Goal: Task Accomplishment & Management: Use online tool/utility

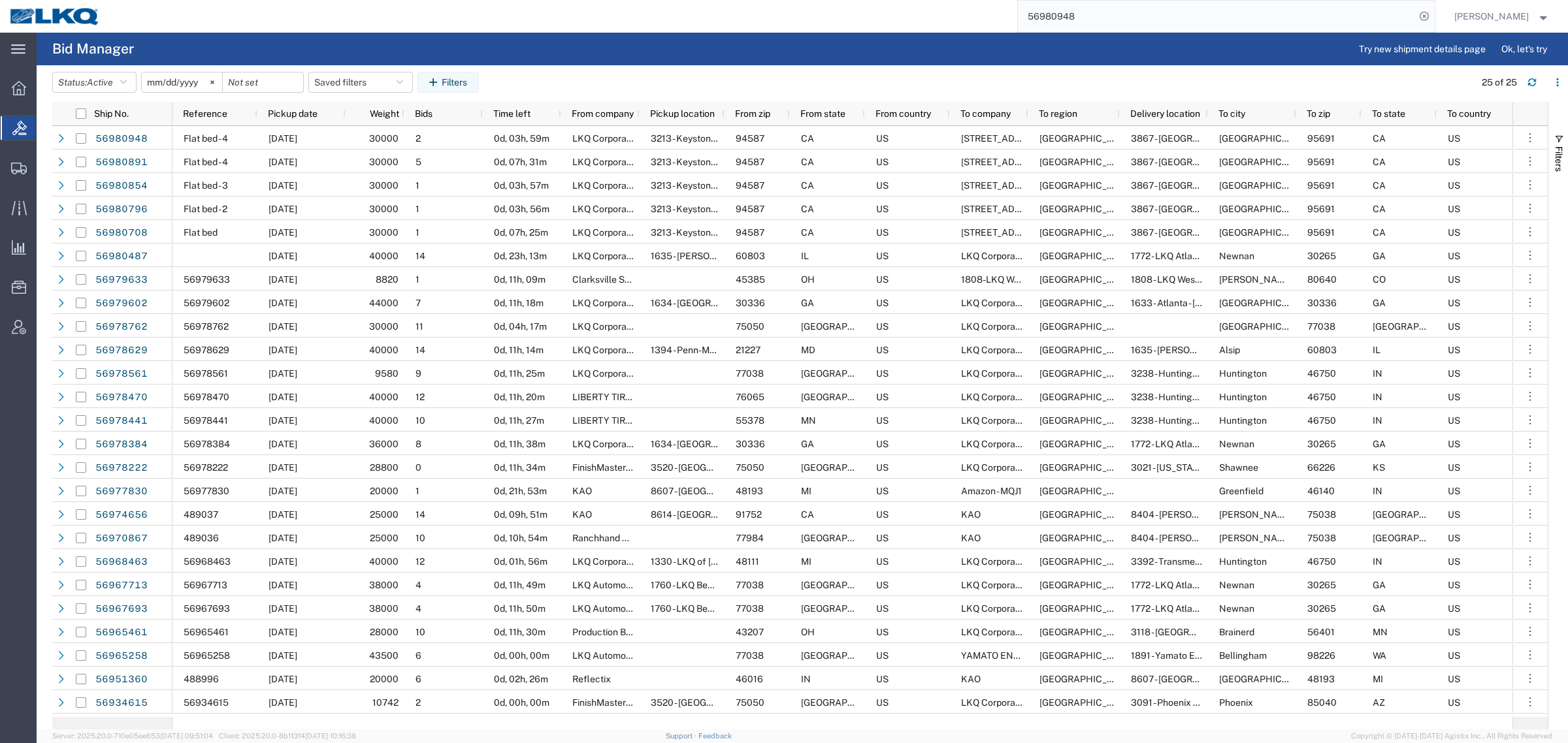
click at [1095, 15] on input "56980948" at bounding box center [1217, 16] width 397 height 31
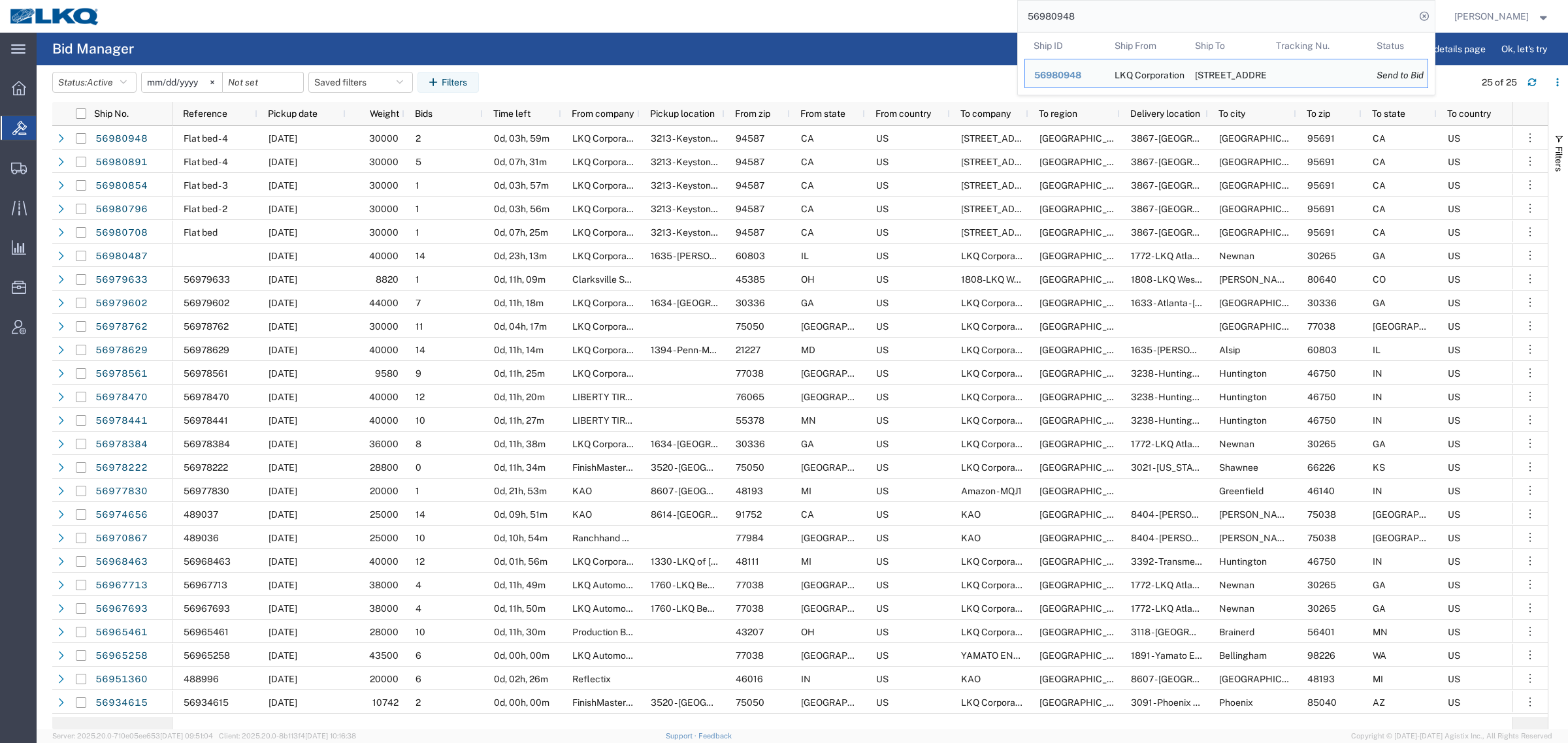
click at [1095, 15] on input "56980948" at bounding box center [1217, 16] width 397 height 31
paste input "821596"
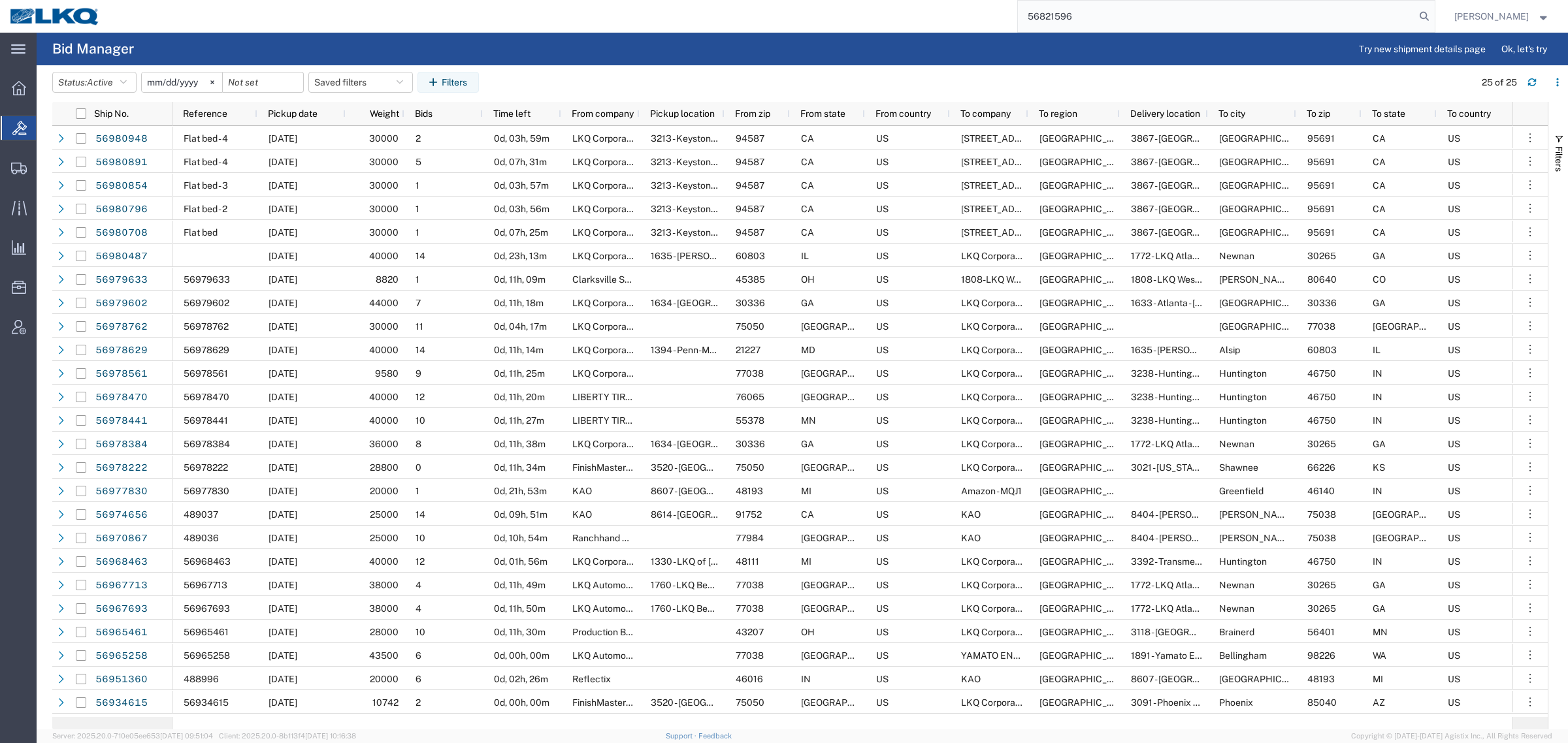
type input "56821596"
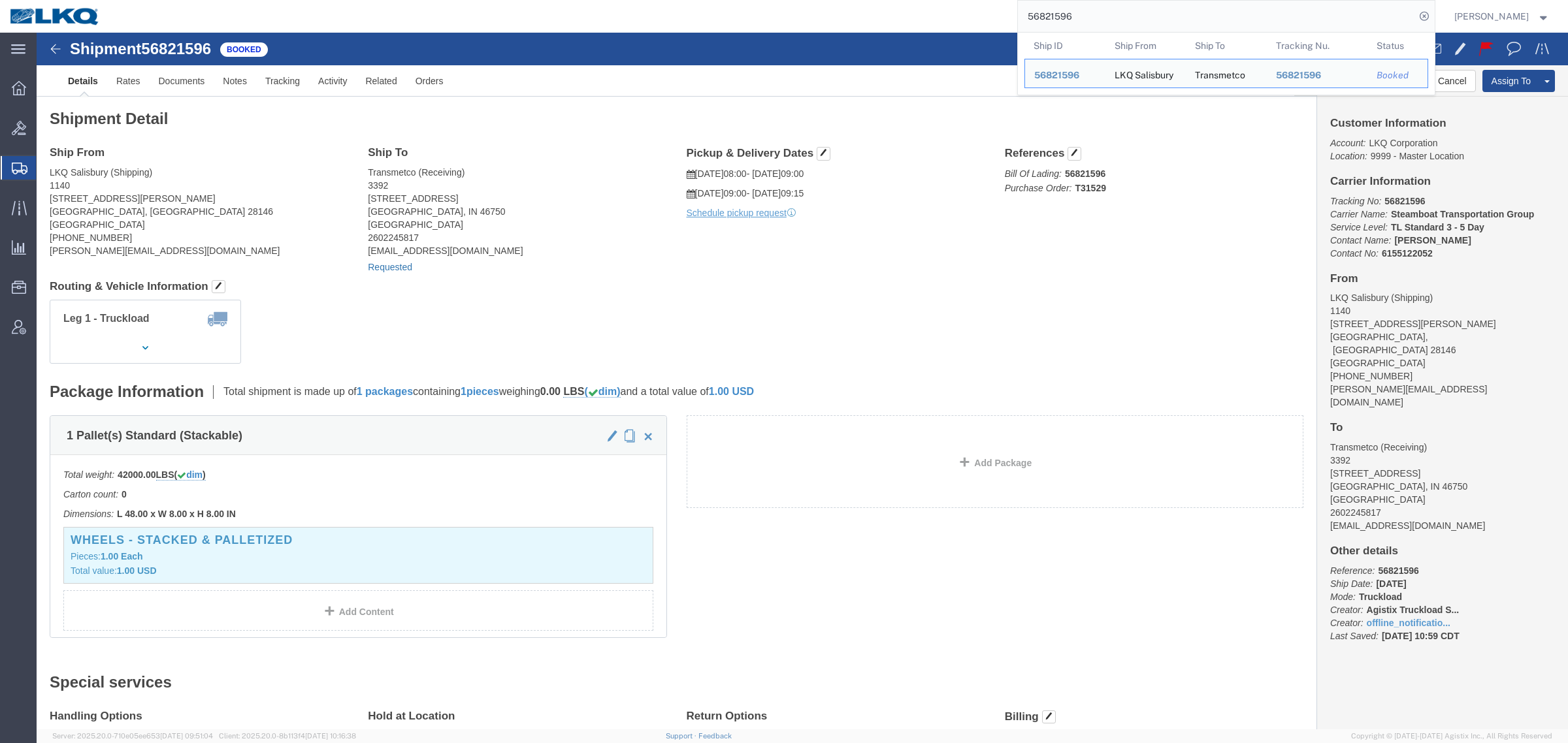
click link "Requested"
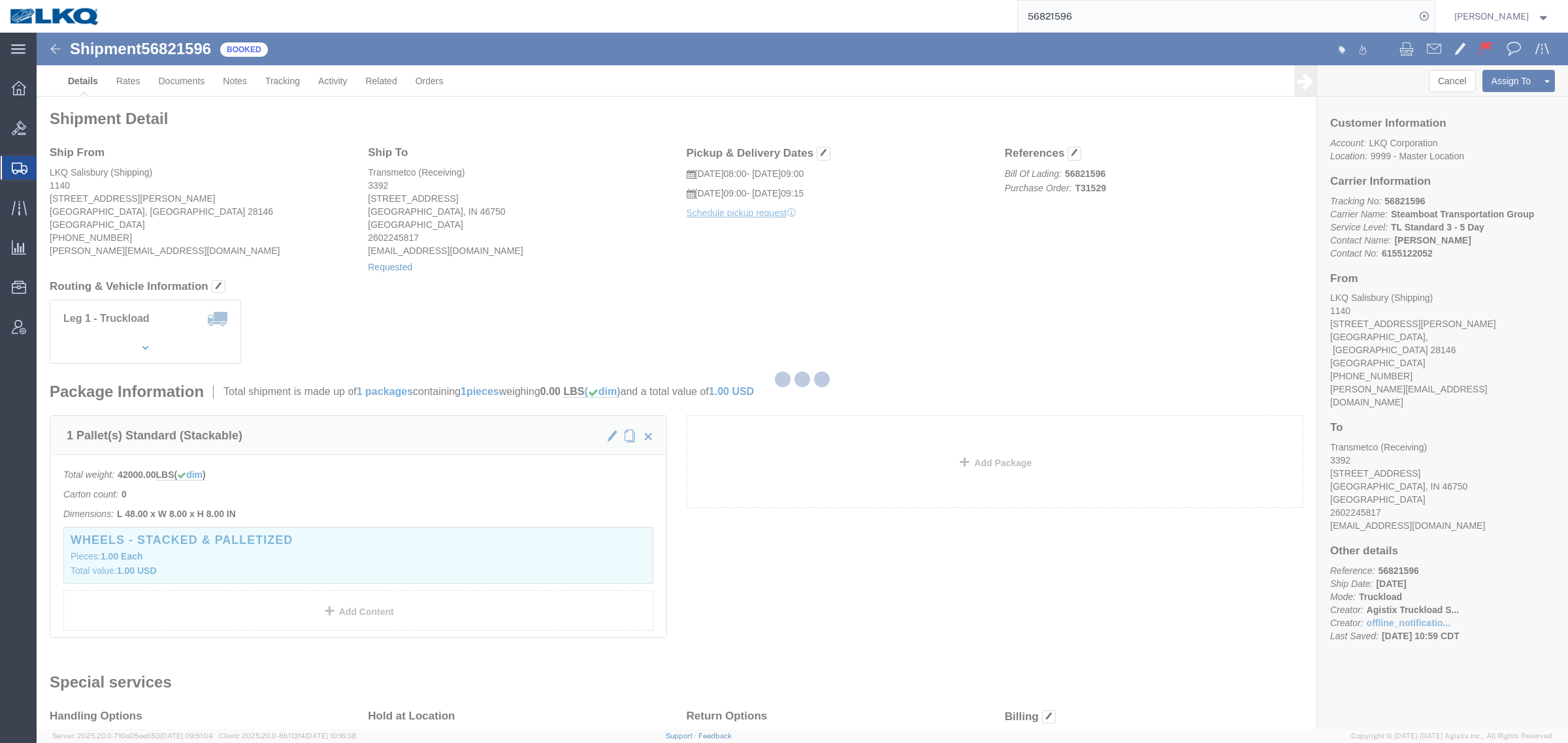
select select "1"
select select "21"
select select "15"
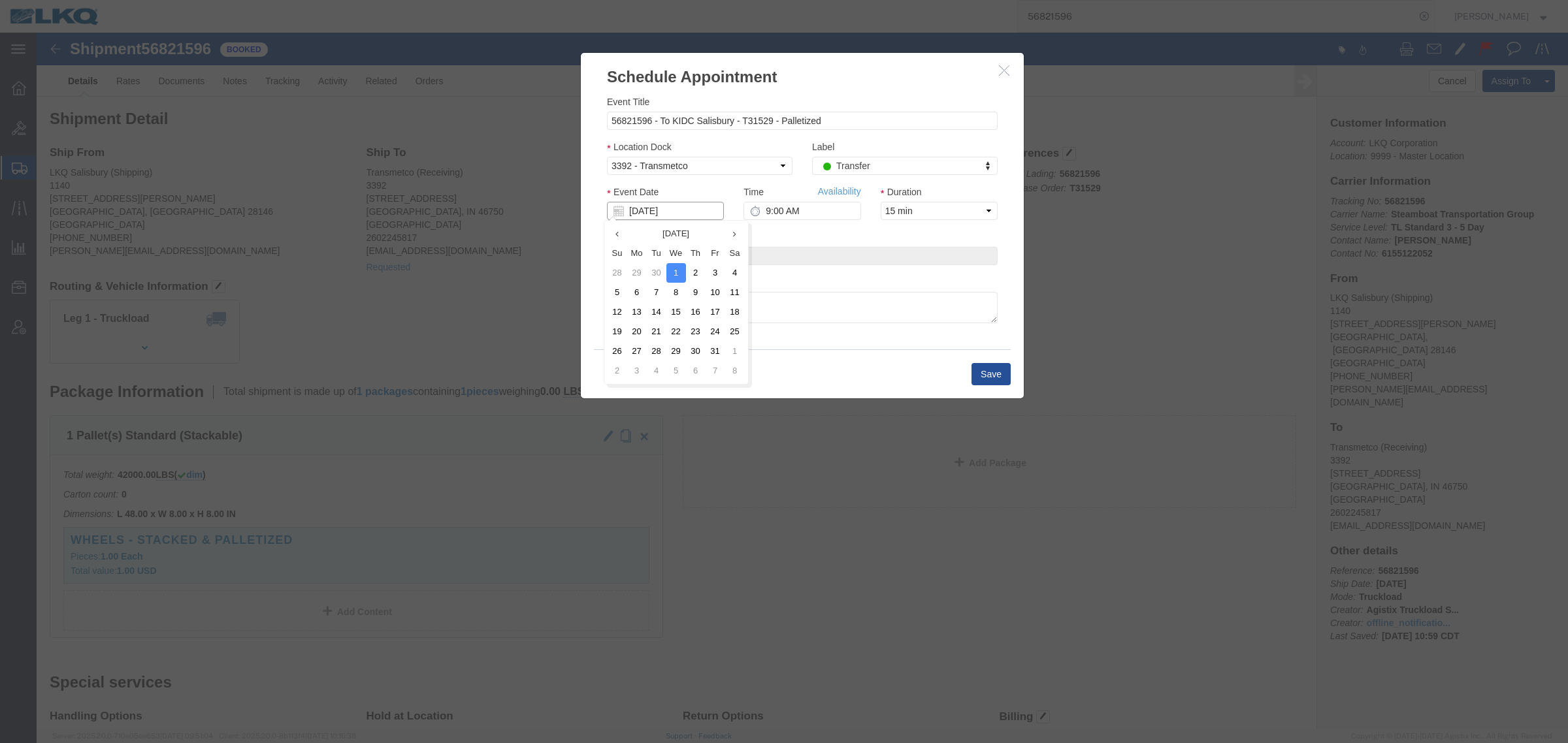
click input "[DATE]"
click td "2"
click button "Save"
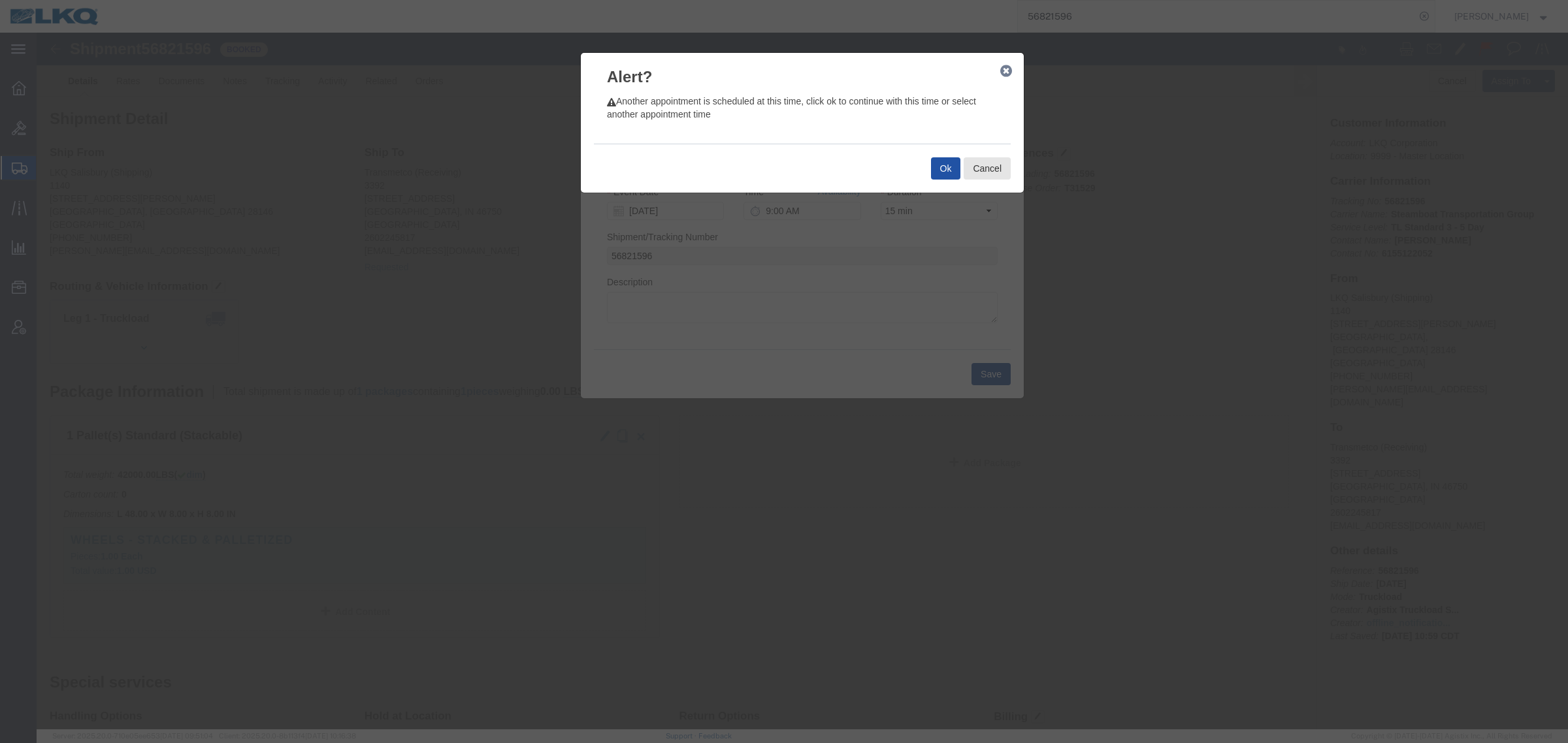
click button "Ok"
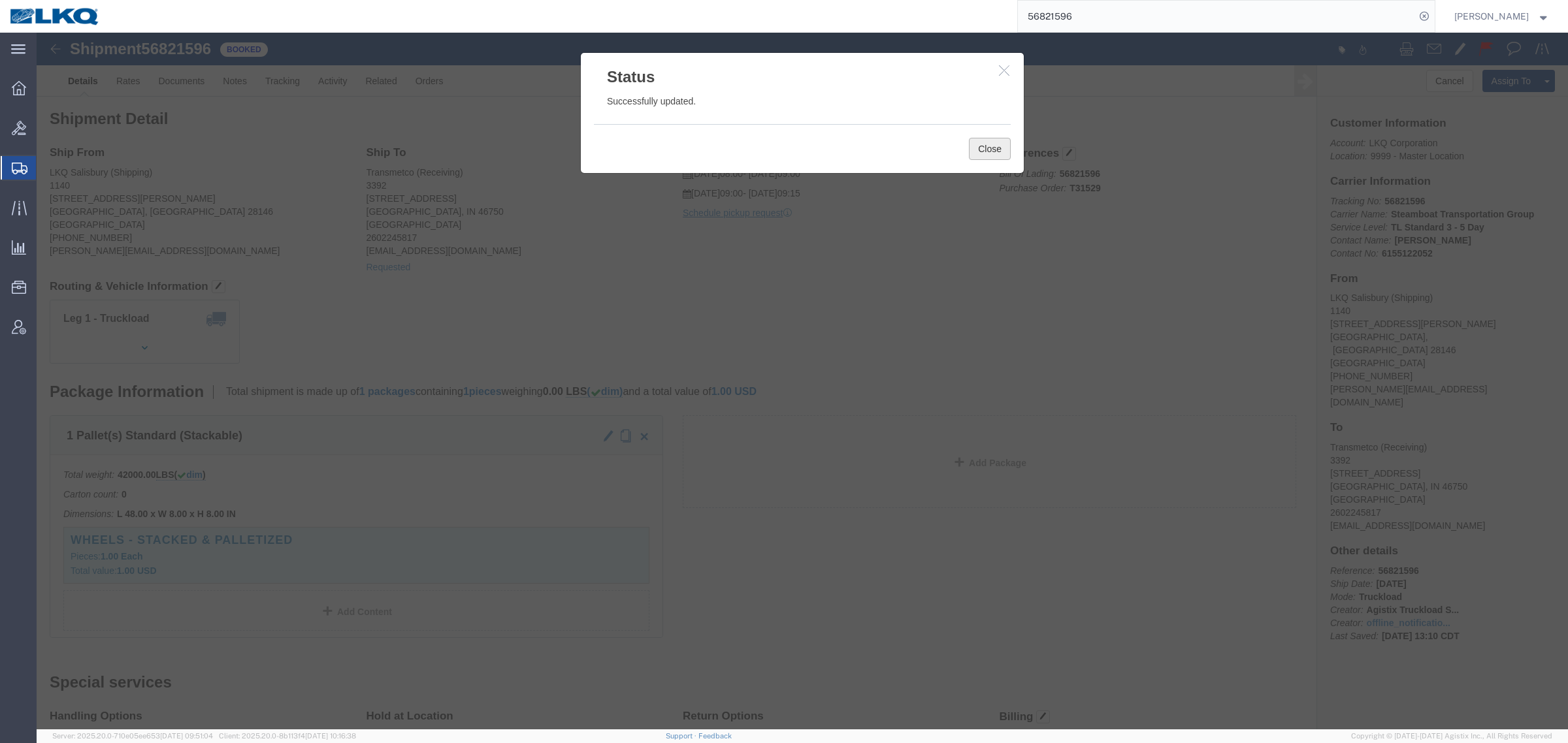
click button "Close"
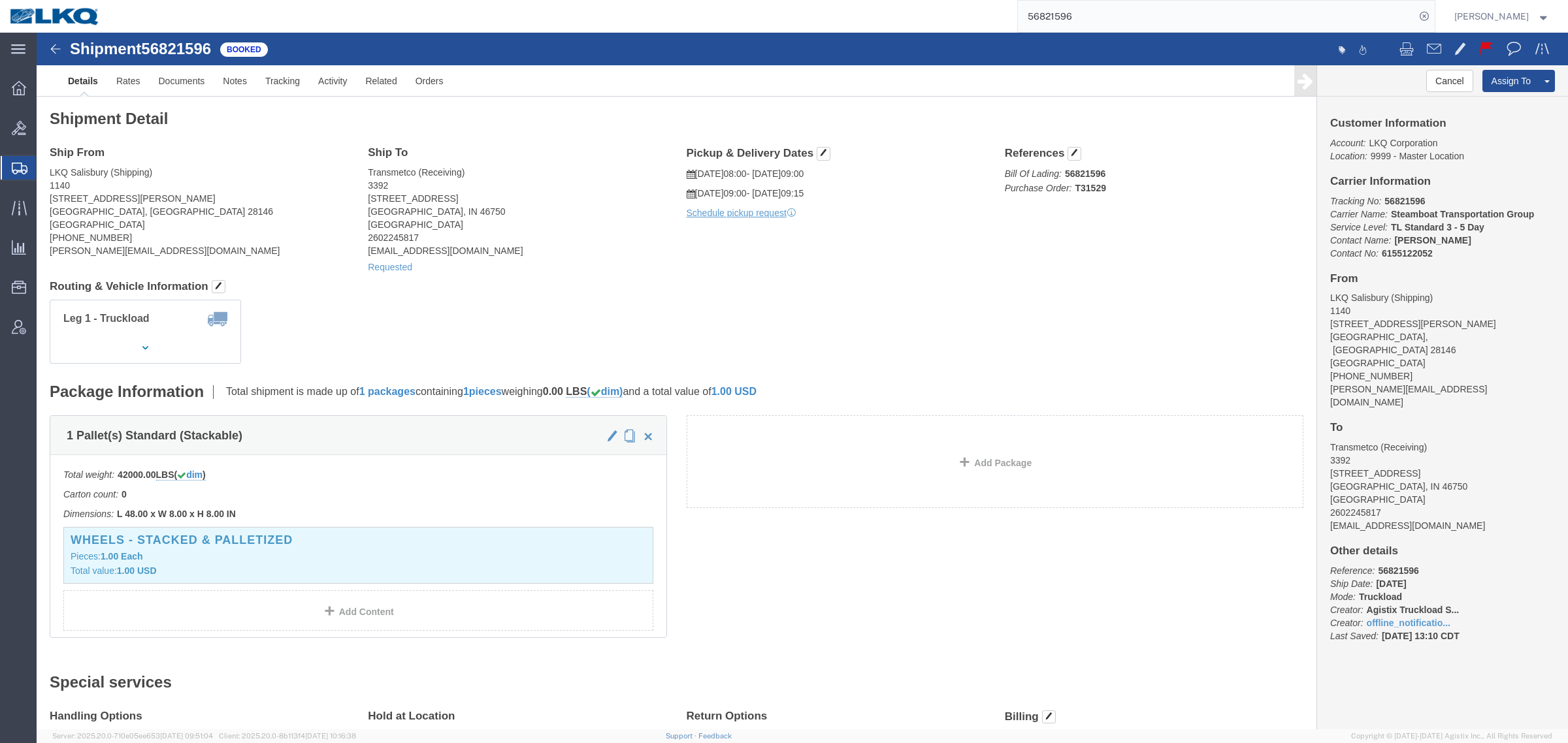
click div "Leg 1 - Truckload Vehicle 1: Standard Dry Van (53 Feet) Number of trucks: 1"
click div "Shipment Detail Ship From LKQ Salisbury (Shipping) 1140 1212 Webb Road Salisbur…"
click at [1101, 14] on input "56821596" at bounding box center [1217, 16] width 397 height 31
paste input "56922908"
click at [1101, 14] on input "5682159656922908" at bounding box center [1217, 16] width 397 height 31
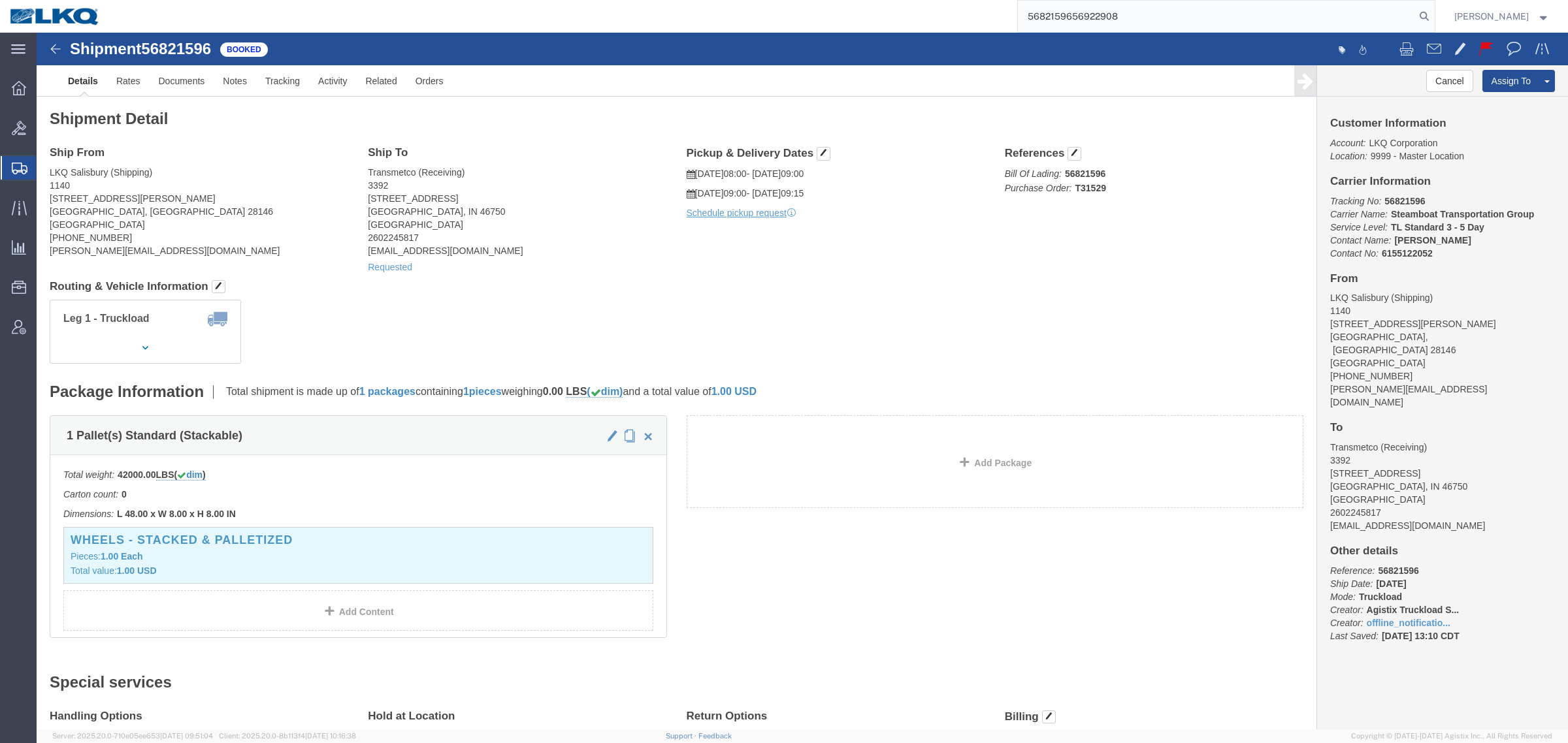
click at [1101, 14] on input "5682159656922908" at bounding box center [1217, 16] width 397 height 31
paste input "search"
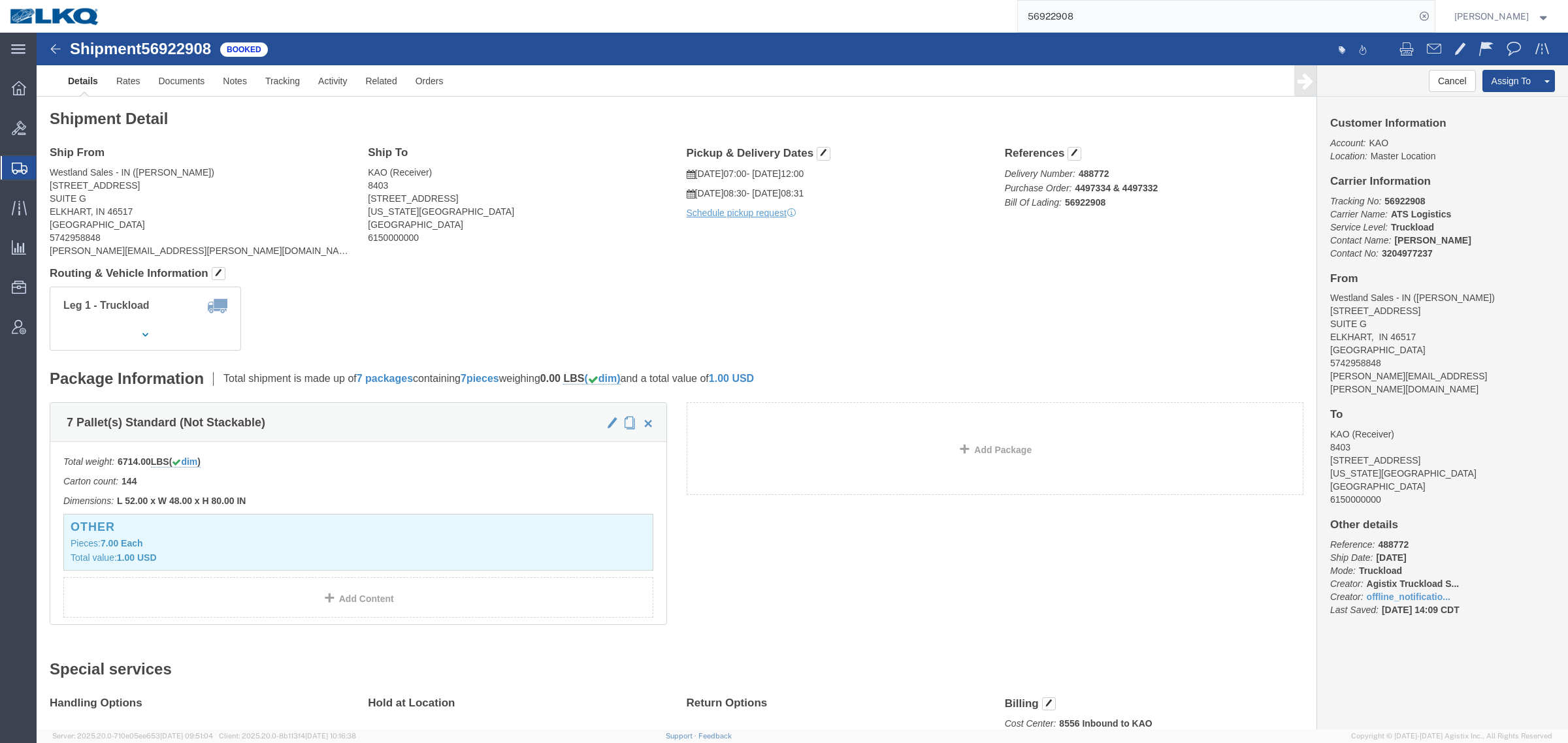
click div "Shipment Detail Ship From Westland Sales - IN (Mark Staggs) 2421 SOUTH NAPPANEE…"
click div "Leg 1 - Truckload Vehicle 1: Standard Dry Van (53 Feet) Number of trucks: 1"
click div "Ship From Westland Sales - IN (Mark Staggs) 2421 SOUTH NAPPANEE STREET SUITE G …"
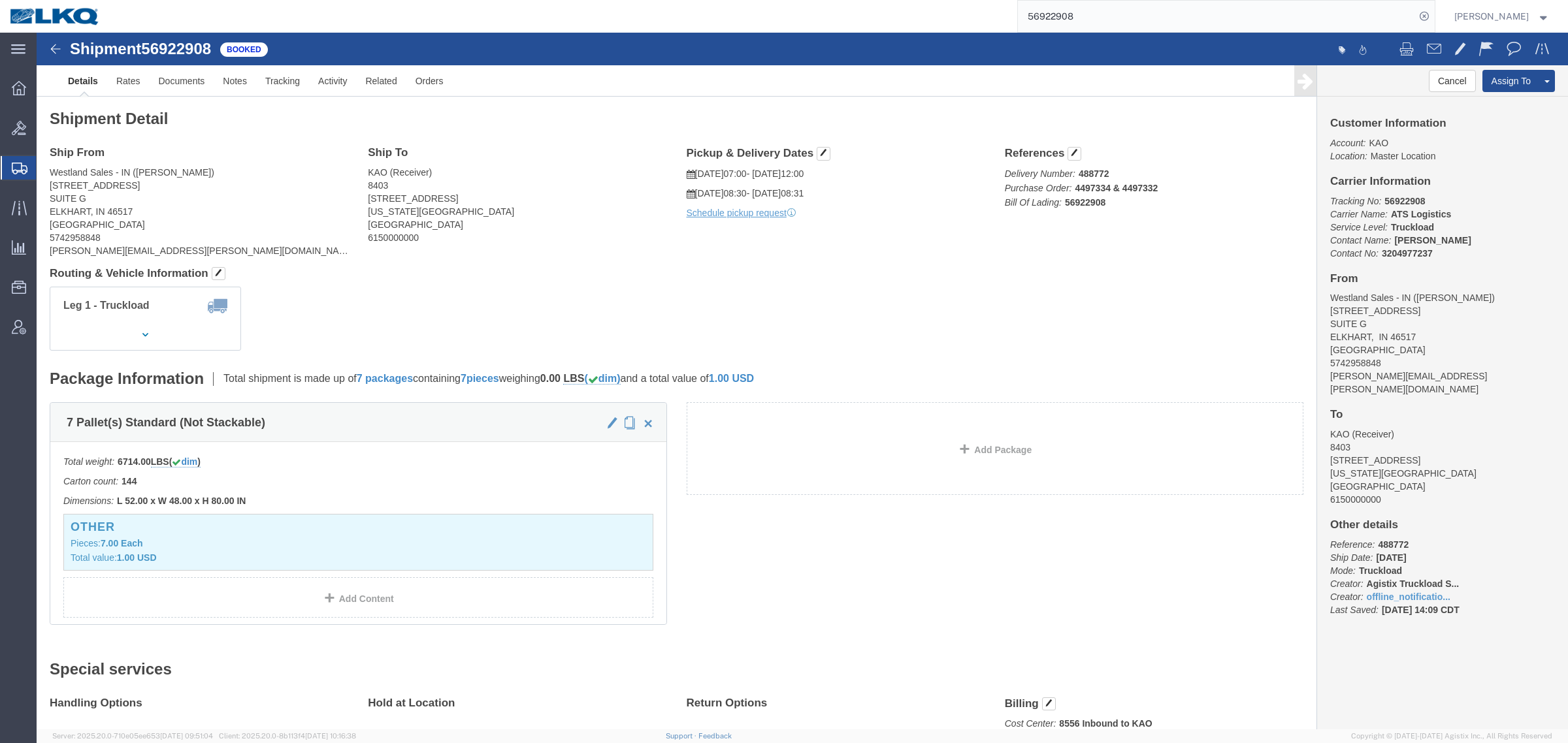
click at [1096, 15] on input "56922908" at bounding box center [1217, 16] width 397 height 31
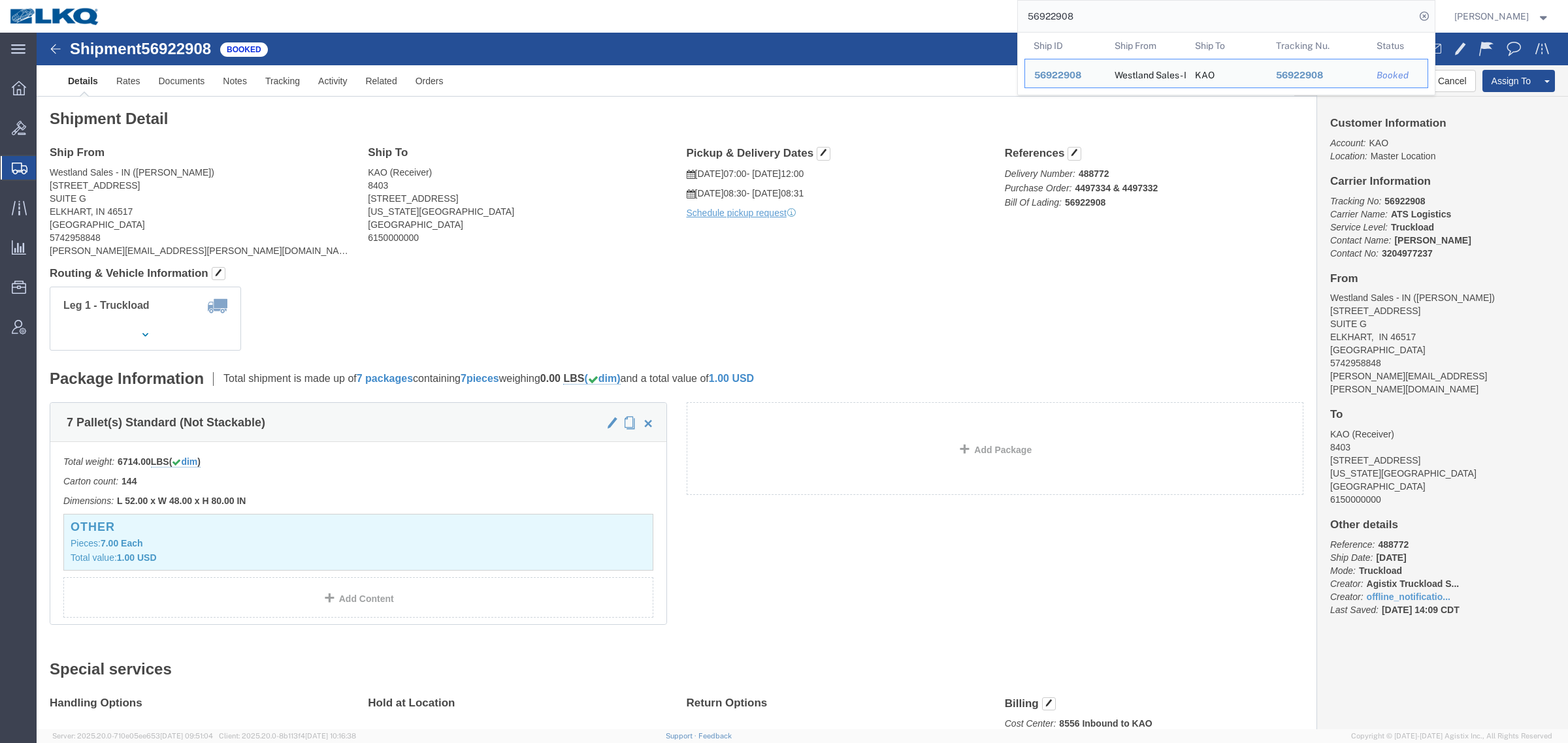
paste input "54241"
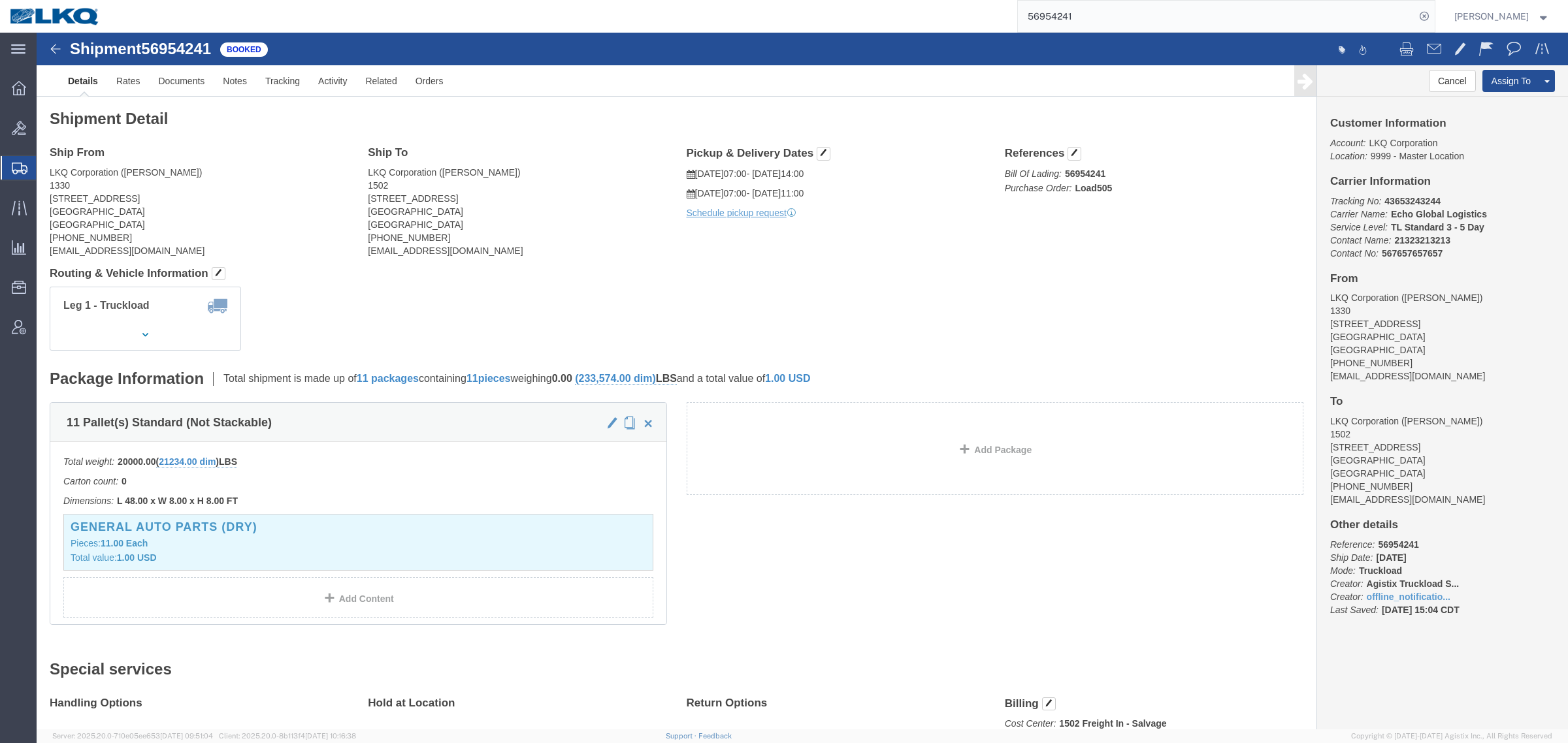
click div "Leg 1 - Truckload Vehicle 1: Standard Dry Van (53 Feet) Number of trucks: 1"
drag, startPoint x: 1094, startPoint y: 20, endPoint x: 931, endPoint y: -8, distance: 165.4
click at [931, 0] on html "main_menu Created with Sketch. Collapse Menu Overview Bids Shipments Shipment M…" at bounding box center [784, 372] width 1568 height 743
paste input "22908"
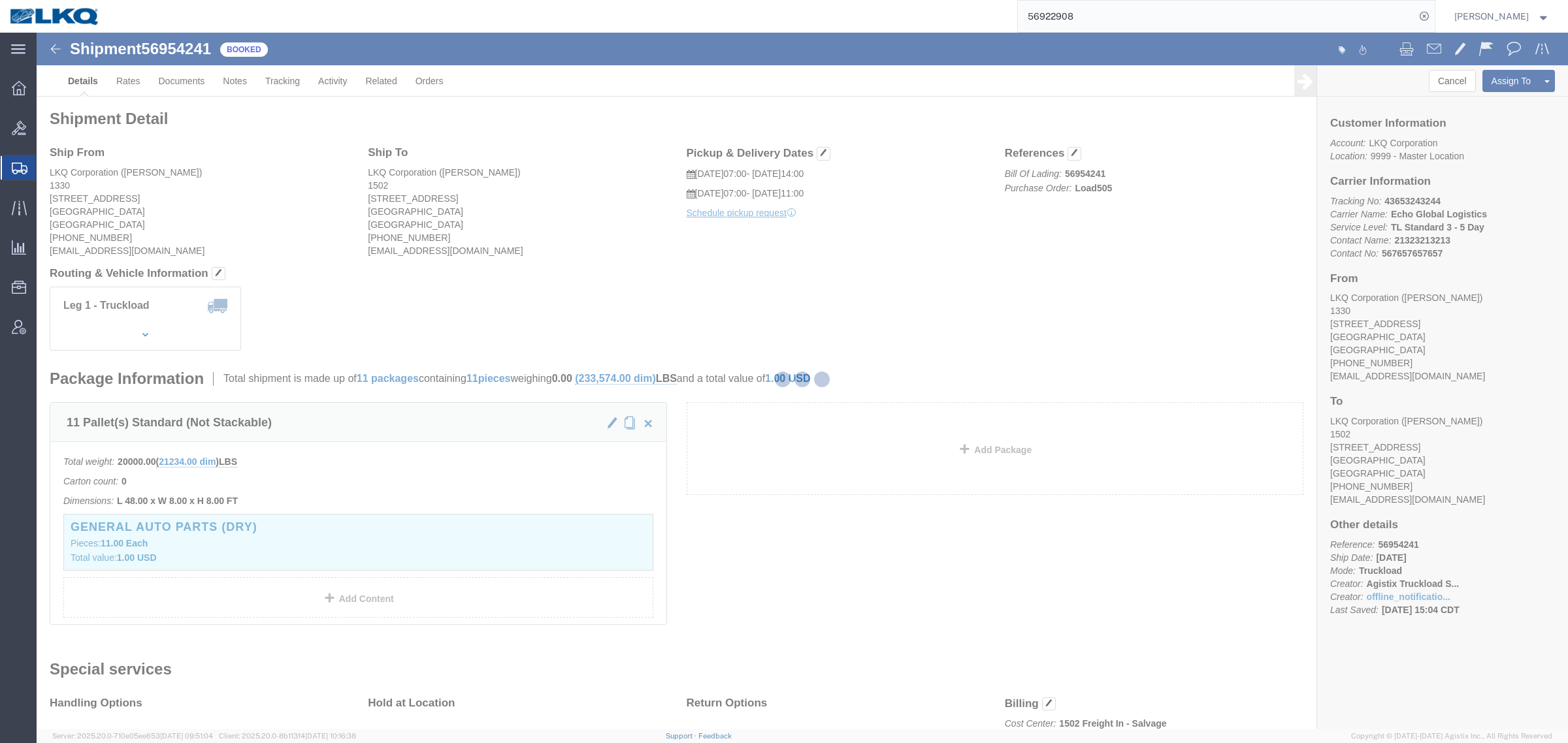
click at [355, 284] on div at bounding box center [802, 381] width 1531 height 697
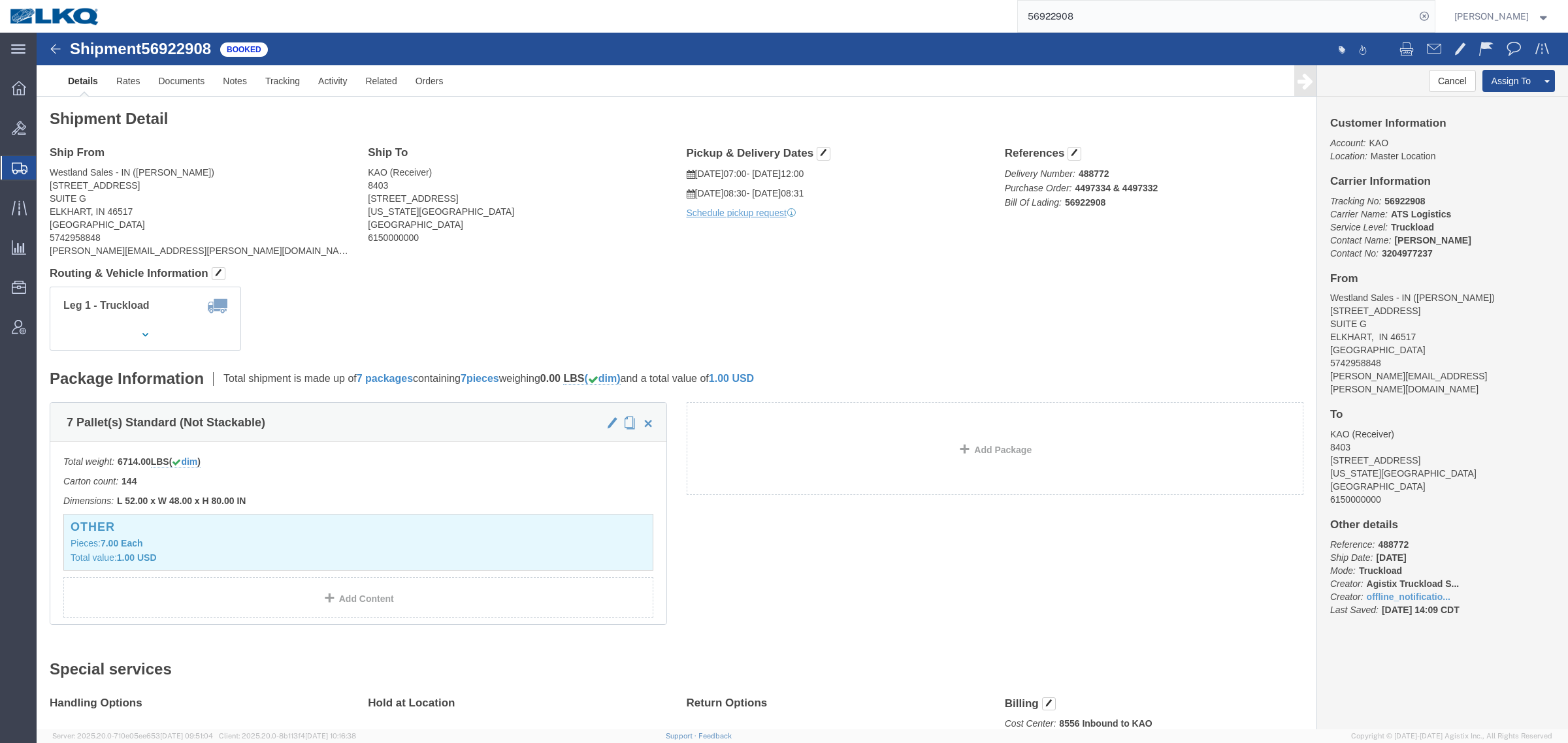
click div "Leg 1 - Truckload Vehicle 1: Standard Dry Van (53 Feet) Number of trucks: 1"
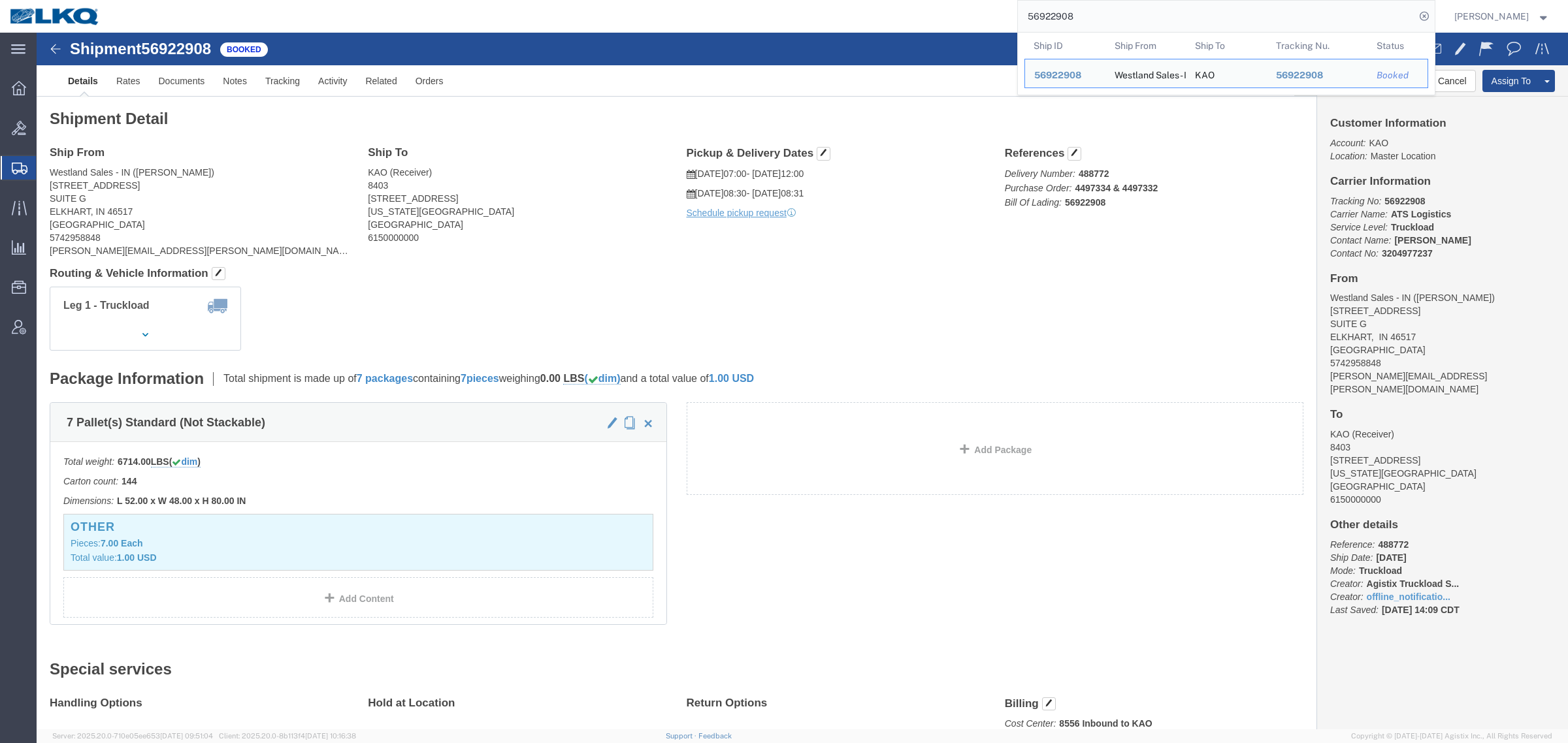
click at [1171, 21] on input "56922908" at bounding box center [1217, 16] width 397 height 31
paste input "56607082"
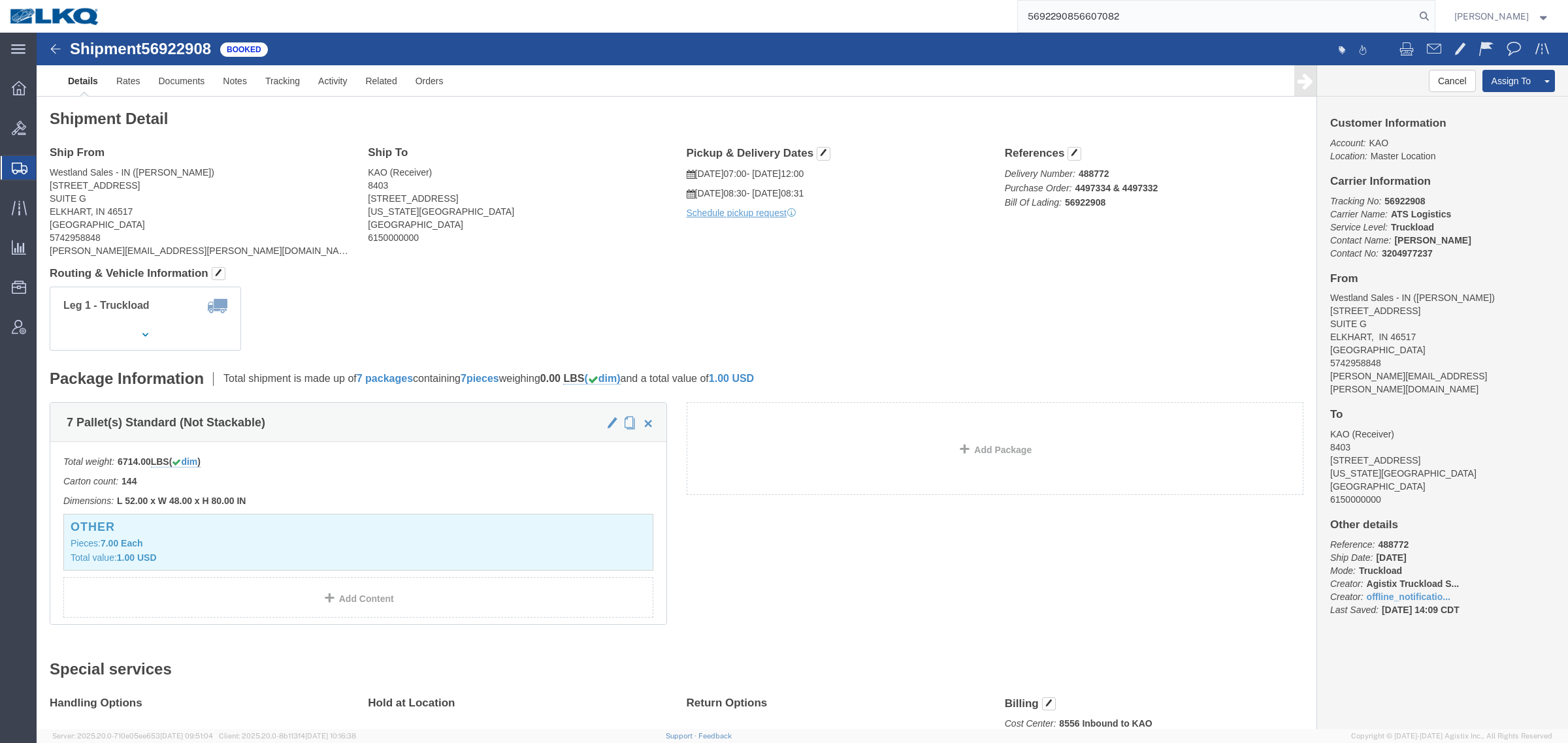
click at [1171, 21] on input "5692290856607082" at bounding box center [1217, 16] width 397 height 31
paste input "search"
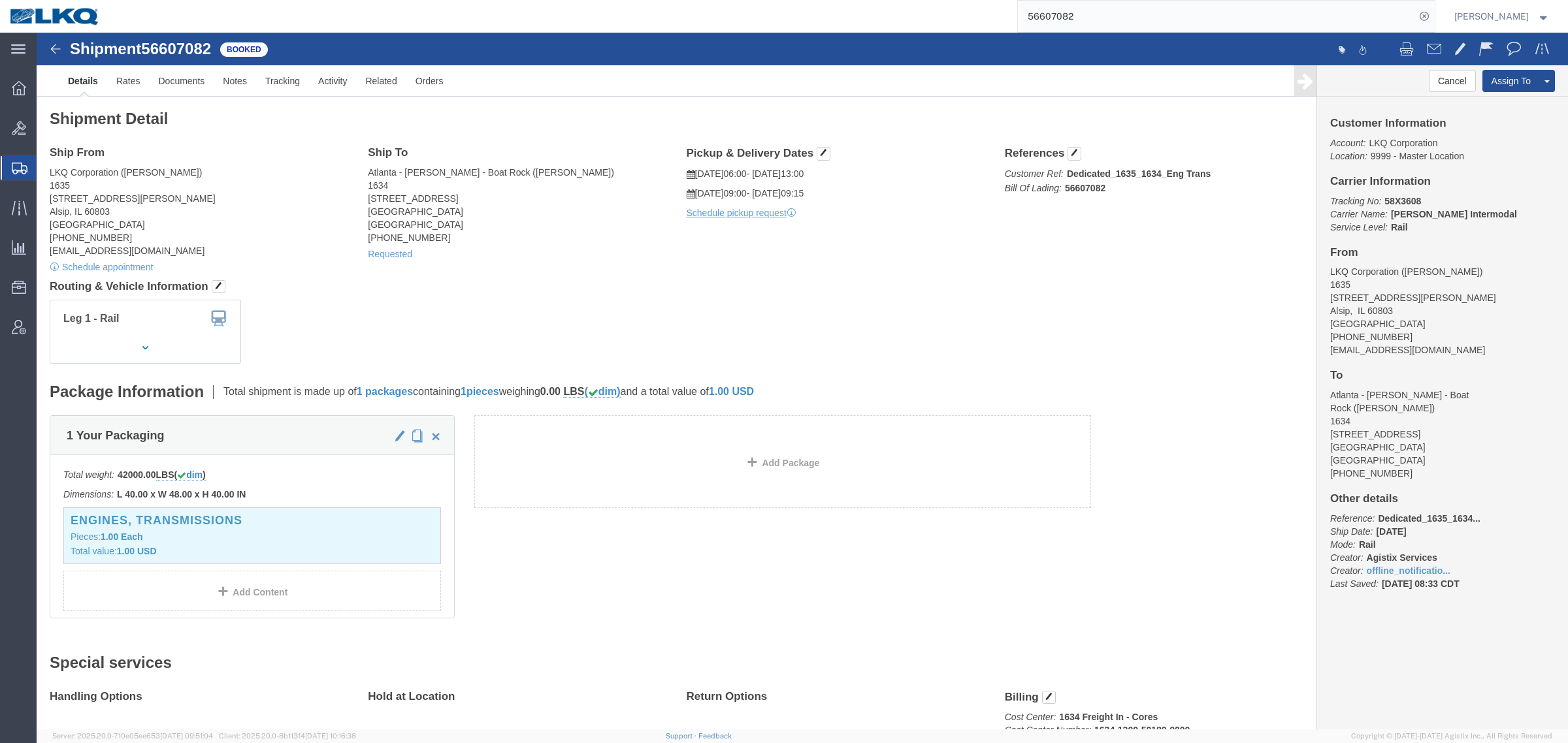
click div "Requested"
drag, startPoint x: 1104, startPoint y: 20, endPoint x: 1016, endPoint y: 21, distance: 88.0
click at [1017, 21] on div "56607082" at bounding box center [772, 16] width 1325 height 33
paste input "979633"
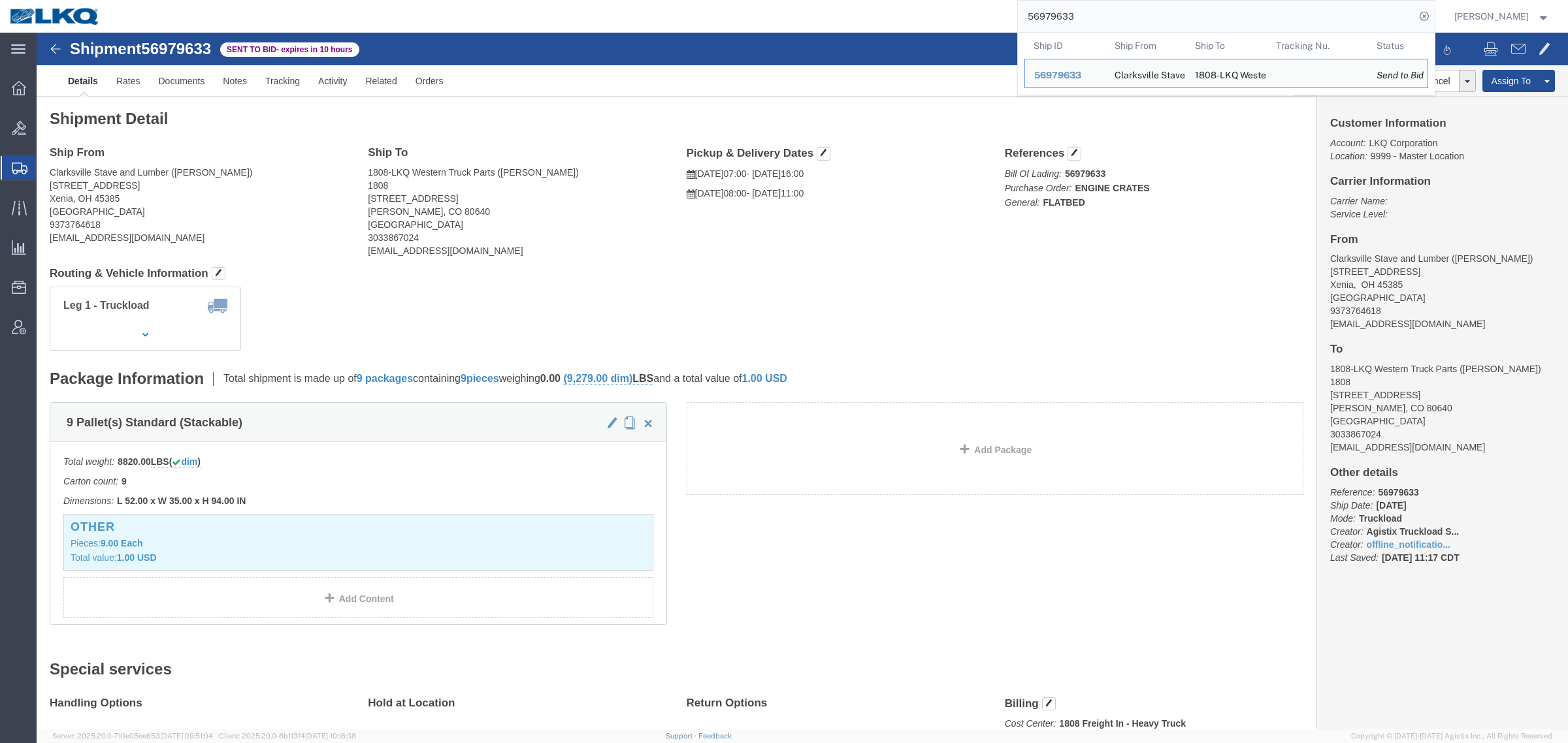
click div "Leg 1 - Truckload Vehicle 1: Flat Bed Number of trucks: 1"
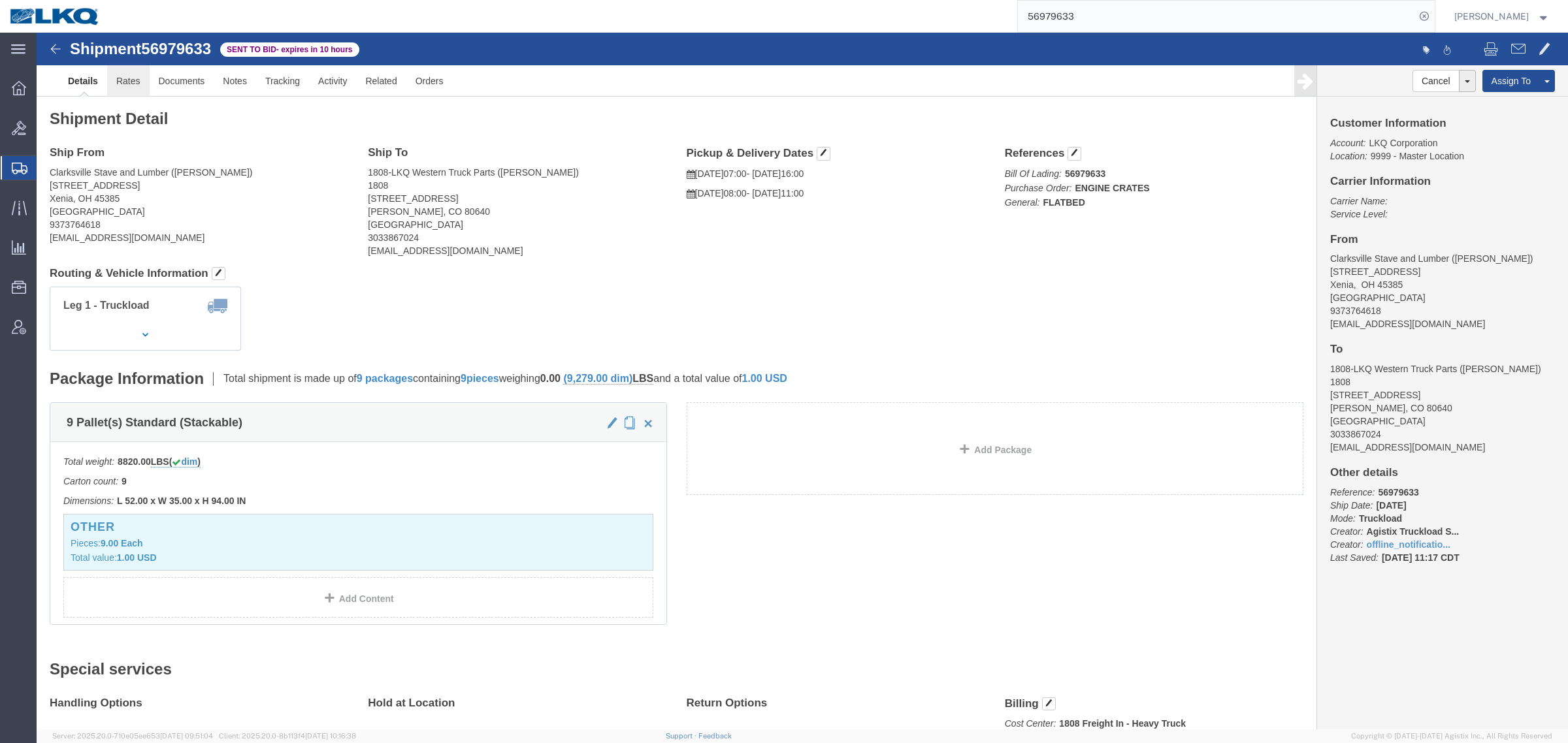
click link "Rates"
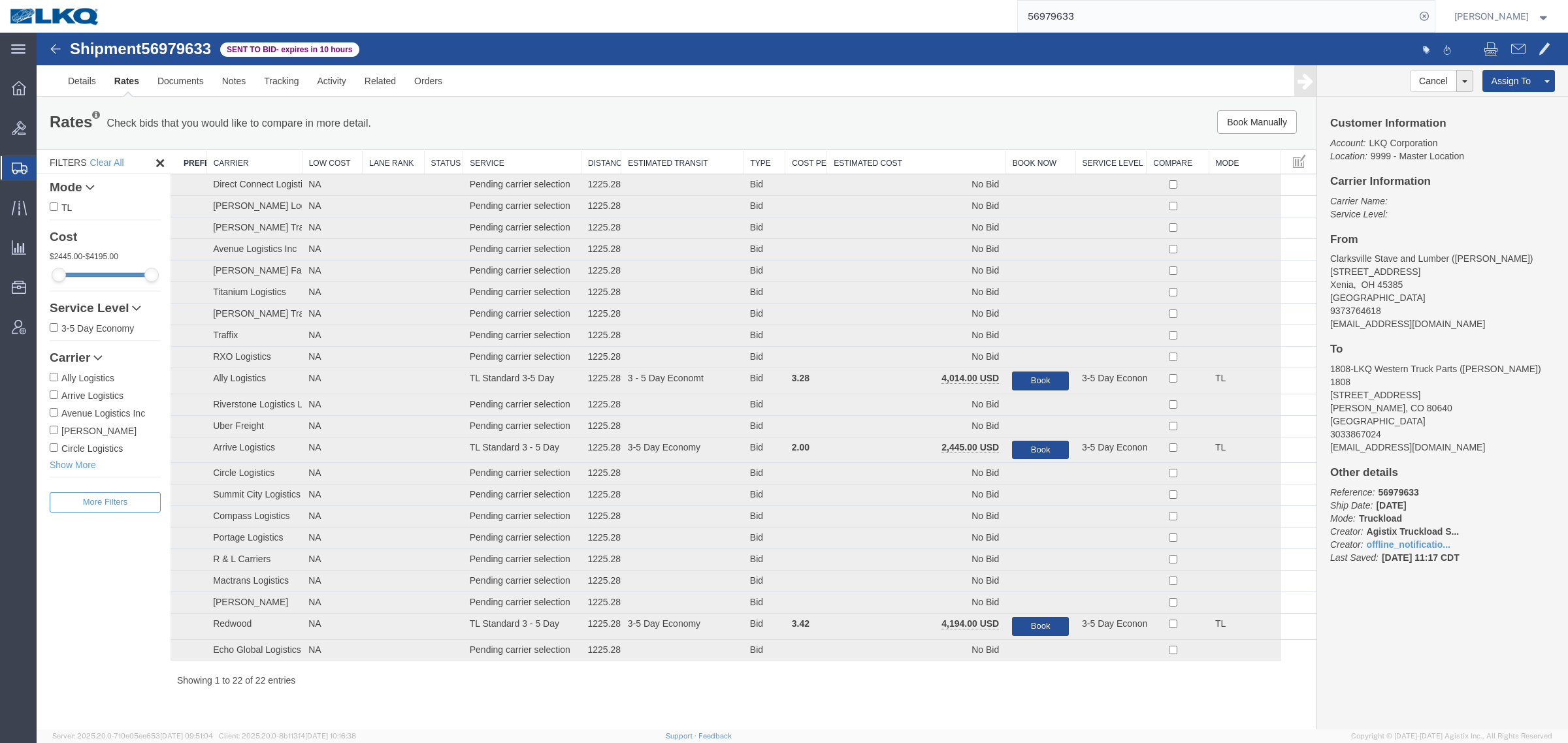
click at [909, 165] on th "Estimated Cost" at bounding box center [916, 163] width 178 height 24
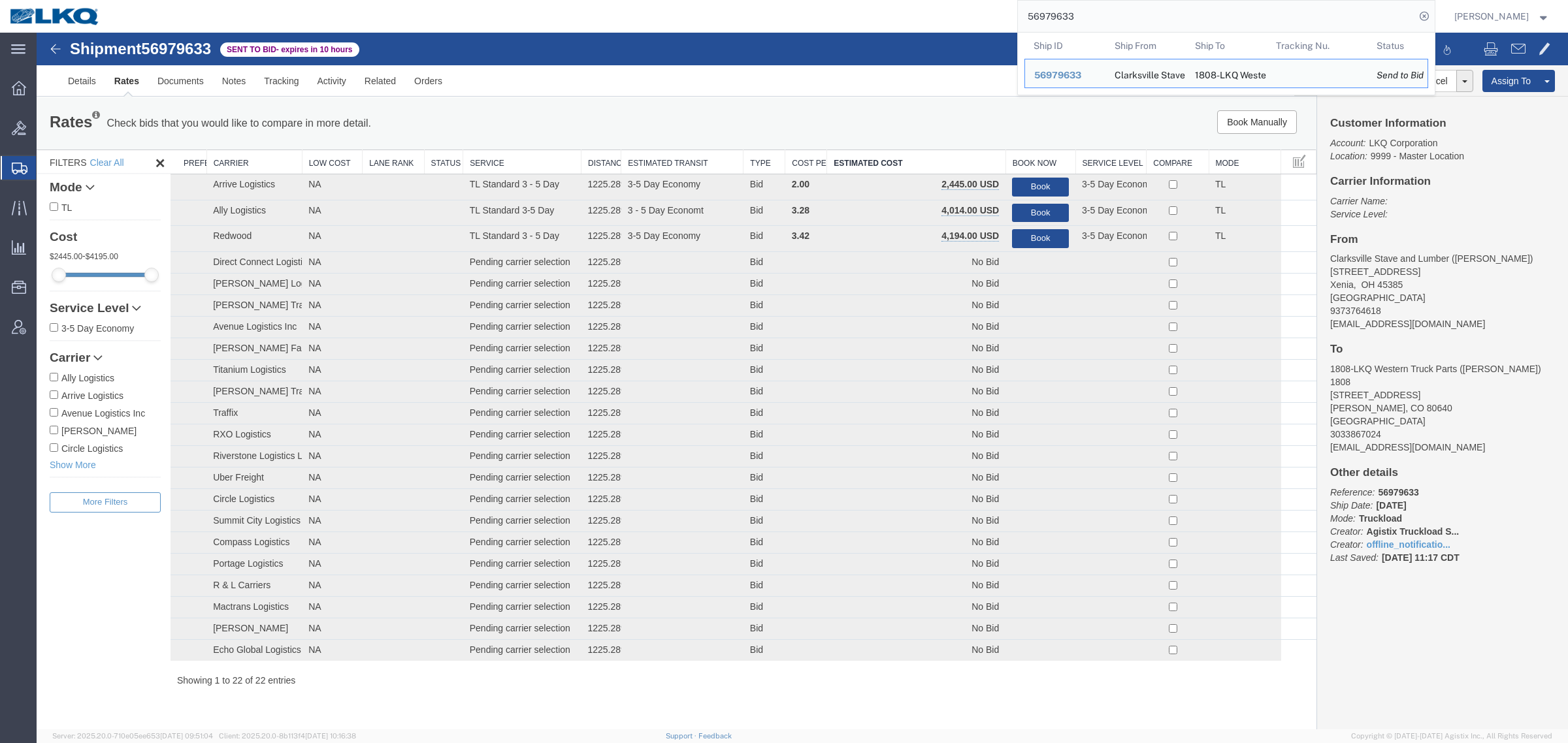
drag, startPoint x: 1089, startPoint y: 11, endPoint x: 915, endPoint y: 9, distance: 174.0
click at [915, 9] on div "56979633 Ship ID Ship From Ship To Tracking Nu. Status Ship ID 56979633 Ship Fr…" at bounding box center [772, 16] width 1325 height 33
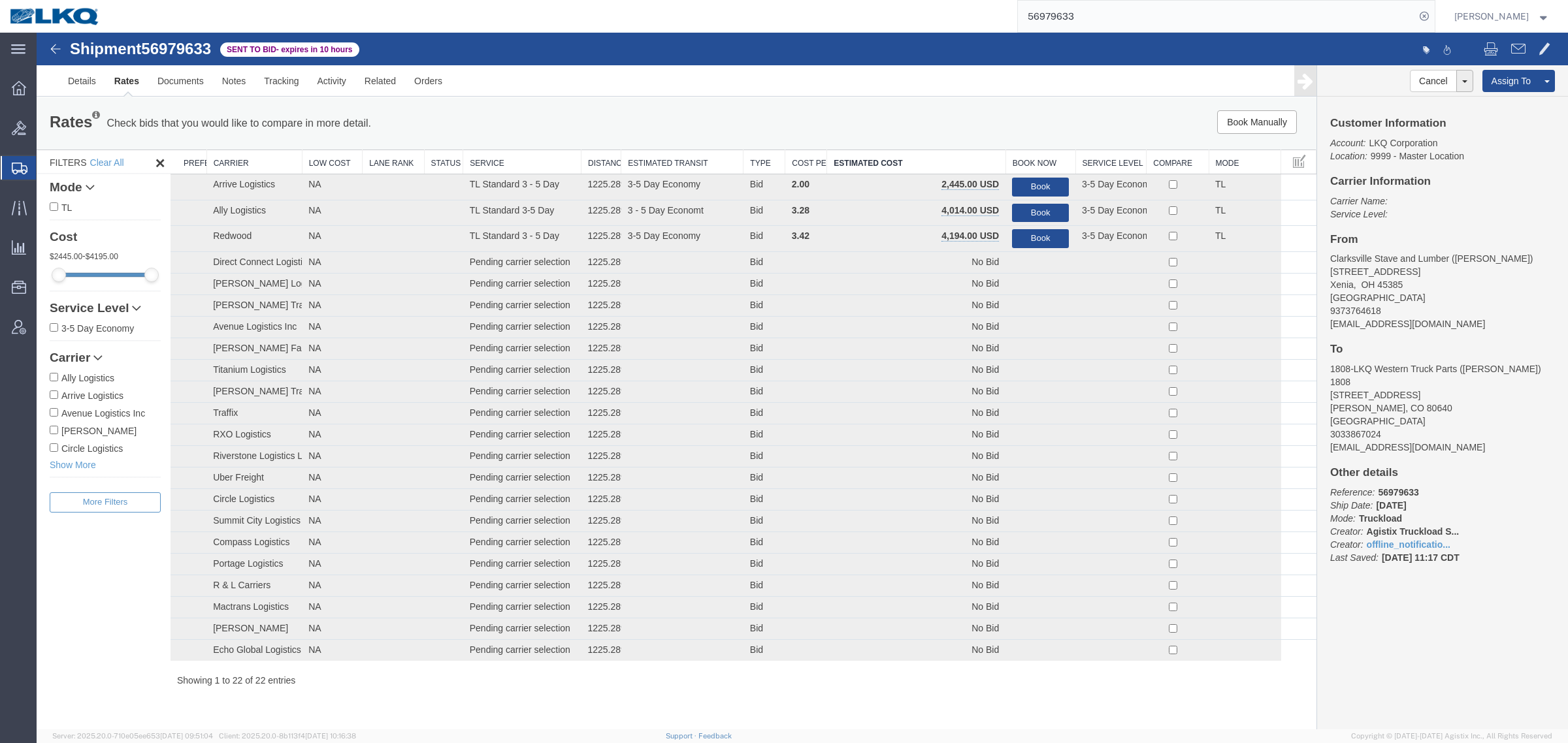
paste input "8222"
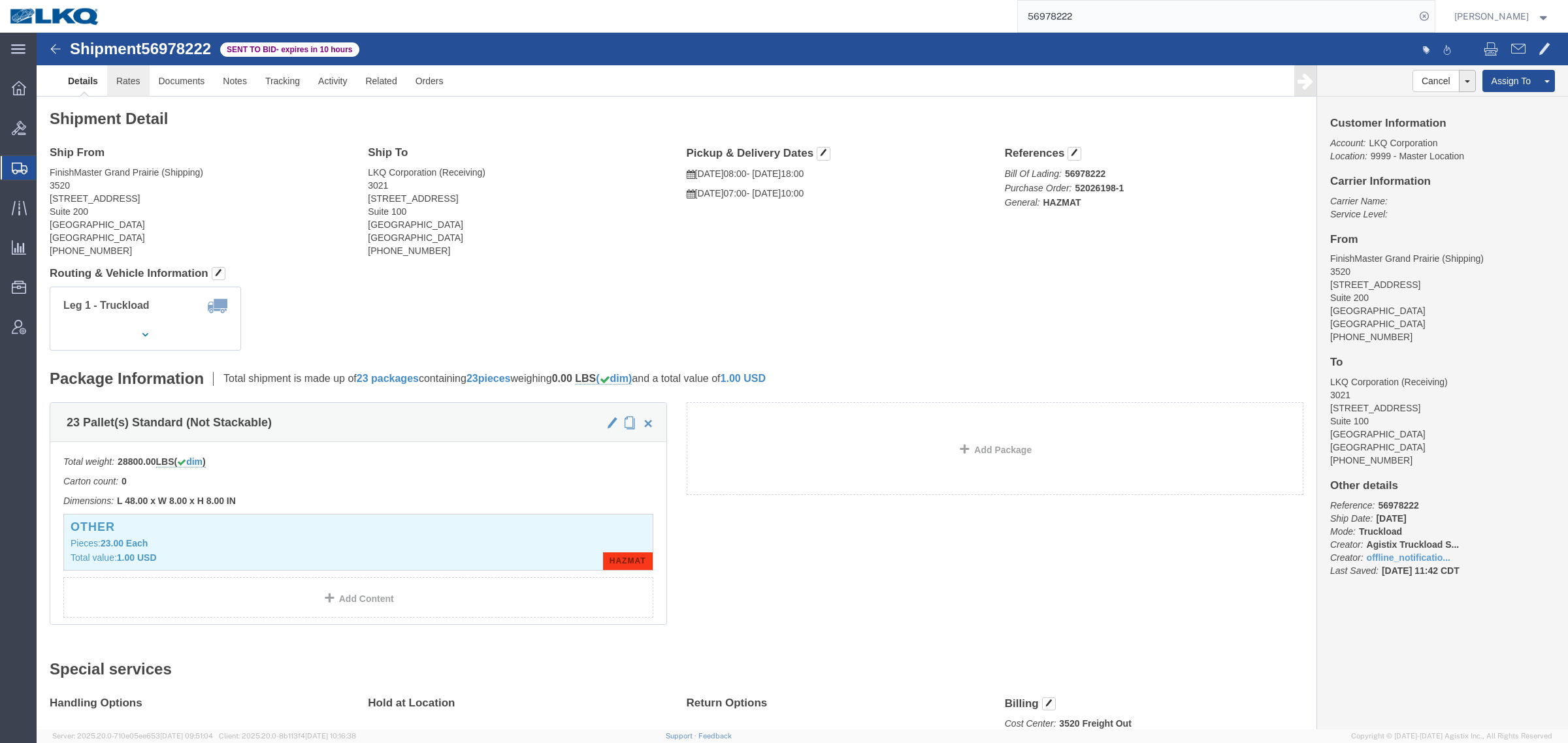
click link "Rates"
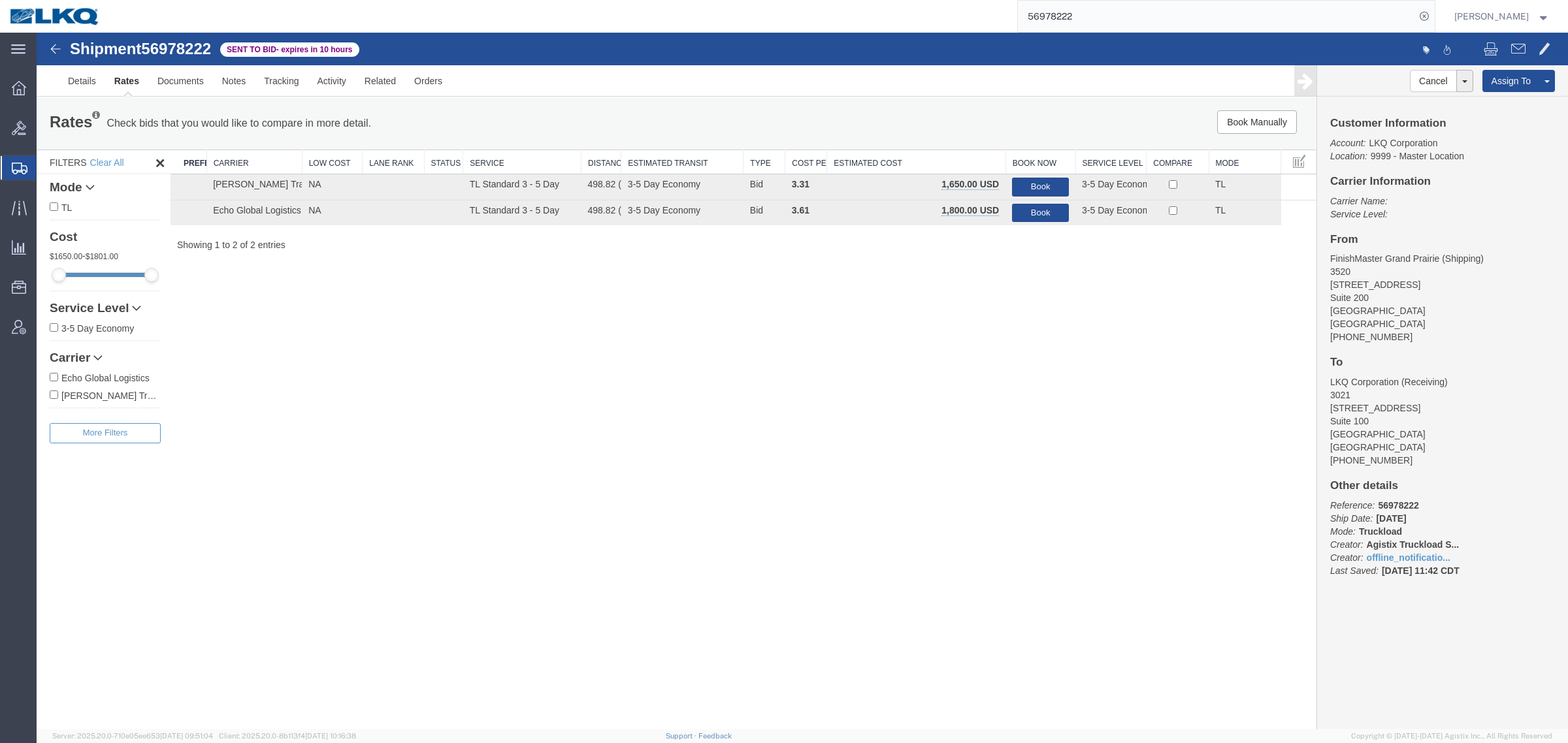
click at [890, 138] on div "Rates Check bids that you would like to compare in more detail. Compare Filter …" at bounding box center [676, 123] width 1280 height 52
click at [634, 400] on div "Shipment 56978222 2 of 2 Sent to Bid - expires in 10 hours Details Rates Docume…" at bounding box center [802, 381] width 1531 height 697
click at [503, 474] on div "Shipment 56978222 2 of 2 Sent to Bid - expires in 10 hours Details Rates Docume…" at bounding box center [802, 381] width 1531 height 697
click at [304, 401] on div "Shipment 56978222 2 of 2 Sent to Bid - expires in 10 hours Details Rates Docume…" at bounding box center [802, 381] width 1531 height 697
click at [910, 383] on div "Shipment 56978222 2 of 2 Sent to Bid - expires in 10 hours Details Rates Docume…" at bounding box center [802, 381] width 1531 height 697
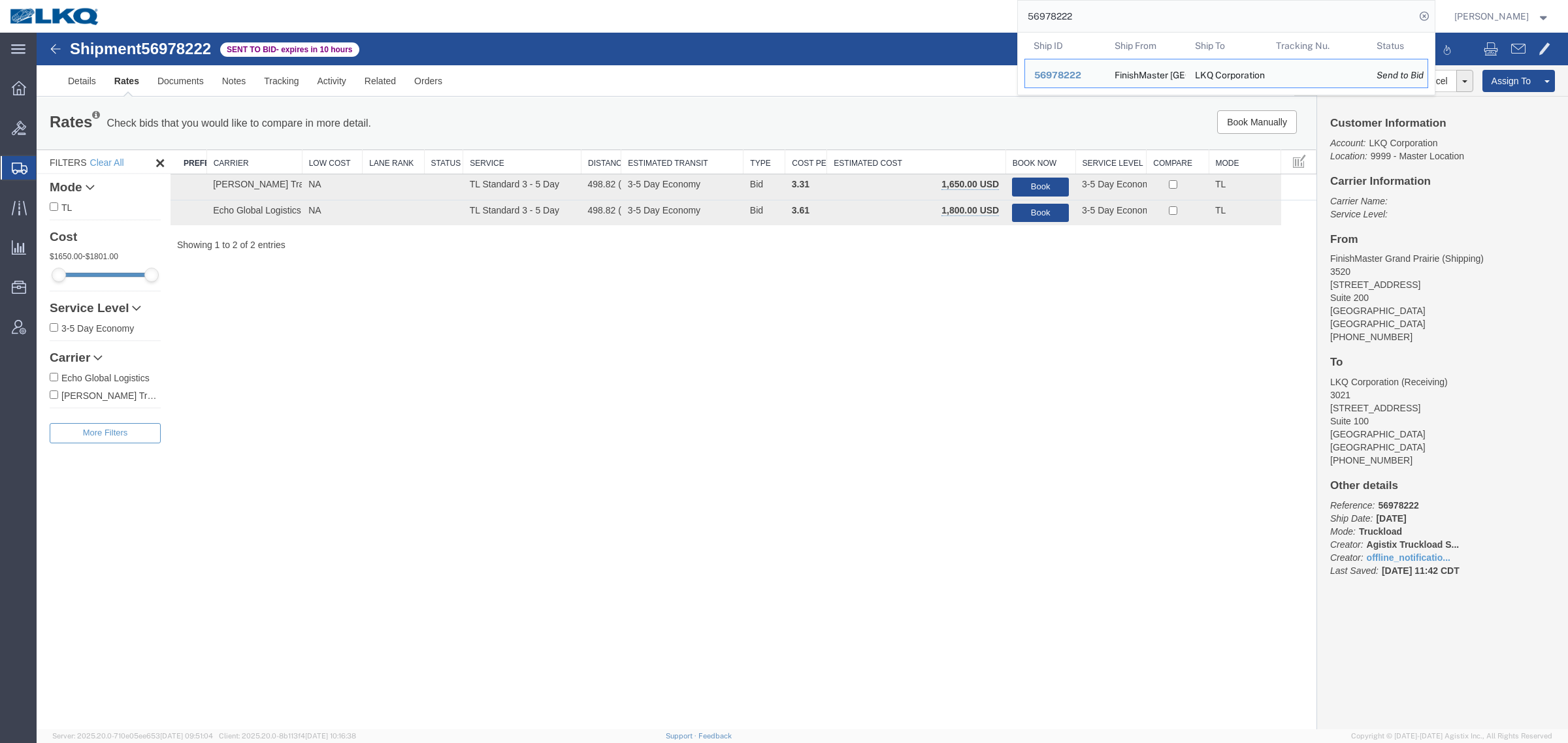
drag, startPoint x: 1027, startPoint y: 20, endPoint x: 823, endPoint y: 18, distance: 204.0
click at [823, 18] on div "56978222 Ship ID Ship From Ship To Tracking Nu. Status Ship ID 56978222 Ship Fr…" at bounding box center [772, 16] width 1325 height 33
paste input "9633"
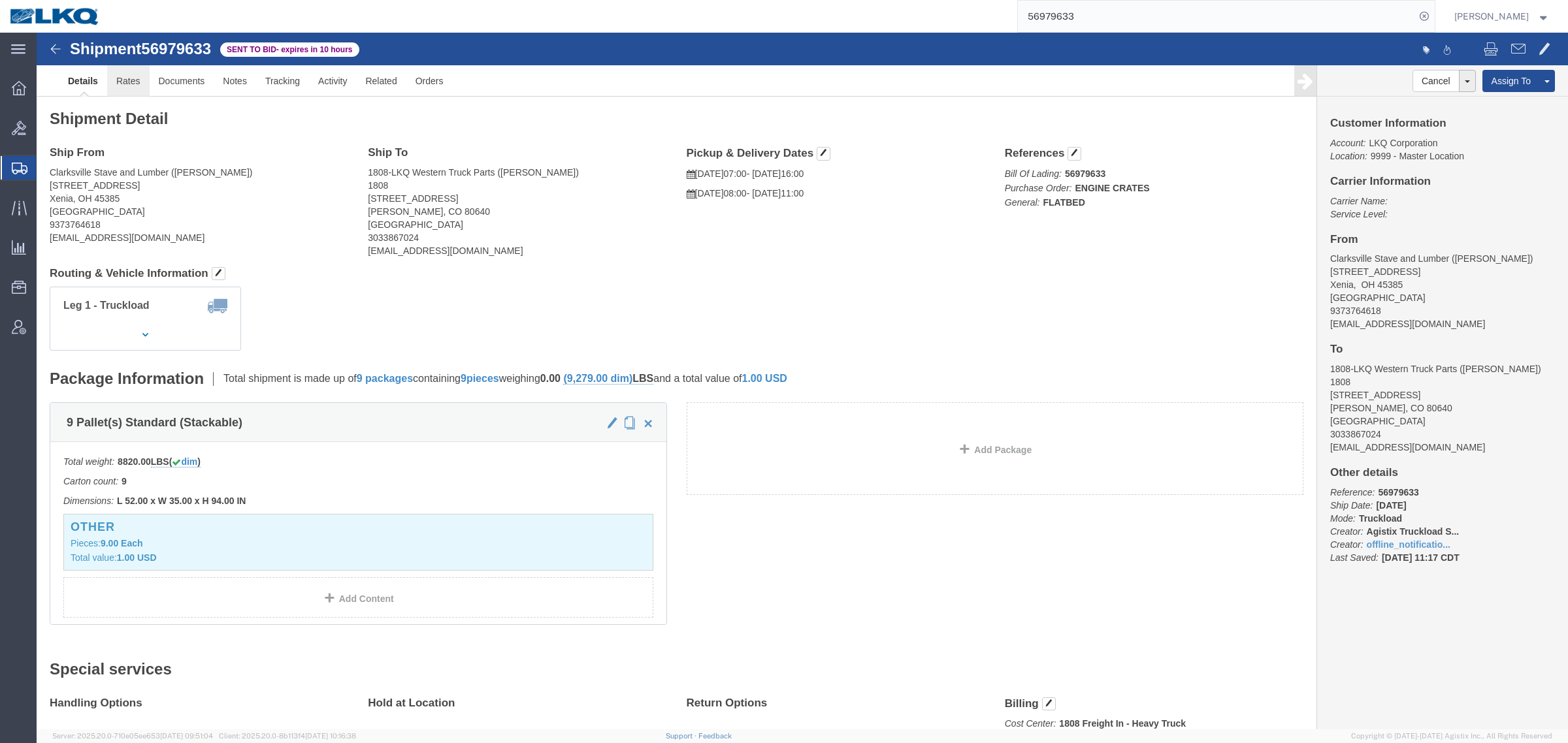
click link "Rates"
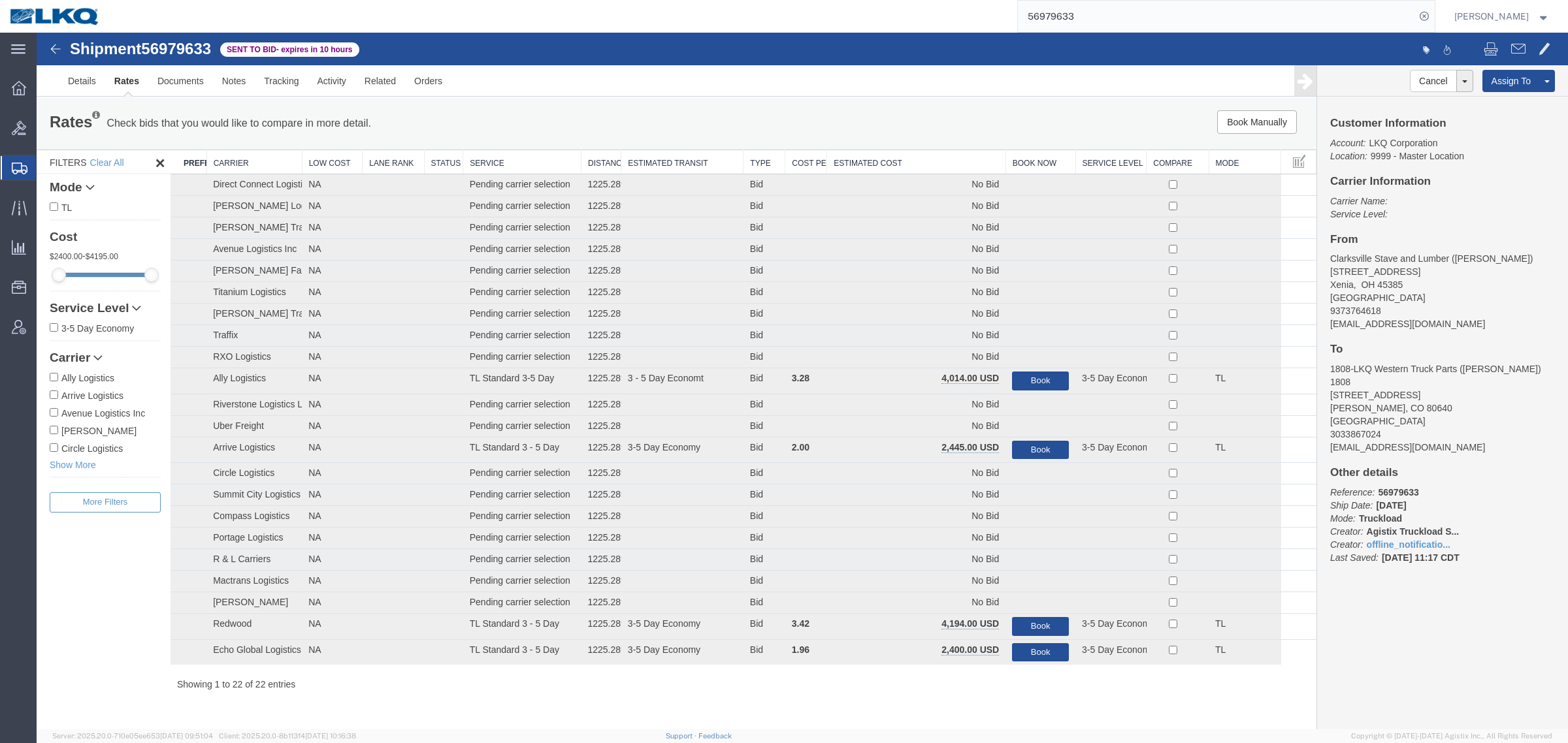
click at [888, 168] on th "Estimated Cost" at bounding box center [916, 163] width 178 height 24
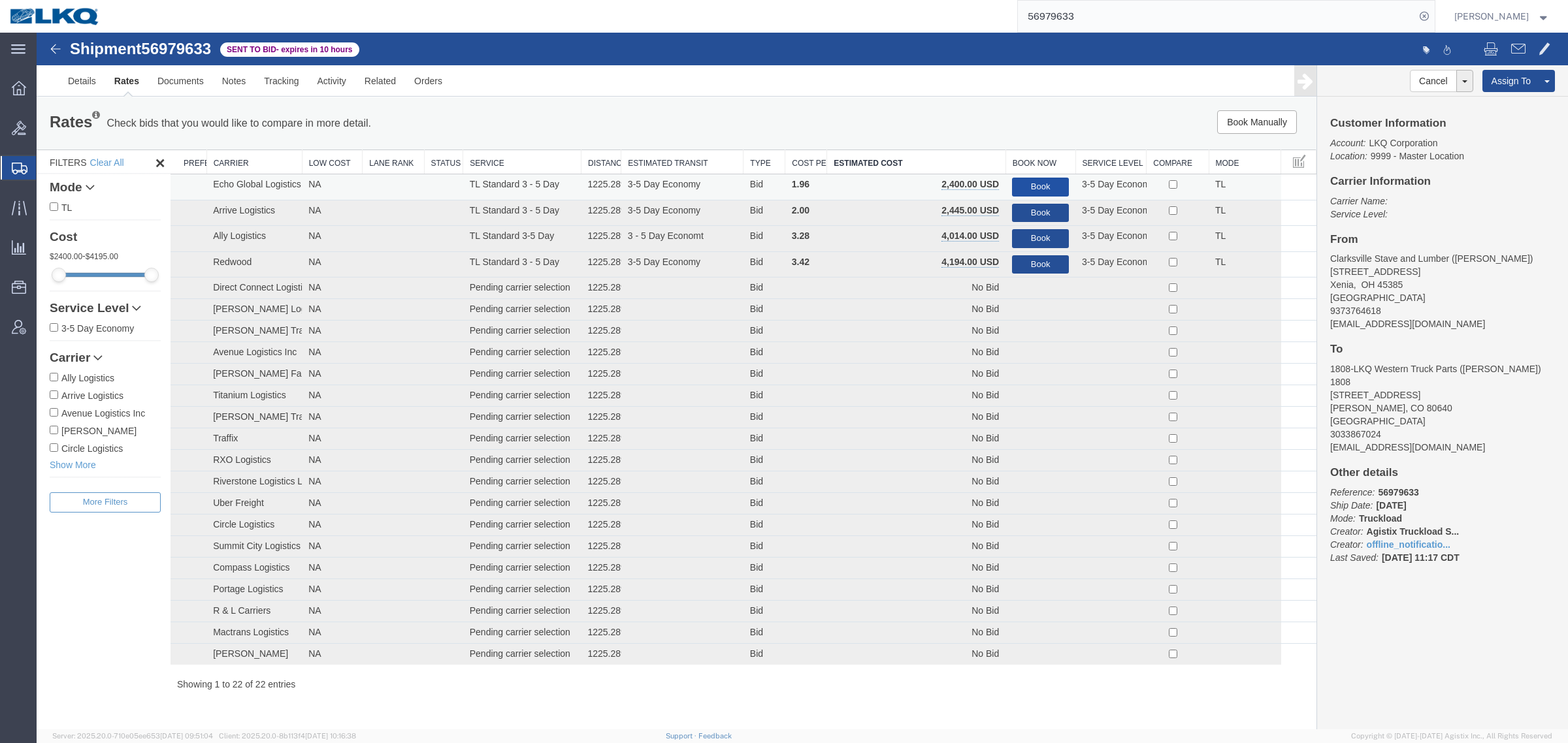
click at [1029, 184] on button "Book" at bounding box center [1040, 187] width 57 height 19
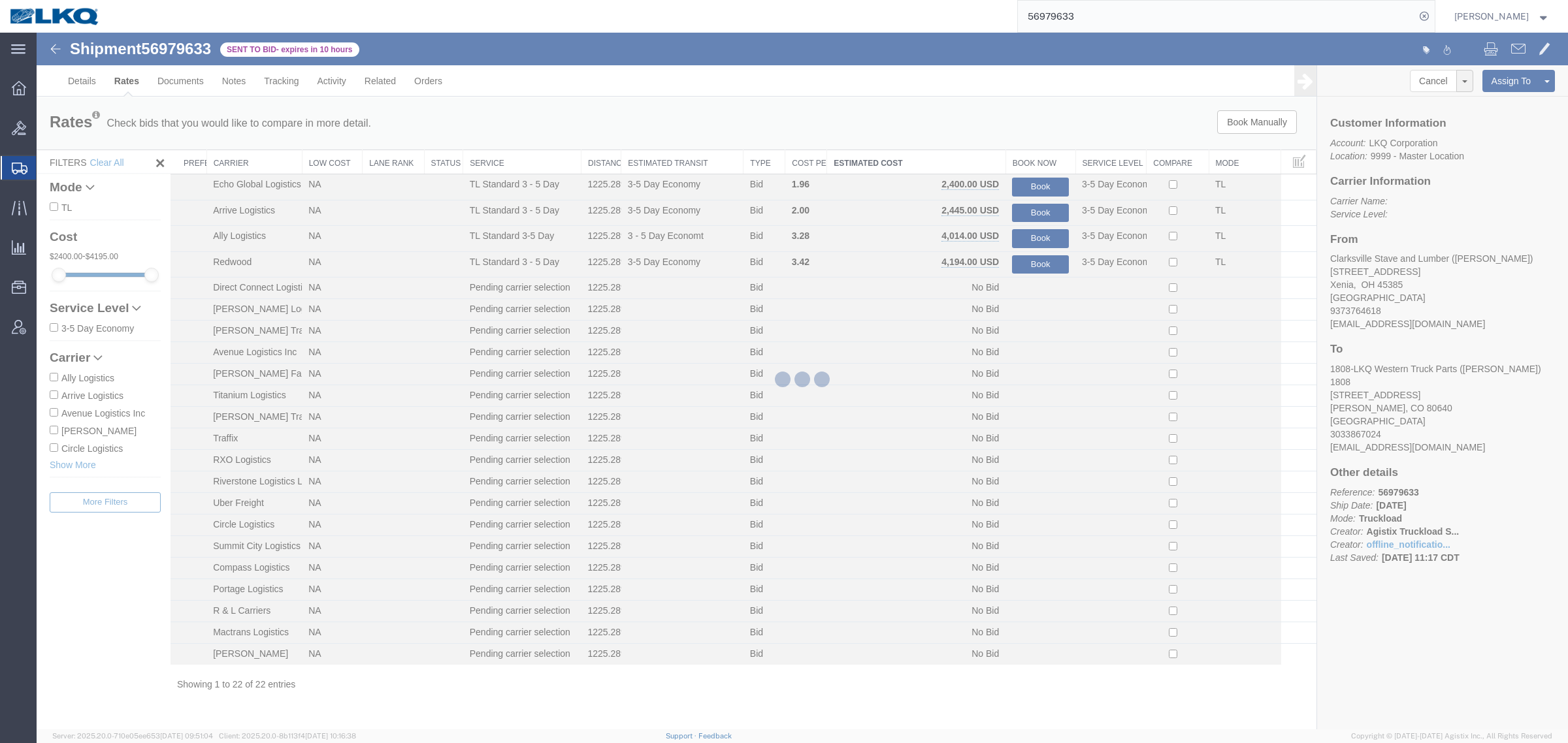
click at [997, 145] on div at bounding box center [802, 381] width 1531 height 697
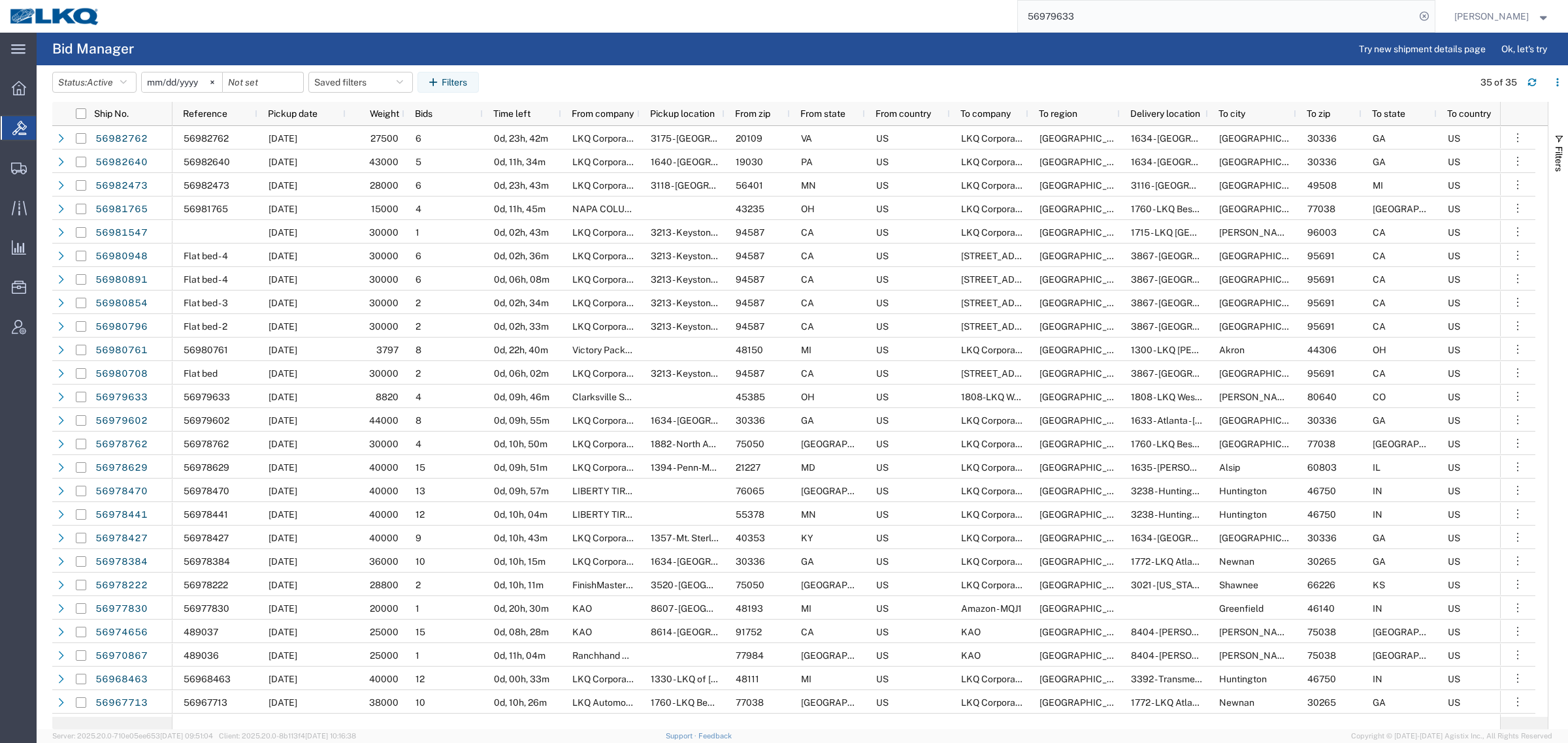
drag, startPoint x: 964, startPoint y: 23, endPoint x: 924, endPoint y: 24, distance: 40.0
click at [923, 24] on div "56979633" at bounding box center [772, 16] width 1325 height 33
paste input "8222"
type input "56978222"
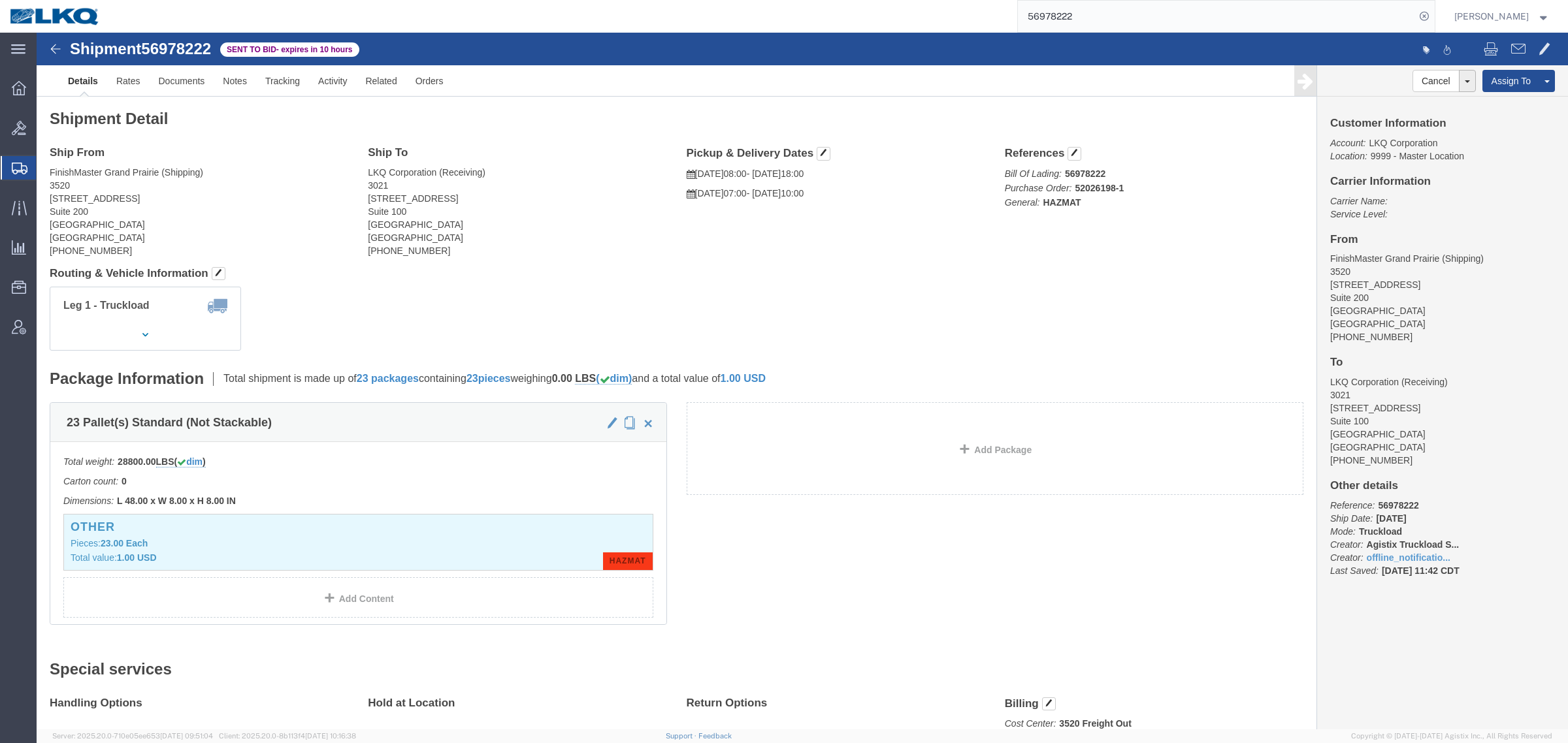
click div "Leg 1 - Truckload Vehicle 1: Standard Dry Van (53 Feet) Number of trucks: 1"
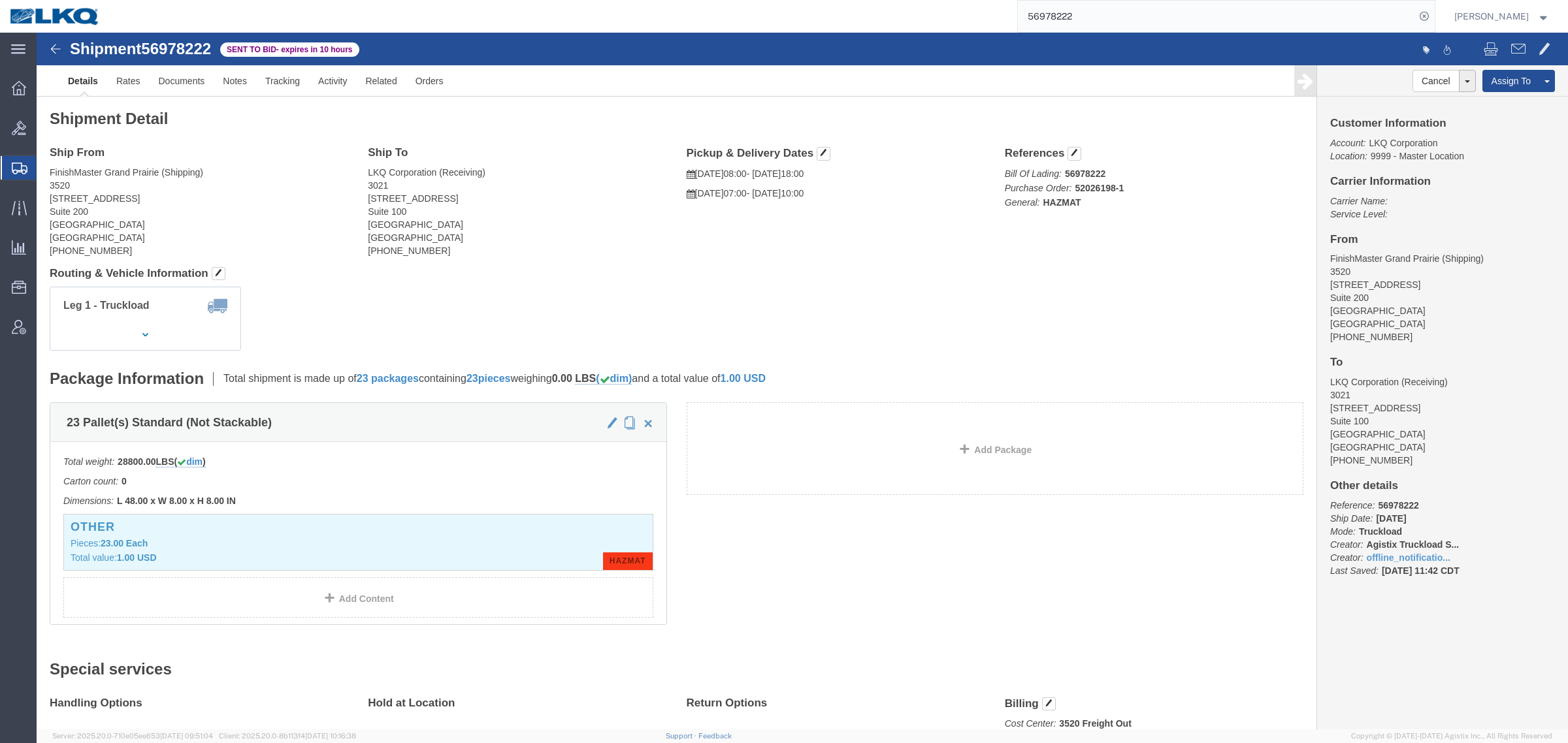
click div "Leg 1 - Truckload Vehicle 1: Standard Dry Van (53 Feet) Number of trucks: 1"
click div "Shipment Detail Ship From FinishMaster Grand Prairie (Shipping) 3520 4003 Grand…"
click address "LKQ Corporation (Receiving) 3021 24550 West 43rd Street Suite 100 Shawnee, KS 6…"
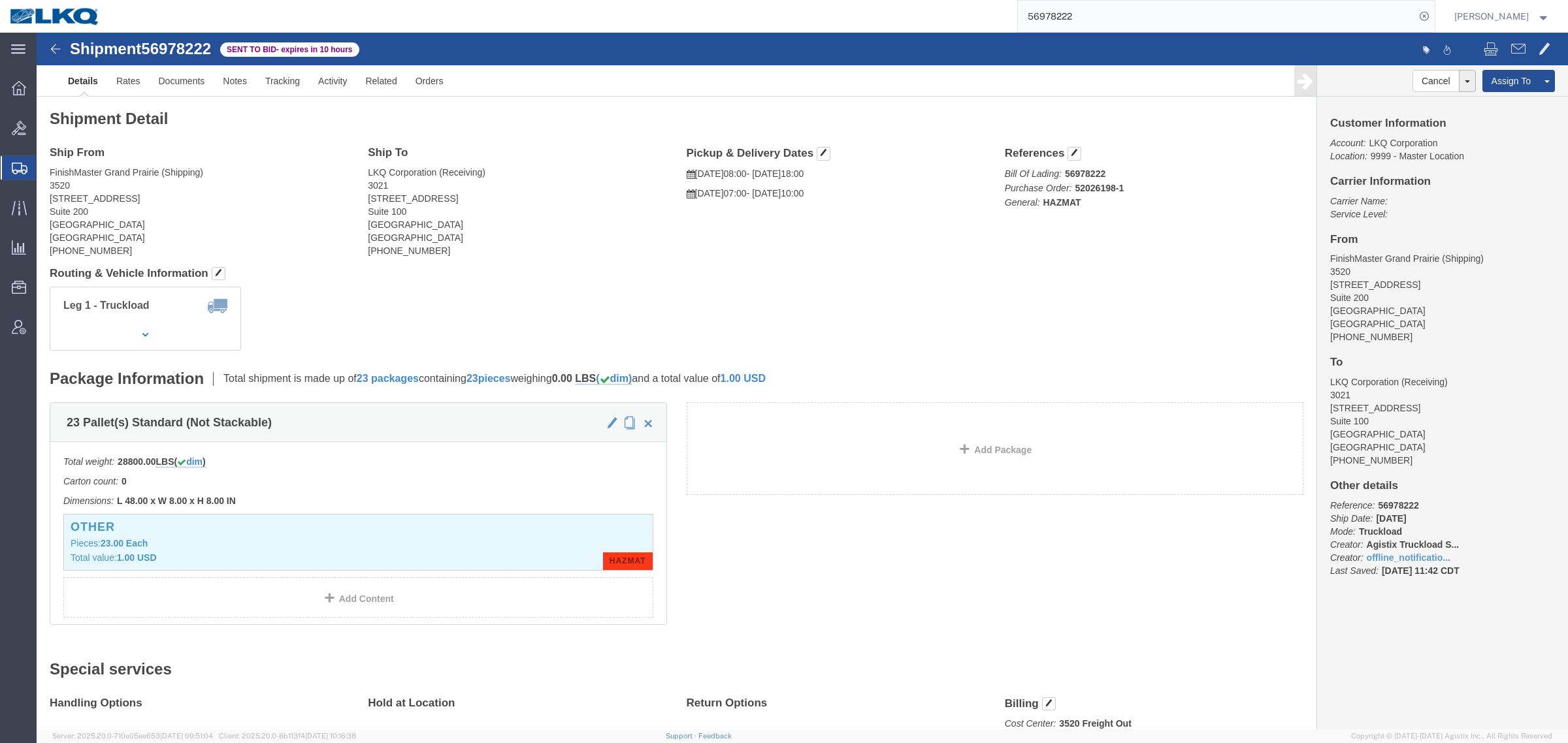
click h4 "Routing & Vehicle Information"
click link "Rates"
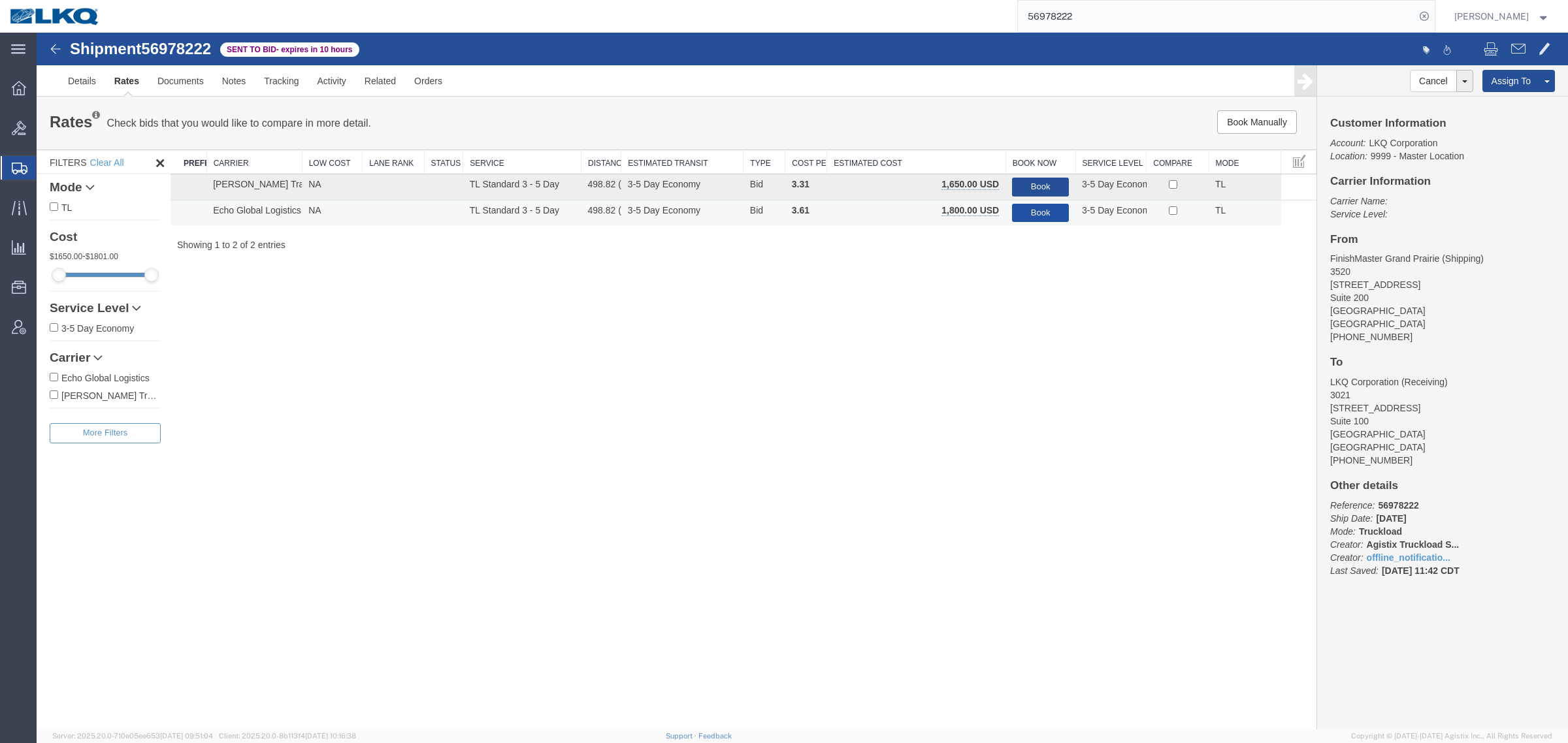
click at [1044, 214] on button "Book" at bounding box center [1040, 214] width 57 height 19
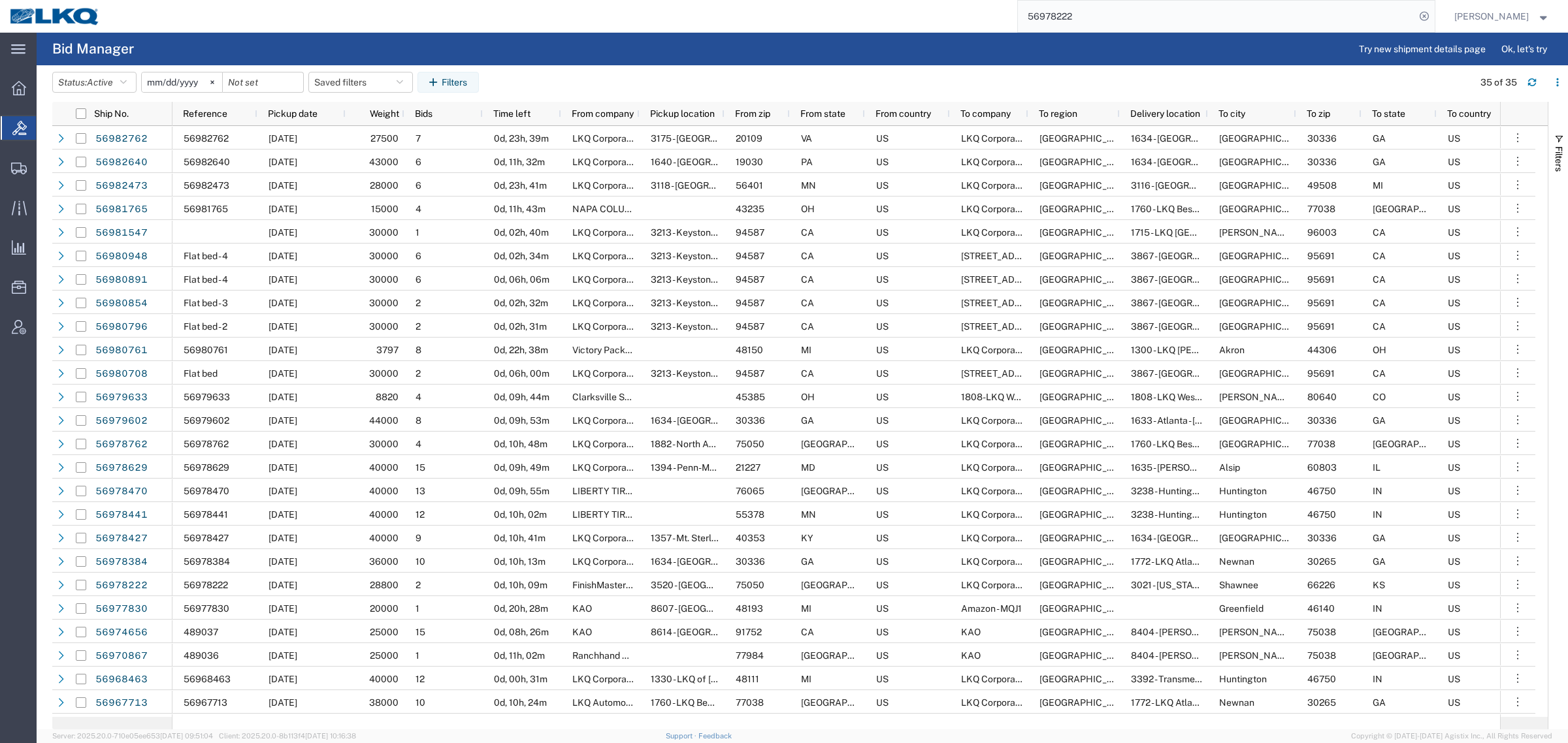
click at [1135, 20] on input "56978222" at bounding box center [1217, 16] width 397 height 31
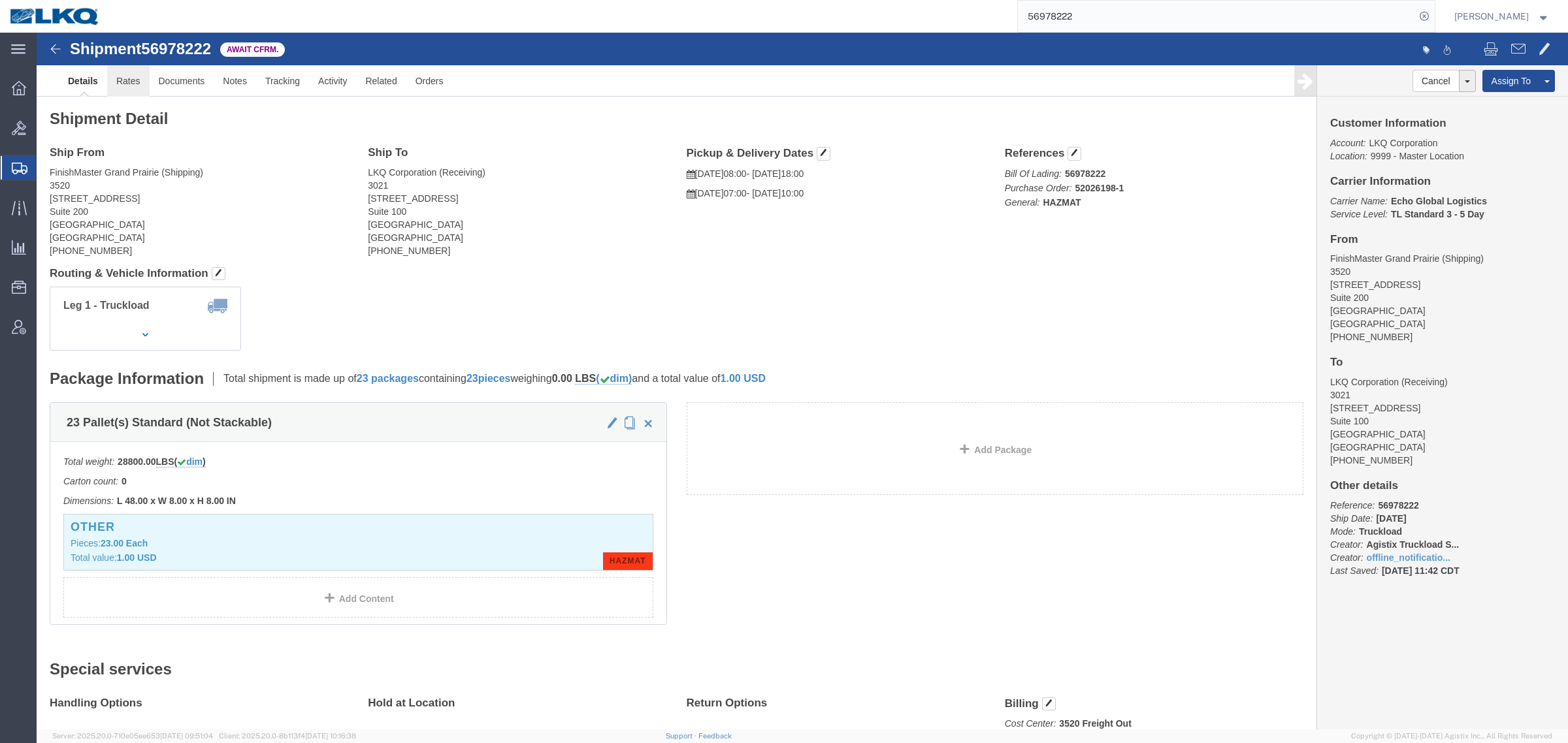
click link "Rates"
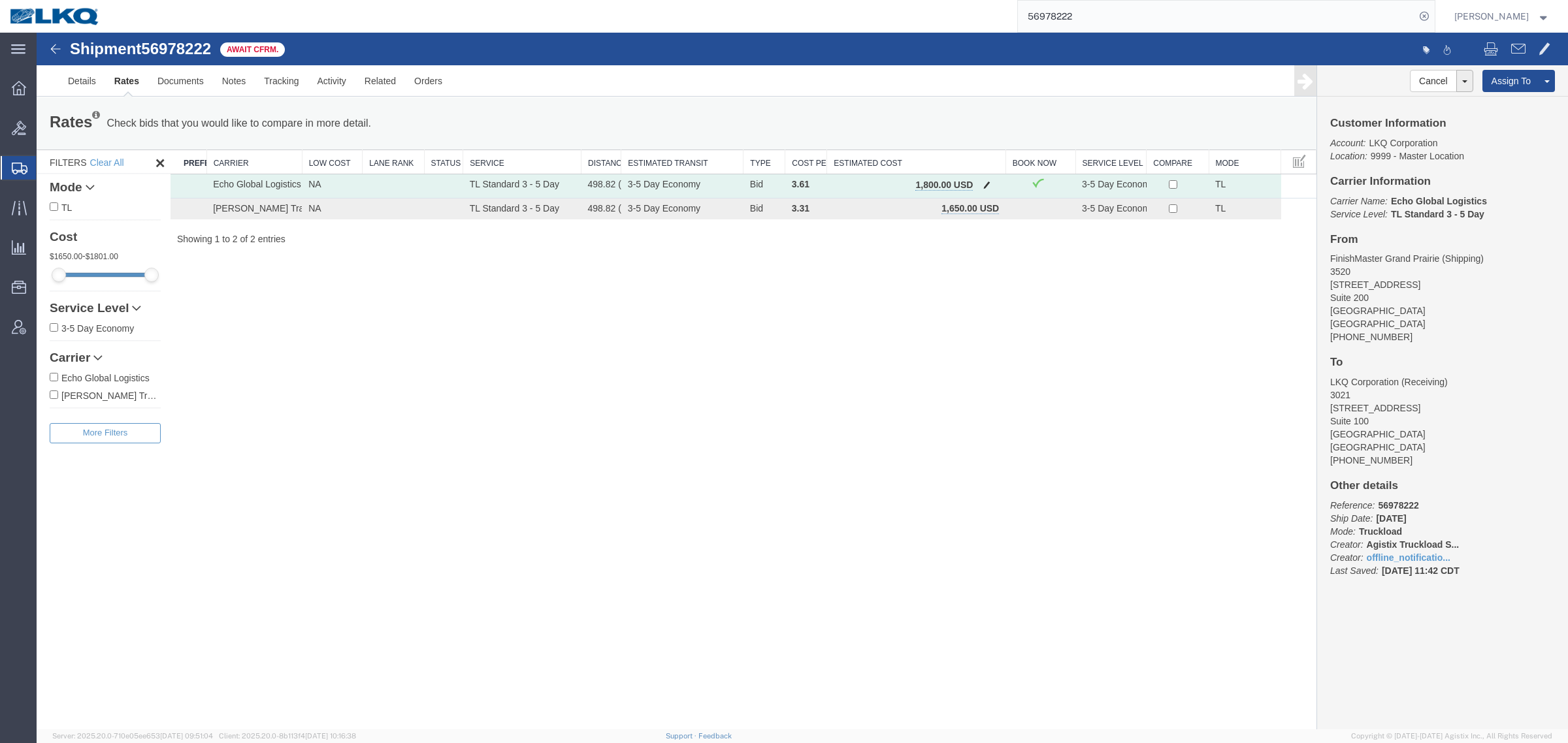
click at [989, 180] on span "button" at bounding box center [987, 184] width 7 height 9
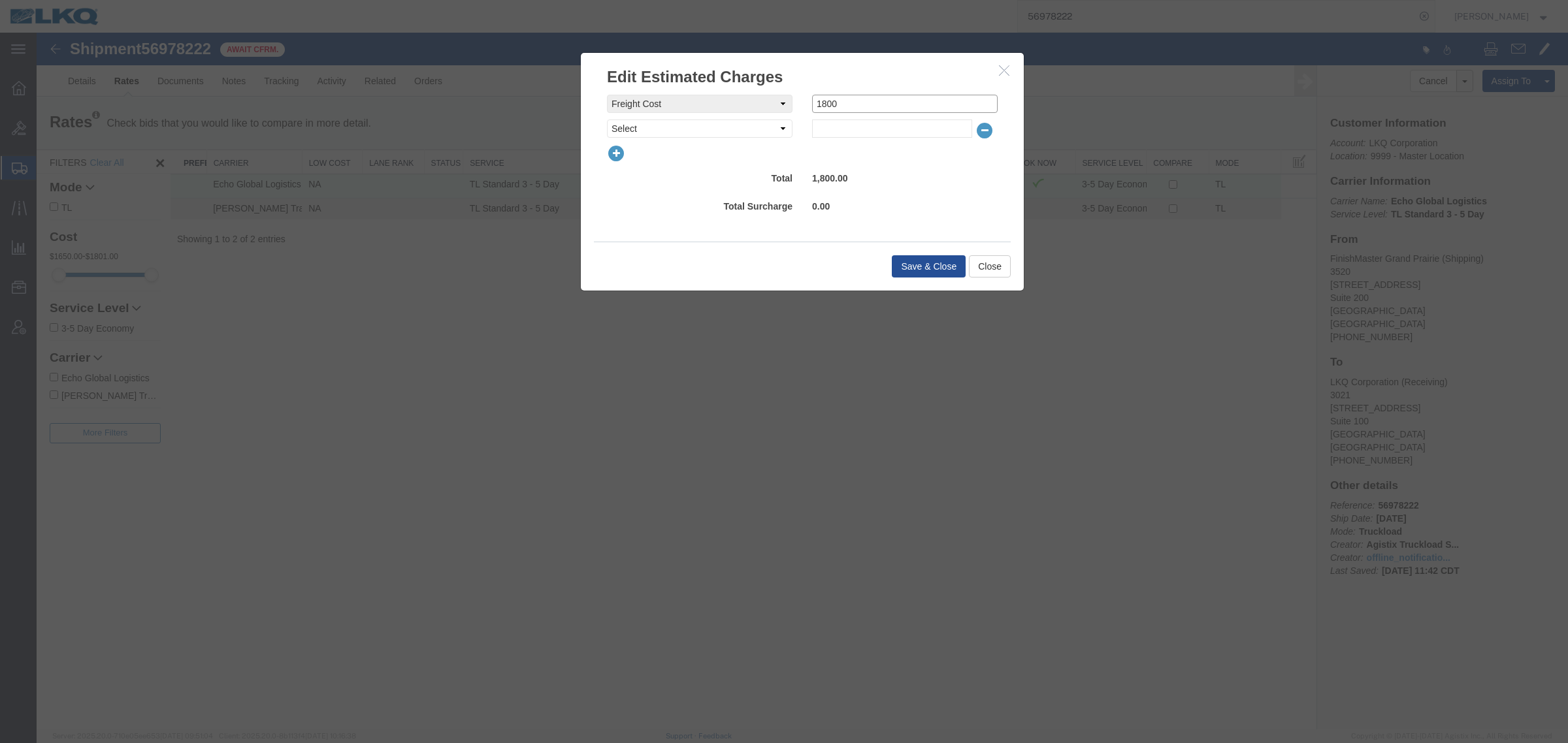
click at [808, 99] on div "Fee Value 1800" at bounding box center [905, 104] width 205 height 18
type input "1650"
click at [905, 195] on div "freightCost Select AES Filing Accessorial Delivery Charge Additional Invoice De…" at bounding box center [802, 157] width 391 height 124
click at [914, 272] on button "Save & Close" at bounding box center [928, 266] width 74 height 22
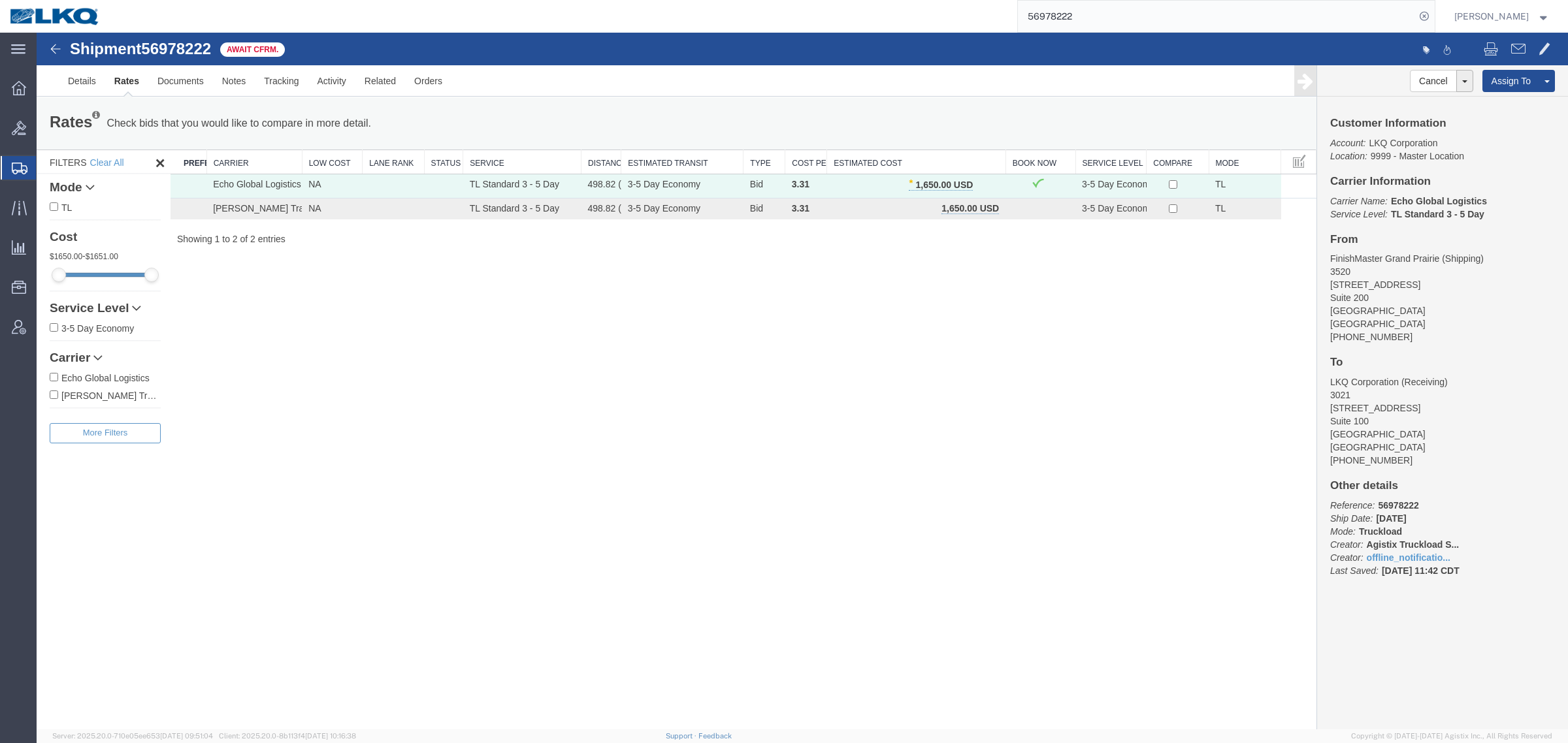
click at [980, 409] on div "Shipment 56978222 2 of 2 Await Cfrm. Details Rates Documents Notes Tracking Act…" at bounding box center [802, 381] width 1531 height 697
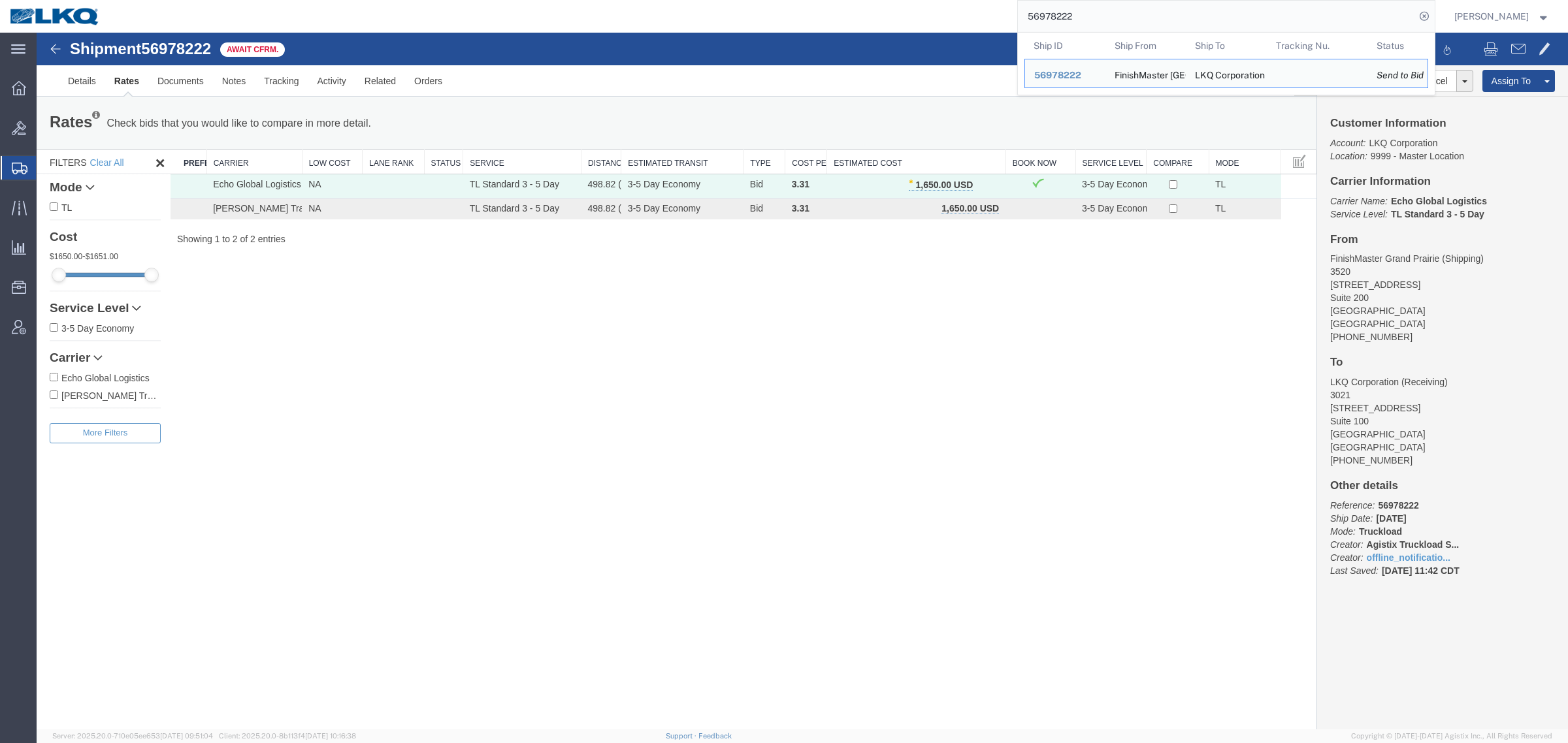
drag, startPoint x: 1117, startPoint y: 15, endPoint x: 860, endPoint y: 18, distance: 257.0
click at [863, 18] on div "56978222 Ship ID Ship From Ship To Tracking Nu. Status Ship ID 56978222 Ship Fr…" at bounding box center [772, 16] width 1325 height 33
paste input "9633"
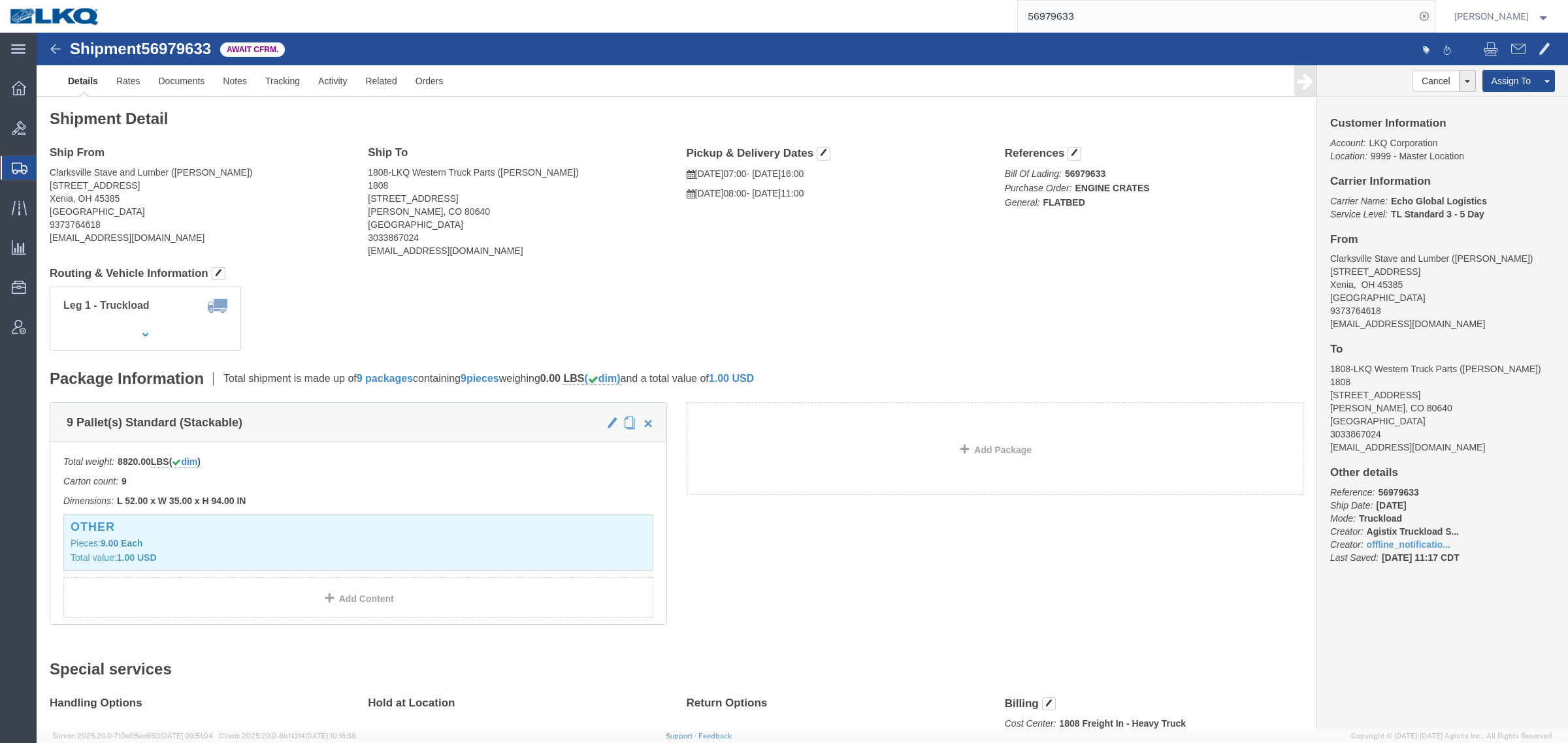
click address "Clarksville Stave and Lumber (Chuck Valentine) 2808 Jasper Road Xenia, OH 45385…"
click div "Leg 1 - Truckload Vehicle 1: Flat Bed Number of trucks: 1"
click div "Ship From Clarksville Stave and Lumber (Chuck Valentine) 2808 Jasper Road Xenia…"
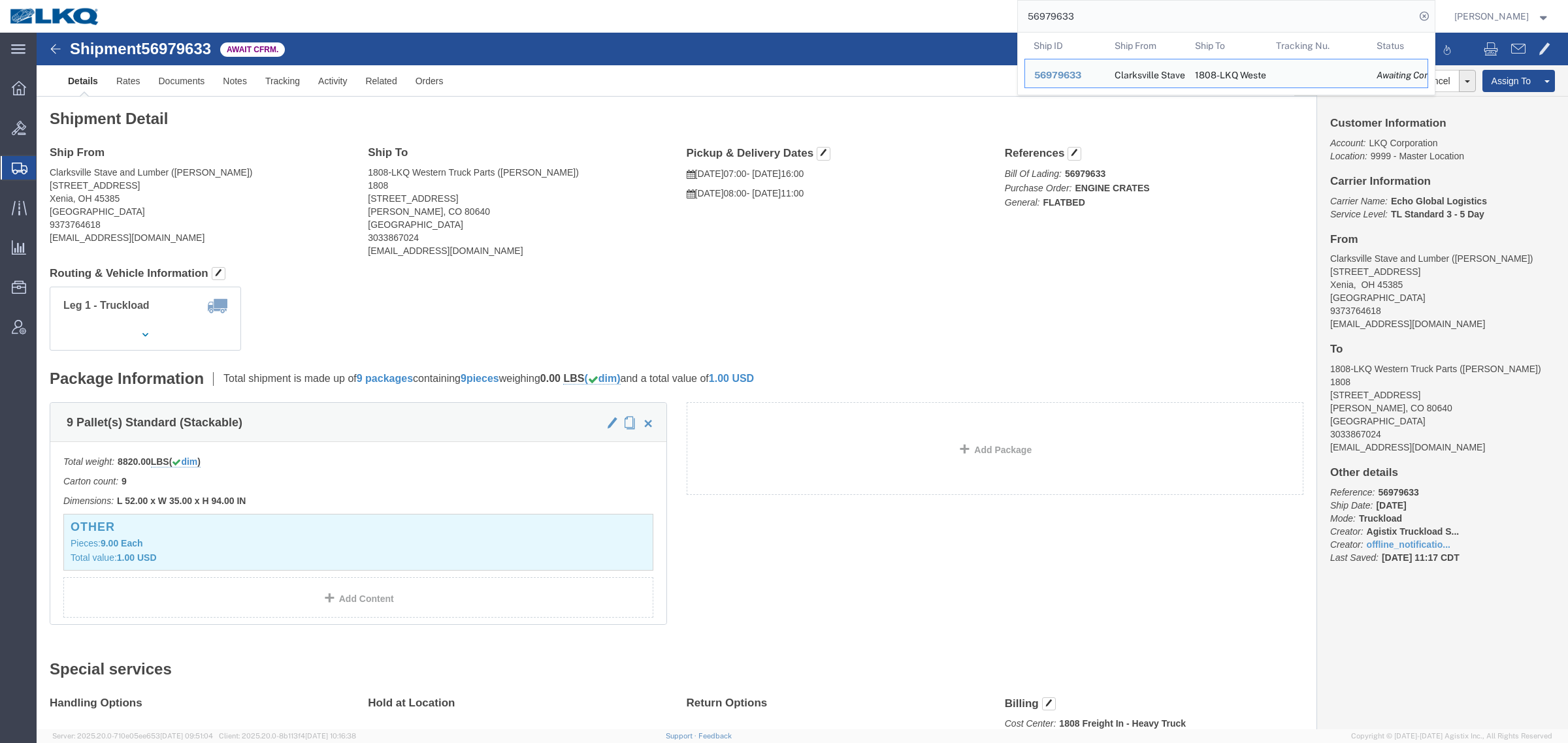
drag, startPoint x: 1118, startPoint y: 20, endPoint x: 978, endPoint y: 23, distance: 140.0
click at [986, 22] on div "56979633 Ship ID Ship From Ship To Tracking Nu. Status Ship ID 56979633 Ship Fr…" at bounding box center [772, 16] width 1325 height 33
paste input "67328"
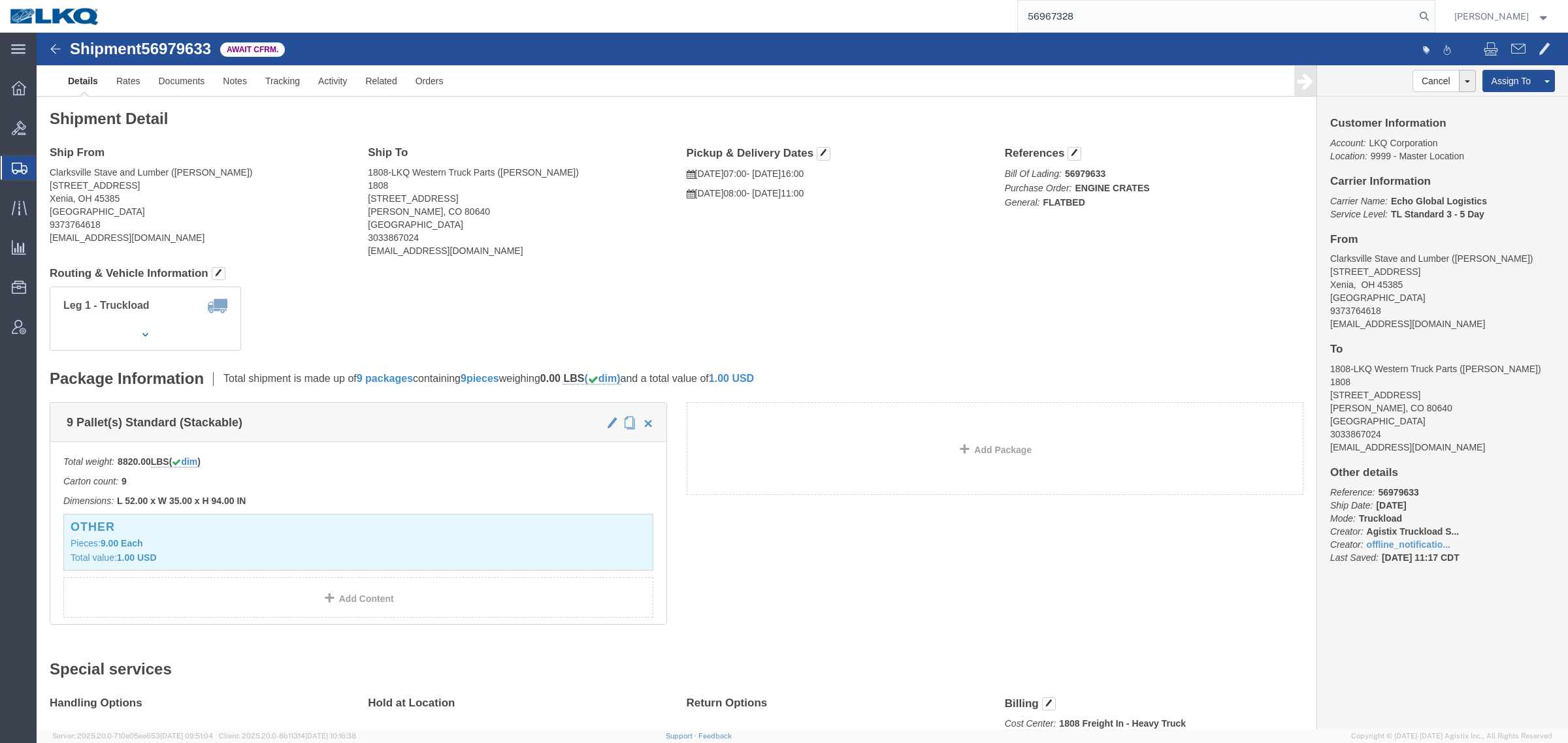
type input "56967328"
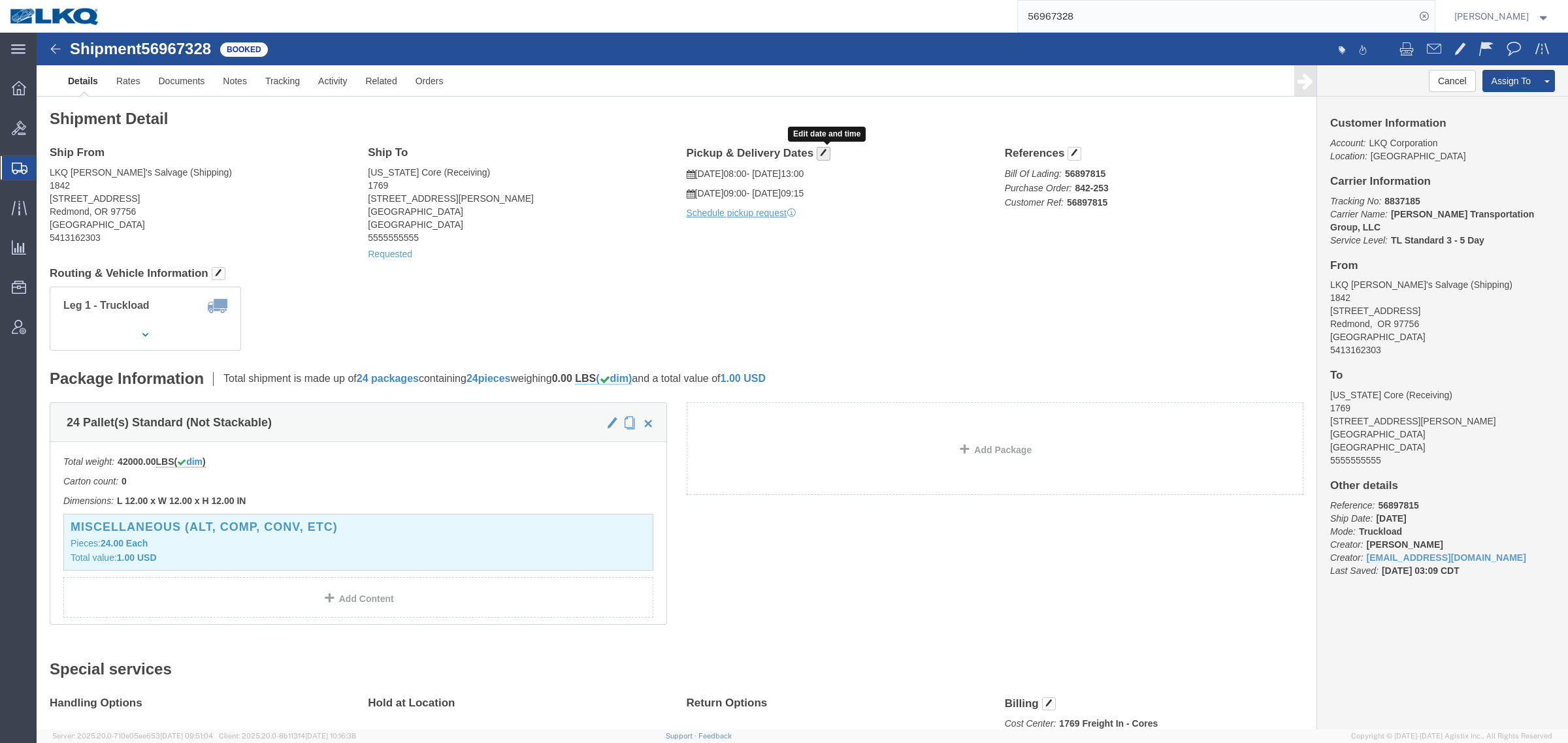
click span "button"
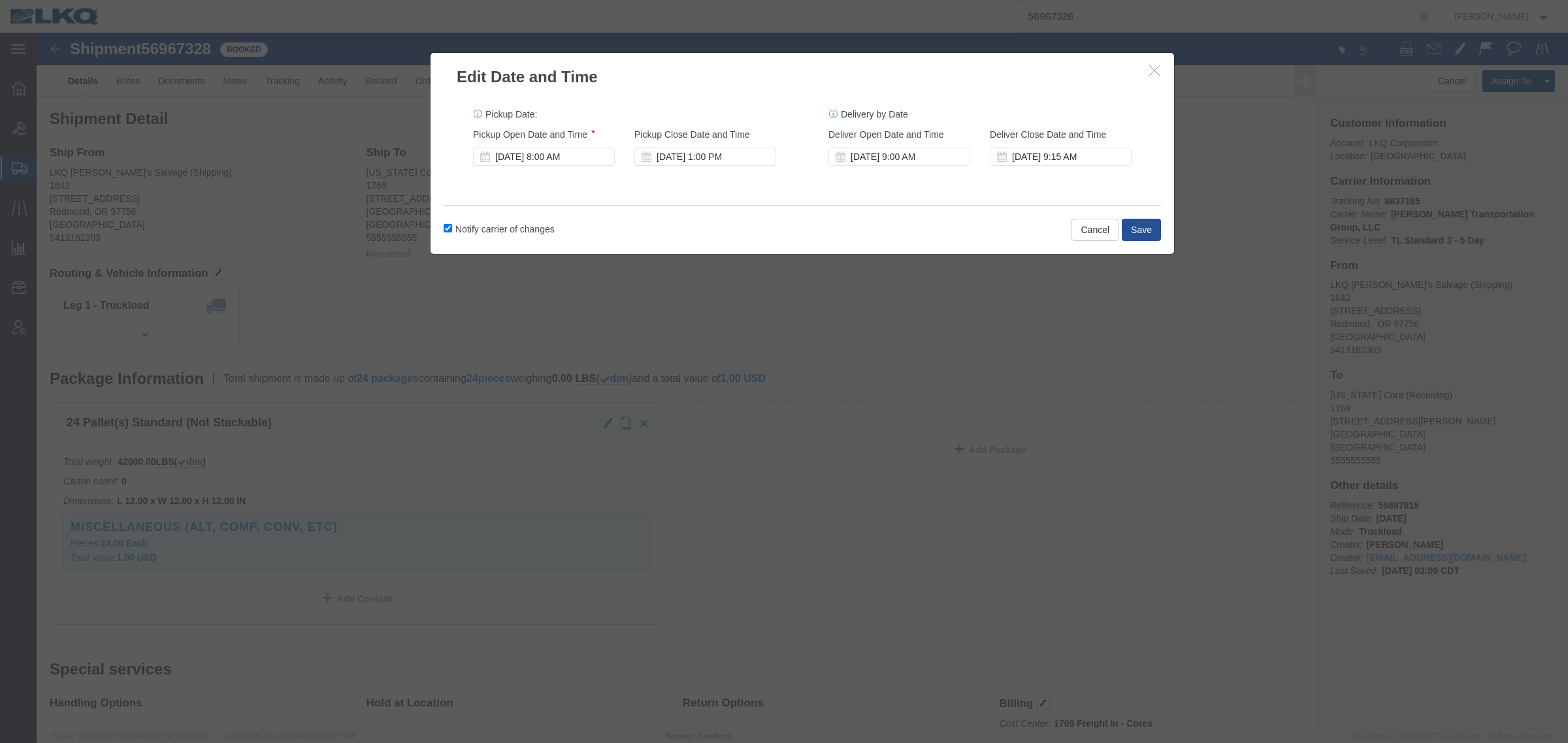
click label "Notify carrier of changes"
click input "Notify carrier of changes"
checkbox input "false"
click div "[DATE] 8:00 AM"
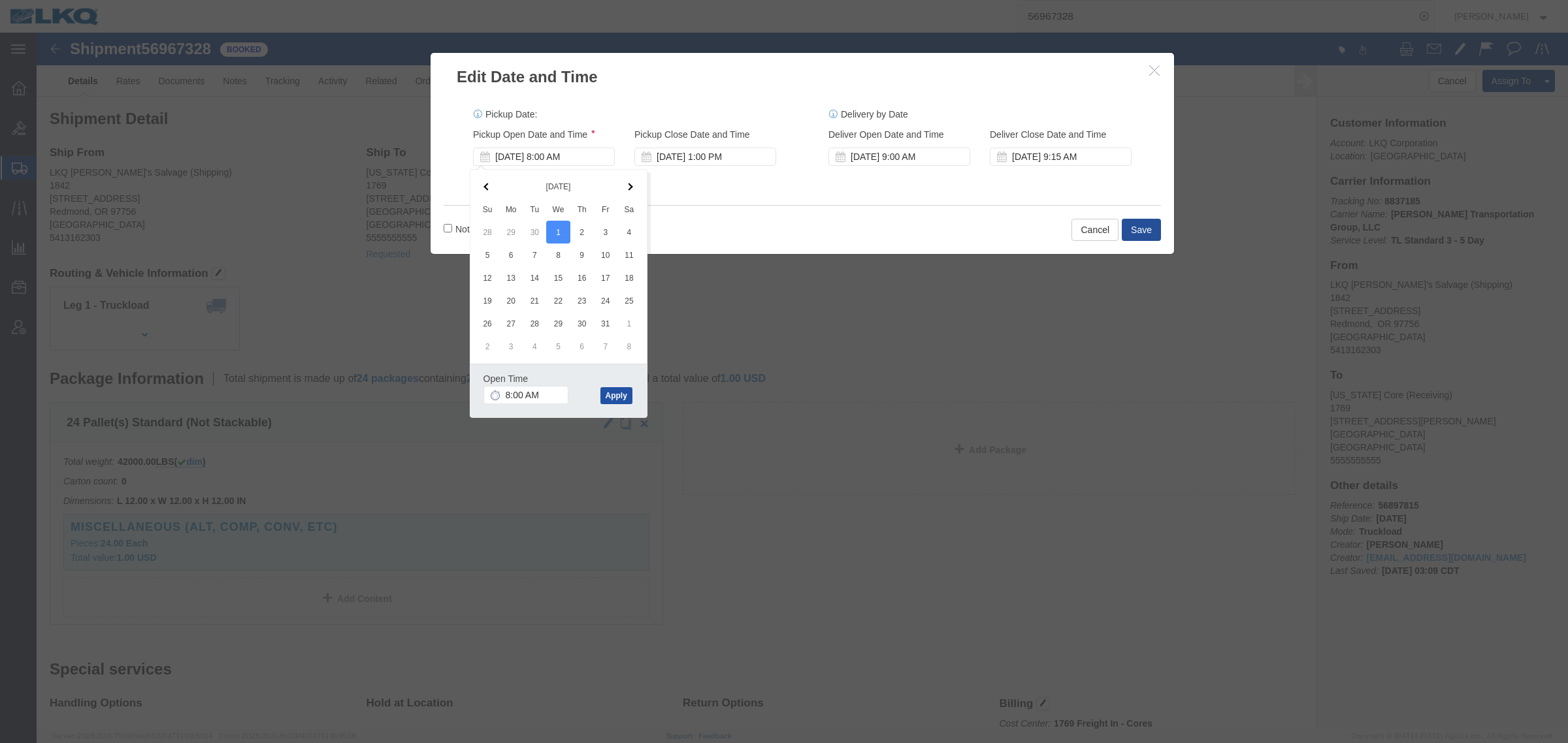
click button "Apply"
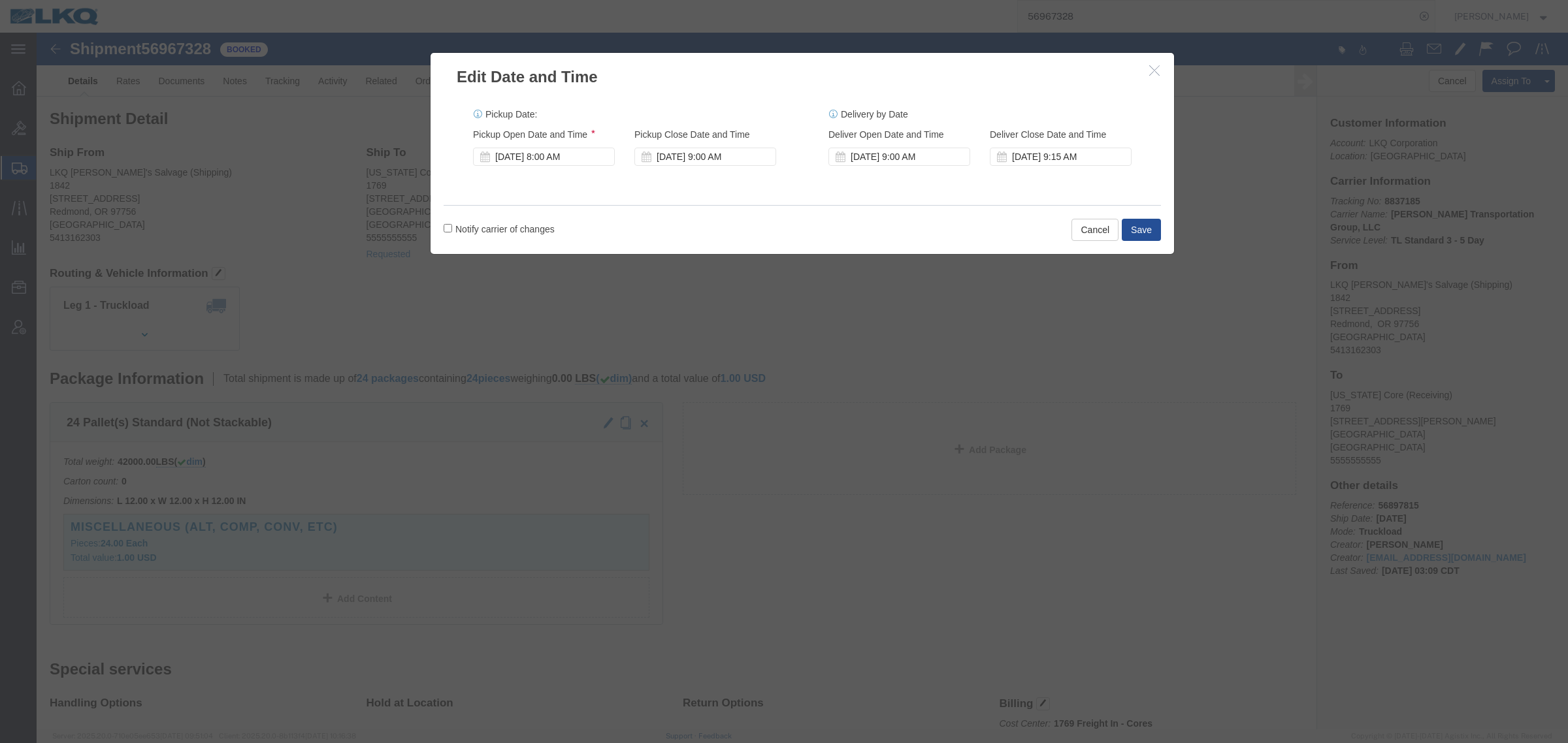
click div "Pickup Date: Pickup Start Date Pickup Start Time Pickup Open Date and Time Oct …"
click div "Oct 02 2025 9:00 AM"
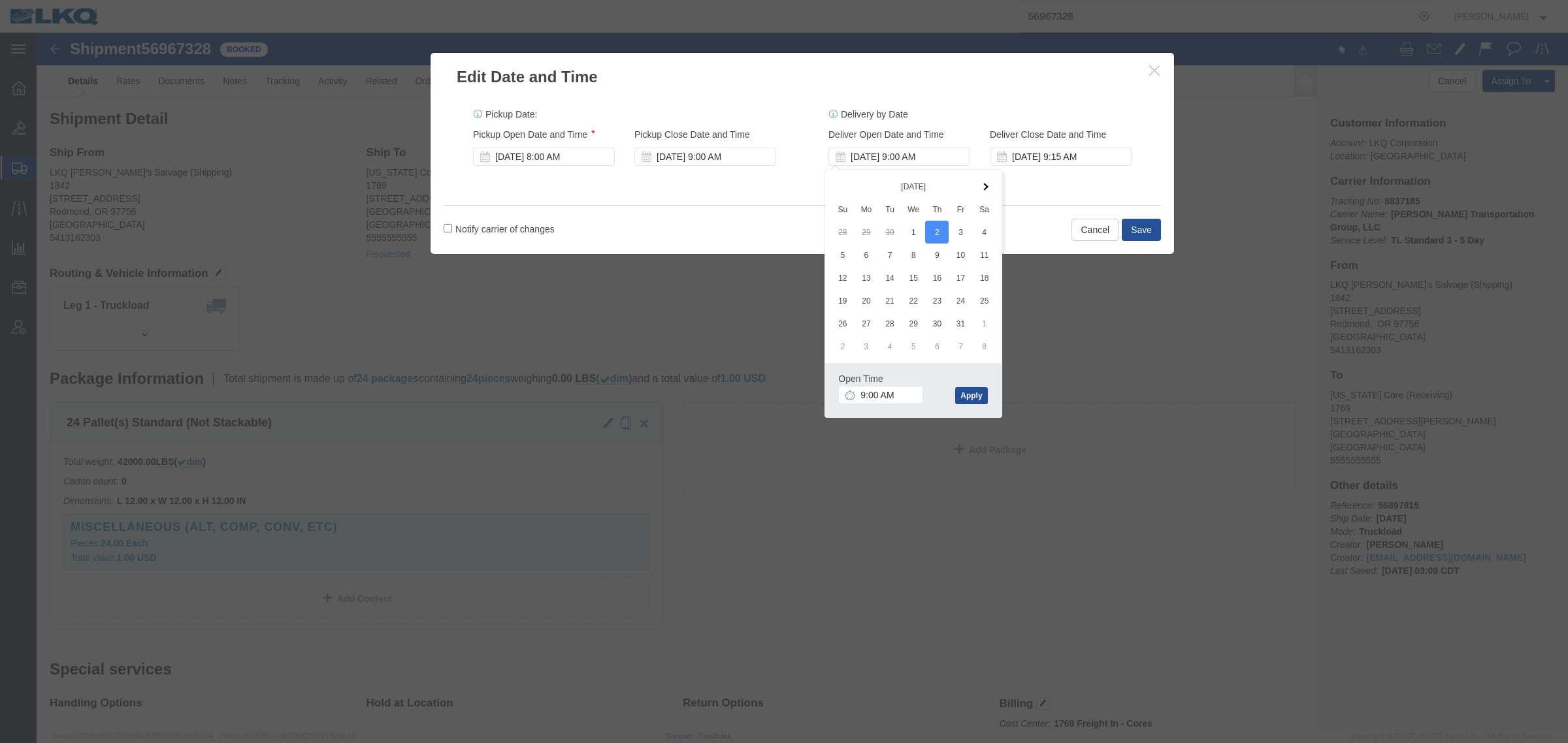
click div "Notify carrier of changes Cancel Save"
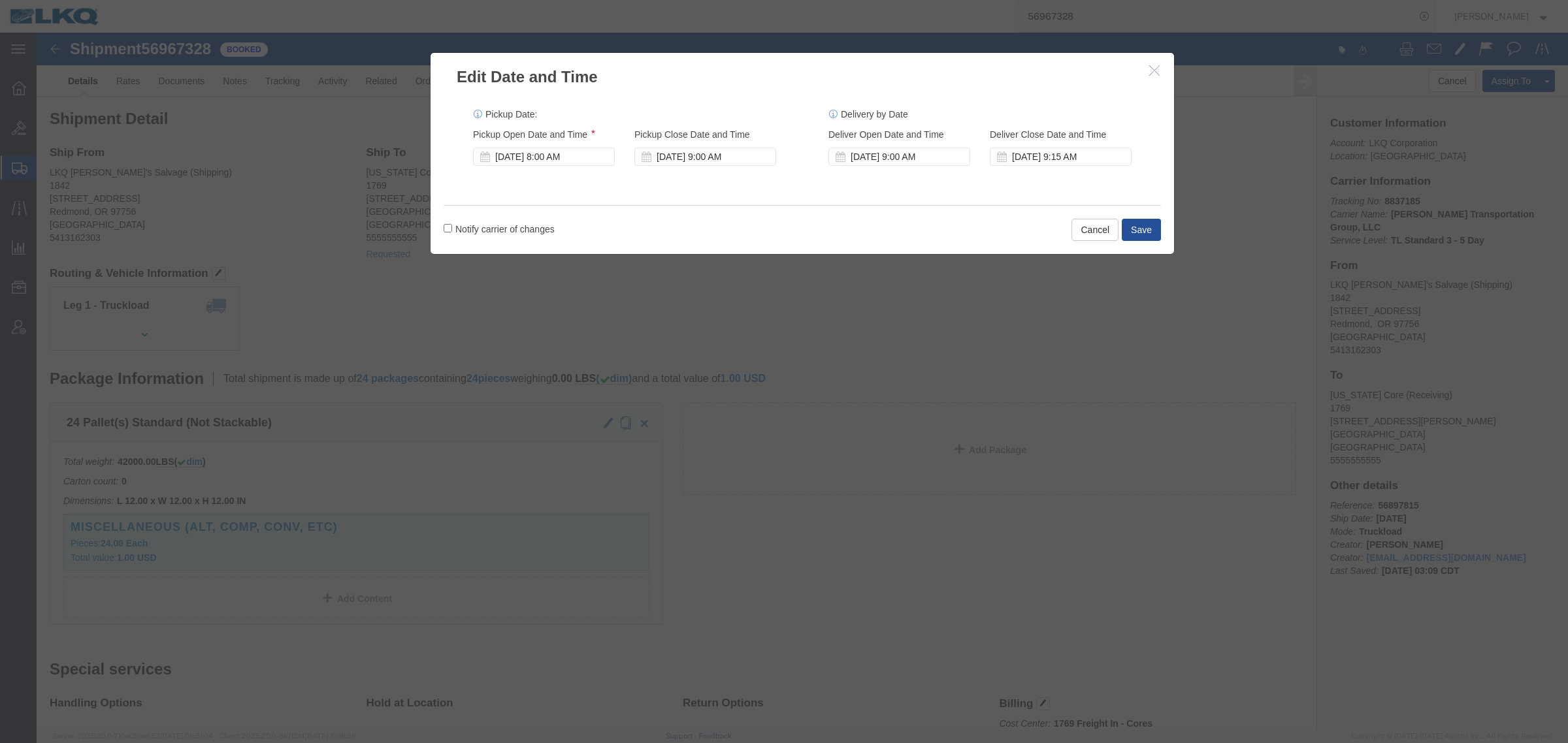
click icon "button"
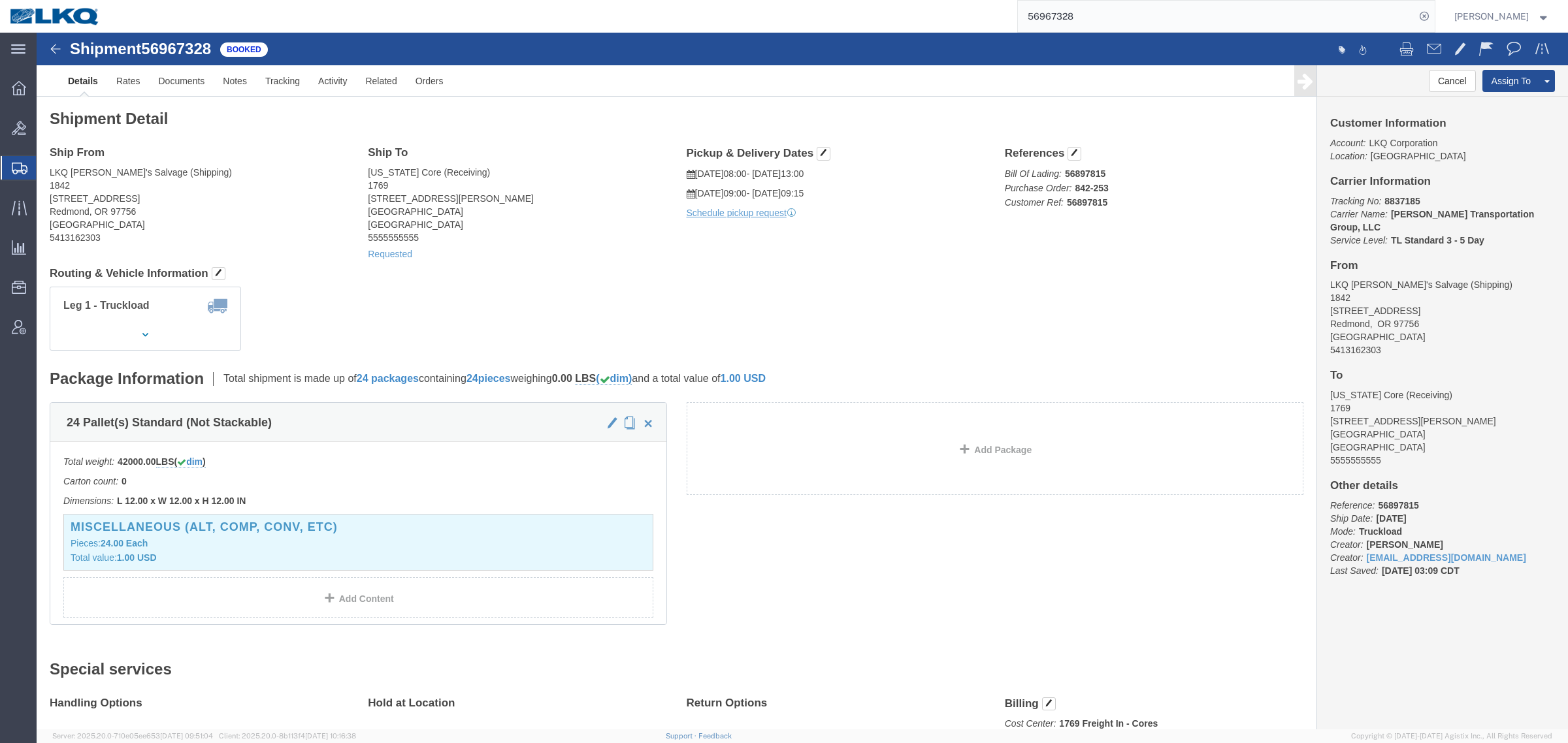
click div "Leg 1 - Truckload Vehicle 1: Standard Dry Van (53 Feet) Number of trucks: 1"
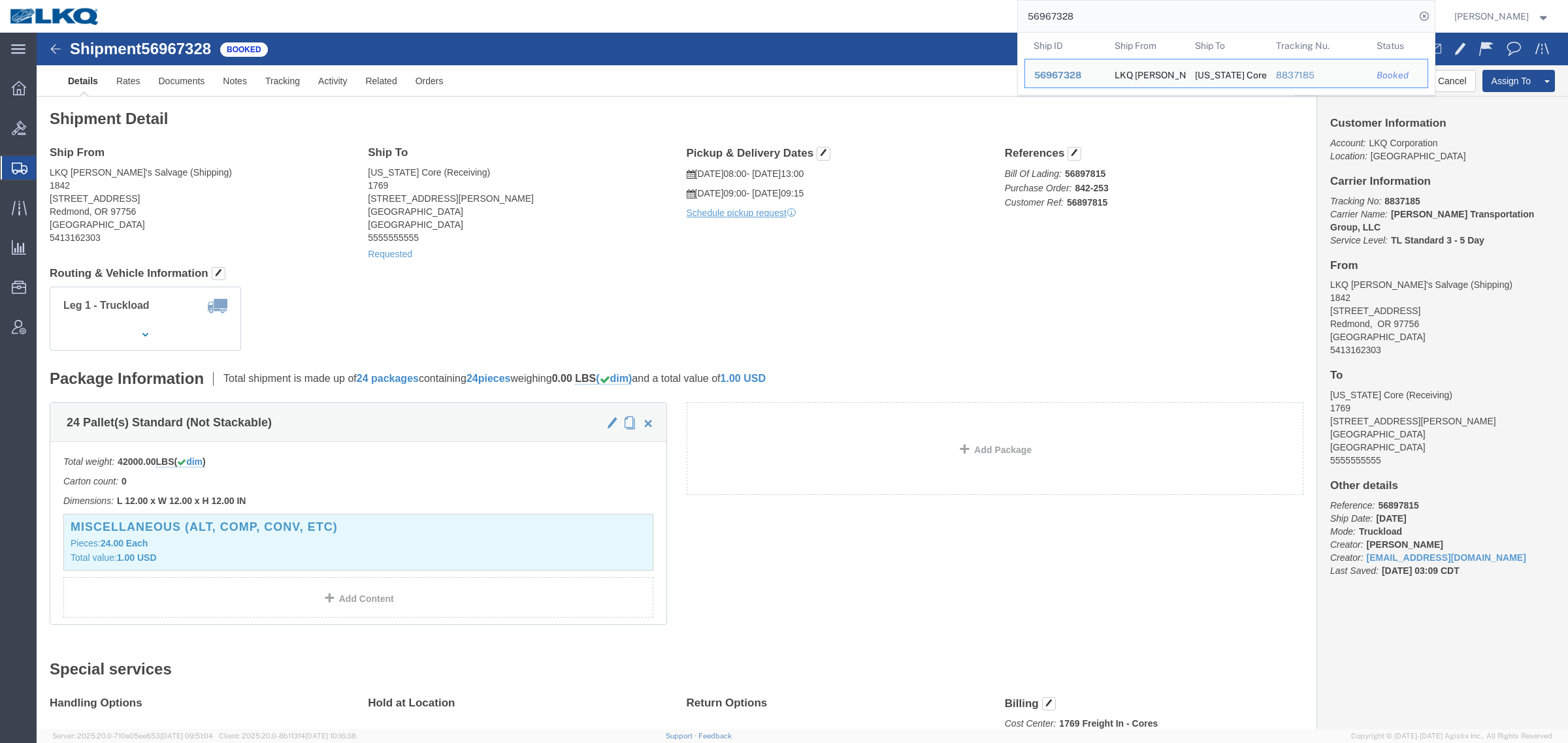
drag, startPoint x: 1120, startPoint y: 17, endPoint x: 950, endPoint y: 20, distance: 170.0
click at [952, 20] on div "56967328 Ship ID Ship From Ship To Tracking Nu. Status Ship ID 56967328 Ship Fr…" at bounding box center [772, 16] width 1325 height 33
paste input "5259"
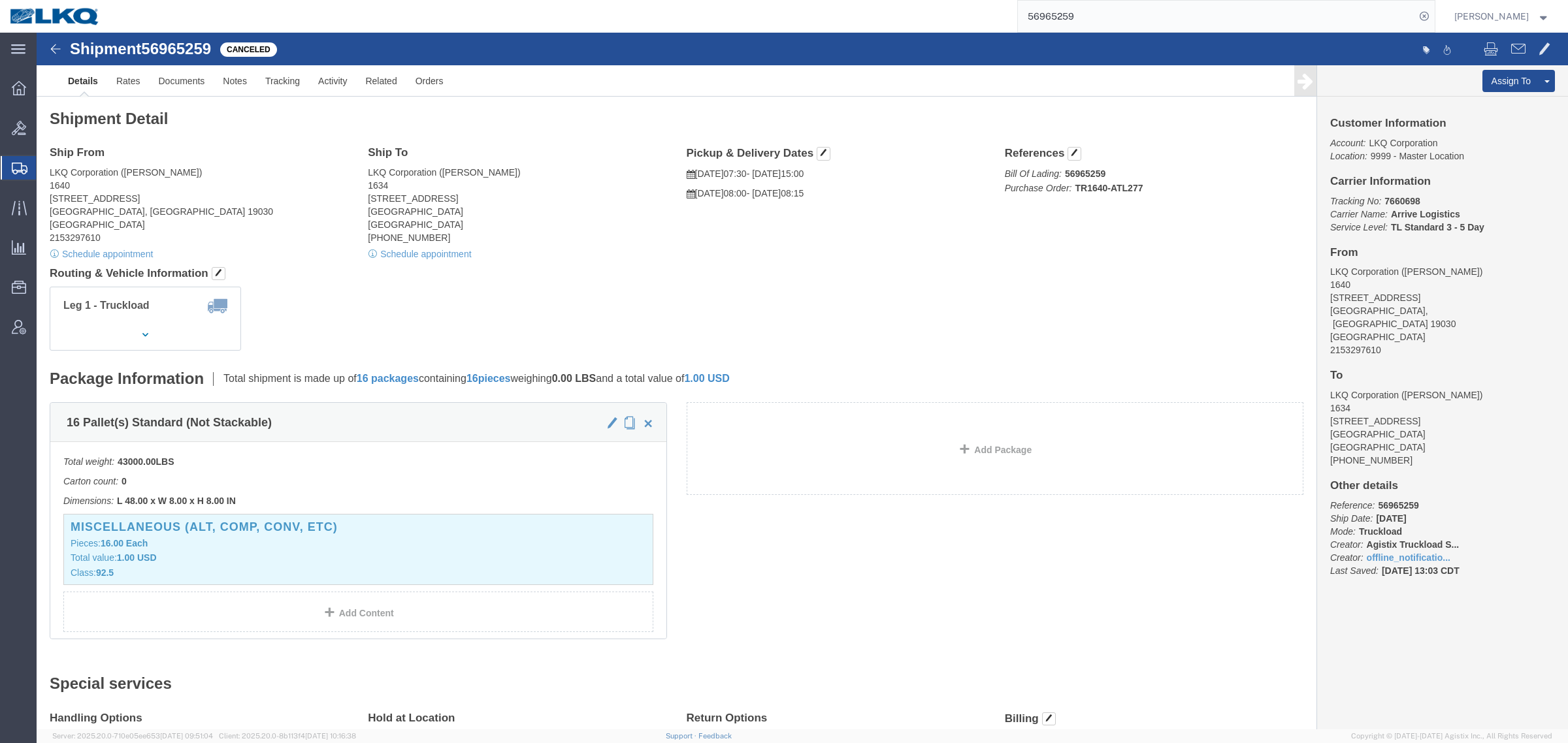
drag, startPoint x: 827, startPoint y: 263, endPoint x: 825, endPoint y: 219, distance: 44.0
click div "Leg 1 - Truckload Number of trucks: 1"
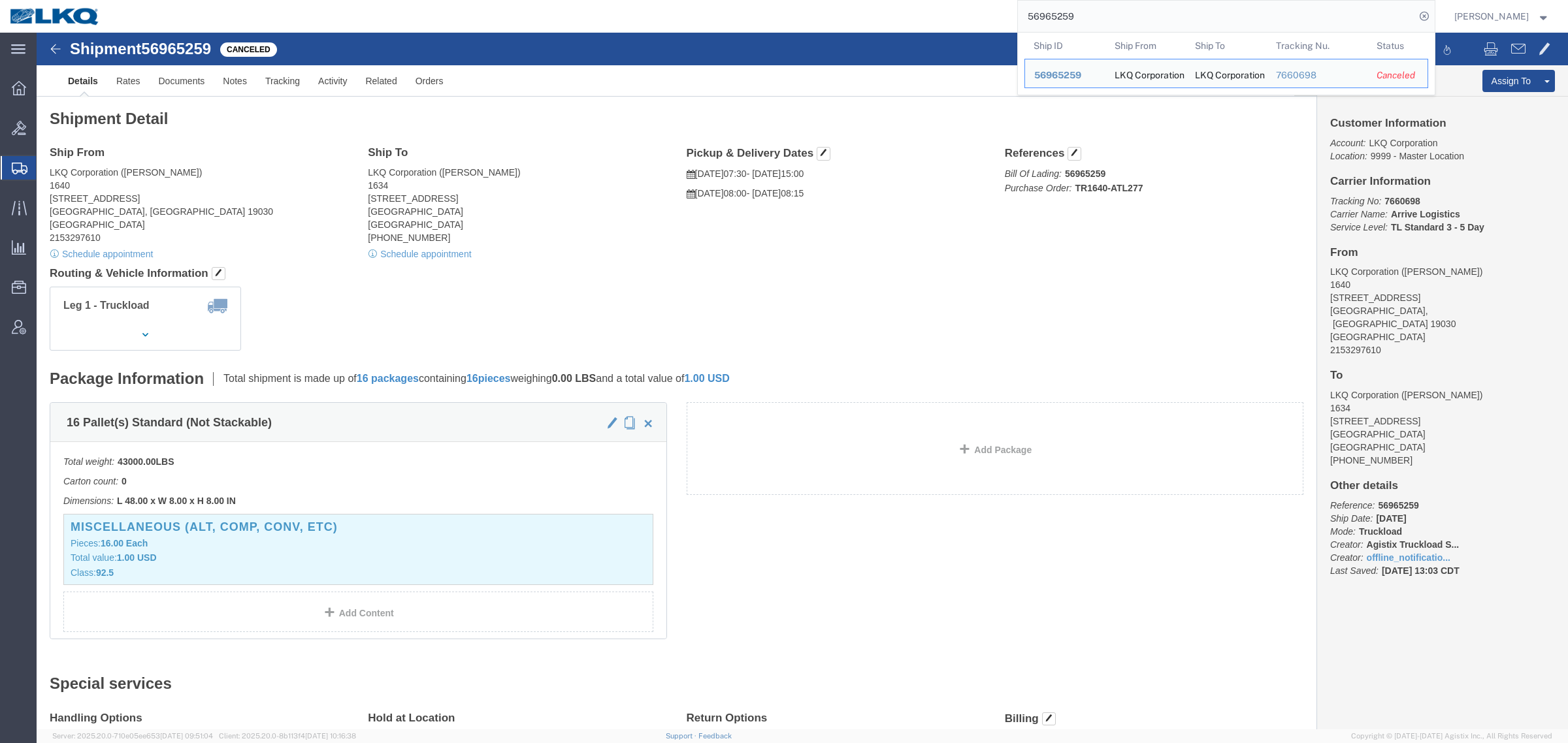
drag, startPoint x: 1116, startPoint y: 21, endPoint x: 914, endPoint y: 14, distance: 202.1
click at [926, 14] on div "56965259 Ship ID Ship From Ship To Tracking Nu. Status Ship ID 56965259 Ship Fr…" at bounding box center [772, 16] width 1325 height 33
paste input "82640"
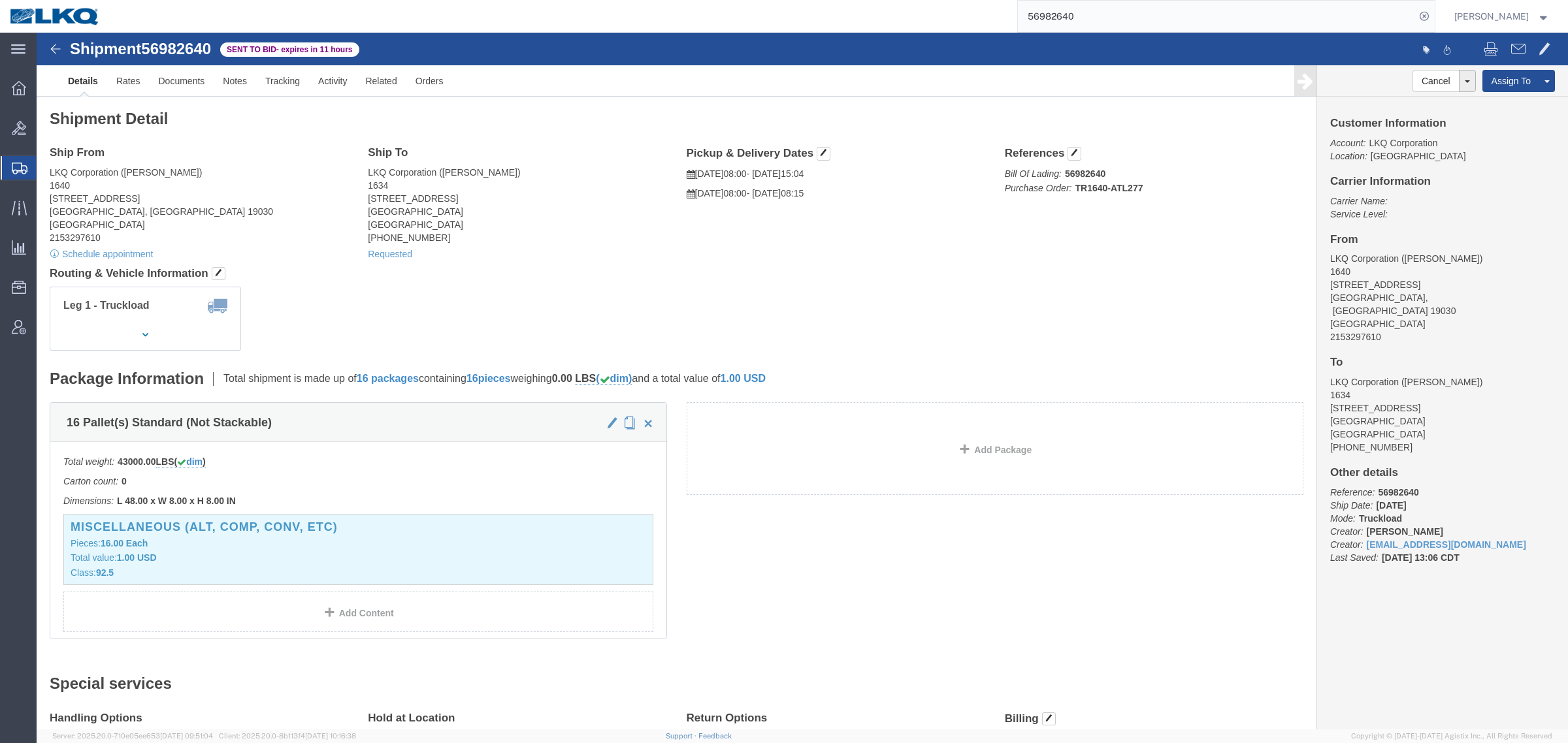
drag, startPoint x: 938, startPoint y: 270, endPoint x: 938, endPoint y: 261, distance: 9.0
click div "Leg 1 - Truckload Number of trucks: 1"
drag, startPoint x: 1124, startPoint y: 14, endPoint x: 922, endPoint y: 9, distance: 202.1
click at [923, 9] on div "56982640" at bounding box center [772, 16] width 1325 height 33
paste input "0487"
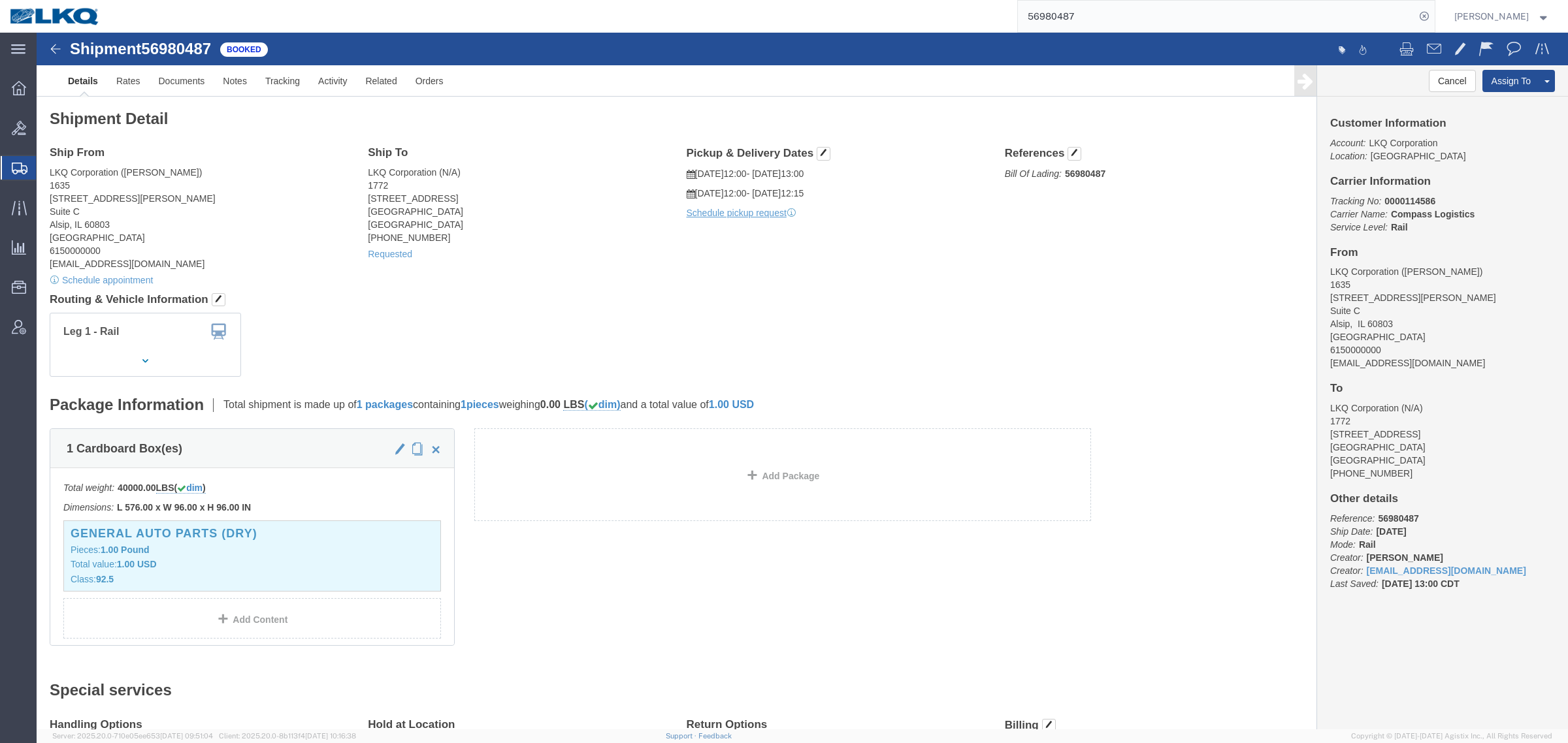
click at [1097, 11] on input "56980487" at bounding box center [1217, 16] width 397 height 31
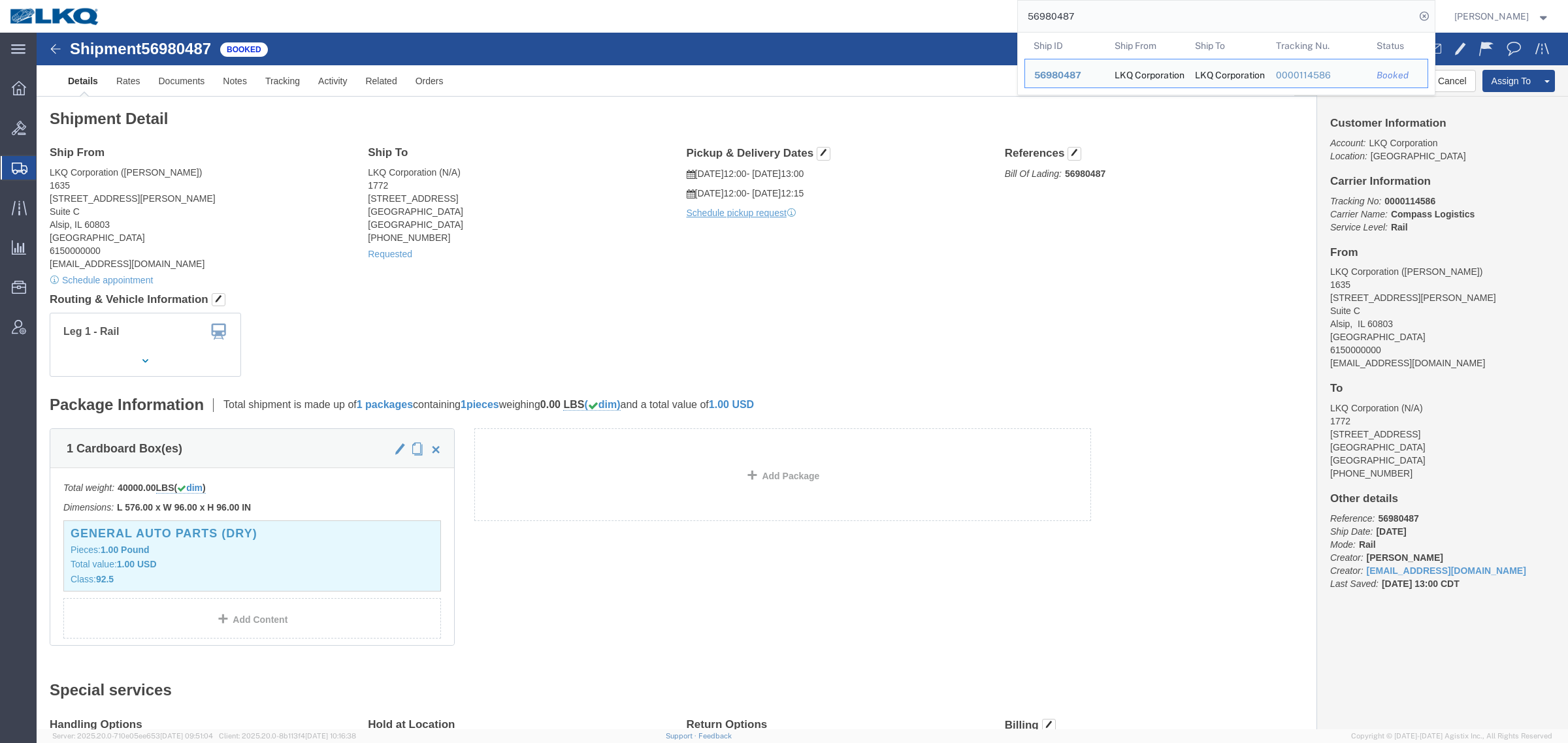
click at [1096, 11] on input "56980487" at bounding box center [1217, 16] width 397 height 31
paste input "607082"
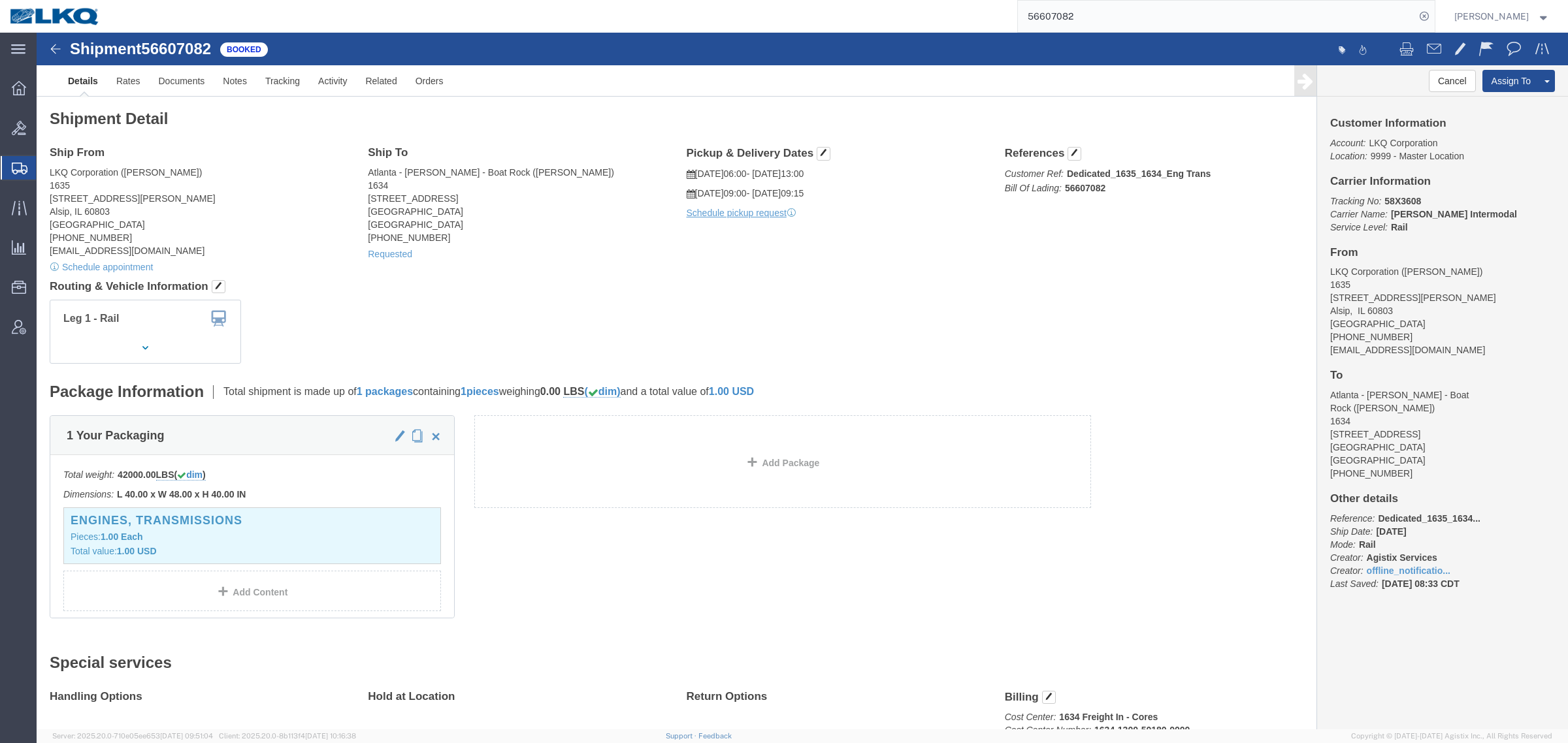
click address "Atlanta - Knopf - Boat Rock (Michael Voyles) 1634 6320 BOAT ROCK BLVD Atlanta, …"
click div "Shipment Detail Ship From LKQ Corporation (John Herman) 1635 11800 S. Austin Av…"
click at [1095, 11] on input "56607082" at bounding box center [1217, 16] width 397 height 31
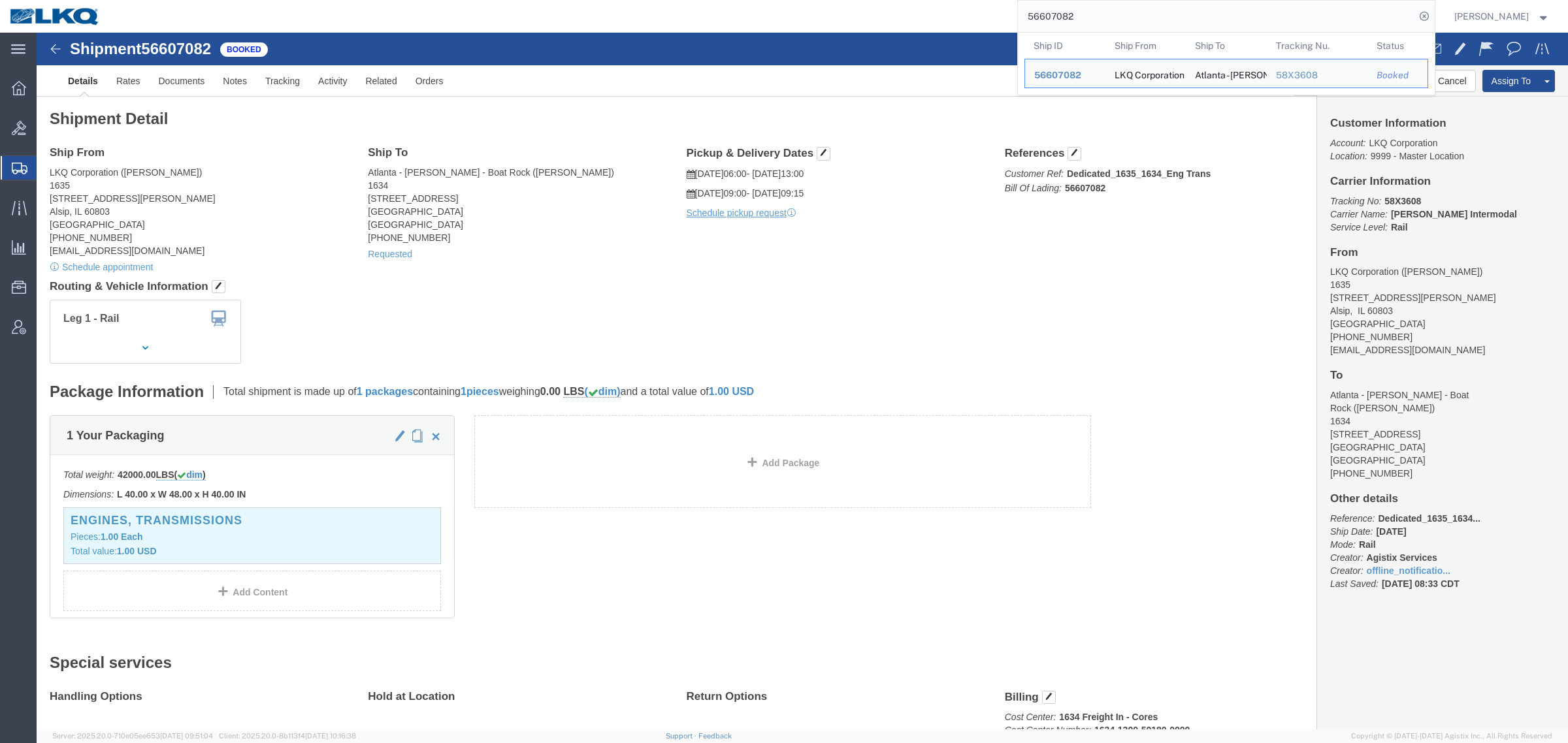
click at [1094, 11] on input "56607082" at bounding box center [1217, 16] width 397 height 31
paste input "980948"
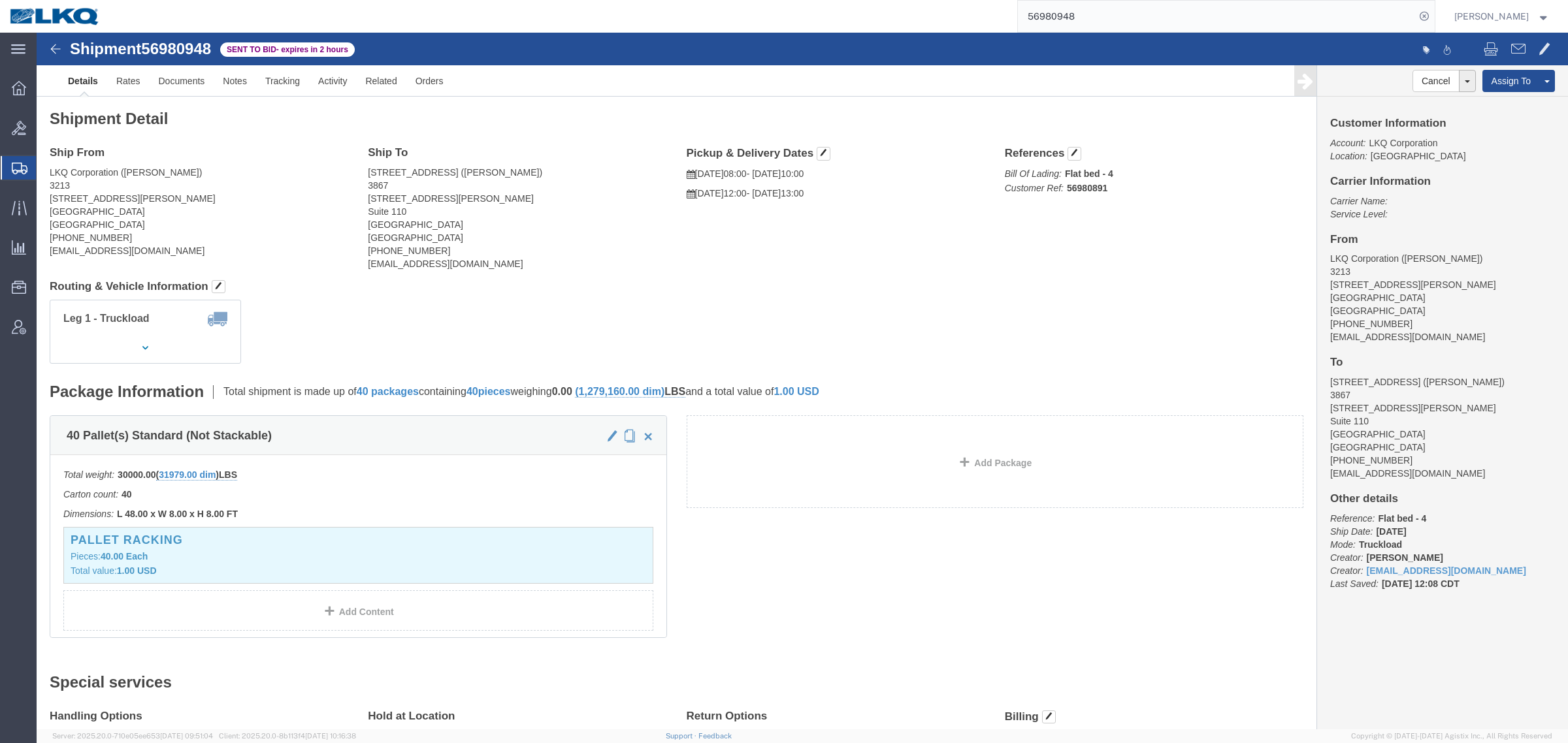
click address "LKQ Corporation (Fernando Junior) 3213 30336 Whipple Rd Union City, CA 94587 Un…"
click link "Rates"
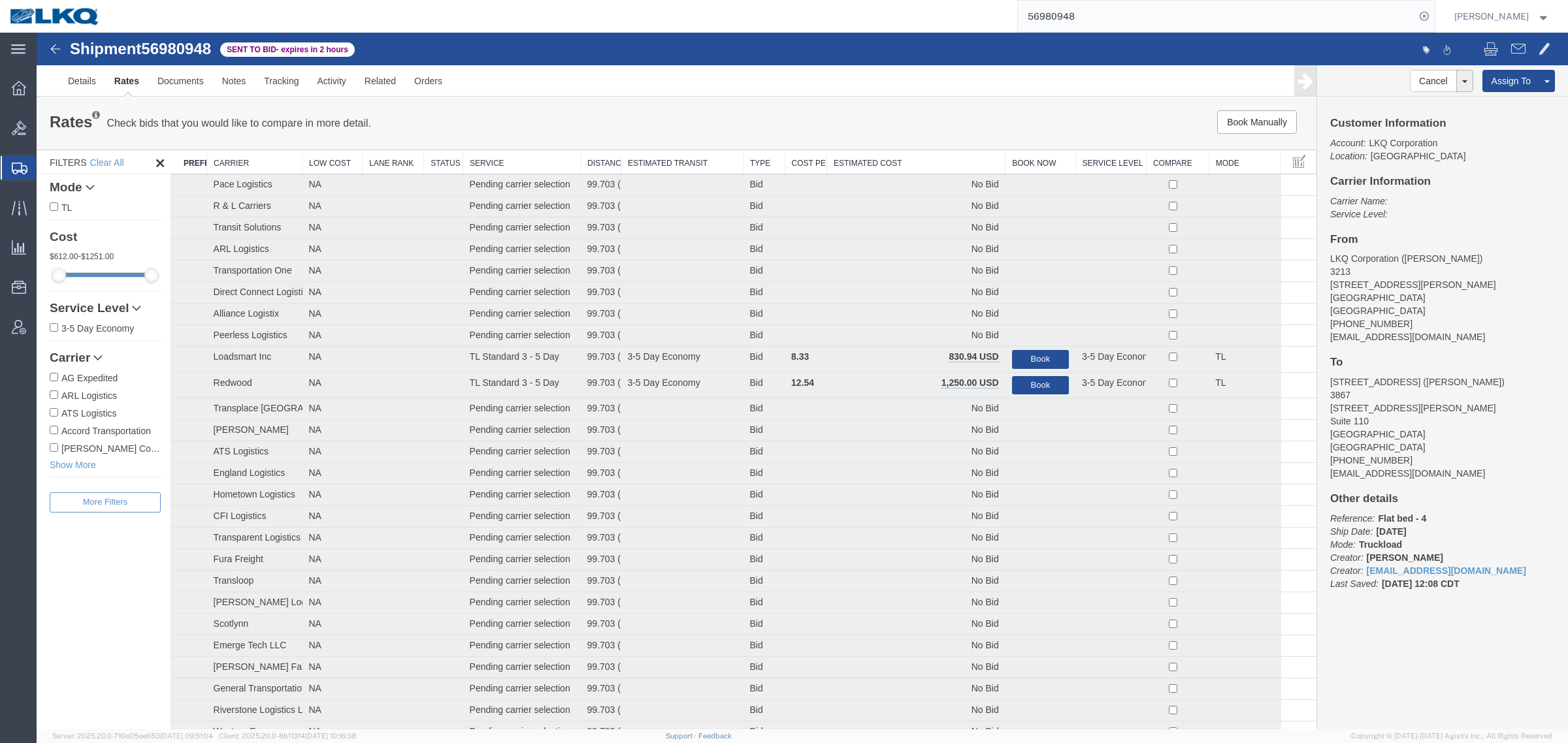
click at [903, 159] on th "Estimated Cost" at bounding box center [916, 163] width 178 height 24
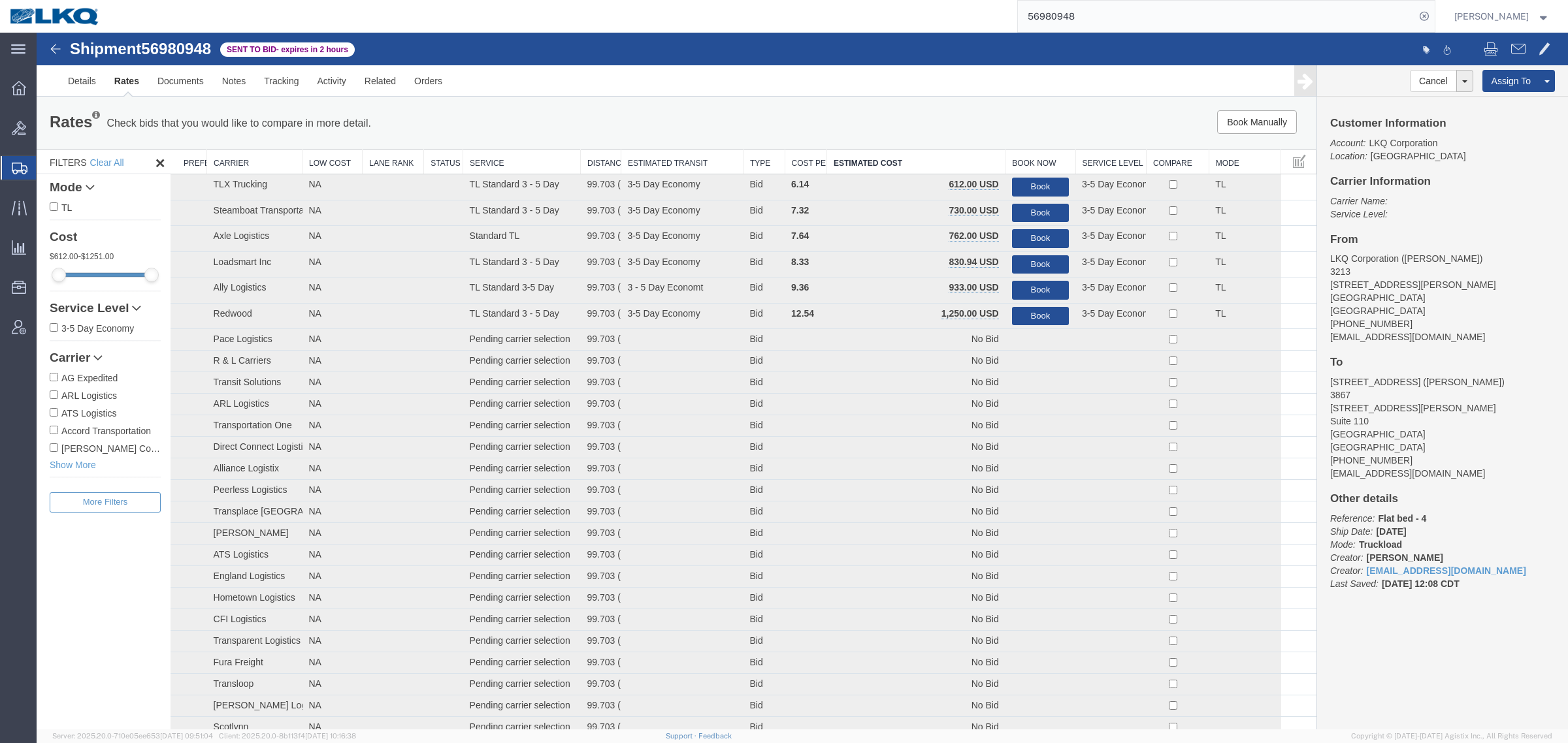
click at [654, 106] on div "Rates Check bids that you would like to compare in more detail. Compare Filter …" at bounding box center [676, 123] width 1280 height 52
click at [1131, 16] on input "56980948" at bounding box center [1217, 16] width 397 height 31
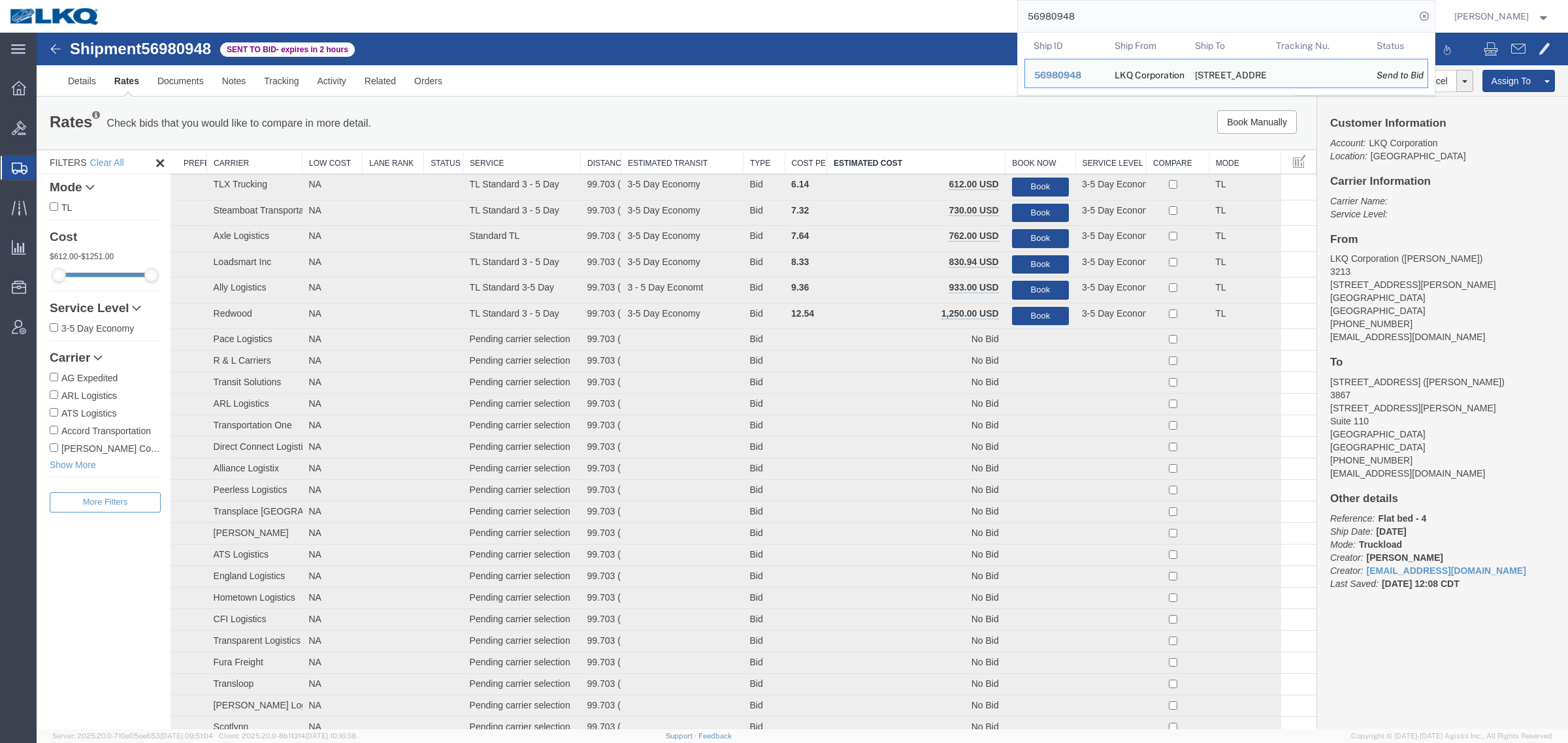
click at [1131, 16] on input "56980948" at bounding box center [1217, 16] width 397 height 31
paste input "49750"
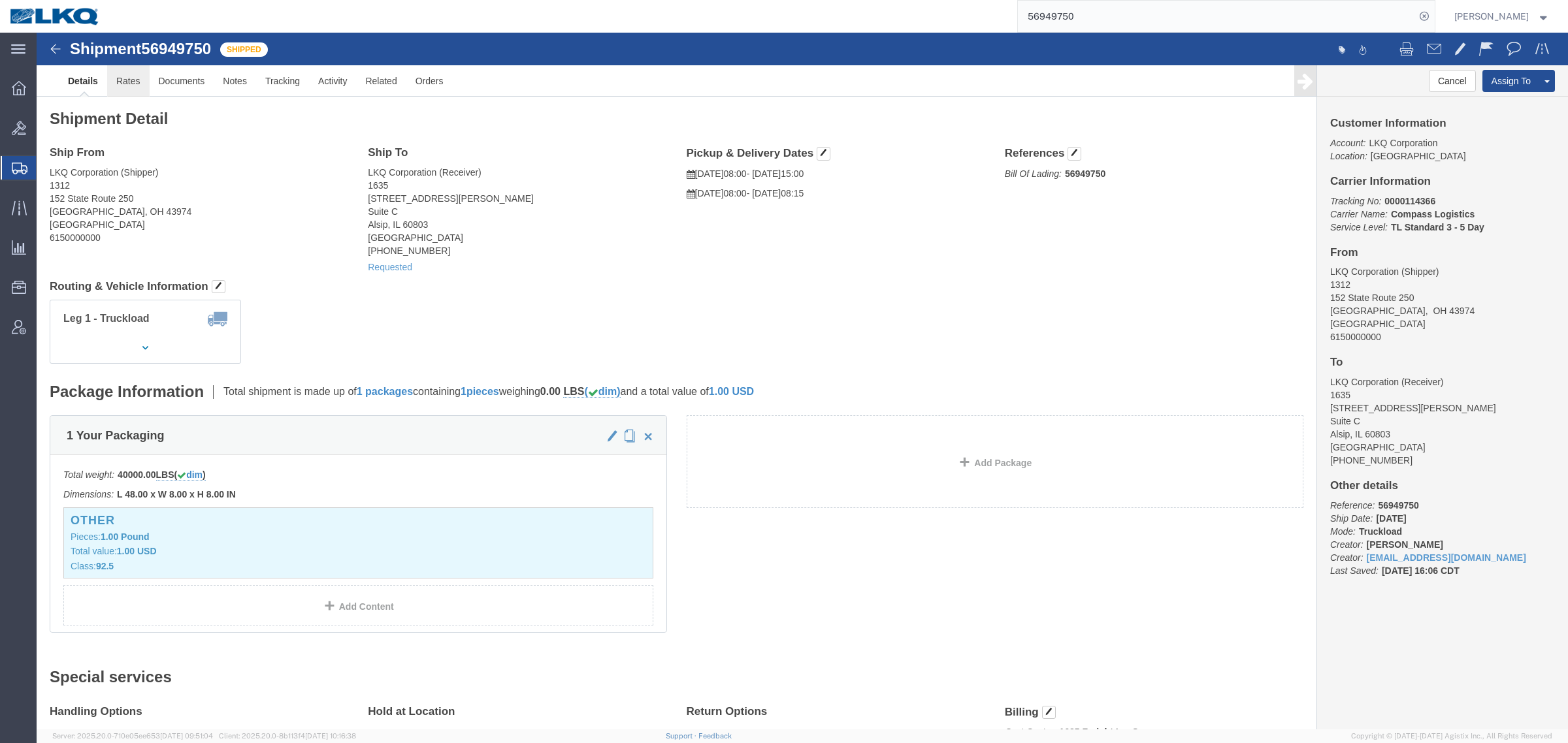
click link "Rates"
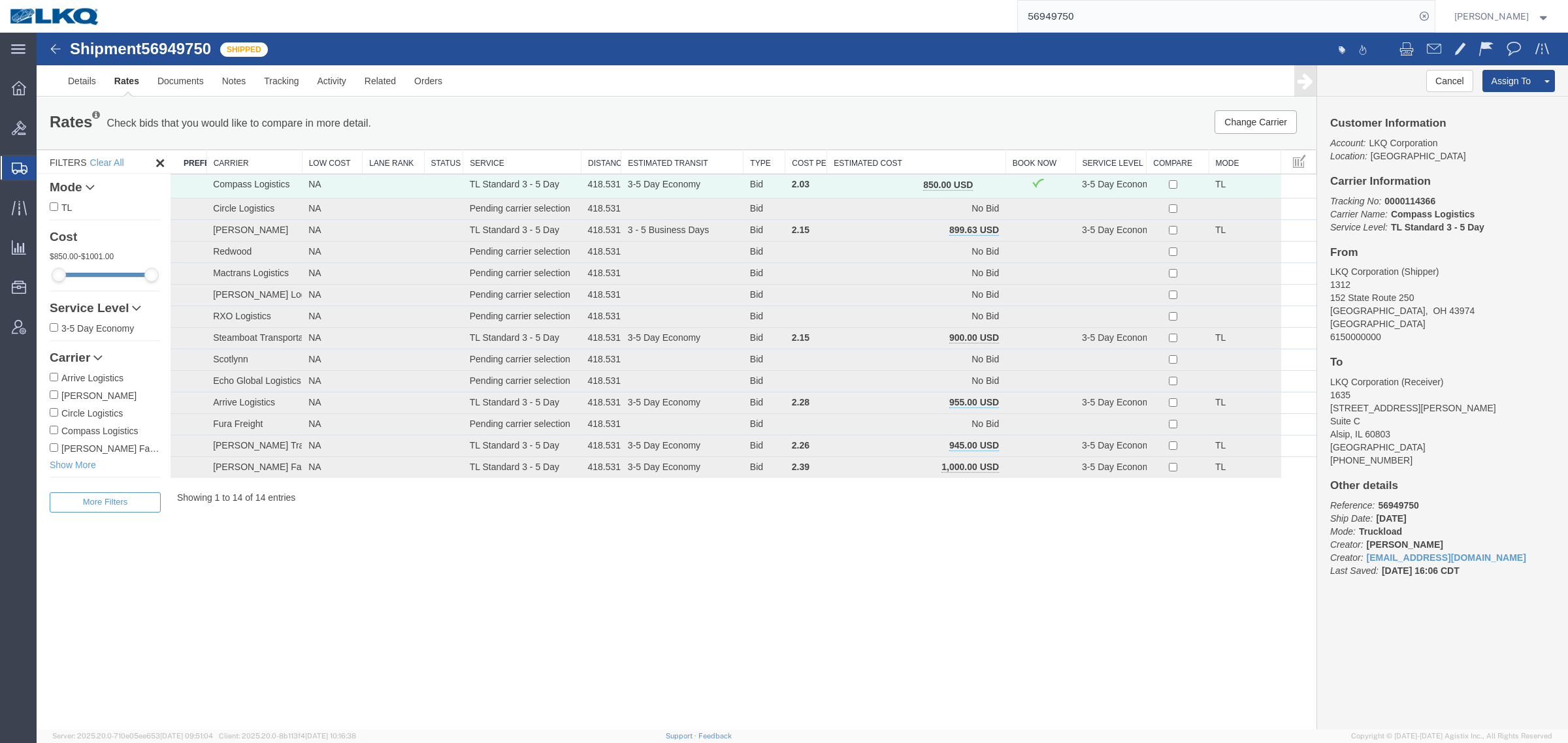
drag, startPoint x: 795, startPoint y: 95, endPoint x: 856, endPoint y: 108, distance: 62.4
click at [798, 96] on ul "Details Rates Documents Notes Tracking Activity Related Orders" at bounding box center [802, 80] width 1487 height 31
click at [918, 138] on div "Rates Check bids that you would like to compare in more detail. Compare Filter …" at bounding box center [676, 123] width 1280 height 52
click at [918, 155] on th "Estimated Cost" at bounding box center [916, 163] width 178 height 24
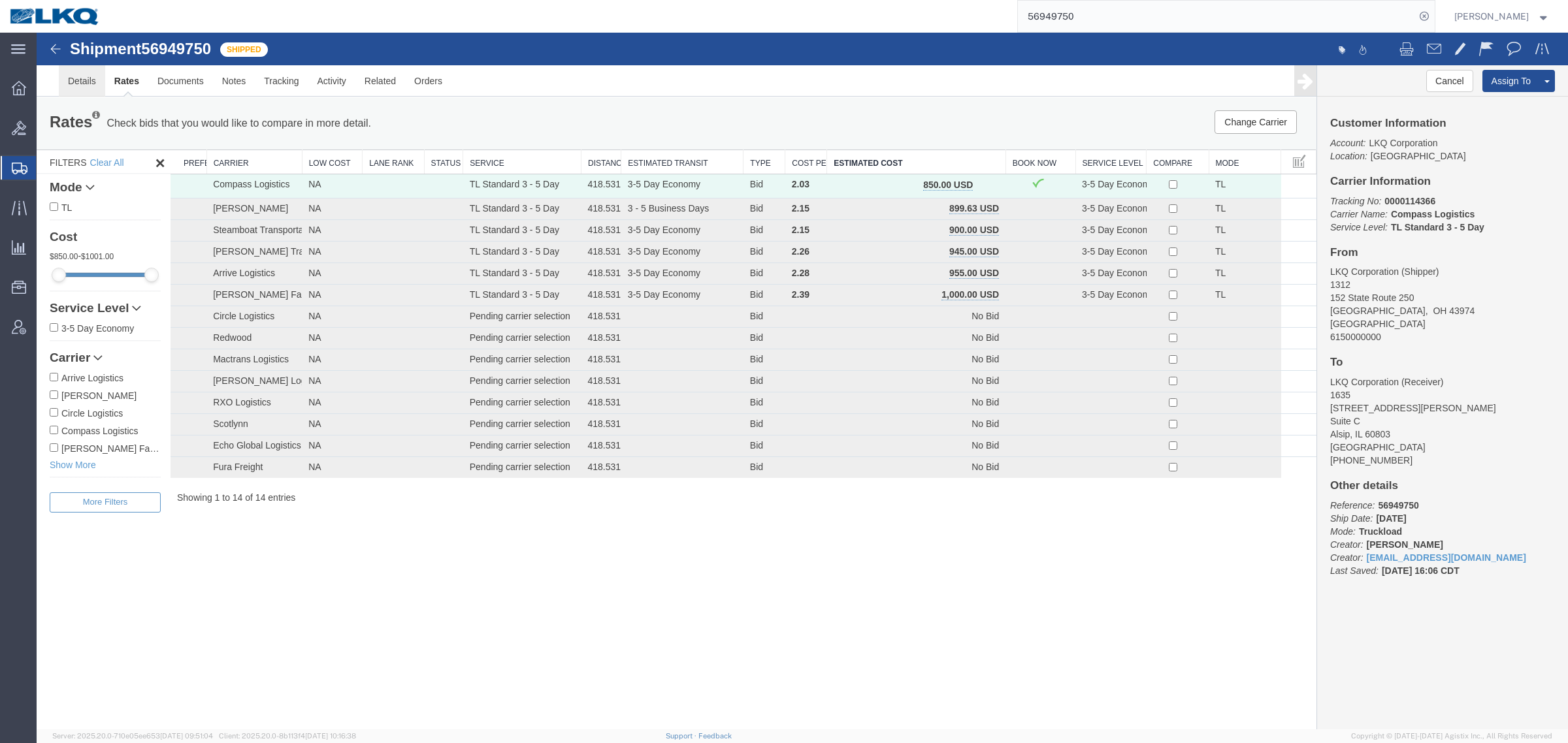
click at [80, 83] on link "Details" at bounding box center [82, 81] width 46 height 31
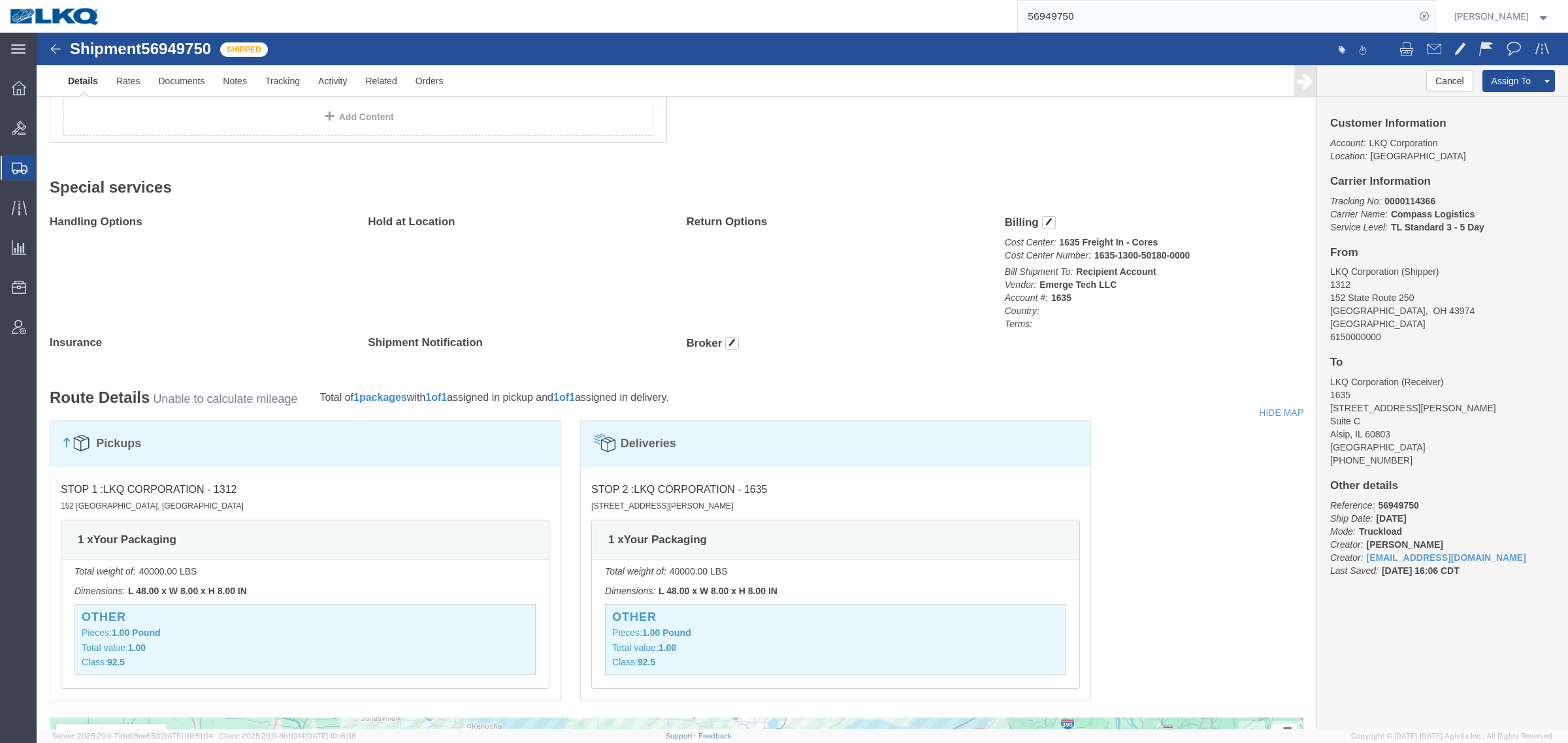
scroll to position [408, 0]
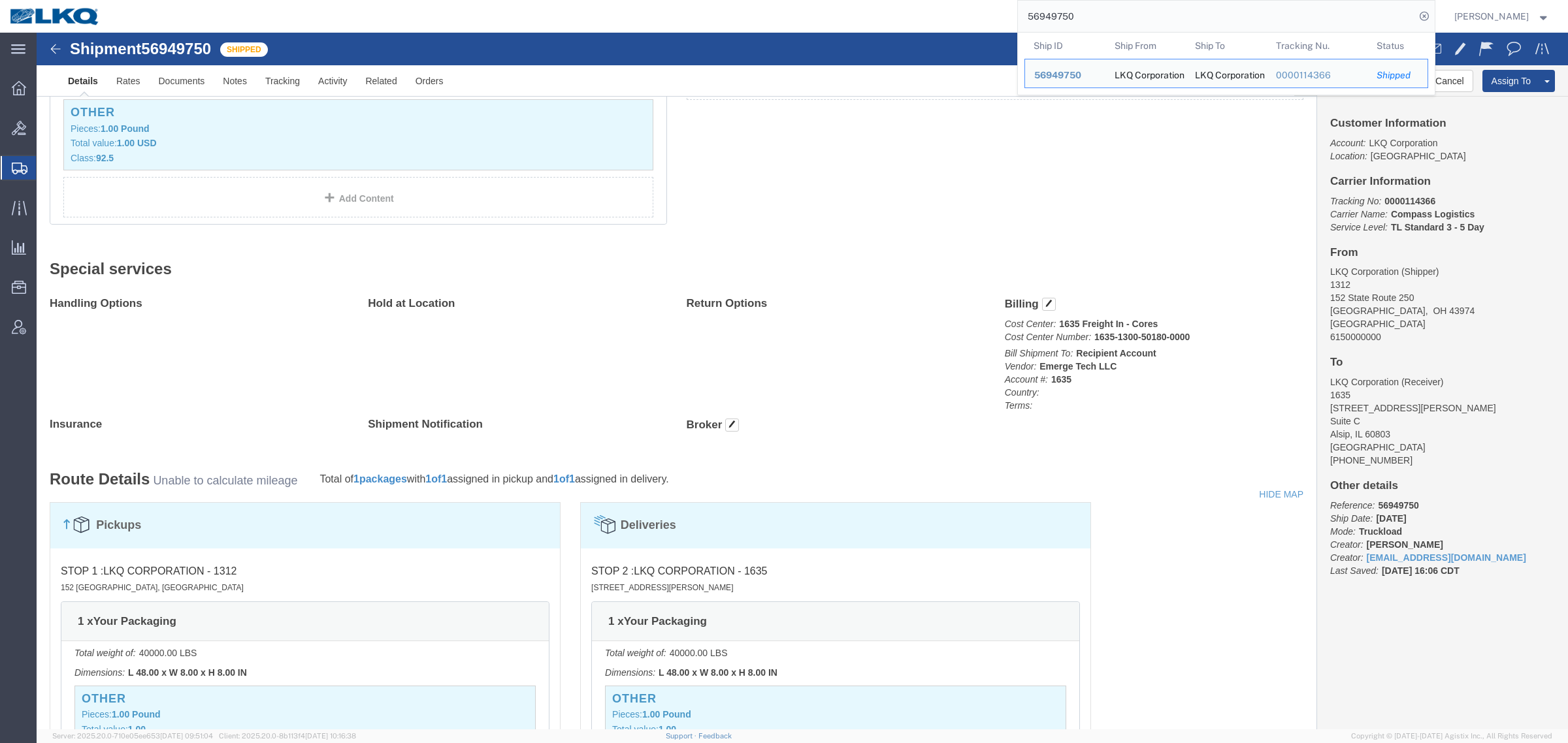
drag, startPoint x: 1104, startPoint y: 13, endPoint x: 820, endPoint y: 24, distance: 284.2
click at [827, 23] on div "56949750 Ship ID Ship From Ship To Tracking Nu. Status Ship ID 56949750 Ship Fr…" at bounding box center [772, 16] width 1325 height 33
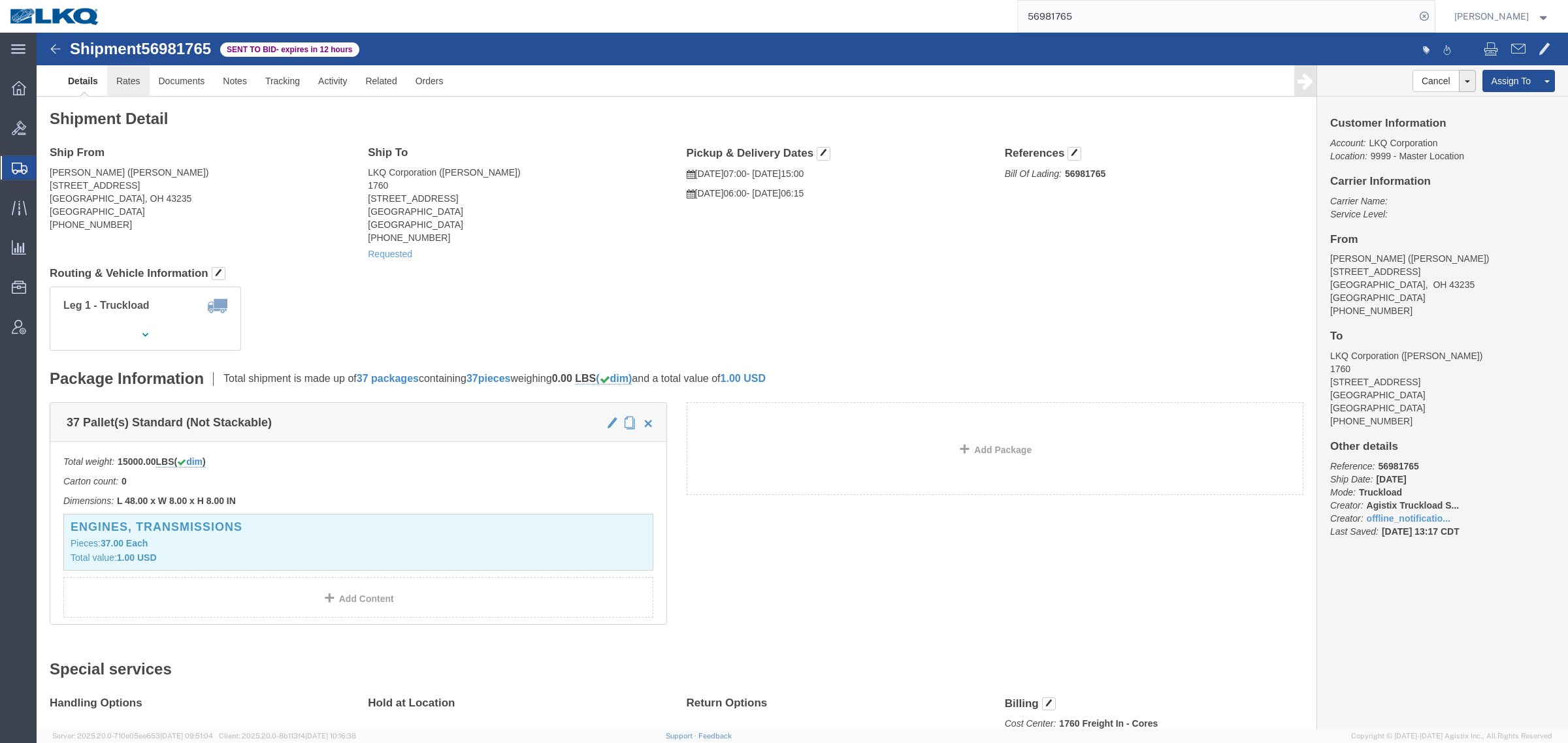
click link "Rates"
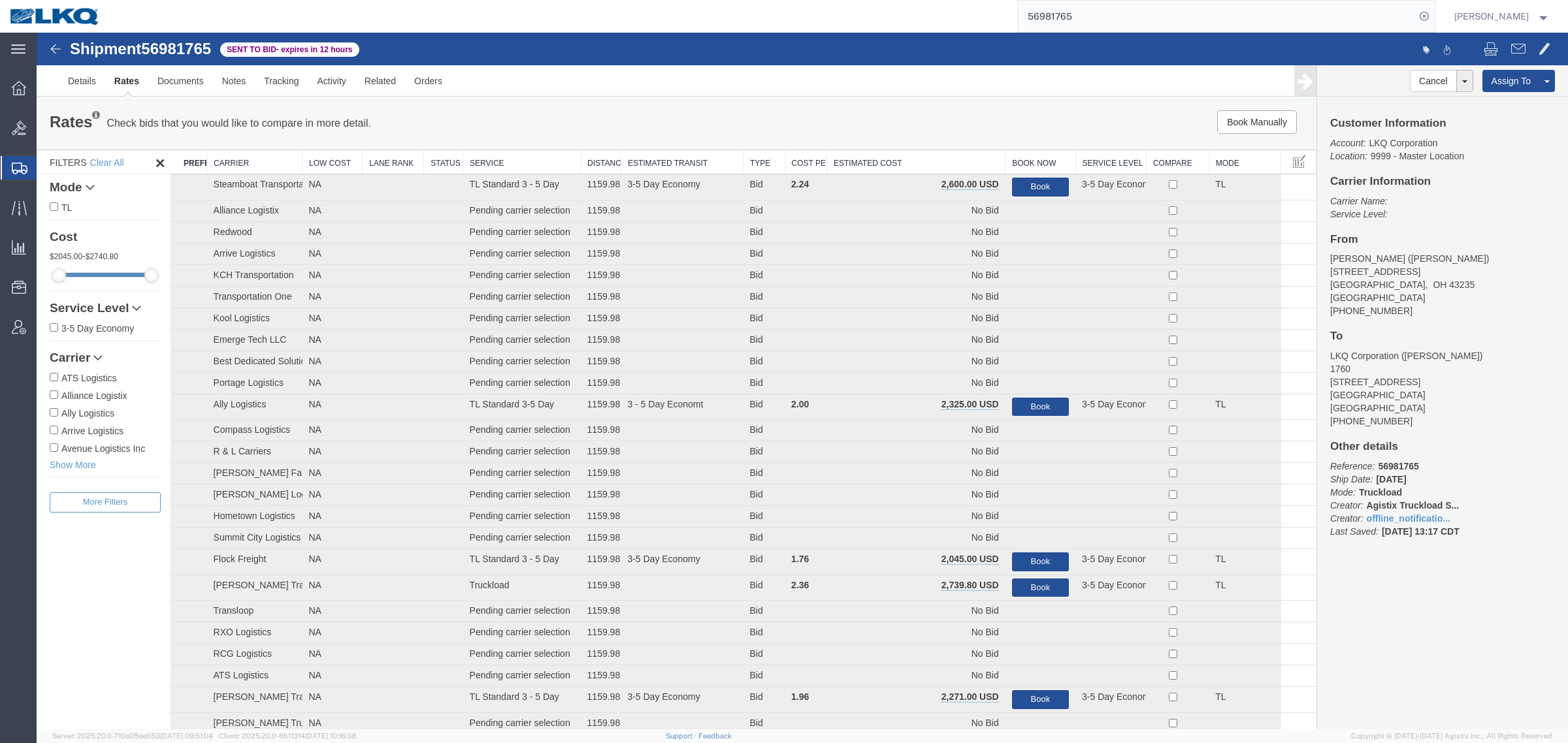
click at [897, 168] on th "Estimated Cost" at bounding box center [916, 163] width 178 height 24
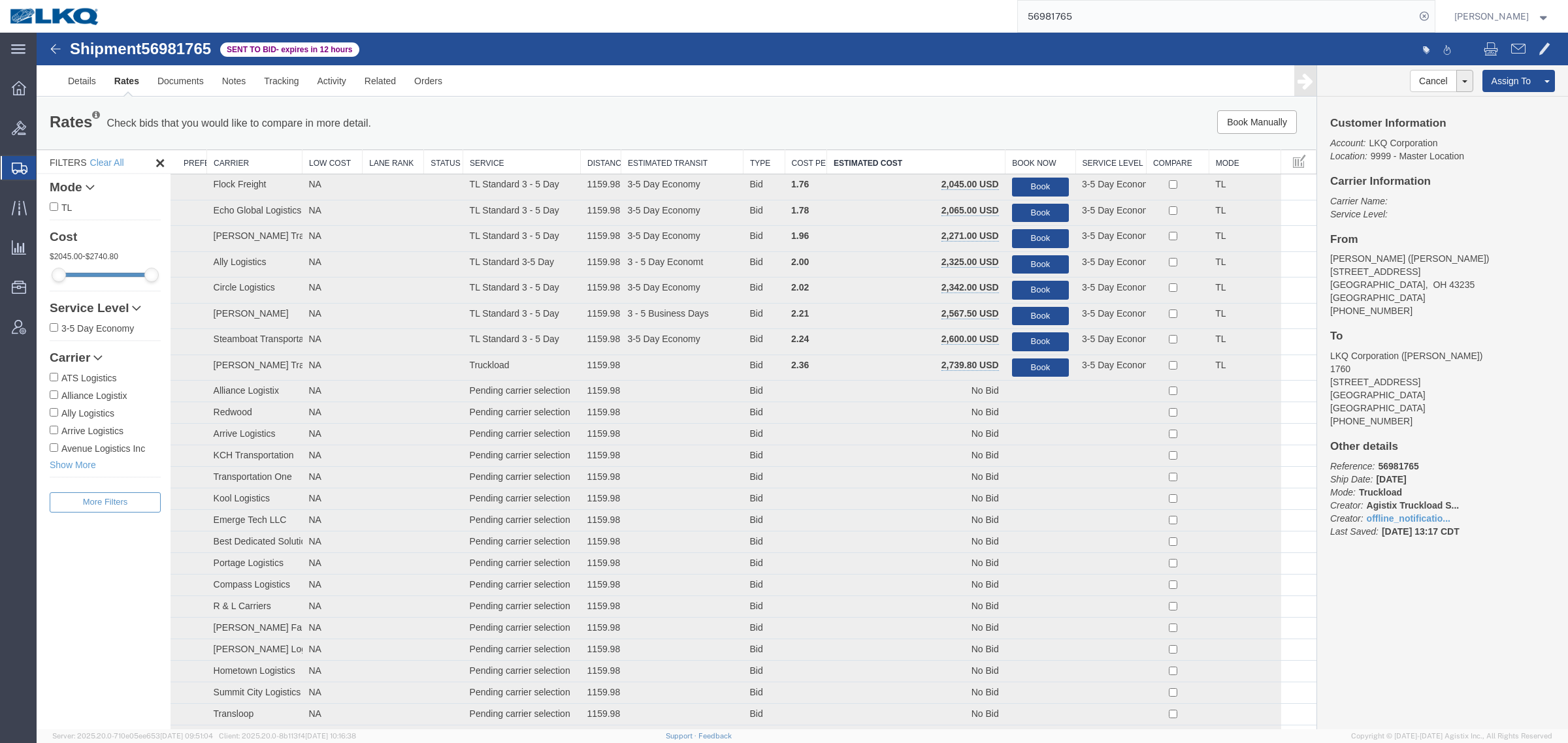
click at [1075, 17] on input "56981765" at bounding box center [1217, 16] width 397 height 31
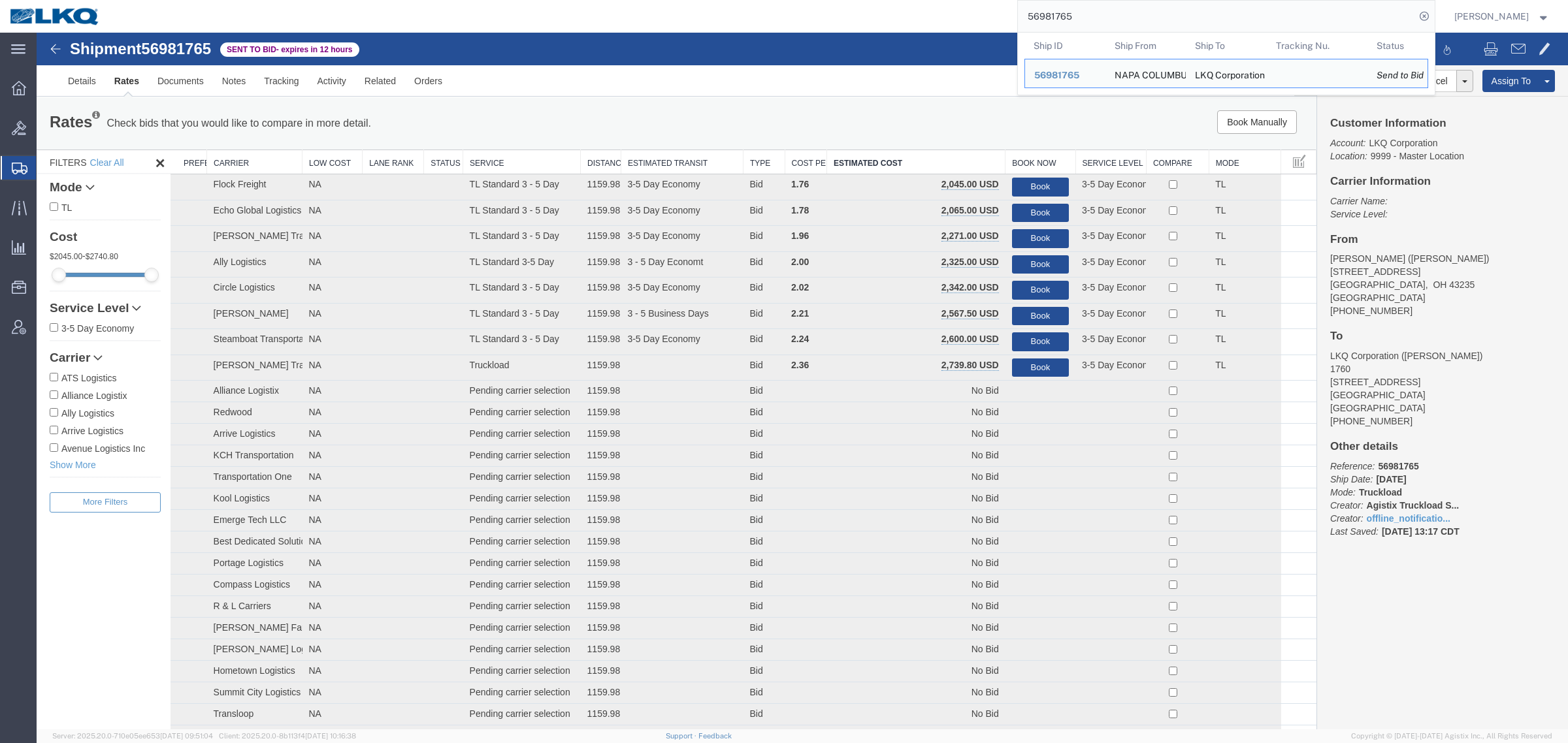
click at [1075, 17] on input "56981765" at bounding box center [1217, 16] width 397 height 31
paste input "0708"
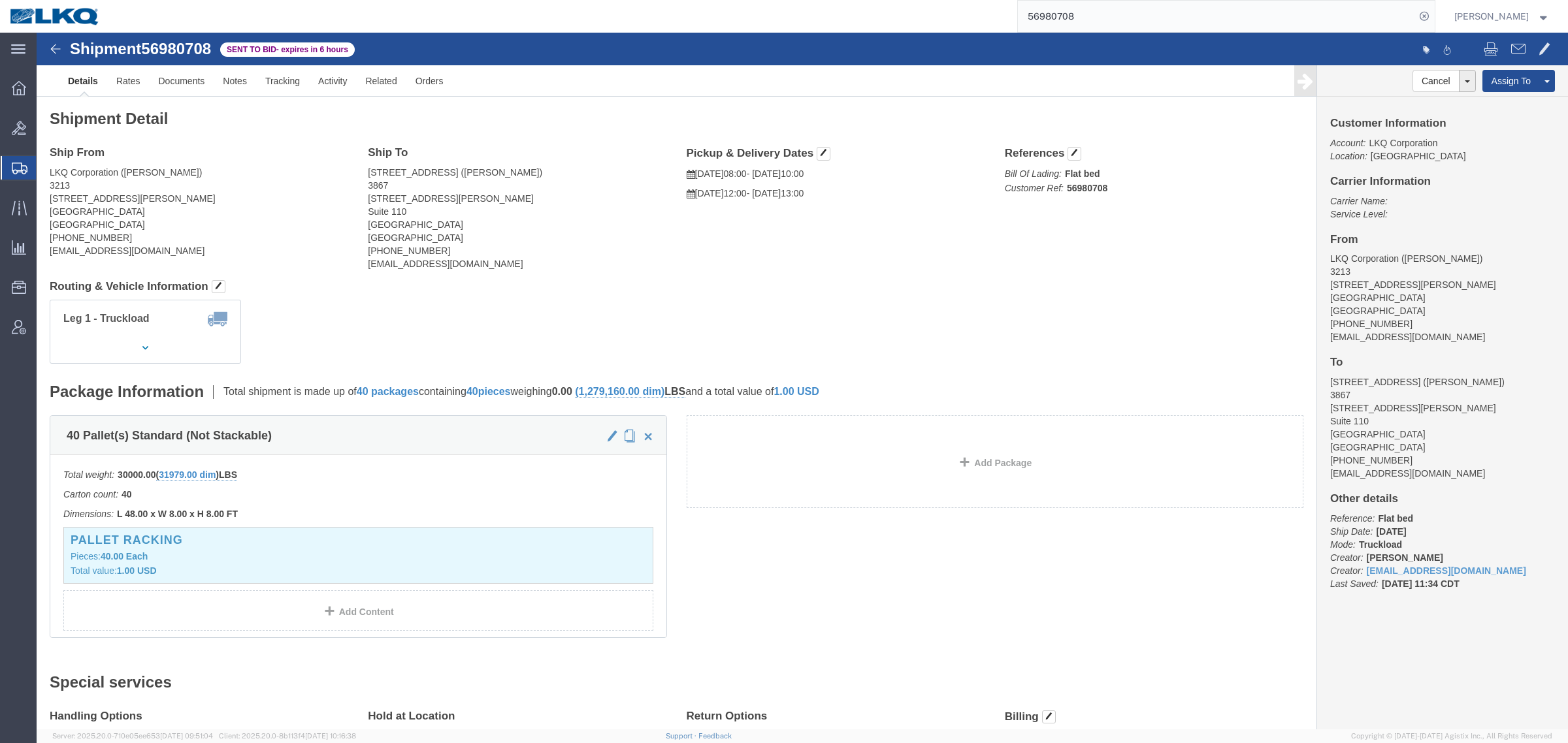
click div "Ship From LKQ Corporation (Fernando Junior) 3213 30336 Whipple Rd Union City, C…"
click link "Rates"
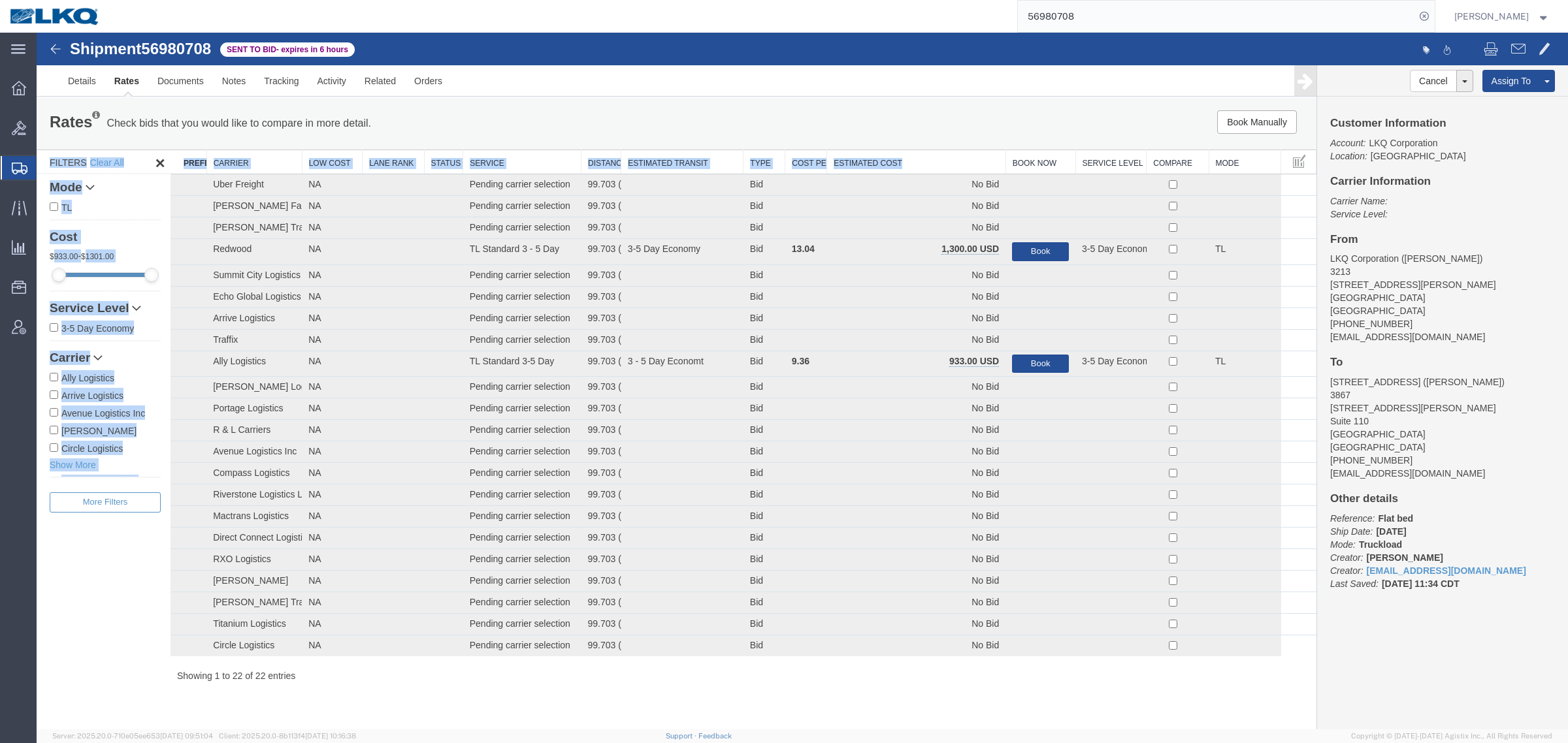
click at [935, 149] on div "Rates Check bids that you would like to compare in more detail. Compare Filter …" at bounding box center [676, 397] width 1280 height 598
click at [916, 158] on th "Estimated Cost" at bounding box center [916, 163] width 178 height 24
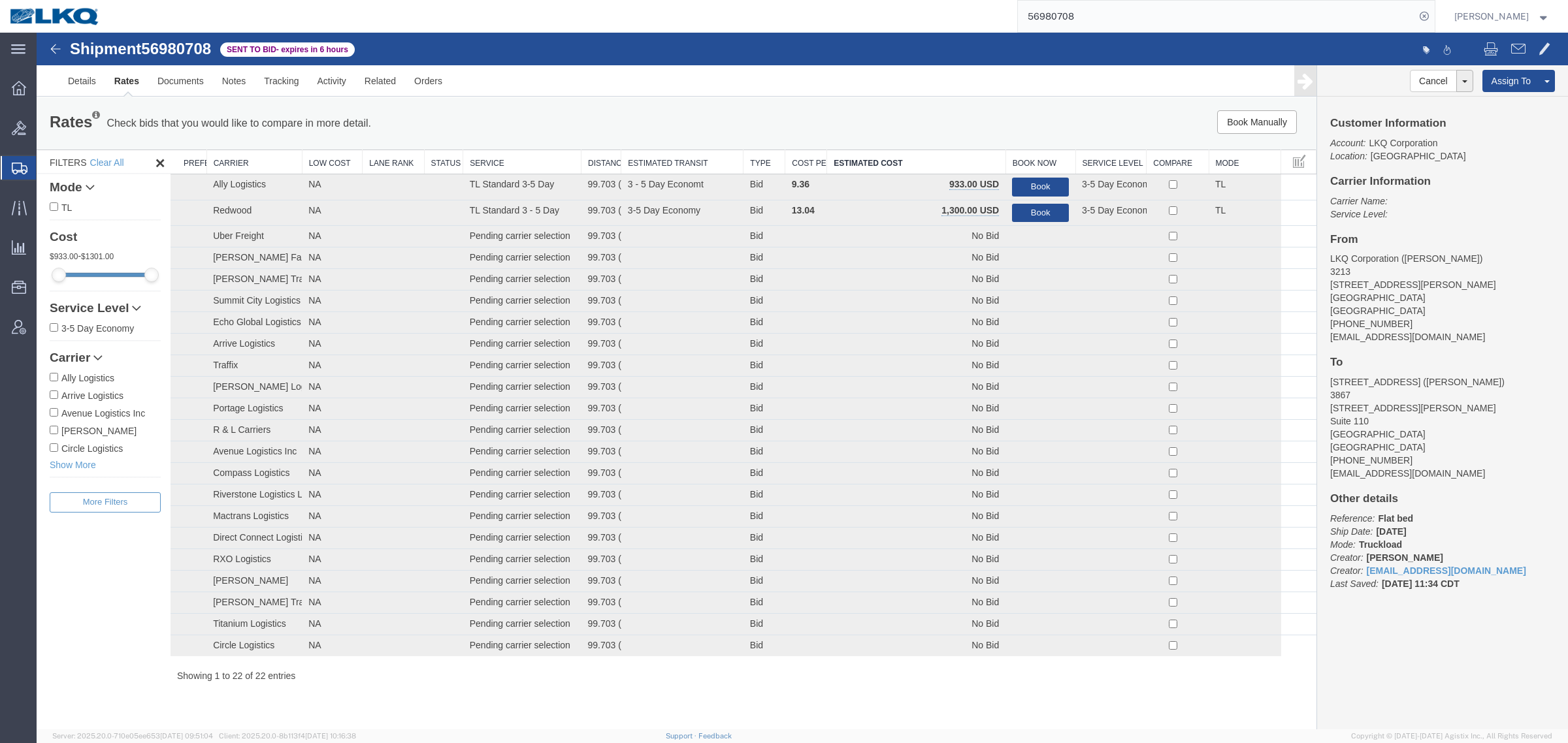
click at [894, 106] on div "Rates Check bids that you would like to compare in more detail. Compare Filter …" at bounding box center [676, 123] width 1280 height 52
click at [1038, 211] on button "Book" at bounding box center [1040, 214] width 57 height 19
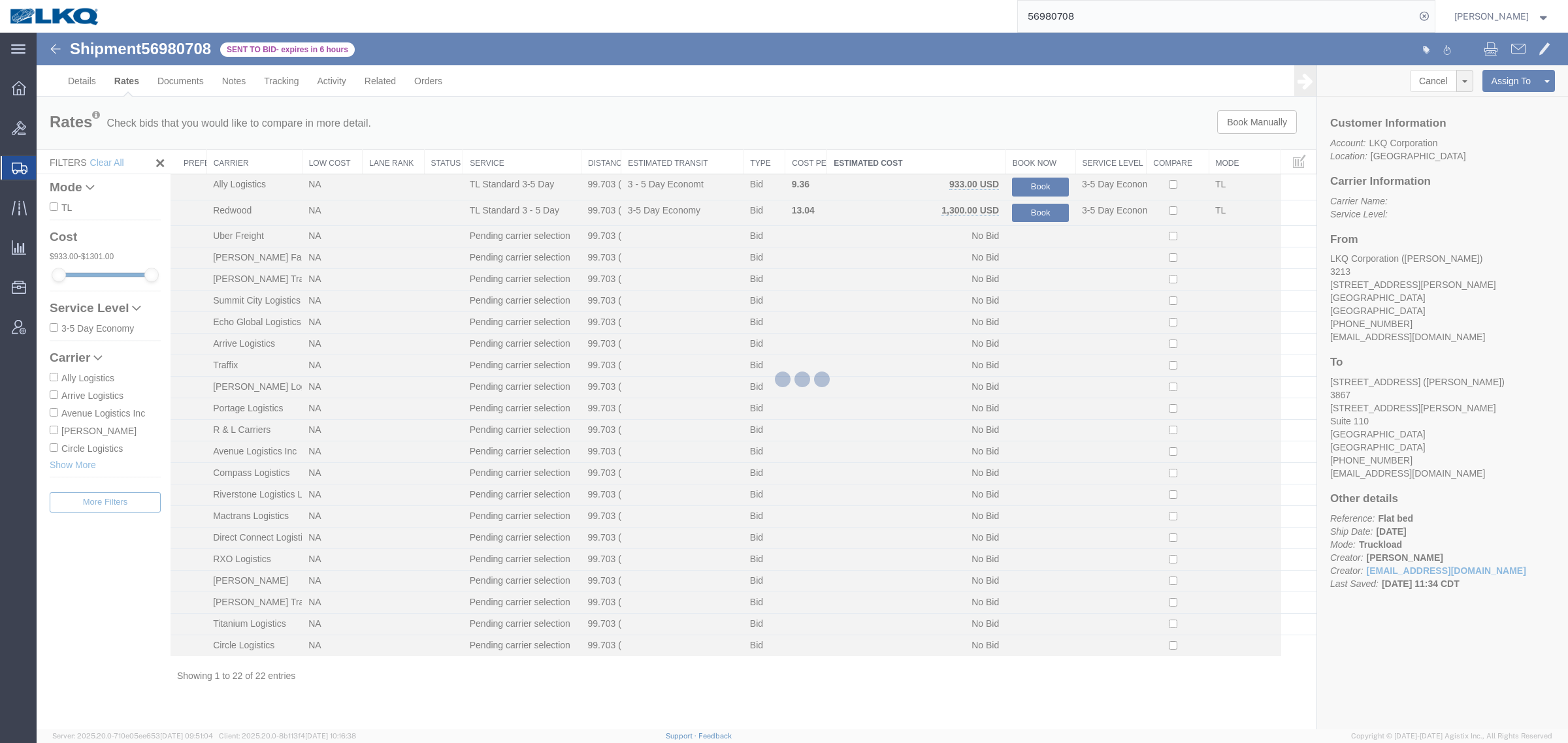
click at [949, 125] on div at bounding box center [802, 381] width 1531 height 697
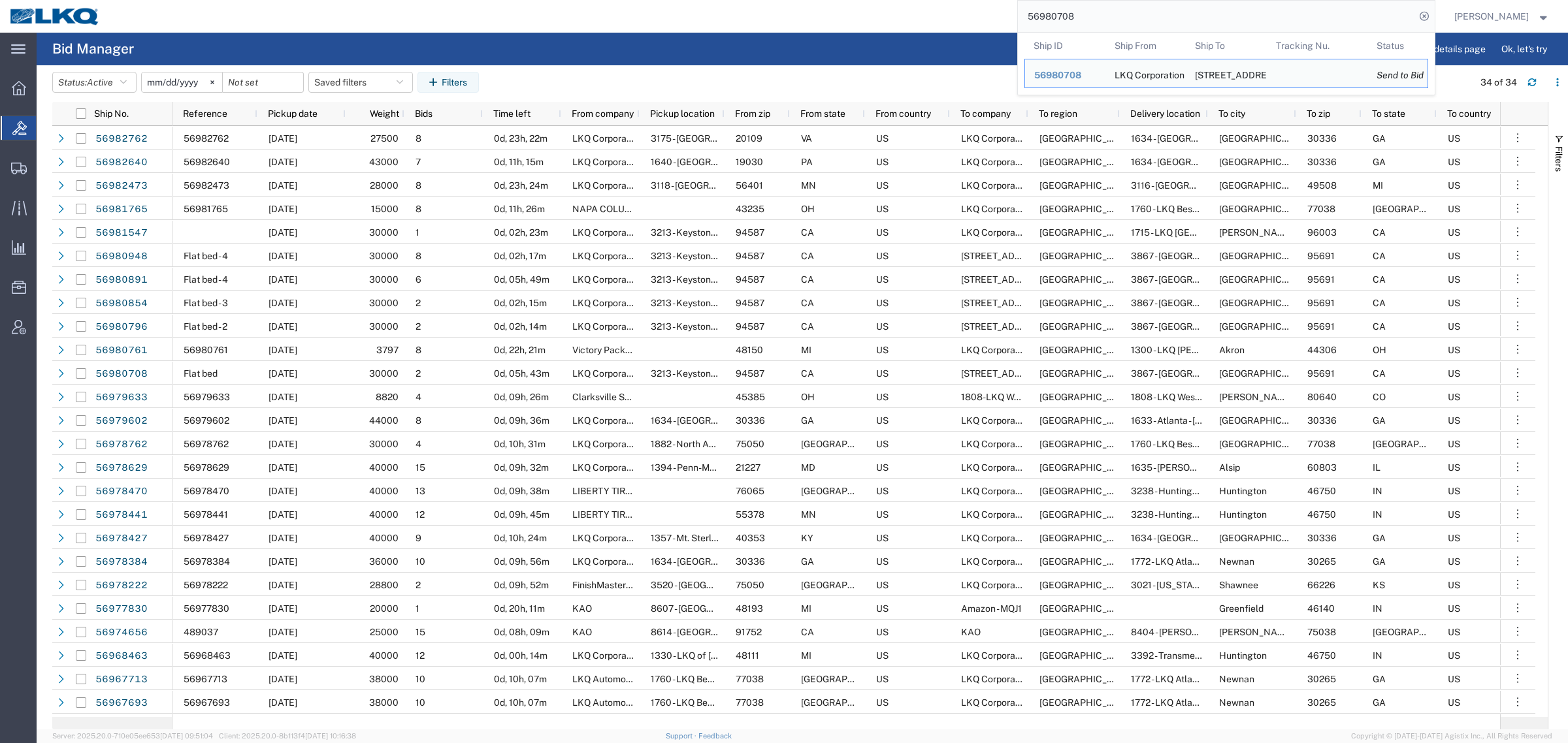
drag, startPoint x: 1115, startPoint y: 14, endPoint x: 883, endPoint y: 4, distance: 232.2
click at [910, 8] on div "56980708 Ship ID Ship From Ship To Tracking Nu. Status Ship ID 56980708 Ship Fr…" at bounding box center [772, 16] width 1325 height 33
paste input "96"
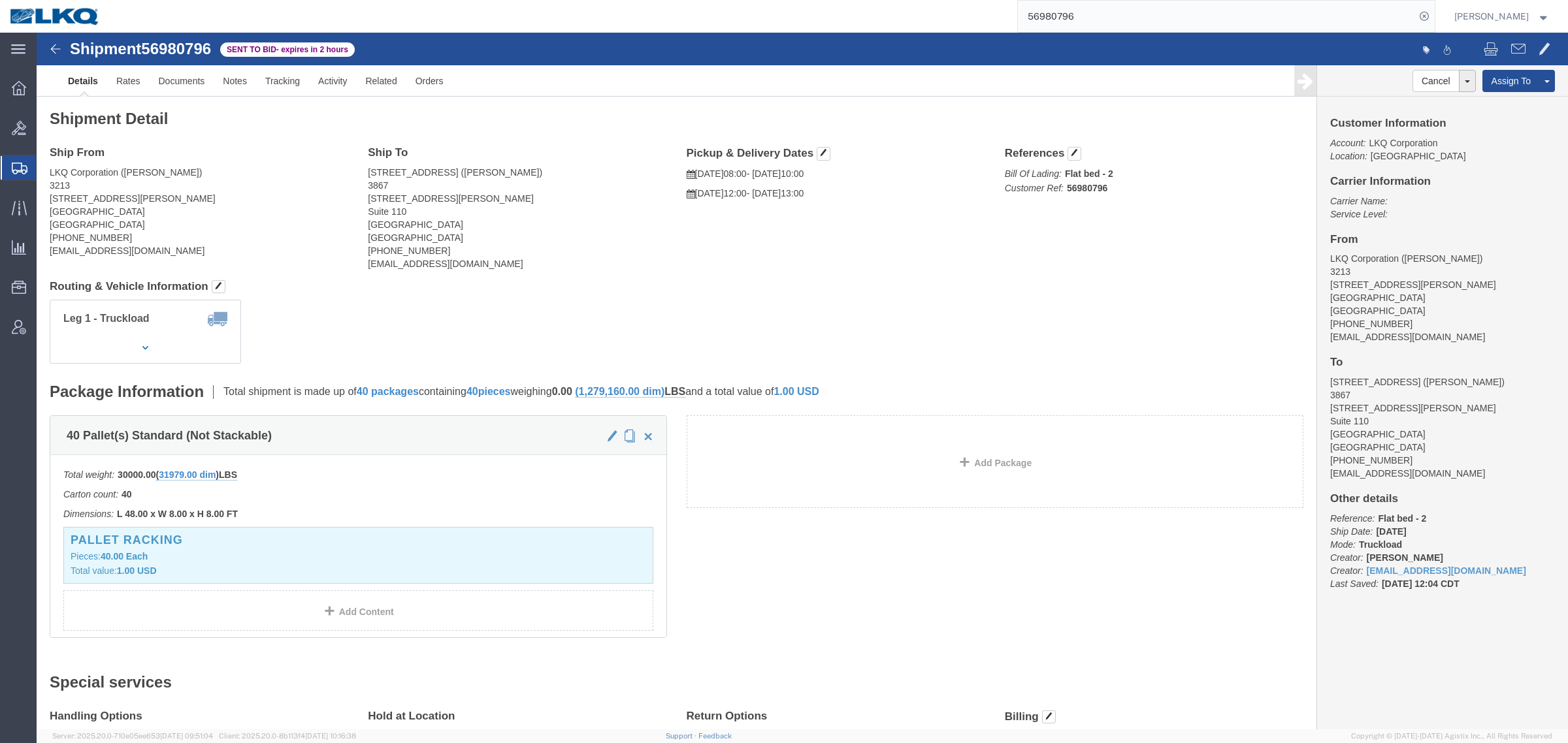
click address "3867 West Sacramento (Fernando Junior) 3867 3520 Carlin Drive Suite 110 West Sa…"
click link "Rates"
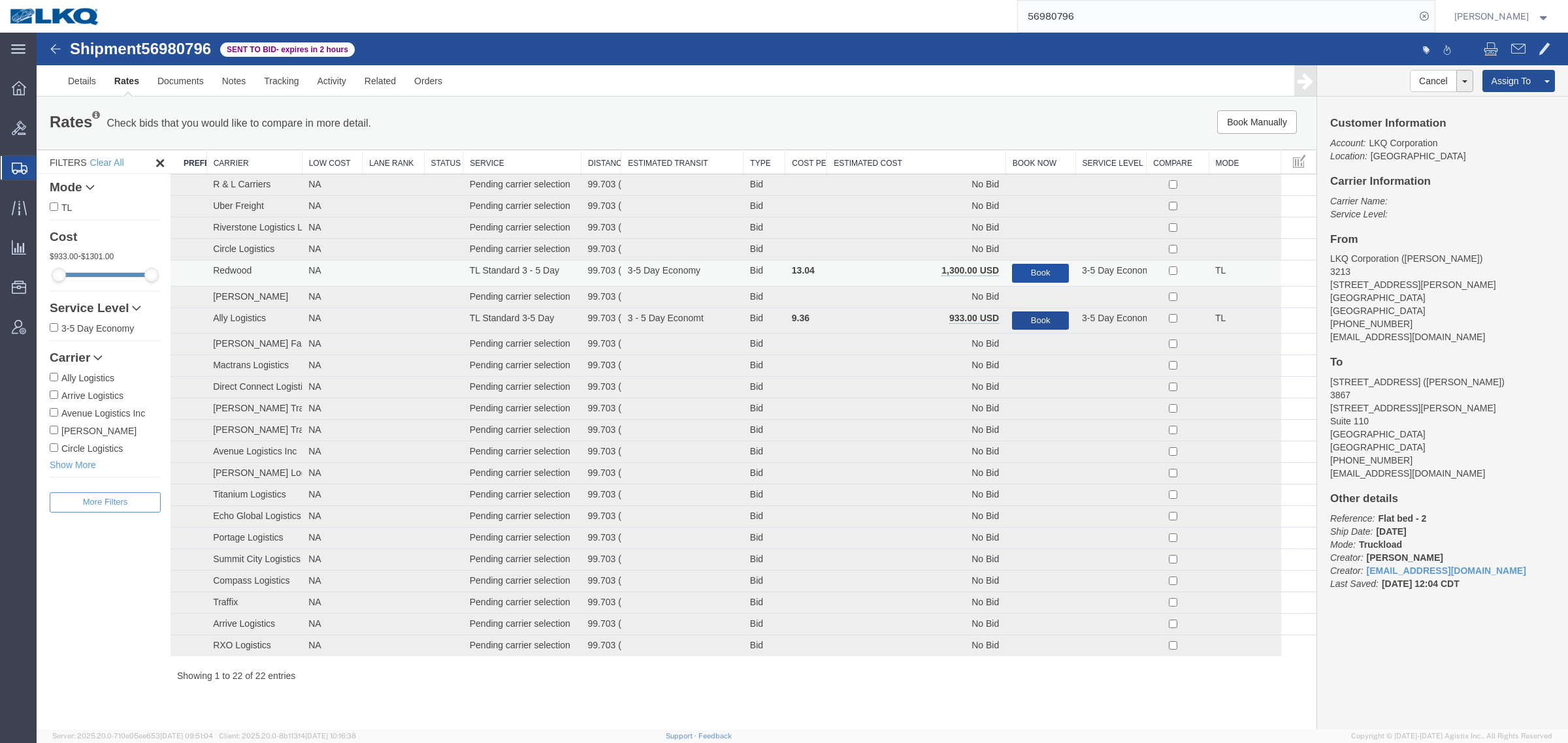
click at [1042, 271] on button "Book" at bounding box center [1040, 273] width 57 height 19
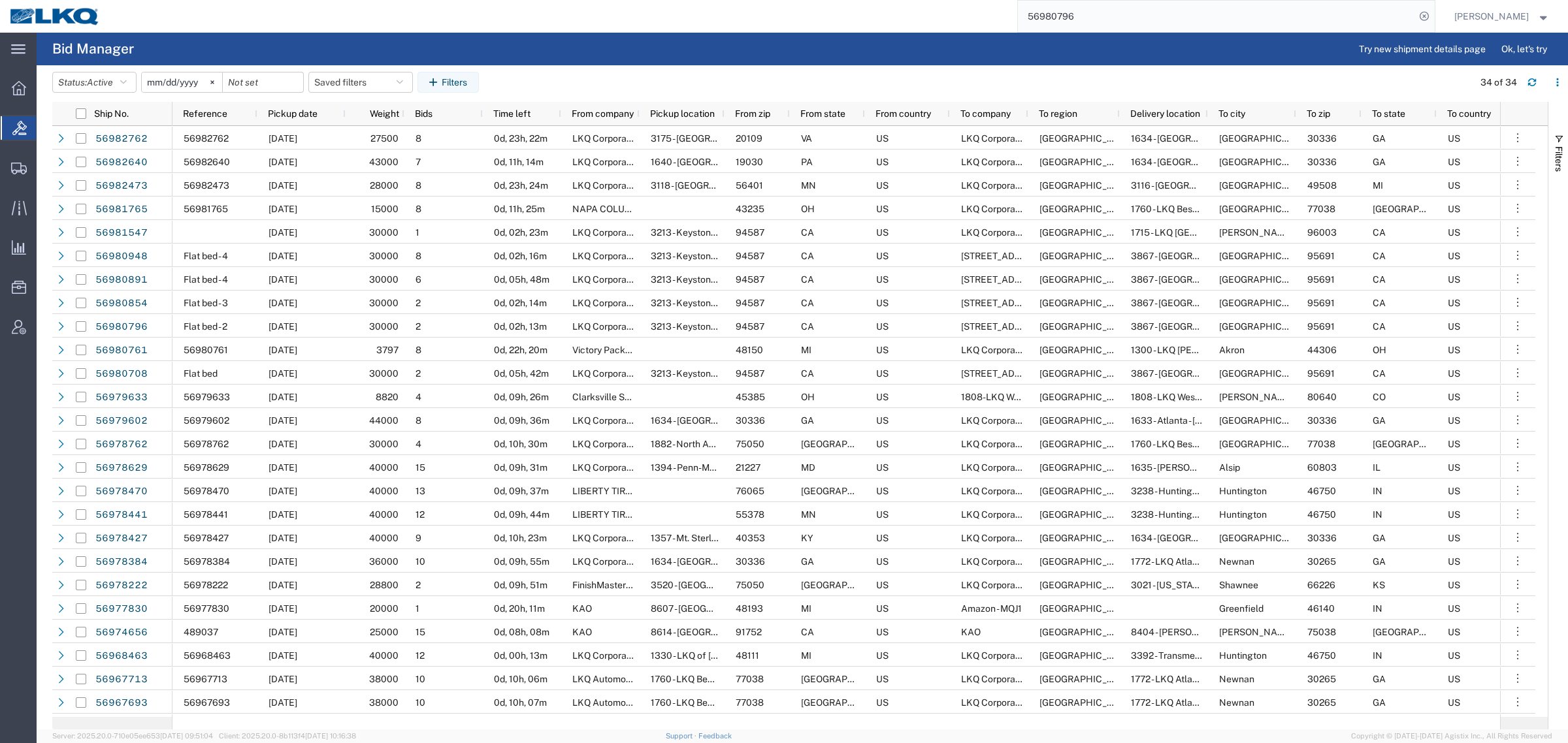
drag, startPoint x: 1099, startPoint y: 16, endPoint x: 923, endPoint y: 15, distance: 176.0
click at [933, 15] on div "56980796" at bounding box center [772, 16] width 1325 height 33
paste input "854"
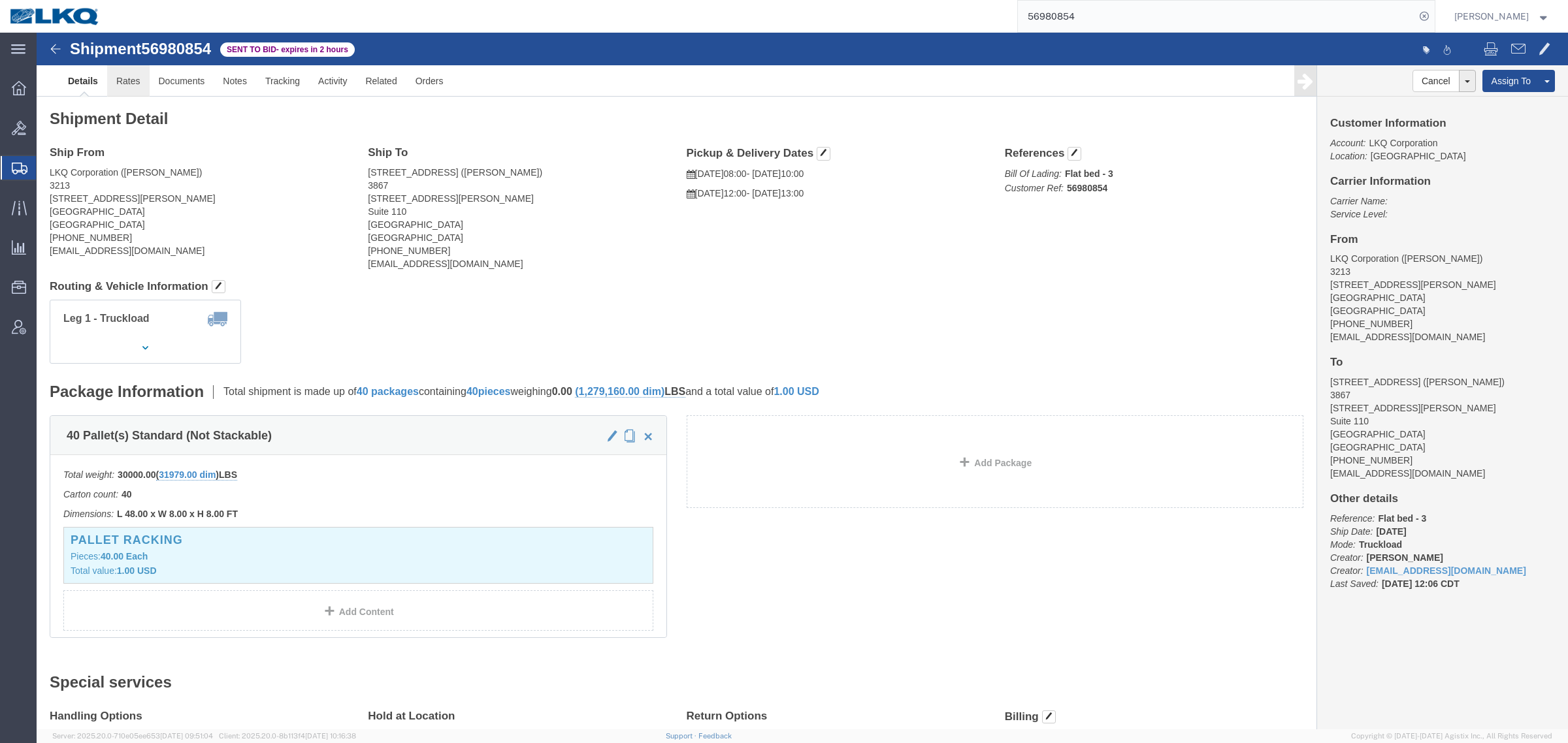
click link "Rates"
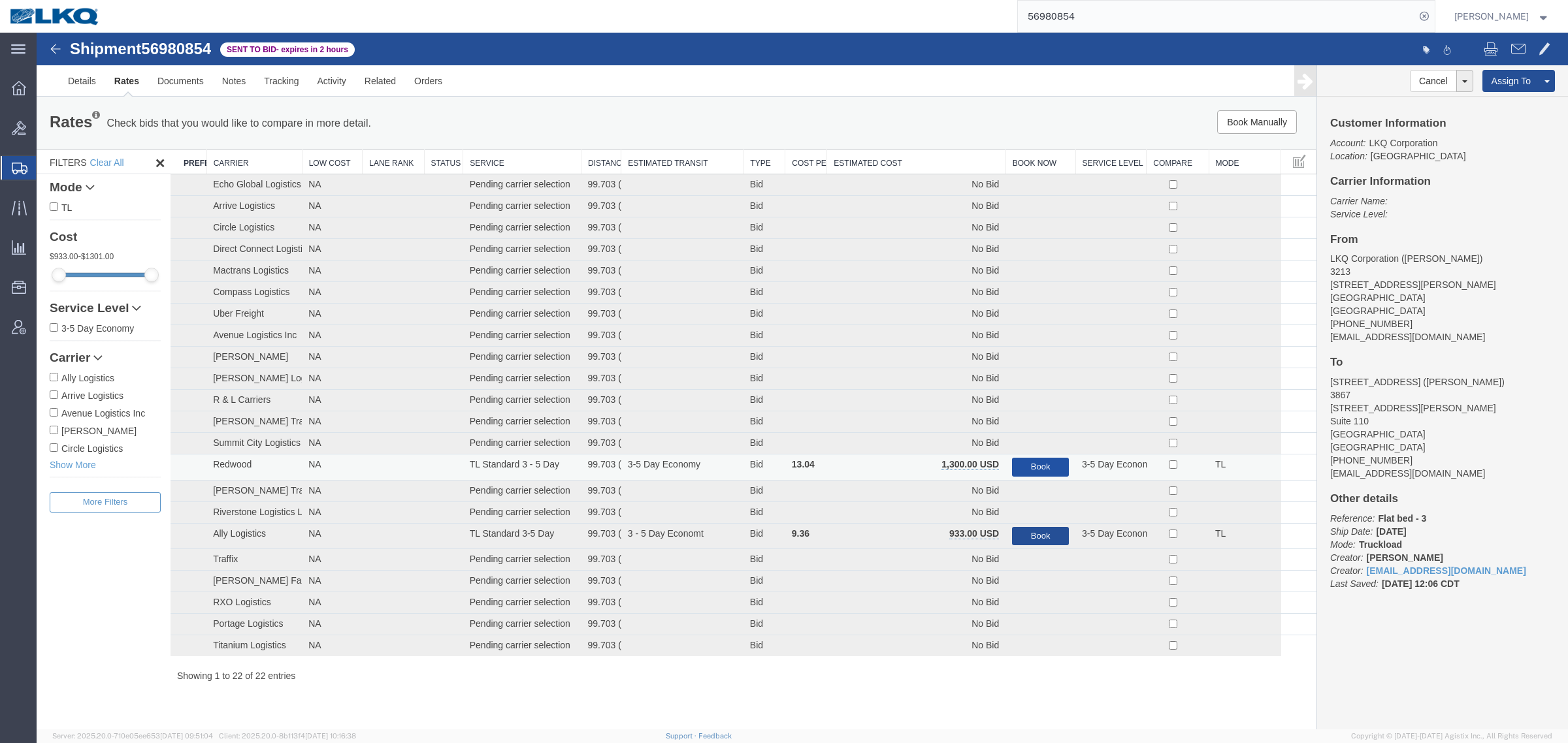
click at [1033, 467] on button "Book" at bounding box center [1040, 467] width 57 height 19
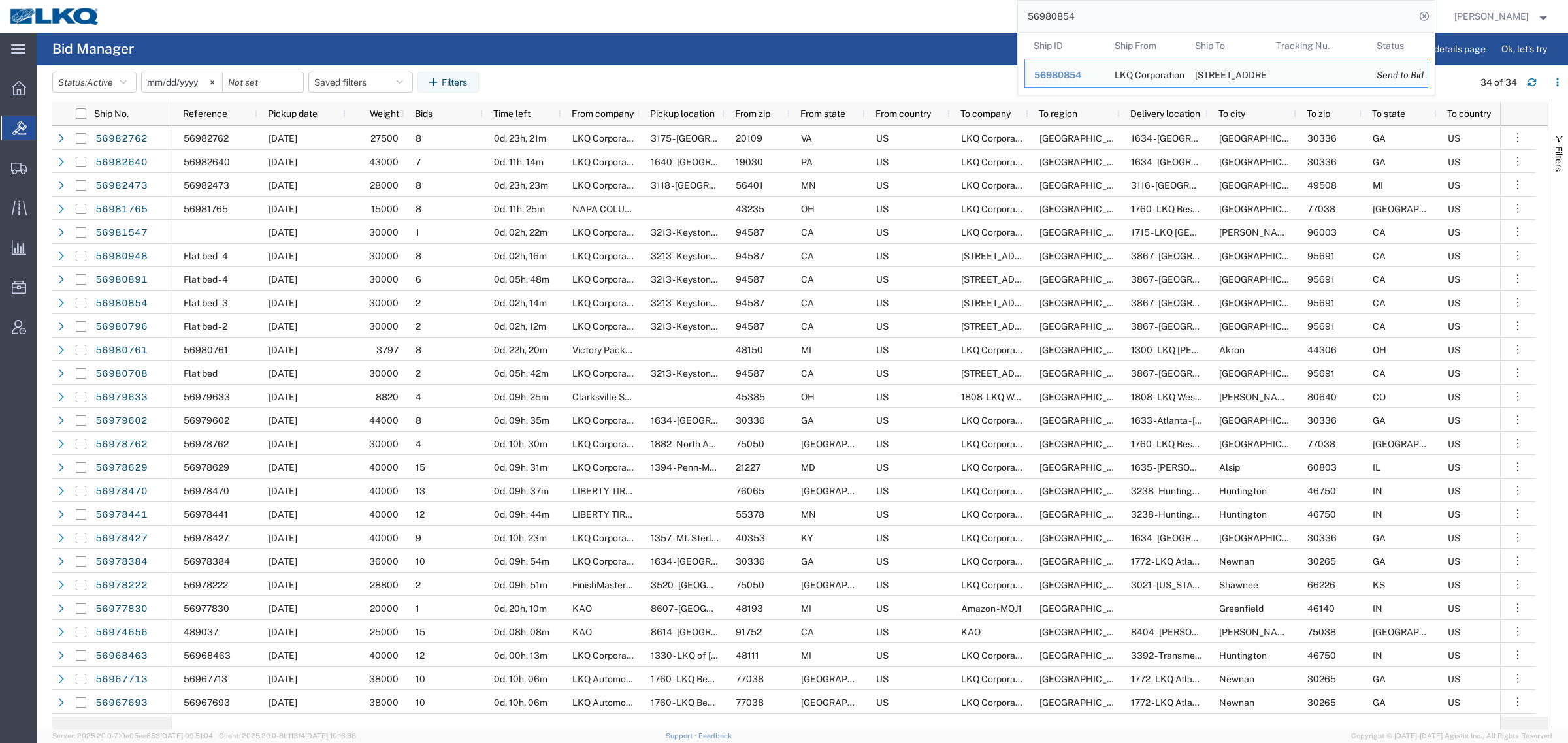
click at [907, 30] on div "56980854 Ship ID Ship From Ship To Tracking Nu. Status Ship ID 56980854 Ship Fr…" at bounding box center [772, 16] width 1325 height 33
paste input "91"
click at [1132, 18] on input "56980891" at bounding box center [1217, 16] width 397 height 31
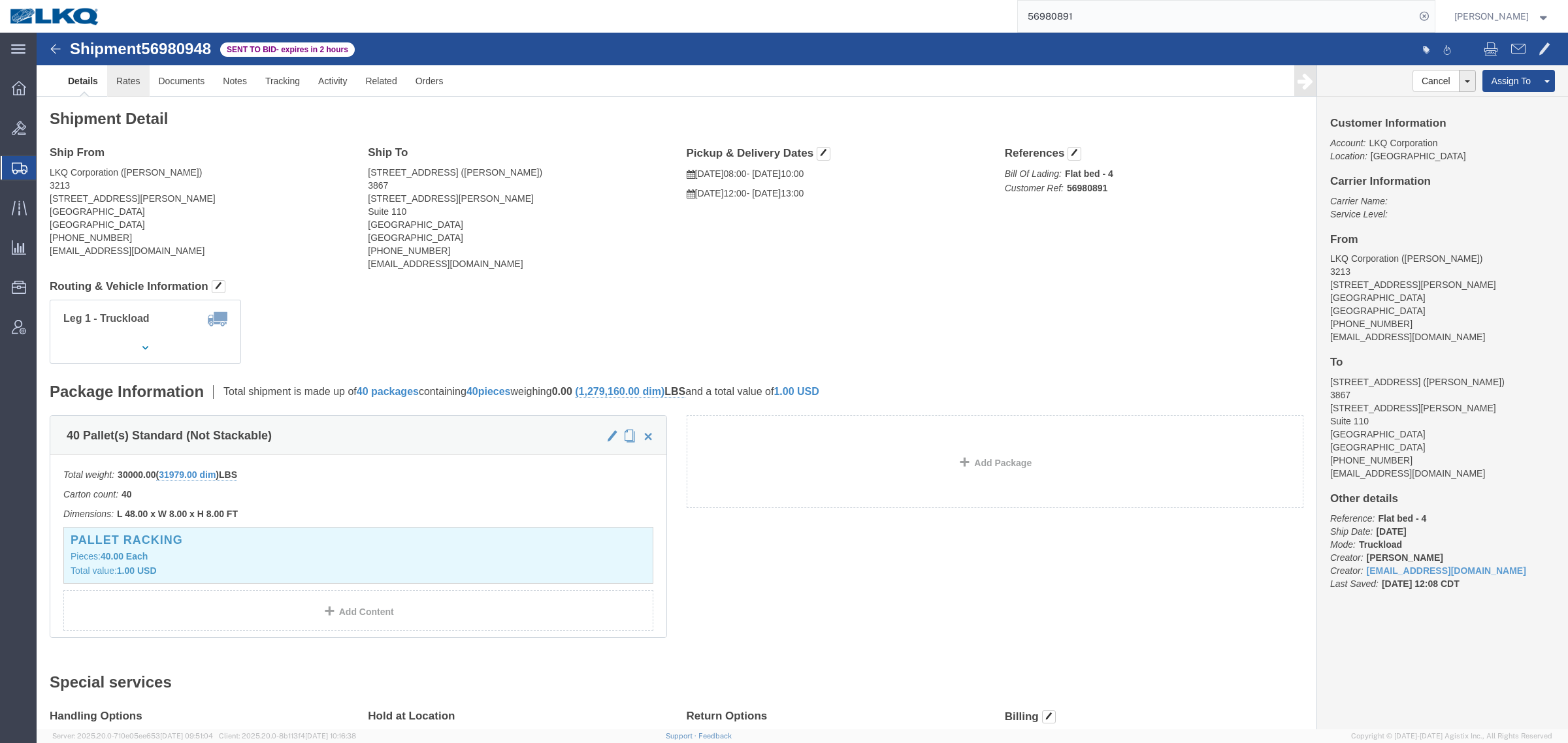
click link "Rates"
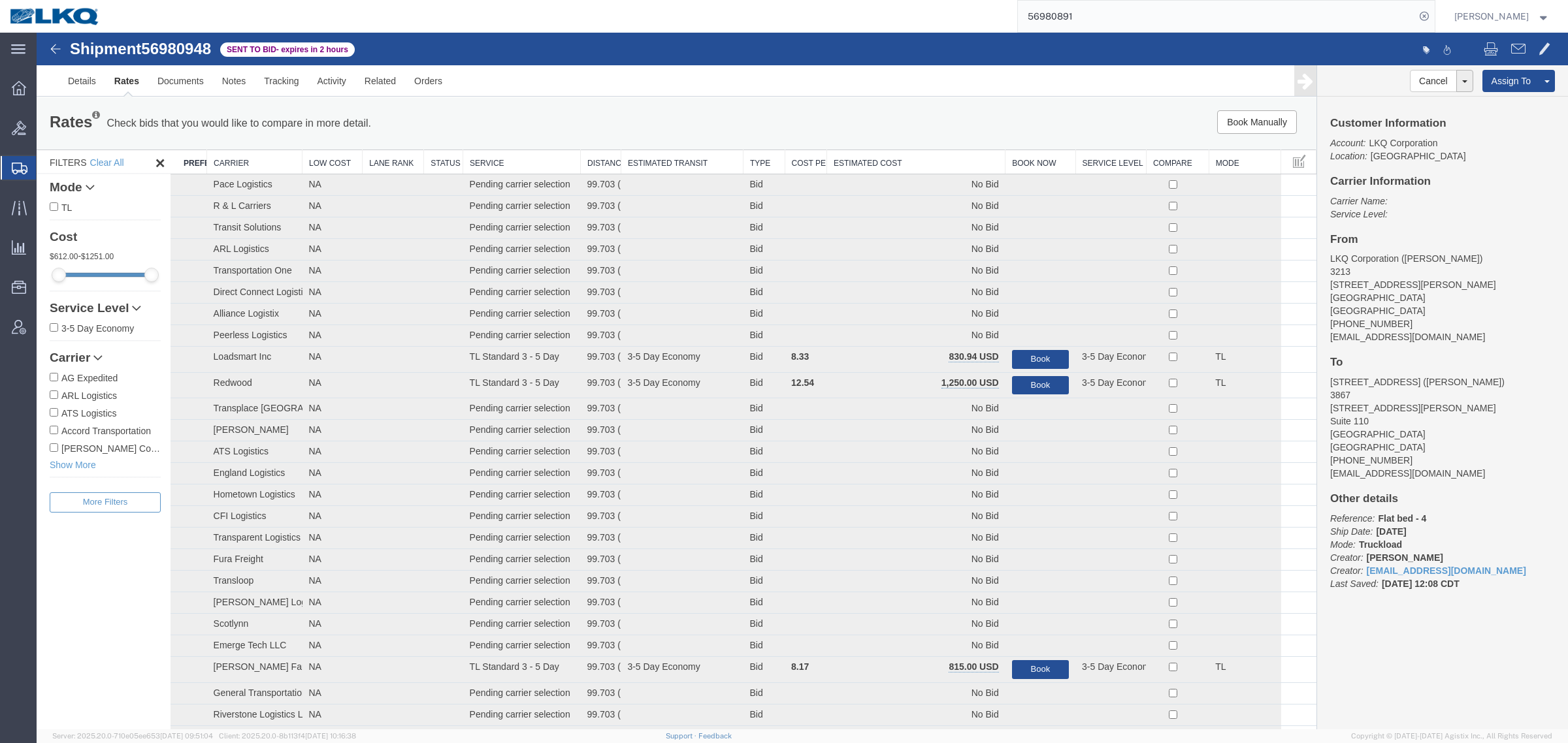
click at [900, 161] on th "Estimated Cost" at bounding box center [916, 163] width 178 height 24
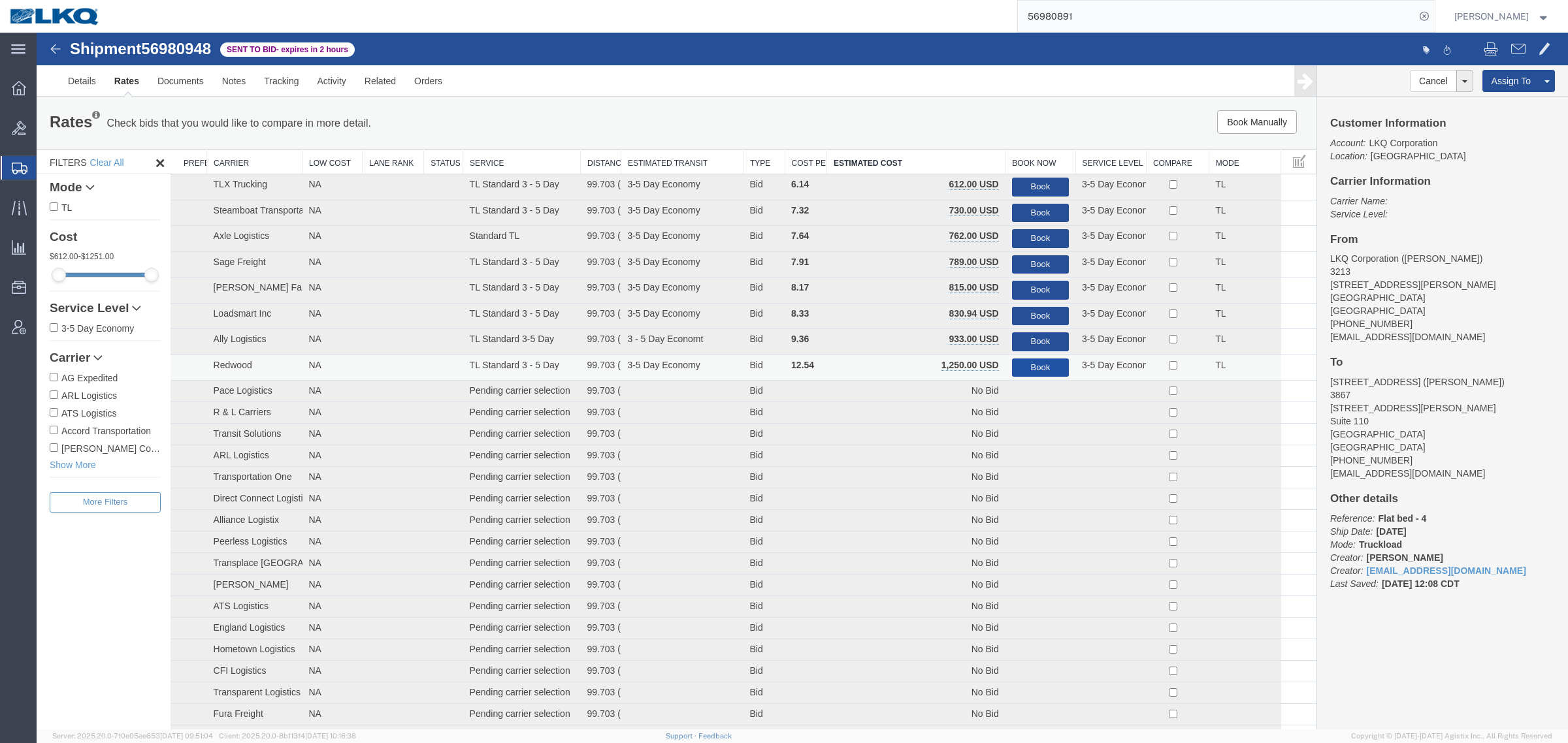
click at [1039, 363] on button "Book" at bounding box center [1040, 368] width 57 height 19
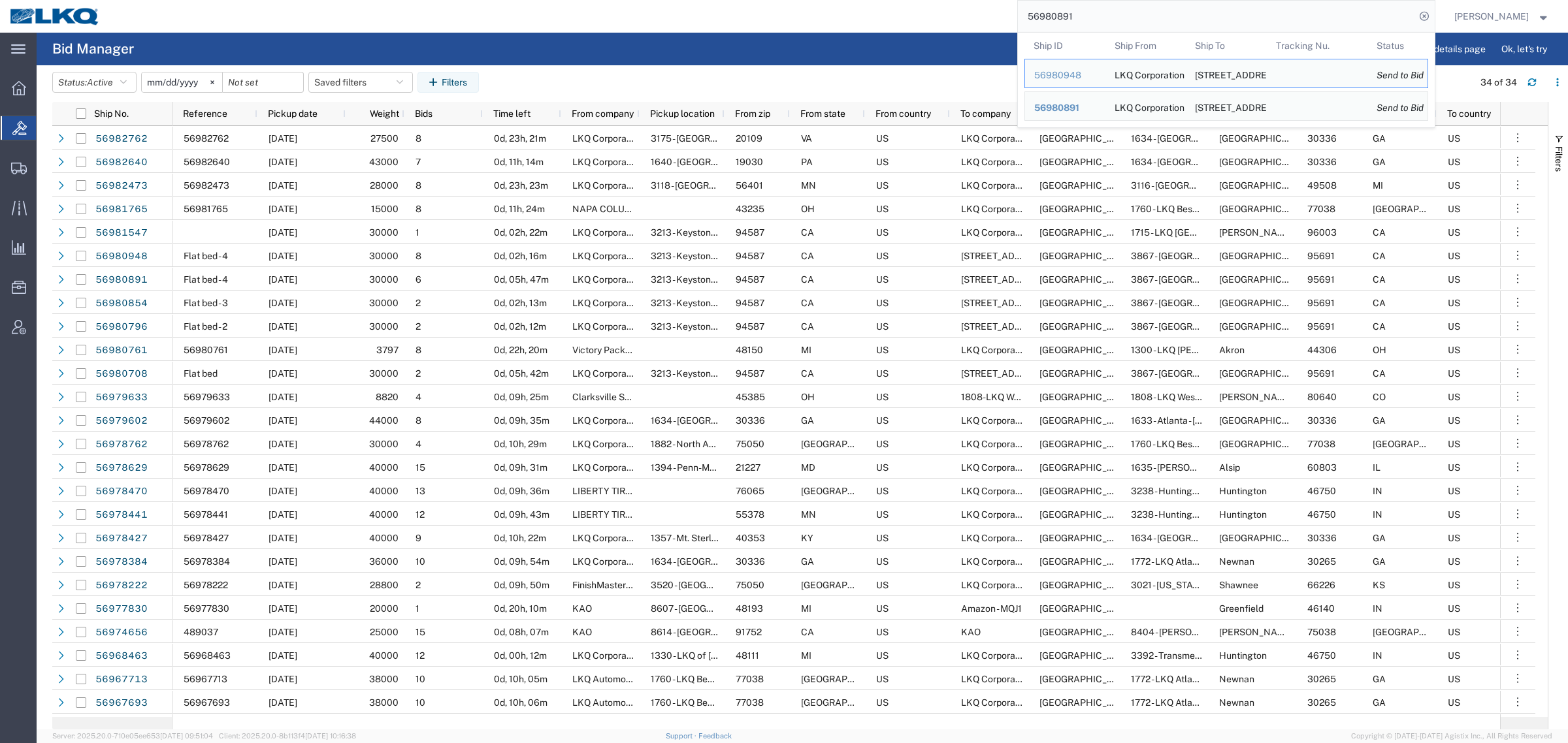
drag, startPoint x: 1036, startPoint y: 14, endPoint x: 956, endPoint y: 14, distance: 80.0
click at [958, 14] on div "56980891 Ship ID Ship From Ship To Tracking Nu. Status Ship ID 56980948 Ship Fr…" at bounding box center [772, 16] width 1325 height 33
paste input "948"
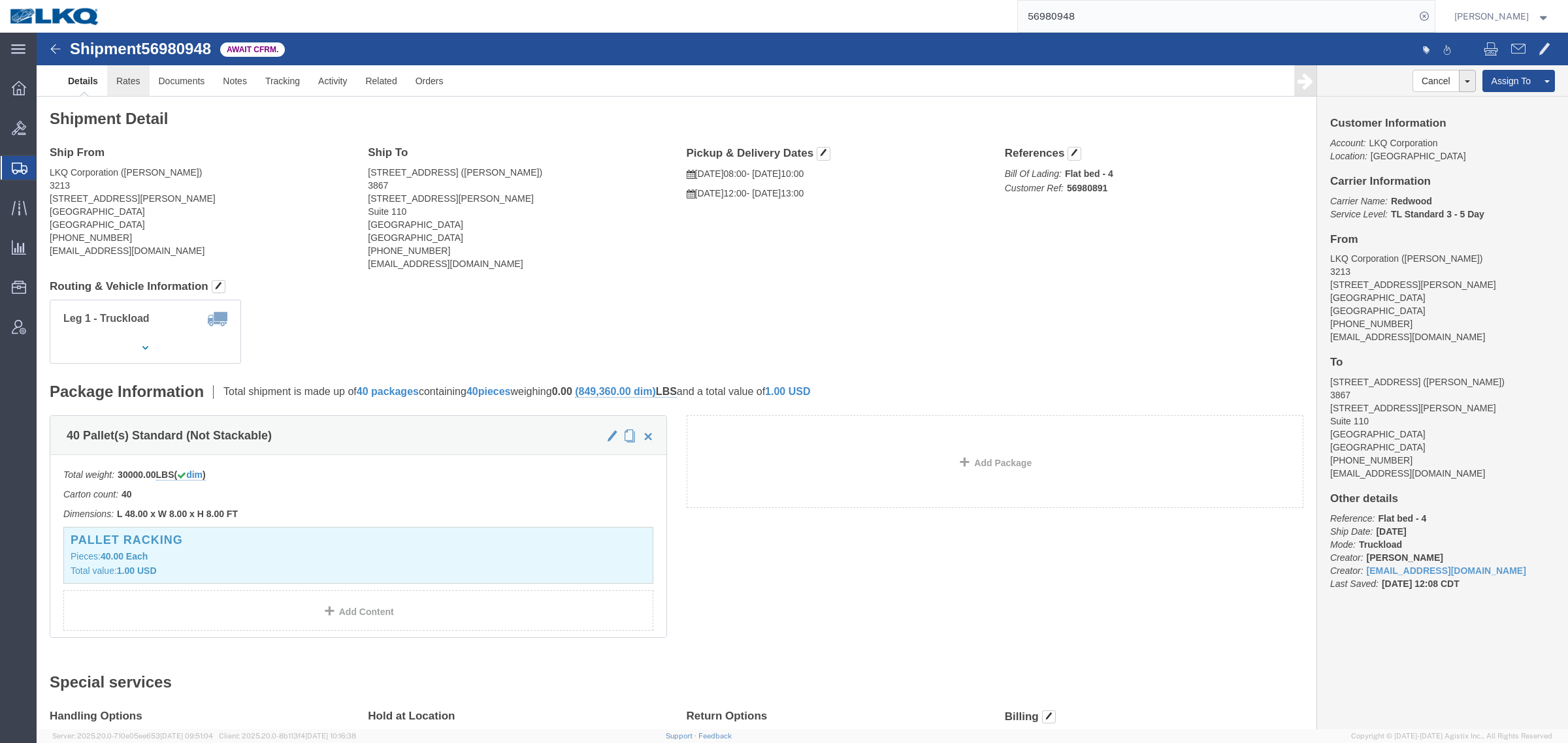
click link "Rates"
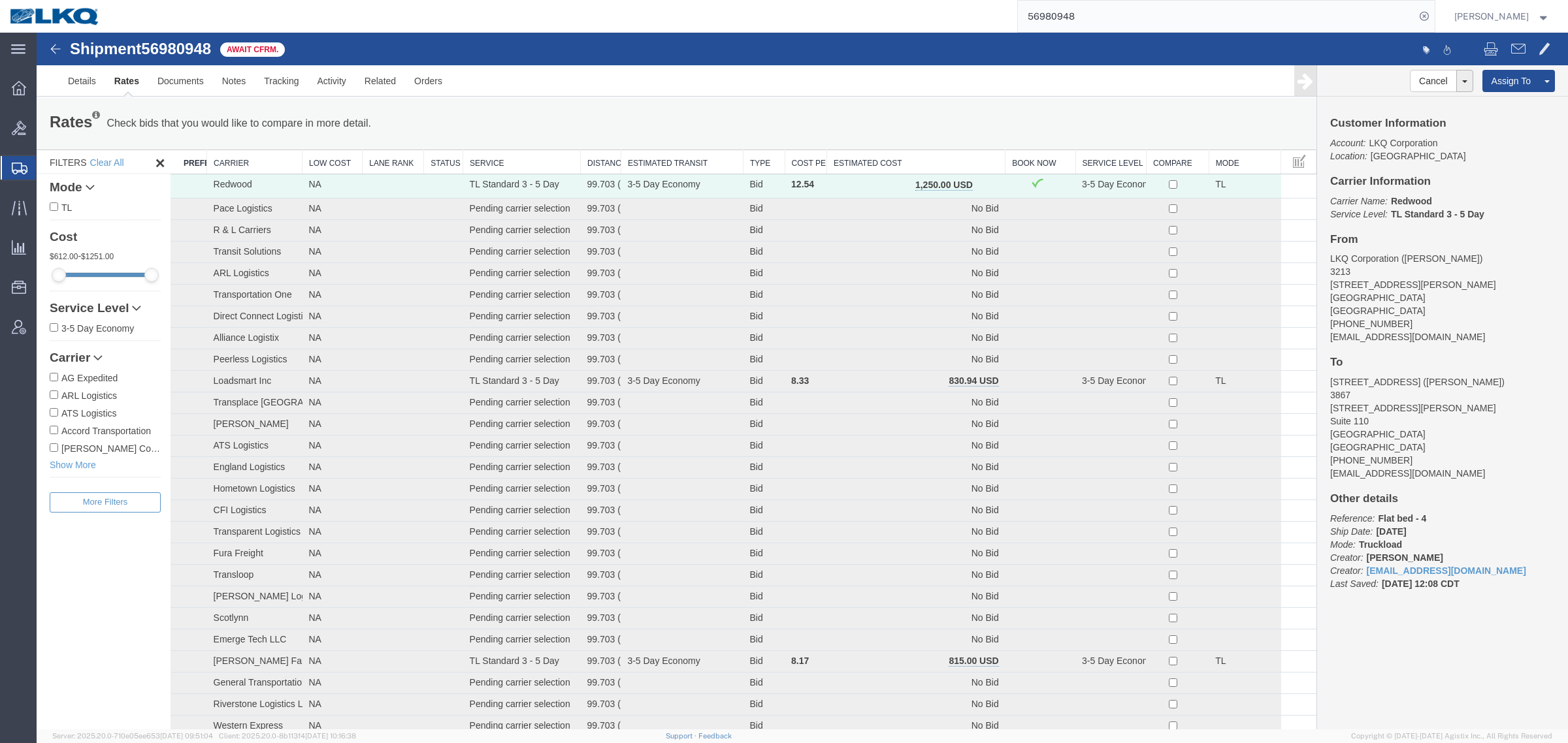
click at [878, 155] on th "Estimated Cost" at bounding box center [916, 163] width 178 height 24
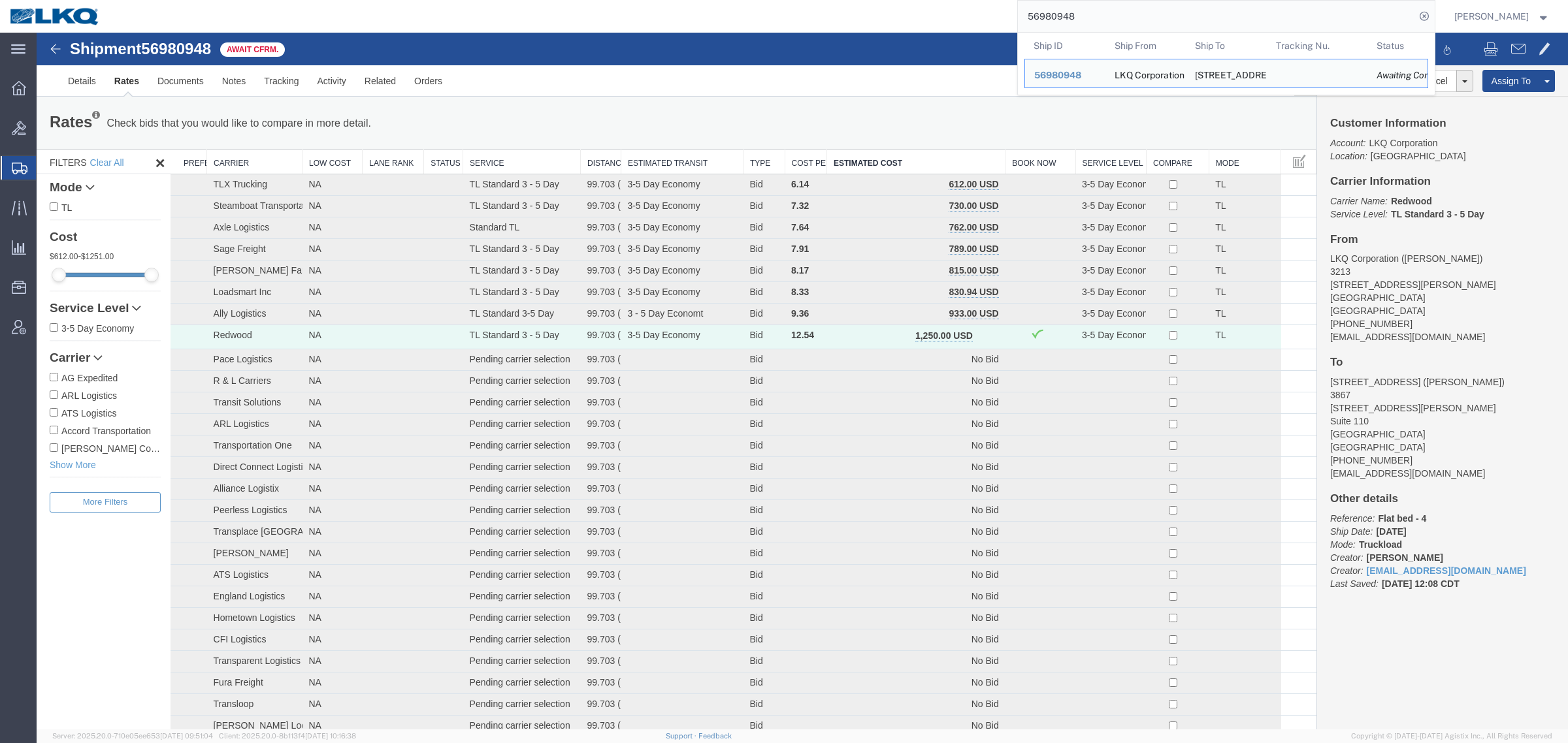
paste input "708"
drag, startPoint x: 1036, startPoint y: 20, endPoint x: 836, endPoint y: 26, distance: 200.1
click at [836, 25] on div "56980948 Ship ID Ship From Ship To Tracking Nu. Status Ship ID 56980948 Ship Fr…" at bounding box center [772, 16] width 1325 height 33
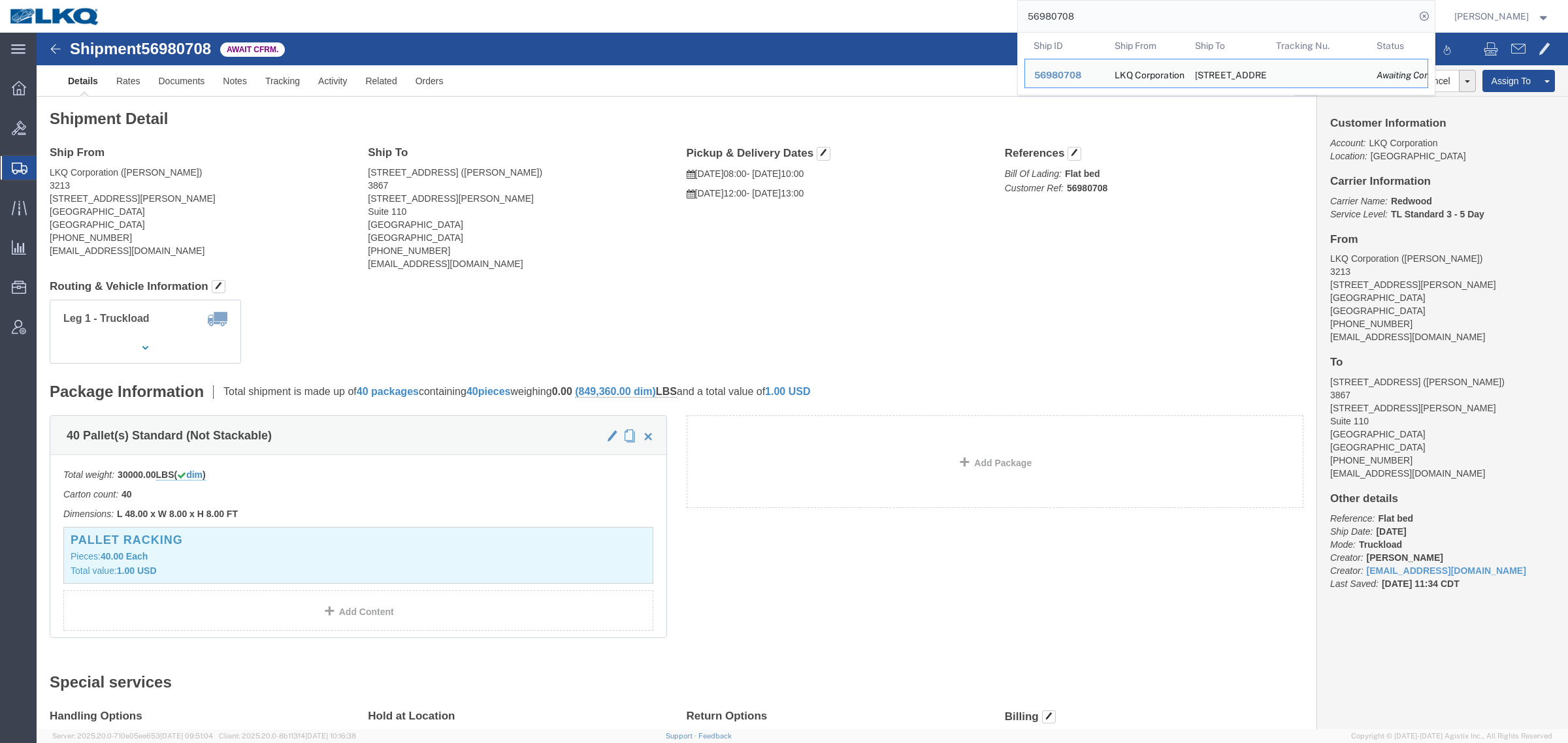
drag, startPoint x: 815, startPoint y: 5, endPoint x: 779, endPoint y: 5, distance: 36.0
click at [781, 5] on div "56980708 Ship ID Ship From Ship To Tracking Nu. Status Ship ID 56980708 Ship Fr…" at bounding box center [772, 16] width 1325 height 33
paste input "6732"
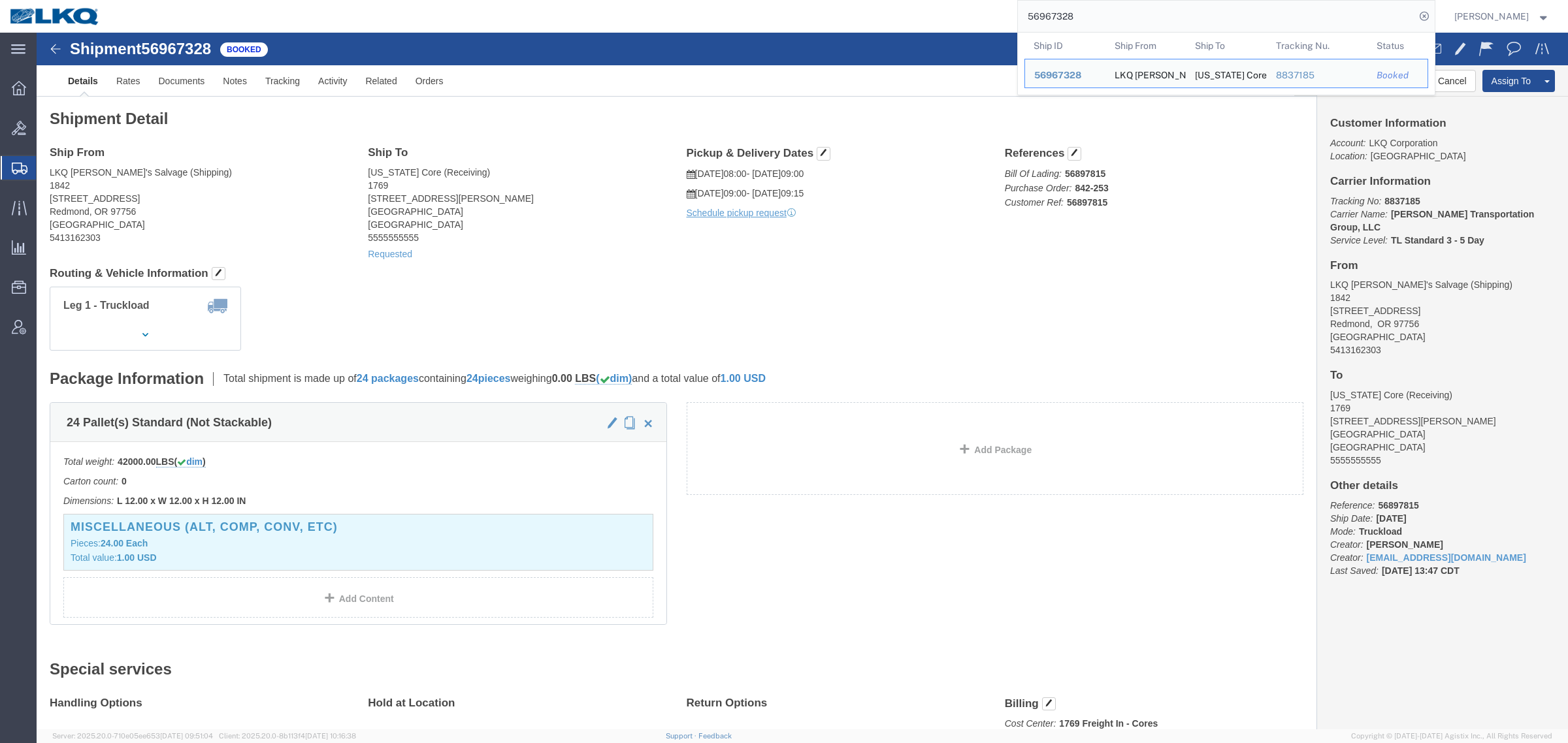
drag, startPoint x: 1122, startPoint y: 17, endPoint x: 877, endPoint y: 16, distance: 245.0
click at [879, 16] on div "56967328 Ship ID Ship From Ship To Tracking Nu. Status Ship ID 56967328 Ship Fr…" at bounding box center [772, 16] width 1325 height 33
paste input "81765"
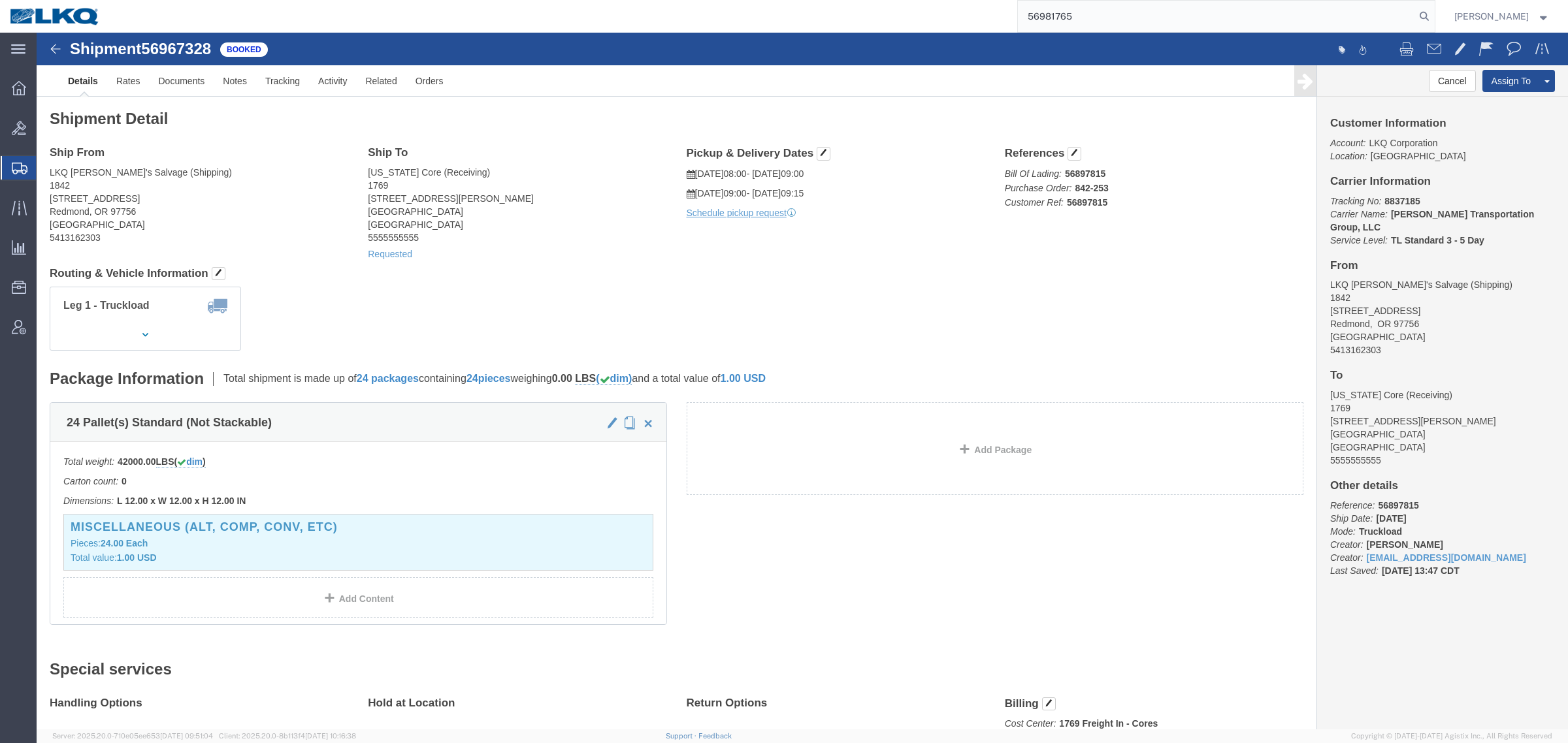
type input "56981765"
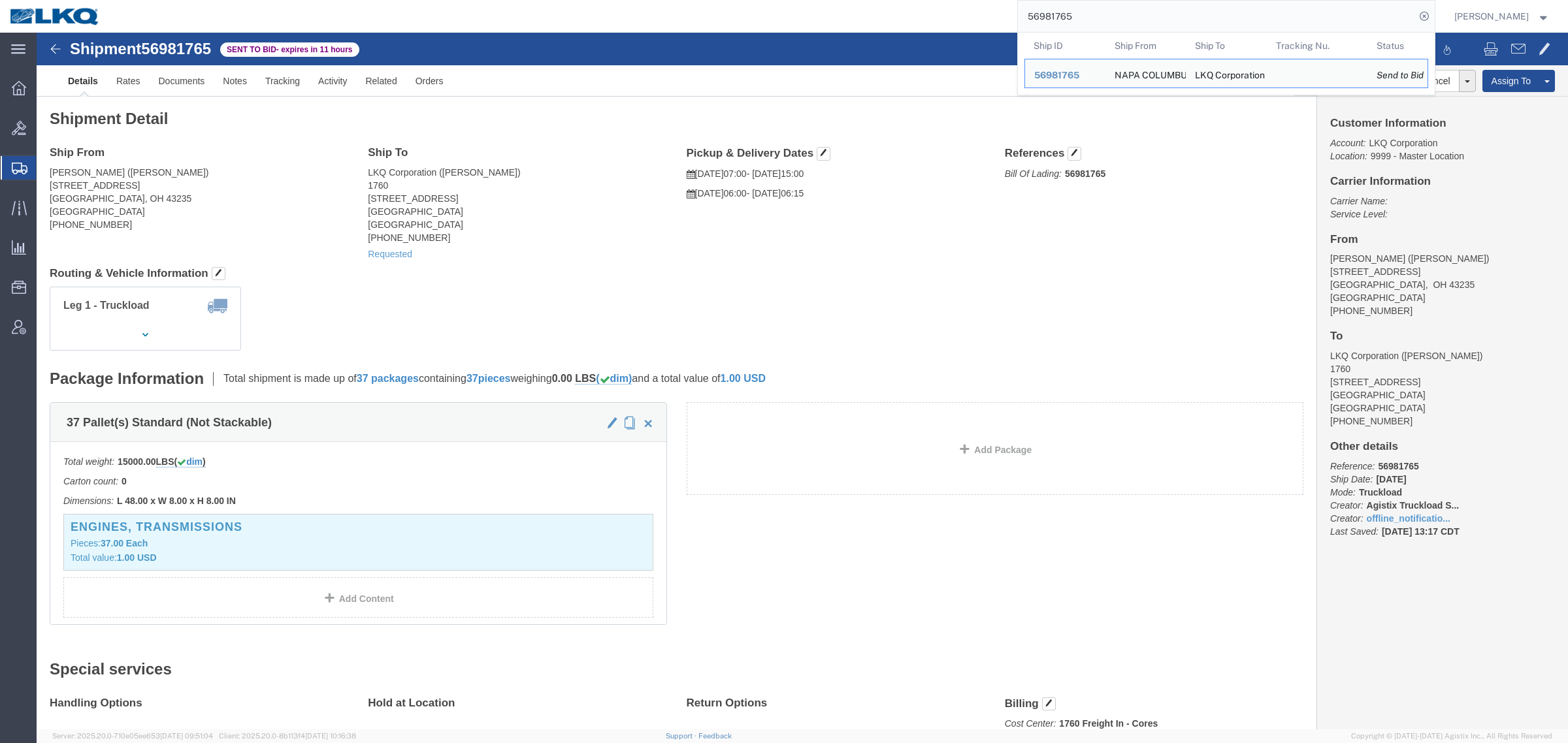
click at [1101, 18] on input "56981765" at bounding box center [1217, 16] width 397 height 31
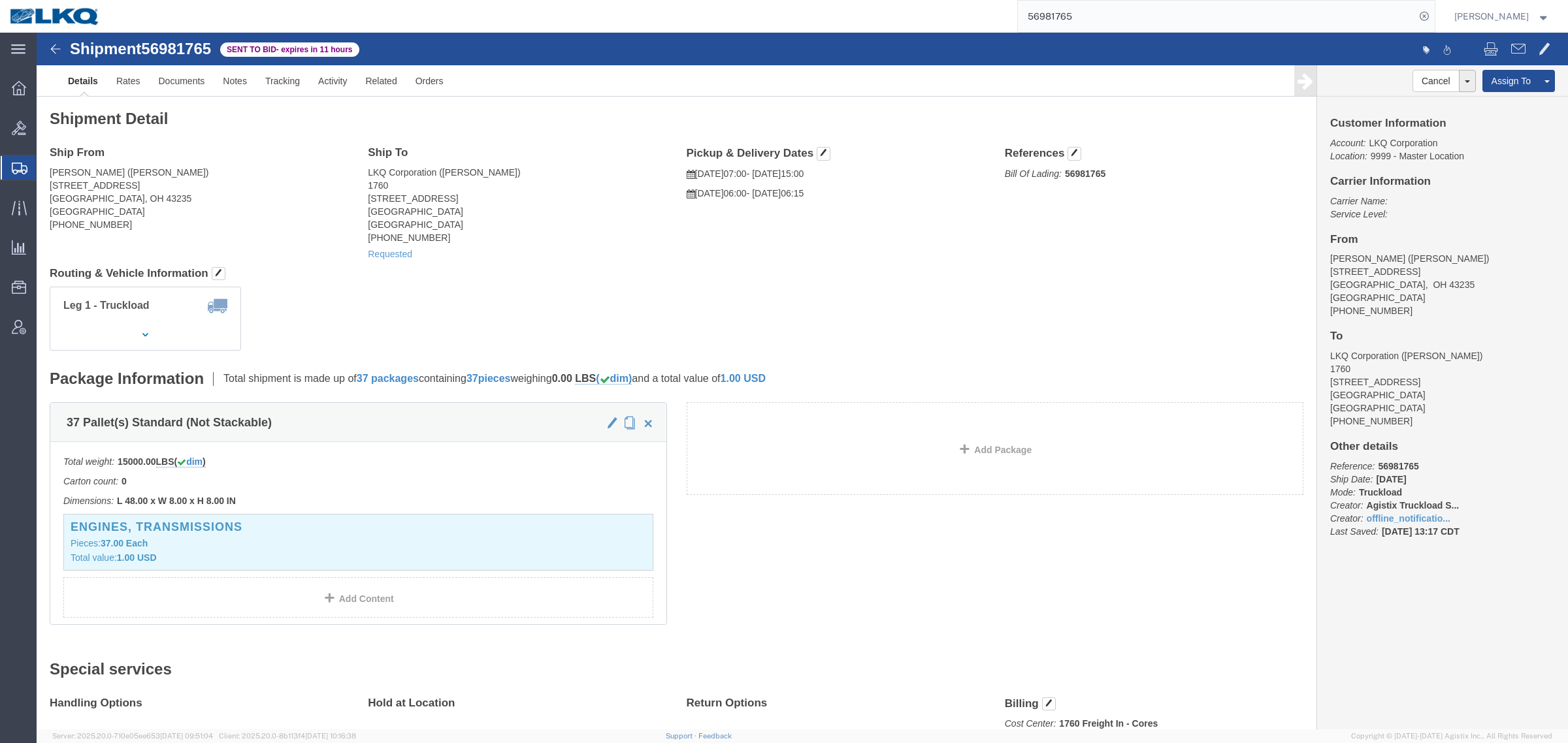
click address "LKQ Corporation (ALFREDO GARCIA) 1760 1710 W Mount Houston Rd Houston, TX 77038…"
click link "Details"
click div
click link "Rates"
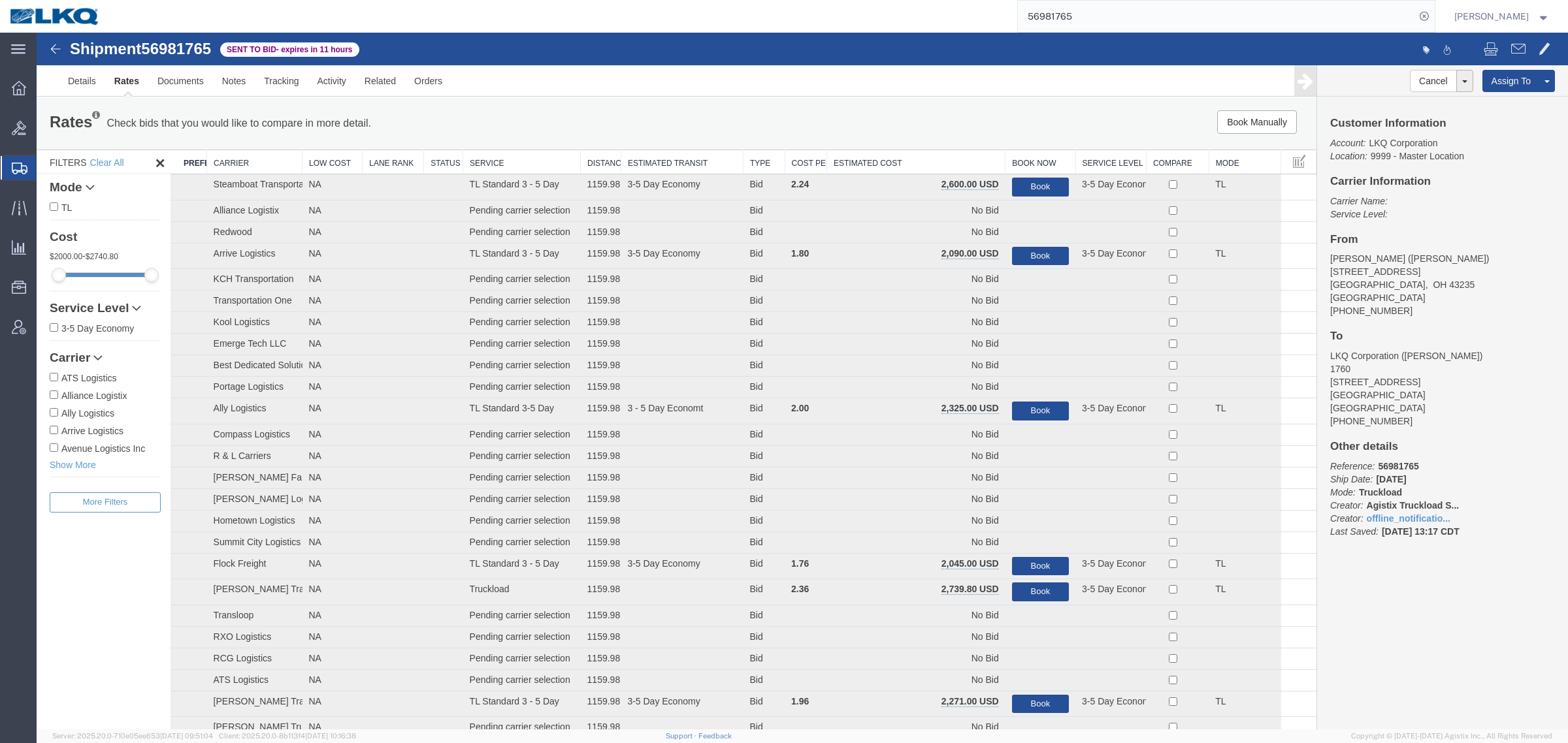
click at [887, 128] on div "Book Manually Pause Continue" at bounding box center [1048, 122] width 530 height 24
click at [905, 161] on th "Estimated Cost" at bounding box center [916, 163] width 178 height 24
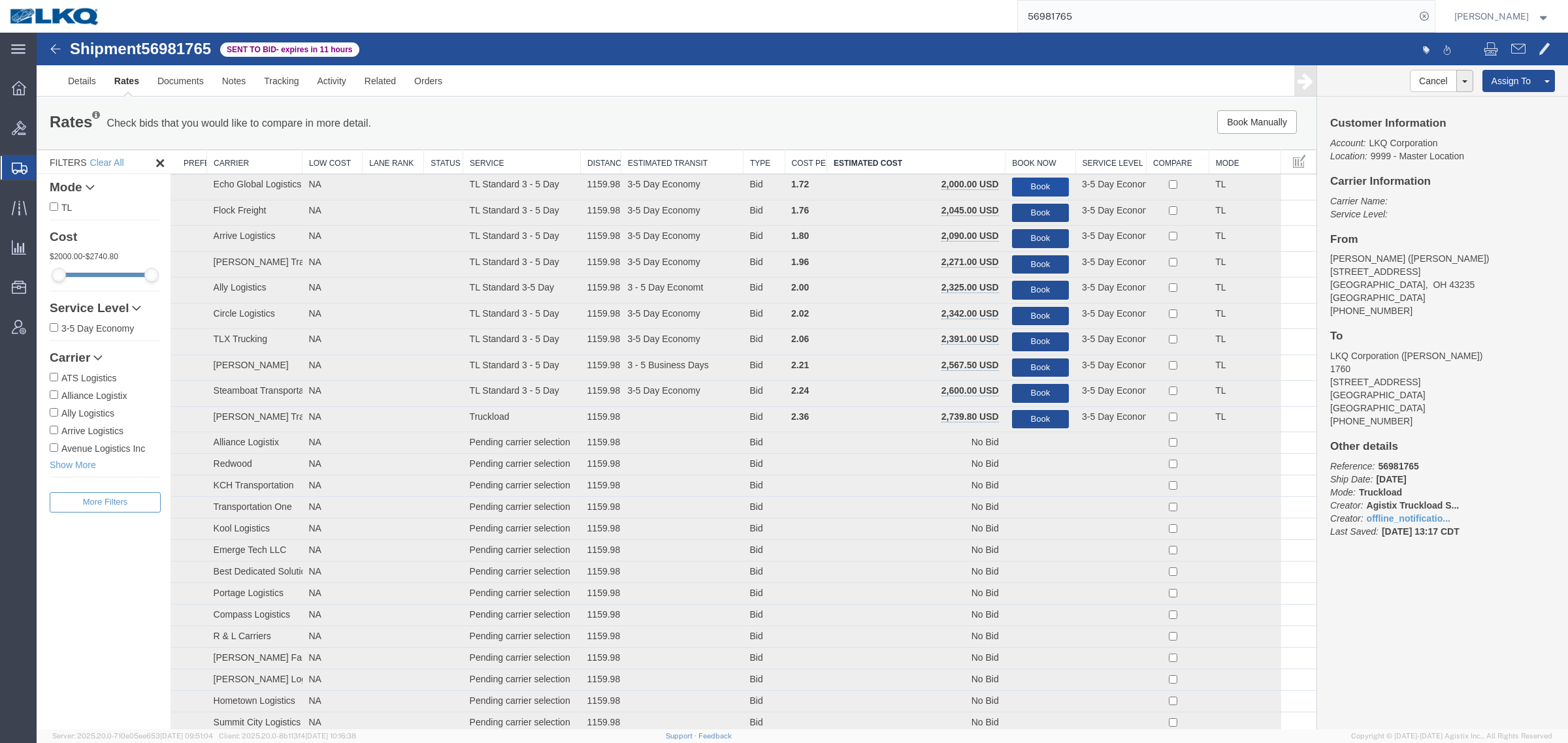
click at [1020, 183] on button "Book" at bounding box center [1040, 187] width 57 height 19
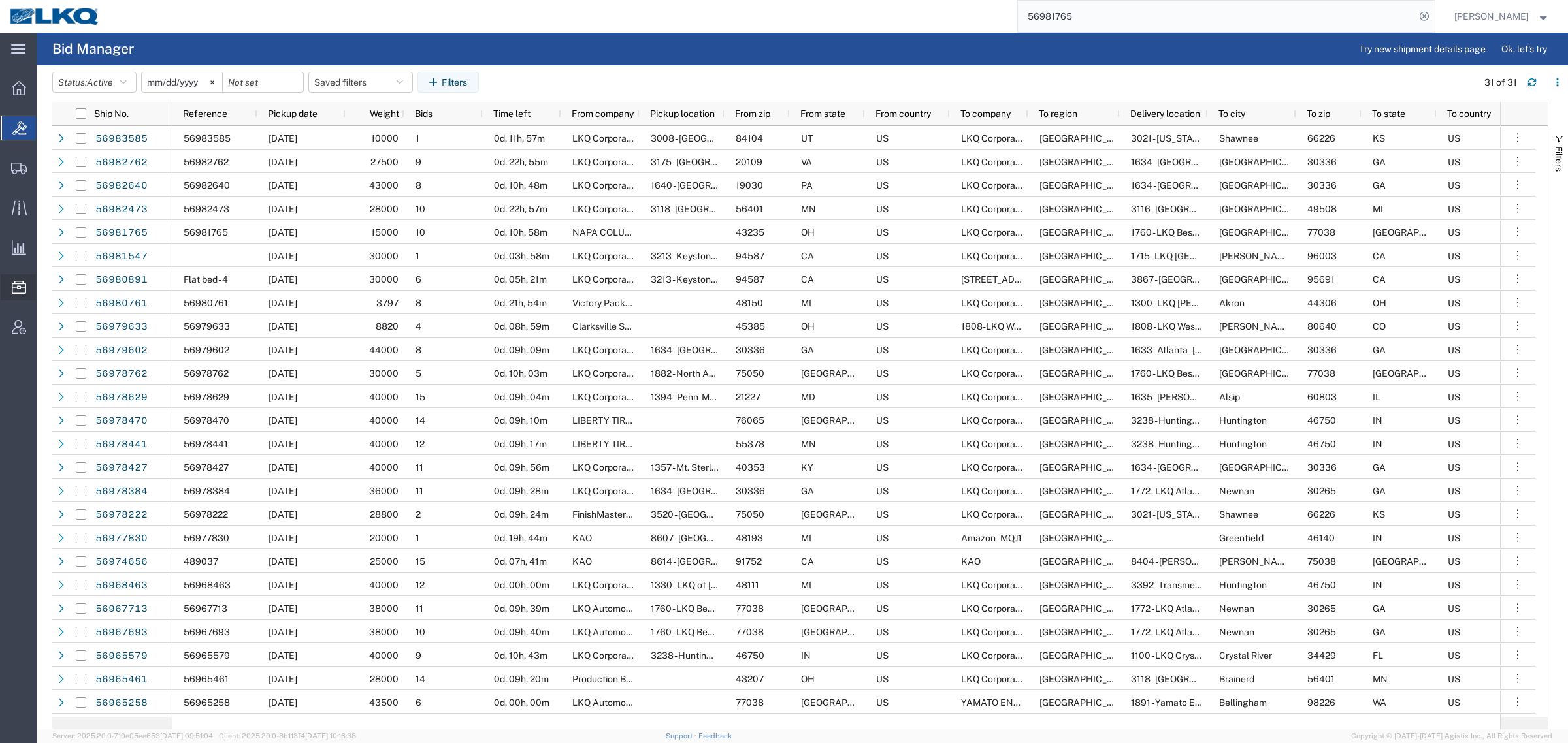
click at [0, 0] on span "Location Appointment" at bounding box center [0, 0] width 0 height 0
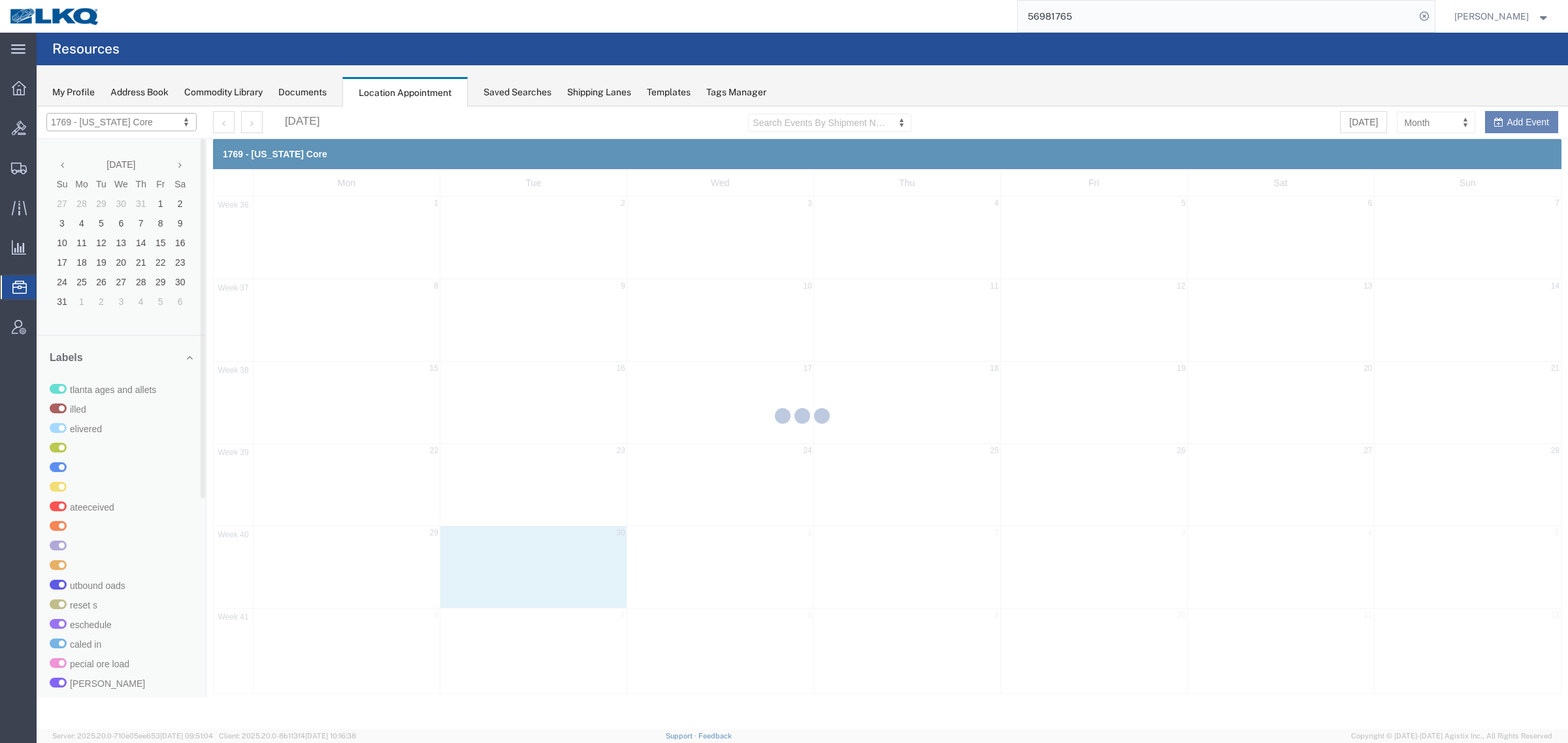
click at [111, 125] on div at bounding box center [802, 418] width 1531 height 623
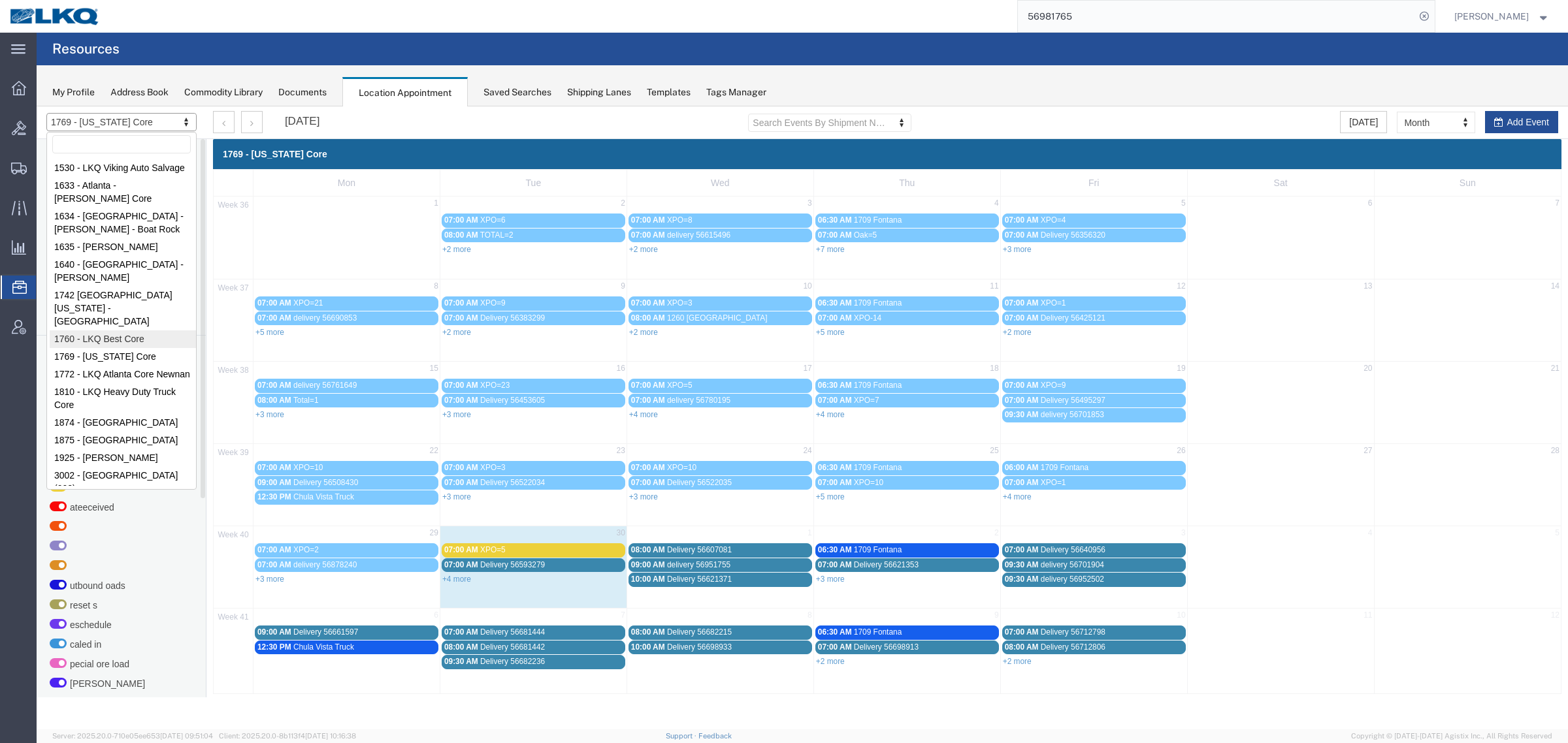
select select "27634"
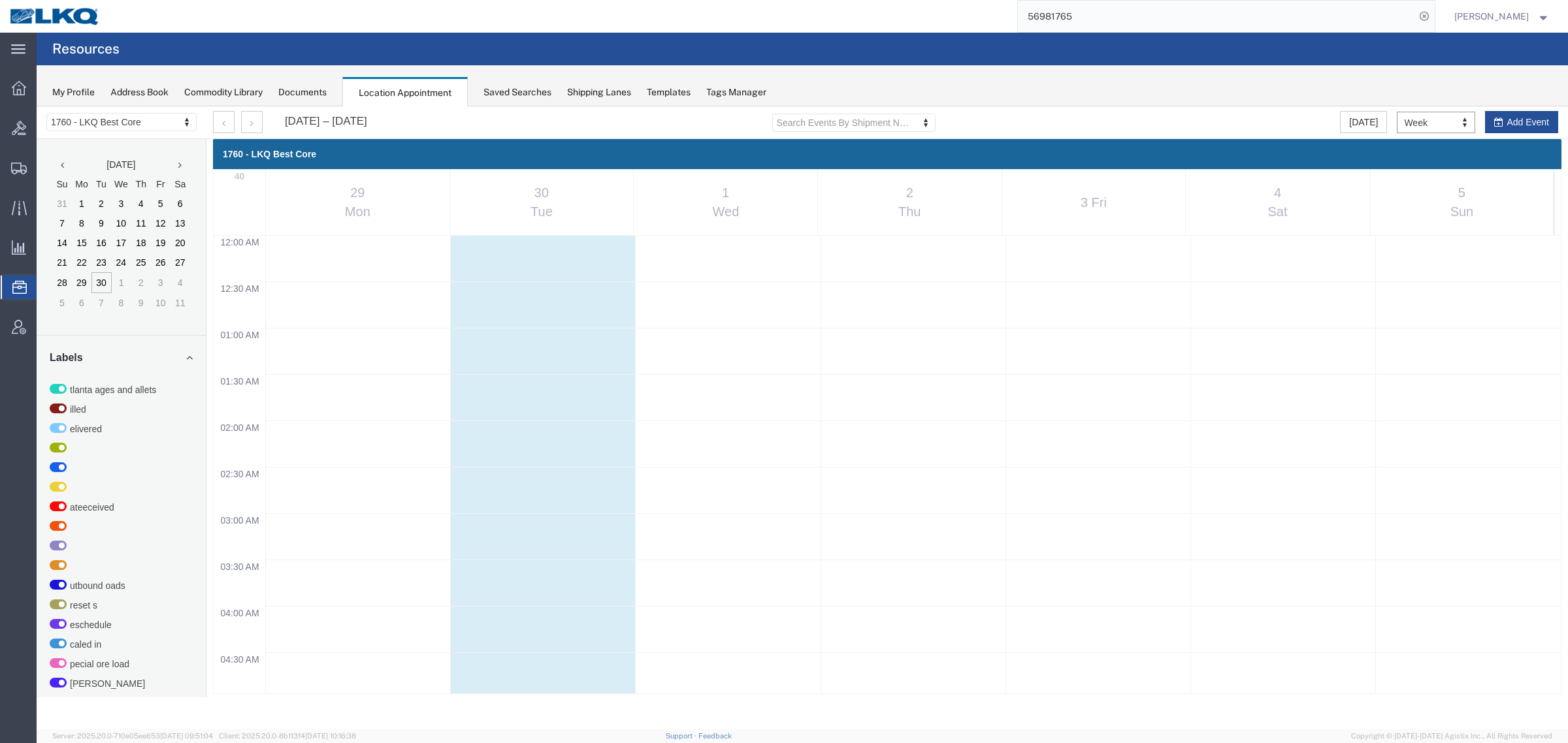
scroll to position [559, 0]
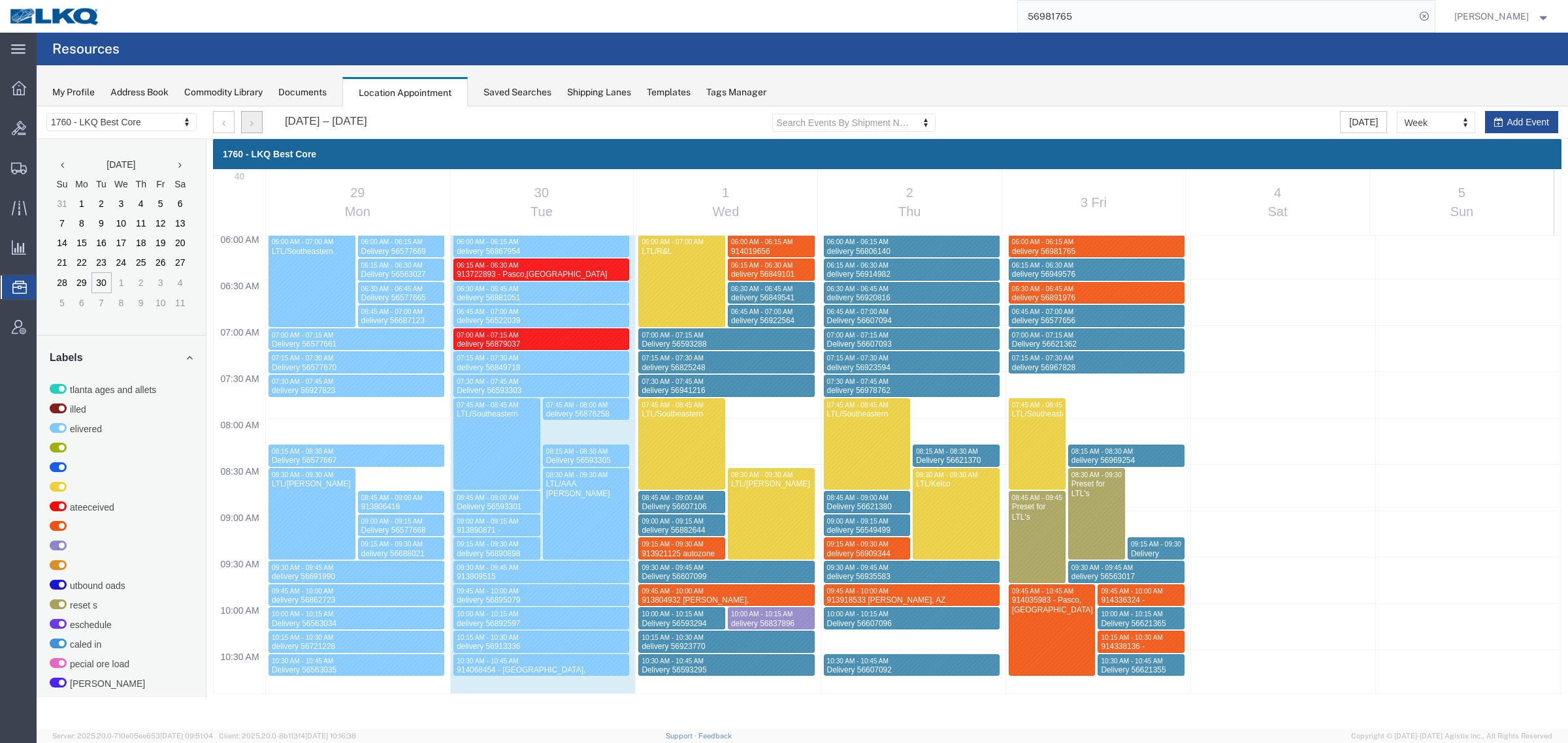
click at [253, 125] on icon "button" at bounding box center [252, 123] width 3 height 9
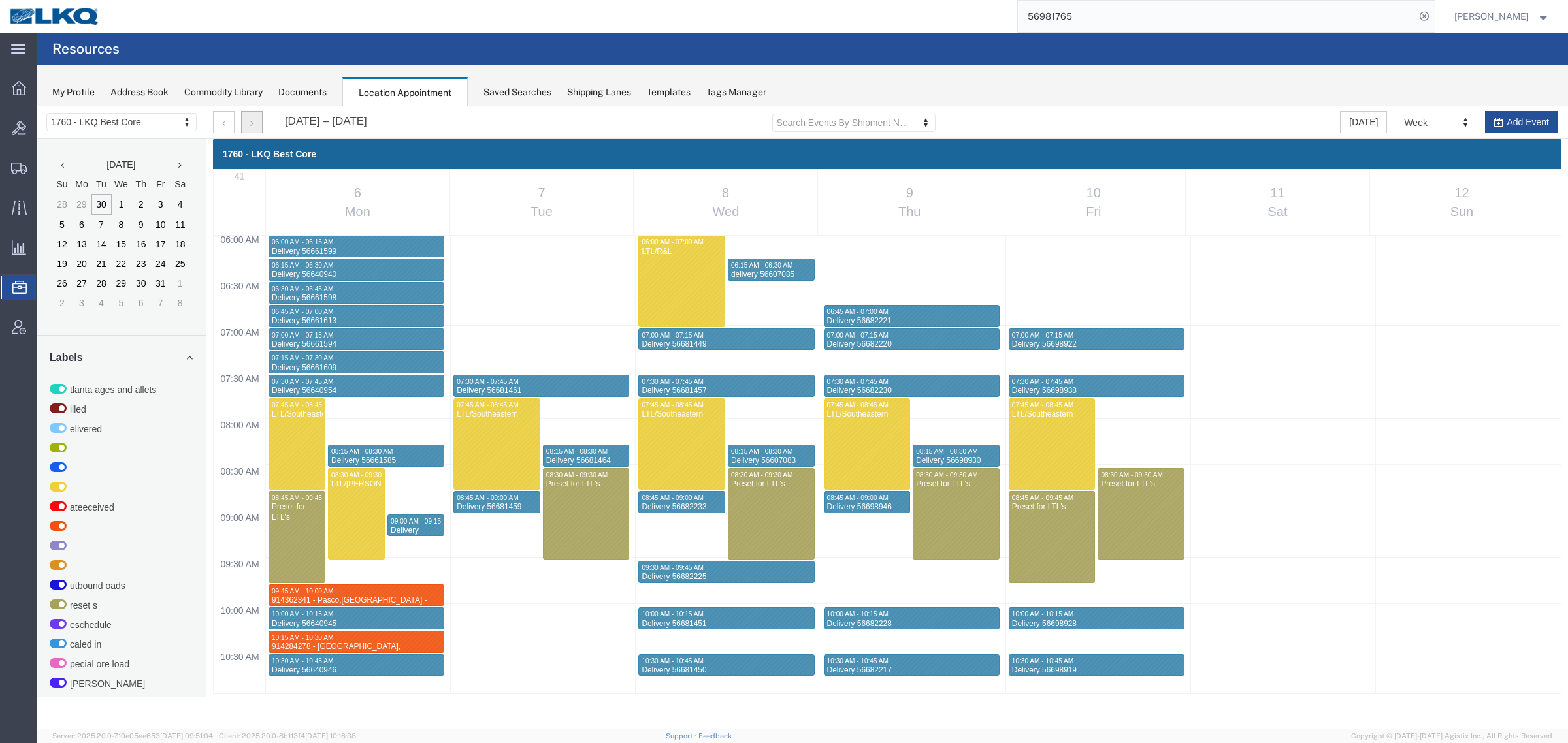
click at [253, 125] on icon "button" at bounding box center [252, 123] width 3 height 9
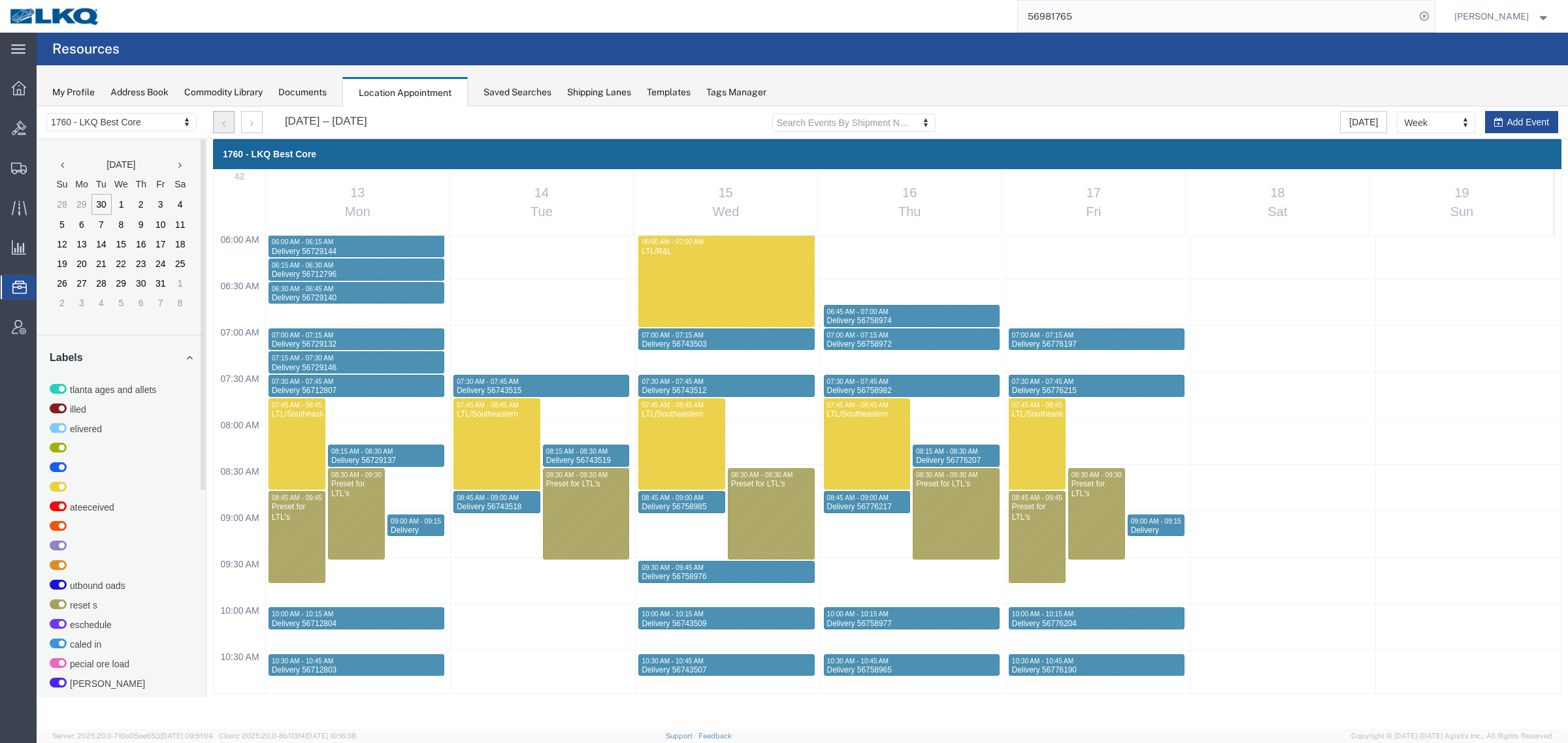
click at [221, 119] on button "button" at bounding box center [224, 122] width 22 height 22
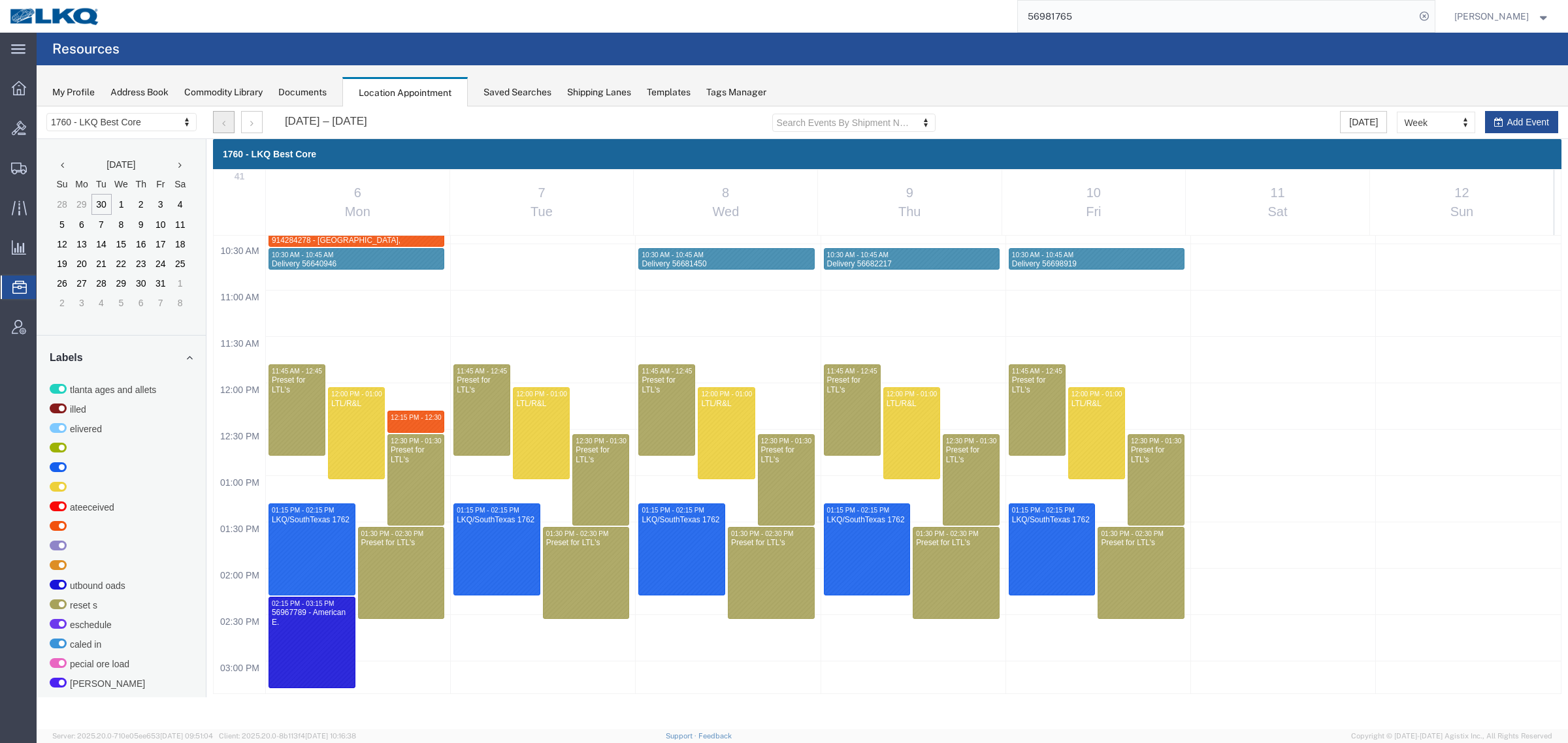
scroll to position [967, 0]
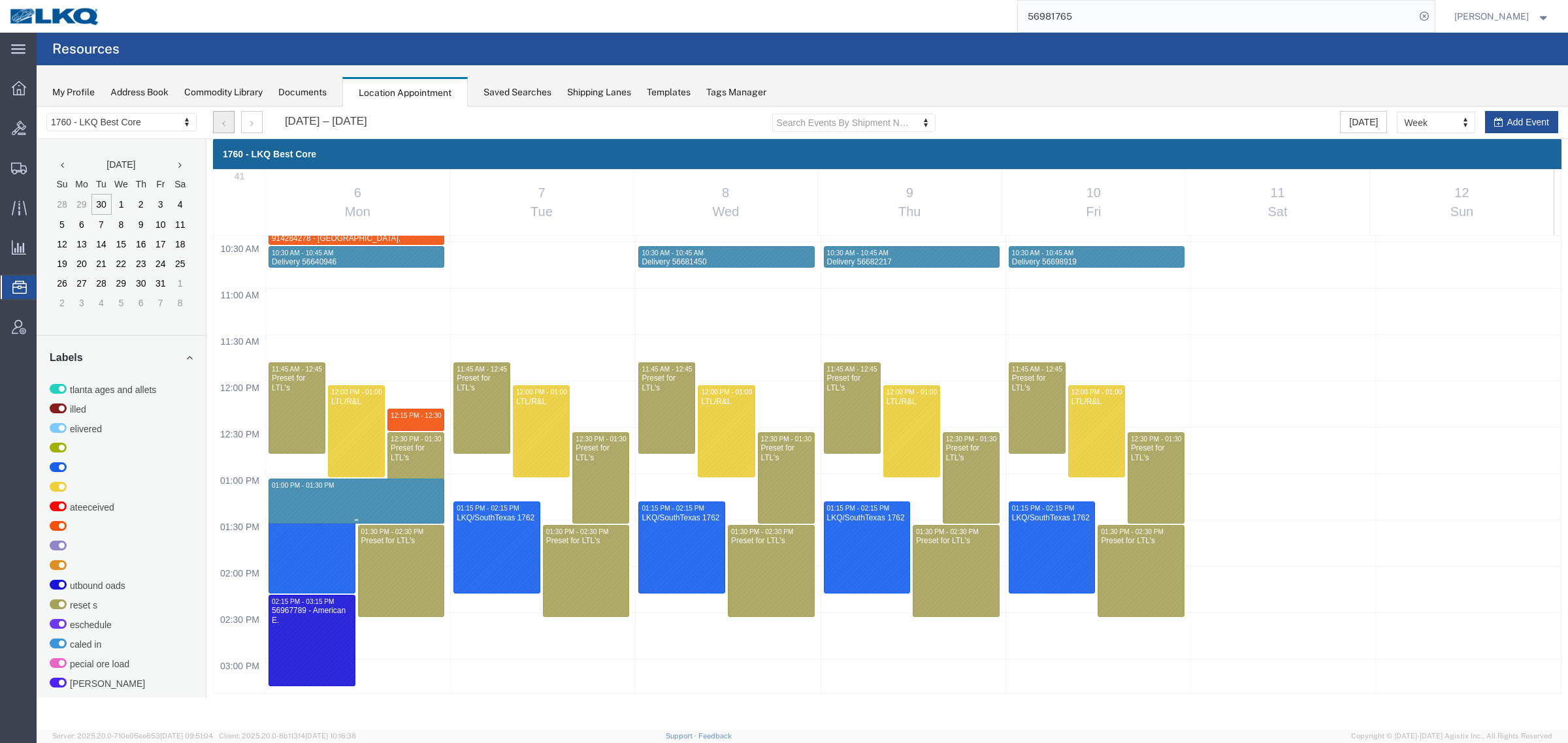
click at [355, 487] on div "12:00 AM 12:30 AM 01:00 AM 01:30 AM 02:00 AM 02:30 AM 03:00 AM 03:30 AM 04:00 A…" at bounding box center [887, 380] width 1347 height 2224
select select "1"
select select
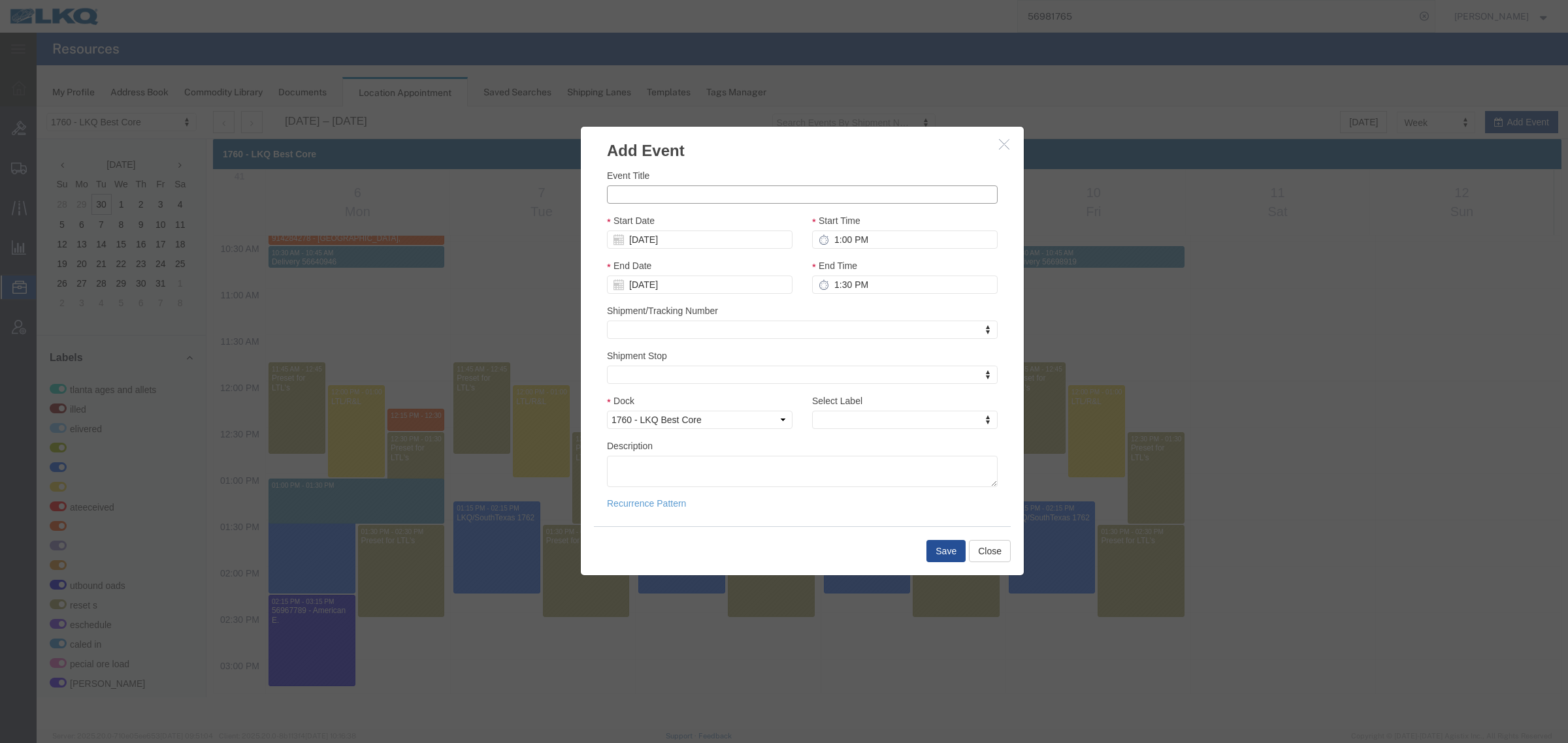
click at [735, 194] on input "Event Title" at bounding box center [802, 195] width 391 height 18
click at [717, 189] on input "Event Title" at bounding box center [802, 195] width 391 height 18
paste input "914377068 - Chowchilla"
type input "914377068 - Chowchilla - Rudolph freight"
click at [860, 243] on input "1:00 PM" at bounding box center [905, 239] width 186 height 18
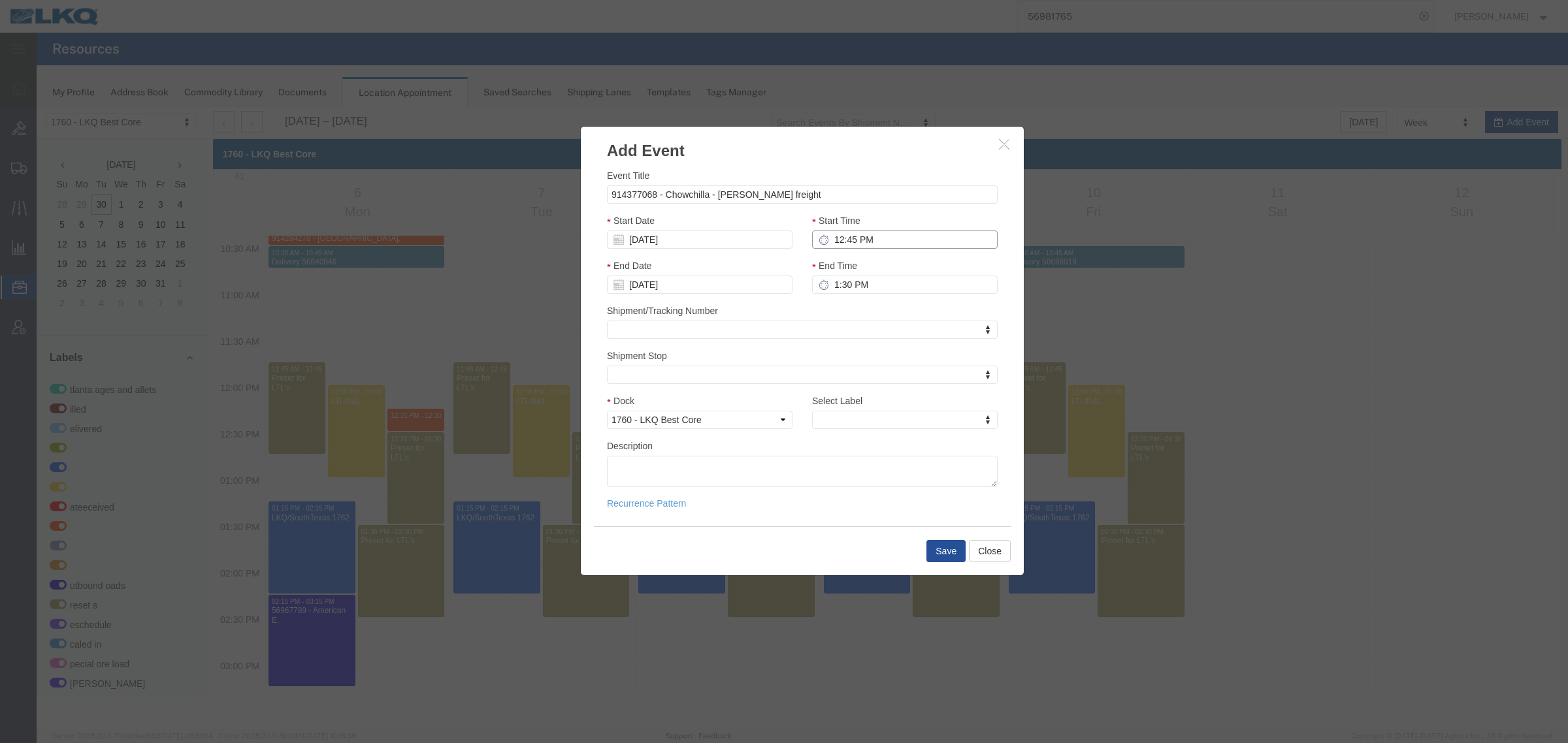
type input "12:45 PM"
type input "1:00 PM"
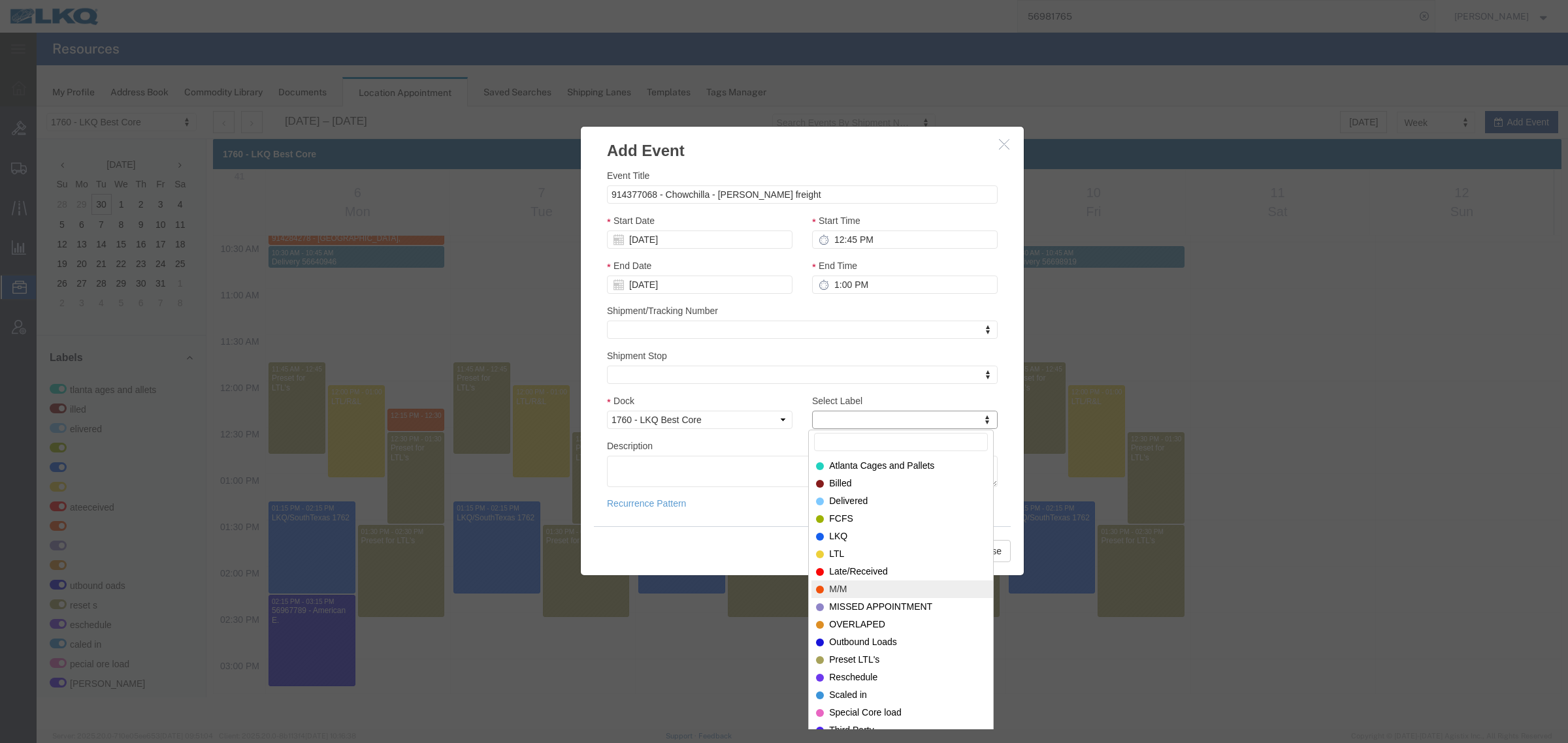
select select "24"
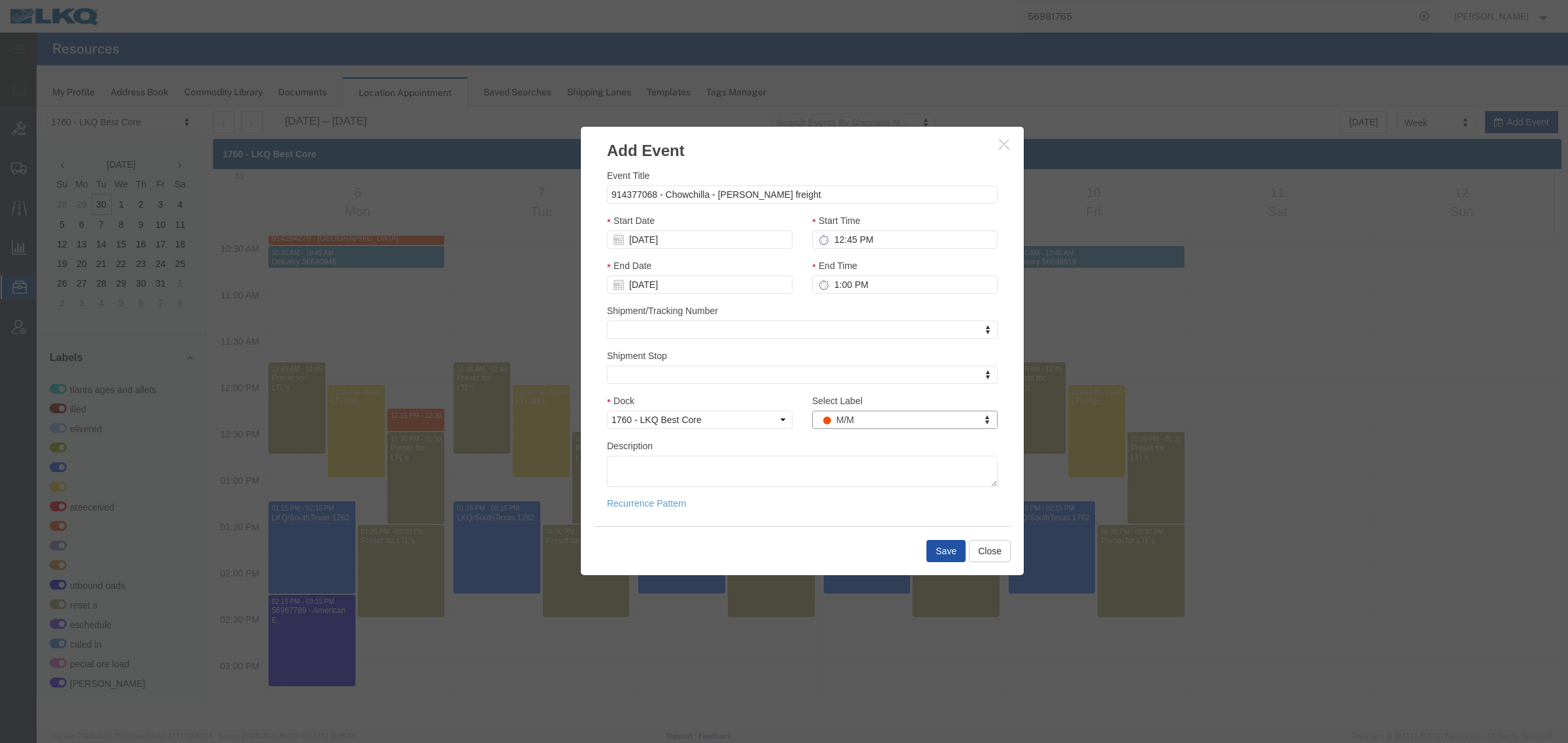
click at [945, 553] on button "Save" at bounding box center [946, 551] width 39 height 22
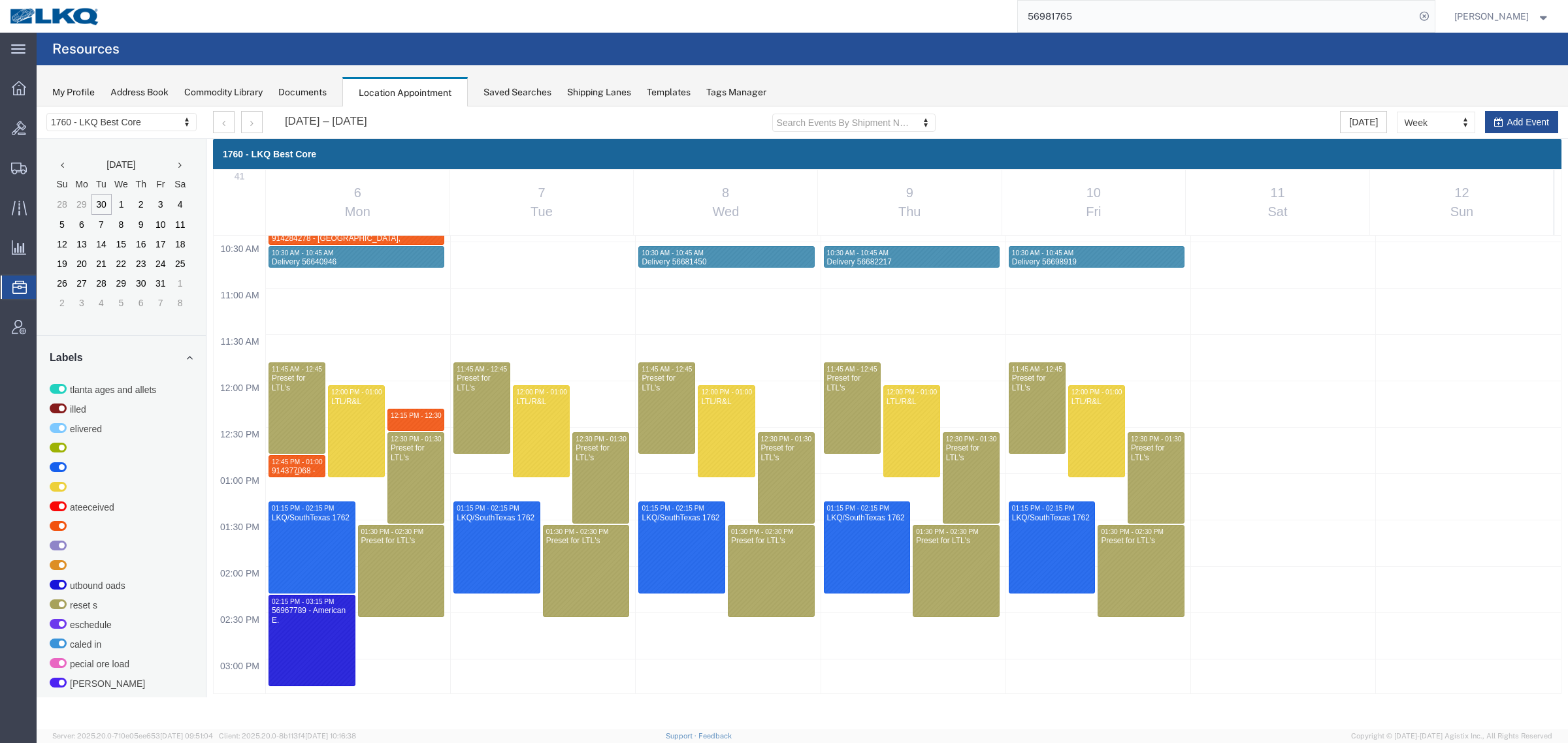
click at [292, 462] on span "12:45 PM - 01:00 PM" at bounding box center [303, 462] width 62 height 7
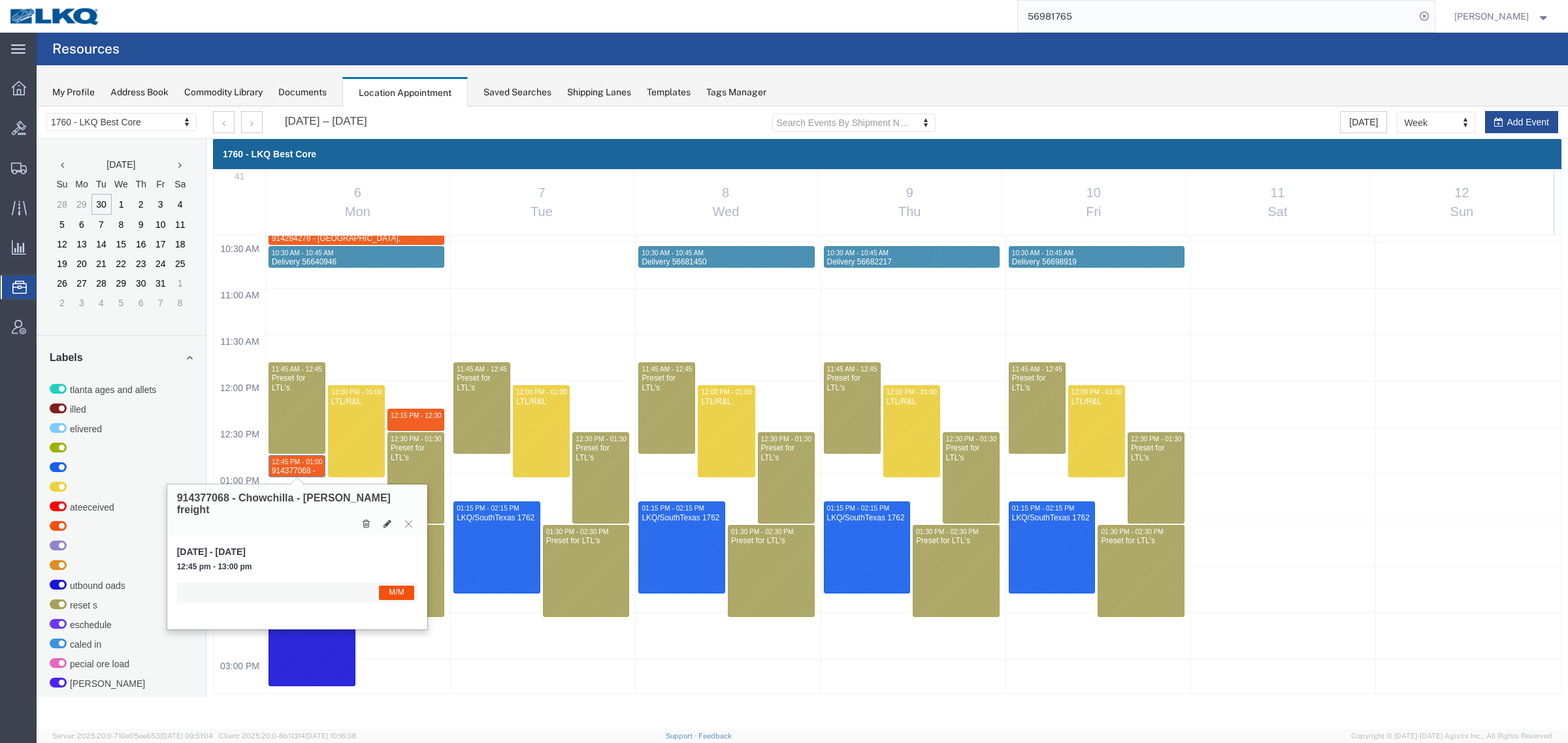
click at [945, 90] on div "My Profile Address Book Commodity Library Documents Location Appointment Saved …" at bounding box center [802, 85] width 1531 height 41
drag, startPoint x: 1089, startPoint y: 15, endPoint x: 978, endPoint y: 12, distance: 111.0
click at [979, 12] on div "56981765" at bounding box center [772, 16] width 1325 height 33
paste input "547"
type input "56981547"
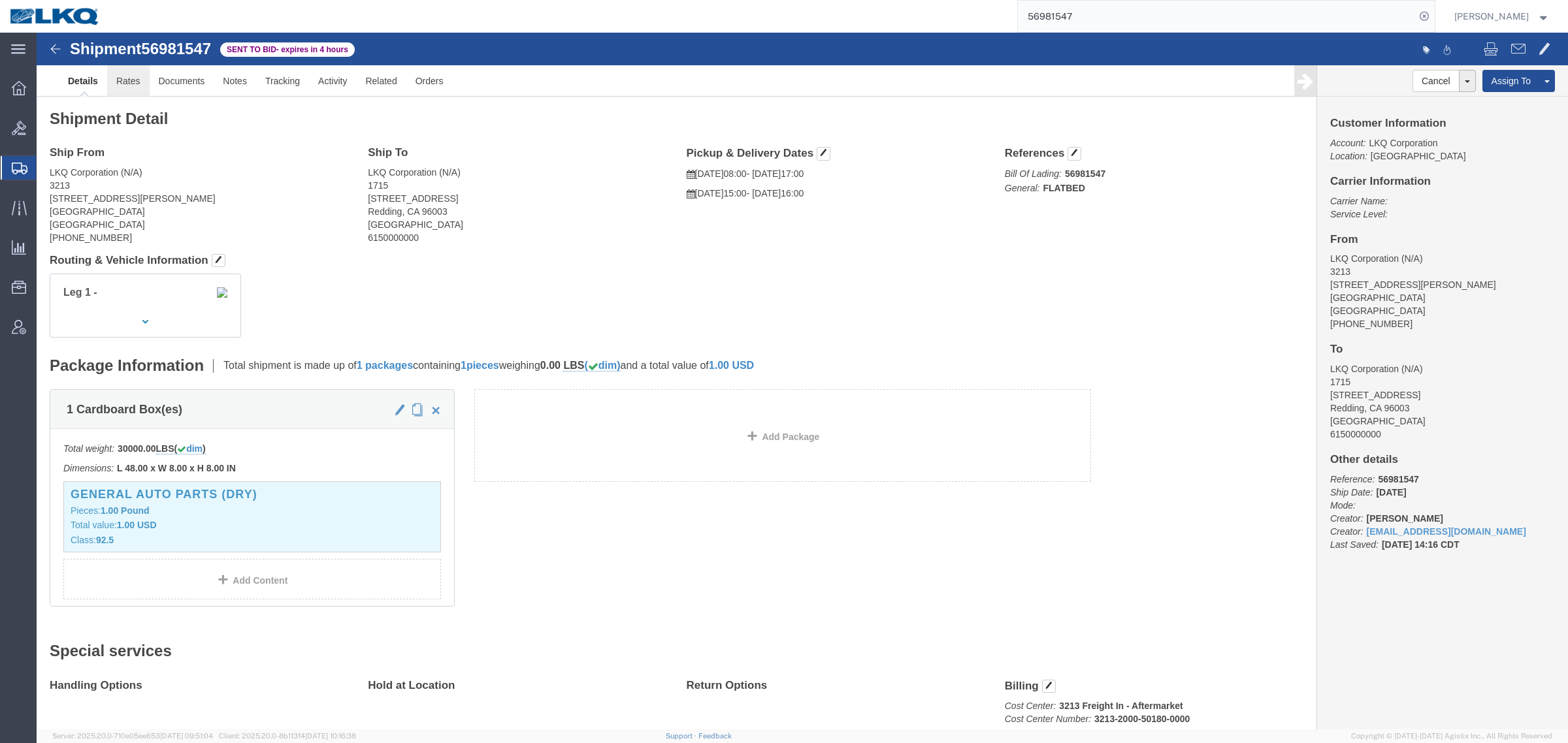
click link "Rates"
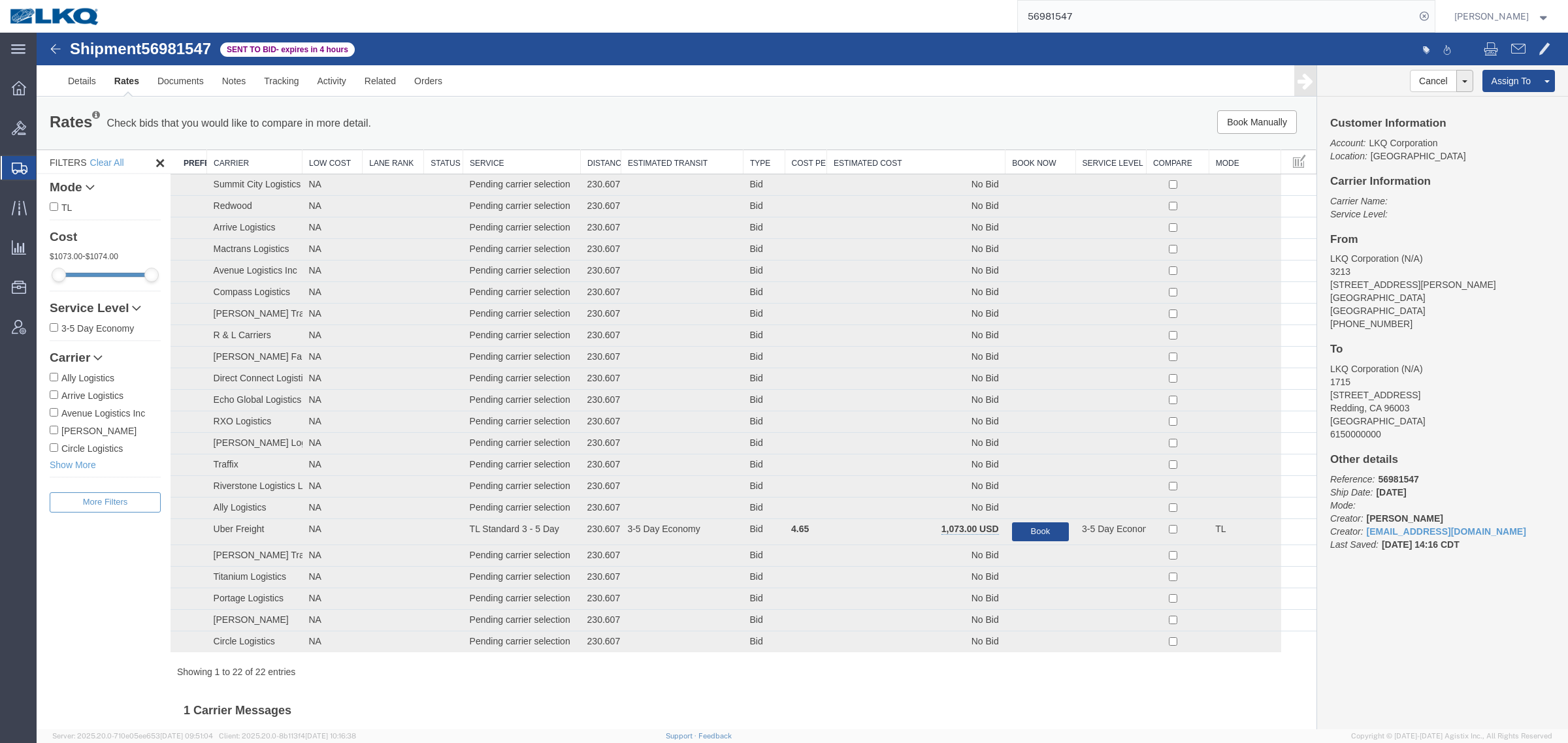
click at [827, 122] on div "Book Manually Pause Continue" at bounding box center [1048, 122] width 530 height 24
click at [846, 116] on div "Book Manually Pause Continue" at bounding box center [1048, 122] width 530 height 24
click at [922, 161] on th "Estimated Cost" at bounding box center [916, 163] width 178 height 24
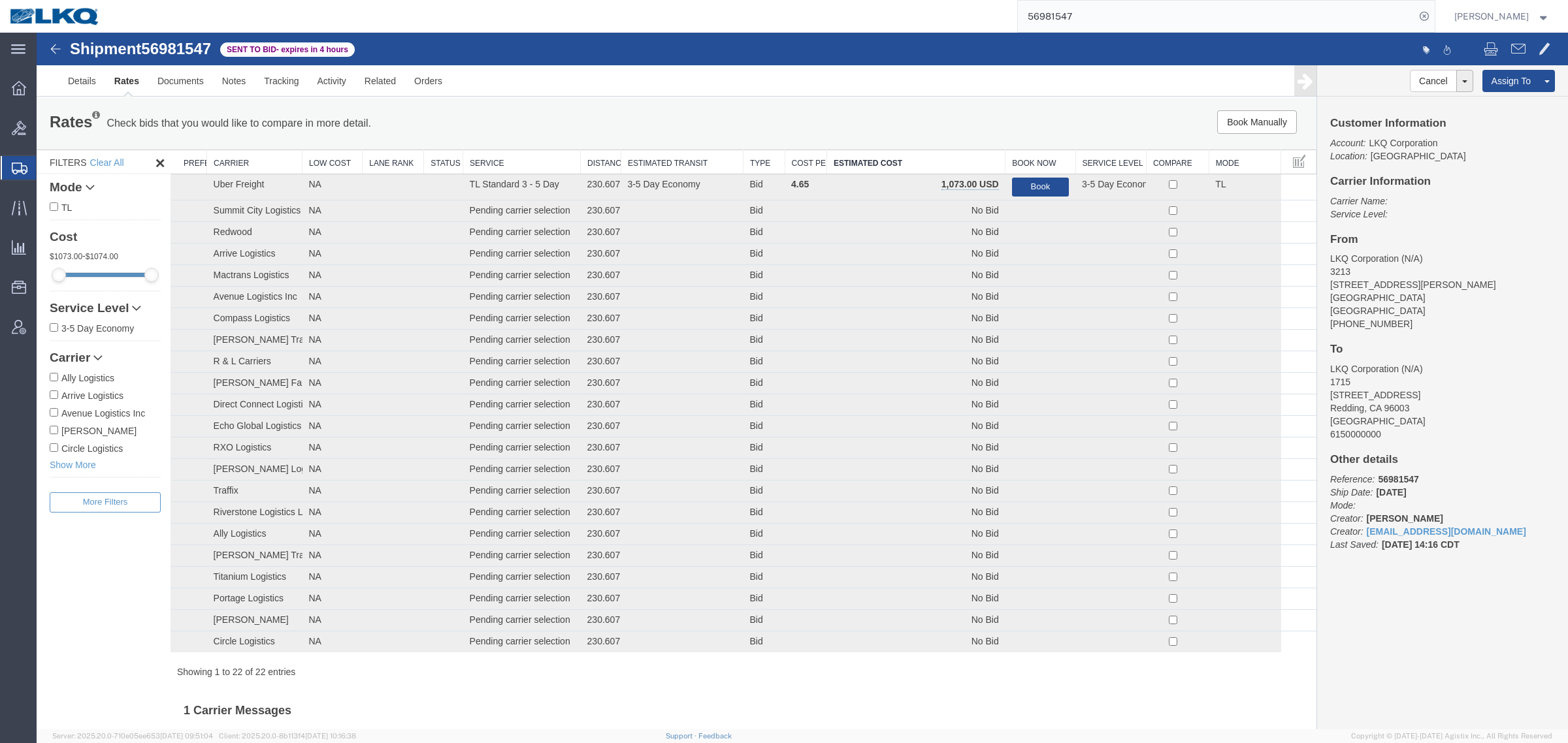
click at [893, 119] on div "Book Manually Pause Continue" at bounding box center [1048, 122] width 530 height 24
click at [1422, 334] on div "Customer Information Account: LKQ Corporation Location: Nashville Carrier Infor…" at bounding box center [1443, 340] width 251 height 487
click at [1400, 105] on link "Withdraw Bid" at bounding box center [1415, 102] width 113 height 20
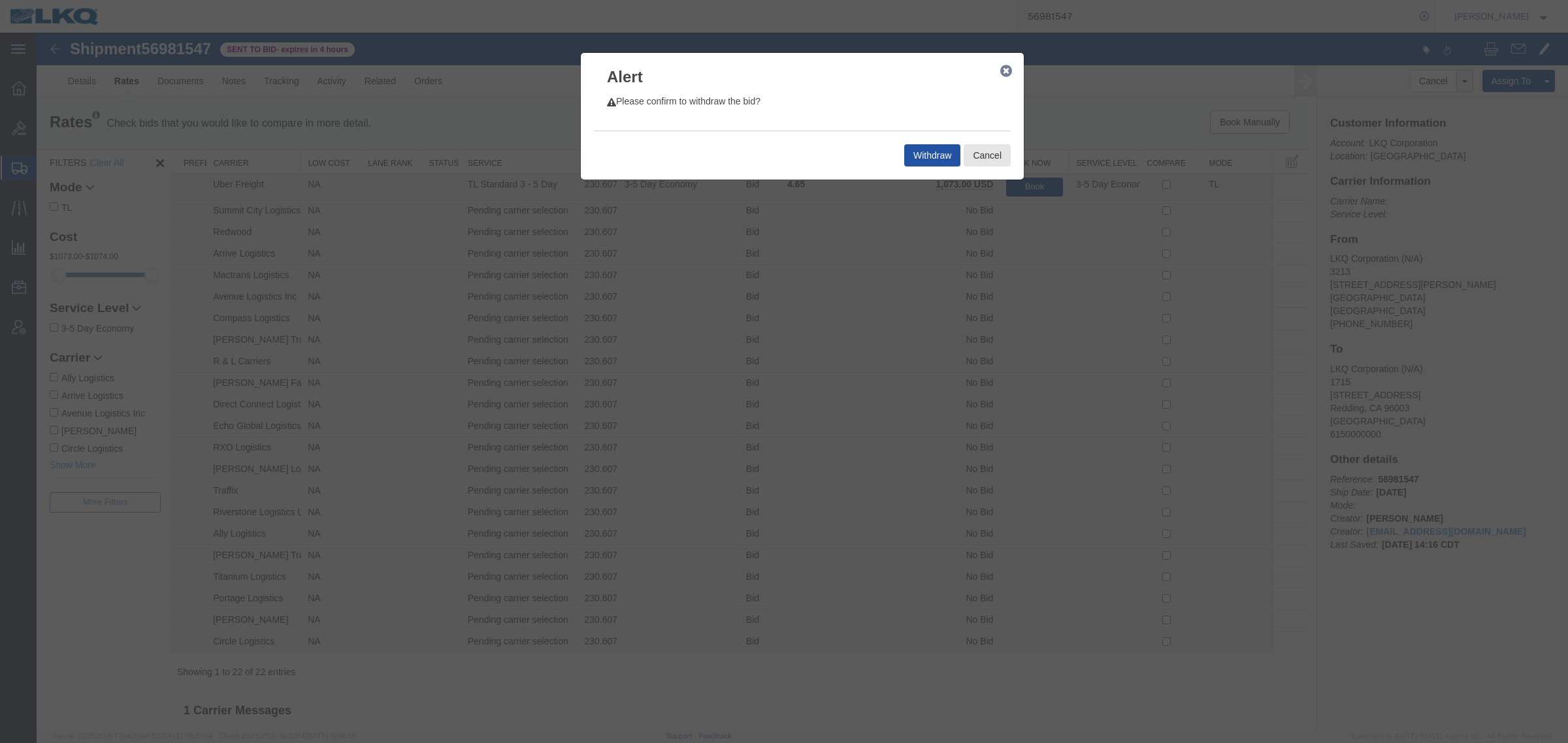
click at [935, 162] on button "Withdraw" at bounding box center [932, 155] width 56 height 22
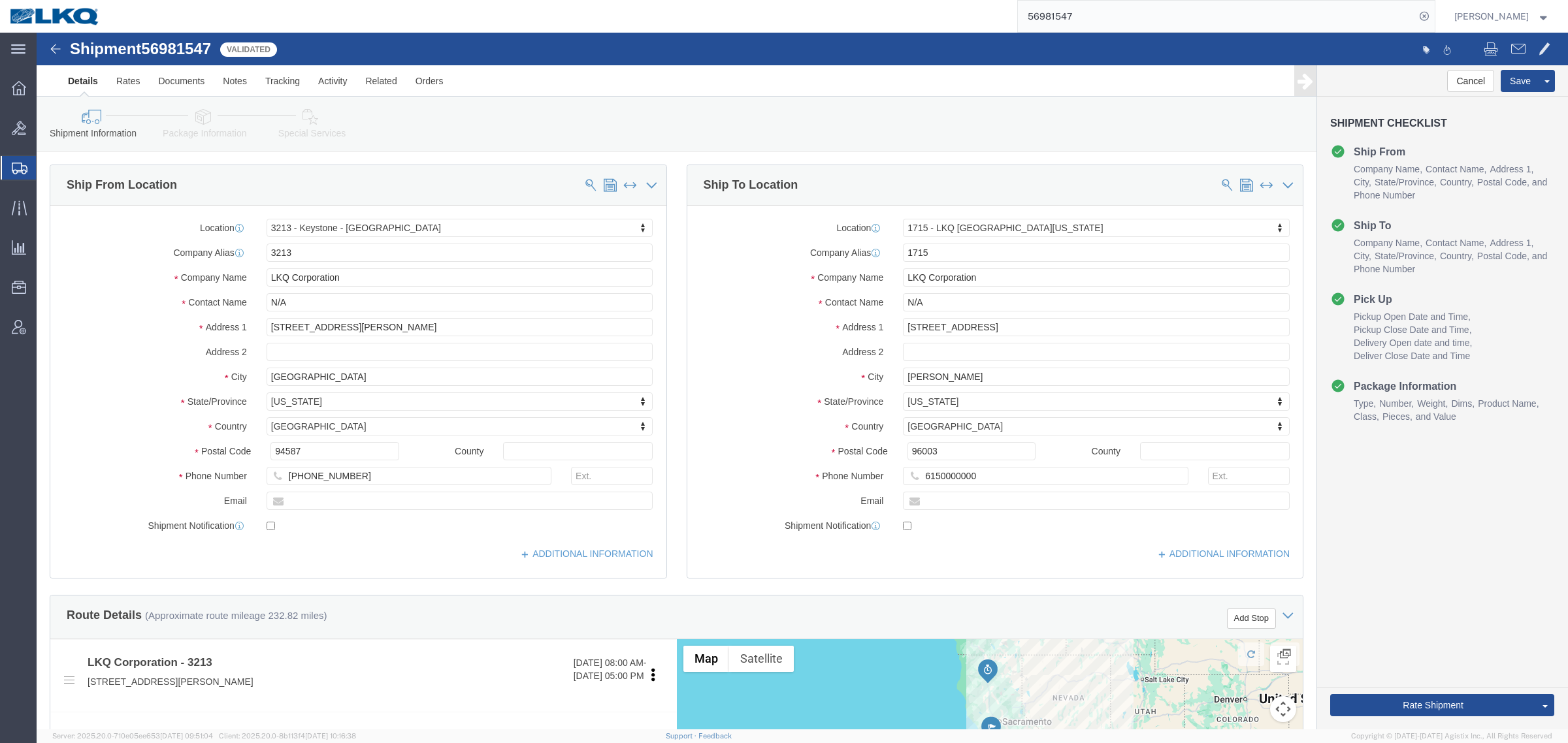
select select "27924"
select select "27600"
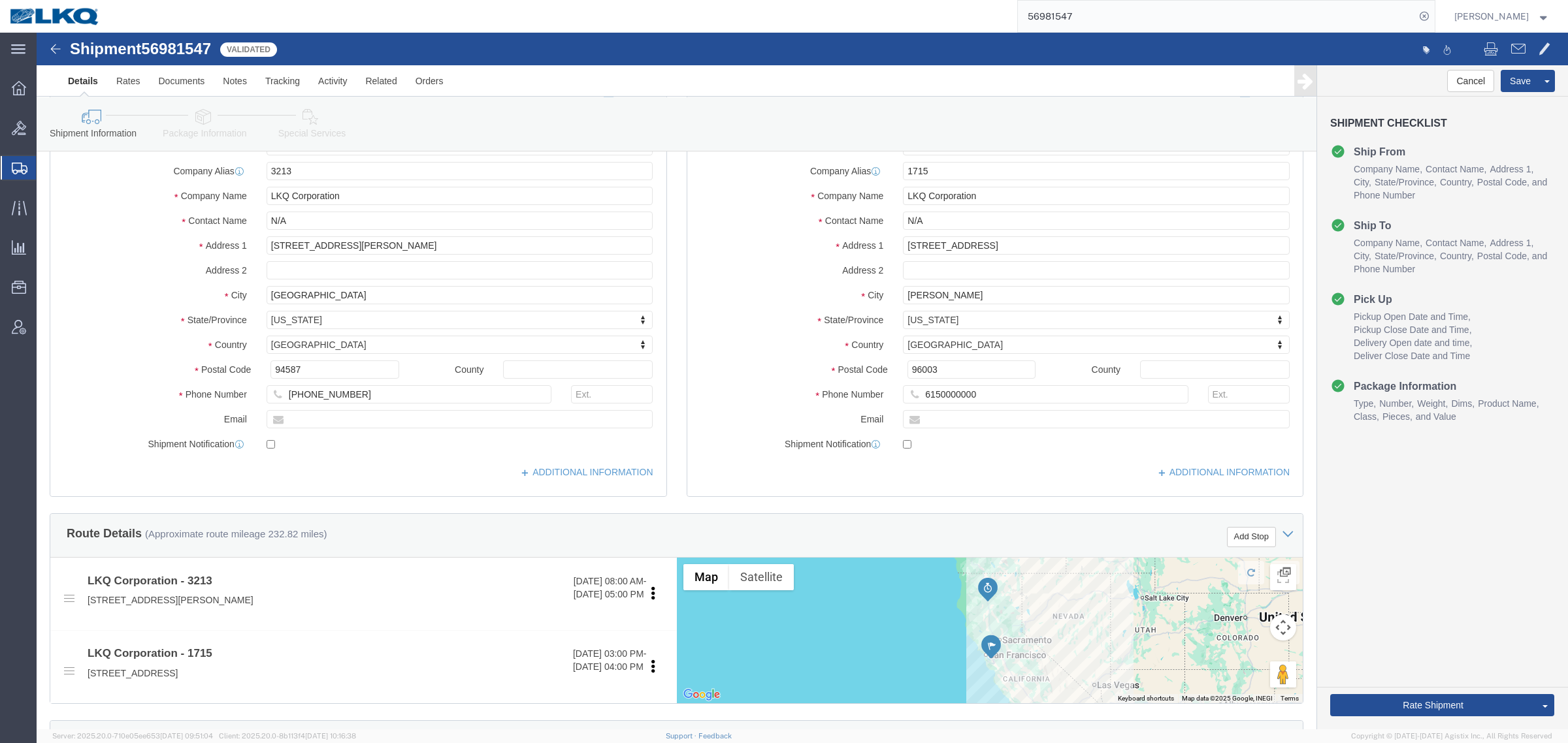
click div "Cancel Save Preview Assign To Clone Shipment Save As Template Shipment Checklis…"
click icon
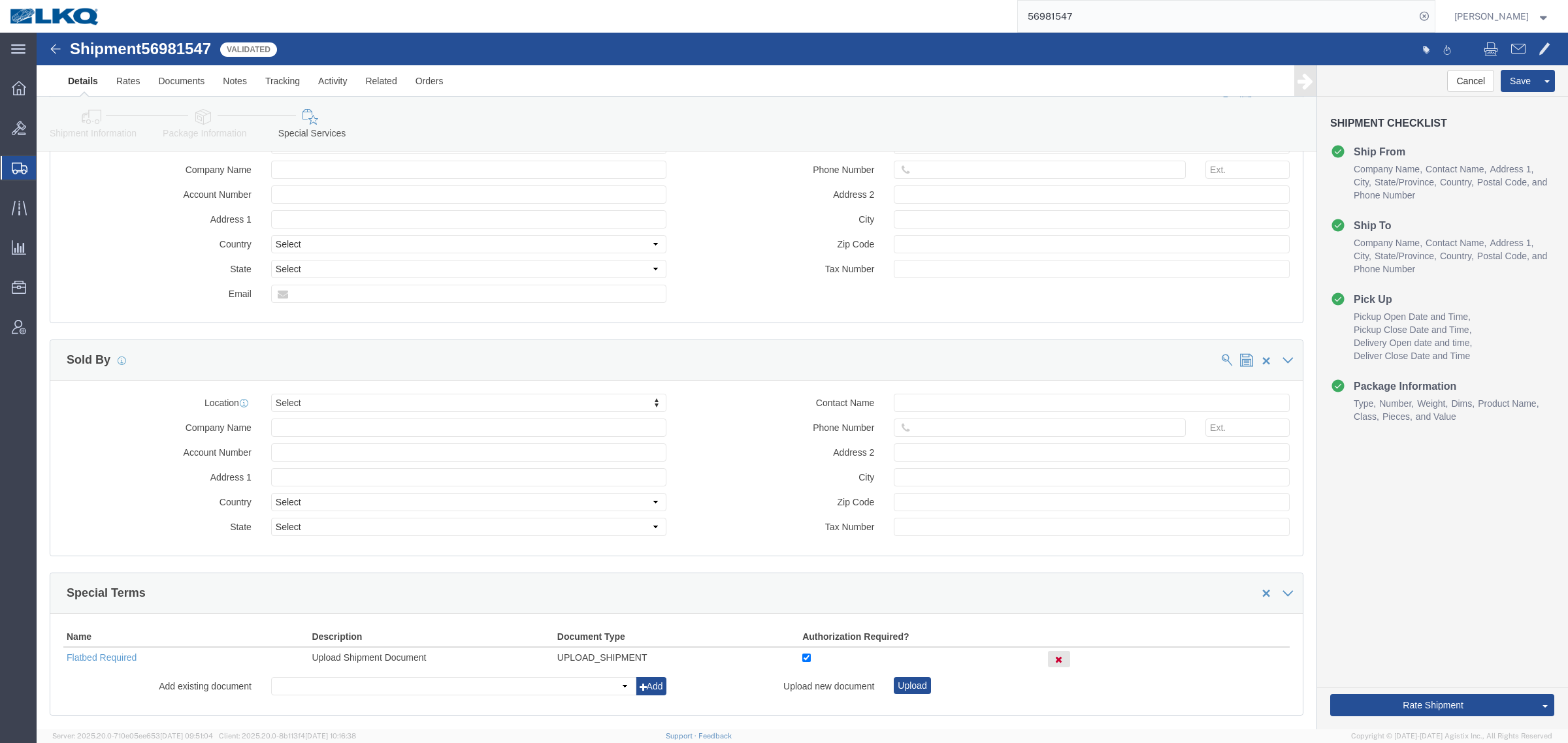
scroll to position [1334, 0]
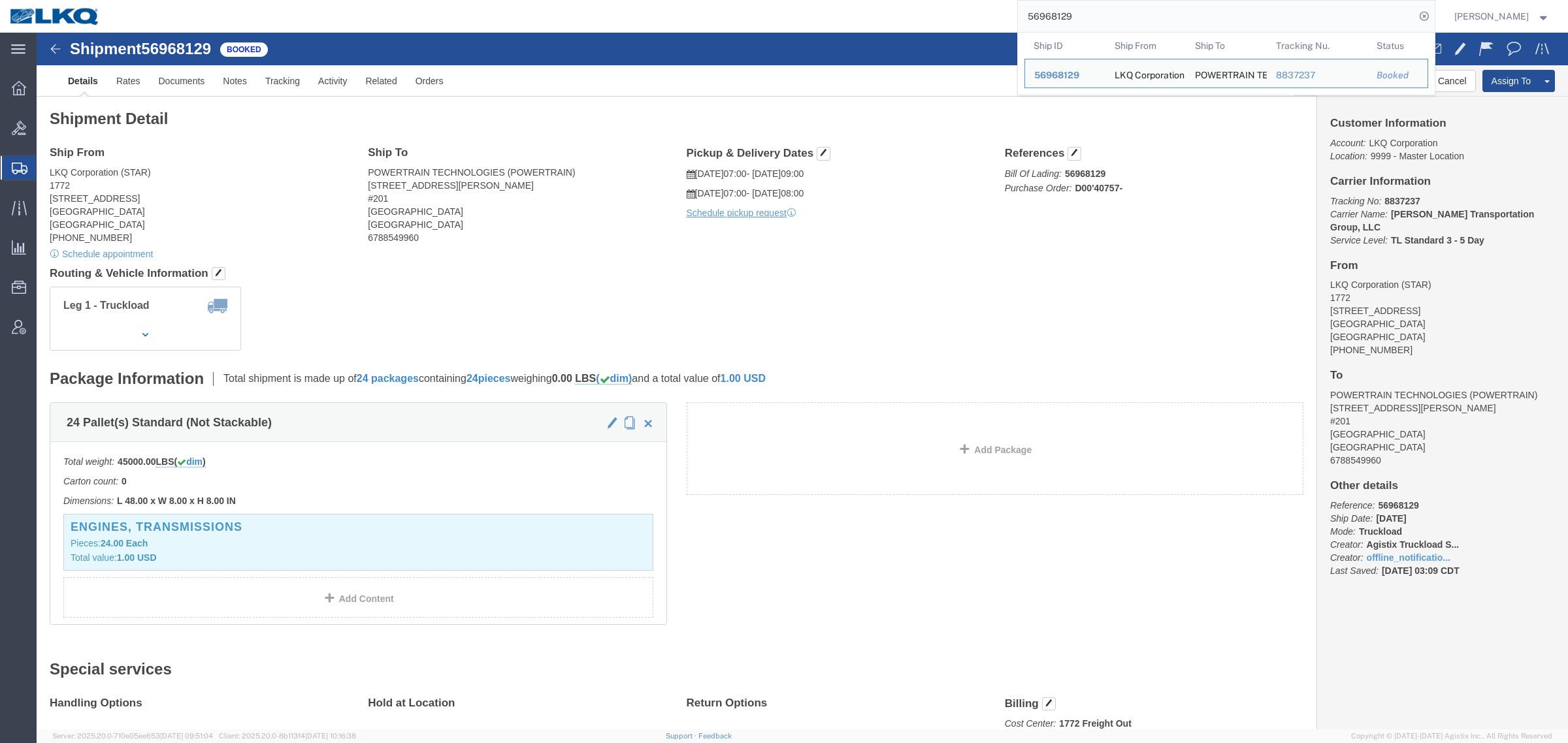
click at [1134, 20] on input "56968129" at bounding box center [1217, 16] width 397 height 31
click at [1132, 20] on input "56968129" at bounding box center [1217, 16] width 397 height 31
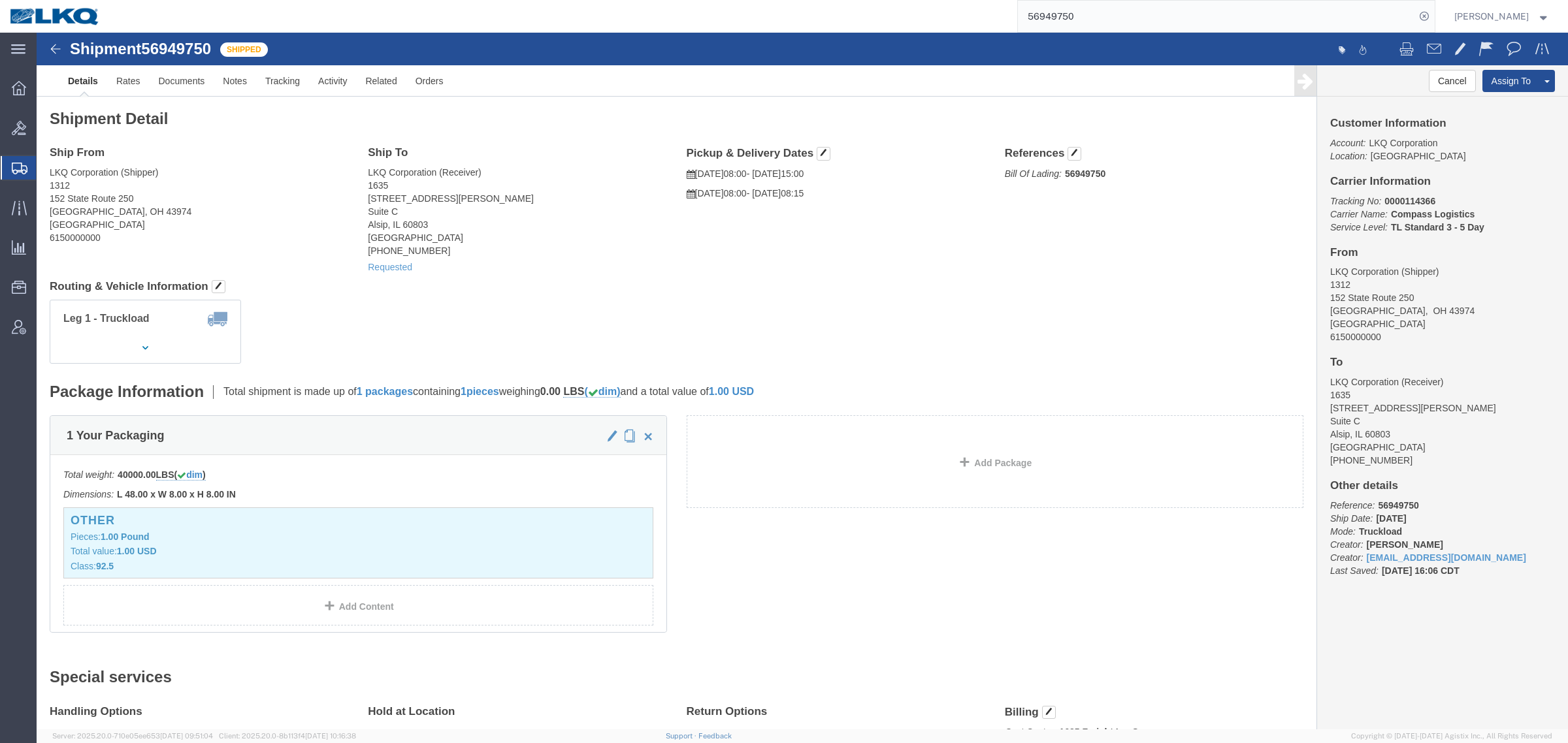
click address "LKQ Corporation (Receiver) 1635 11800 S. Austin Ave. Suite C Alsip, IL 60803 Un…"
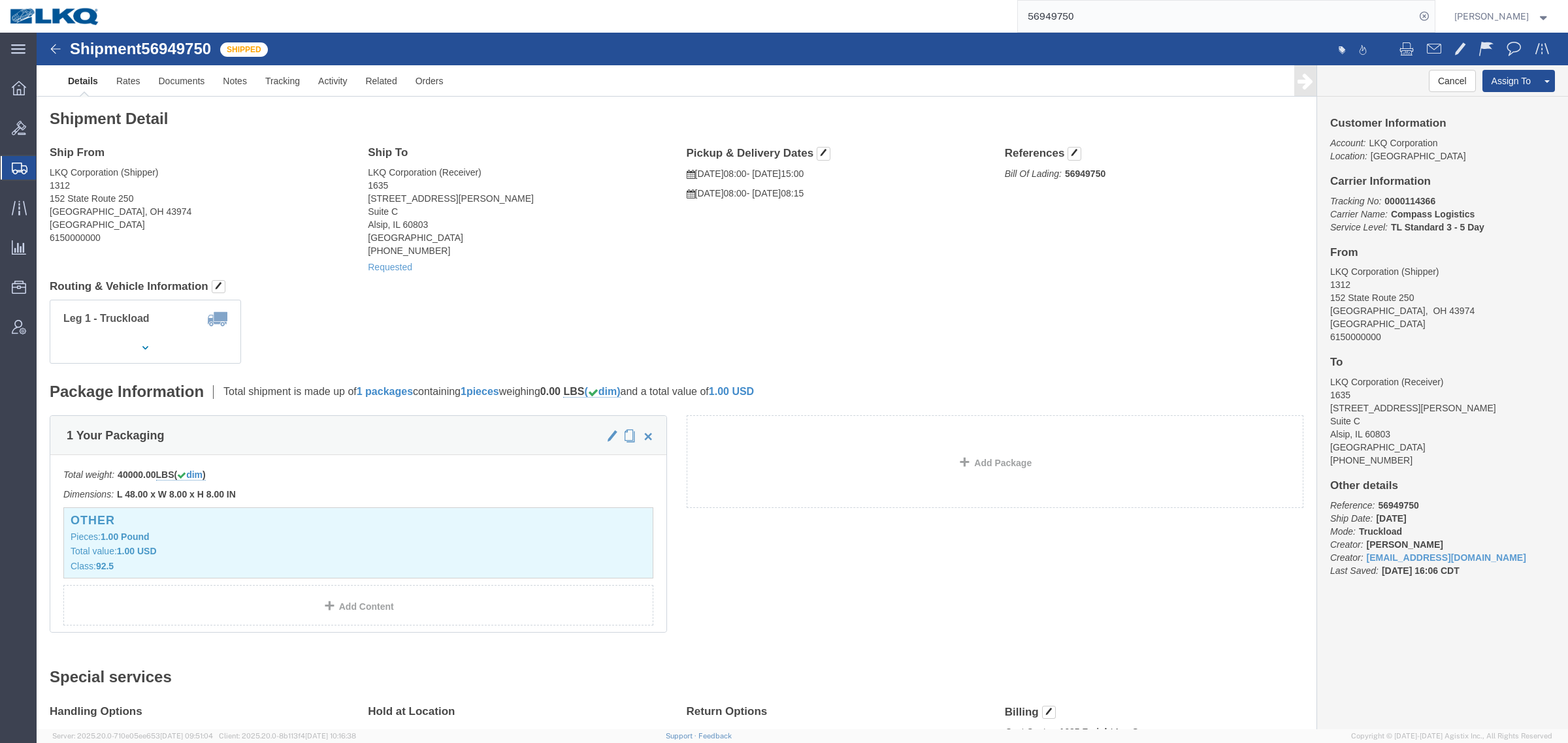
paste input "67328"
click at [863, 21] on div "56967328" at bounding box center [772, 16] width 1325 height 33
type input "56967328"
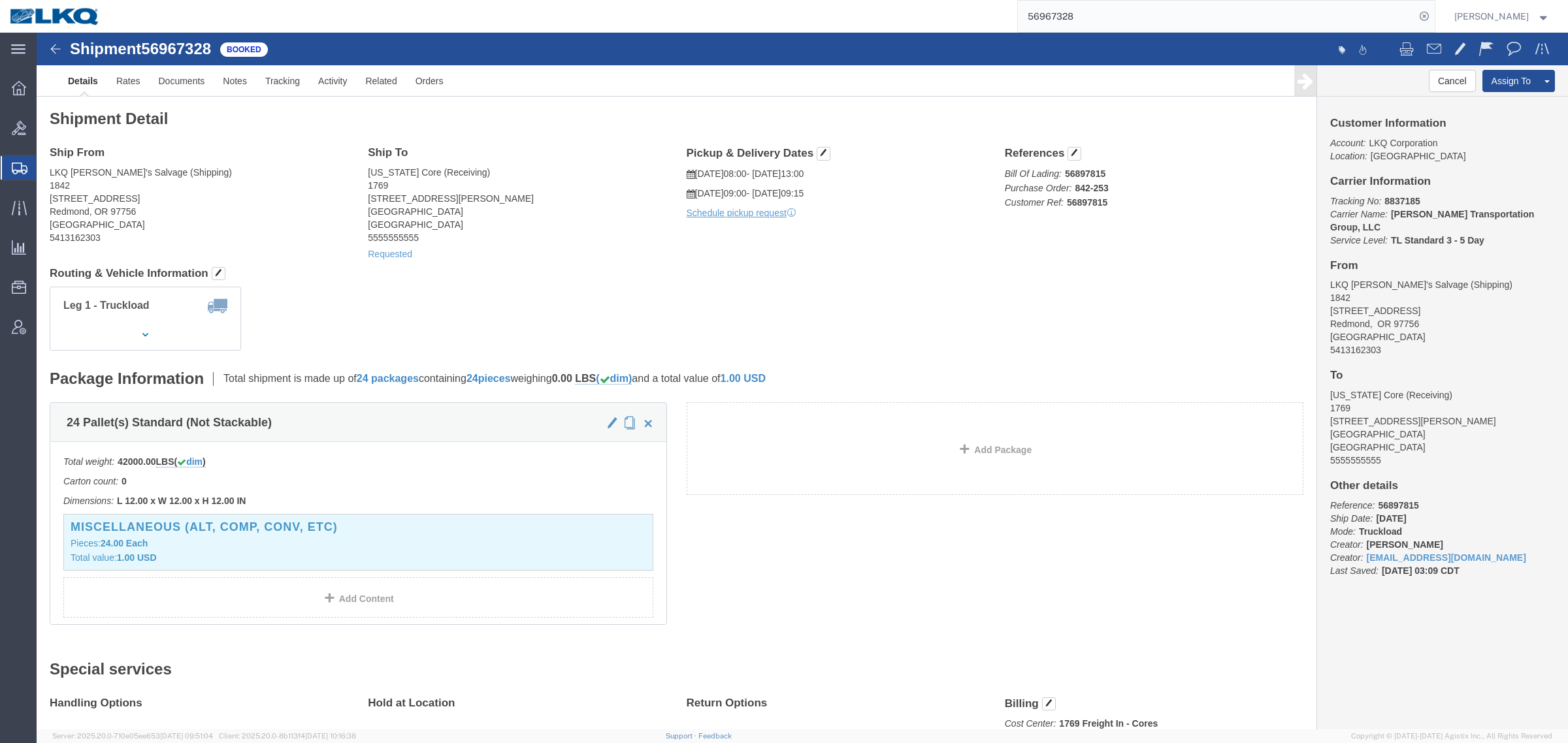
drag, startPoint x: 630, startPoint y: 220, endPoint x: 644, endPoint y: 228, distance: 16.1
click div "Ship To California Core (Receiving) 1769 405 S Wanamaker Ave Ontario, CA 91761 …"
click span "button"
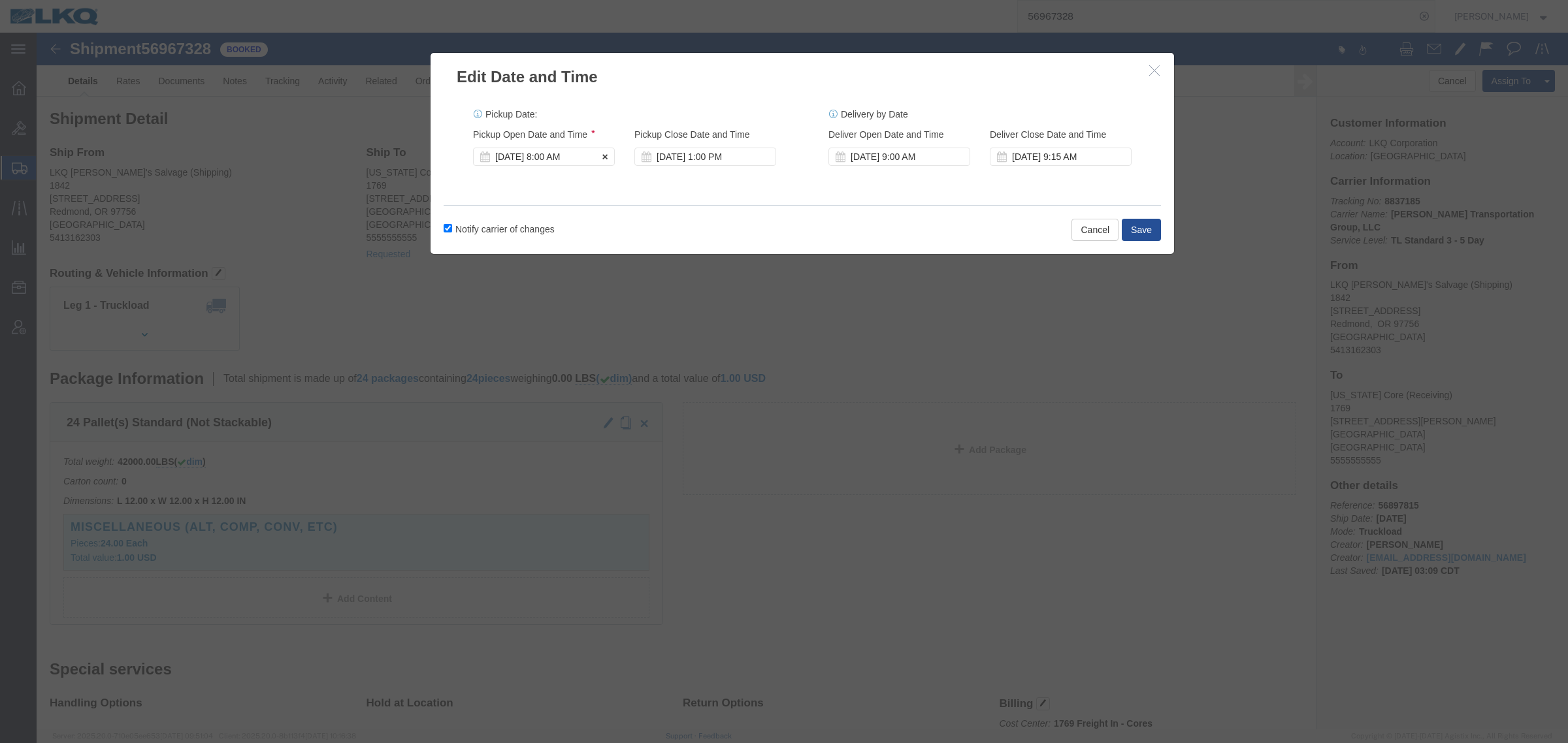
click div "Sep 30 2025 8:00 AM"
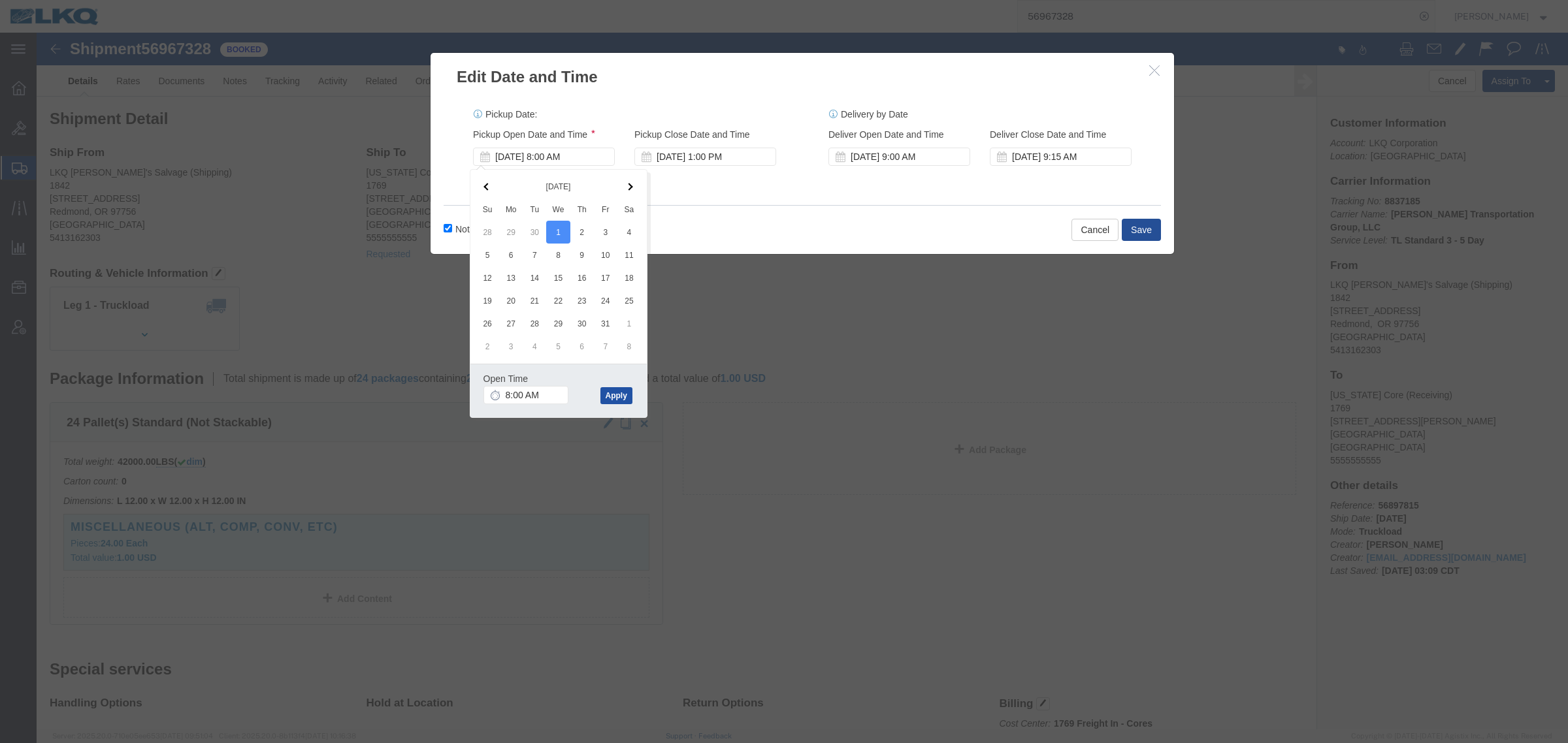
click button "Apply"
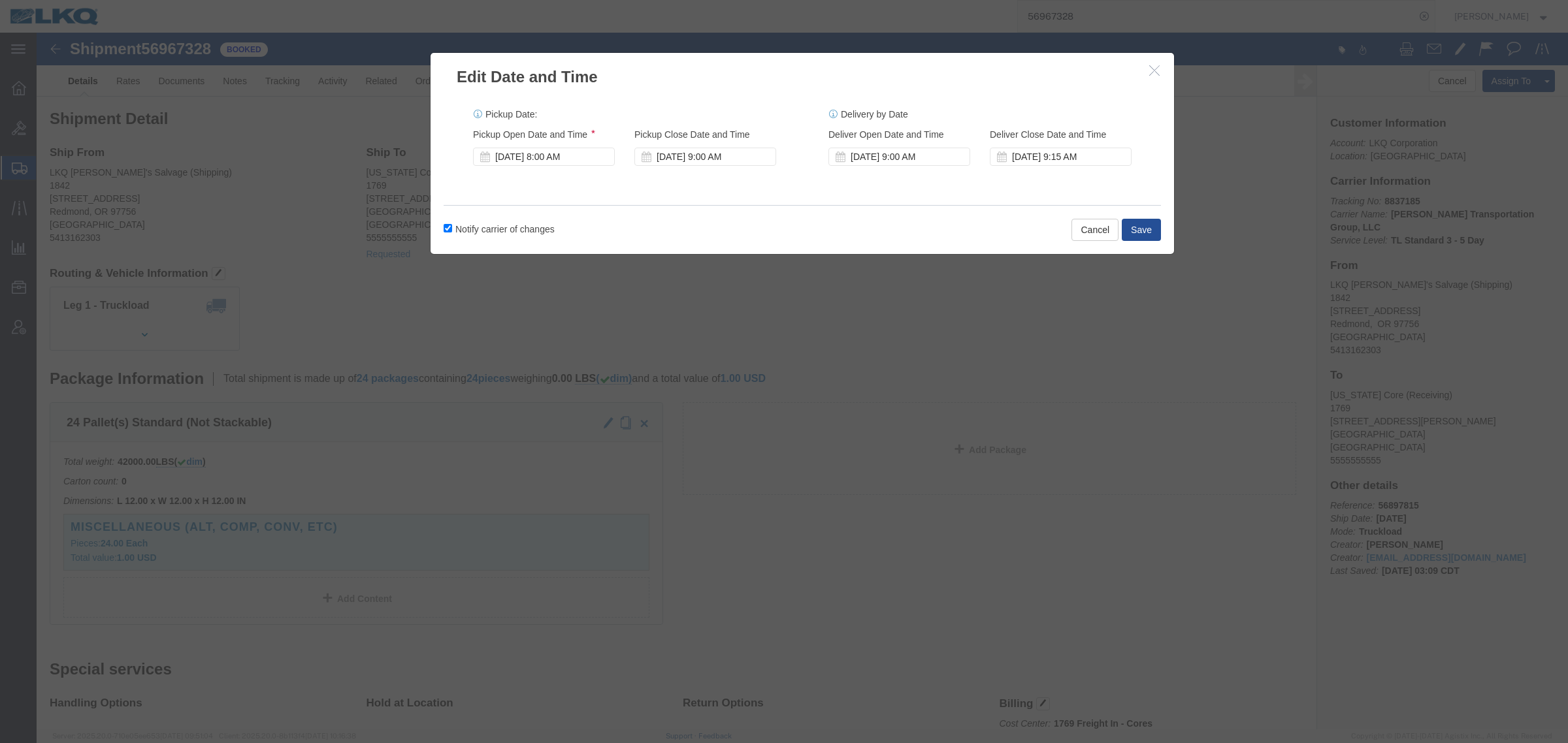
click label "Notify carrier of changes"
click input "Notify carrier of changes"
checkbox input "false"
click button "Save"
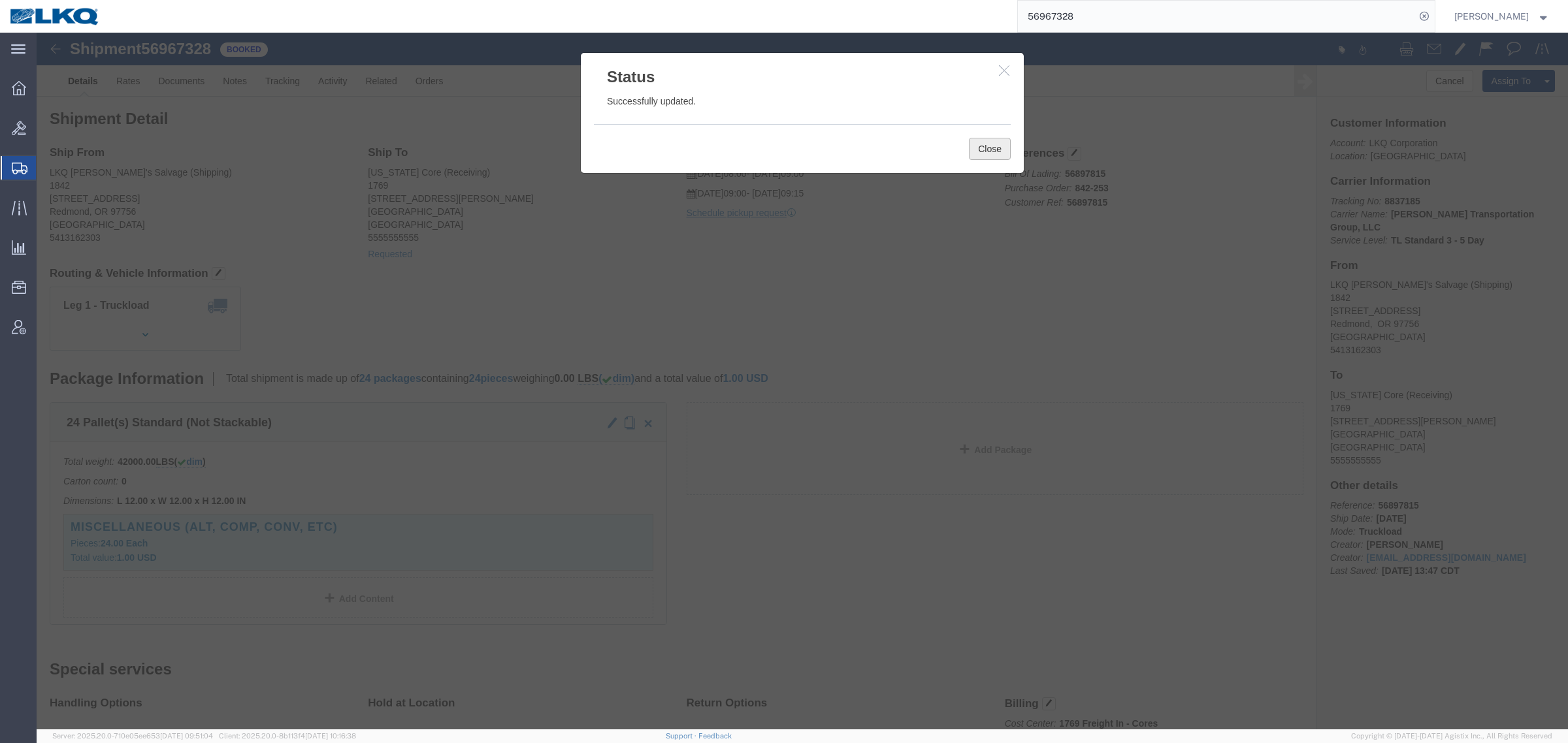
click button "Close"
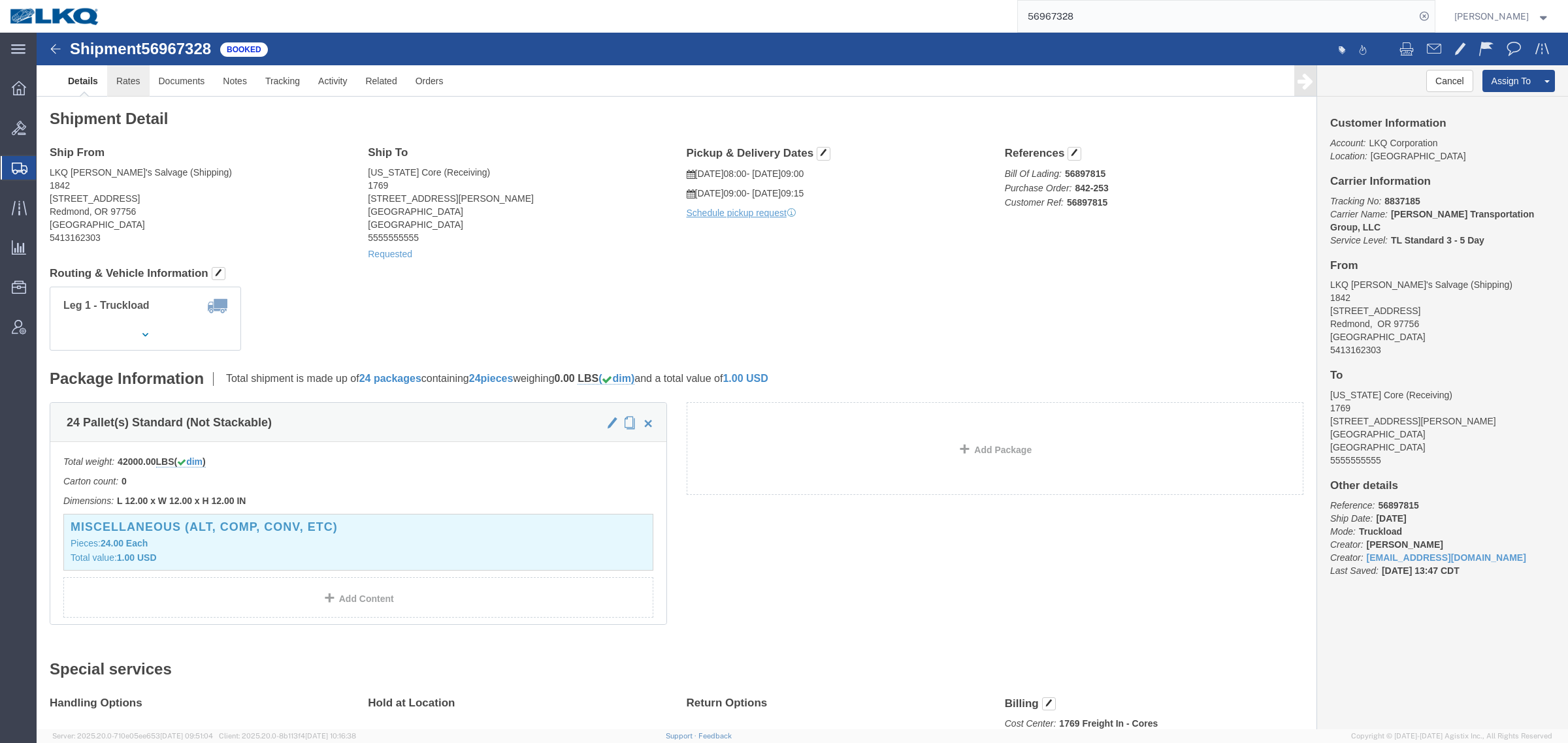
click link "Rates"
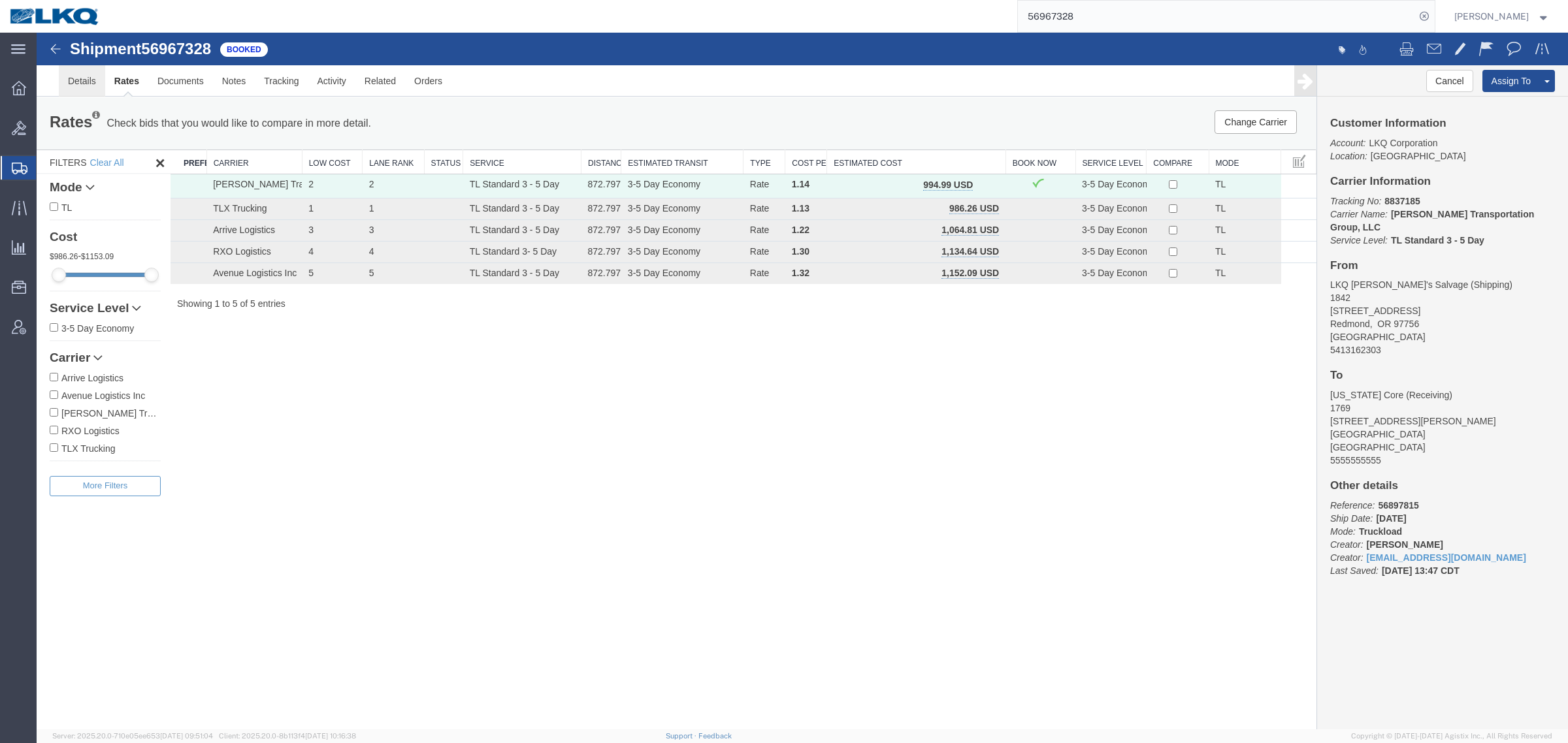
click at [82, 77] on link "Details" at bounding box center [82, 81] width 46 height 31
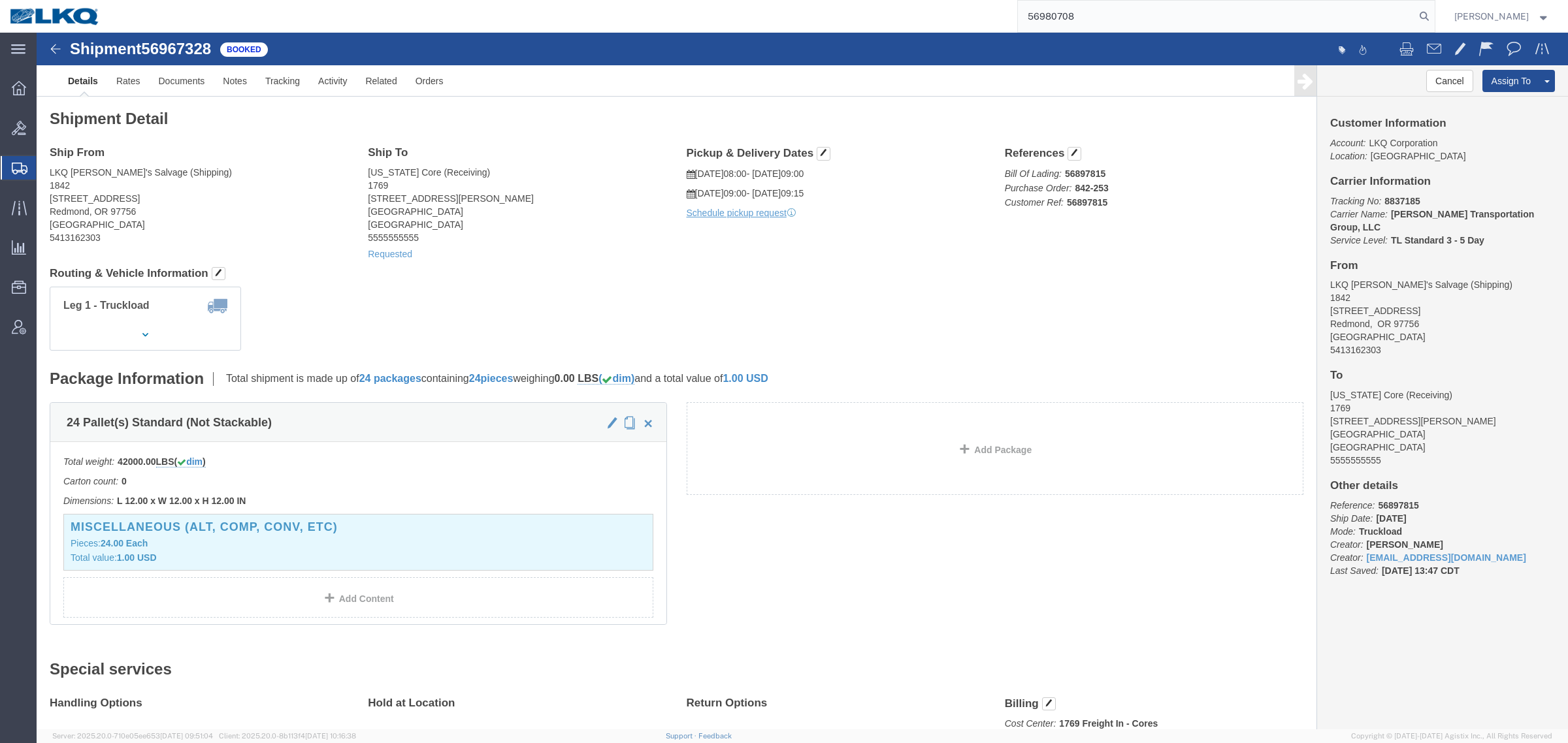
type input "56980708"
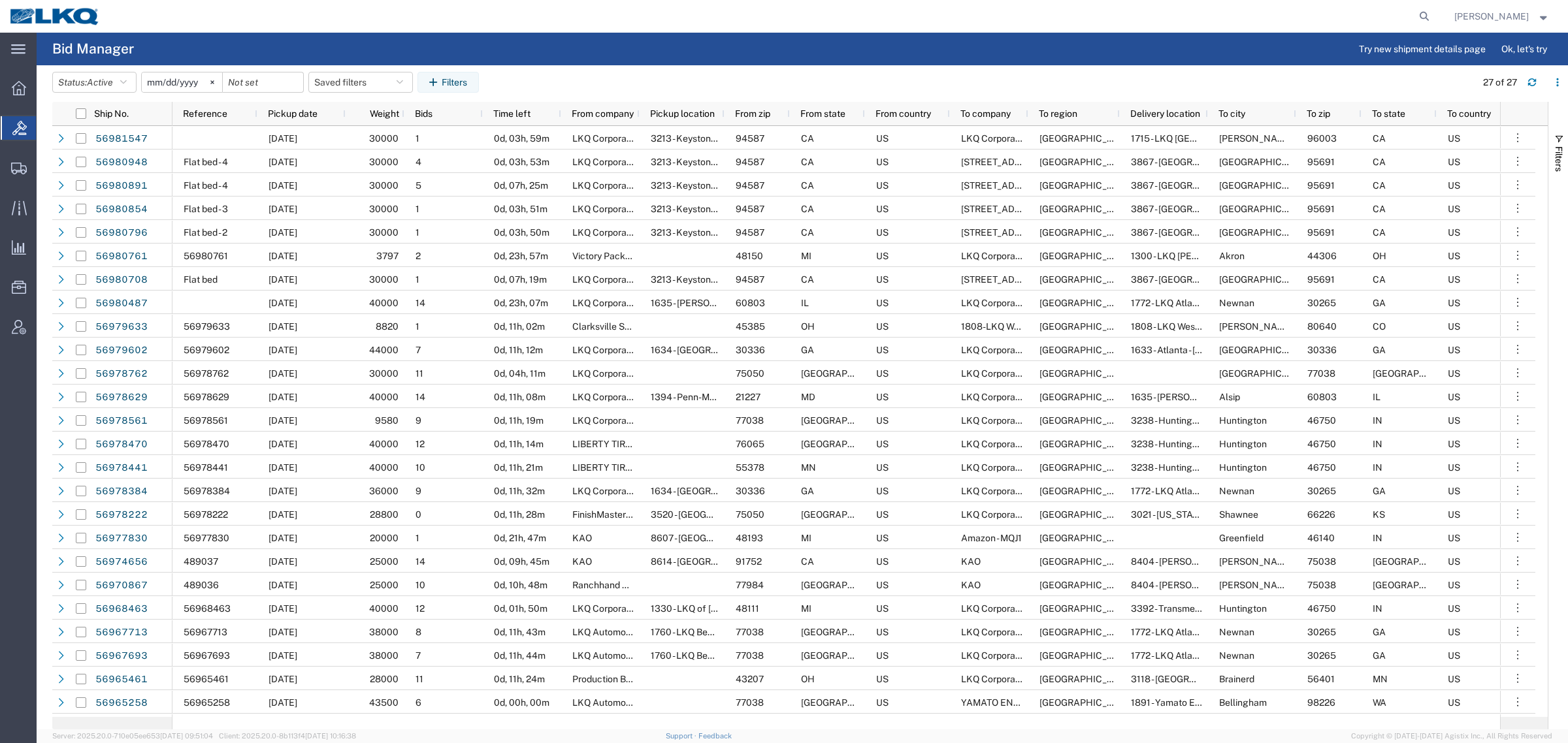
click at [18, 134] on icon at bounding box center [19, 127] width 14 height 14
click at [373, 76] on button "Saved filters" at bounding box center [361, 82] width 104 height 21
click at [370, 144] on span "Bid Board" at bounding box center [396, 140] width 171 height 24
type input "2024-12-01"
type input "2025-12-31"
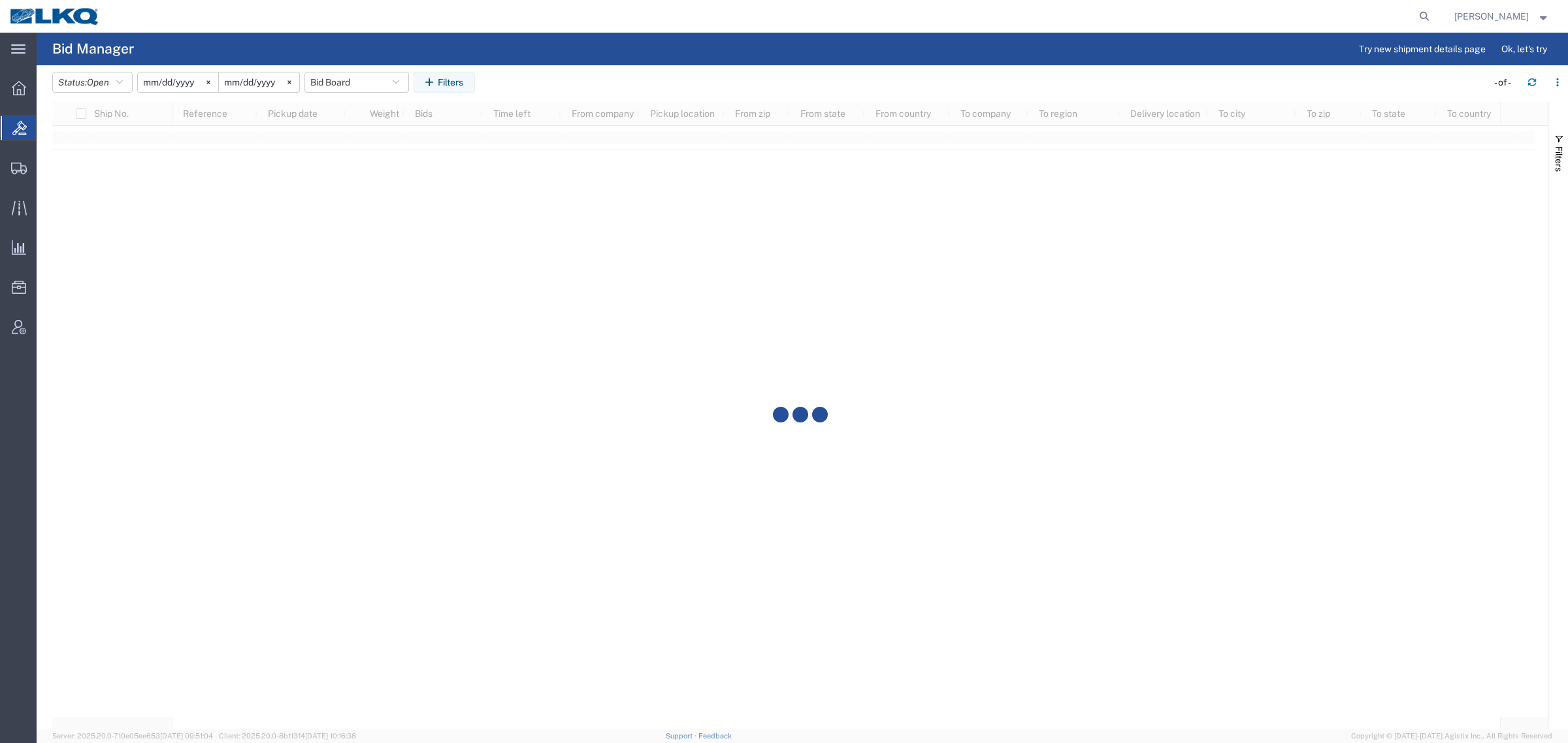
click at [581, 83] on agx-table-filter-chips "Status: Open Active All Awaiting Confirmation Awarded Closed Expired Open Withd…" at bounding box center [766, 87] width 1428 height 30
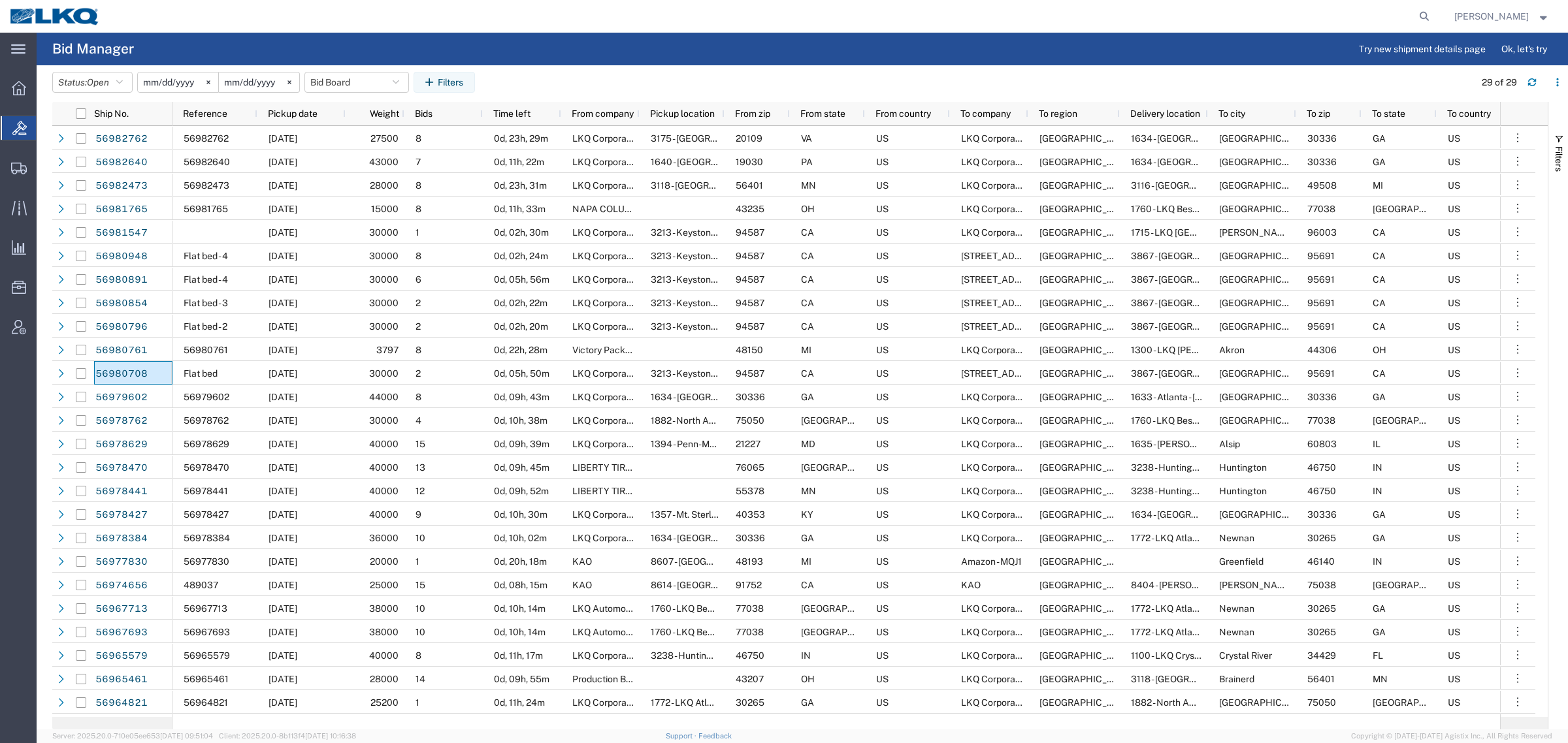
drag, startPoint x: 18, startPoint y: 165, endPoint x: 92, endPoint y: 4, distance: 177.2
click at [18, 165] on icon at bounding box center [18, 168] width 16 height 12
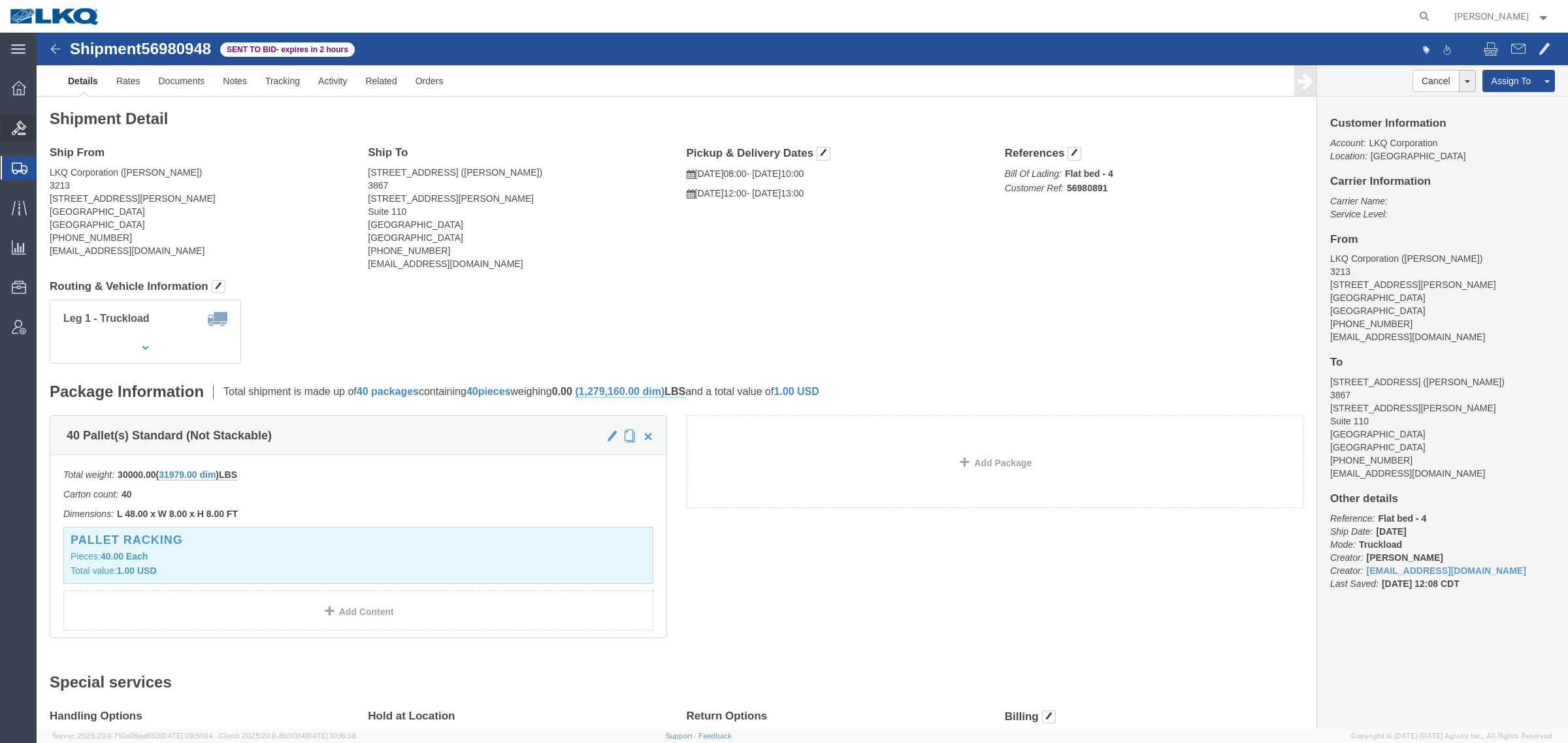
drag, startPoint x: 12, startPoint y: 125, endPoint x: 17, endPoint y: 118, distance: 8.6
click at [12, 125] on icon at bounding box center [18, 127] width 14 height 14
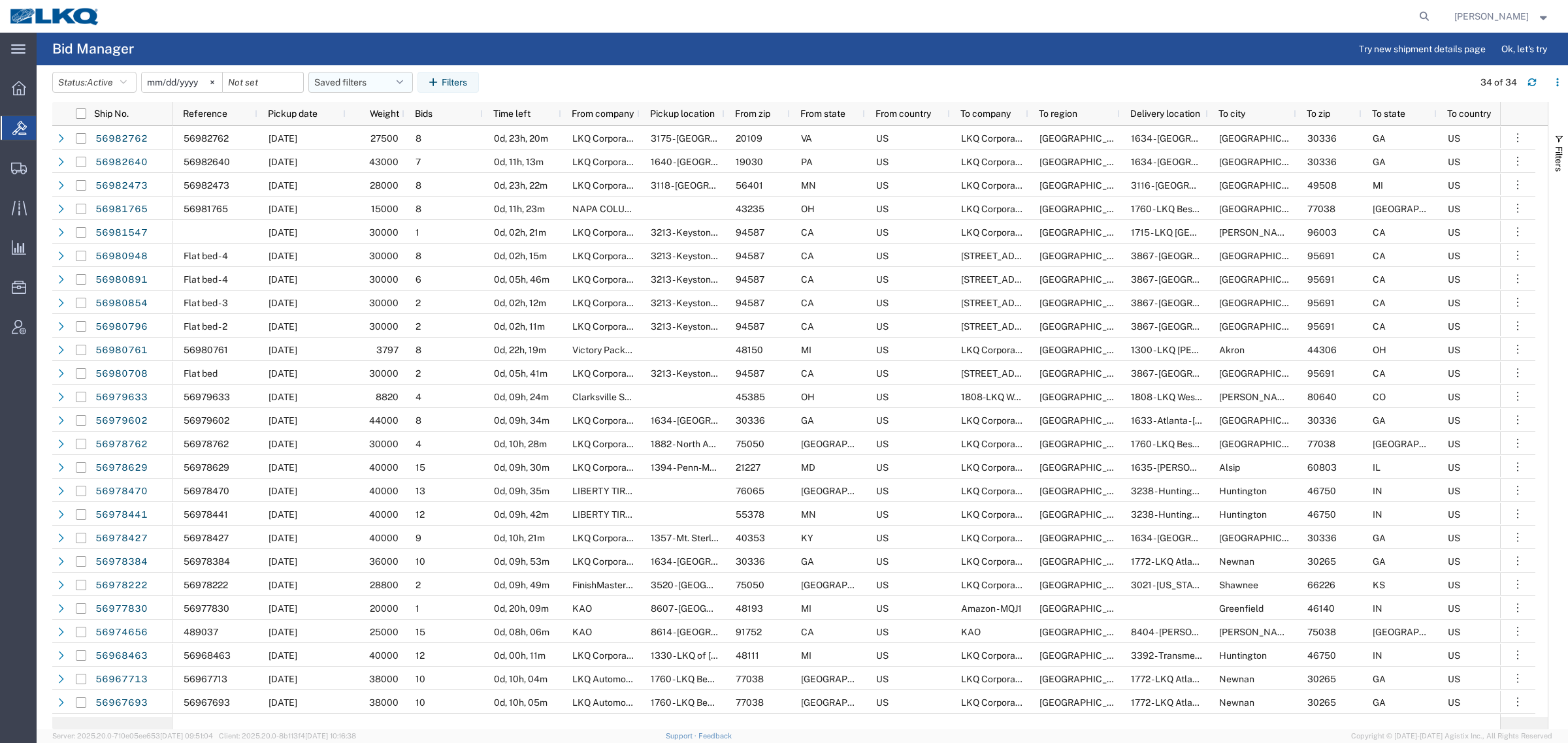
click at [349, 85] on button "Saved filters" at bounding box center [361, 82] width 104 height 21
click at [364, 142] on span "Bid Board" at bounding box center [396, 140] width 171 height 24
type input "2024-12-01"
type input "2025-12-31"
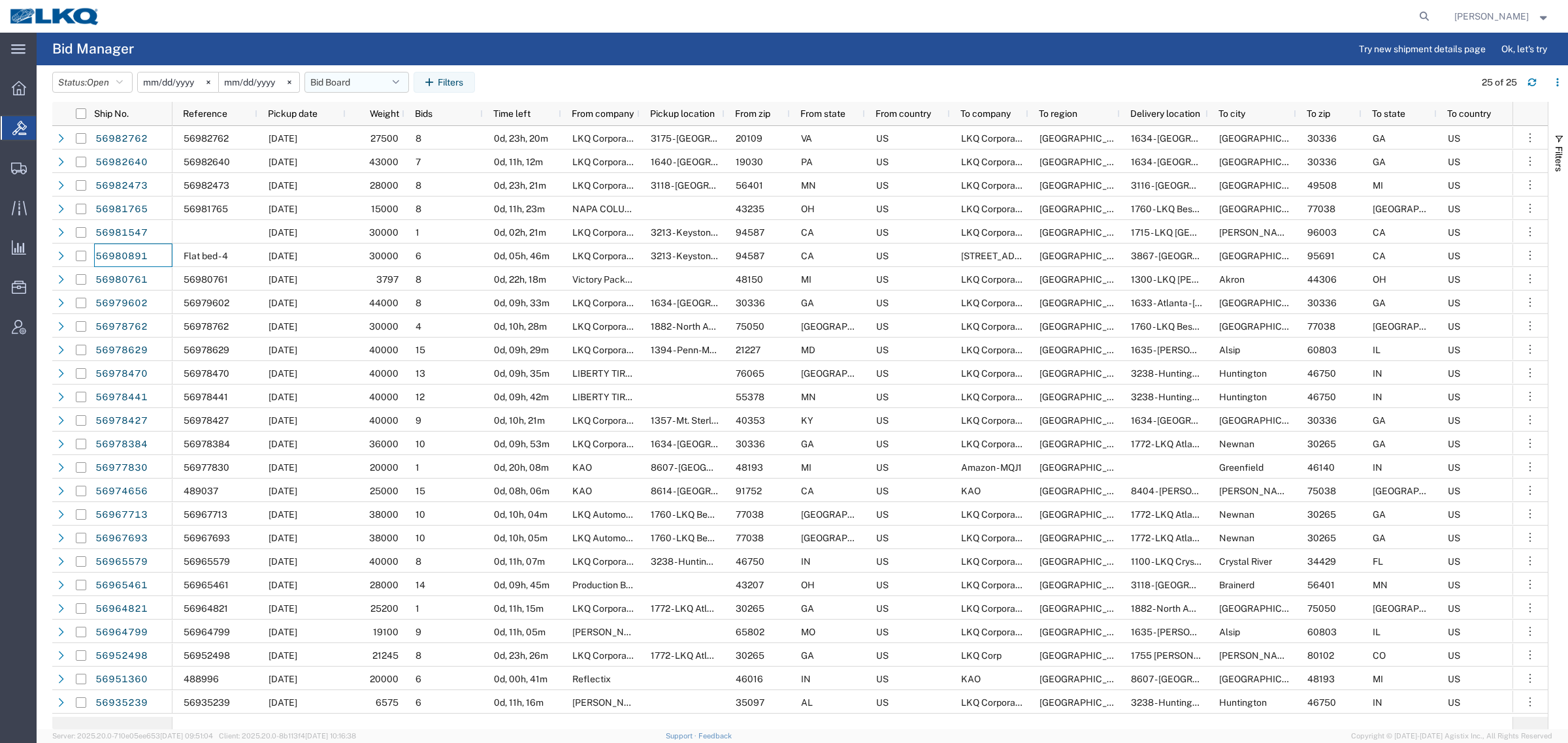
click at [349, 80] on button "Bid Board" at bounding box center [357, 82] width 104 height 21
click at [382, 146] on span "Bid Board" at bounding box center [392, 140] width 171 height 24
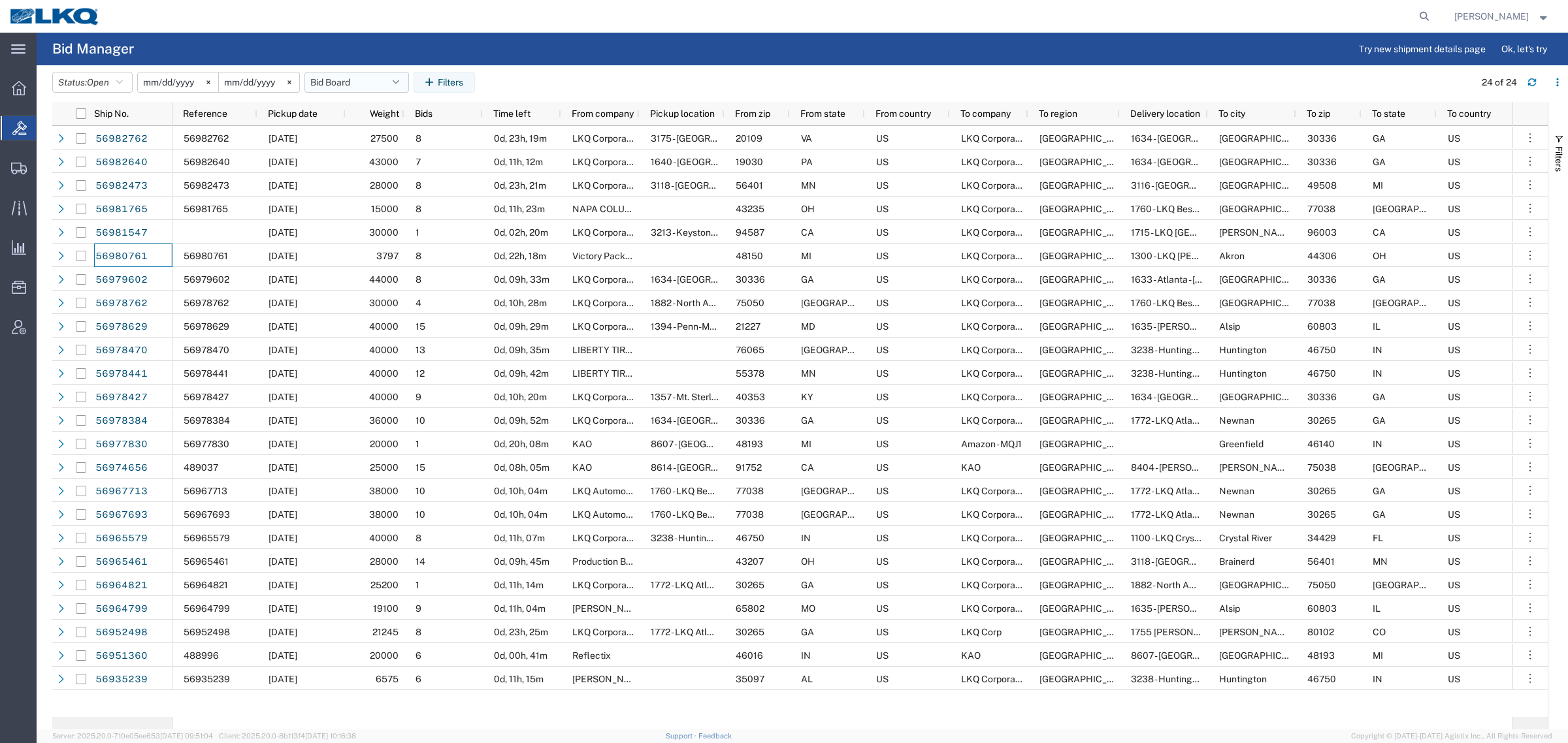
click at [358, 81] on button "Bid Board" at bounding box center [357, 82] width 104 height 21
click at [383, 137] on span "Bid Board" at bounding box center [392, 140] width 171 height 24
drag, startPoint x: 342, startPoint y: 77, endPoint x: 353, endPoint y: 92, distance: 18.6
click at [342, 80] on button "Bid Board" at bounding box center [357, 82] width 104 height 21
drag, startPoint x: 382, startPoint y: 139, endPoint x: 529, endPoint y: 66, distance: 164.1
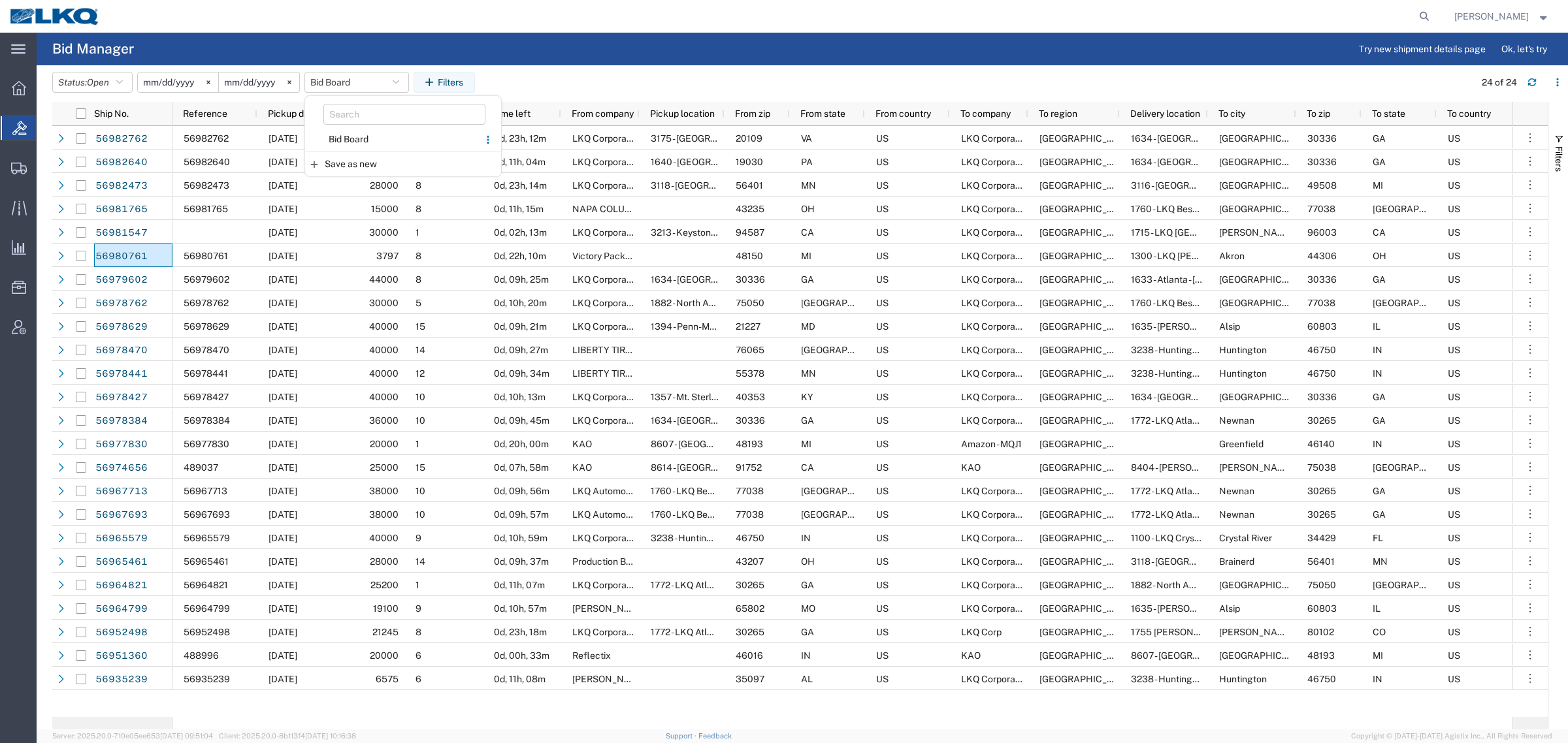
click at [382, 138] on span "Bid Board" at bounding box center [392, 140] width 171 height 24
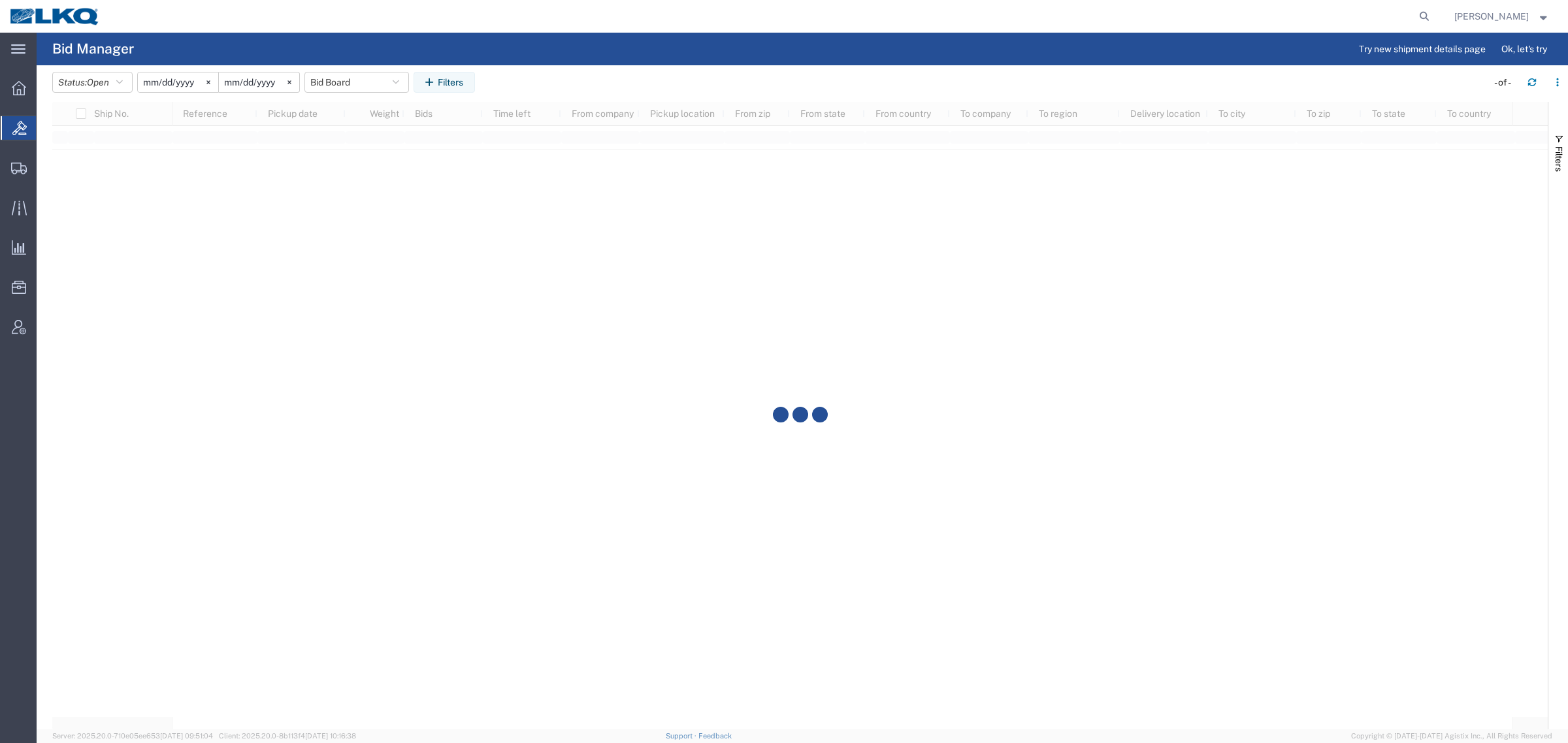
drag, startPoint x: 589, startPoint y: 11, endPoint x: 606, endPoint y: 0, distance: 20.2
click at [599, 4] on div at bounding box center [772, 16] width 1325 height 33
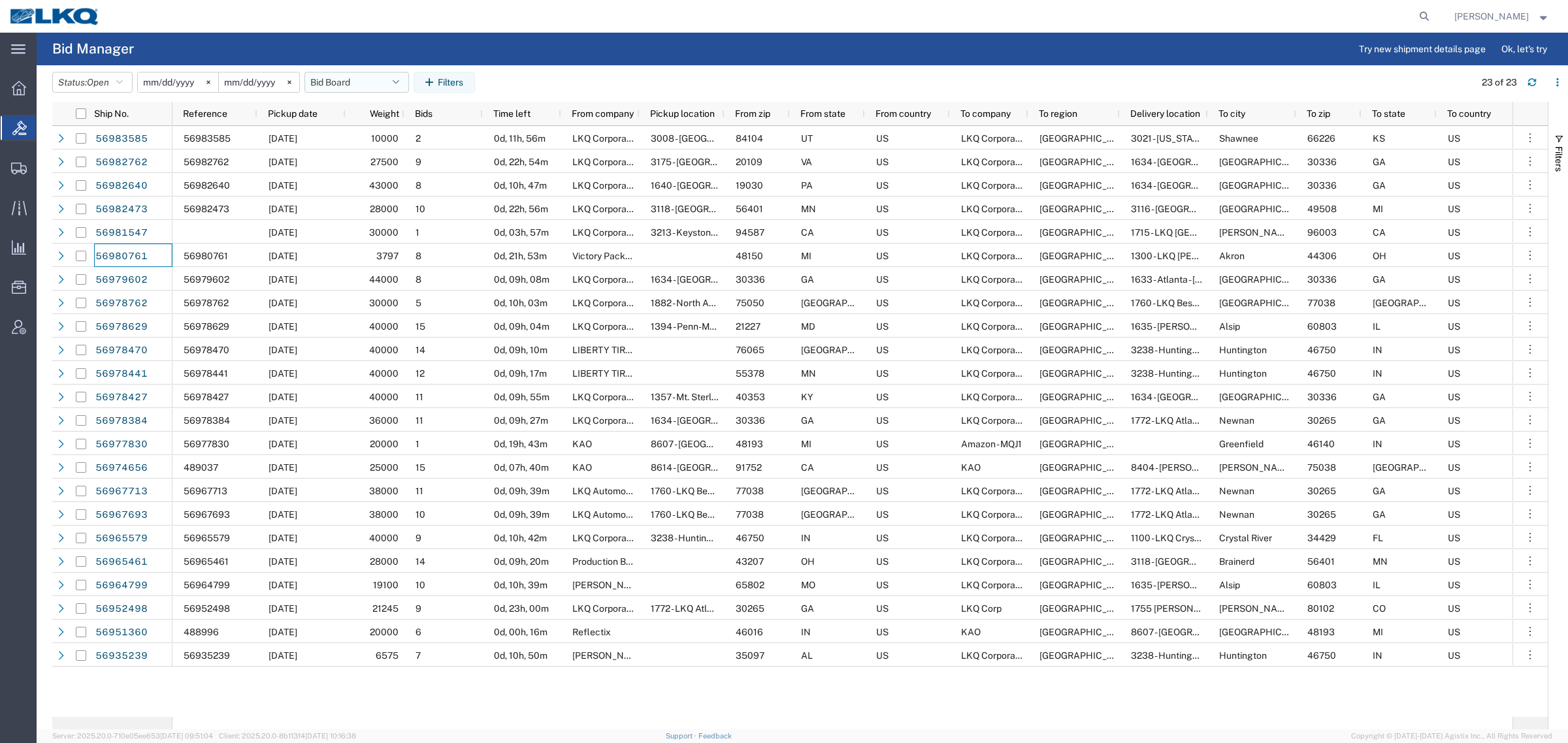
click at [349, 83] on button "Bid Board" at bounding box center [357, 82] width 104 height 21
drag, startPoint x: 389, startPoint y: 139, endPoint x: 523, endPoint y: 96, distance: 140.7
click at [391, 139] on span "Bid Board" at bounding box center [392, 140] width 171 height 24
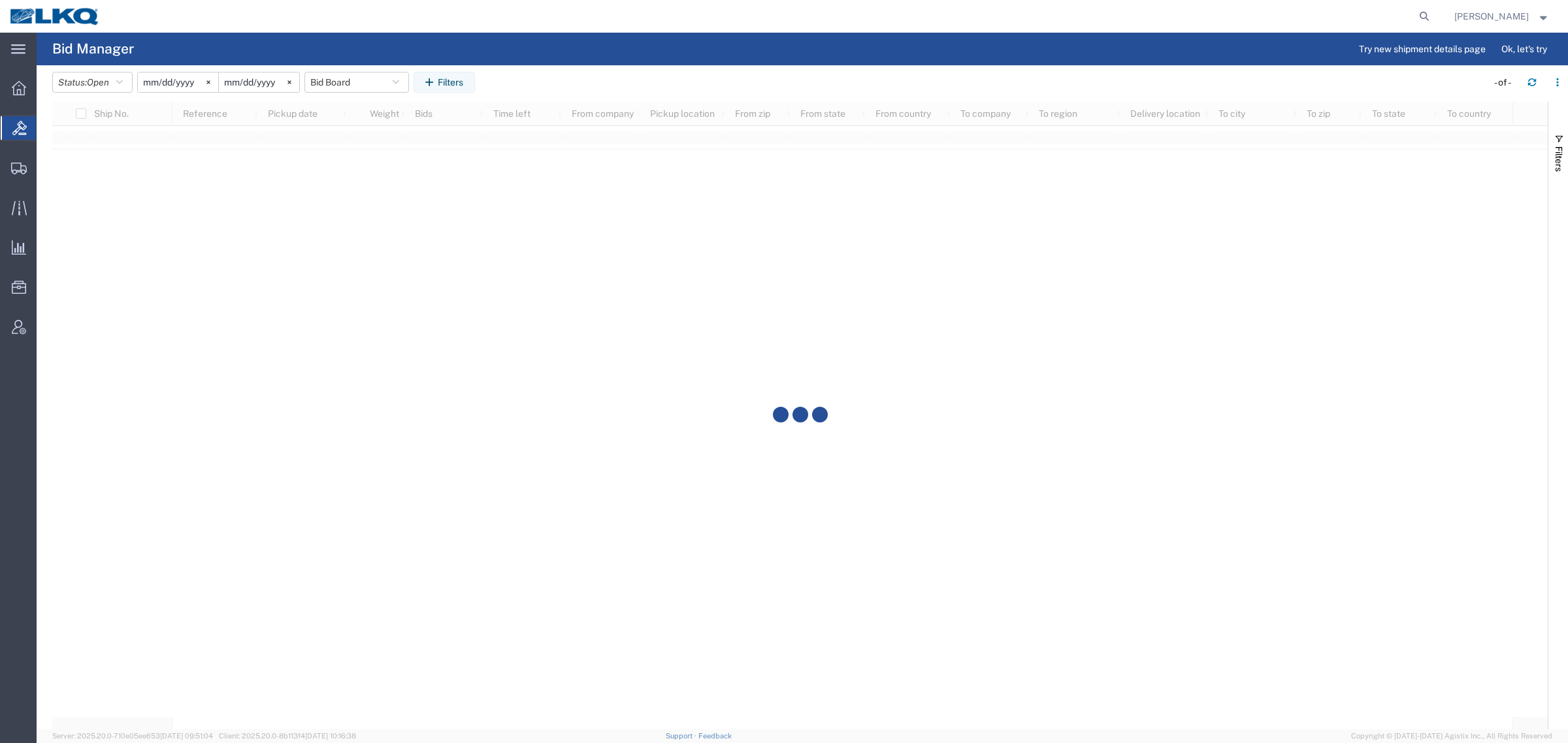
click at [631, 62] on agx-page-header "Bid Manager Try new shipment details page Ok, let's try" at bounding box center [802, 49] width 1531 height 33
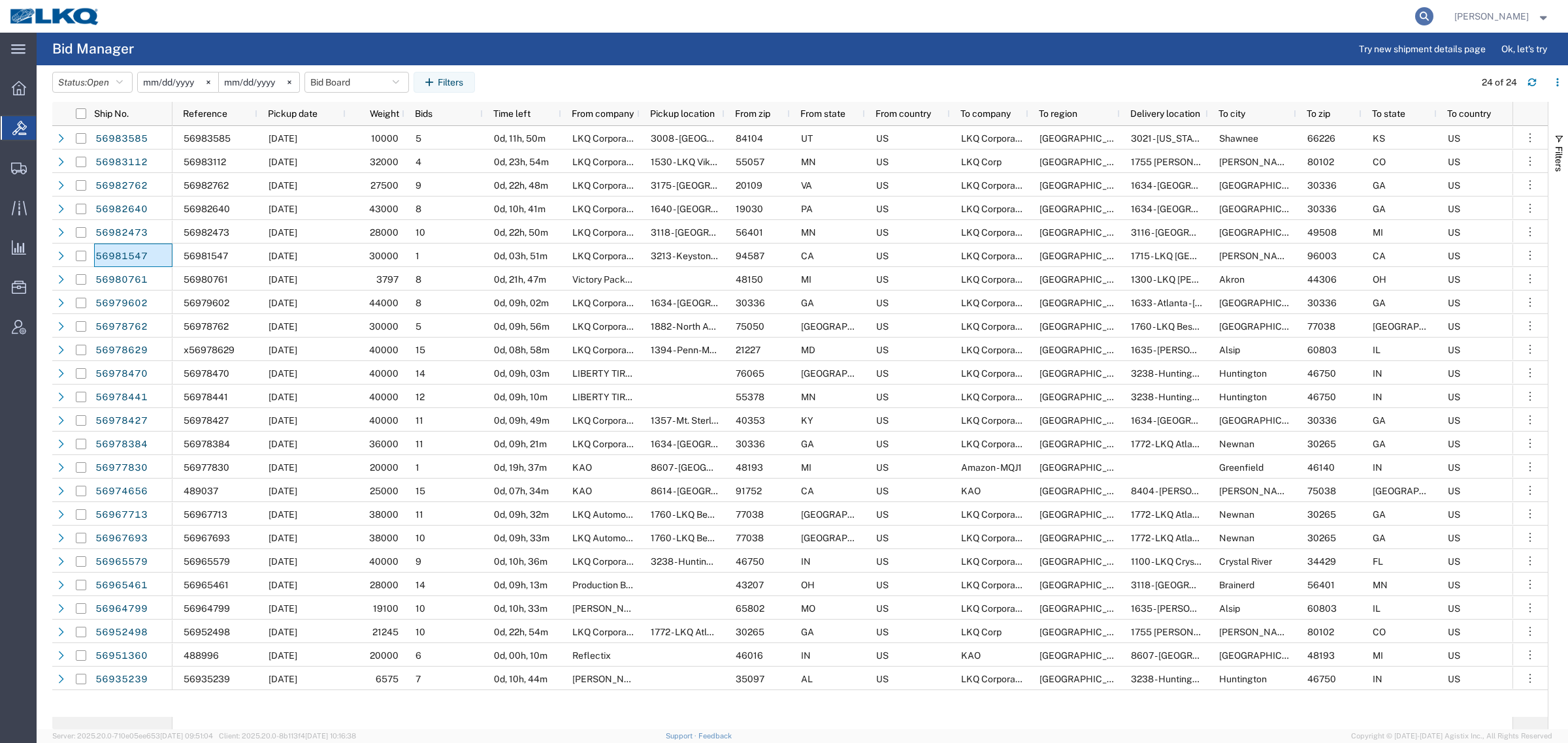
click at [1429, 13] on icon at bounding box center [1424, 16] width 18 height 18
paste input "56981547"
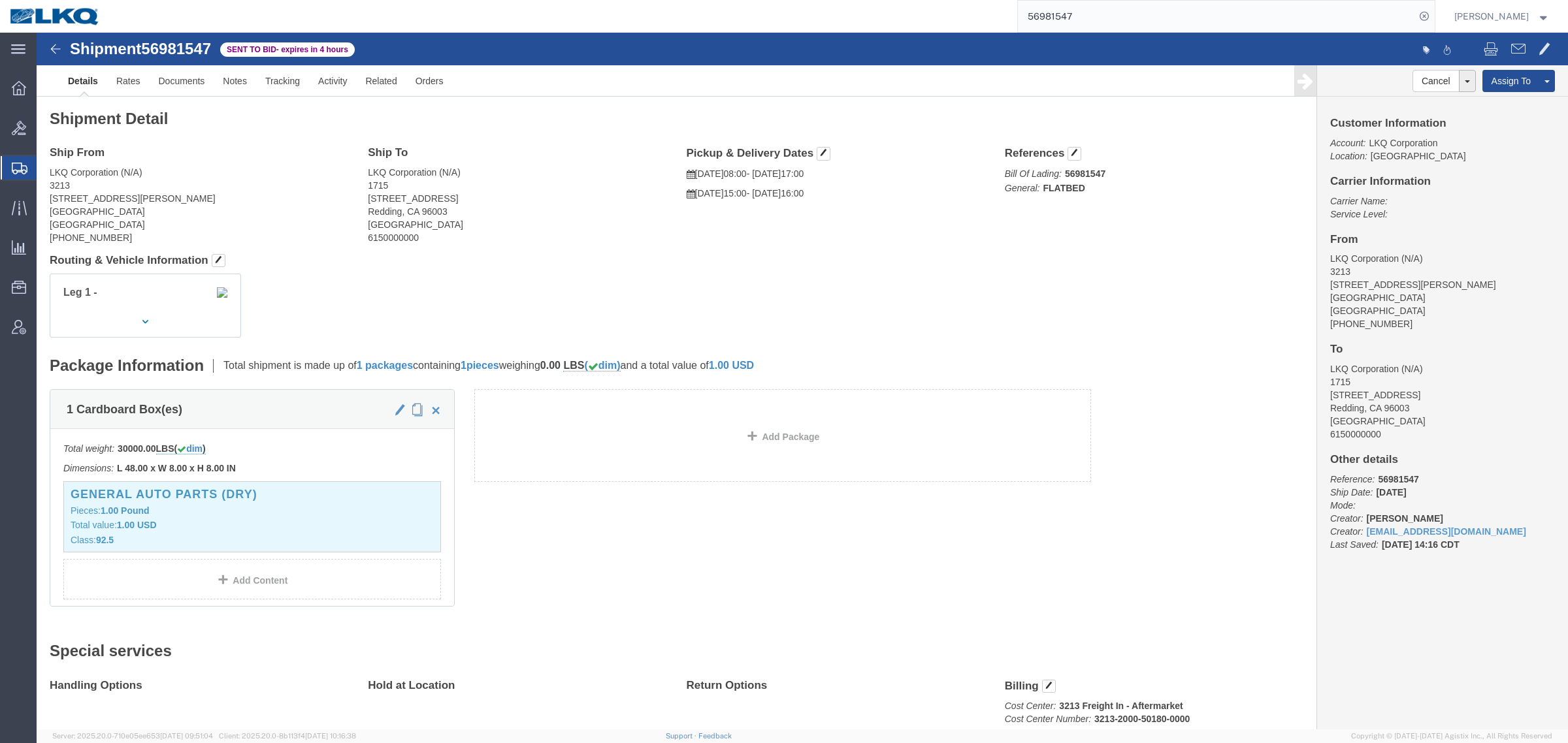
click address "LKQ Corporation (N/A) 1715 2850 Viking Way Redding, CA 96003 United States 6150…"
click link "Rates"
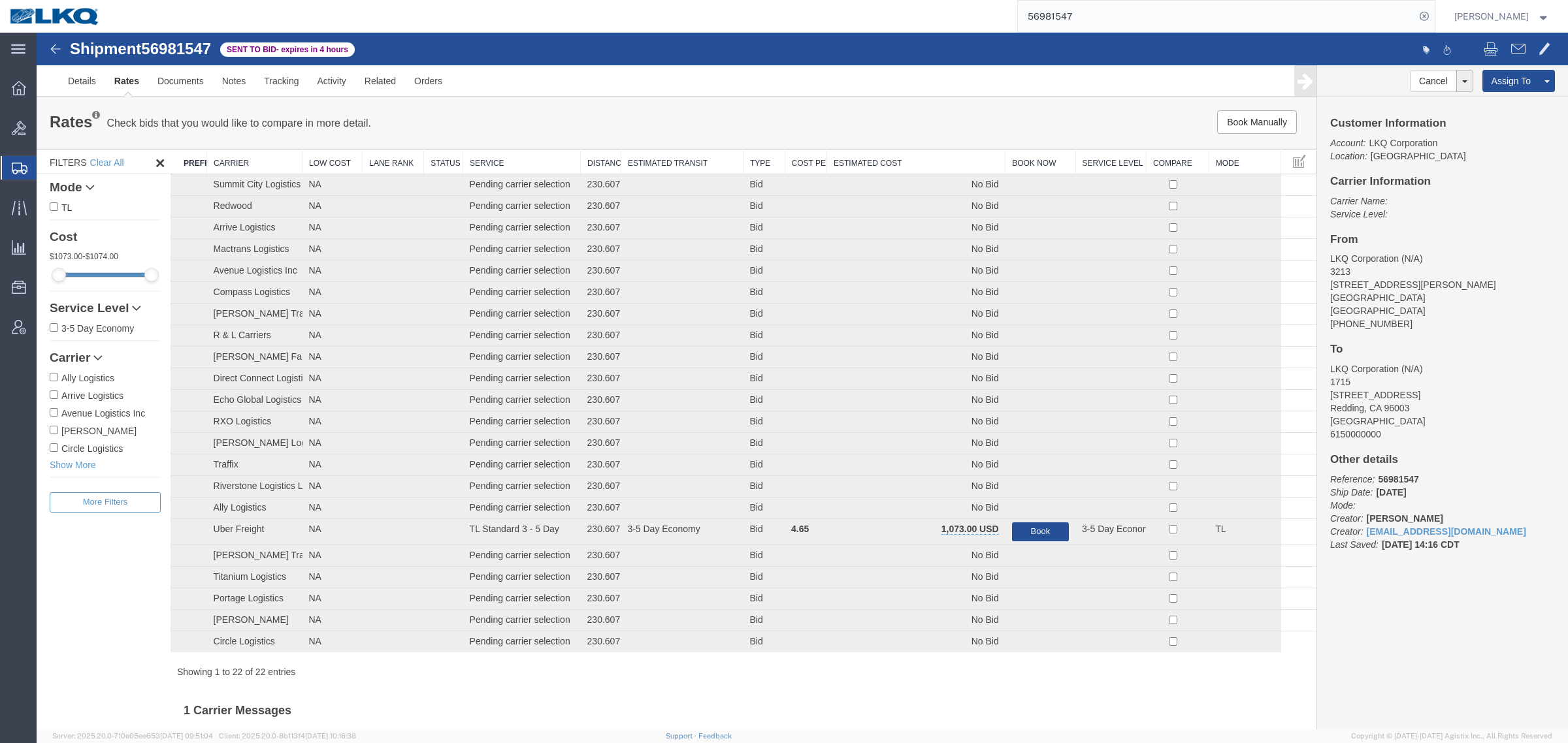
drag, startPoint x: 897, startPoint y: 164, endPoint x: 893, endPoint y: 153, distance: 11.7
click at [897, 163] on th "Estimated Cost" at bounding box center [916, 163] width 178 height 24
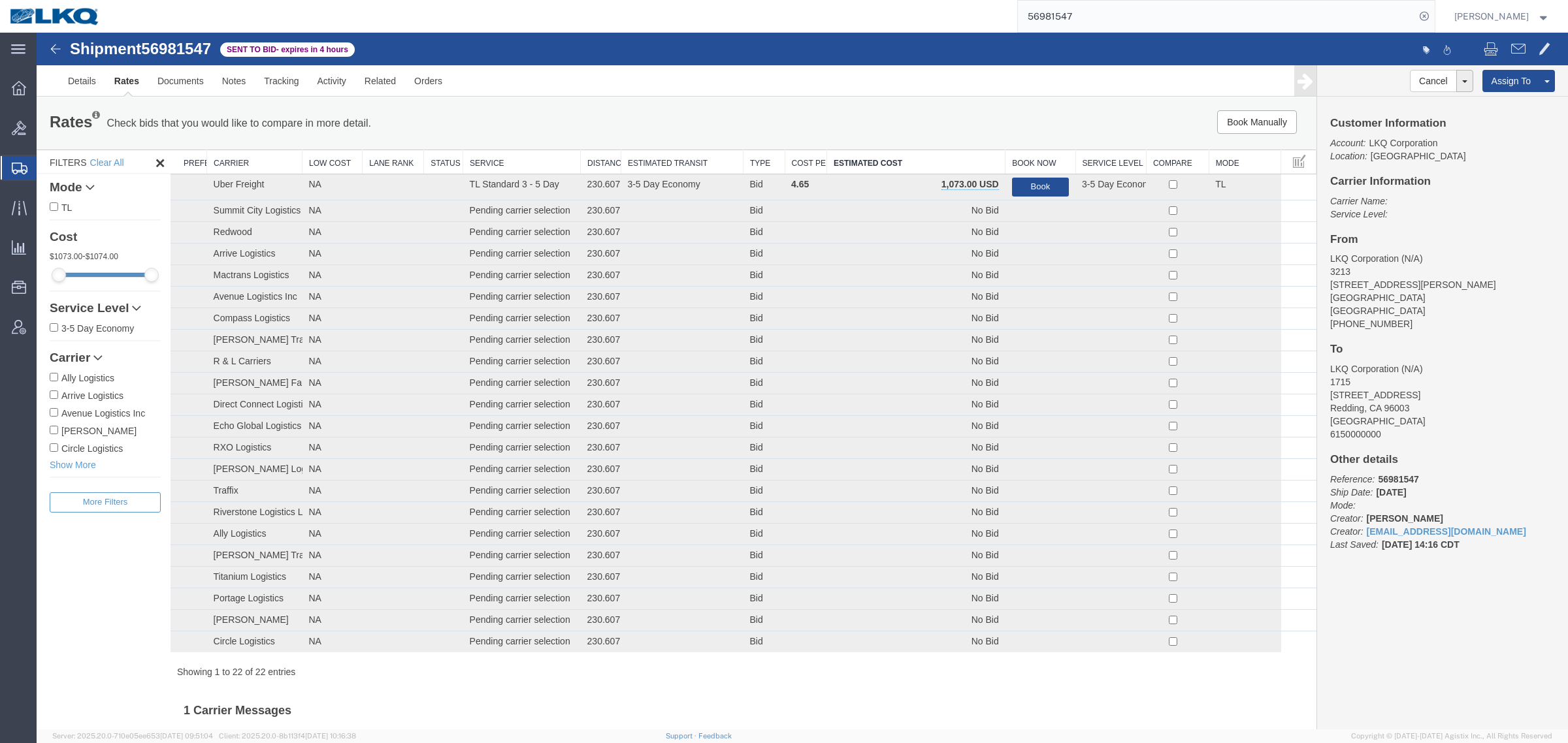
click at [883, 125] on div "Book Manually Pause Continue" at bounding box center [1048, 122] width 530 height 24
click at [231, 86] on link "Notes" at bounding box center [234, 81] width 43 height 31
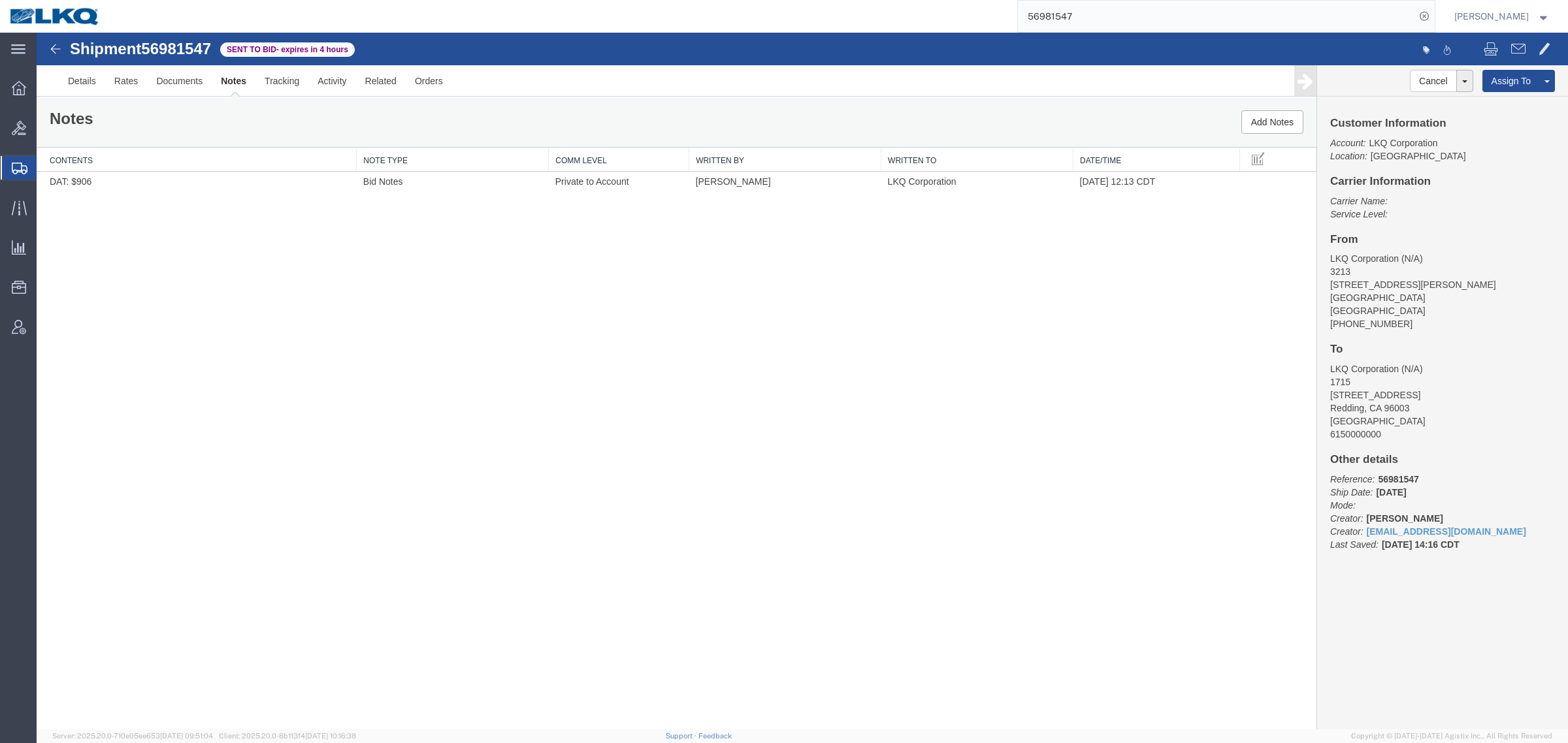
click at [420, 295] on div "Shipment 56981547 1 of 1 Sent to Bid - expires in 4 hours Details Rates Documen…" at bounding box center [802, 381] width 1531 height 697
click at [83, 85] on link "Details" at bounding box center [82, 81] width 46 height 31
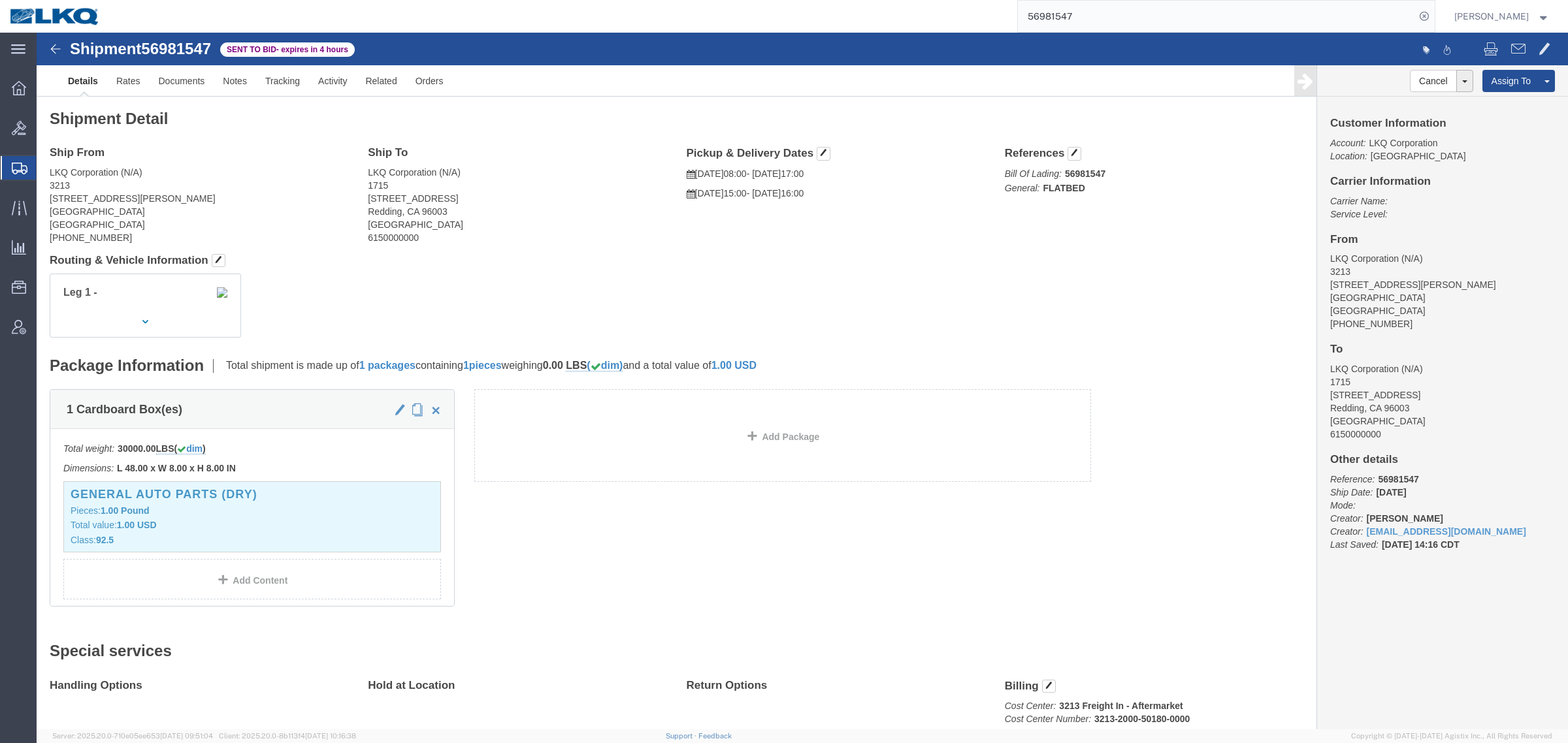
click div "Leg 1 -"
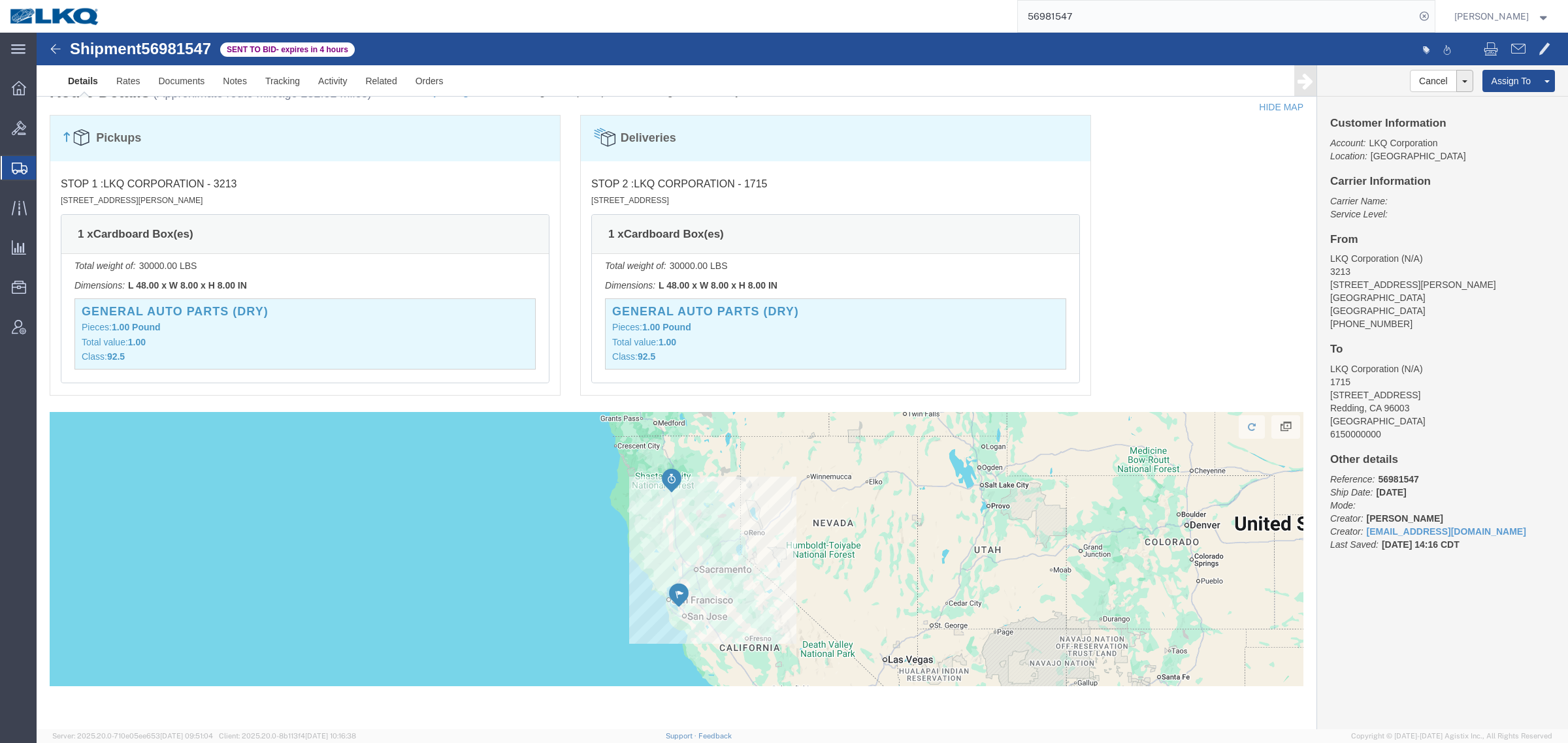
scroll to position [763, 0]
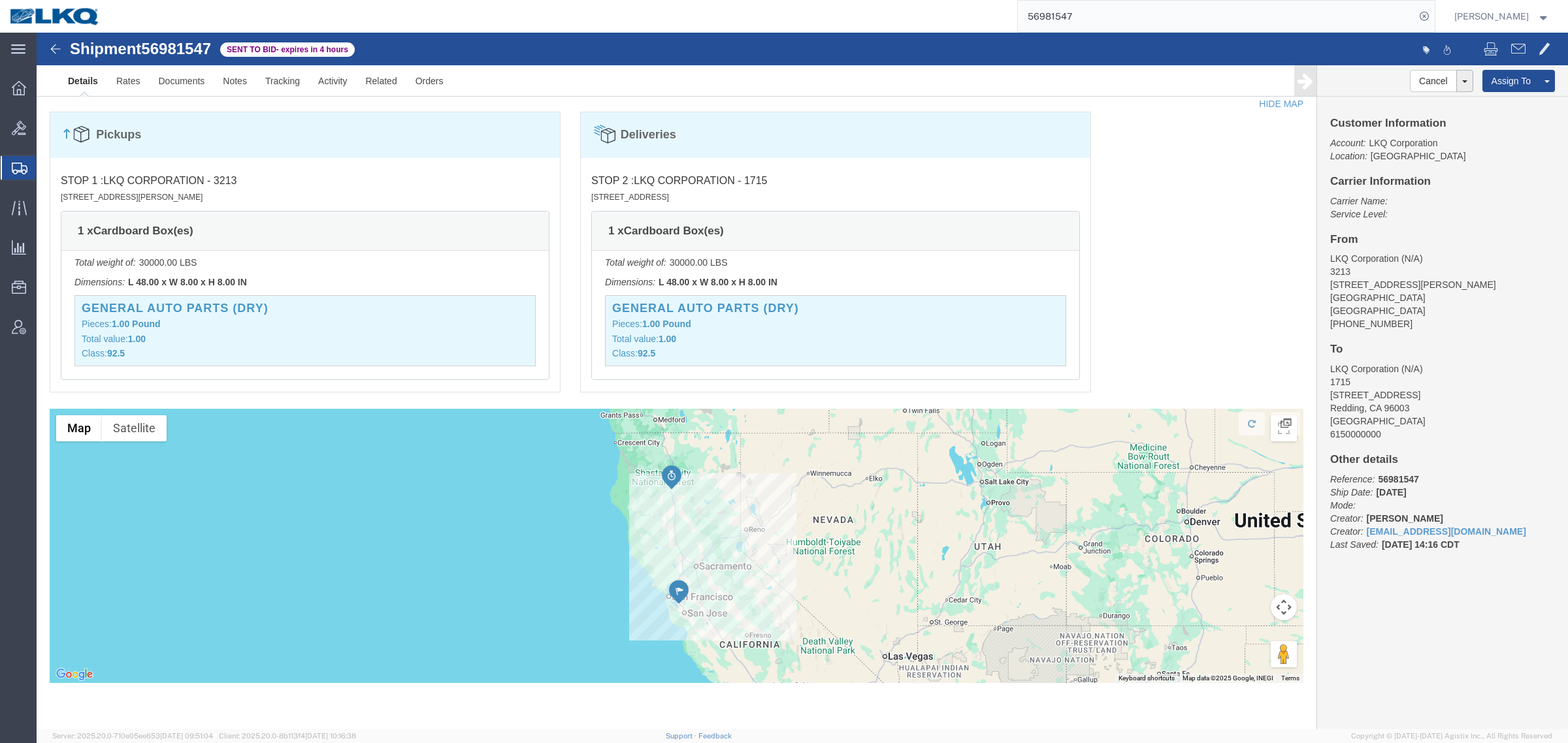
click div "Pickups STOP 1 : LKQ Corporation - 3213 30336 Whipple Rd, Union City, CA, 94587…"
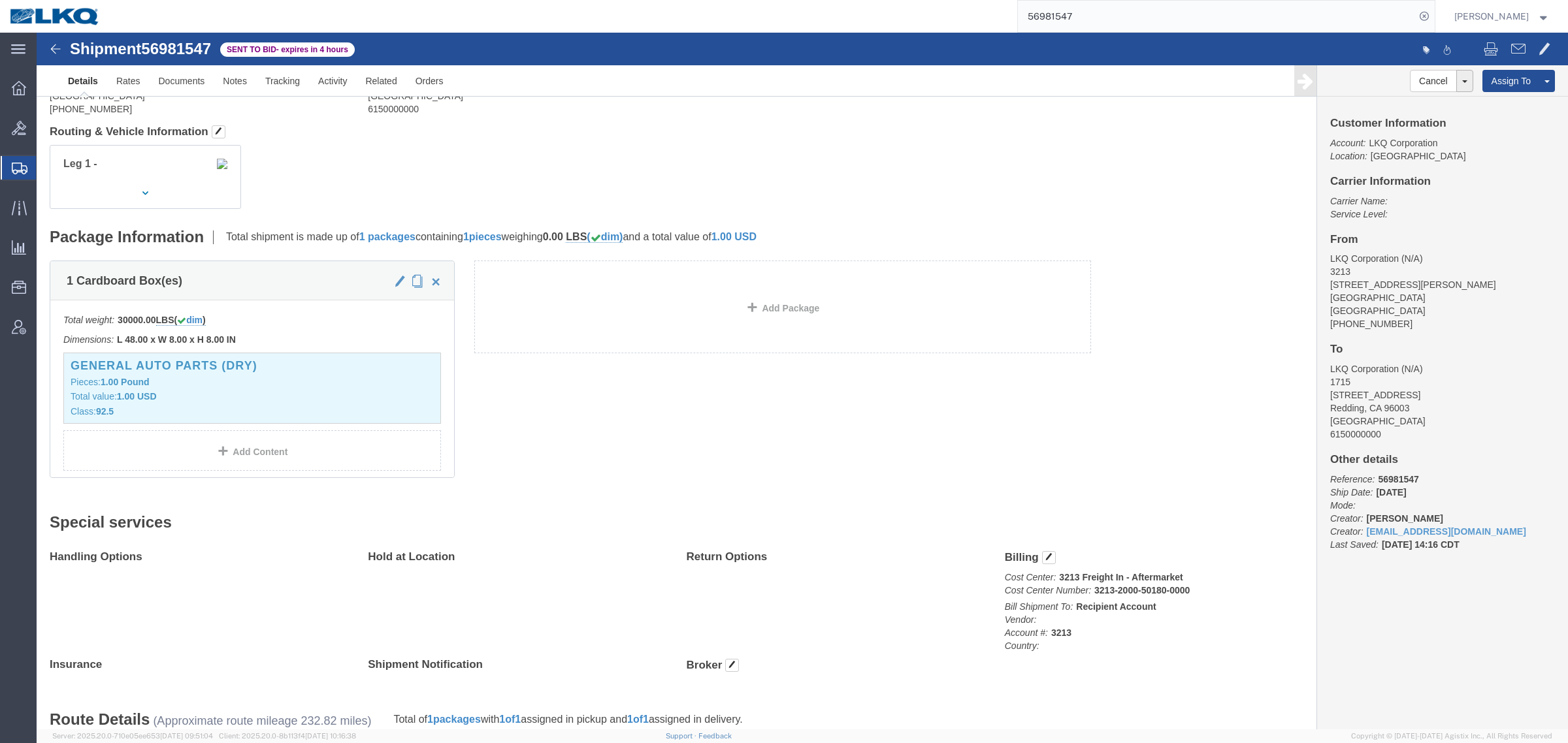
scroll to position [28, 0]
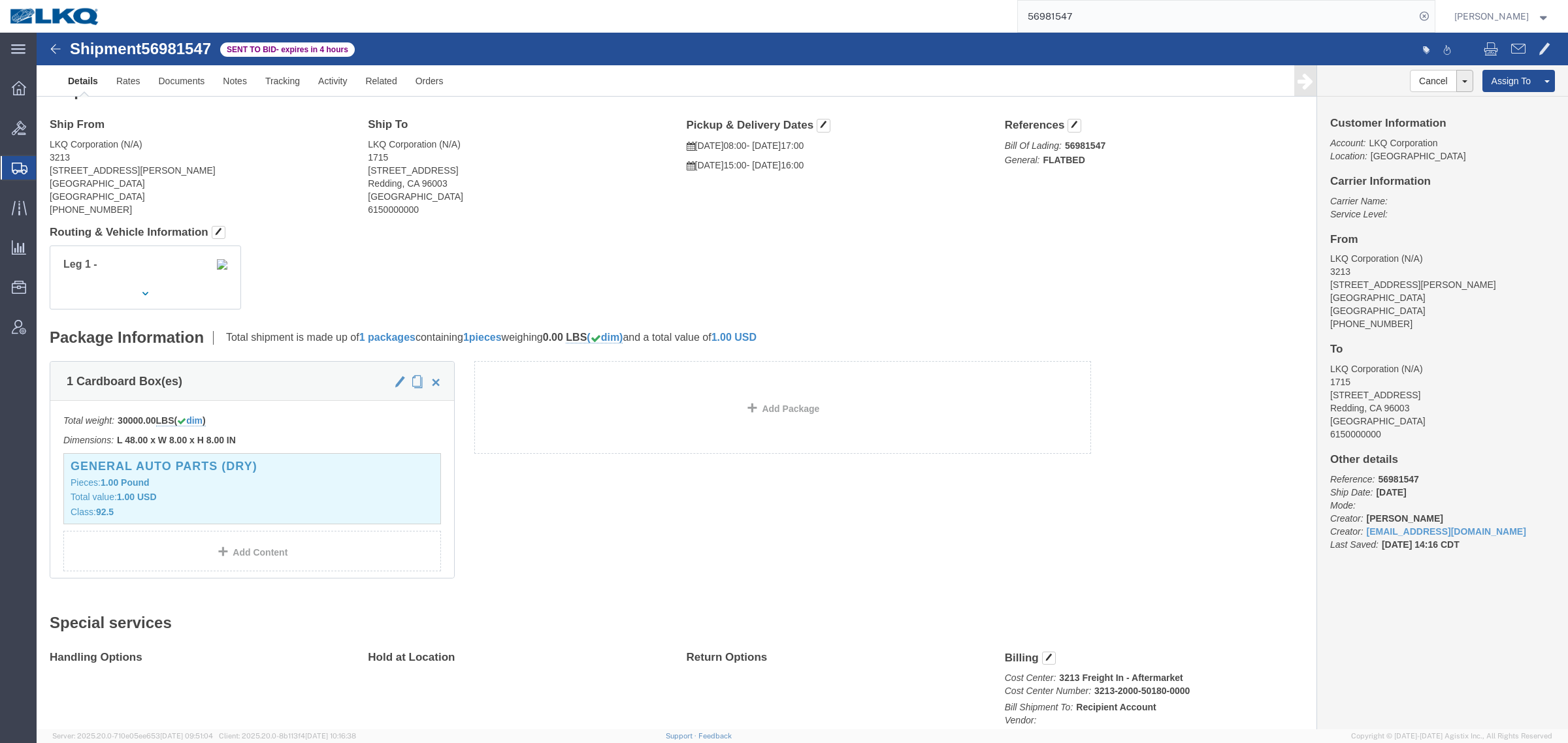
click div "Leg 1 -"
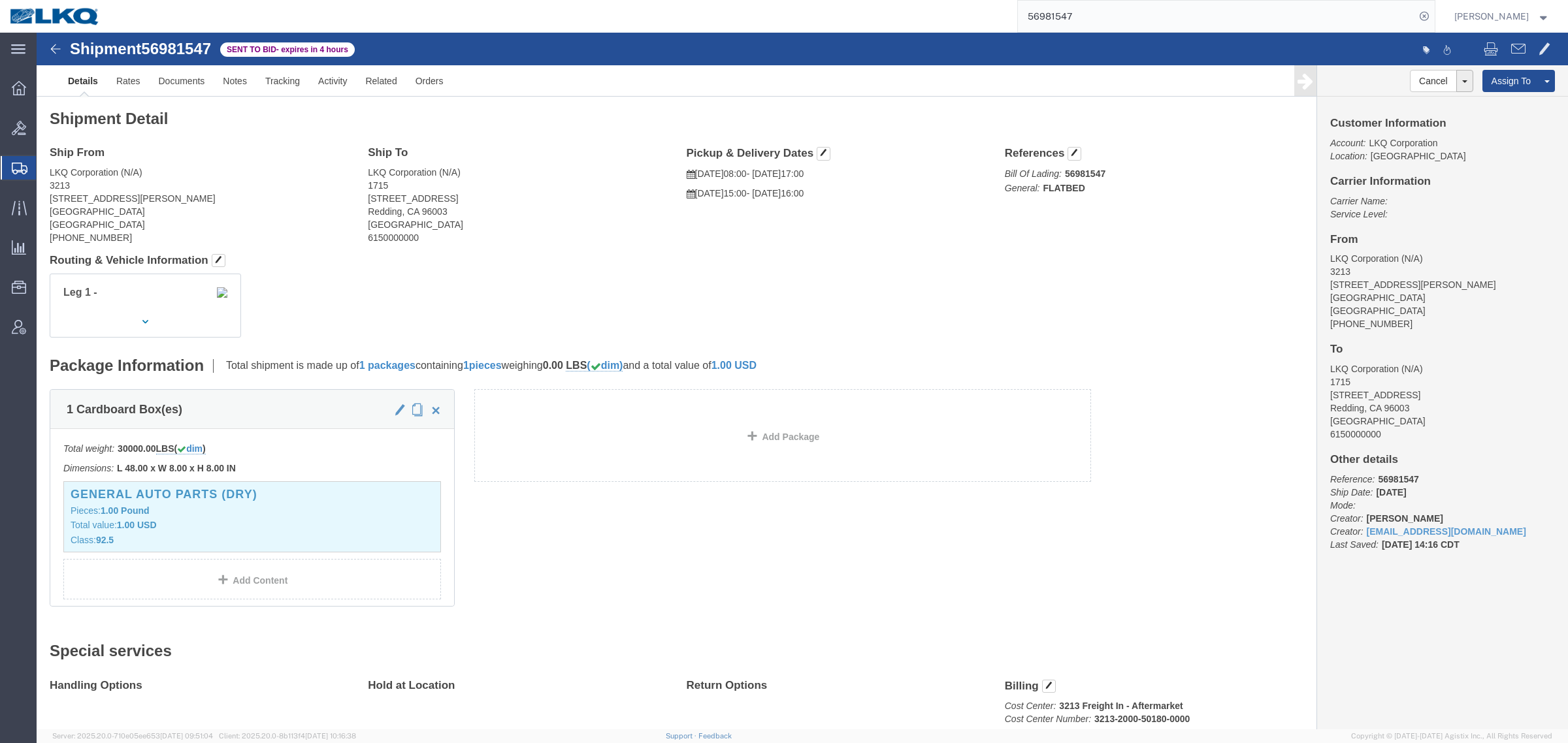
click div "Leg 1 -"
click link "Rates"
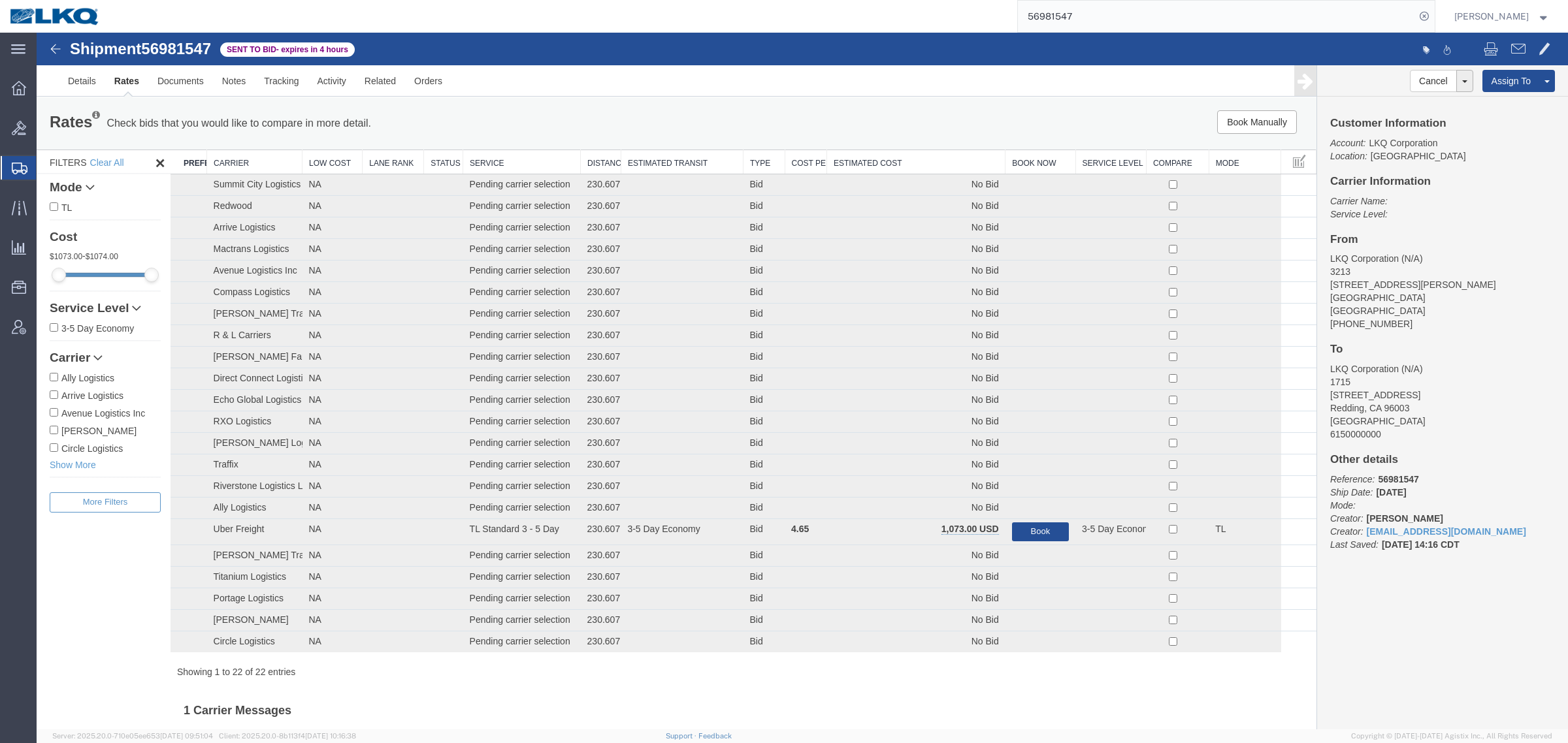
click at [869, 164] on th "Estimated Cost" at bounding box center [916, 163] width 178 height 24
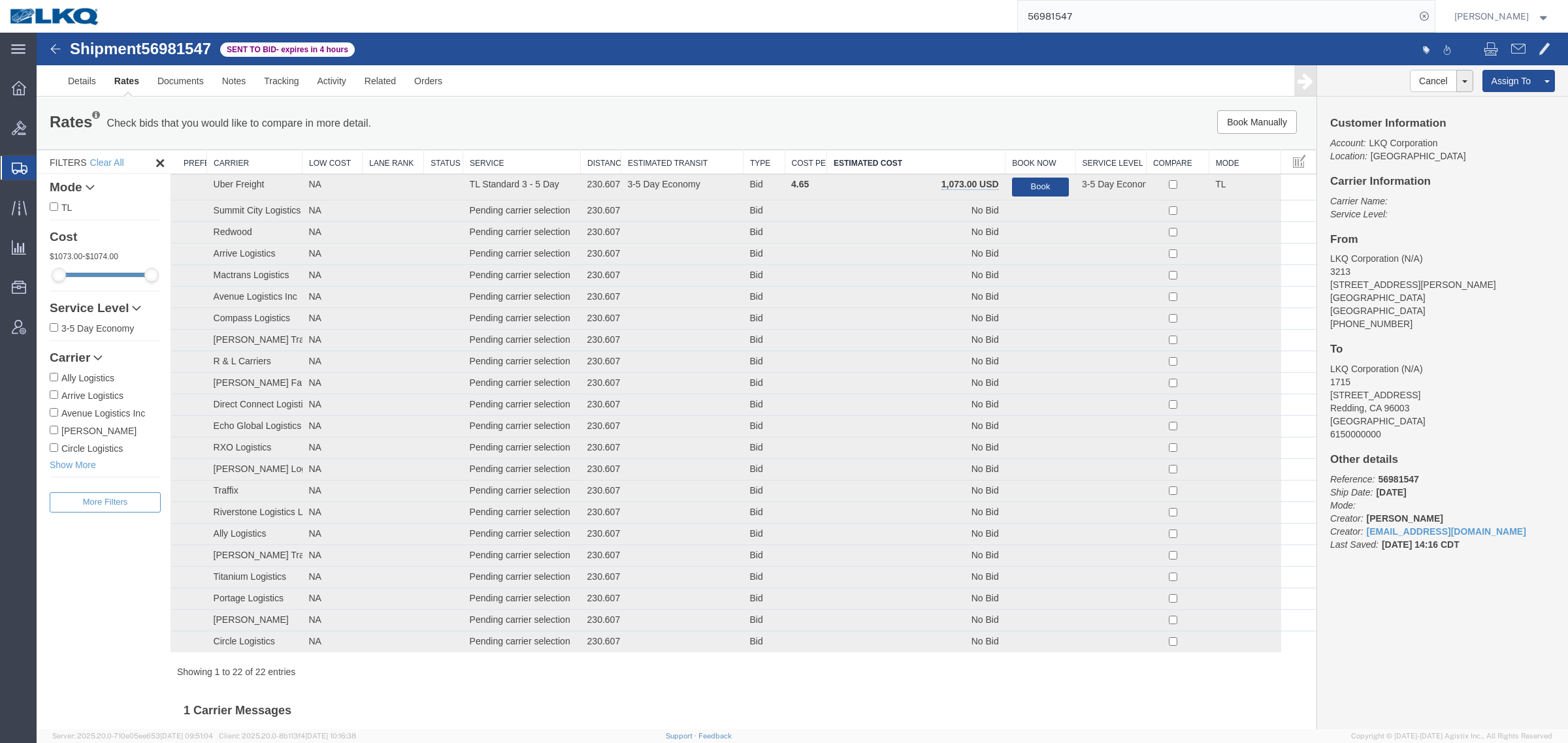
click at [869, 164] on th "Estimated Cost" at bounding box center [916, 163] width 178 height 24
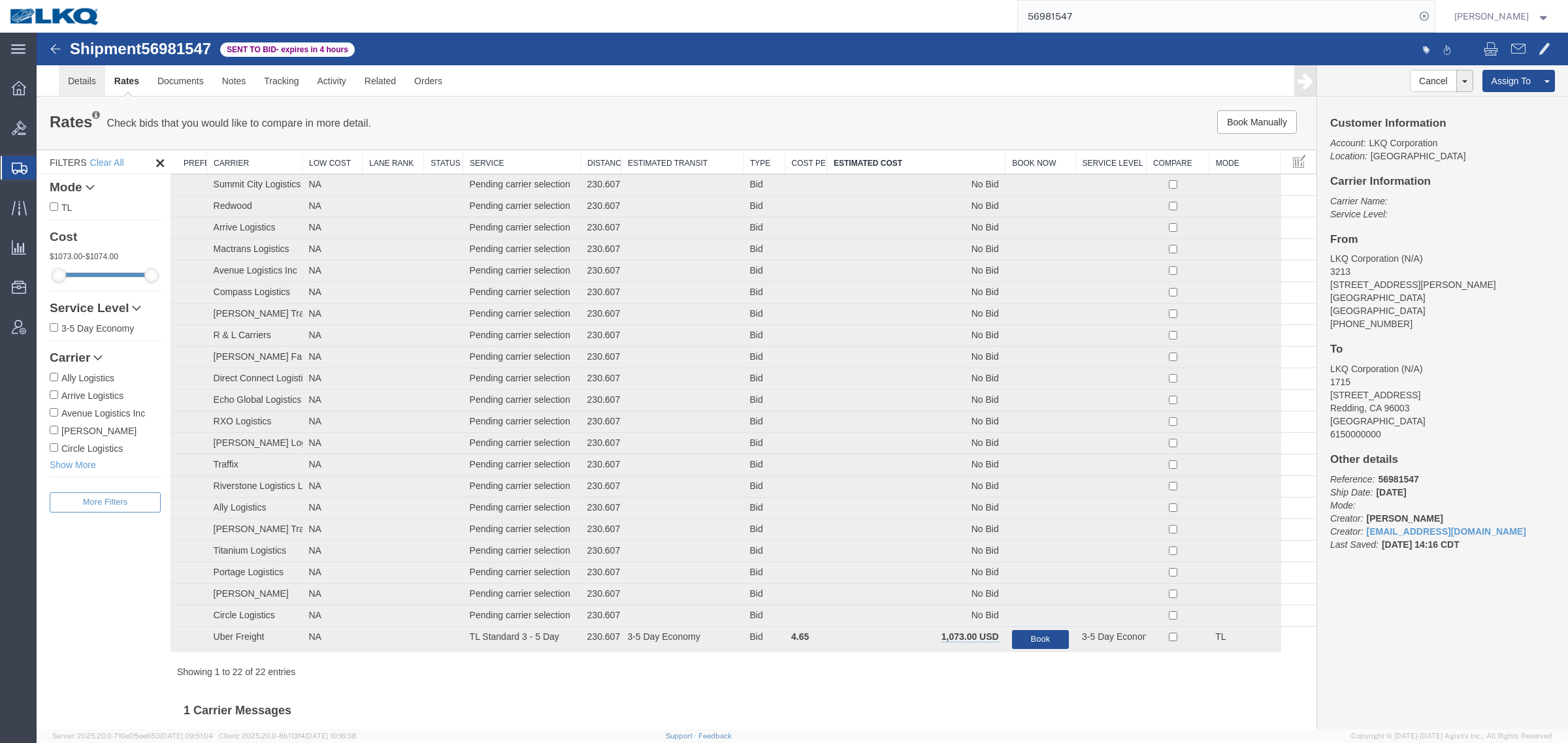
click at [74, 92] on link "Details" at bounding box center [82, 81] width 46 height 31
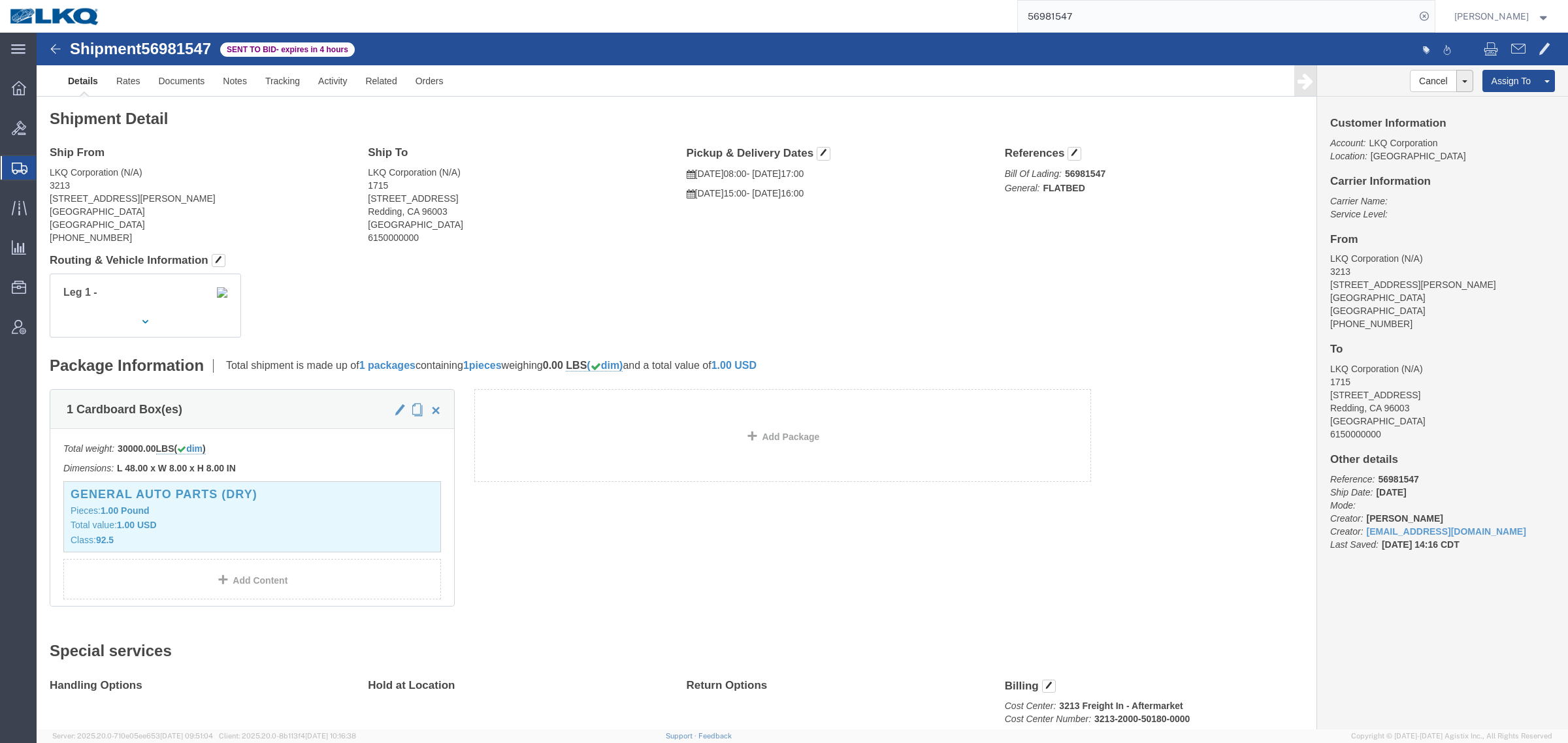
drag, startPoint x: 338, startPoint y: 253, endPoint x: 416, endPoint y: 254, distance: 78.0
click div "Leg 1 -"
click h4 "Routing & Vehicle Information"
click at [1099, 22] on input "56981547" at bounding box center [1217, 16] width 397 height 31
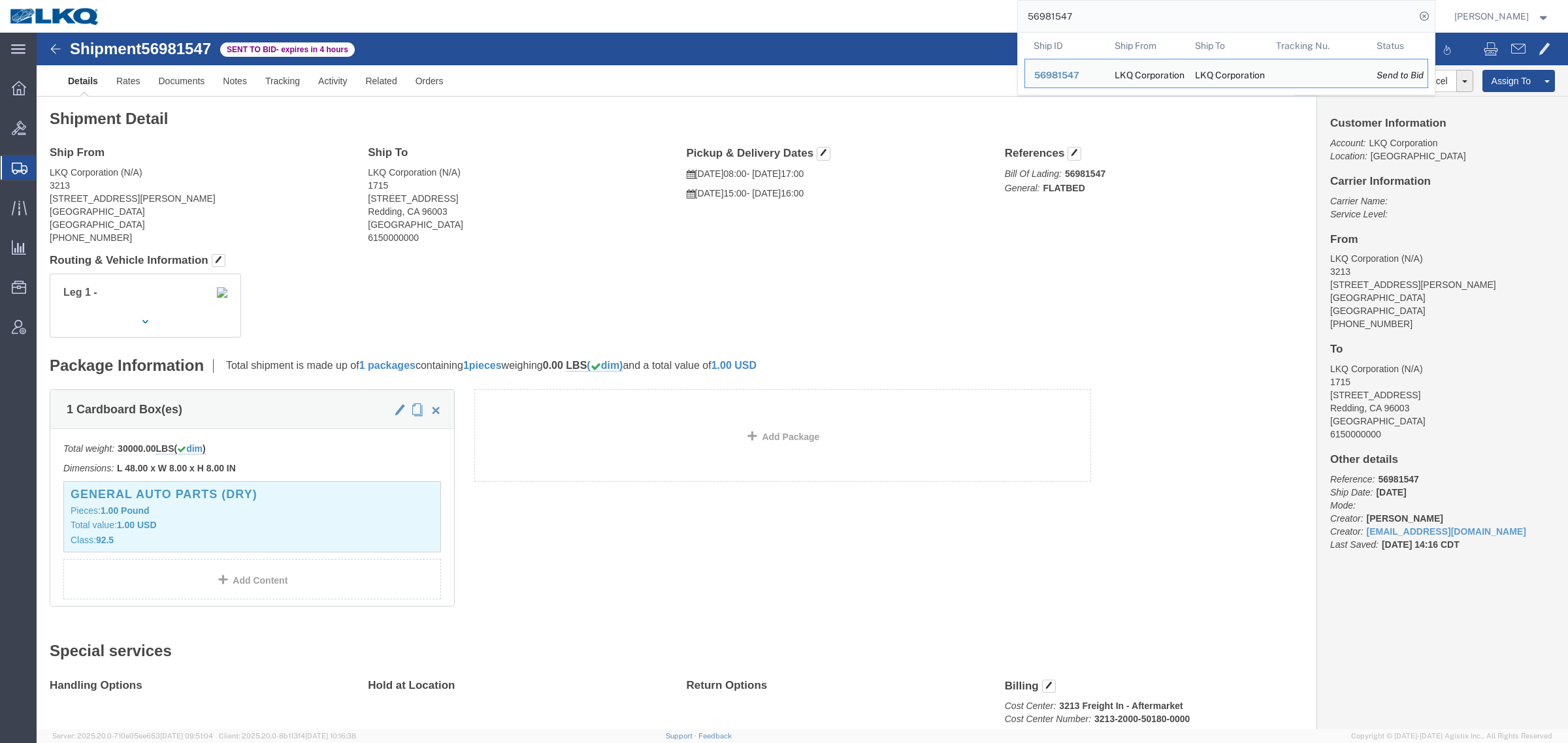
click at [1099, 22] on input "56981547" at bounding box center [1217, 16] width 397 height 31
paste input "67328"
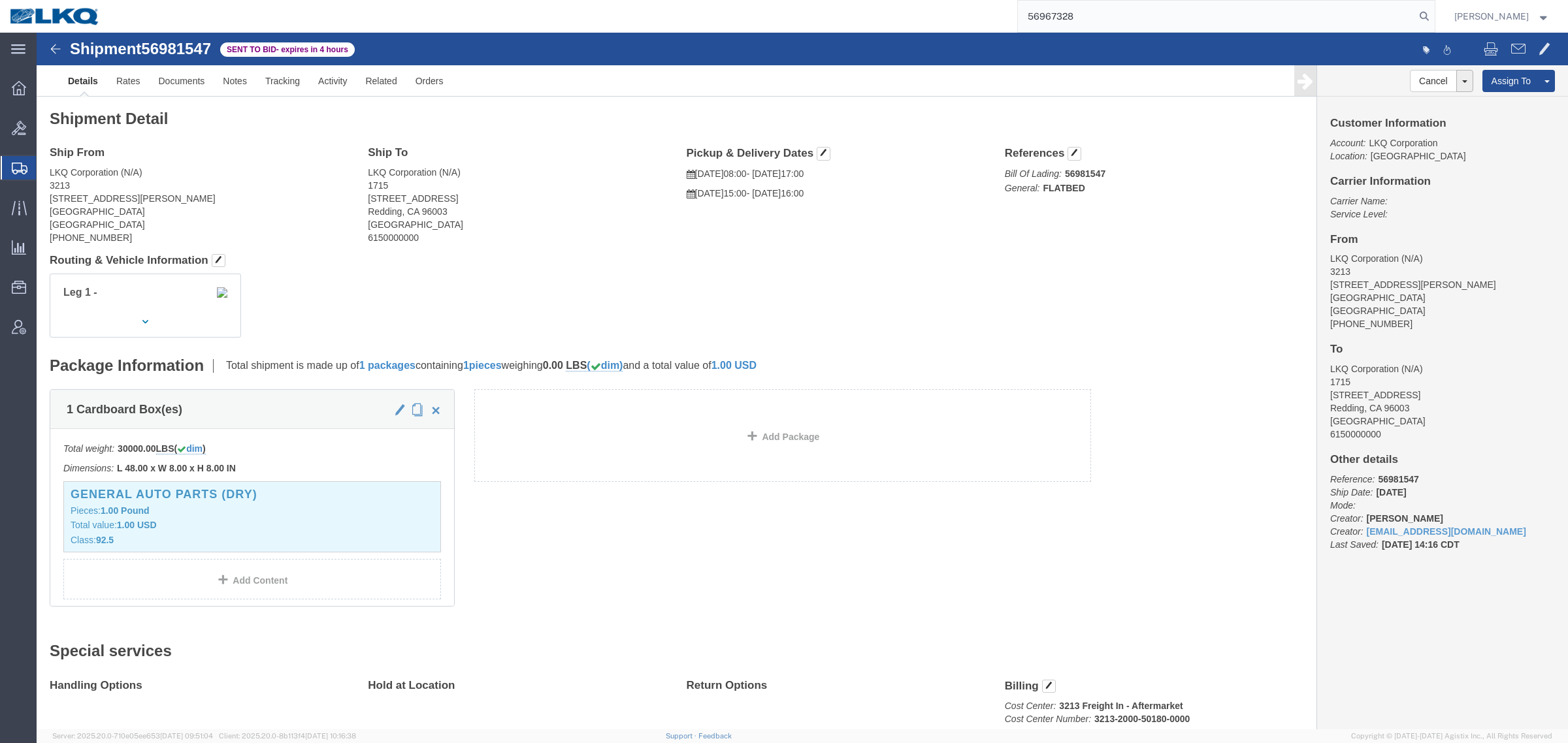
type input "56967328"
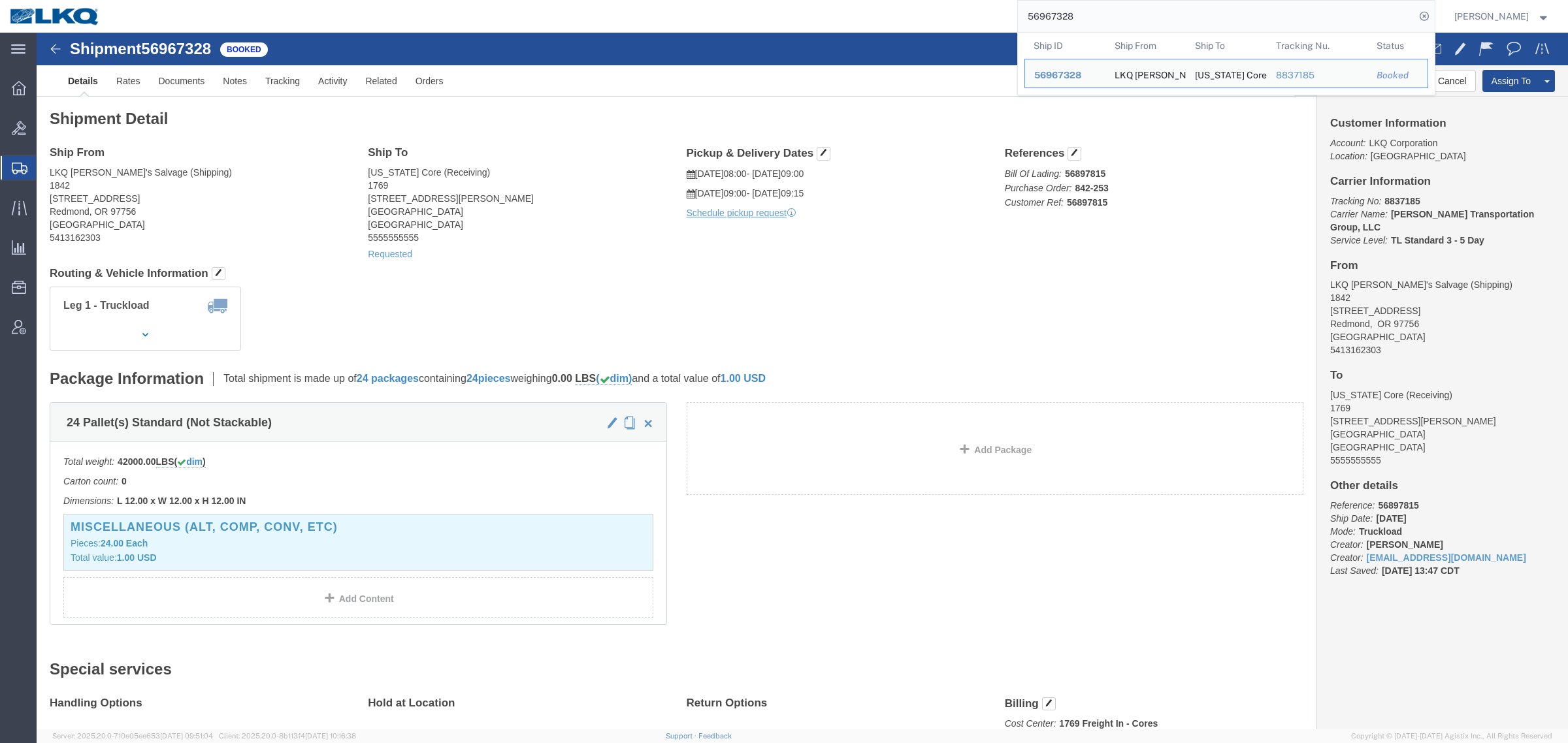
click div "Leg 1 - Truckload Vehicle 1: Standard Dry Van (53 Feet) Number of trucks: 1"
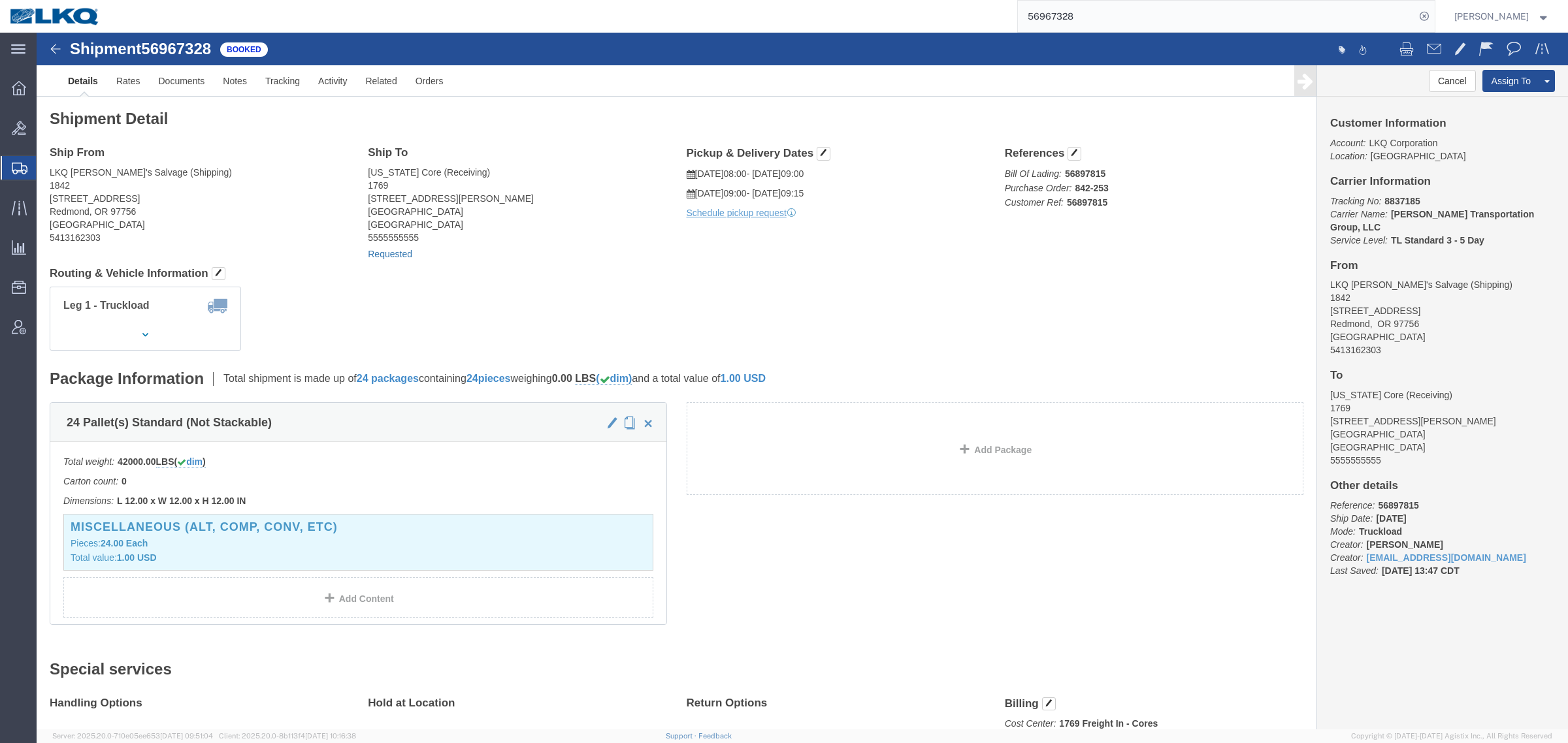
click link "Requested"
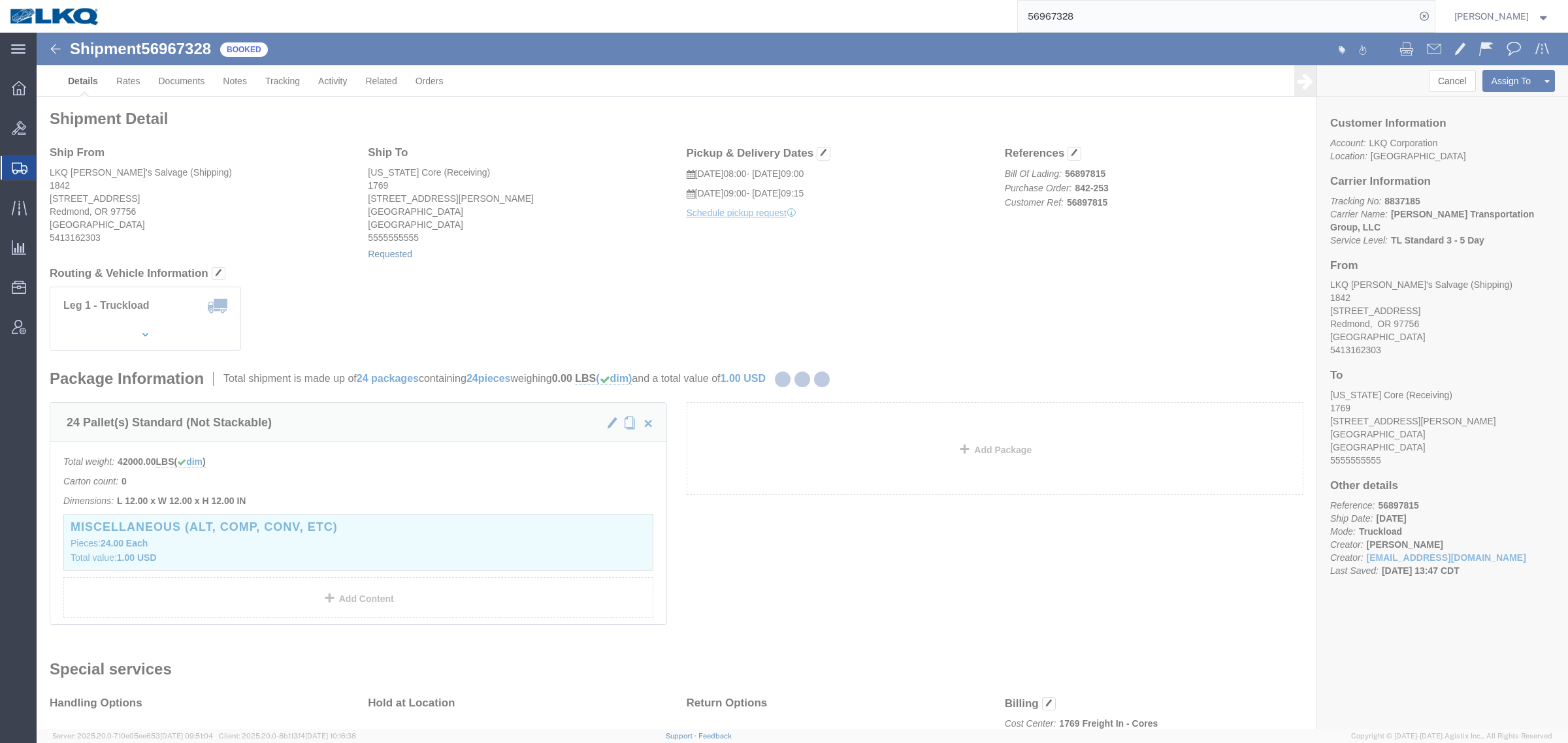
select select
select select "15"
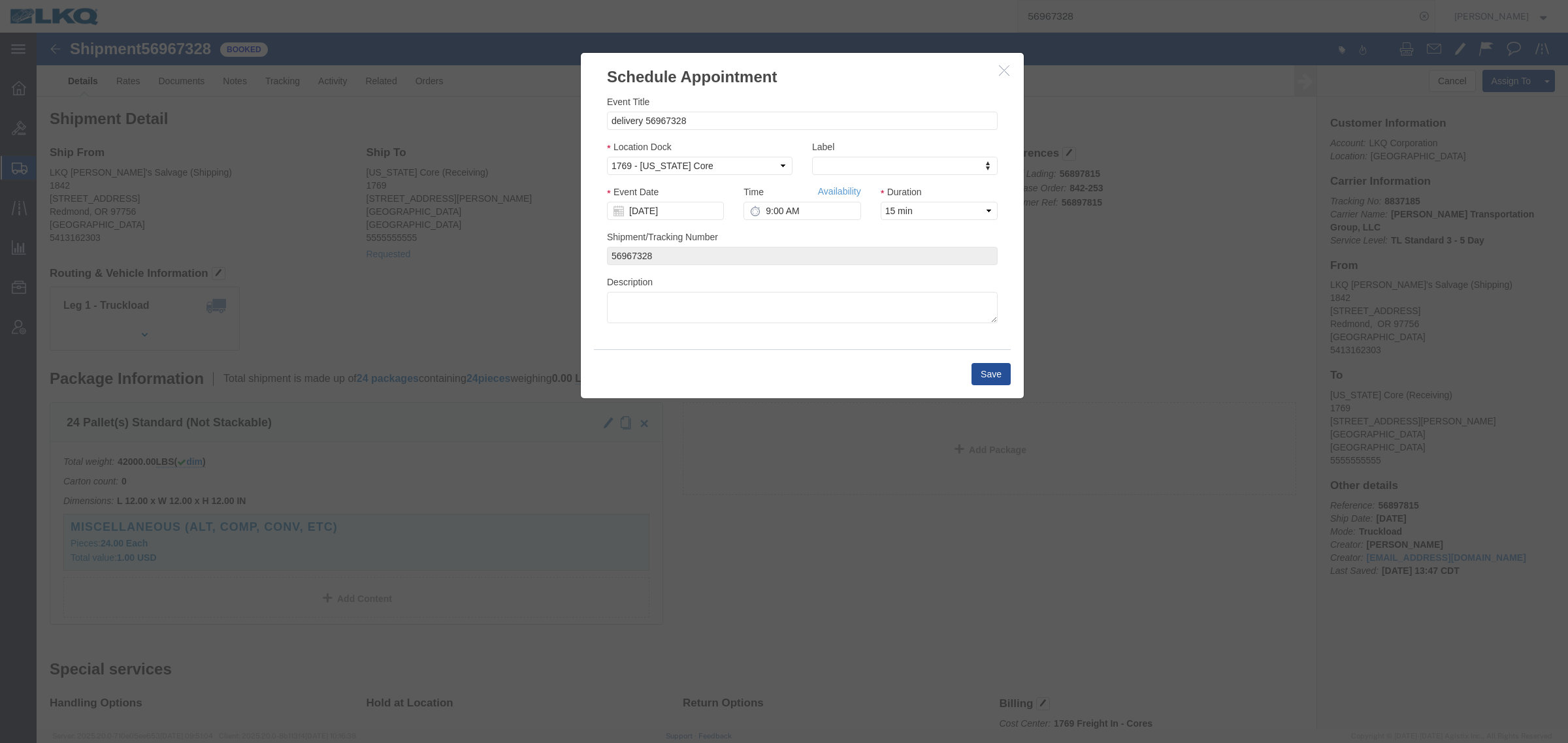
click button "button"
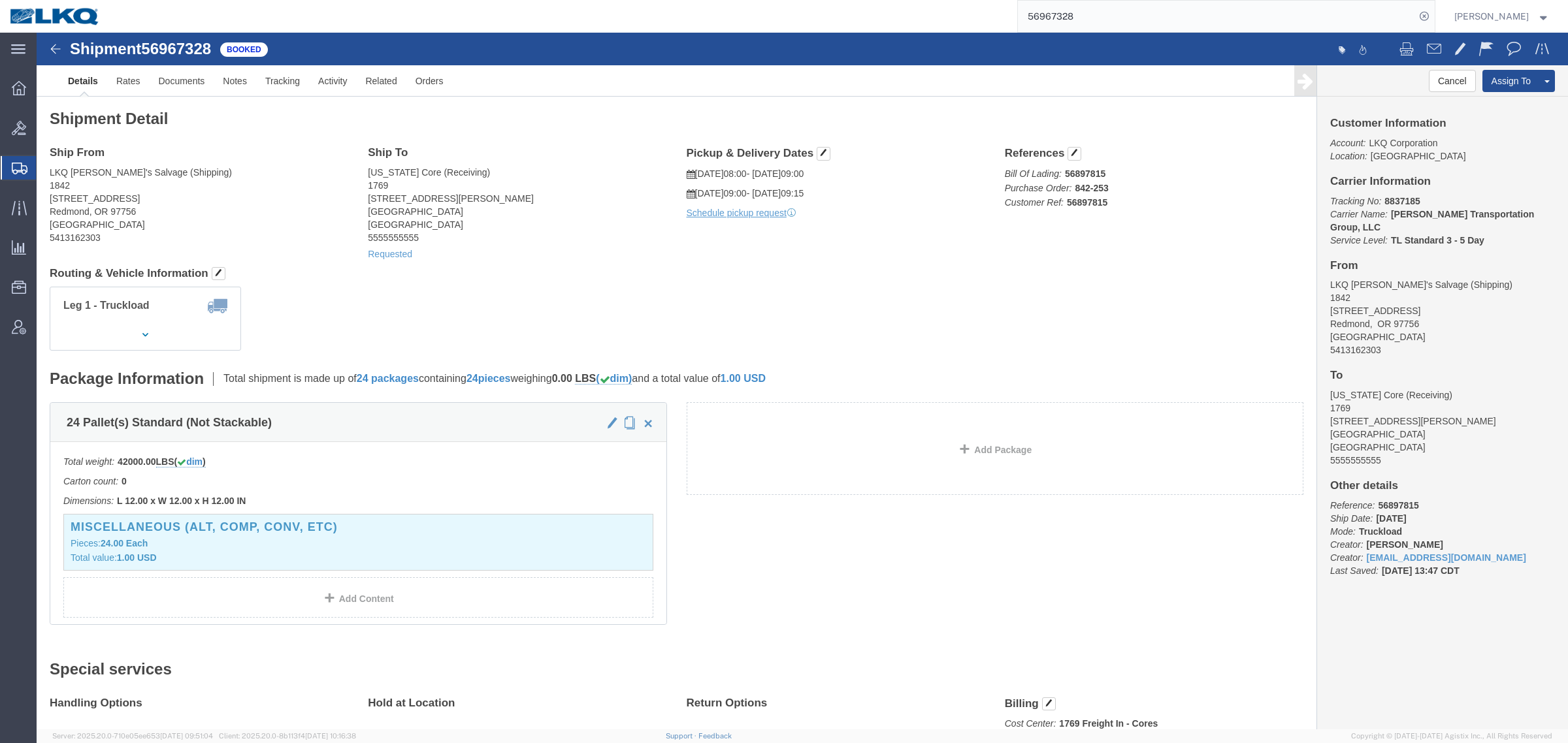
click div "Leg 1 - Truckload Vehicle 1: Standard Dry Van (53 Feet) Number of trucks: 1"
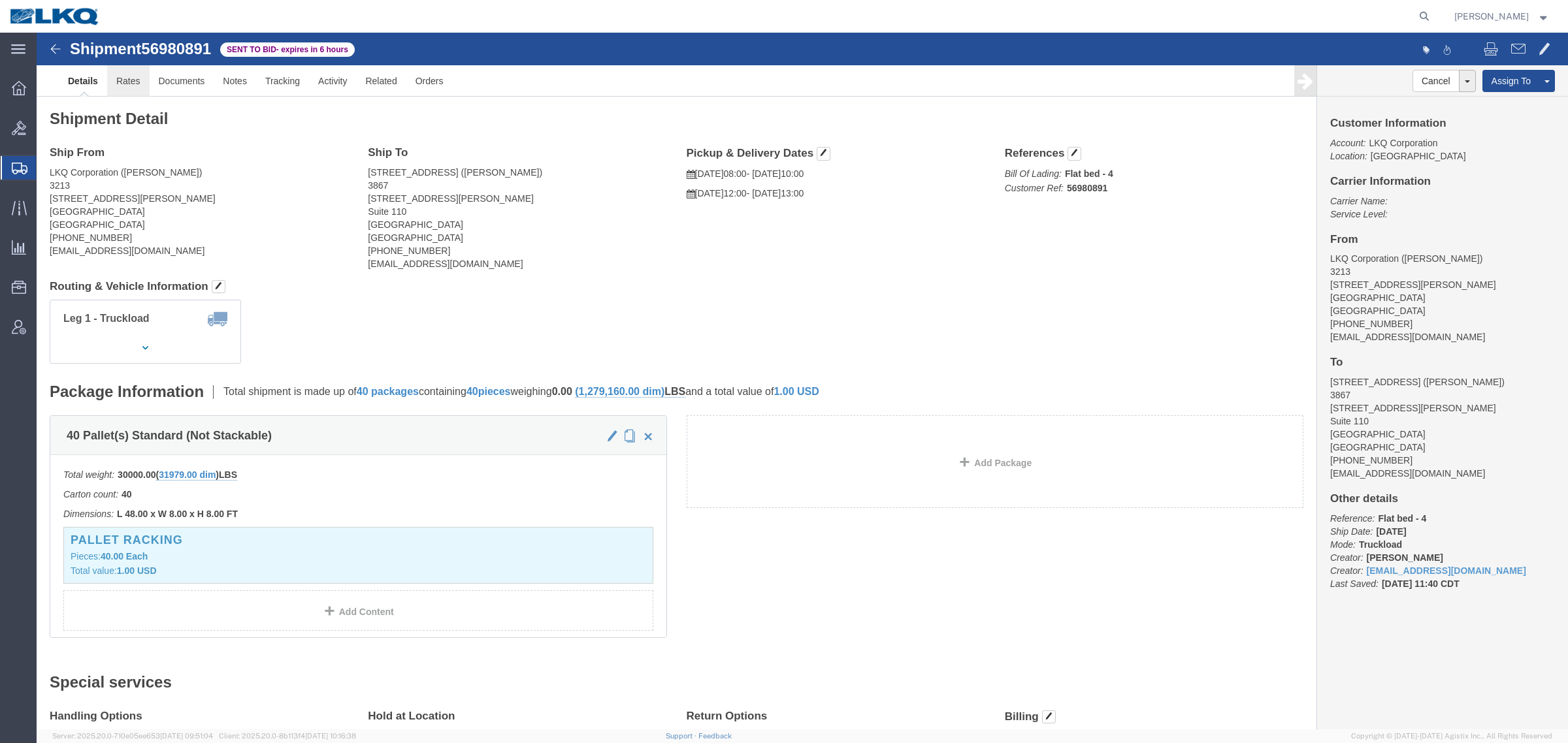
click link "Rates"
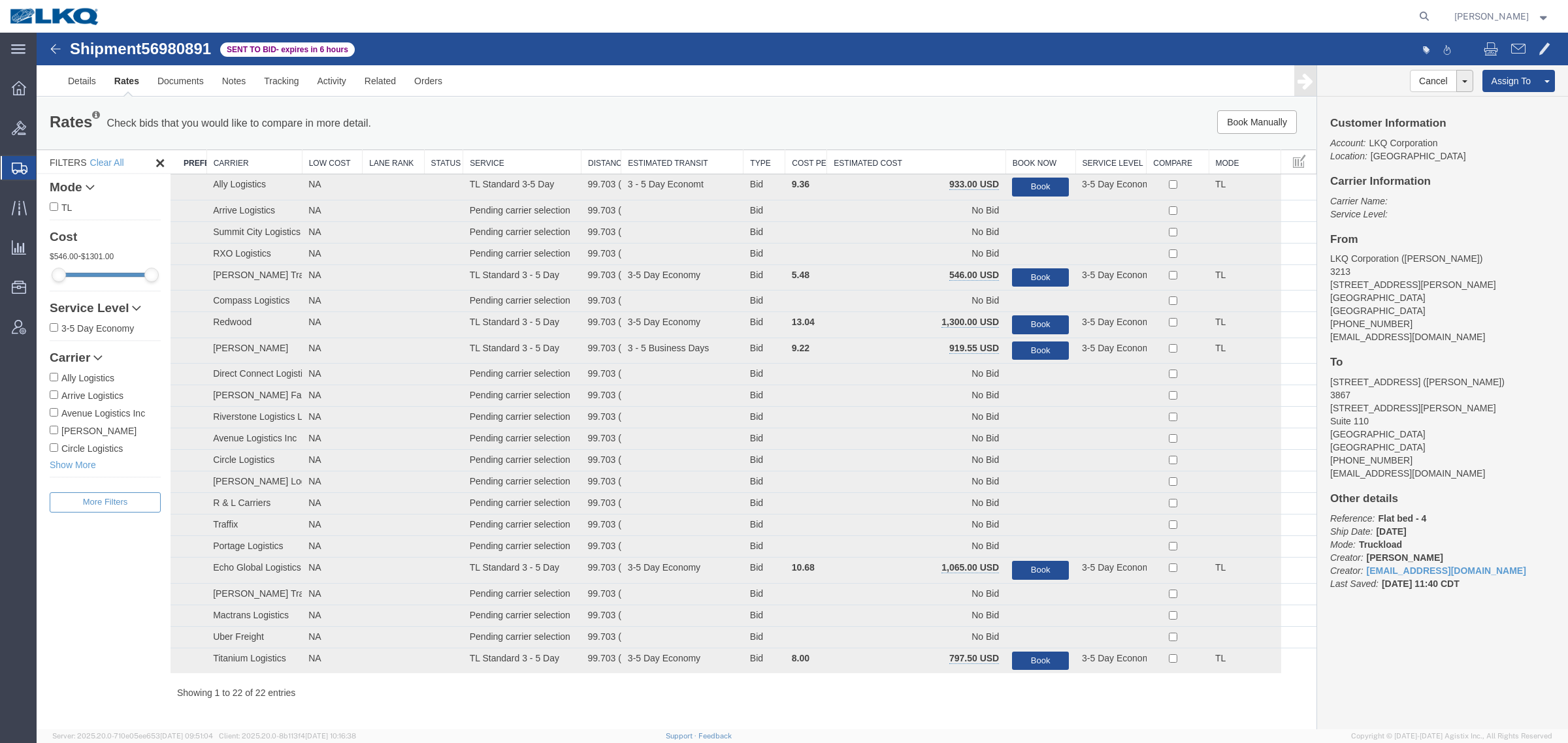
click at [958, 106] on div "Rates Check bids that you would like to compare in more detail. Compare Filter …" at bounding box center [676, 123] width 1280 height 52
click at [915, 158] on th "Estimated Cost" at bounding box center [916, 163] width 178 height 24
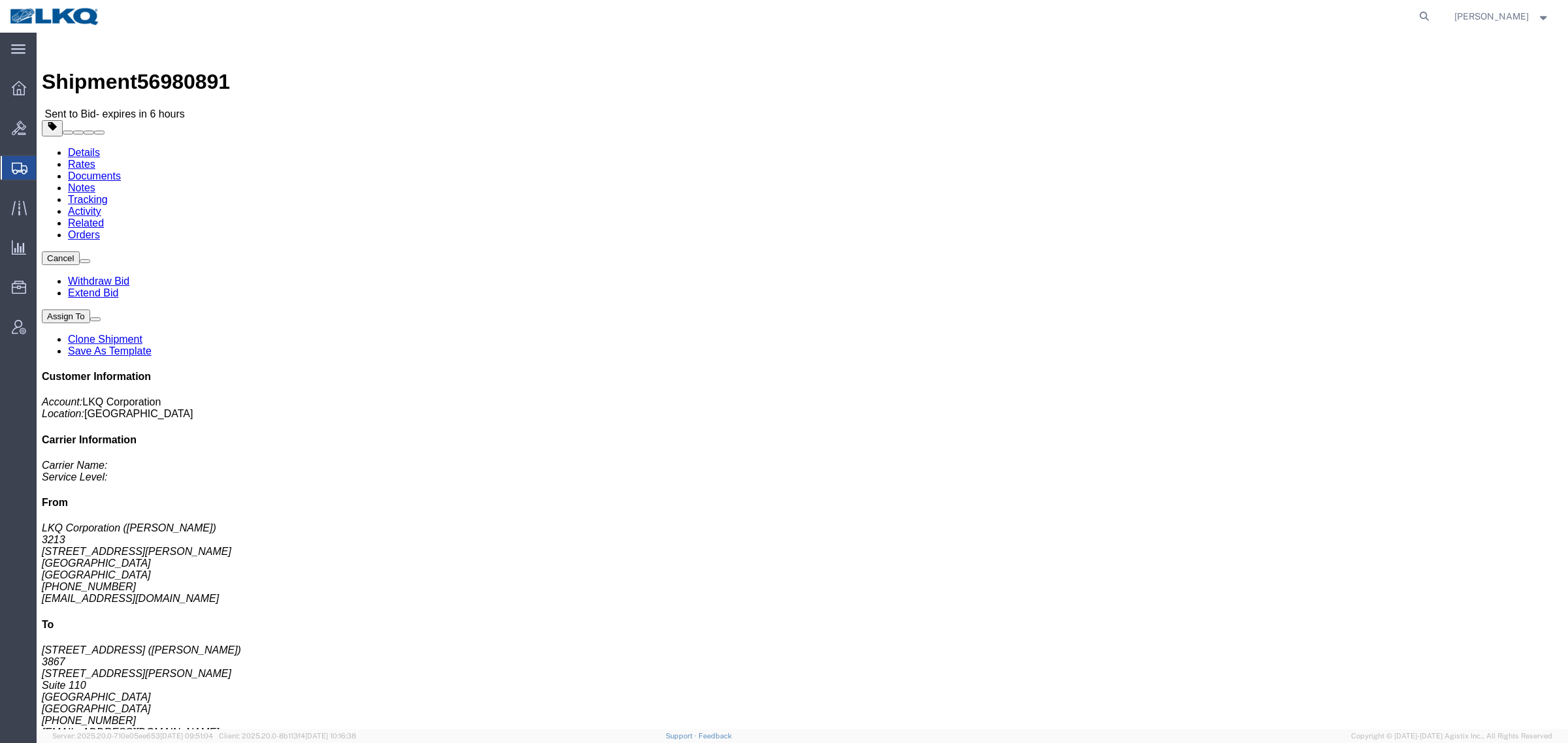
click link "Rates"
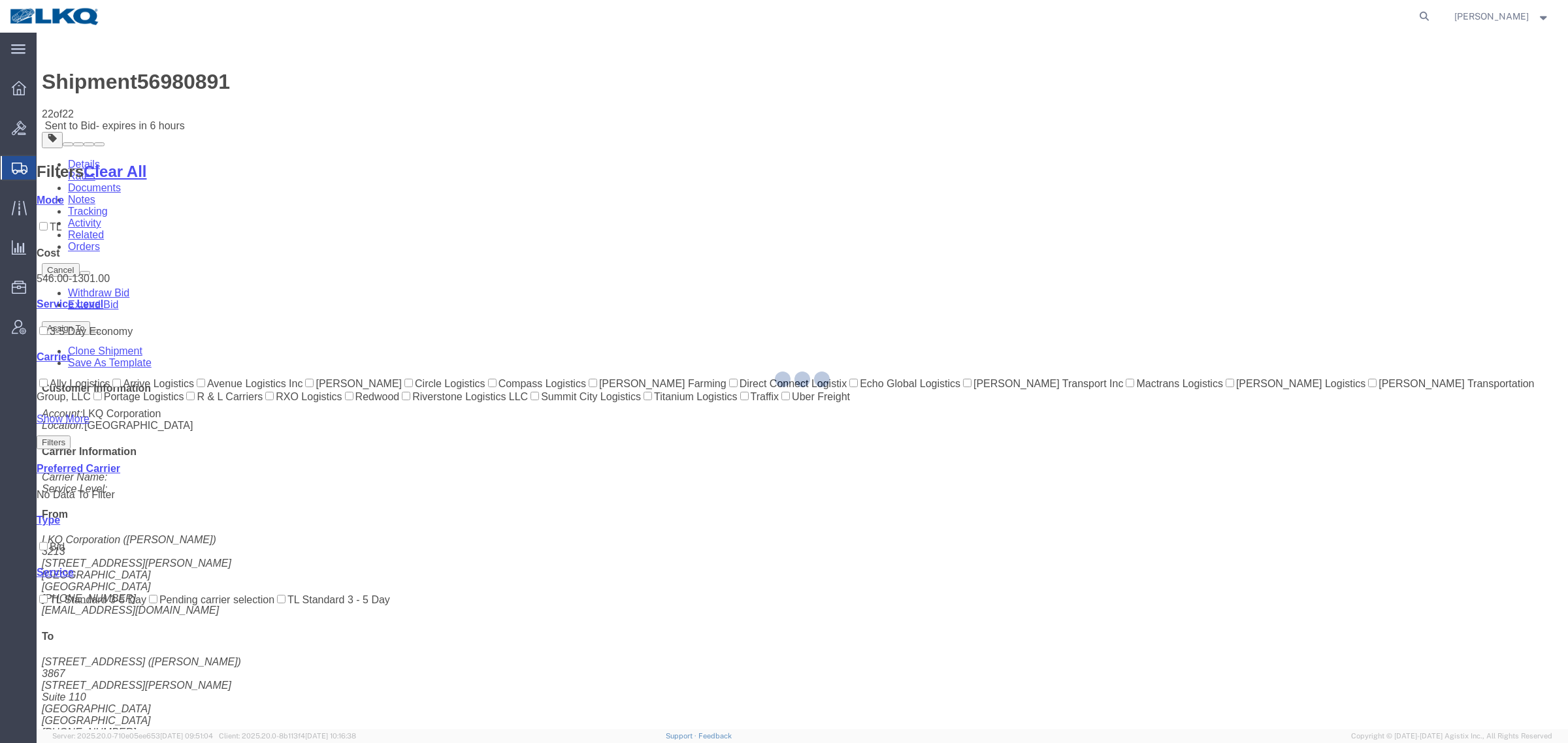
click at [783, 144] on div at bounding box center [802, 381] width 1531 height 697
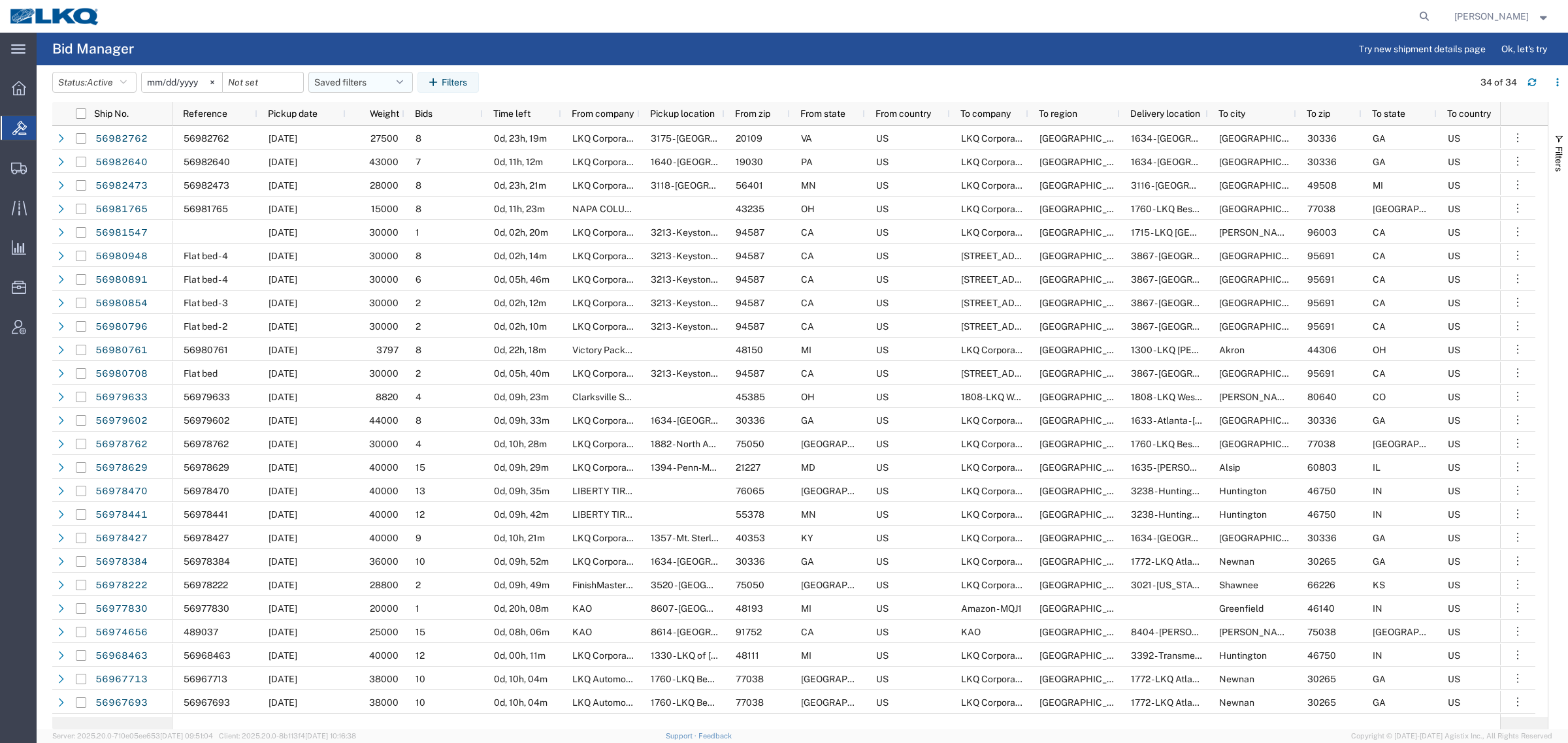
click at [377, 80] on button "Saved filters" at bounding box center [361, 82] width 104 height 21
click at [397, 141] on span "Bid Board" at bounding box center [396, 140] width 171 height 24
type input "[DATE]"
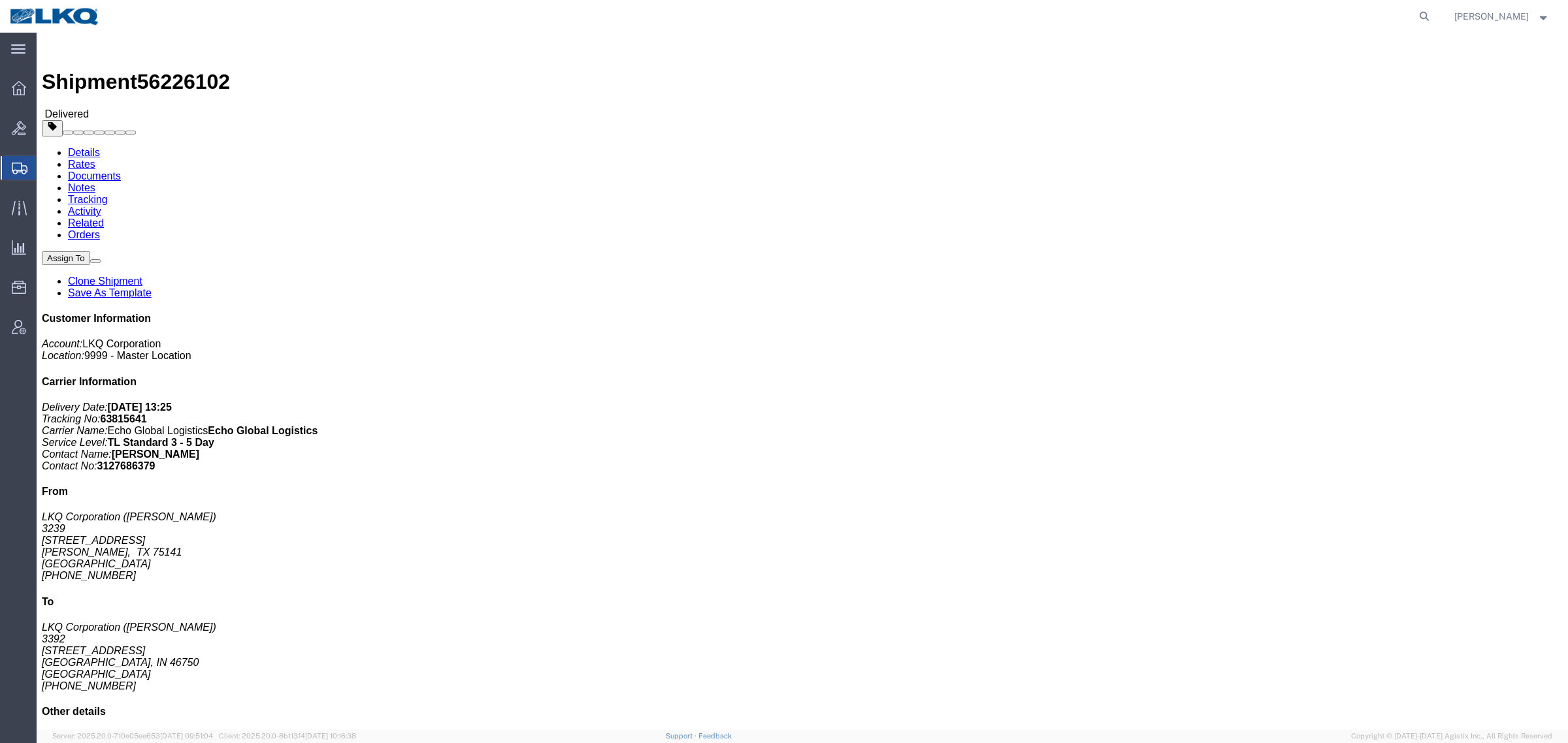
click at [1423, 16] on form at bounding box center [1424, 16] width 21 height 33
click at [1430, 18] on icon at bounding box center [1424, 16] width 18 height 18
paste input "56967328"
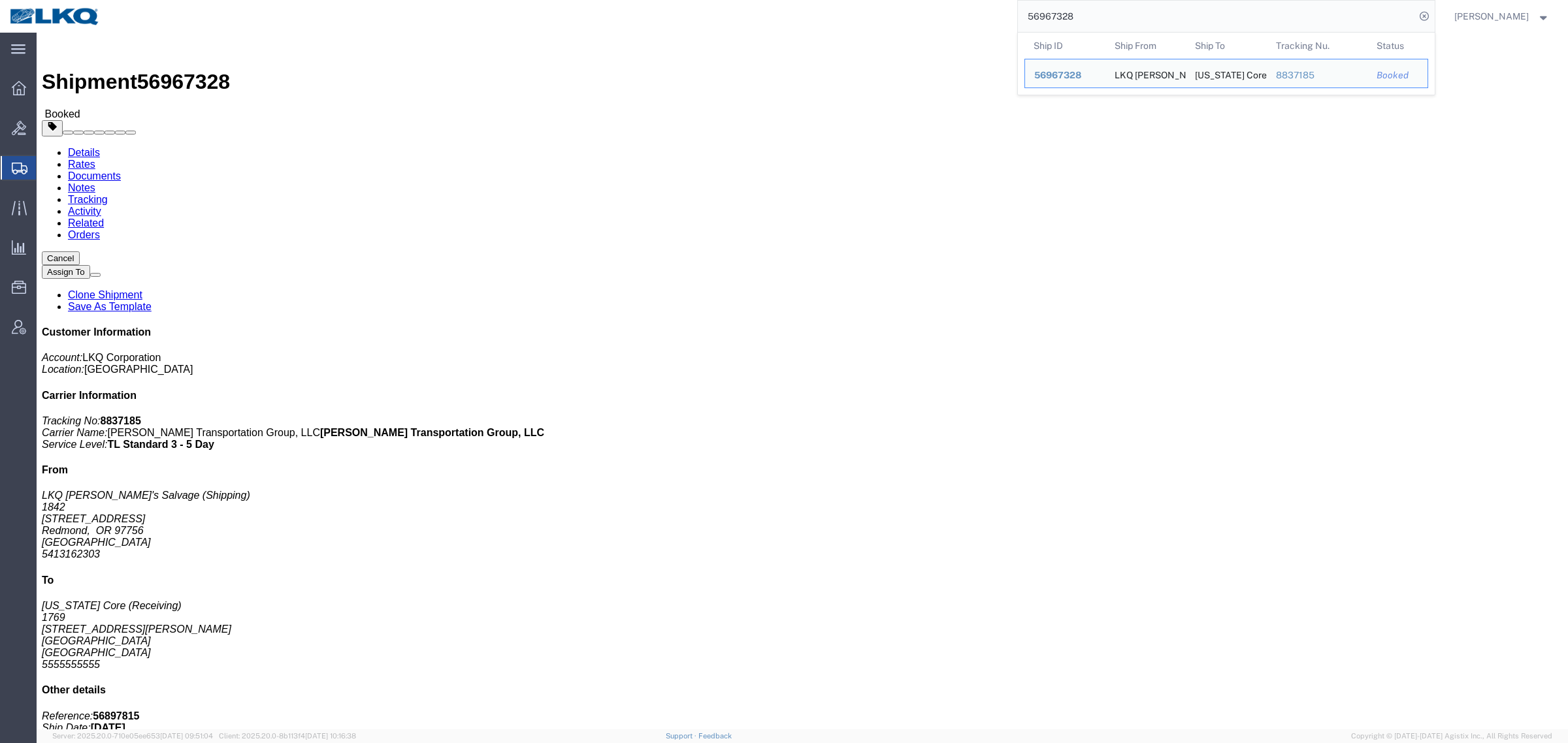
drag, startPoint x: 1095, startPoint y: 11, endPoint x: 909, endPoint y: 14, distance: 186.0
click at [909, 14] on div "56967328 Ship ID Ship From Ship To Tracking Nu. Status Ship ID 56967328 Ship Fr…" at bounding box center [772, 16] width 1325 height 33
paste input "23733"
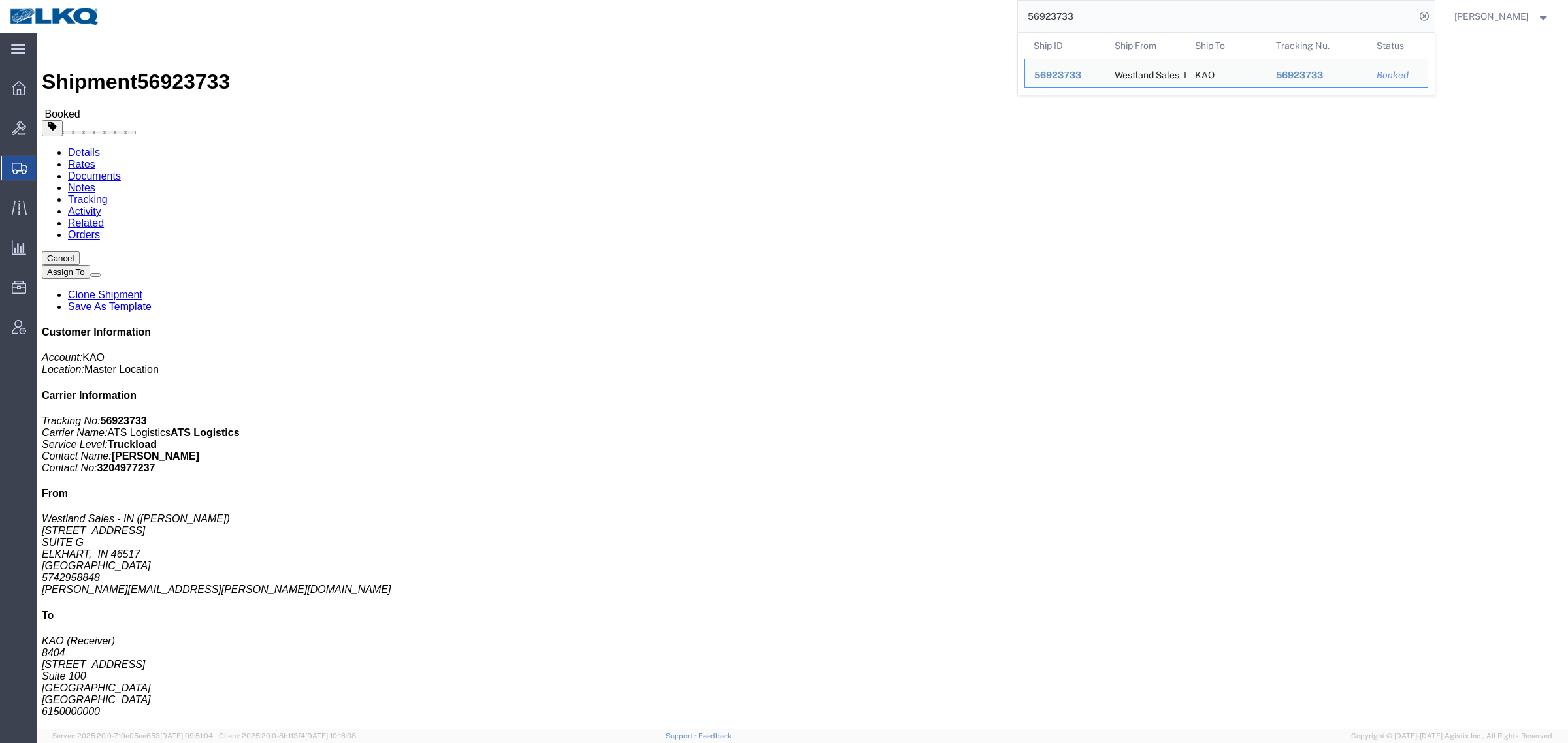
paste input "83250"
drag, startPoint x: 1099, startPoint y: 18, endPoint x: 948, endPoint y: 18, distance: 151.0
click at [949, 18] on div "56923733 Ship ID Ship From Ship To Tracking Nu. Status Ship ID 56923733 Ship Fr…" at bounding box center [772, 16] width 1325 height 33
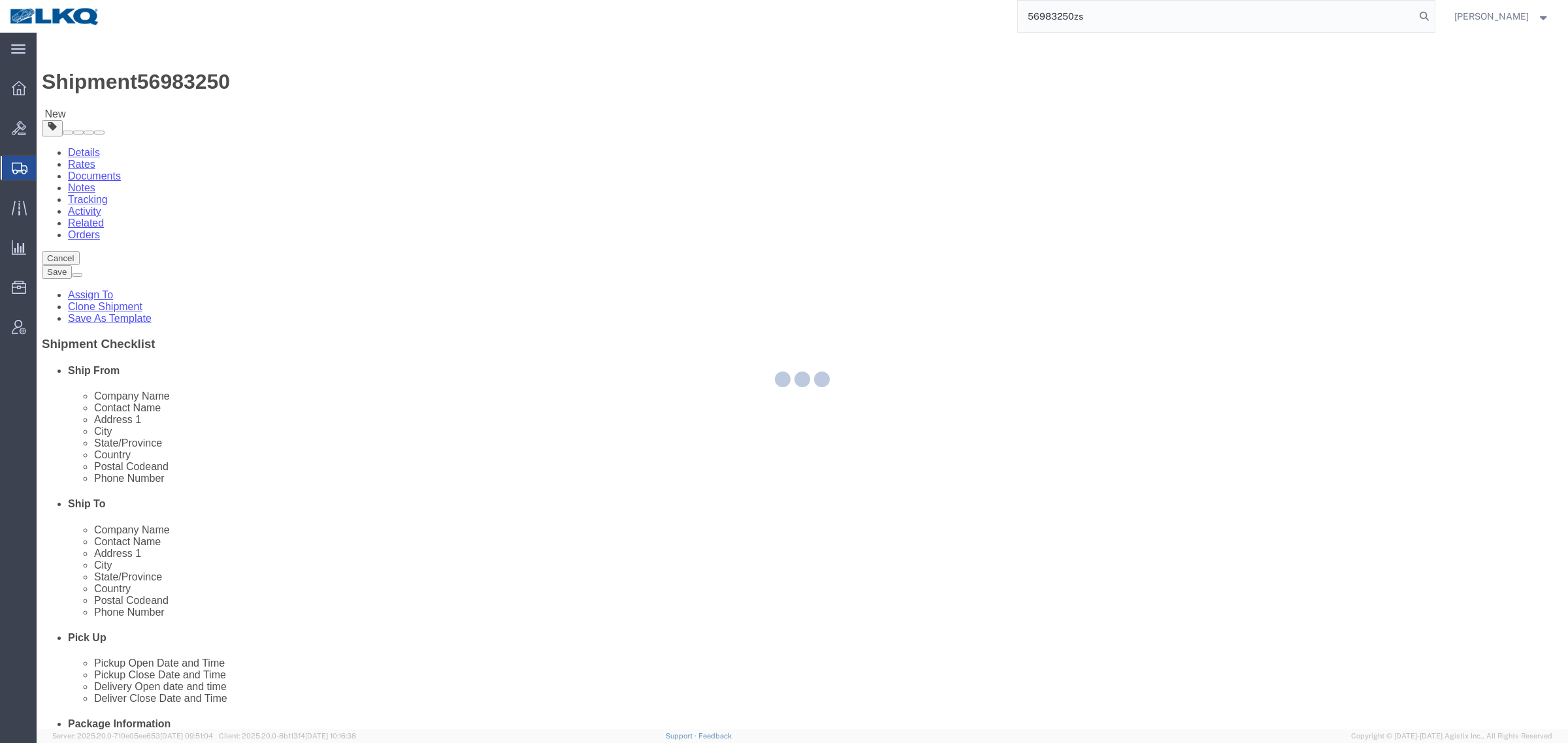
type input "56983250zs"
select select
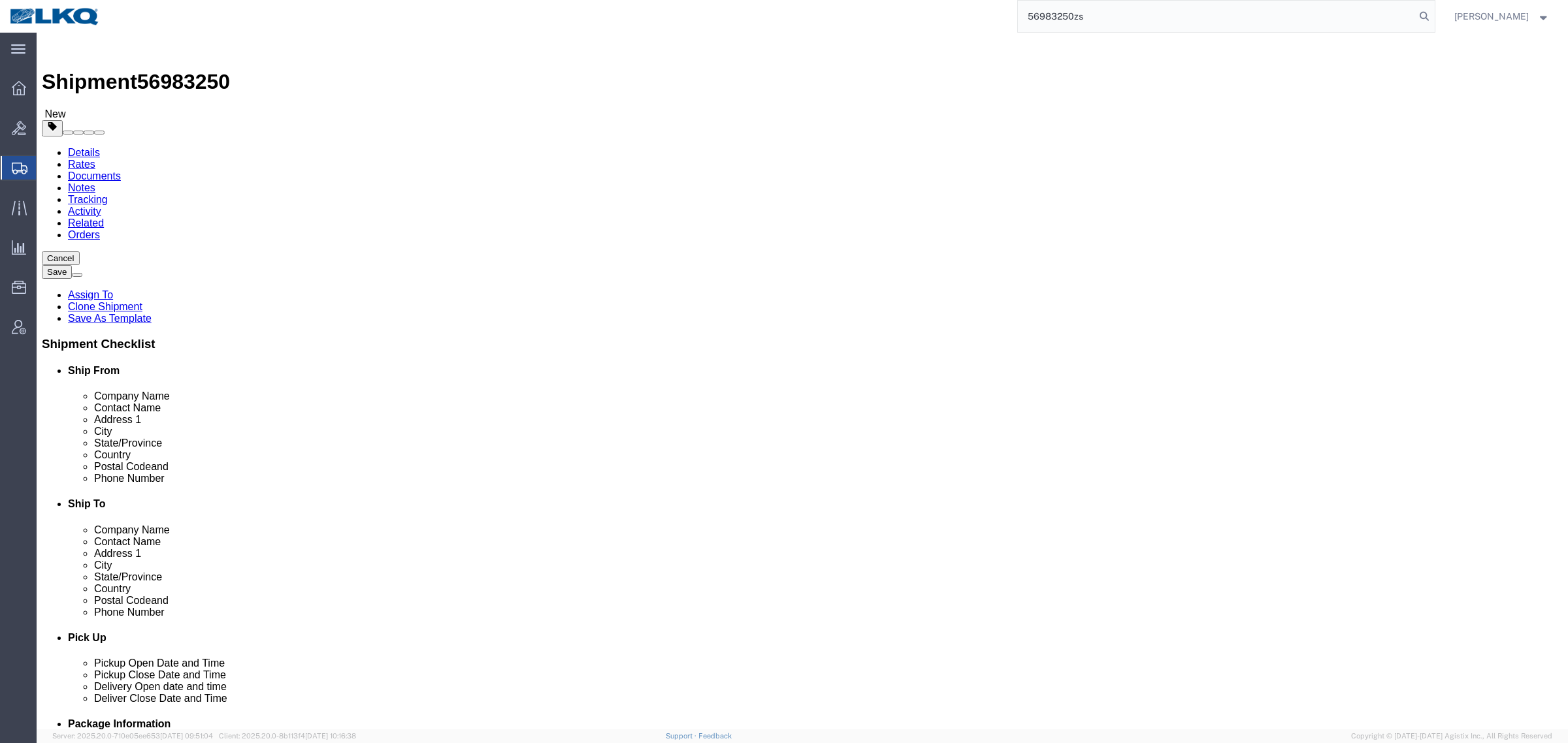
click at [1092, 14] on input "56983250zs" at bounding box center [1217, 16] width 397 height 31
paste input "search"
type input "56983250"
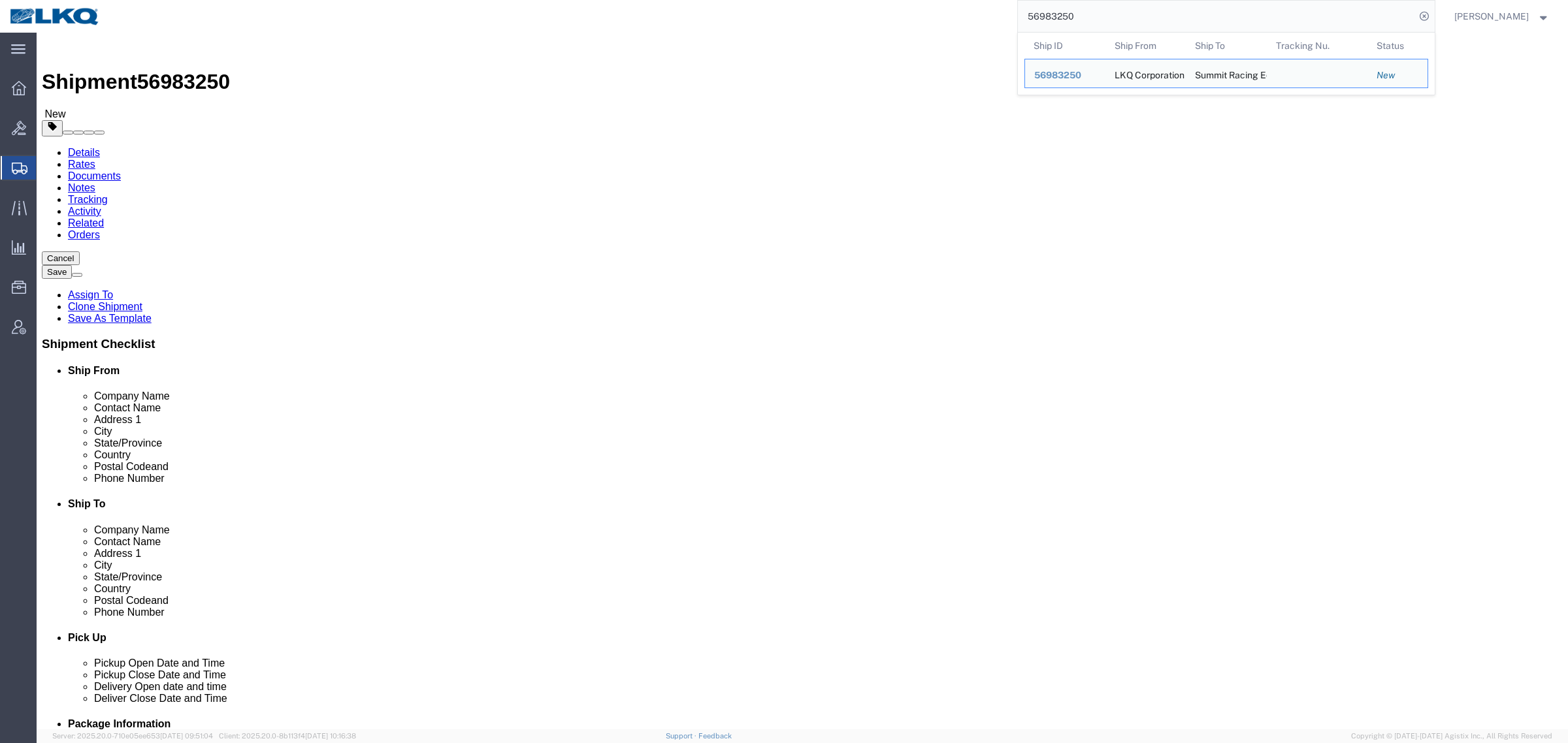
click button "Rate Shipment"
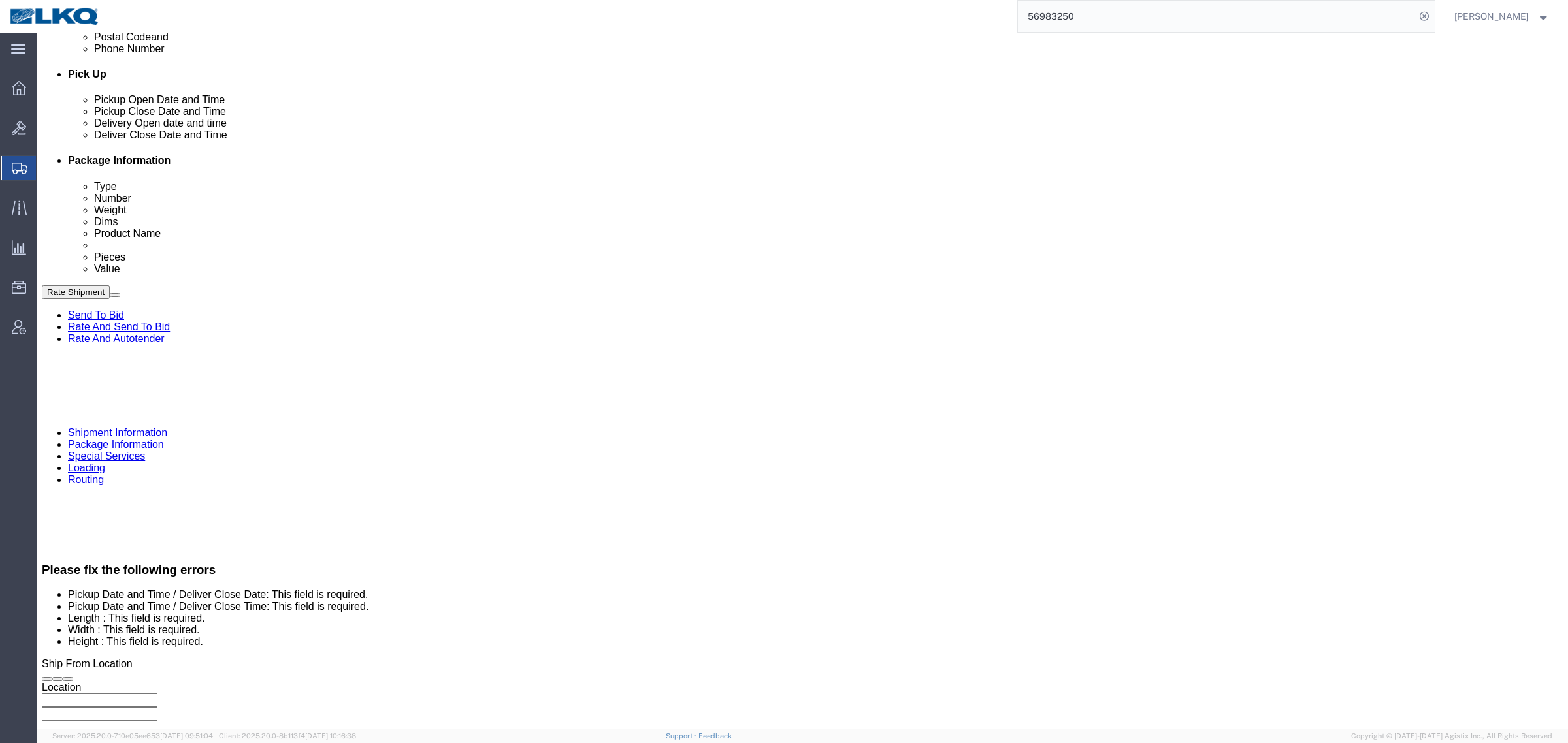
scroll to position [571, 0]
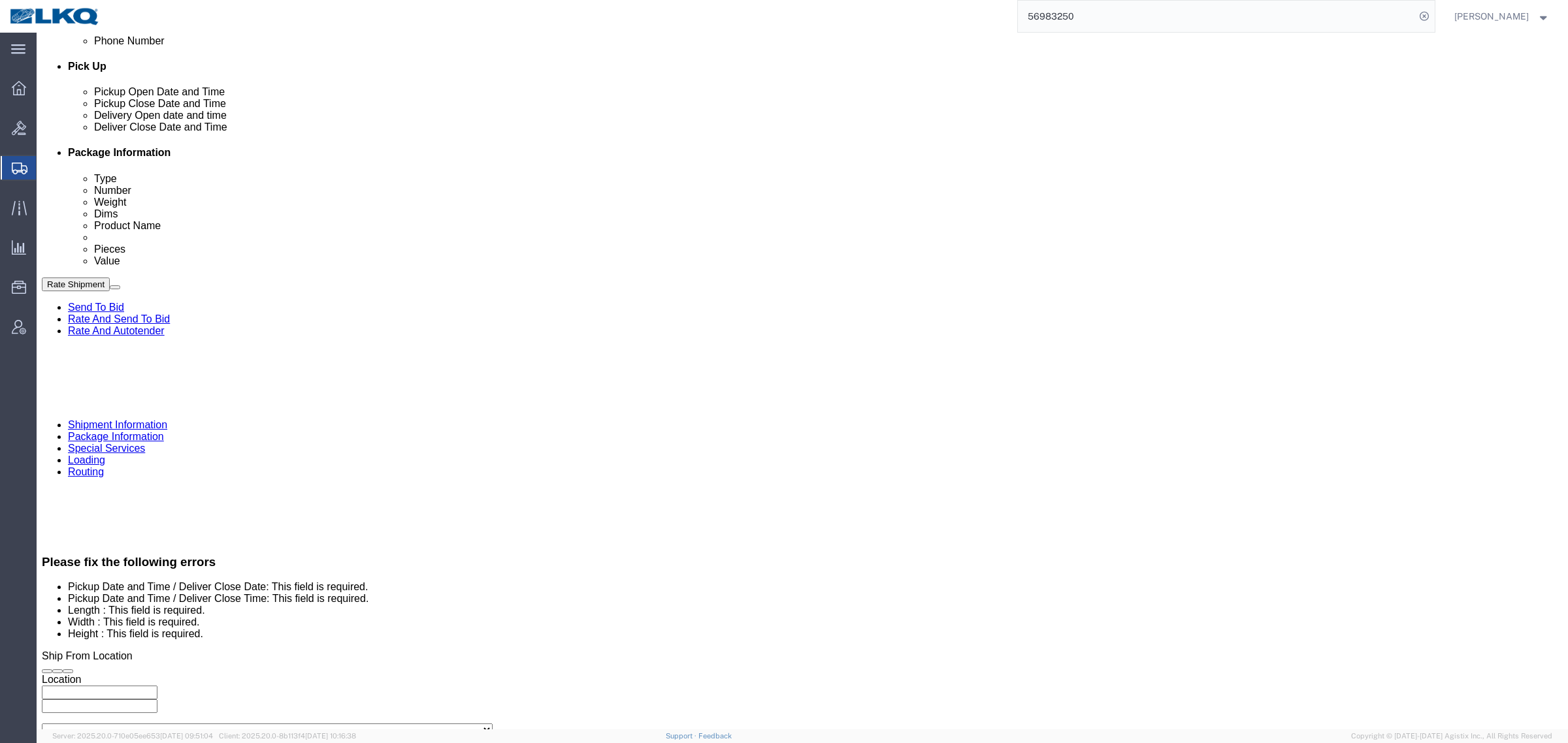
click div
click button "Apply"
click div "Cancel Save Assign To Clone Shipment Save As Template Shipment Checklist Ship F…"
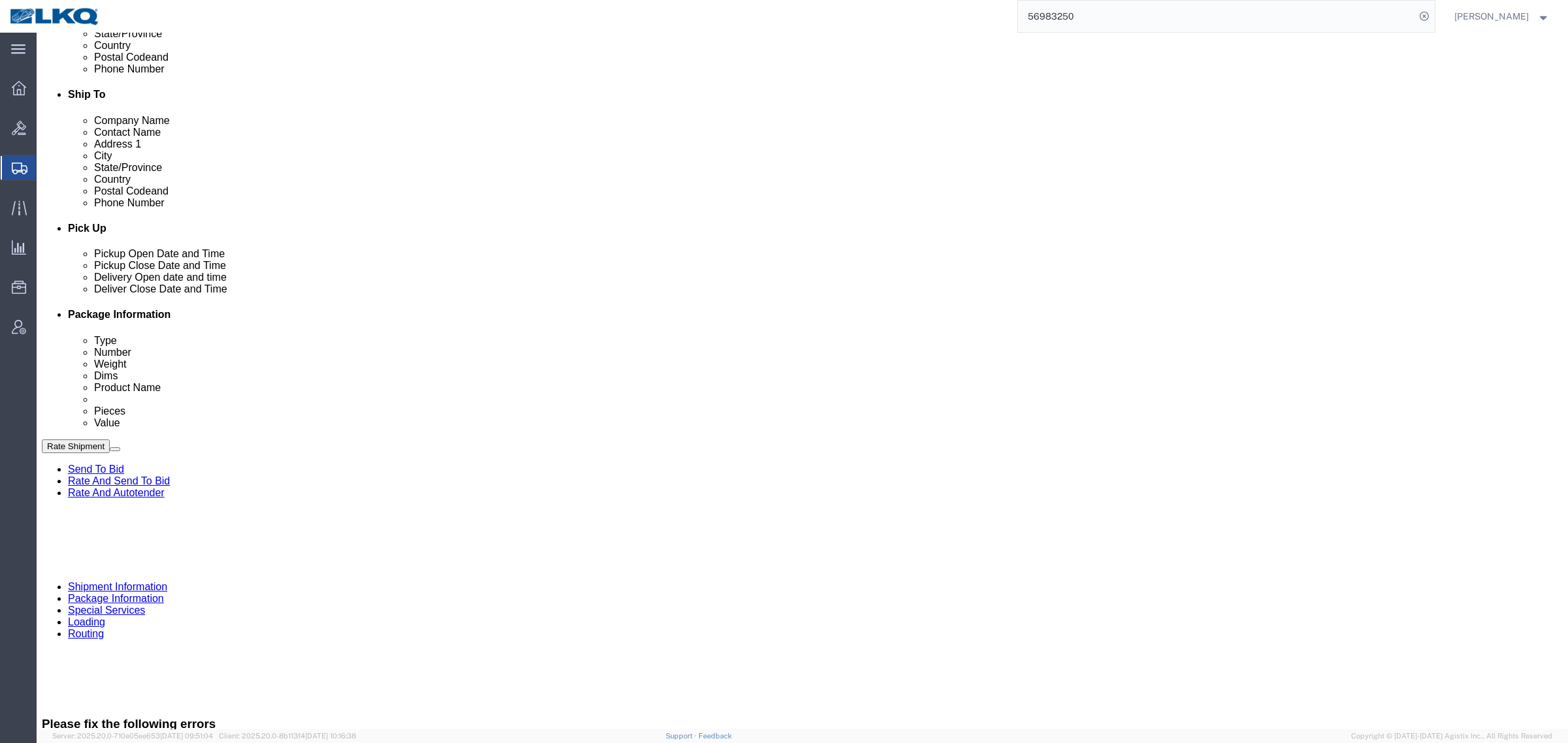
scroll to position [408, 0]
drag, startPoint x: 1316, startPoint y: 586, endPoint x: 1342, endPoint y: 645, distance: 64.5
click div "Cancel Save Assign To Clone Shipment Save As Template Shipment Checklist Ship F…"
click button "Rate Shipment"
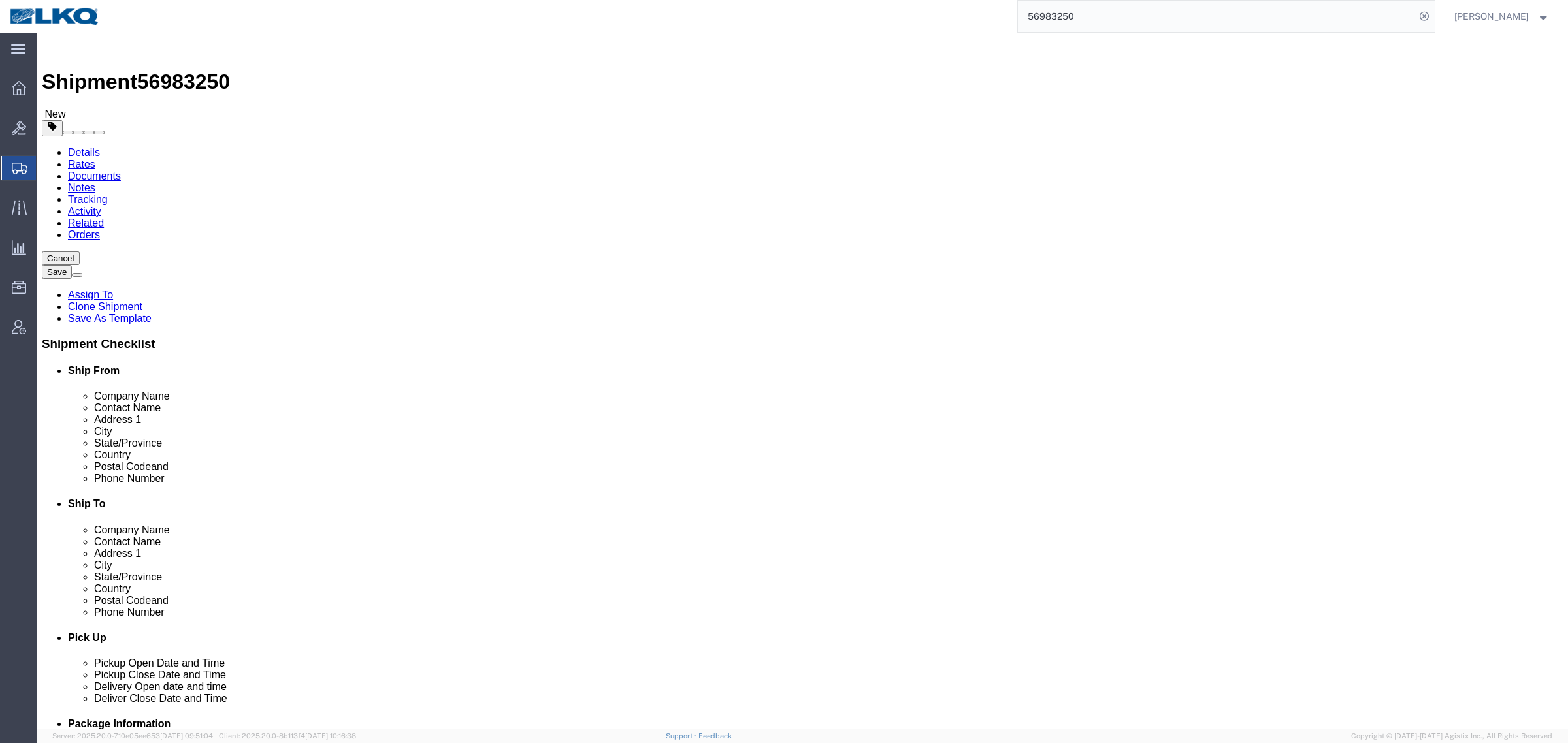
click link "Package Information"
click link "Rates"
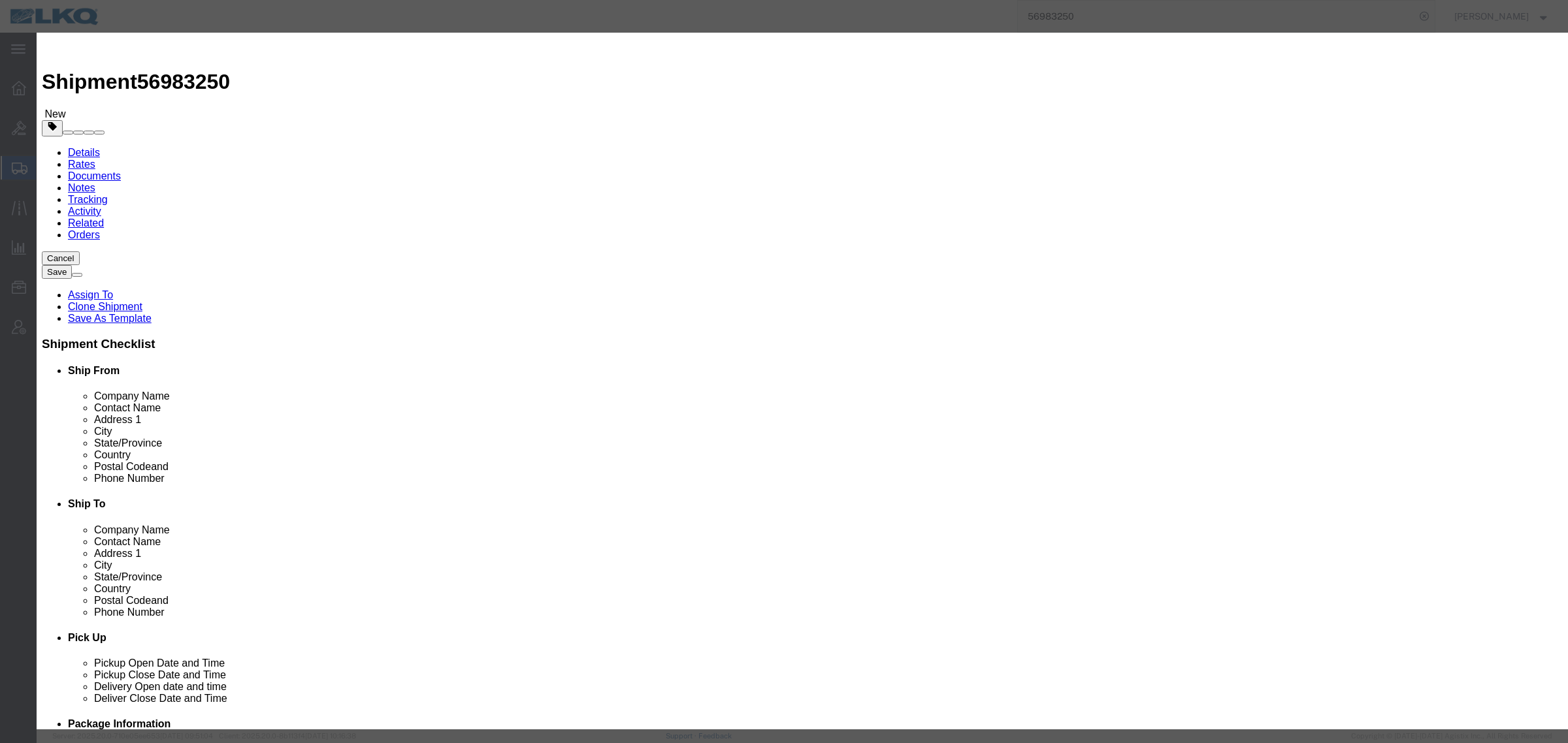
select select "4622"
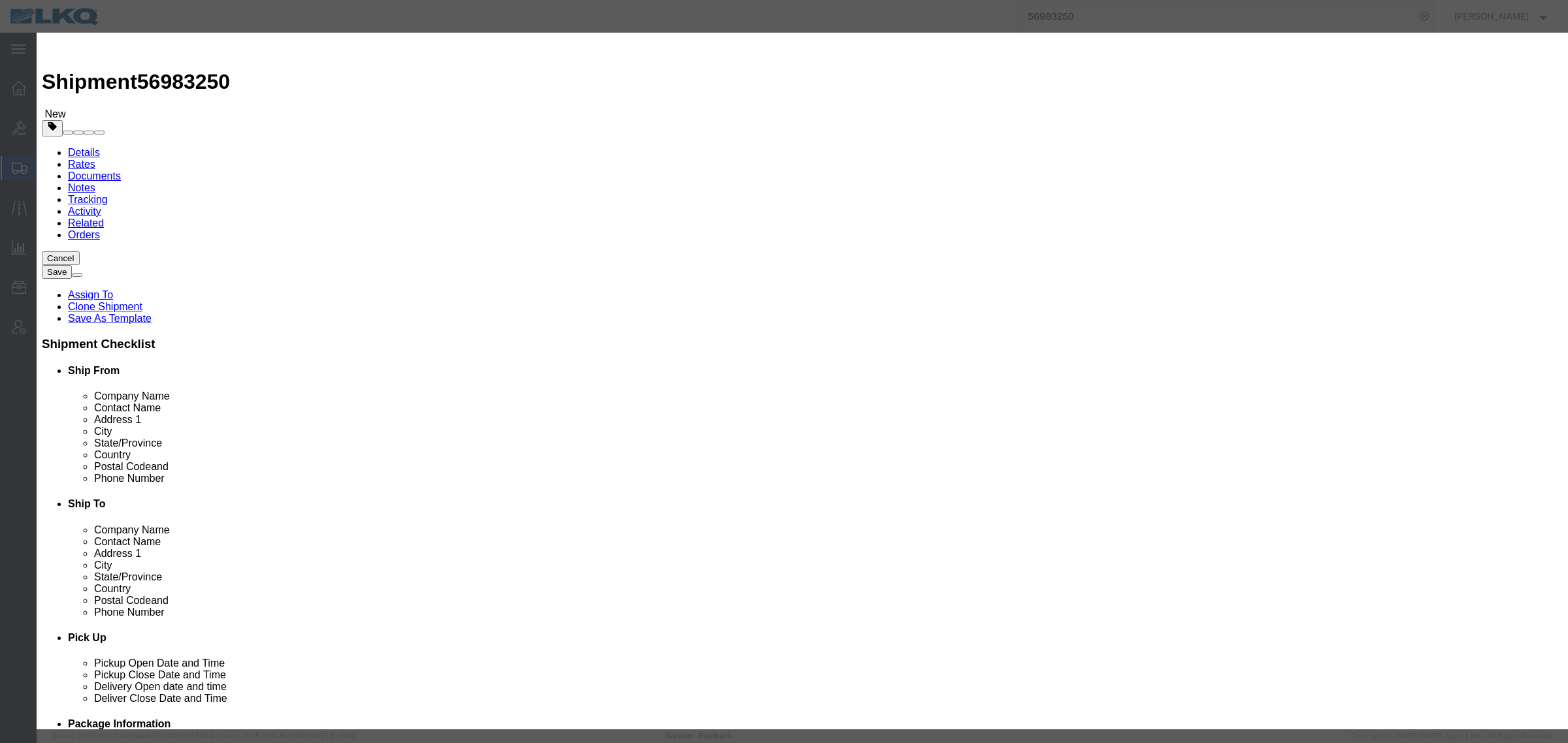
select select "13989"
type input "1900"
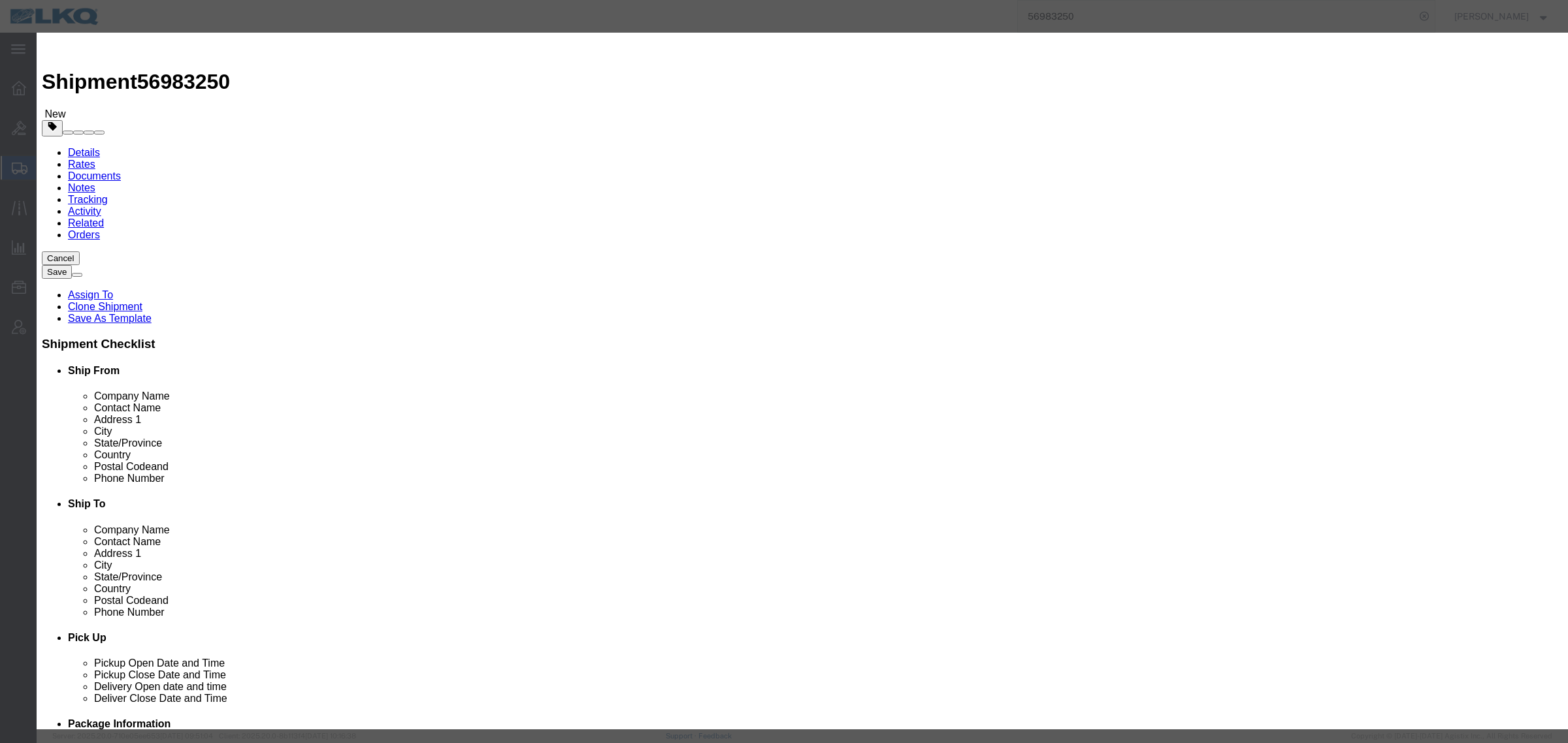
type input "1,900.00"
paste input "56983250"
type input "56983250"
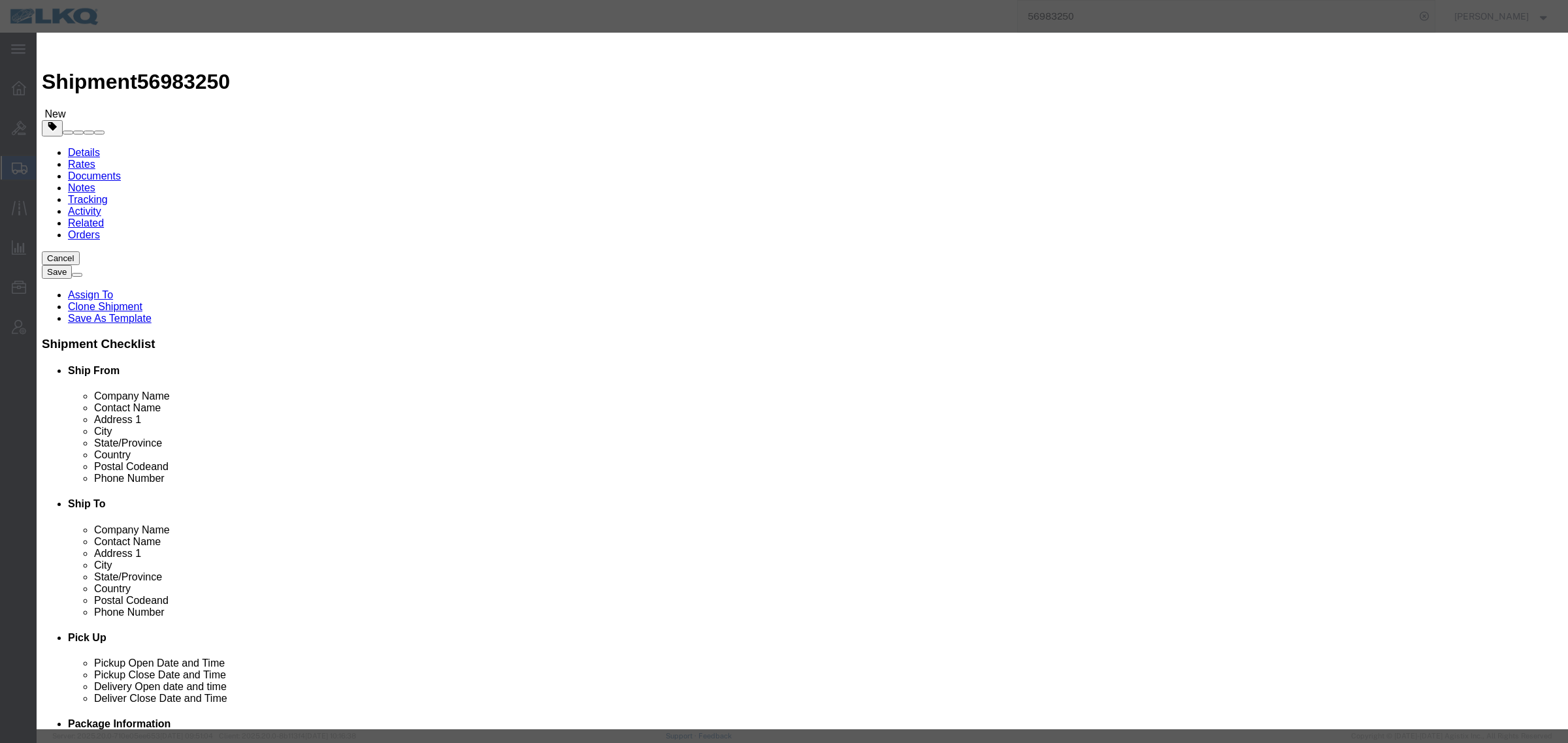
type input "[PERSON_NAME]"
type input "6150000000"
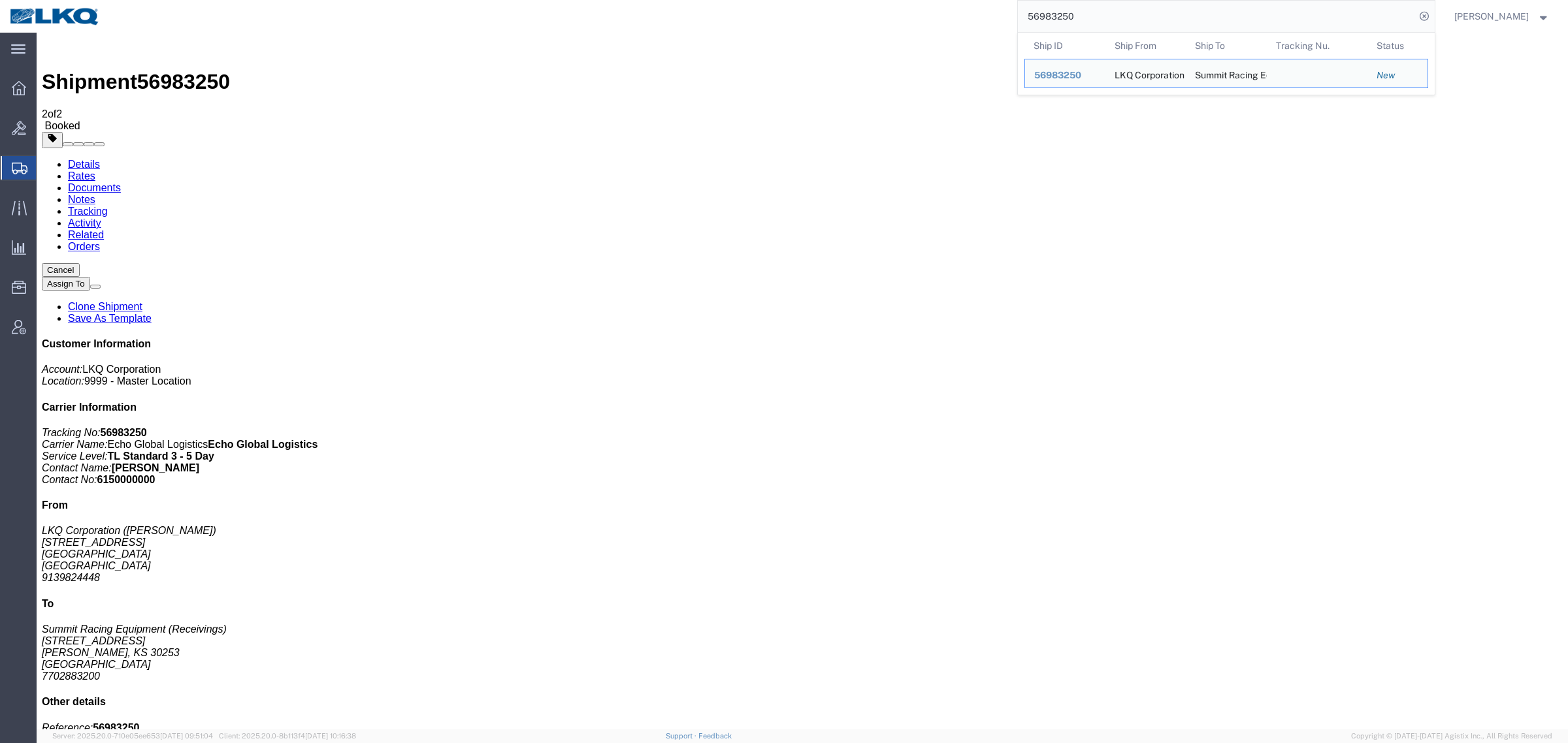
click at [1114, 18] on input "56983250" at bounding box center [1217, 16] width 397 height 31
paste input "5301"
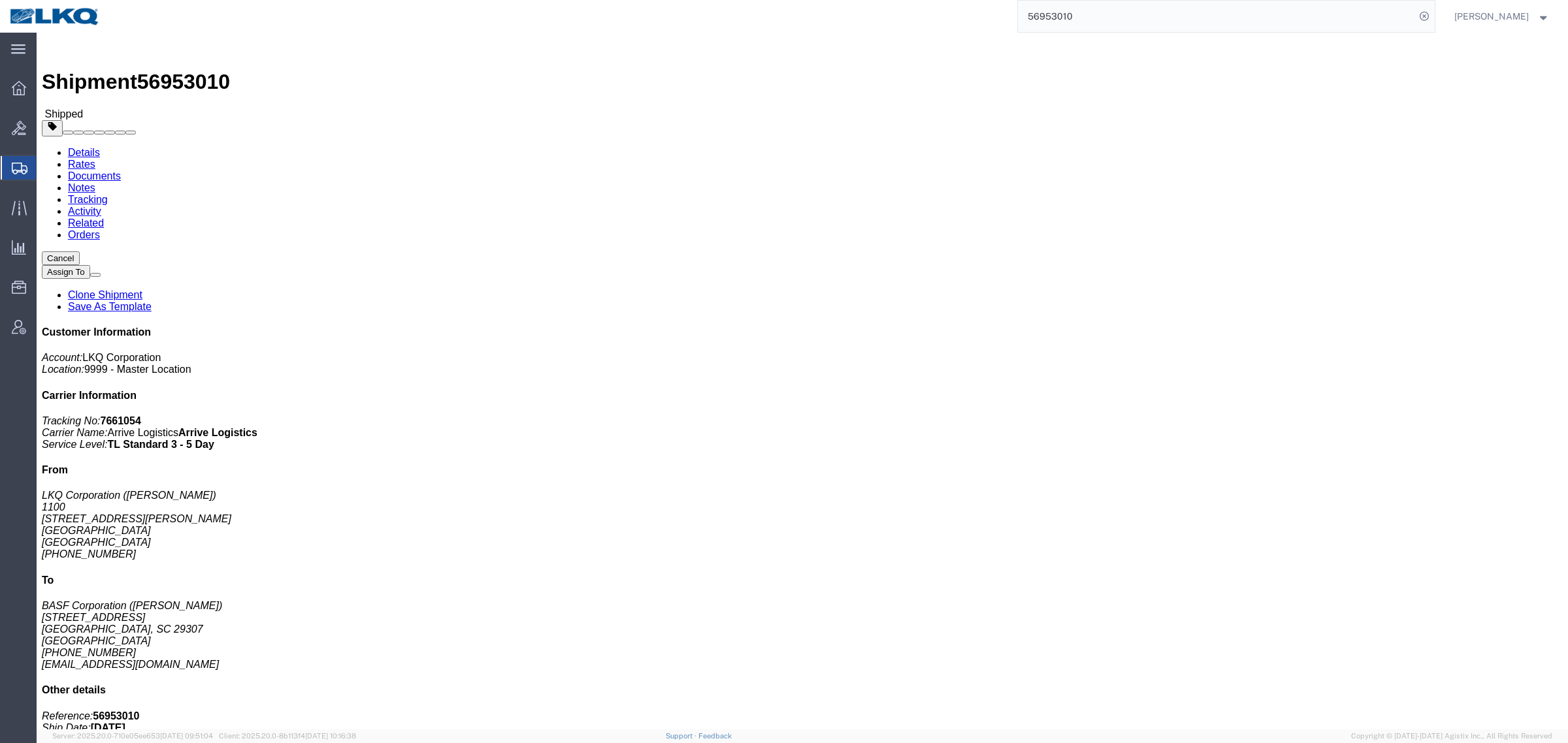
click div "Shipment Detail Ship From LKQ Corporation ([PERSON_NAME]) 1100 [STREET_ADDRESS]…"
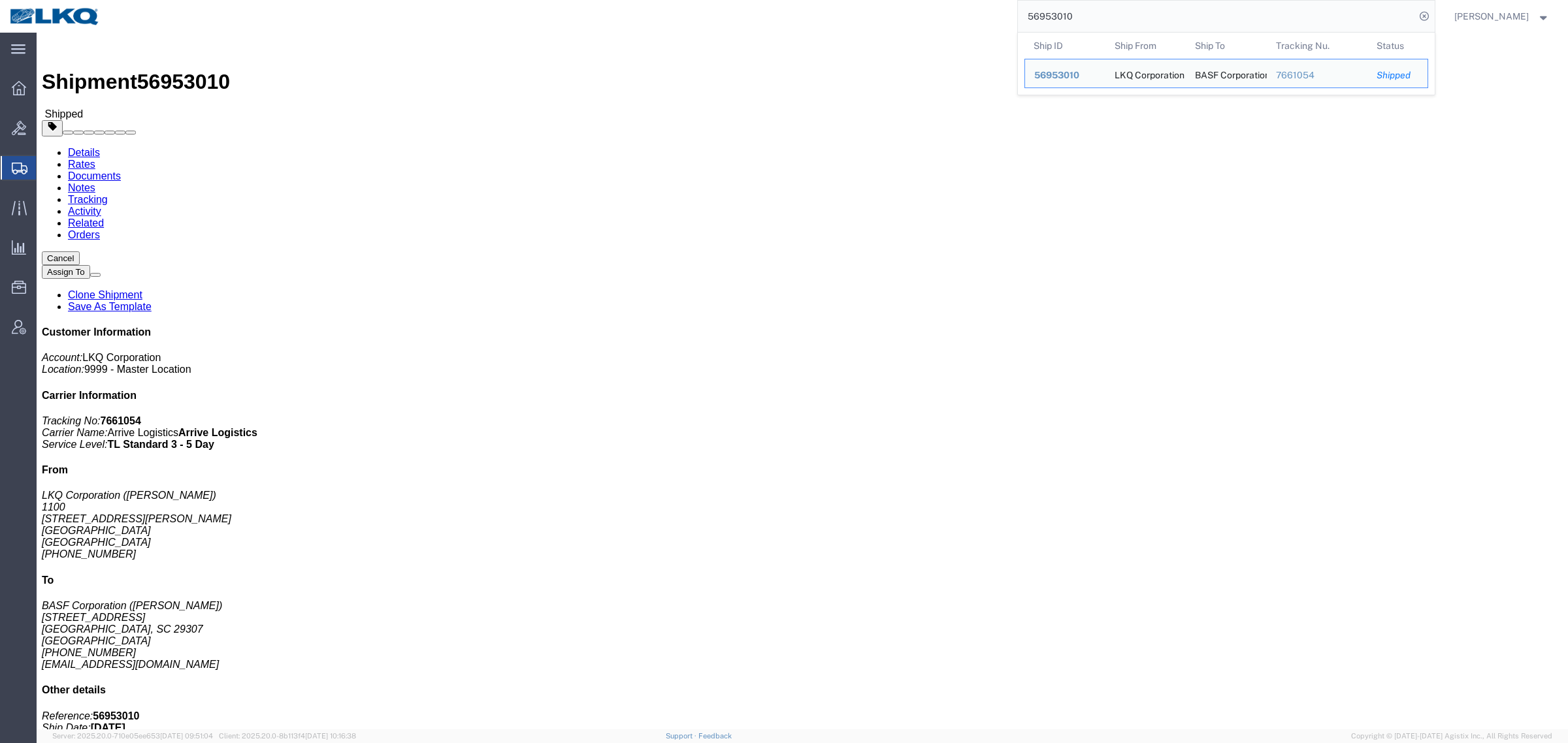
click at [998, 18] on div "56953010 Ship ID Ship From Ship To Tracking Nu. Status Ship ID 56953010 Ship Fr…" at bounding box center [772, 16] width 1325 height 33
paste input "35283"
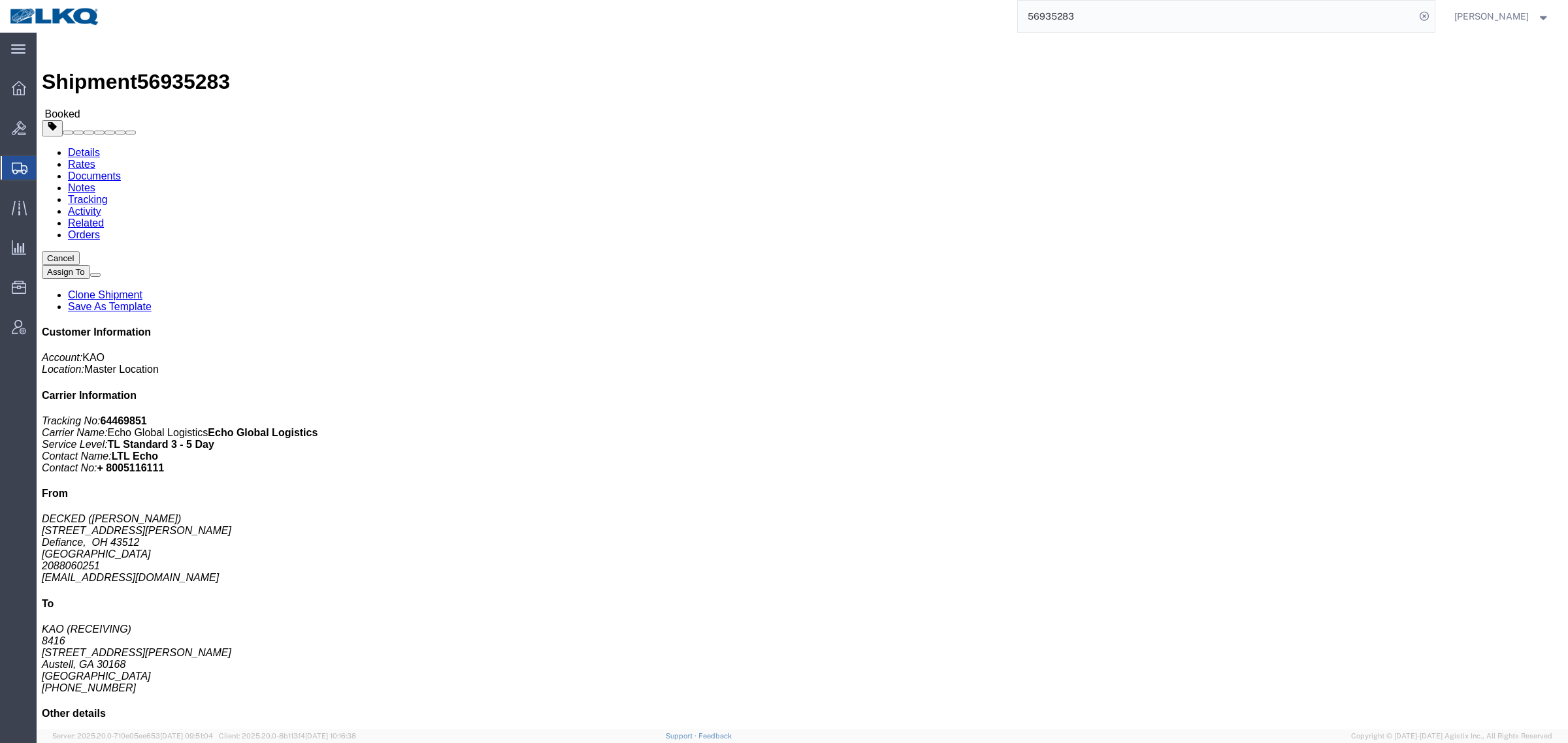
click div "Shipment Detail Ship From DECKED ([PERSON_NAME]) [STREET_ADDRESS][PERSON_NAME] …"
click div "Leg 1 - Truckload Vehicle 1: Standard Dry Van (53 Feet) Number of trucks: 1"
click h4 "Routing & Vehicle Information"
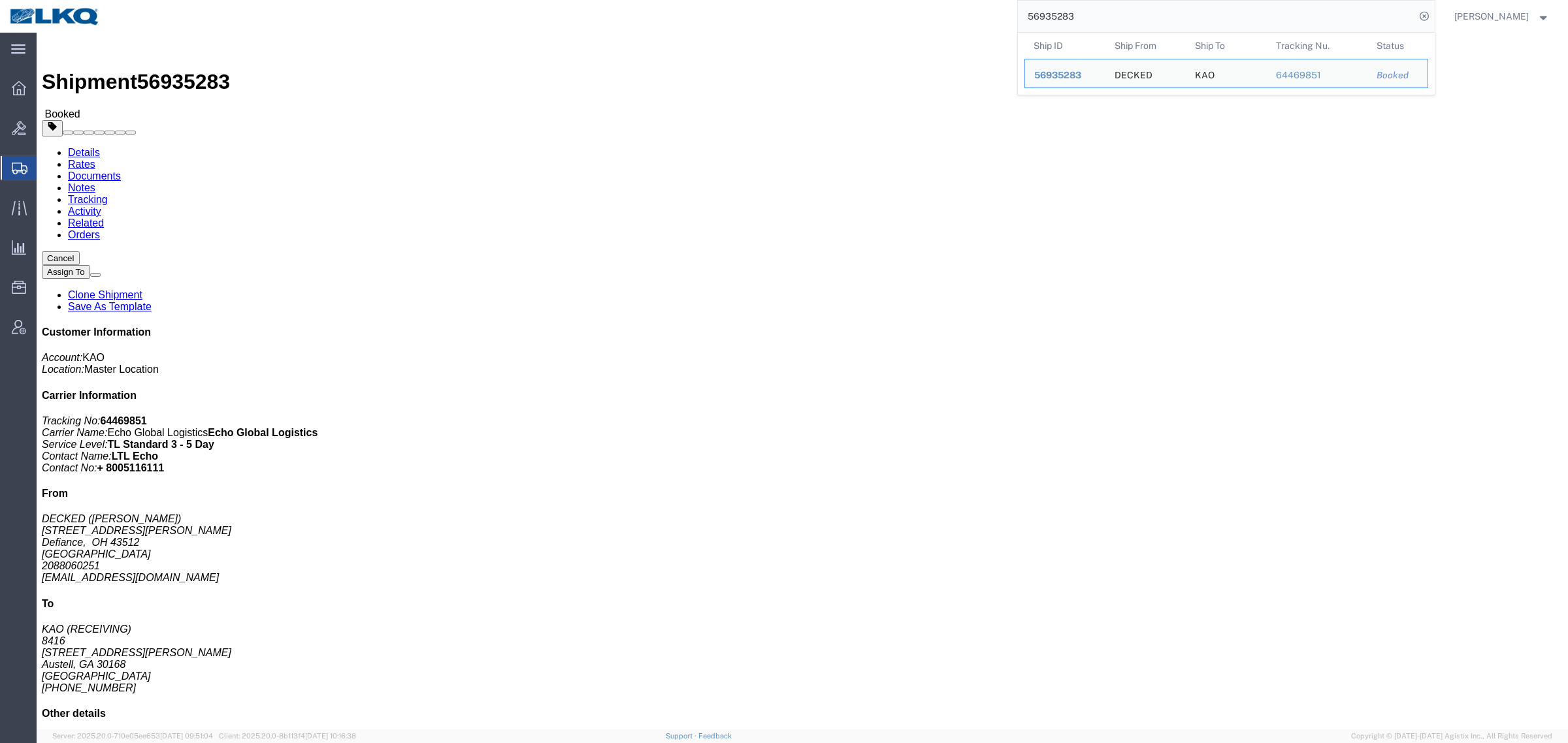
click at [1109, 20] on input "56935283" at bounding box center [1217, 16] width 397 height 31
click at [1108, 18] on input "56935283" at bounding box center [1217, 16] width 397 height 31
paste input "80948"
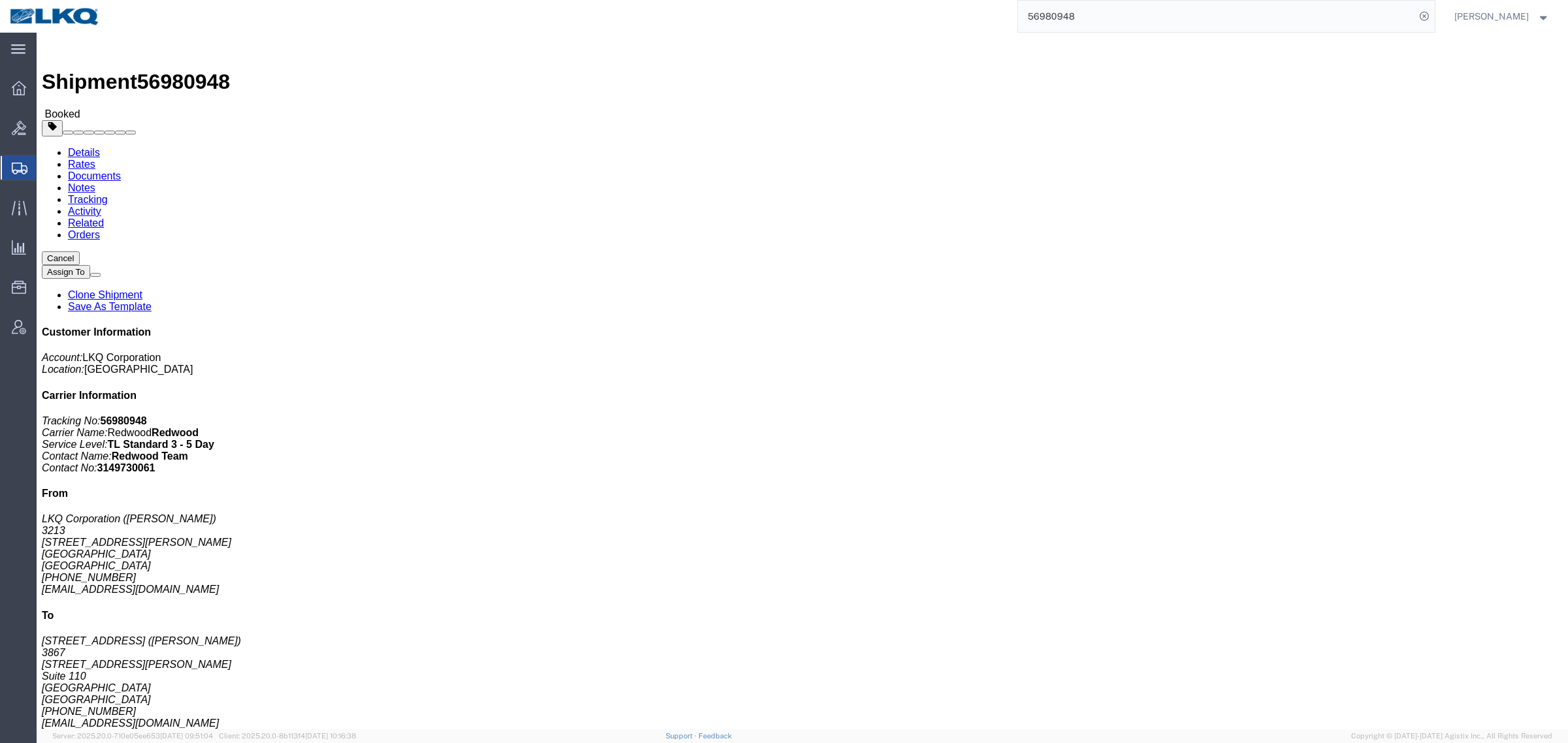
click address "LKQ Corporation ([PERSON_NAME]) [STREET_ADDRESS][PERSON_NAME] [PHONE_NUMBER] [E…"
click address "[GEOGRAPHIC_DATA] ([PERSON_NAME]) 3867 [STREET_ADDRESS][PERSON_NAME] [PHONE_NUM…"
click div "Ship To [GEOGRAPHIC_DATA] ([PERSON_NAME]) 3867 [STREET_ADDRESS][PERSON_NAME] [P…"
click at [1089, 17] on input "56980948" at bounding box center [1217, 16] width 397 height 31
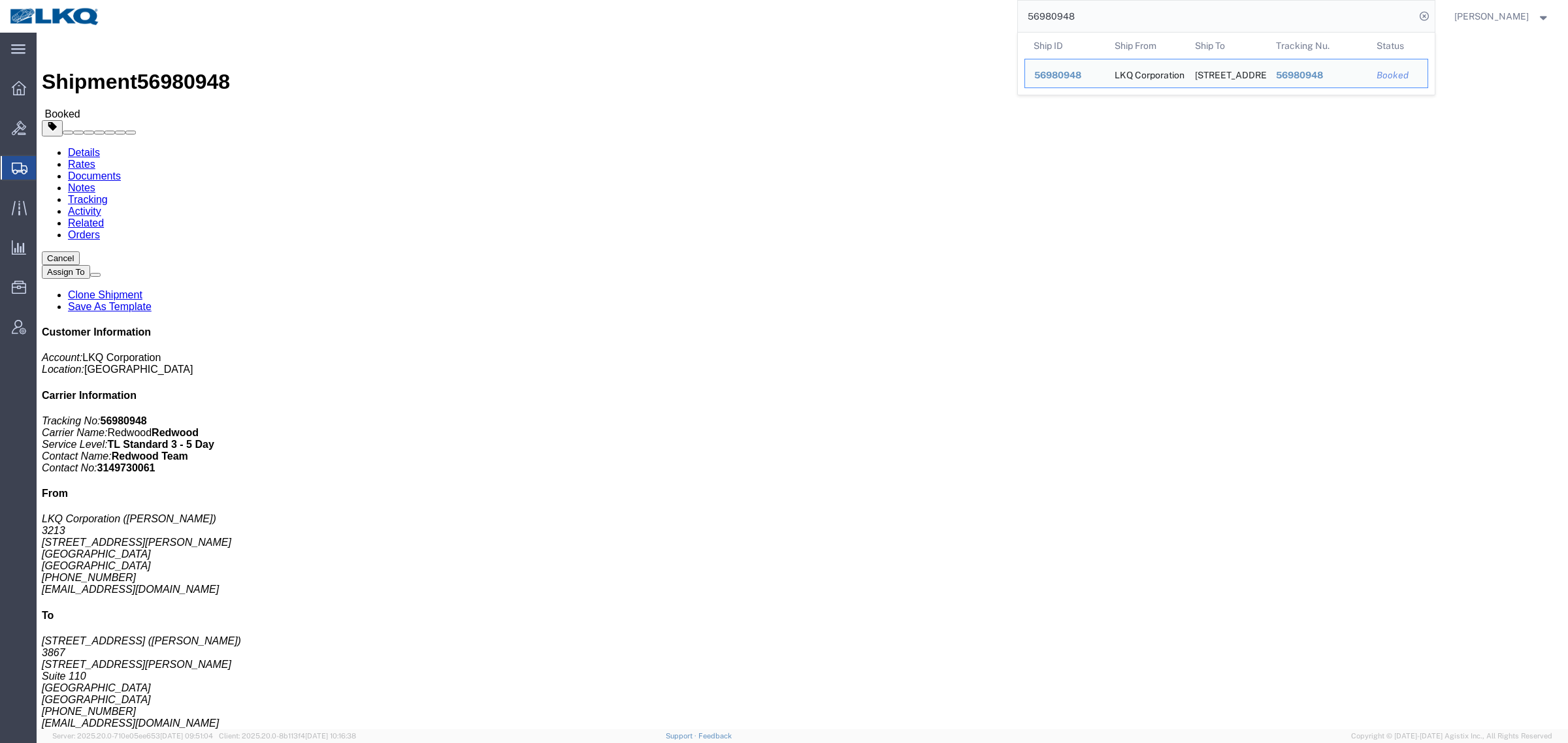
click at [1089, 17] on input "56980948" at bounding box center [1217, 16] width 397 height 31
paste input "1547"
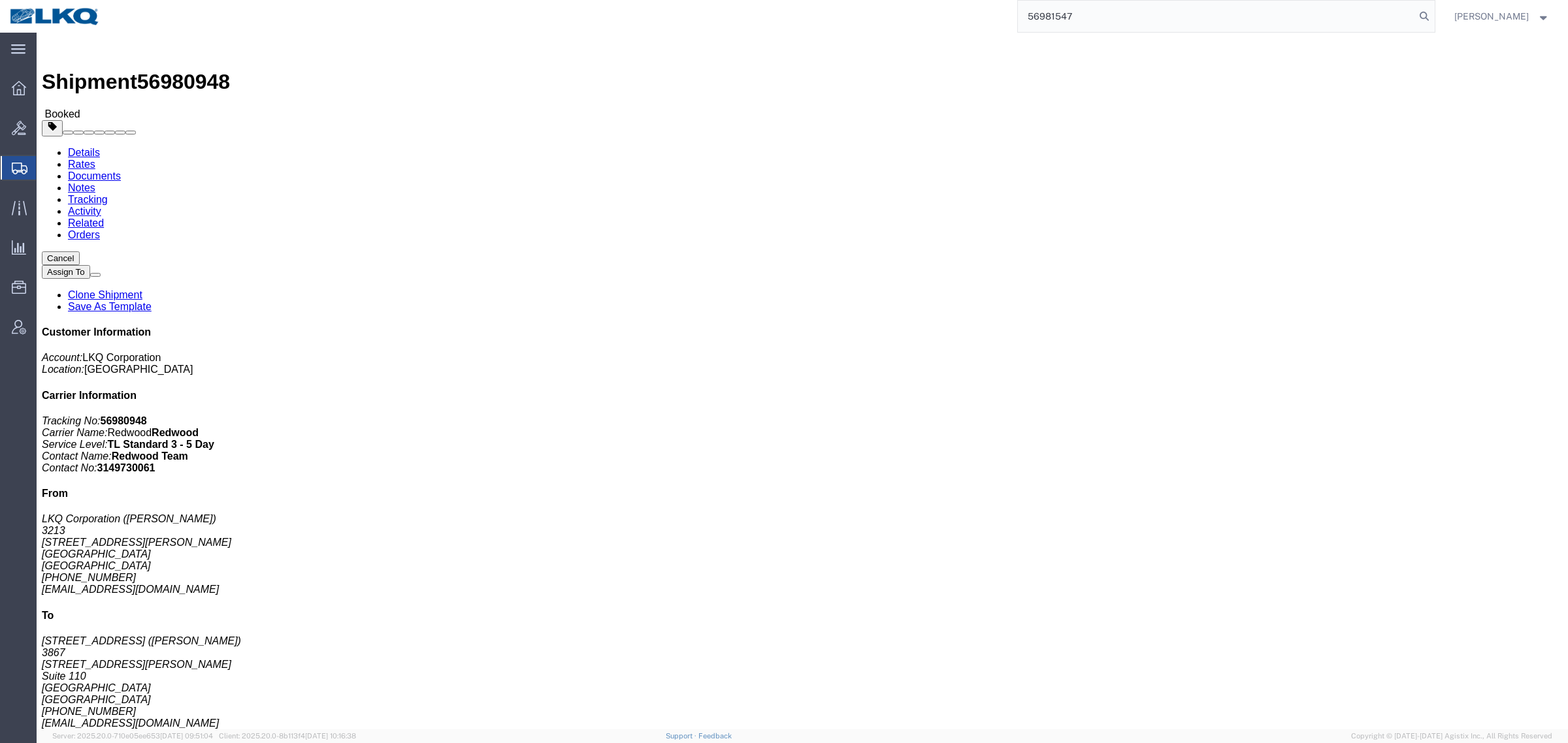
type input "56981547"
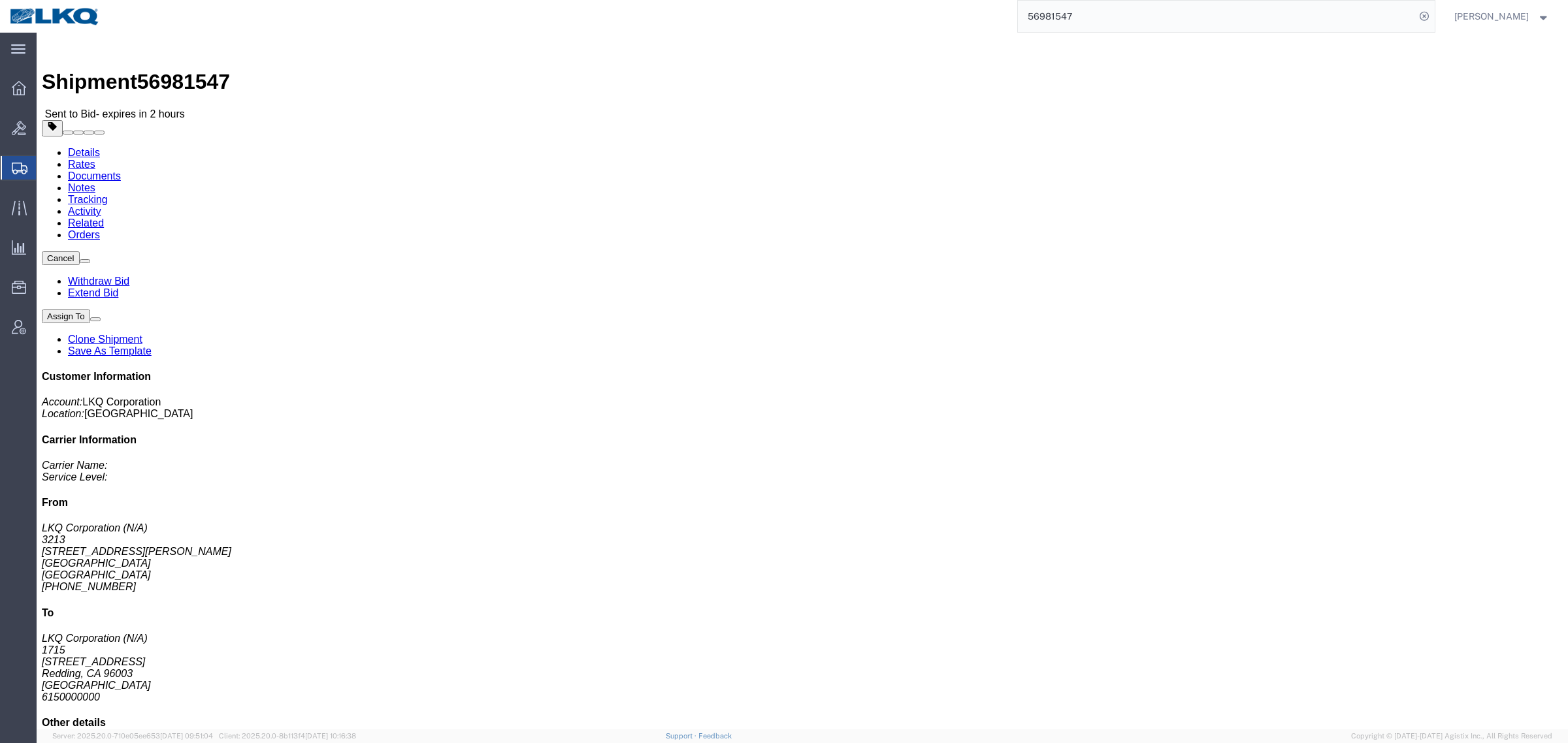
click link "Rates"
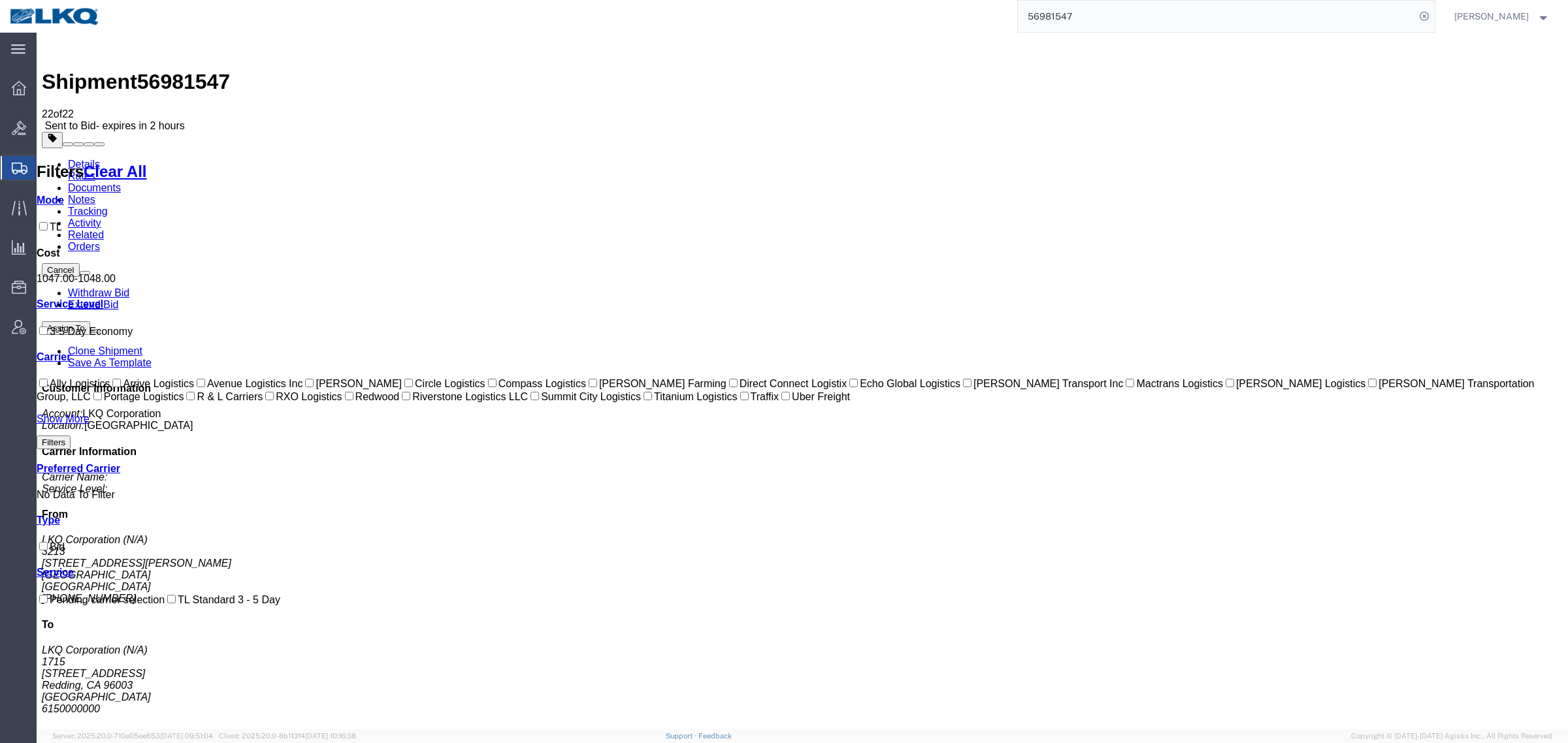
click at [130, 287] on link "Withdraw Bid" at bounding box center [98, 293] width 62 height 11
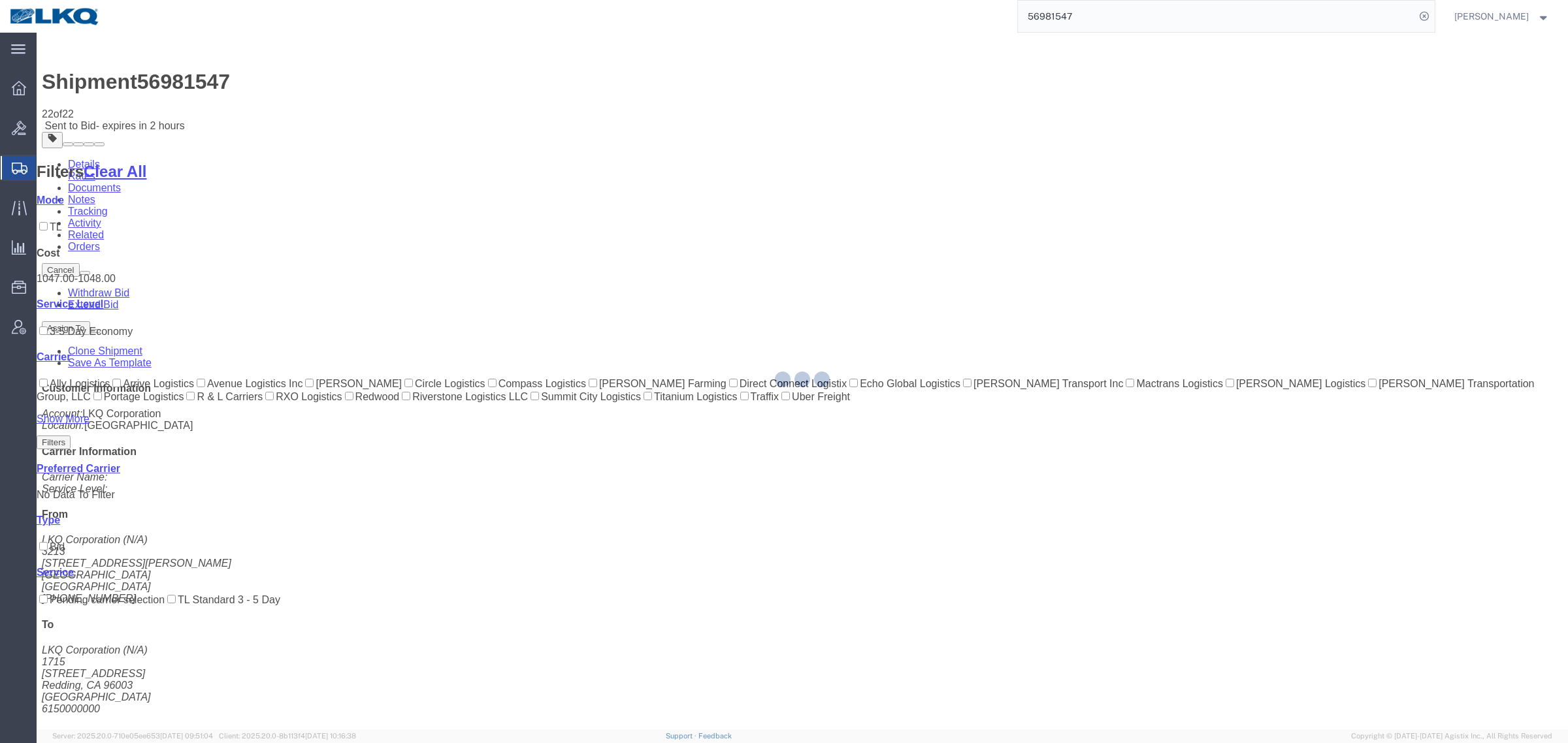
select select "27924"
select select "27600"
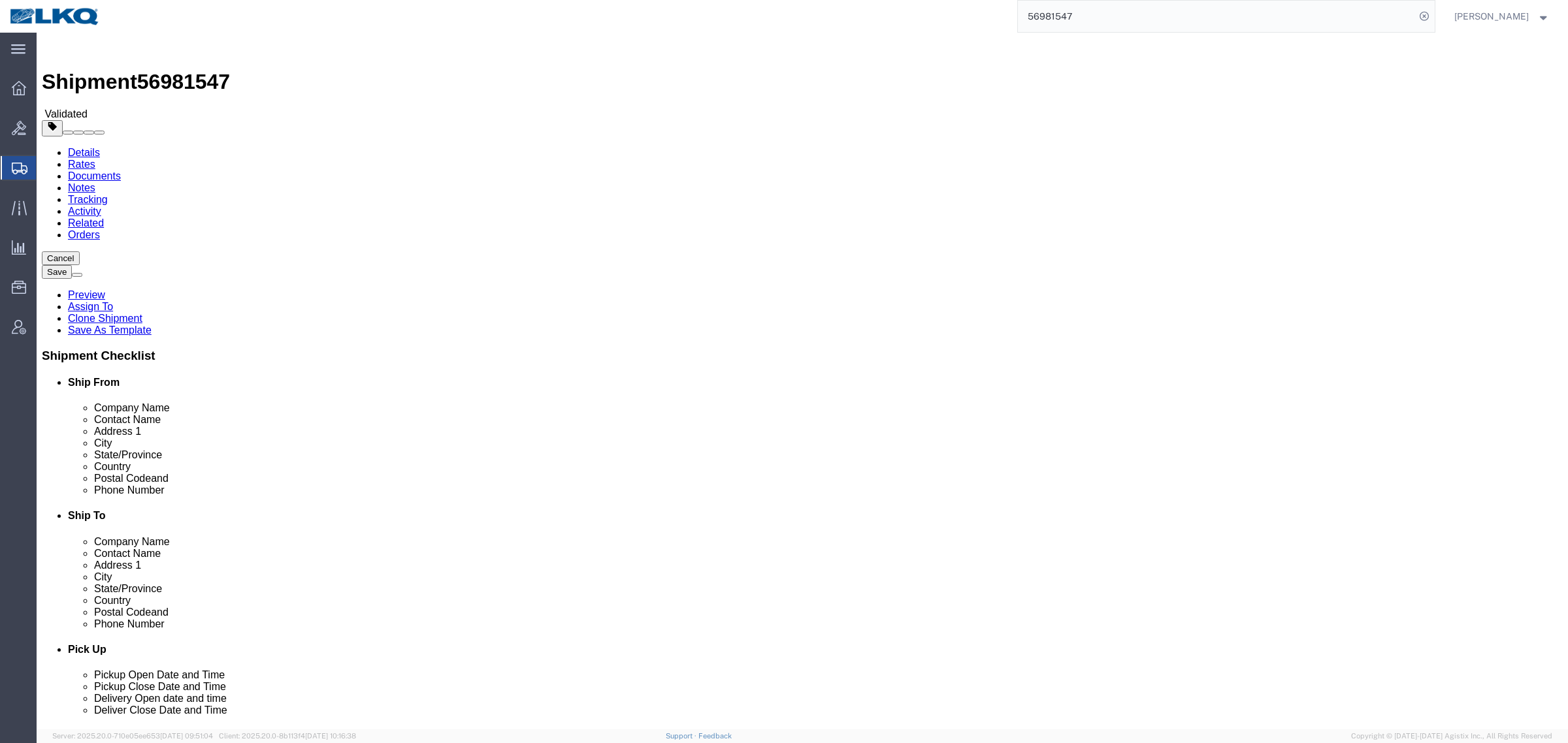
click div "Shipment Information Package Information Special Services Loading Routing"
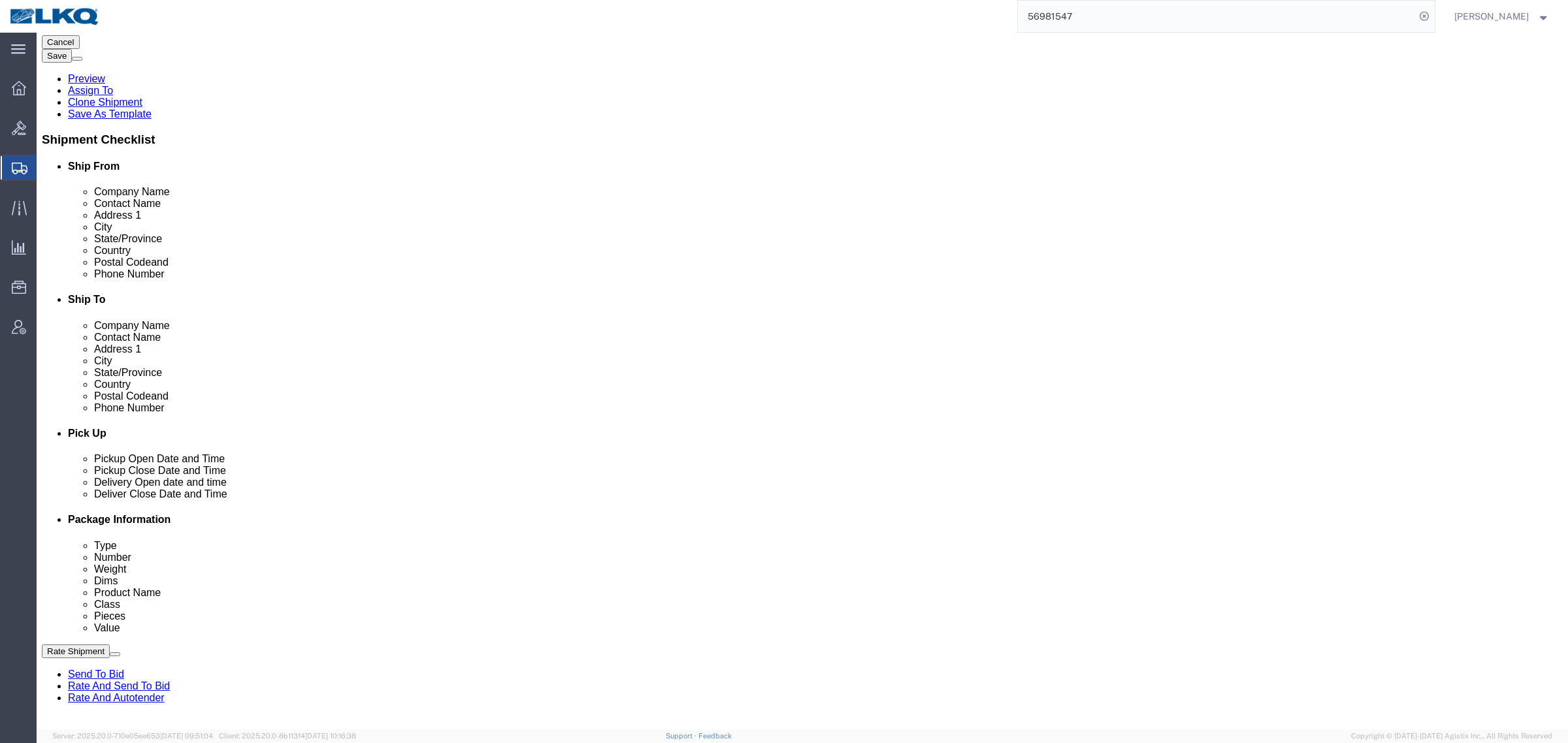
scroll to position [245, 0]
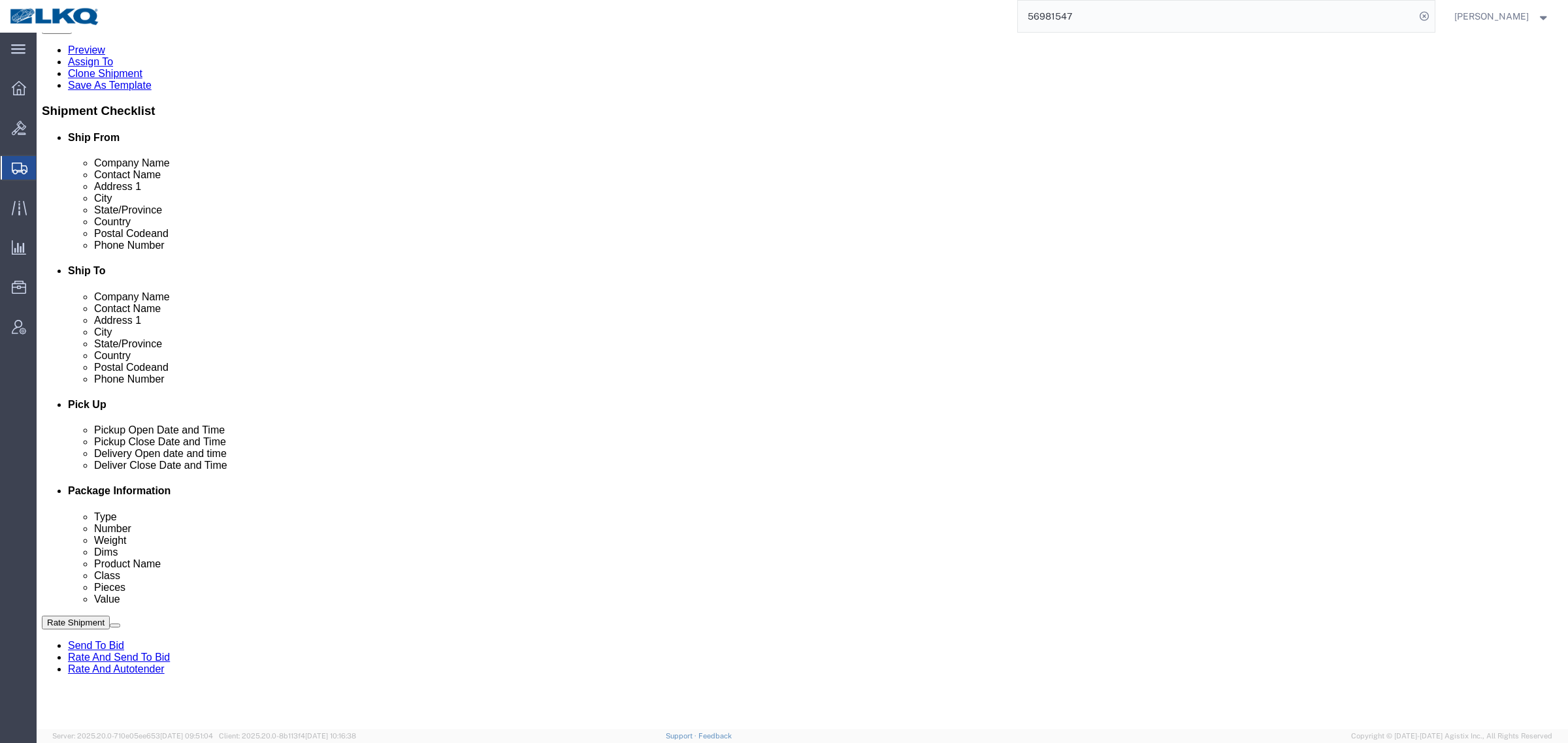
click icon
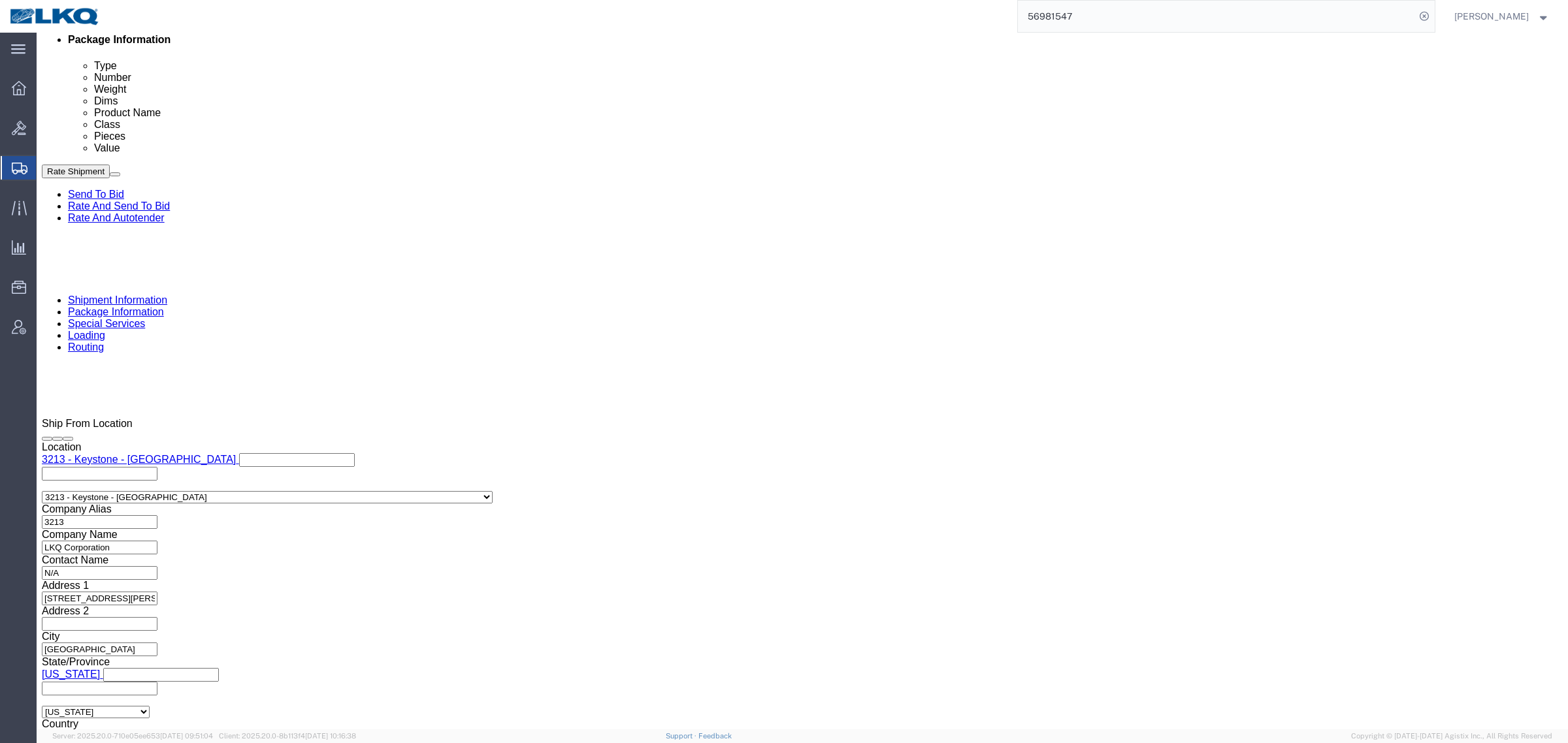
scroll to position [681, 0]
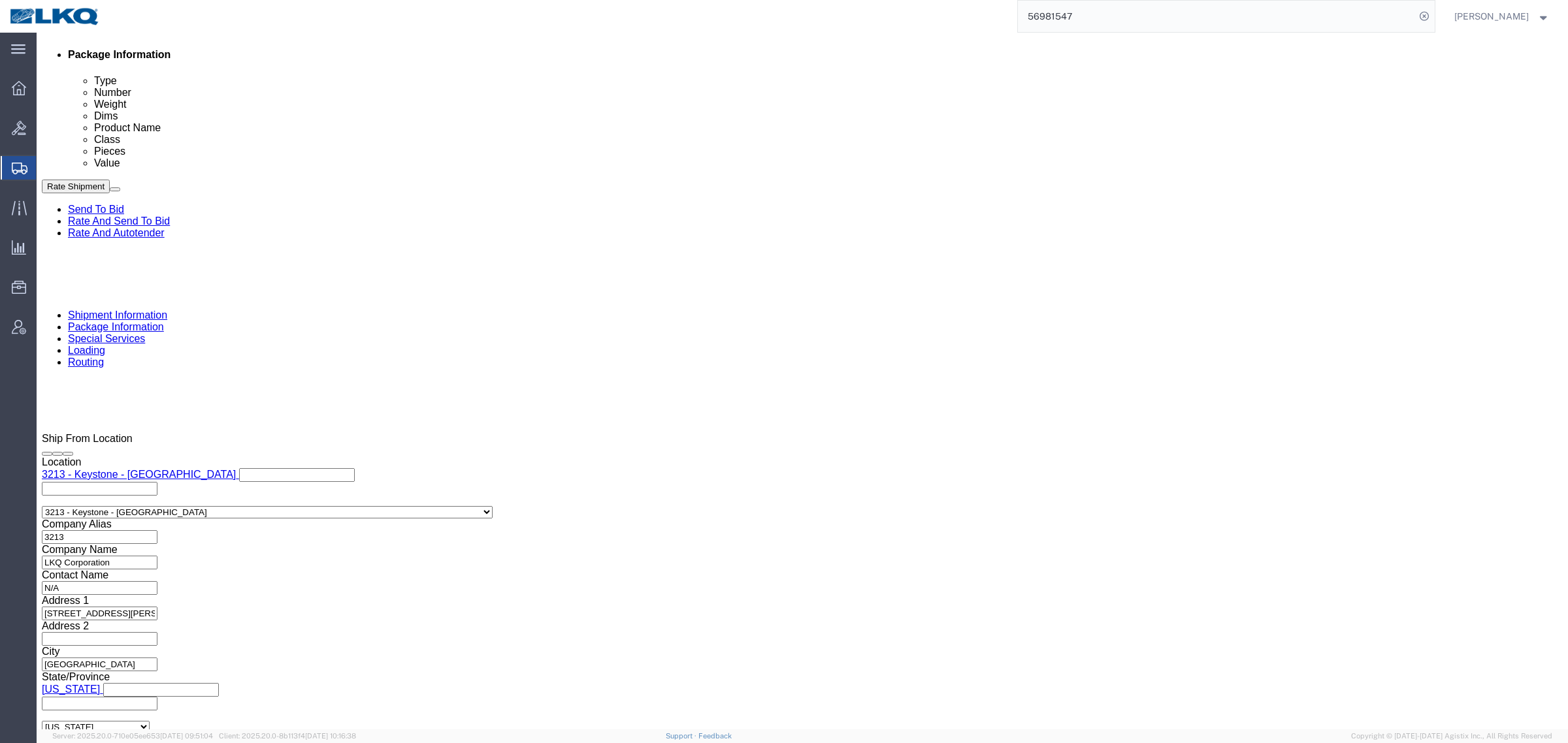
click link "Rate And Autotender"
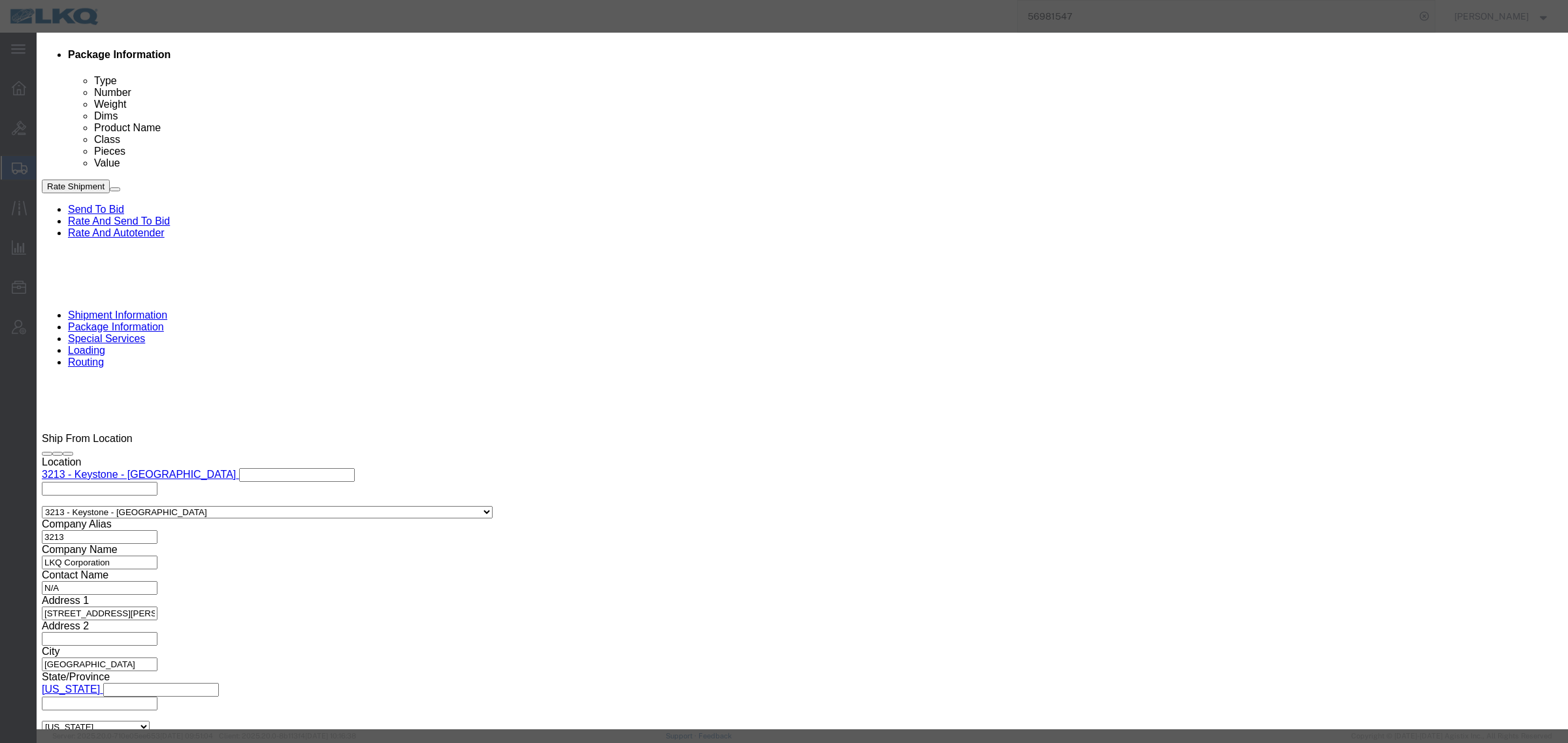
click button "button"
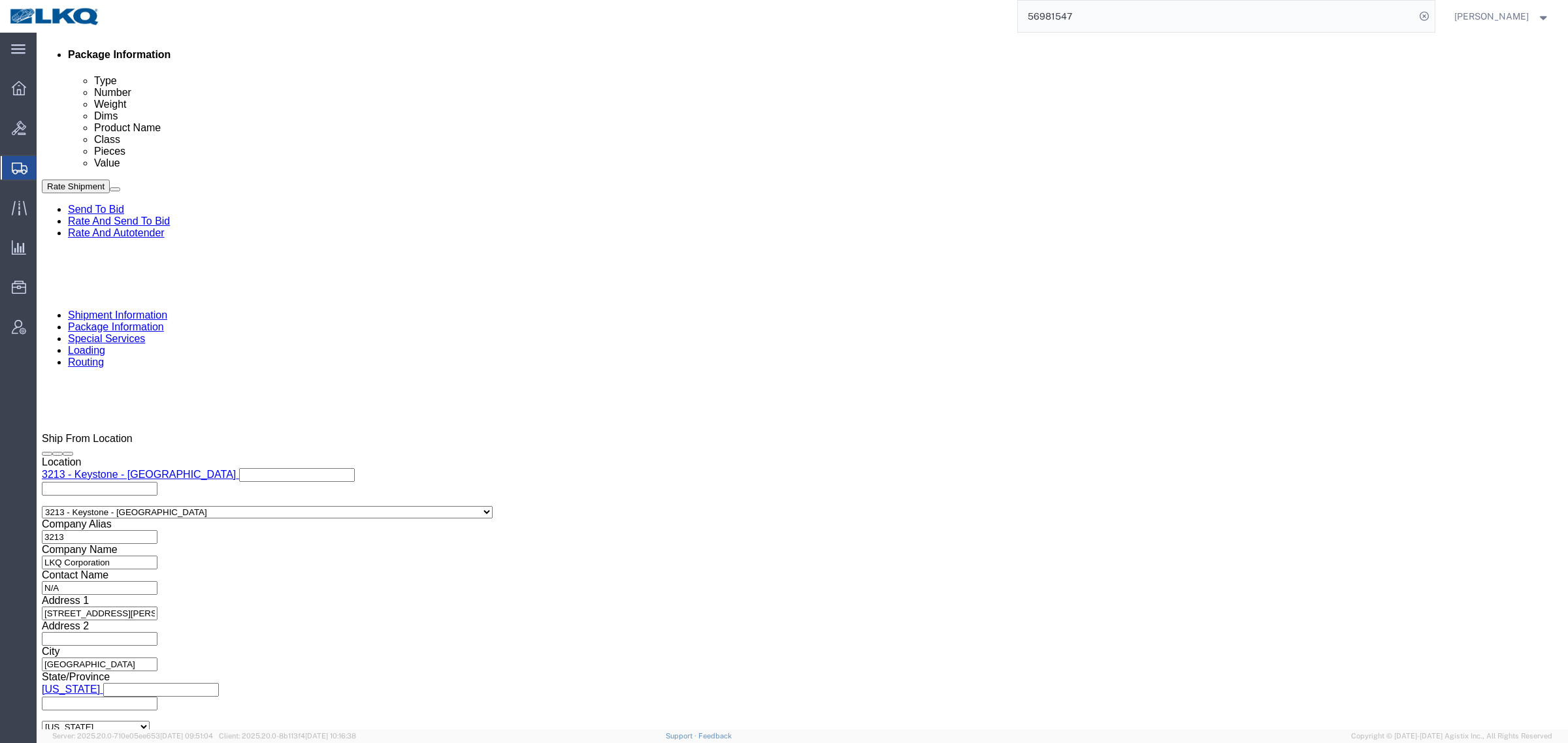
drag, startPoint x: 1447, startPoint y: 612, endPoint x: 1181, endPoint y: 518, distance: 282.1
click link "Send To Bid"
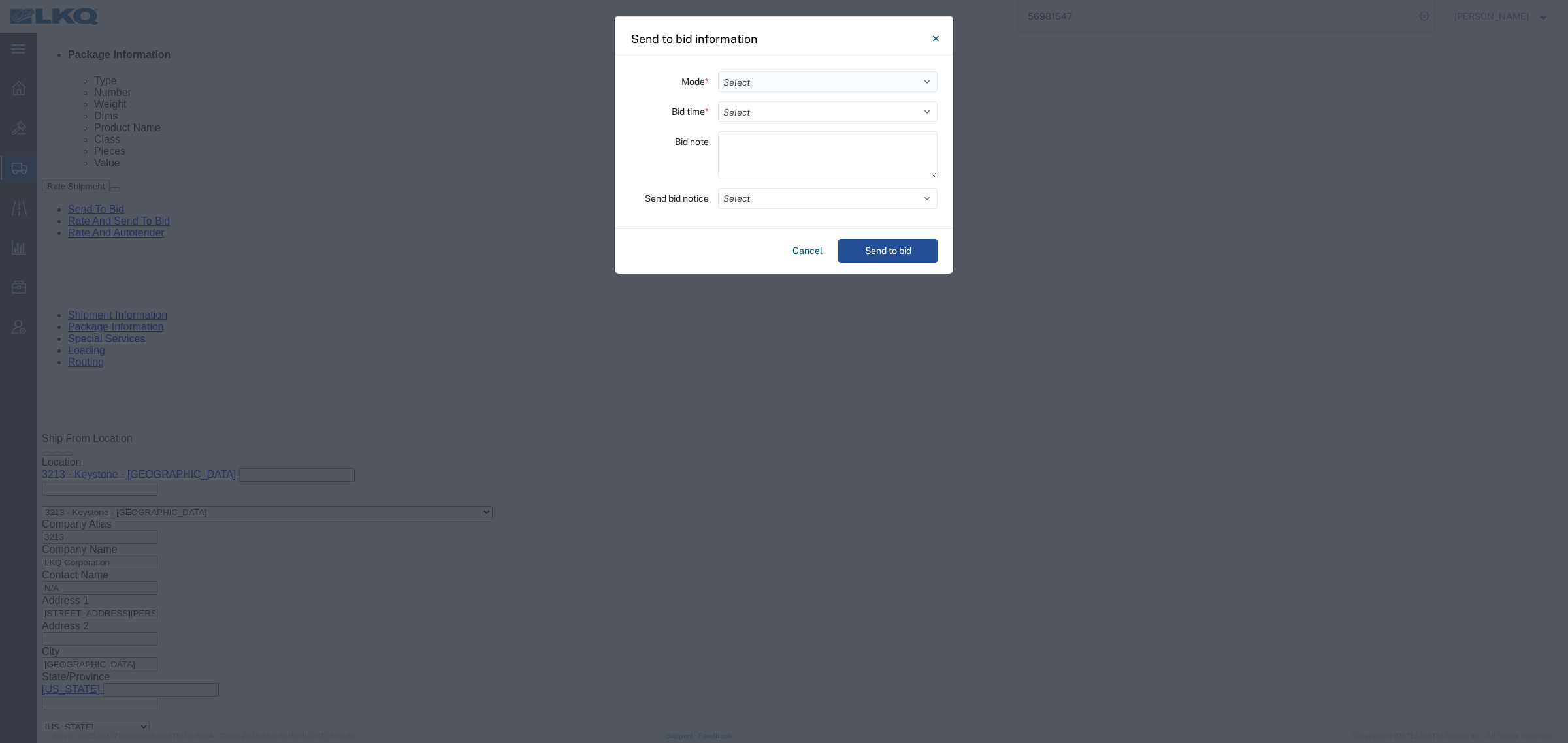
click at [775, 72] on select "Select Small Parcel Truckload Air Rail Less than Truckload Ocean Freight Multi-…" at bounding box center [828, 81] width 220 height 21
select select "TL"
click at [718, 71] on select "Select Small Parcel Truckload Air Rail Less than Truckload Ocean Freight Multi-…" at bounding box center [828, 81] width 220 height 21
click at [806, 108] on select "Select 30 Min (Rush) 1 Hour (Rush) 2 Hours (Rush) 4 Hours (Rush) 8 Hours (Rush)…" at bounding box center [828, 111] width 220 height 21
select select "4"
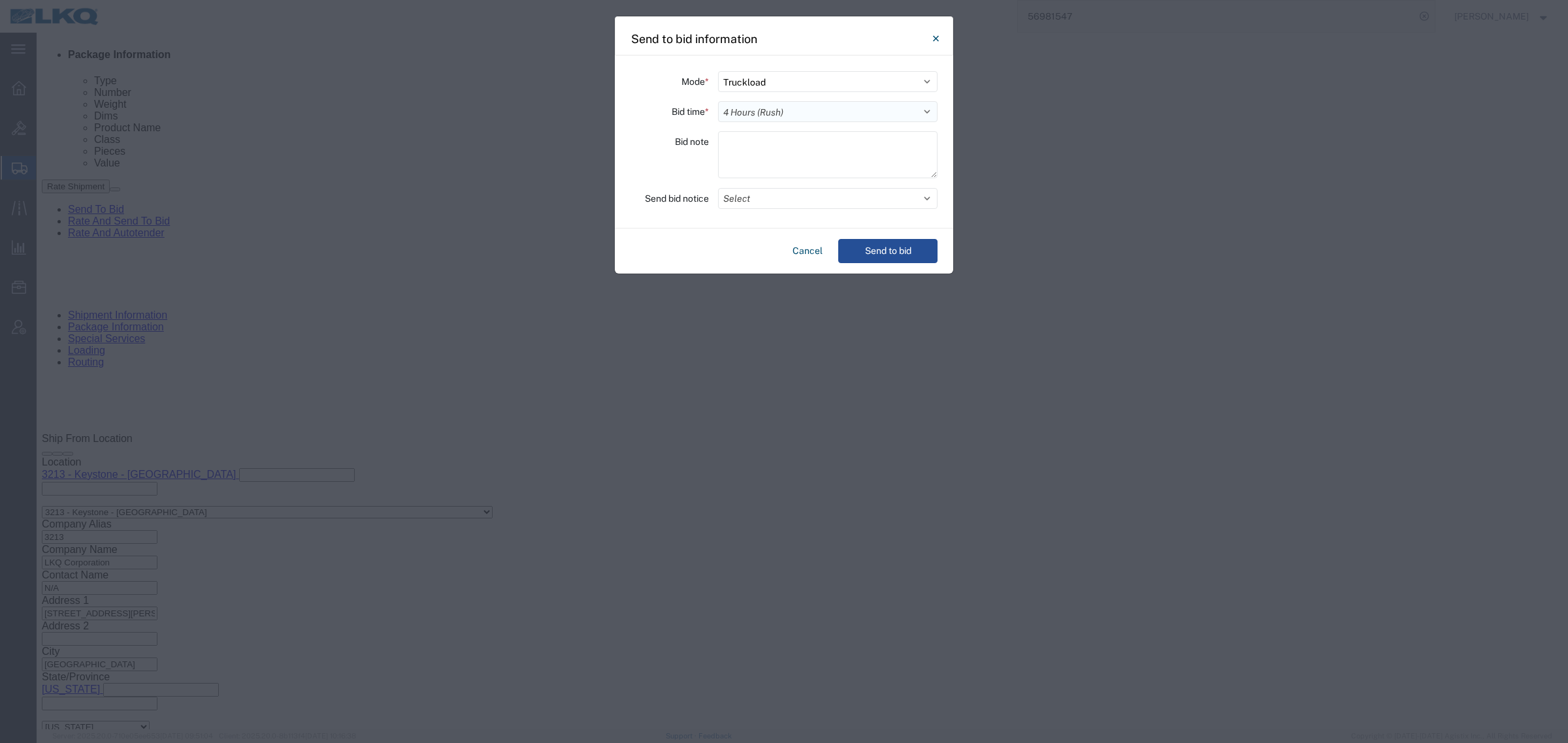
click at [718, 101] on select "Select 30 Min (Rush) 1 Hour (Rush) 2 Hours (Rush) 4 Hours (Rush) 8 Hours (Rush)…" at bounding box center [828, 111] width 220 height 21
click at [791, 206] on button "Select" at bounding box center [828, 198] width 220 height 21
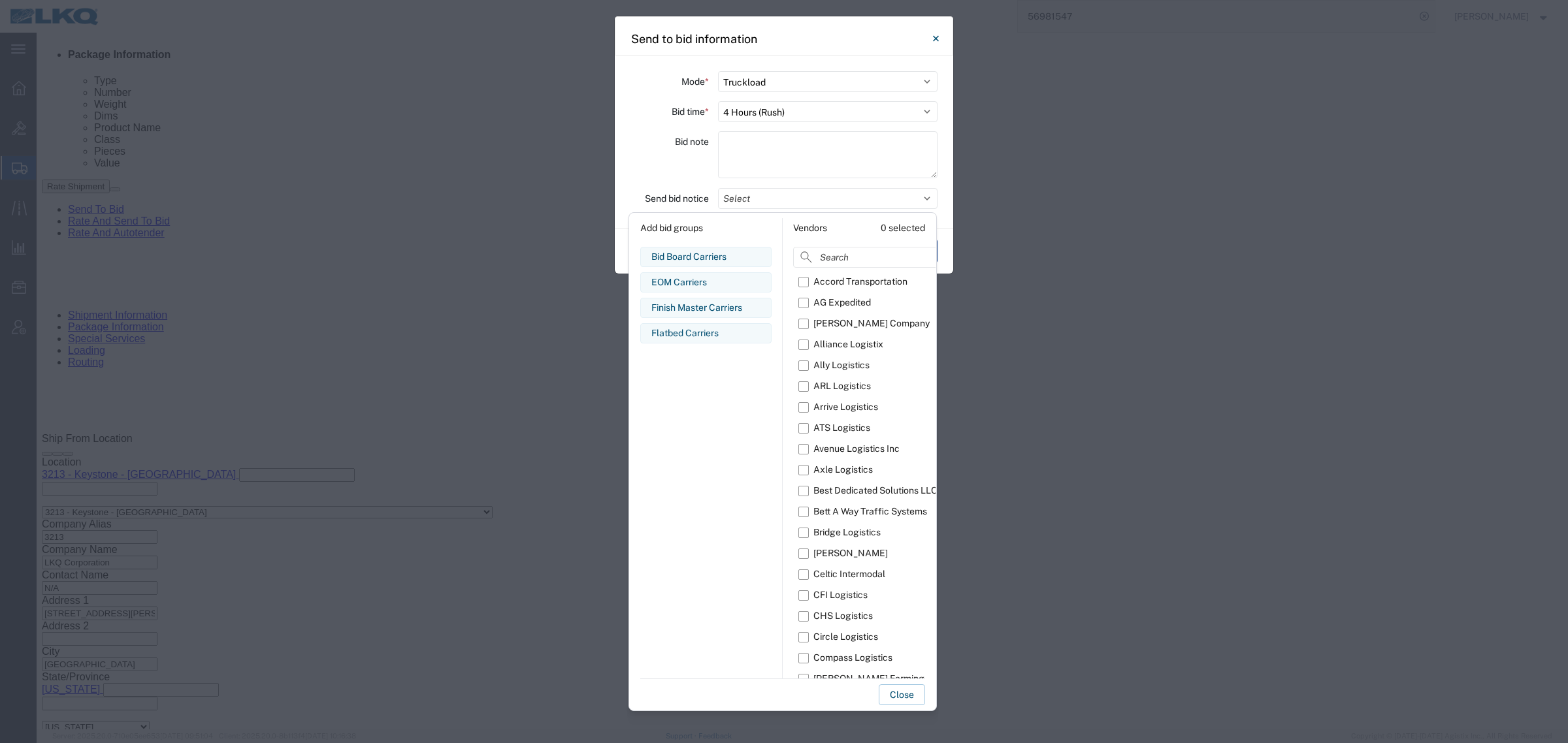
click at [699, 333] on div "Flatbed Carriers" at bounding box center [705, 334] width 109 height 14
click at [892, 689] on button "Close" at bounding box center [901, 694] width 46 height 21
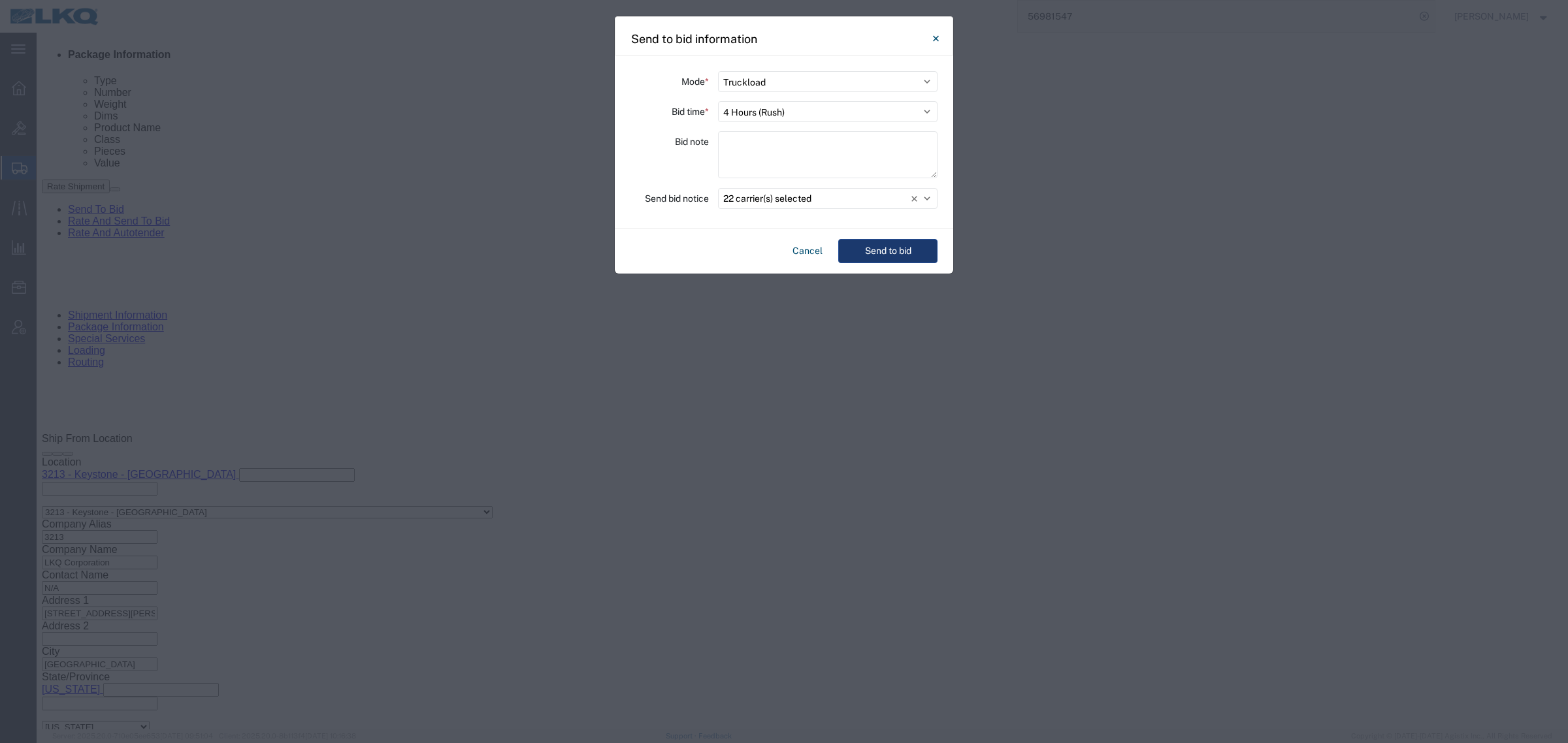
click at [876, 256] on button "Send to bid" at bounding box center [888, 252] width 99 height 24
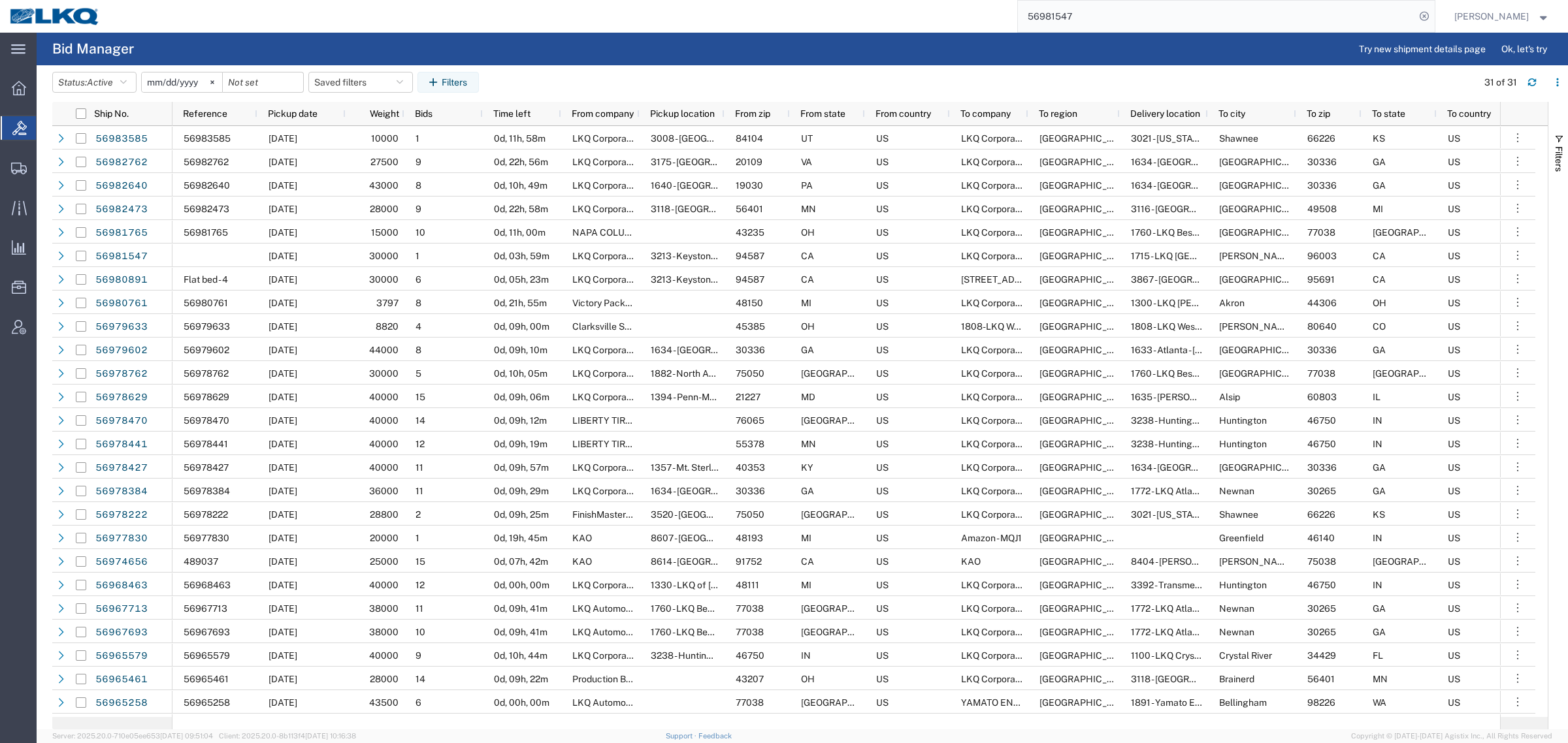
drag, startPoint x: 959, startPoint y: 28, endPoint x: 939, endPoint y: 29, distance: 20.0
click at [943, 29] on div "56981547" at bounding box center [772, 16] width 1325 height 33
paste input "35283"
type input "56935283"
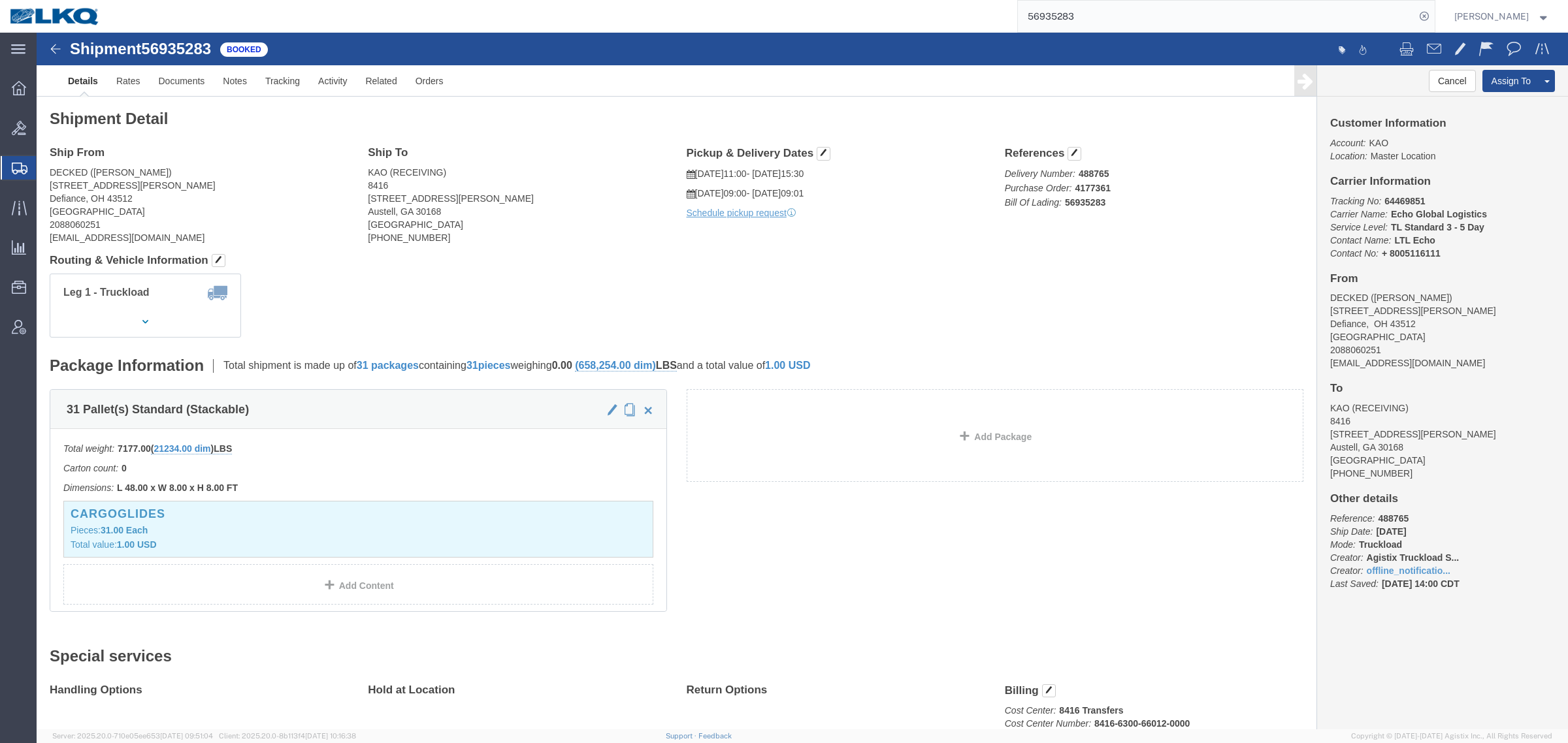
drag, startPoint x: 550, startPoint y: 257, endPoint x: 561, endPoint y: 252, distance: 12.1
click div "Leg 1 - Truckload Vehicle 1: Standard Dry Van (53 Feet) Number of trucks: 1"
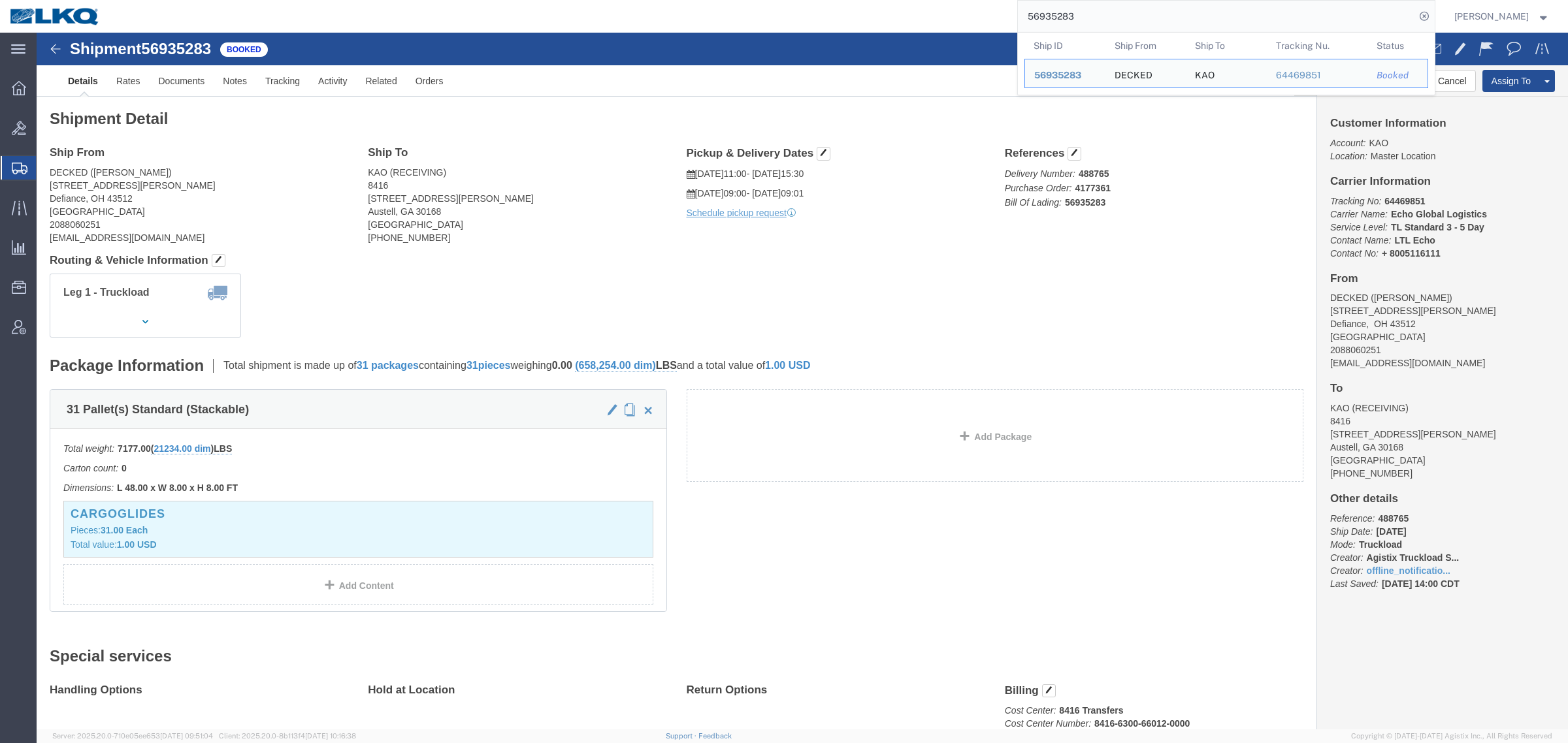
drag, startPoint x: 1112, startPoint y: 10, endPoint x: 978, endPoint y: 18, distance: 134.2
click at [978, 18] on div "56935283 Ship ID Ship From Ship To Tracking Nu. Status Ship ID 56935283 Ship Fr…" at bounding box center [772, 16] width 1325 height 33
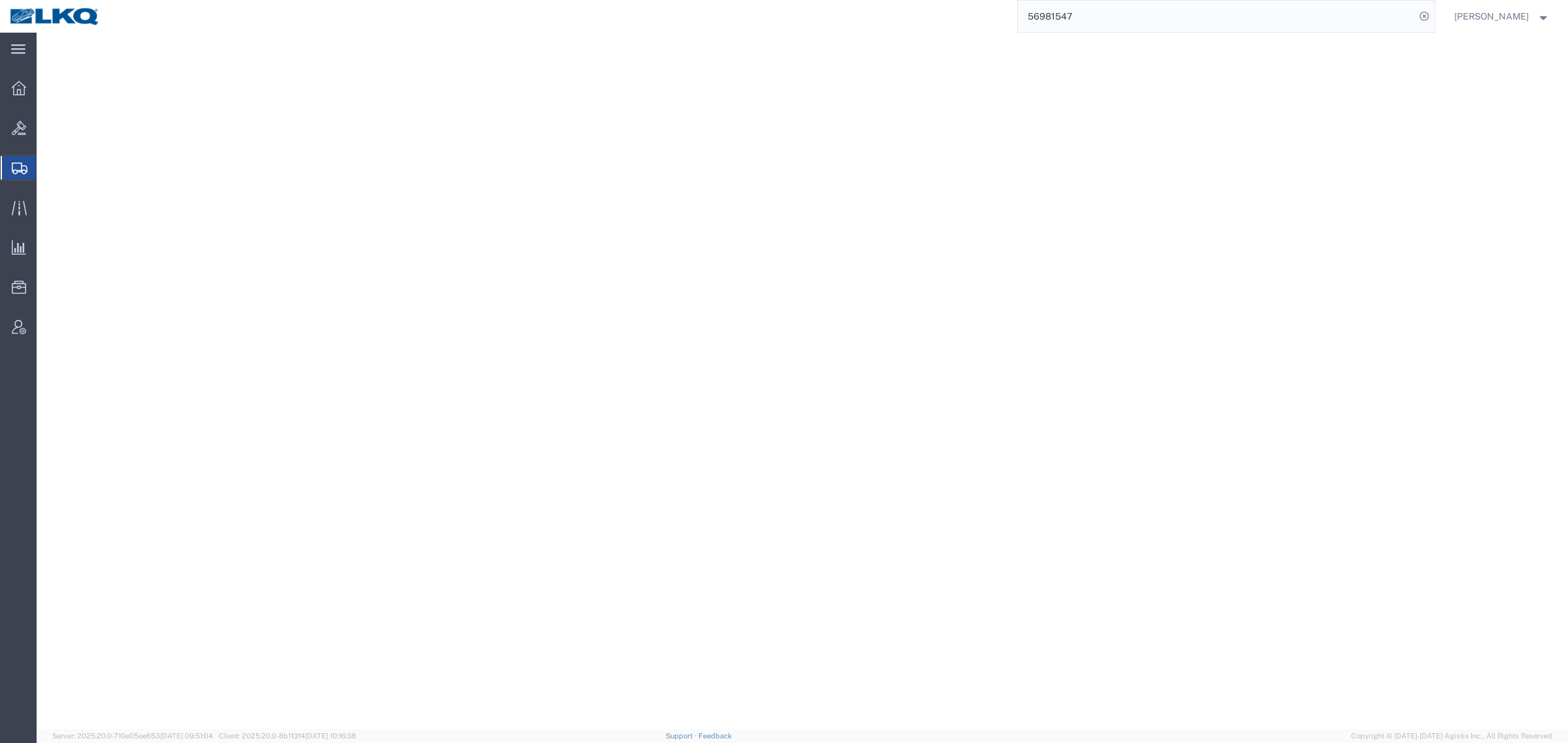
select select
select select "COSTCENTER"
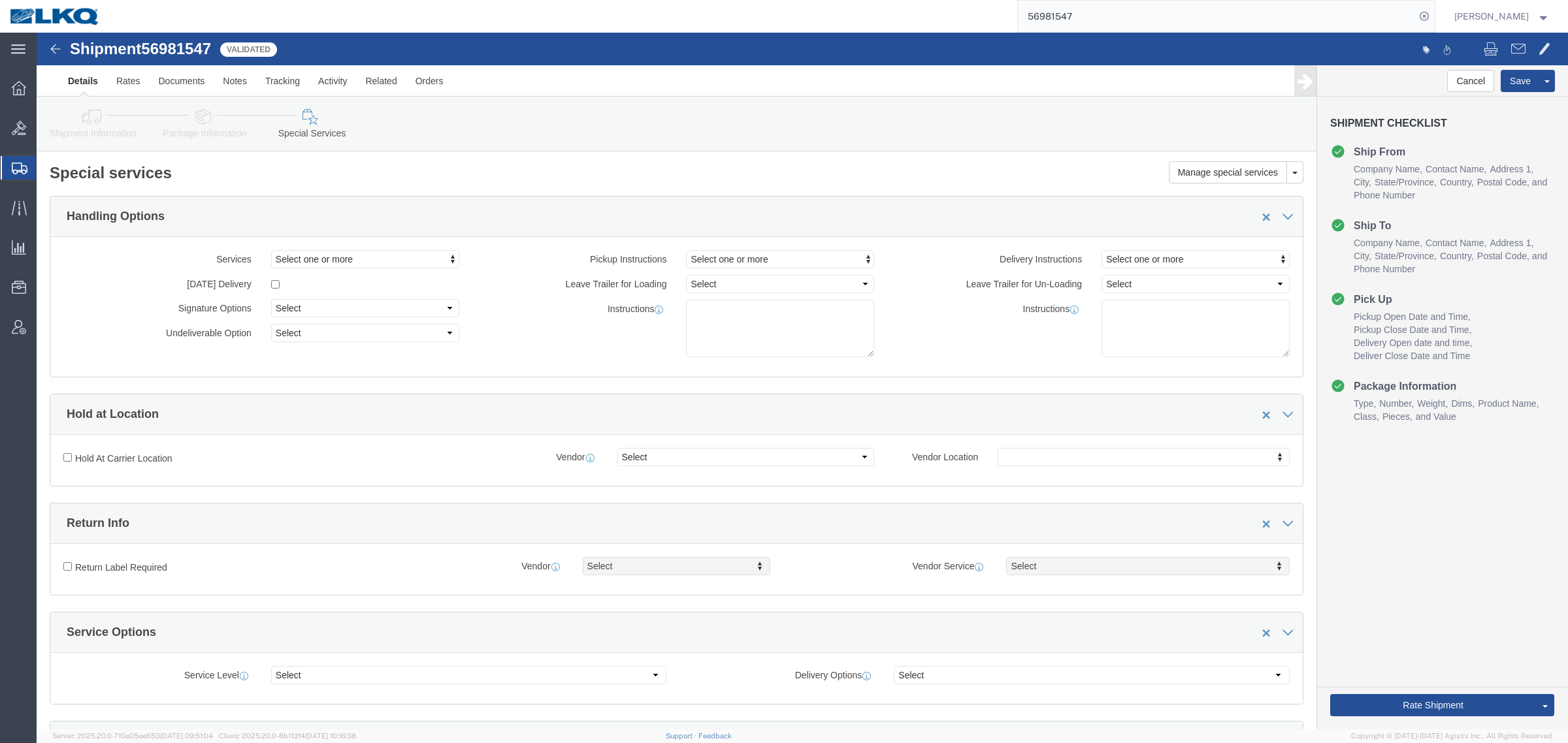
scroll to position [1334, 0]
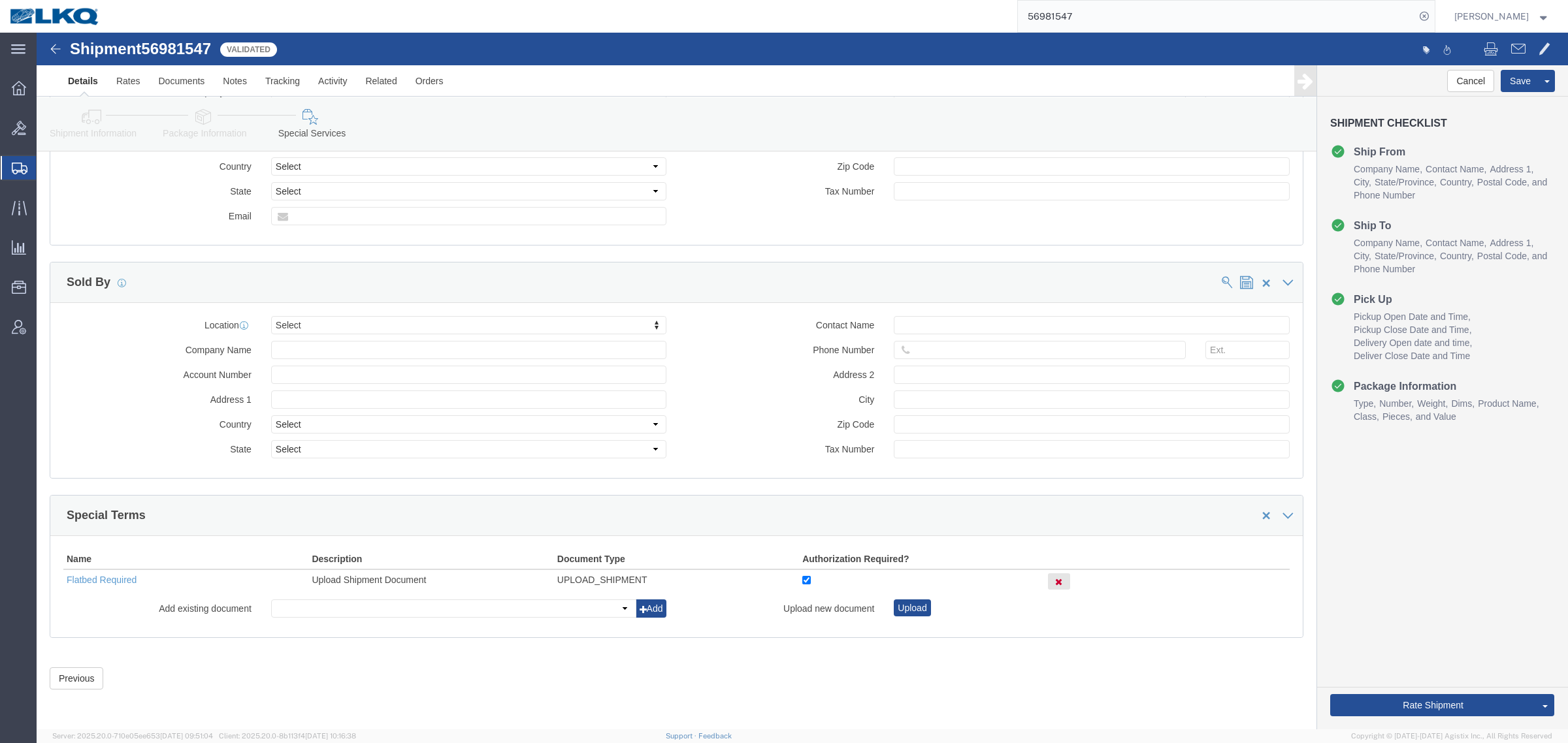
click div "Previous Continue"
click input "checkbox"
checkbox input "true"
click icon
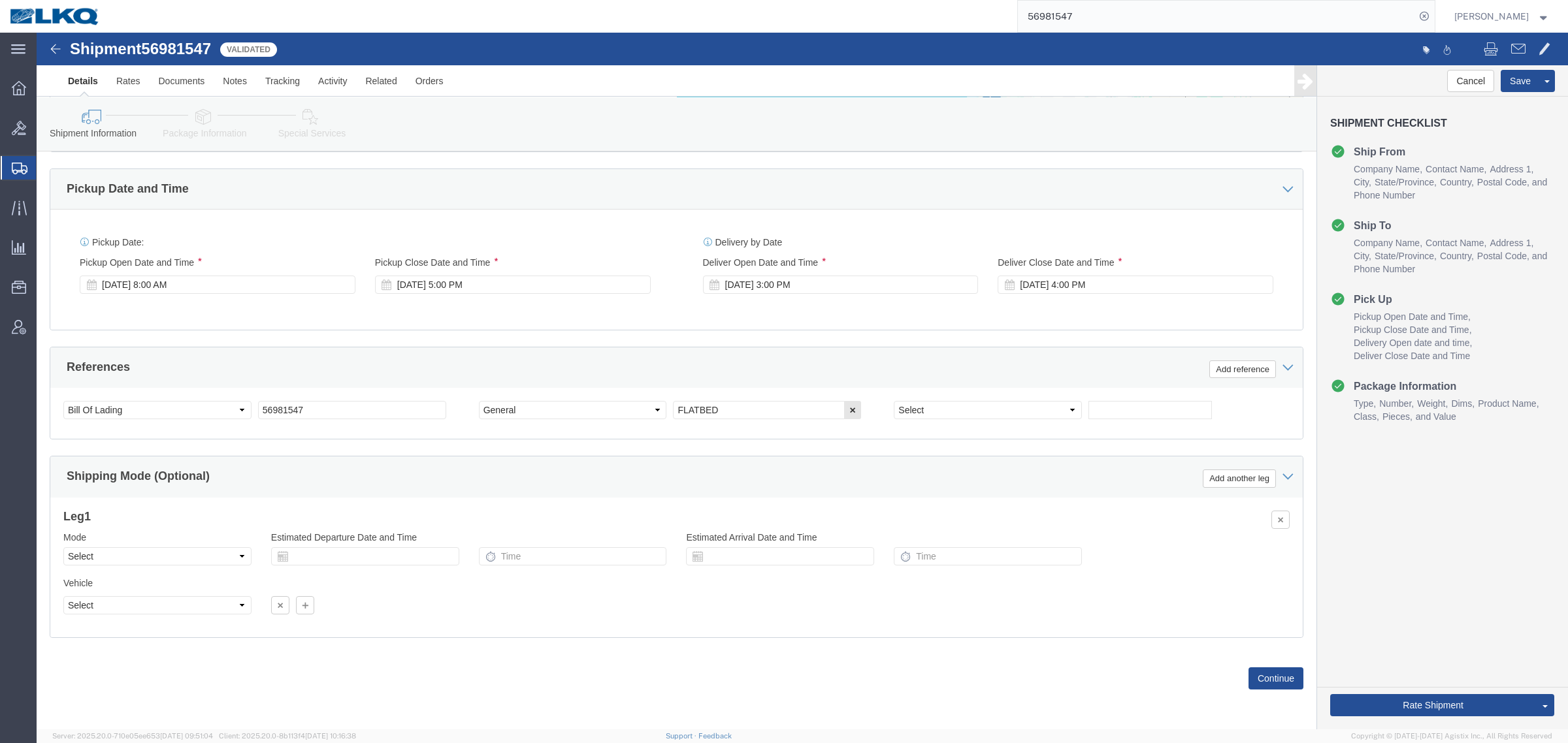
scroll to position [637, 0]
click link "Send To Bid"
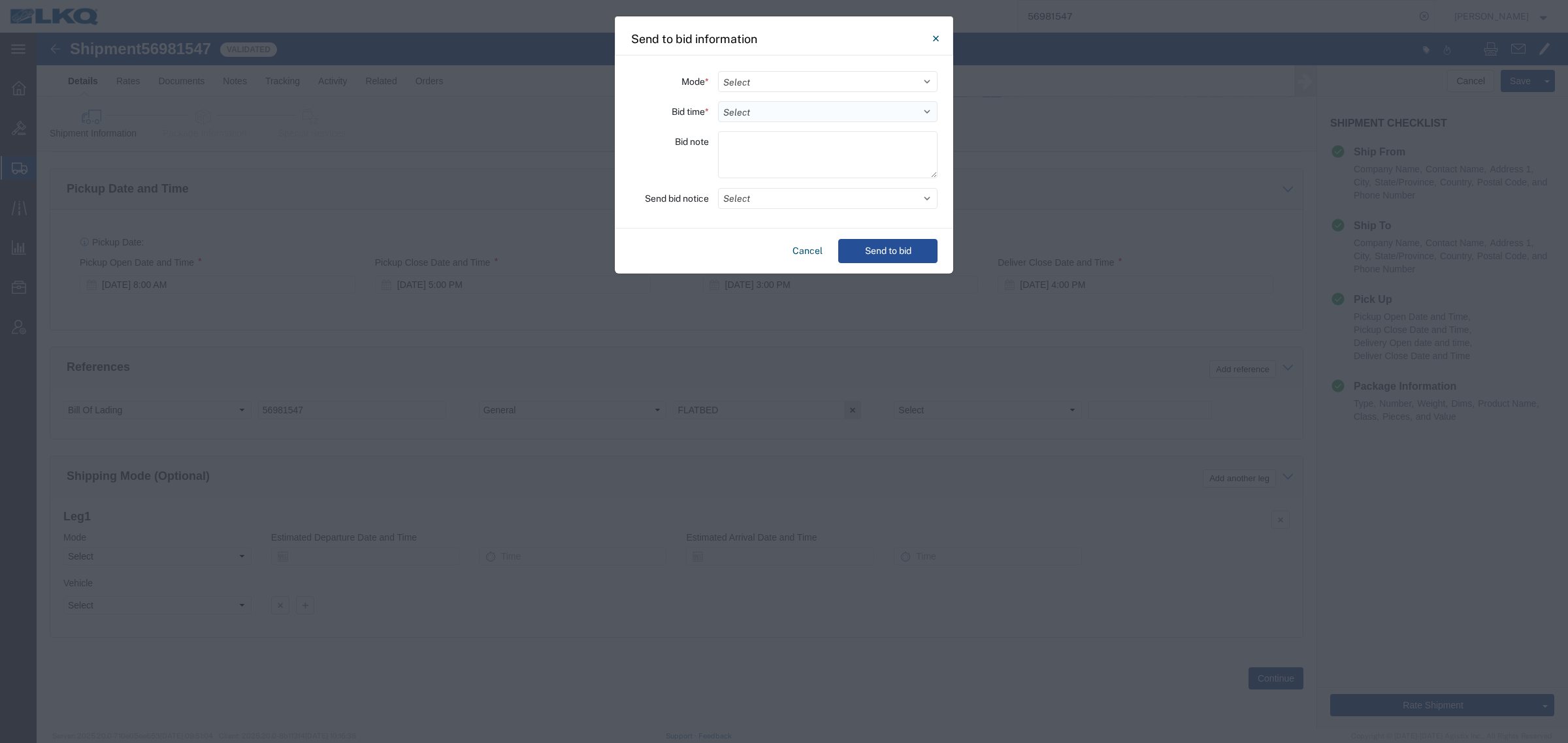
click at [804, 103] on select "Select 30 Min (Rush) 1 Hour (Rush) 2 Hours (Rush) 4 Hours (Rush) 8 Hours (Rush)…" at bounding box center [828, 111] width 220 height 21
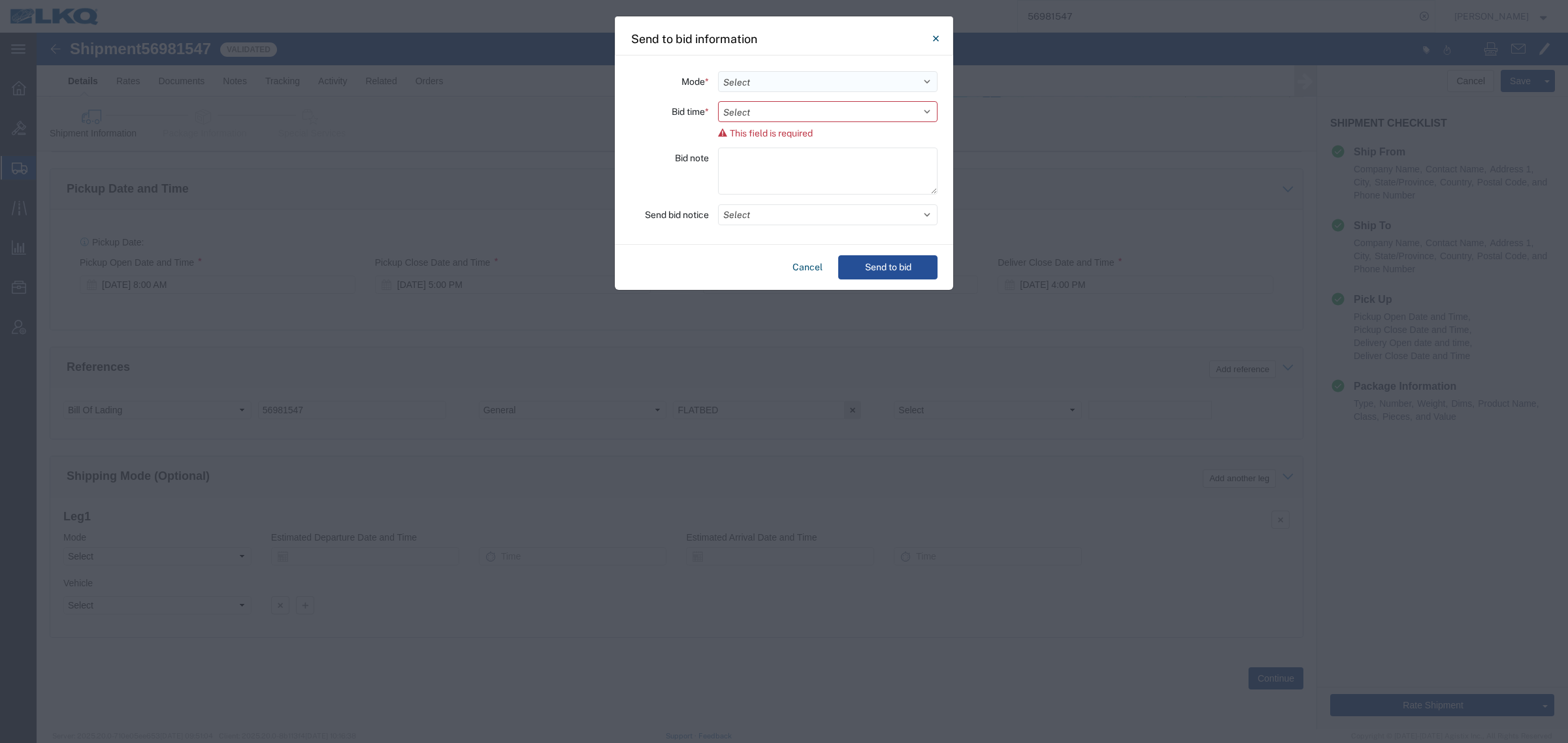
click at [769, 89] on select "Select Small Parcel Truckload Air Rail Less than Truckload Ocean Freight Multi-…" at bounding box center [828, 81] width 220 height 21
select select "TL"
click at [718, 71] on select "Select Small Parcel Truckload Air Rail Less than Truckload Ocean Freight Multi-…" at bounding box center [828, 81] width 220 height 21
click at [765, 117] on select "Select 30 Min (Rush) 1 Hour (Rush) 2 Hours (Rush) 4 Hours (Rush) 8 Hours (Rush)…" at bounding box center [828, 111] width 220 height 21
select select "4"
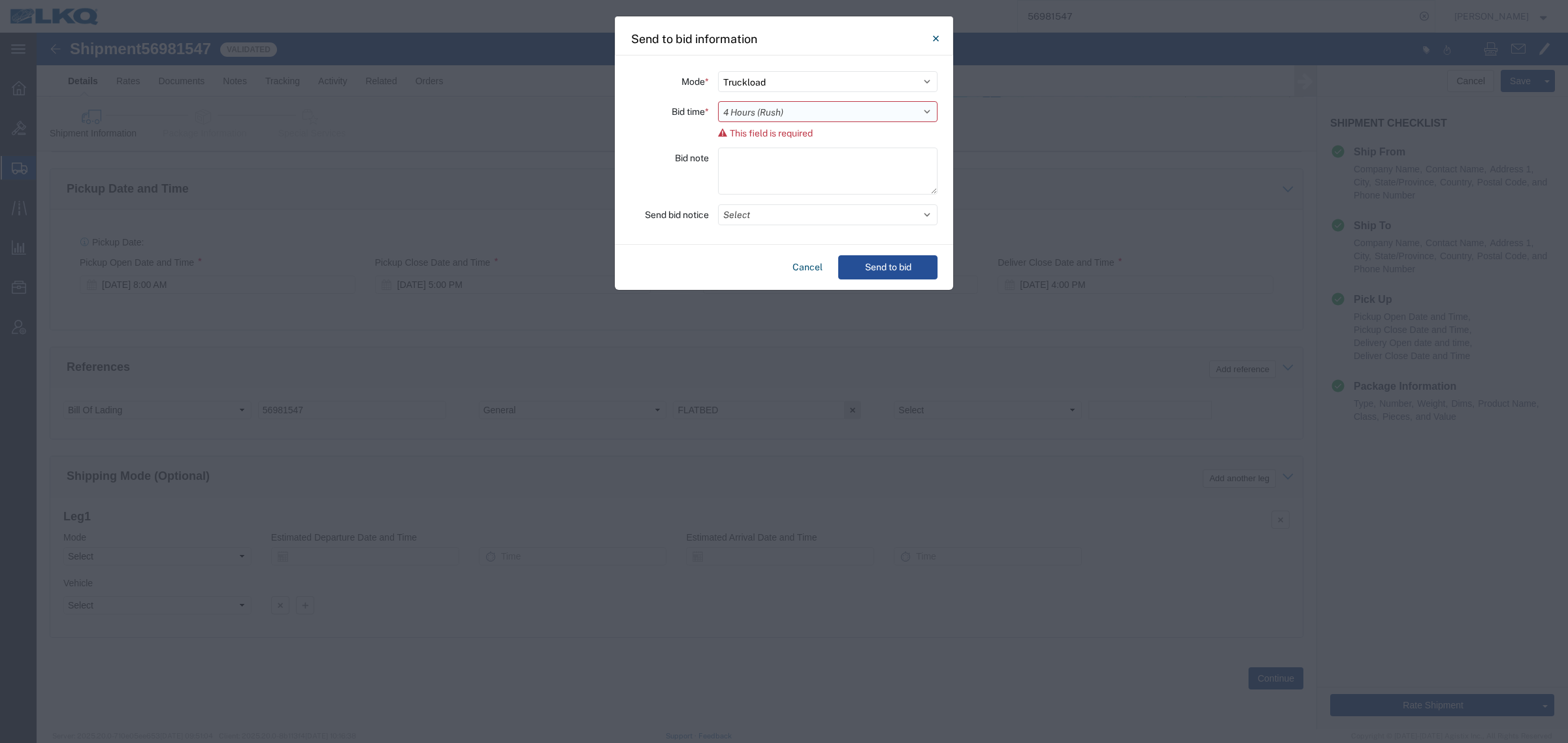
click at [718, 101] on select "Select 30 Min (Rush) 1 Hour (Rush) 2 Hours (Rush) 4 Hours (Rush) 8 Hours (Rush)…" at bounding box center [828, 111] width 220 height 21
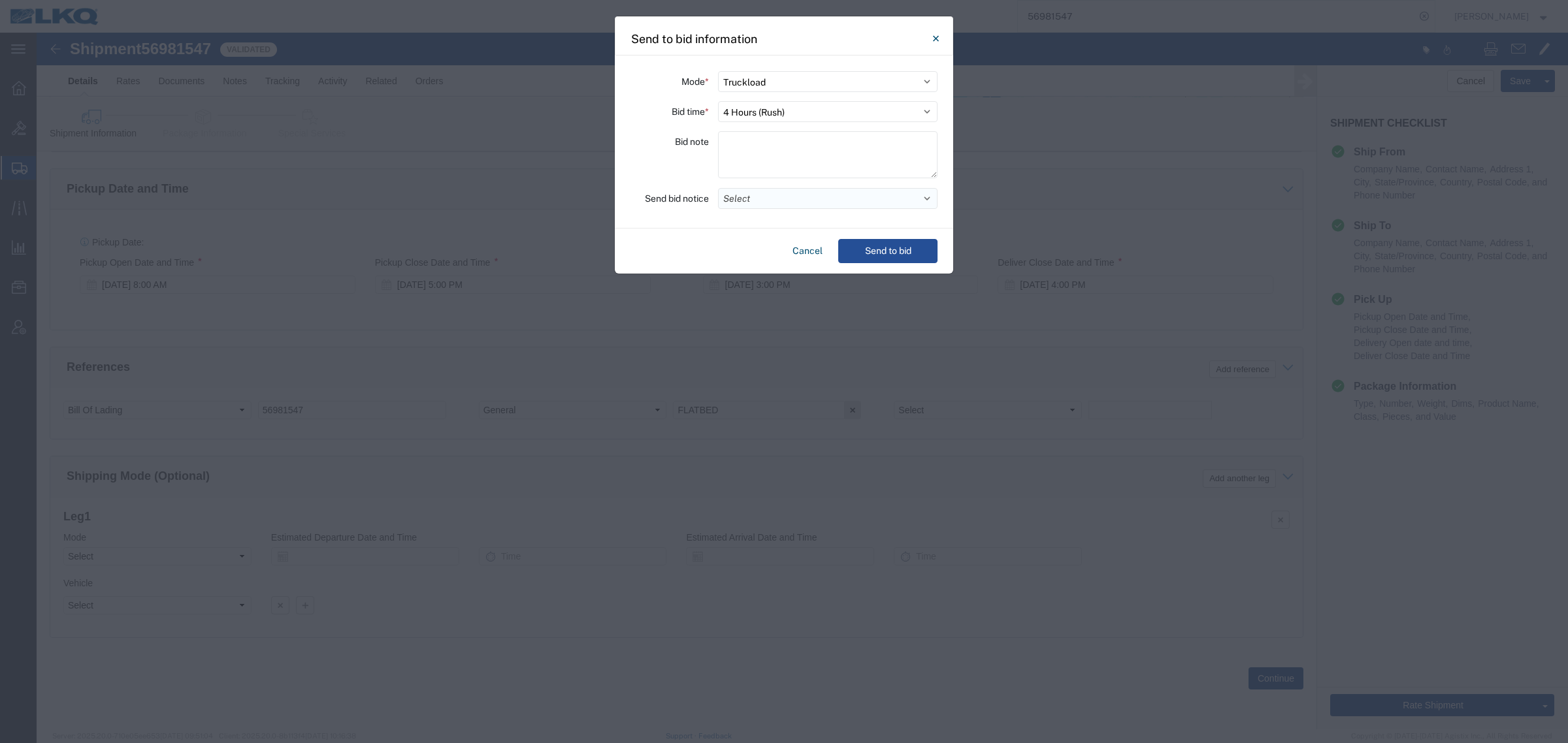
click at [762, 201] on button "Select" at bounding box center [828, 198] width 220 height 21
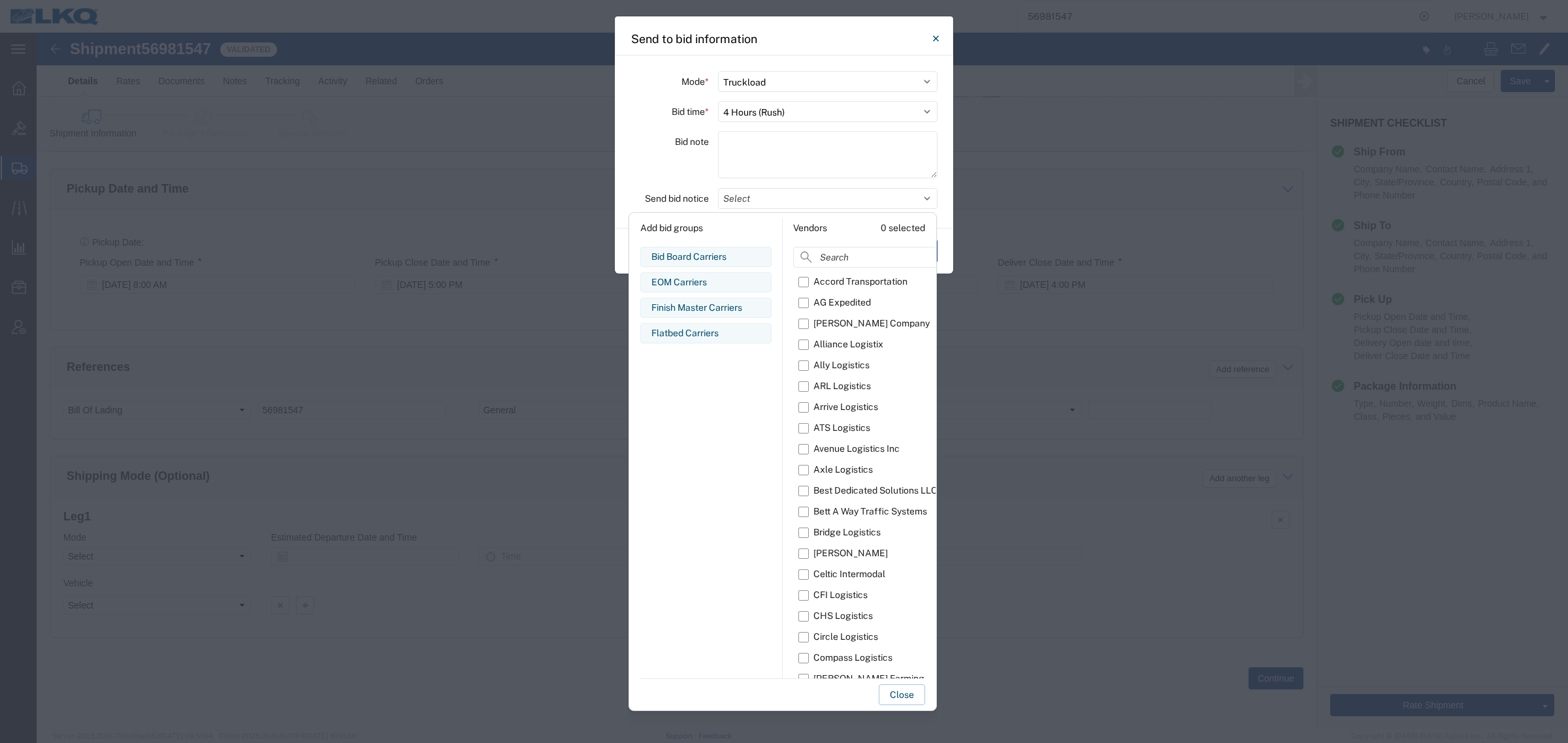
click at [666, 165] on div "Bid note" at bounding box center [669, 157] width 79 height 51
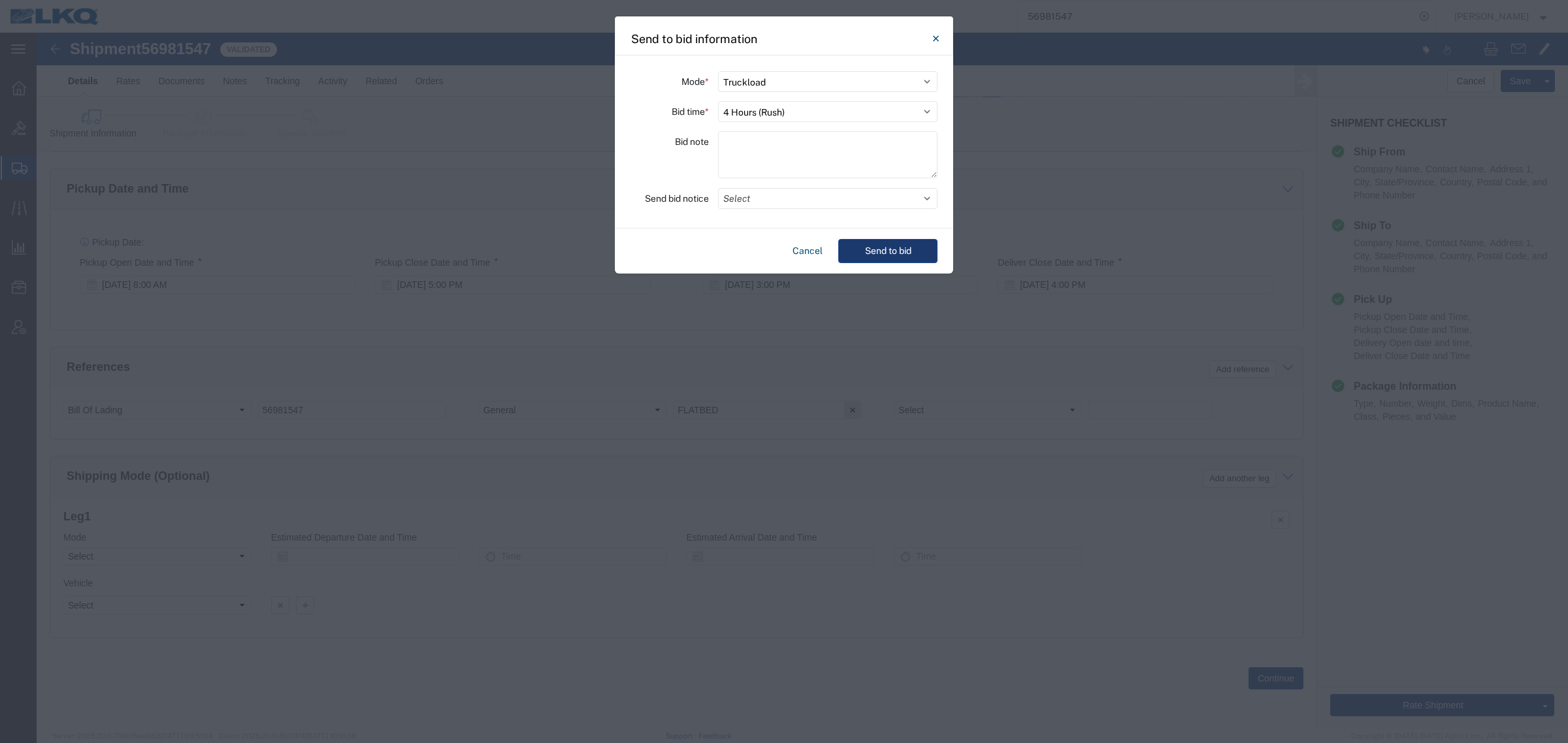
click at [887, 252] on button "Send to bid" at bounding box center [888, 252] width 99 height 24
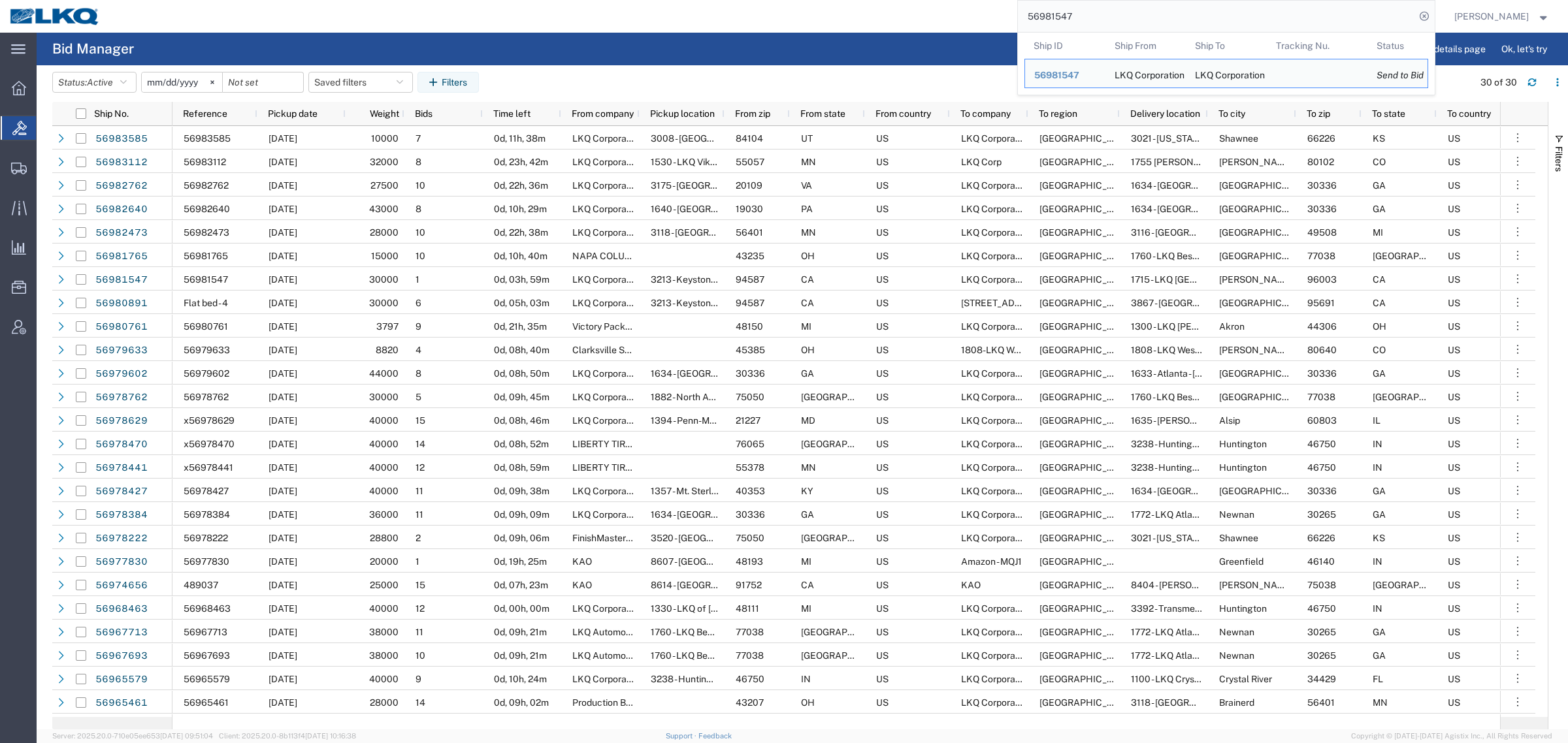
drag, startPoint x: 1091, startPoint y: 18, endPoint x: 905, endPoint y: 12, distance: 186.1
click at [906, 13] on div "56981547 Ship ID Ship From Ship To Tracking Nu. Status Ship ID 56981547 Ship Fr…" at bounding box center [772, 16] width 1325 height 33
paste input "67328"
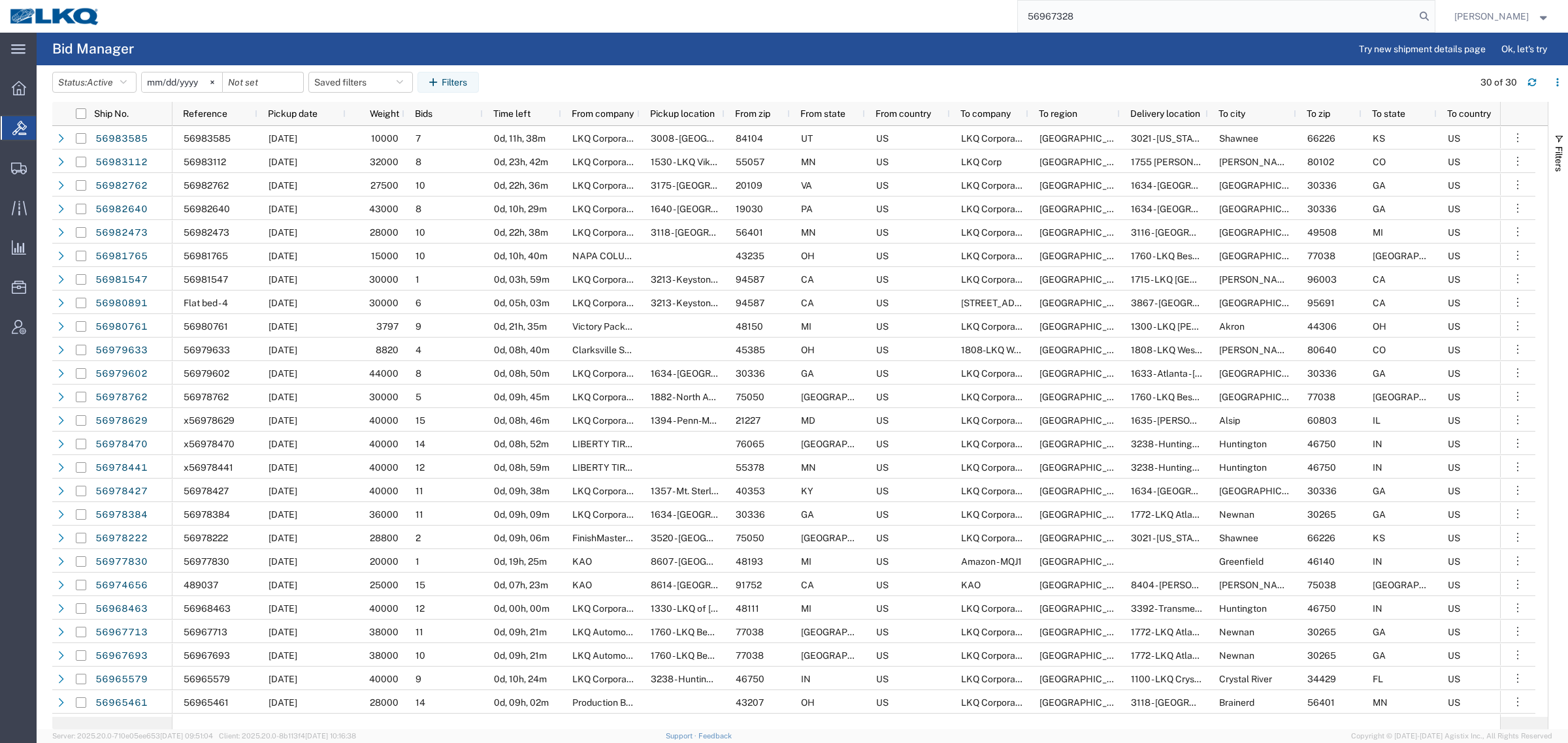
type input "56967328"
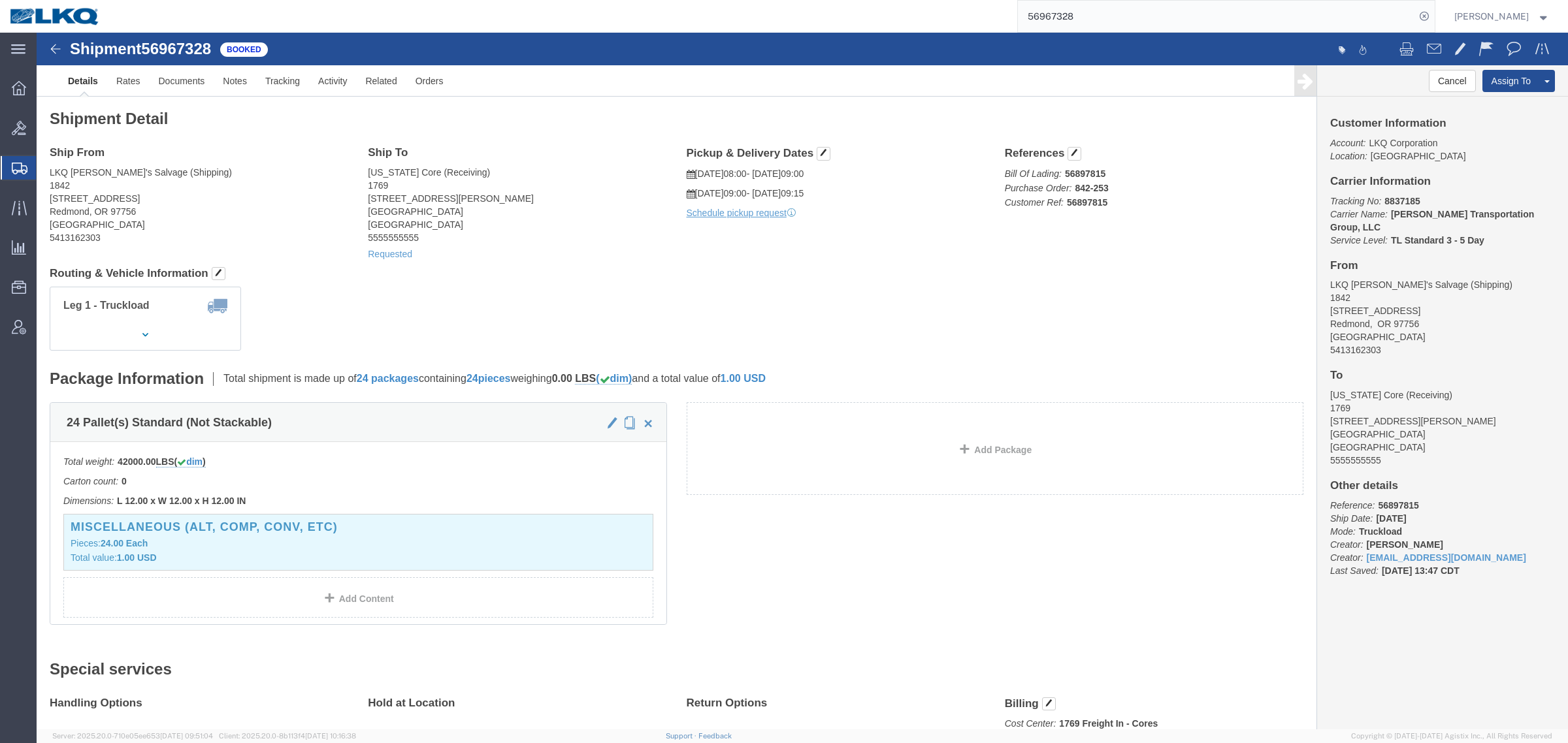
click div "Requested"
click link "Requested"
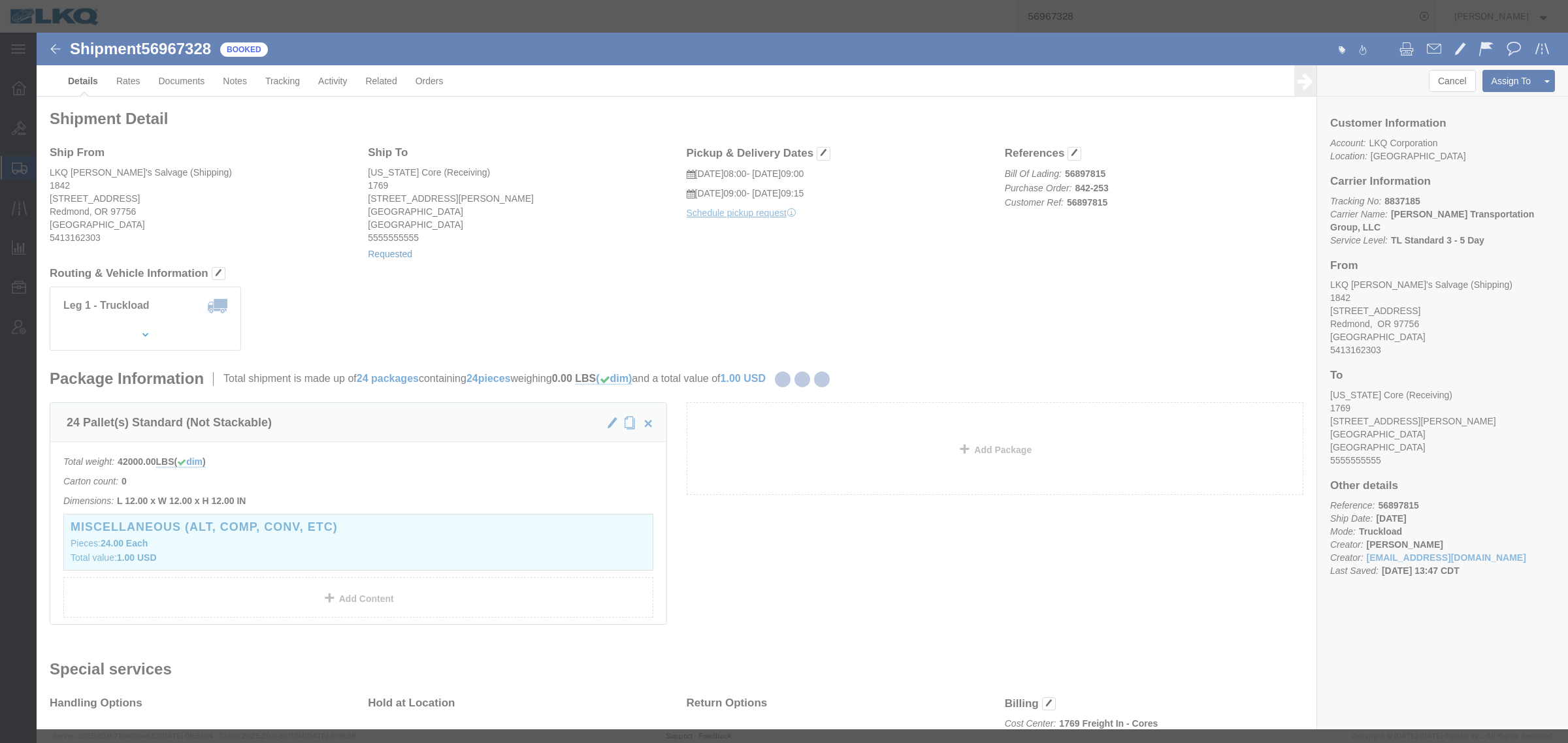
select select
select select "15"
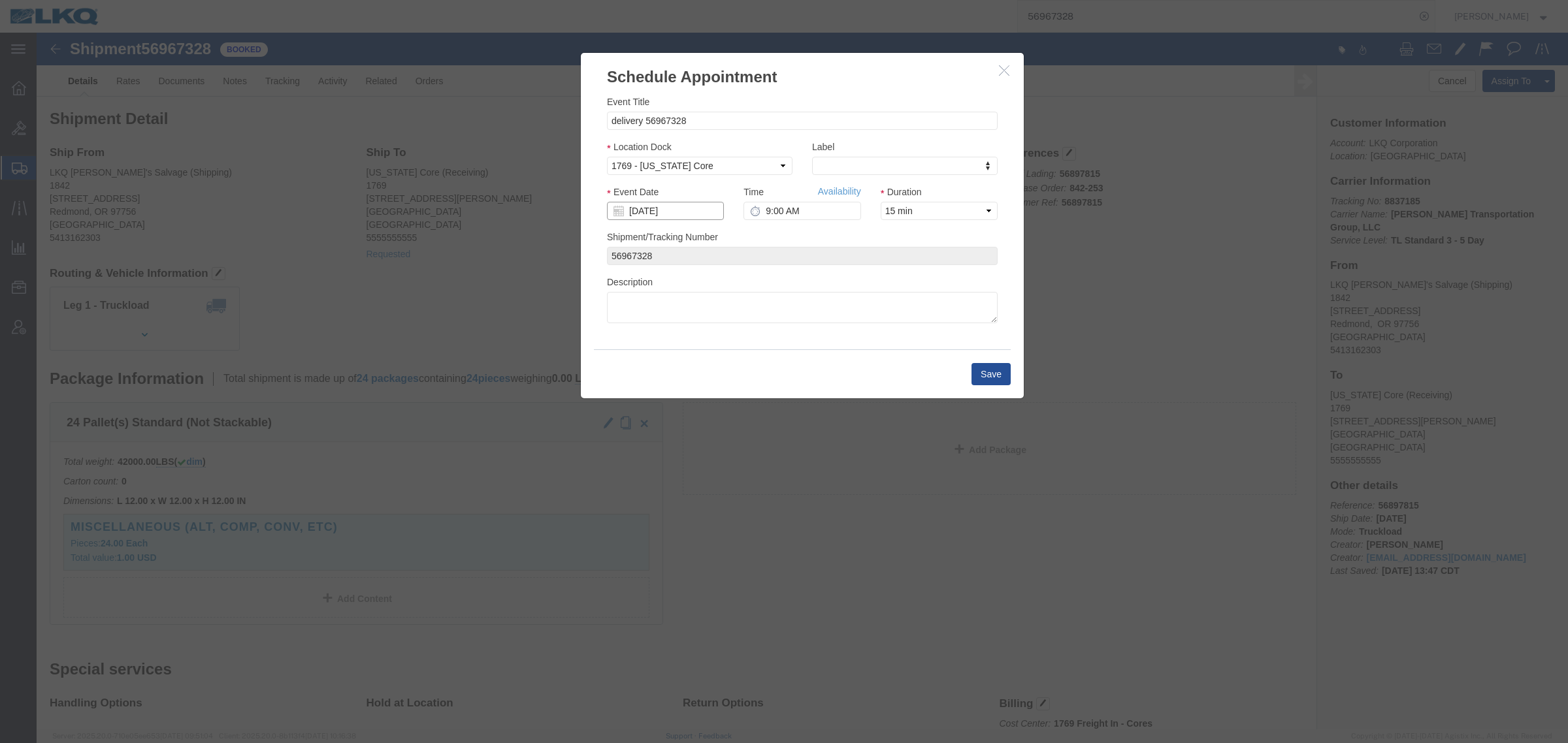
click input "[DATE]"
click td "3"
click input "9:00 AM"
type input "8:00 AM"
click div "Save"
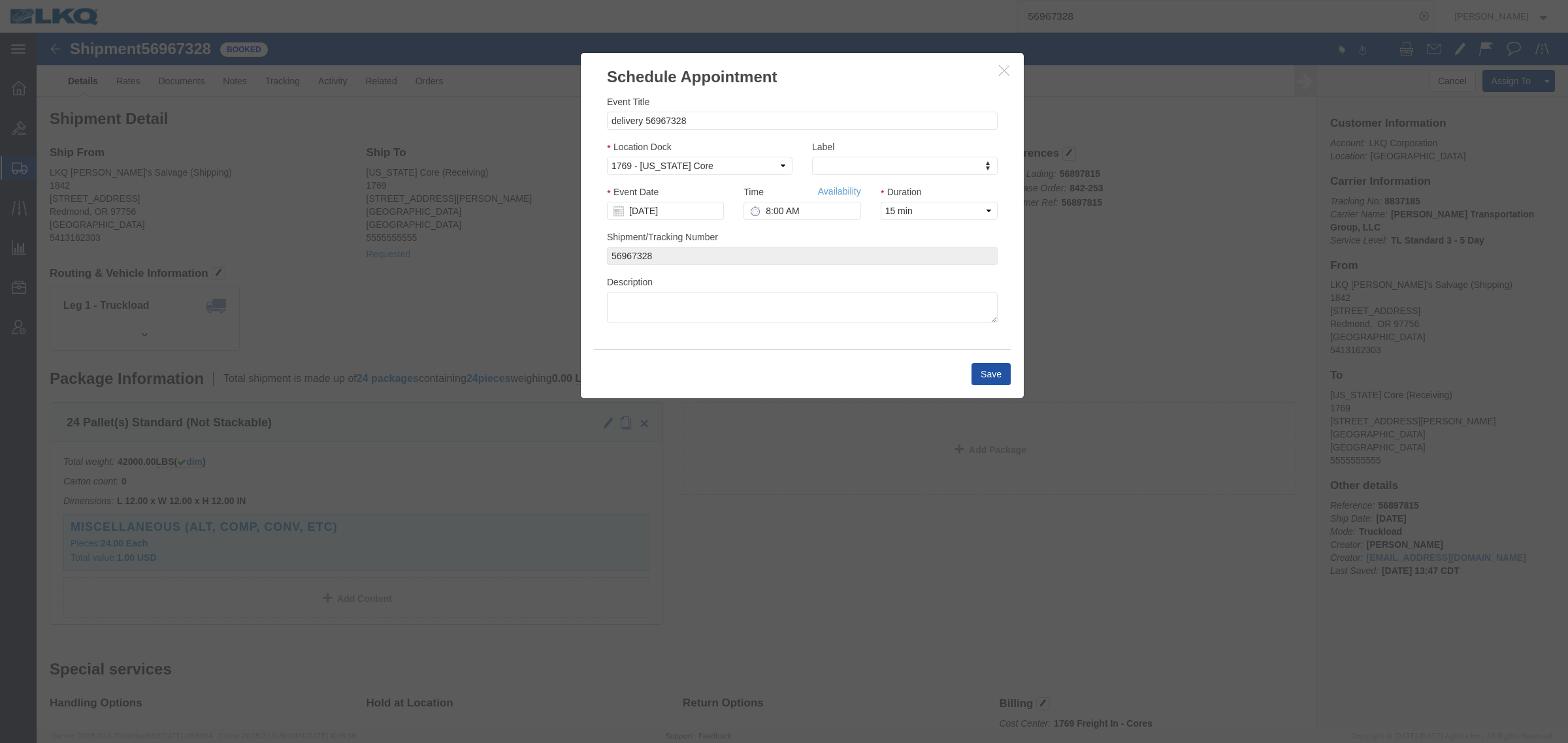
click button "Save"
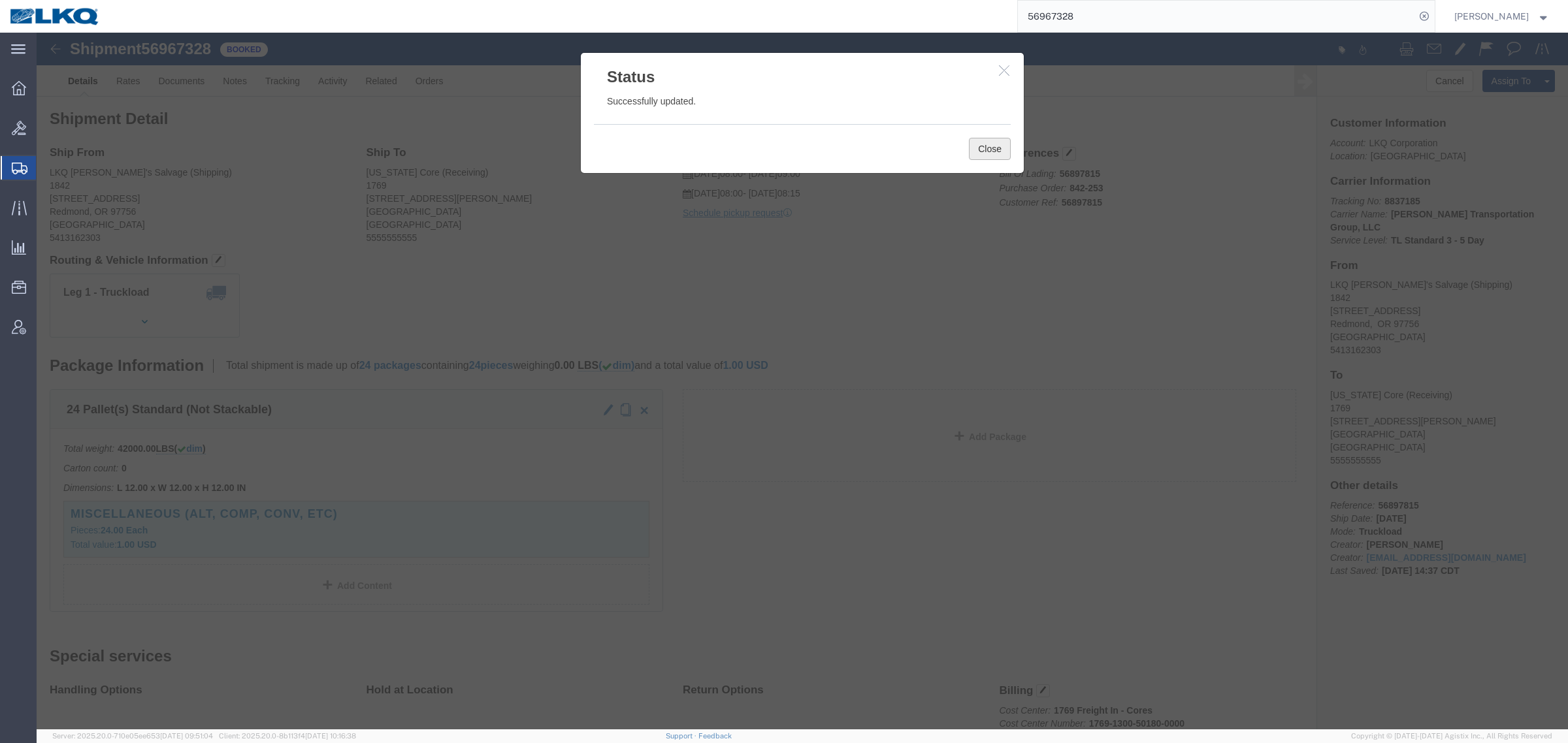
click button "Close"
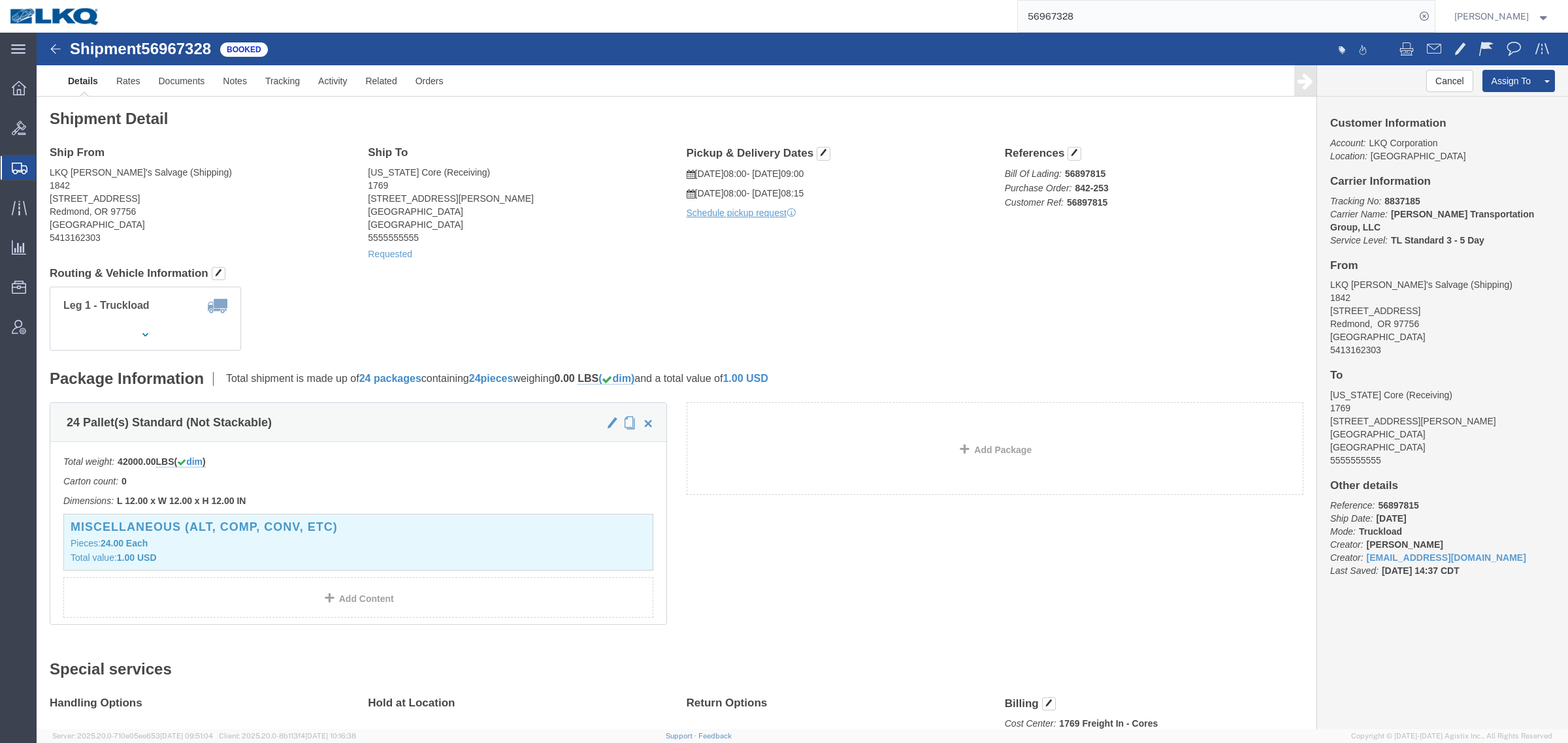
click div "Shipment Detail Ship From LKQ Brad's Salvage (Shipping) 1842 2727 SW 13th St Re…"
drag, startPoint x: 1108, startPoint y: 13, endPoint x: 888, endPoint y: 9, distance: 220.0
click at [903, 9] on div "56967328" at bounding box center [772, 16] width 1325 height 33
paste input "84381"
type input "56984381"
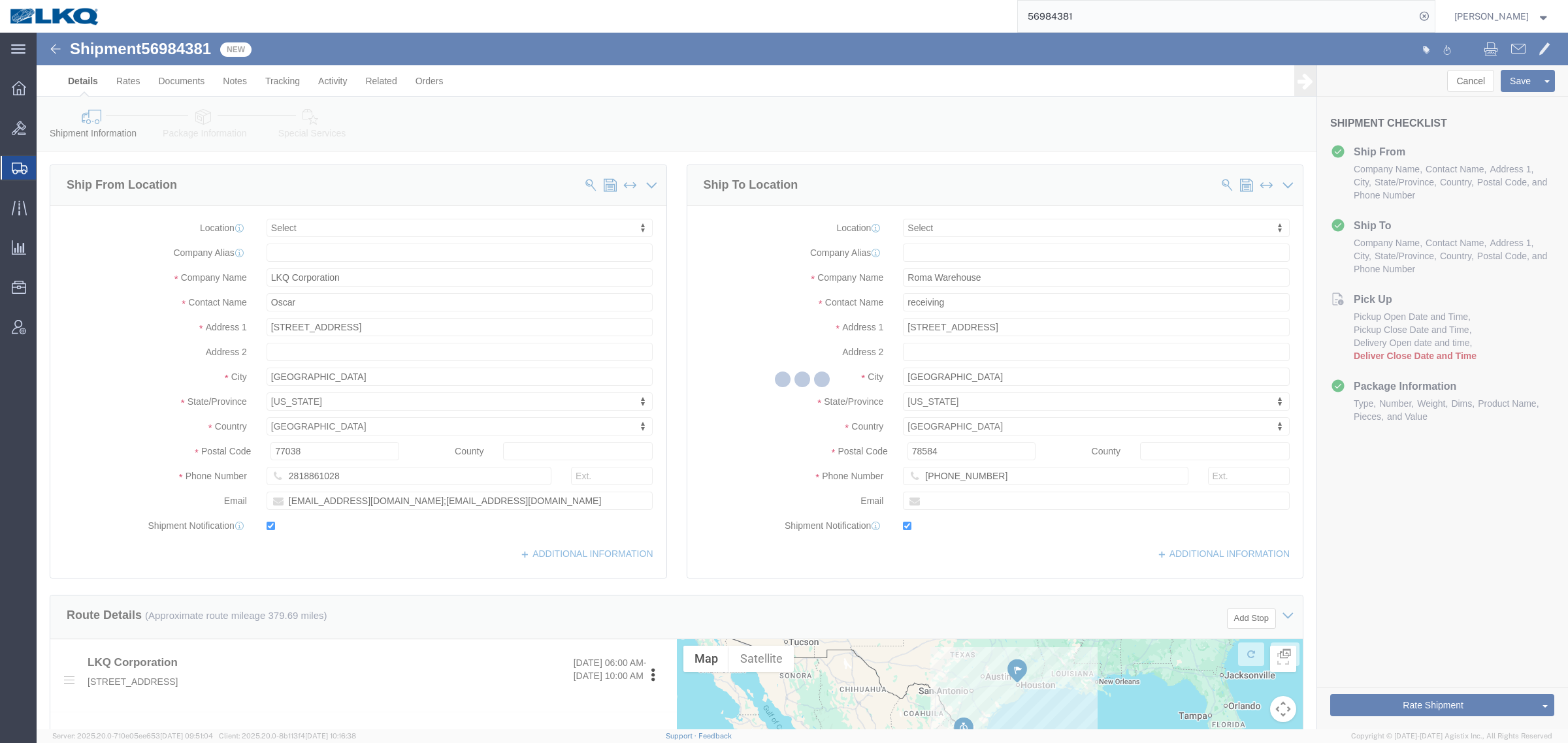
select select
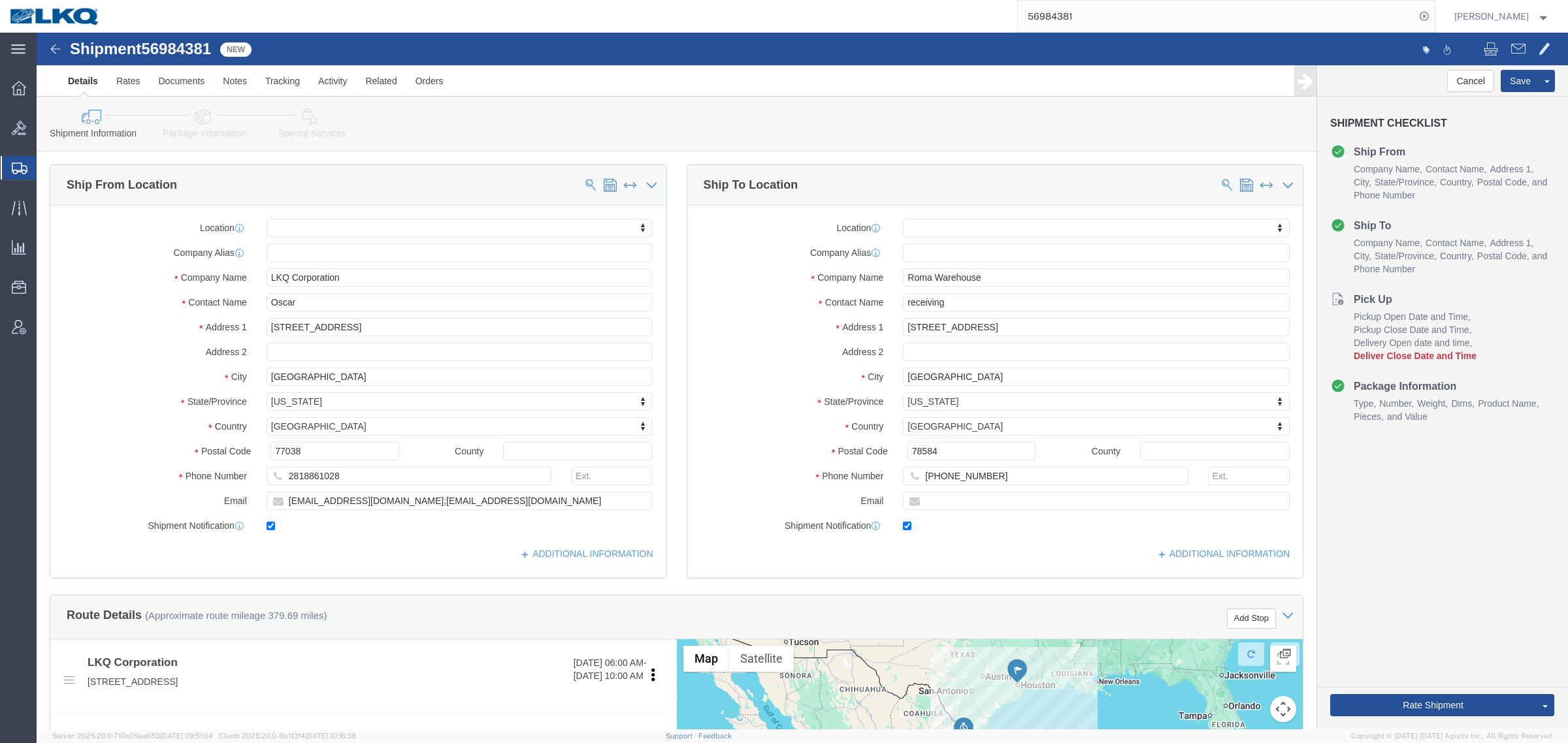
click ul "Details Rates Documents Notes Tracking Activity Related Orders"
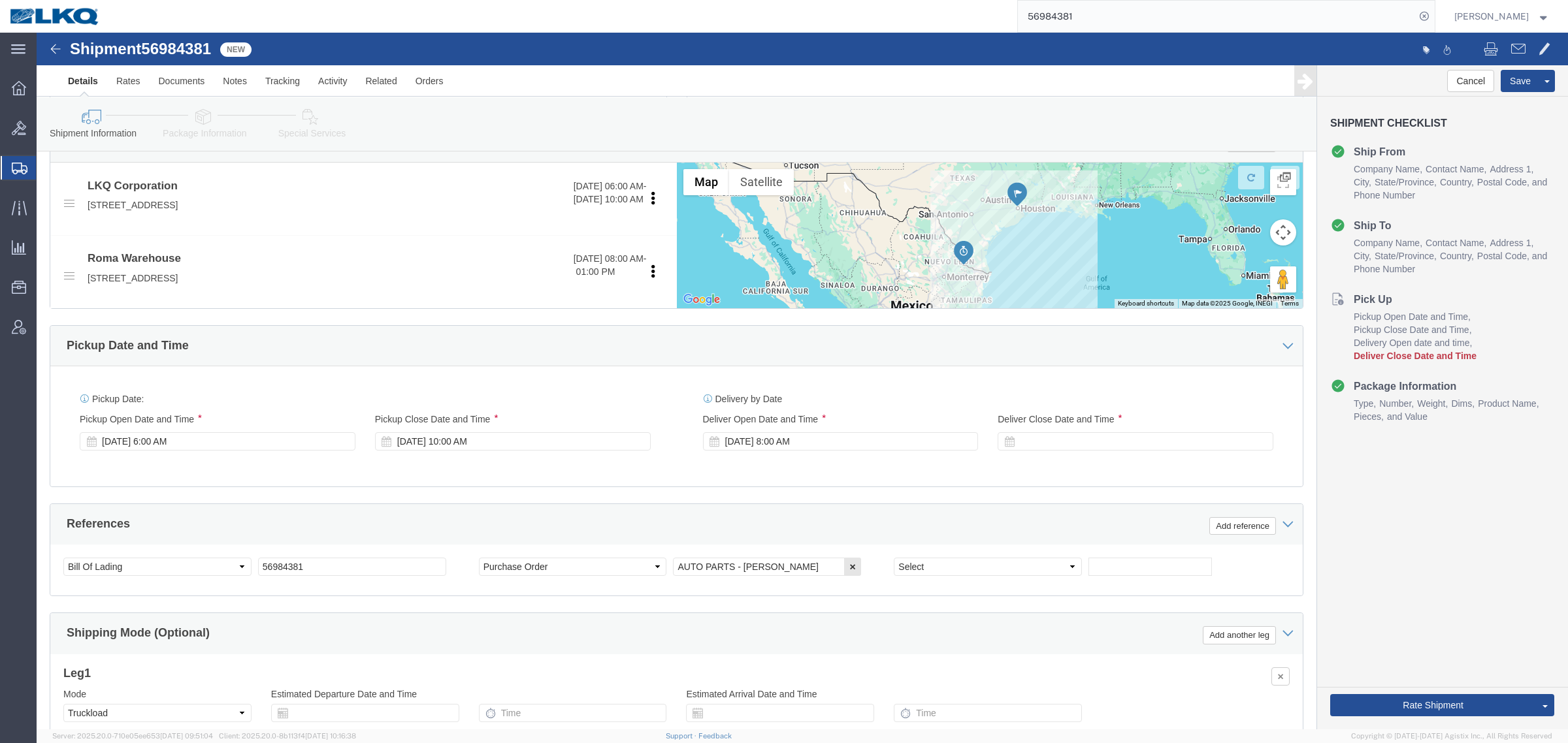
scroll to position [489, 0]
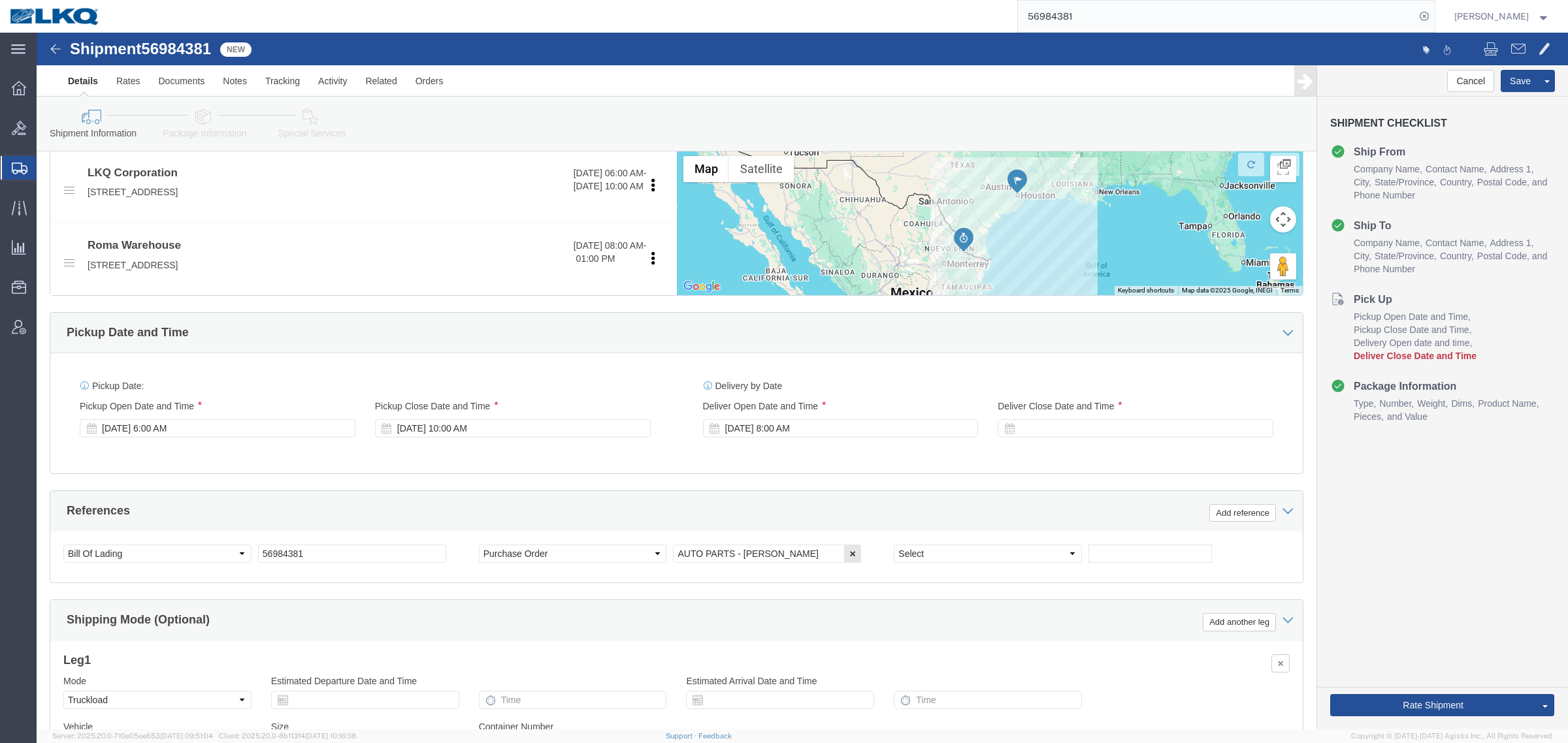
click div "Cancel Save Assign To Clone Shipment Save As Template Shipment Checklist Ship F…"
click button "Rate Shipment"
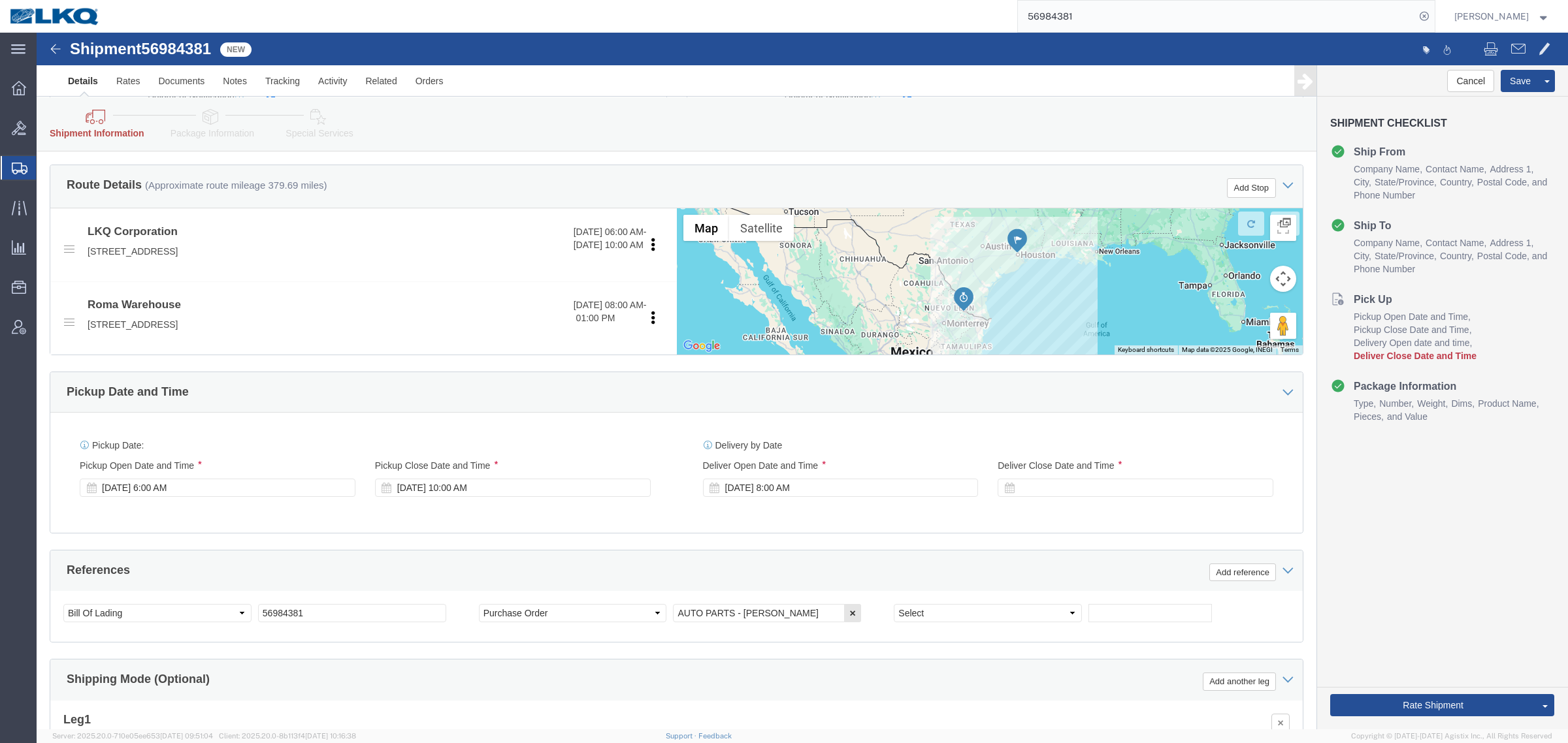
scroll to position [653, 0]
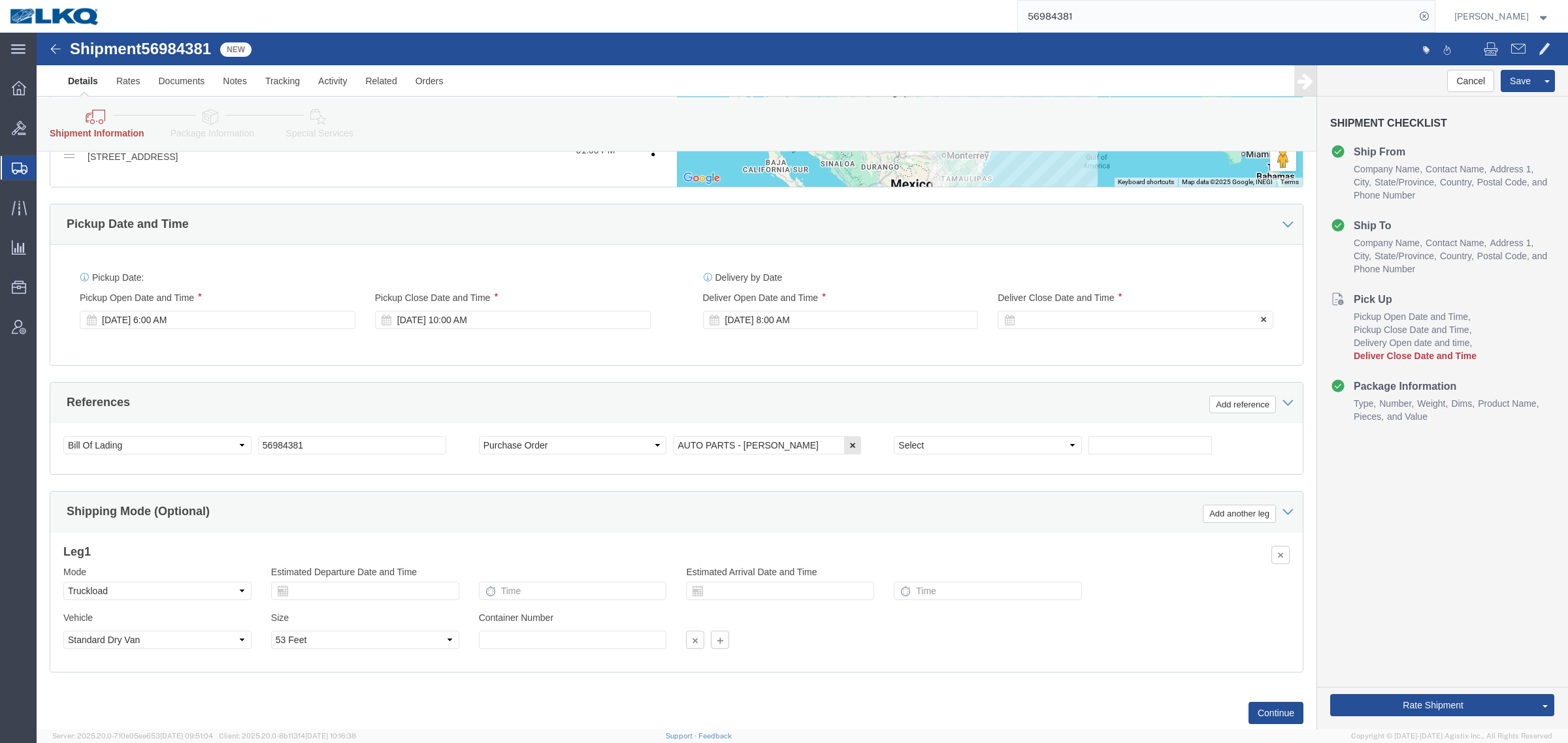
click div
click button "Apply"
click button "Rate Shipment"
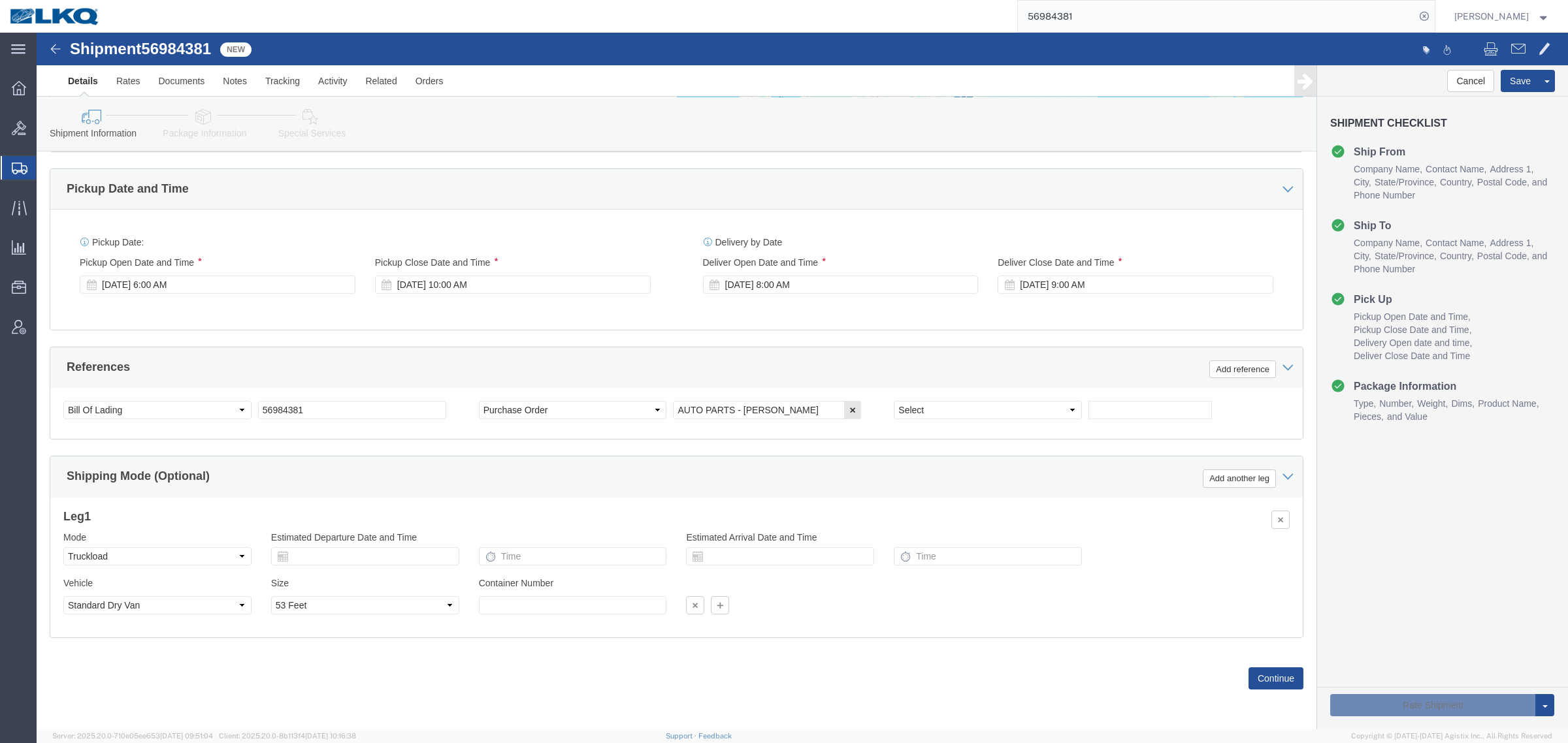
scroll to position [597, 0]
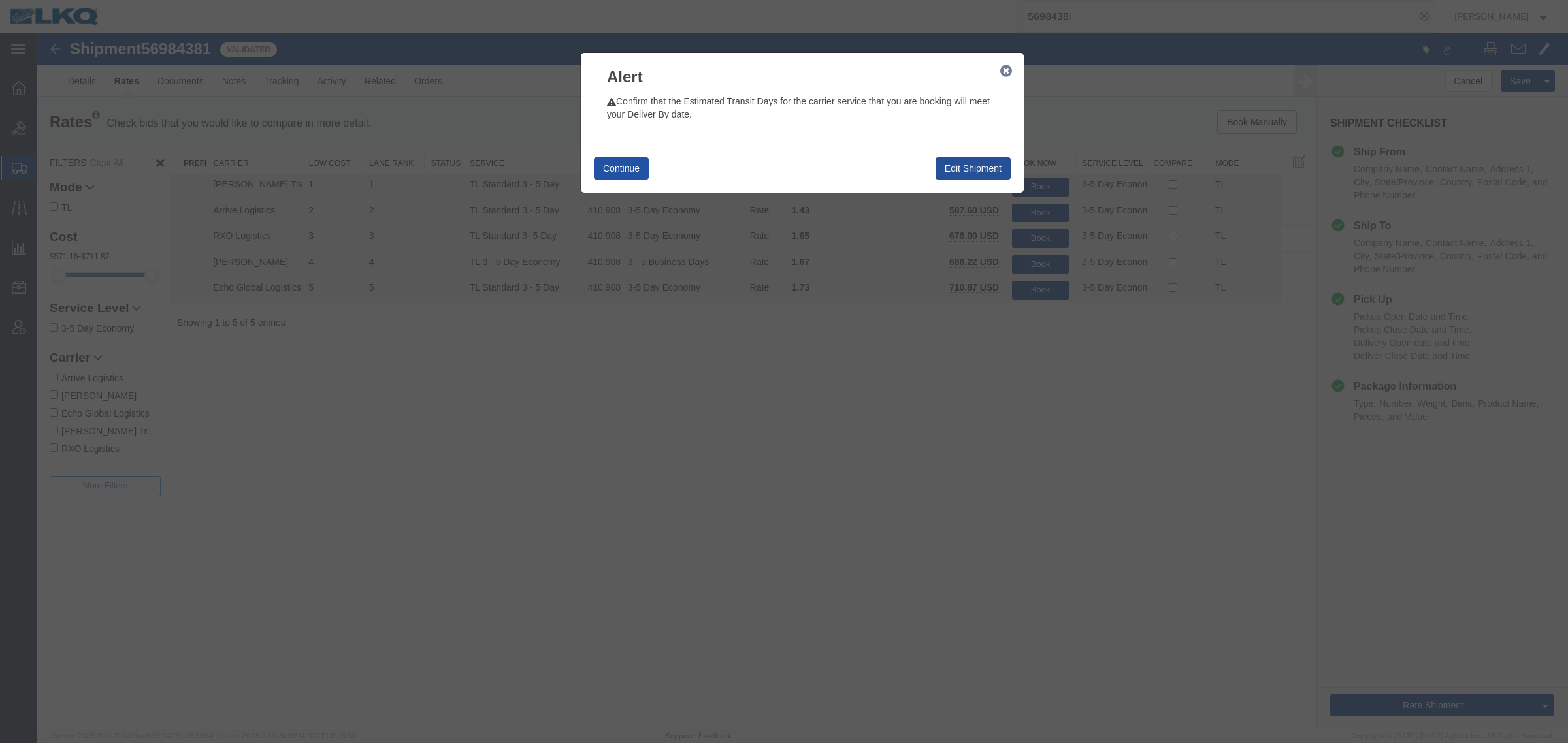
click at [612, 169] on button "Continue" at bounding box center [621, 168] width 55 height 22
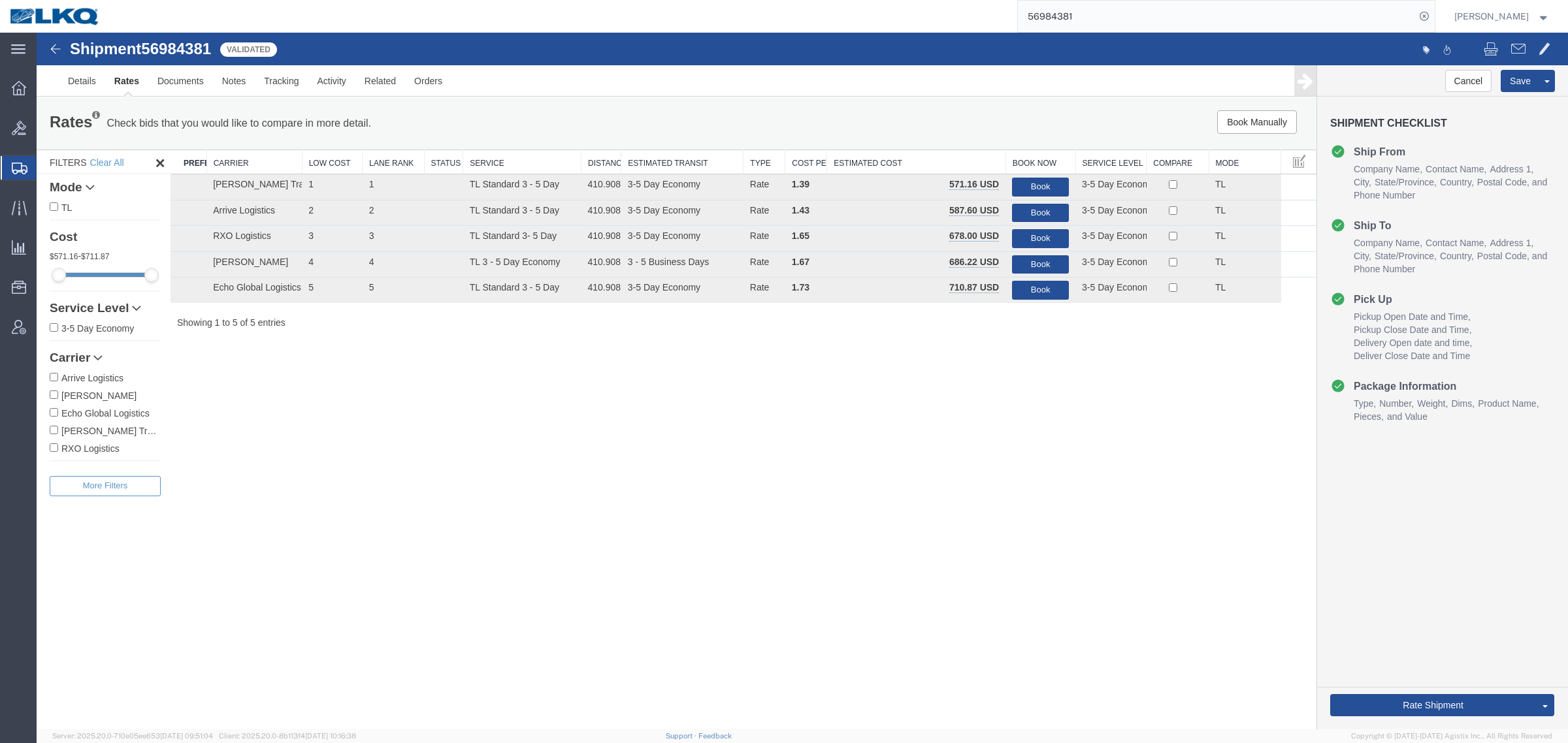
click at [37, 33] on link "Rate And Autotender" at bounding box center [37, 33] width 0 height 0
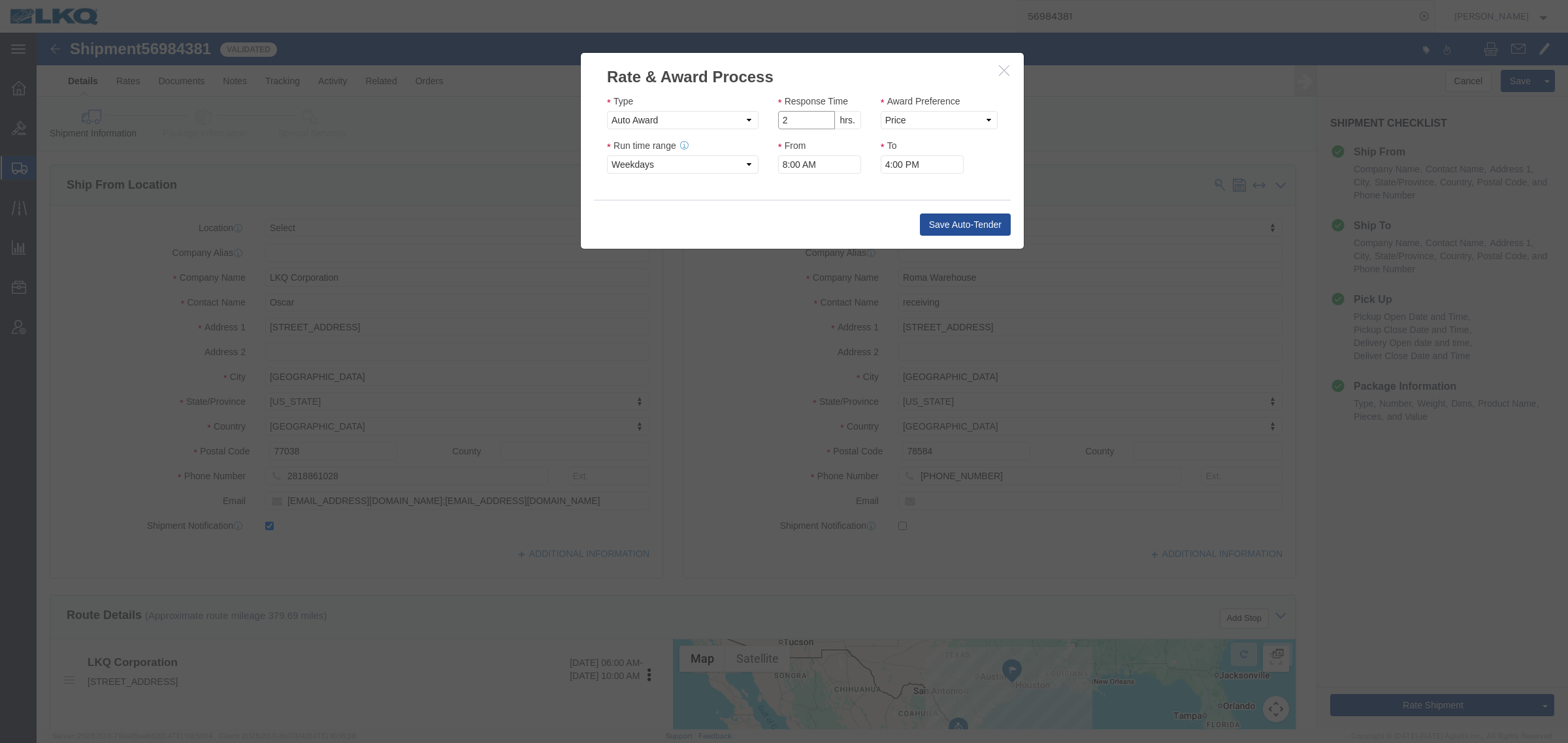
click input "2"
type input "1"
click input "1"
click select "Price Carrier Rank"
select select "LANE_RANK"
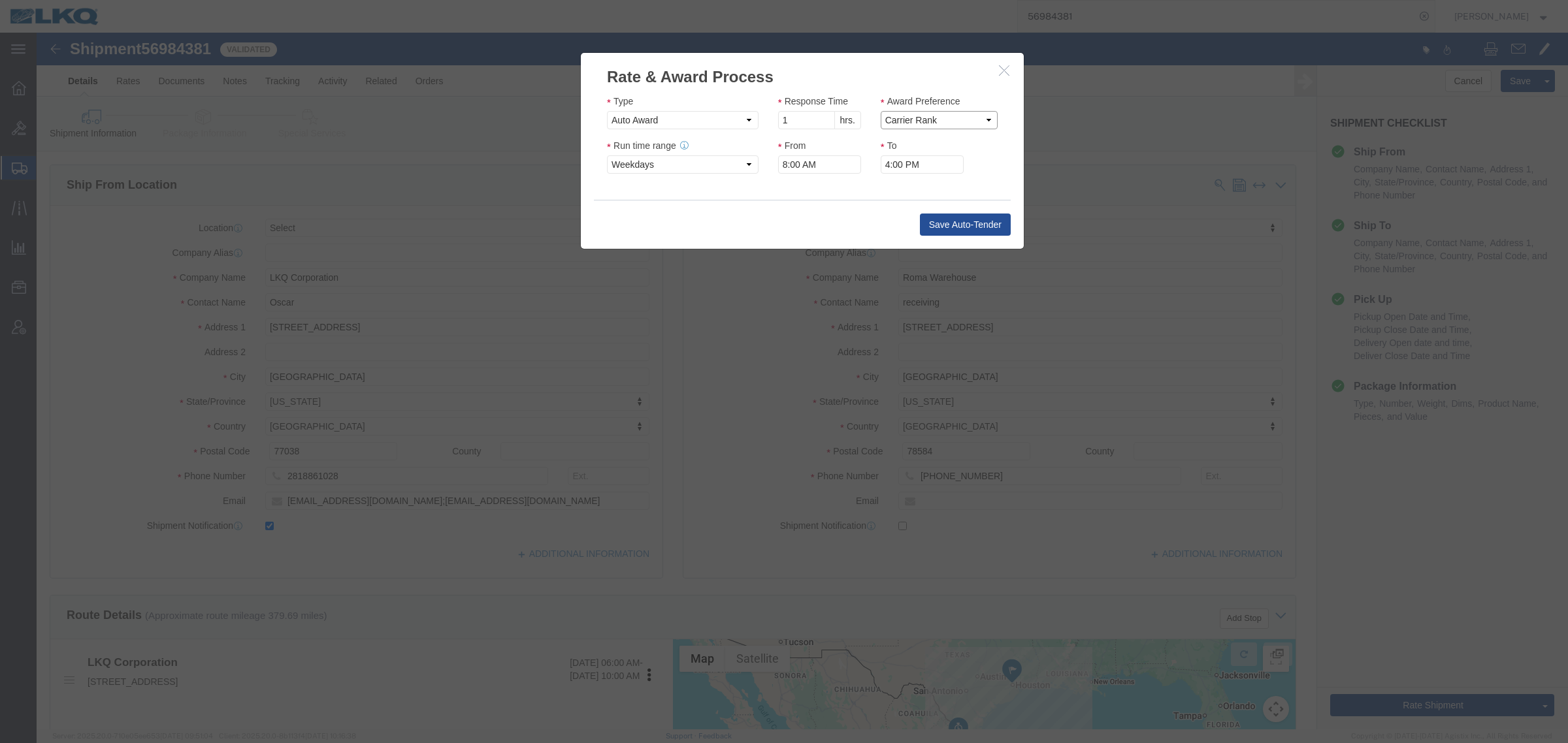
click select "Price Carrier Rank"
click input "8:00 AM"
click div "Save Auto-Tender"
click button "Save Auto-Tender"
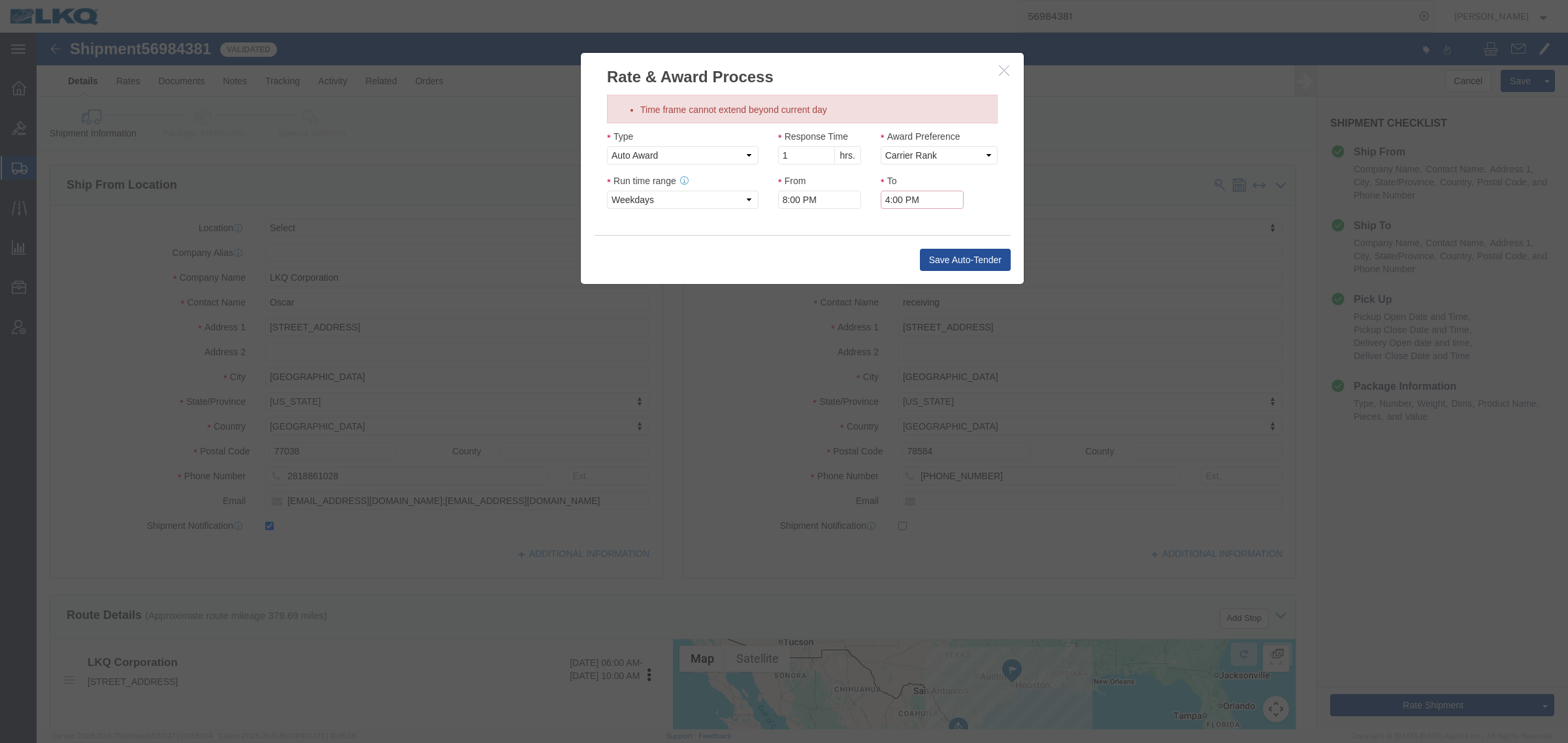
click input "4:00 PM"
click div "Save Auto-Tender"
click button "Save Auto-Tender"
click input "4:00 PM"
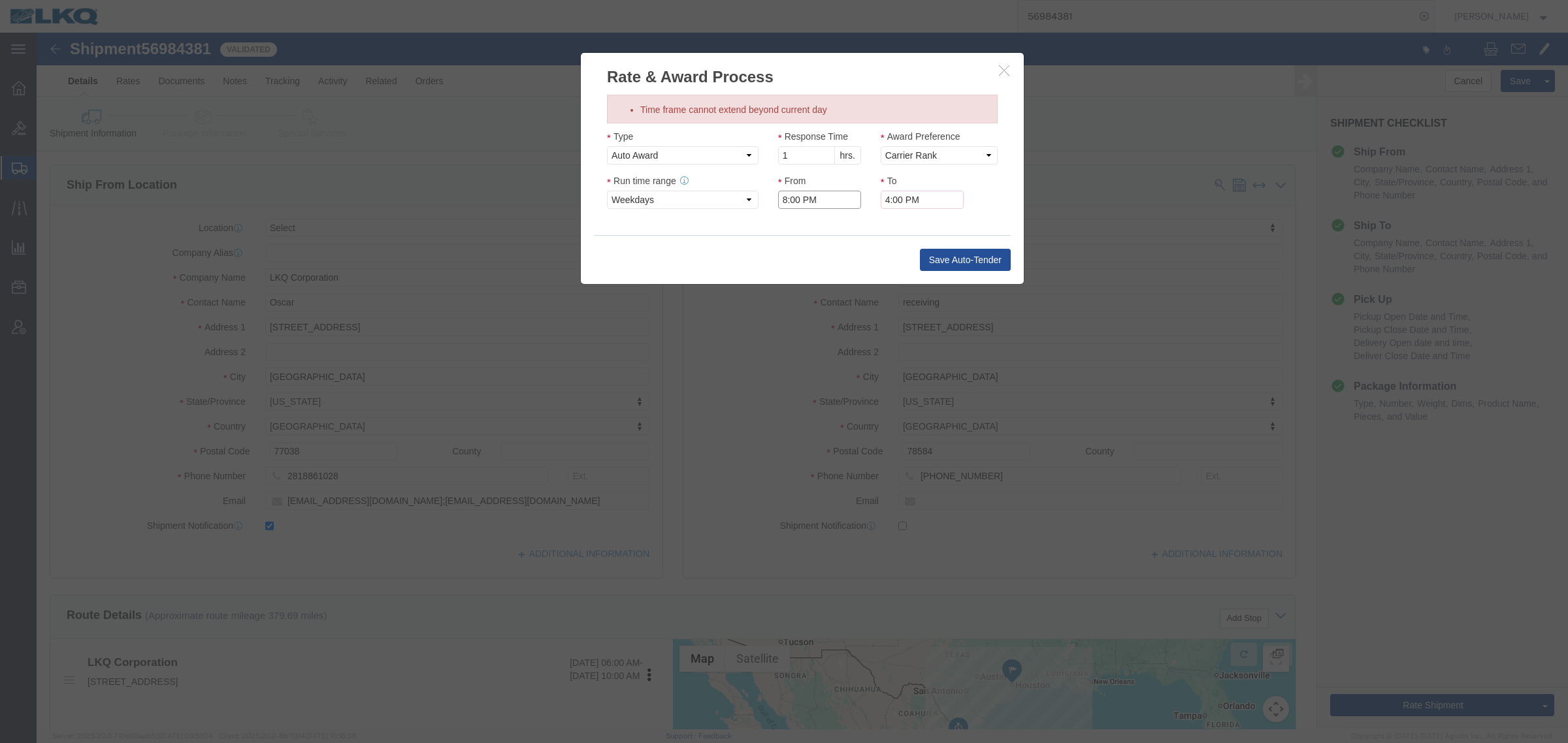
click input "8:00 PM"
type input "8:00 AM"
click div "Save Auto-Tender"
click button "Save Auto-Tender"
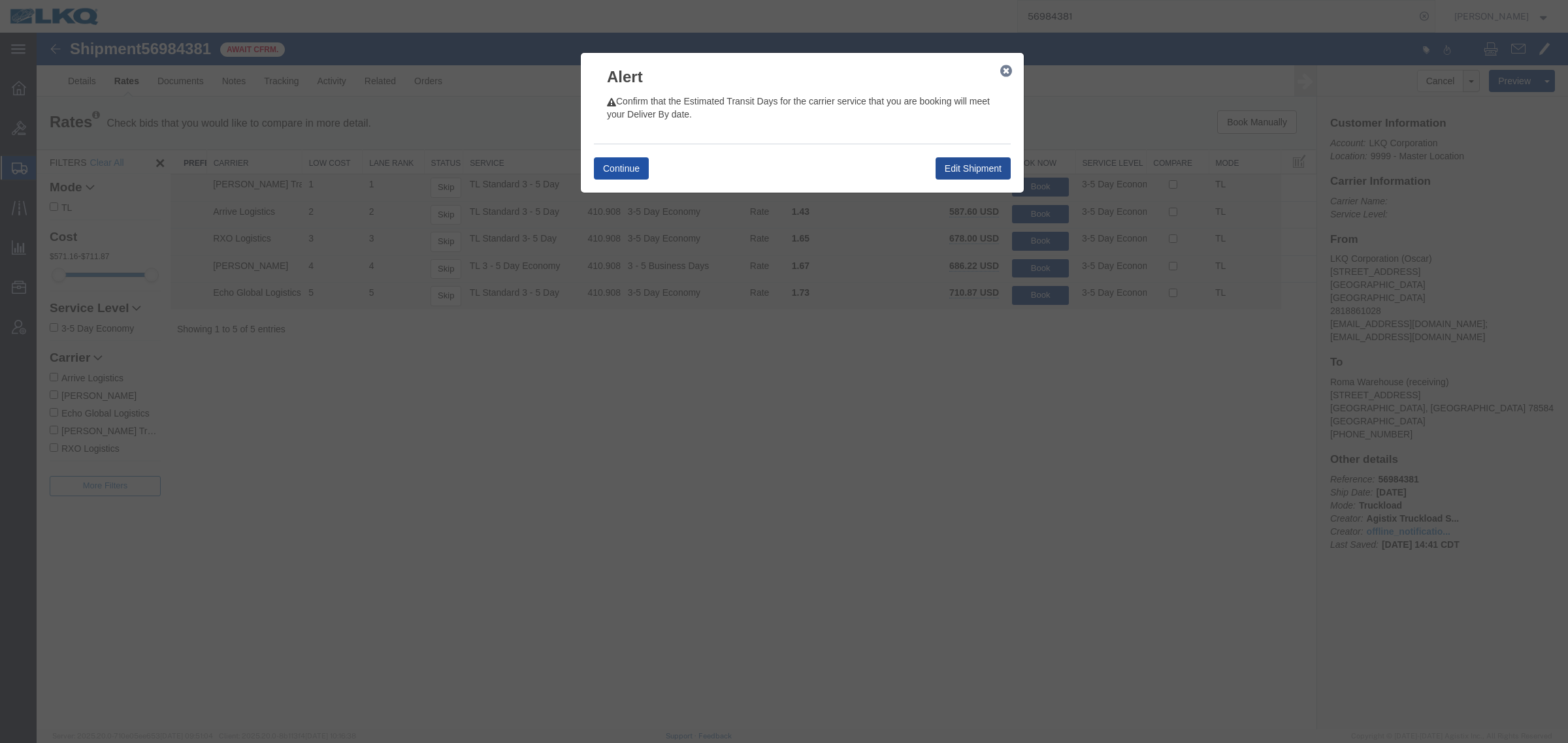
click at [618, 174] on button "Continue" at bounding box center [621, 168] width 55 height 22
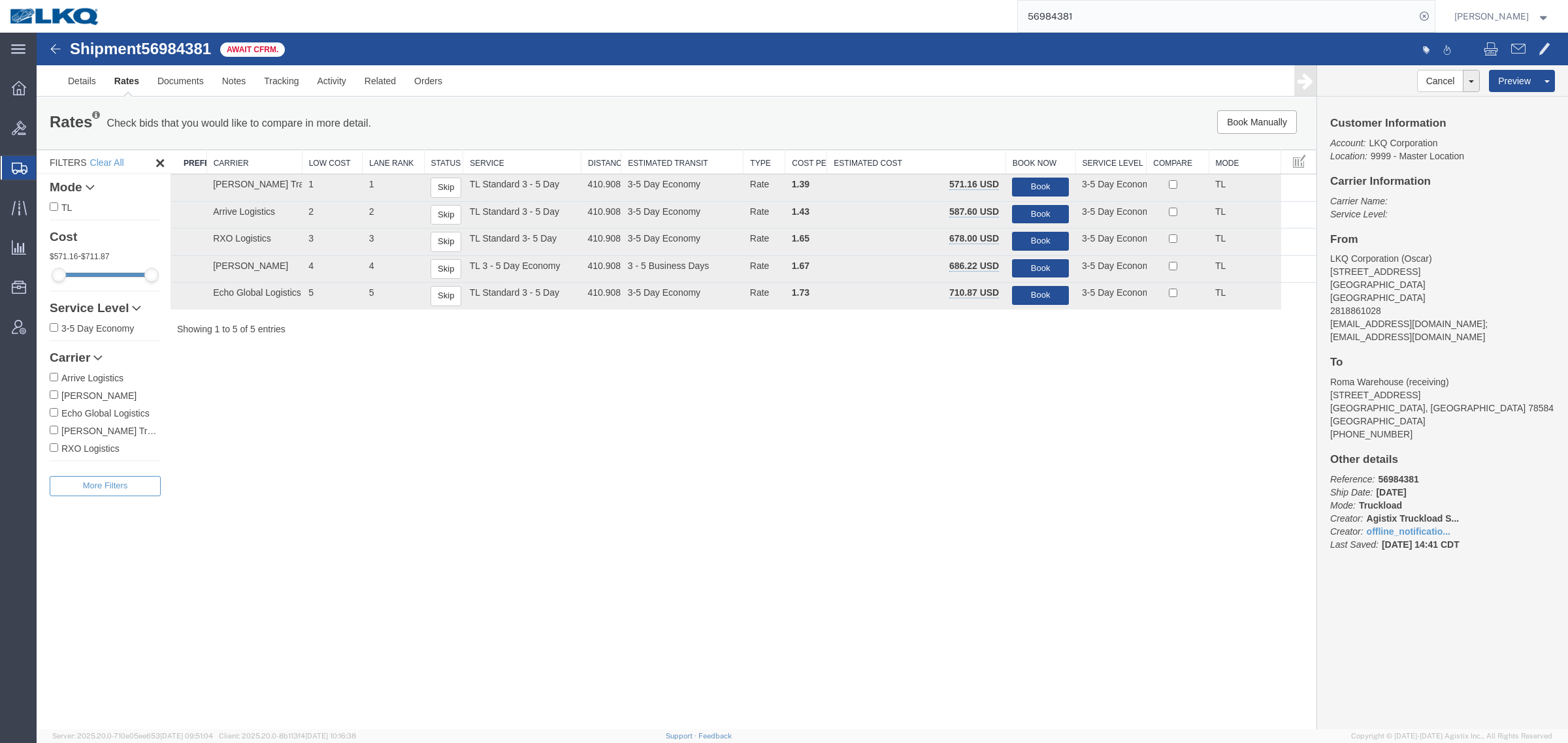
click at [1099, 9] on input "56984381" at bounding box center [1217, 16] width 397 height 31
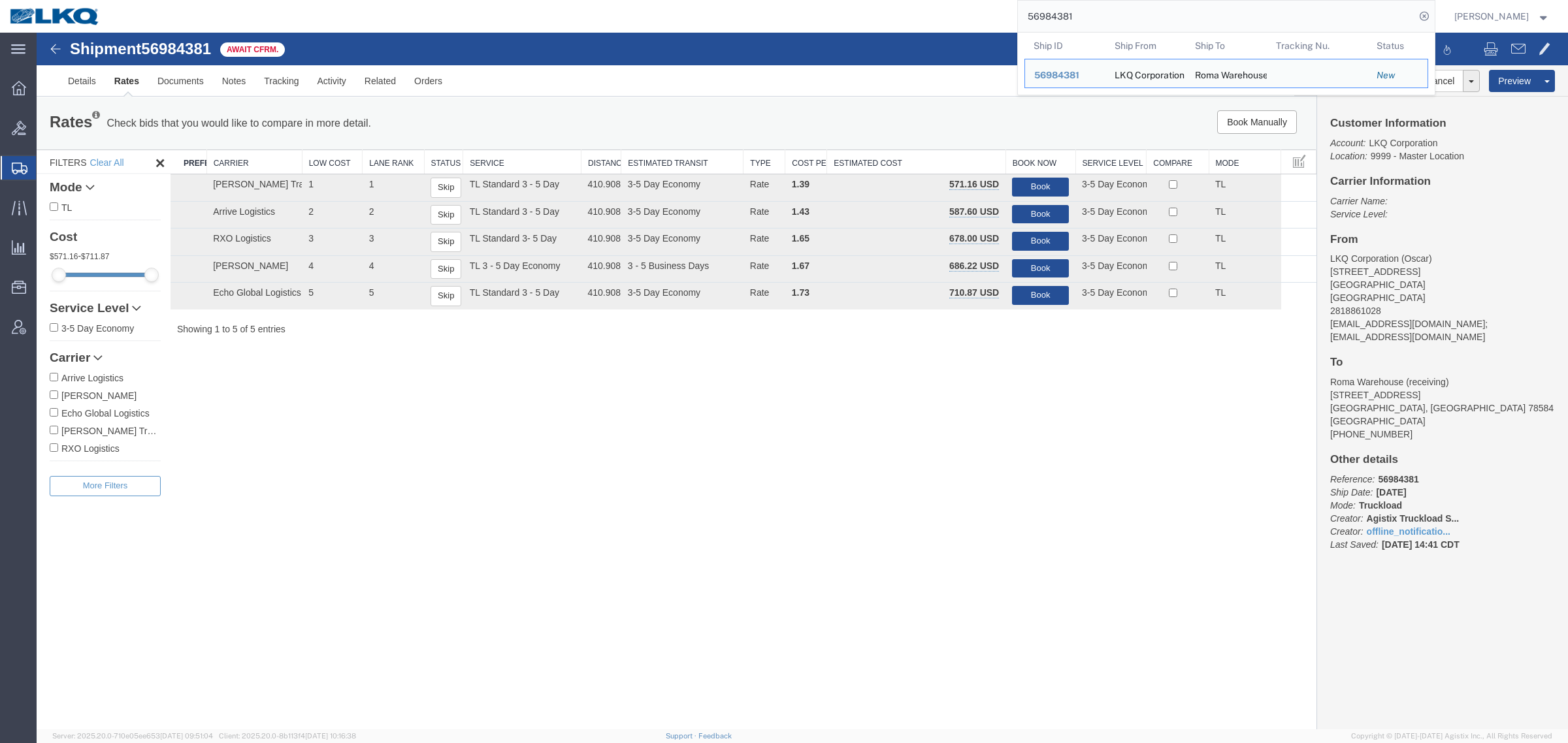
click at [1099, 9] on input "56984381" at bounding box center [1217, 16] width 397 height 31
paste input "10"
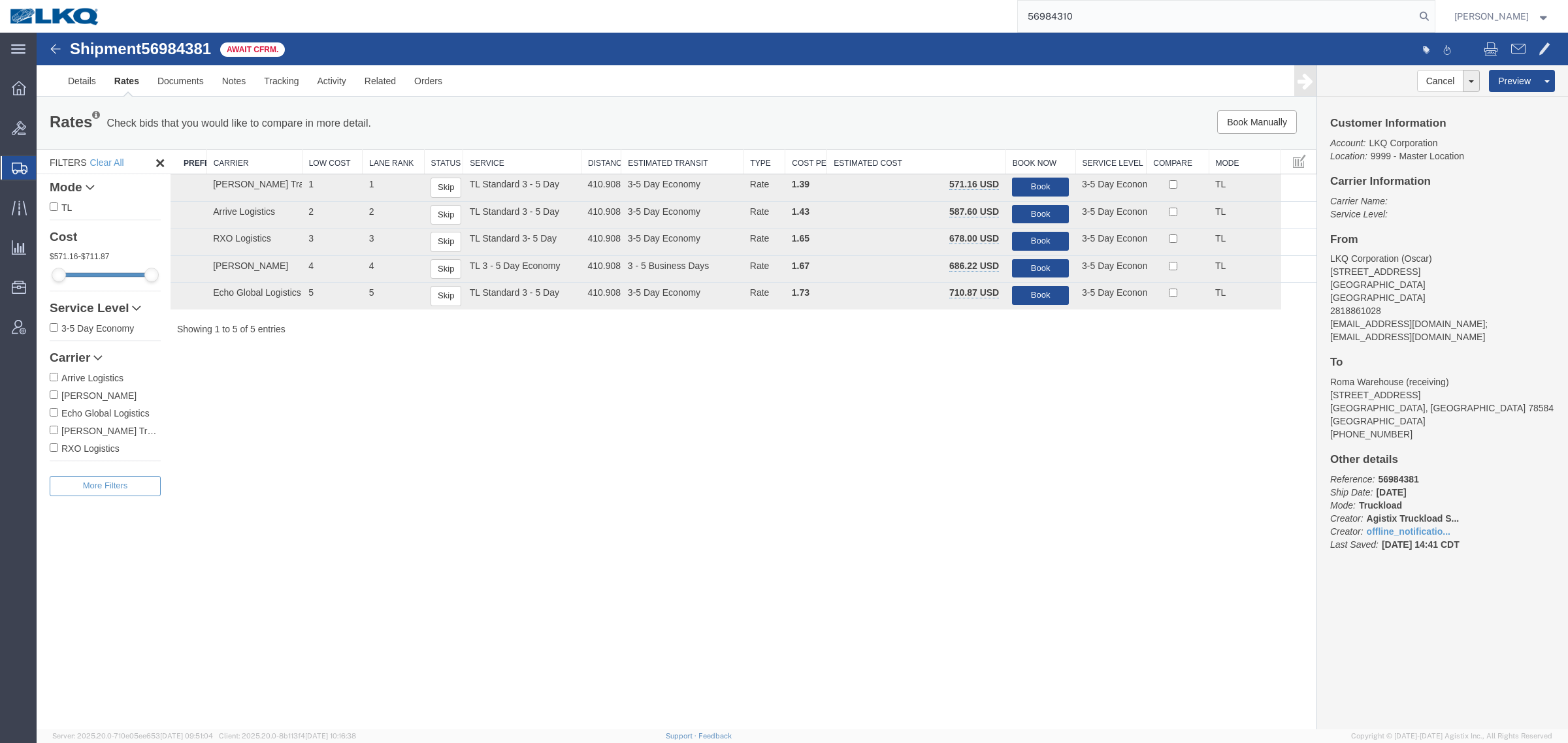
type input "56984310"
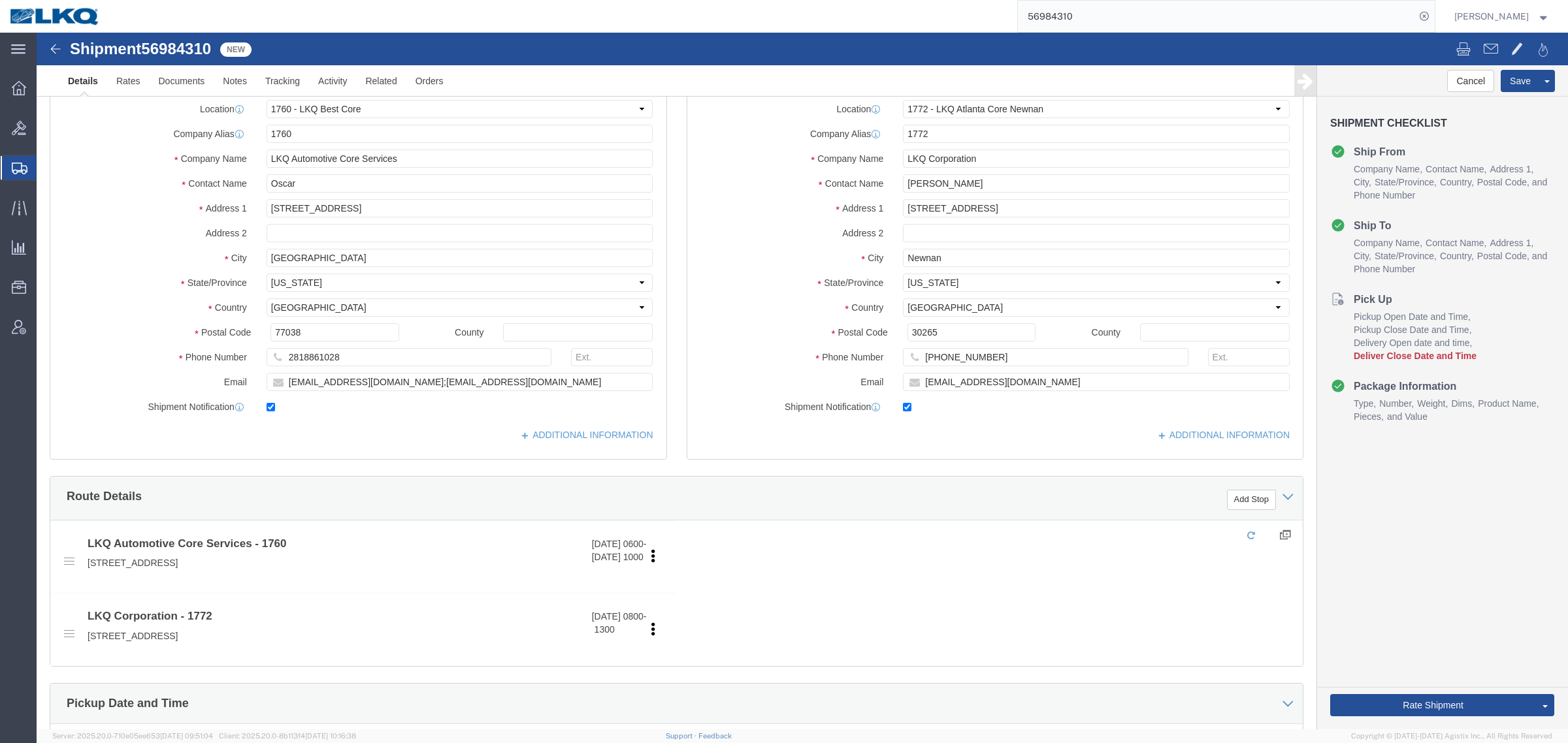
select select "27634"
select select "30704"
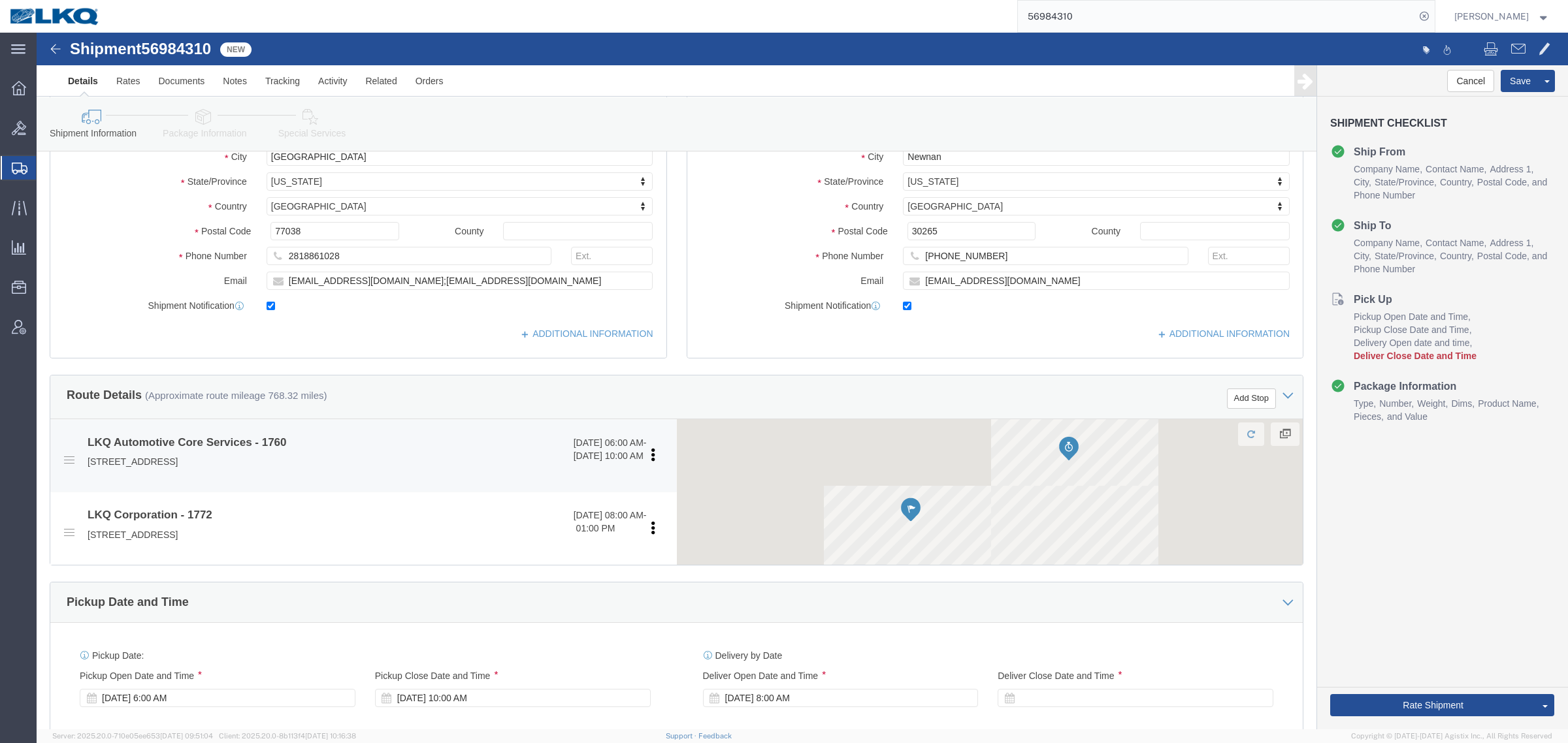
scroll to position [245, 0]
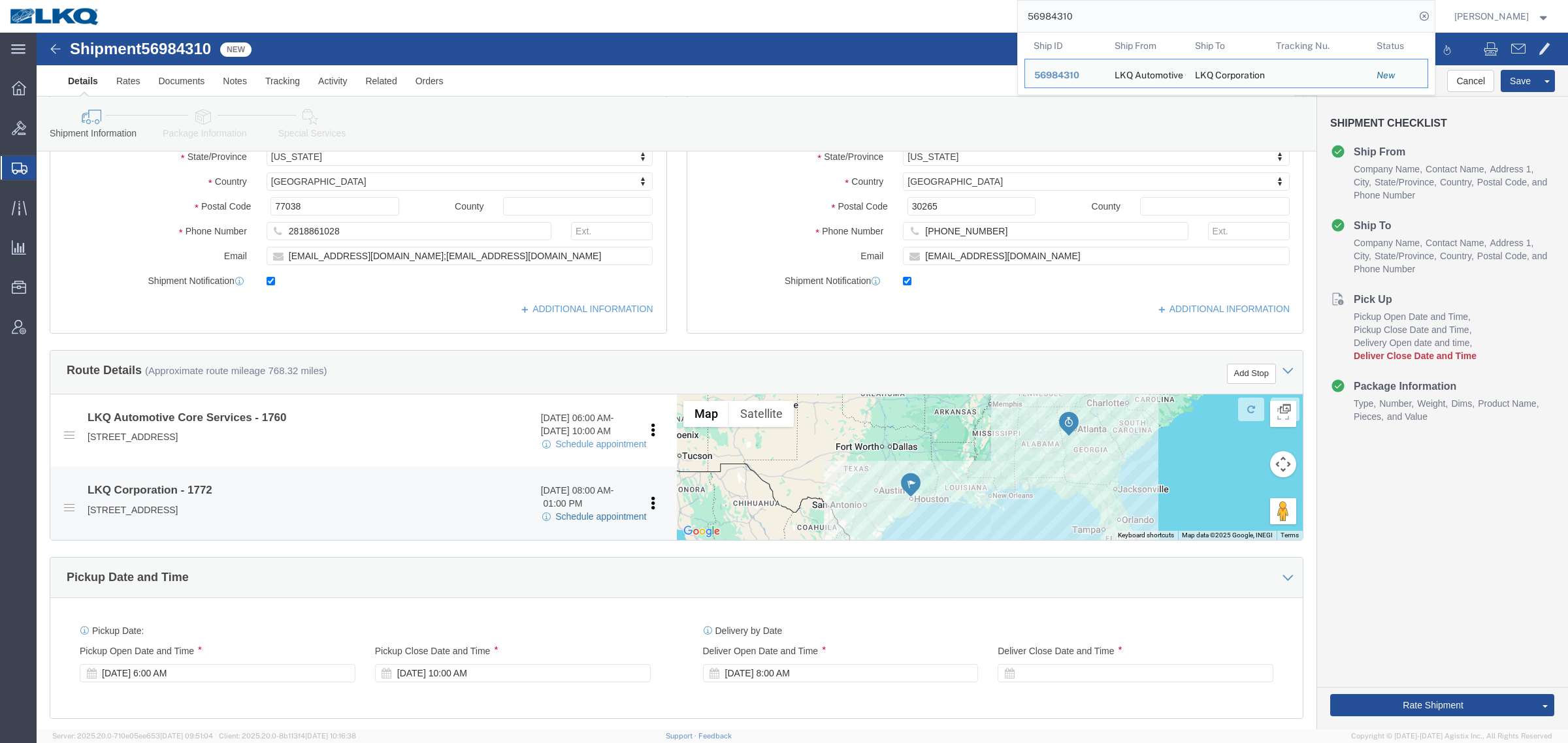
click link "Schedule appointment"
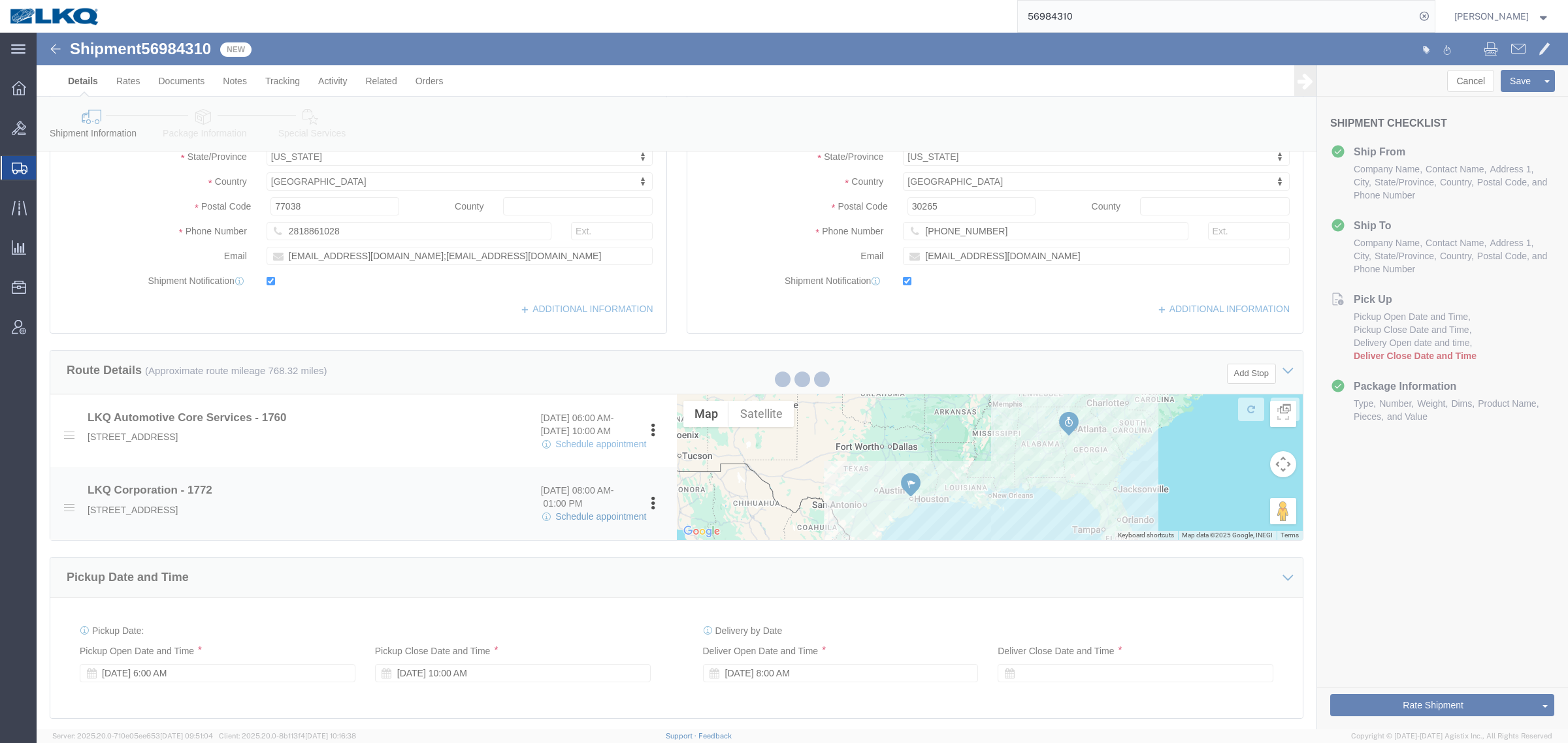
select select
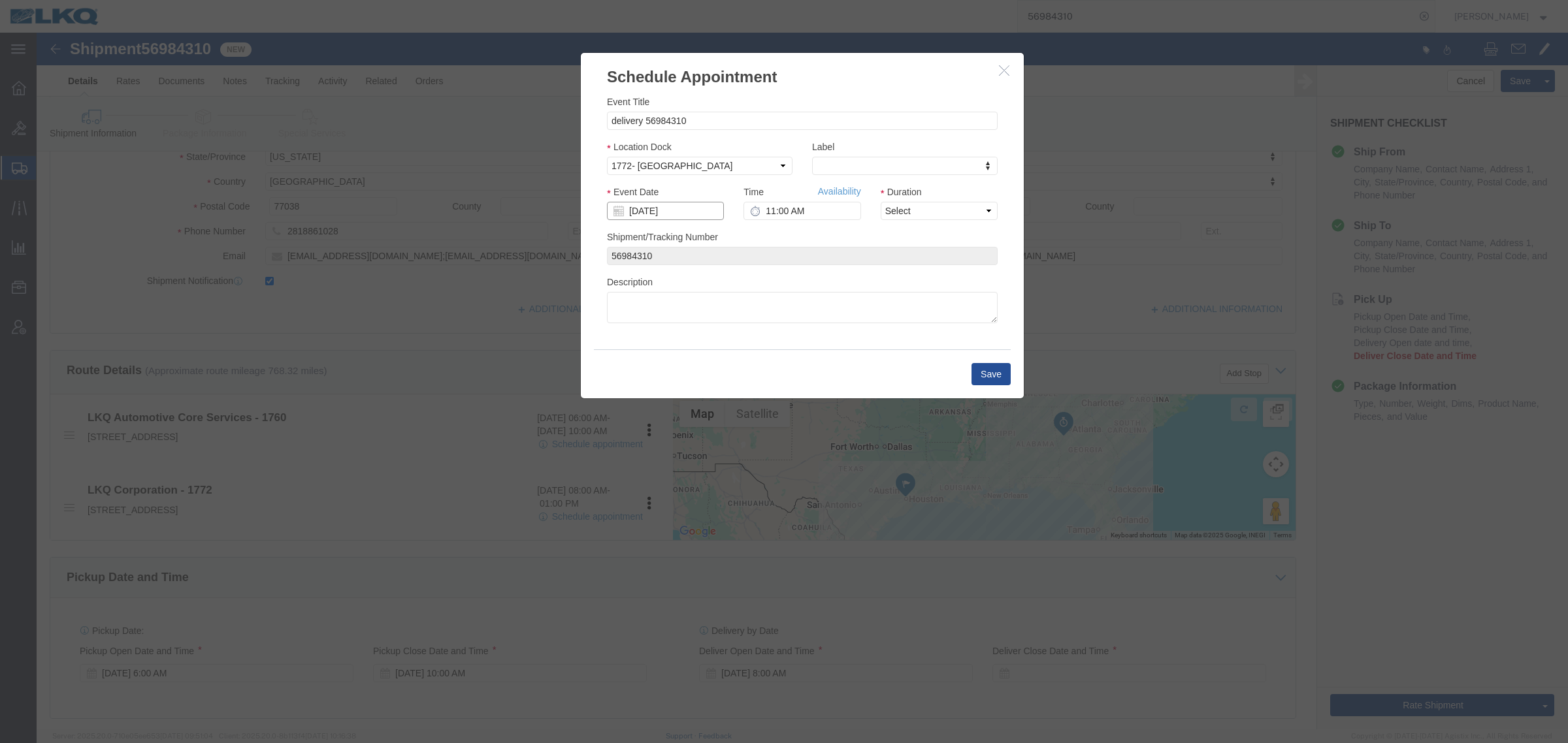
click input "[DATE]"
click td "3"
click link "Availability"
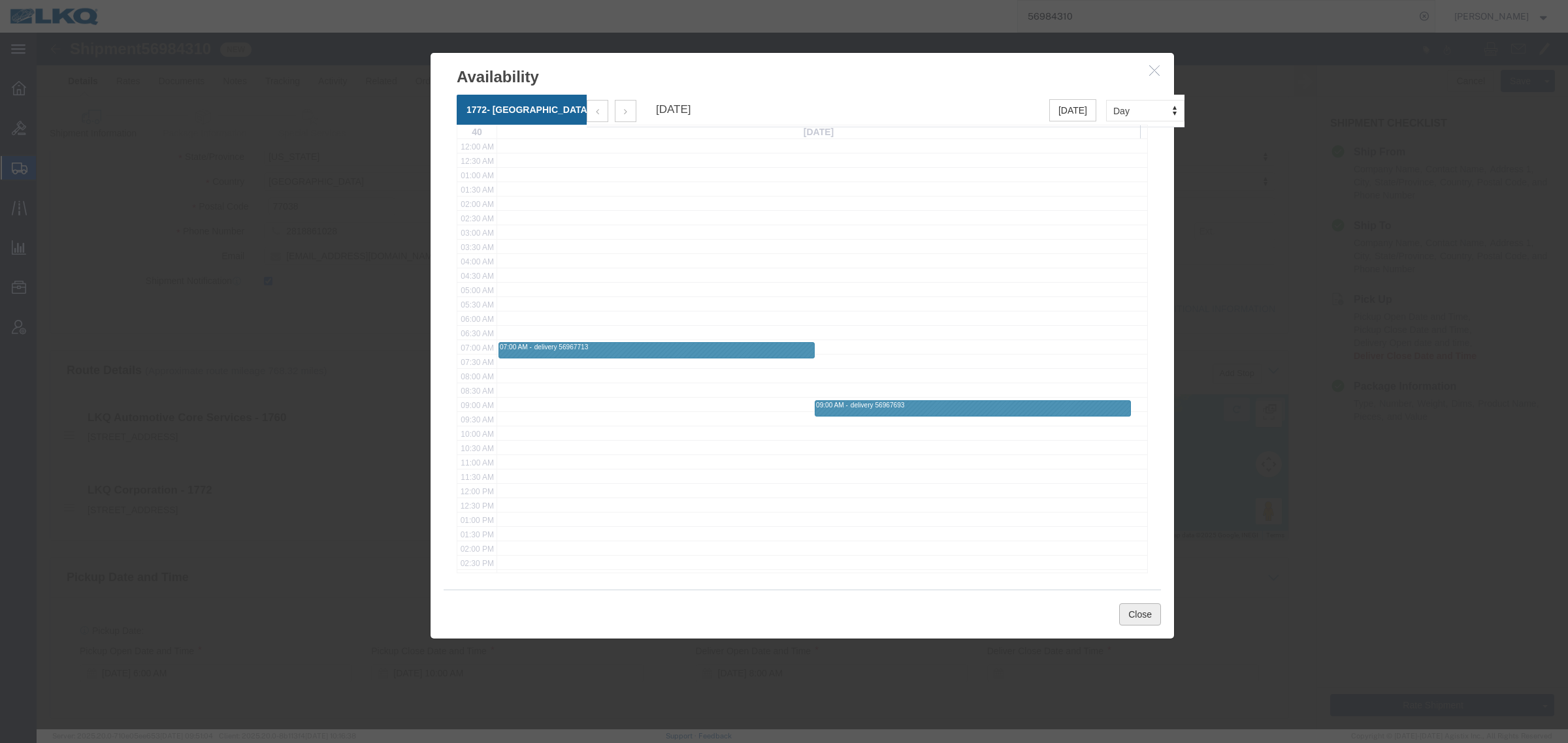
click button "Close"
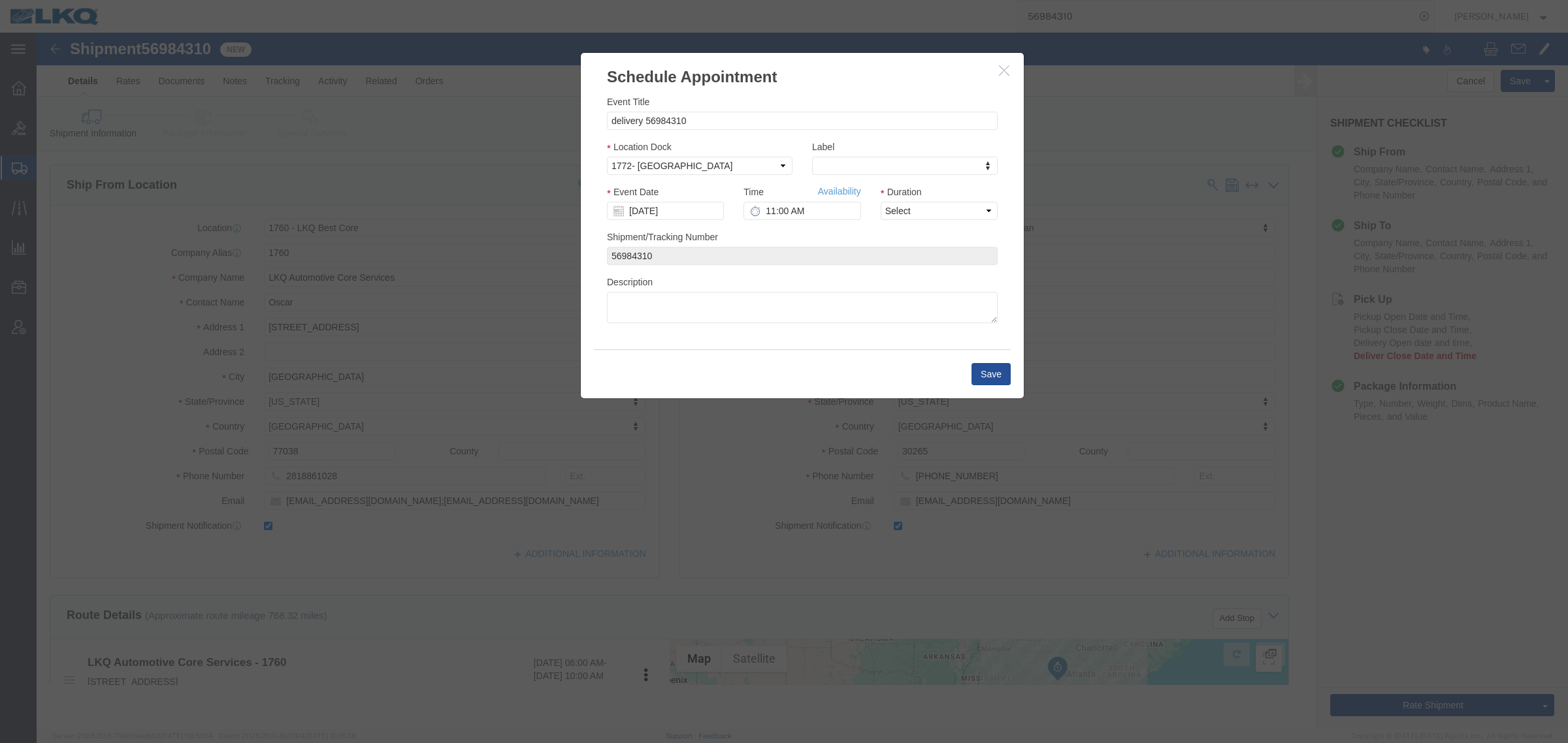
scroll to position [0, 0]
click div "Time Availability 11:00 AM"
click input "11:00 AM"
type input "12:00 PM"
click label "Duration"
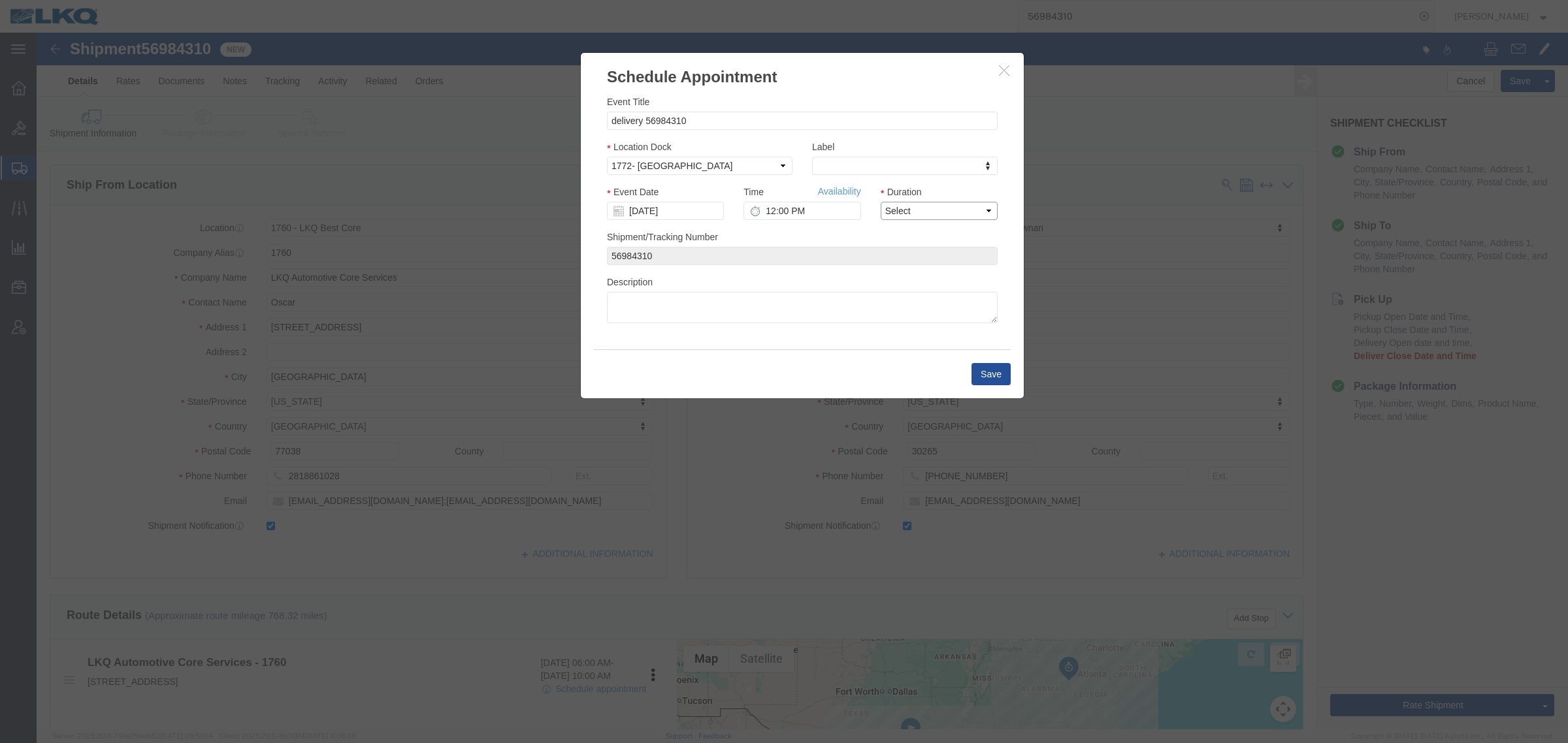
click select "Select 15 min 30 min 45 min 1 hr 2 hr 3 hr 4 hr"
drag, startPoint x: 860, startPoint y: 170, endPoint x: 865, endPoint y: 177, distance: 8.6
click select "Select 15 min 30 min 45 min 1 hr 2 hr 3 hr 4 hr"
select select "15"
click select "Select 15 min 30 min 45 min 1 hr 2 hr 3 hr 4 hr"
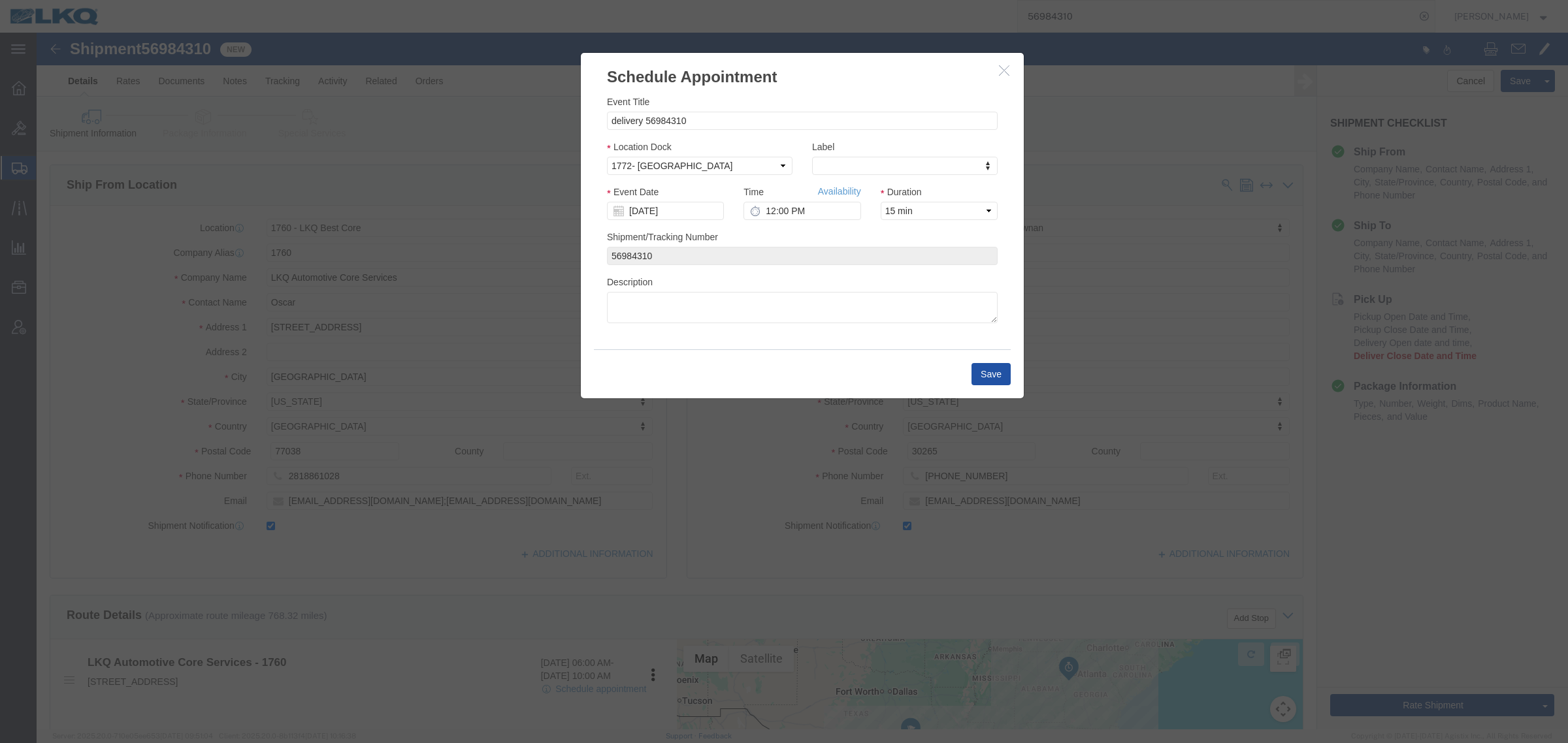
click button "Save"
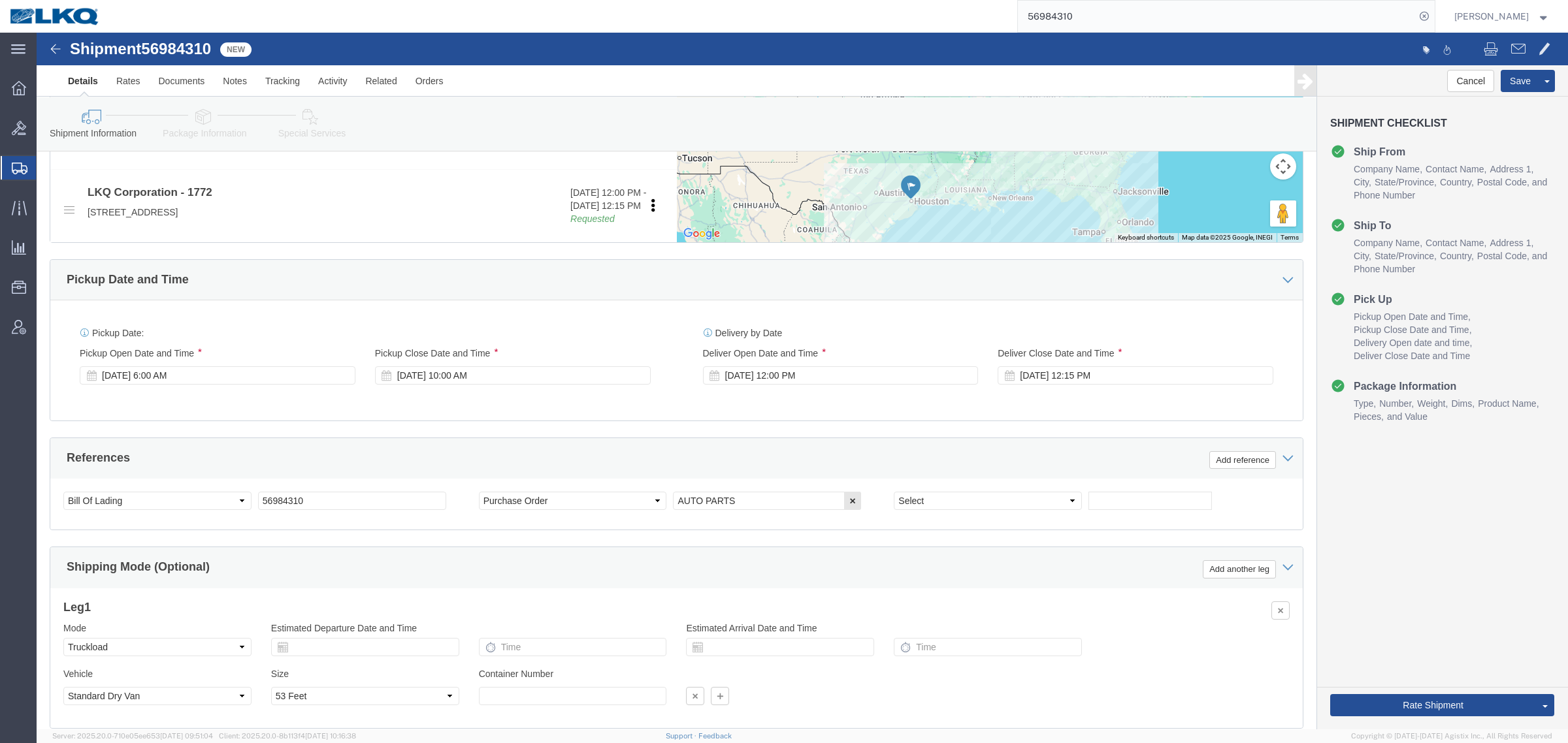
scroll to position [571, 0]
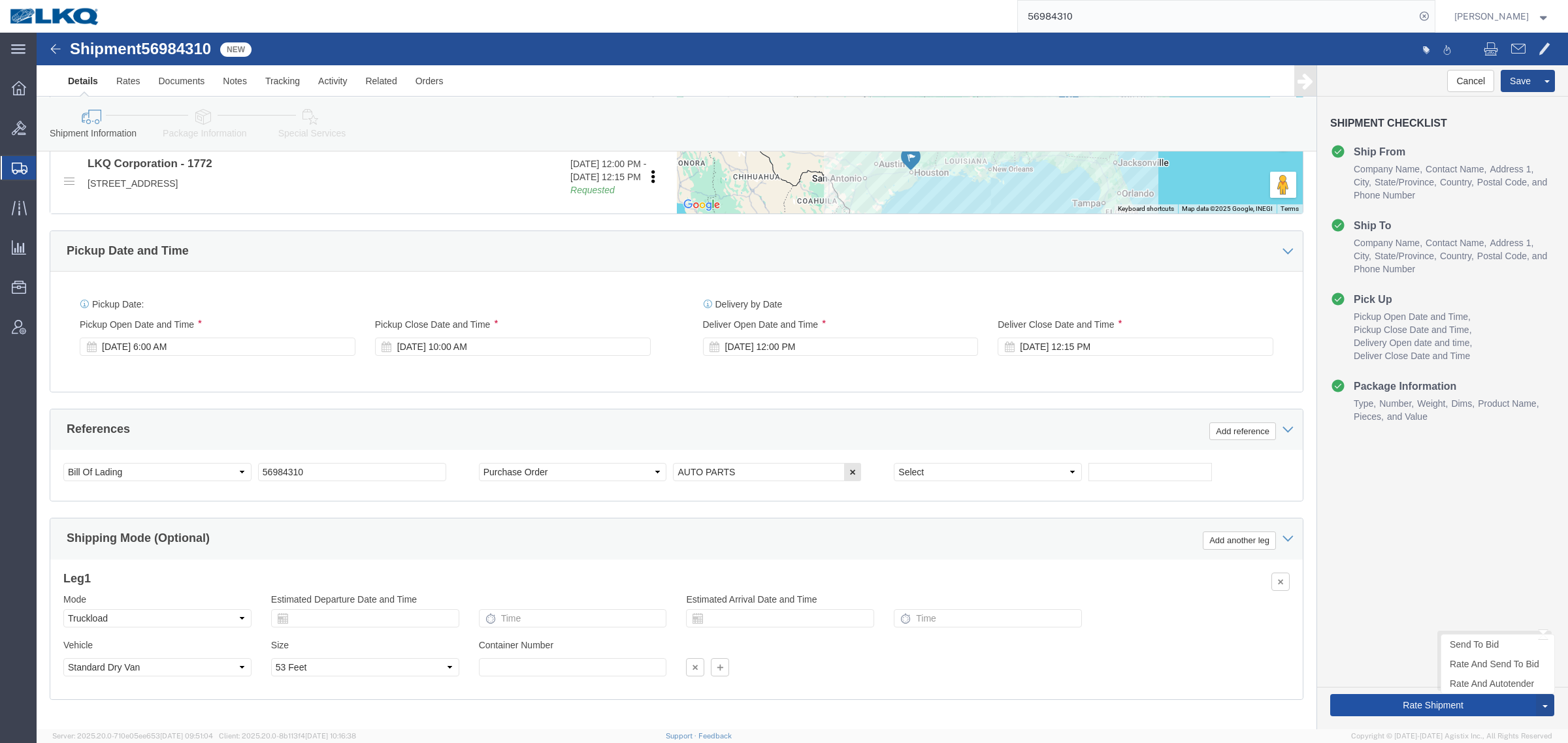
click button "Rate Shipment"
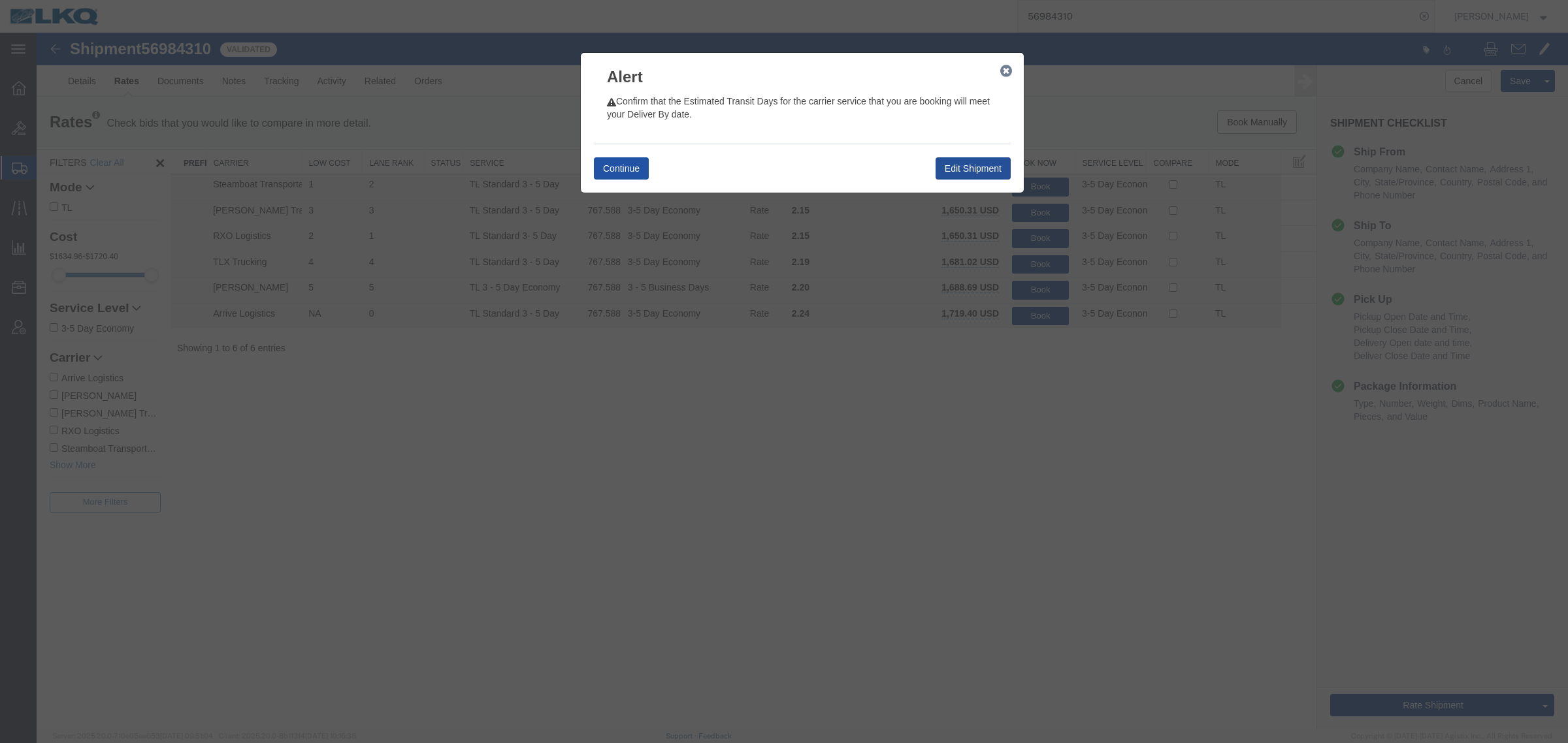
click at [612, 158] on button "Continue" at bounding box center [621, 168] width 55 height 22
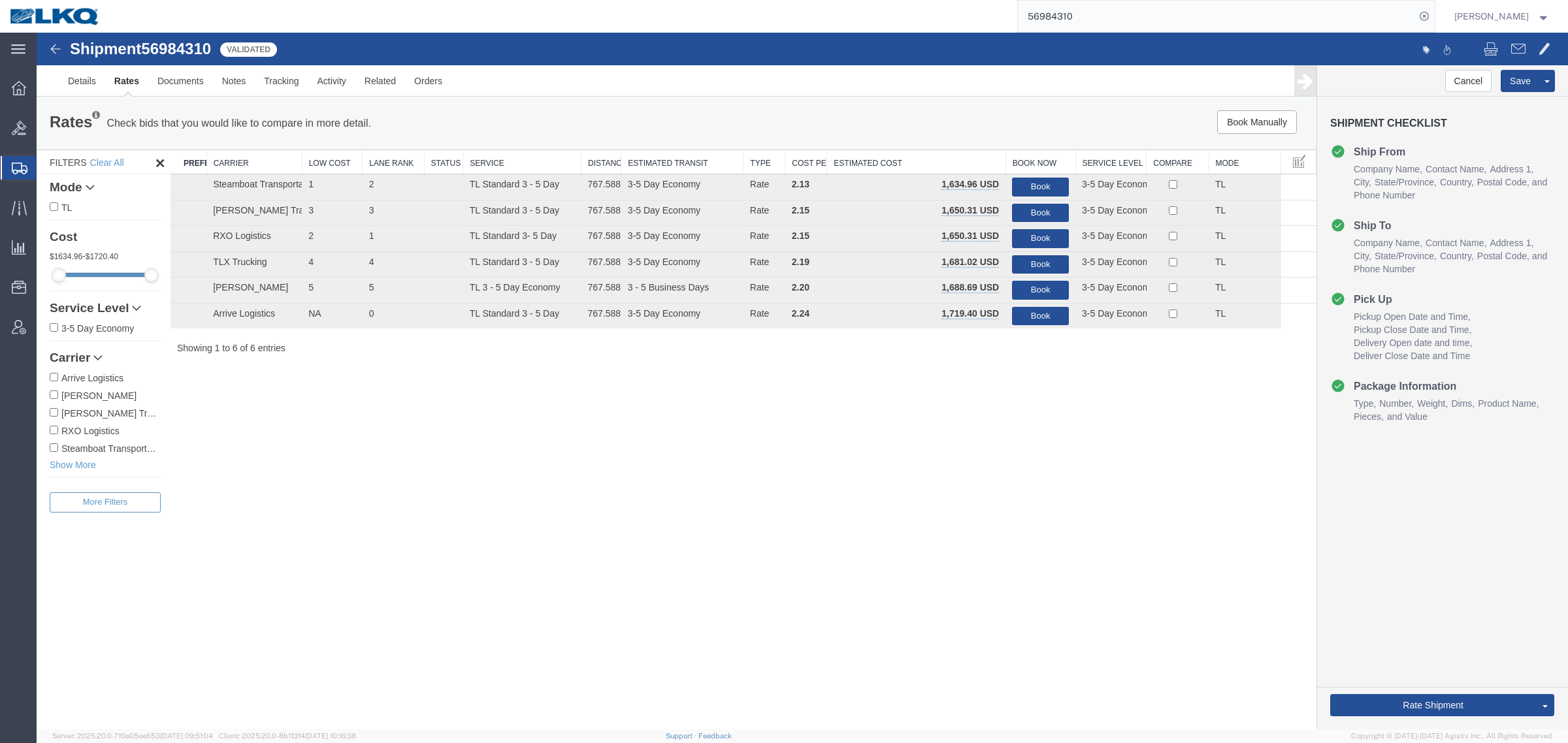
click at [37, 33] on link "Rate And Autotender" at bounding box center [37, 33] width 0 height 0
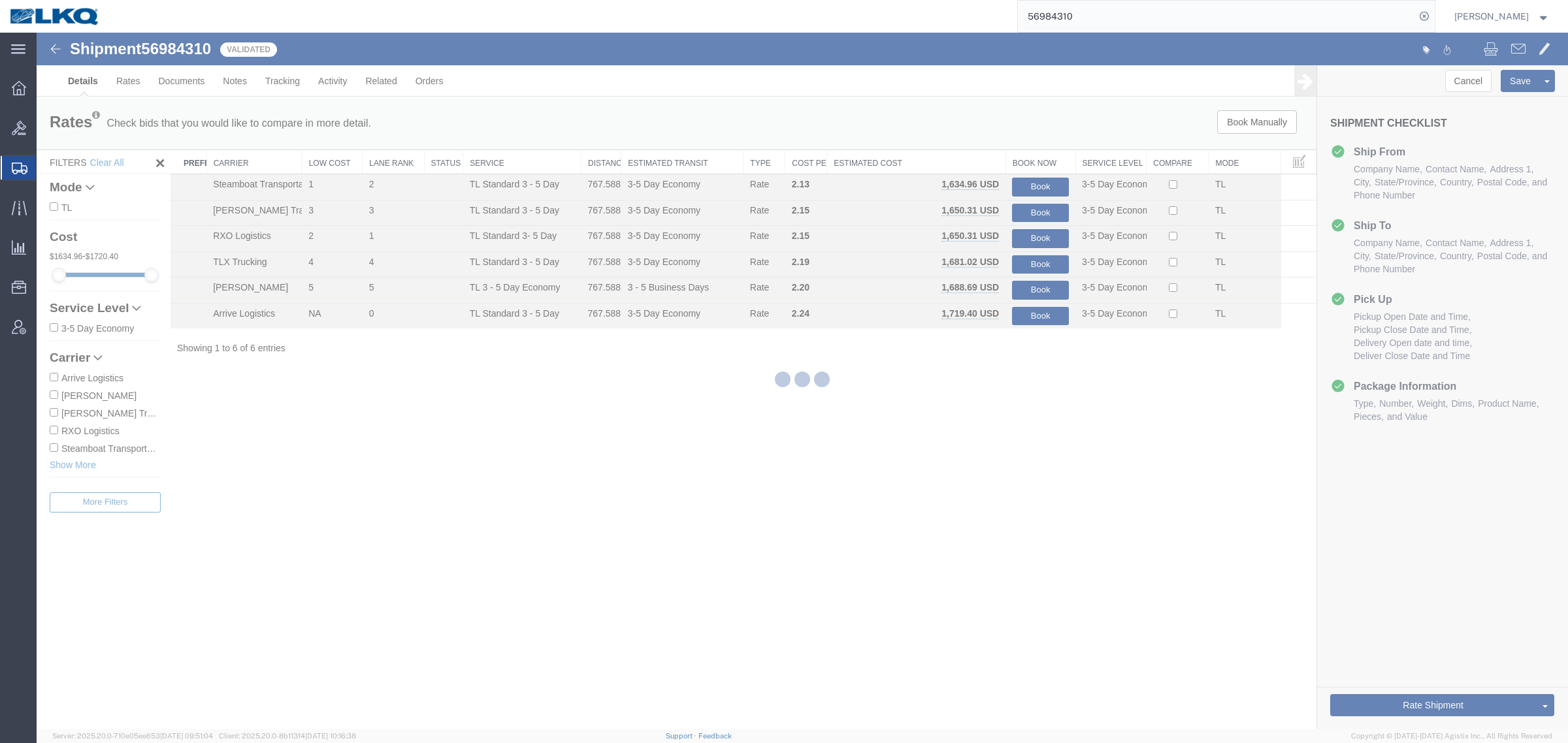
select select "27634"
select select "30704"
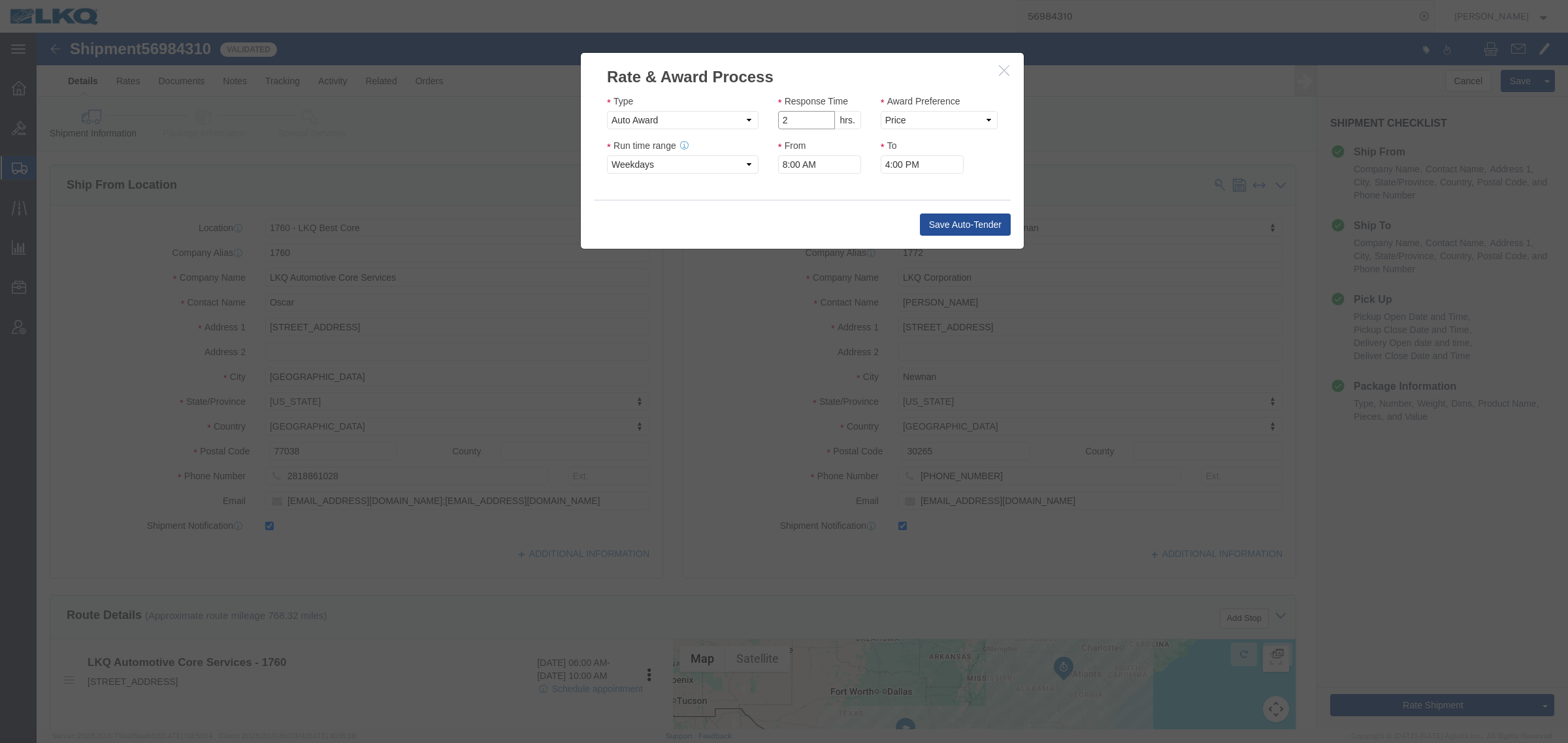
click input "2"
type input "1"
click input "1"
click select "Price Carrier Rank"
select select "LANE_RANK"
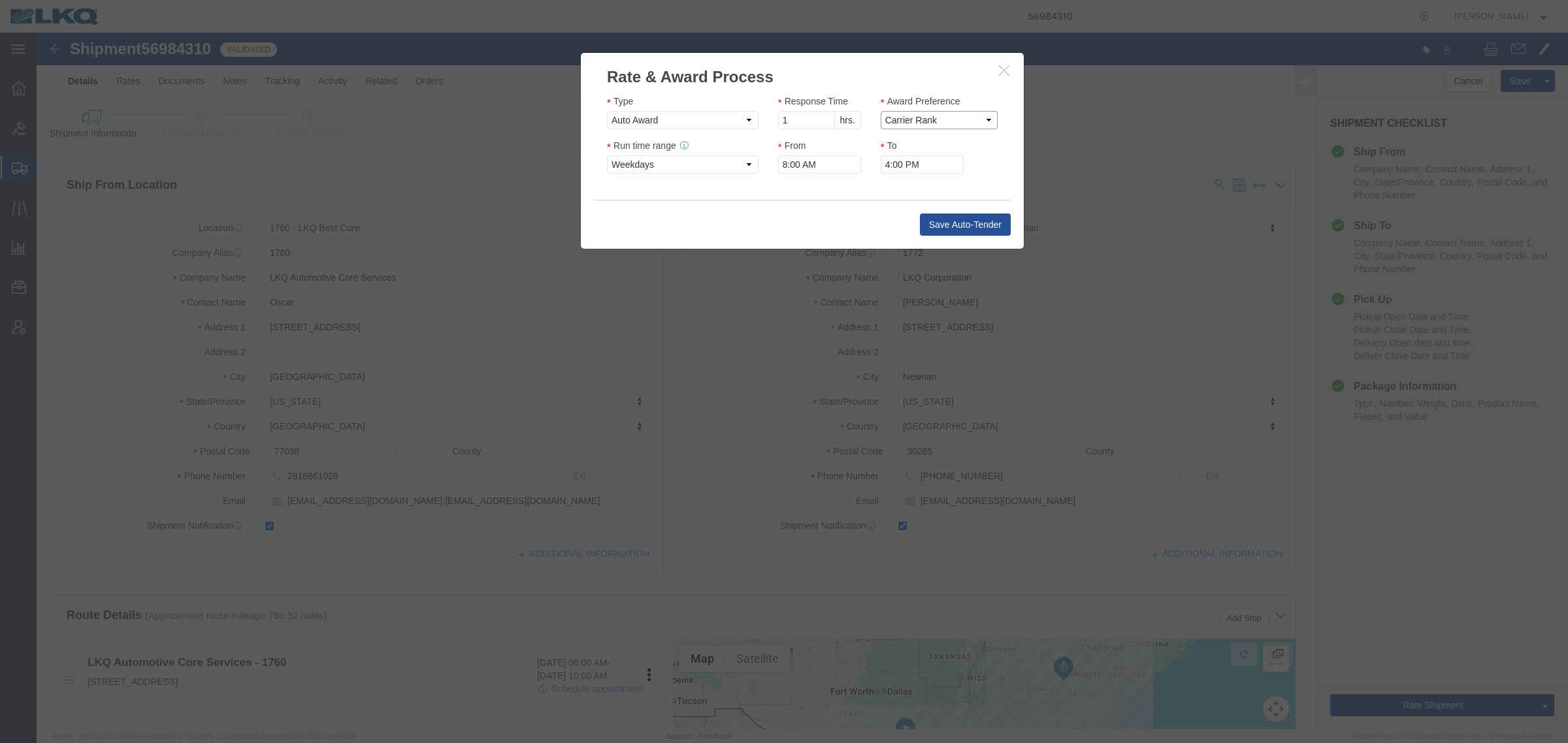
click select "Price Carrier Rank"
click input "8:00 AM"
type input "7:00 AM"
click button "Save Auto-Tender"
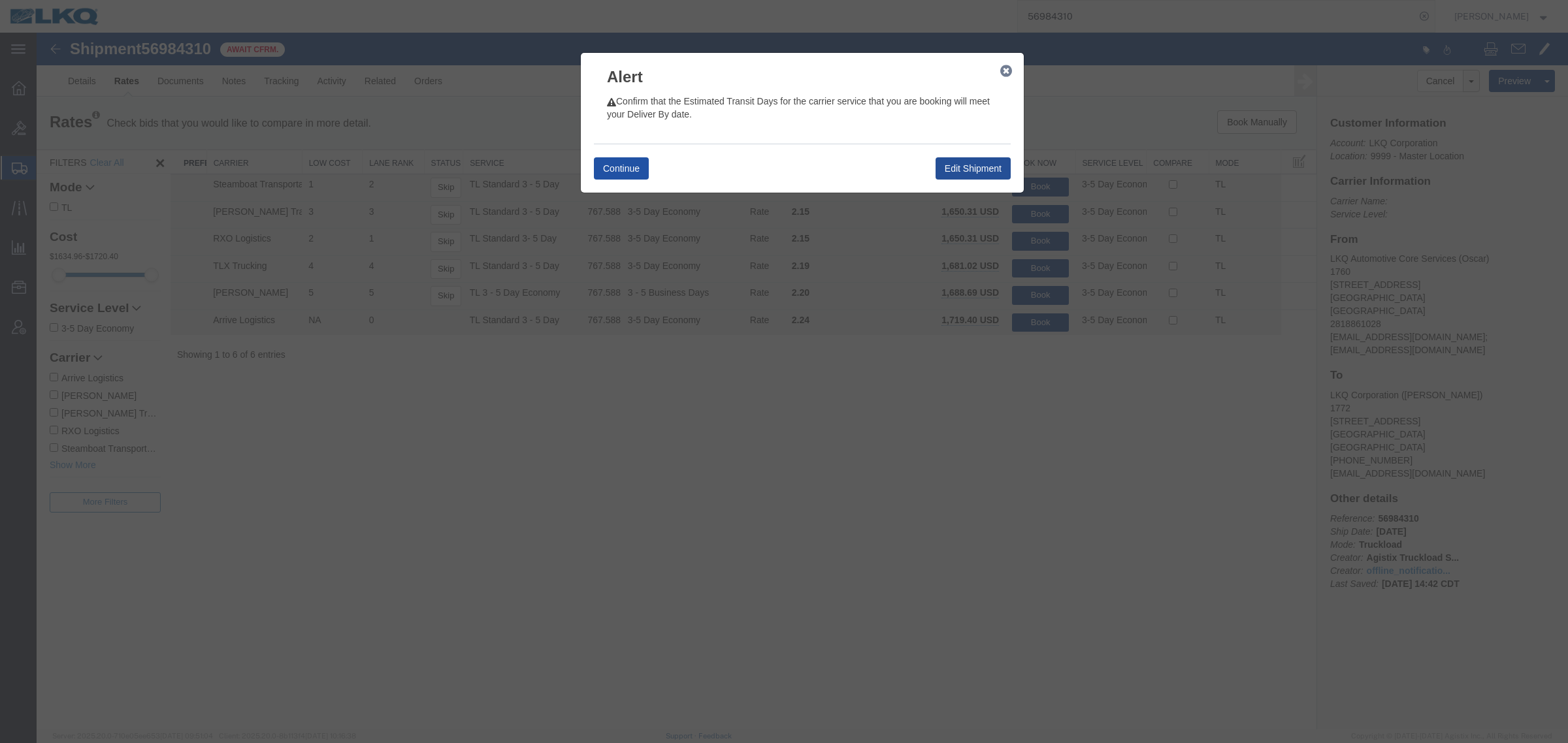
click at [612, 170] on button "Continue" at bounding box center [621, 168] width 55 height 22
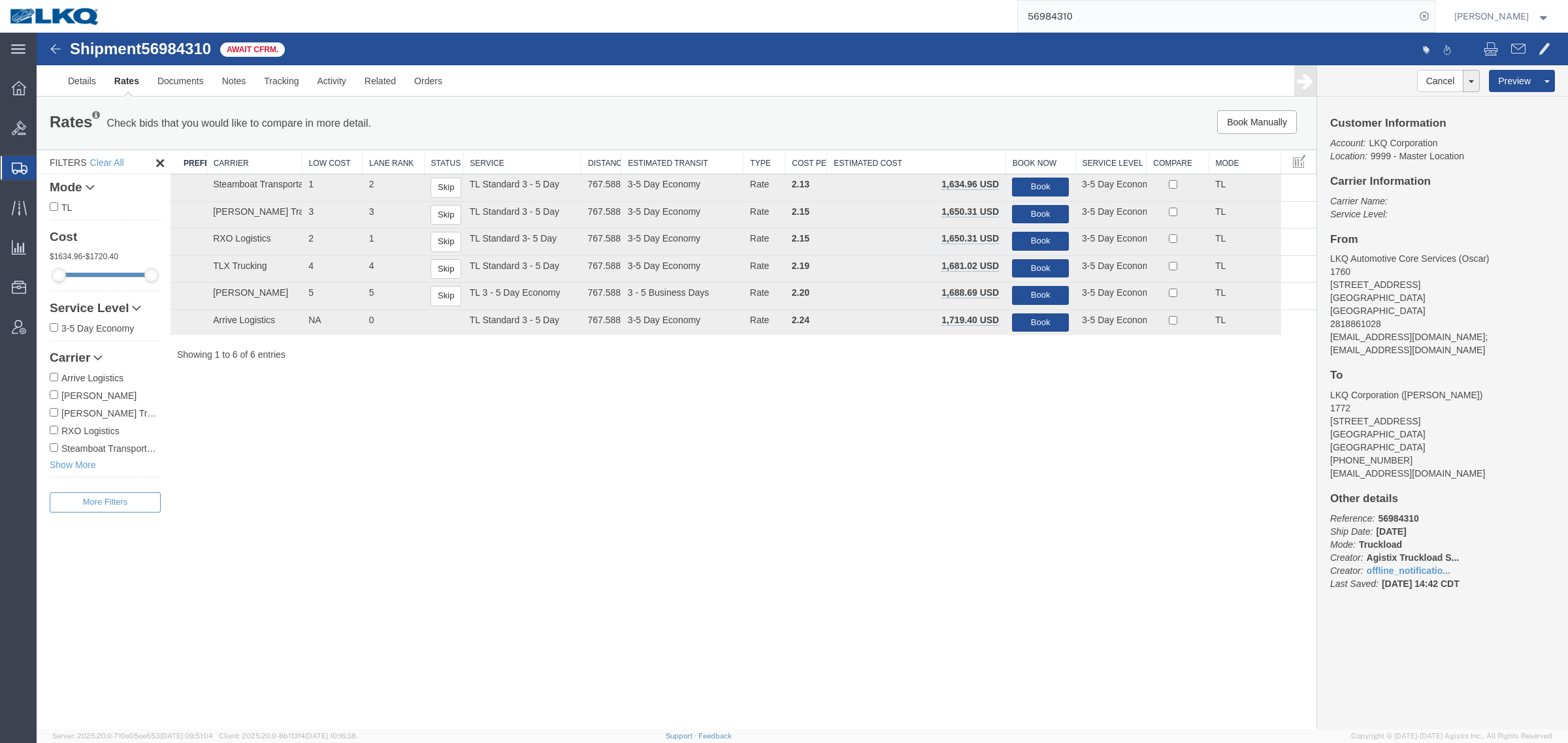
click at [804, 426] on div "Shipment 56984310 6 of 6 Await Cfrm. Details Rates Documents Notes Tracking Act…" at bounding box center [802, 381] width 1531 height 697
drag, startPoint x: 844, startPoint y: 425, endPoint x: 840, endPoint y: 416, distance: 9.8
click at [844, 425] on div "Shipment 56984310 6 of 6 Await Cfrm. Details Rates Documents Notes Tracking Act…" at bounding box center [802, 381] width 1531 height 697
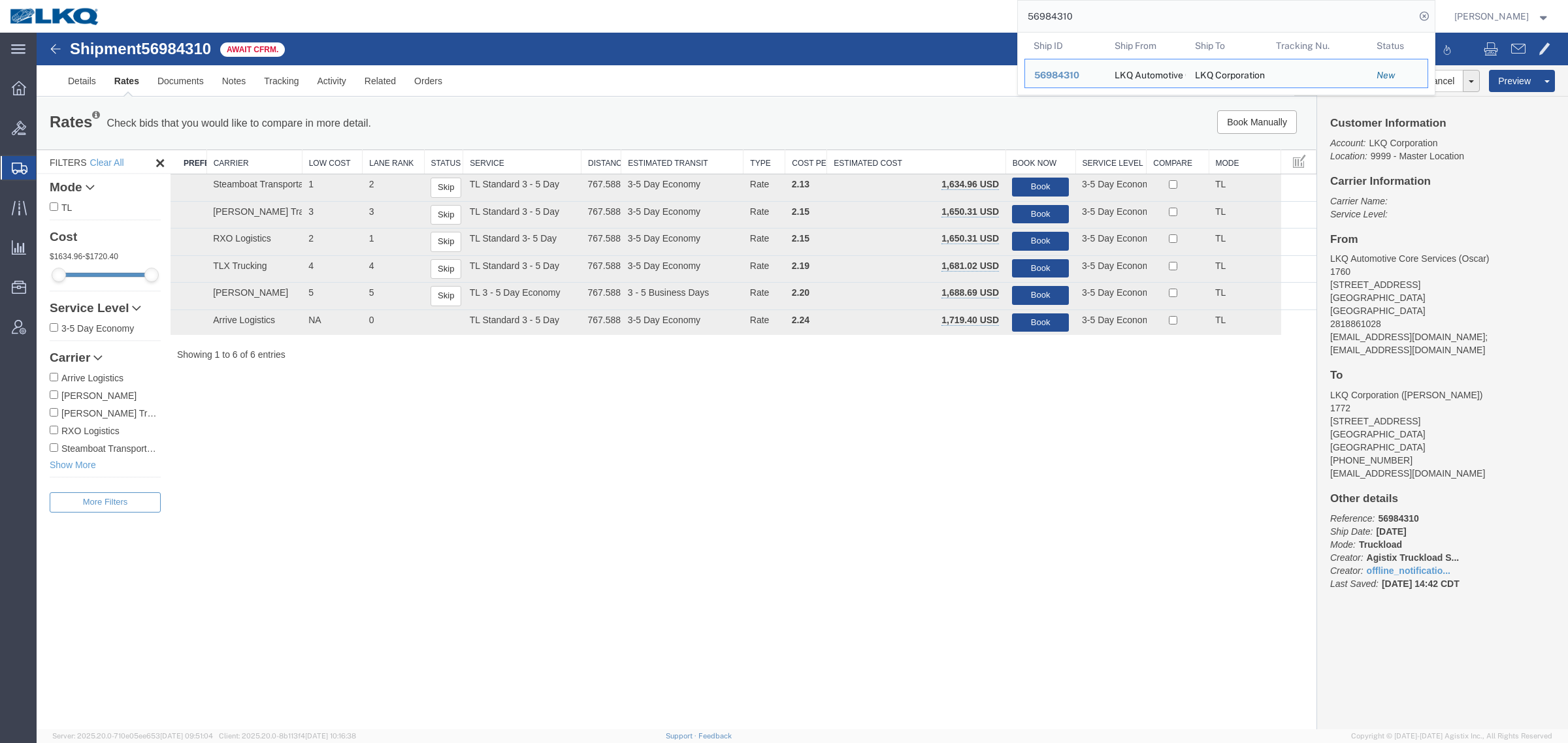
drag, startPoint x: 1102, startPoint y: 15, endPoint x: 755, endPoint y: 9, distance: 347.1
click at [755, 9] on div "56984310 Ship ID Ship From Ship To Tracking Nu. Status Ship ID 56984310 Ship Fr…" at bounding box center [772, 16] width 1325 height 33
paste input "297"
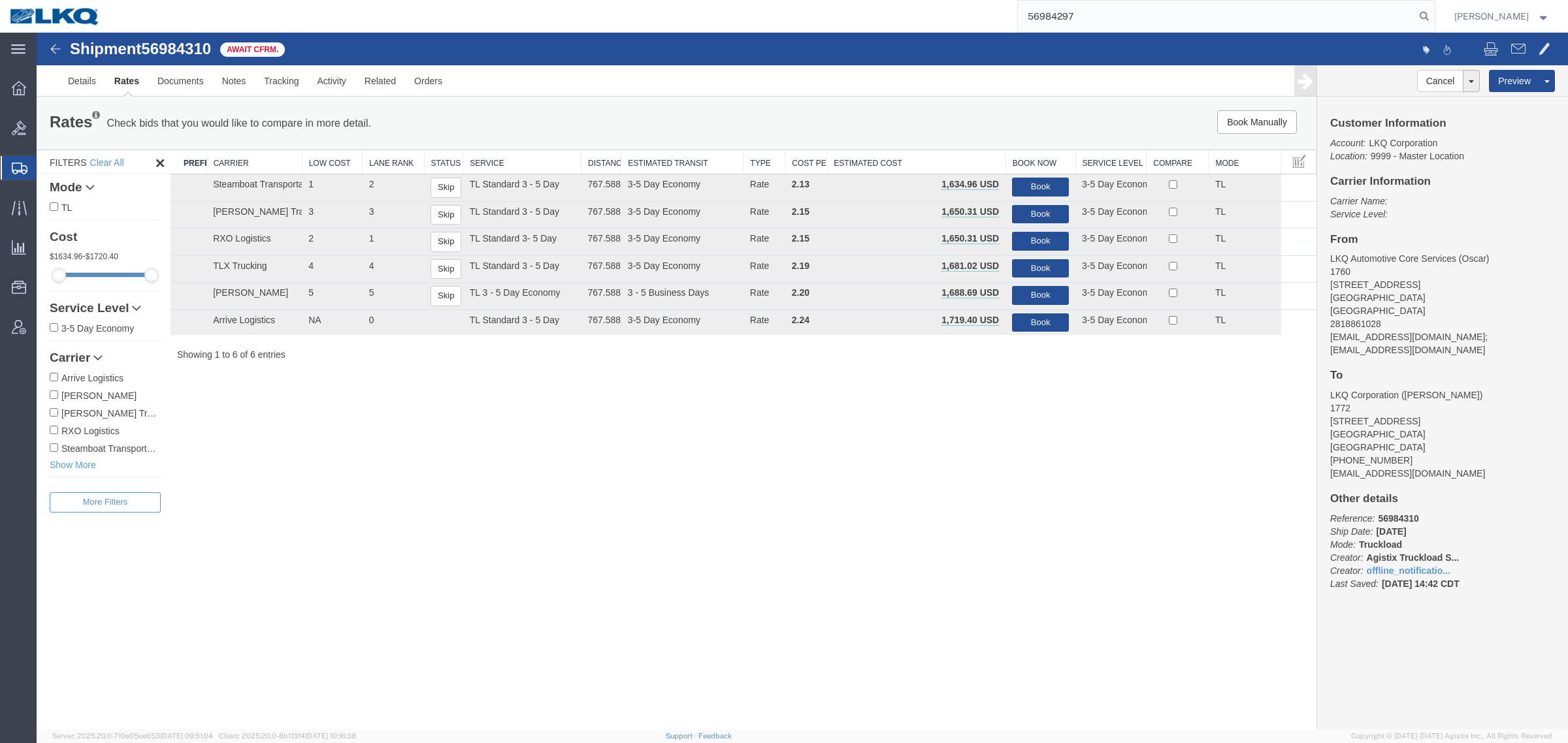
type input "56984297"
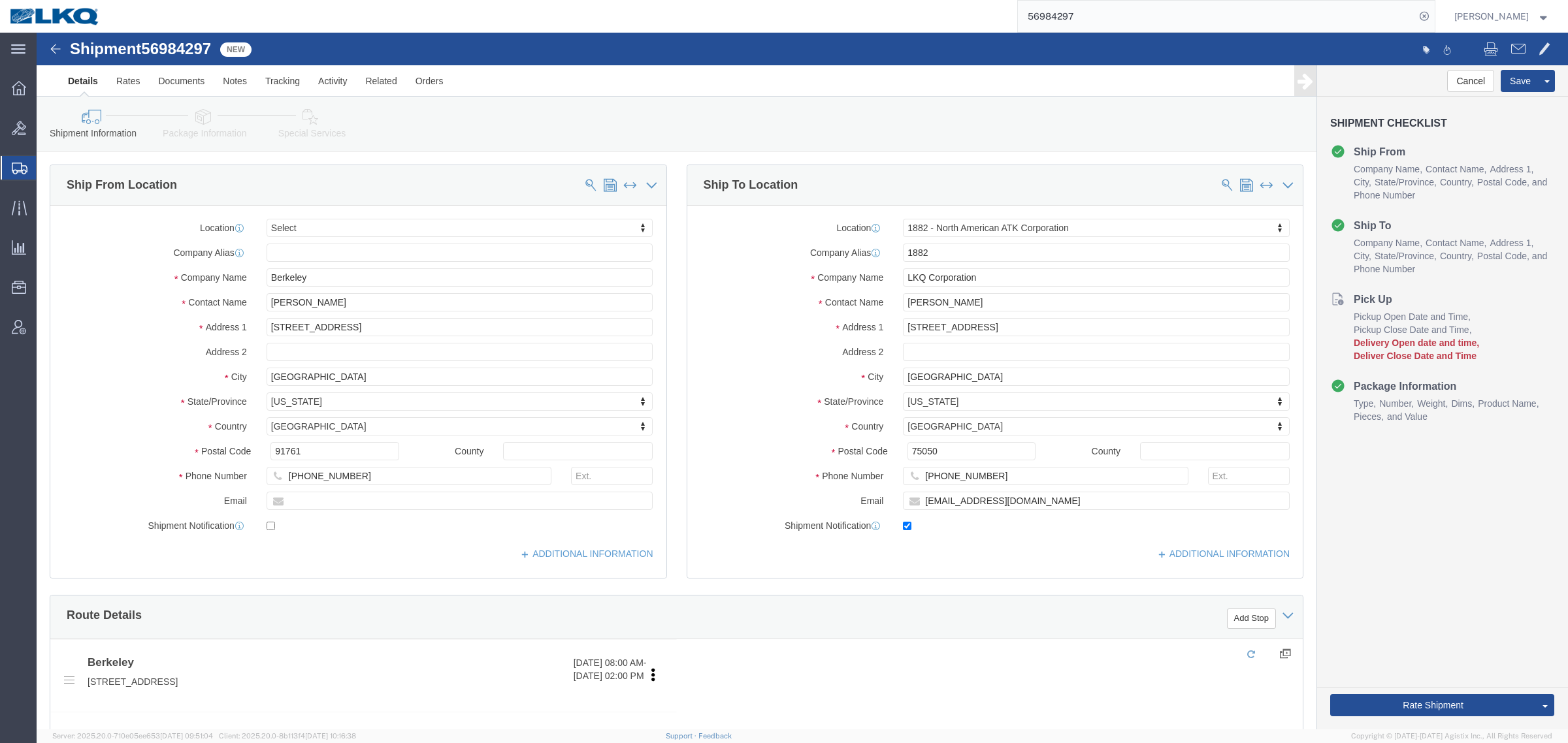
select select "27708"
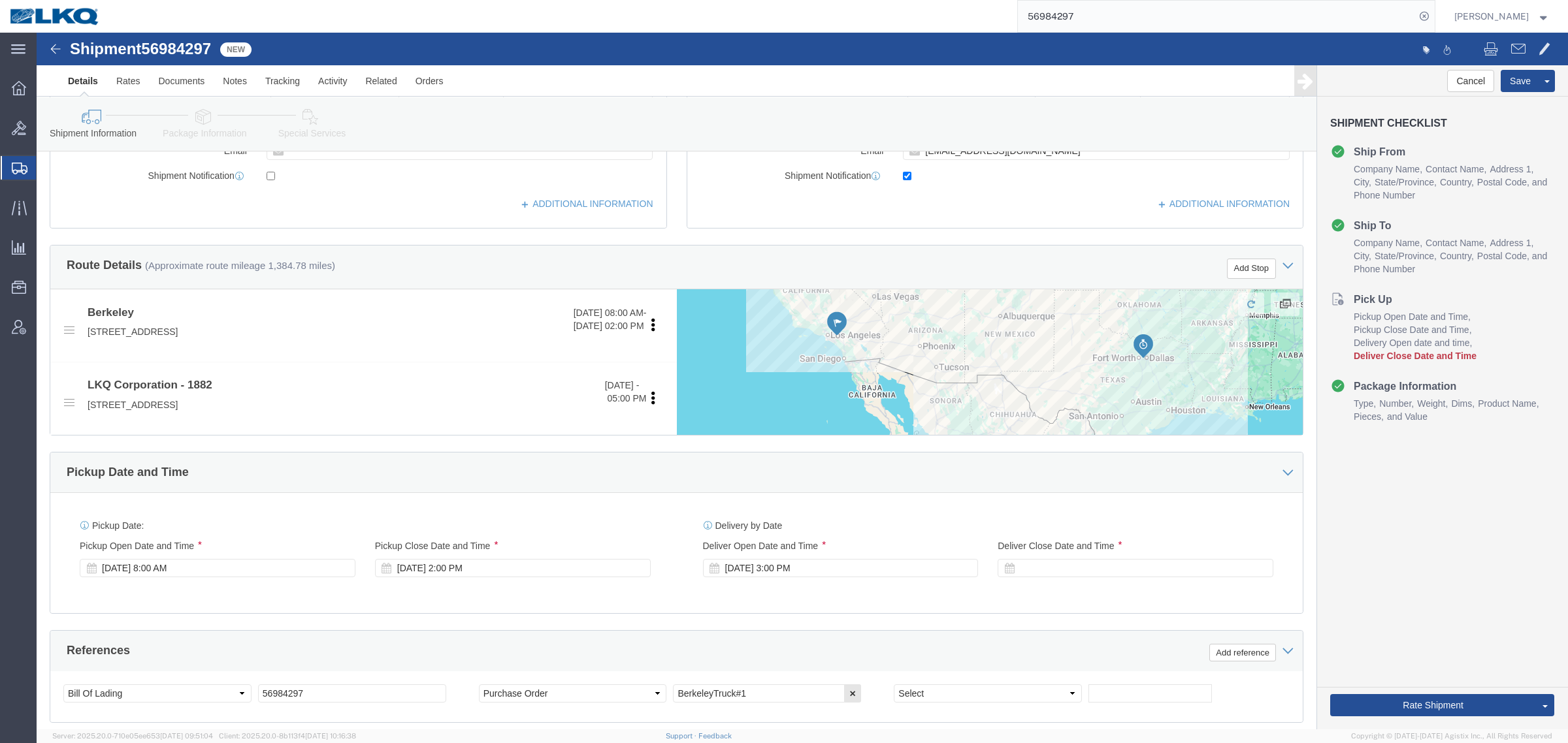
scroll to position [489, 0]
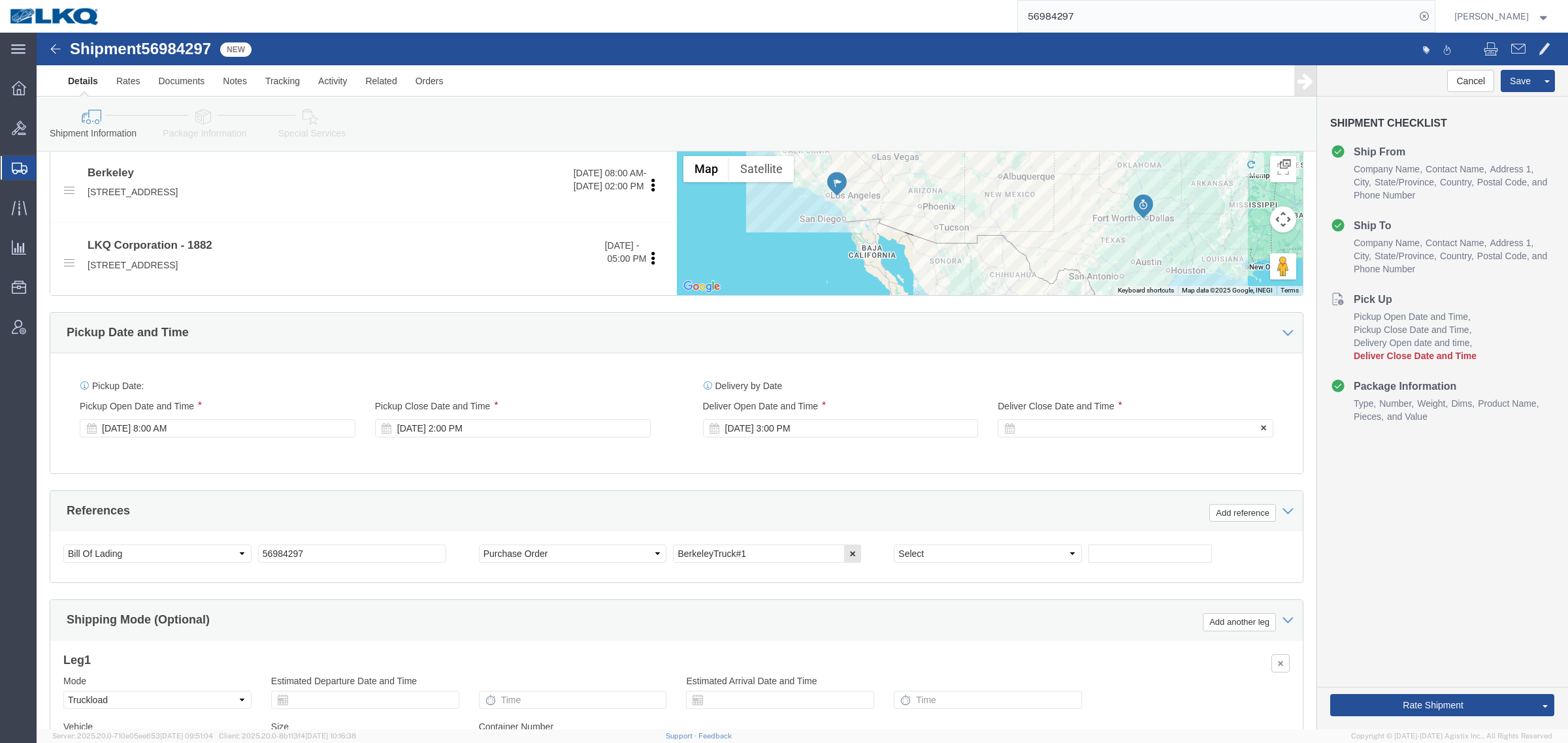
click div
click button "Apply"
drag, startPoint x: 878, startPoint y: 468, endPoint x: 637, endPoint y: 444, distance: 242.2
click div "References Add reference"
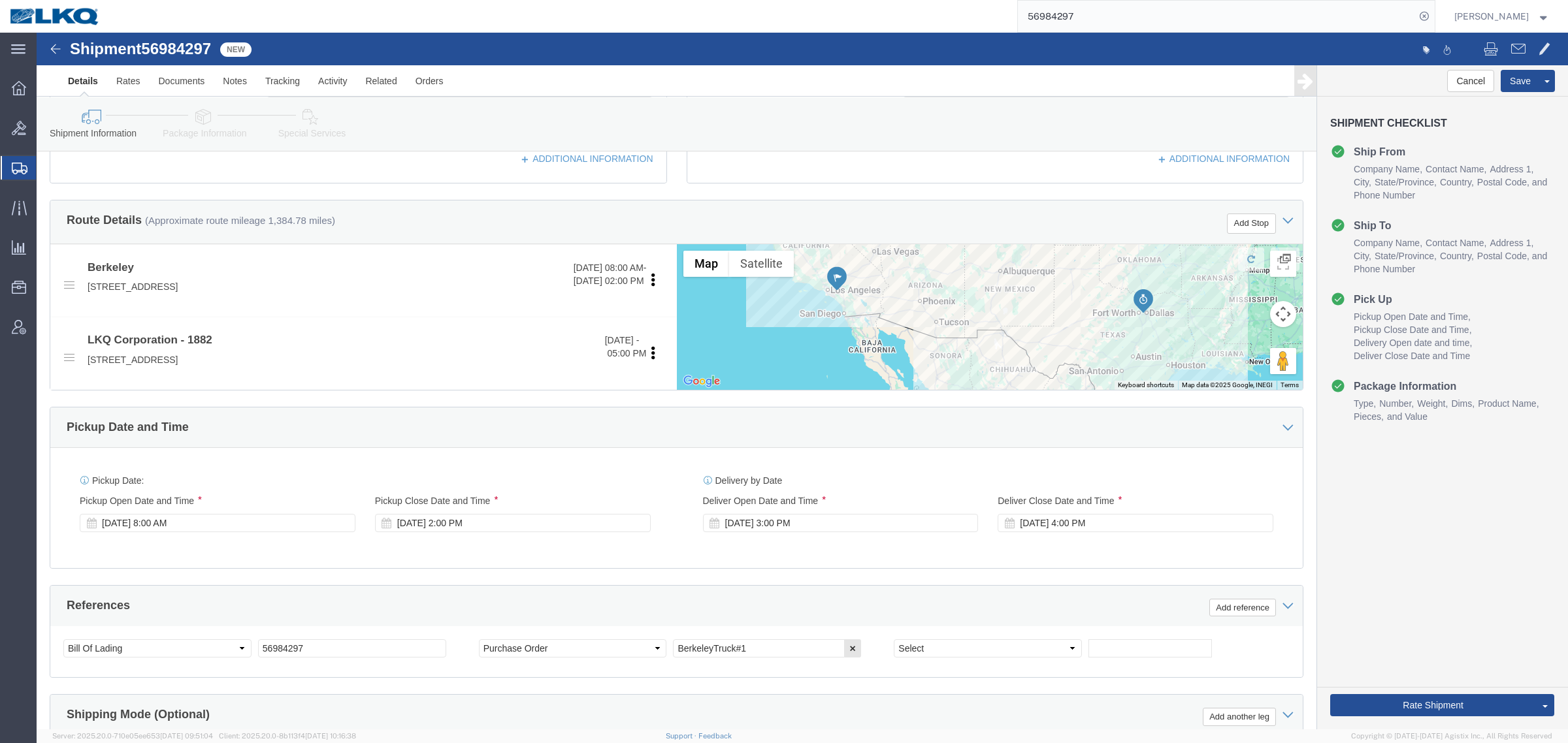
scroll to position [245, 0]
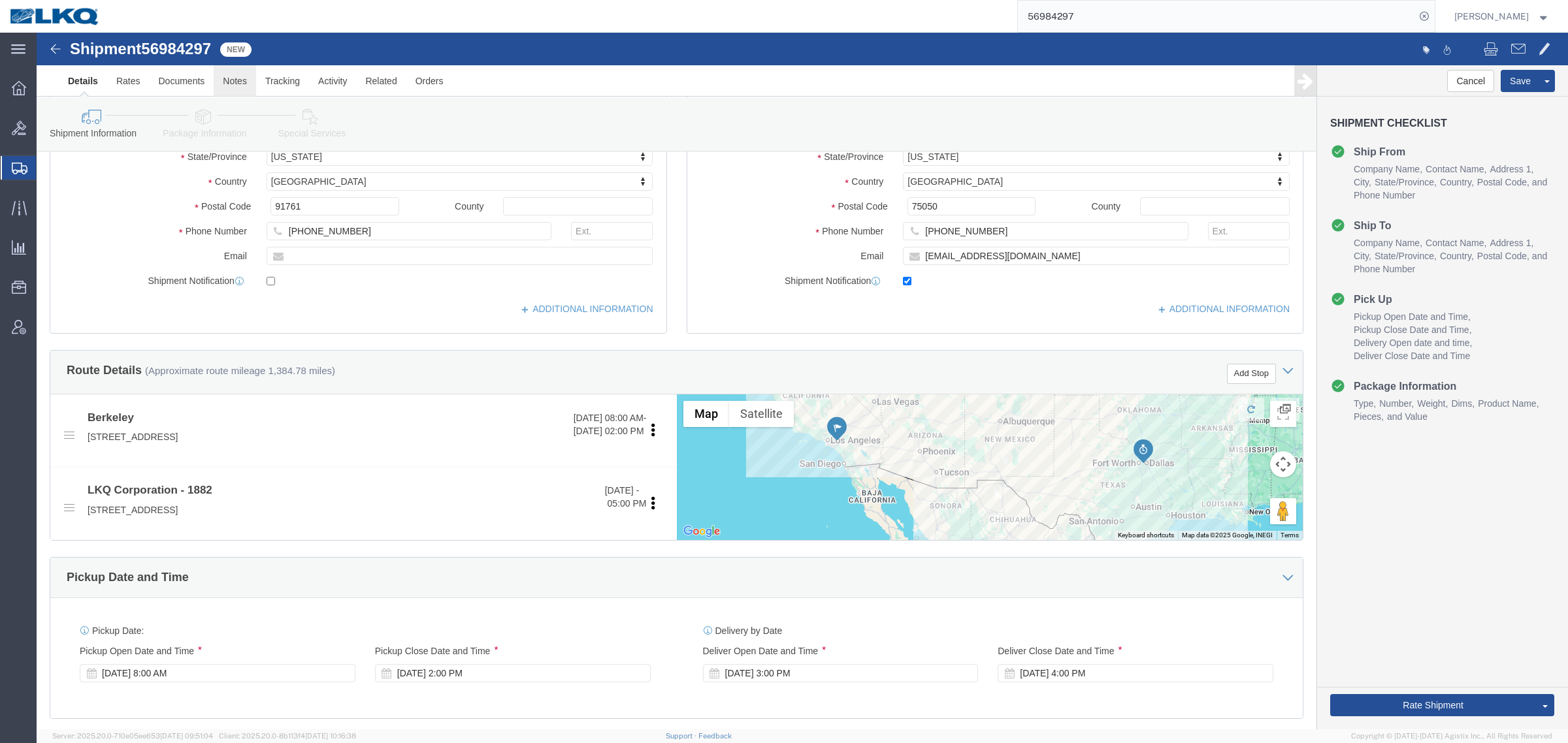
click link "Notes"
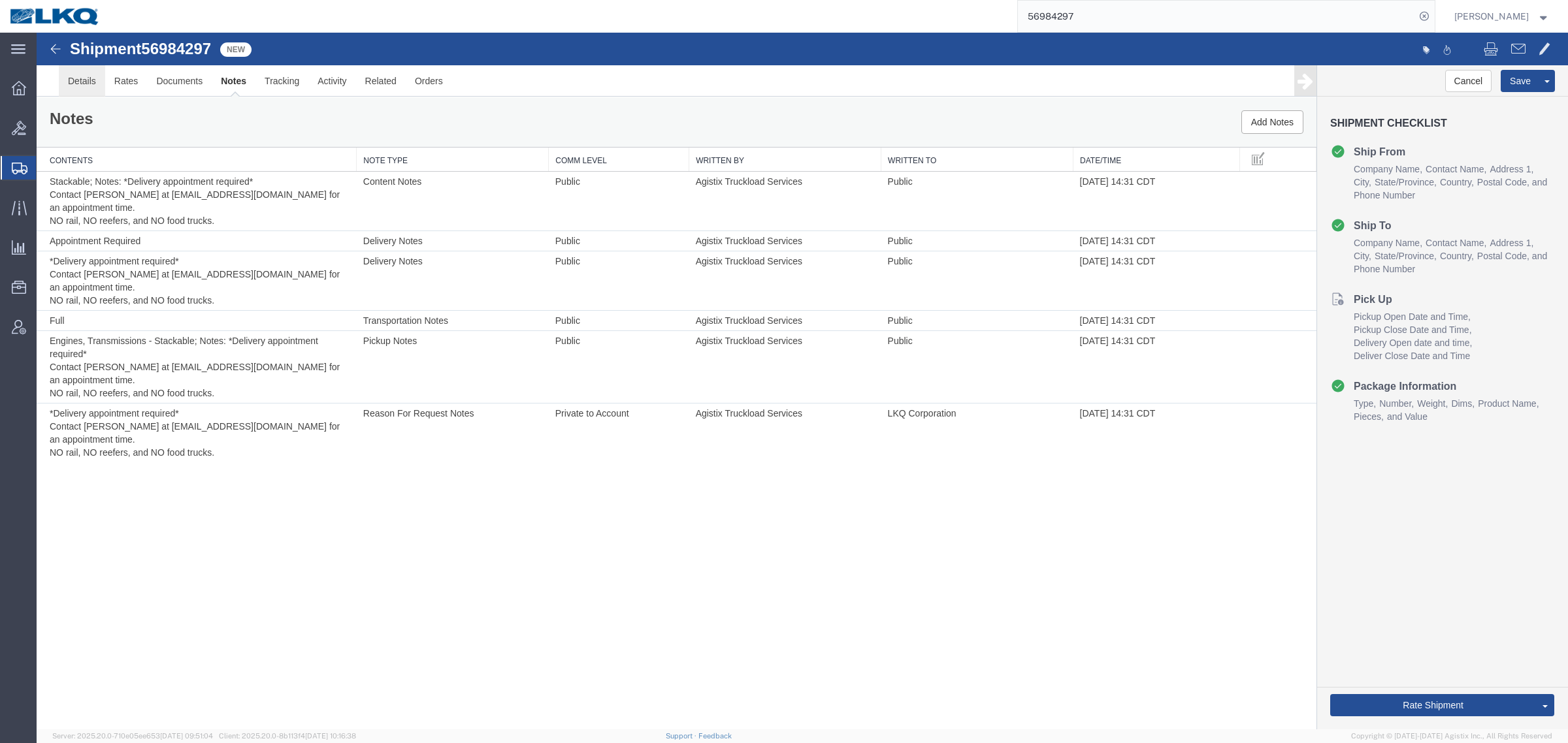
click at [75, 86] on link "Details" at bounding box center [82, 81] width 46 height 31
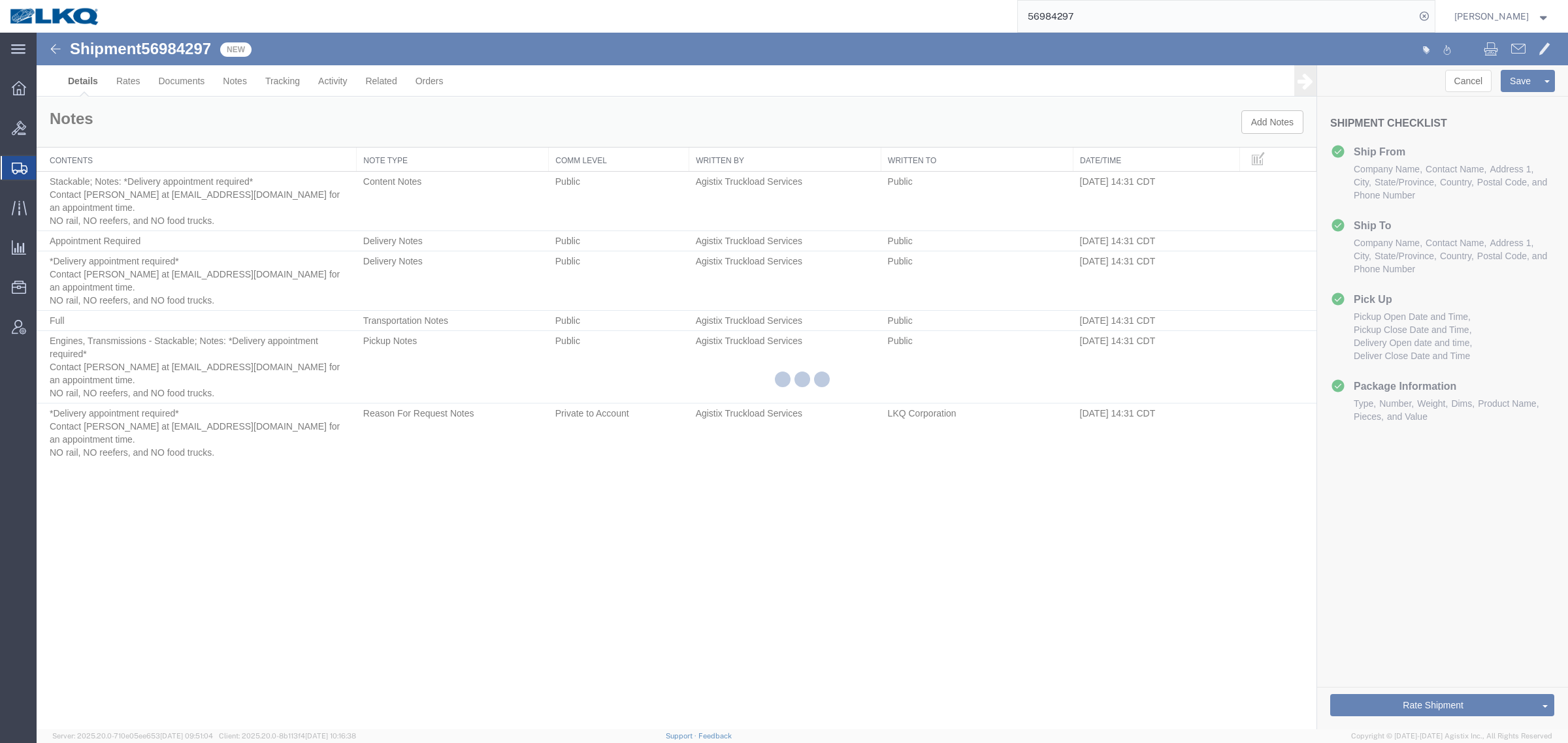
select select "27708"
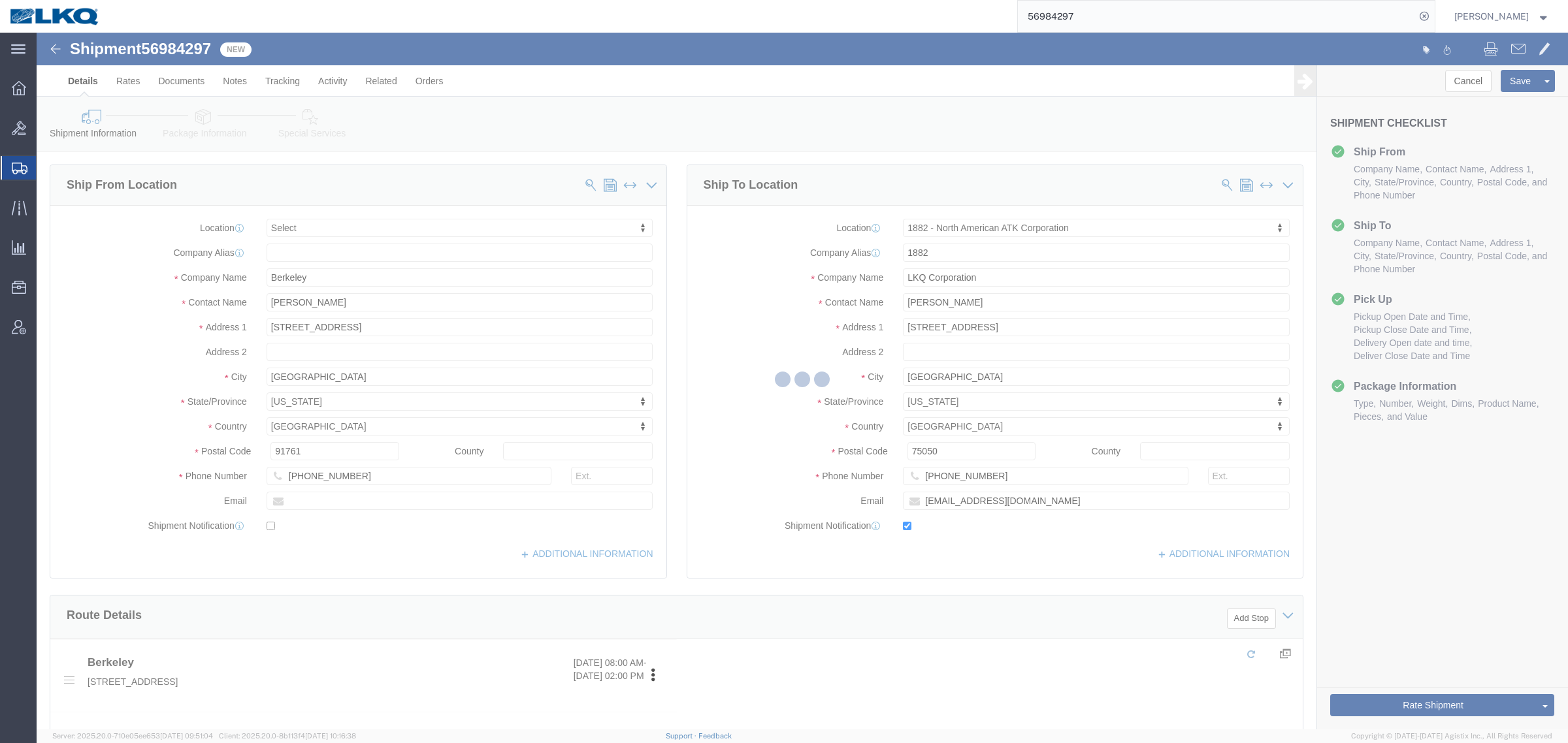
click at [689, 566] on div at bounding box center [802, 381] width 1531 height 697
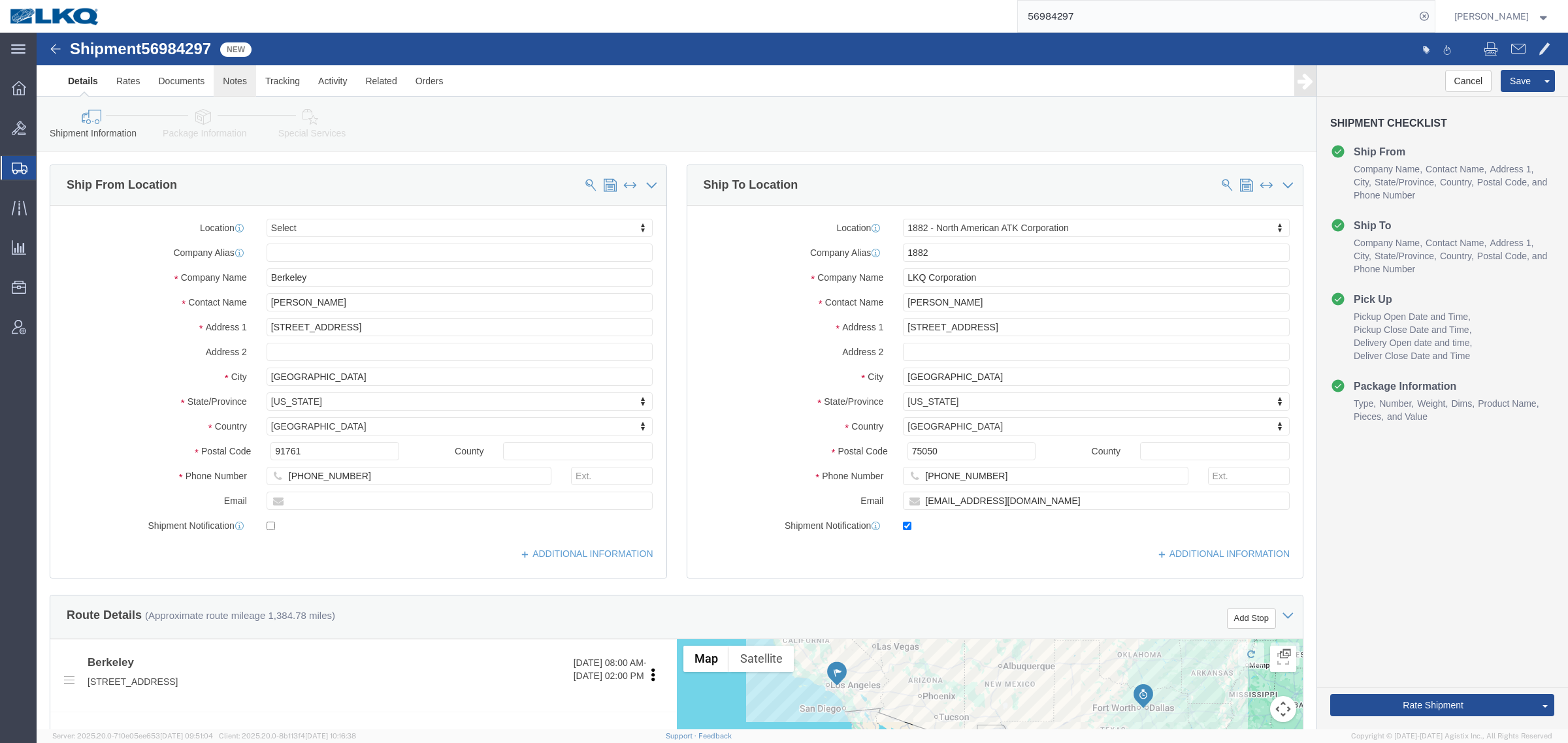
click link "Notes"
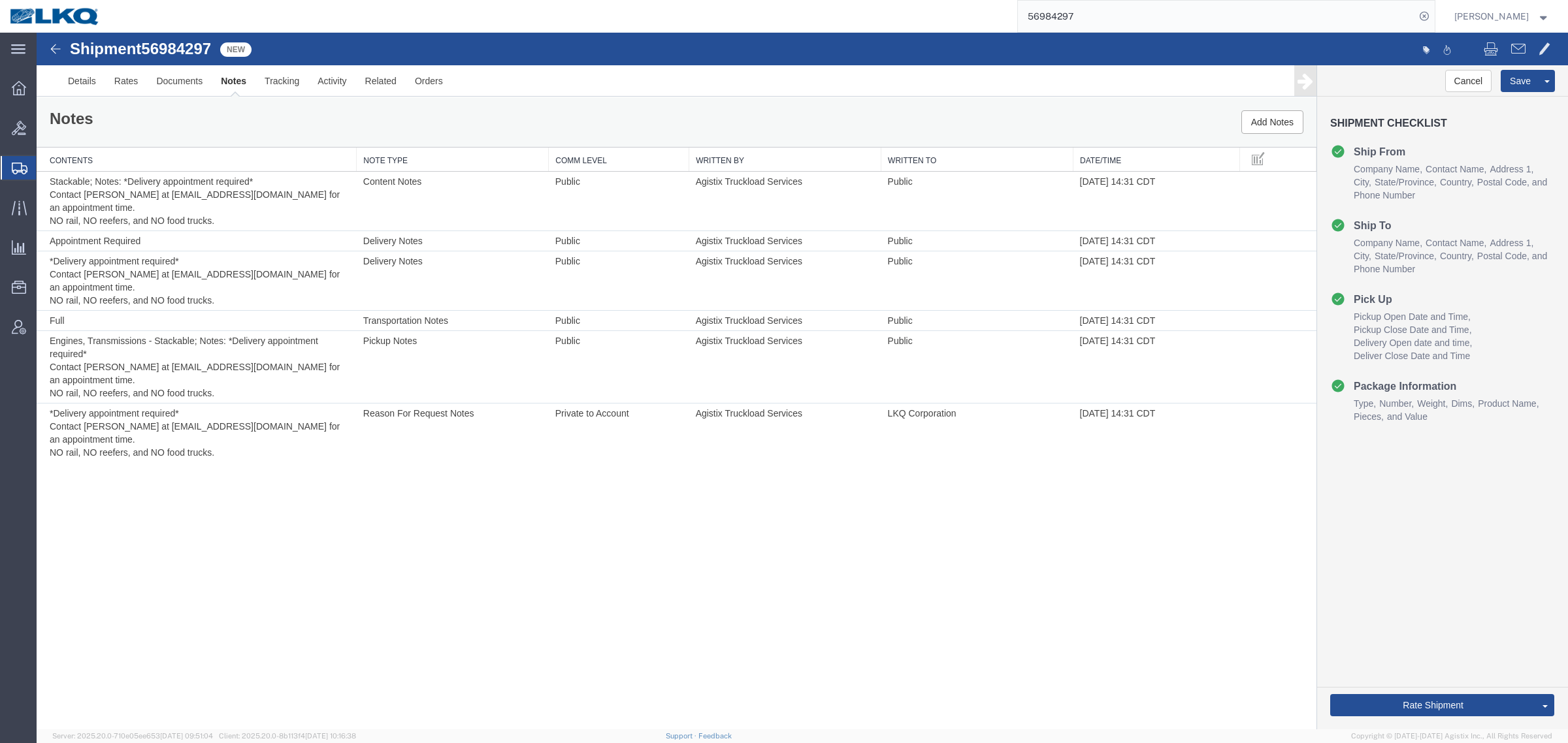
drag, startPoint x: 560, startPoint y: 496, endPoint x: 1131, endPoint y: 178, distance: 653.6
click at [567, 495] on div "Shipment 56984297 6 of 6 New Details Rates Documents Notes Tracking Activity Re…" at bounding box center [802, 381] width 1531 height 697
click at [1259, 116] on button "Add Notes" at bounding box center [1272, 122] width 62 height 24
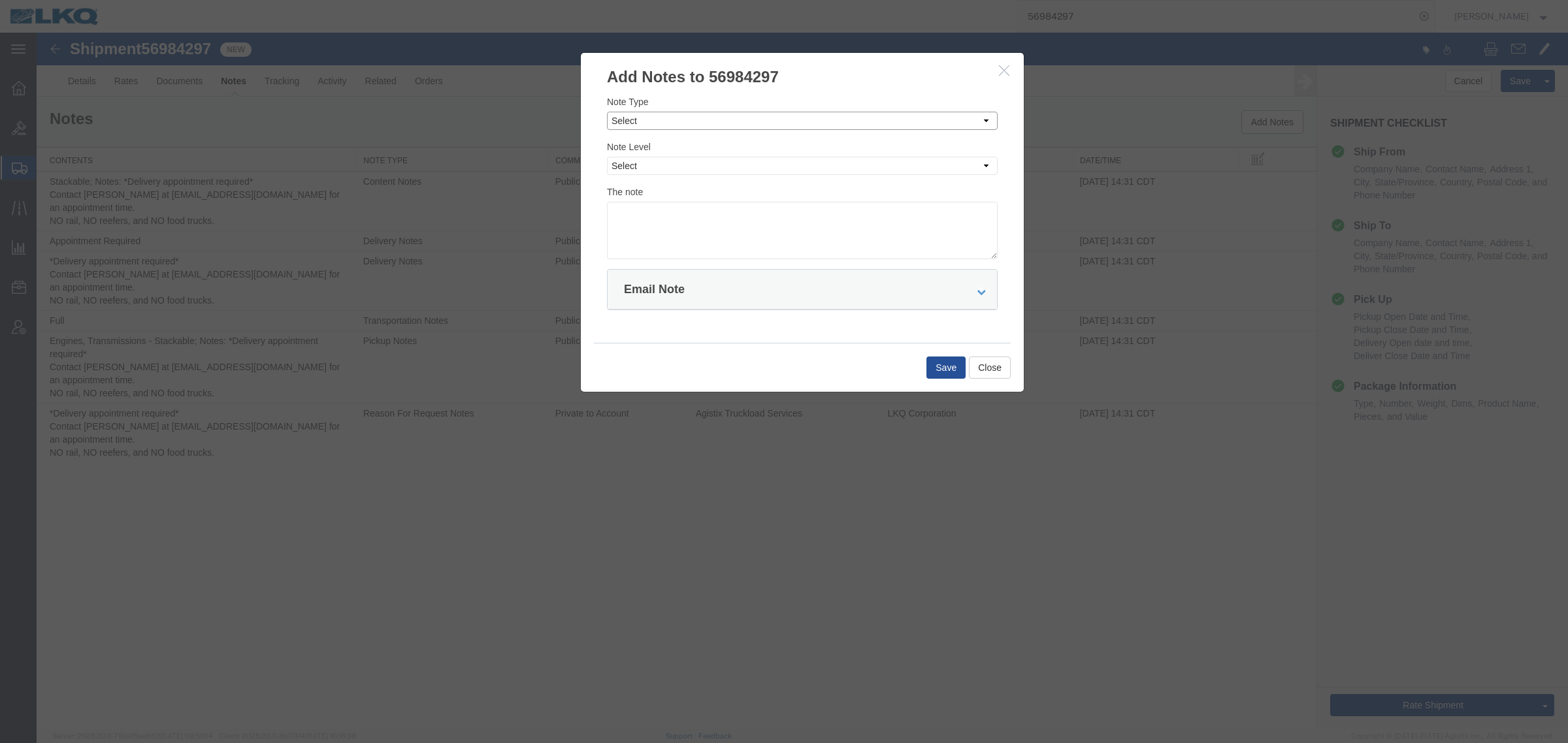
click at [652, 125] on select "Select Approval Bid Notes Carrier Change Notes Claim Notes Content Hazmat Notes…" at bounding box center [802, 121] width 391 height 18
select select "CONTENT_NOTES"
click at [607, 112] on select "Select Approval Bid Notes Carrier Change Notes Claim Notes Content Hazmat Notes…" at bounding box center [802, 121] width 391 height 18
click at [659, 162] on select "Select Private to Account Private to Vendor Public" at bounding box center [802, 165] width 391 height 18
select select "PUBLIC"
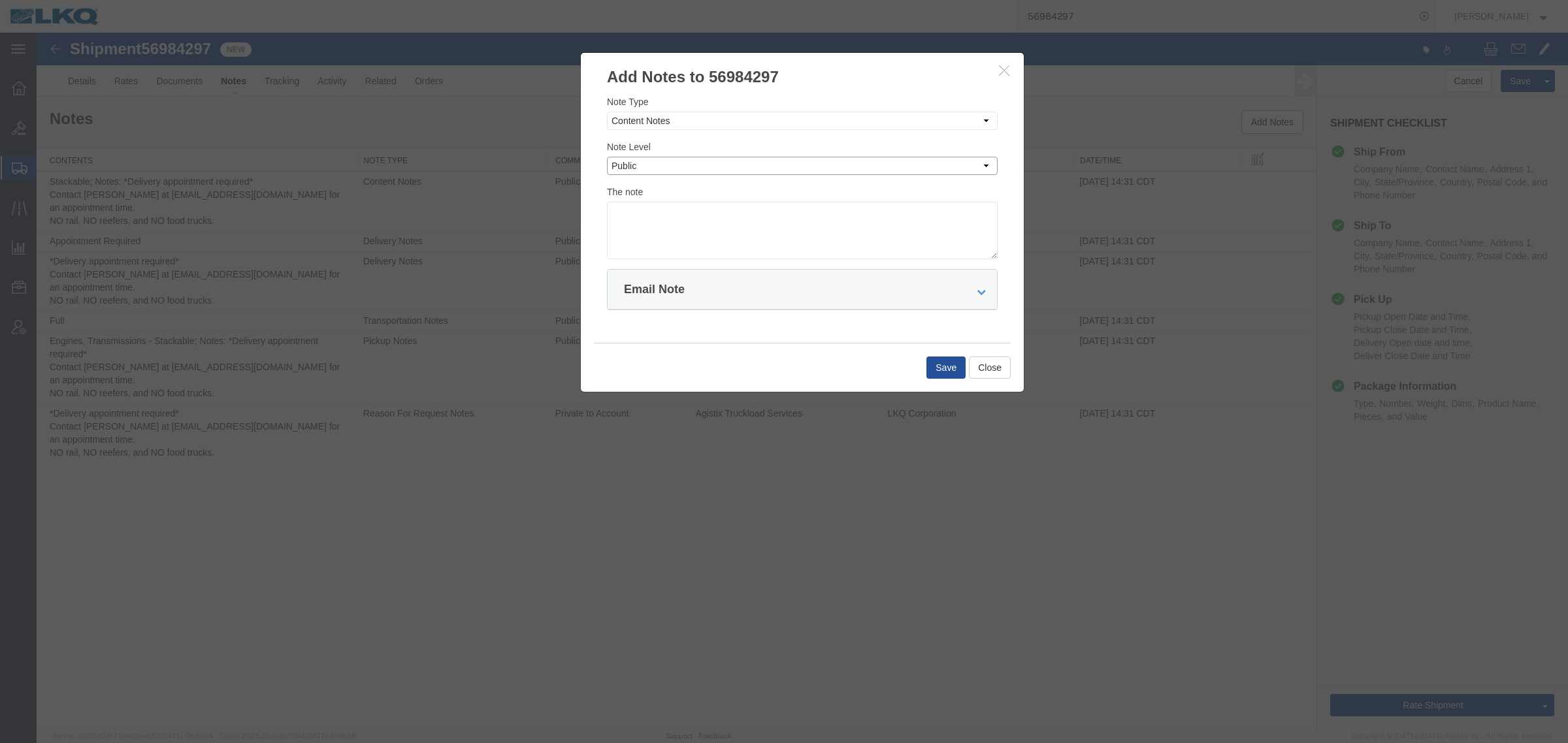
click at [607, 157] on select "Select Private to Account Private to Vendor Public" at bounding box center [802, 165] width 391 height 18
click at [678, 223] on textarea at bounding box center [802, 230] width 391 height 58
paste textarea "this is officially 100 units"
drag, startPoint x: 612, startPoint y: 209, endPoint x: 629, endPoint y: 236, distance: 31.9
click at [614, 214] on textarea "this is officially 100 units" at bounding box center [802, 230] width 391 height 58
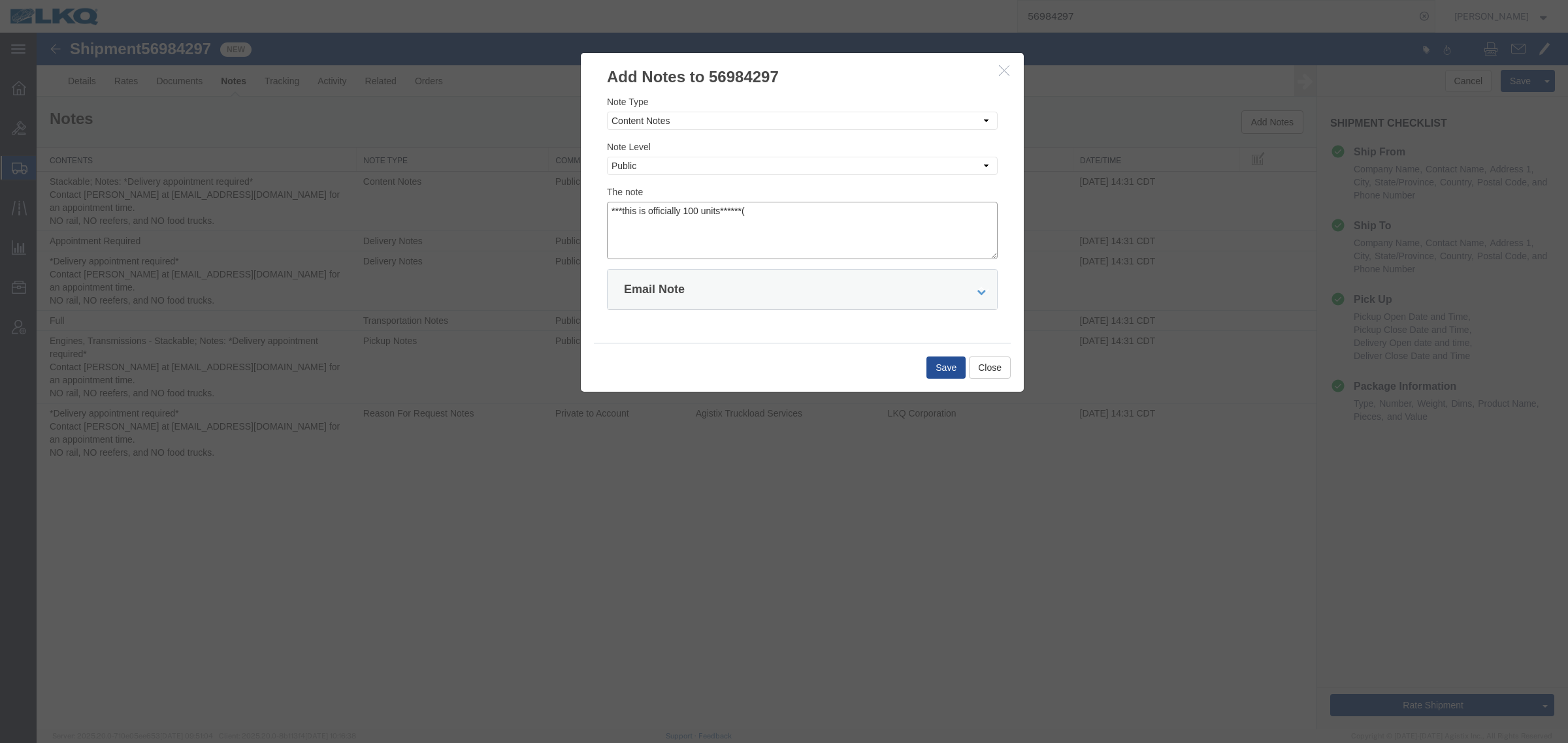
type textarea "***this is officially 100 units******("
click at [949, 363] on button "Save" at bounding box center [946, 367] width 39 height 22
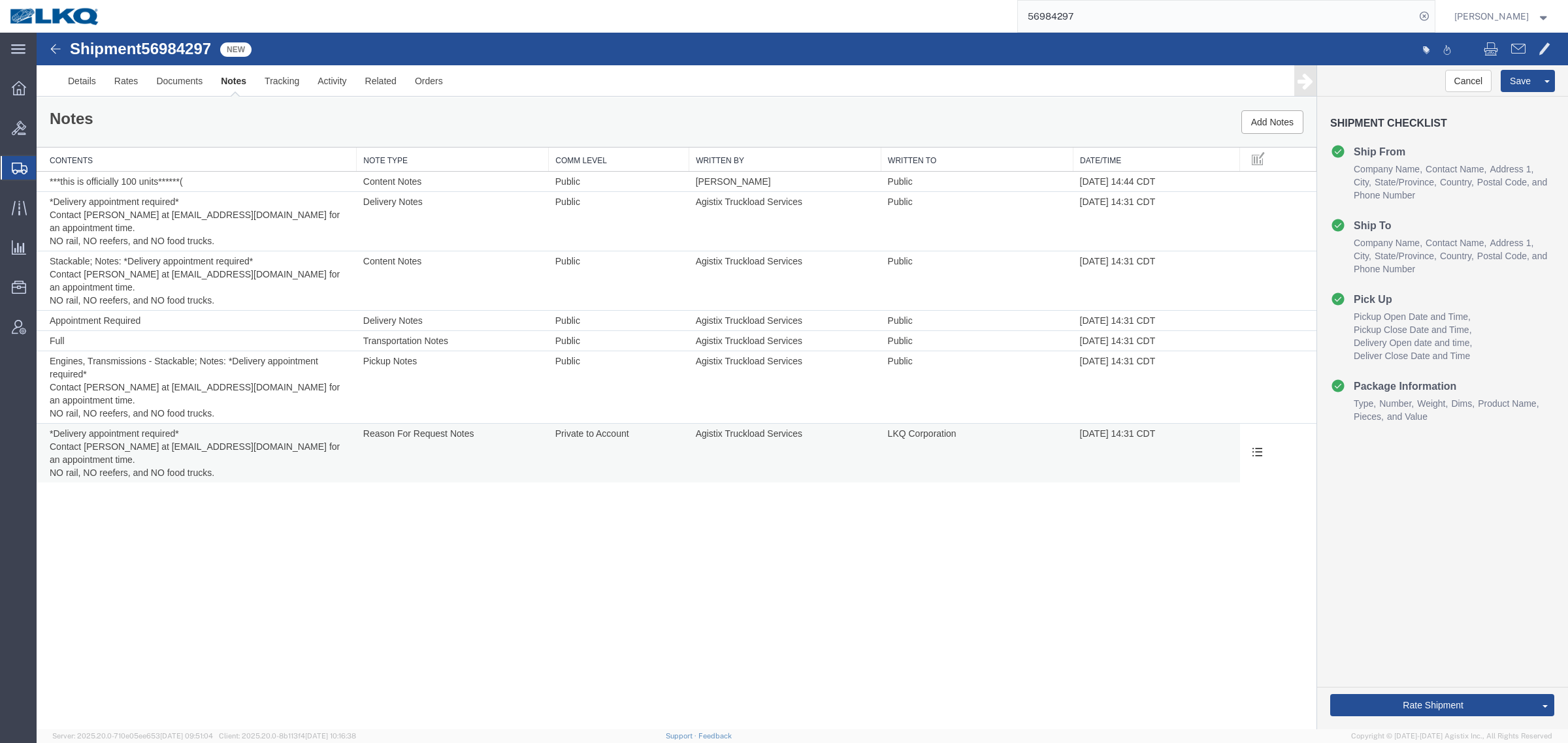
drag, startPoint x: 378, startPoint y: 525, endPoint x: 819, endPoint y: 425, distance: 452.2
click at [380, 525] on div "Shipment 56984297 7 of 7 New Details Rates Documents Notes Tracking Activity Re…" at bounding box center [802, 381] width 1531 height 697
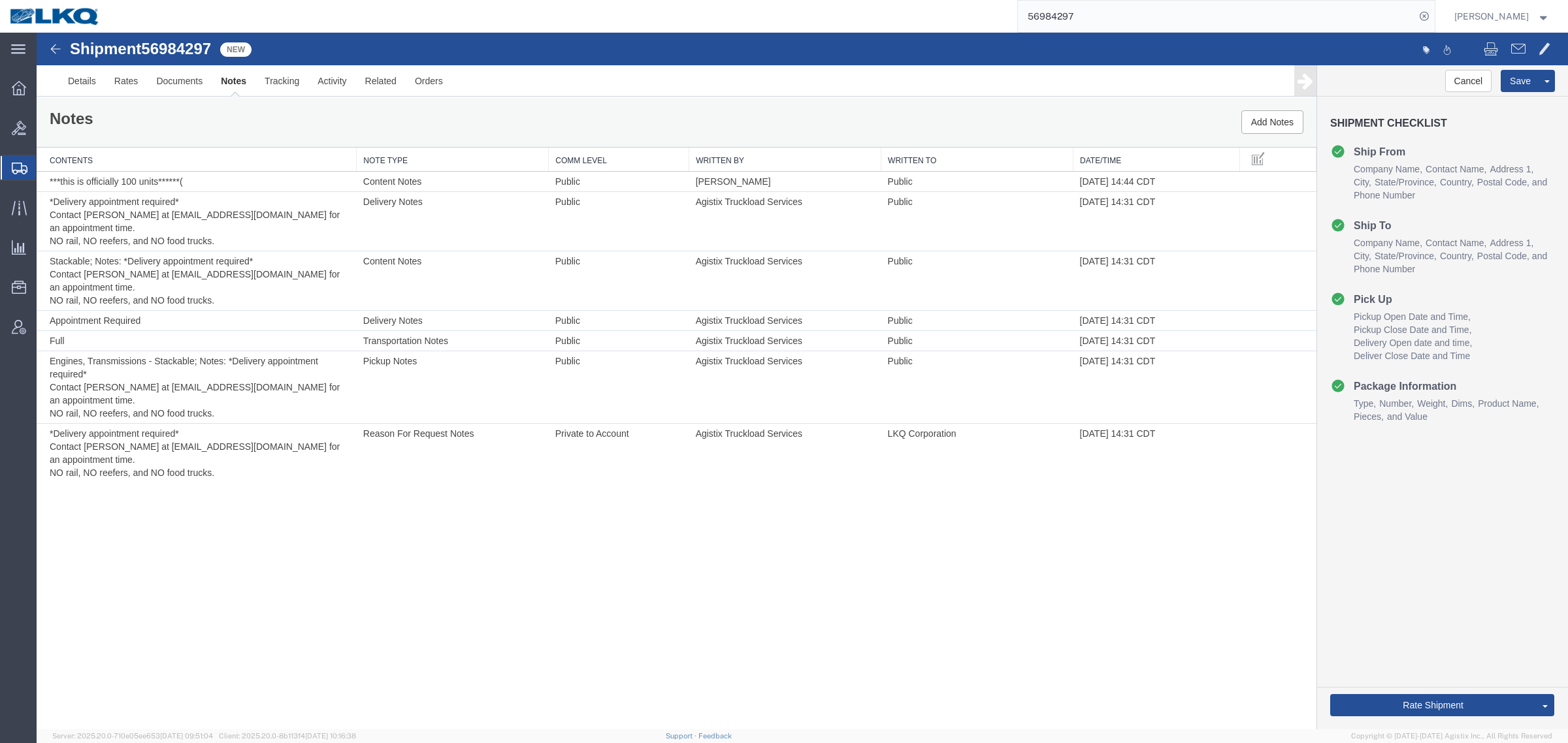
click at [1099, 17] on input "56984297" at bounding box center [1217, 16] width 397 height 31
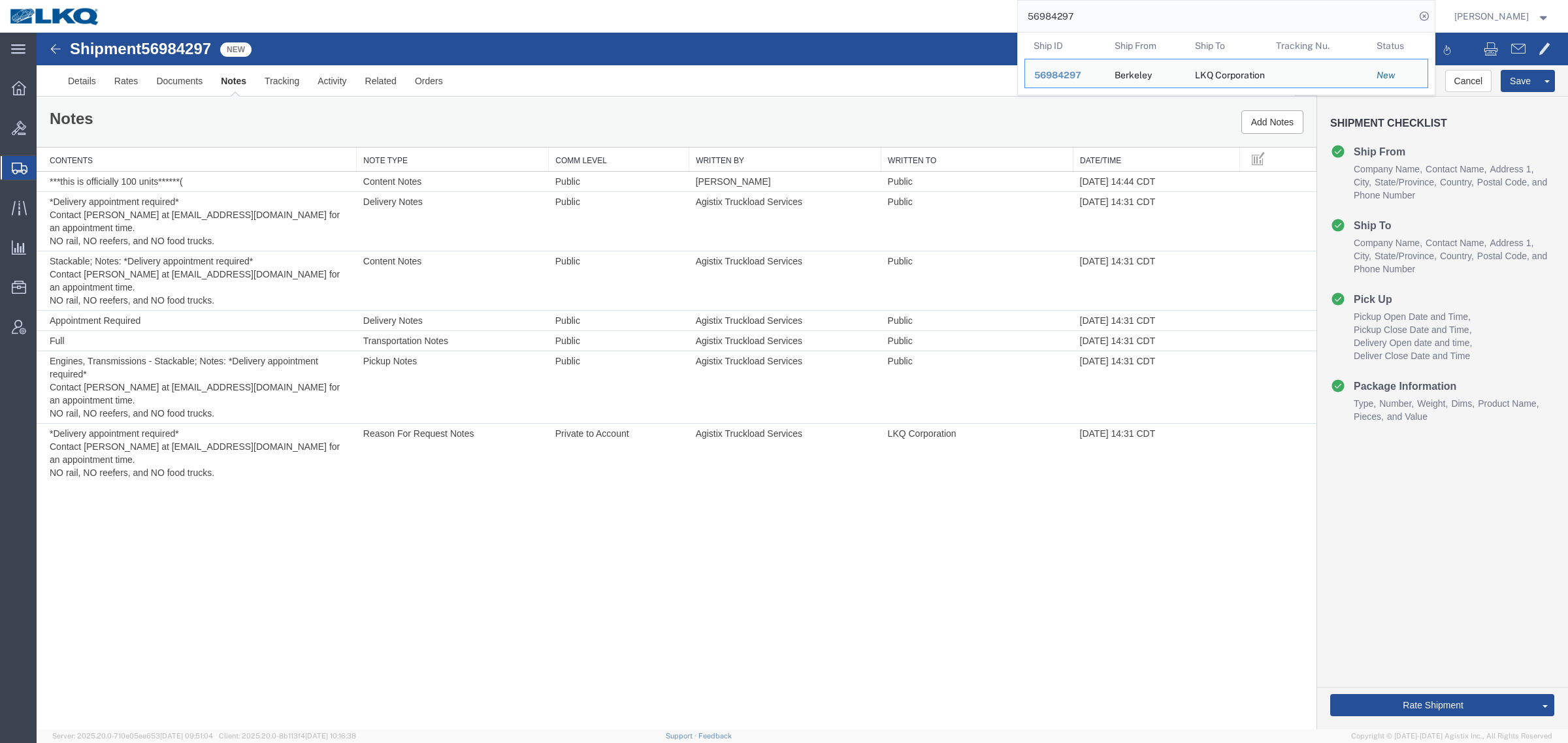
click at [1099, 17] on input "56984297" at bounding box center [1217, 16] width 397 height 31
paste input "326"
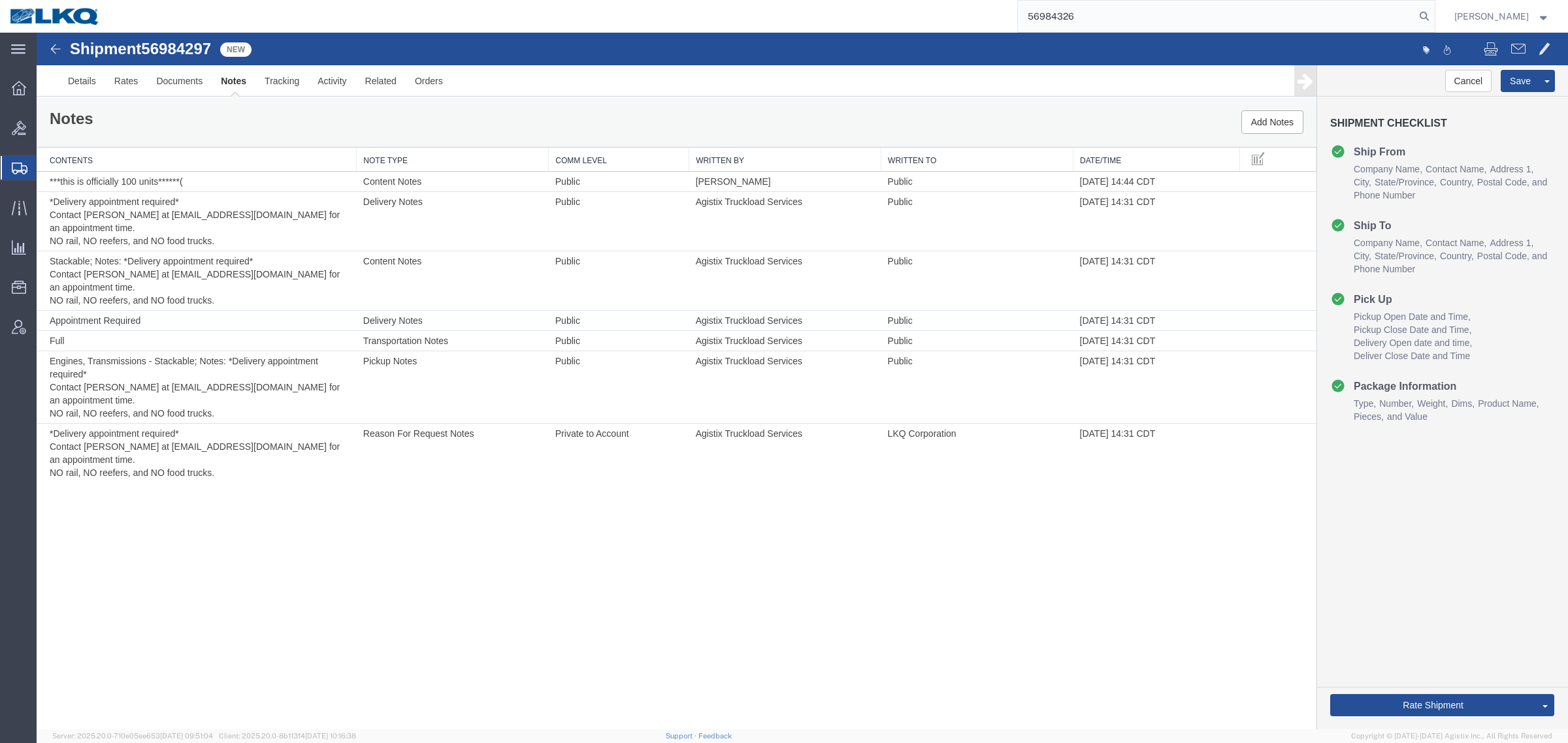
type input "56984326"
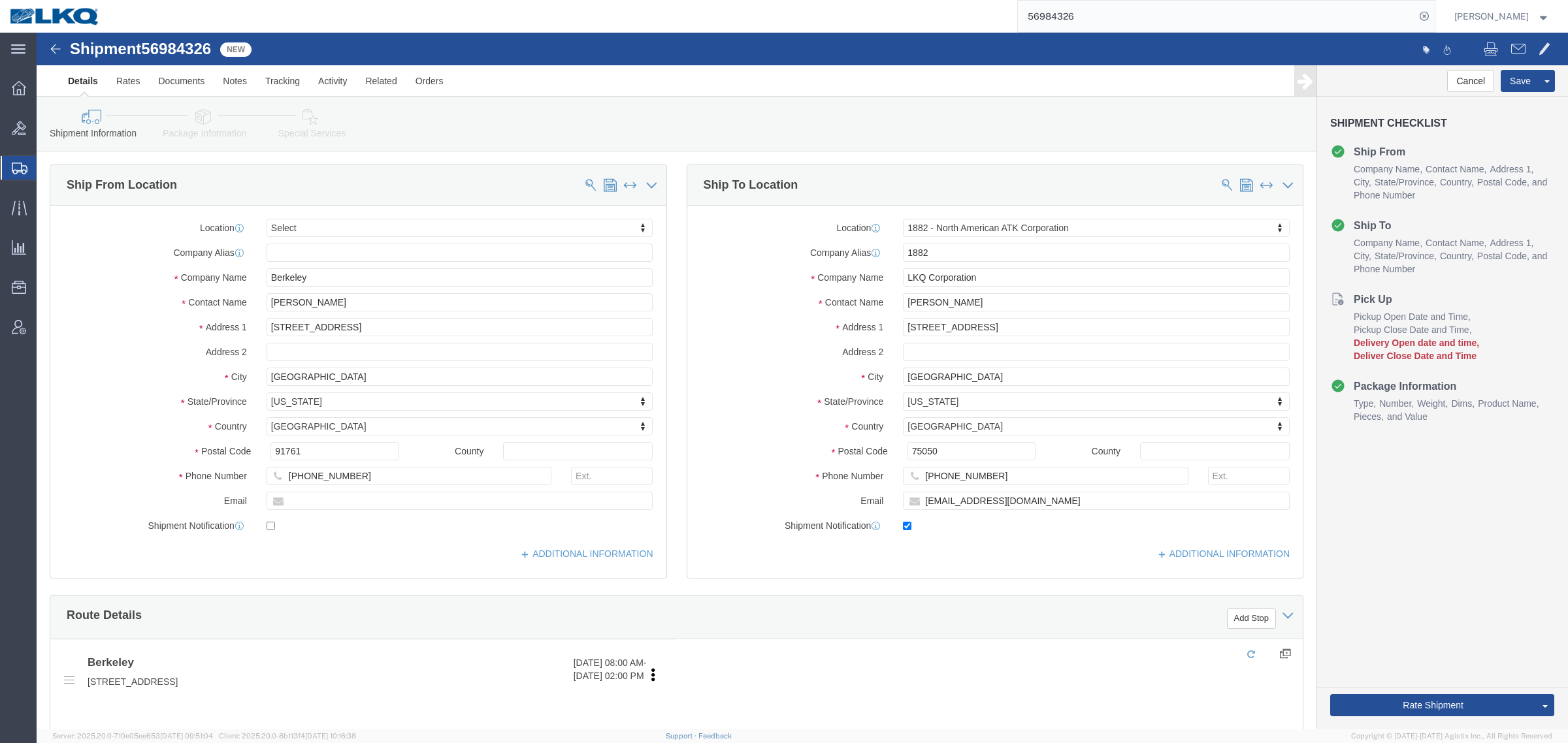
select select "27708"
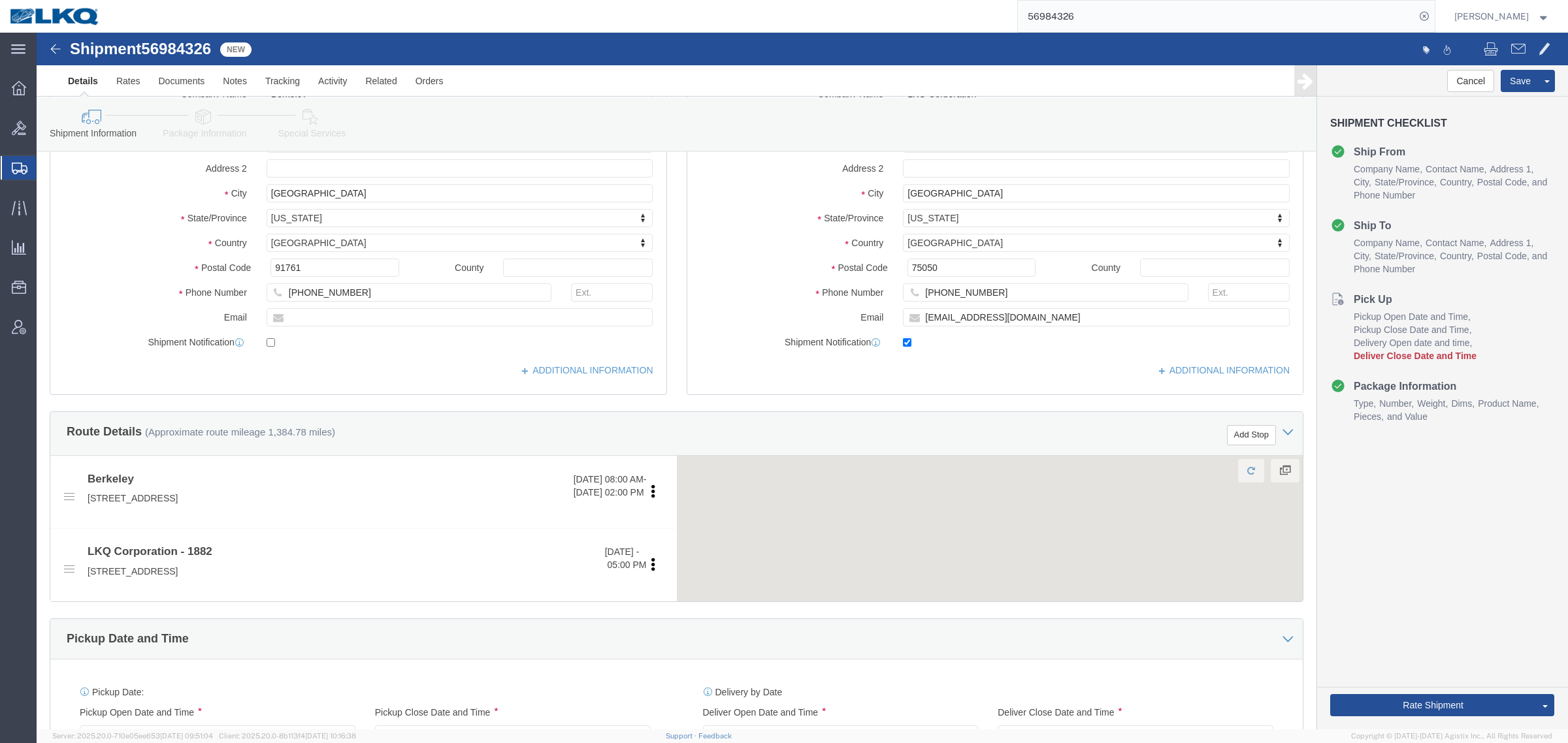
scroll to position [81, 0]
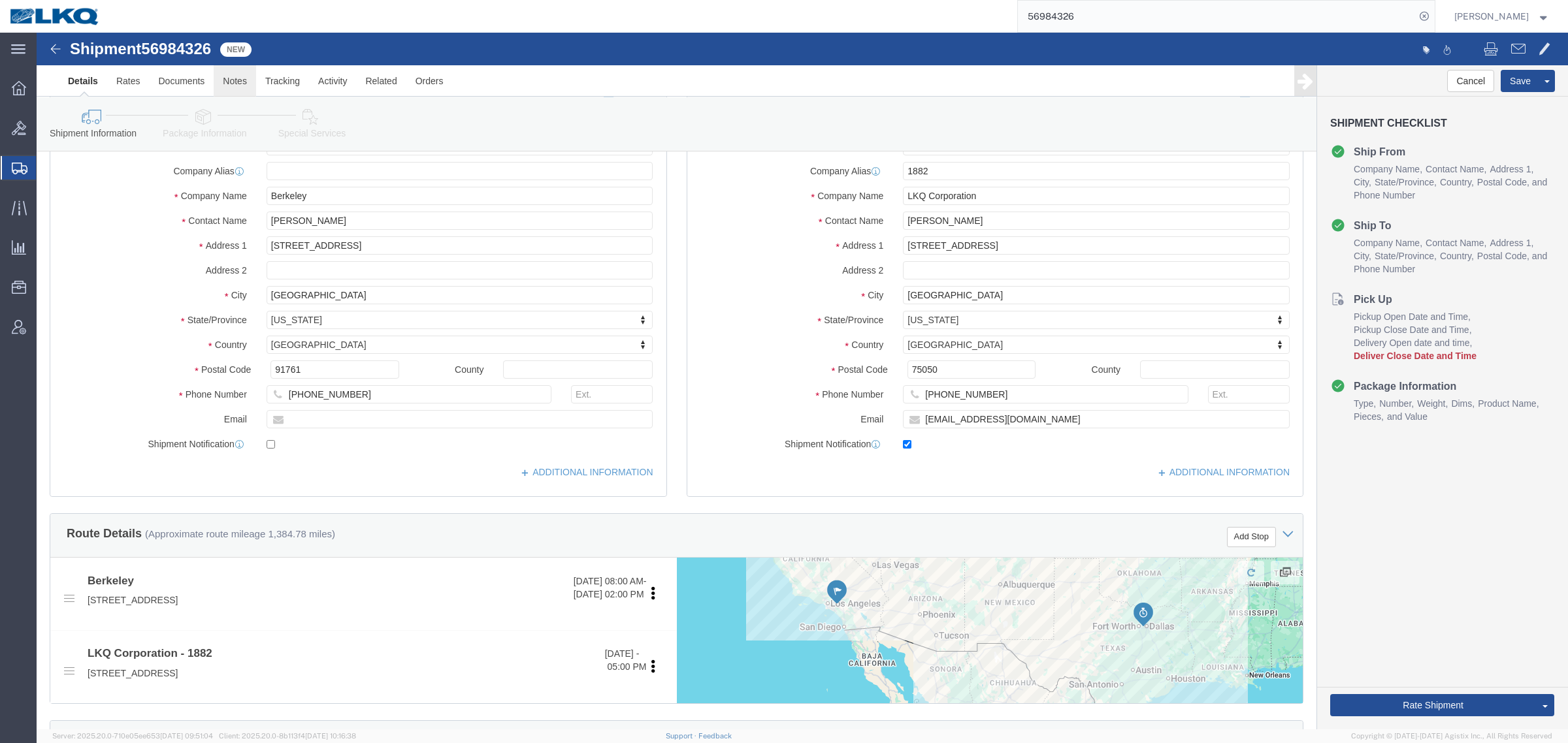
click link "Notes"
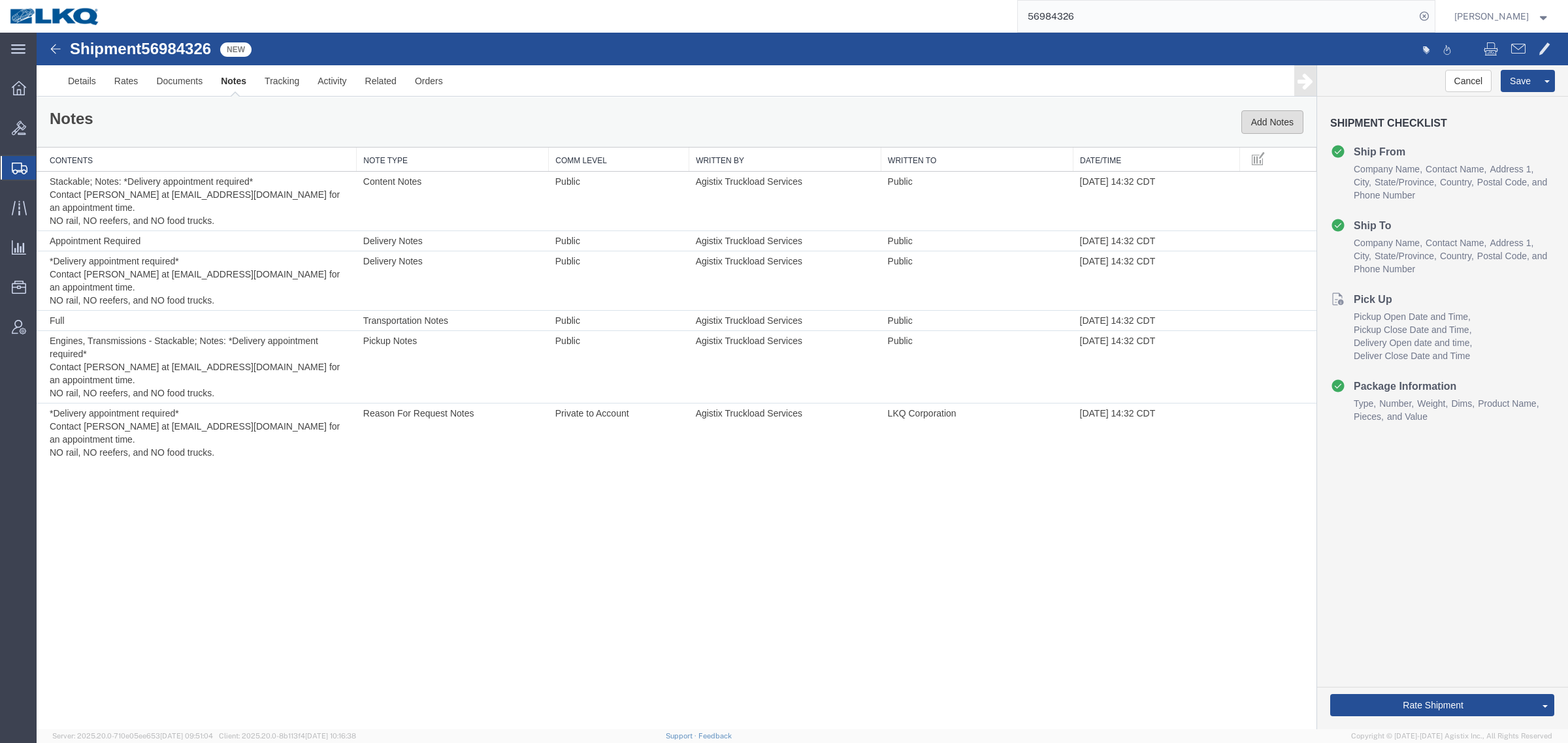
click at [1249, 121] on button "Add Notes" at bounding box center [1272, 122] width 62 height 24
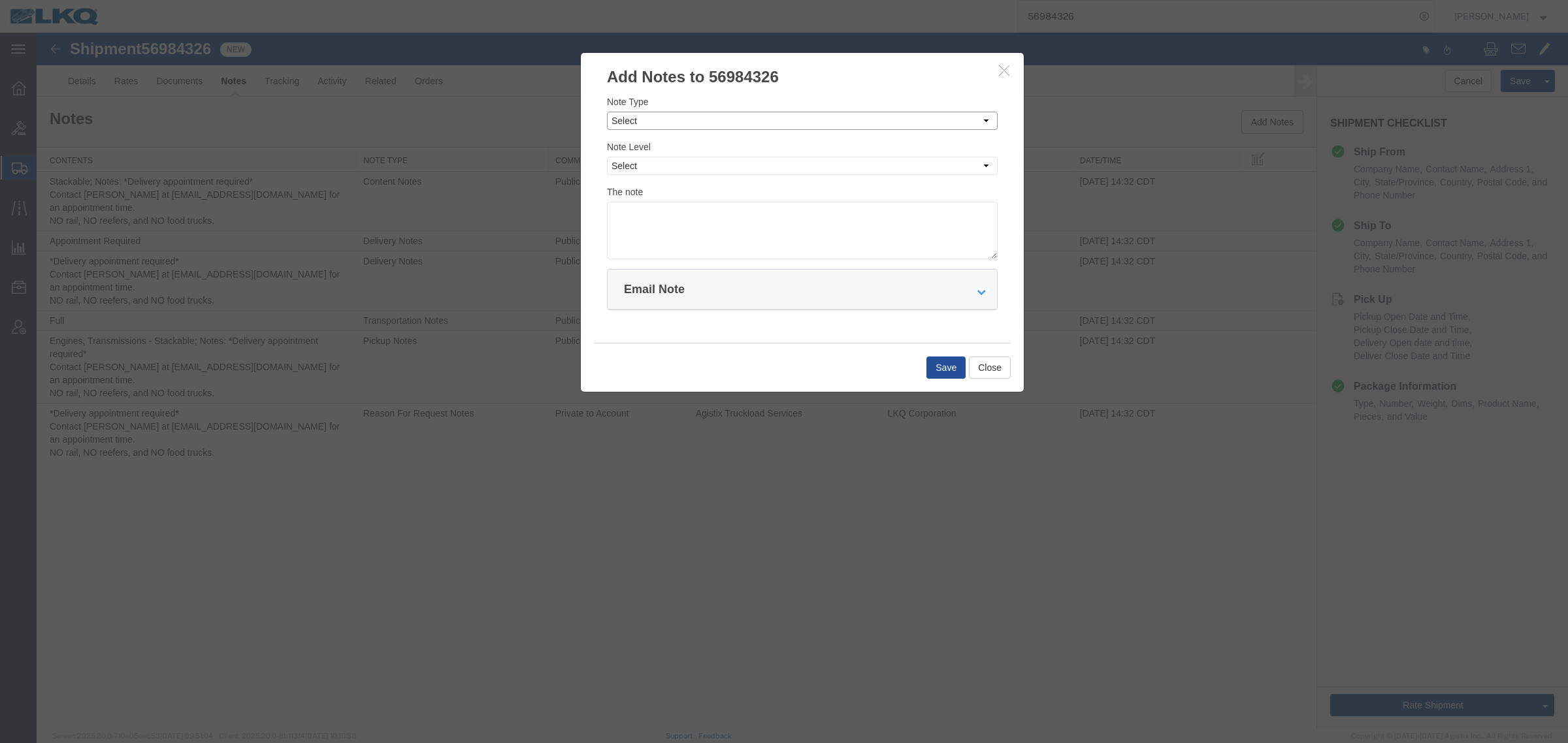
click at [678, 127] on select "Select Approval Bid Notes Carrier Change Notes Claim Notes Content Hazmat Notes…" at bounding box center [802, 121] width 391 height 18
click at [607, 112] on select "Select Approval Bid Notes Carrier Change Notes Claim Notes Content Hazmat Notes…" at bounding box center [802, 121] width 391 height 18
click at [669, 128] on select "Select Approval Bid Notes Carrier Change Notes Claim Notes Content Hazmat Notes…" at bounding box center [802, 121] width 391 height 18
select select "CONTENT_NOTES"
click at [607, 112] on select "Select Approval Bid Notes Carrier Change Notes Claim Notes Content Hazmat Notes…" at bounding box center [802, 121] width 391 height 18
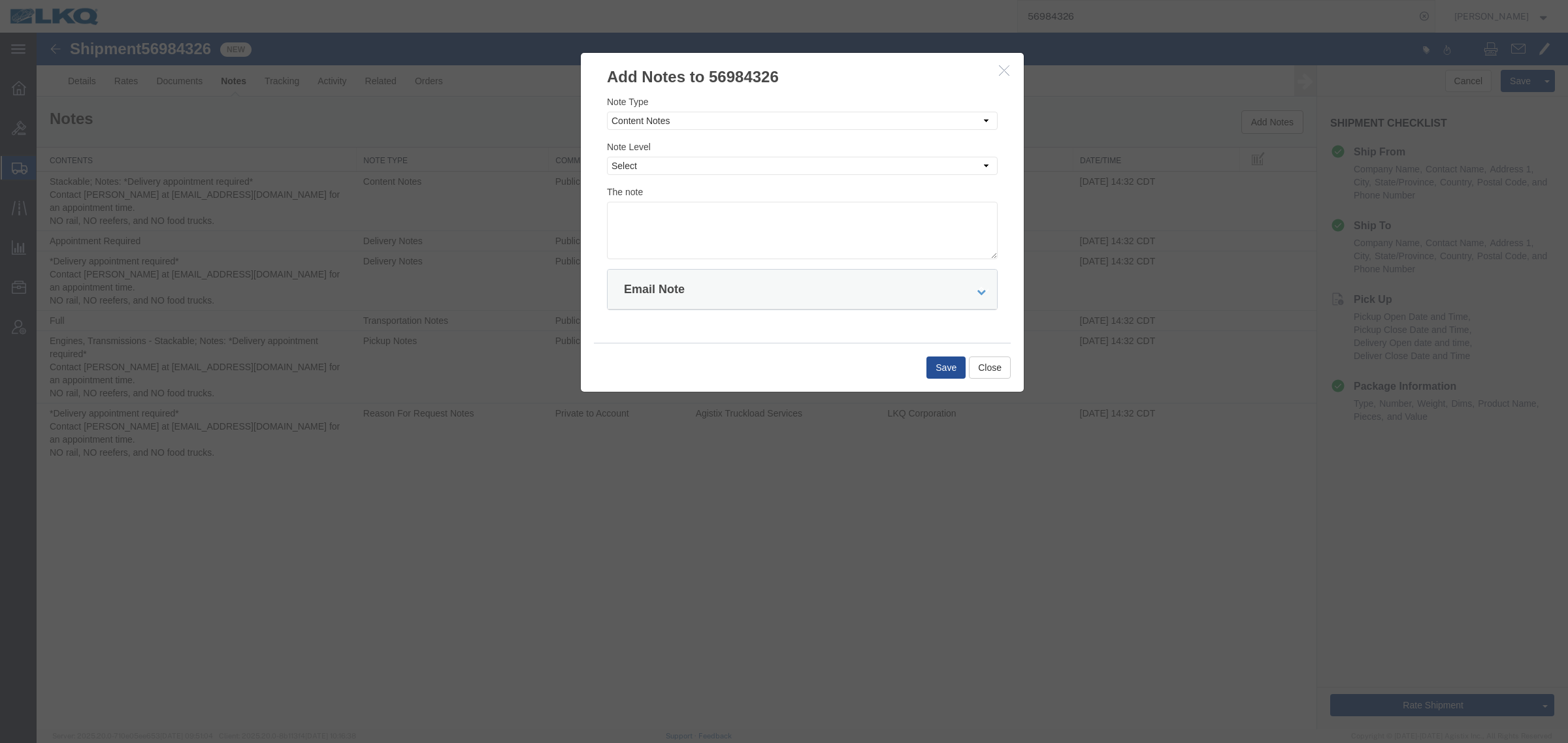
click at [686, 188] on div "The note" at bounding box center [802, 222] width 391 height 75
click at [683, 154] on div "Note Level Select Private to Account Private to Vendor Public" at bounding box center [802, 157] width 391 height 35
click at [678, 164] on select "Select Private to Account Private to Vendor Public" at bounding box center [802, 165] width 391 height 18
select select "PUBLIC"
click at [607, 157] on select "Select Private to Account Private to Vendor Public" at bounding box center [802, 165] width 391 height 18
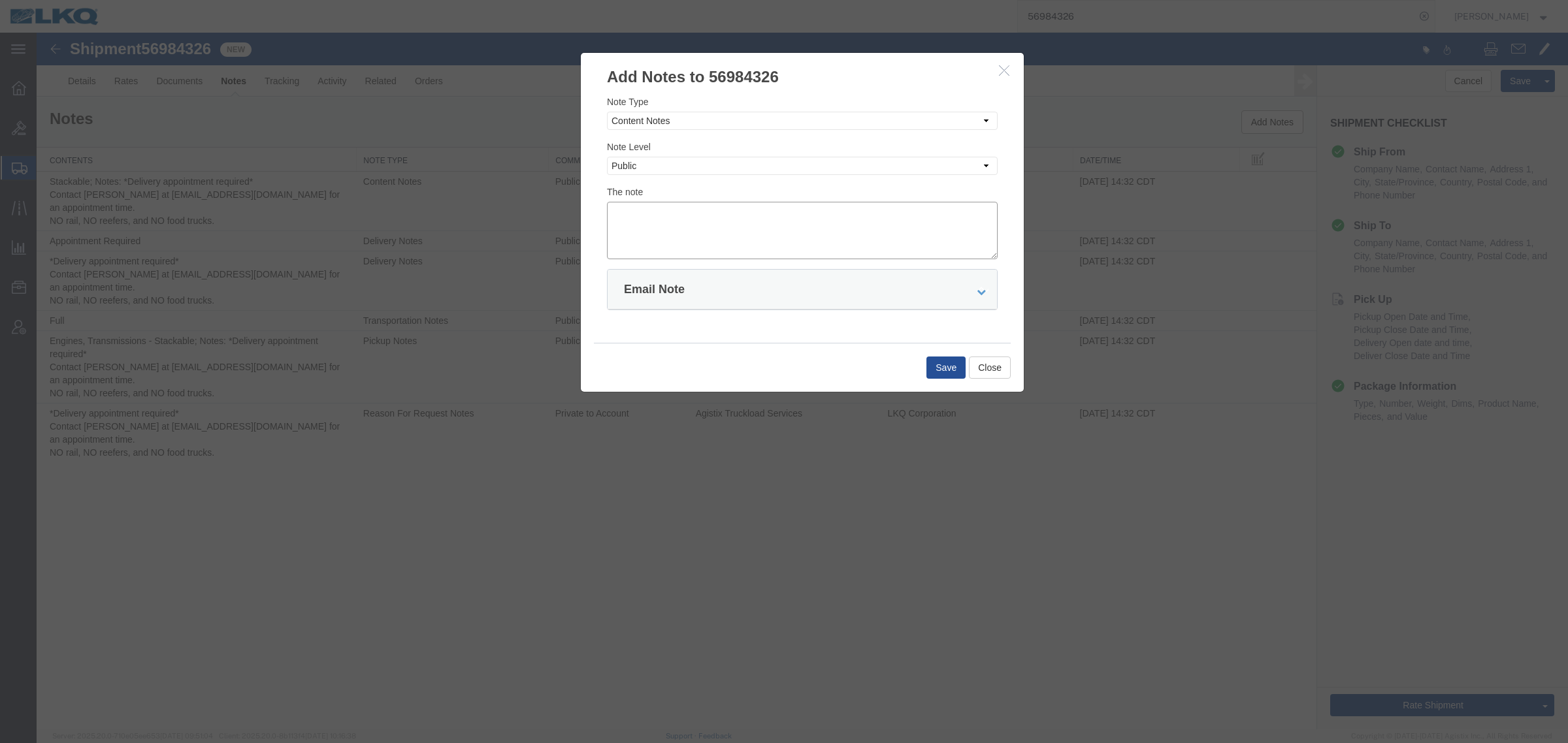
click at [673, 219] on textarea at bounding box center [802, 230] width 391 height 58
paste textarea "this is officially 91 units"
drag, startPoint x: 611, startPoint y: 209, endPoint x: 660, endPoint y: 281, distance: 87.1
click at [614, 214] on textarea "this is officially 91 units" at bounding box center [802, 230] width 391 height 58
click at [739, 218] on textarea "****this is officially 91 units" at bounding box center [802, 230] width 391 height 58
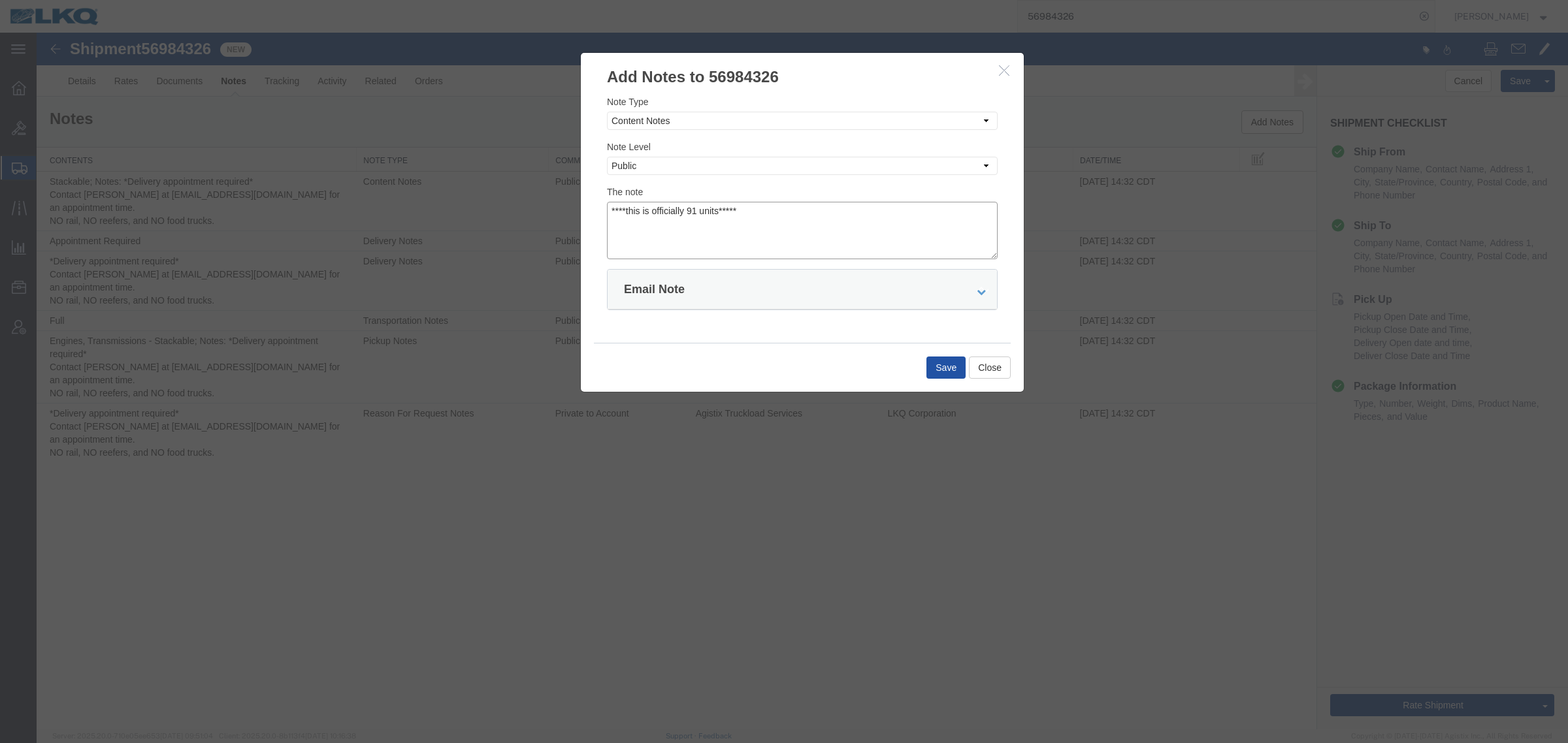
type textarea "****this is officially 91 units*****"
click at [932, 366] on button "Save" at bounding box center [946, 367] width 39 height 22
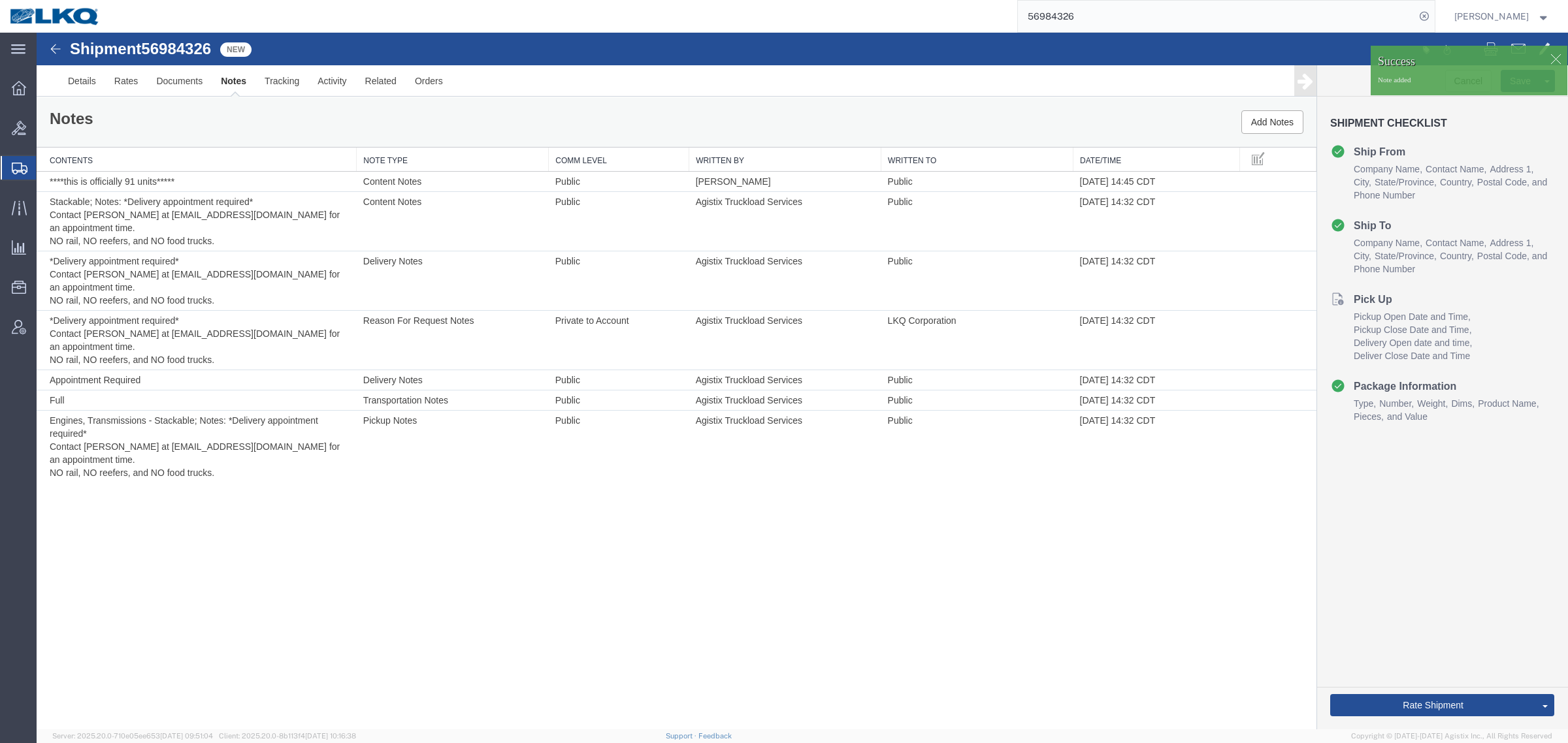
click at [554, 530] on div "Shipment 56984326 7 of 7 New Details Rates Documents Notes Tracking Activity Re…" at bounding box center [802, 381] width 1531 height 697
click at [1112, 20] on input "56984326" at bounding box center [1217, 16] width 397 height 31
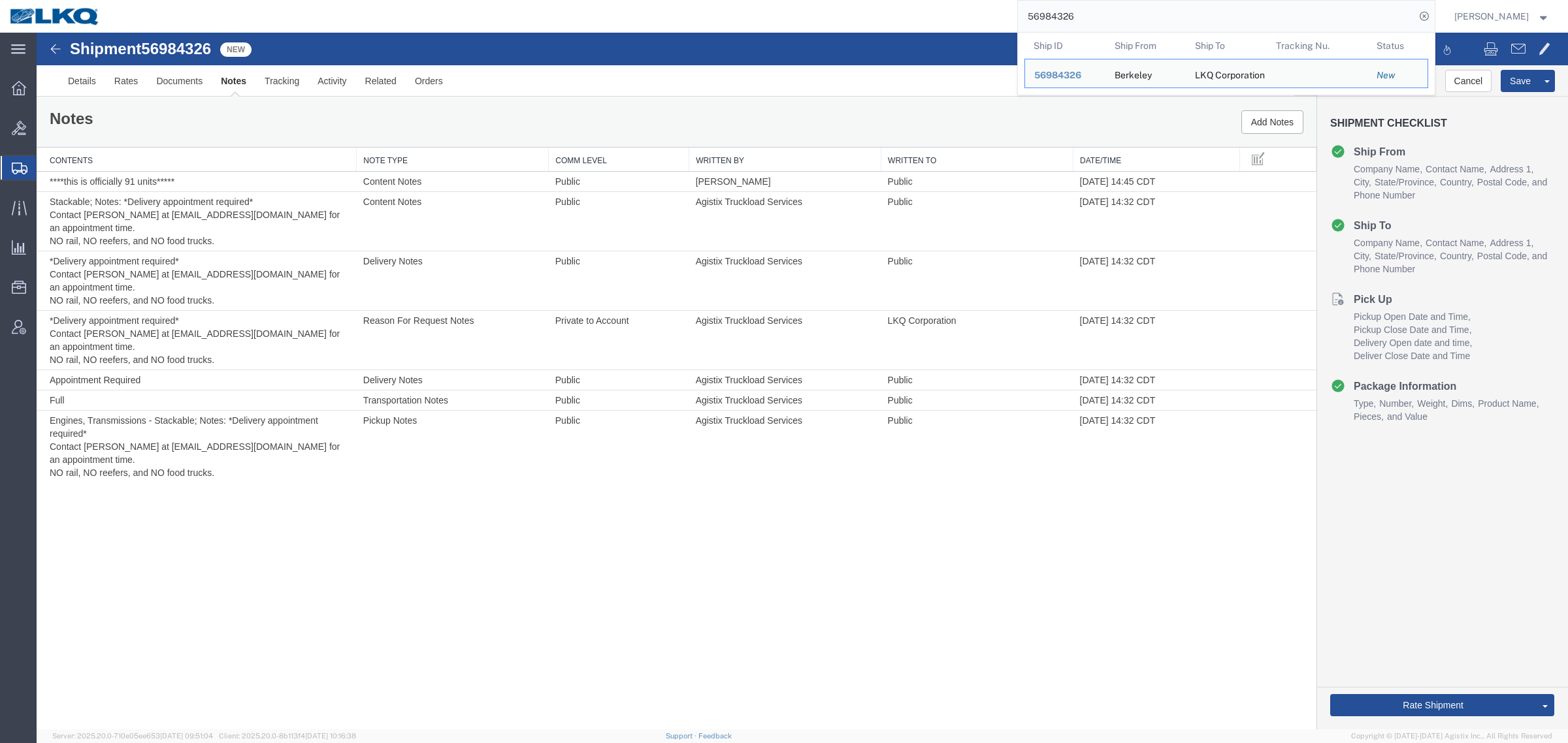
paste input "682219"
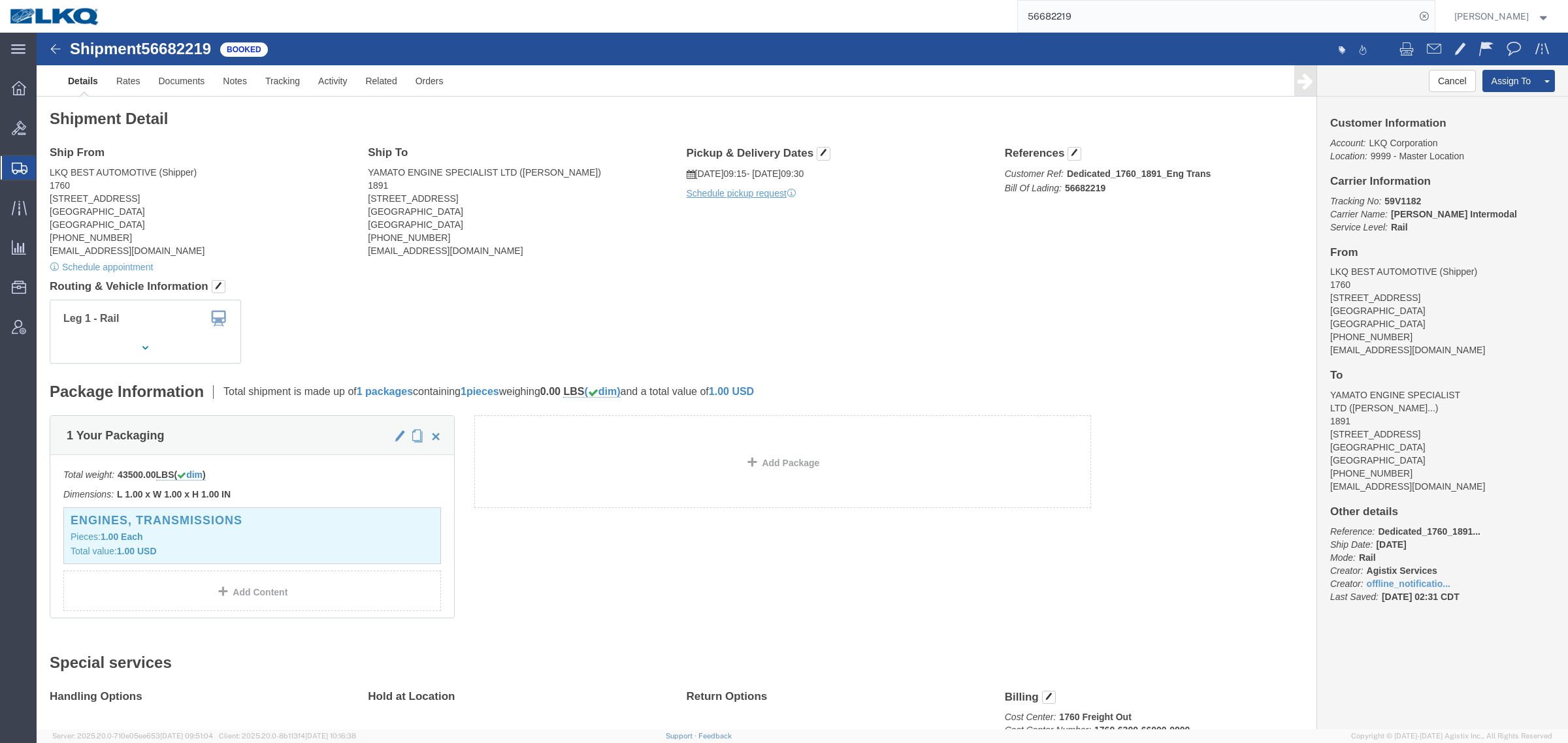
drag, startPoint x: 838, startPoint y: 233, endPoint x: 977, endPoint y: 174, distance: 151.0
click div "Ship From LKQ BEST AUTOMOTIVE (Shipper) 1760 1710 WEST MOUNT HOUSTON RD Houston…"
click h4 "Routing & Vehicle Information"
click button "Cancel"
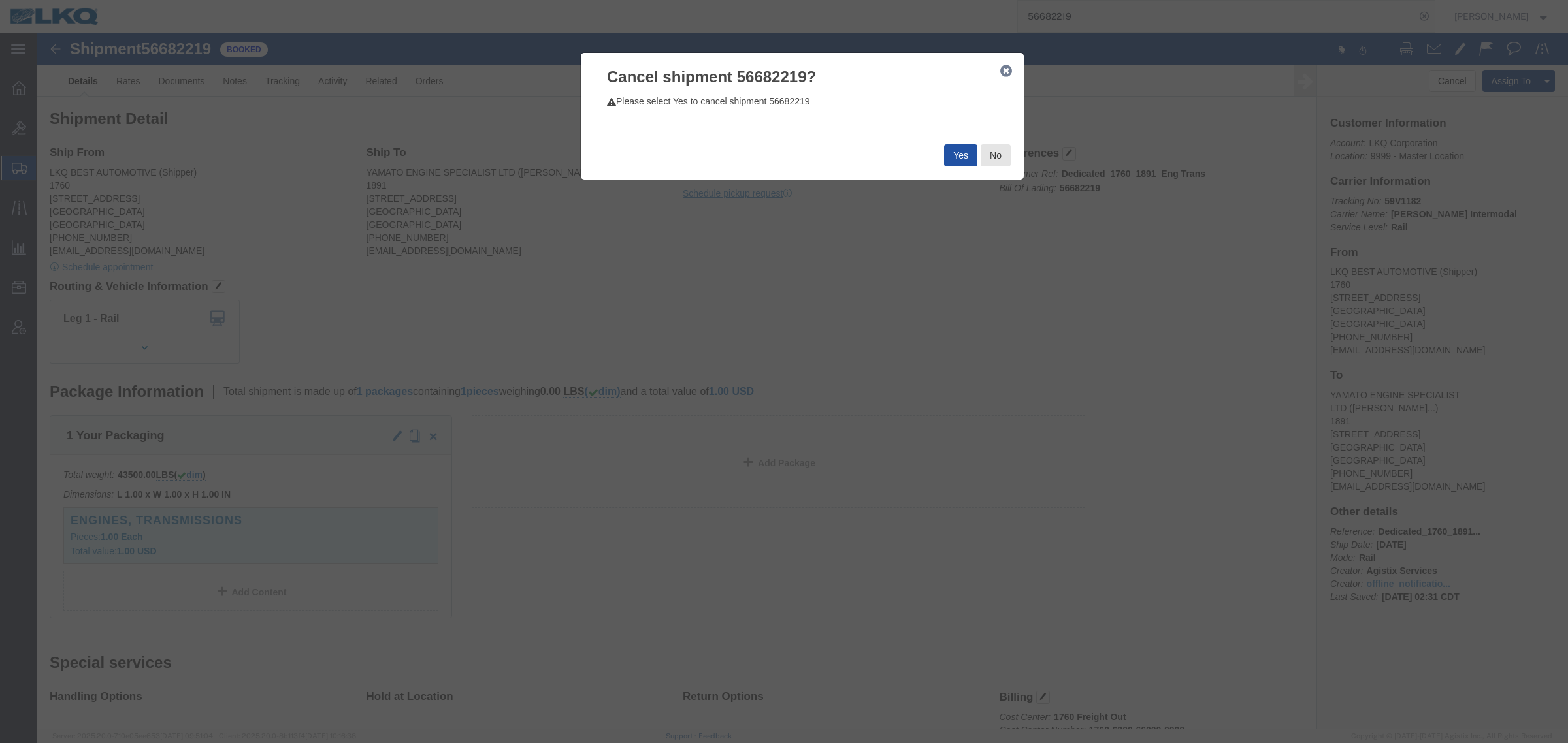
click button "Yes"
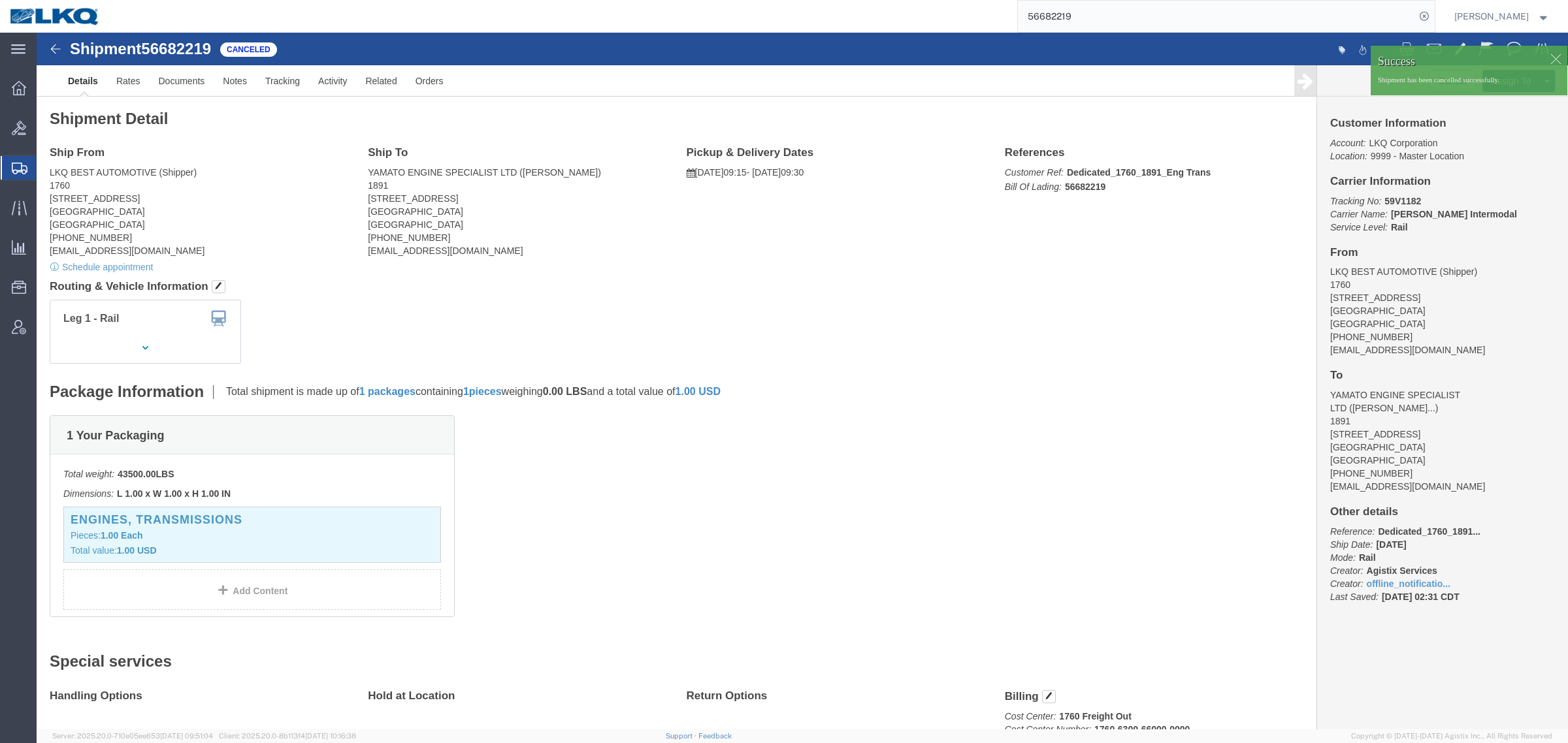
drag, startPoint x: 1098, startPoint y: 273, endPoint x: 1460, endPoint y: 237, distance: 363.8
click div "Leg 1 - Rail Vehicle 1: Boxcar"
click h4 "Routing & Vehicle Information"
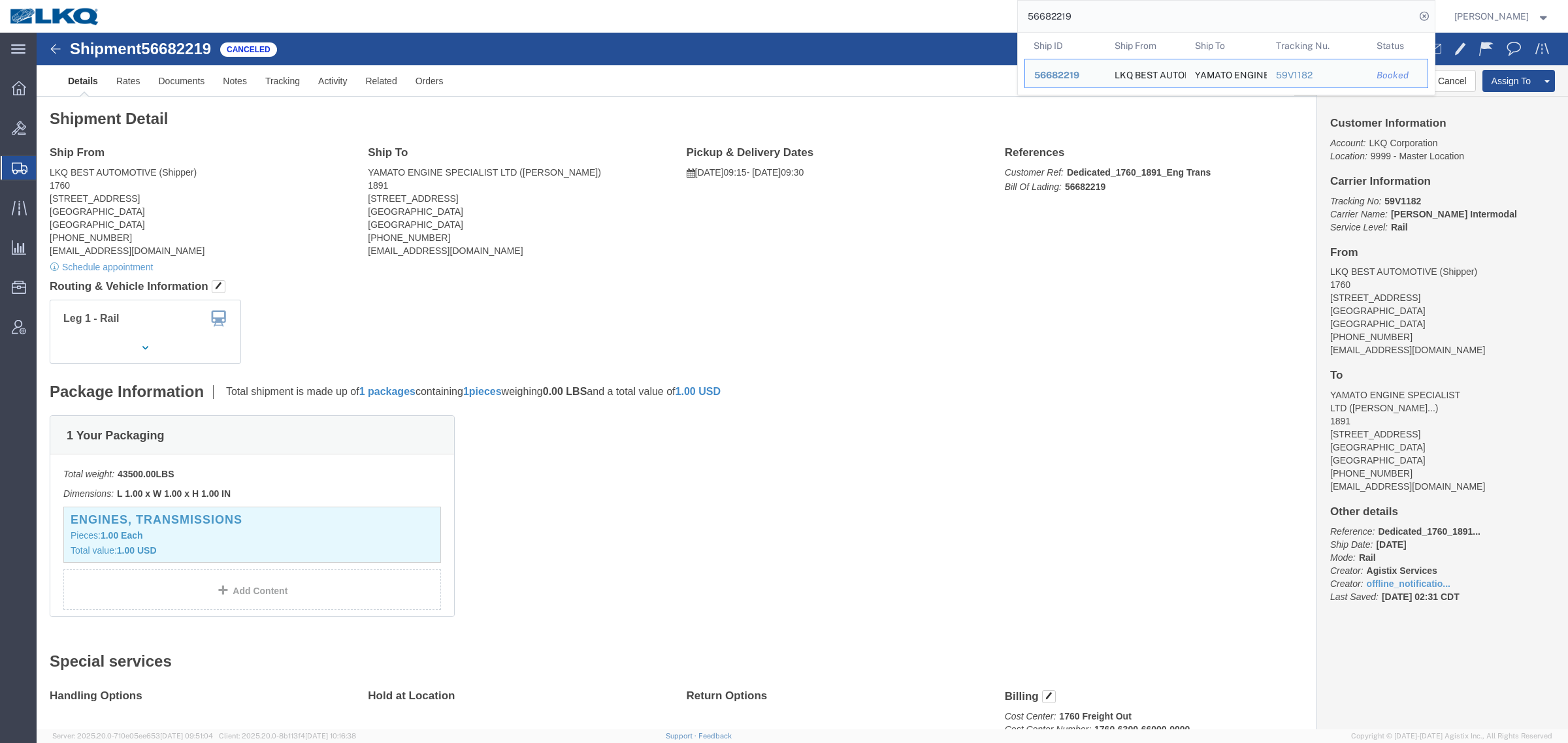
click at [1137, 25] on input "56682219" at bounding box center [1217, 16] width 397 height 31
paste input "922908"
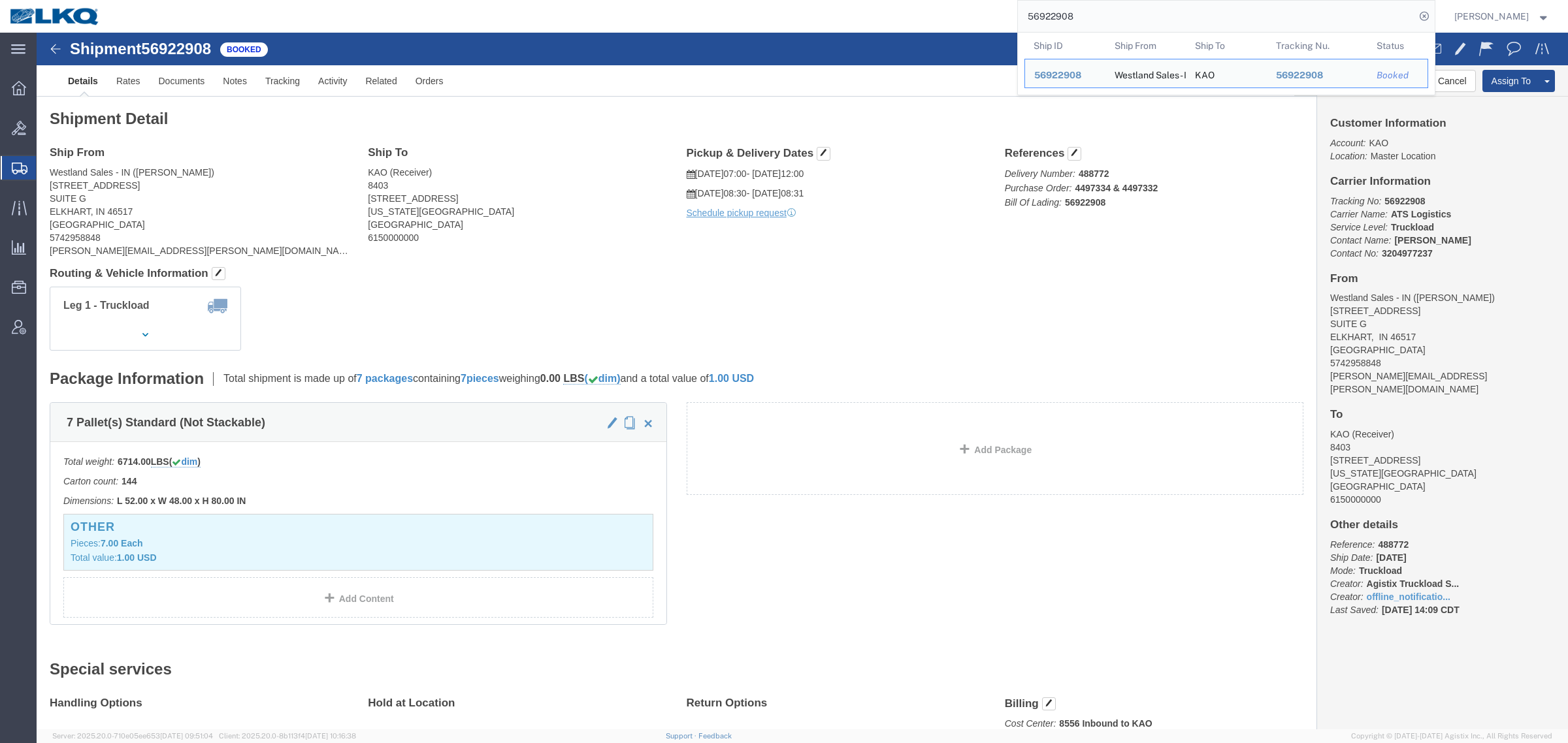
click address "KAO (Receiver) 8403 90 Shawnee Ave. Kansas City, KS 66105 United States 6150000…"
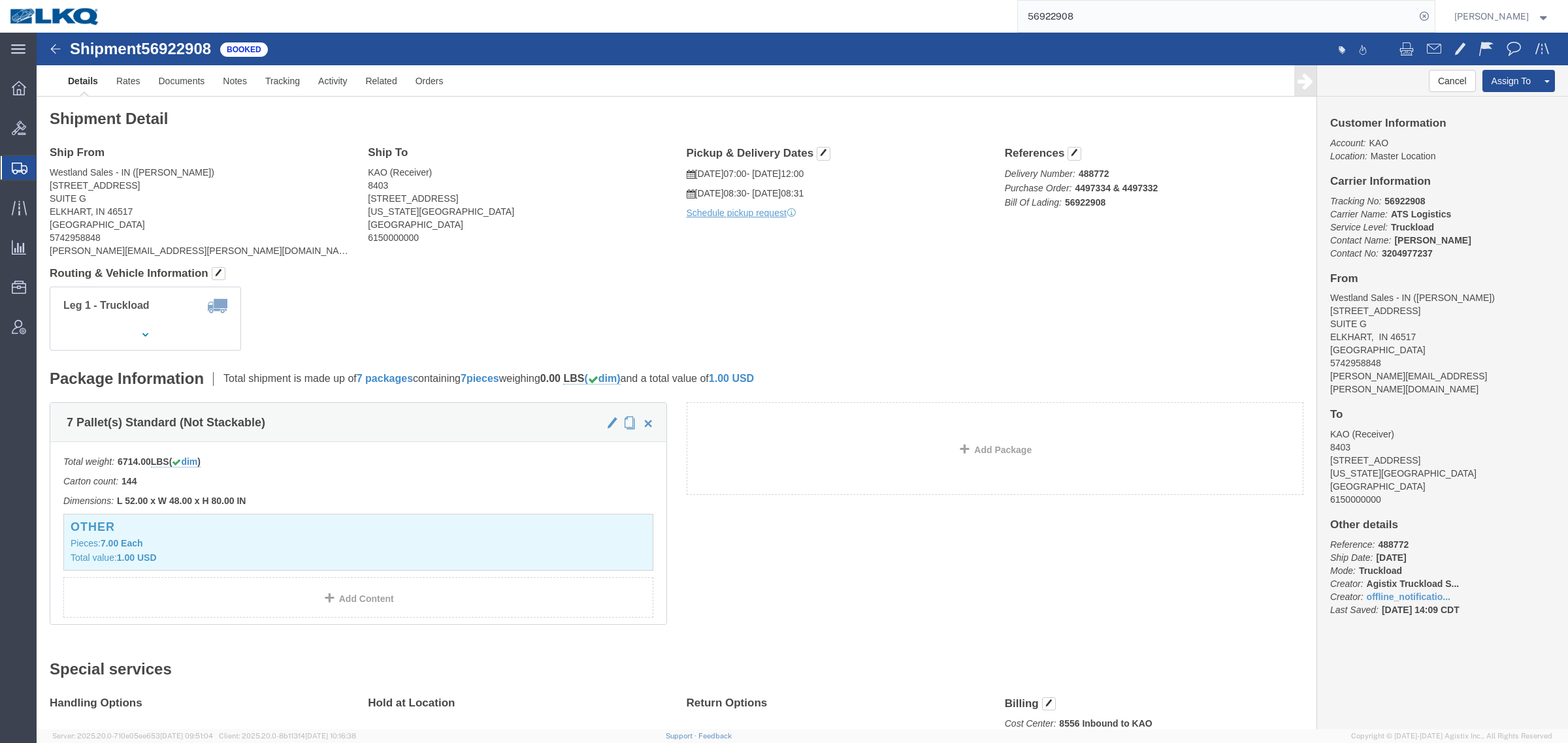
click div "Leg 1 - Truckload Vehicle 1: Standard Dry Van (53 Feet) Number of trucks: 1"
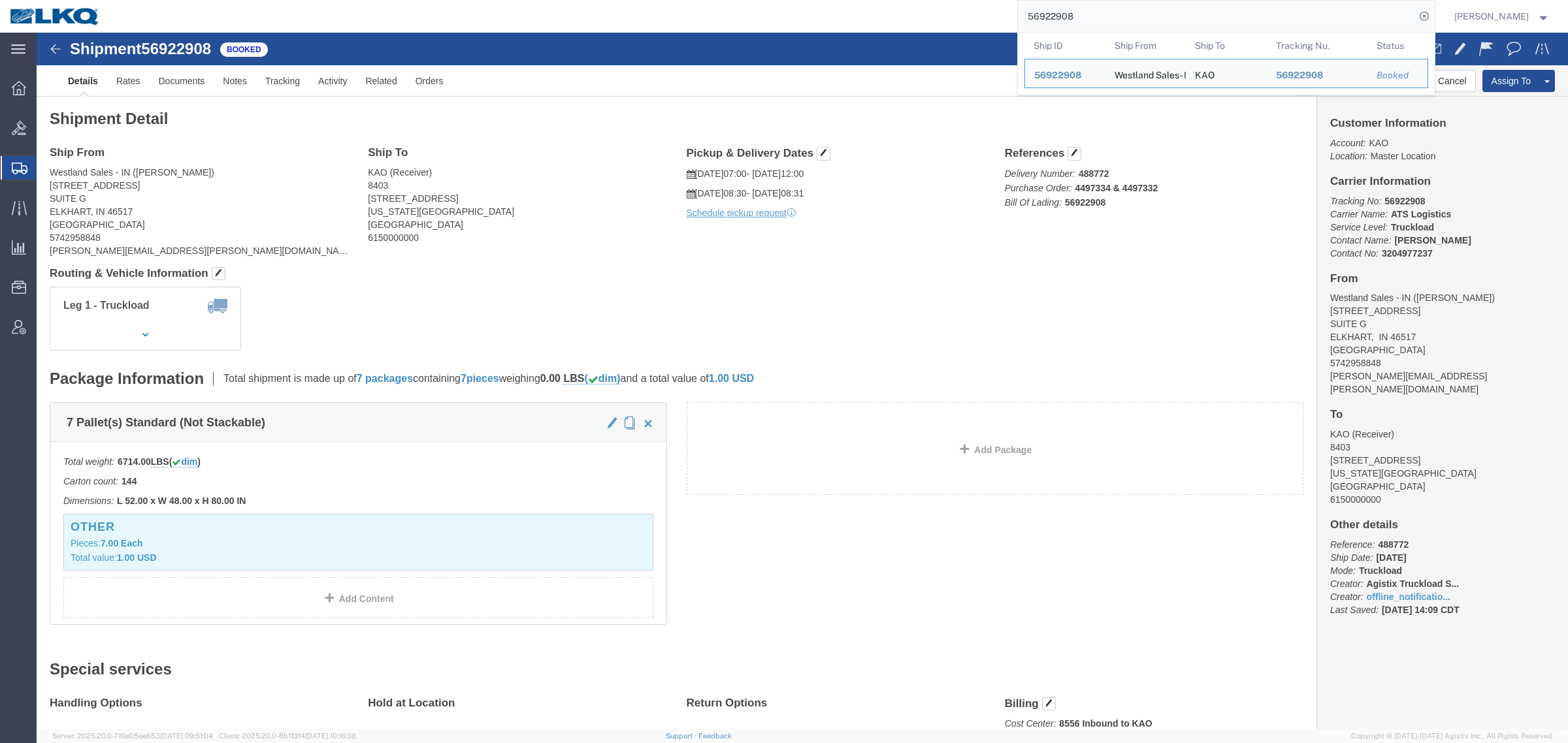
paste input "6732"
drag, startPoint x: 1050, startPoint y: 3, endPoint x: 1024, endPoint y: 5, distance: 26.1
click at [1025, 4] on div "56922908 Ship ID Ship From Ship To Tracking Nu. Status Ship ID 56922908 Ship Fr…" at bounding box center [772, 16] width 1325 height 33
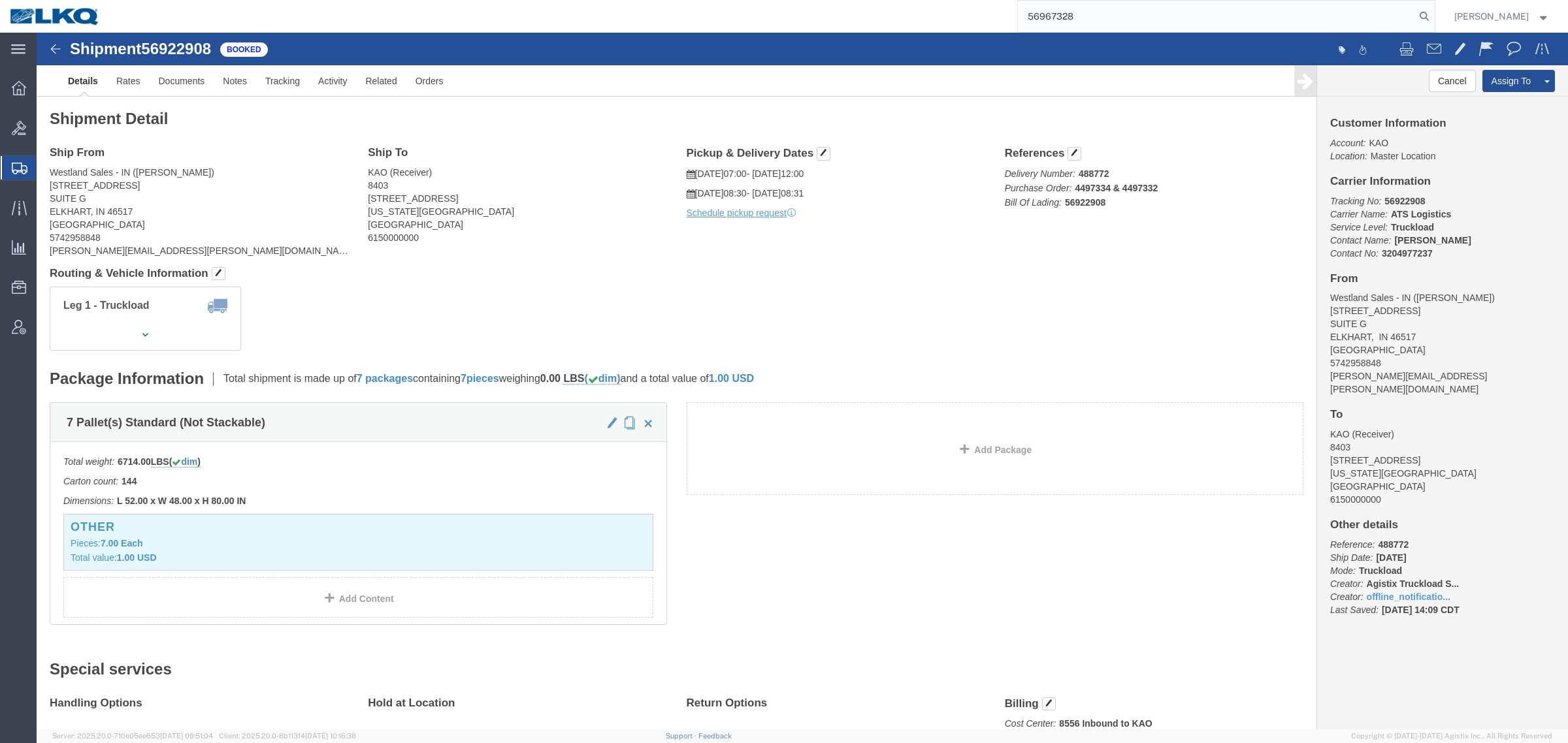
type input "56967328"
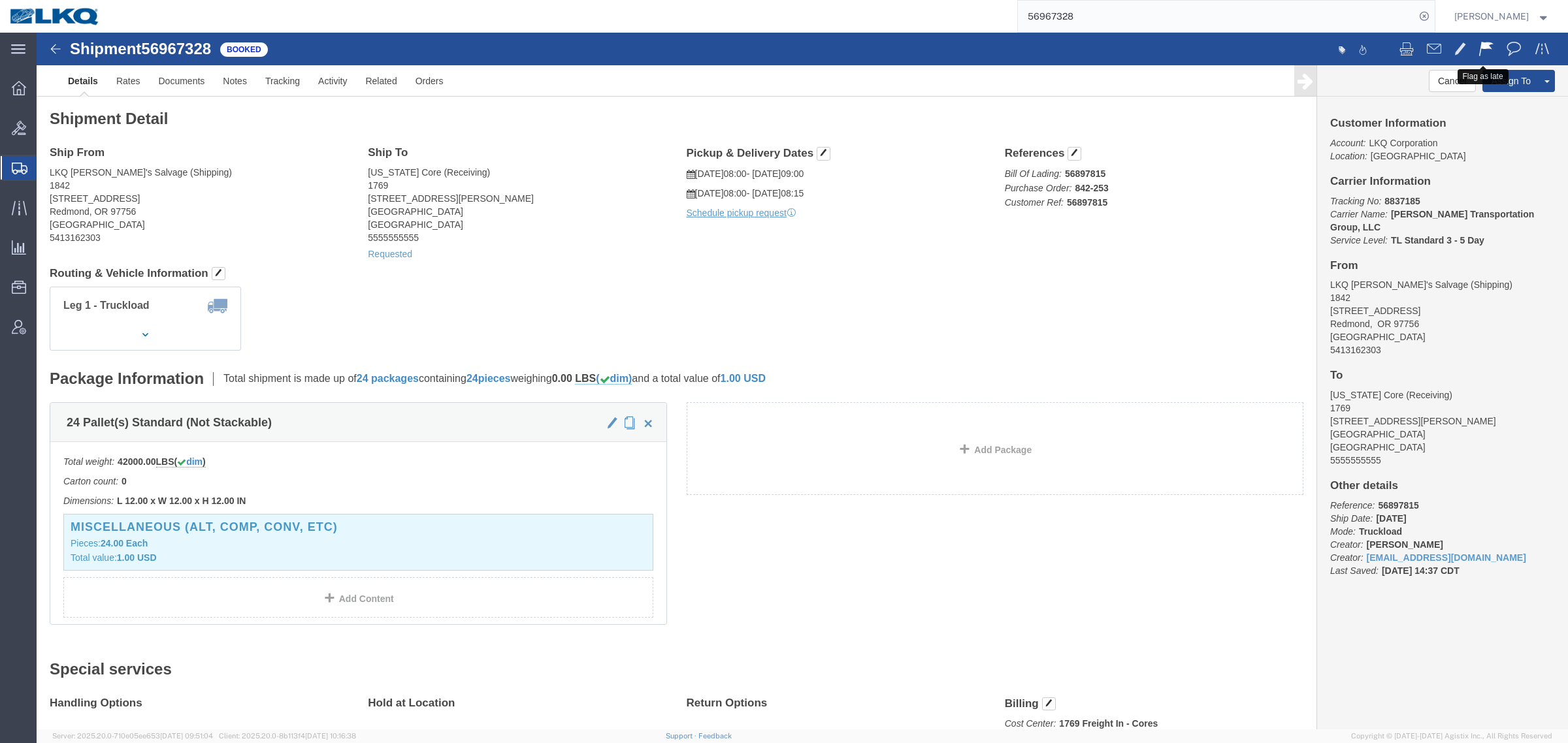
click span
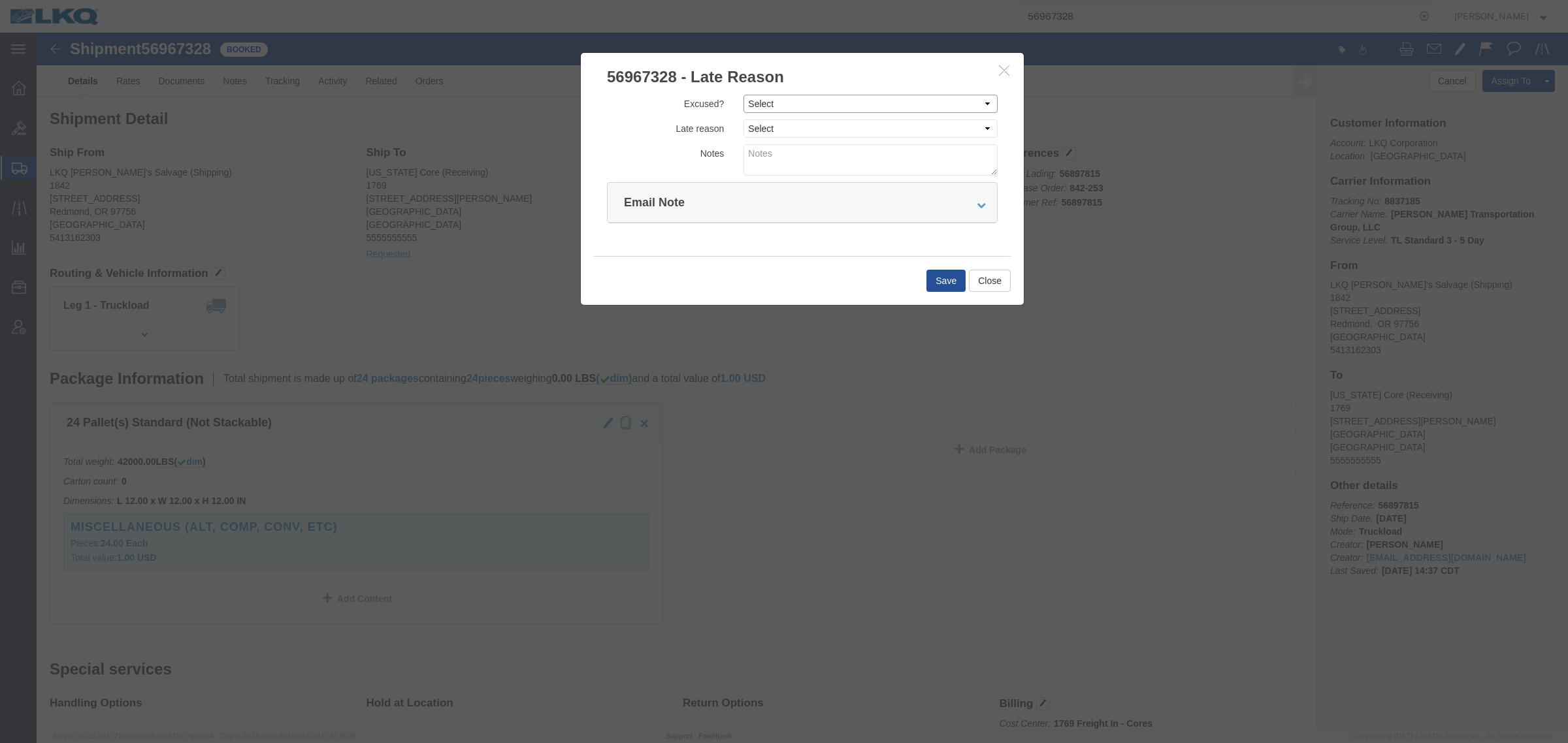
click select "Select Excused Not Excused"
select select "NOT_EXCUSED"
click select "Select Excused Not Excused"
drag, startPoint x: 795, startPoint y: 96, endPoint x: 796, endPoint y: 104, distance: 8.1
click select "Select Bad Carrier Data Carrier Admin Error Delay Accident Driver Error Lack of…"
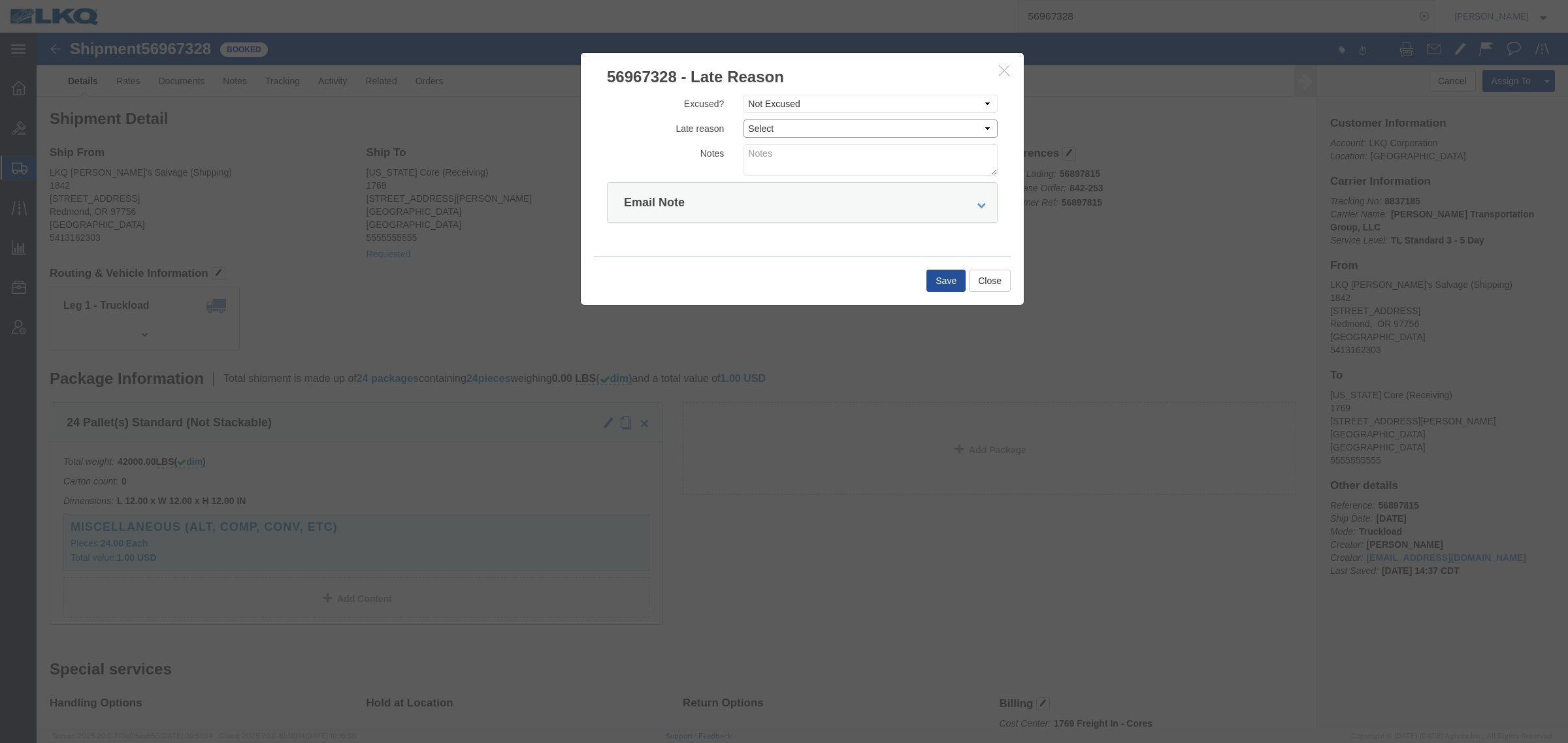
select select "DRIVER_ERROR"
click select "Select Bad Carrier Data Carrier Admin Error Delay Accident Driver Error Lack of…"
click textarea
type textarea "Pickup 9/30"
click button "Save"
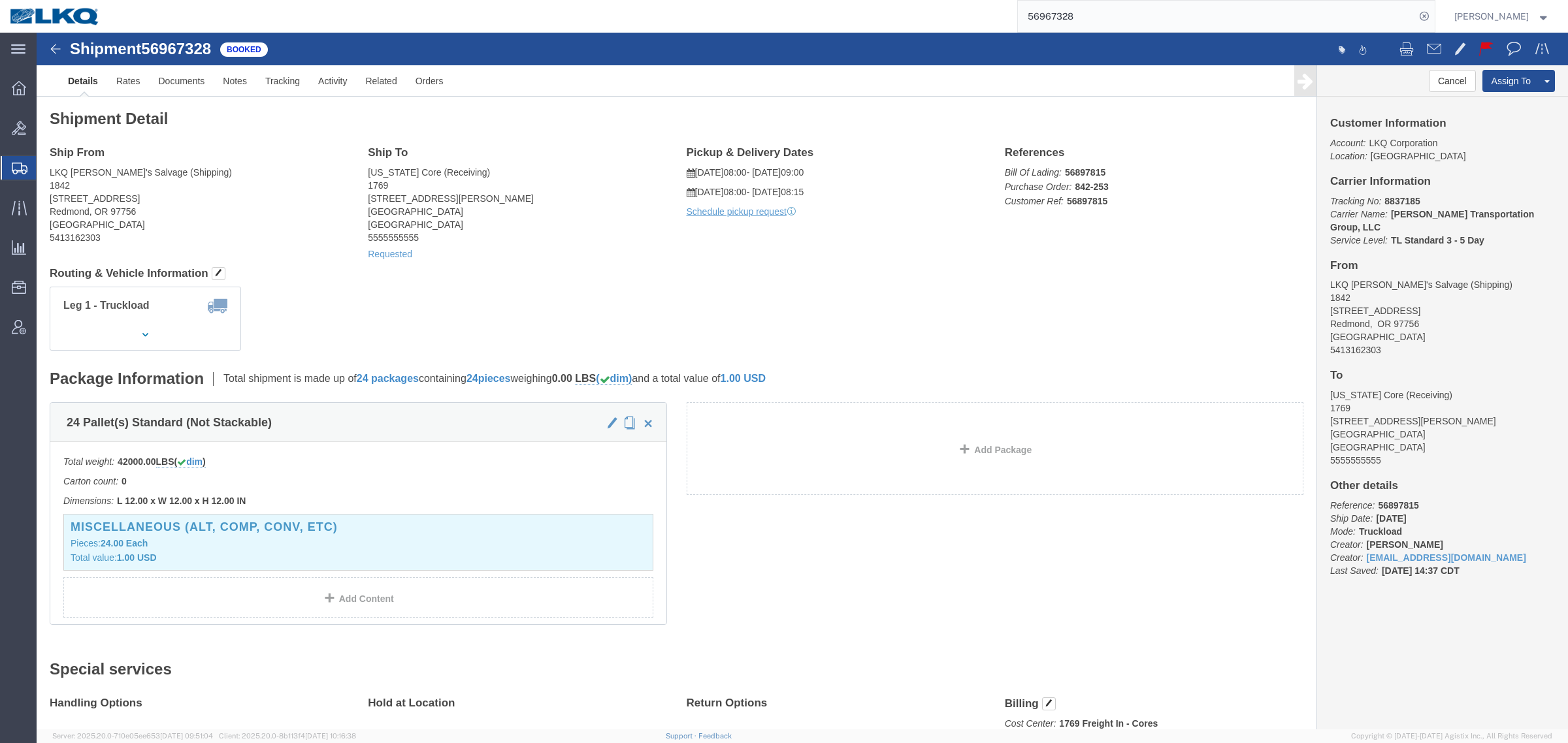
drag, startPoint x: 808, startPoint y: 246, endPoint x: 707, endPoint y: 140, distance: 146.4
click h4 "Routing & Vehicle Information"
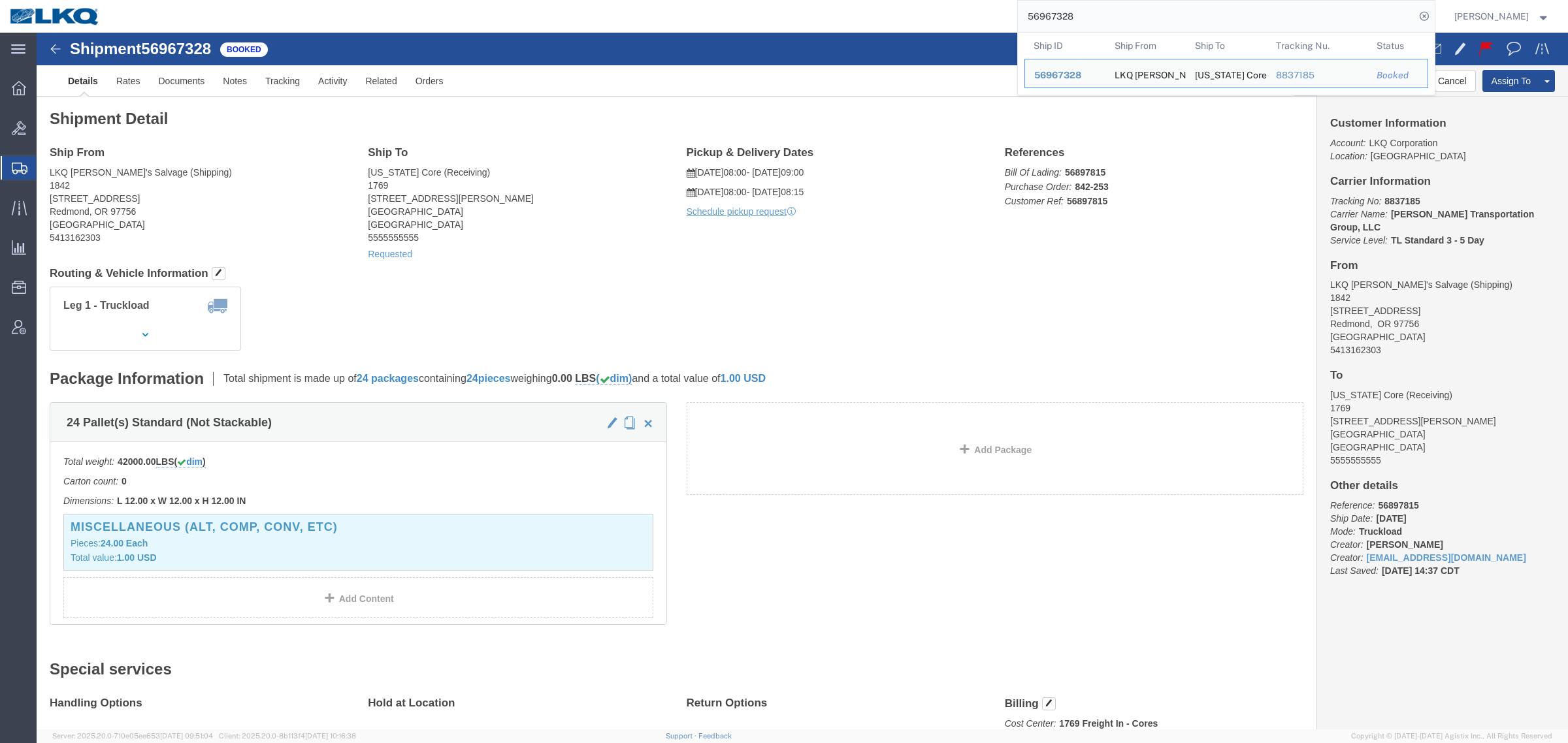
drag, startPoint x: 1115, startPoint y: 18, endPoint x: 972, endPoint y: 18, distance: 143.0
click at [1006, 18] on div "56967328 Ship ID Ship From Ship To Tracking Nu. Status Ship ID 56967328 Ship Fr…" at bounding box center [772, 16] width 1325 height 33
paste input "78629"
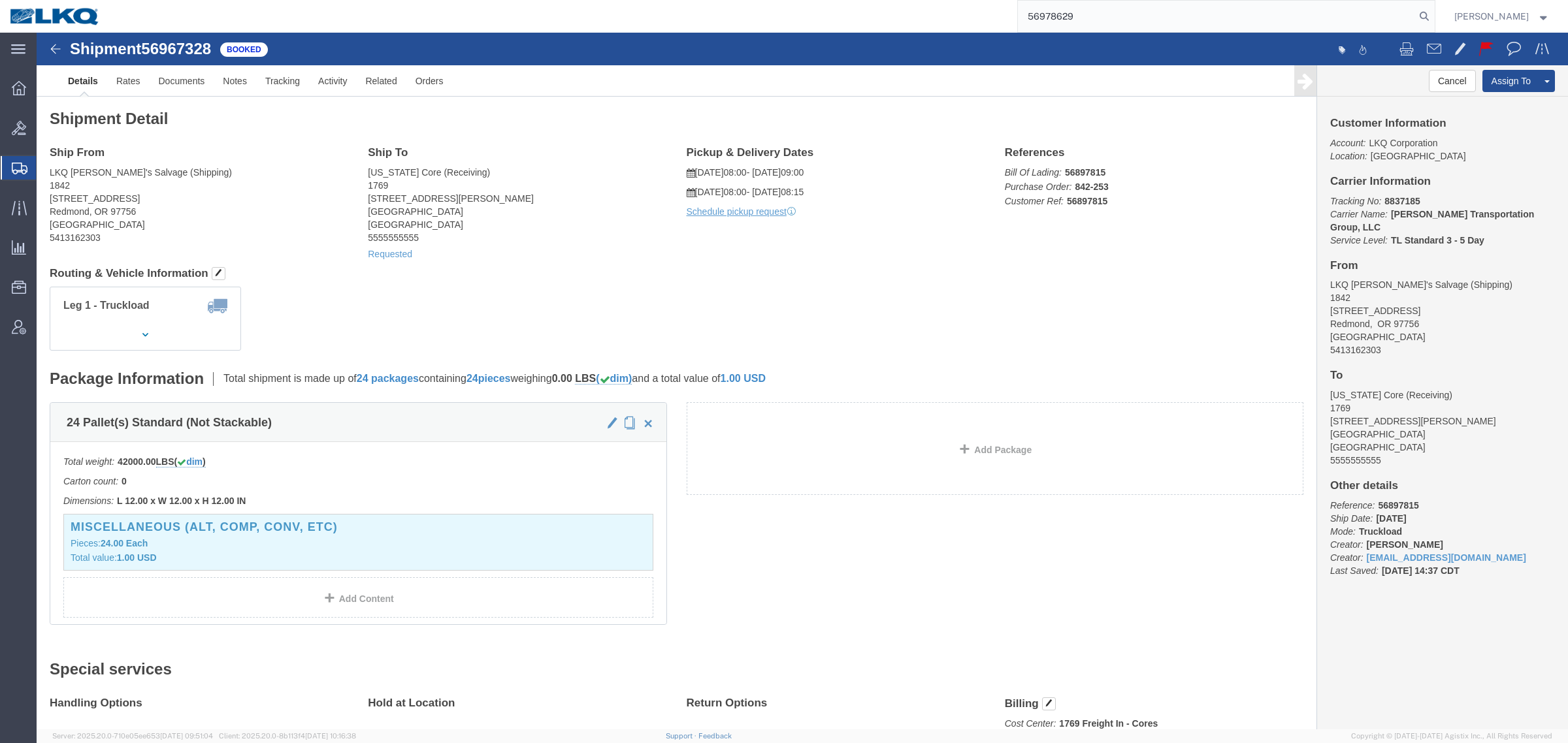
type input "56978629"
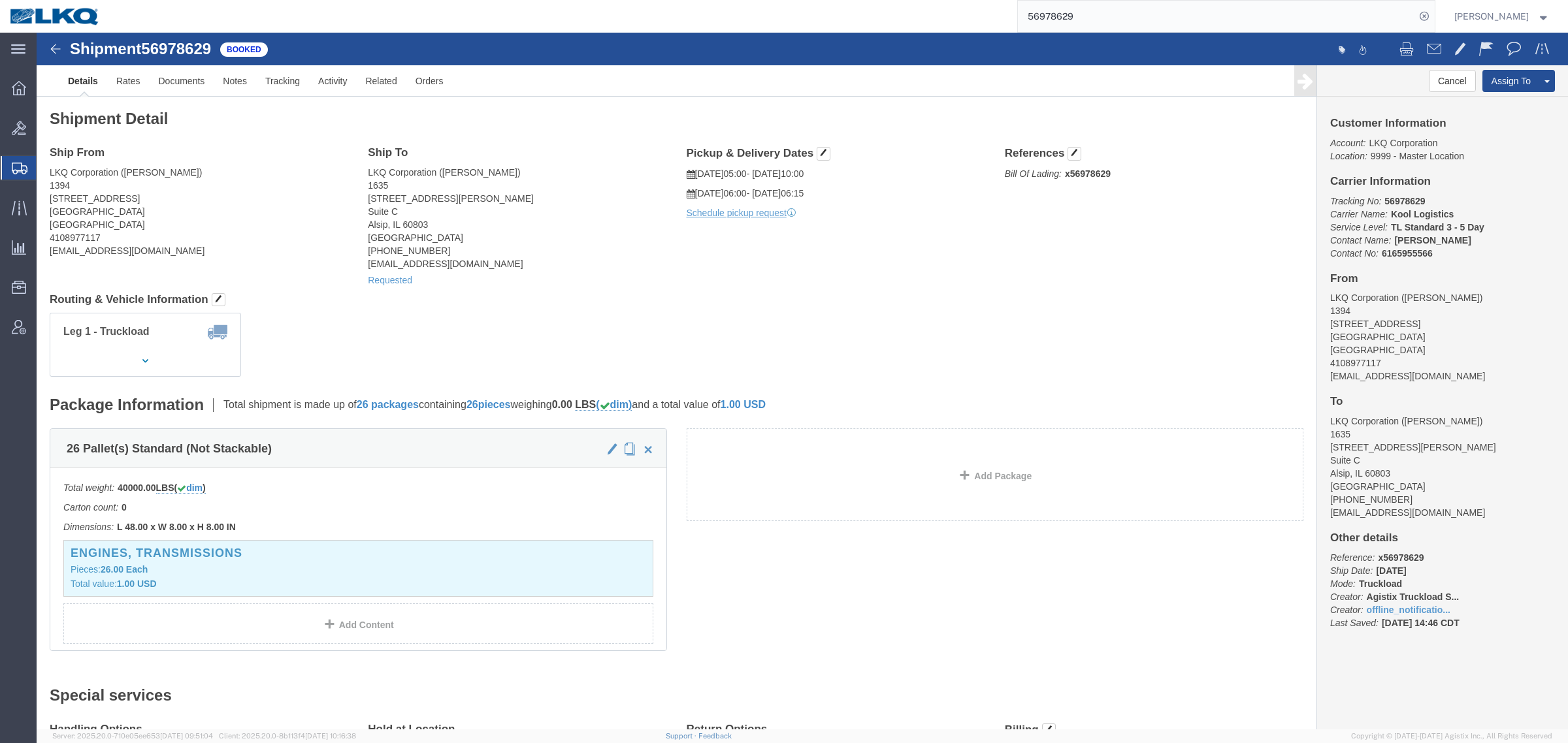
click address "LKQ Corporation (Robert Benette) 1635 11800 S. Austin Ave. Suite C Alsip, IL 60…"
click div "Leg 1 - Truckload Vehicle 1: Standard Dry Van (53 Feet) Number of trucks: 1"
click div "Shipment Detail Ship From LKQ Corporation (Adam Beatty) 1394 4803 Hollins Ferry…"
click link "Requested"
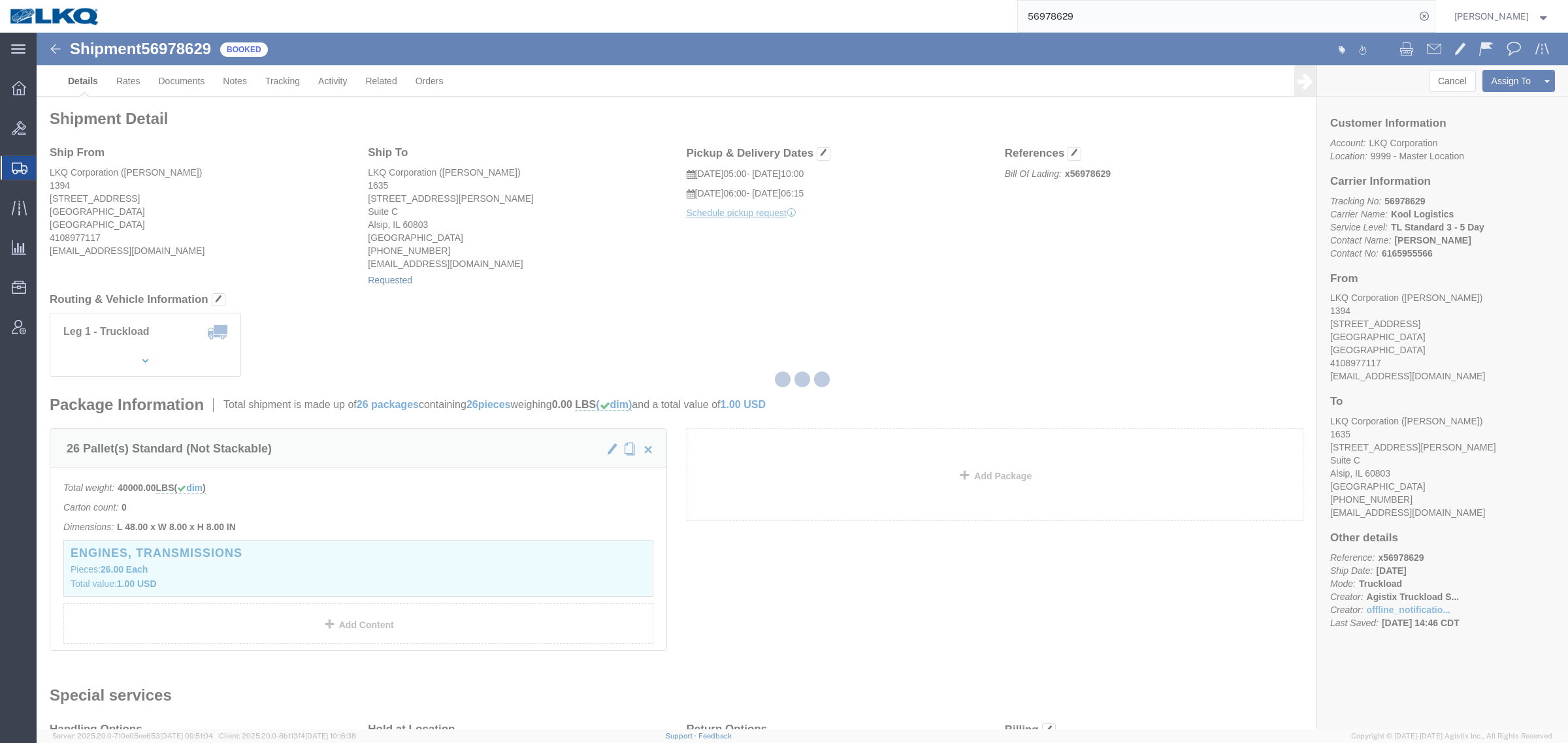
select select
select select "15"
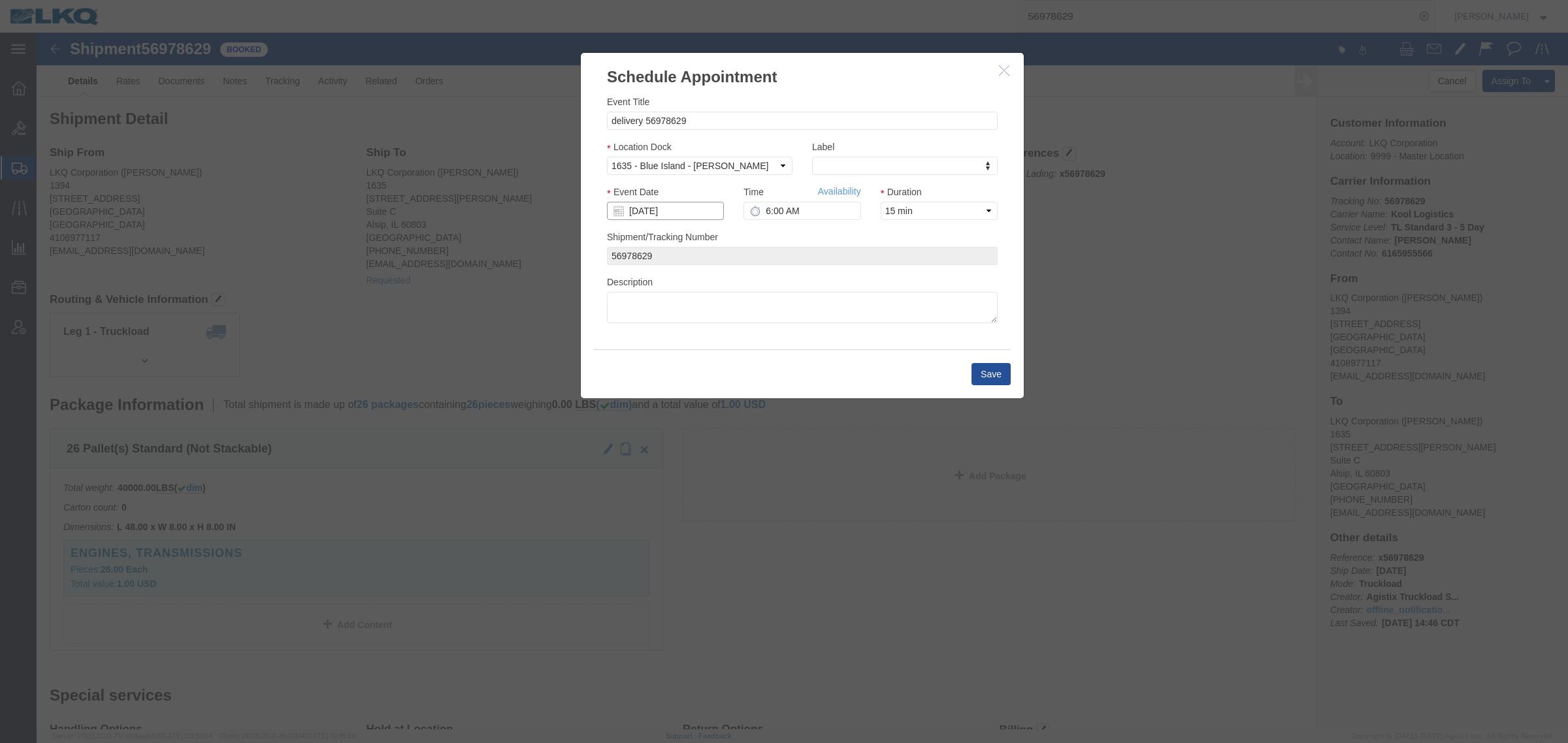
click input "10/03/2025"
click td "2"
click link "Availability"
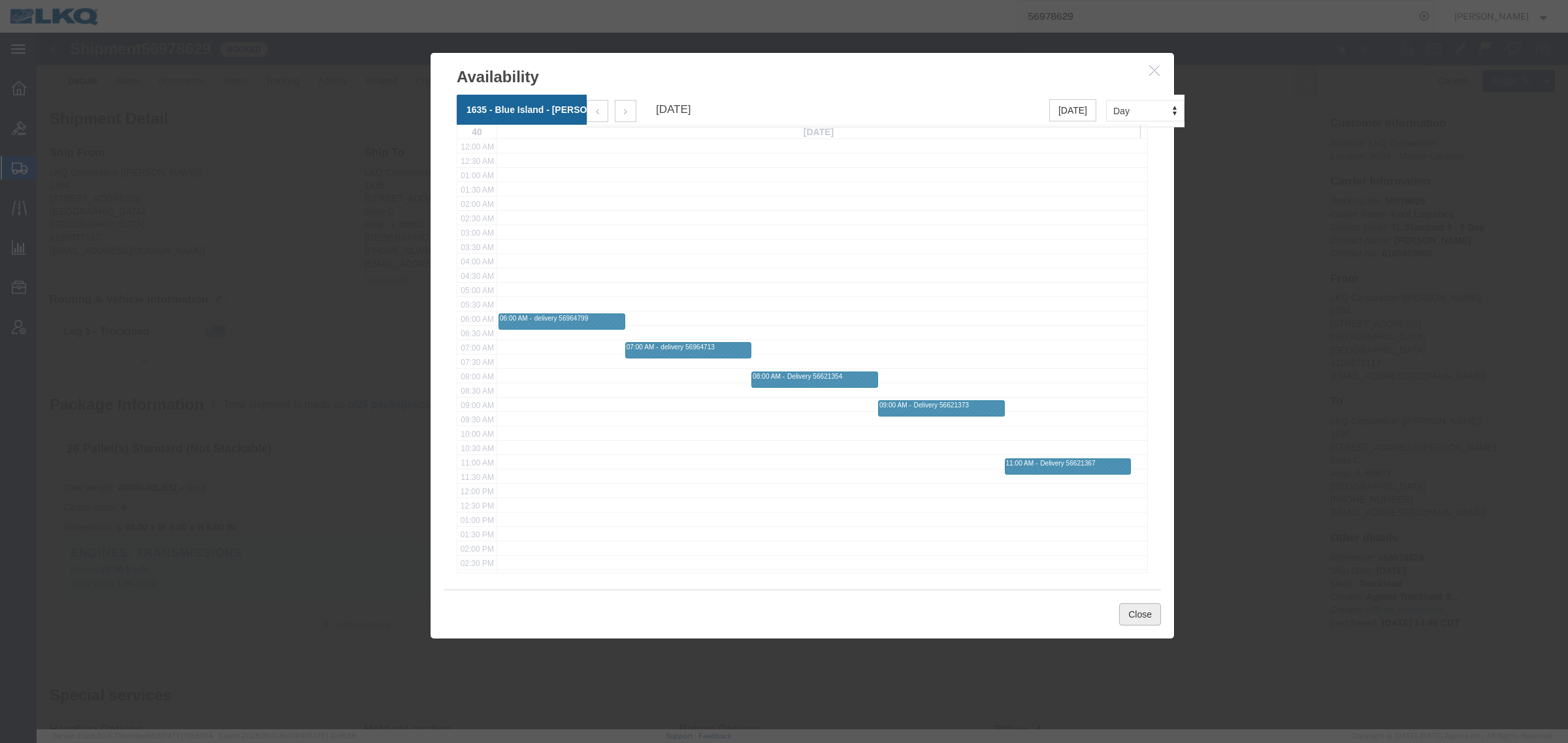
click button "Close"
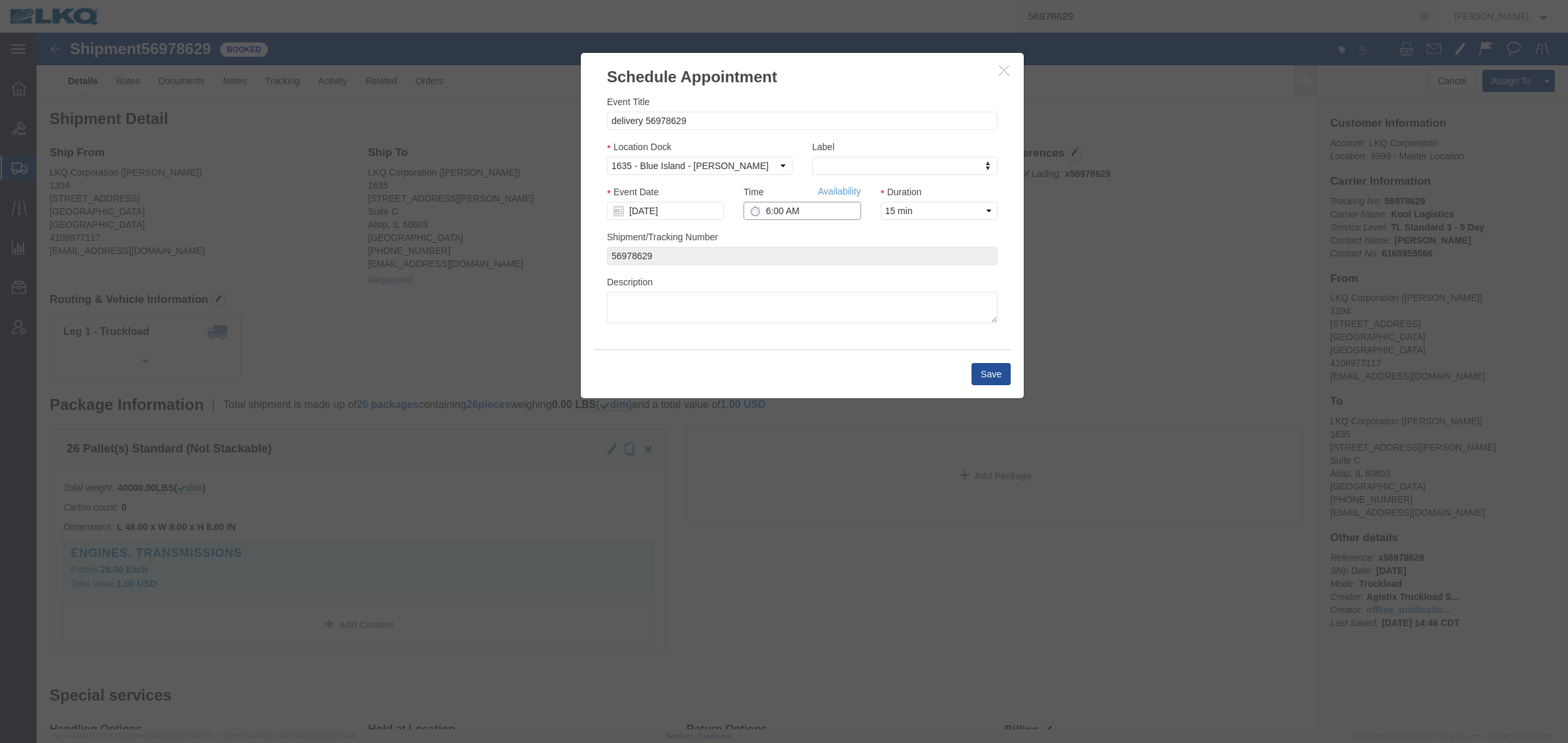
click input "6:00 AM"
type input "12:00 PM"
click button "Save"
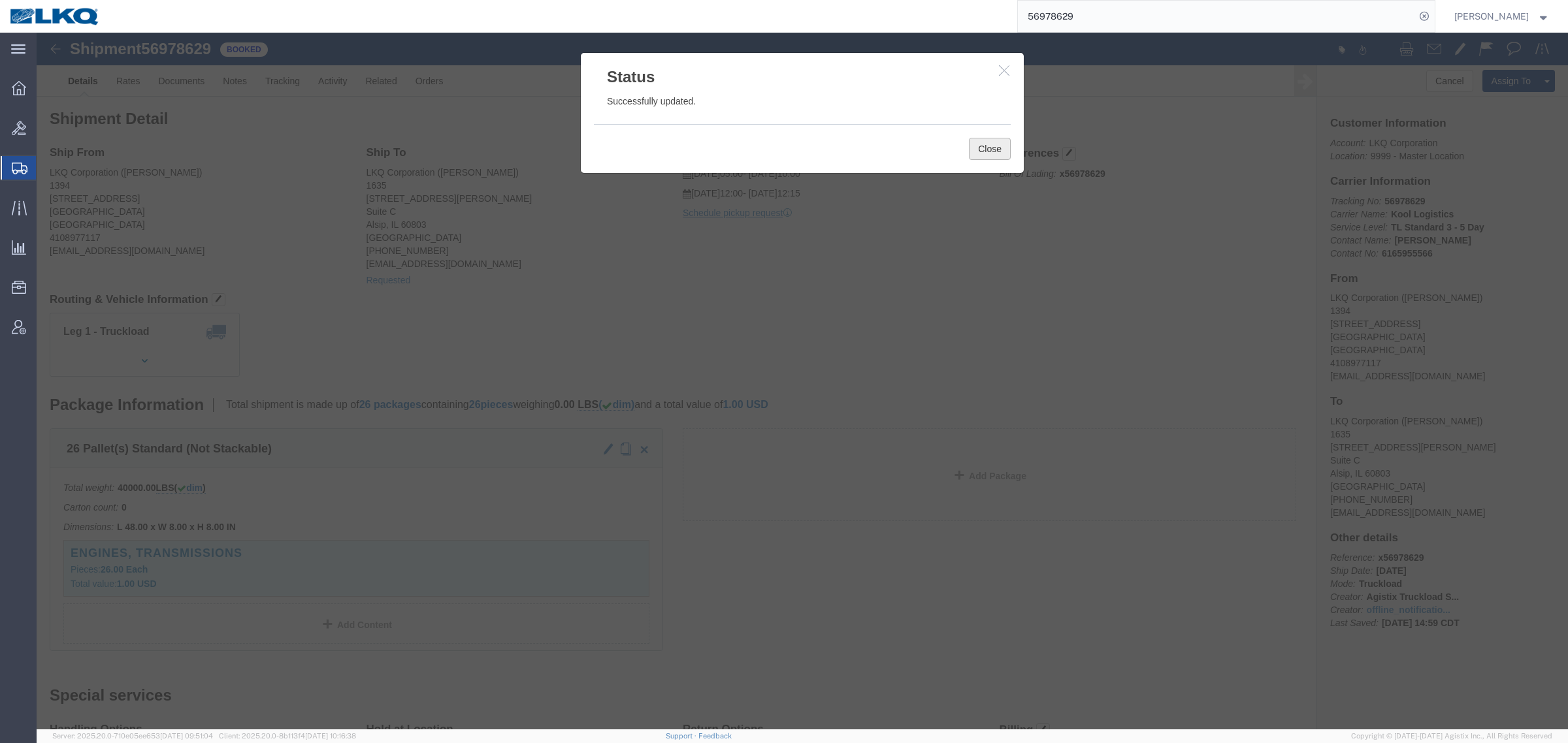
click button "Close"
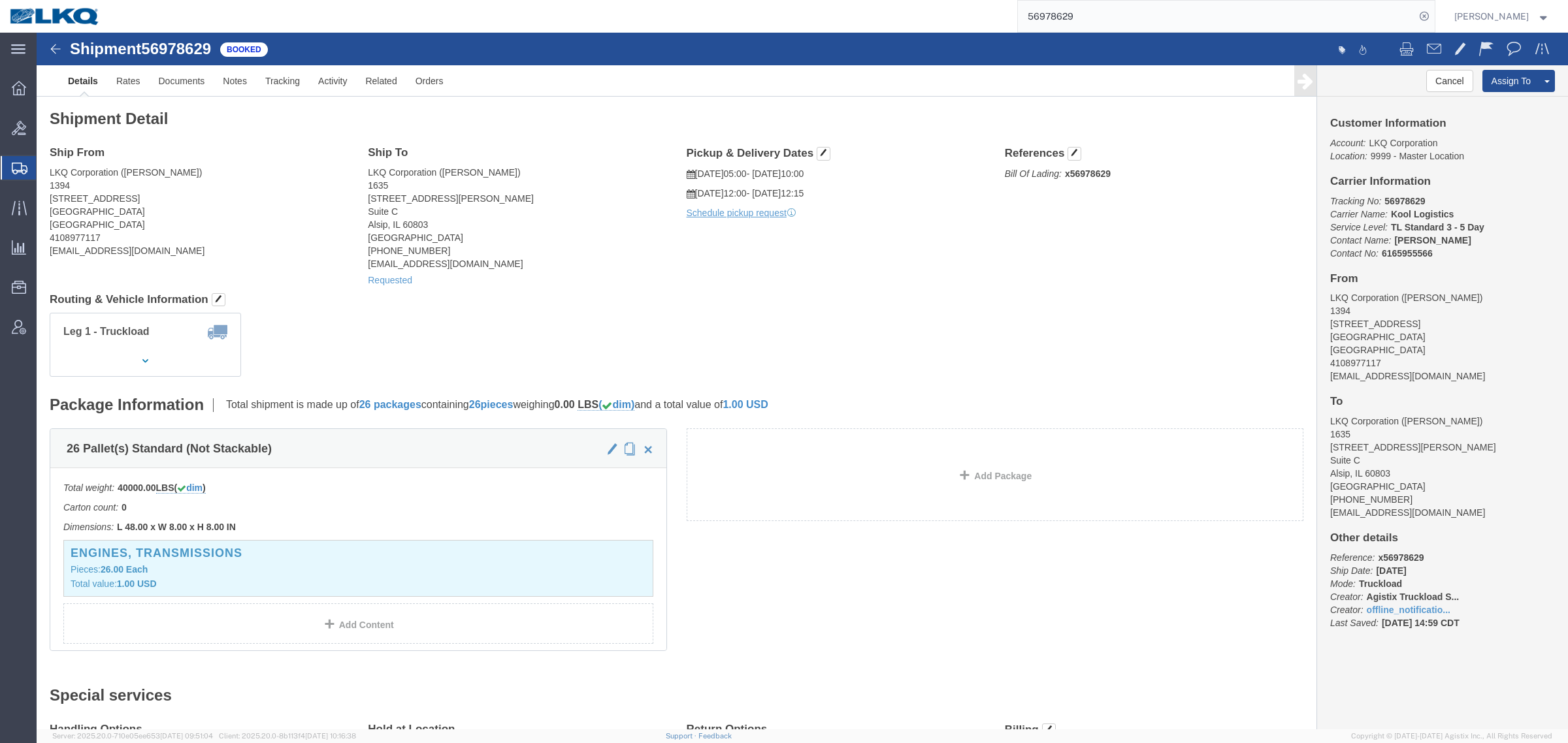
click div "Leg 1 - Truckload Vehicle 1: Standard Dry Van (53 Feet) Number of trucks: 1"
click address "LKQ Corporation (Robert Benette) 1635 11800 S. Austin Ave. Suite C Alsip, IL 60…"
drag, startPoint x: 509, startPoint y: 278, endPoint x: 672, endPoint y: 241, distance: 167.1
click div "Shipment Detail Ship From LKQ Corporation (Adam Beatty) 1394 4803 Hollins Ferry…"
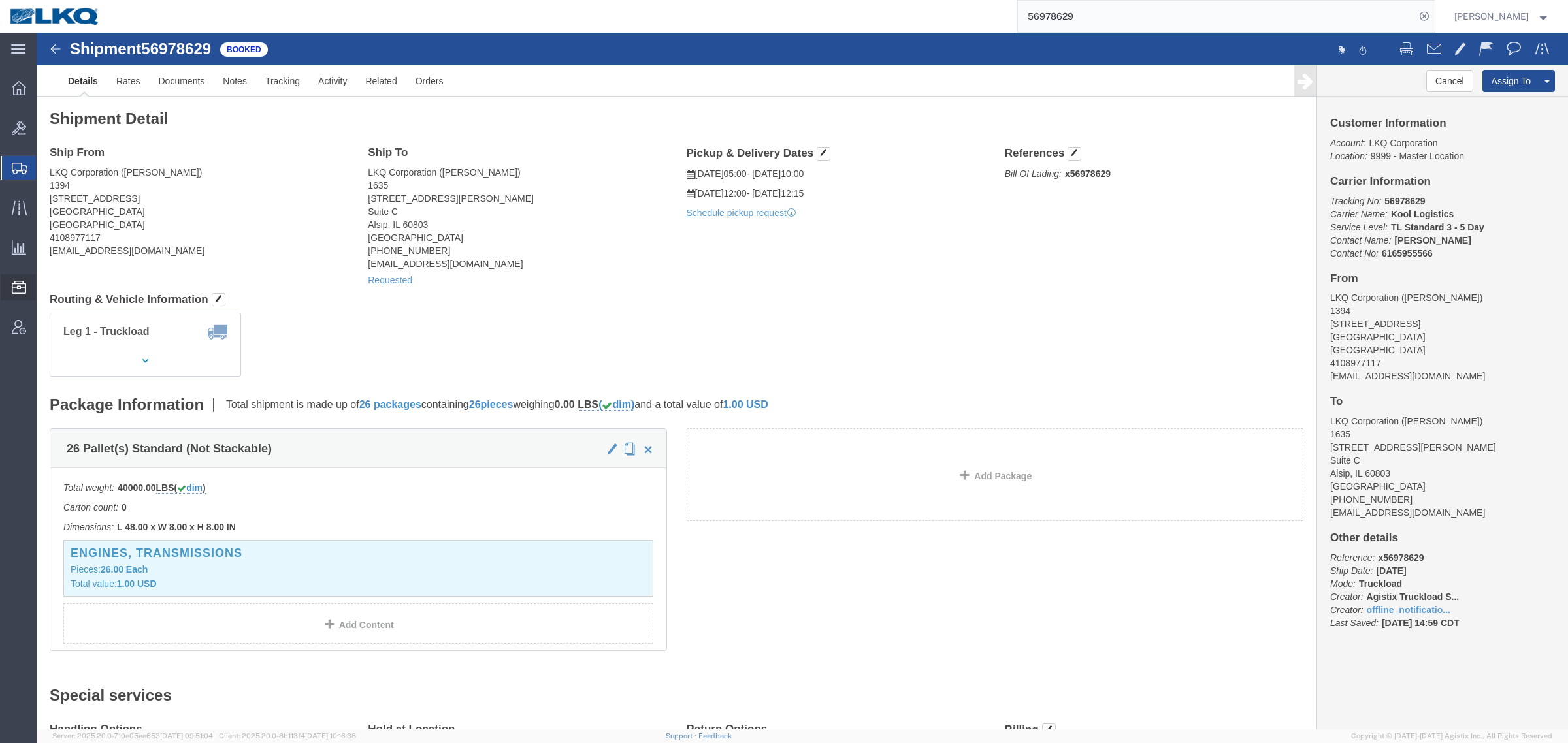
click at [0, 0] on span "Location Appointment" at bounding box center [0, 0] width 0 height 0
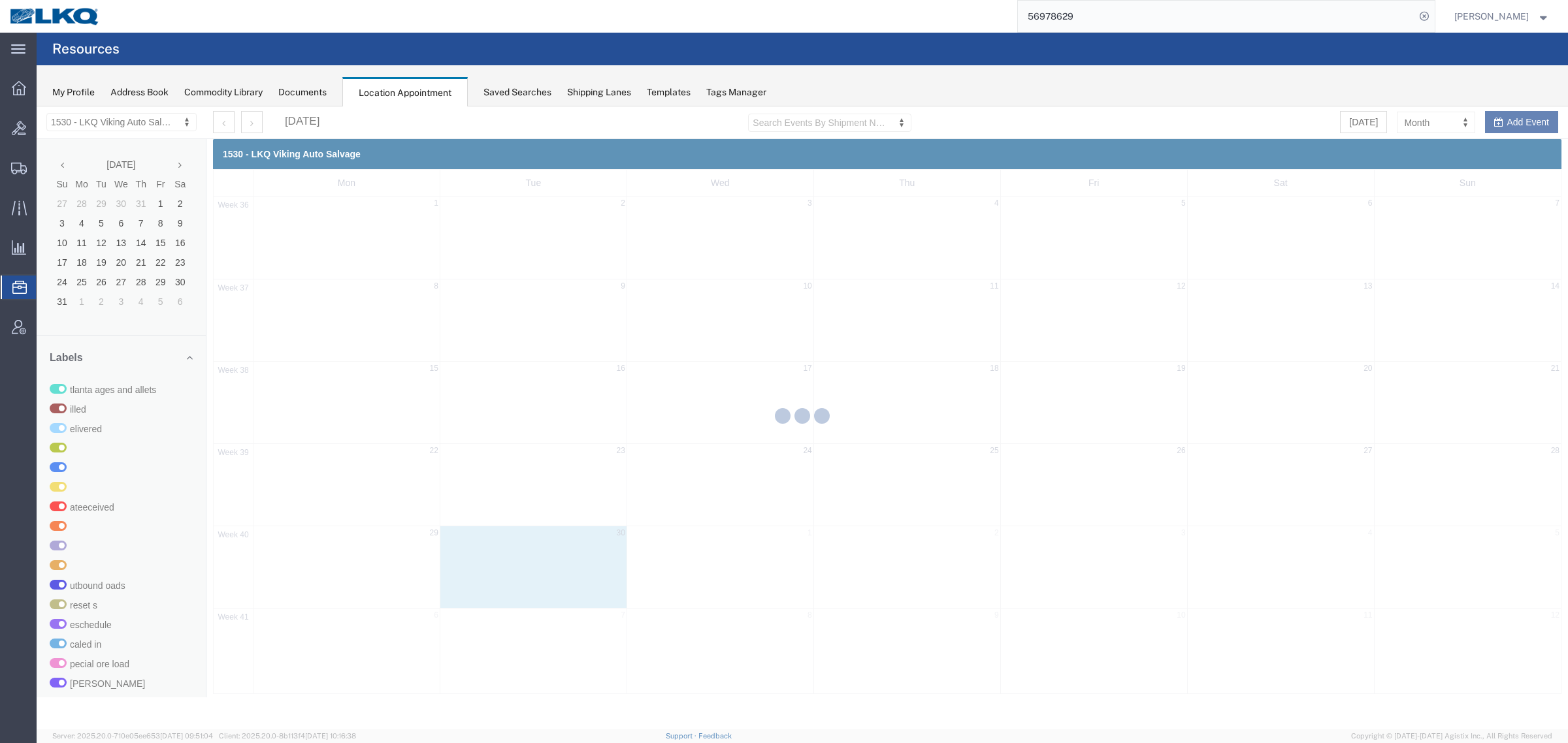
click at [134, 125] on div at bounding box center [802, 418] width 1531 height 623
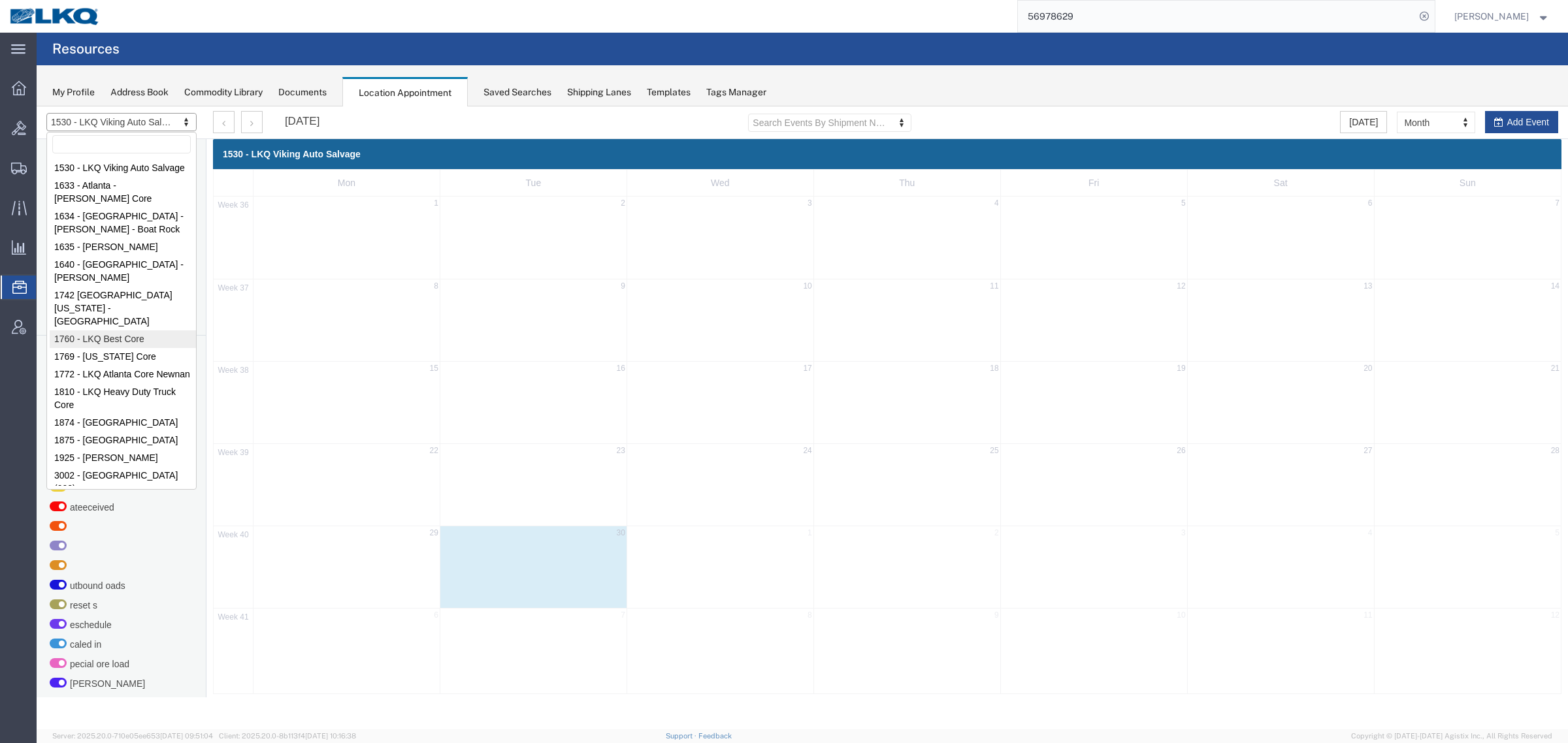
select select "27634"
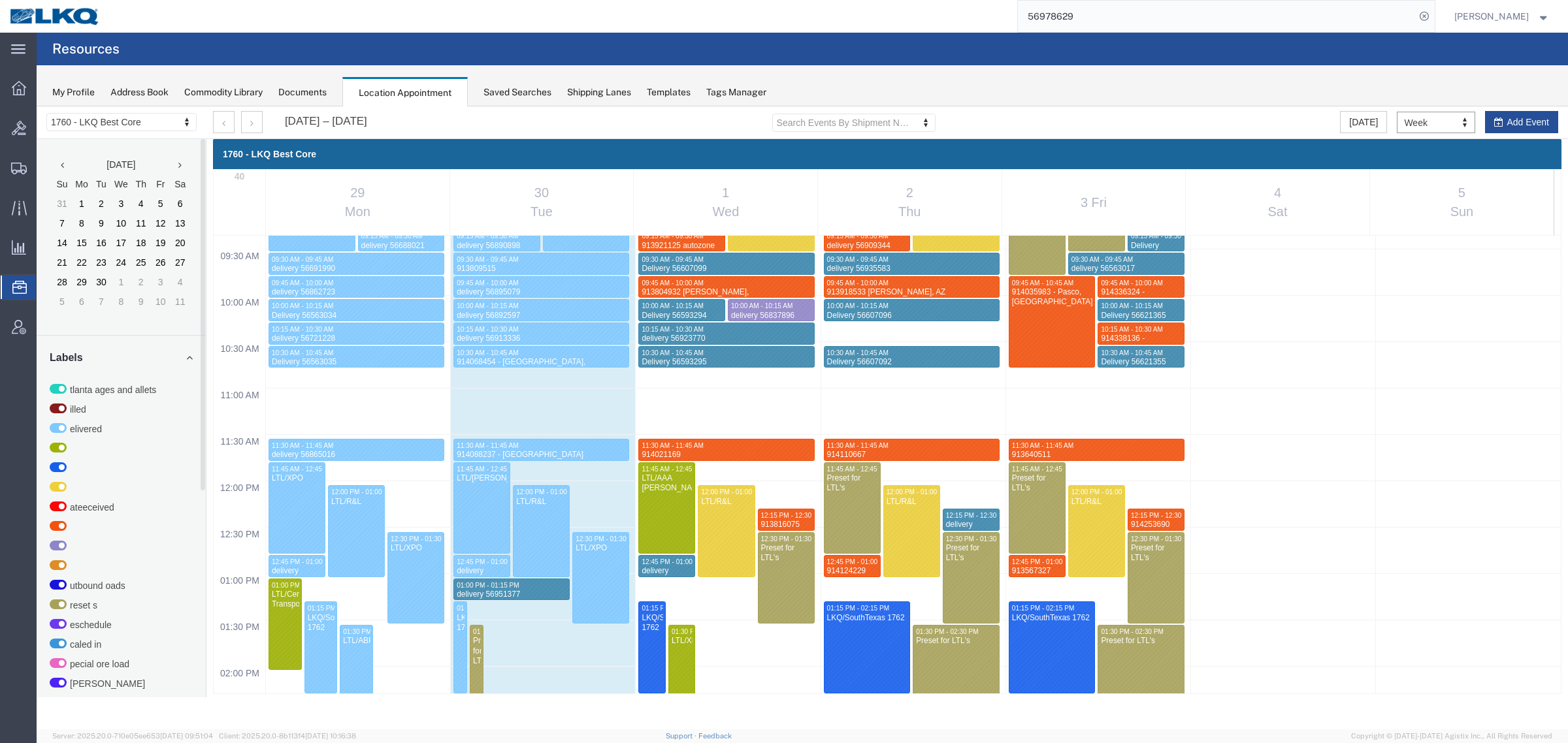
scroll to position [885, 0]
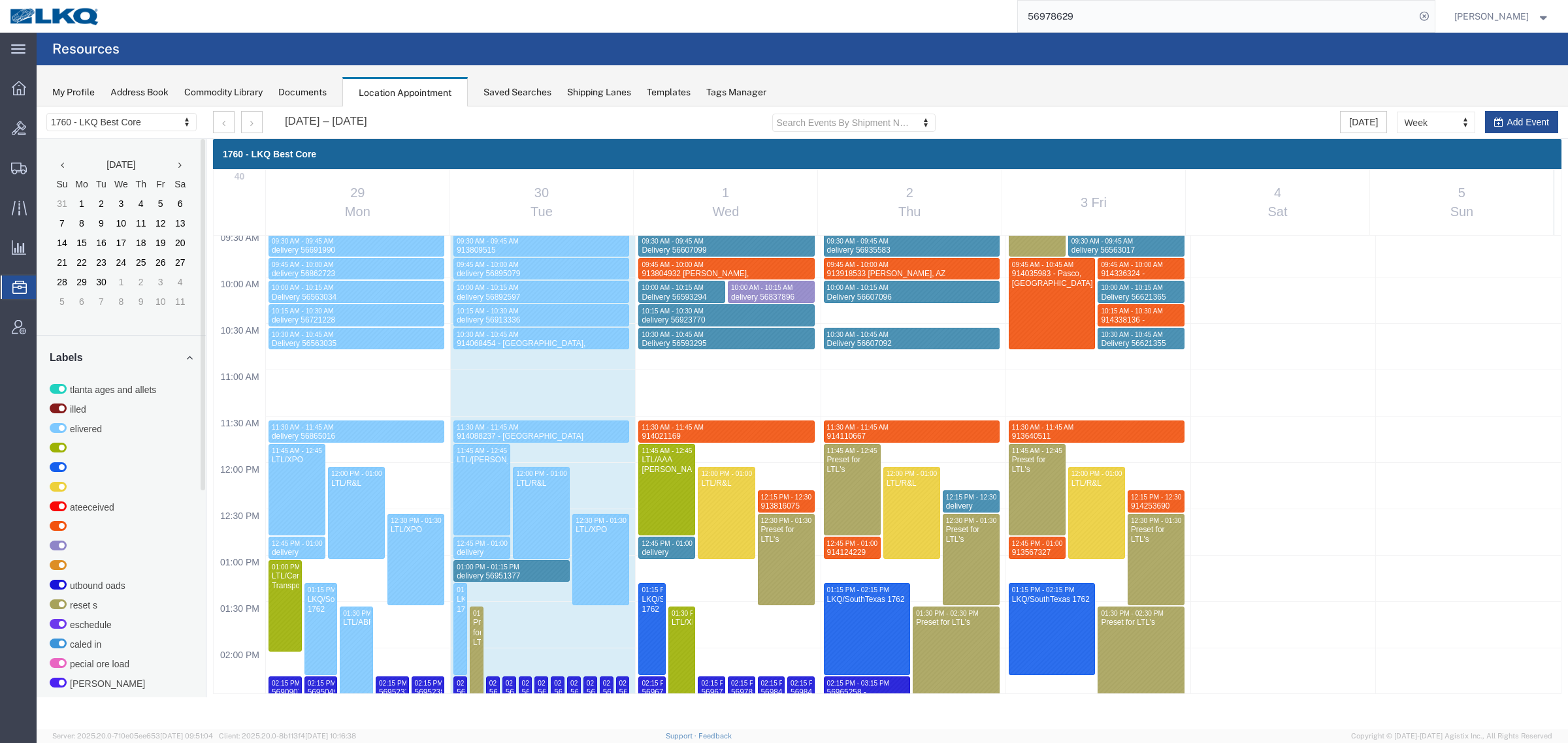
click at [886, 321] on div "12:00 AM 12:30 AM 01:00 AM 01:30 AM 02:00 AM 02:30 AM 03:00 AM 03:30 AM 04:00 A…" at bounding box center [887, 462] width 1347 height 2224
select select "1"
select select
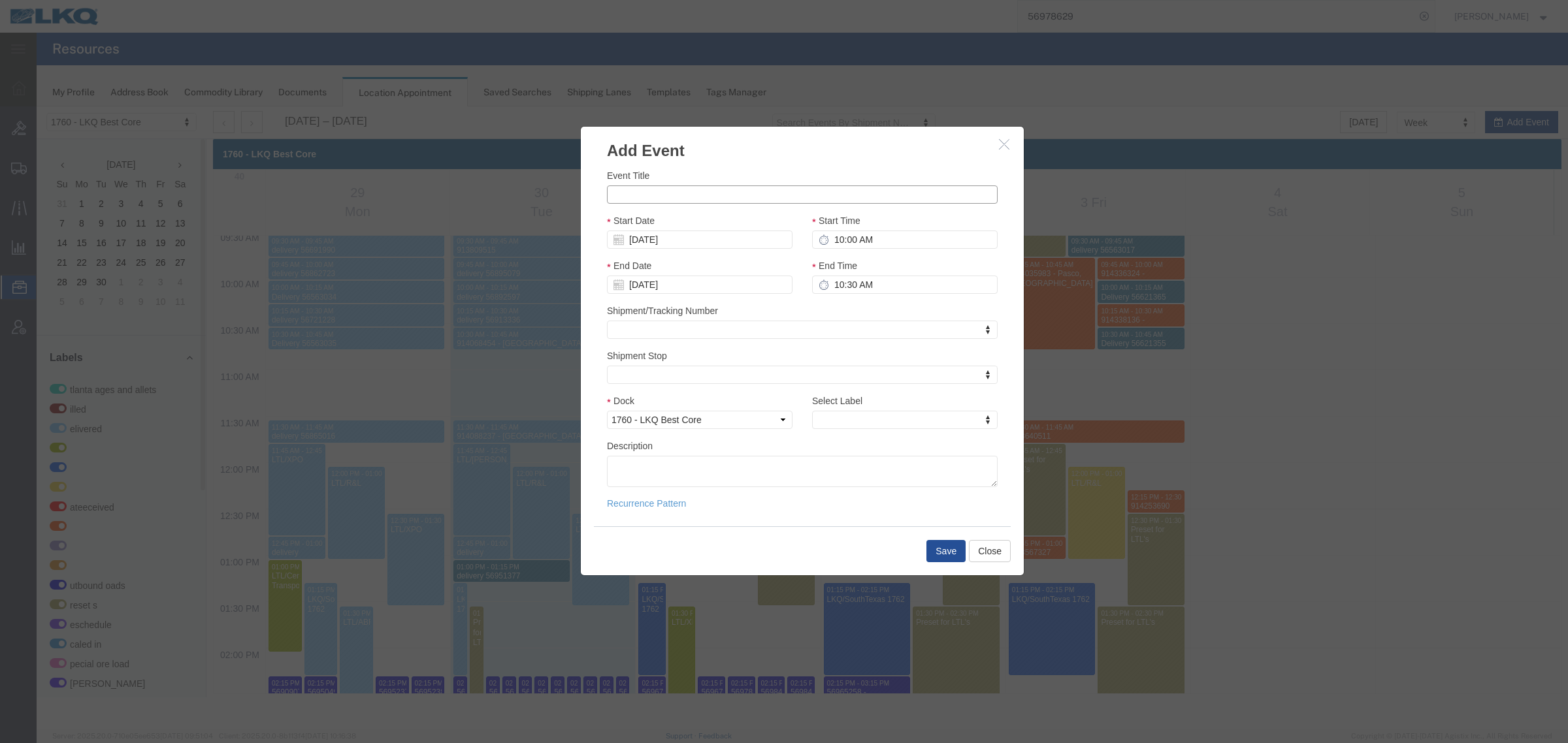
click at [686, 197] on input "Event Title" at bounding box center [802, 195] width 391 height 18
paste input "914110042"
type input "914110042 - Autozone - CFI"
click at [869, 242] on input "10:00 AM" at bounding box center [905, 239] width 186 height 18
type input "10:15 AM"
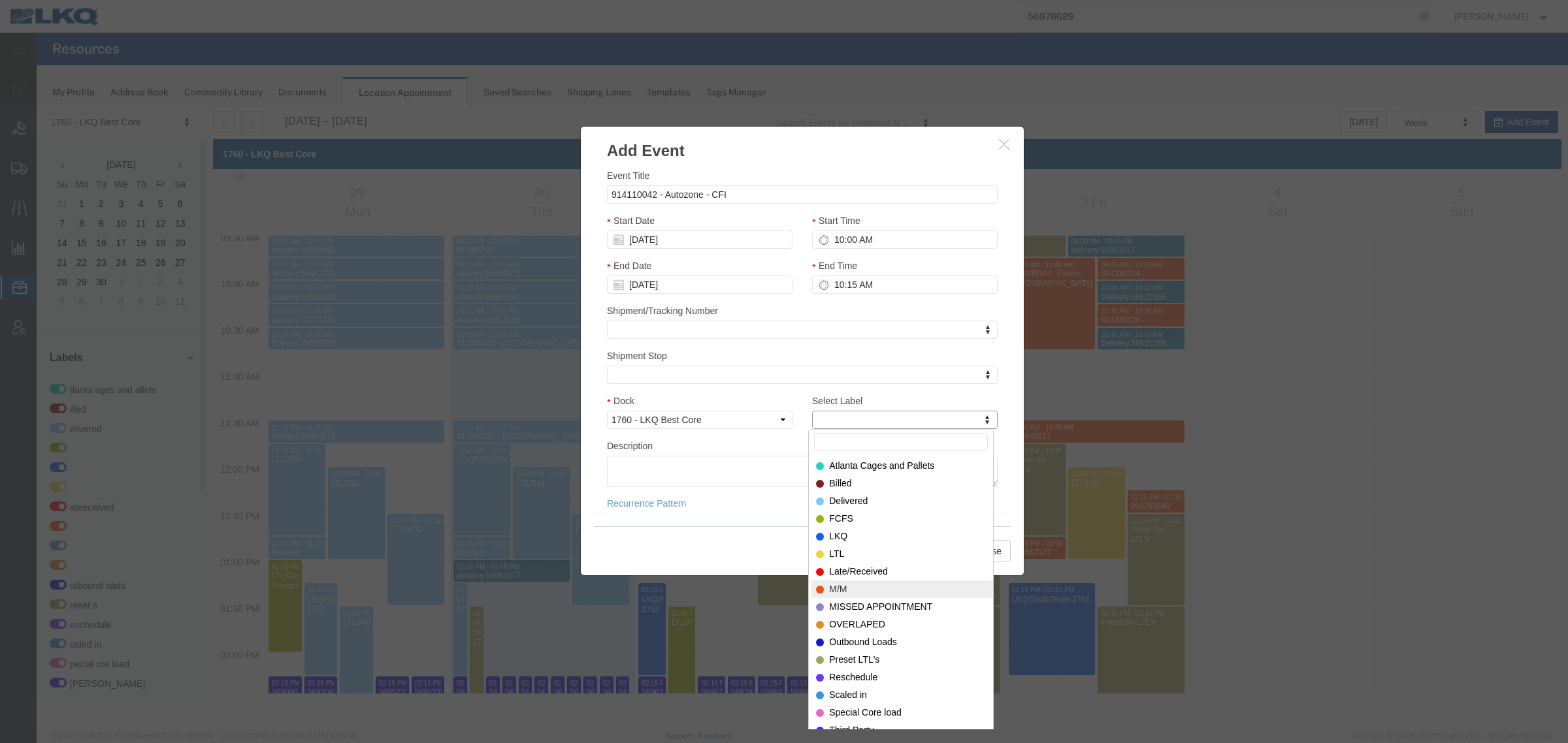
select select "24"
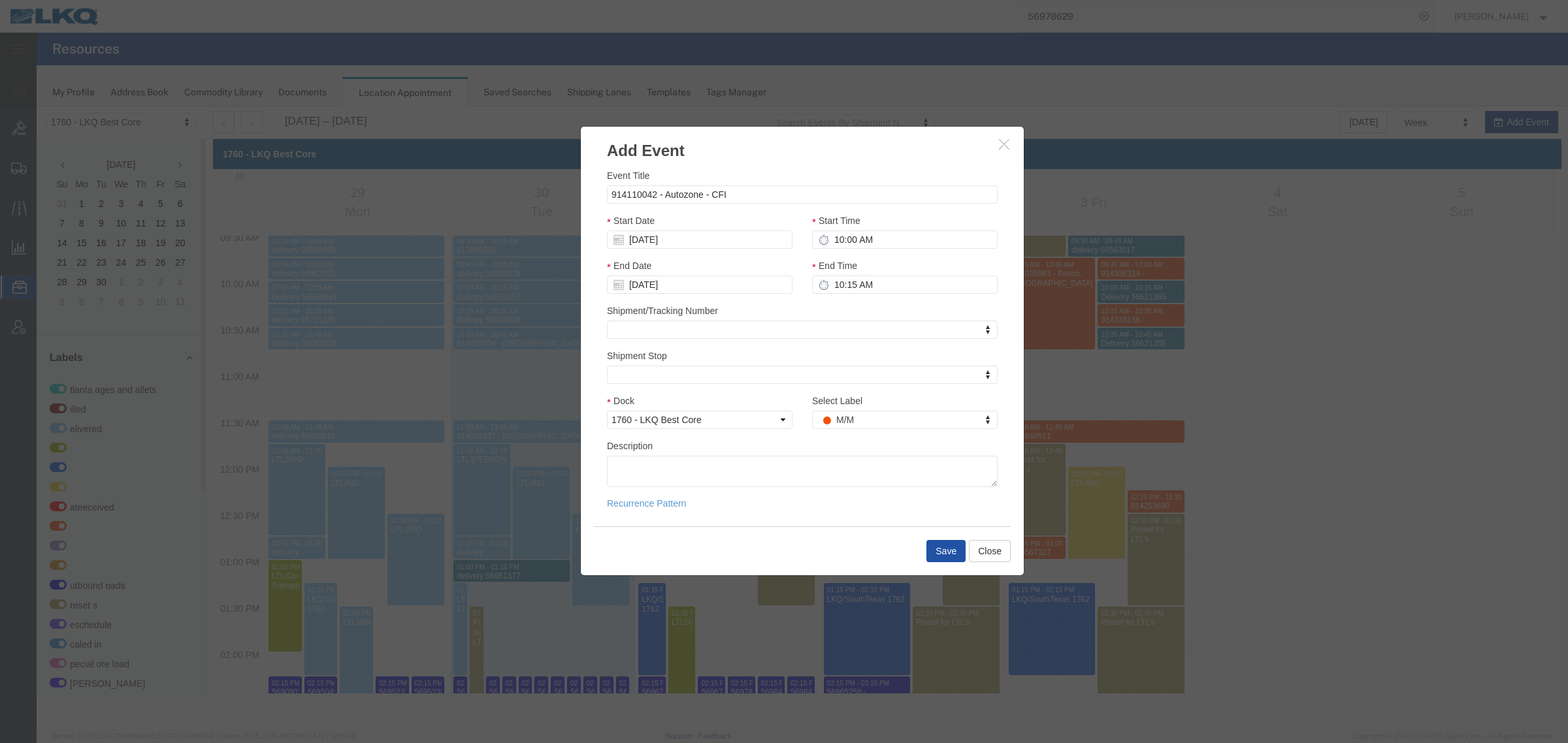
click at [934, 546] on button "Save" at bounding box center [946, 551] width 39 height 22
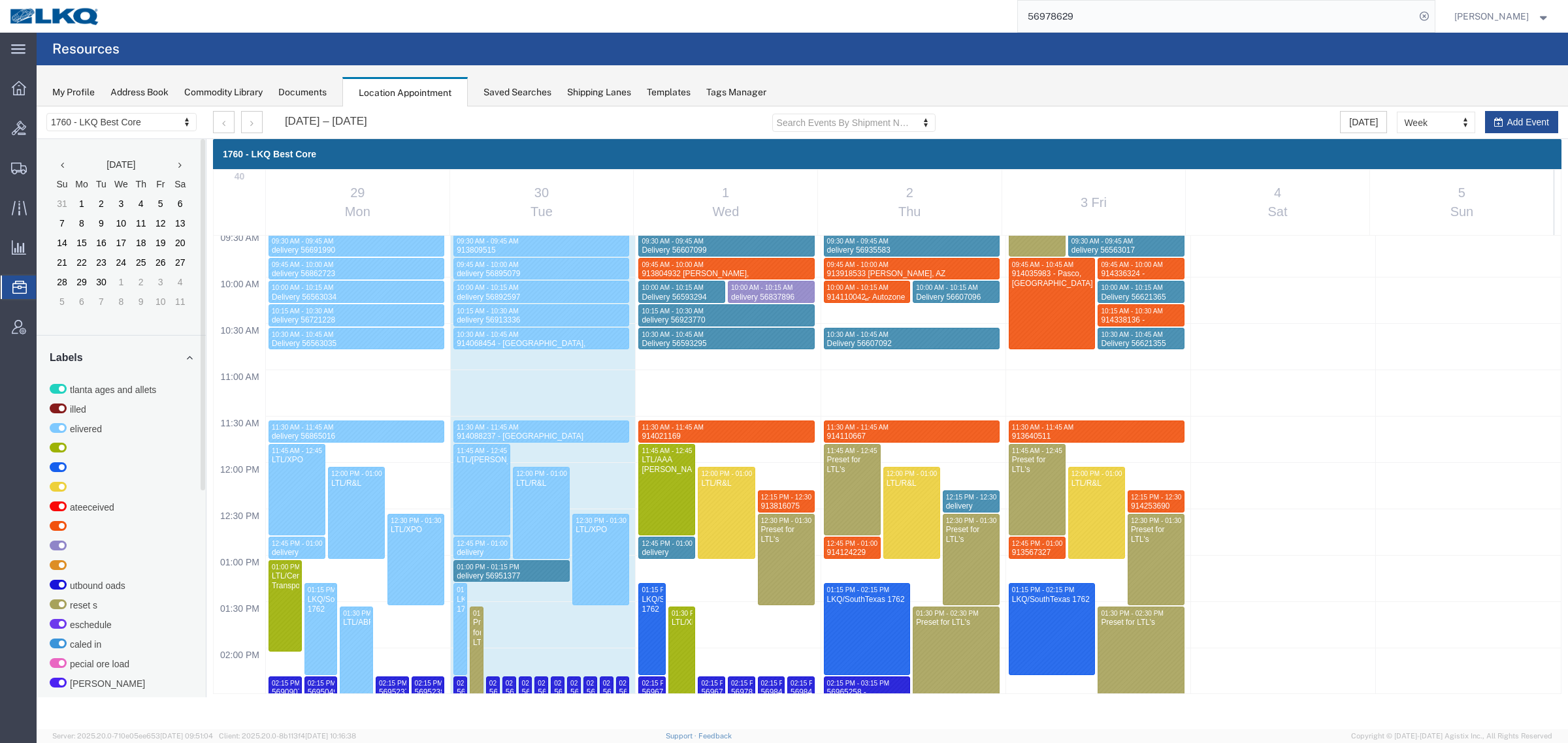
click at [880, 287] on span "10:00 AM - 10:15 AM" at bounding box center [857, 287] width 62 height 7
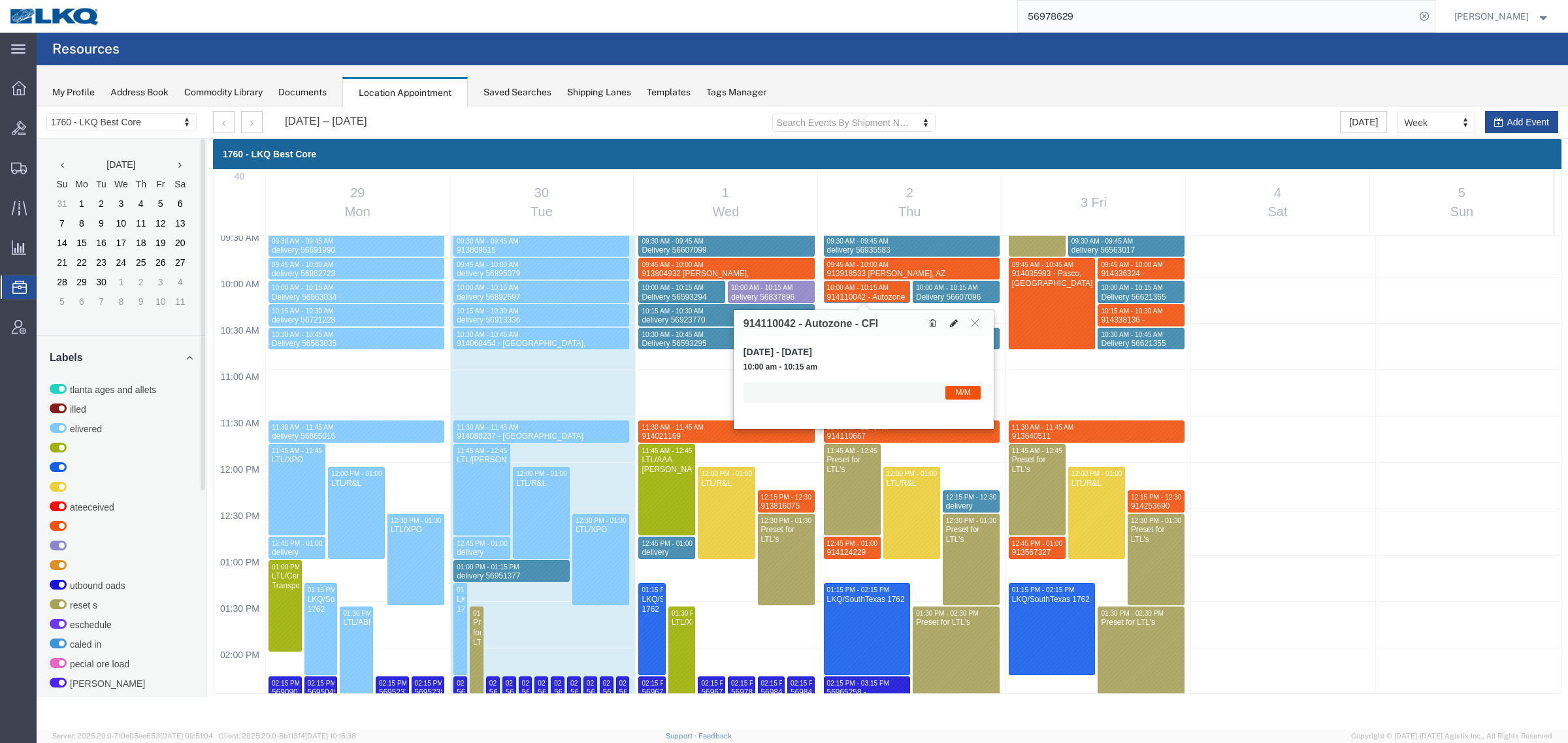
click at [947, 327] on button at bounding box center [954, 323] width 18 height 14
select select "1"
select select "24"
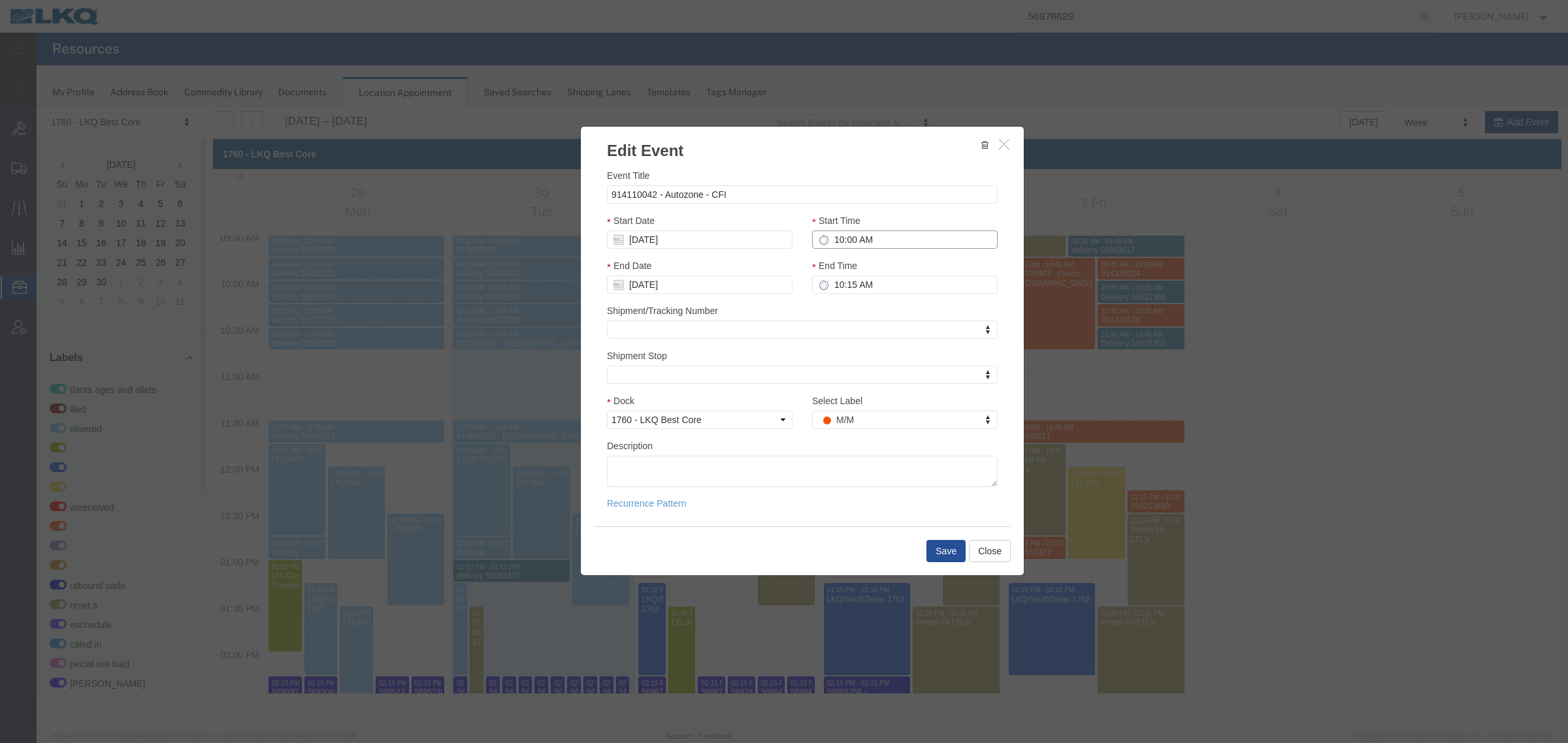
click at [869, 241] on input "10:00 AM" at bounding box center [905, 239] width 186 height 18
type input "10:15 AM"
type input "10:30 AM"
click at [943, 547] on button "Save" at bounding box center [946, 551] width 39 height 22
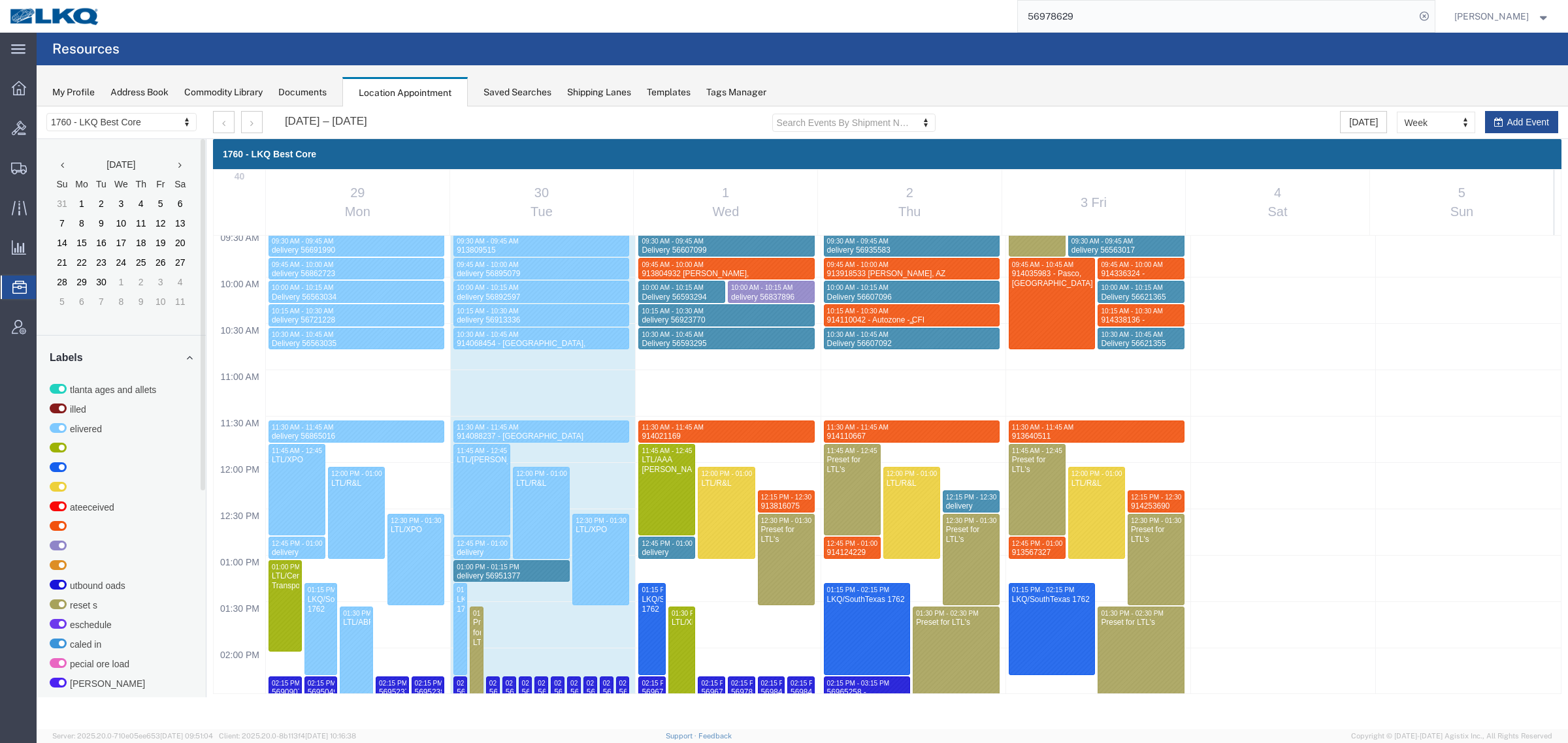
click at [874, 305] on div at bounding box center [912, 315] width 174 height 21
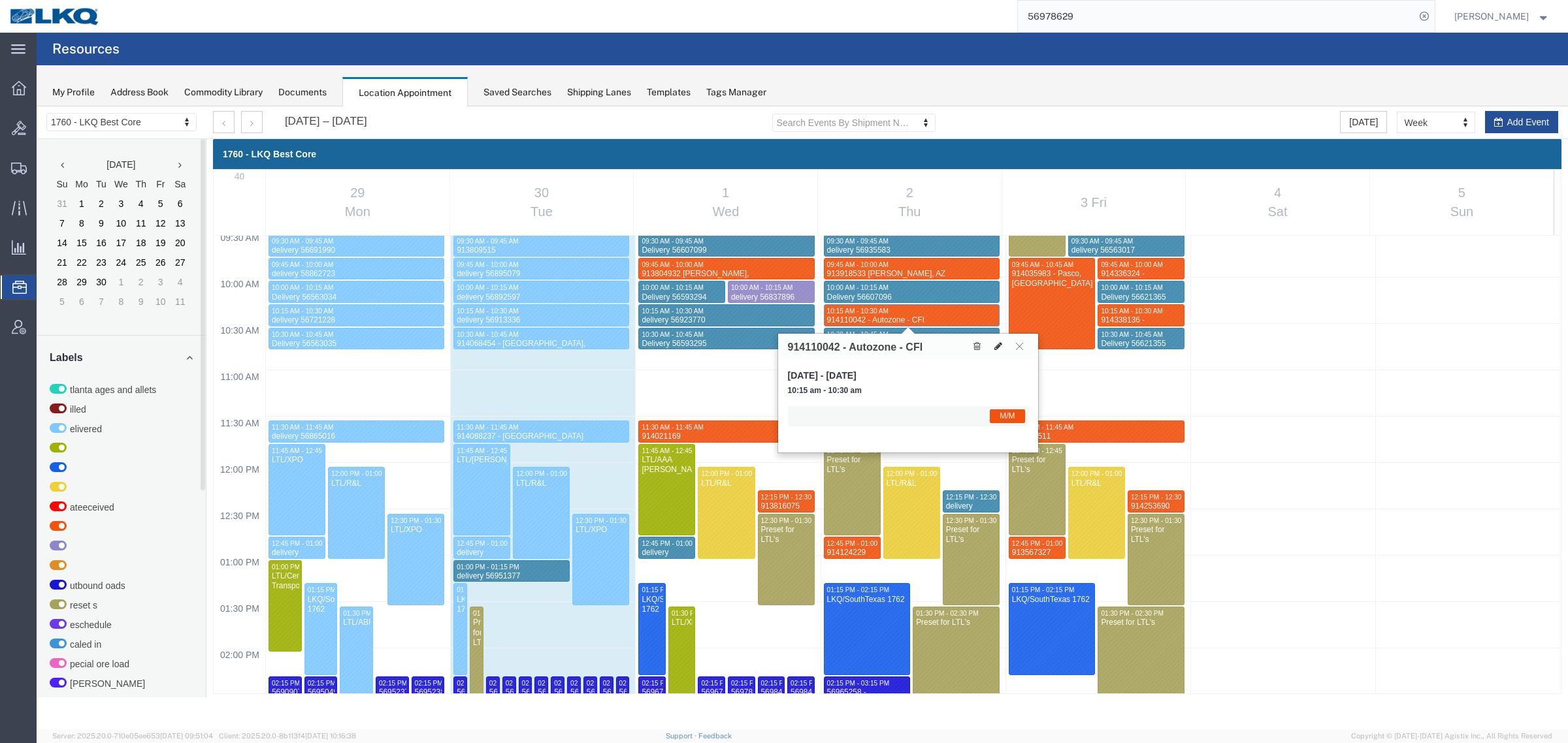
click at [992, 343] on button at bounding box center [998, 346] width 18 height 14
select select "1"
select select "24"
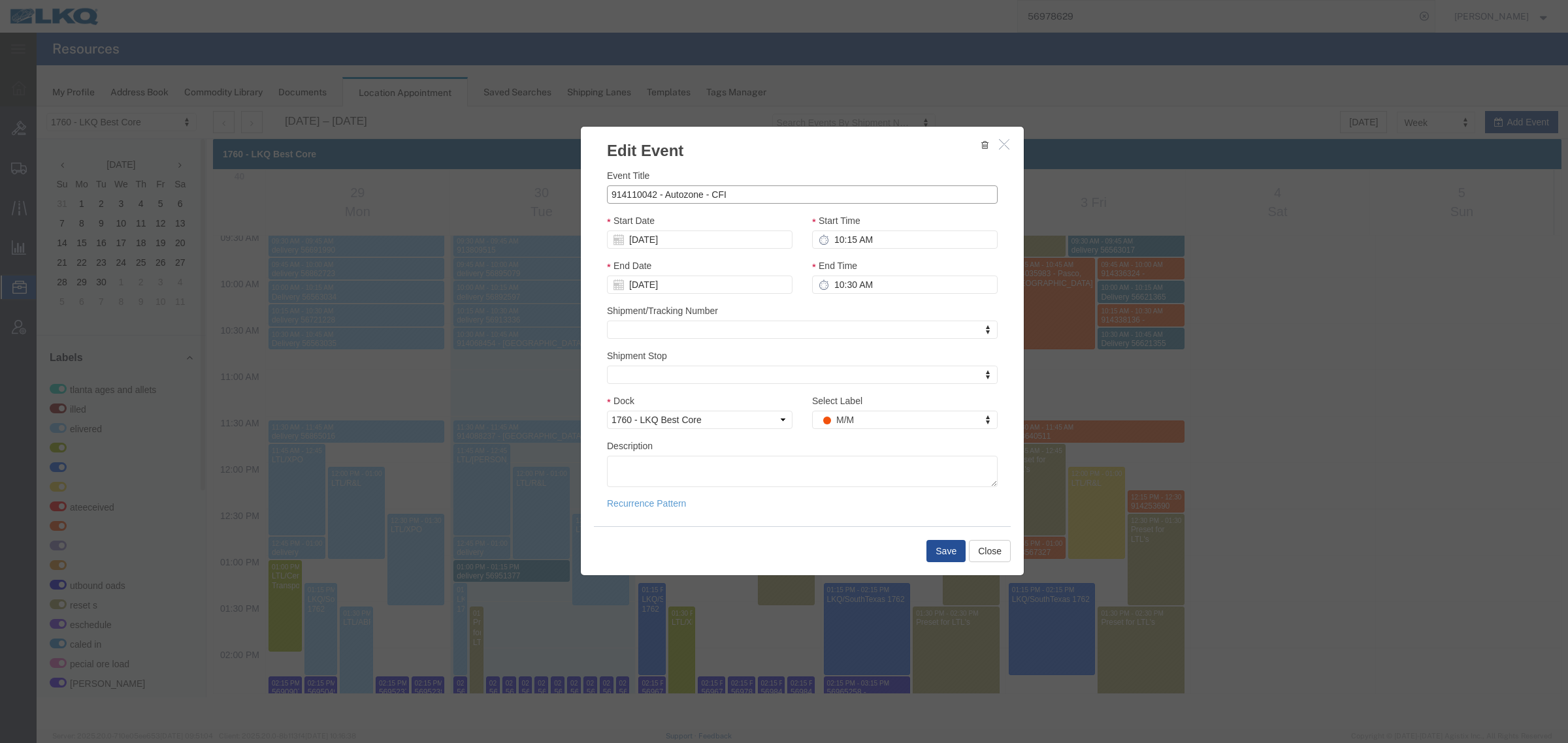
click at [762, 199] on input "914110042 - Autozone - CFI" at bounding box center [802, 195] width 391 height 18
click at [844, 191] on input "914110042 - Autozone - CFI" at bounding box center [802, 195] width 391 height 18
paste input "PO 39476"
click at [833, 190] on input "914110042 - Autozone - CFI PO 39476," at bounding box center [802, 195] width 391 height 18
paste input "PO 39479"
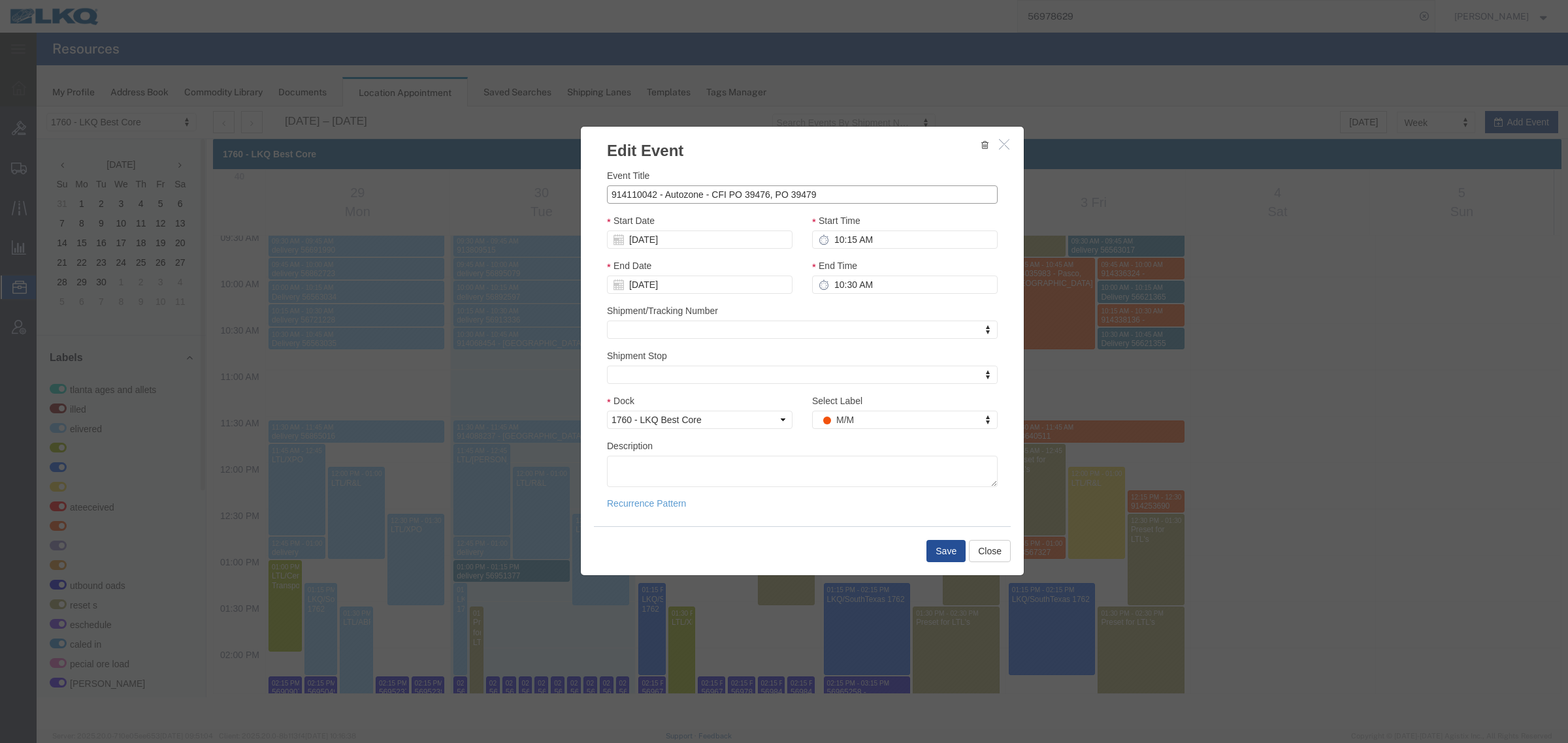
click at [725, 190] on input "914110042 - Autozone - CFI PO 39476, PO 39479" at bounding box center [802, 195] width 391 height 18
click at [733, 150] on h3 "Edit Event" at bounding box center [802, 144] width 443 height 35
click at [726, 190] on input "914110042 - Autozone - CFI PO 39476, PO 39479" at bounding box center [802, 195] width 391 height 18
type input "914110042 - Autozone - CFI - PO 39476, PO 39479"
click at [945, 553] on button "Save" at bounding box center [946, 551] width 39 height 22
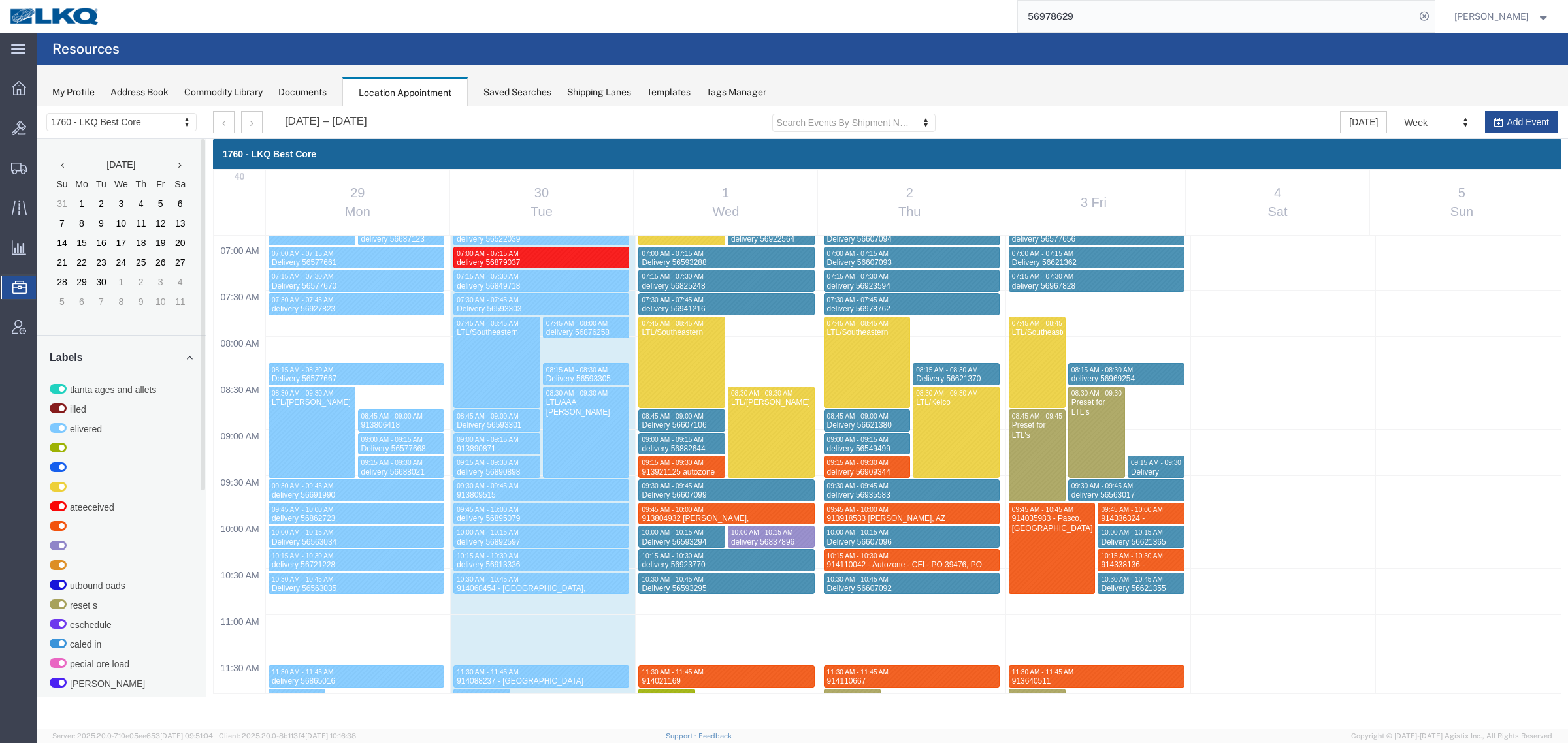
scroll to position [559, 0]
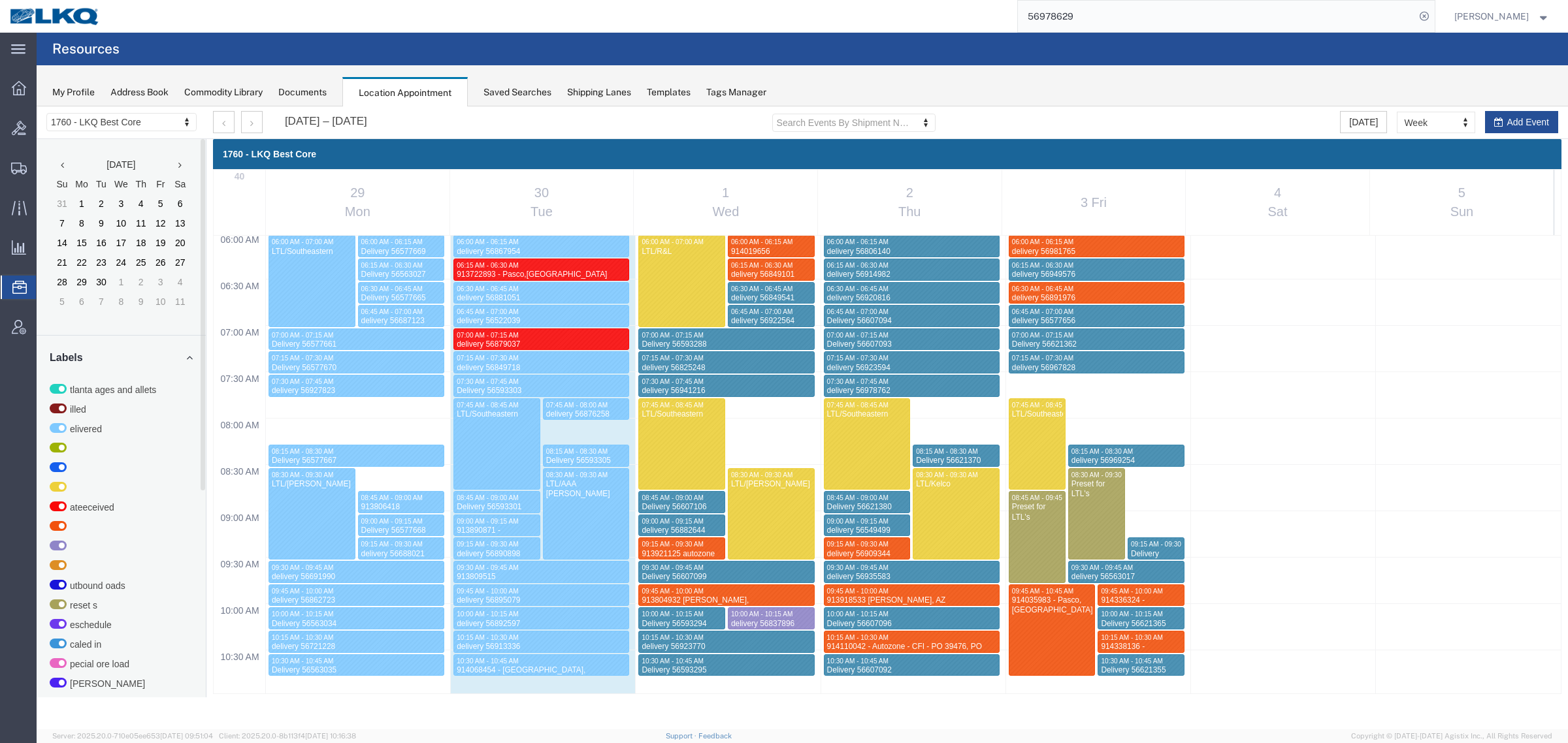
select select "1"
select select
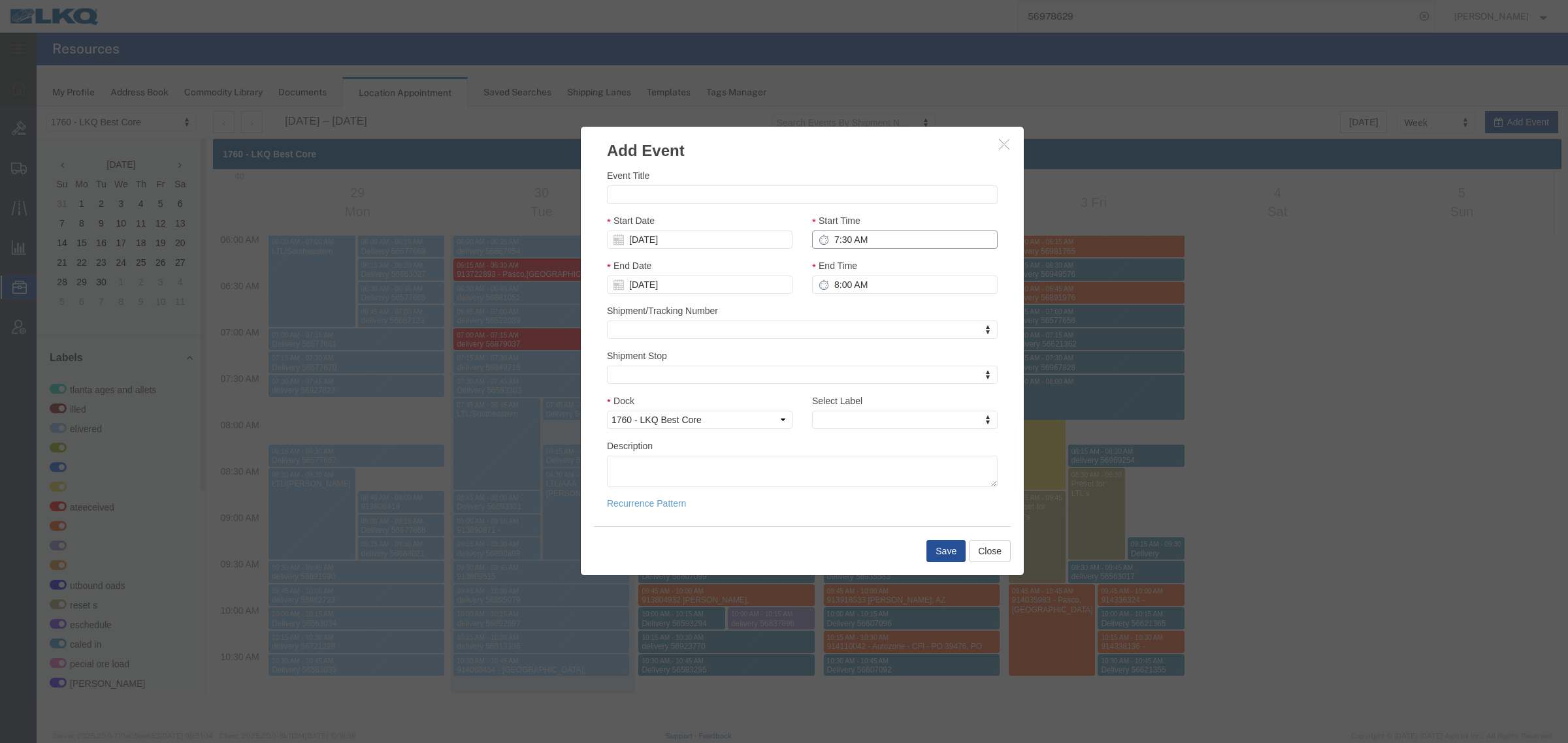
click at [870, 241] on input "7:30 AM" at bounding box center [905, 239] width 186 height 18
type input "7:45 AM"
click at [754, 186] on input "Event Title" at bounding box center [802, 195] width 391 height 18
paste input "914272813"
click at [779, 200] on input "914272813 - Autozone -" at bounding box center [802, 195] width 391 height 18
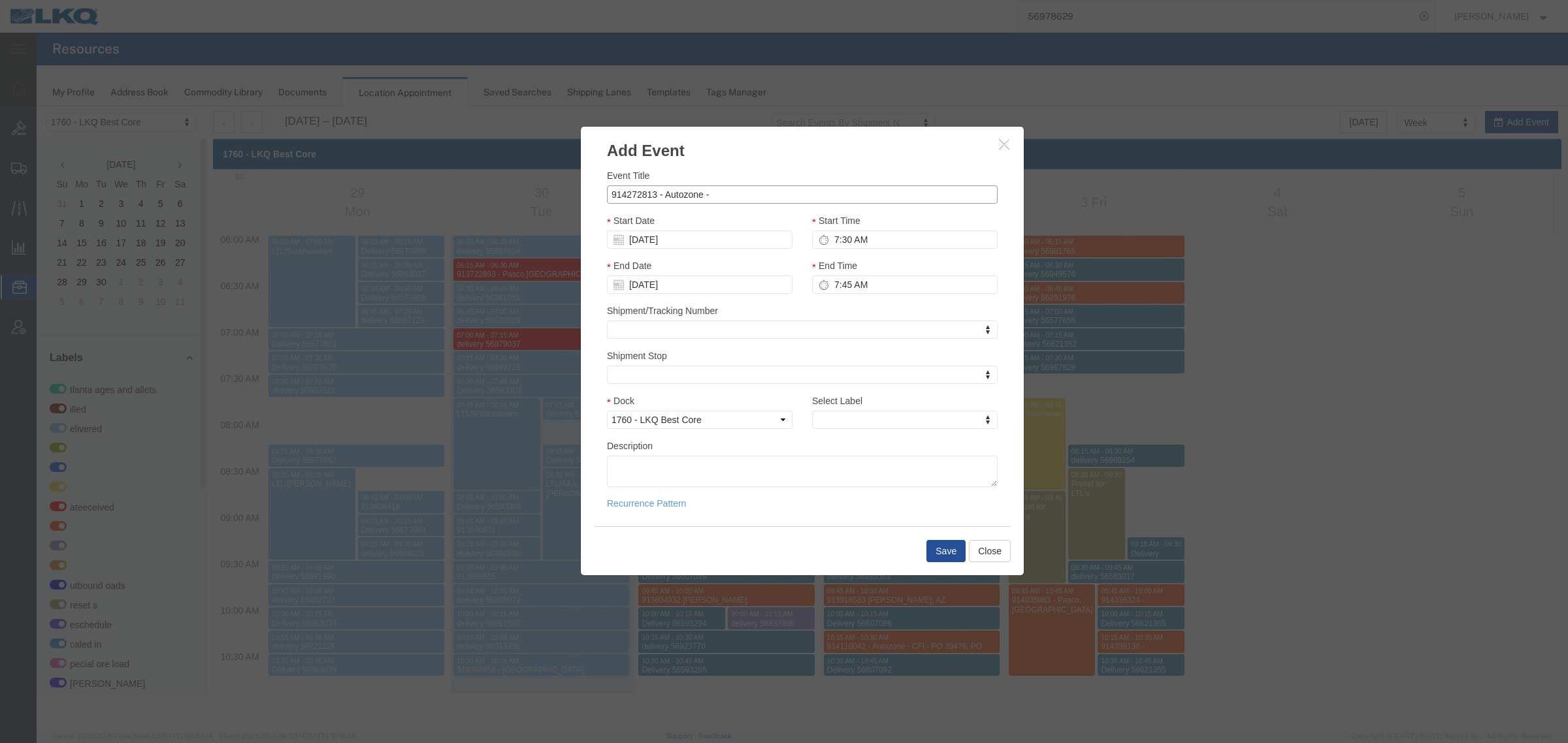
paste input "PO 39592"
type input "914272813 - Autozone - PO 39592 - CFI"
click at [838, 155] on h3 "Add Event" at bounding box center [802, 144] width 443 height 35
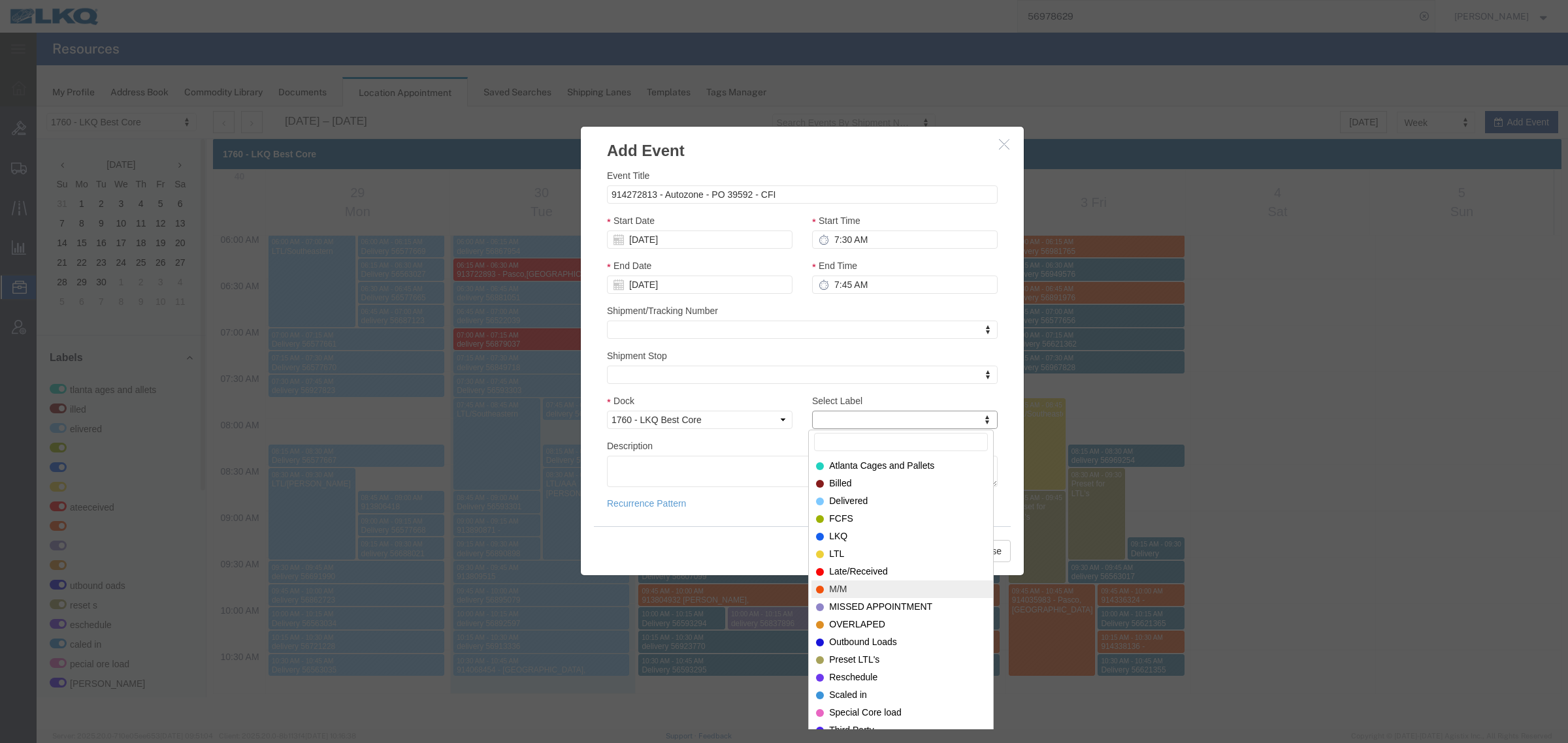
select select "24"
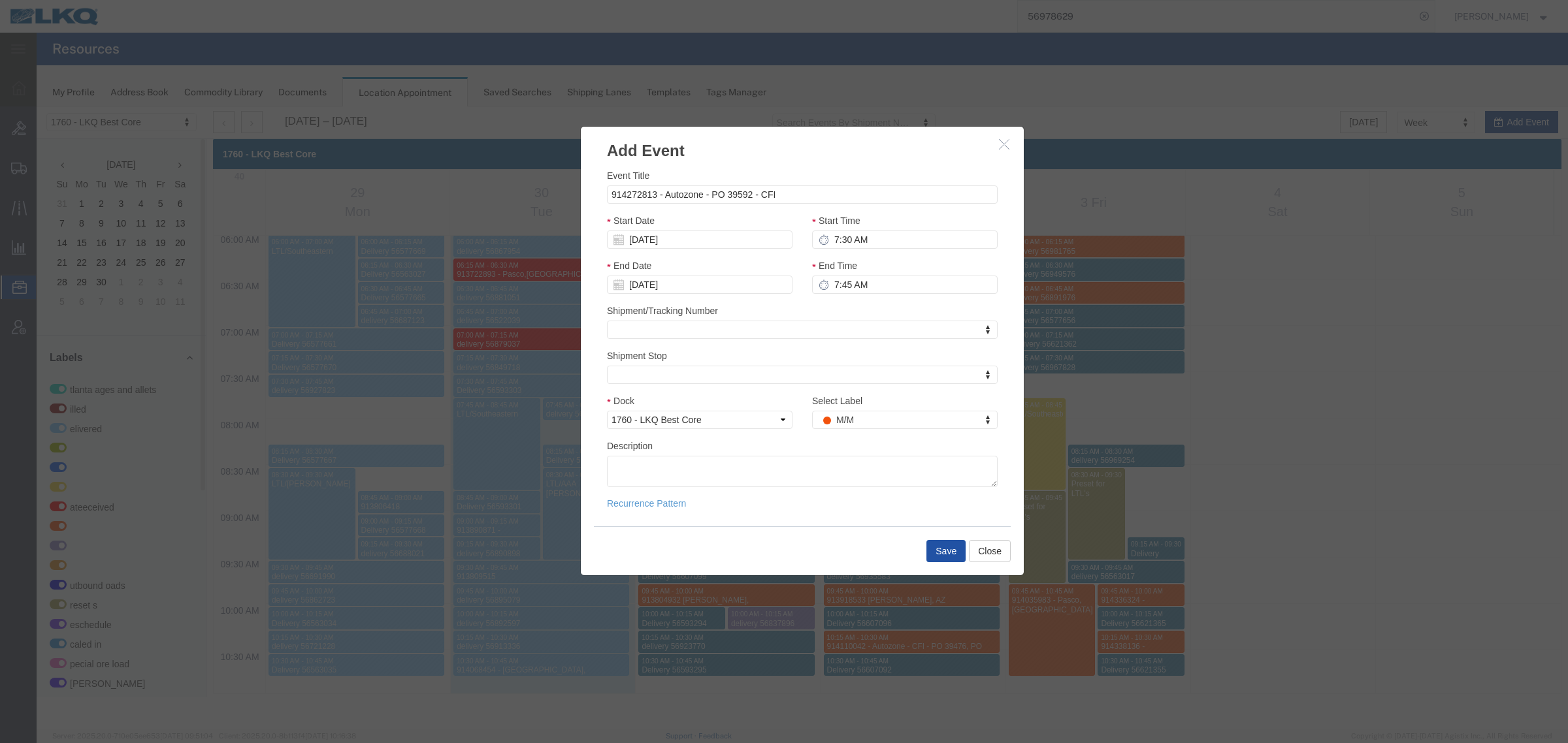
click at [939, 552] on button "Save" at bounding box center [946, 551] width 39 height 22
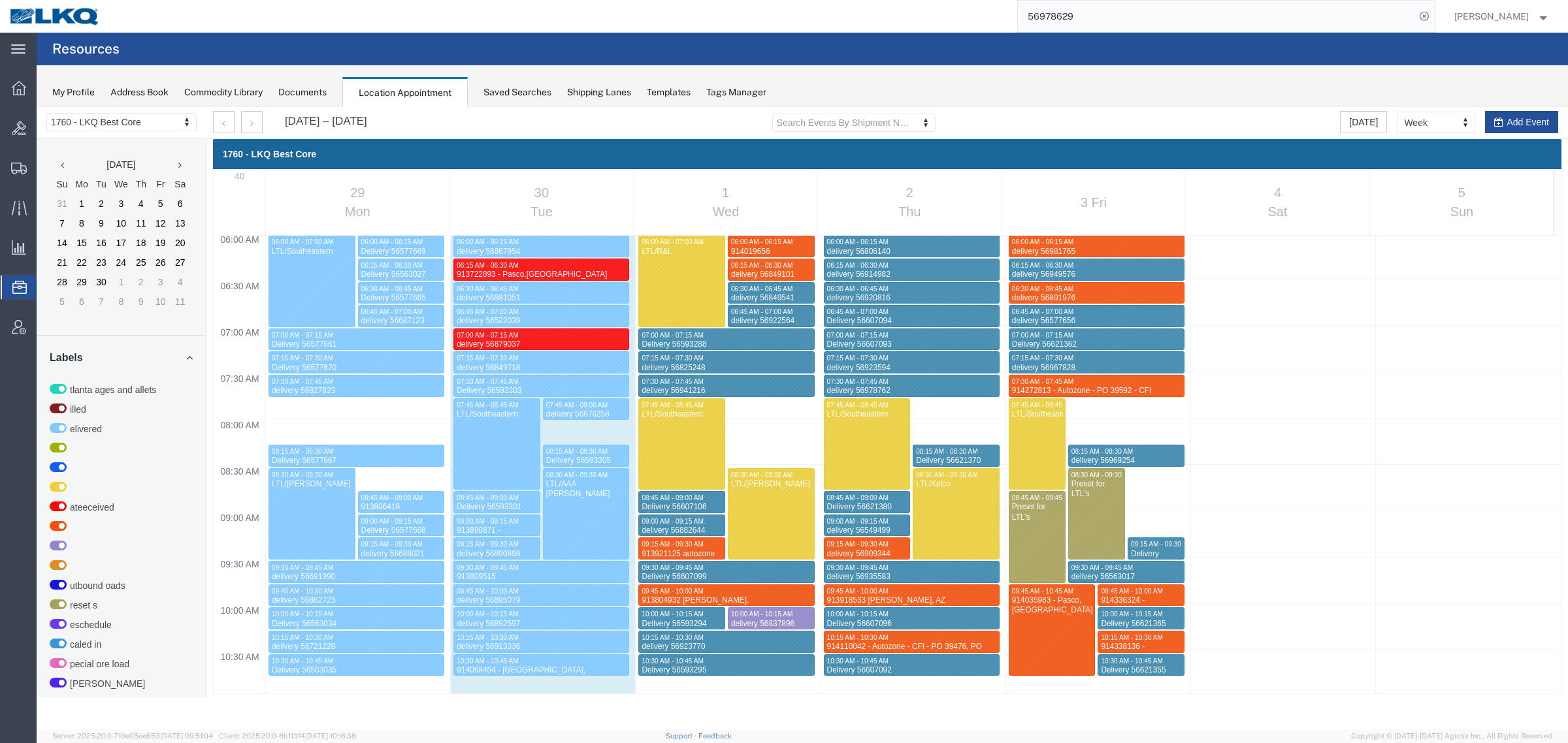
click at [1162, 85] on div "My Profile Address Book Commodity Library Documents Location Appointment Saved …" at bounding box center [802, 85] width 1531 height 41
click at [955, 165] on div "1760 - LKQ Best Core" at bounding box center [887, 154] width 1348 height 30
click at [975, 73] on div "My Profile Address Book Commodity Library Documents Location Appointment Saved …" at bounding box center [802, 85] width 1531 height 41
click at [1112, 14] on input "56978629" at bounding box center [1217, 16] width 397 height 31
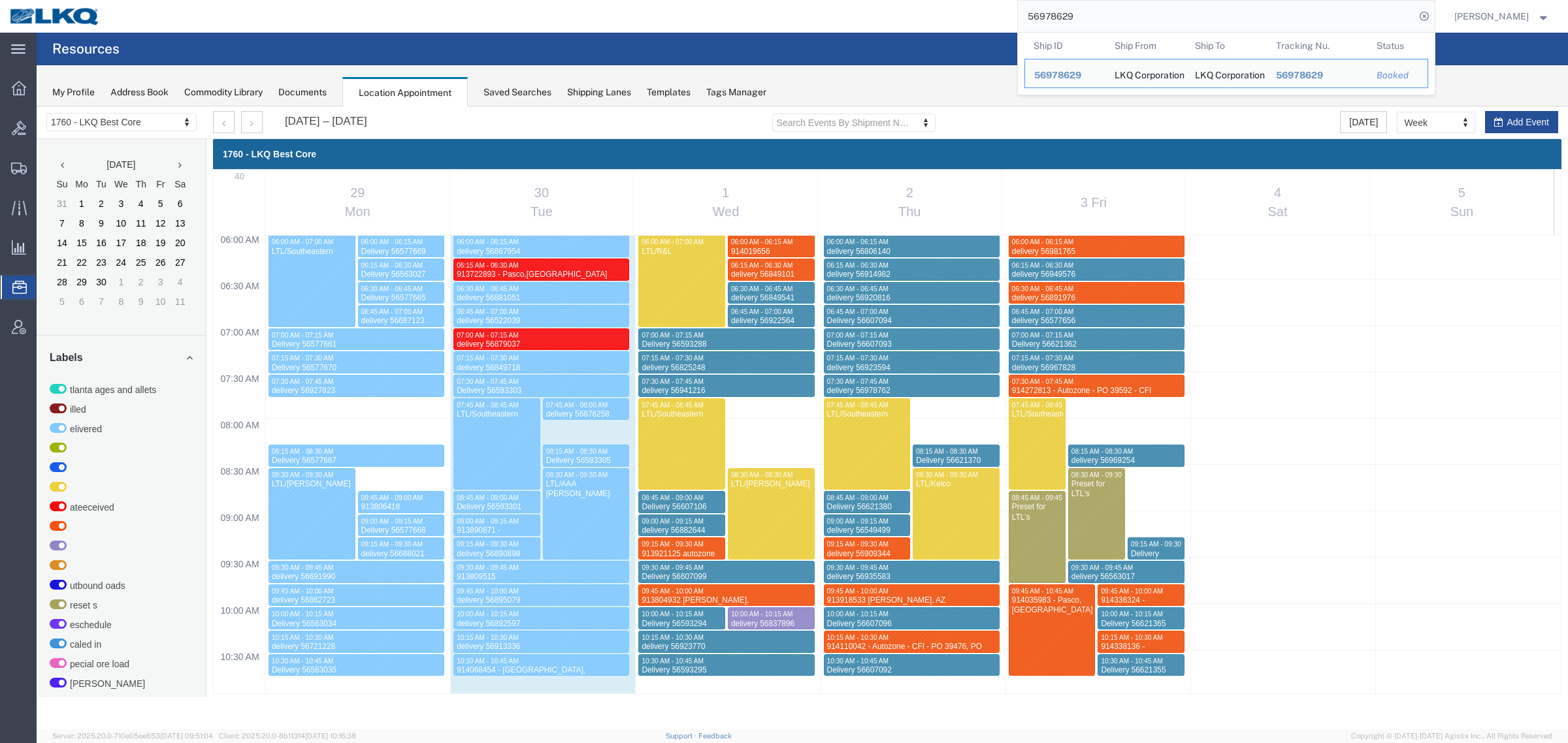
click at [1112, 14] on input "56978629" at bounding box center [1217, 16] width 397 height 31
paste input "81547"
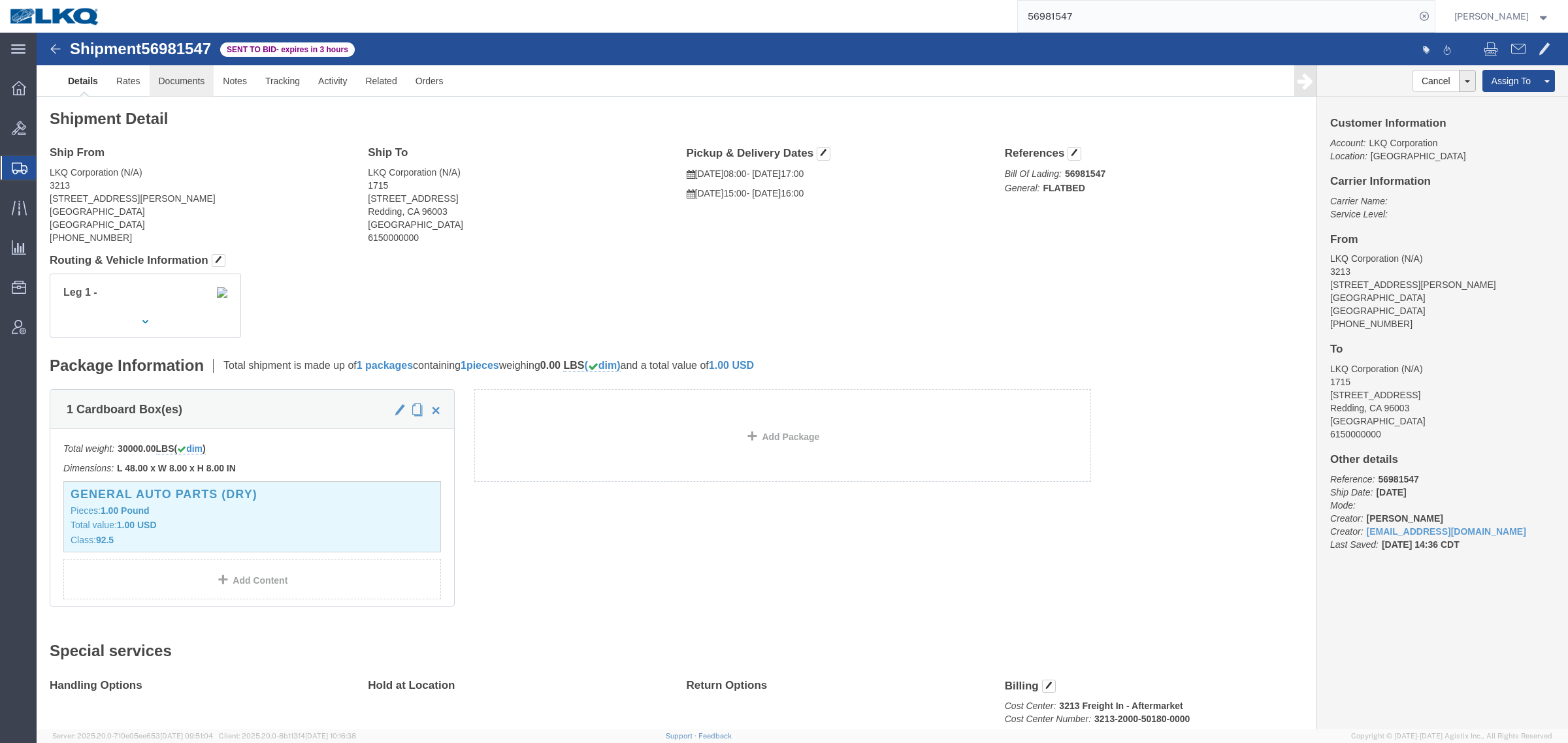
drag, startPoint x: 148, startPoint y: 87, endPoint x: 120, endPoint y: 63, distance: 36.9
click h2 "Shipment Detail"
click link "Rates"
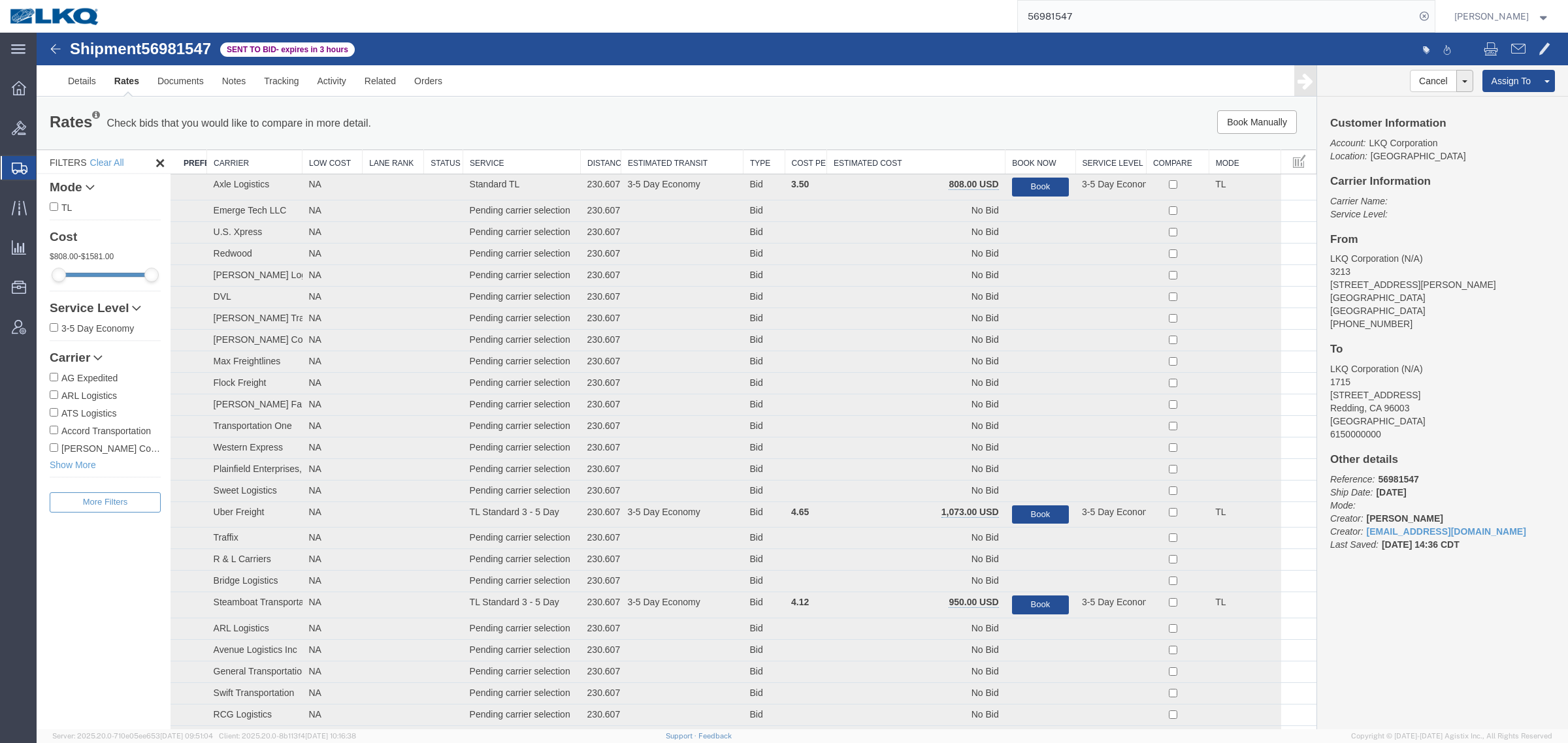
click at [903, 146] on div "Rates Check bids that you would like to compare in more detail. Compare Filter …" at bounding box center [676, 123] width 1280 height 52
click at [914, 125] on div "Book Manually Pause Continue" at bounding box center [1048, 122] width 530 height 24
click at [926, 157] on th "Estimated Cost" at bounding box center [916, 163] width 178 height 24
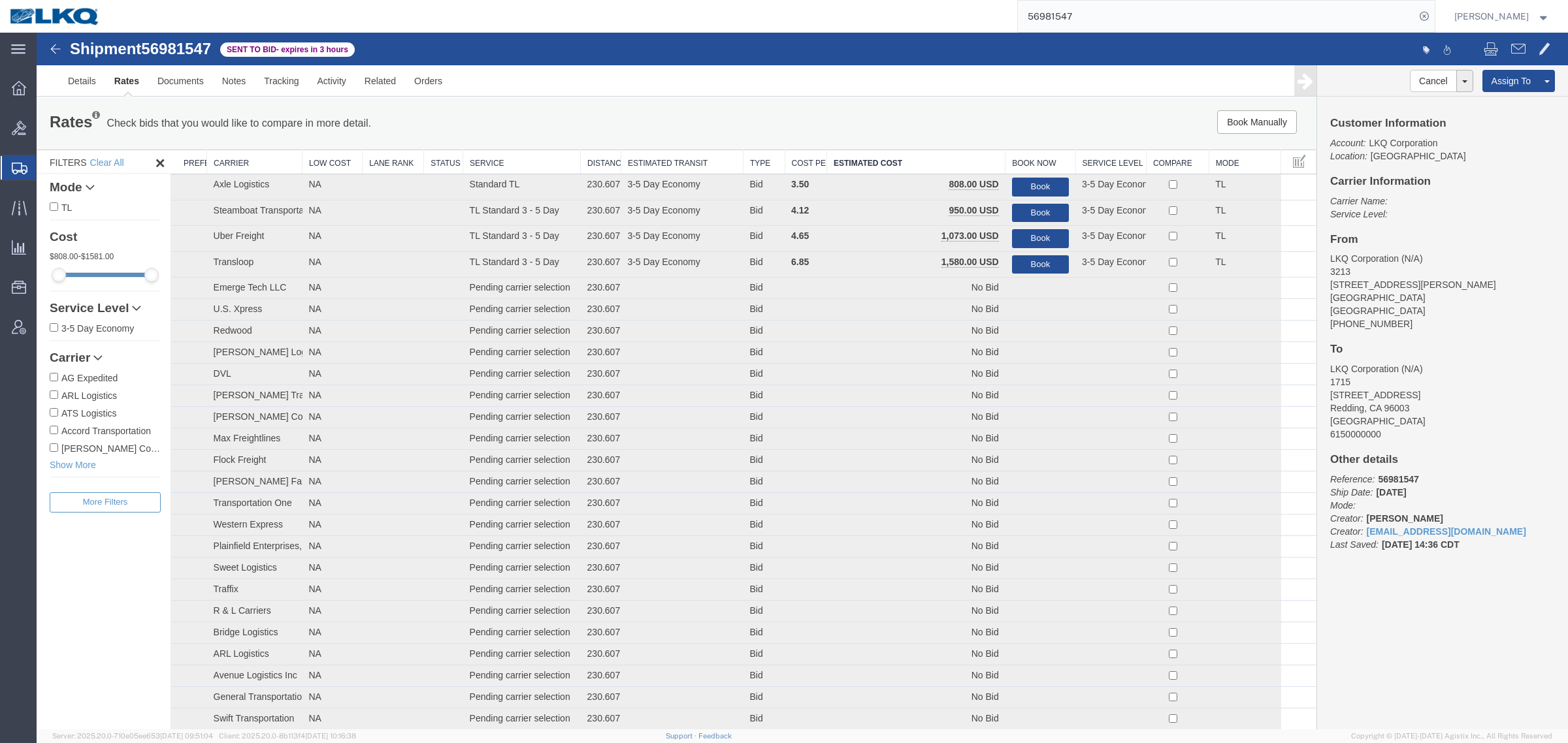
click at [912, 131] on div "Book Manually Pause Continue" at bounding box center [1048, 122] width 530 height 24
click at [168, 51] on span "56981547" at bounding box center [176, 49] width 70 height 18
copy span "9"
click at [170, 49] on span "56981547" at bounding box center [176, 49] width 70 height 18
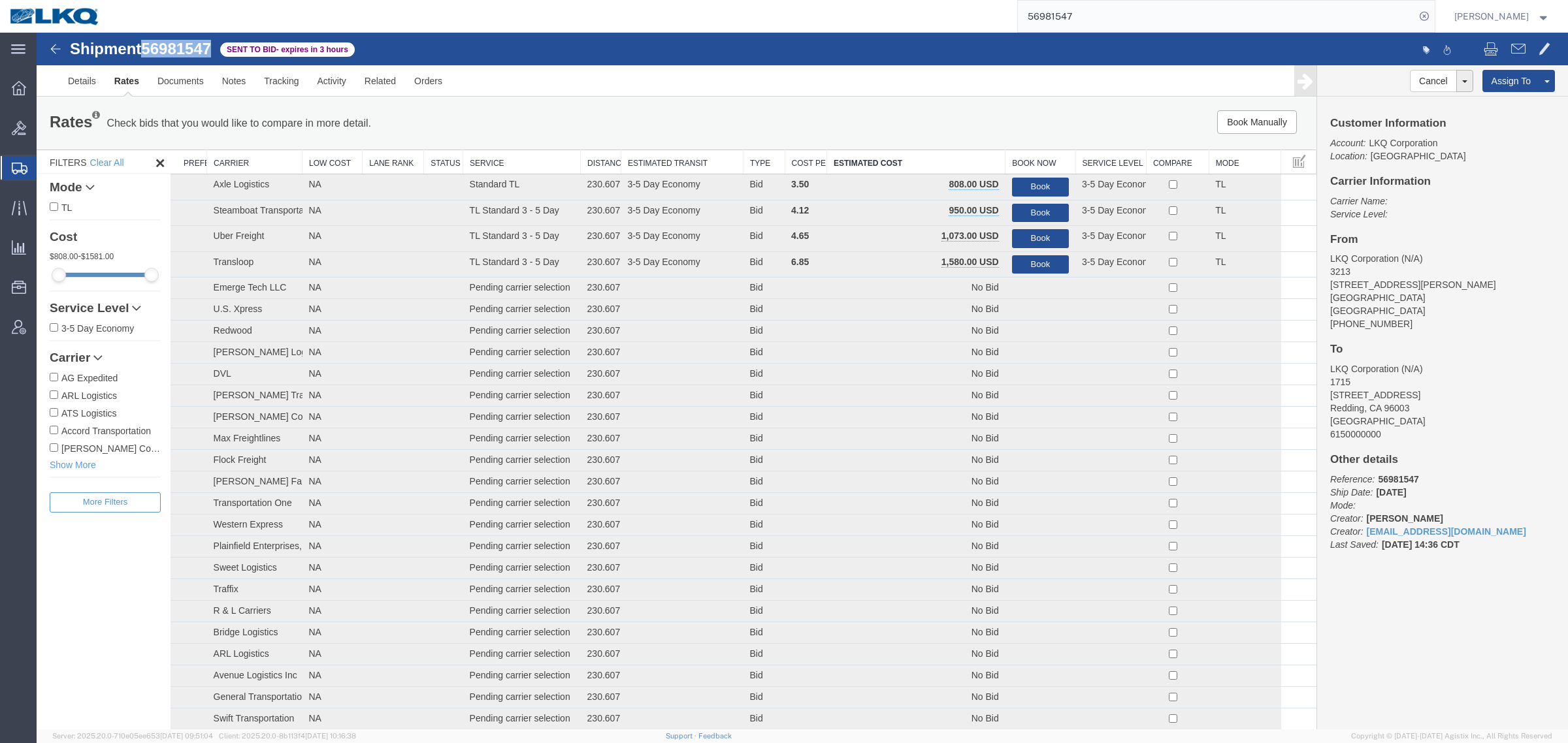
click at [170, 49] on span "56981547" at bounding box center [176, 49] width 70 height 18
click at [632, 111] on div "Rates Check bids that you would like to compare in more detail. Compare Filter" at bounding box center [411, 123] width 743 height 26
click at [171, 54] on span "56981547" at bounding box center [176, 49] width 70 height 18
click at [171, 50] on span "56981547" at bounding box center [176, 49] width 70 height 18
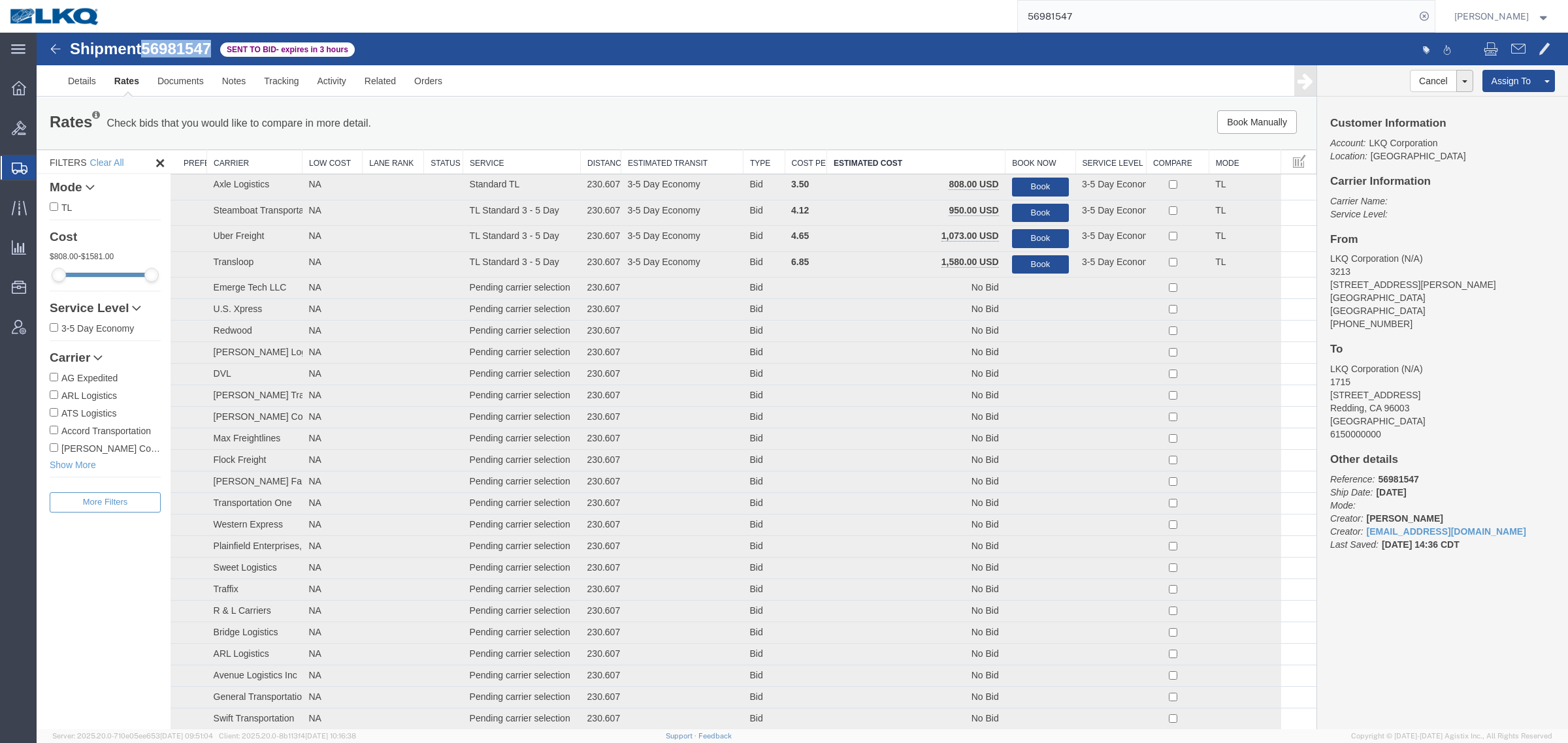
click at [171, 50] on span "56981547" at bounding box center [176, 49] width 70 height 18
copy span "56981547"
click at [1043, 116] on div "Book Manually Pause Continue" at bounding box center [1048, 122] width 530 height 24
drag, startPoint x: 1040, startPoint y: 213, endPoint x: 983, endPoint y: 207, distance: 57.3
click at [1040, 213] on button "Book" at bounding box center [1040, 214] width 57 height 19
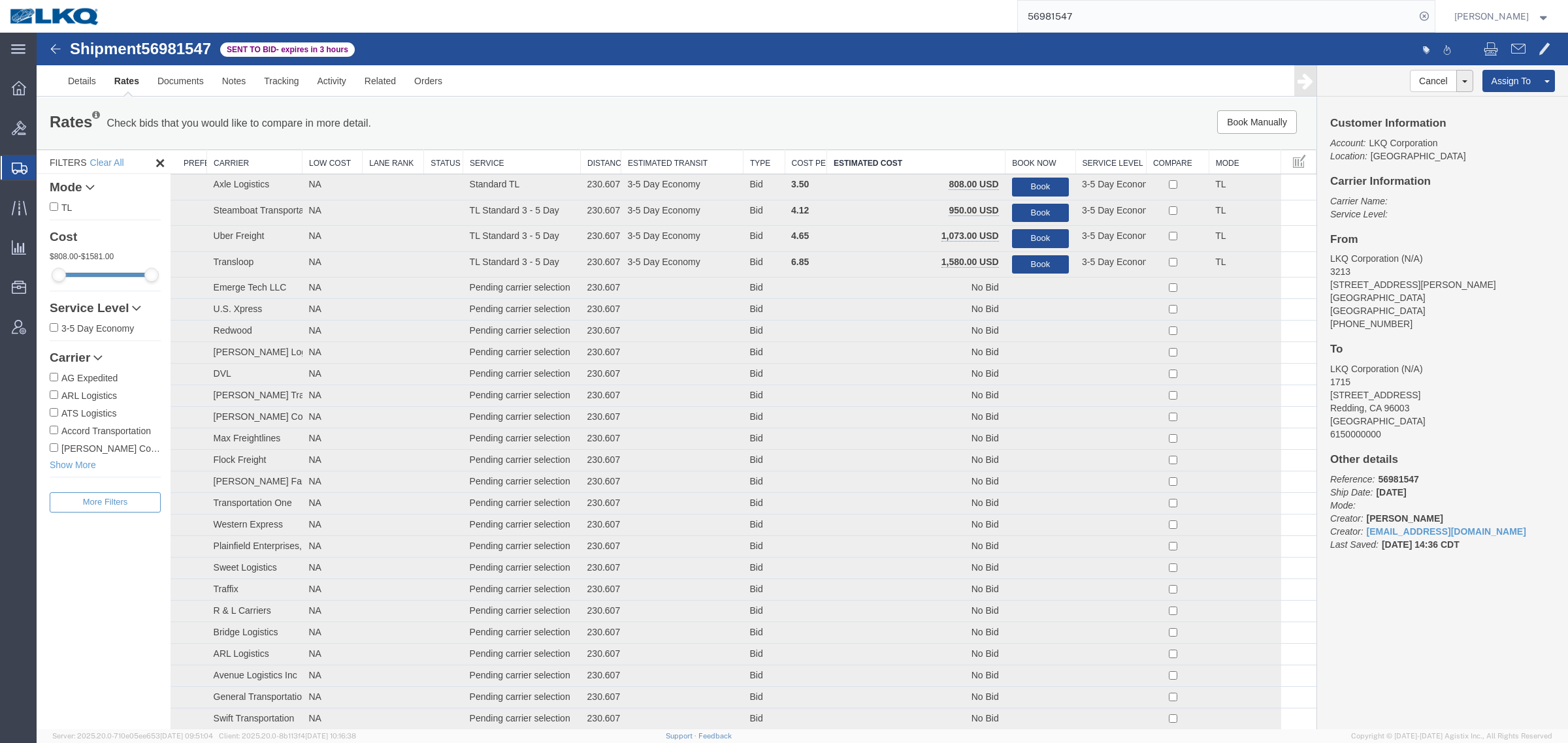
click at [882, 113] on div at bounding box center [802, 381] width 1531 height 697
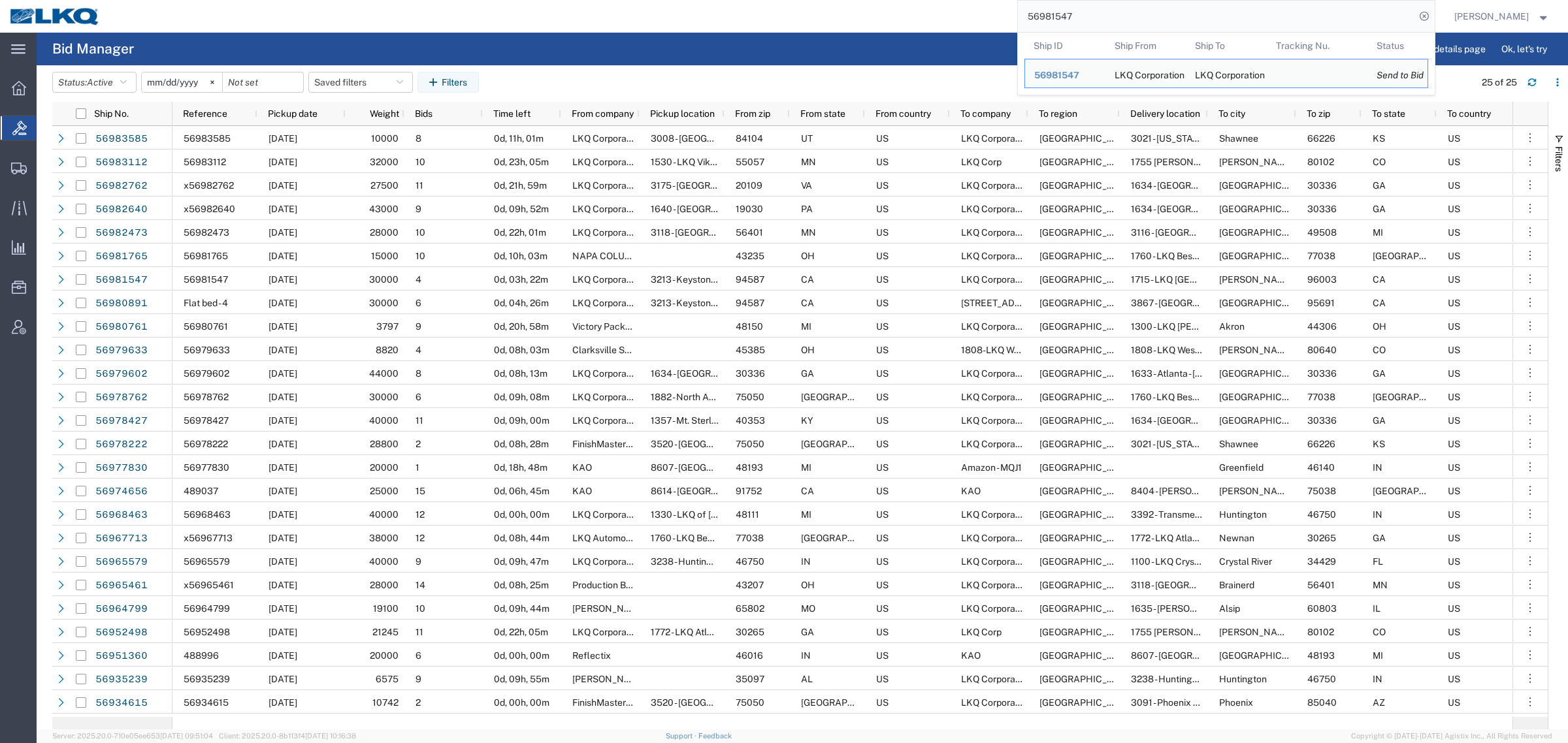
click at [1118, 15] on input "56981547" at bounding box center [1217, 16] width 397 height 31
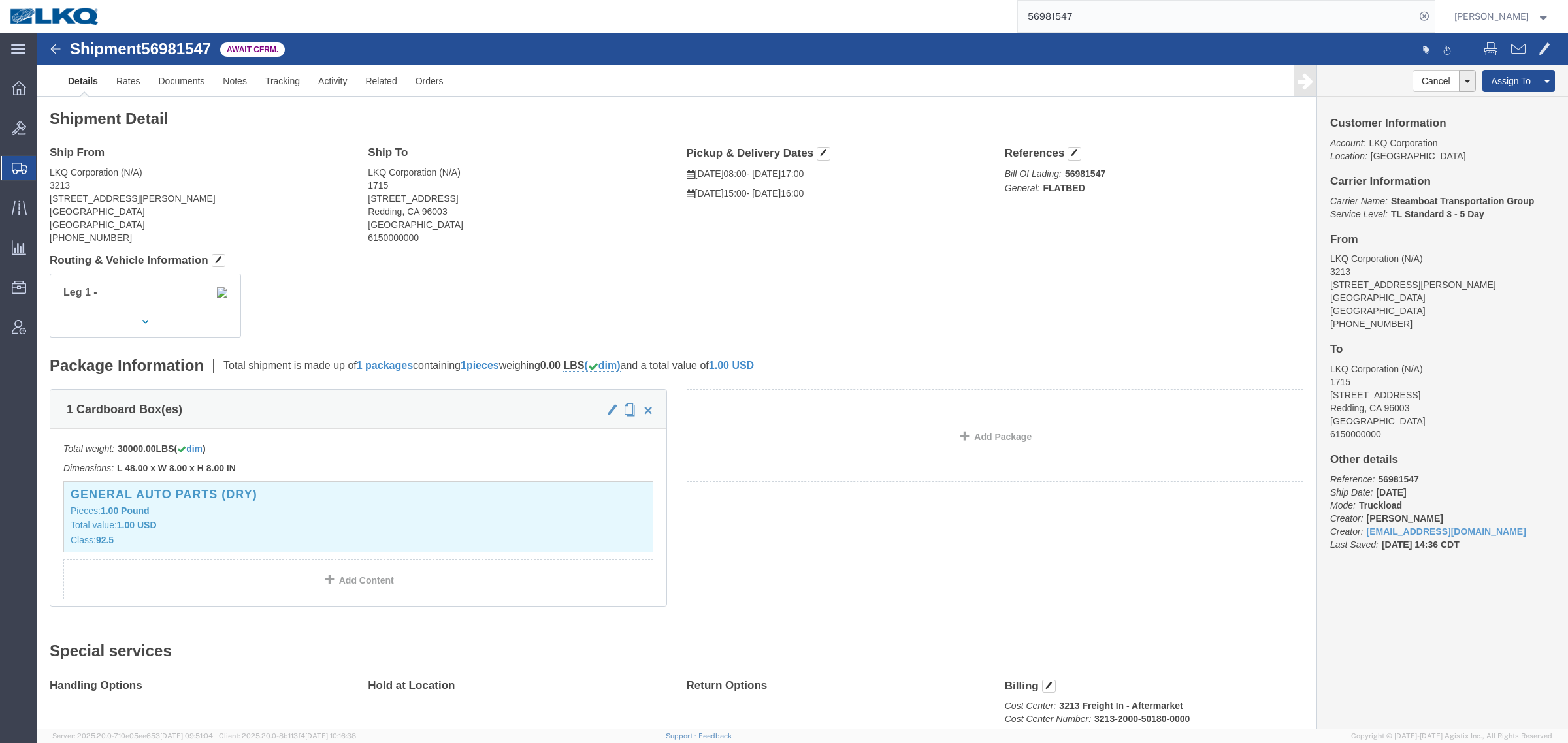
drag, startPoint x: 860, startPoint y: 230, endPoint x: 744, endPoint y: 103, distance: 172.0
click h4 "Routing & Vehicle Information"
drag, startPoint x: 1094, startPoint y: 13, endPoint x: 938, endPoint y: 13, distance: 156.0
click at [981, 14] on div "56981547" at bounding box center [772, 16] width 1325 height 33
paste input "22908"
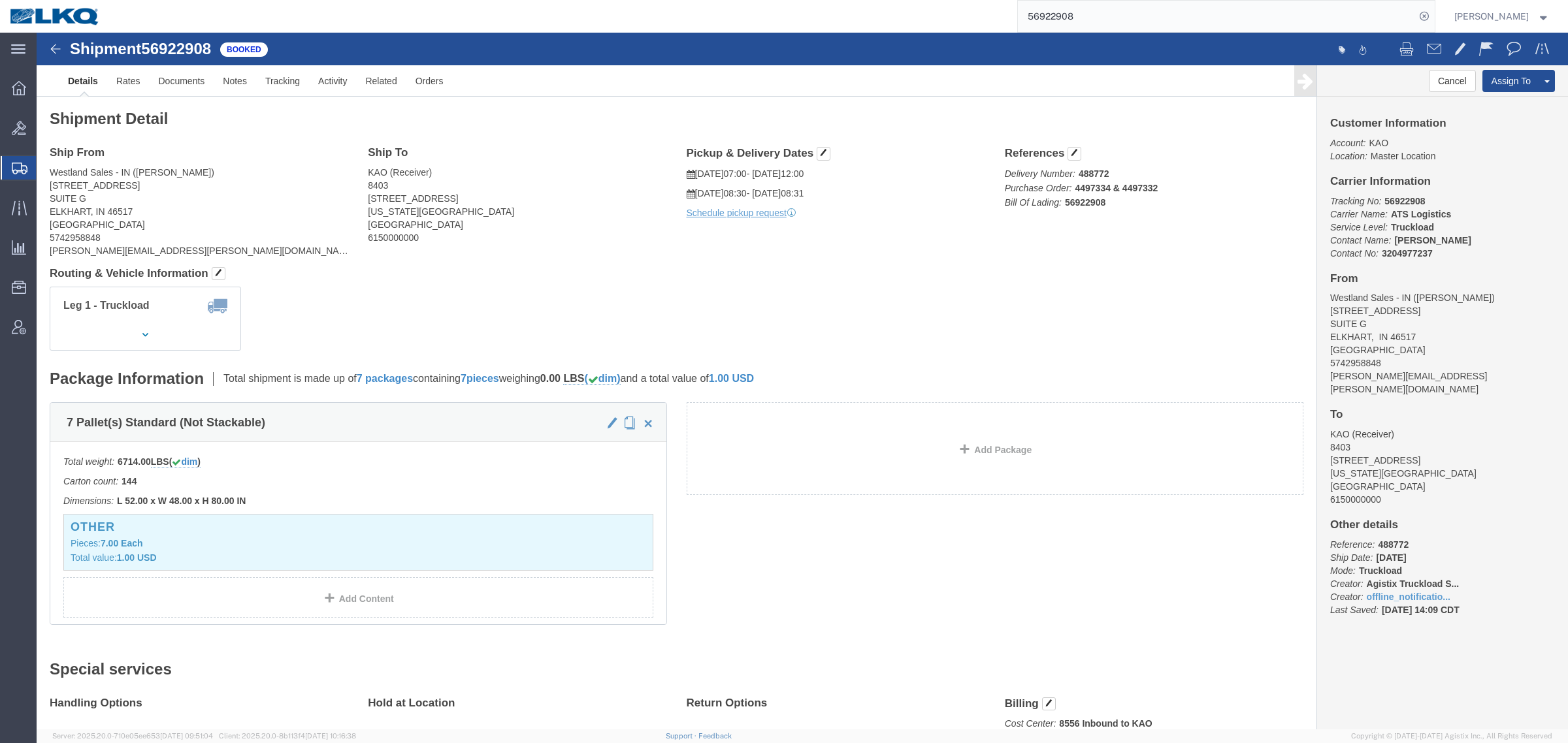
click div "Ship From Westland Sales - IN (Mark Staggs) 2421 SOUTH NAPPANEE STREET SUITE G …"
drag, startPoint x: 692, startPoint y: 289, endPoint x: 823, endPoint y: 99, distance: 230.8
click div "Leg 1 - Truckload Vehicle 1: Standard Dry Van (53 Feet) Number of trucks: 1"
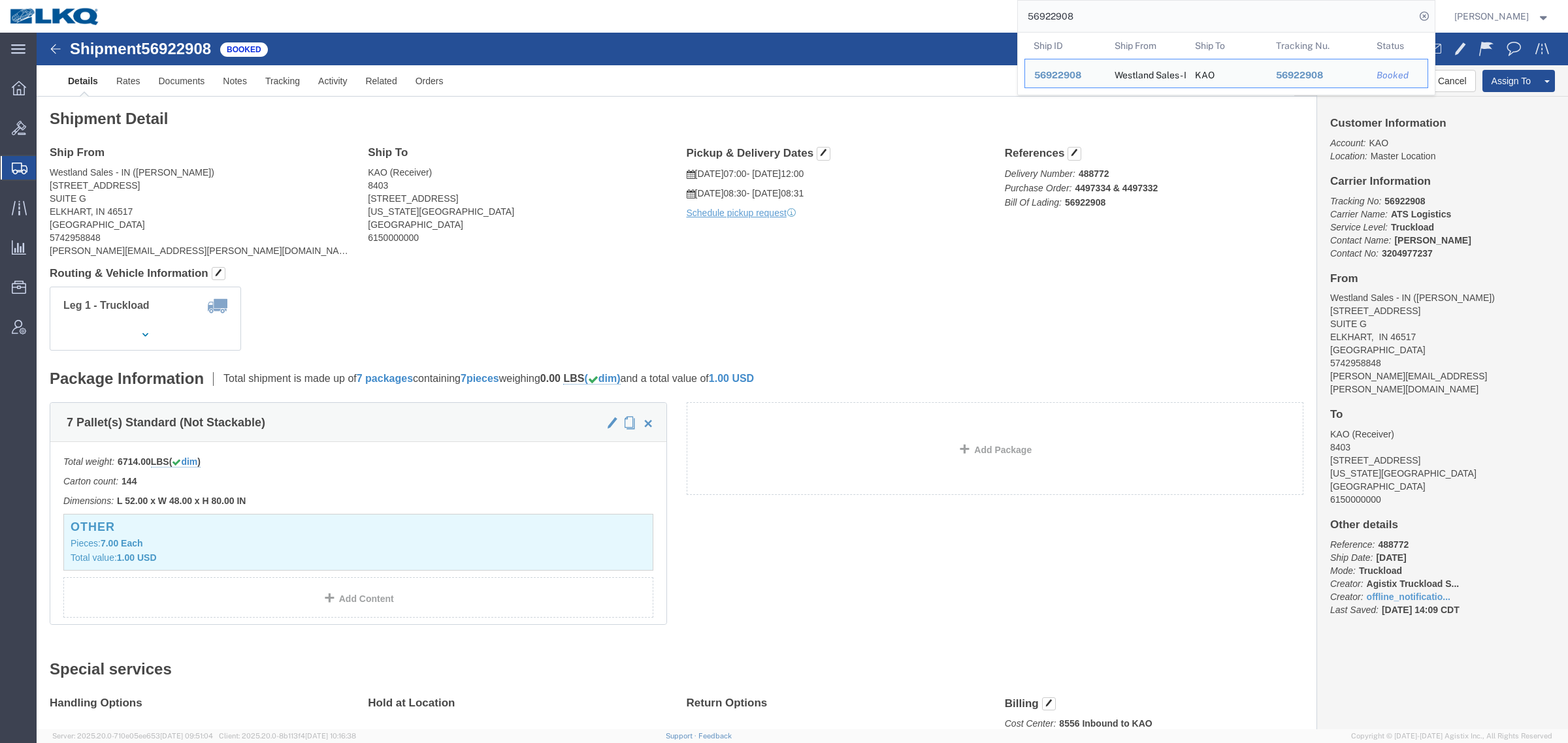
click at [1086, 12] on input "56922908" at bounding box center [1217, 16] width 397 height 31
paste input "35239"
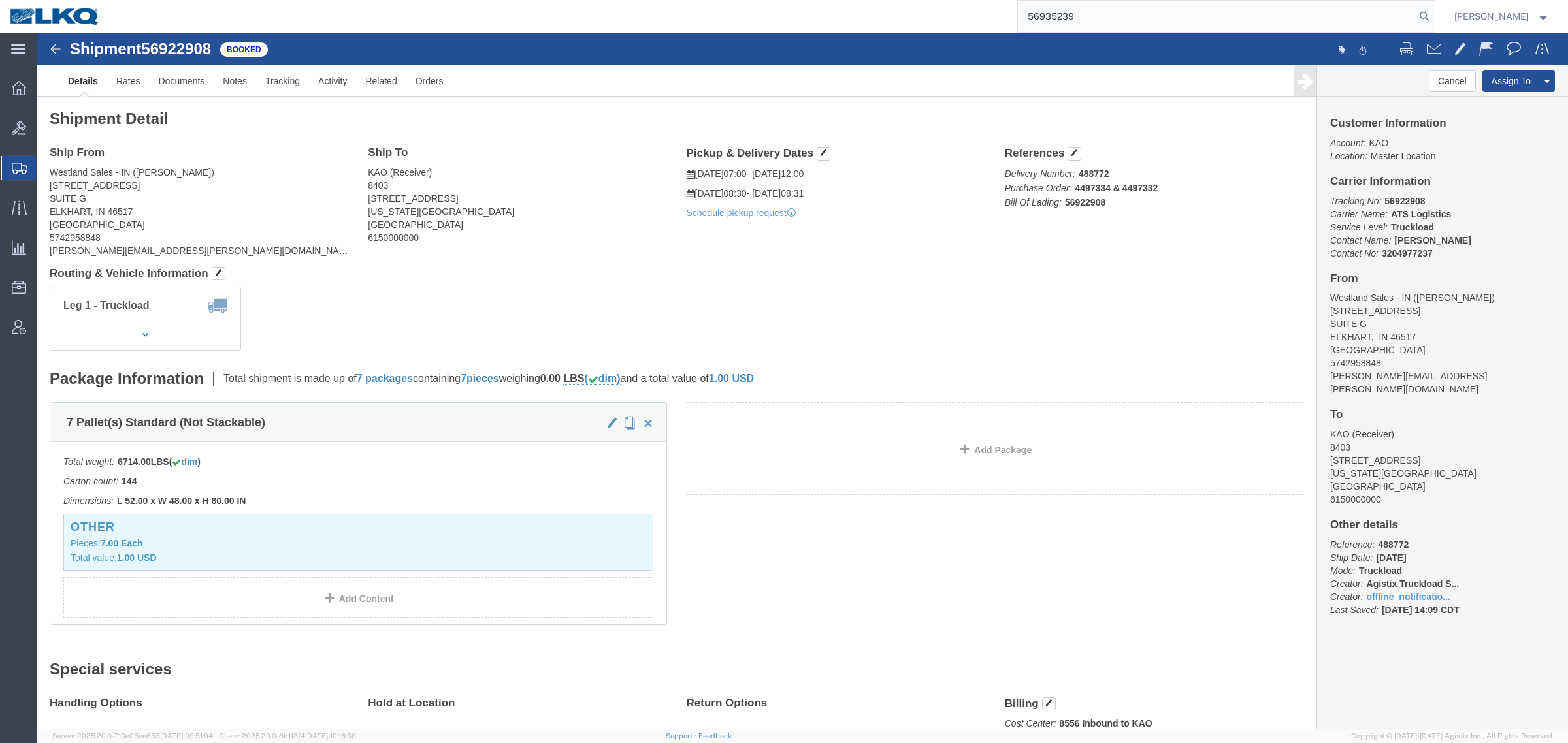
type input "56935239"
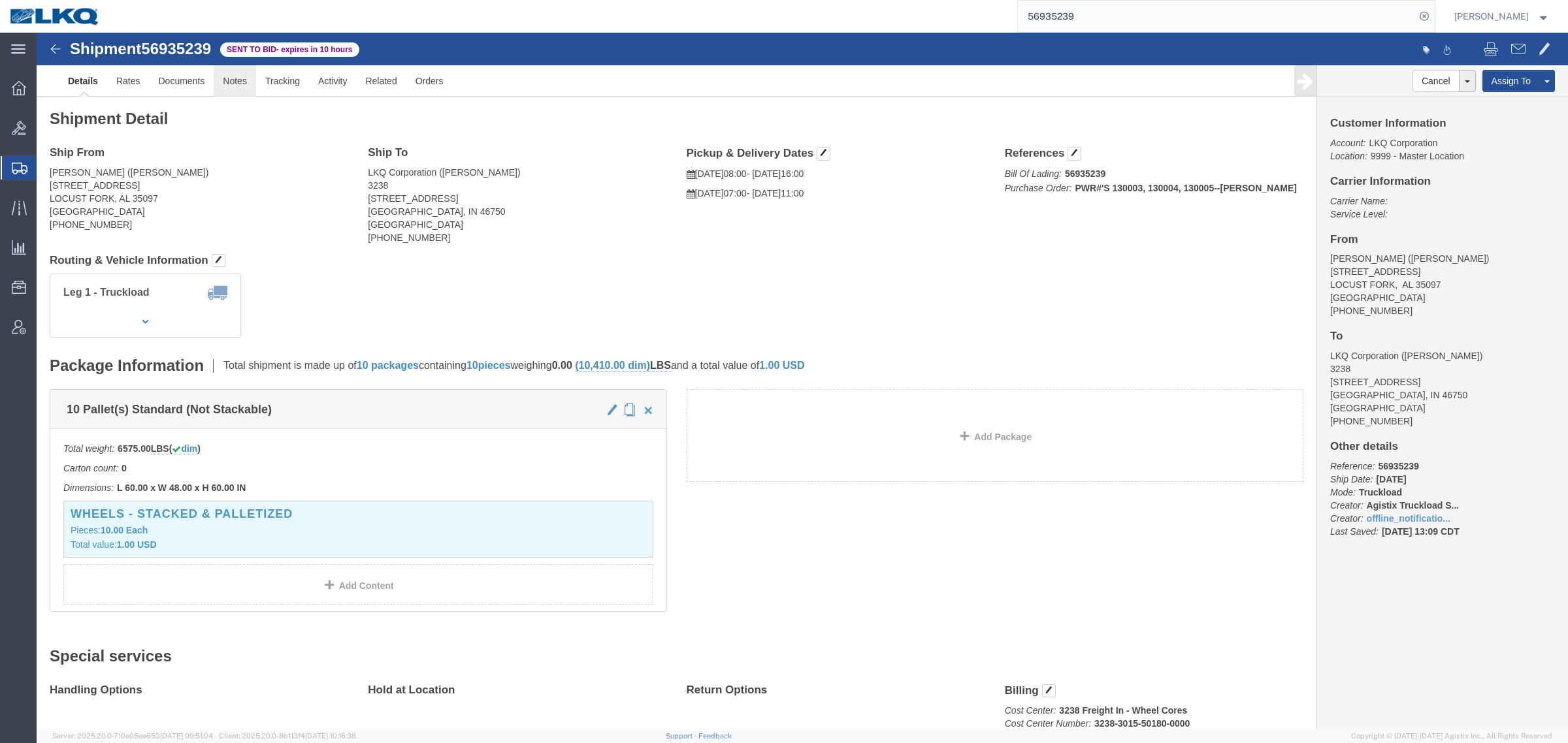
click link "Notes"
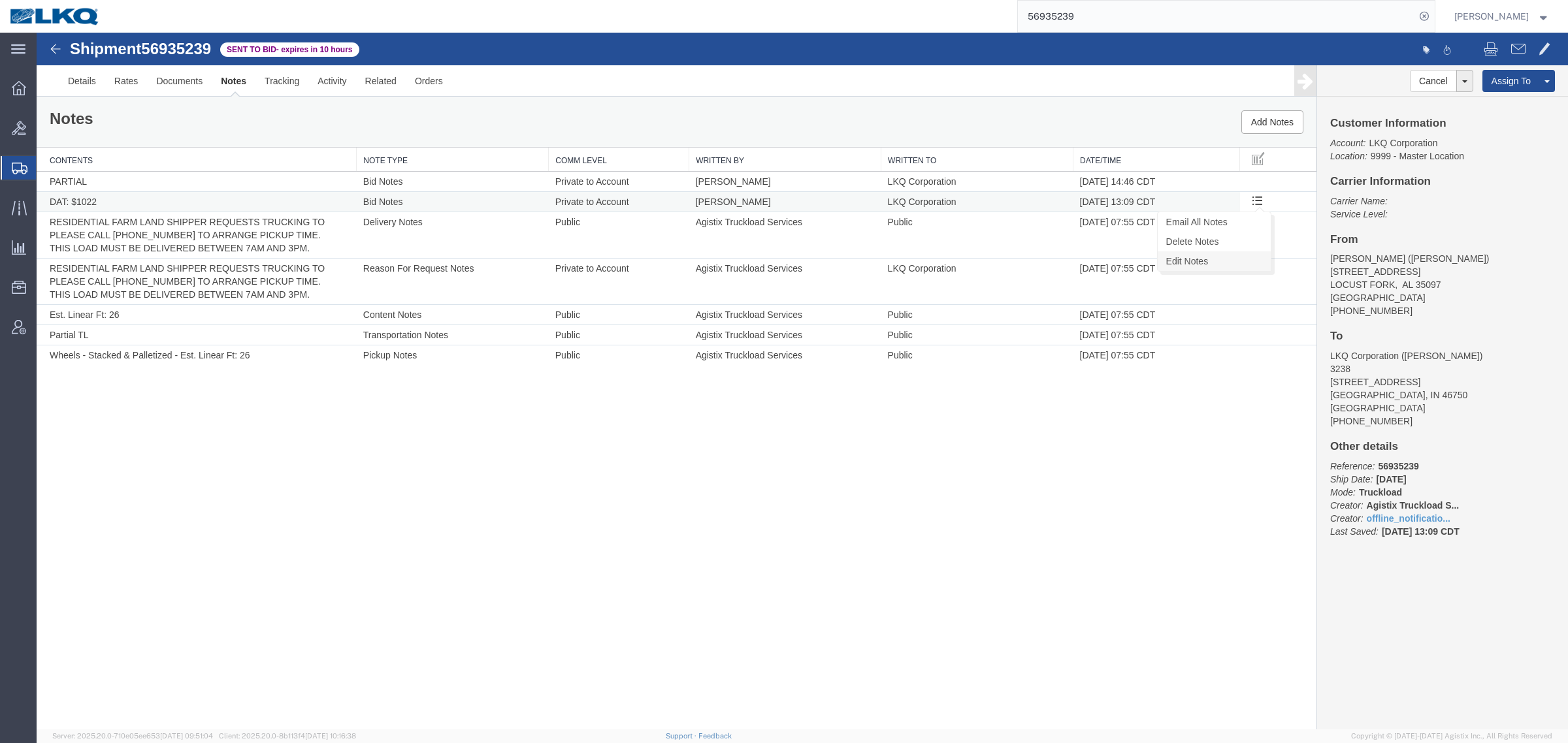
click at [1221, 260] on link "Edit Notes" at bounding box center [1214, 261] width 113 height 20
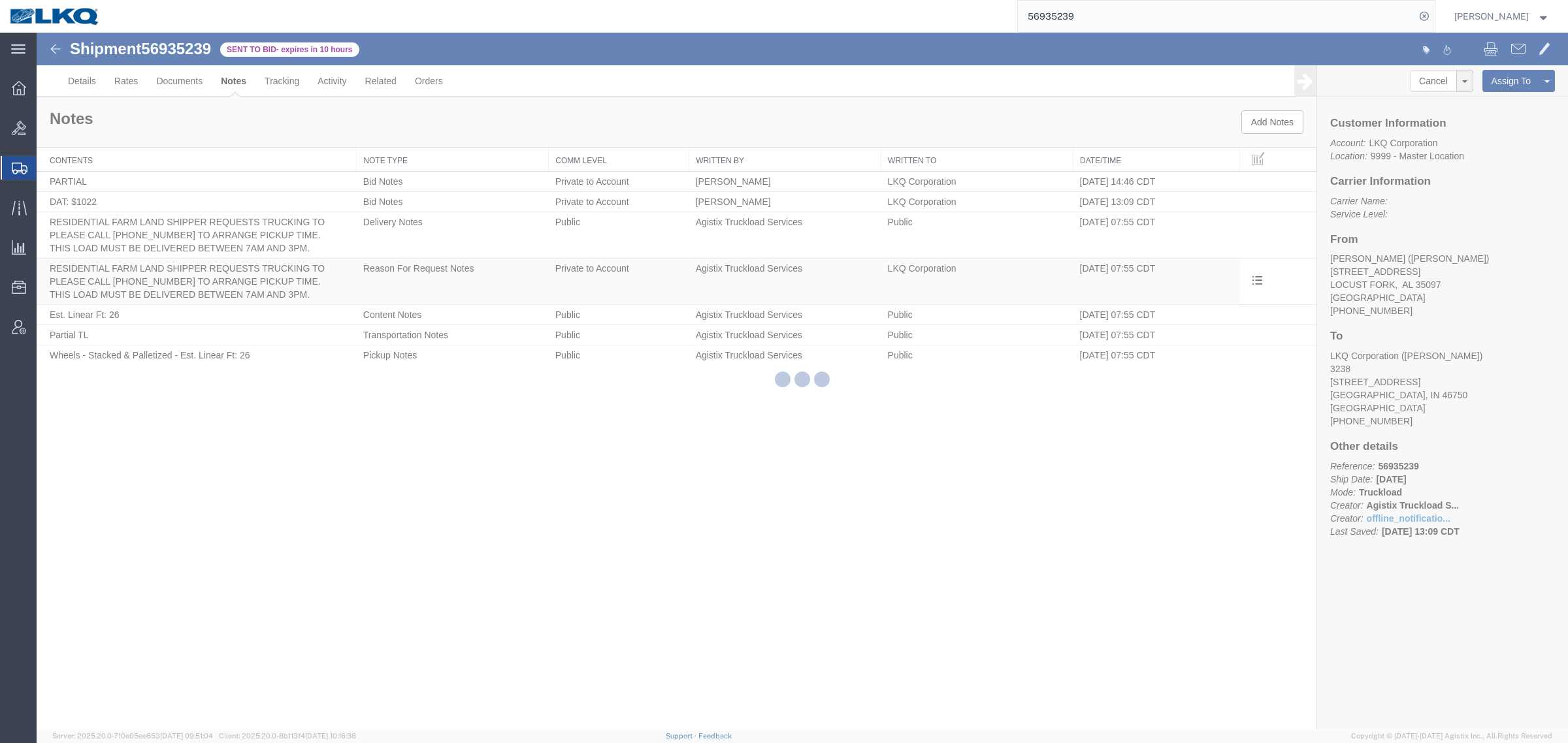
select select "BID_NOTES"
select select "PRIVATE_TO_ACCOUNT"
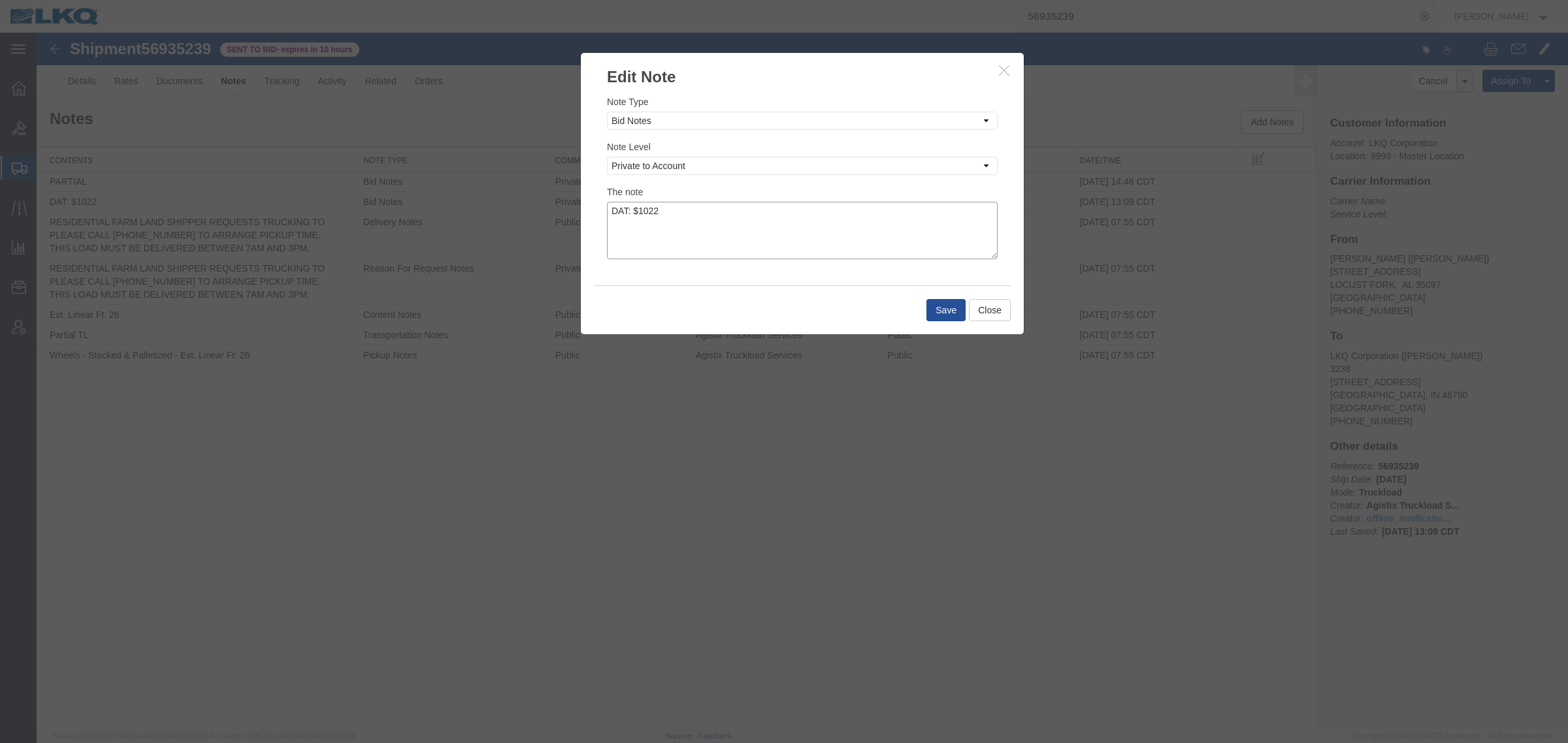
click at [747, 214] on textarea "DAT: $1022" at bounding box center [802, 230] width 391 height 58
click at [791, 225] on textarea "DAT: $1022, Original: $" at bounding box center [802, 230] width 391 height 58
type textarea "DAT: $1022, Original: $1070"
click at [932, 310] on button "Save" at bounding box center [946, 310] width 39 height 22
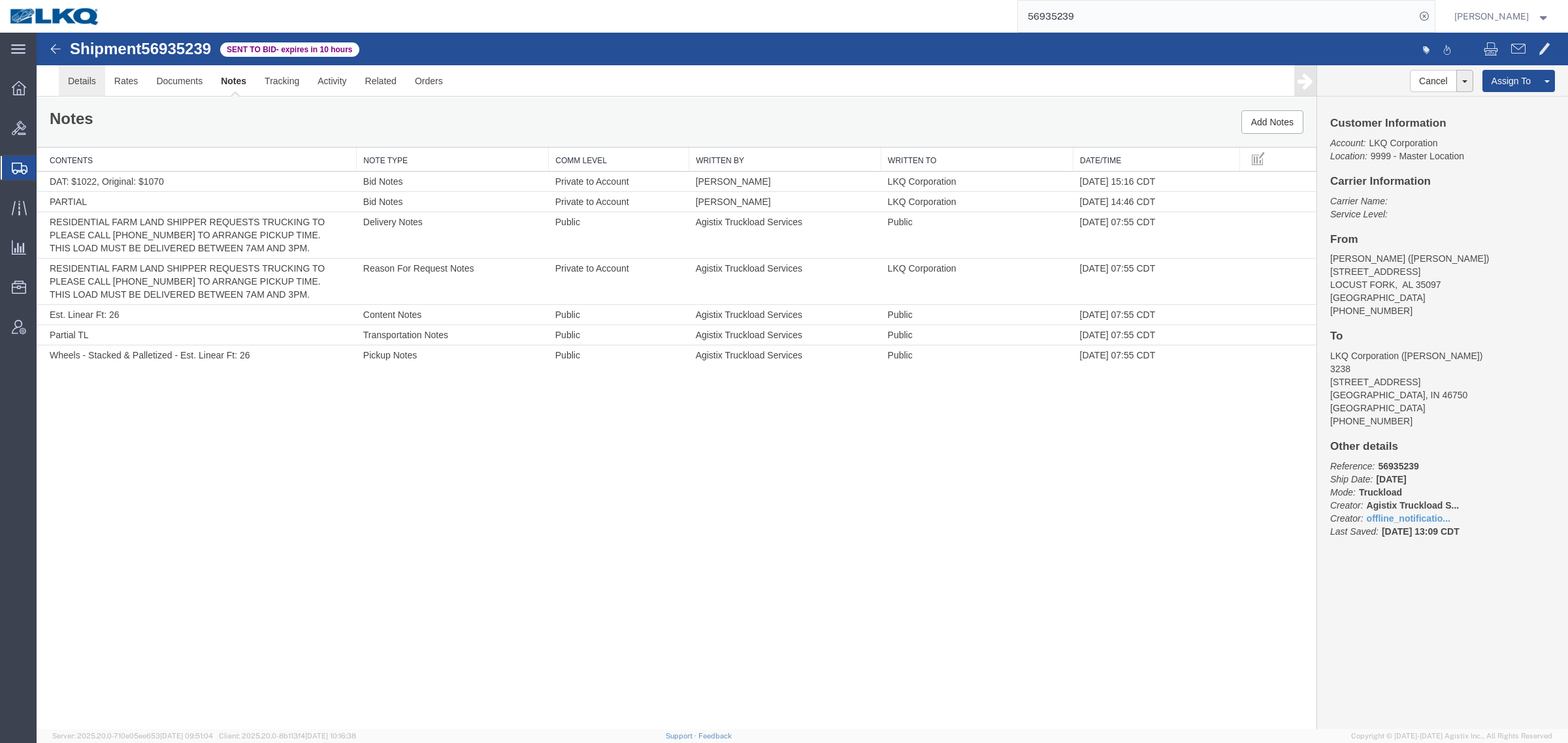
click at [102, 88] on link "Details" at bounding box center [82, 81] width 46 height 31
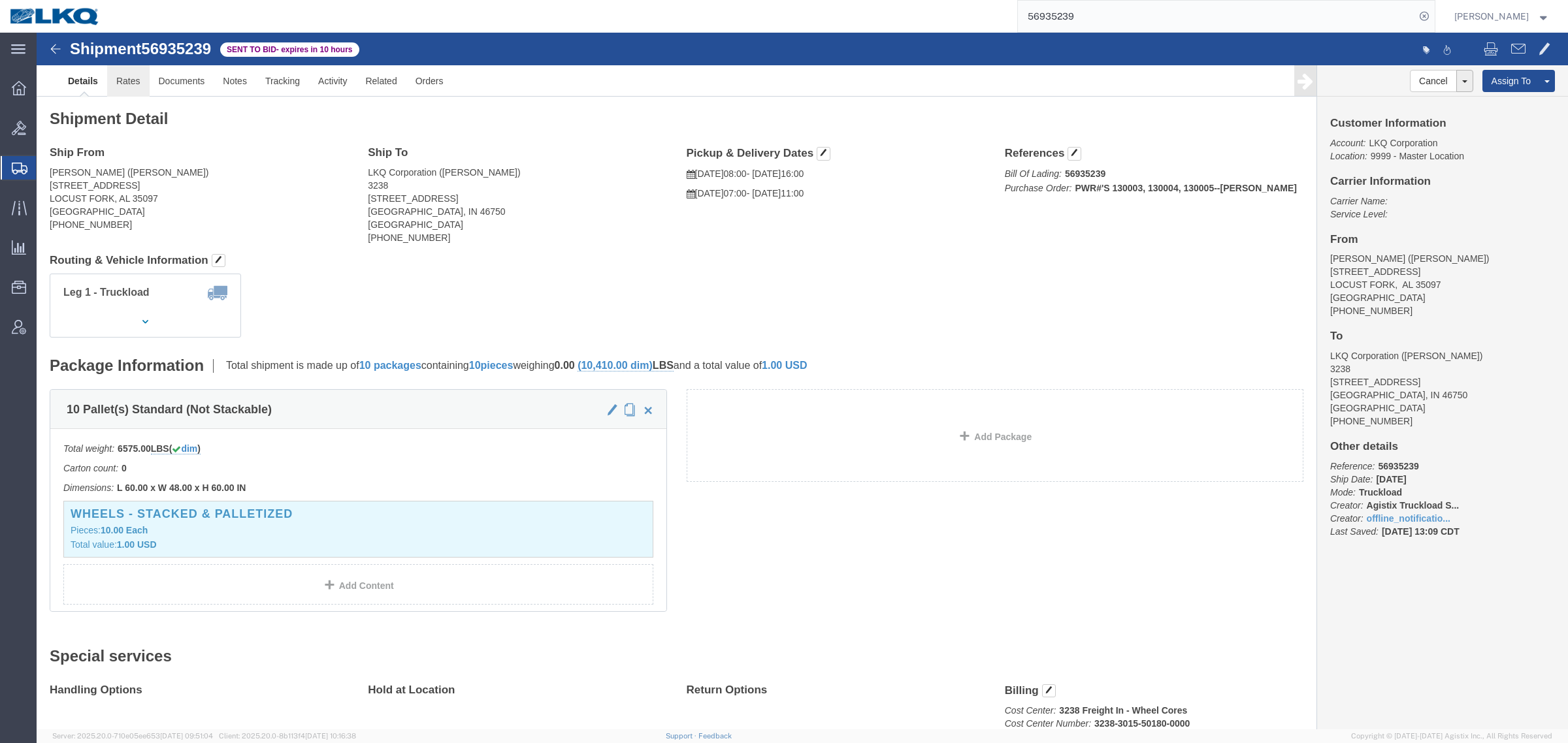
click link "Rates"
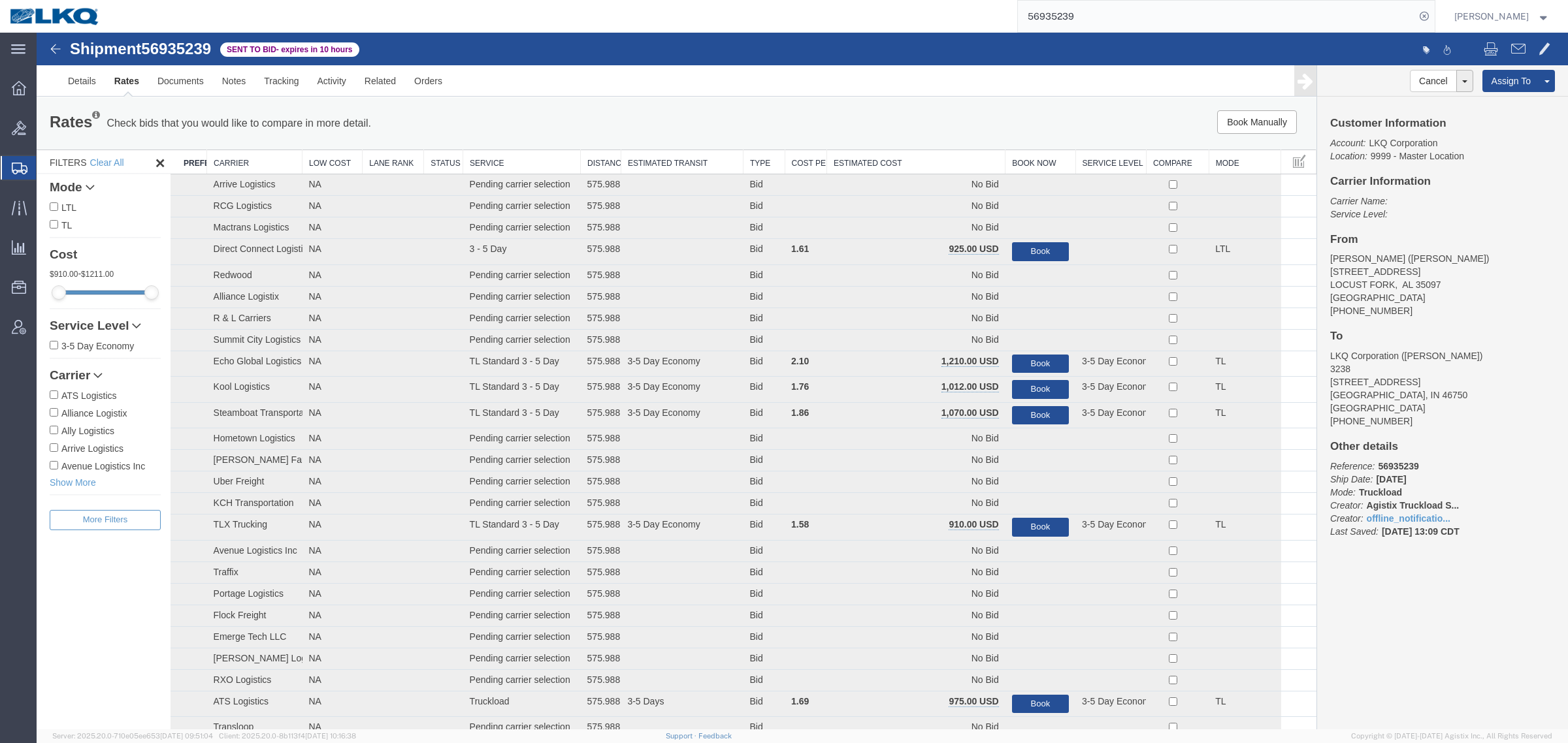
click at [918, 155] on th "Estimated Cost" at bounding box center [916, 163] width 178 height 24
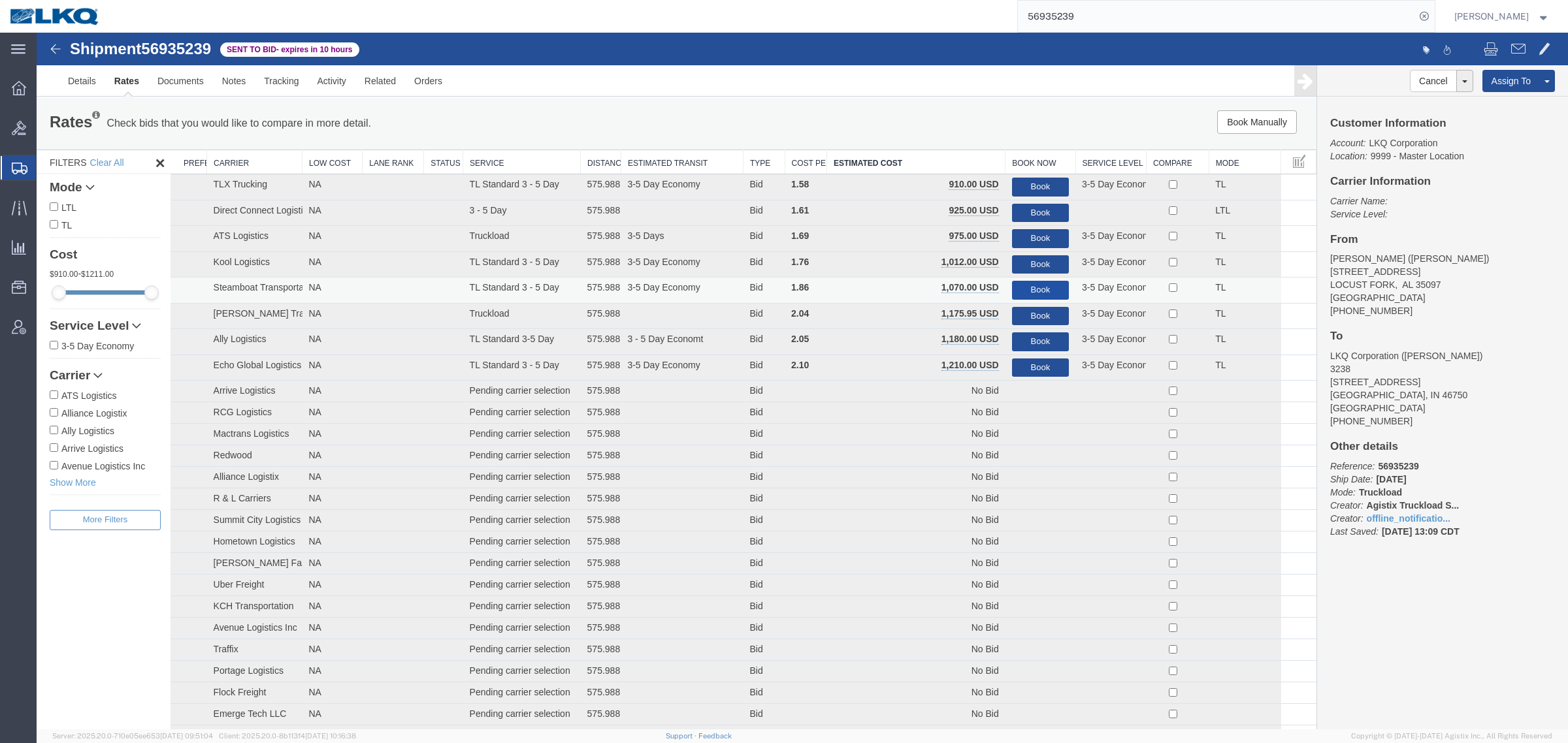
click at [1025, 289] on button "Book" at bounding box center [1040, 290] width 57 height 19
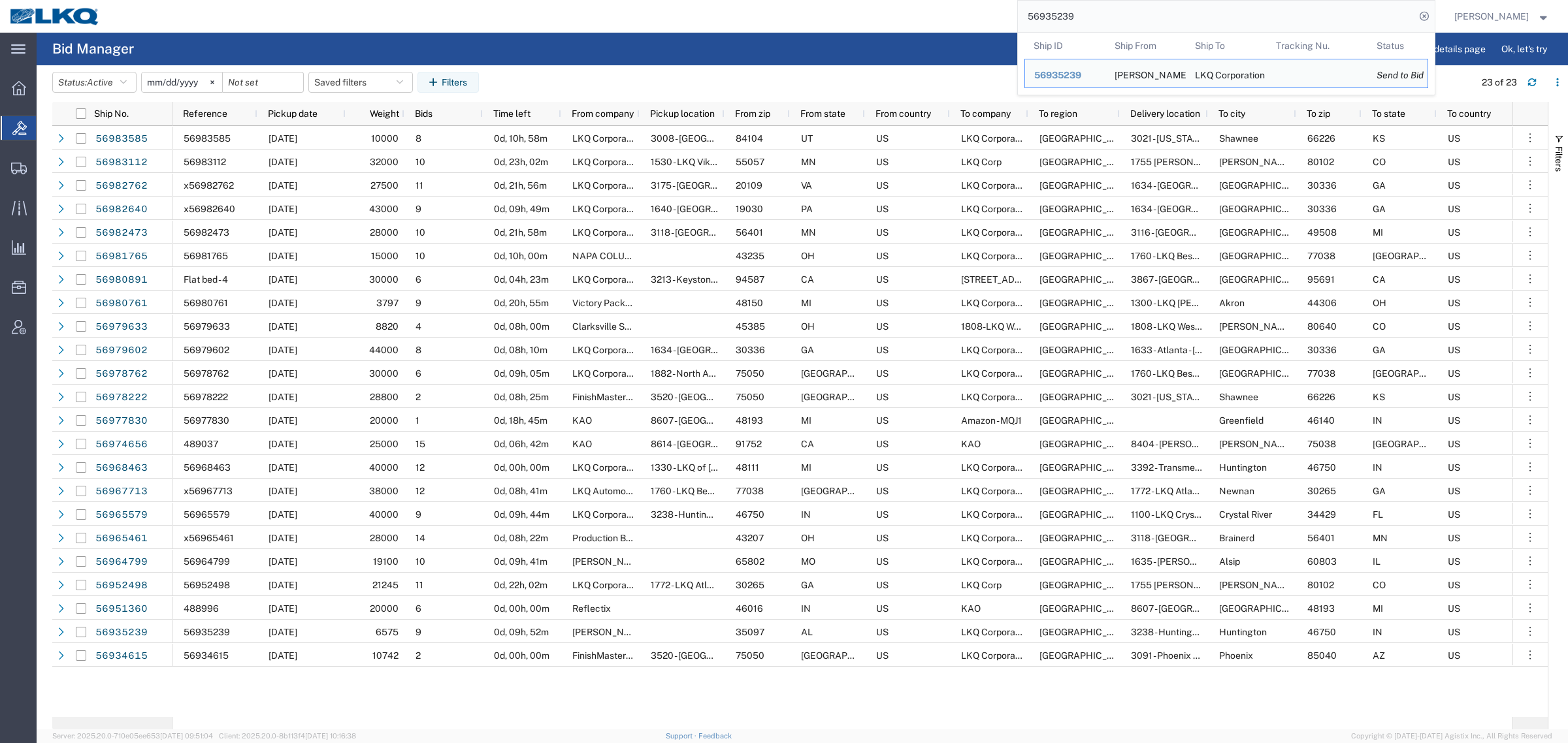
click at [1127, 18] on input "56935239" at bounding box center [1217, 16] width 397 height 31
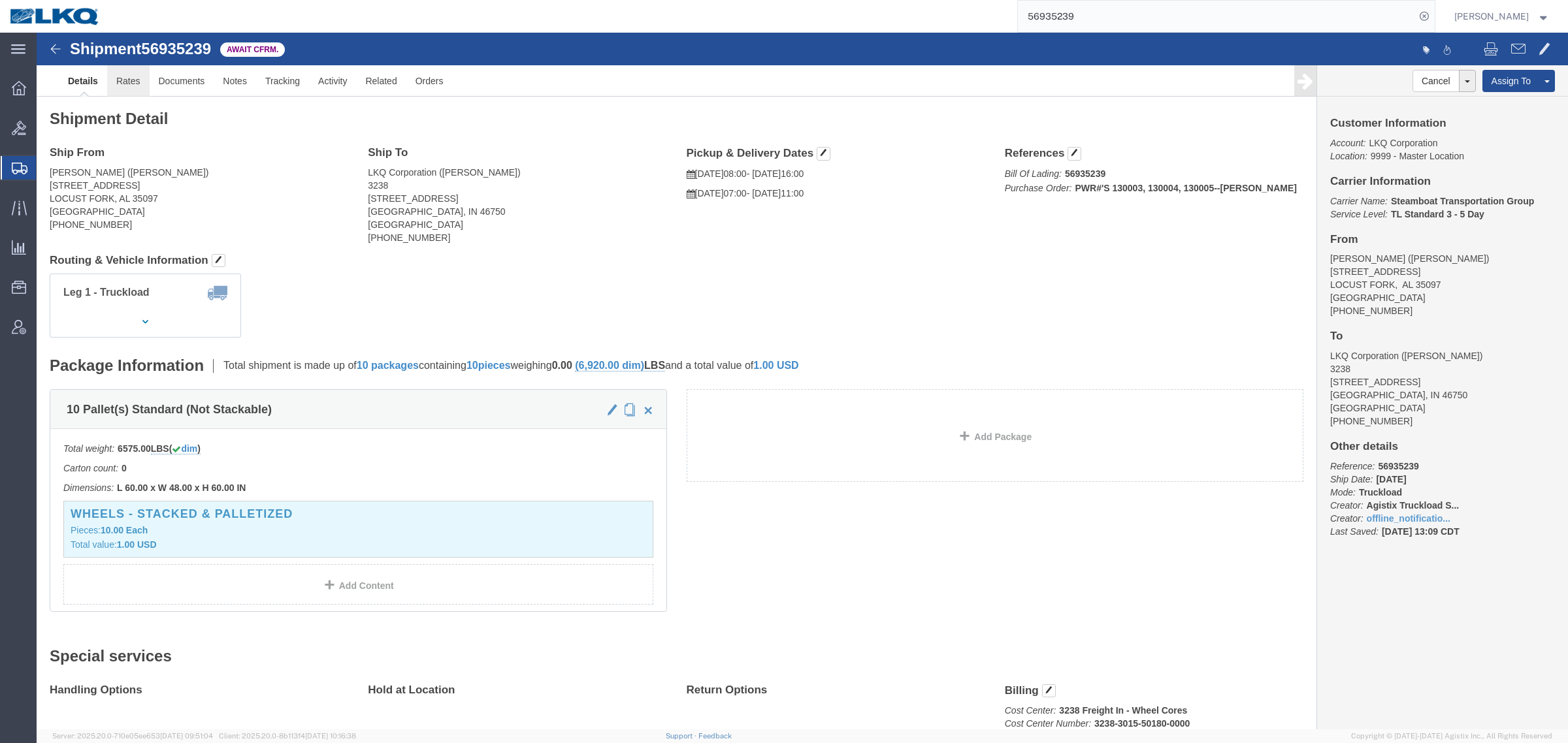
click link "Rates"
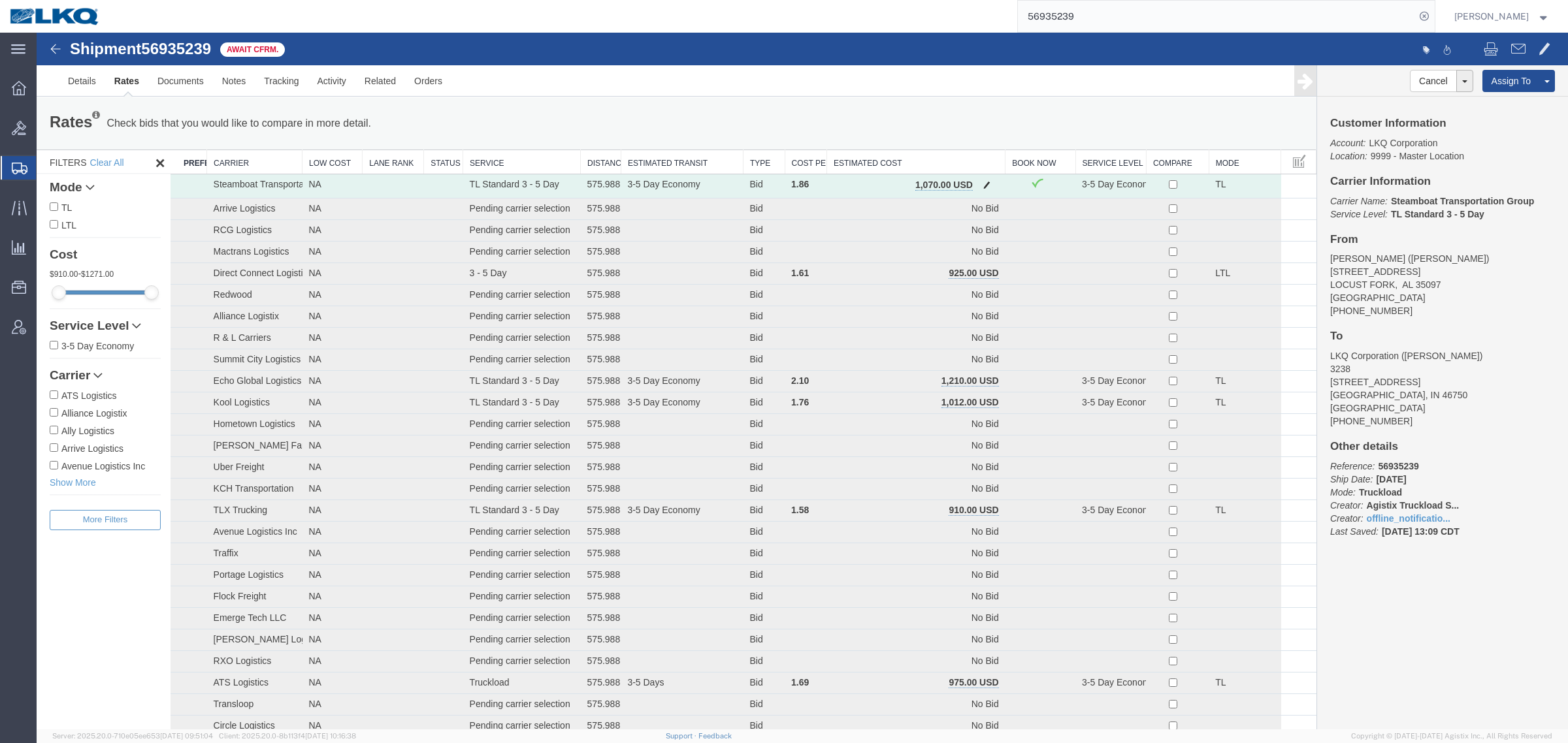
click at [983, 180] on span "button" at bounding box center [987, 184] width 7 height 9
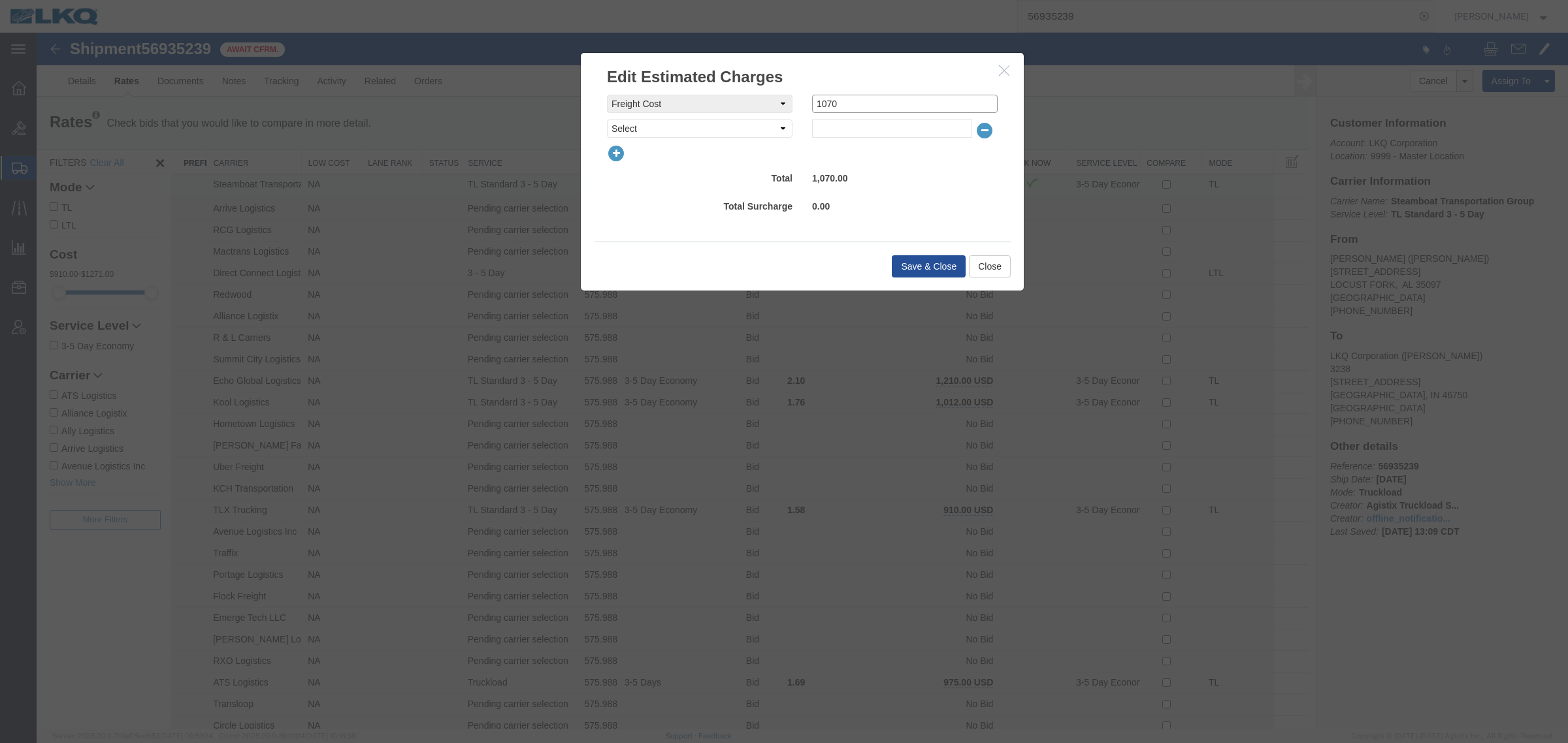
click at [877, 102] on input "1070" at bounding box center [905, 104] width 186 height 18
type input "1030"
click at [909, 260] on button "Save & Close" at bounding box center [928, 266] width 74 height 22
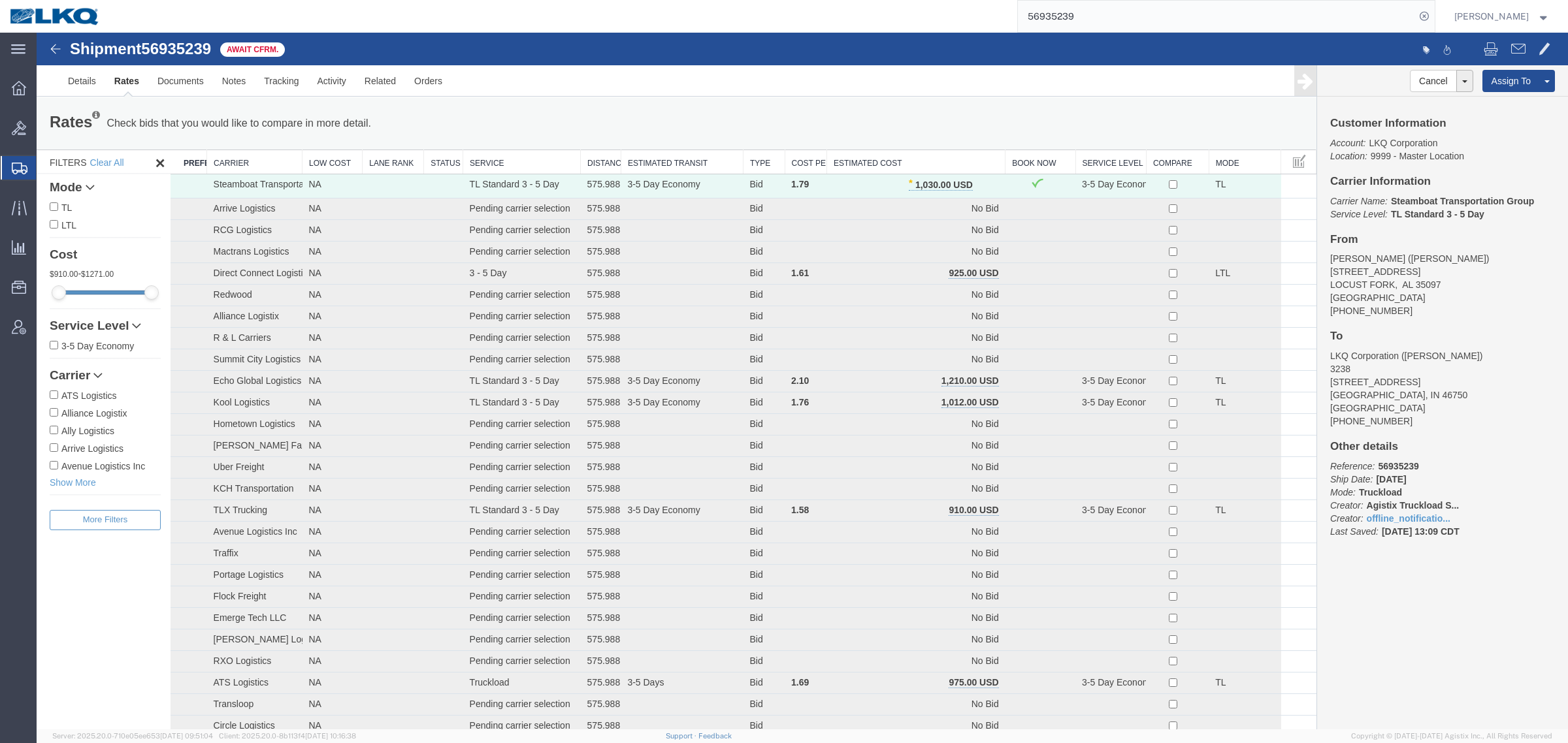
click at [317, 112] on div "Rates Check bids that you would like to compare in more detail. Compare Filter" at bounding box center [411, 123] width 743 height 26
click at [586, 111] on div "Rates Check bids that you would like to compare in more detail. Compare Filter" at bounding box center [411, 123] width 743 height 26
drag, startPoint x: 735, startPoint y: 100, endPoint x: 804, endPoint y: 89, distance: 69.9
click at [736, 100] on div "Rates Check bids that you would like to compare in more detail. Compare Filter …" at bounding box center [676, 123] width 1280 height 52
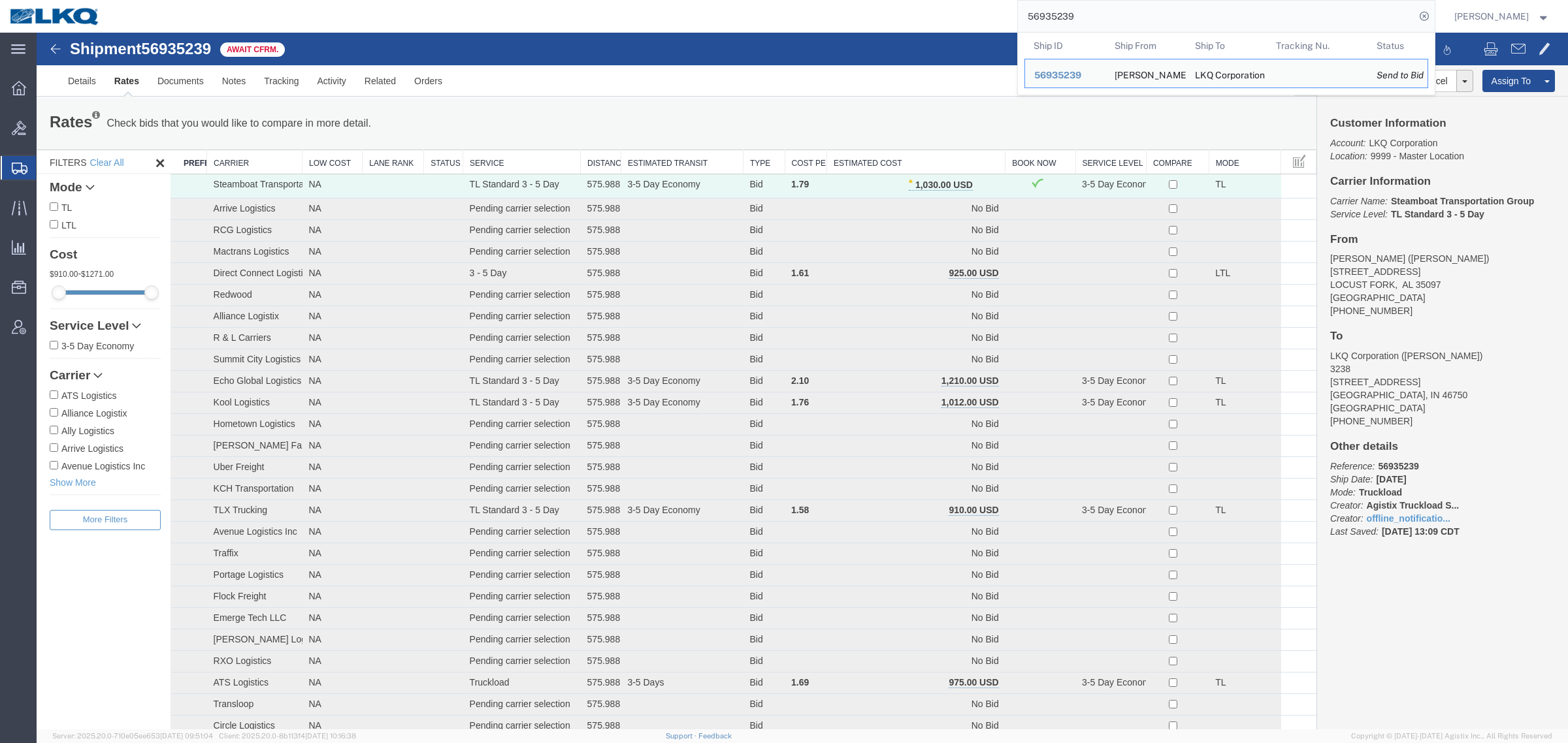
click at [1118, 21] on input "56935239" at bounding box center [1217, 16] width 397 height 31
paste input "22908"
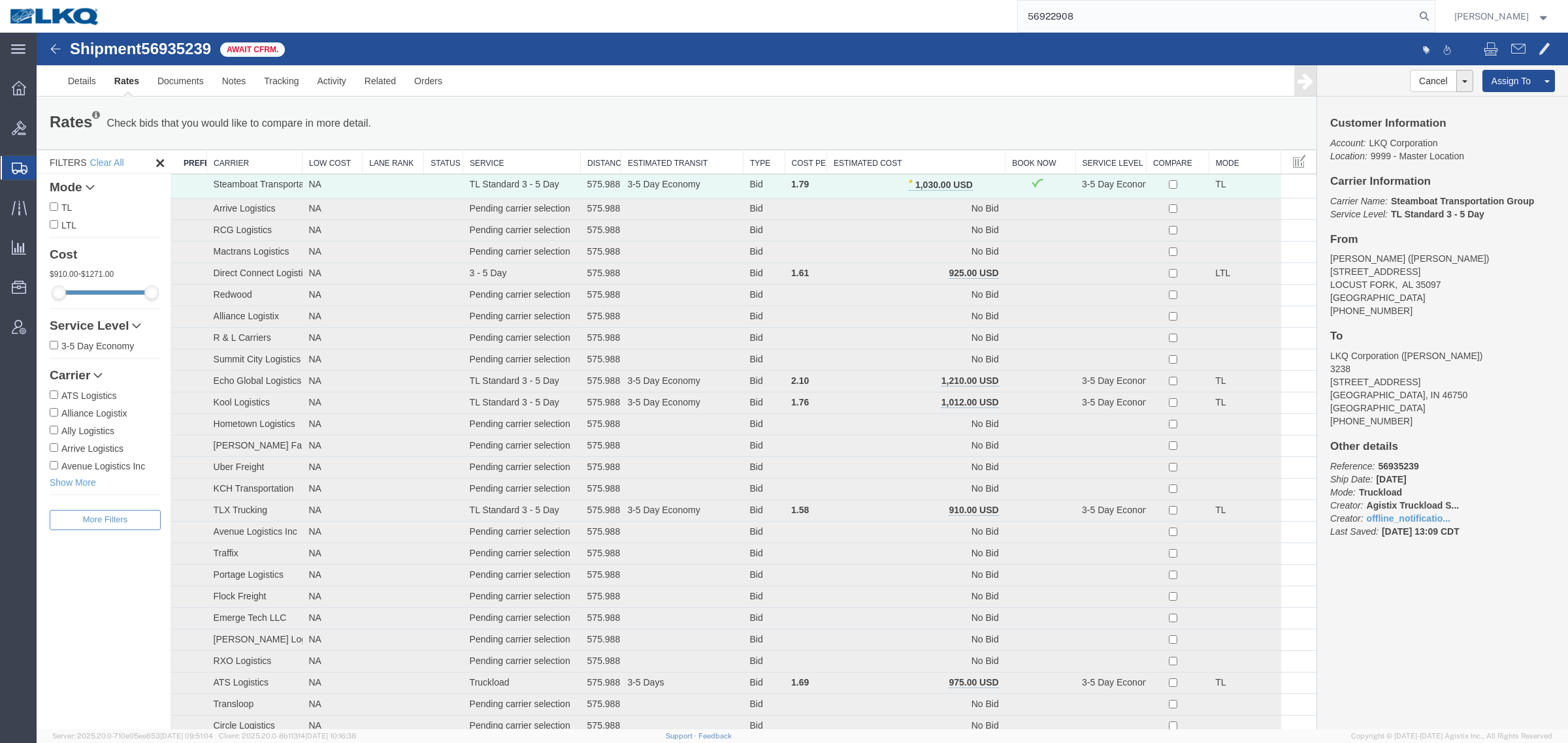
type input "56922908"
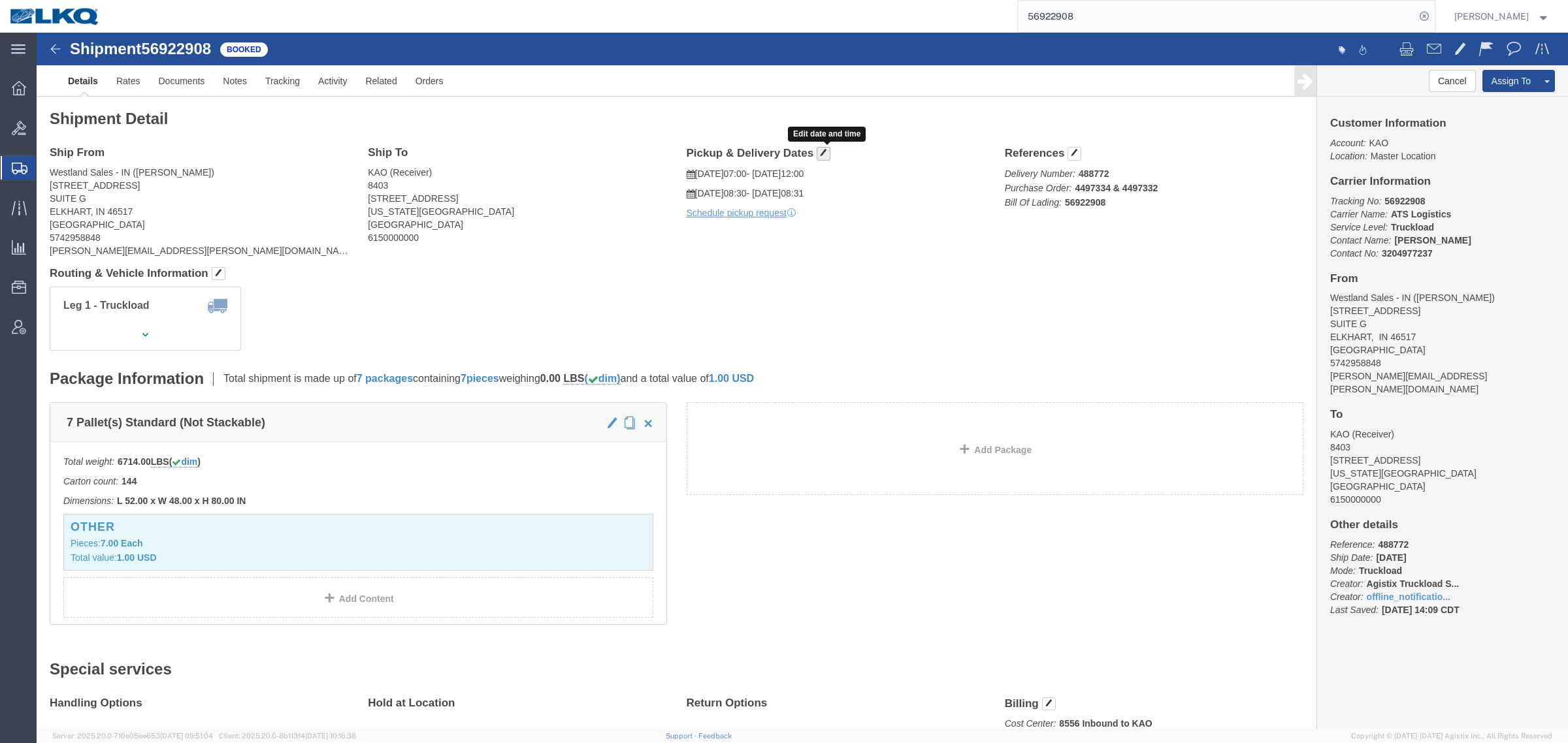
click span "button"
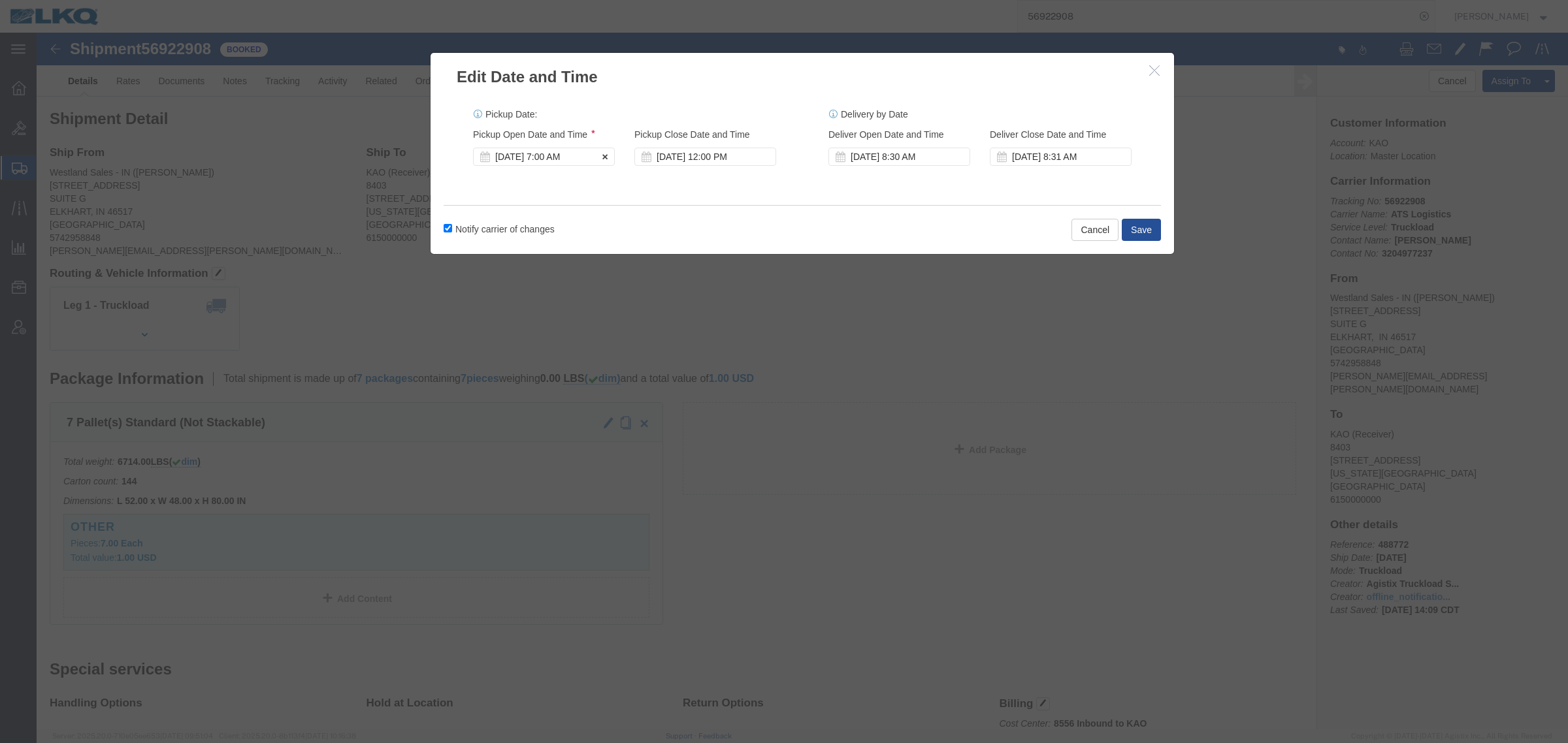
click div "Sep 30 2025 7:00 AM"
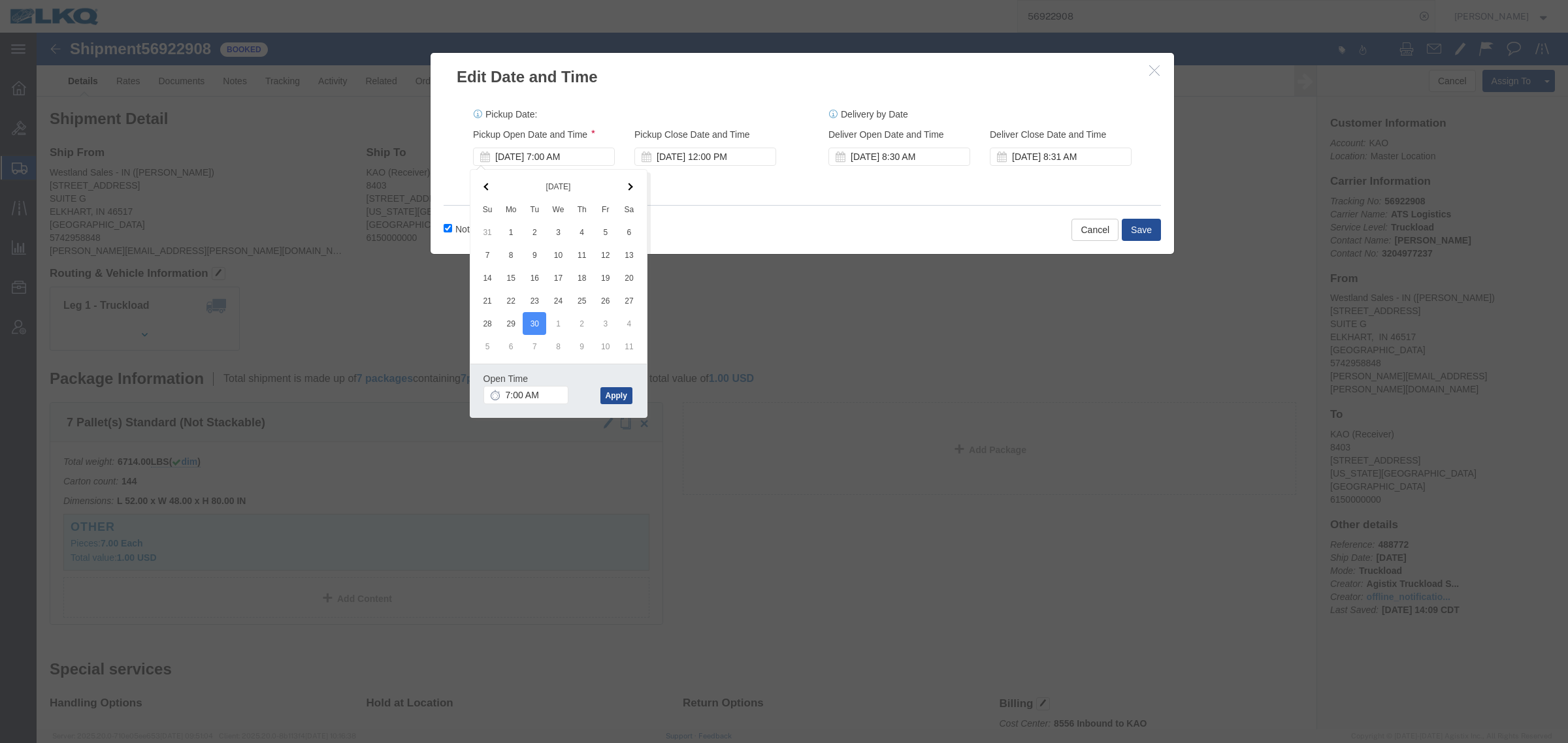
click div "Notify carrier of changes Cancel Save"
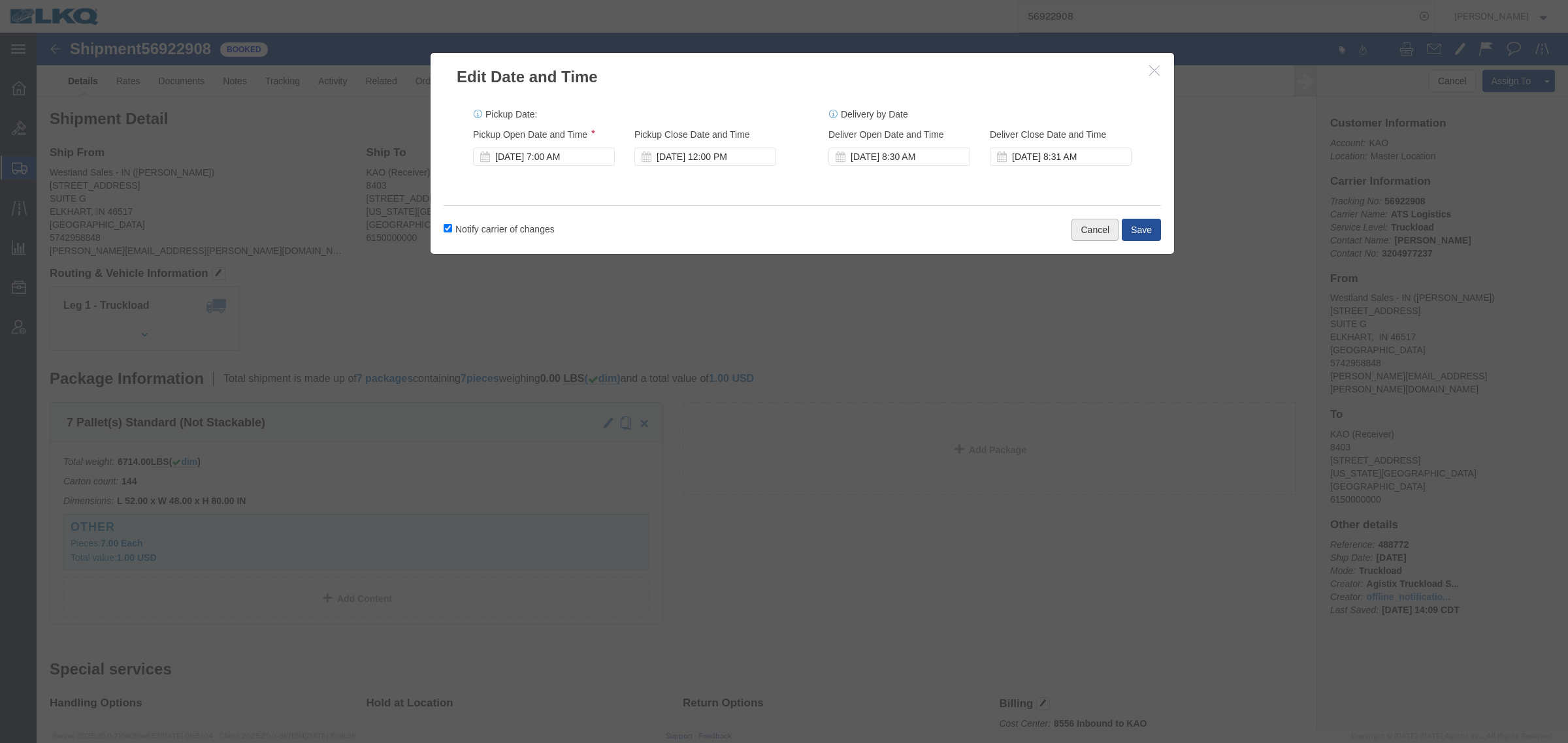
click button "Cancel"
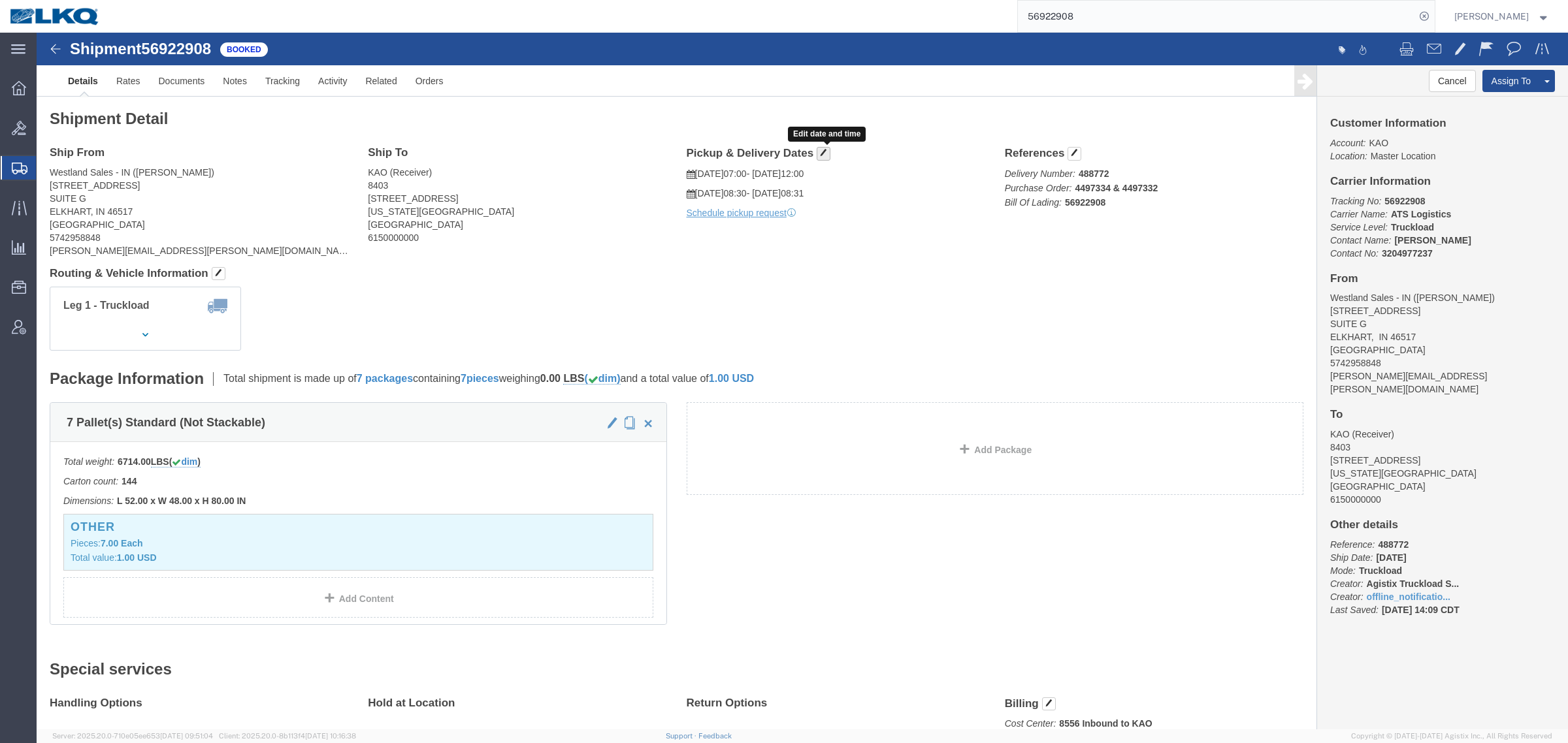
click span "button"
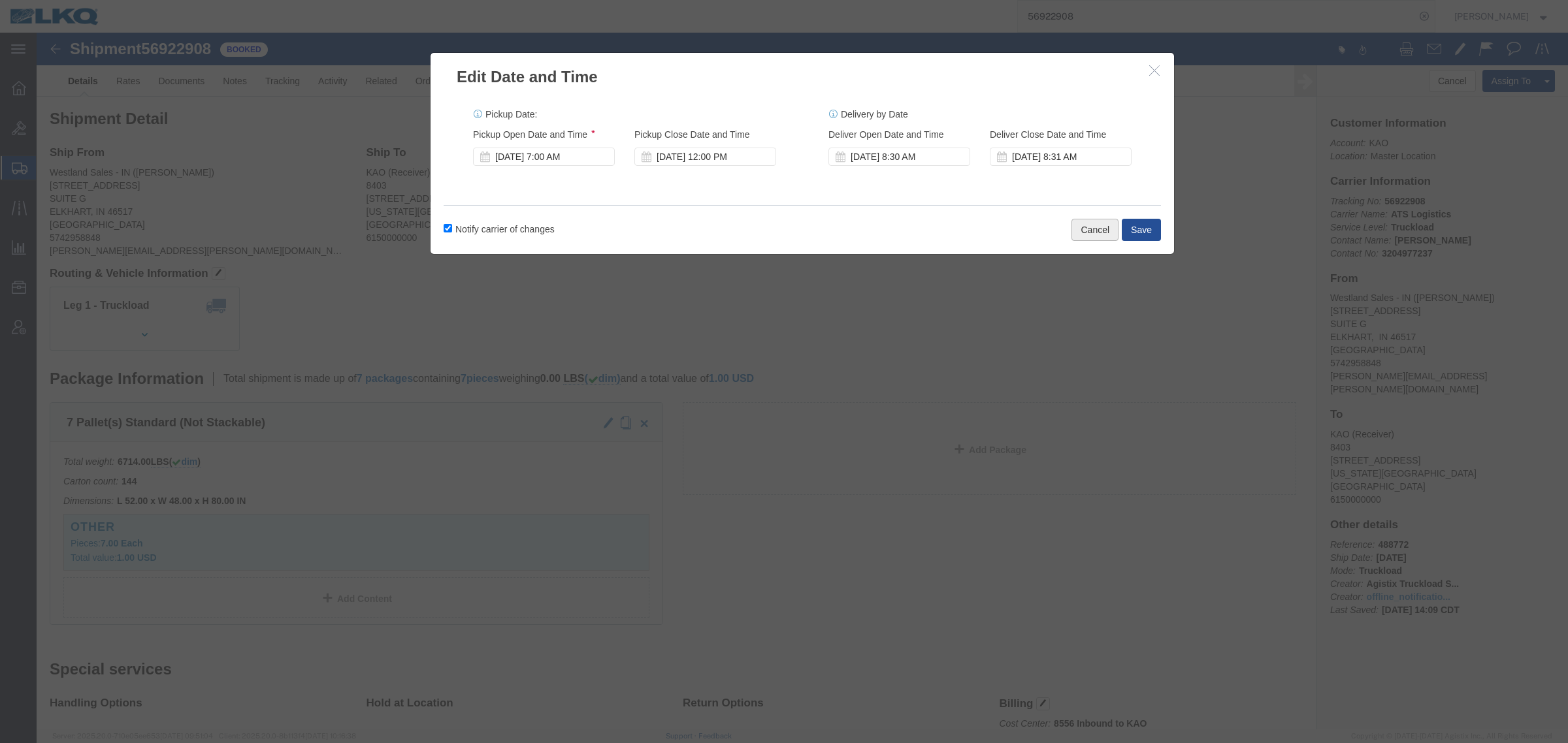
click button "Cancel"
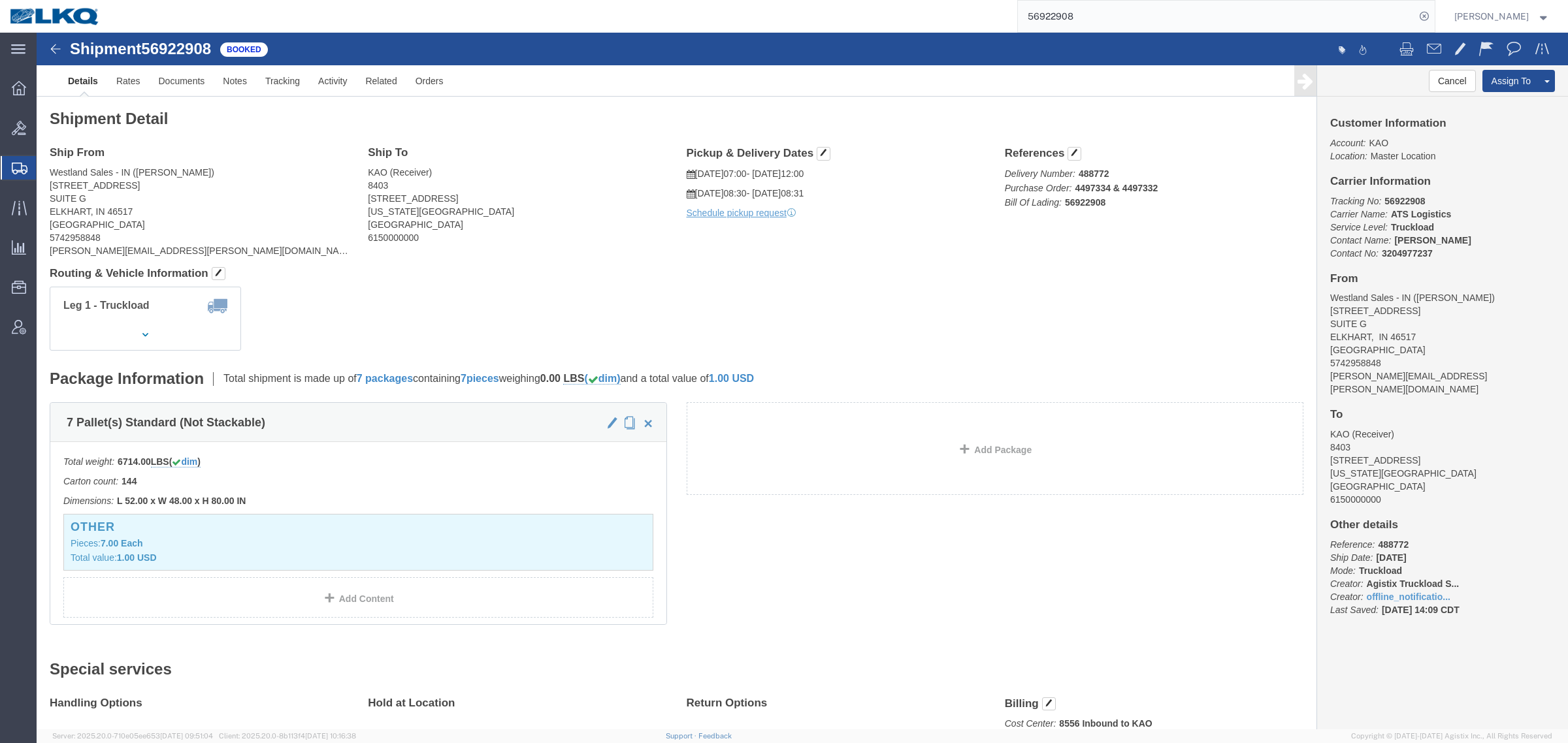
click h4 "Routing & Vehicle Information"
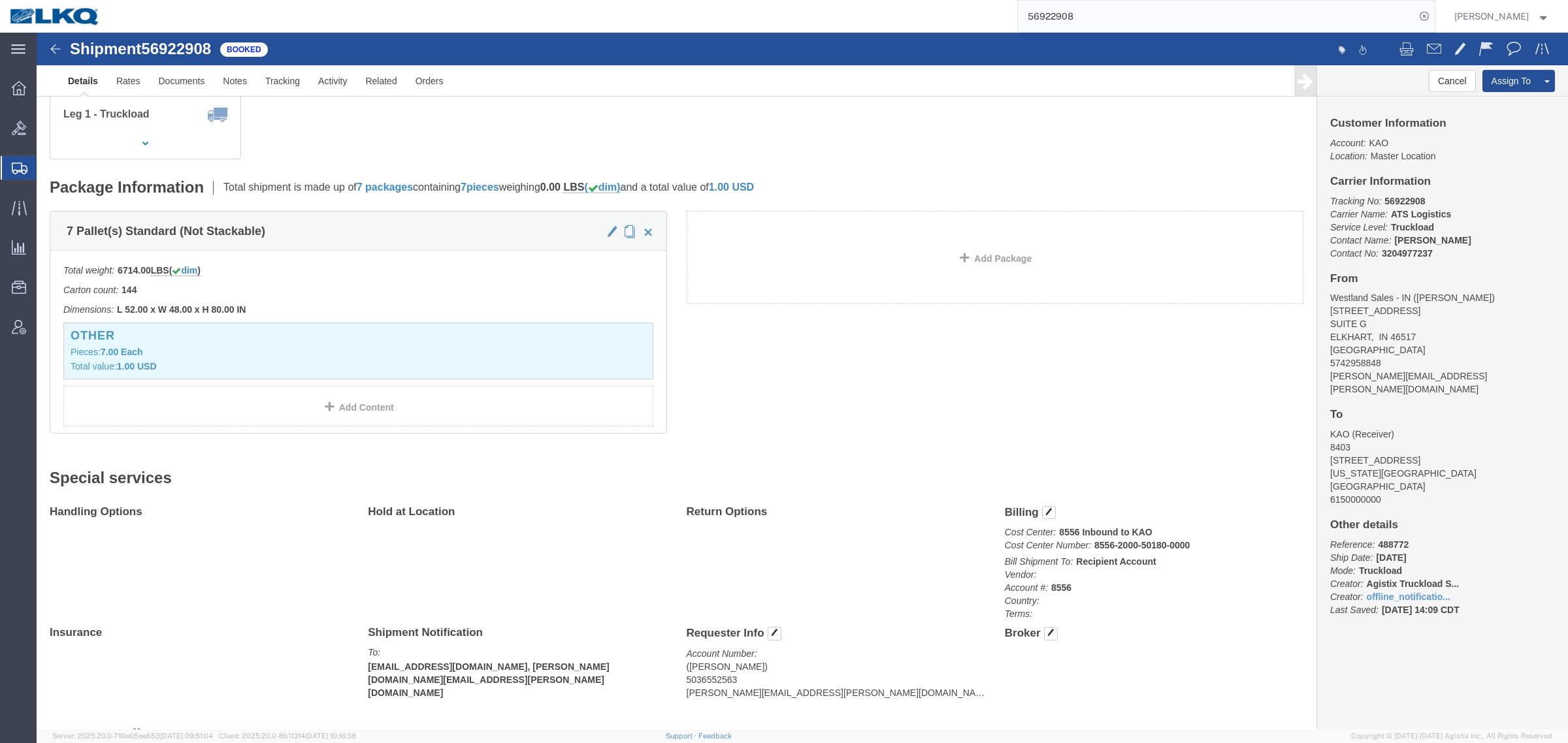
scroll to position [489, 0]
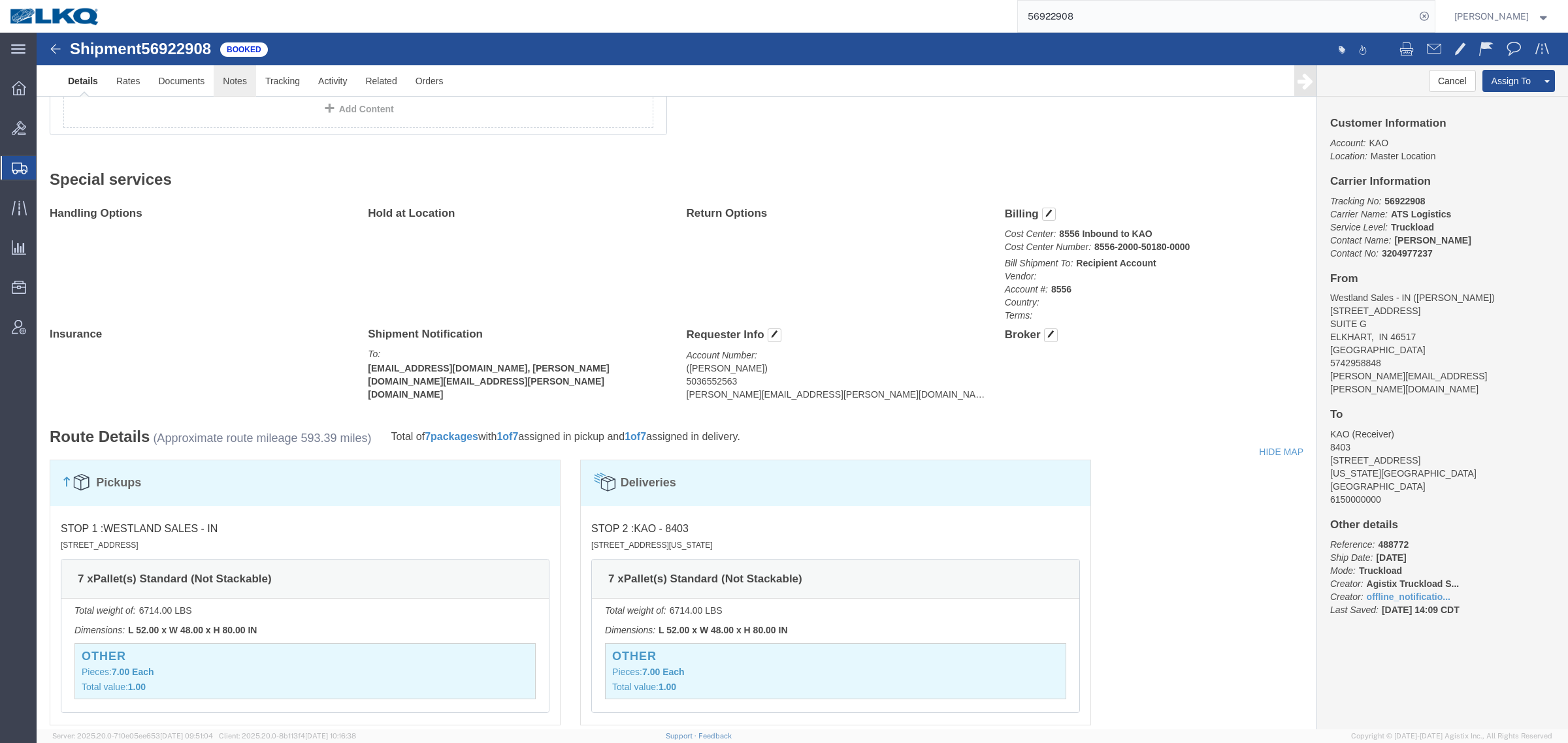
click link "Notes"
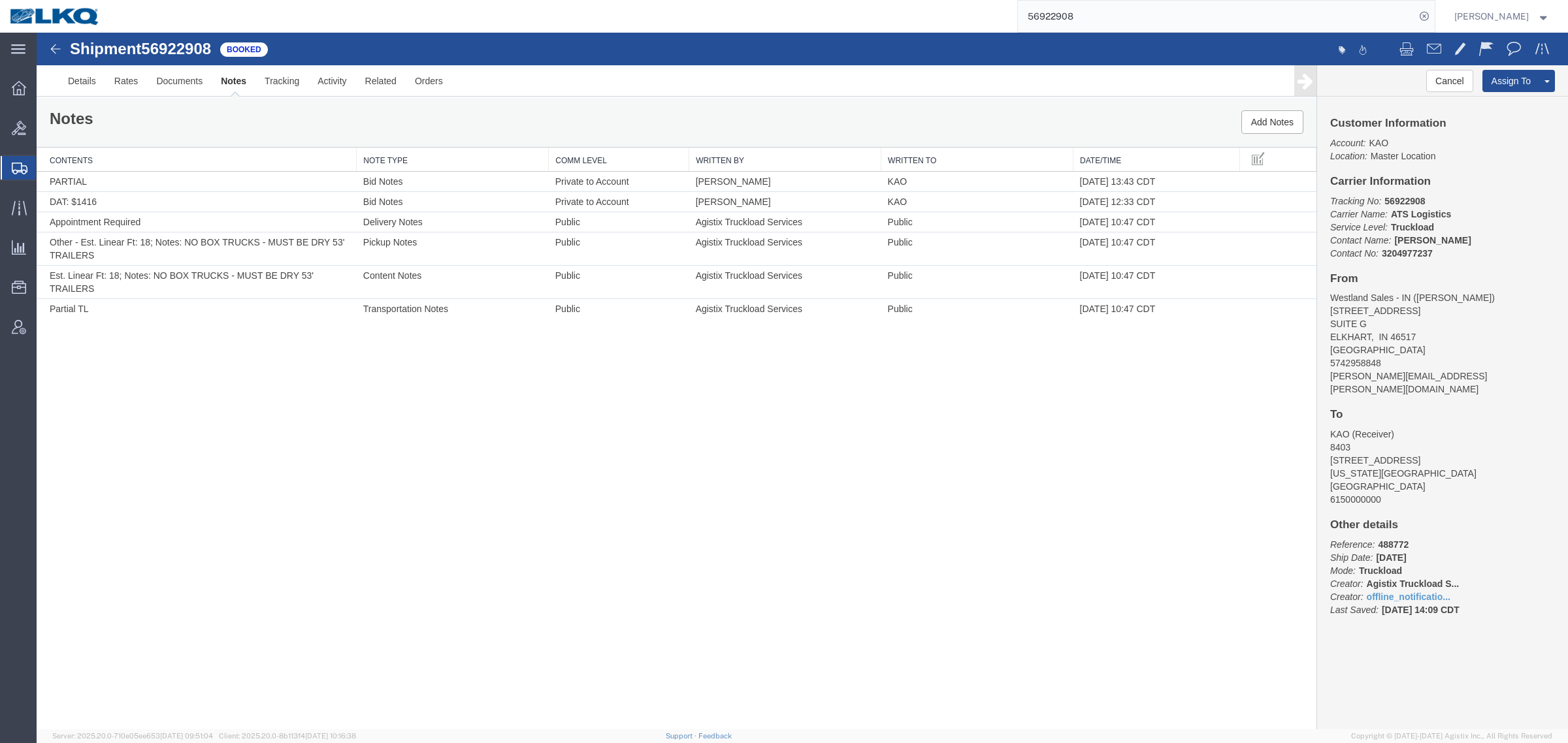
click at [477, 455] on div "Shipment 56922908 6 of 6 Booked Details Rates Documents Notes Tracking Activity…" at bounding box center [802, 381] width 1531 height 697
click at [122, 89] on link "Rates" at bounding box center [126, 81] width 43 height 31
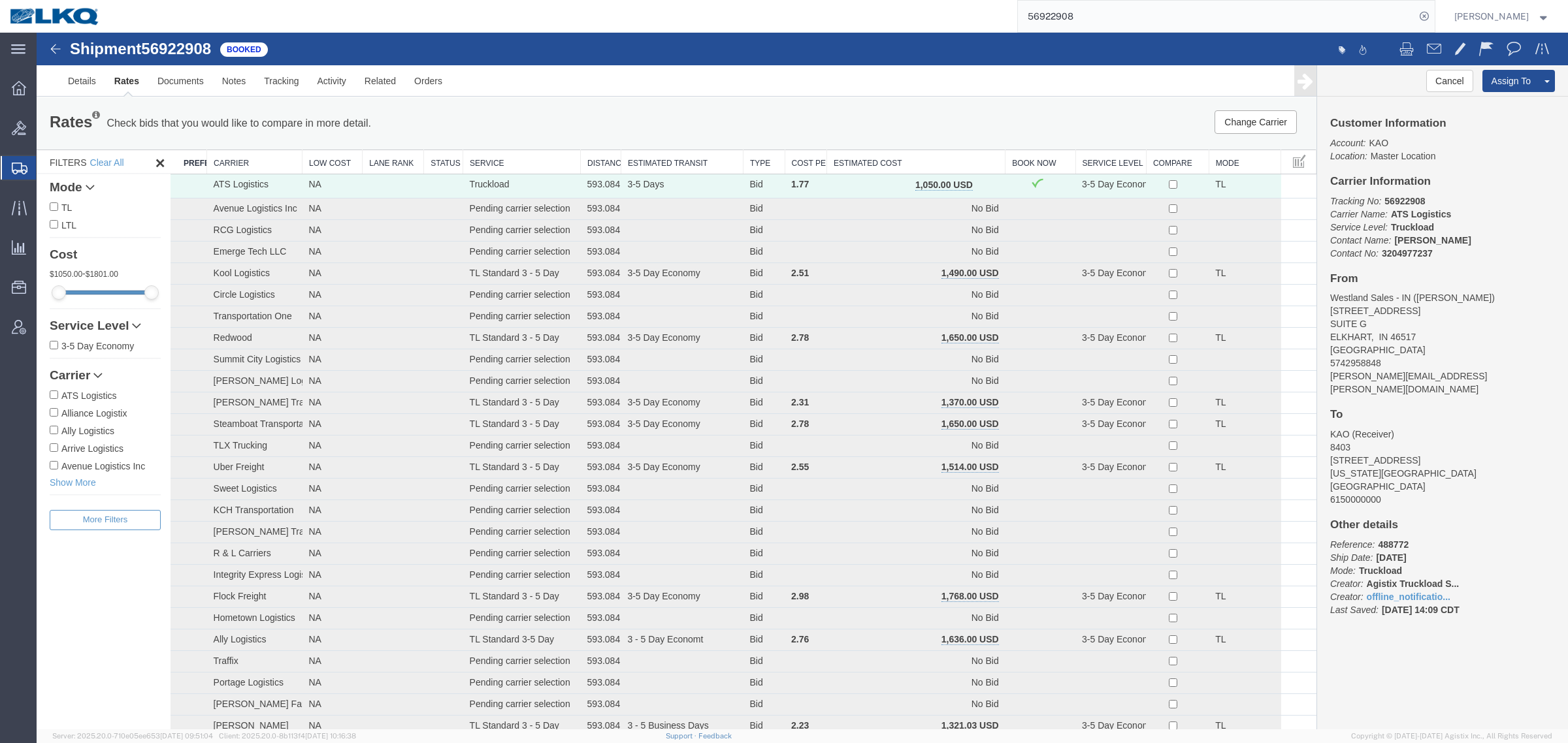
click at [906, 158] on th "Estimated Cost" at bounding box center [916, 163] width 178 height 24
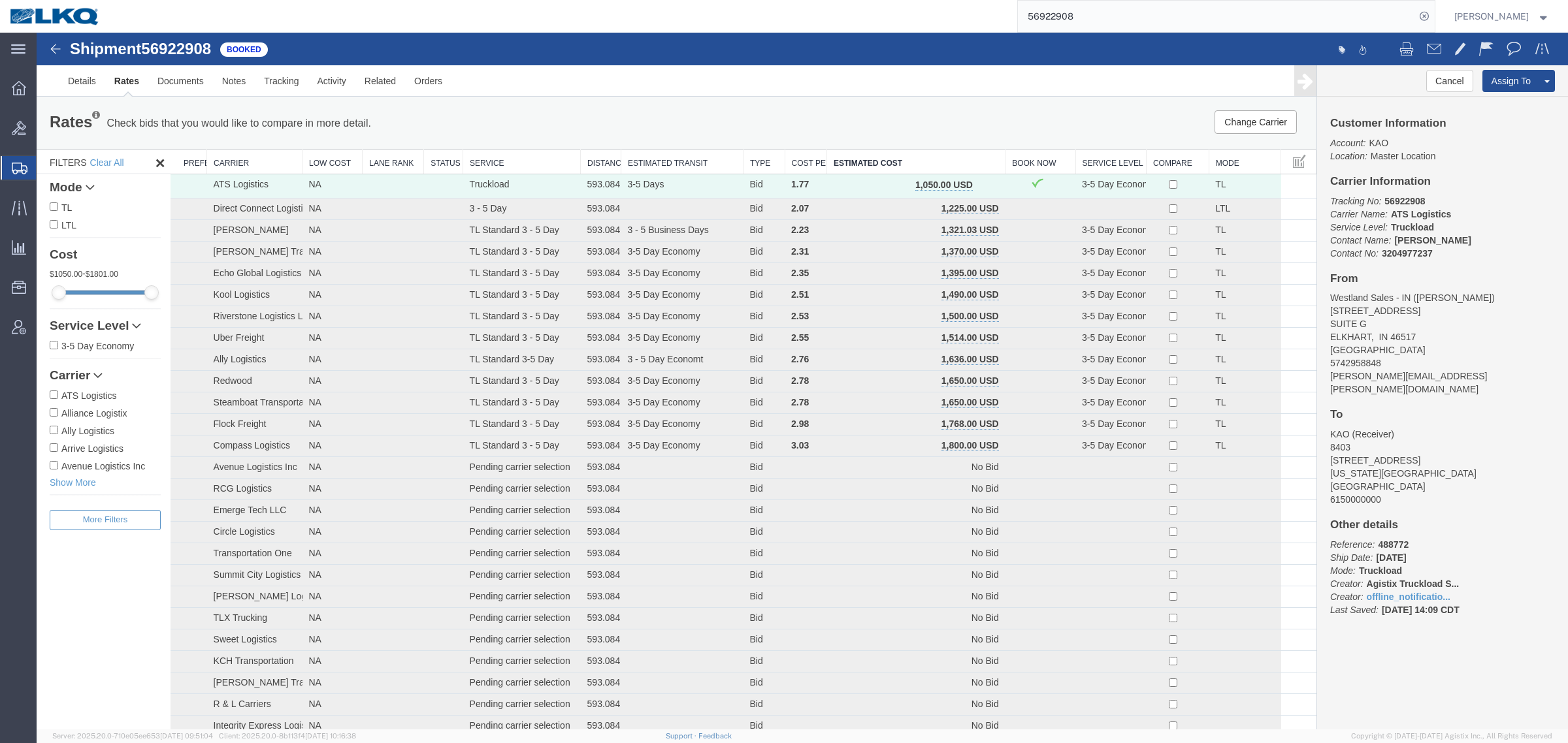
click at [905, 128] on div "Change Carrier Pause Continue" at bounding box center [1048, 122] width 530 height 24
click at [1025, 99] on div "Rates Check bids that you would like to compare in more detail. Compare Filter …" at bounding box center [676, 123] width 1280 height 52
click at [75, 83] on link "Details" at bounding box center [82, 81] width 46 height 31
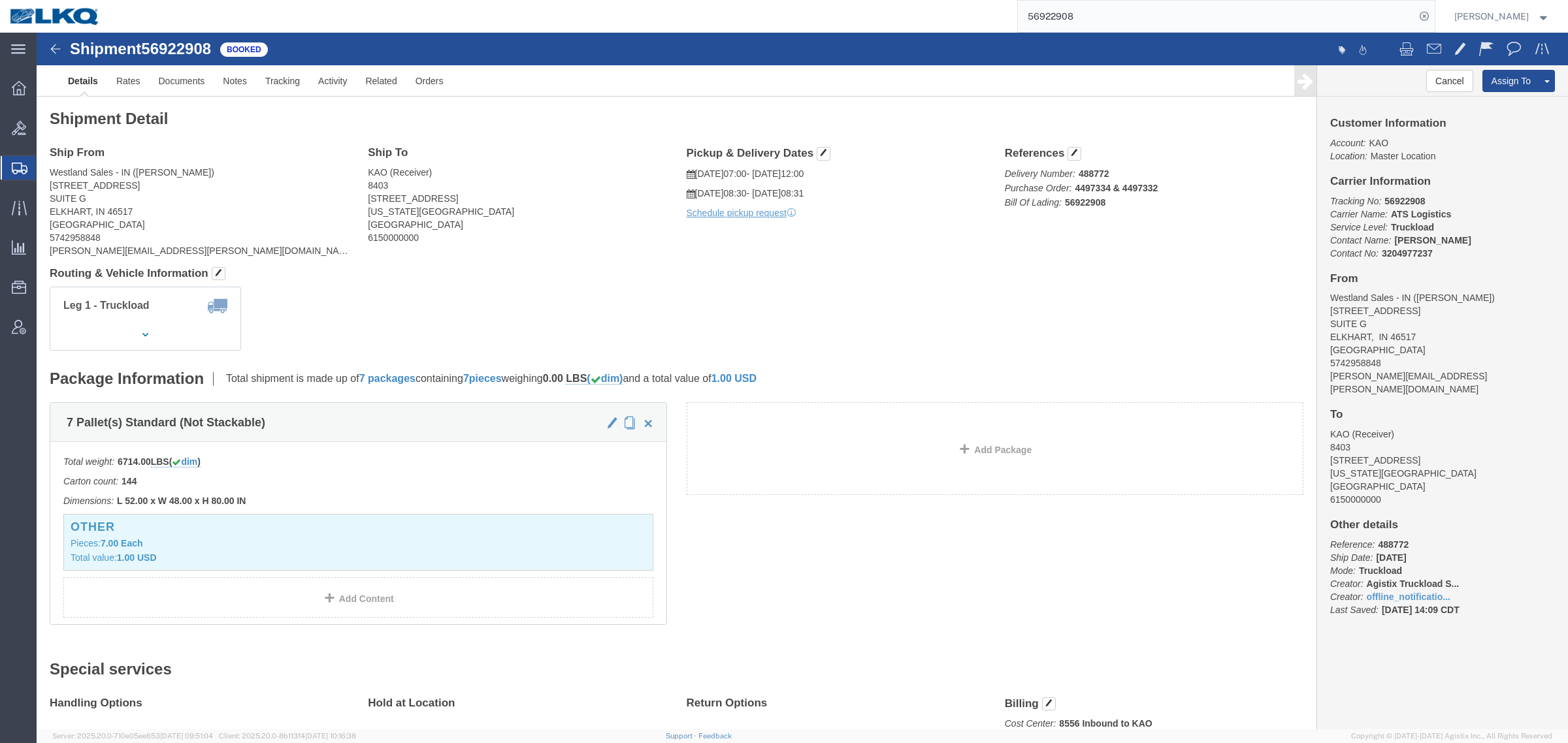
click div "Leg 1 - Truckload Vehicle 1: Standard Dry Van (53 Feet) Number of trucks: 1"
click div "Ship From Westland Sales - IN ([PERSON_NAME]) [STREET_ADDRESS] 5742958848 [PERS…"
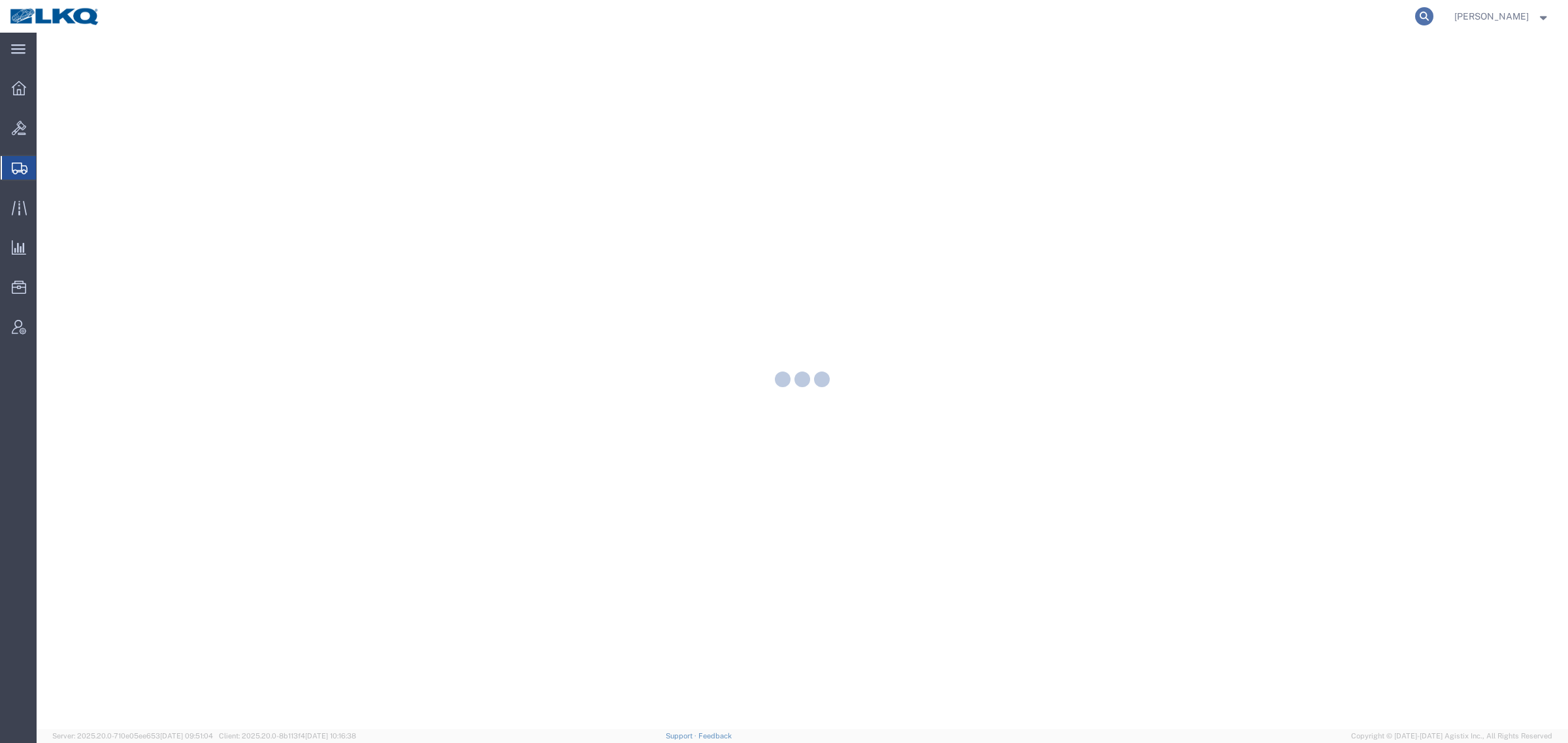
click at [1429, 13] on icon at bounding box center [1424, 16] width 18 height 18
paste input "56923733"
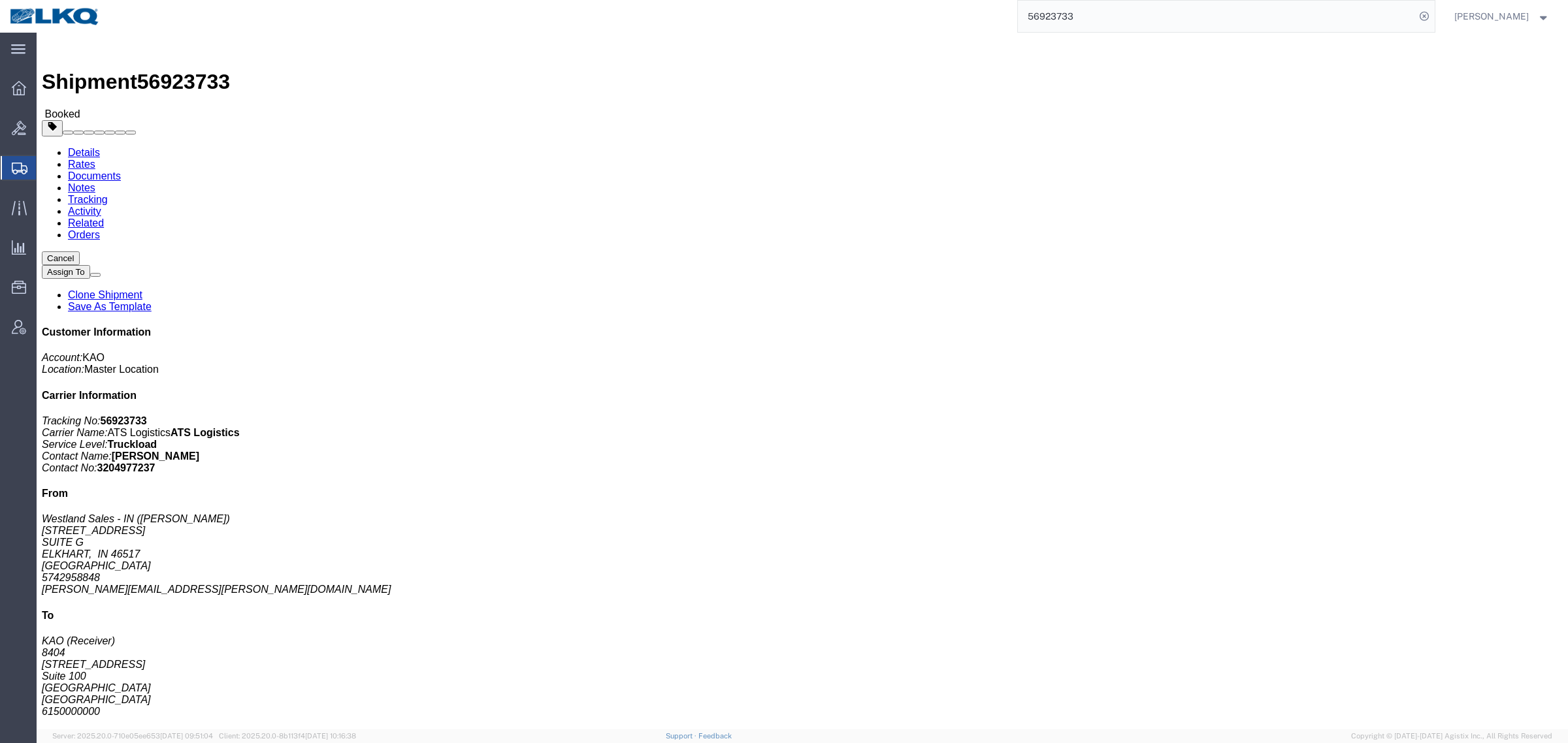
click div "Shipment Detail Ship From [GEOGRAPHIC_DATA] Sales - IN ([PERSON_NAME]) [STREET_…"
click span "56923733"
copy span "56923733"
drag, startPoint x: 732, startPoint y: 250, endPoint x: 817, endPoint y: 172, distance: 115.4
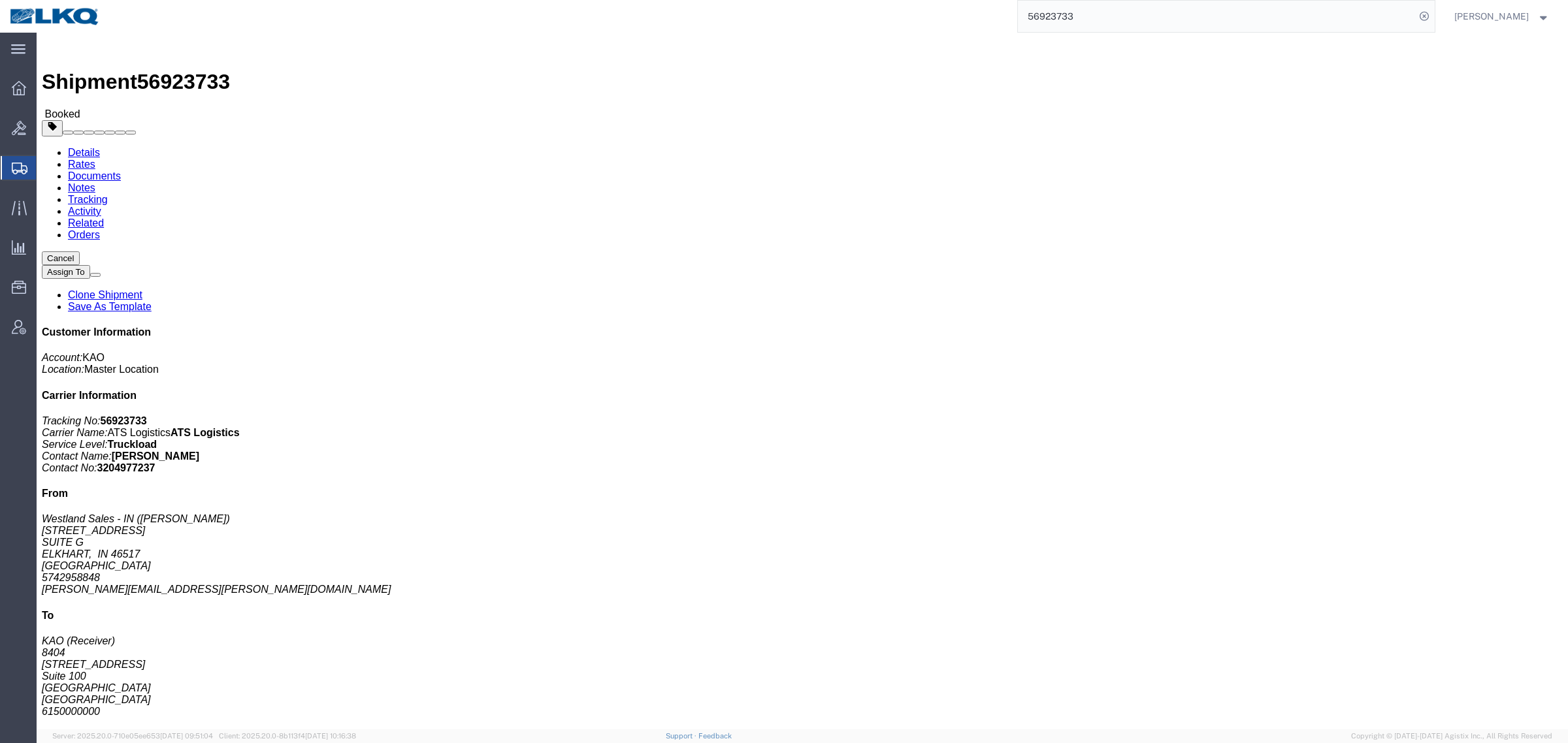
click div "Shipment Detail Ship From [GEOGRAPHIC_DATA] Sales - IN ([PERSON_NAME]) [STREET_…"
drag, startPoint x: 1110, startPoint y: 21, endPoint x: 1102, endPoint y: 20, distance: 8.1
click at [1104, 21] on input "56923733" at bounding box center [1217, 16] width 397 height 31
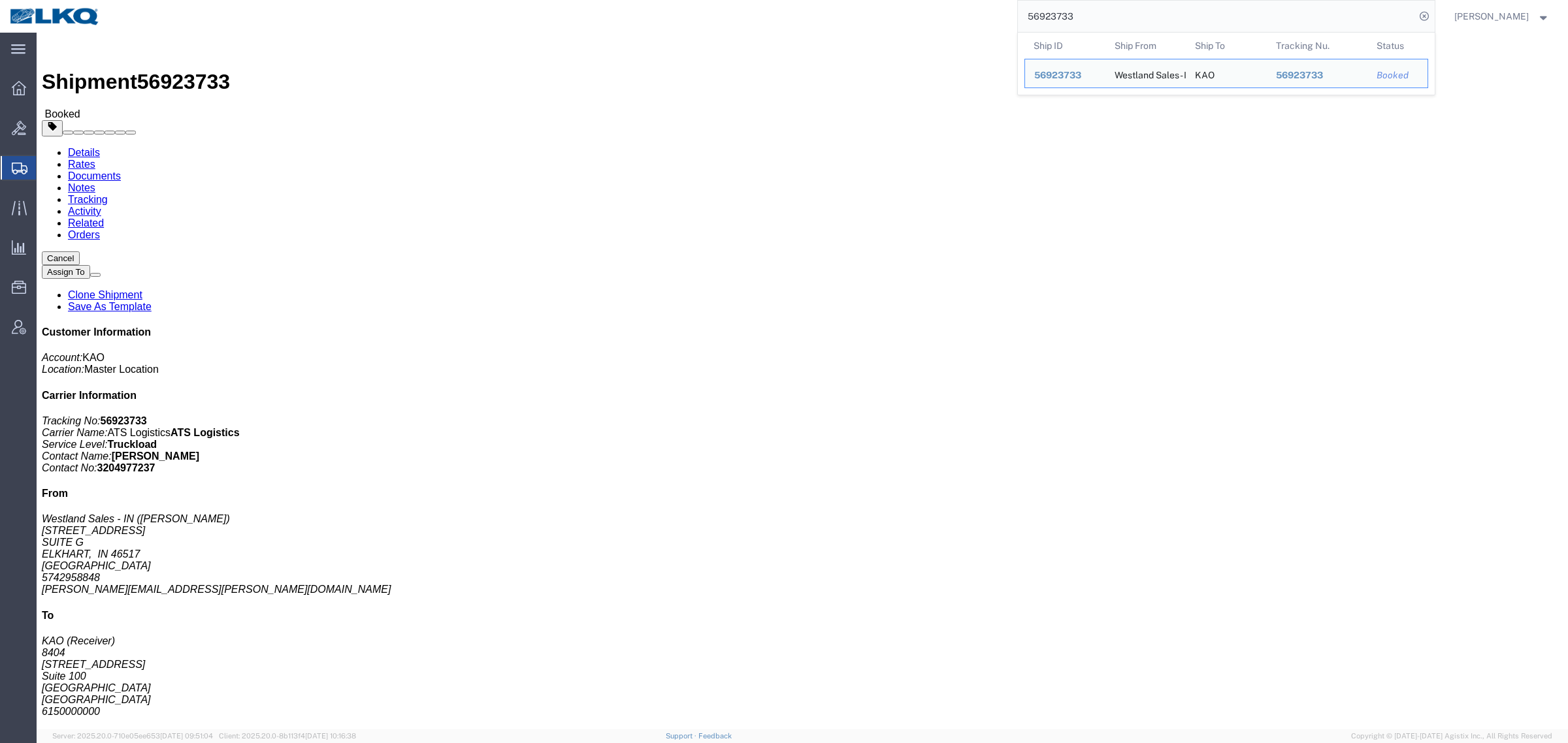
click at [1102, 20] on input "56923733" at bounding box center [1217, 16] width 397 height 31
click at [1102, 20] on input "56923733" at bounding box center [1217, 16] width 397 height 31
paste input "2908"
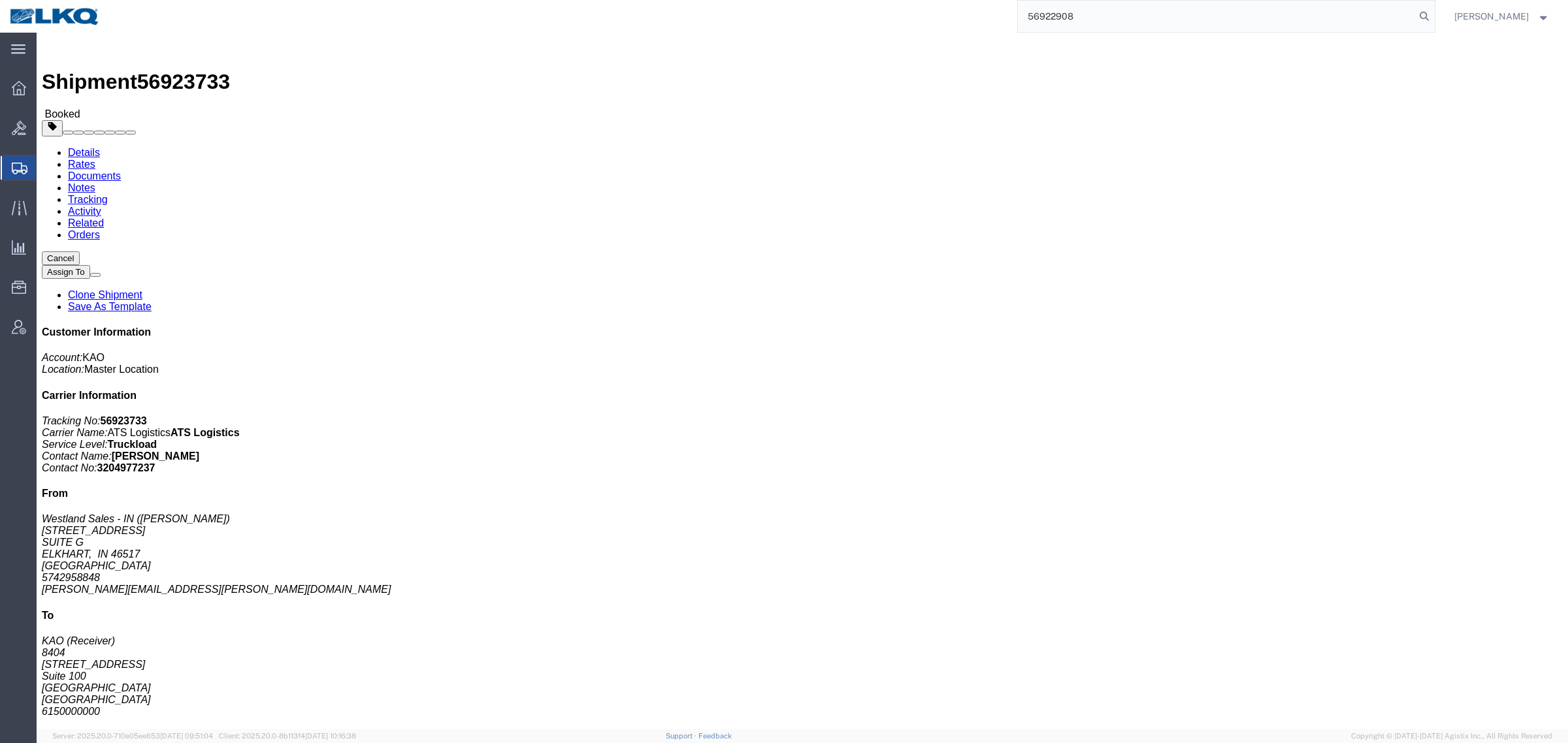
type input "56922908"
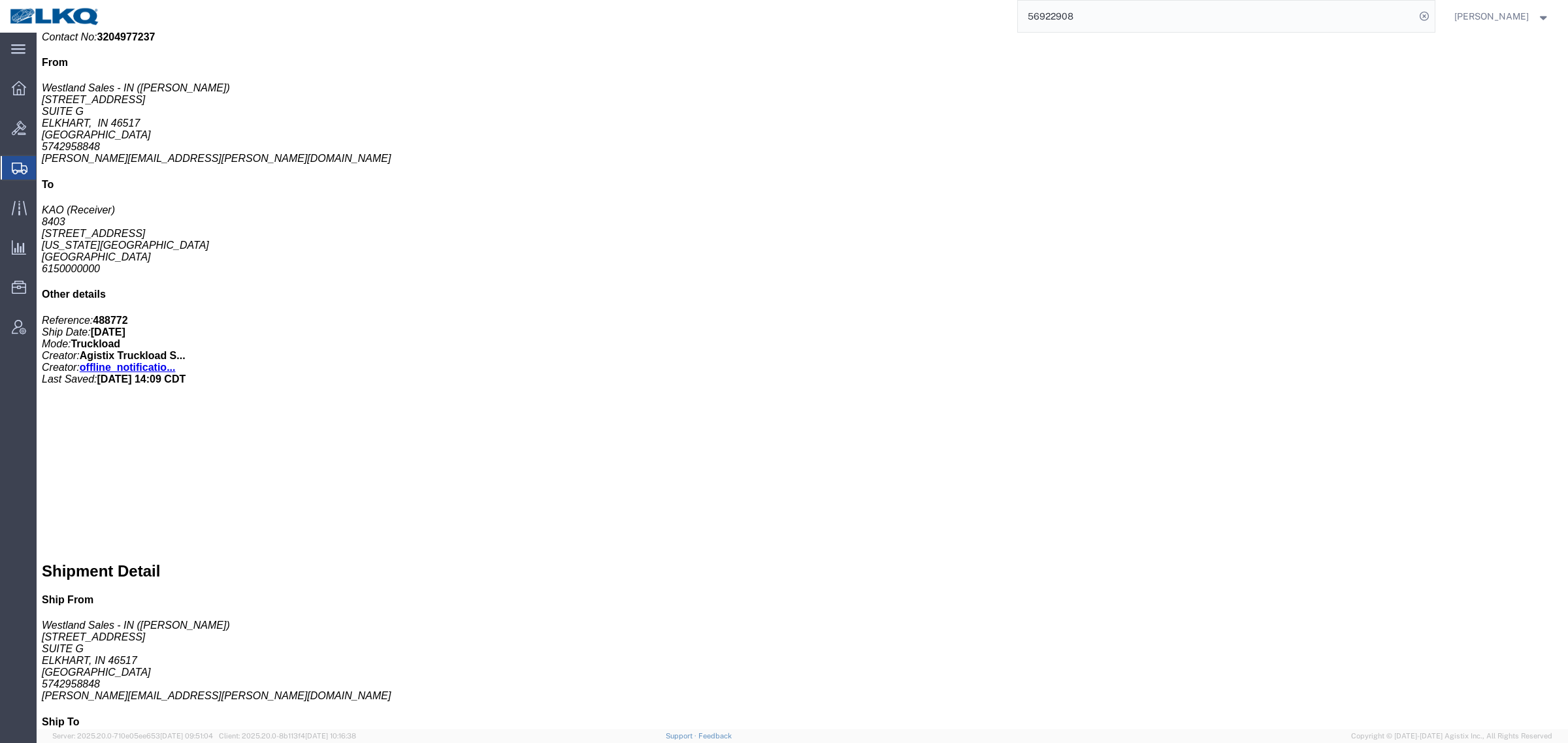
scroll to position [489, 0]
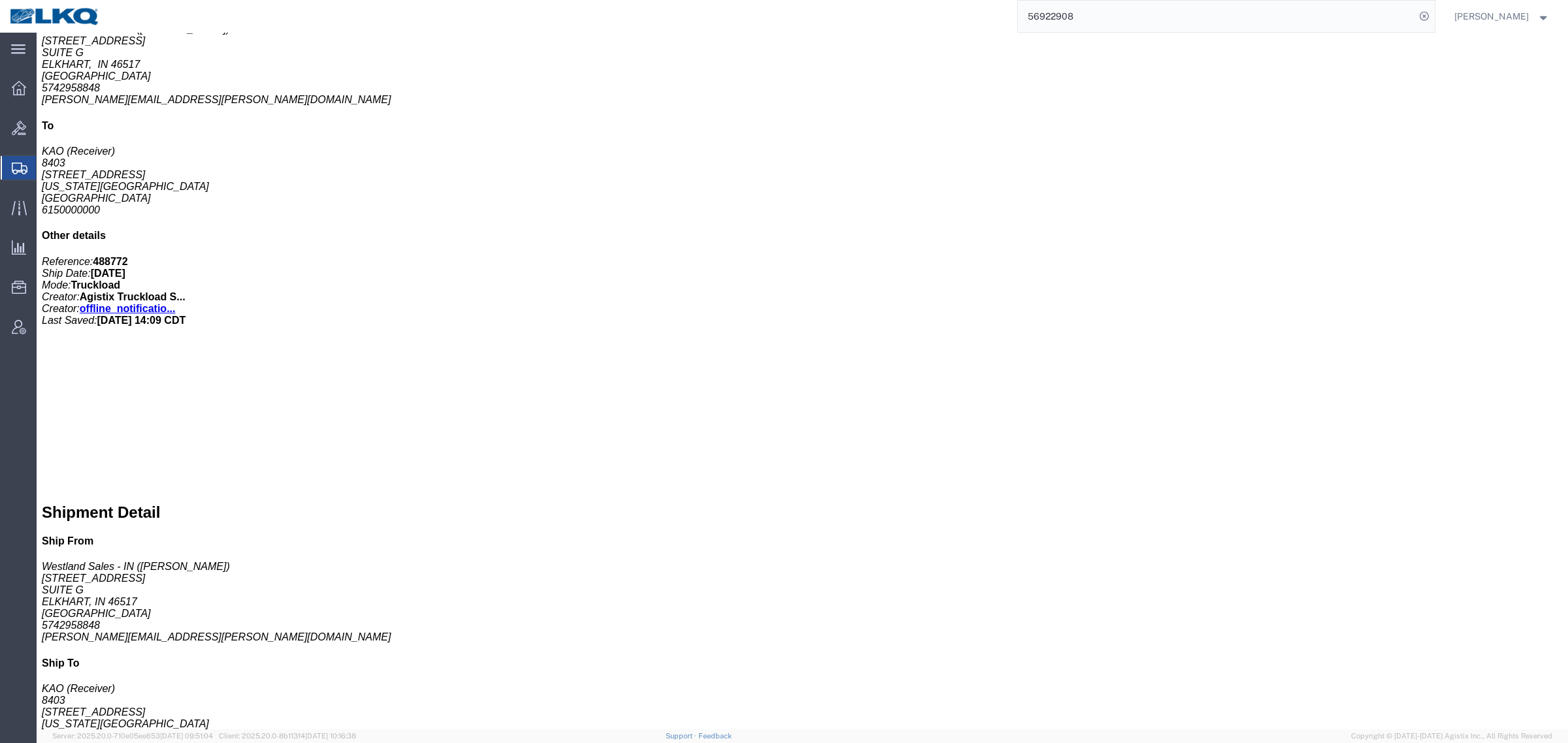
drag, startPoint x: 709, startPoint y: 164, endPoint x: 718, endPoint y: 178, distance: 16.6
click div "Special services Handling Options Hold at Location Return Options Billing Cost …"
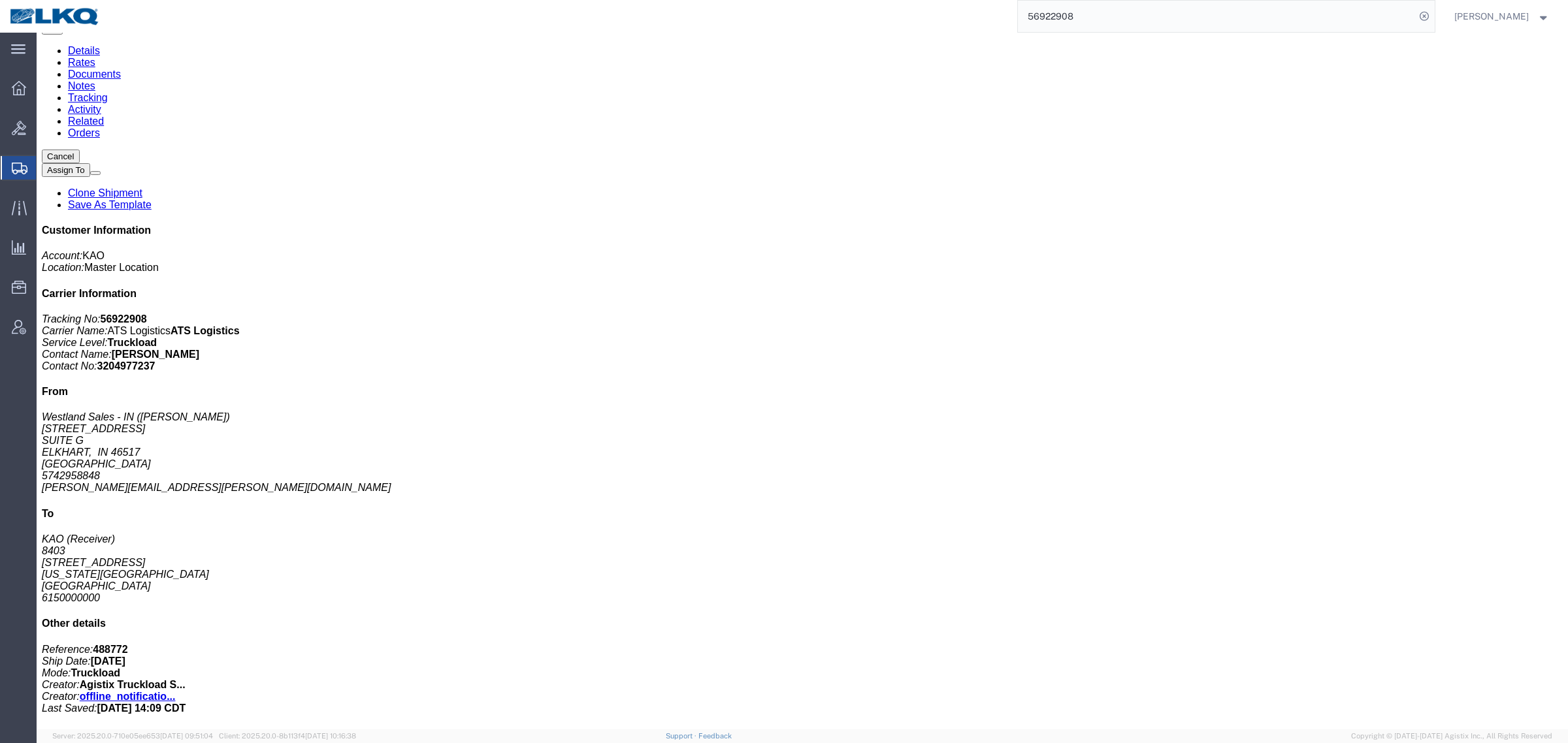
scroll to position [0, 0]
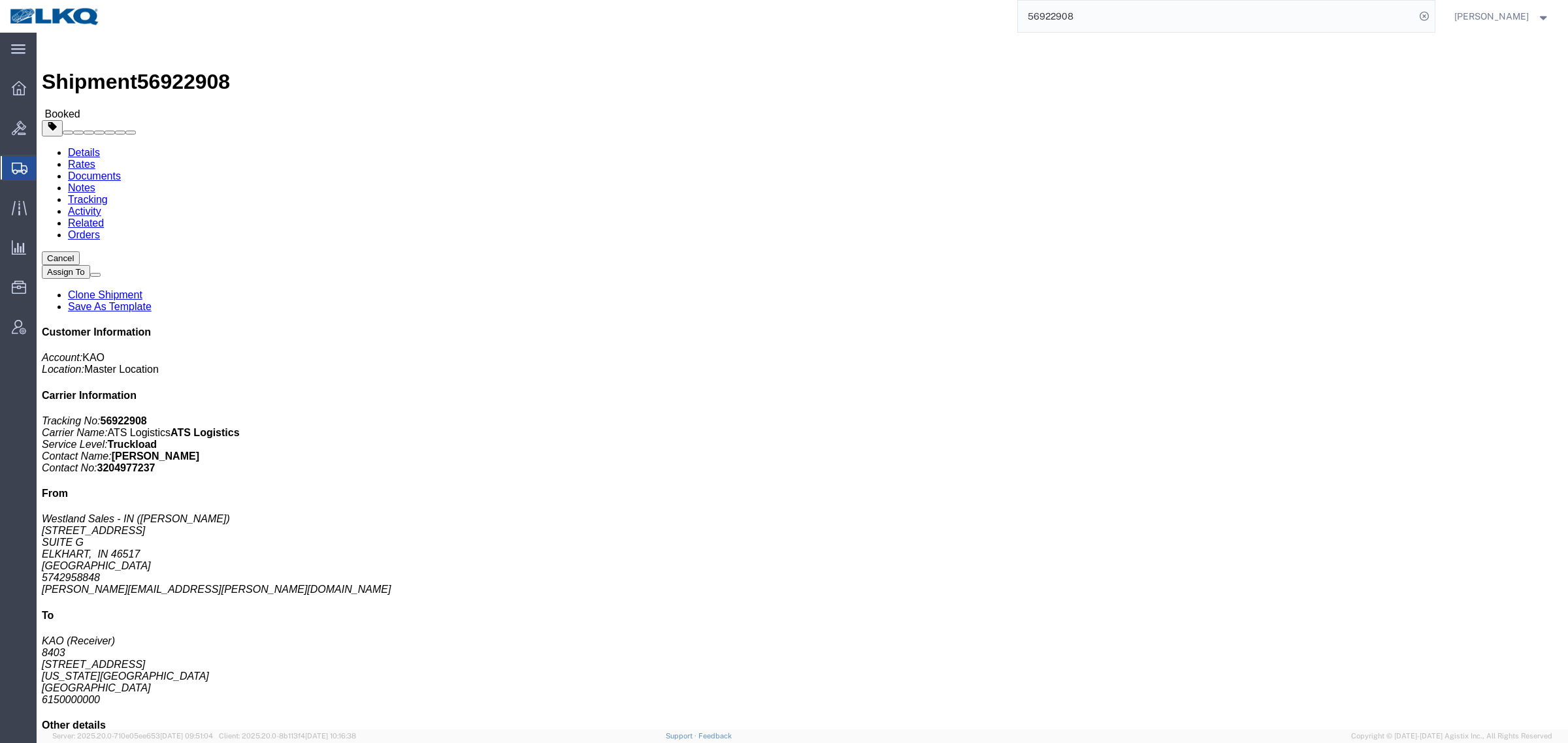
click address "KAO (Receiver) [STREET_ADDRESS] [US_STATE][GEOGRAPHIC_DATA] [GEOGRAPHIC_DATA] 6…"
drag, startPoint x: 513, startPoint y: 81, endPoint x: 692, endPoint y: 85, distance: 179.0
click h2 "Shipment Detail"
click span "button"
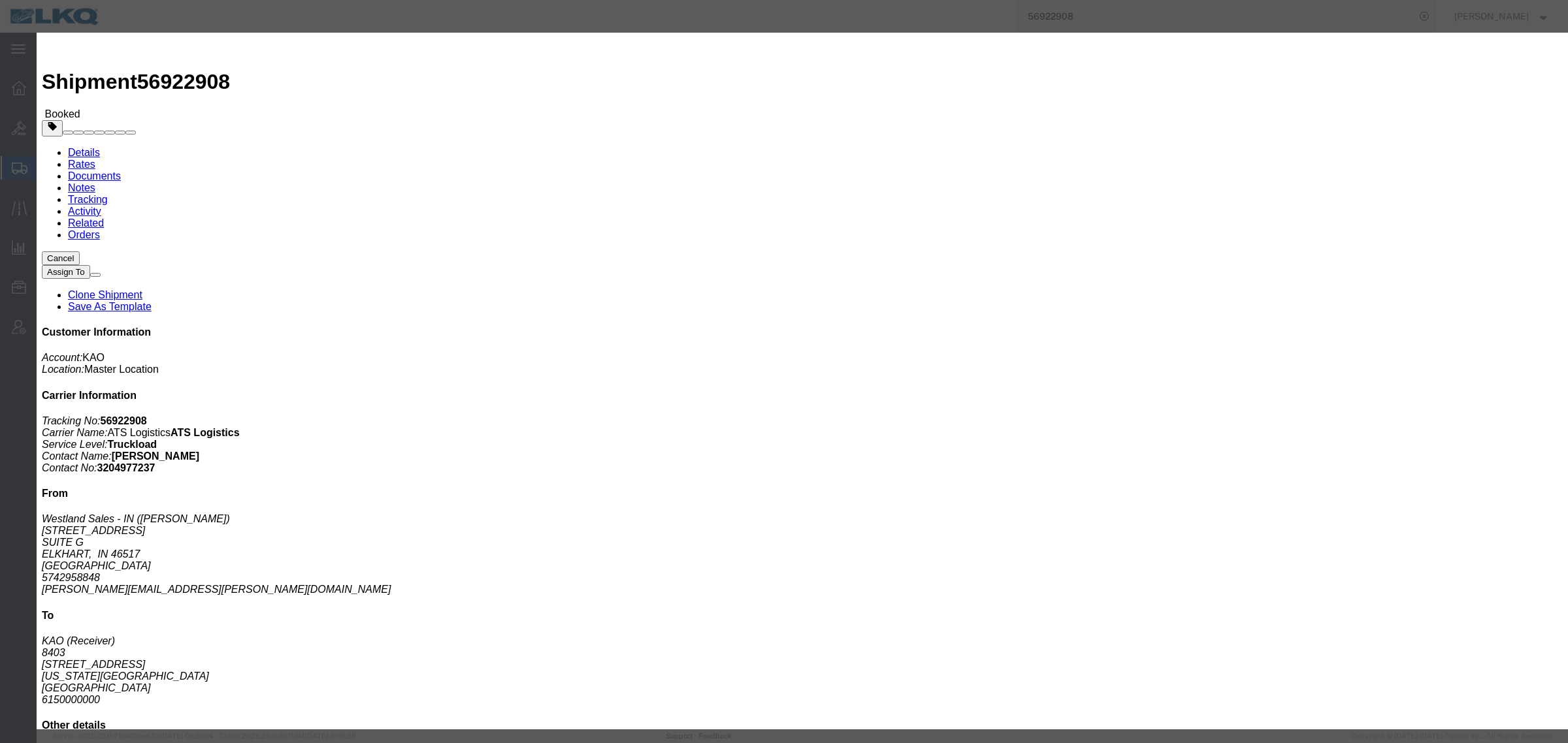
click label "Notify carrier of changes"
click input "Notify carrier of changes"
checkbox input "false"
click div "[DATE] 7:00 AM"
click button "Apply"
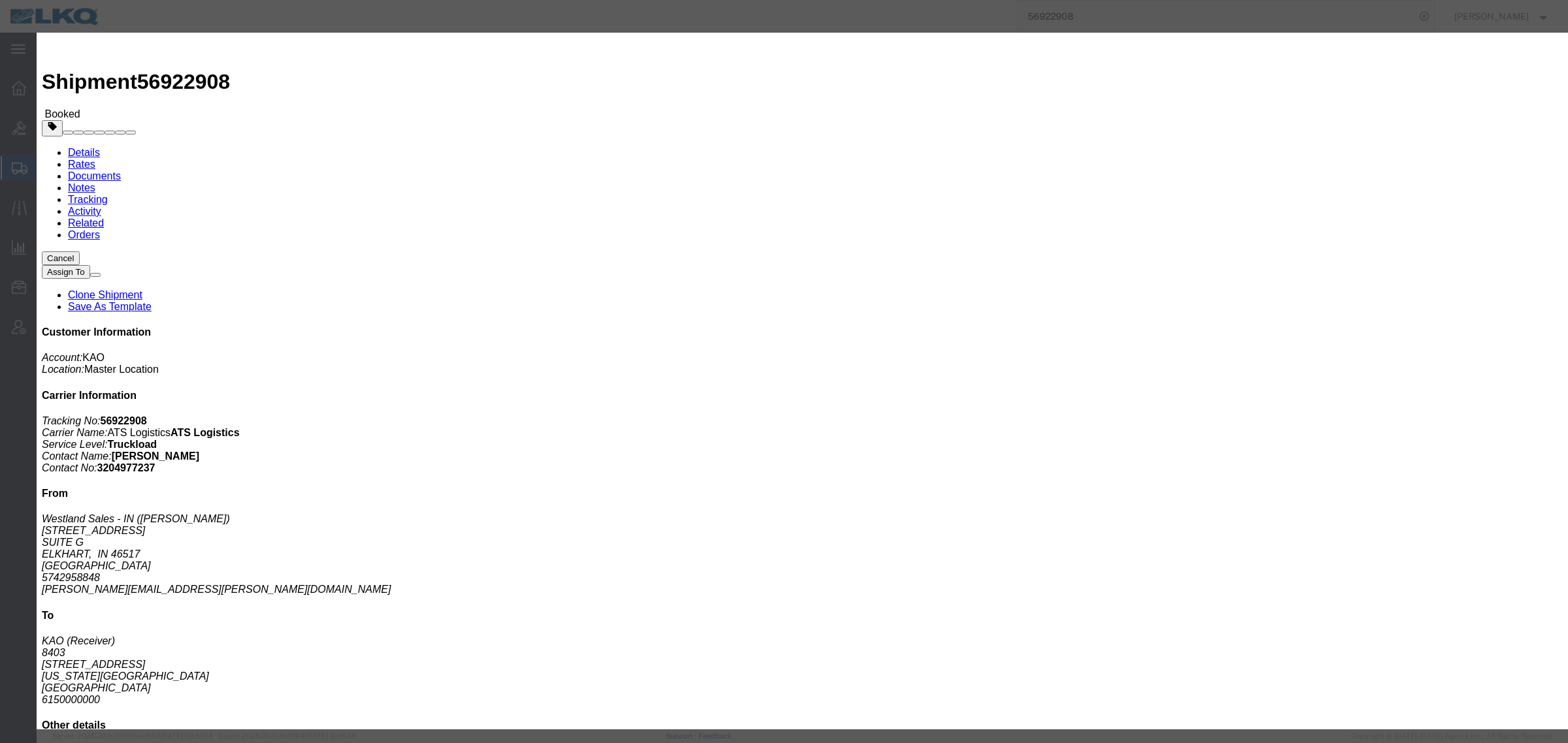
click icon
click button "Save"
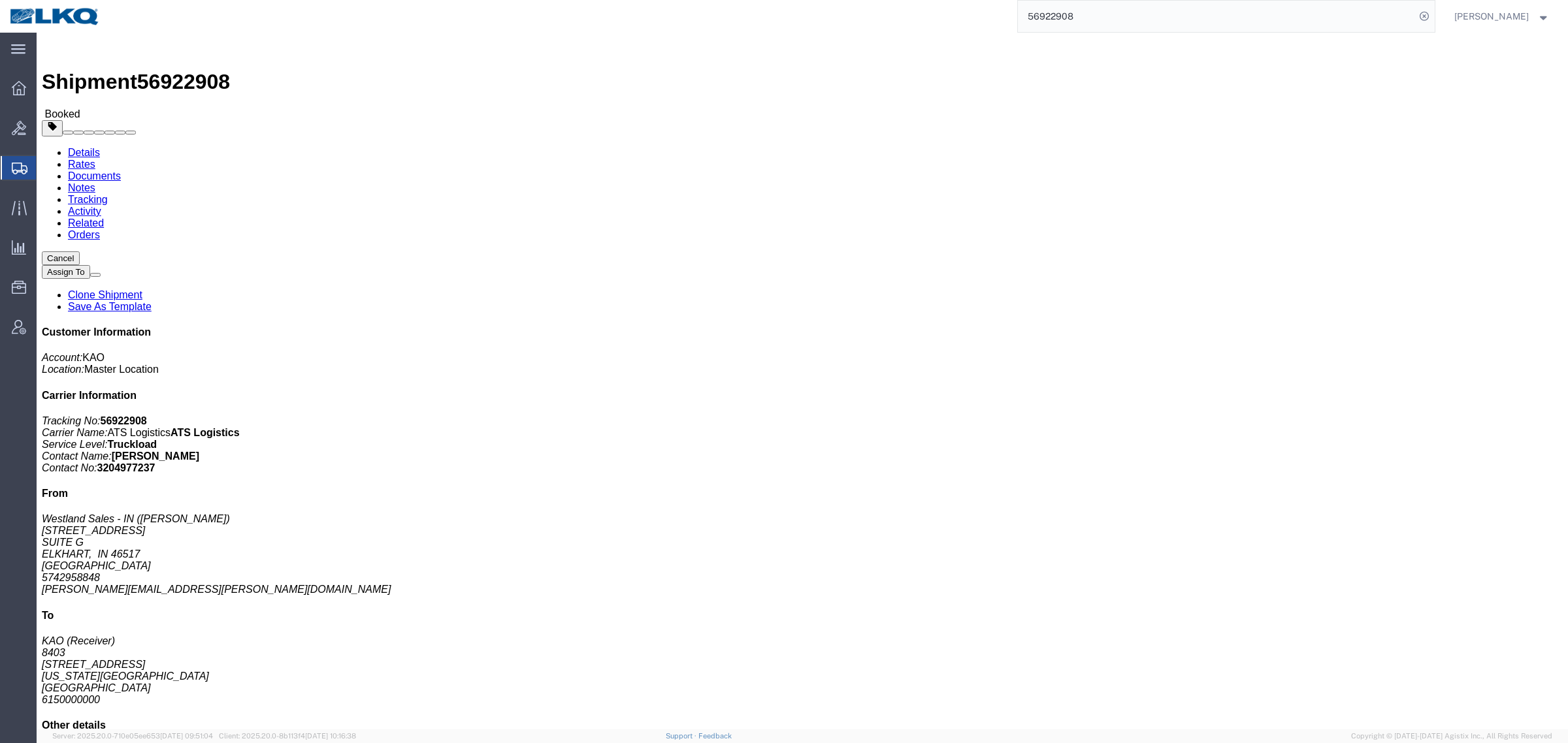
click button "Close"
click div "Leg 1 - Truckload Vehicle 1: Standard Dry Van (53 Feet) Number of trucks: 1"
click div "Ship From Westland Sales - IN ([PERSON_NAME]) [STREET_ADDRESS] 5742958848 [PERS…"
click div "Leg 1 - Truckload Vehicle 1: Standard Dry Van (53 Feet) Number of trucks: 1"
paste input "4545871"
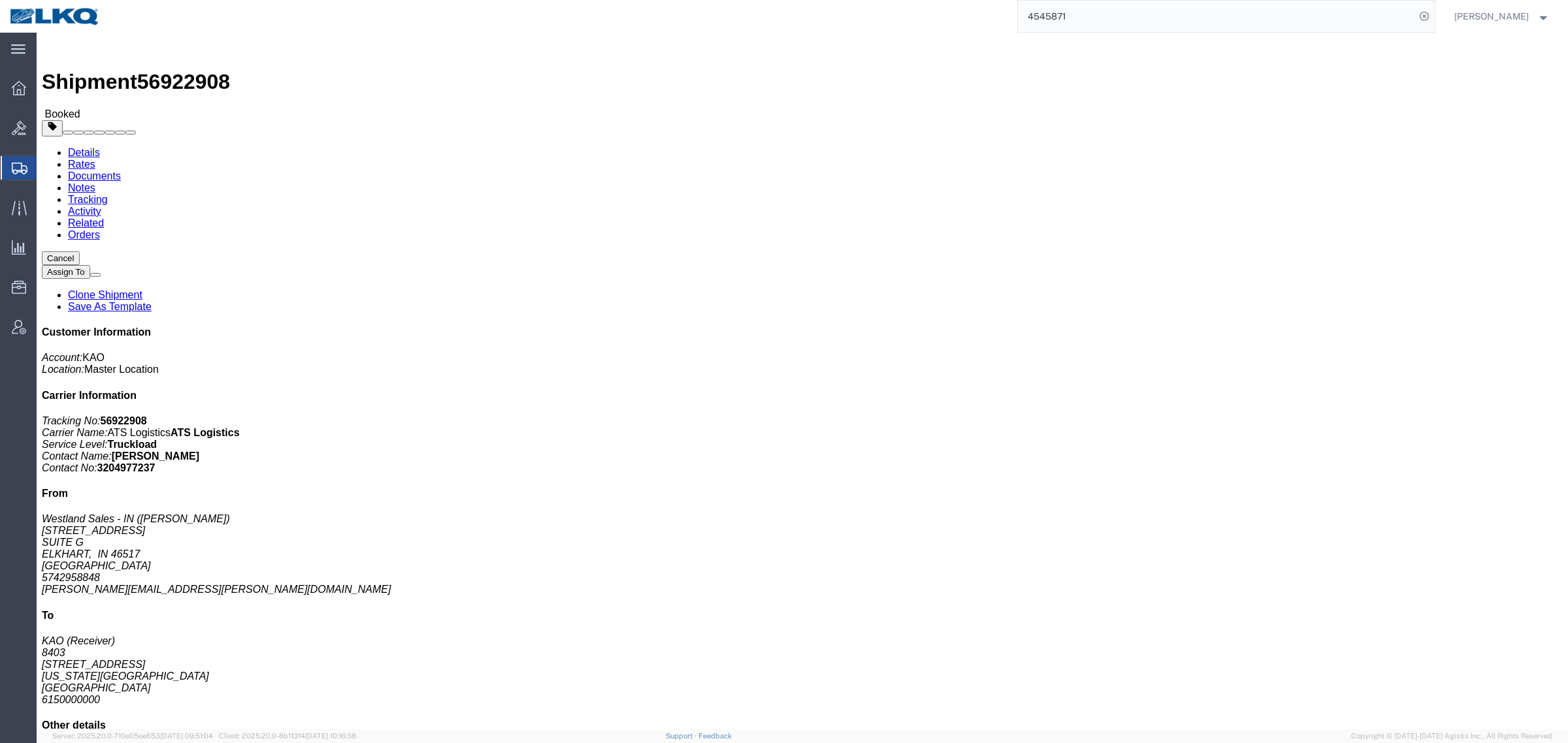
drag, startPoint x: 1075, startPoint y: 10, endPoint x: 1011, endPoint y: 8, distance: 64.0
click at [1013, 7] on div "4545871" at bounding box center [772, 16] width 1325 height 33
type input "4545871"
click div "Shipment Detail Ship From Westland Sales - IN ([PERSON_NAME]) [STREET_ADDRESS] …"
click at [0, 0] on span "Location Appointment" at bounding box center [0, 0] width 0 height 0
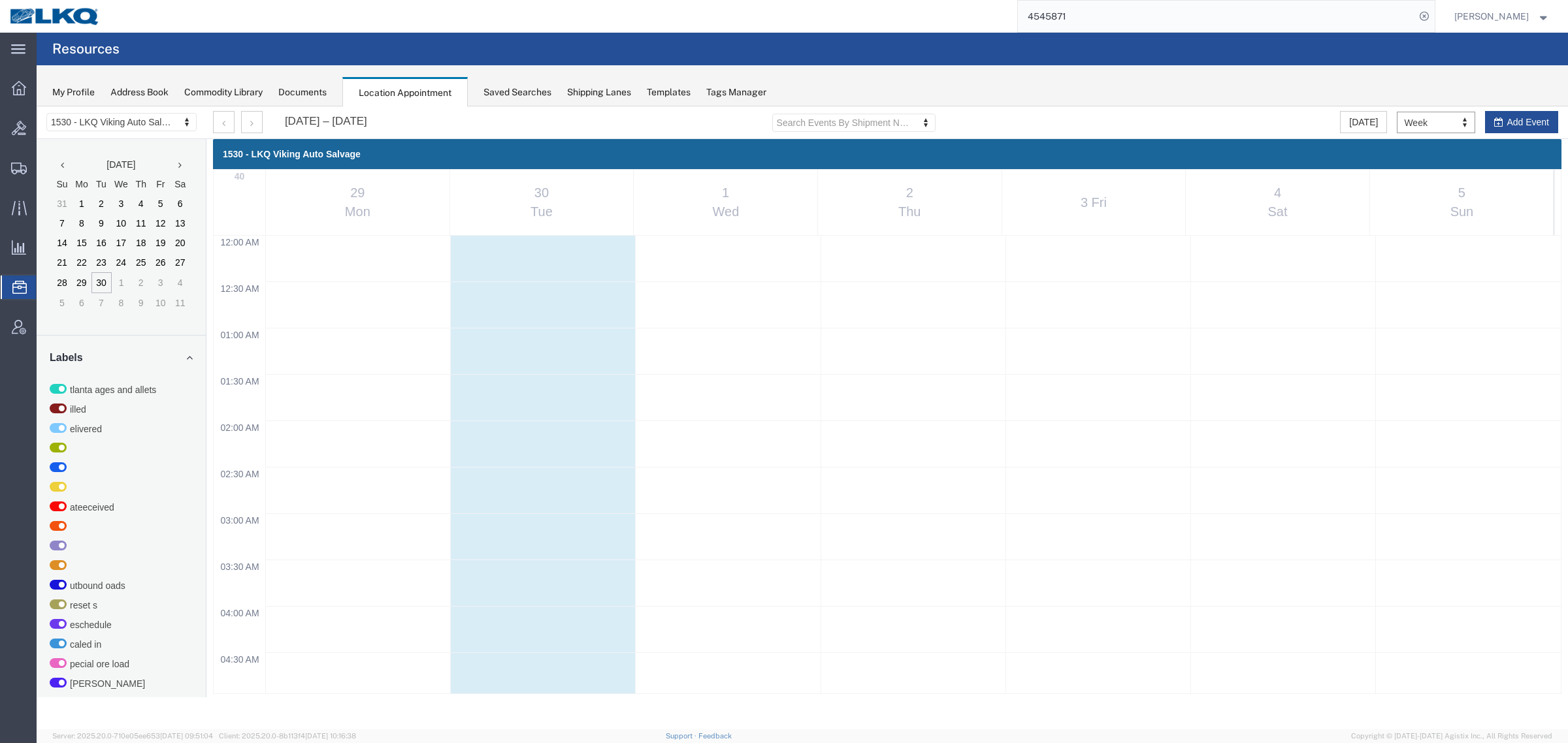
scroll to position [559, 0]
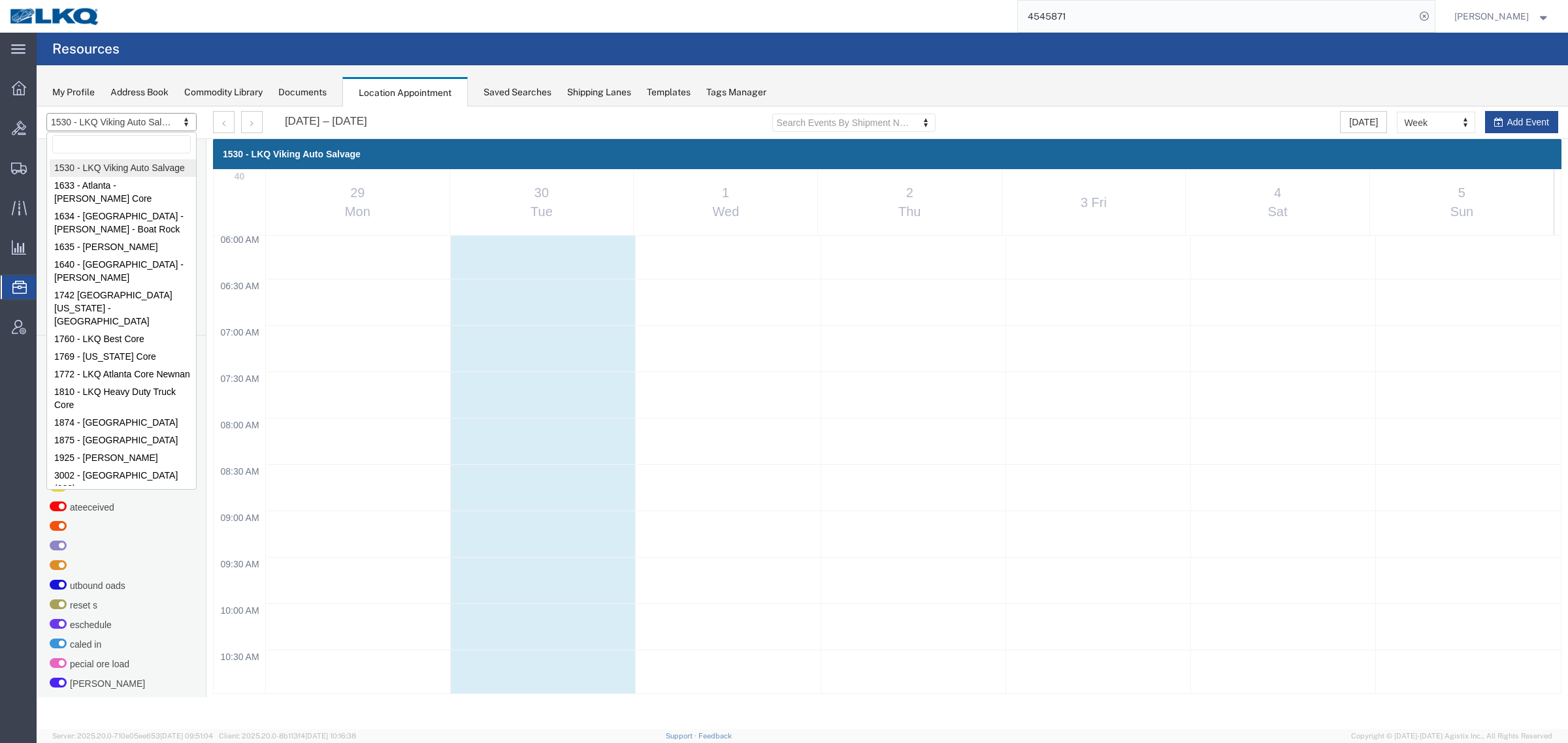
drag, startPoint x: 119, startPoint y: 119, endPoint x: 119, endPoint y: 142, distance: 23.0
select select "27634"
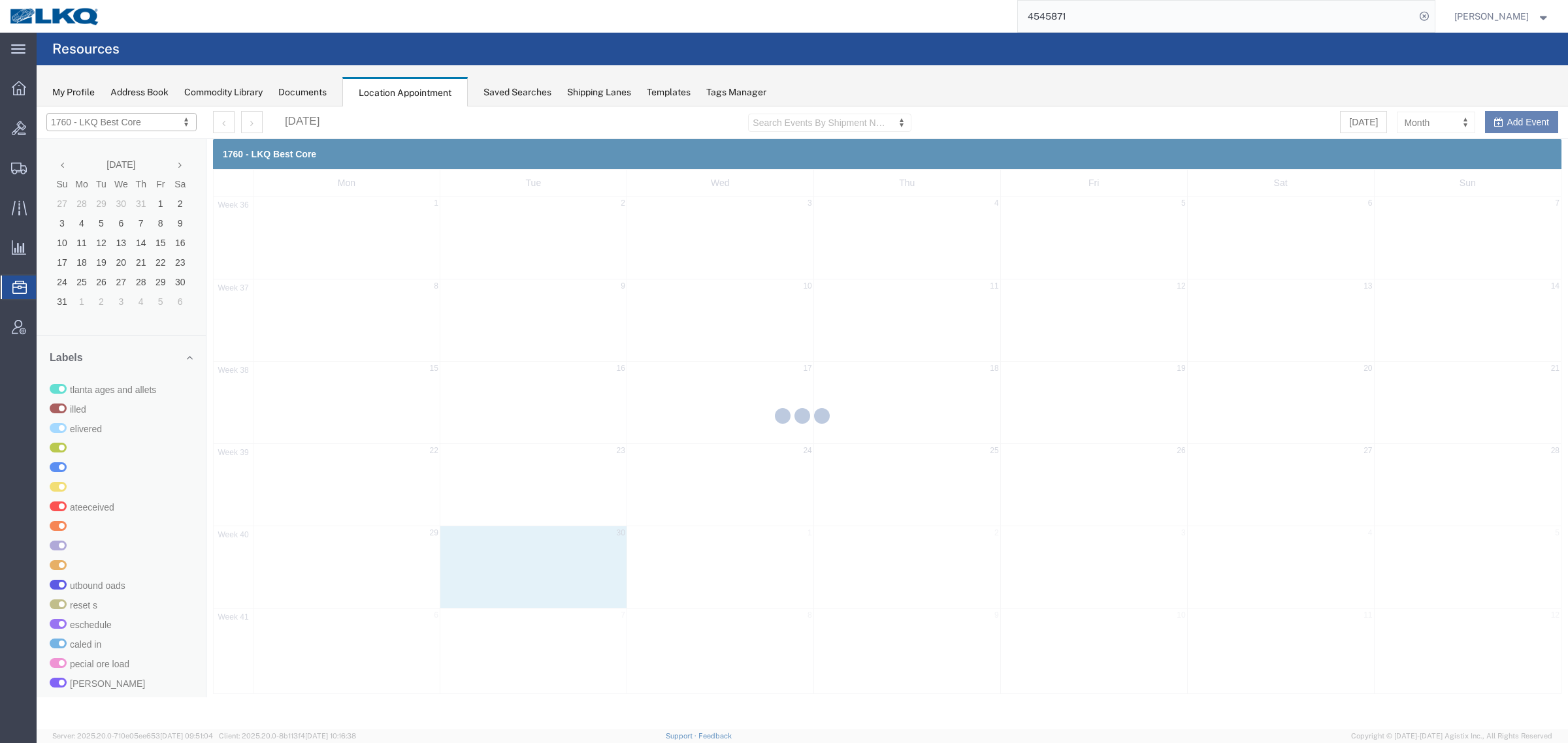
click at [1435, 123] on div at bounding box center [802, 418] width 1531 height 623
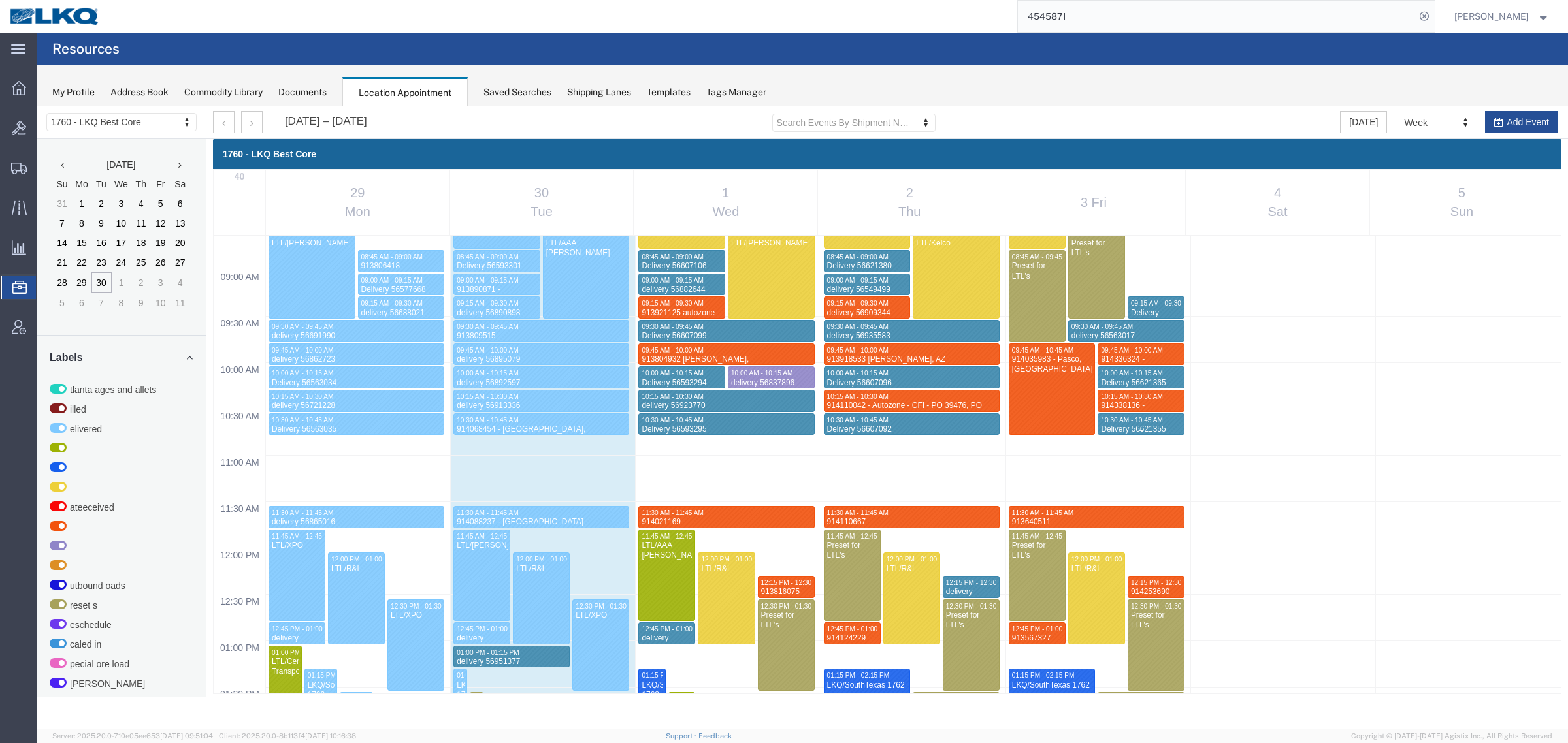
scroll to position [804, 0]
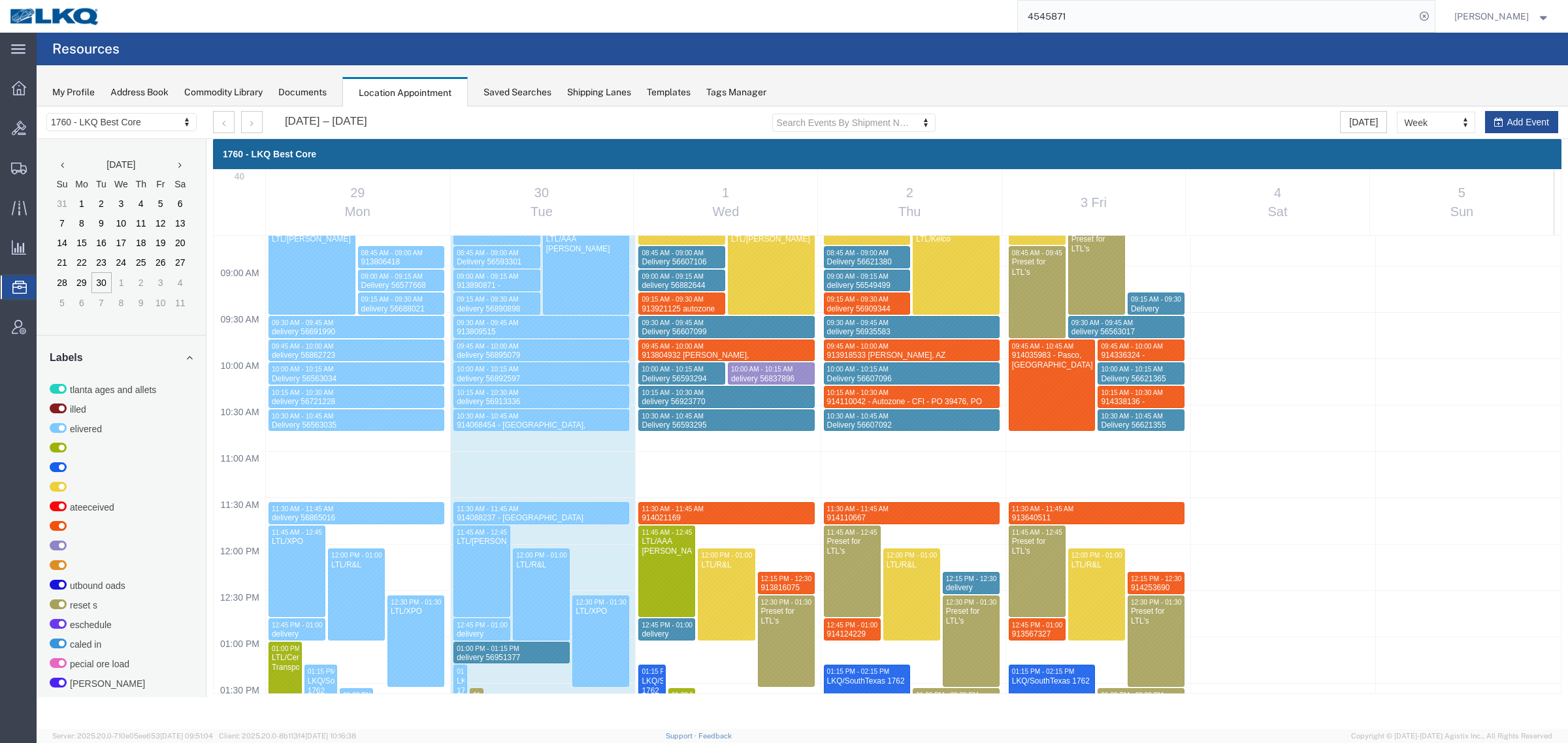
click at [916, 538] on div "12:00 AM 12:30 AM 01:00 AM 01:30 AM 02:00 AM 02:30 AM 03:00 AM 03:30 AM 04:00 A…" at bounding box center [887, 544] width 1347 height 2224
select select "1"
select select
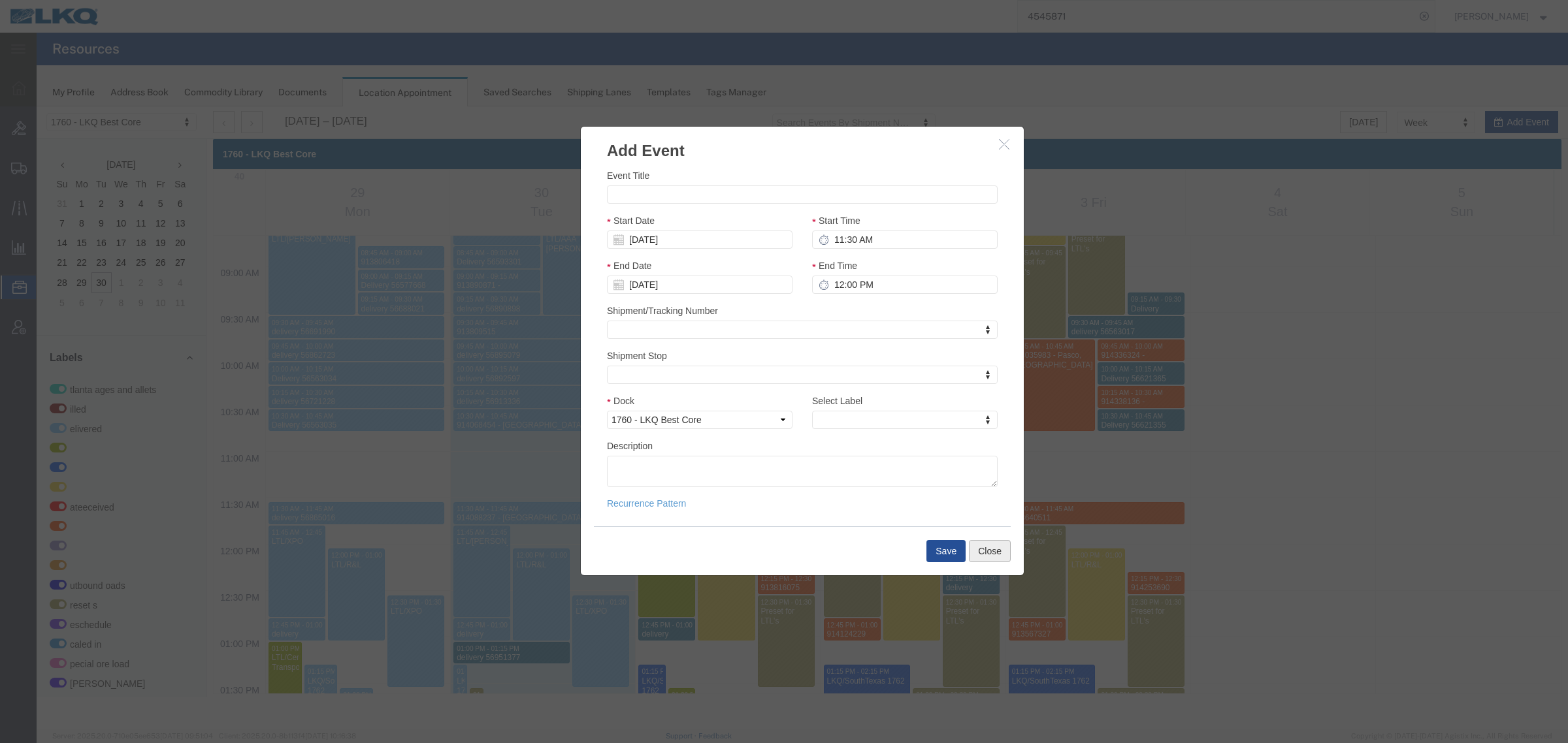
click at [994, 547] on button "Close" at bounding box center [989, 551] width 42 height 22
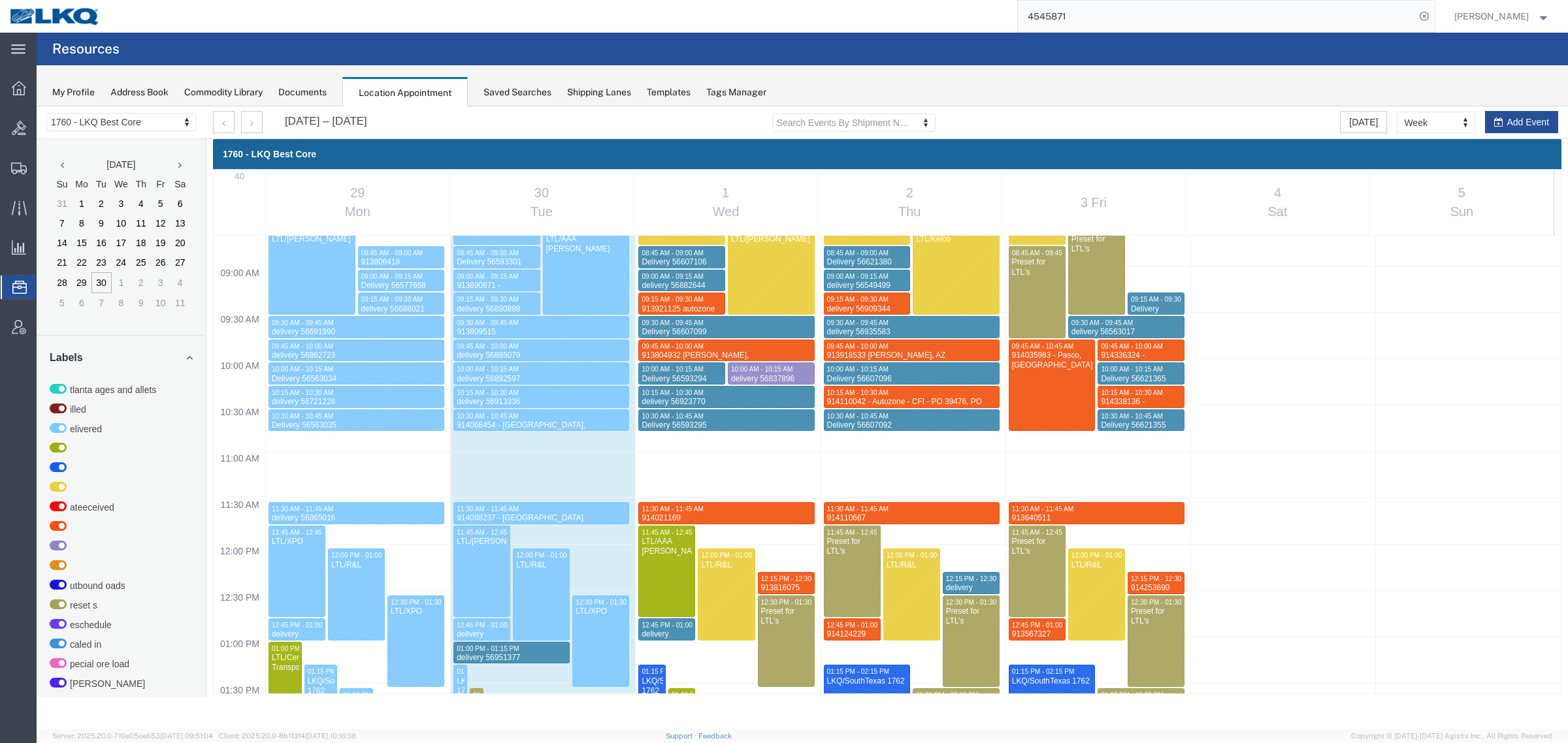
click at [1096, 533] on div "12:00 AM 12:30 AM 01:00 AM 01:30 AM 02:00 AM 02:30 AM 03:00 AM 03:30 AM 04:00 A…" at bounding box center [887, 544] width 1347 height 2224
select select "1"
select select
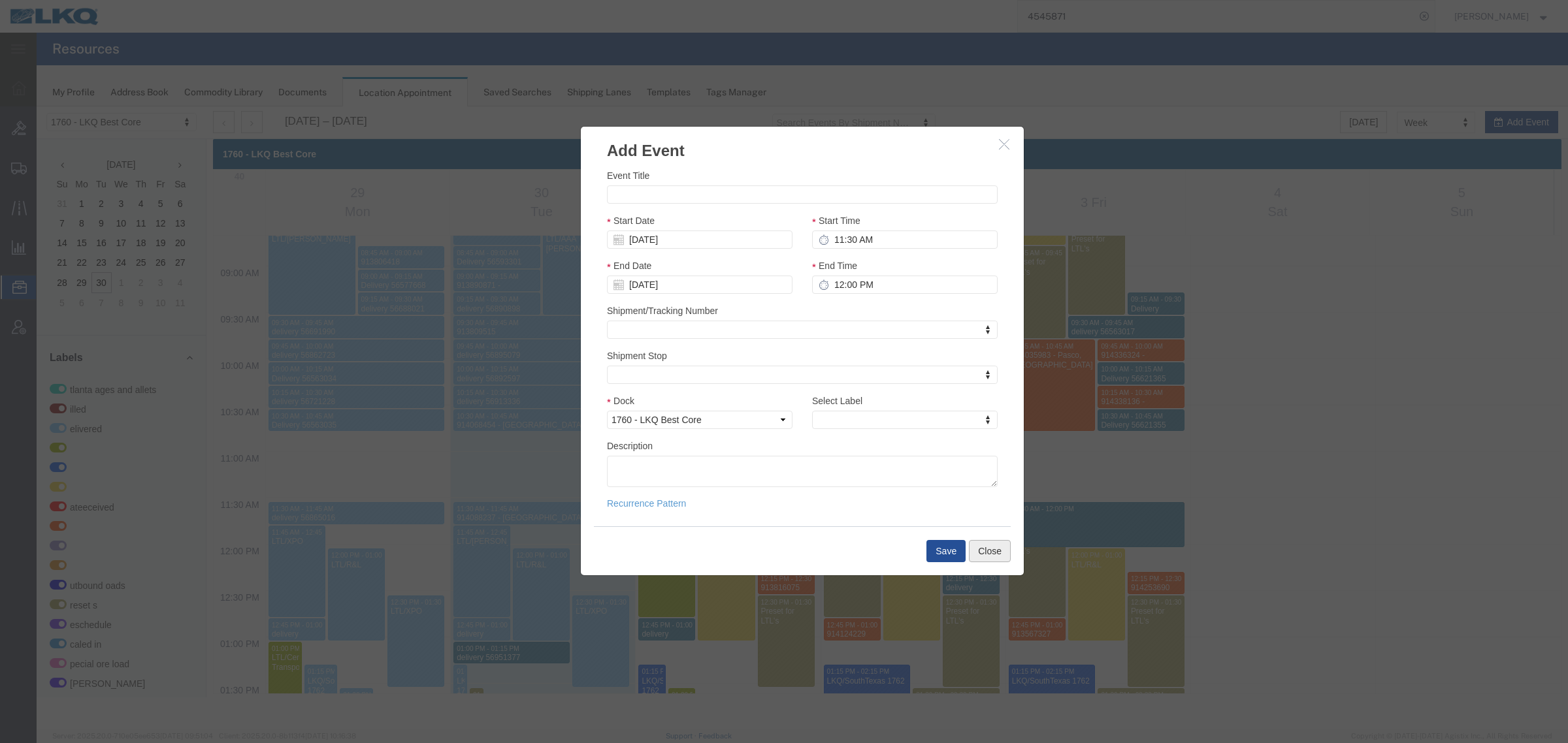
click at [990, 548] on button "Close" at bounding box center [989, 551] width 42 height 22
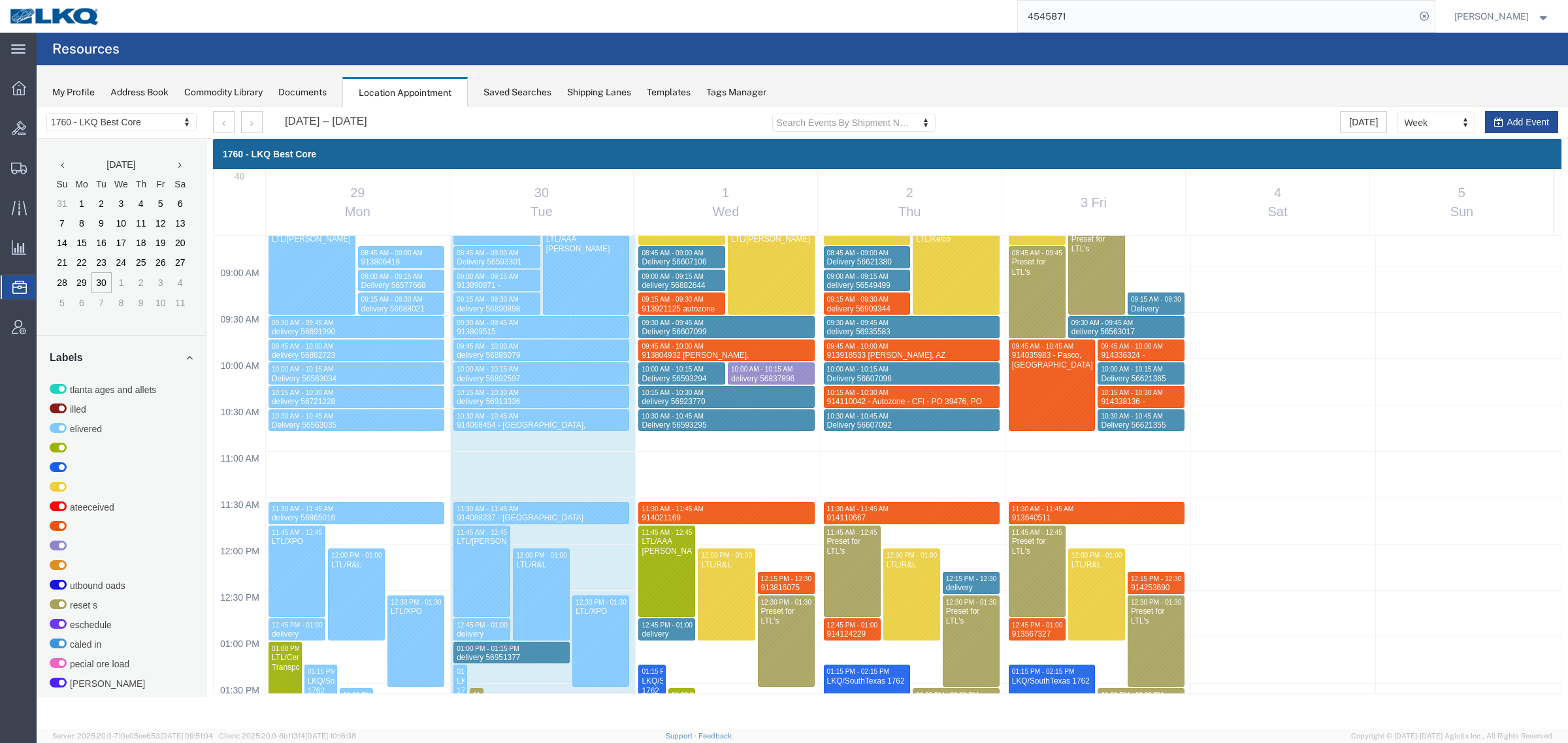
click at [1101, 478] on div "12:00 AM 12:30 AM 01:00 AM 01:30 AM 02:00 AM 02:30 AM 03:00 AM 03:30 AM 04:00 A…" at bounding box center [887, 544] width 1347 height 2224
select select "1"
select select
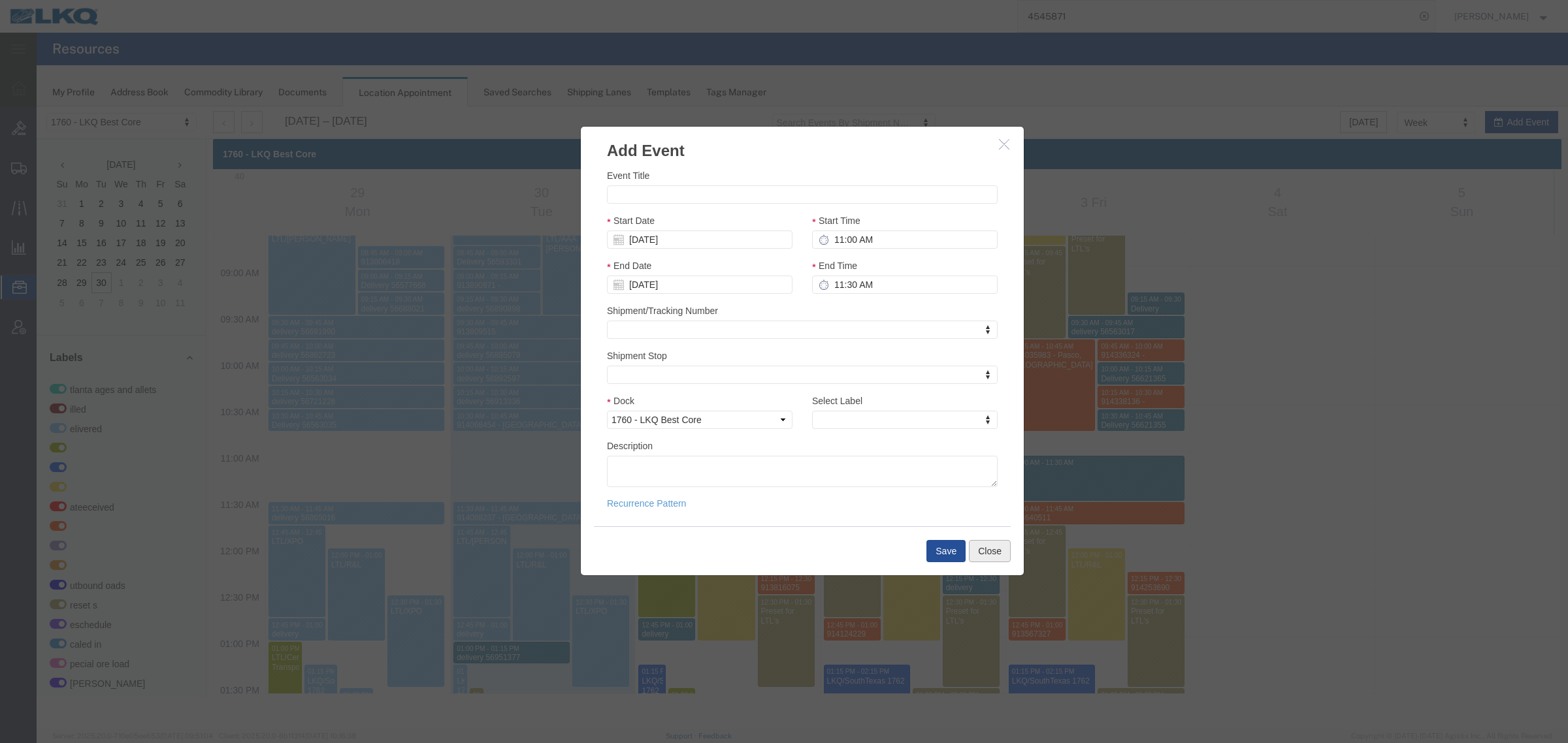
click at [991, 554] on button "Close" at bounding box center [989, 551] width 42 height 22
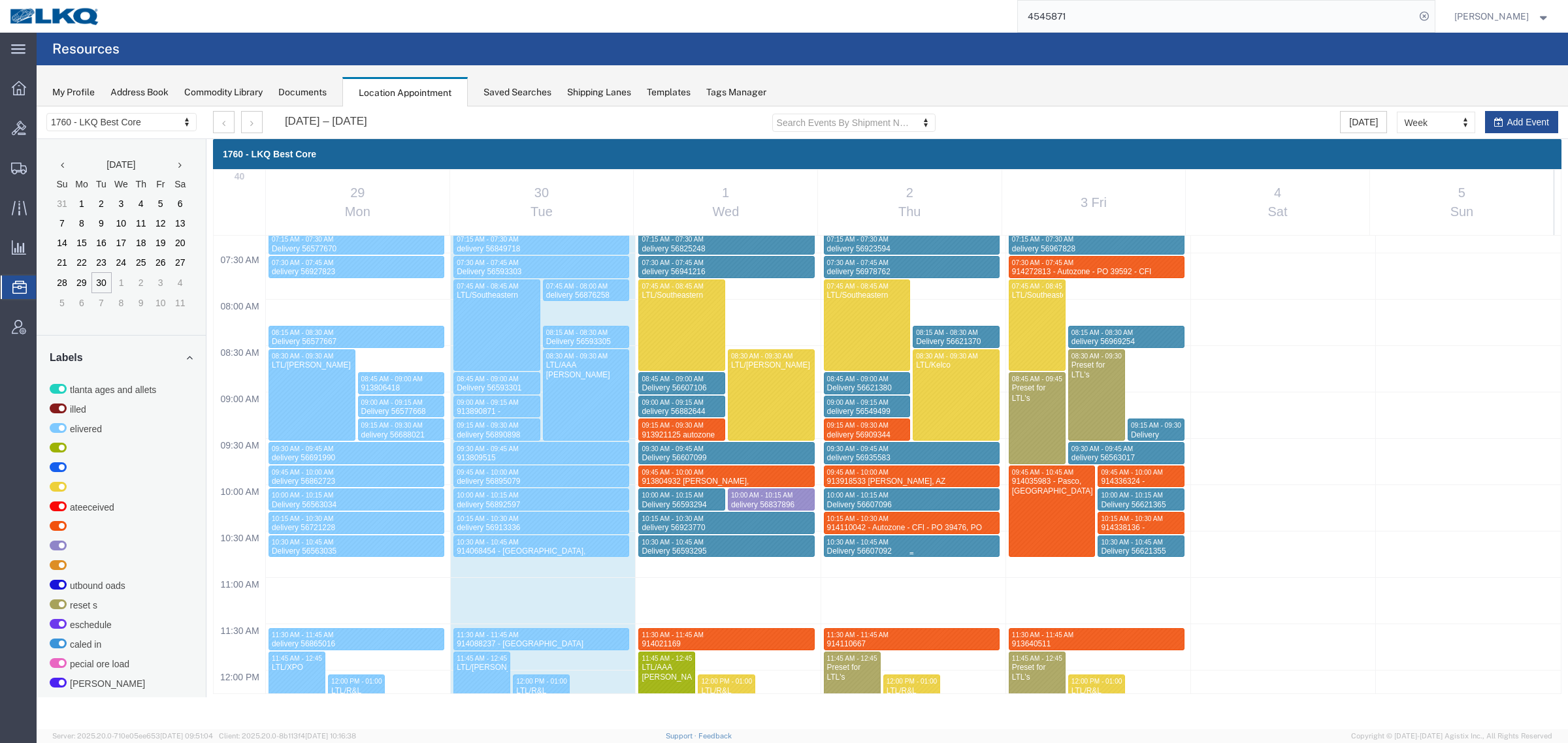
scroll to position [722, 0]
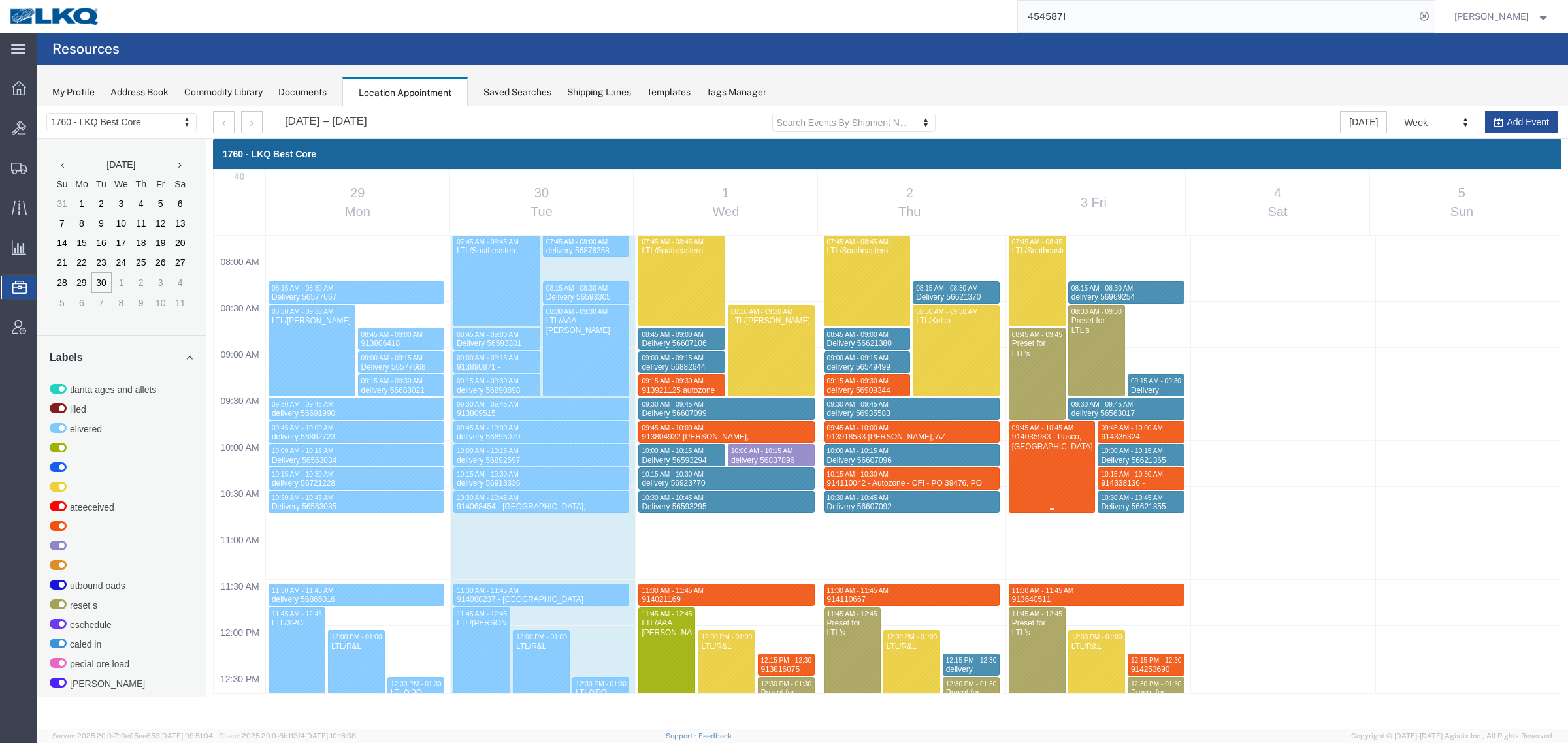
click at [1046, 470] on div at bounding box center [1052, 467] width 85 height 91
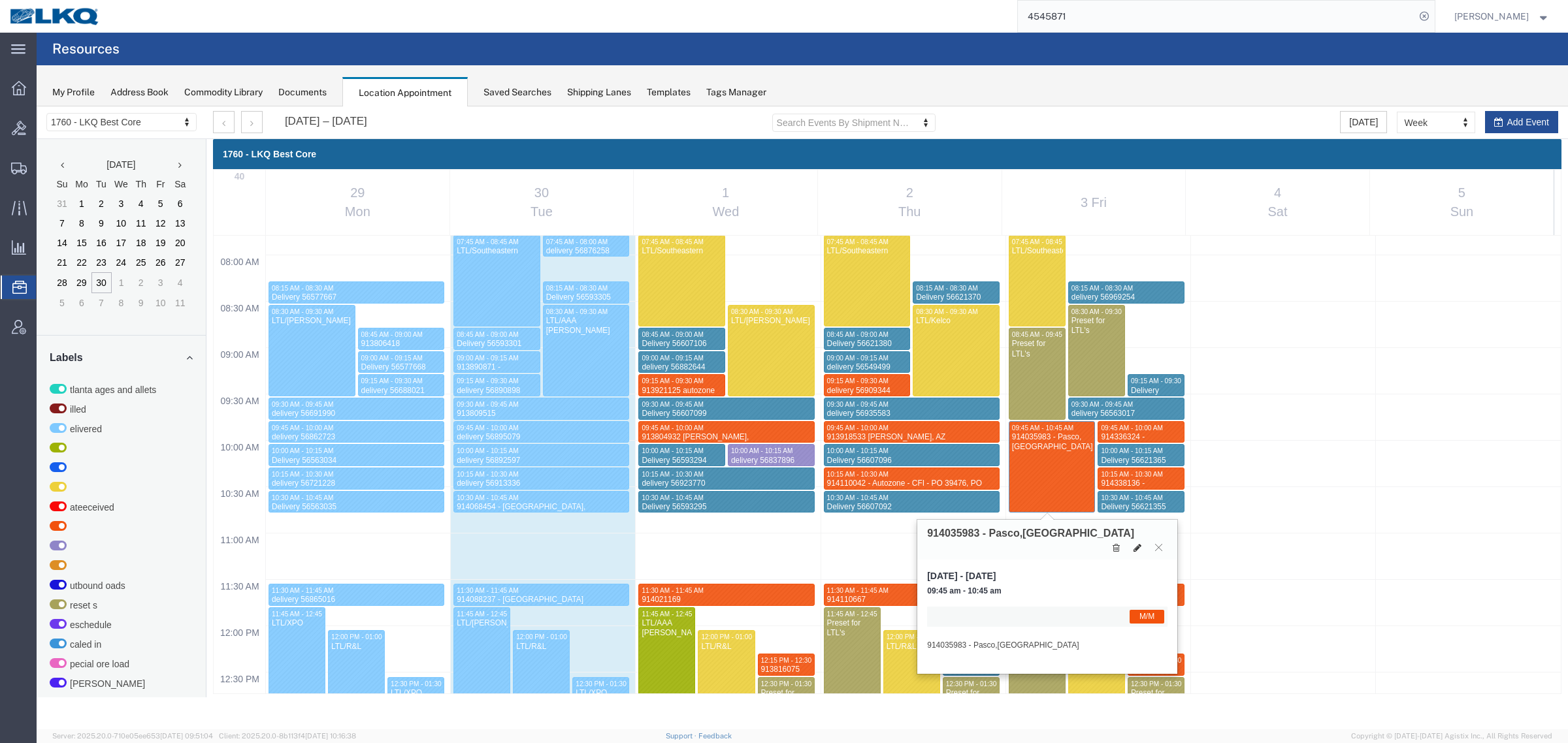
click at [1139, 543] on icon at bounding box center [1137, 547] width 8 height 9
select select "1"
select select "24"
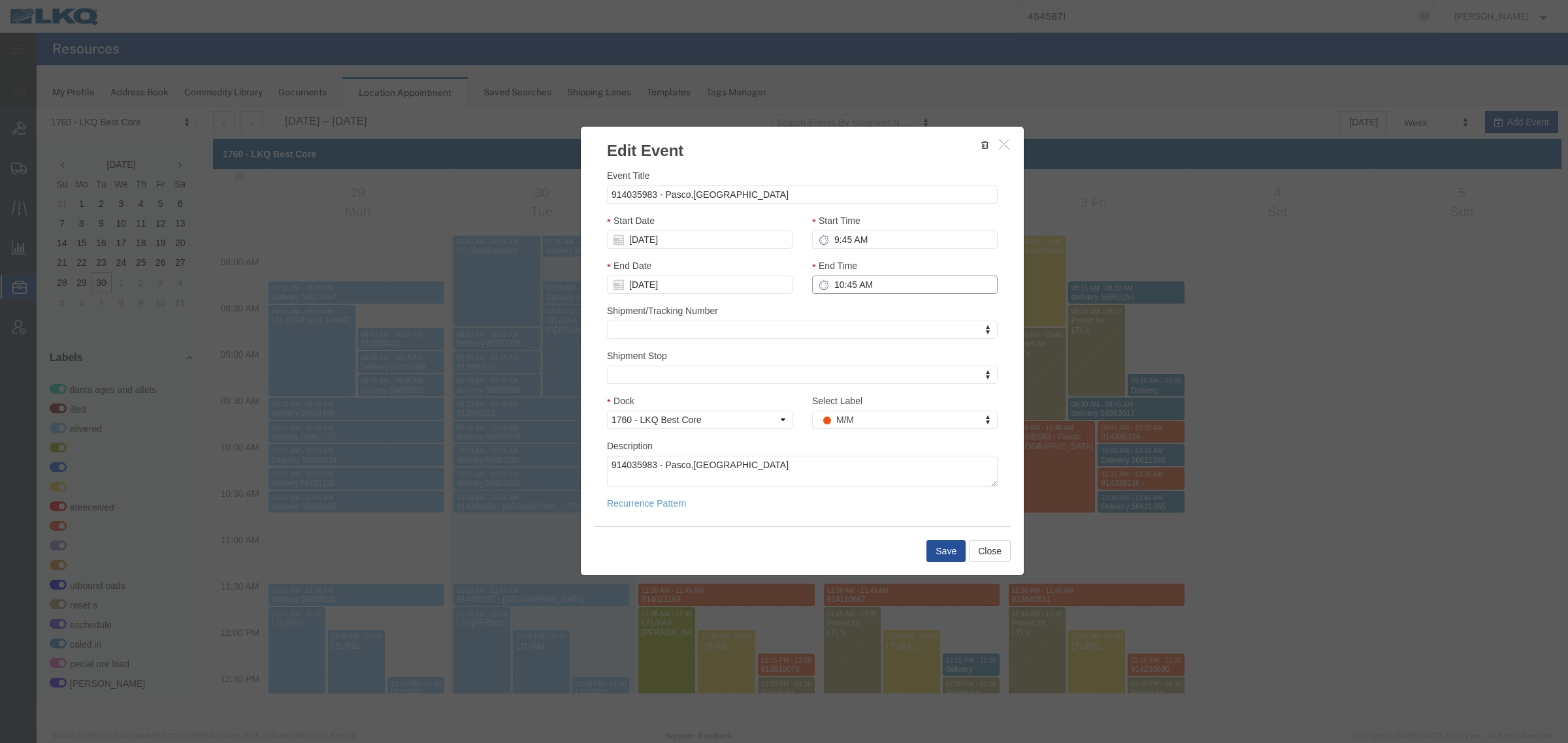
click at [862, 282] on input "10:45 AM" at bounding box center [905, 284] width 186 height 18
type input "10:00 AM"
click at [949, 550] on button "Save" at bounding box center [946, 551] width 39 height 22
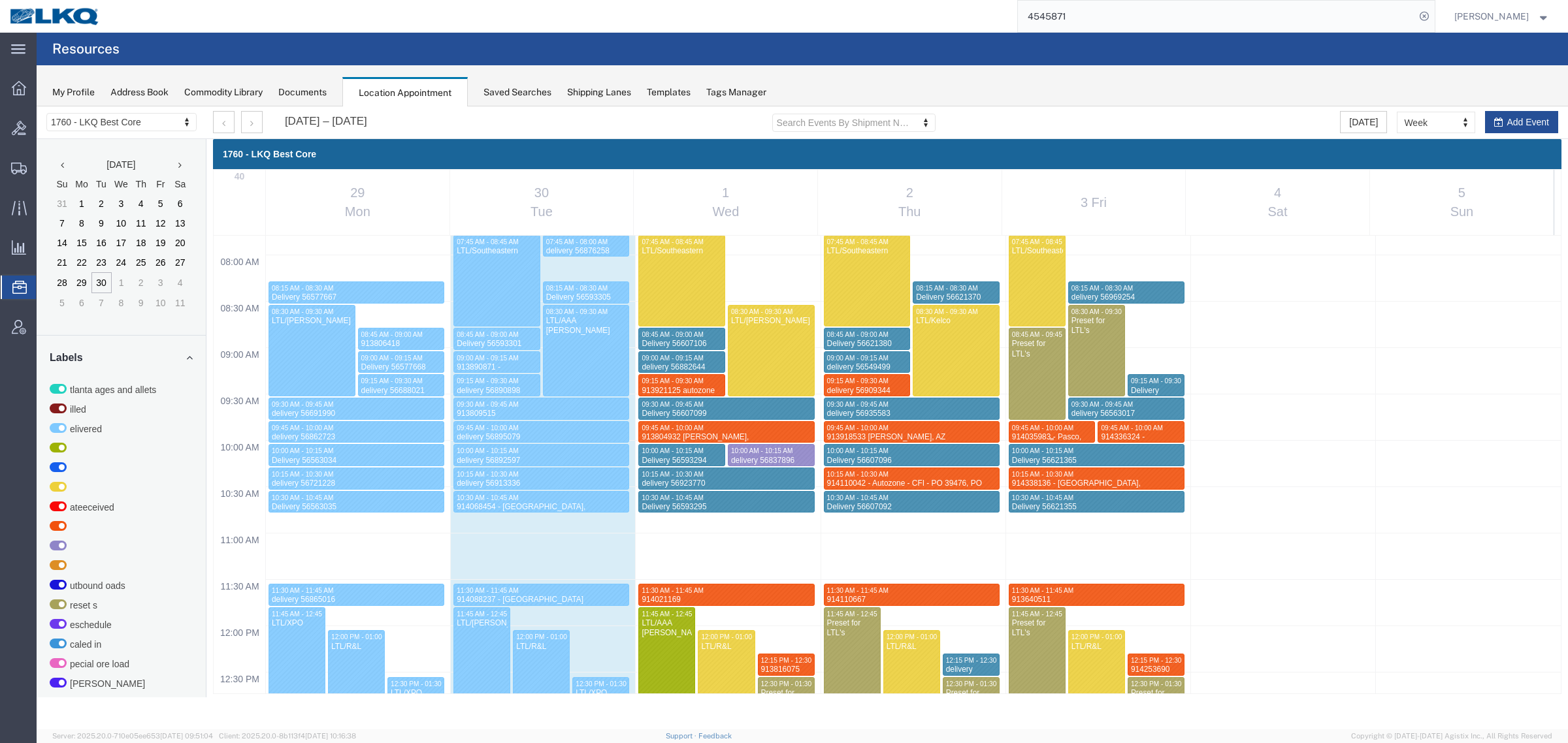
click at [1060, 426] on span "09:45 AM - 10:00 AM" at bounding box center [1042, 428] width 62 height 7
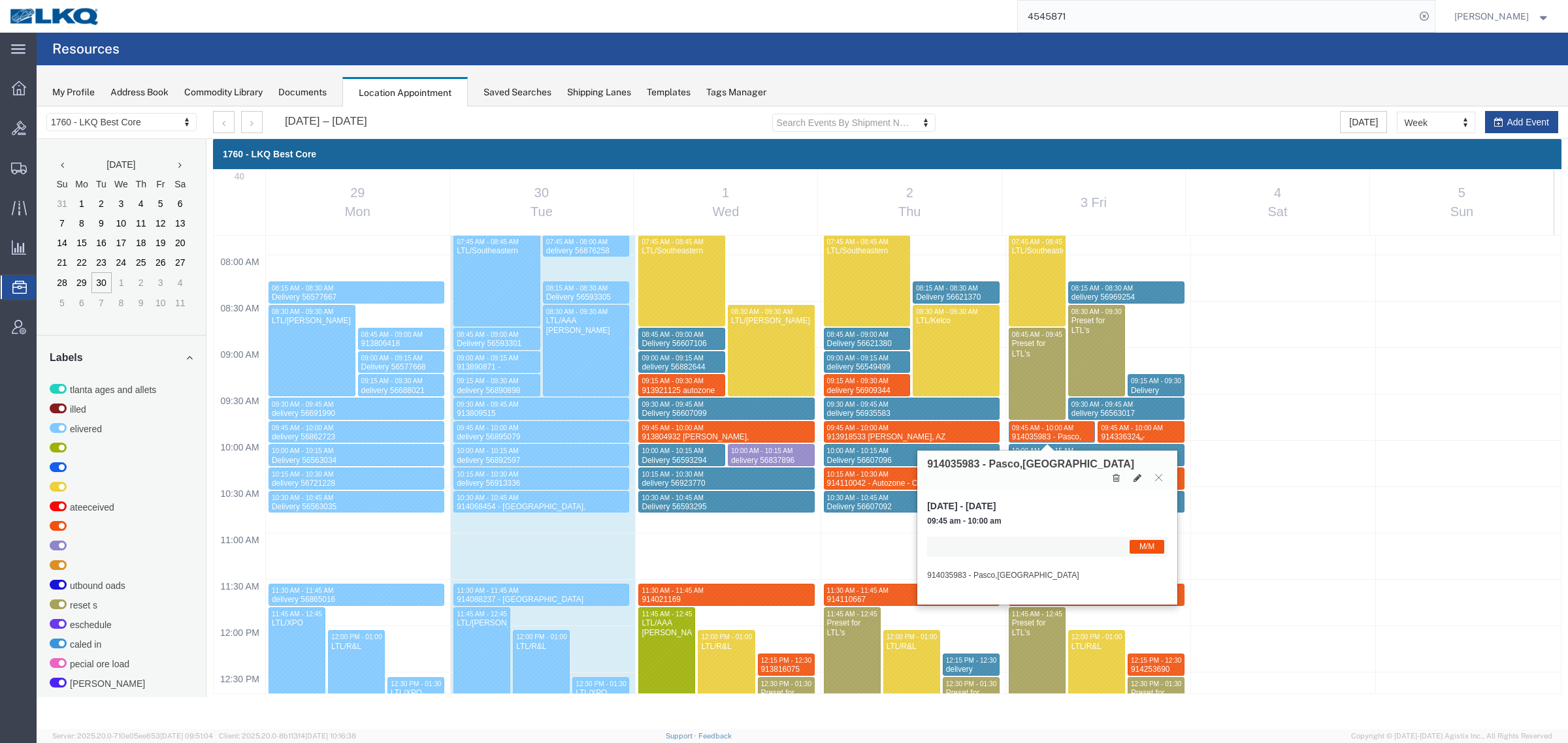
click at [1130, 428] on span "09:45 AM - 10:00 AM" at bounding box center [1131, 428] width 62 height 7
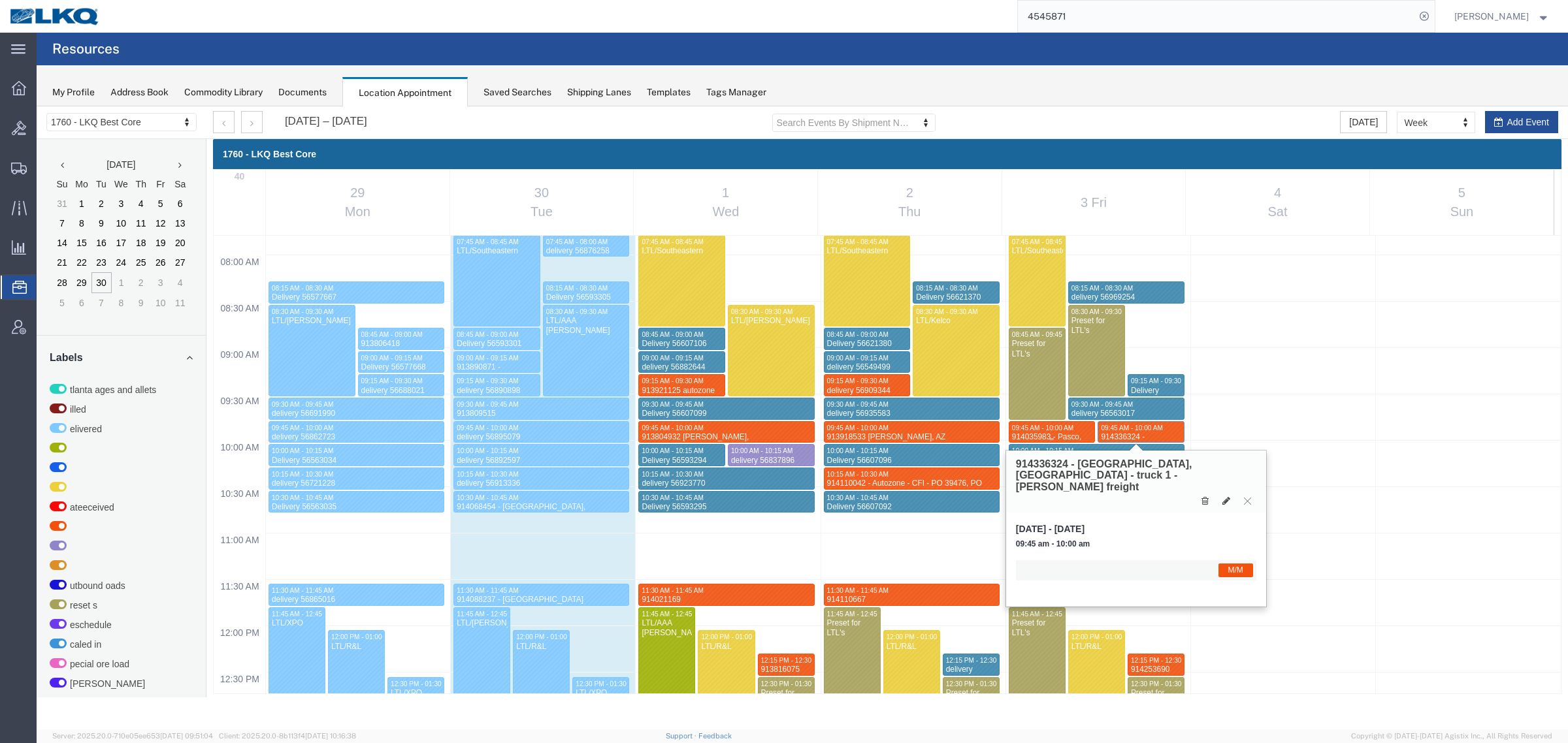
click at [1054, 422] on div at bounding box center [1052, 432] width 85 height 21
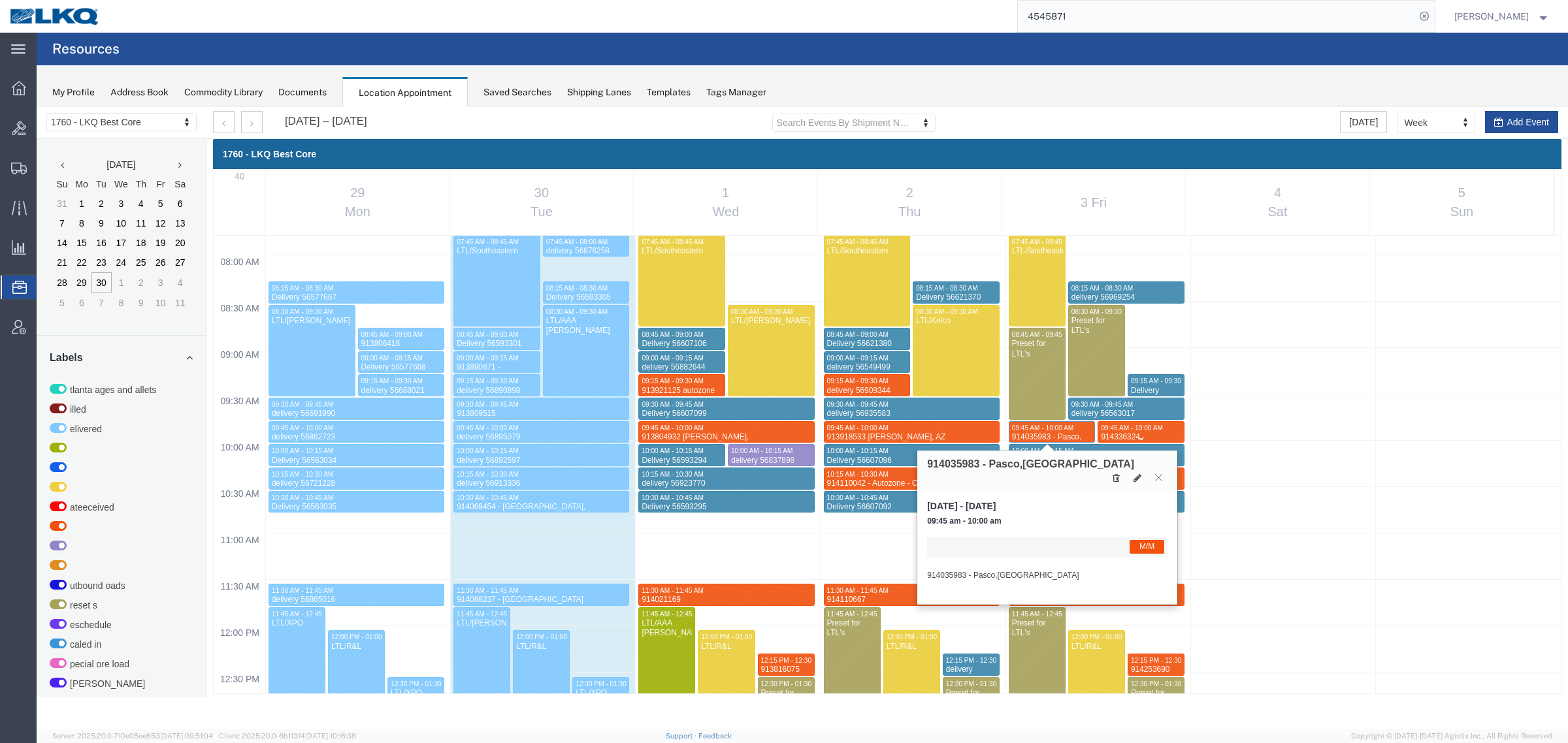
click at [1119, 428] on span "09:45 AM - 10:00 AM" at bounding box center [1131, 428] width 62 height 7
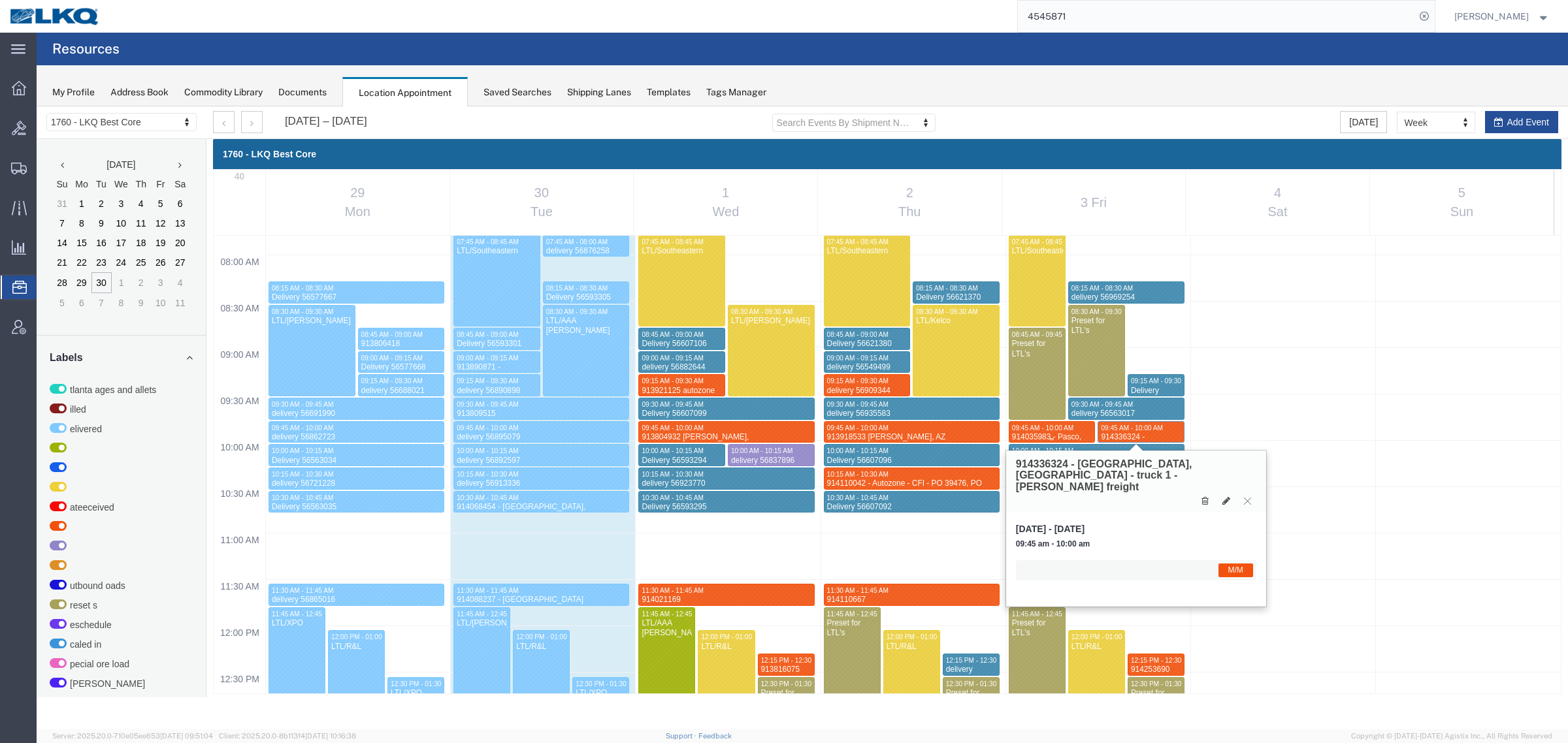
click at [1055, 428] on span "09:45 AM - 10:00 AM" at bounding box center [1042, 428] width 62 height 7
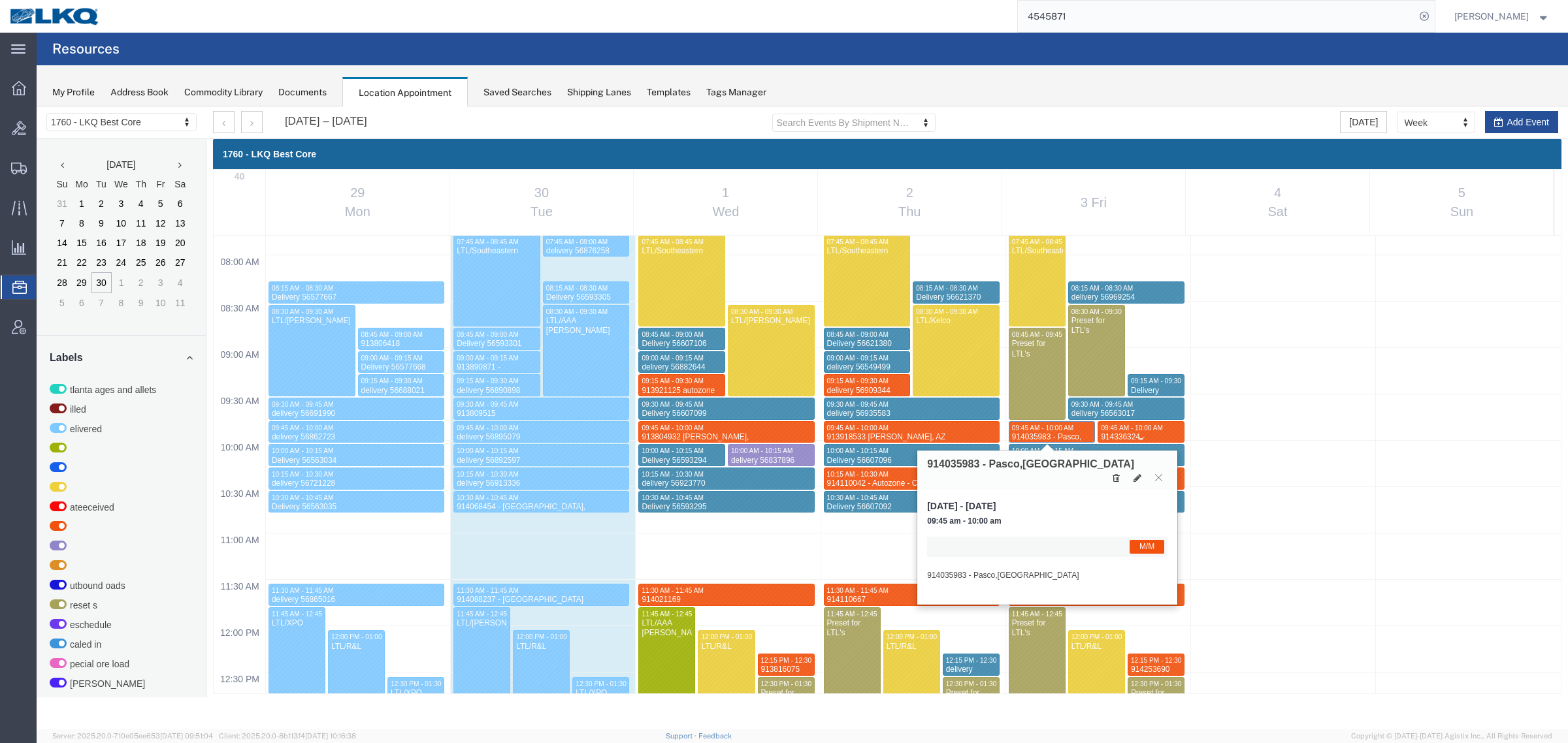
click at [1114, 428] on span "09:45 AM - 10:00 AM" at bounding box center [1131, 428] width 62 height 7
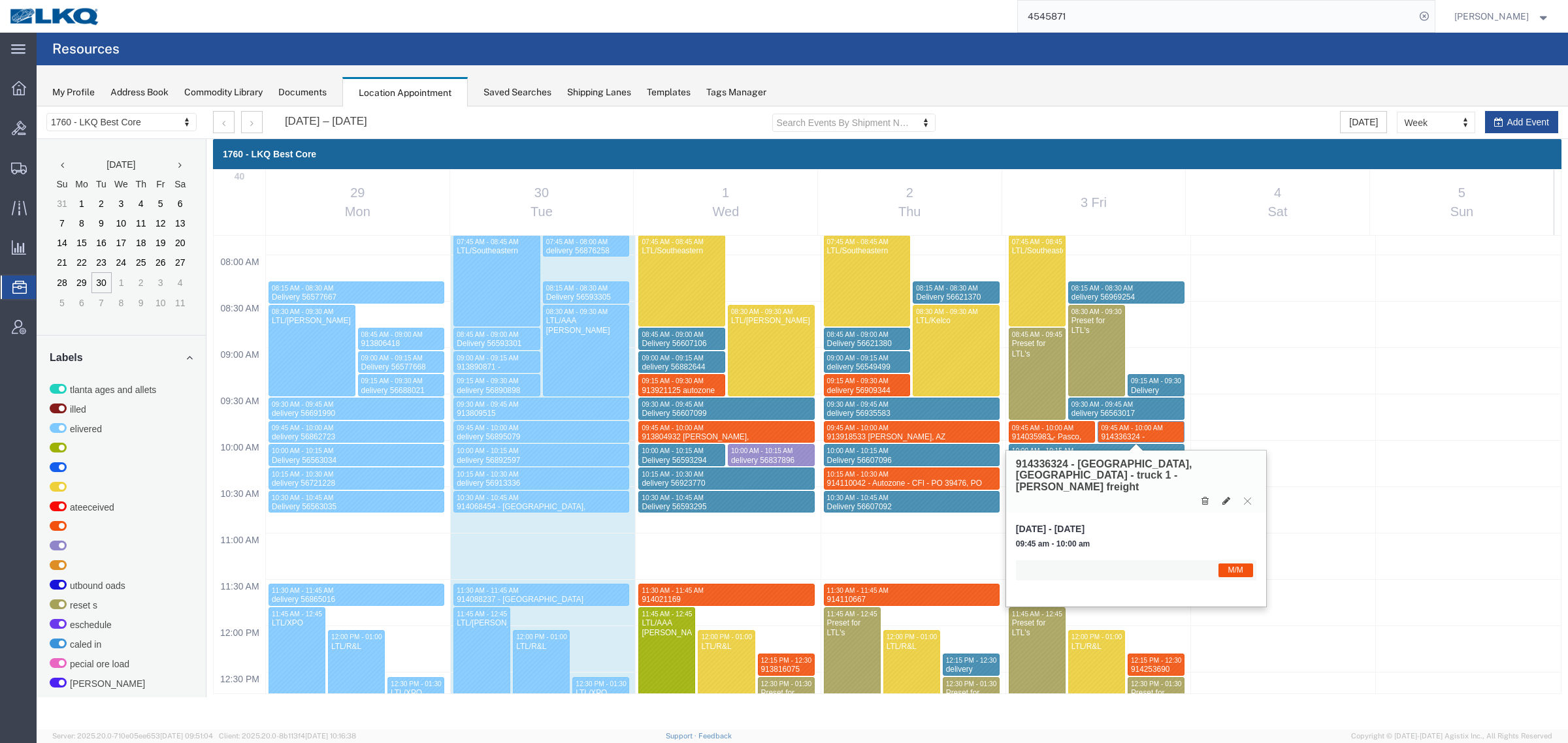
click at [1042, 429] on span "09:45 AM - 10:00 AM" at bounding box center [1042, 428] width 62 height 7
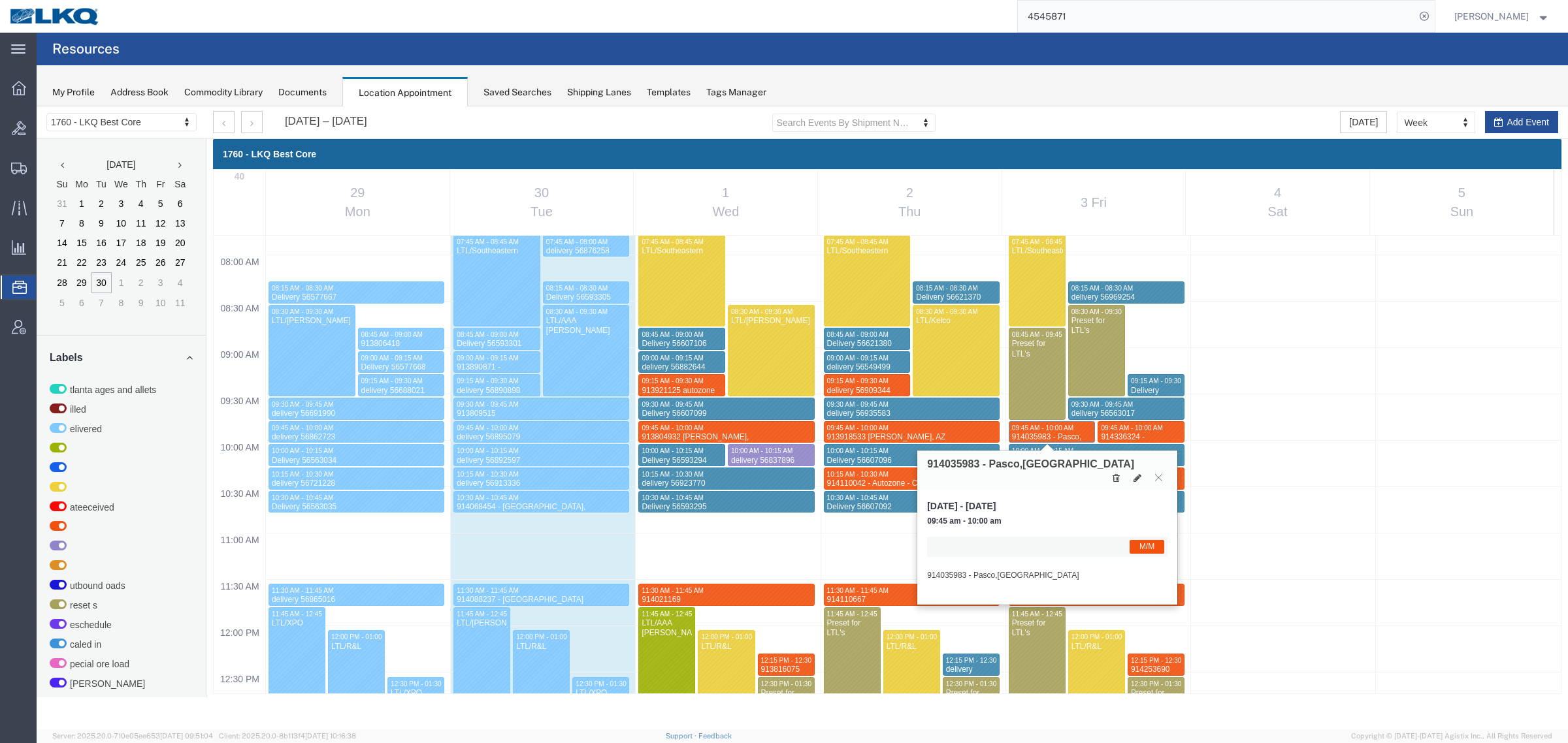
click at [1031, 516] on span "09:45 am - 10:00 am" at bounding box center [1047, 521] width 240 height 11
click at [1013, 489] on div "Friday, Oct 3, 2025 - Friday, Oct 3, 2025 09:45 am - 10:00 am M/M 914035983 - P…" at bounding box center [1046, 546] width 260 height 115
click at [1045, 429] on span "09:45 AM - 10:00 AM" at bounding box center [1042, 428] width 62 height 7
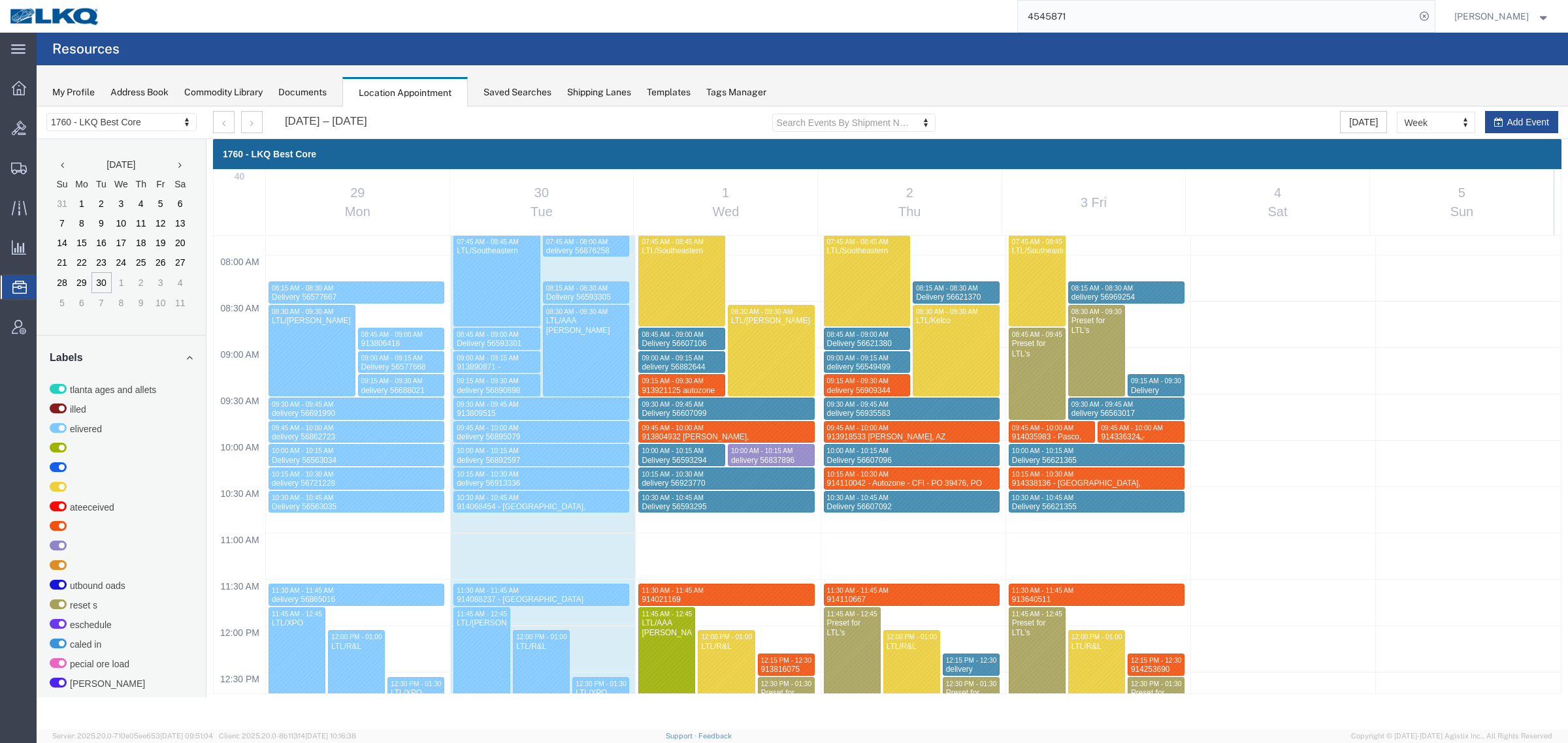
click at [1109, 426] on span "09:45 AM - 10:00 AM" at bounding box center [1131, 428] width 62 height 7
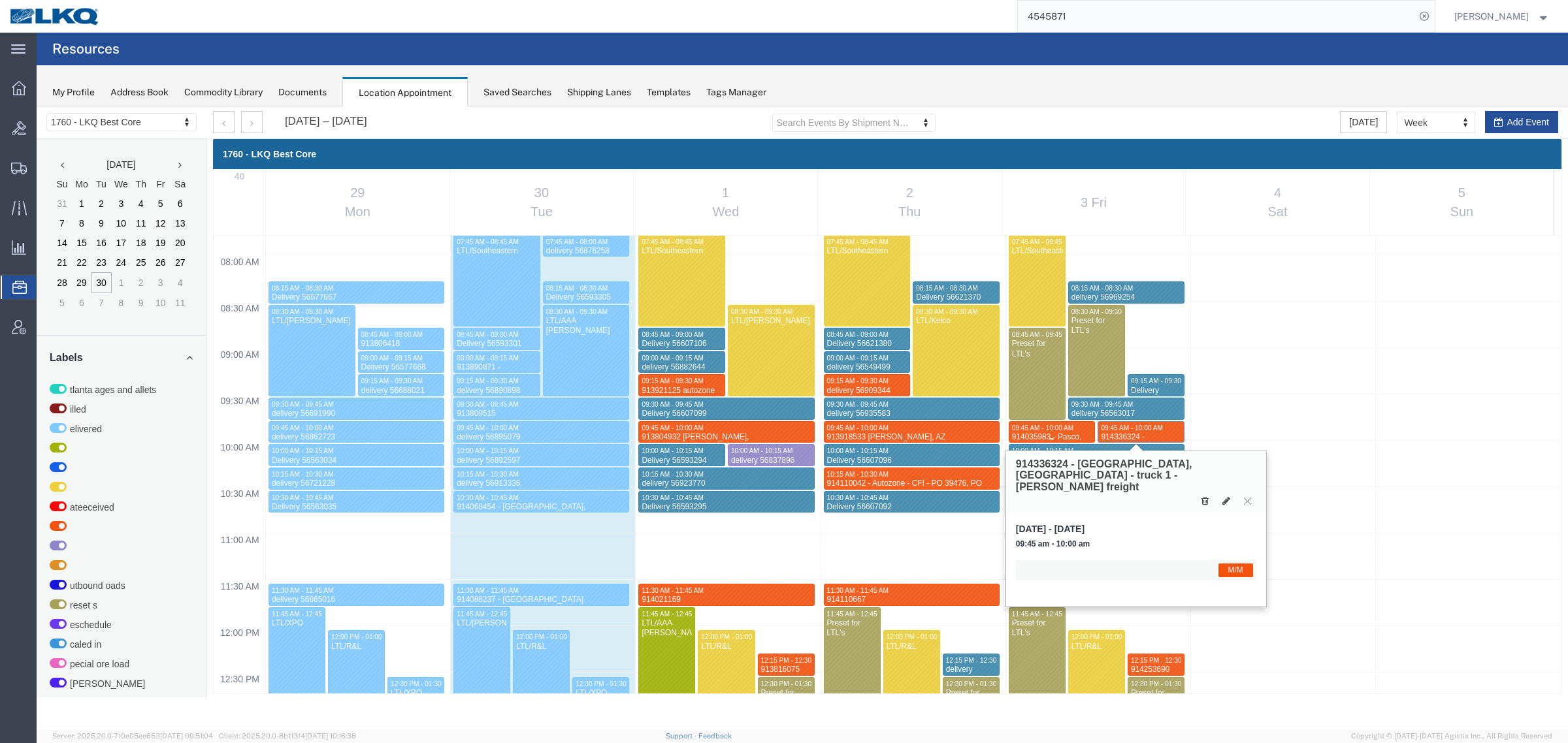
click at [1040, 435] on div "914035983 - Pasco,WA" at bounding box center [1052, 443] width 81 height 20
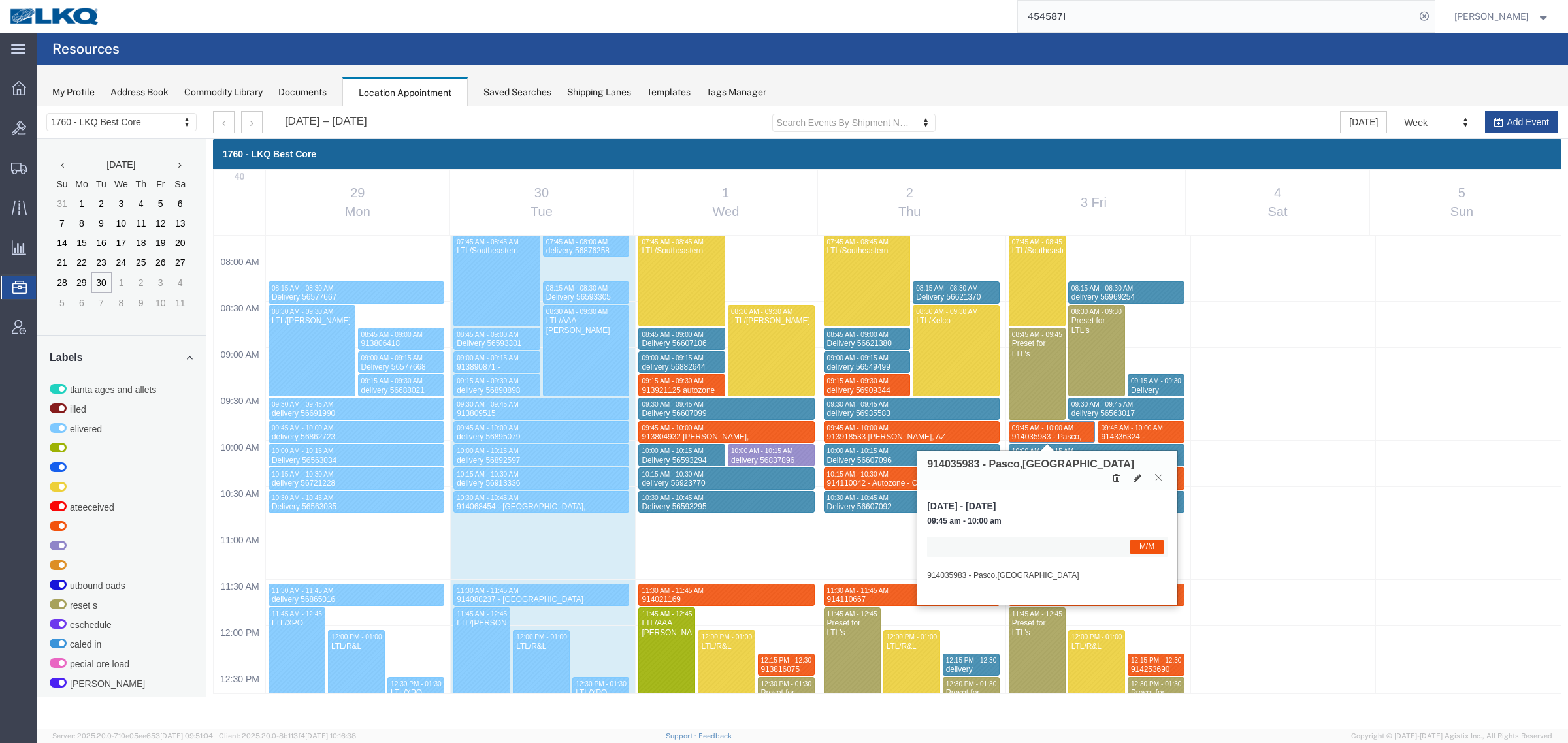
click at [955, 464] on h3 "914035983 - Pasco,WA" at bounding box center [1030, 464] width 207 height 12
copy h3 "914035983"
click at [1284, 477] on div "12:00 AM 12:30 AM 01:00 AM 01:30 AM 02:00 AM 02:30 AM 03:00 AM 03:30 AM 04:00 A…" at bounding box center [887, 625] width 1347 height 2224
select select "1"
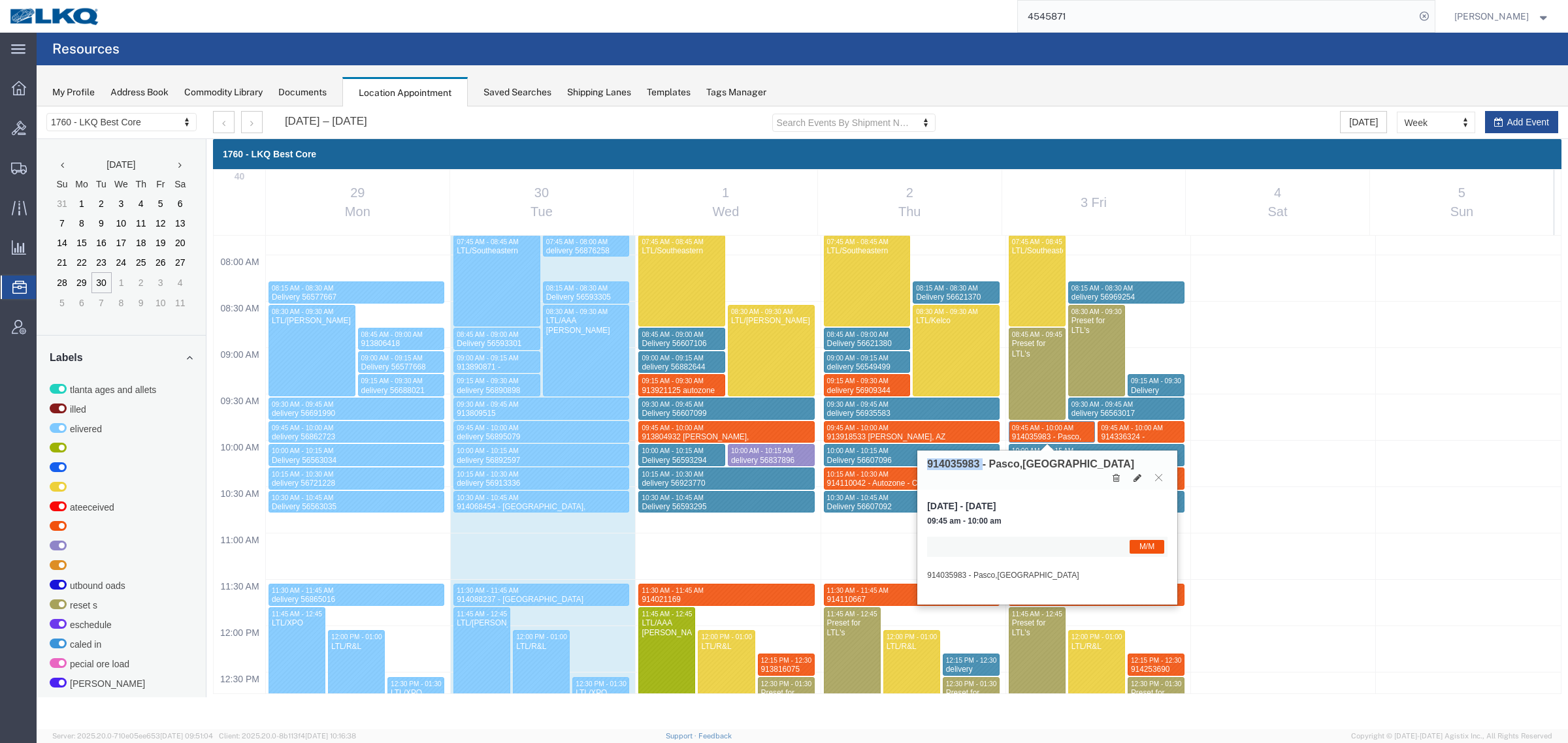
select select
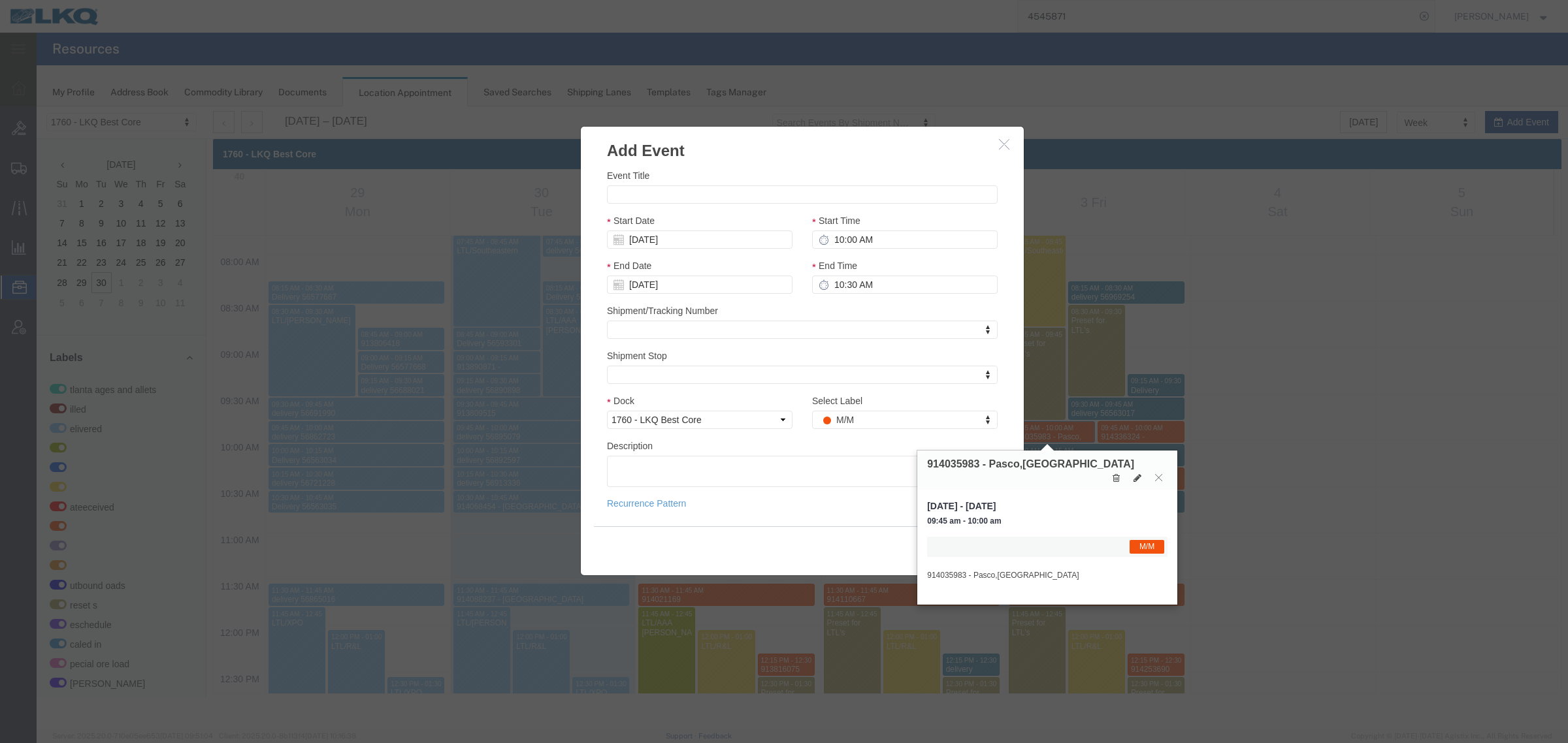
click at [1030, 500] on span "Friday, Oct 3, 2025 - Friday, Oct 3, 2025" at bounding box center [1047, 506] width 240 height 13
click at [1000, 140] on icon "button" at bounding box center [1004, 144] width 10 height 11
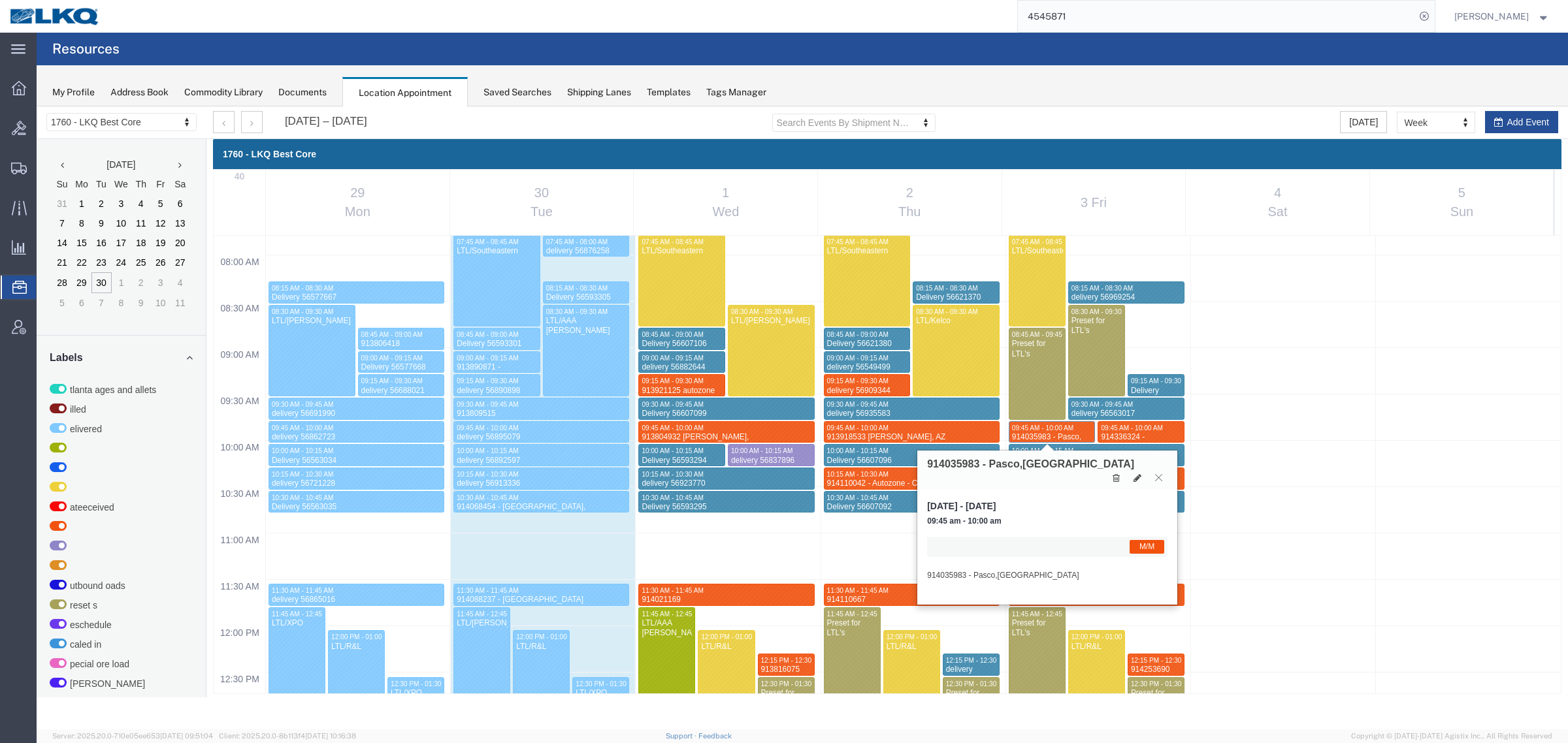
click at [1160, 473] on icon at bounding box center [1158, 477] width 7 height 8
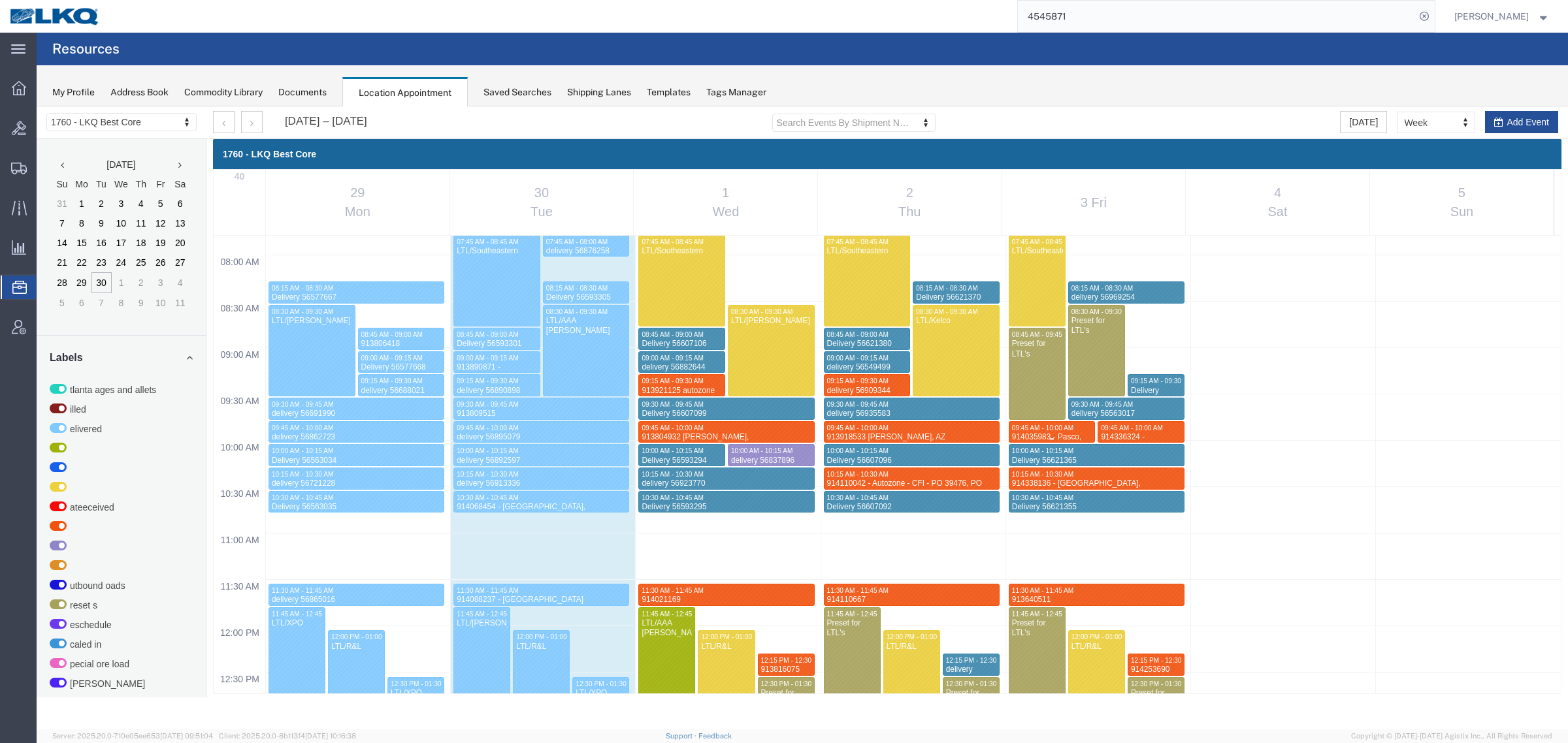
click at [1053, 433] on div "914035983 - Pasco,WA" at bounding box center [1052, 443] width 81 height 20
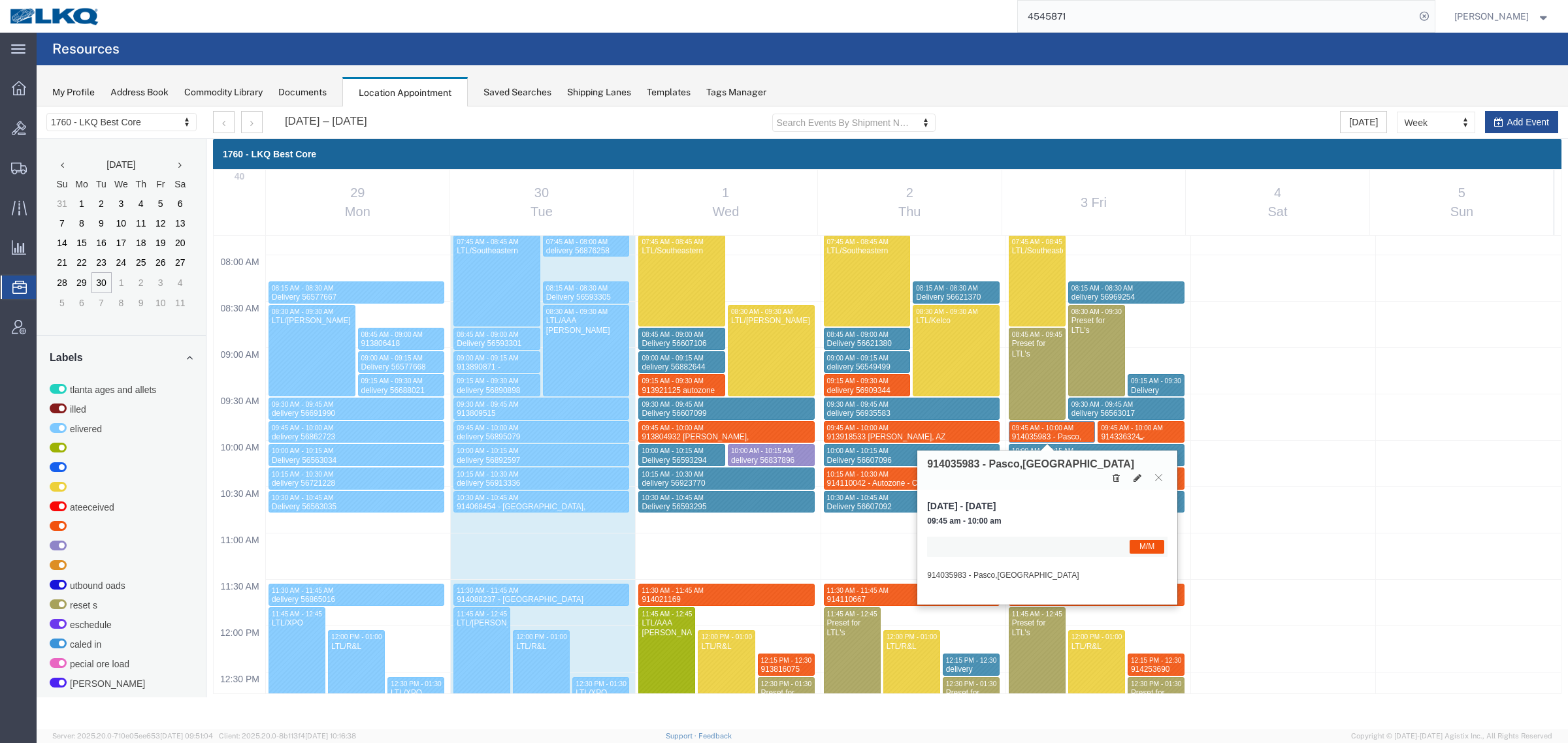
click at [1100, 433] on div "914336324 - [GEOGRAPHIC_DATA], [GEOGRAPHIC_DATA] - truck 1 - [PERSON_NAME] frei…" at bounding box center [1141, 463] width 81 height 61
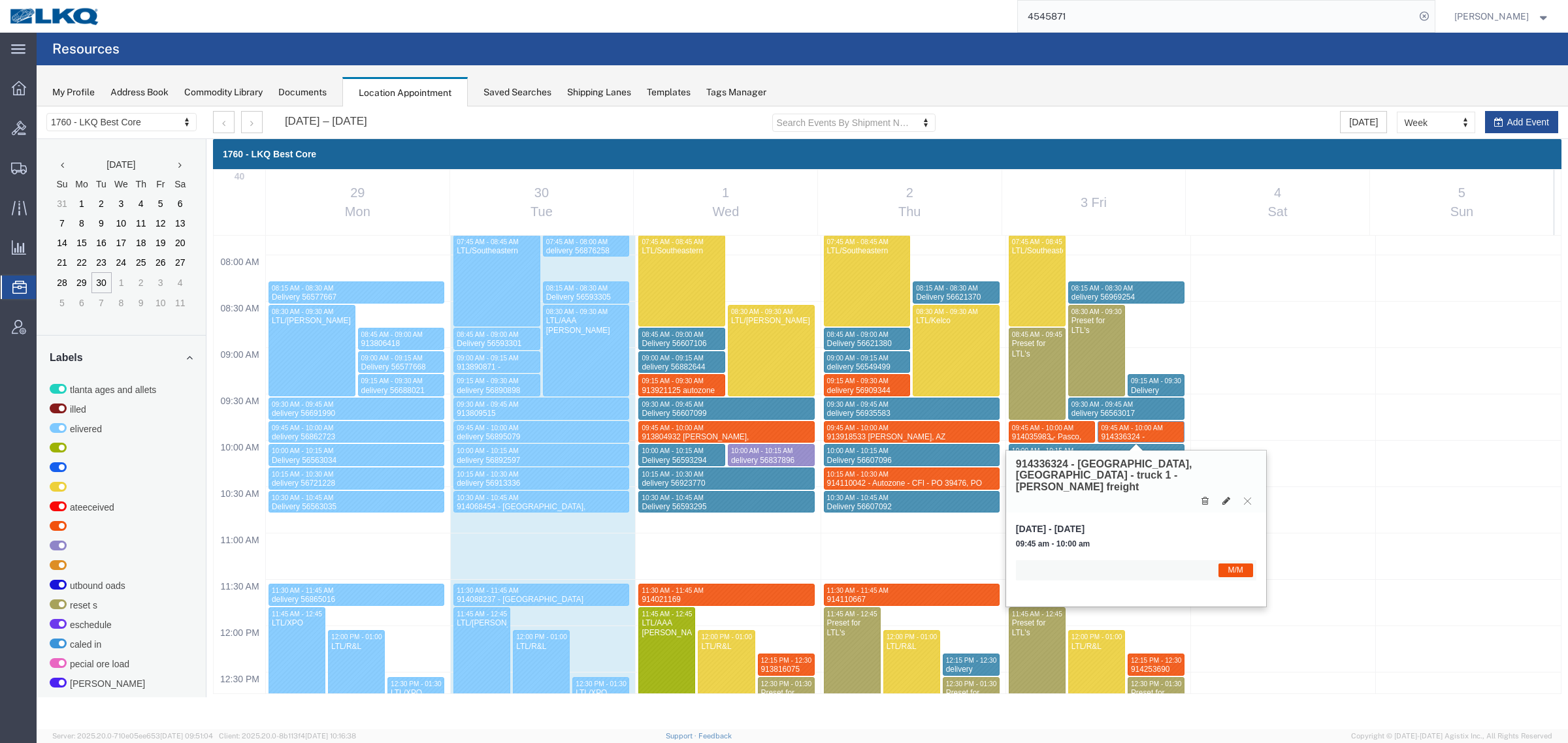
click at [1042, 428] on span "09:45 AM - 10:00 AM" at bounding box center [1042, 428] width 62 height 7
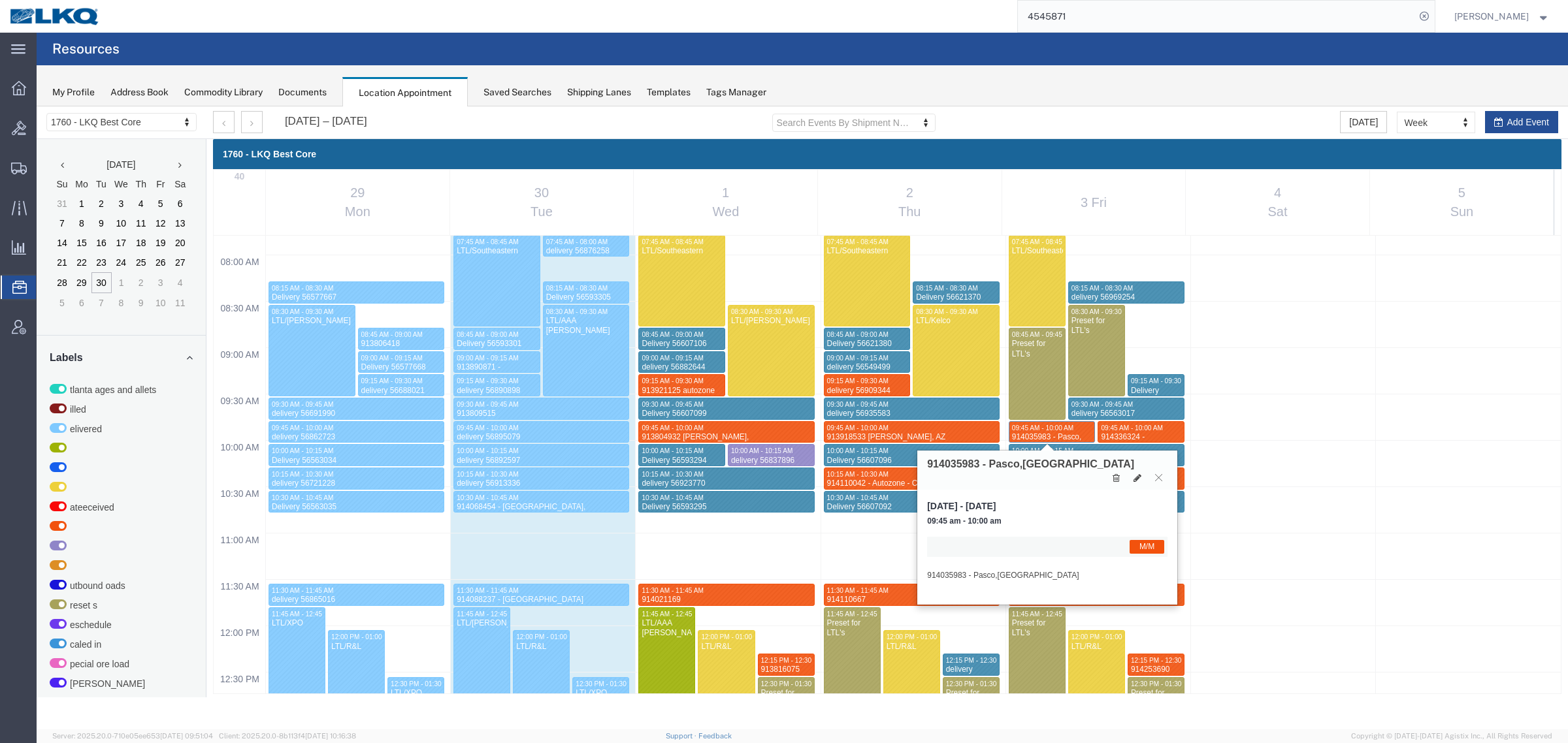
click at [1054, 516] on span "09:45 am - 10:00 am" at bounding box center [1047, 521] width 240 height 11
click at [975, 513] on div "Friday, Oct 3, 2025 - Friday, Oct 3, 2025 09:45 am - 10:00 am M/M 914035983 - P…" at bounding box center [1046, 546] width 260 height 115
click at [1130, 471] on button at bounding box center [1137, 478] width 18 height 14
select select "1"
select select "24"
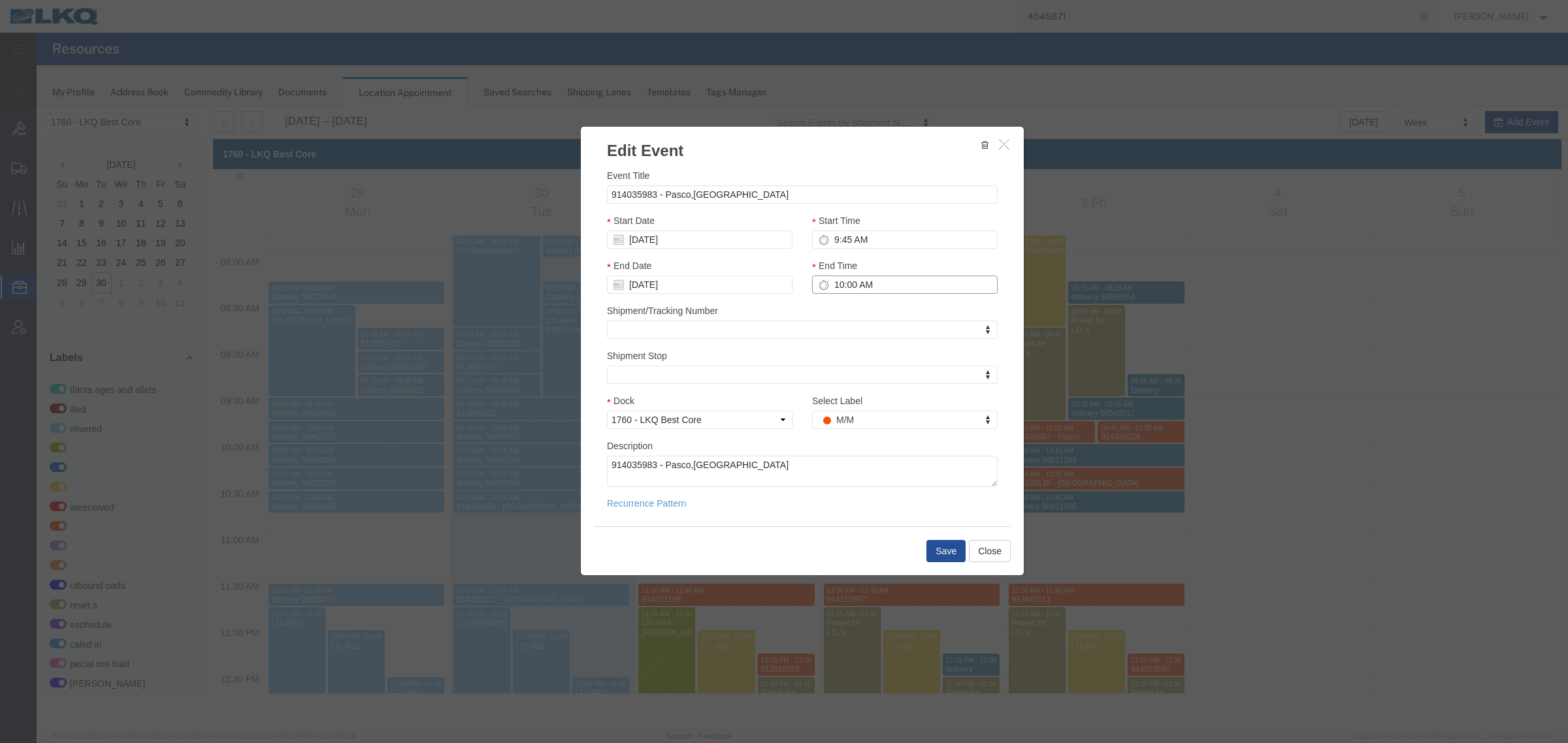
click at [869, 281] on input "10:00 AM" at bounding box center [905, 284] width 186 height 18
type input "10:00 AM"
click at [942, 555] on button "Save" at bounding box center [946, 551] width 39 height 22
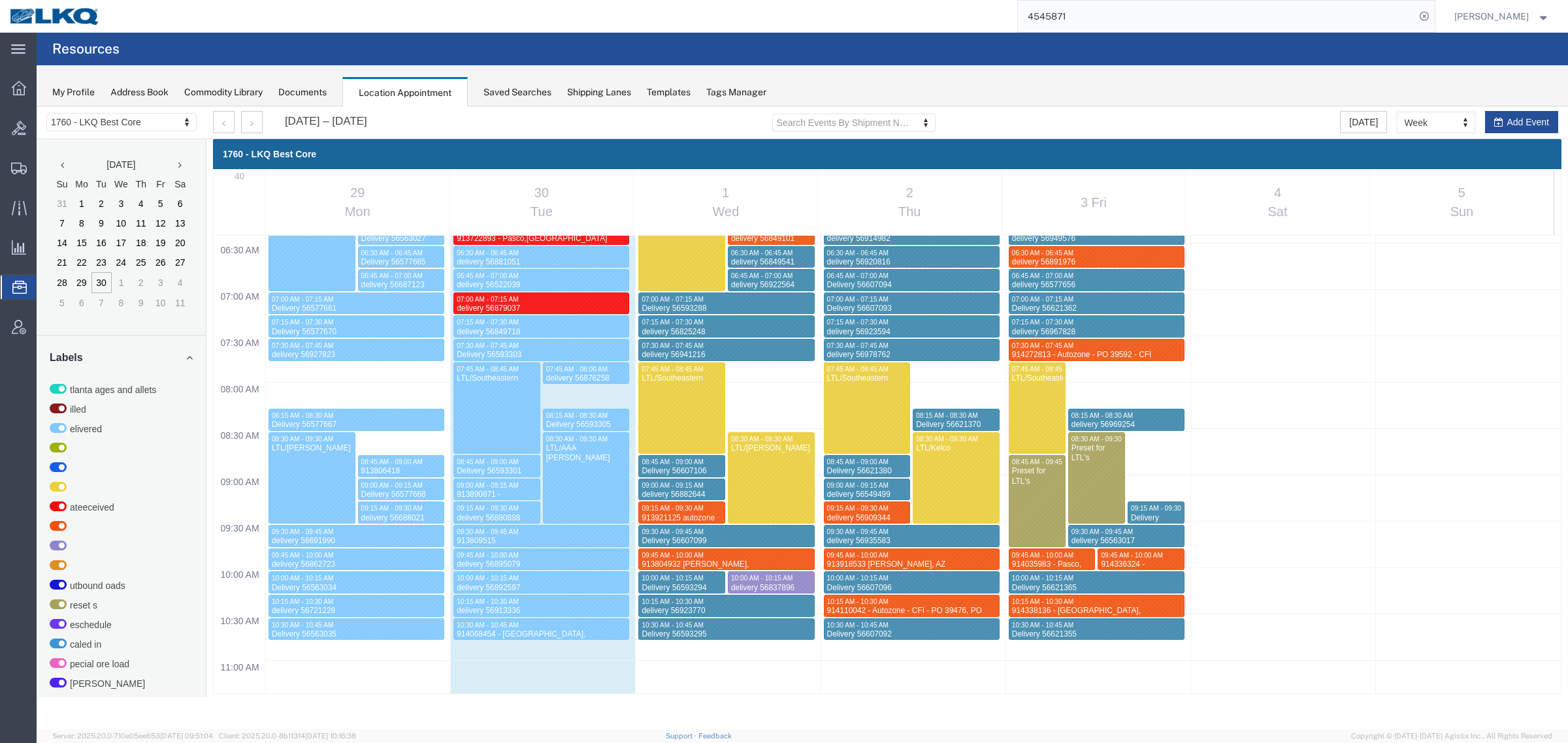
scroll to position [559, 0]
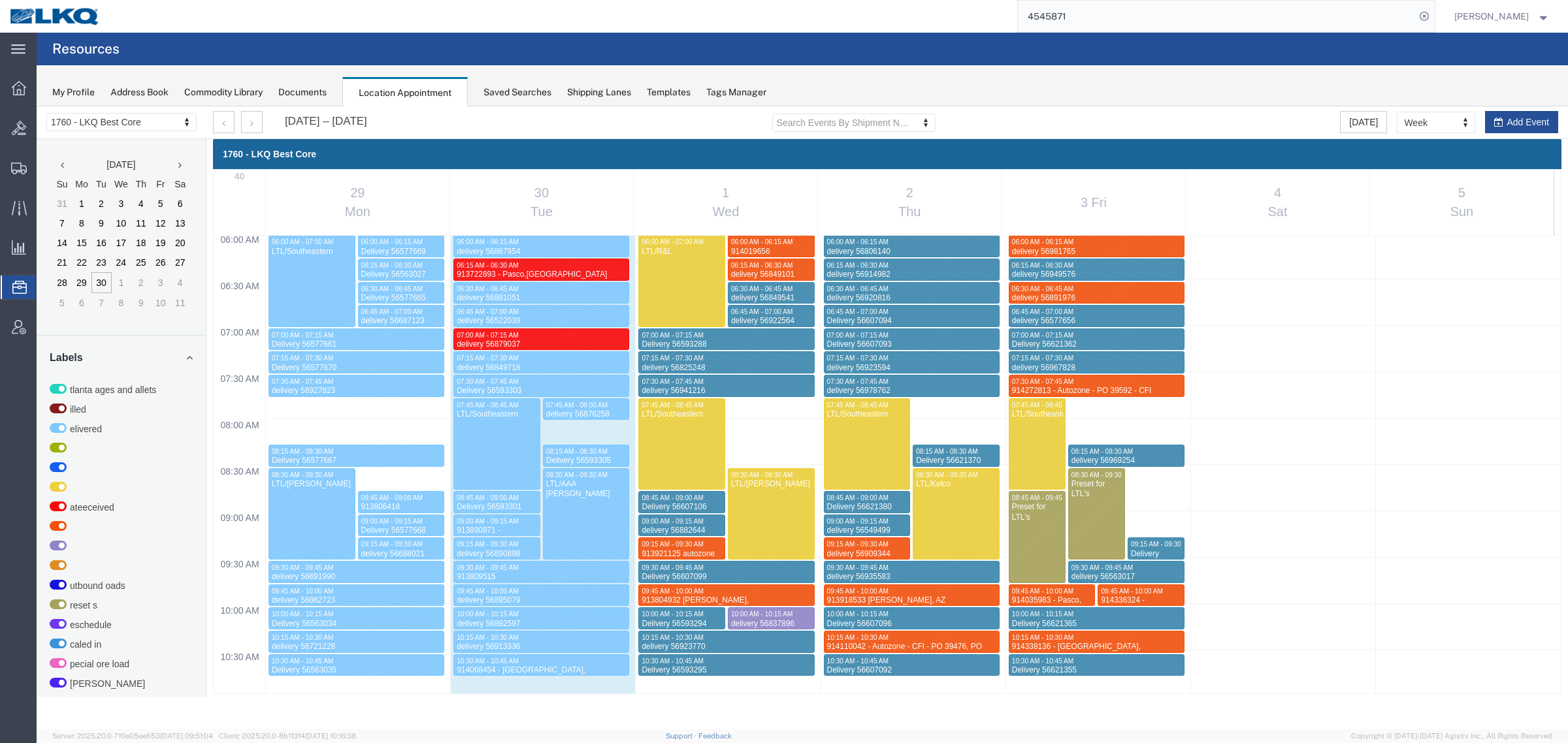
select select "1"
select select
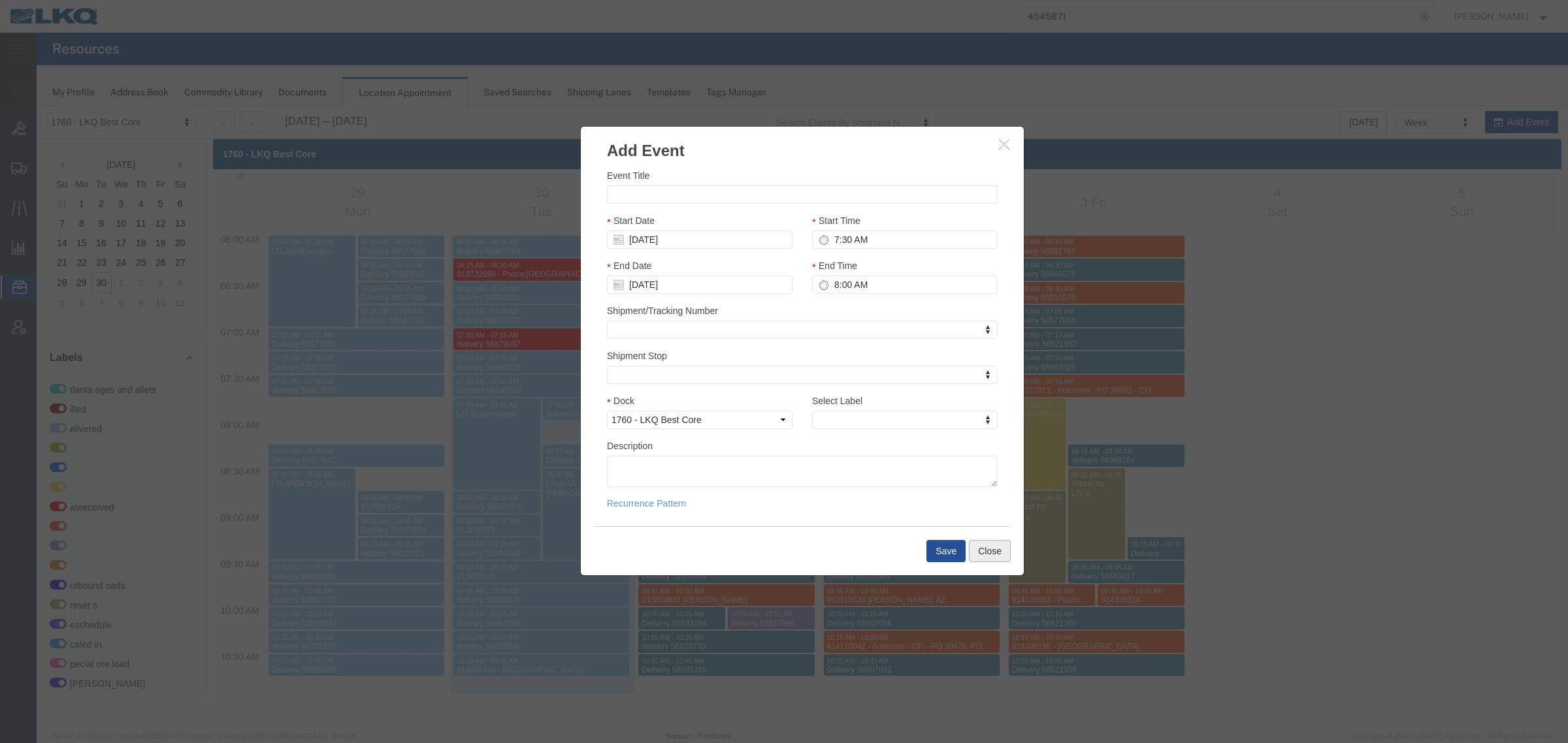
click at [995, 552] on button "Close" at bounding box center [989, 551] width 42 height 22
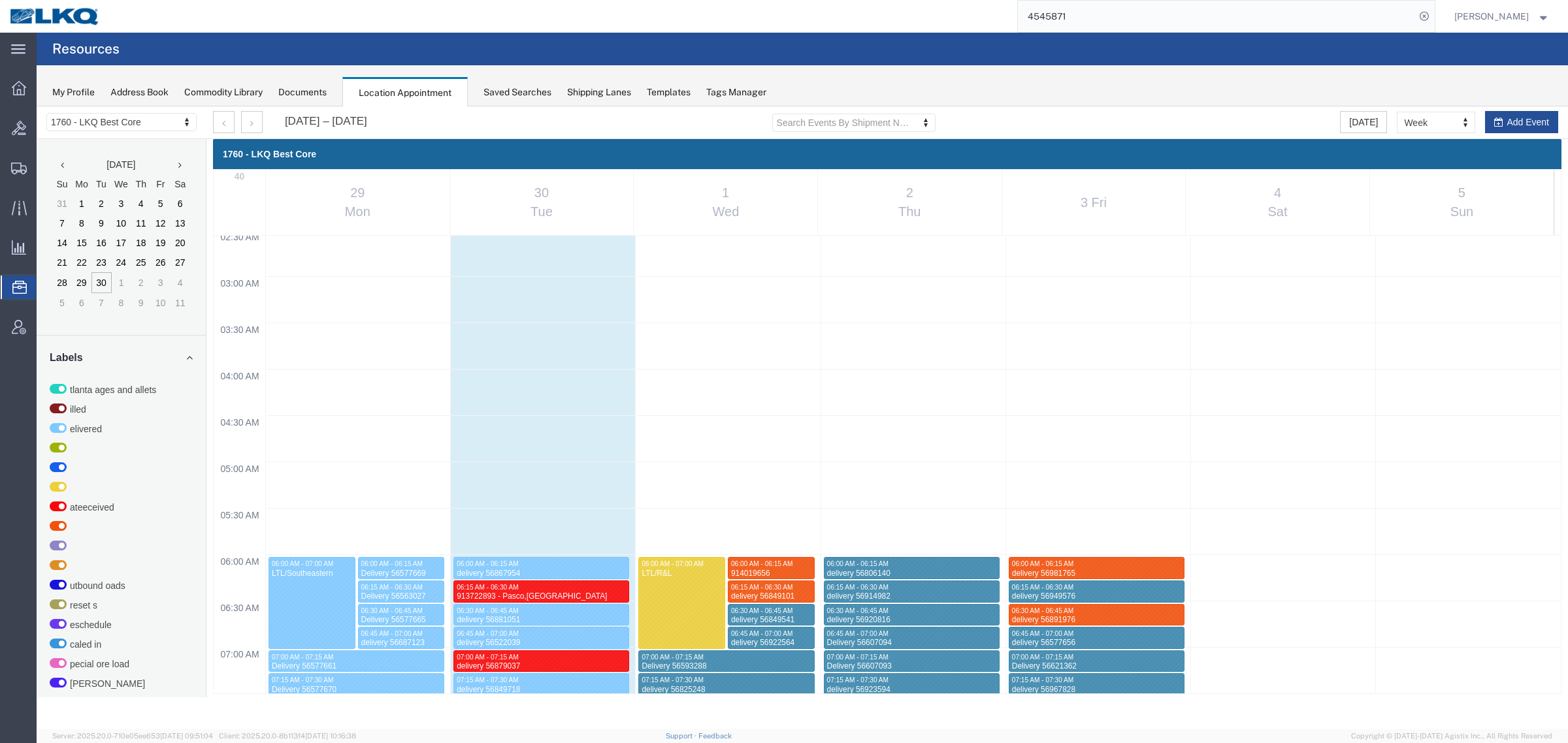
scroll to position [150, 0]
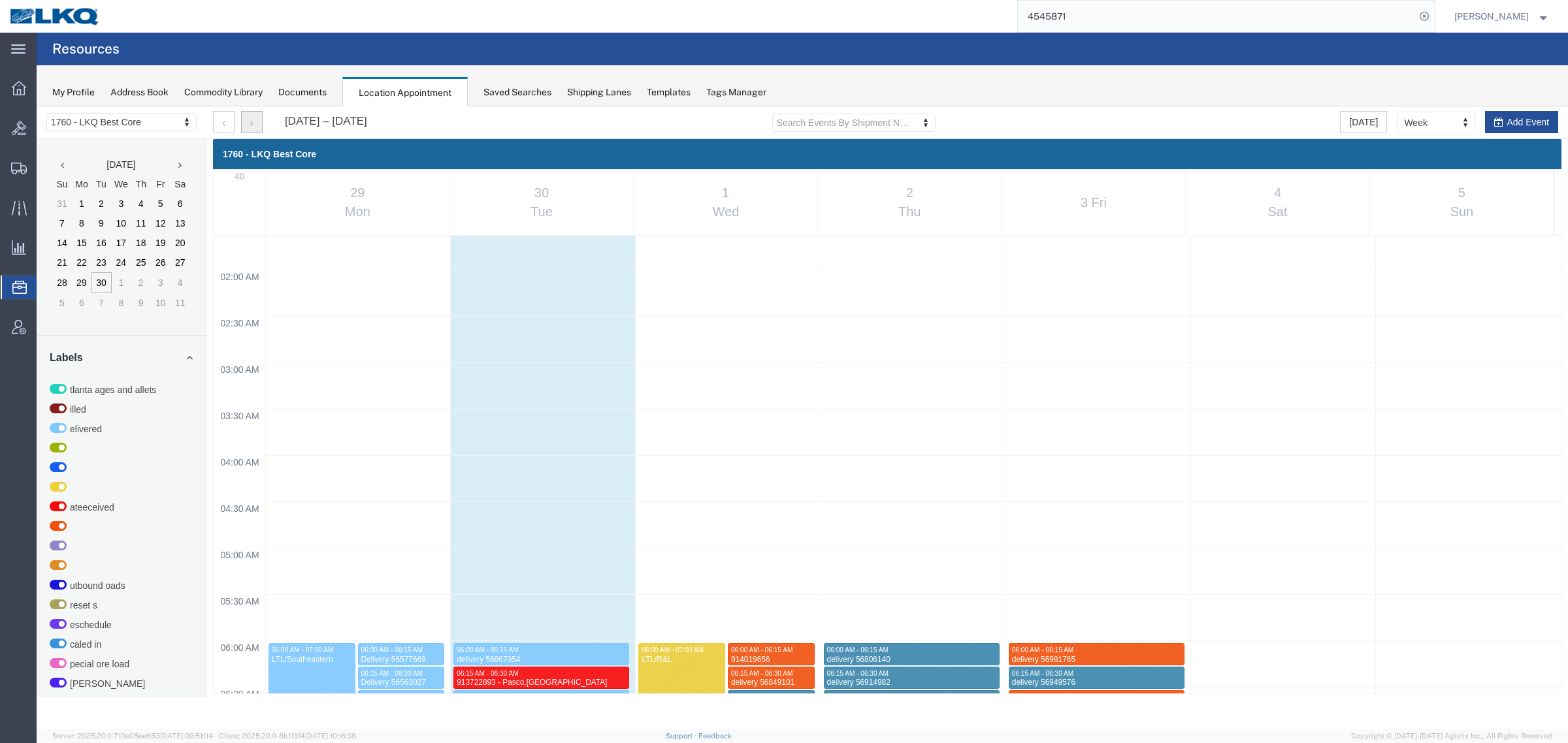
drag, startPoint x: 260, startPoint y: 127, endPoint x: 379, endPoint y: 160, distance: 123.5
click at [260, 127] on button "button" at bounding box center [252, 122] width 22 height 22
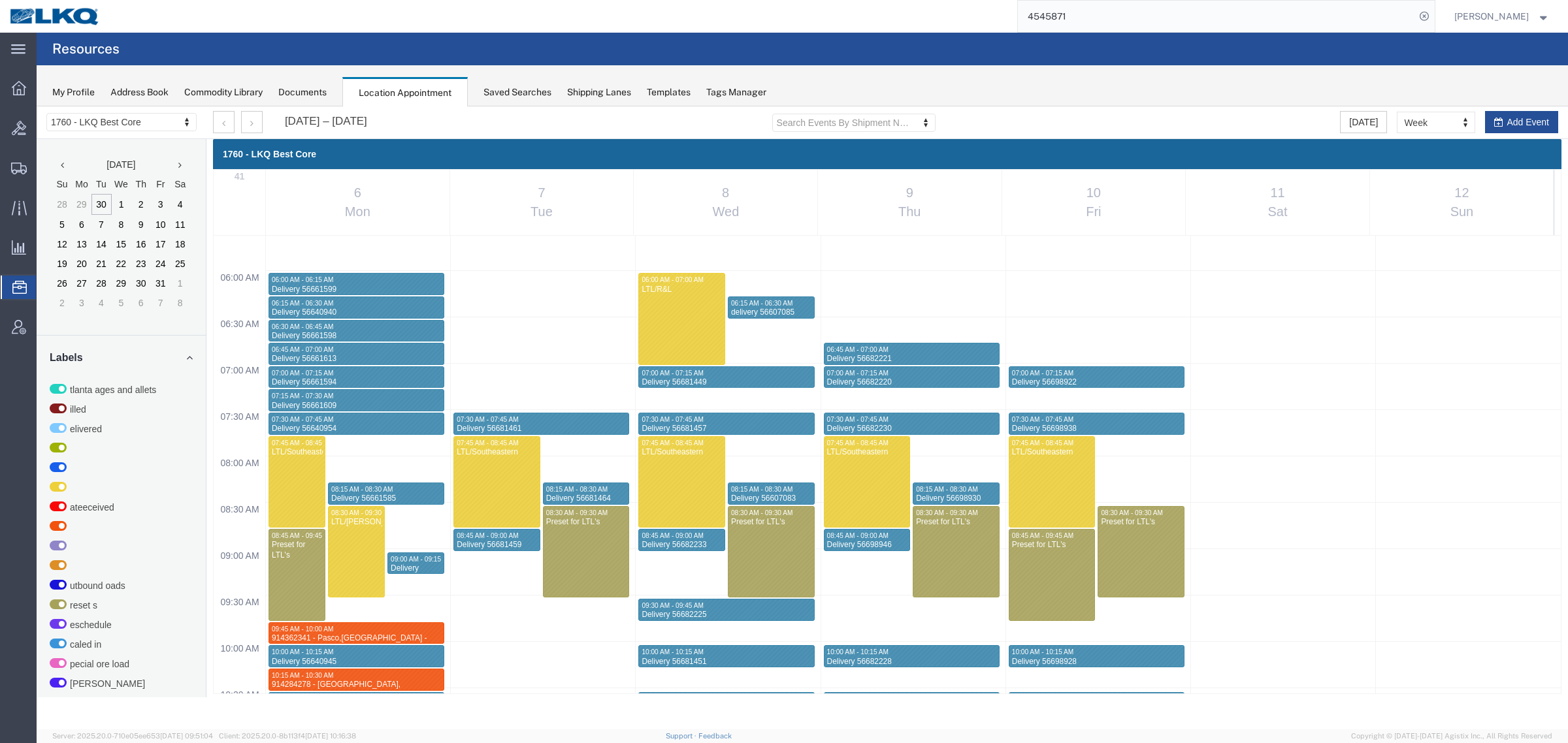
scroll to position [559, 0]
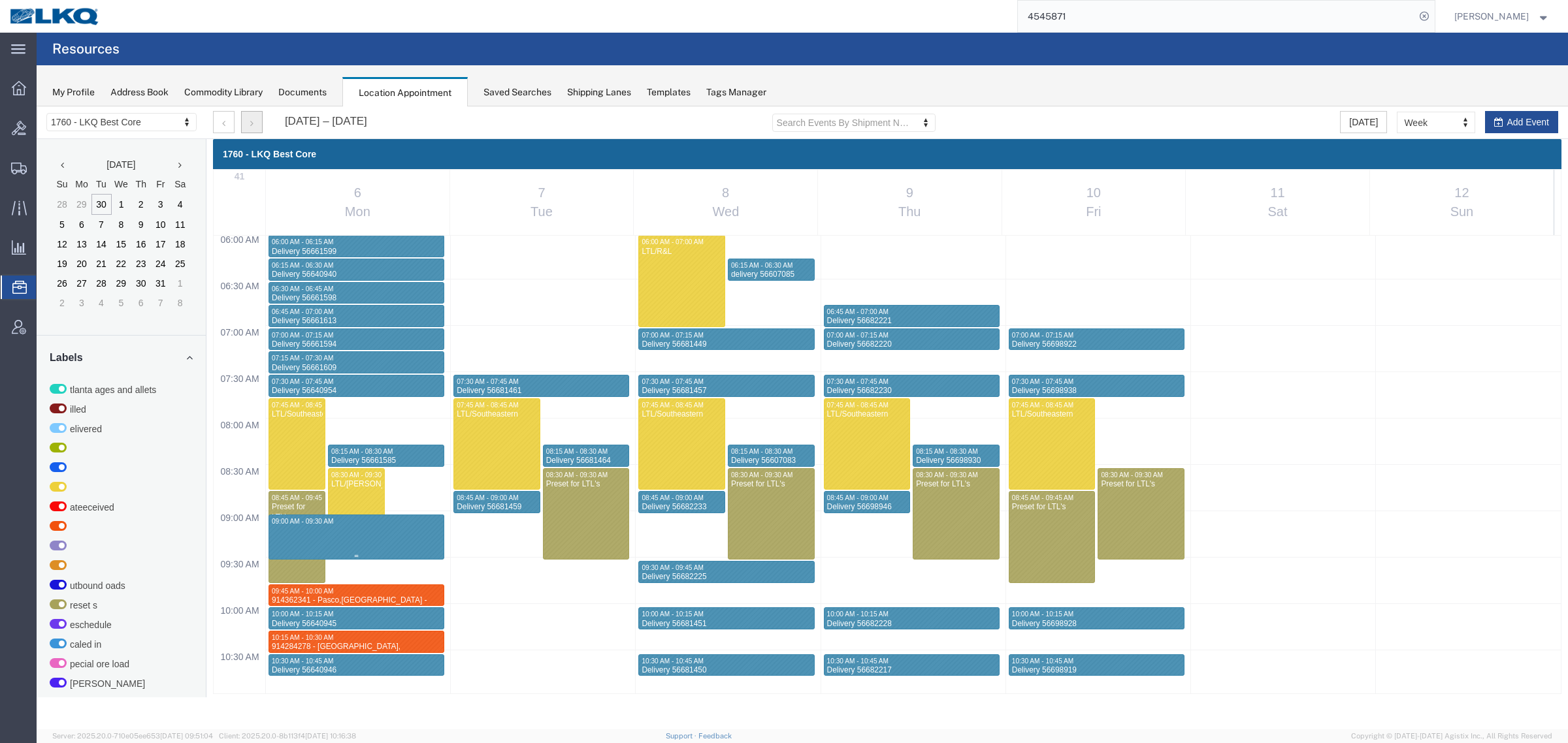
select select "1"
select select
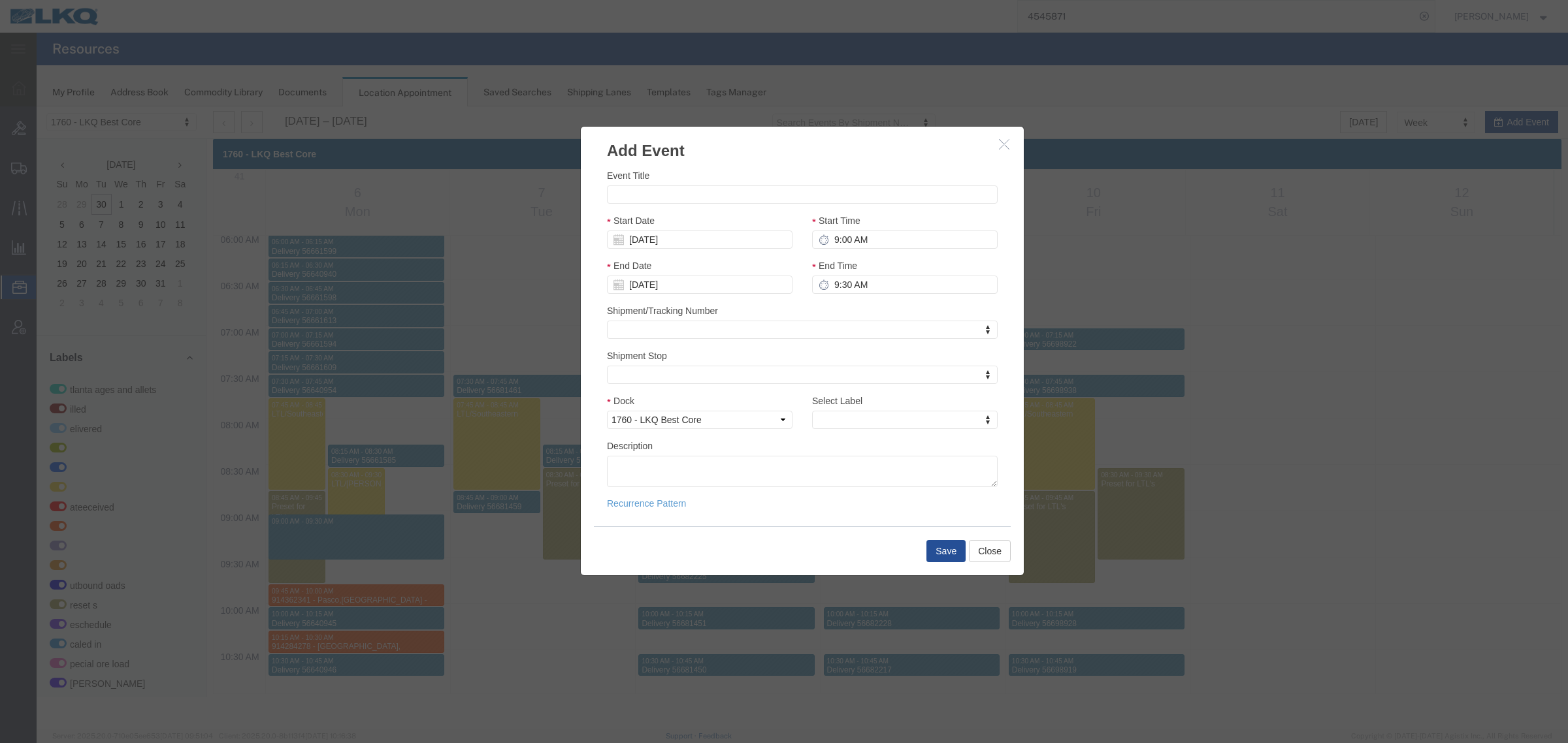
click at [1000, 148] on icon "button" at bounding box center [1004, 144] width 10 height 11
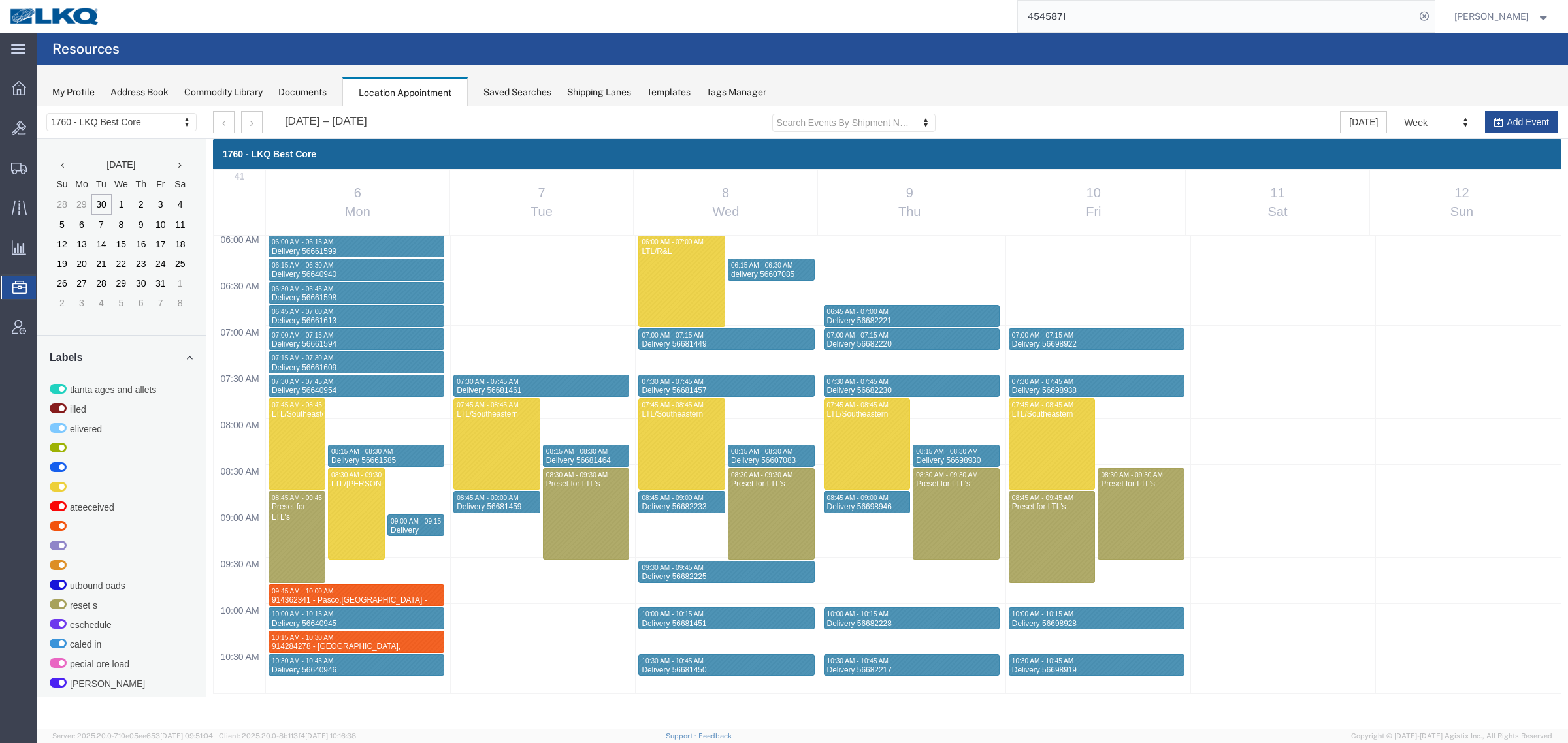
select select "1"
select select
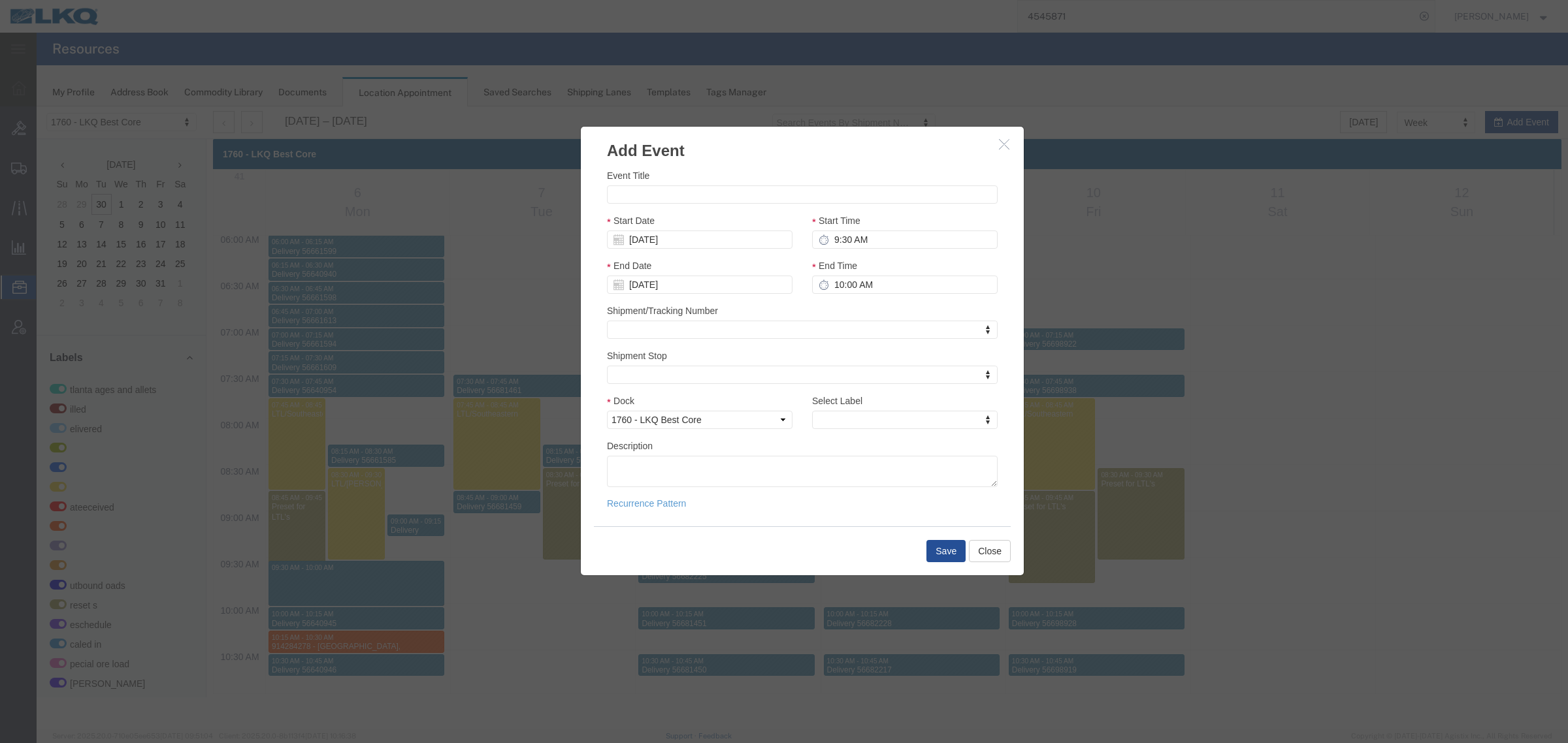
click at [1006, 149] on button "button" at bounding box center [1006, 144] width 16 height 16
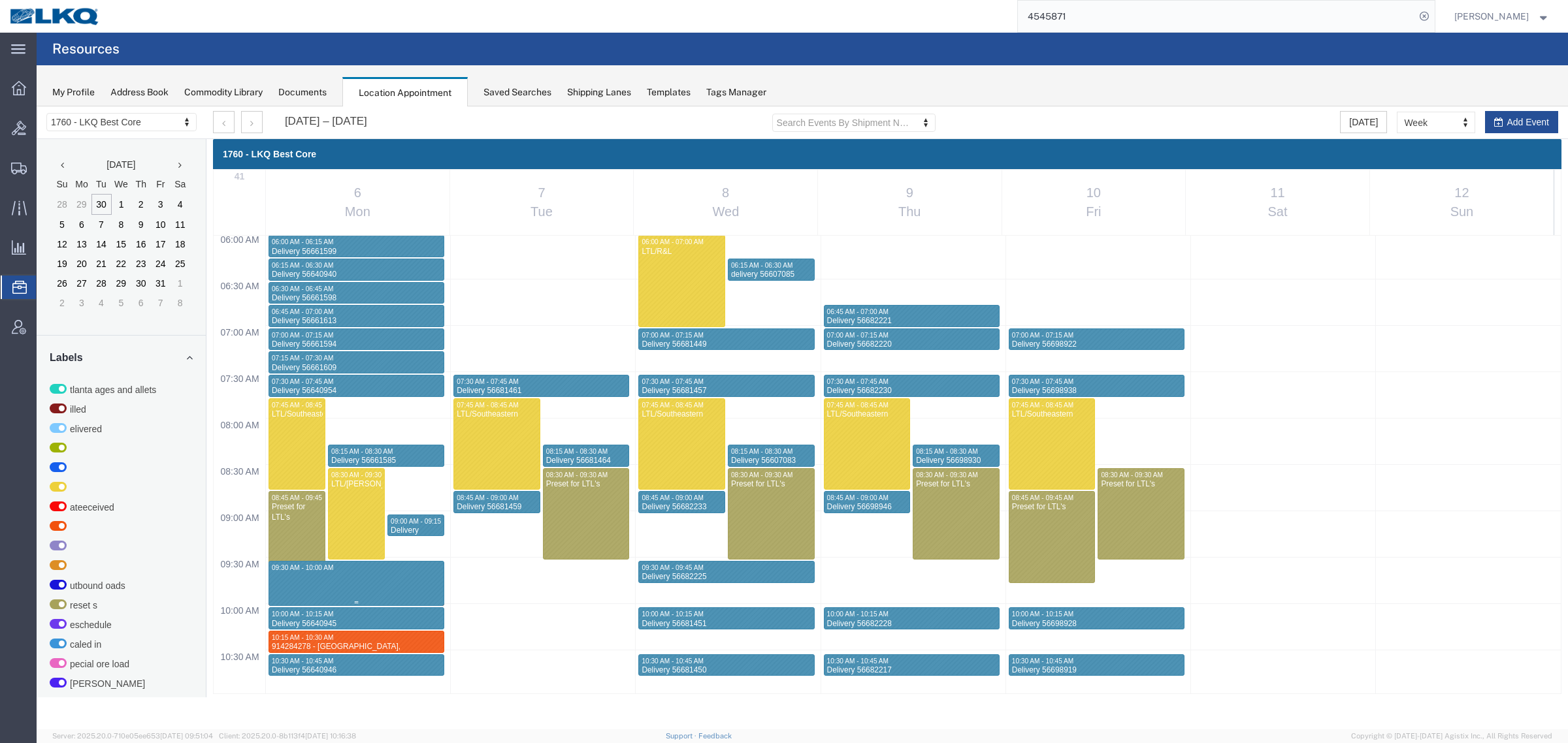
select select "1"
select select
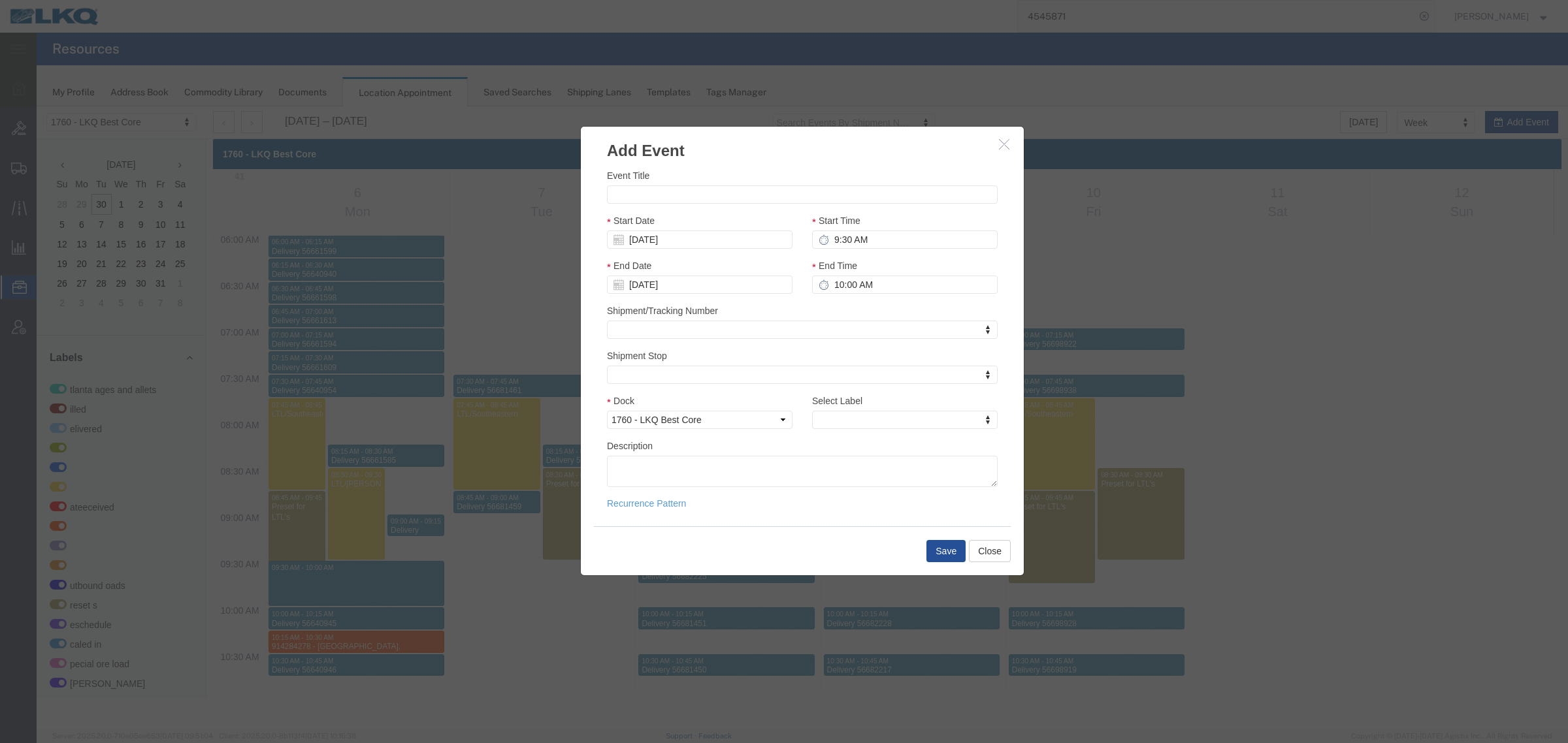
click at [1008, 146] on icon "button" at bounding box center [1004, 144] width 10 height 11
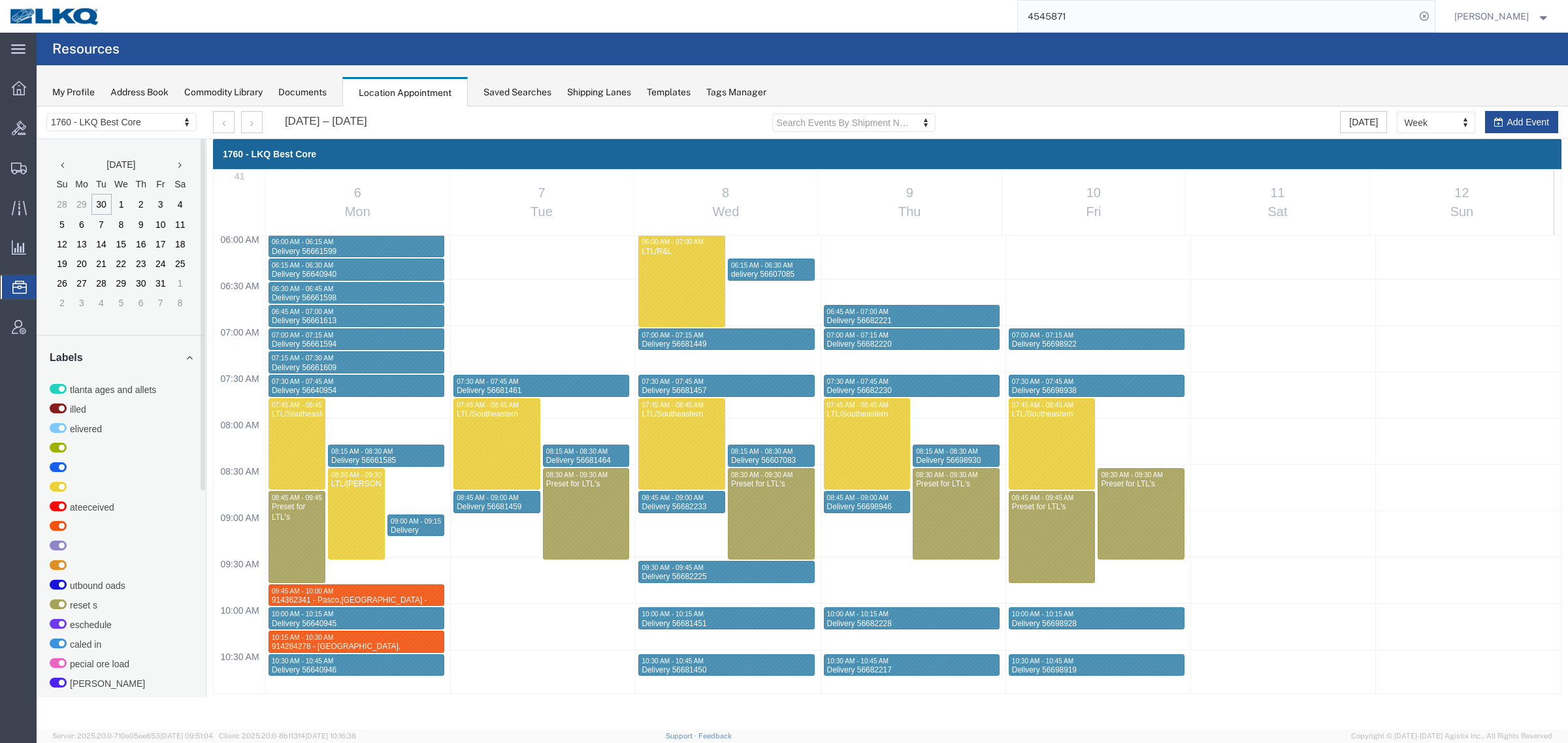
select select "1"
select select
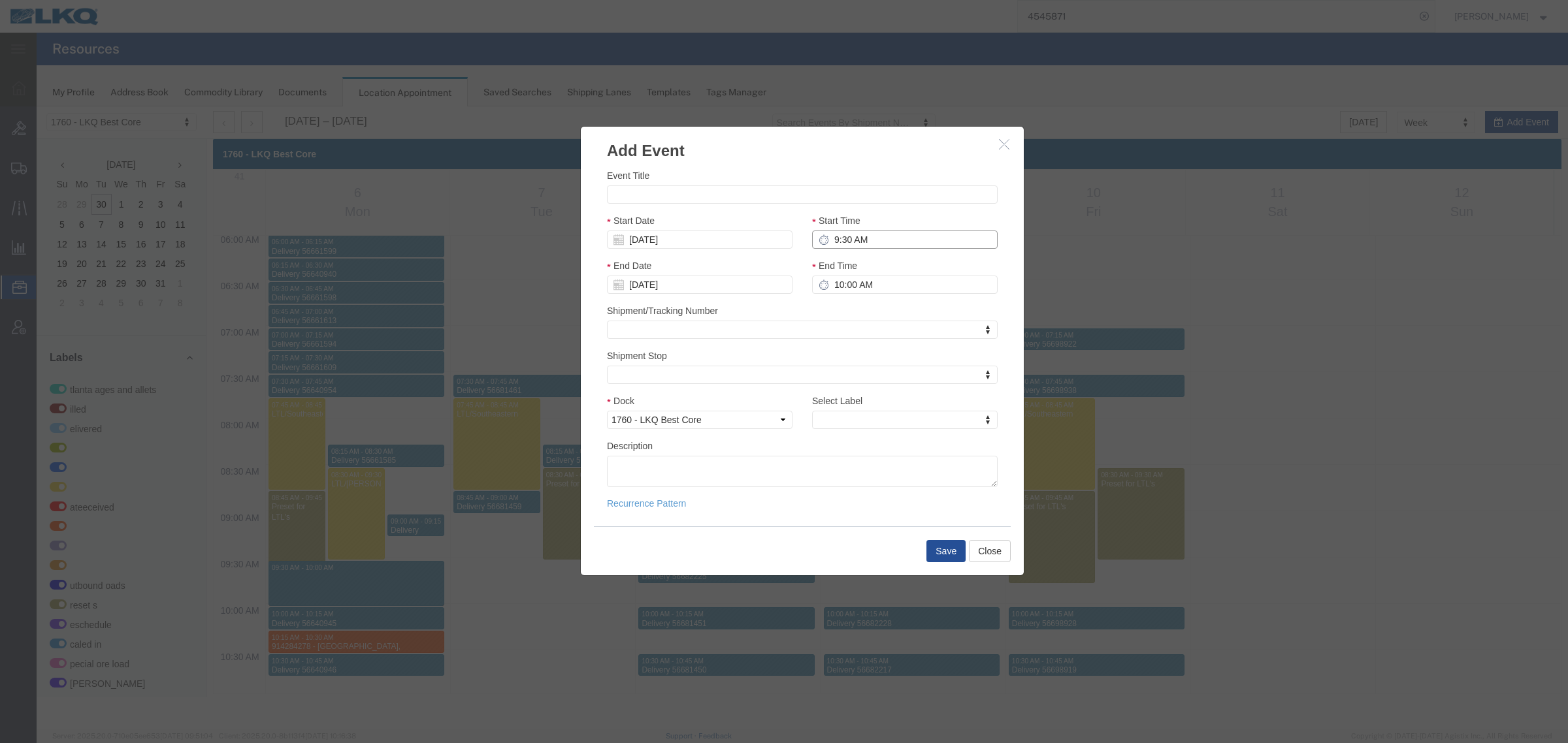
click at [886, 237] on input "9:30 AM" at bounding box center [905, 239] width 186 height 18
type input "9:45 AM"
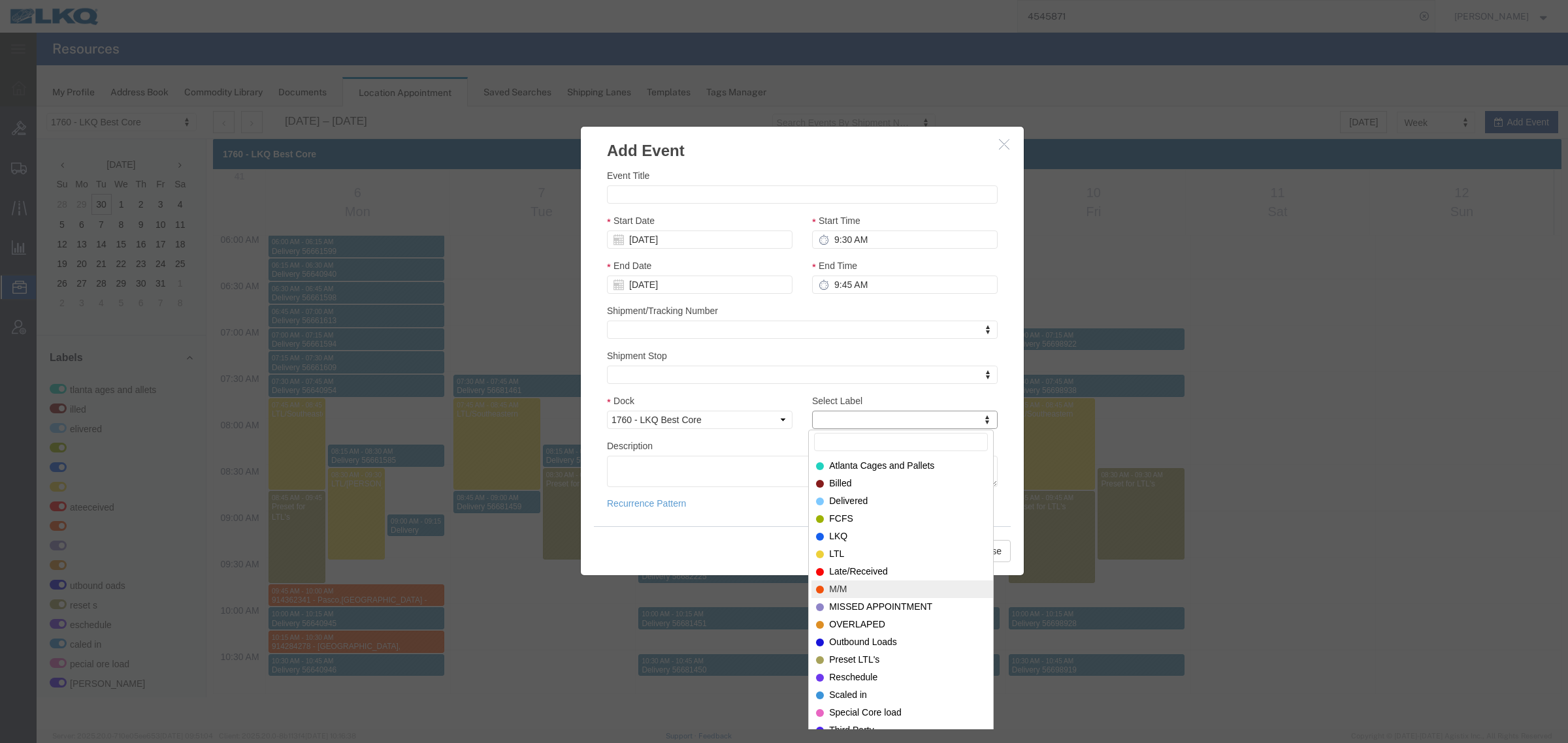
select select "24"
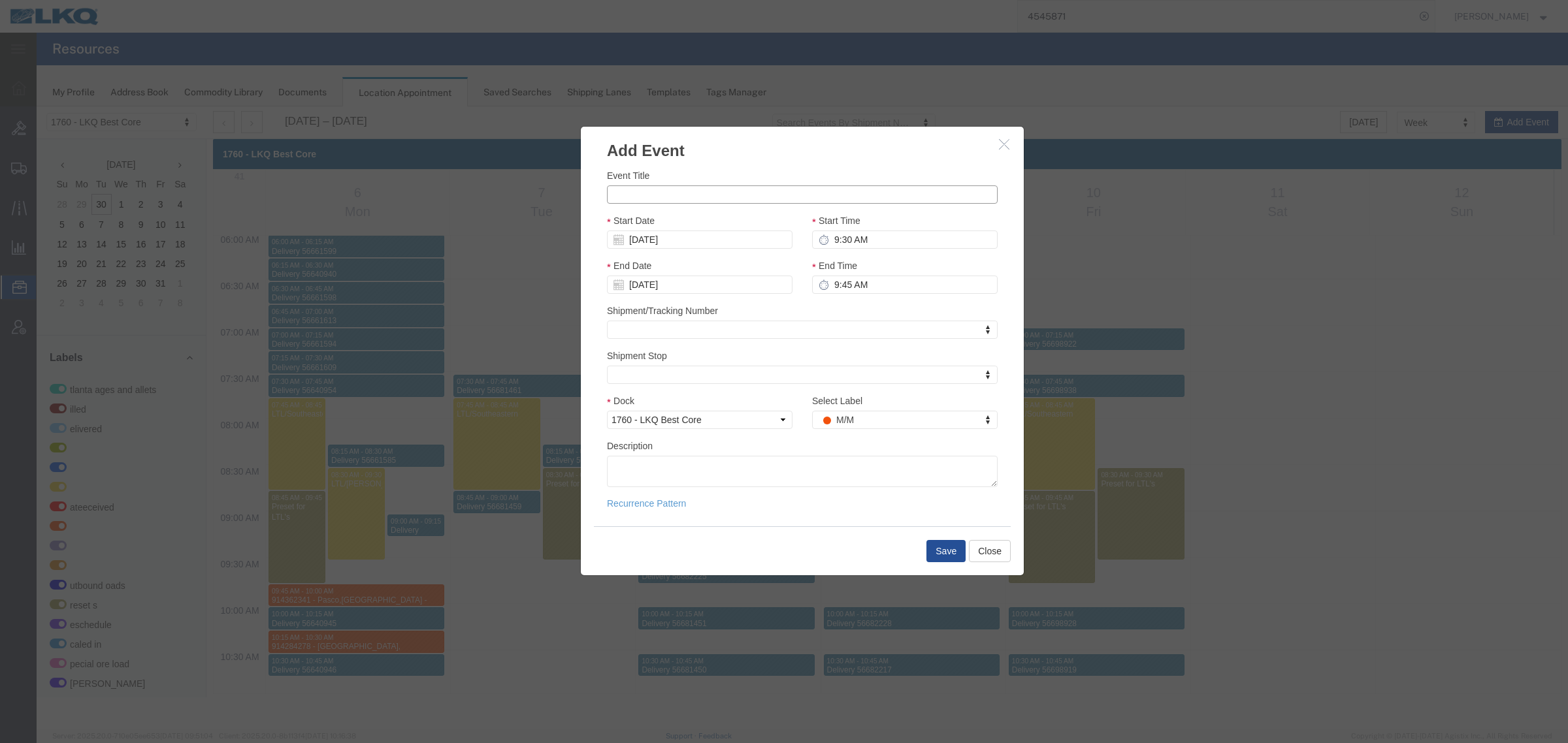
click at [655, 187] on input "Event Title" at bounding box center [802, 195] width 391 height 18
paste input "ATK PRO#4545871"
click at [711, 196] on input "ATK PRO#4545871 -" at bounding box center [802, 195] width 391 height 18
click at [727, 199] on input "ATK PRO#4545871 -" at bounding box center [802, 195] width 391 height 18
paste input "Lynden Transport"
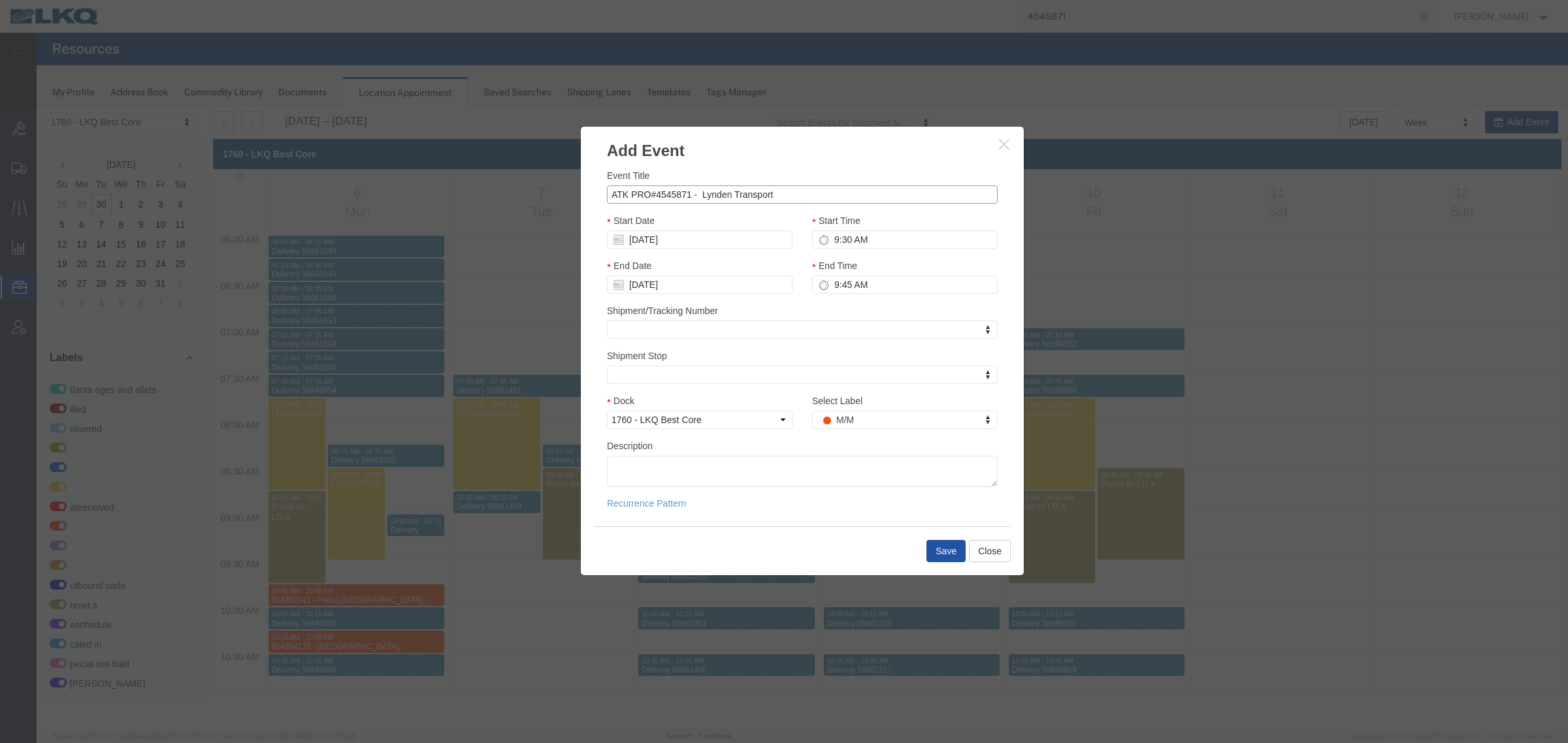
type input "ATK PRO#4545871 - Lynden Transport"
click at [941, 546] on button "Save" at bounding box center [946, 551] width 39 height 22
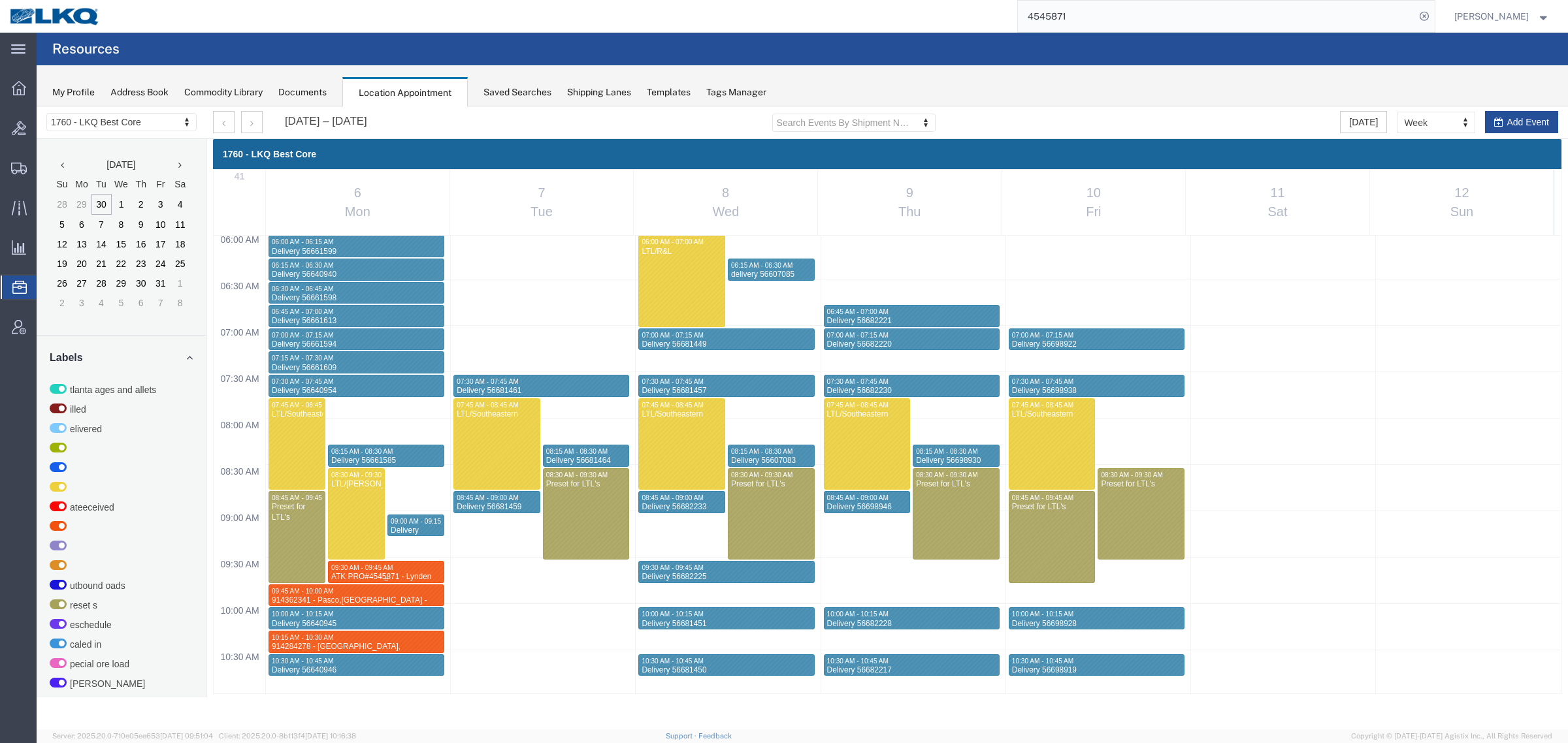
click at [393, 568] on div "09:30 AM - 09:45 AM" at bounding box center [386, 567] width 111 height 9
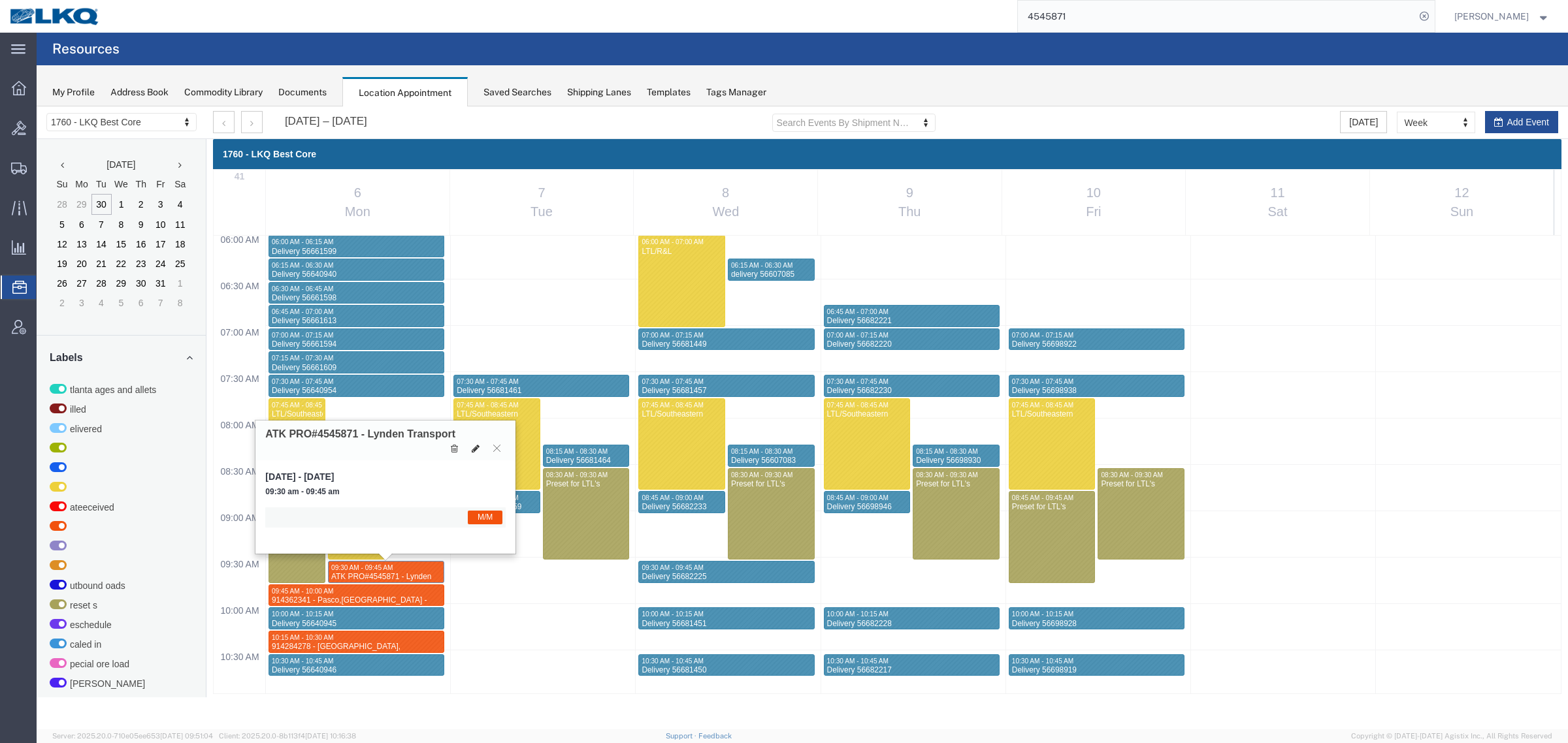
click at [477, 449] on icon at bounding box center [475, 448] width 8 height 9
select select "1"
select select "24"
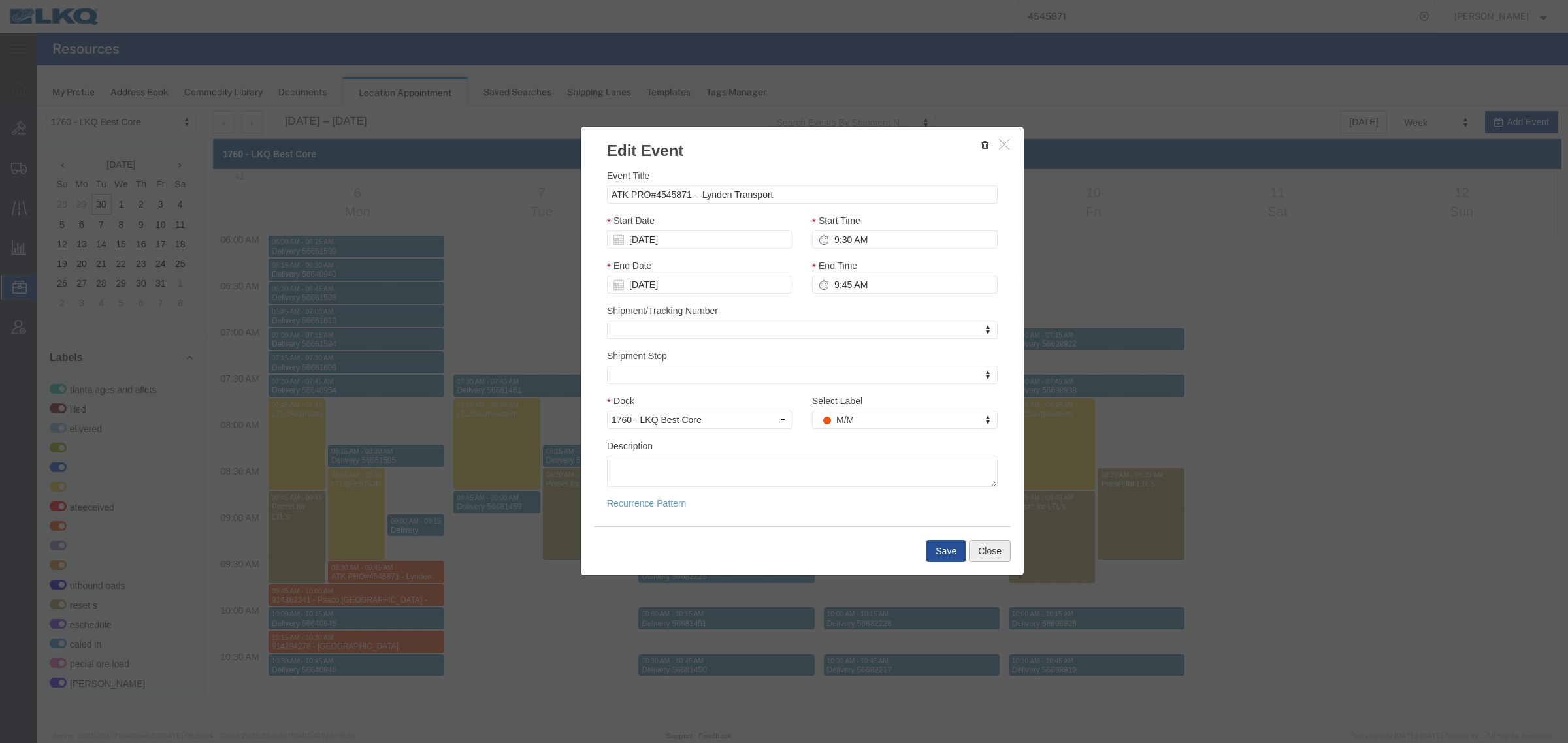
click at [997, 550] on button "Close" at bounding box center [989, 551] width 42 height 22
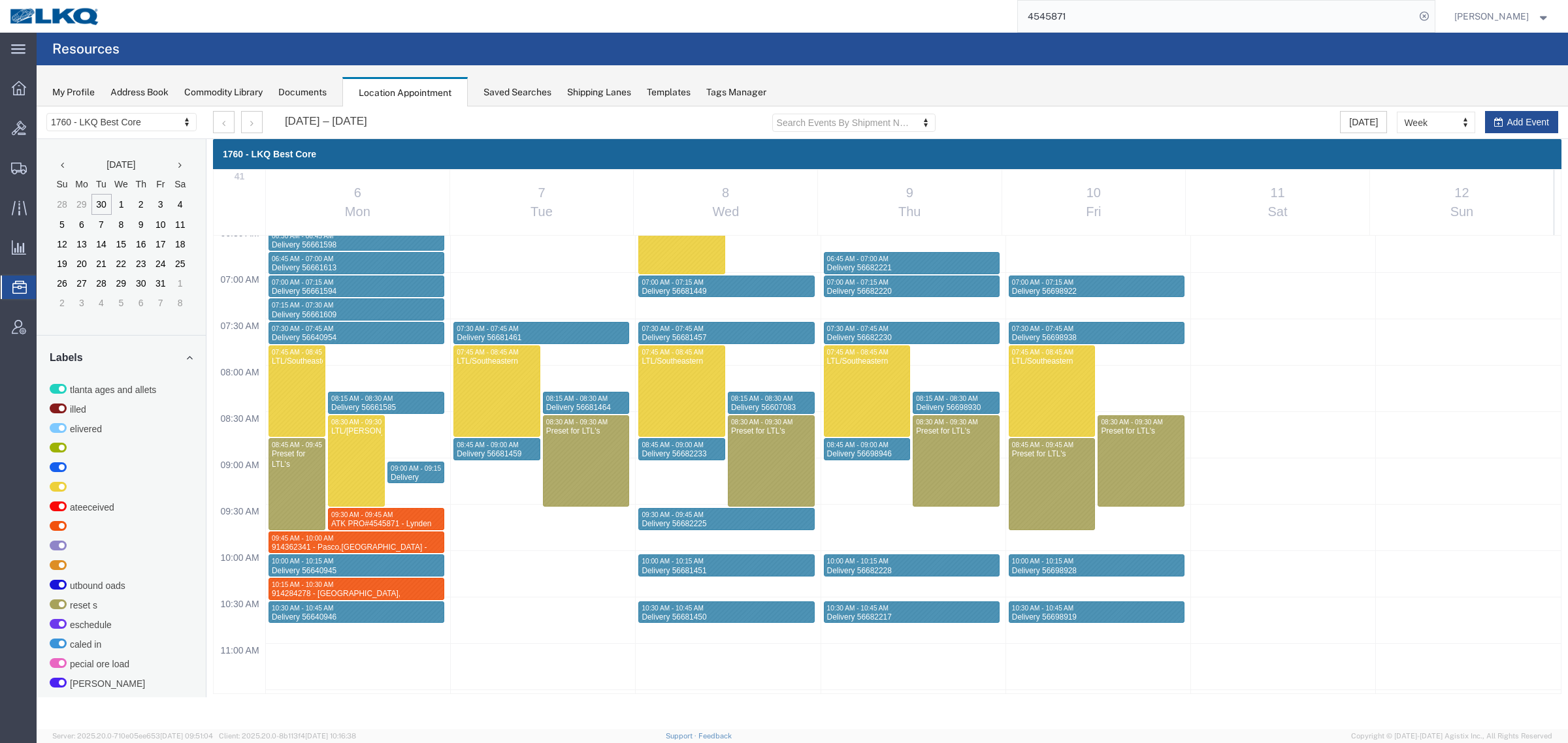
scroll to position [641, 0]
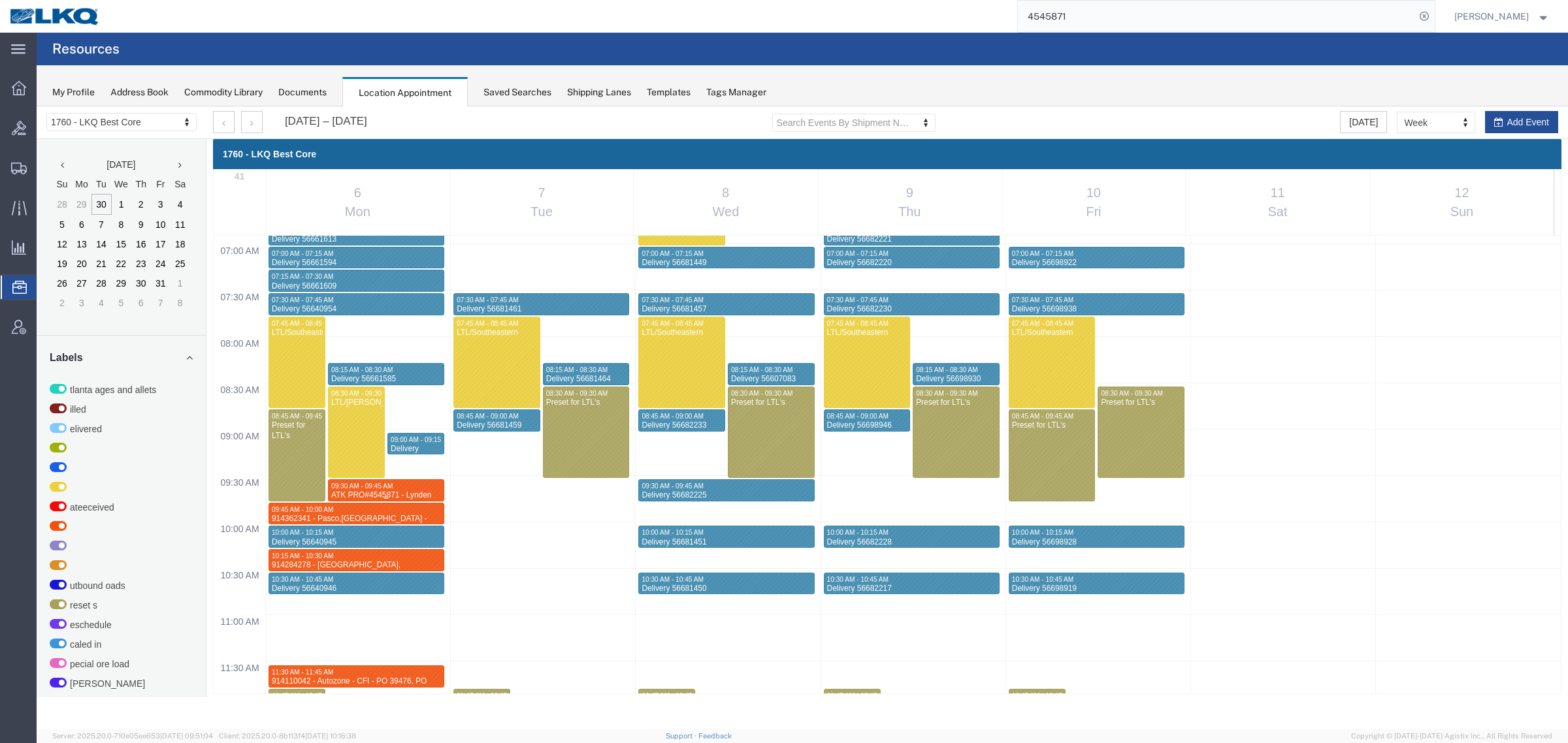
click at [379, 485] on span "09:30 AM - 09:45 AM" at bounding box center [361, 486] width 62 height 7
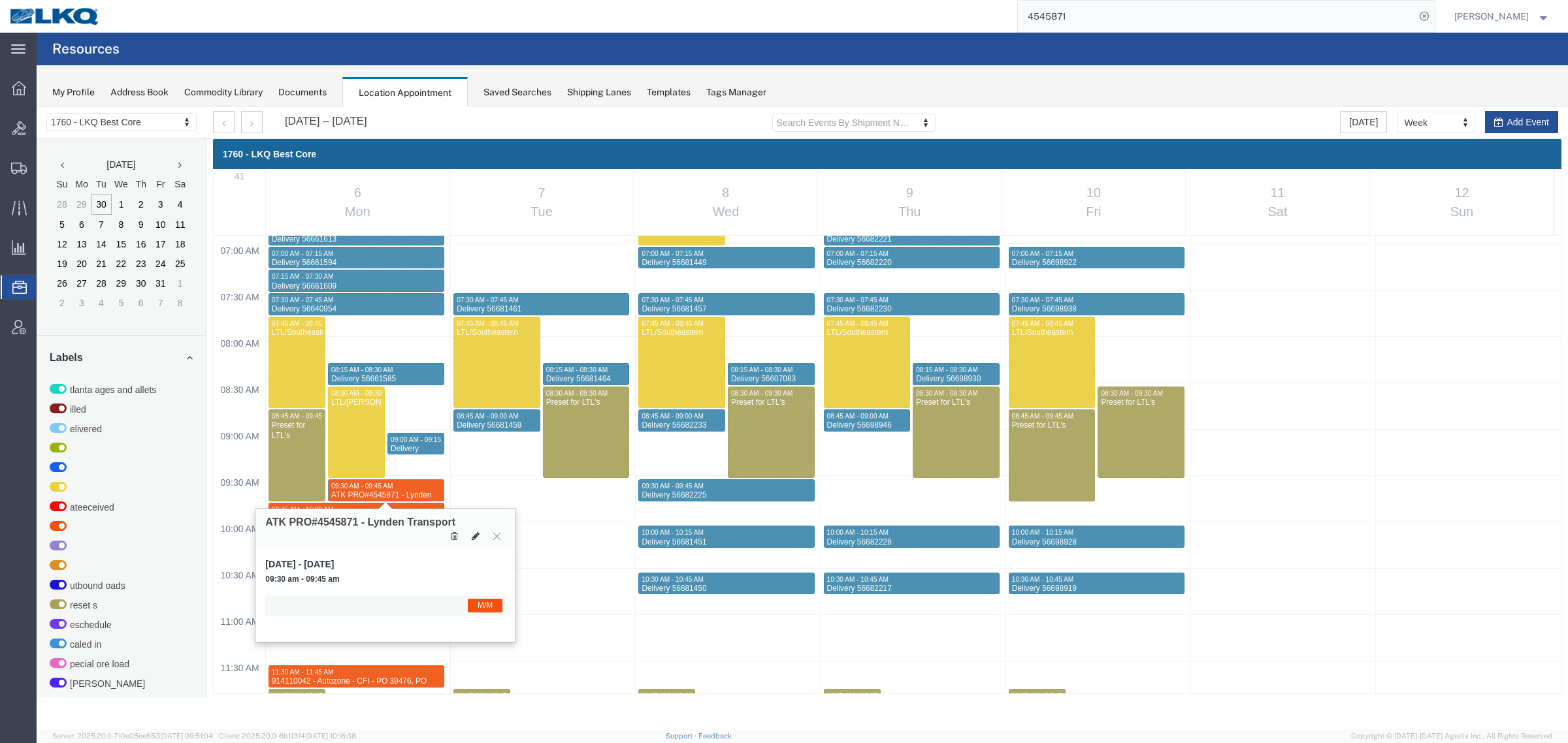
click at [470, 539] on button at bounding box center [475, 536] width 18 height 14
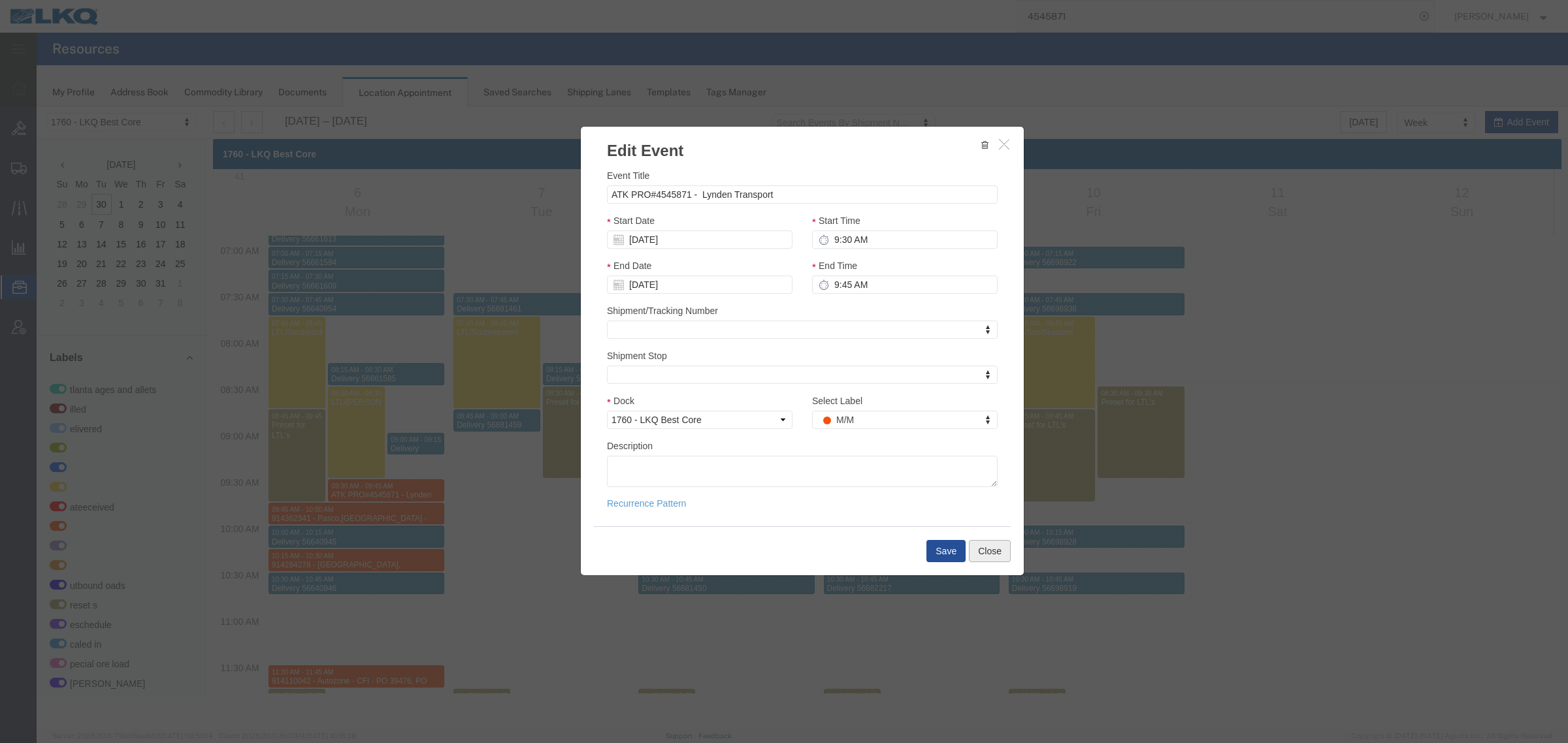
click at [979, 549] on button "Close" at bounding box center [989, 551] width 42 height 22
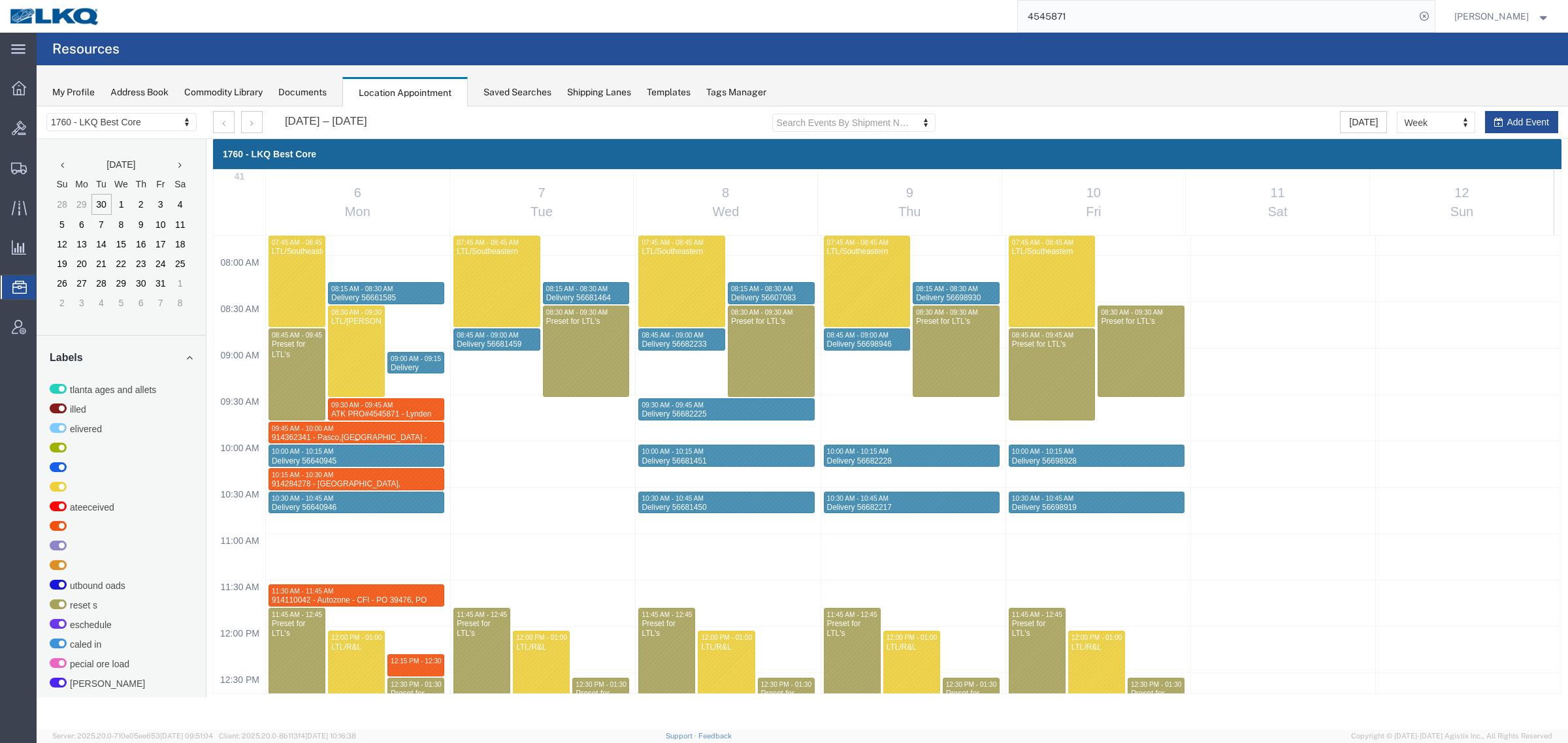
scroll to position [722, 0]
drag, startPoint x: 372, startPoint y: 401, endPoint x: 407, endPoint y: 403, distance: 35.1
click at [372, 401] on span "09:30 AM - 09:45 AM" at bounding box center [361, 404] width 62 height 7
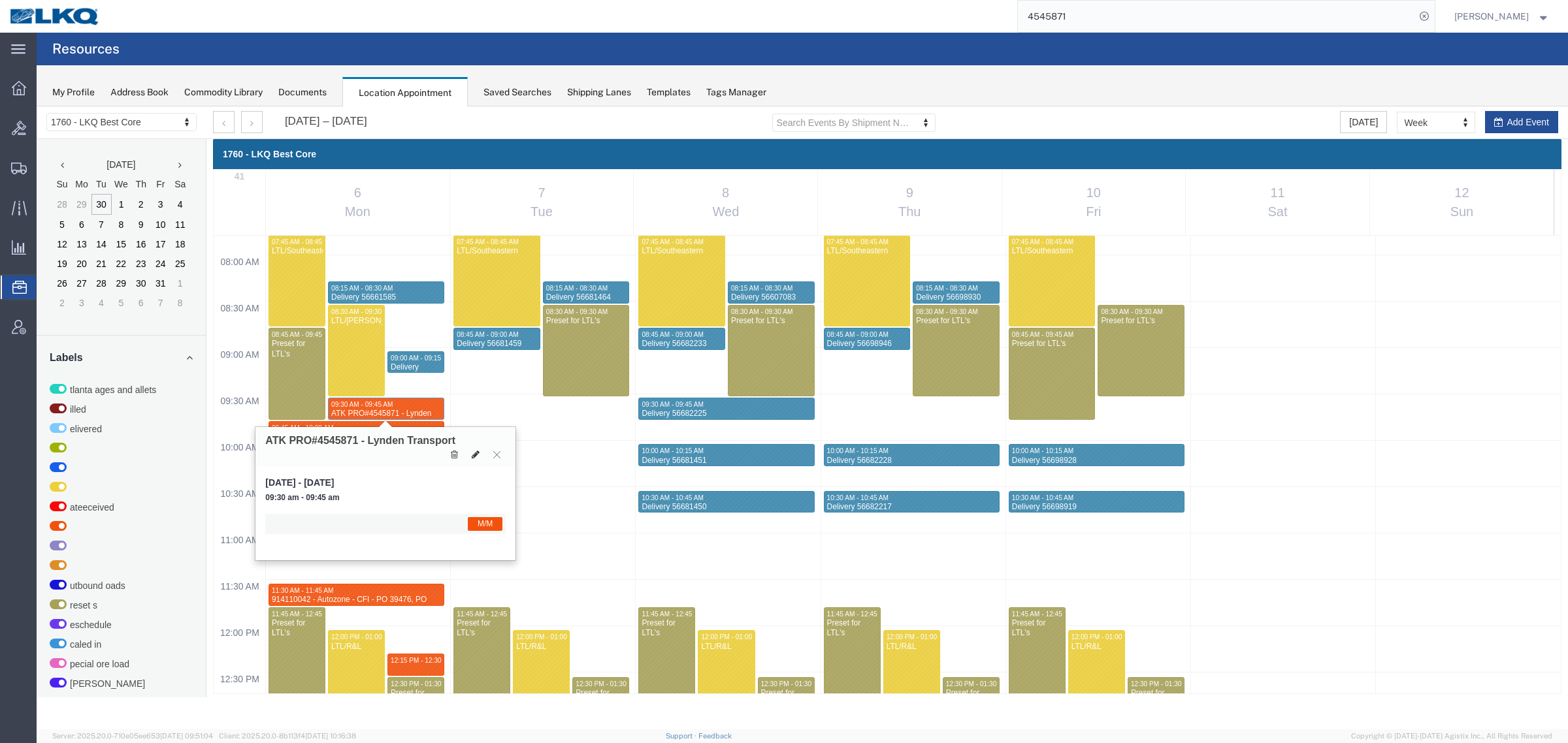
click at [473, 454] on icon at bounding box center [475, 454] width 8 height 9
select select "1"
select select "24"
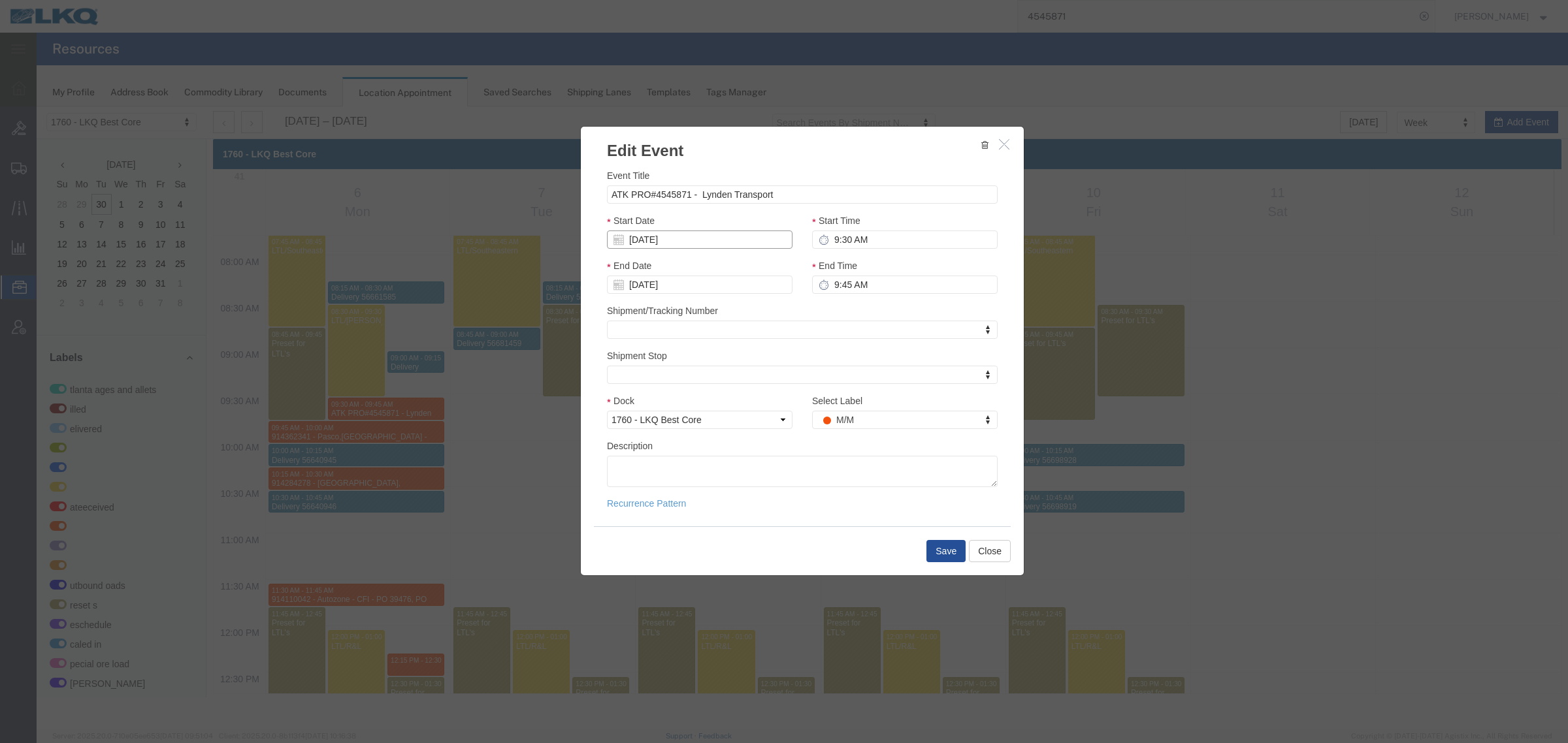
click at [691, 240] on input "10/06/2025" at bounding box center [700, 239] width 186 height 18
click at [651, 321] on td "7" at bounding box center [656, 321] width 20 height 20
click at [882, 230] on input "9:30 AM" at bounding box center [905, 239] width 186 height 18
type input "6:00 AM"
type input "10/07/2025"
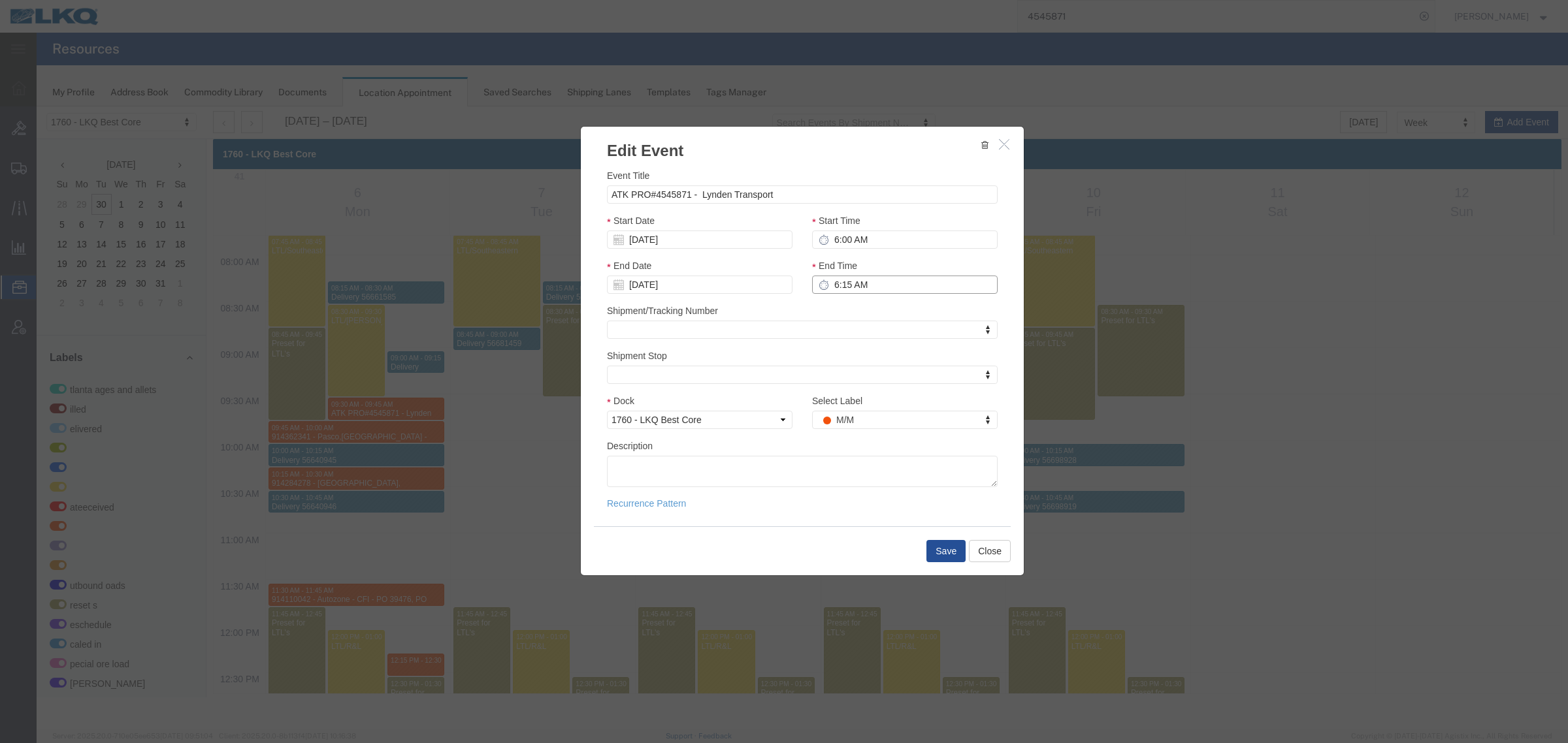
type input "6:15 AM"
drag, startPoint x: 954, startPoint y: 550, endPoint x: 958, endPoint y: 536, distance: 14.6
click at [954, 549] on button "Save" at bounding box center [946, 551] width 39 height 22
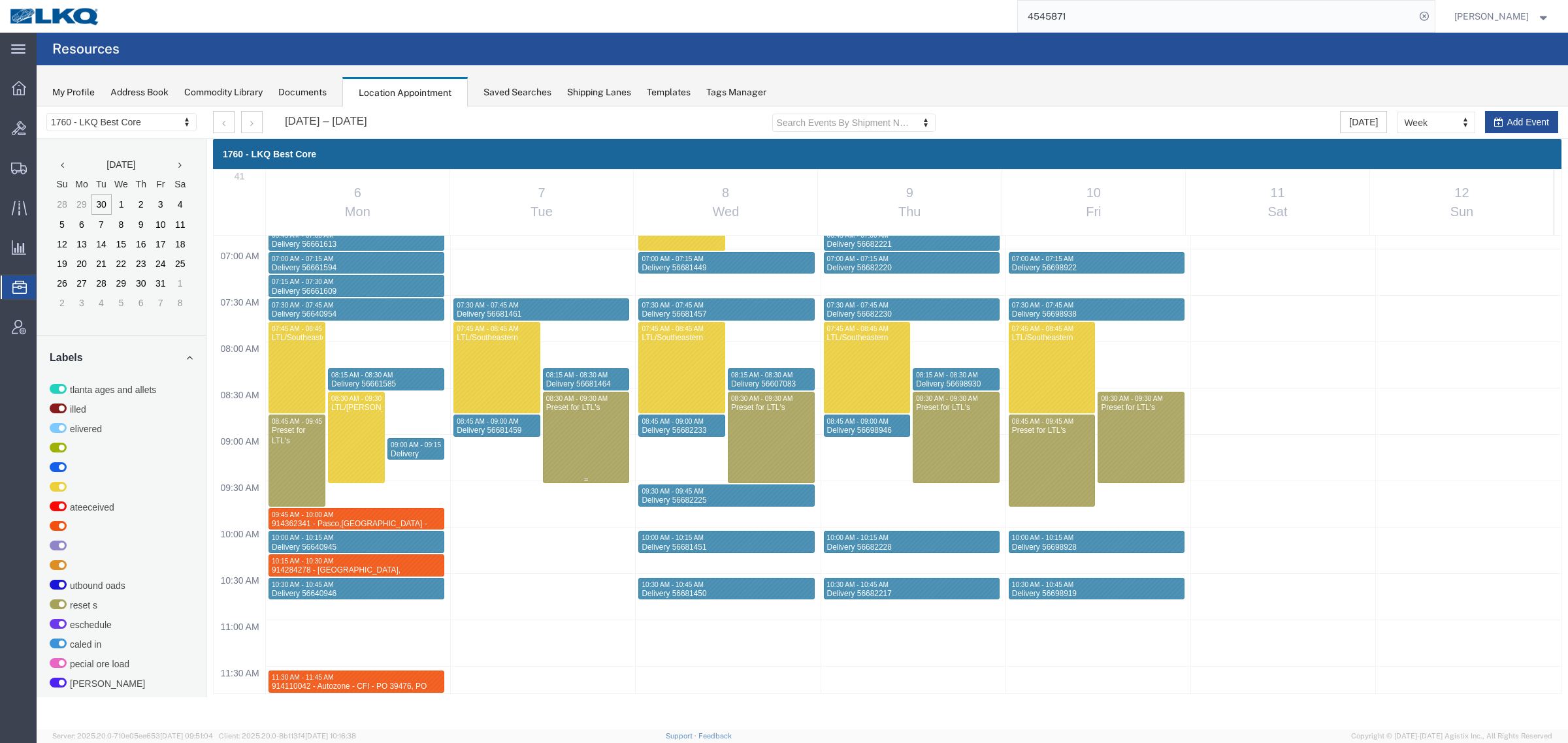
scroll to position [641, 0]
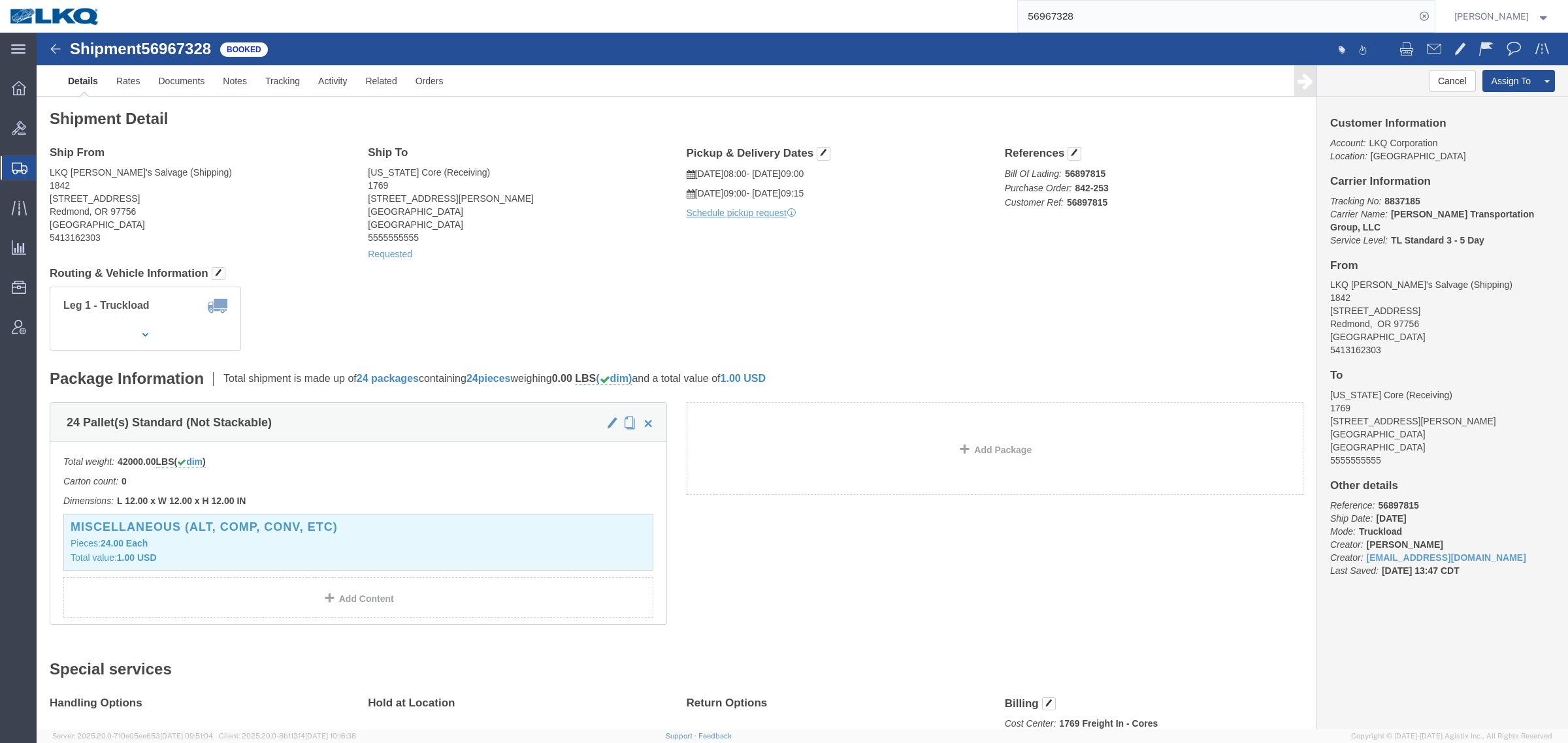
drag, startPoint x: 654, startPoint y: 289, endPoint x: 806, endPoint y: 277, distance: 152.5
click div "Leg 1 - Truckload Vehicle 1: Standard Dry Van (53 Feet) Number of trucks: 1"
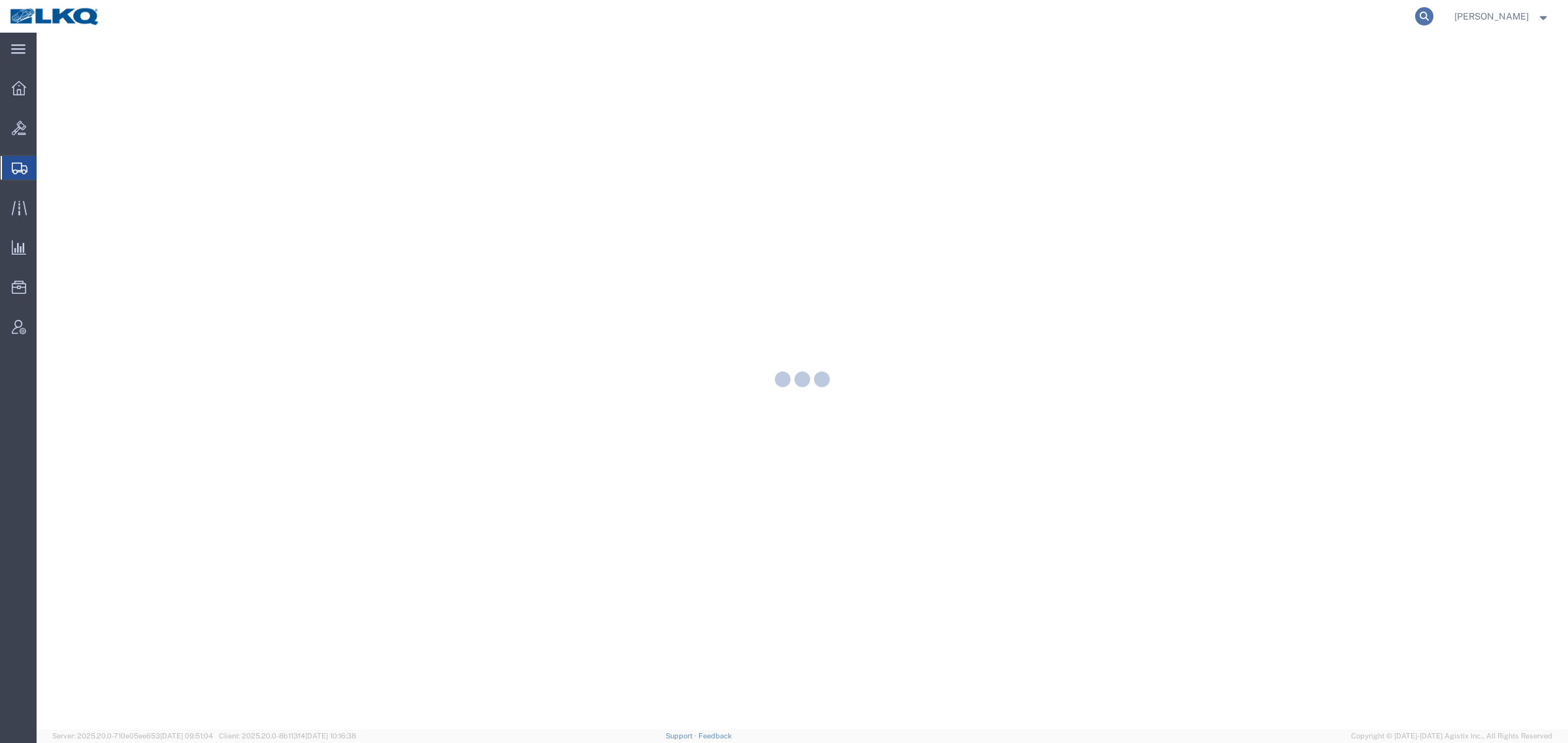
click at [1433, 17] on icon at bounding box center [1424, 16] width 18 height 18
paste input "56935283"
type input "56935283"
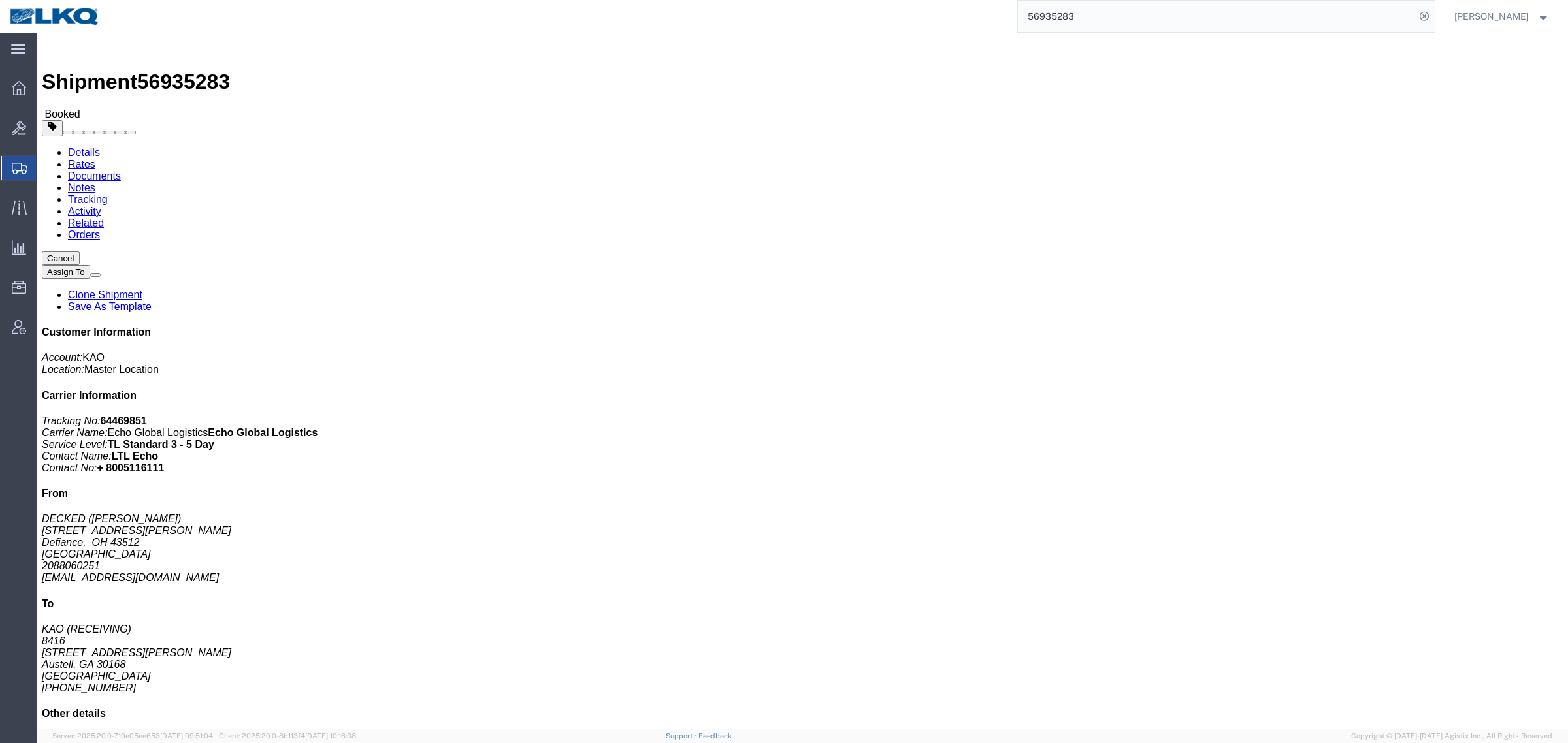
click div "Leg 1 - Truckload Vehicle 1: Standard Dry Van (53 Feet) Number of trucks: 1"
click h4 "Routing & Vehicle Information"
drag, startPoint x: 840, startPoint y: 232, endPoint x: 818, endPoint y: 239, distance: 23.1
click h4 "Routing & Vehicle Information"
drag, startPoint x: 1396, startPoint y: 51, endPoint x: 1345, endPoint y: 80, distance: 58.7
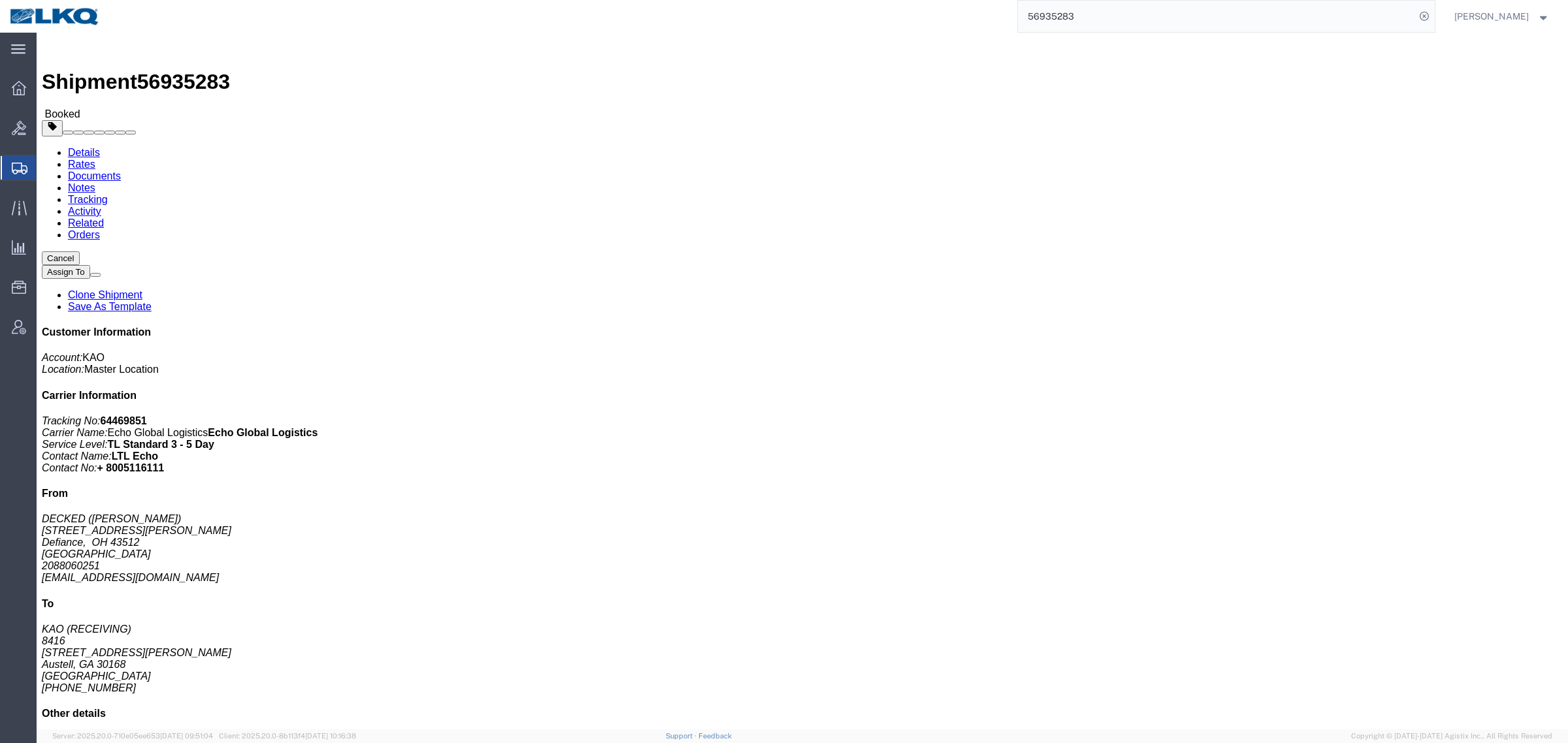
click button "Cancel"
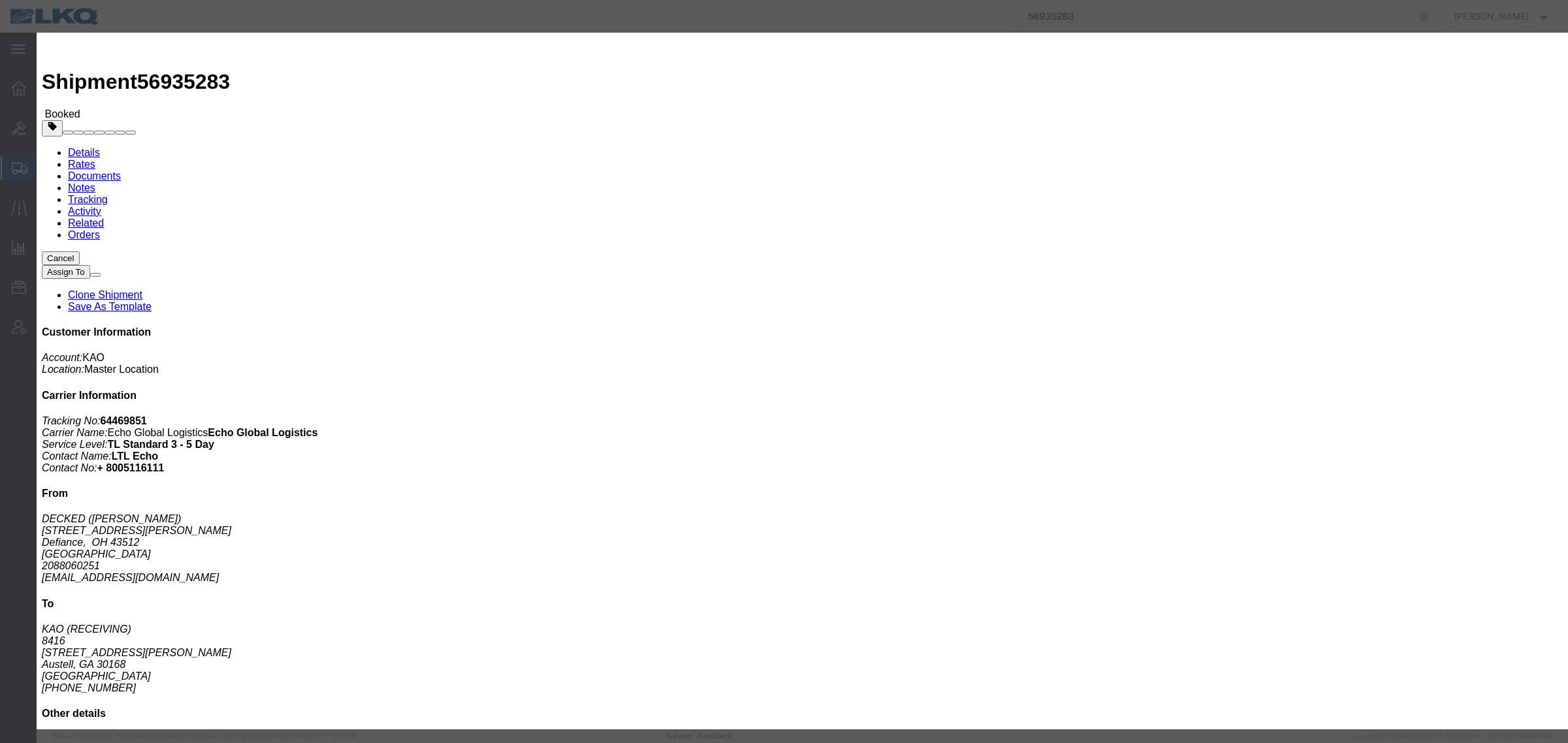
click button "No"
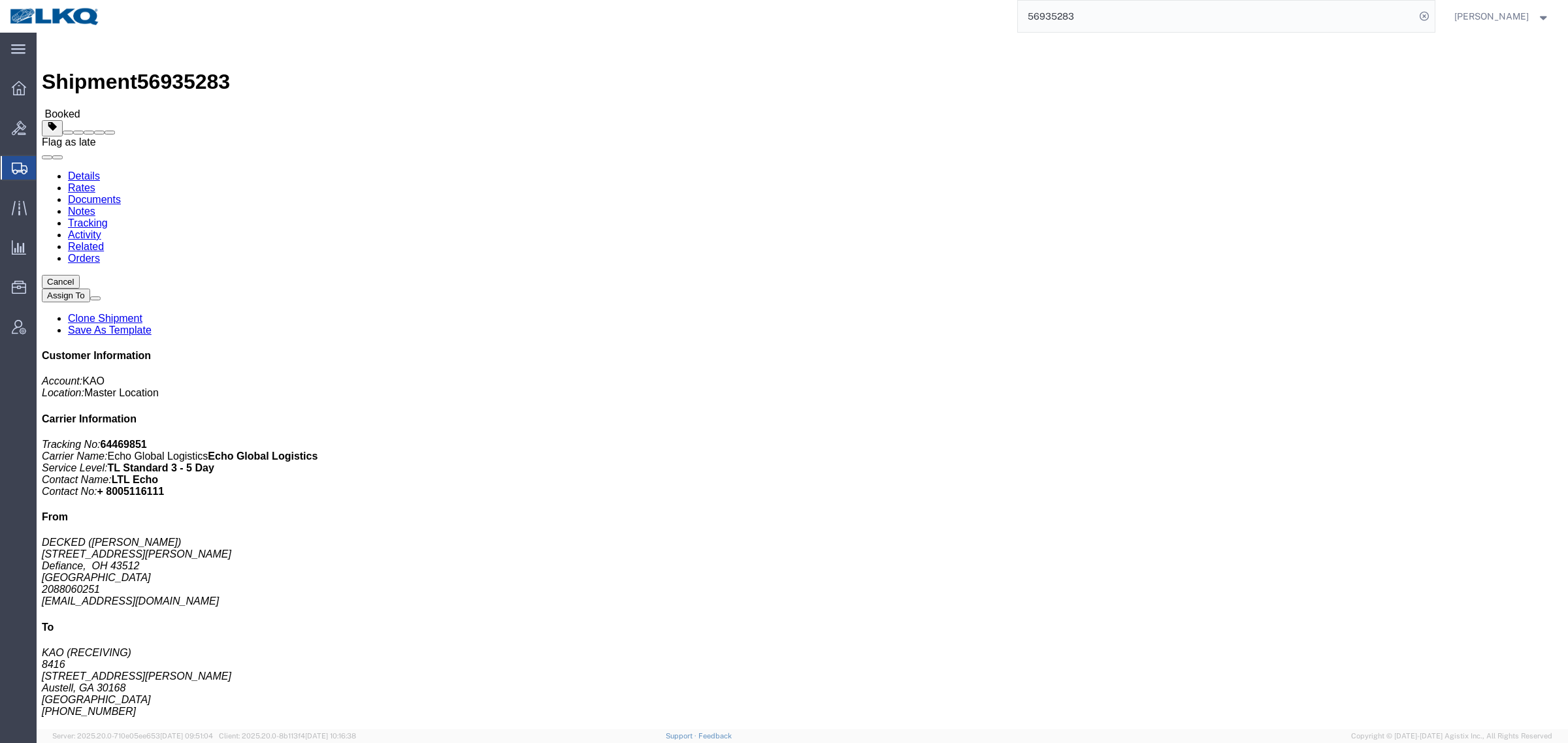
click span
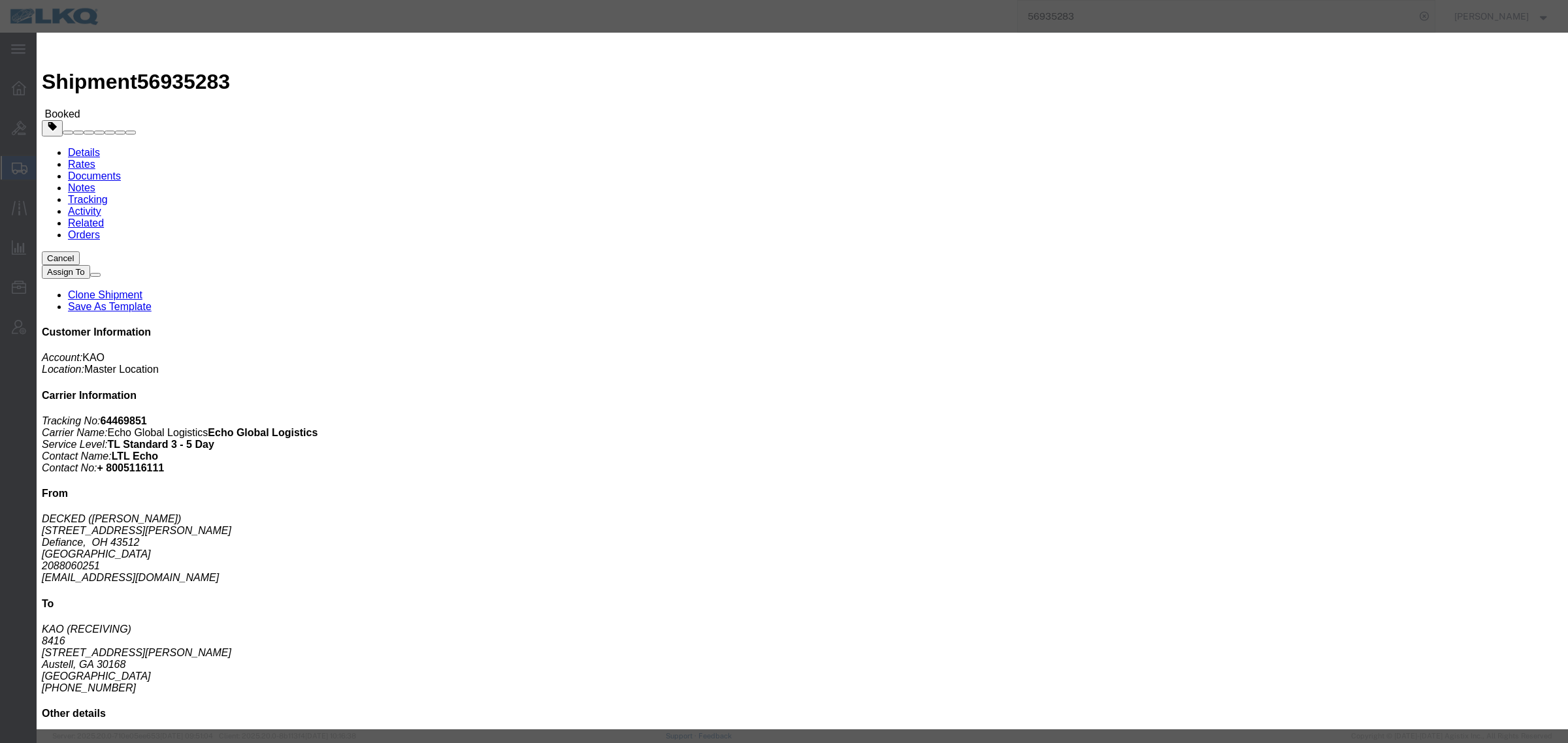
click select "Select Excused Not Excused"
drag, startPoint x: 778, startPoint y: 66, endPoint x: 778, endPoint y: 75, distance: 9.0
click select "Select Excused Not Excused"
select select "NOT_EXCUSED"
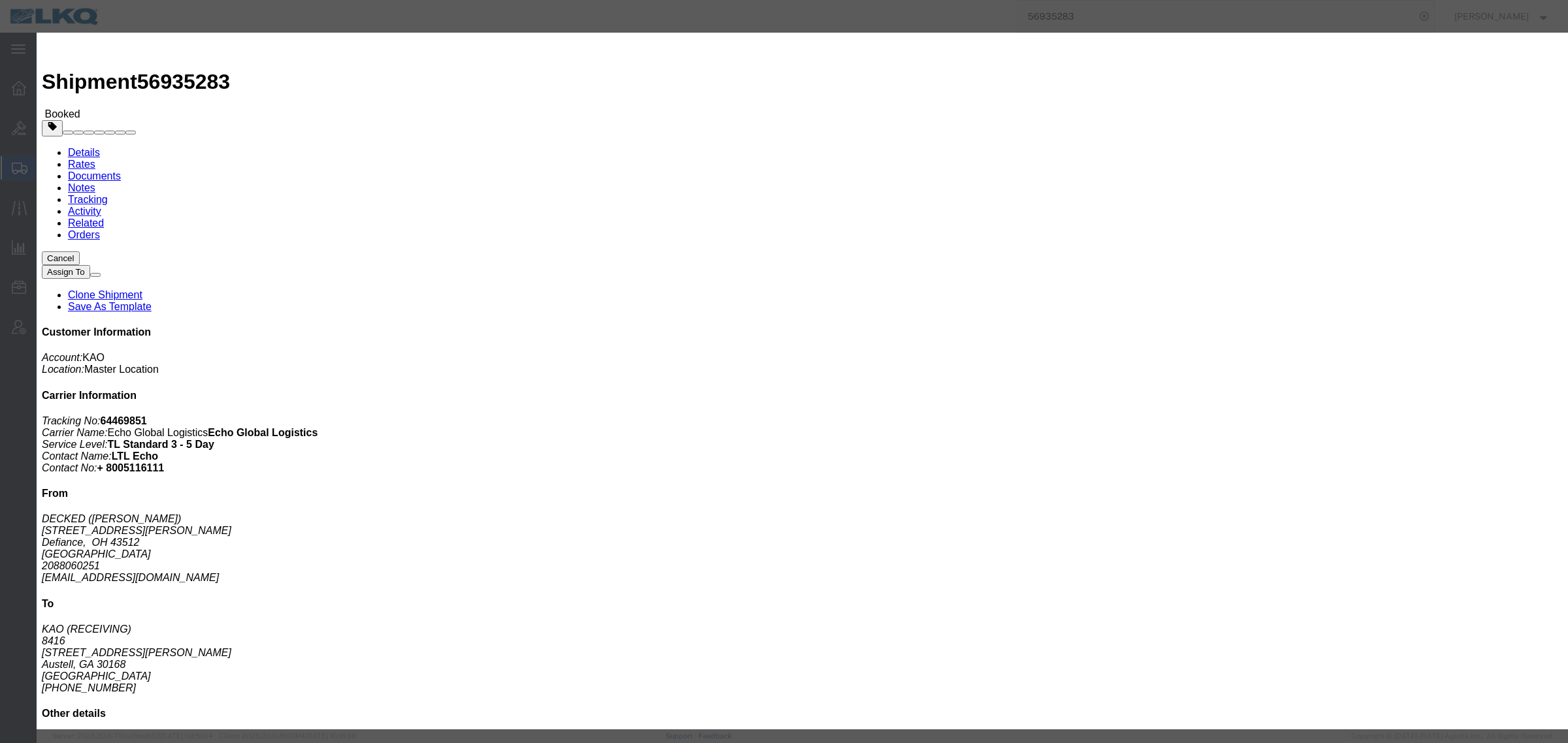
click select "Select Excused Not Excused"
click div "Excused? Select Excused Not Excused Late reason Select Bad Carrier Data Carrier…"
click select "Select Bad Carrier Data Carrier Admin Error Delay Accident Driver Error Lack of…"
select select "DRIVER_ERROR"
click select "Select Bad Carrier Data Carrier Admin Error Delay Accident Driver Error Lack of…"
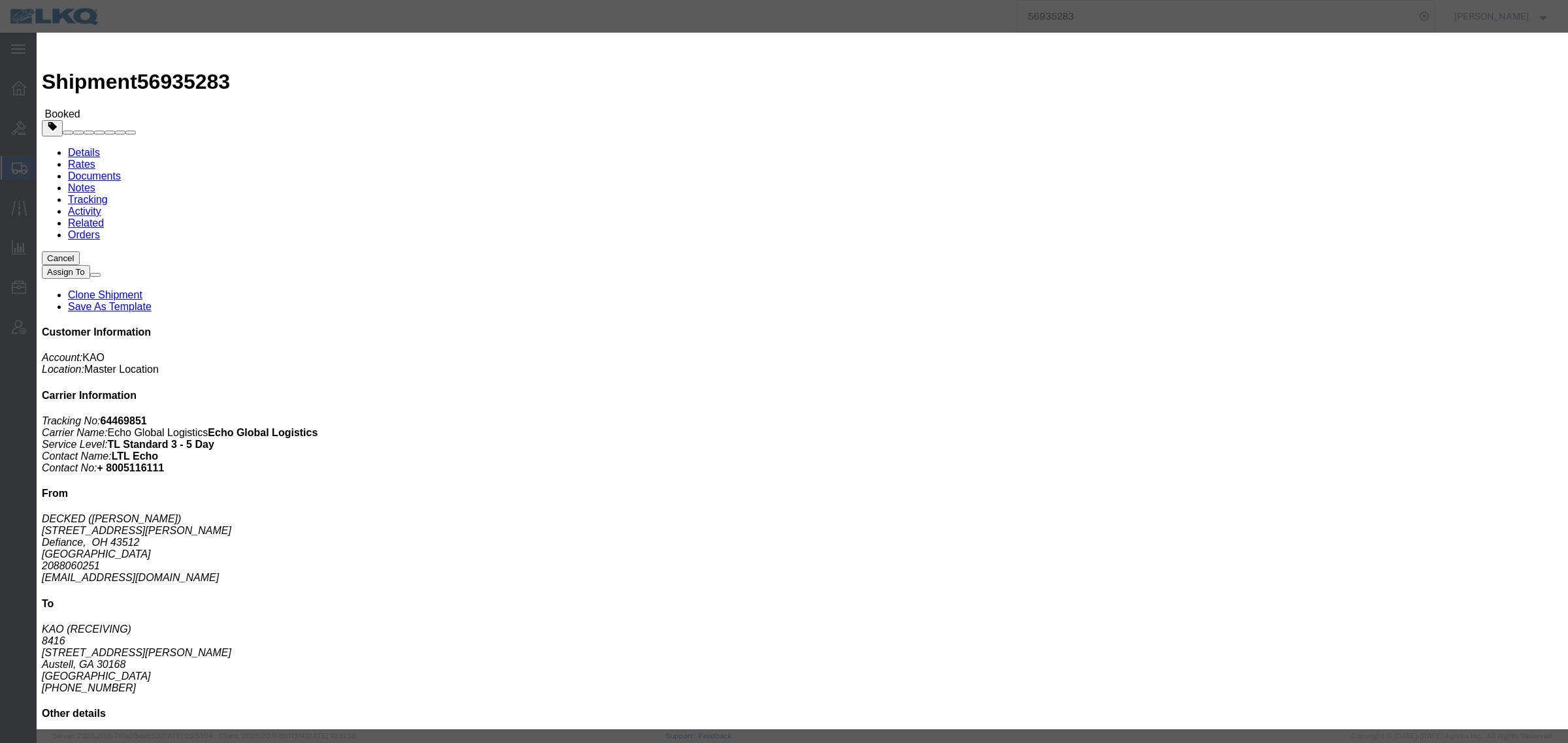
click div "Email Note"
click textarea
type textarea "Missed 9/30"
click button "Save"
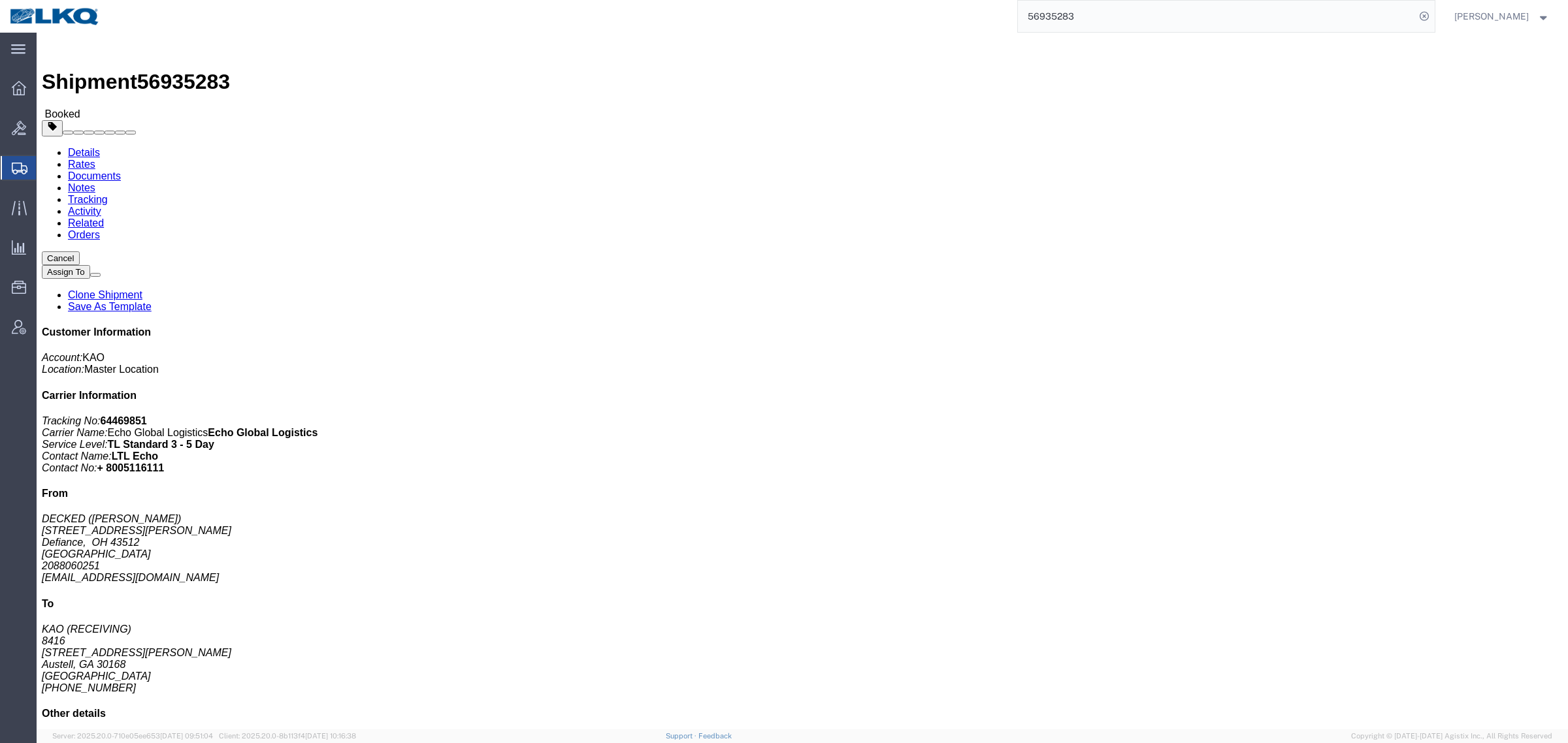
click div "Leg 1 - Truckload Vehicle 1: Standard Dry Van (53 Feet) Number of trucks: 1"
click button "Cancel"
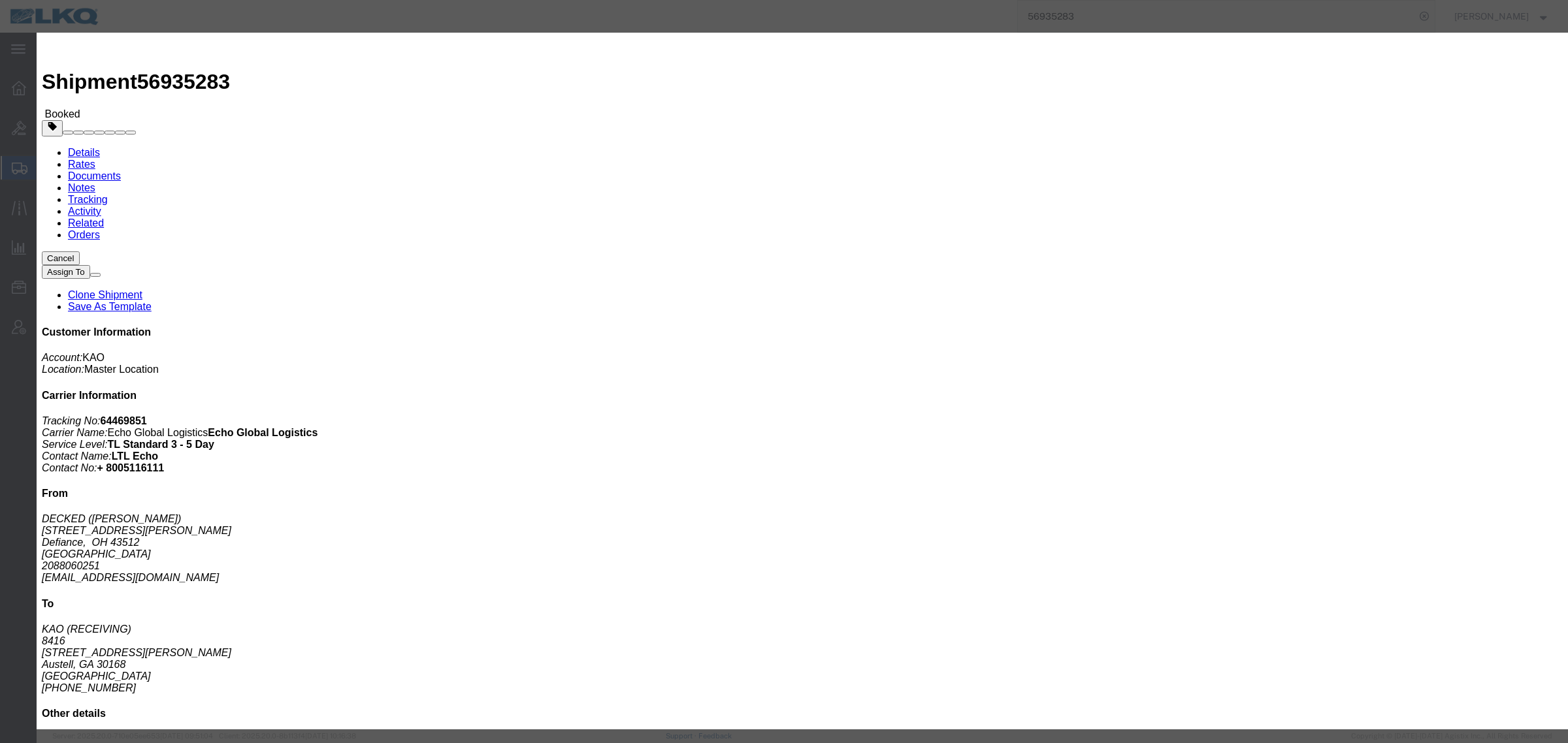
click button "Yes"
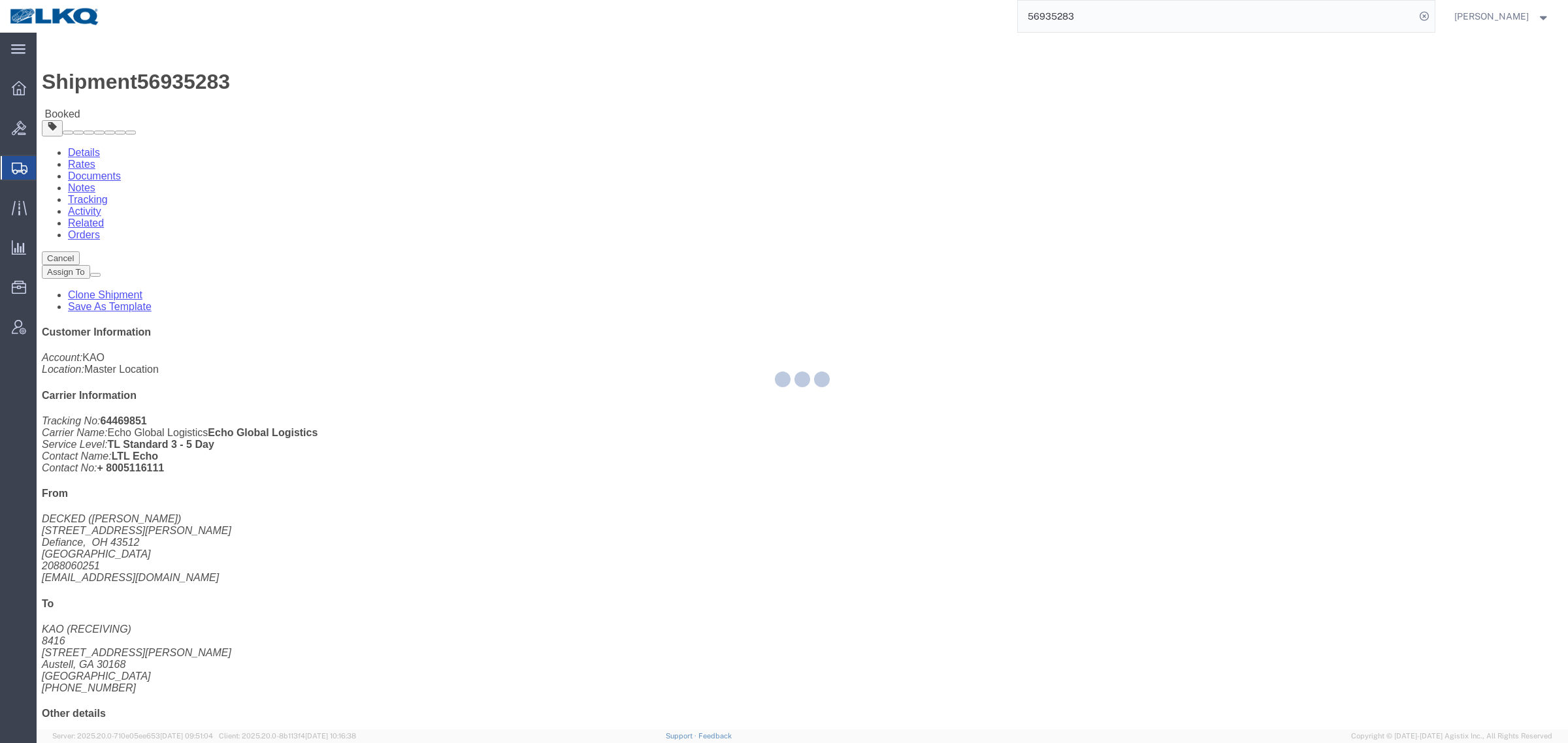
click at [1175, 135] on div at bounding box center [802, 381] width 1531 height 697
click at [190, 53] on div at bounding box center [802, 381] width 1531 height 697
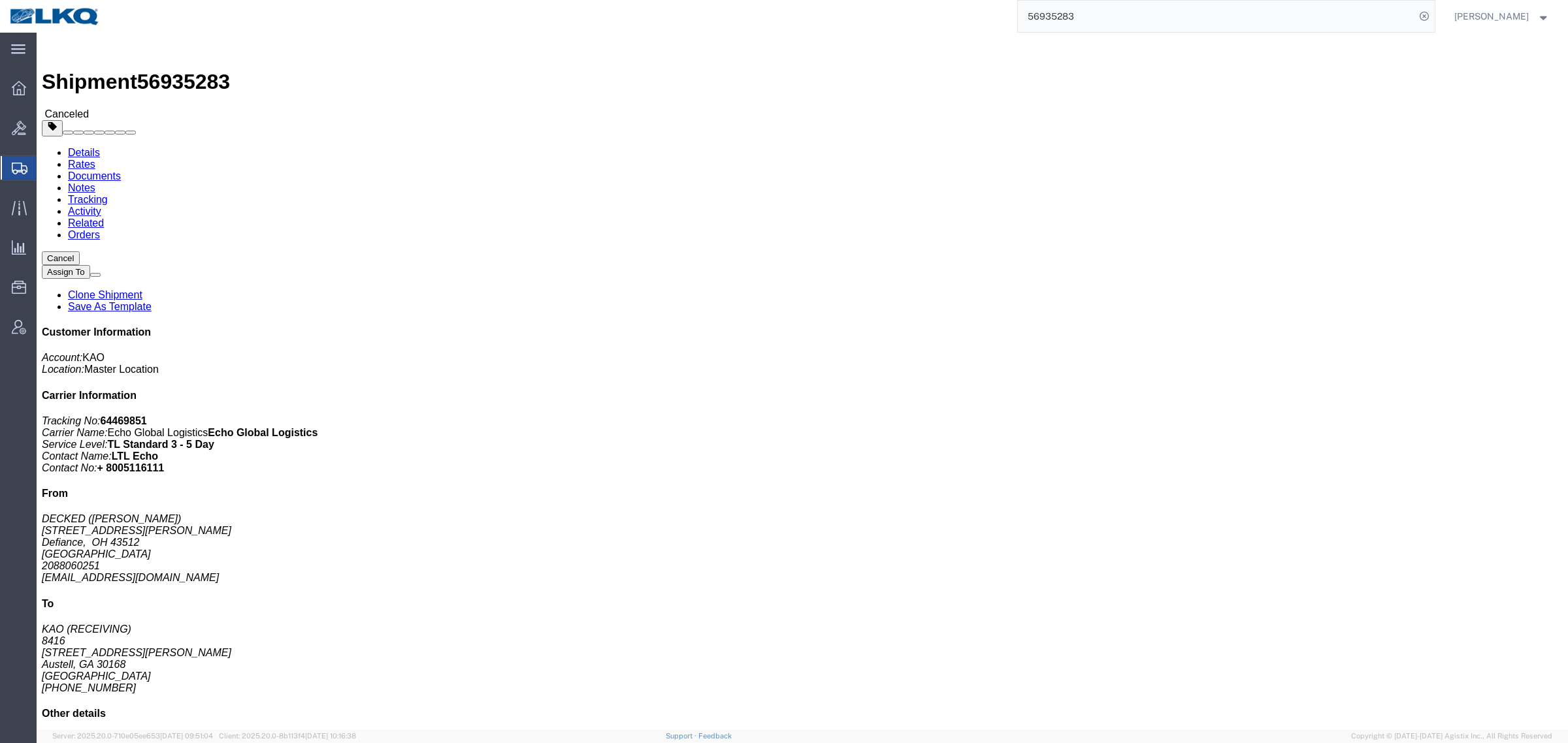
click span "56935283"
copy span "56935283"
click address "KAO (RECEIVING) [STREET_ADDRESS][PERSON_NAME] [GEOGRAPHIC_DATA] United States […"
click div "Shipment Detail Ship From DECKED ([PERSON_NAME]) [STREET_ADDRESS][PERSON_NAME] …"
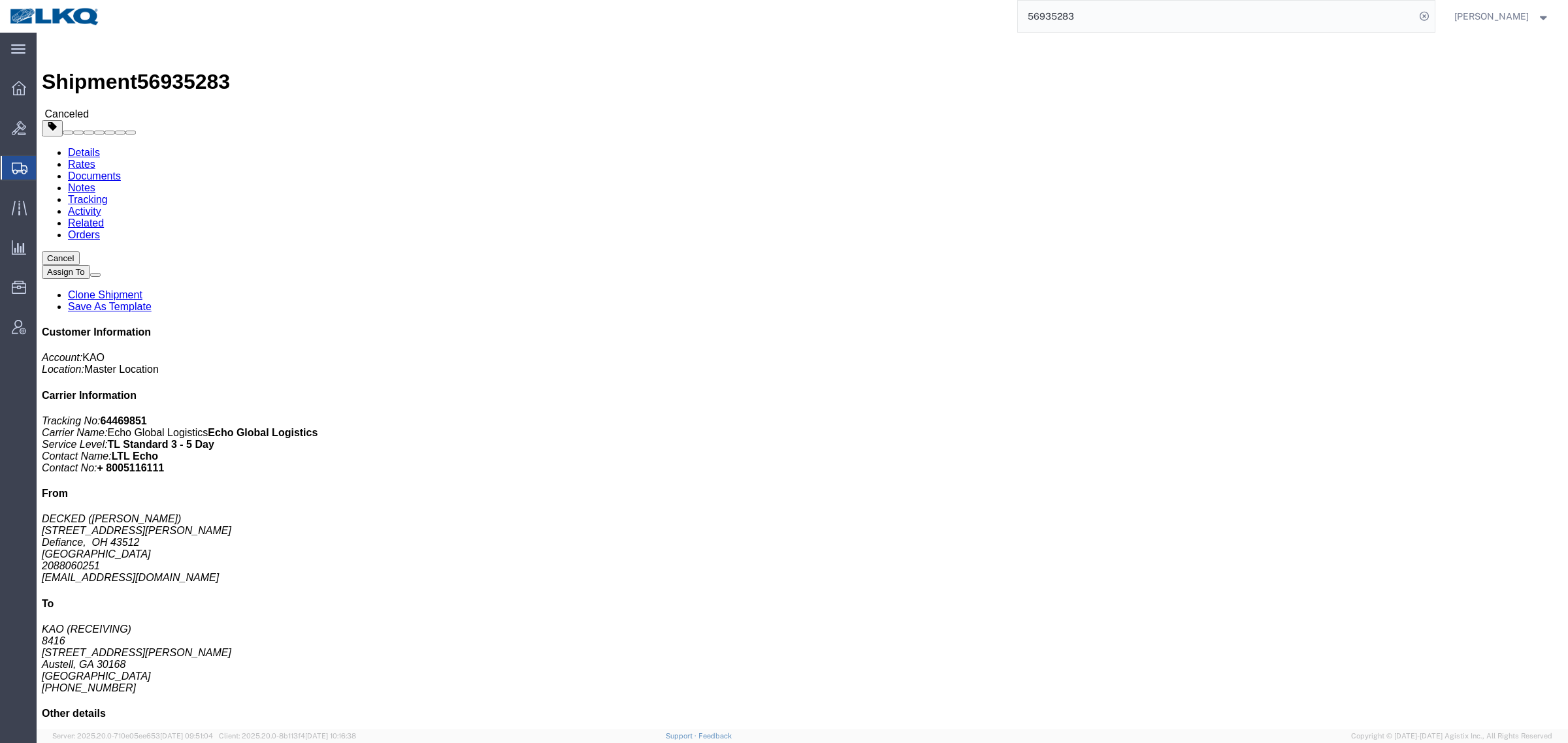
click div
click div "Leg 1 - Truckload Vehicle 1: Standard Dry Van (53 Feet) Number of trucks: 1"
drag, startPoint x: 1123, startPoint y: 252, endPoint x: 1381, endPoint y: 92, distance: 303.6
click div "Leg 1 - Truckload Vehicle 1: Standard Dry Van (53 Feet) Number of trucks: 1"
click link "Clone Shipment"
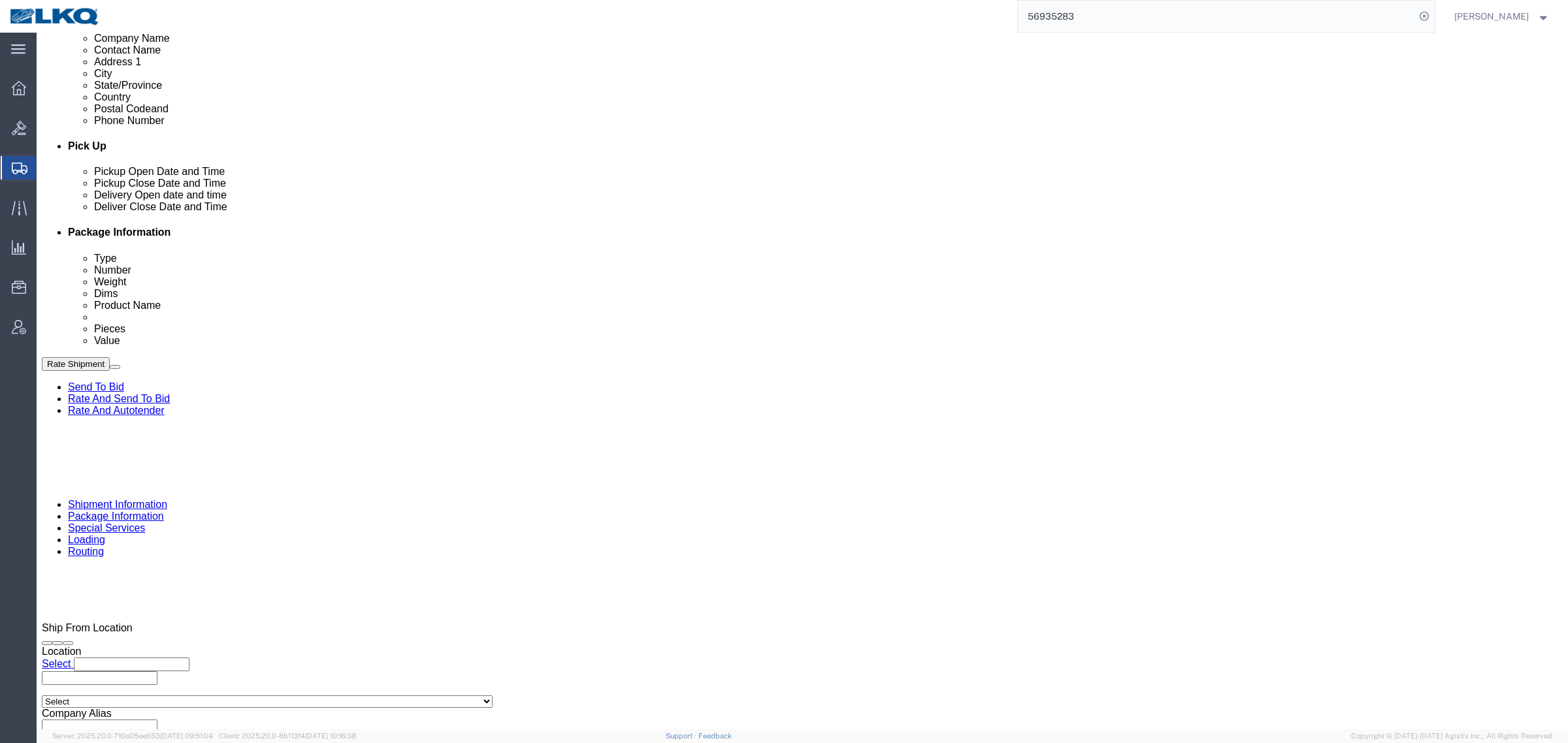
scroll to position [571, 0]
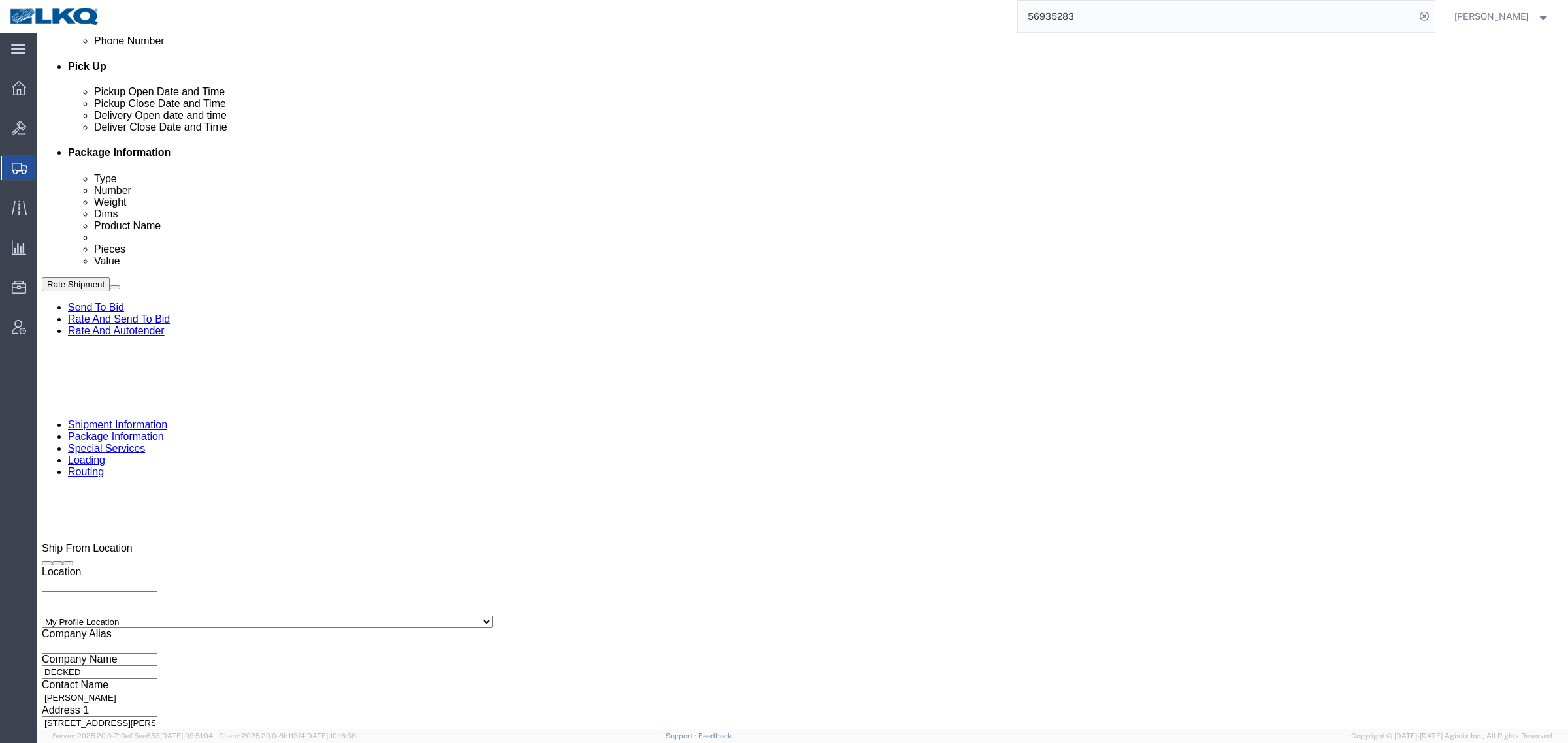
select select
select select "30533"
click icon
click div "[DATE] 5:01 PM"
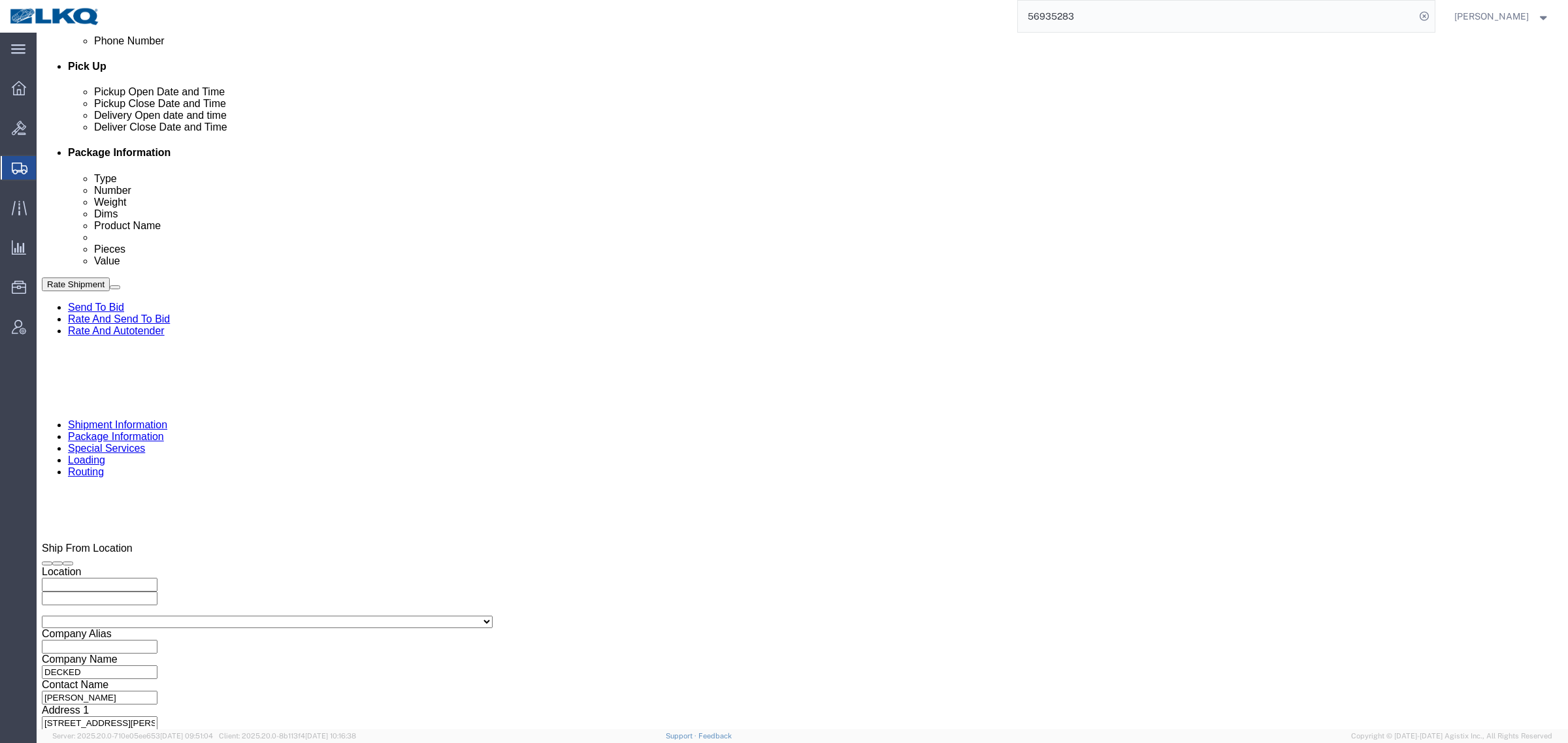
click div "Open Time 5:01 PM [DATE] 5:01 PM - [DATE] 5:01 PM Cancel Apply"
click button "Apply"
drag, startPoint x: 261, startPoint y: 384, endPoint x: 333, endPoint y: 361, distance: 75.6
click div "References Add reference"
click button "Save"
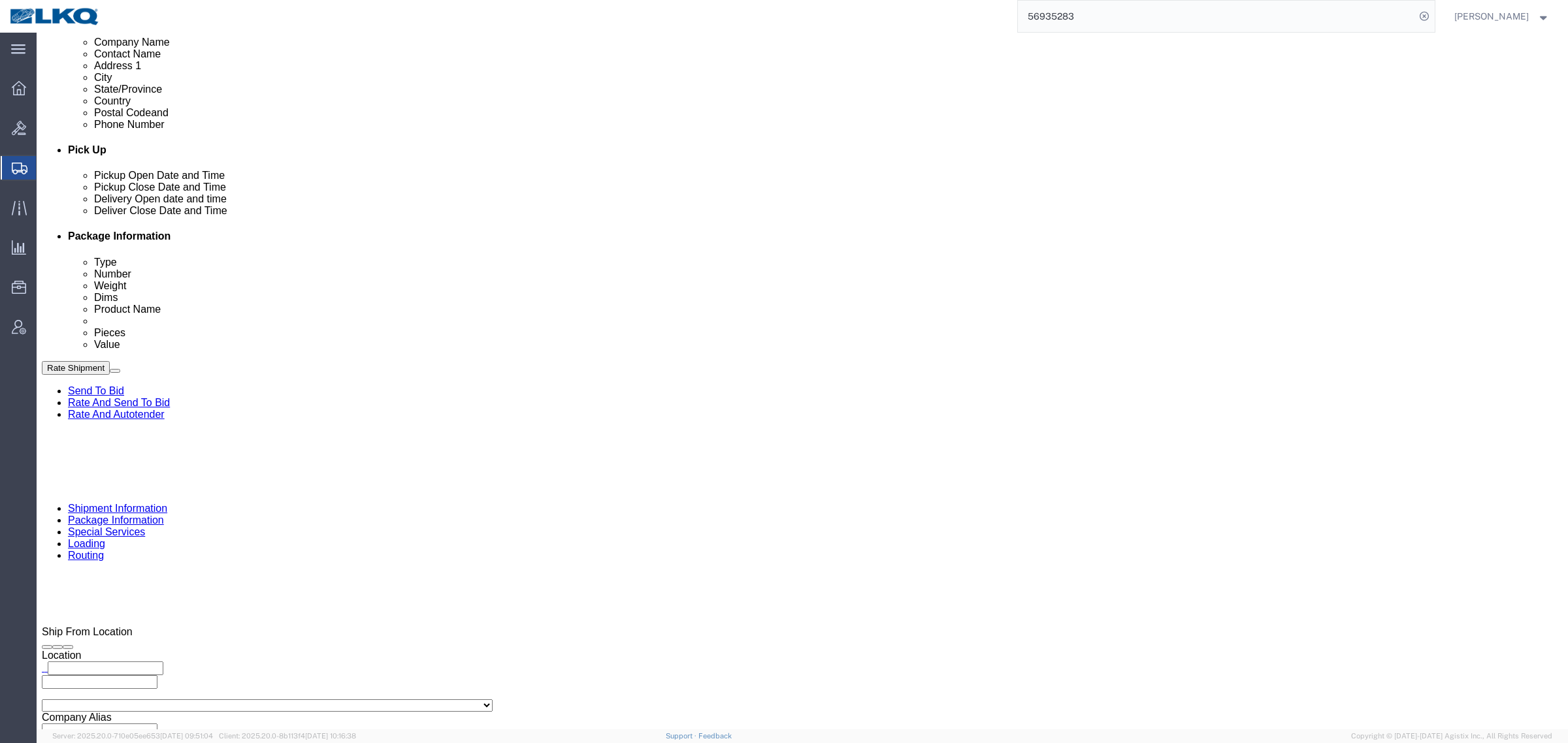
scroll to position [489, 0]
click div
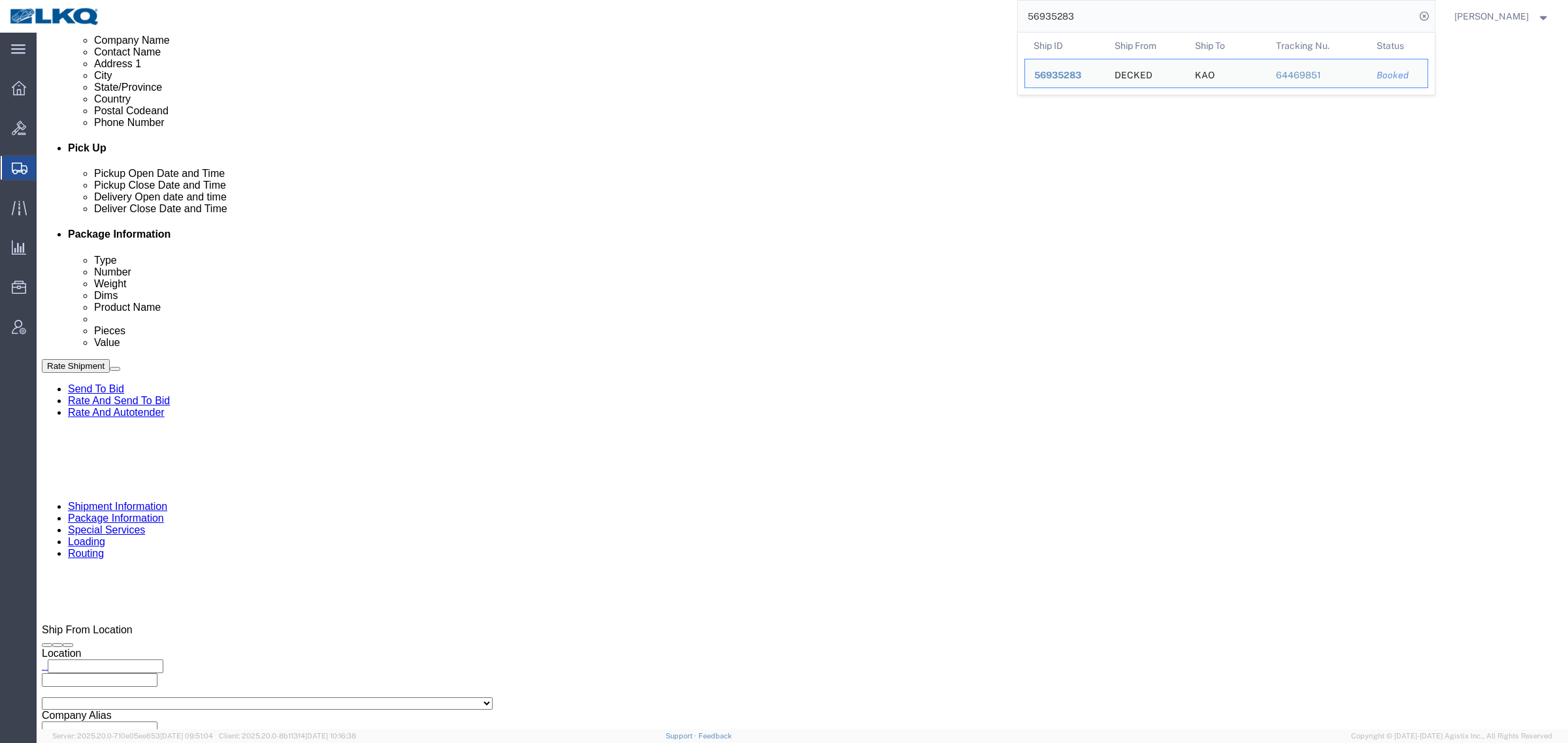
drag, startPoint x: 1048, startPoint y: 24, endPoint x: 1000, endPoint y: 24, distance: 48.0
click at [1002, 24] on div "56935283 Ship ID Ship From Ship To Tracking Nu. Status Ship ID 56935283 Ship Fr…" at bounding box center [772, 16] width 1325 height 33
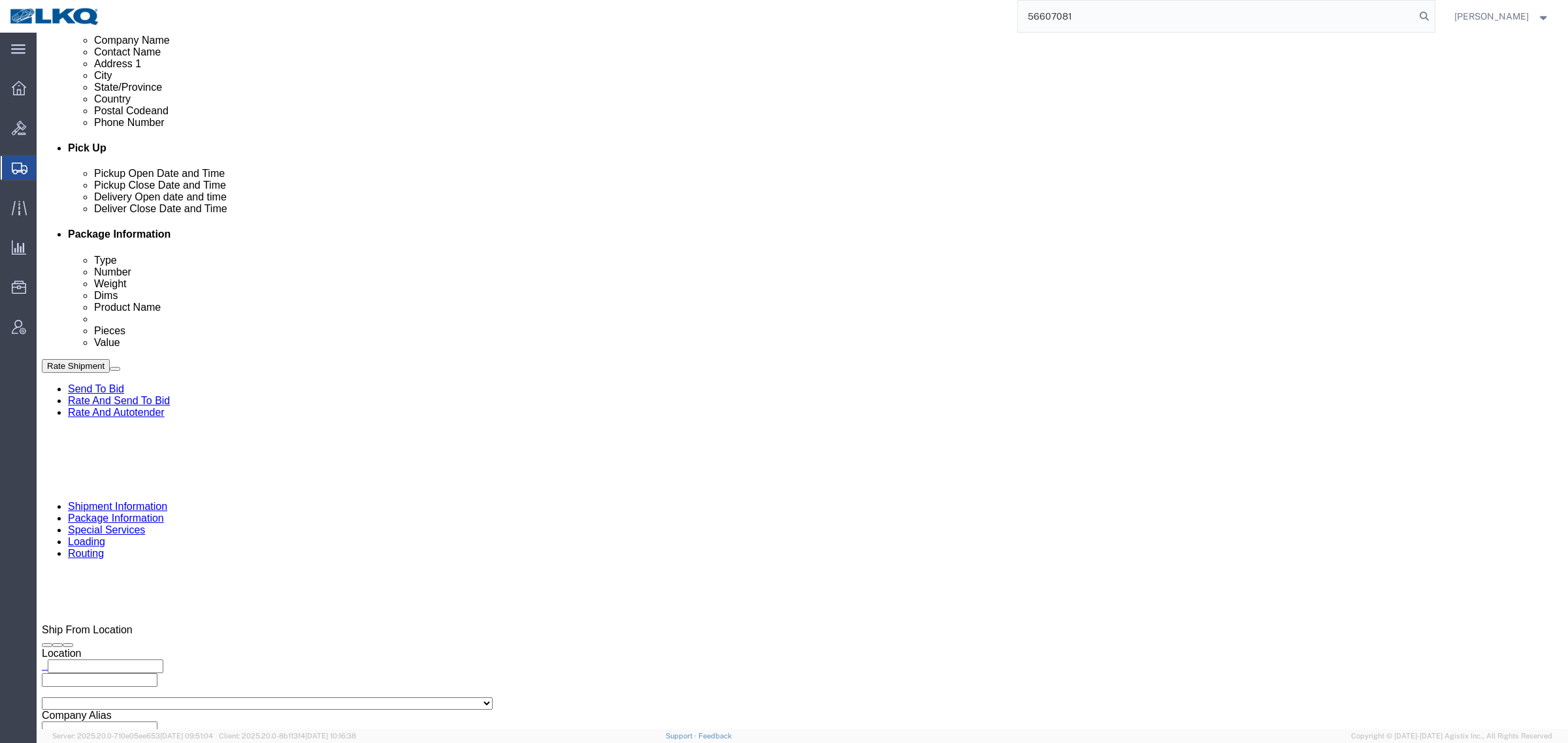
type input "56607081"
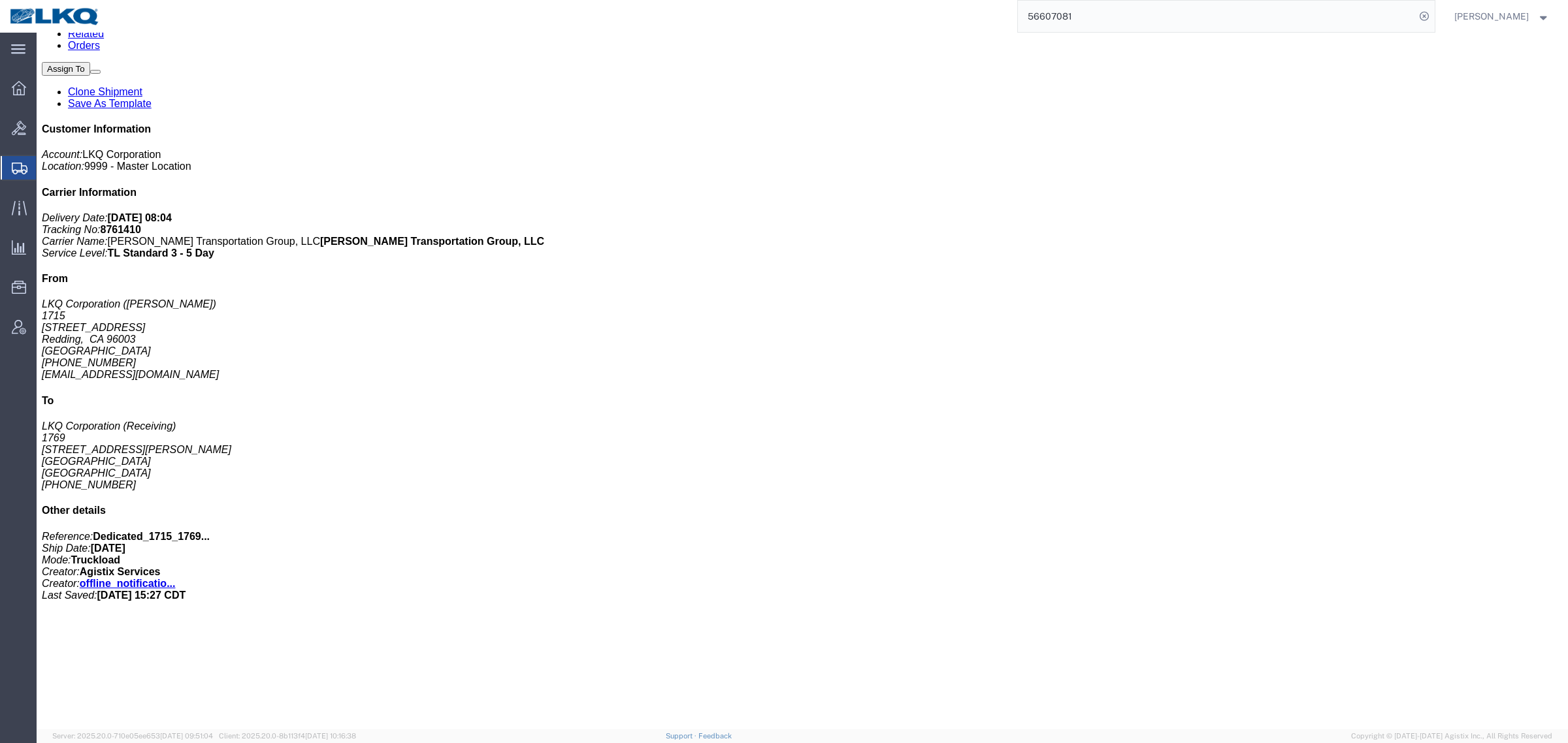
scroll to position [163, 0]
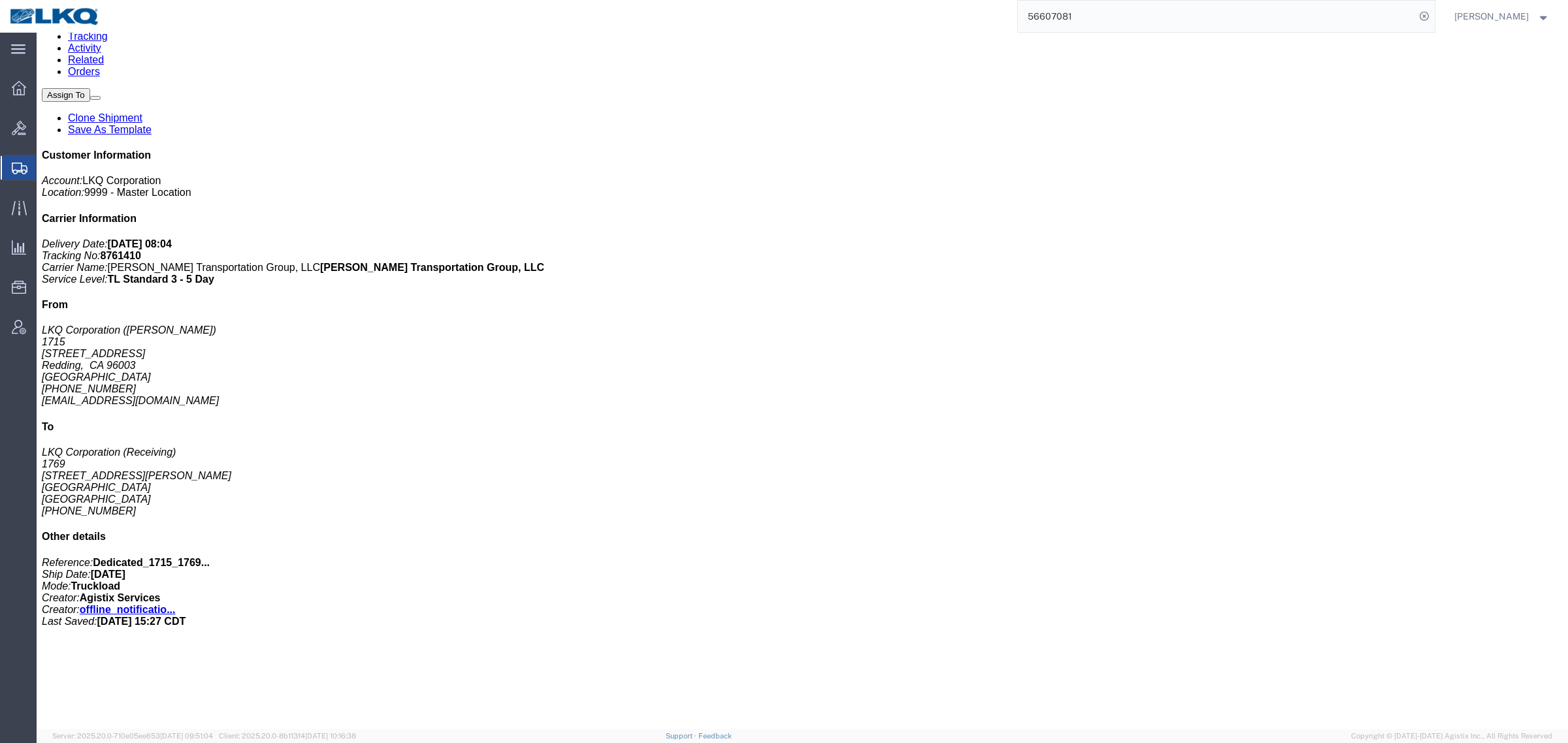
click link "Rates"
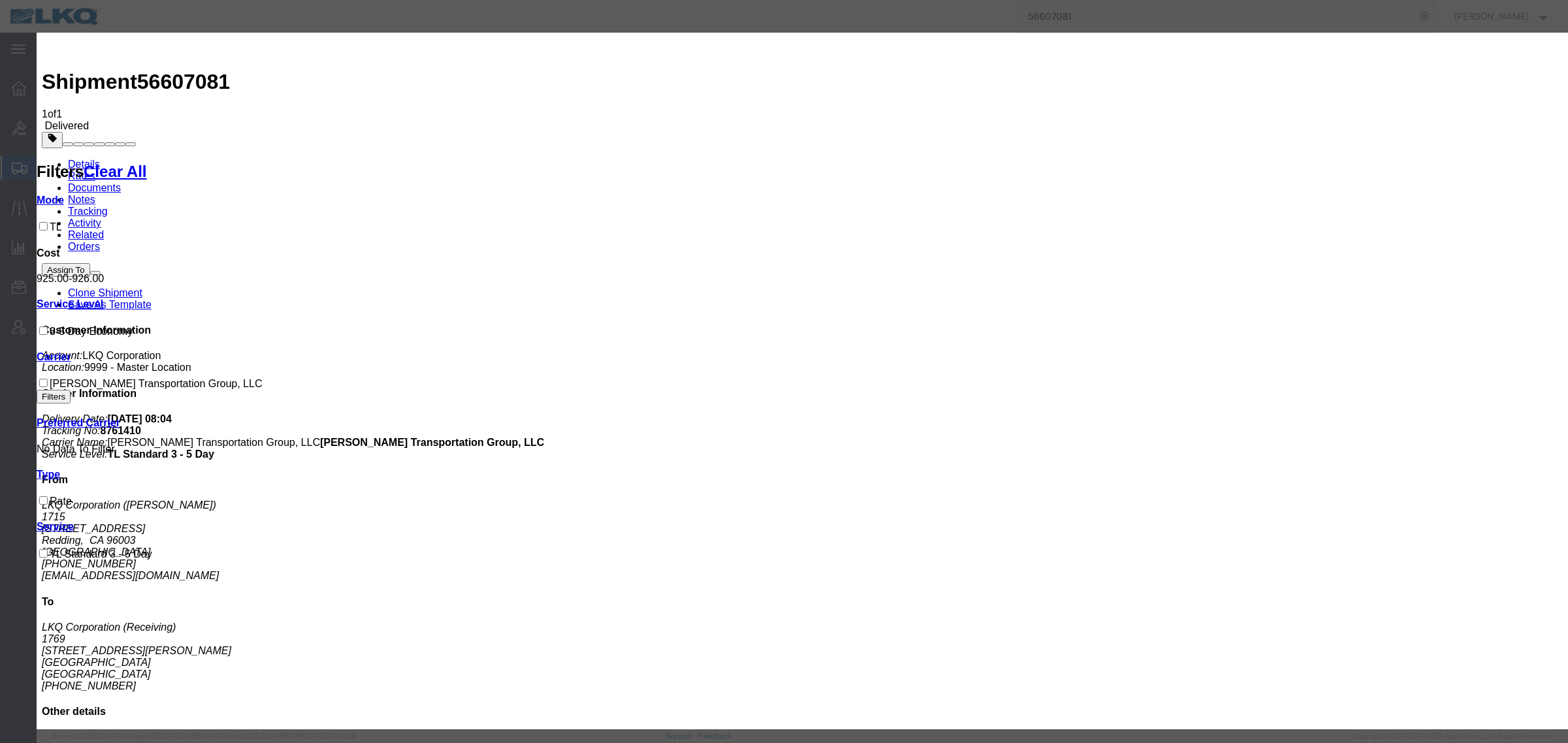
type input "150"
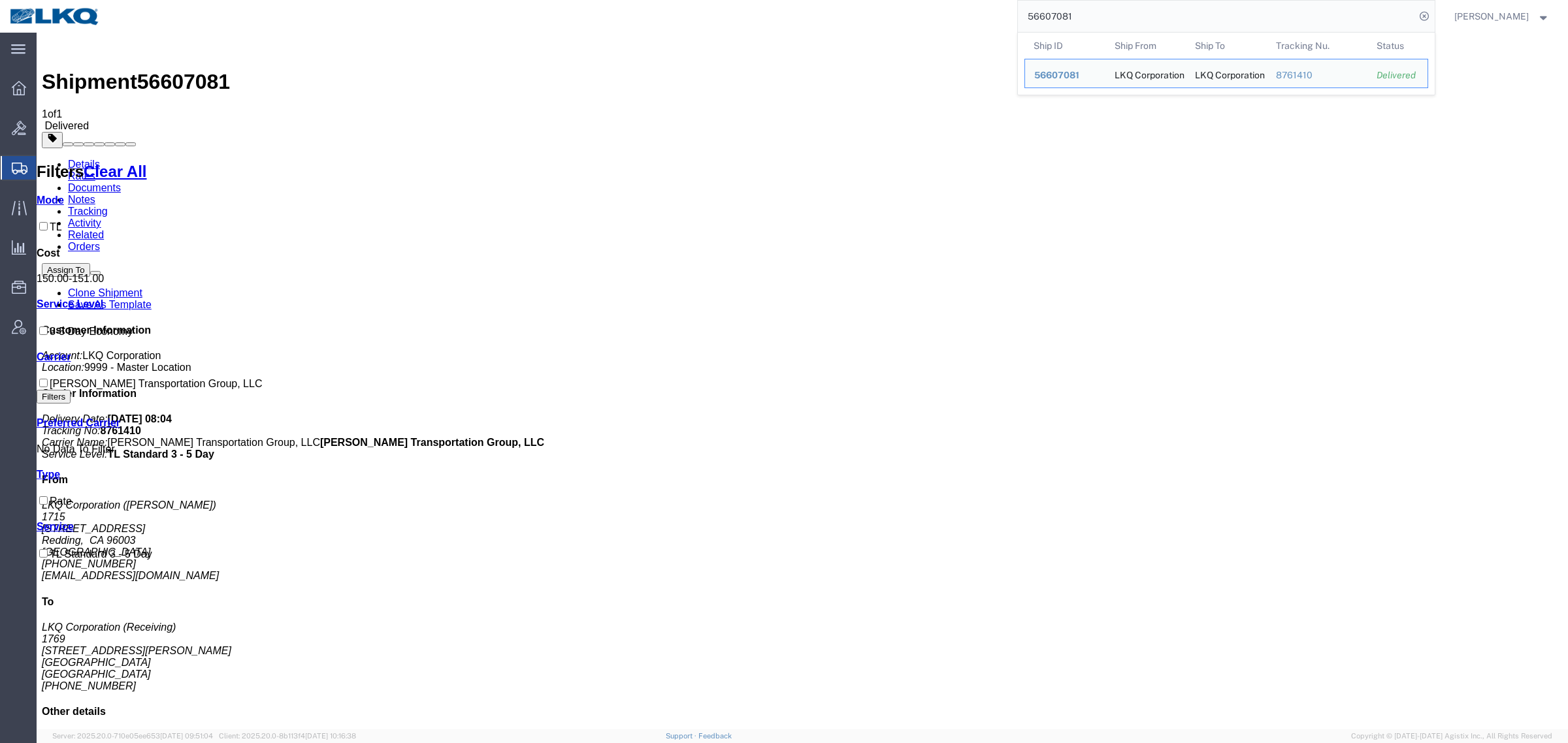
drag, startPoint x: 1099, startPoint y: 25, endPoint x: 1011, endPoint y: 24, distance: 88.0
click at [1013, 24] on div "56607081 Ship ID Ship From Ship To Tracking Nu. Status Ship ID 56607081 Ship Fr…" at bounding box center [772, 16] width 1325 height 33
paste input "983585"
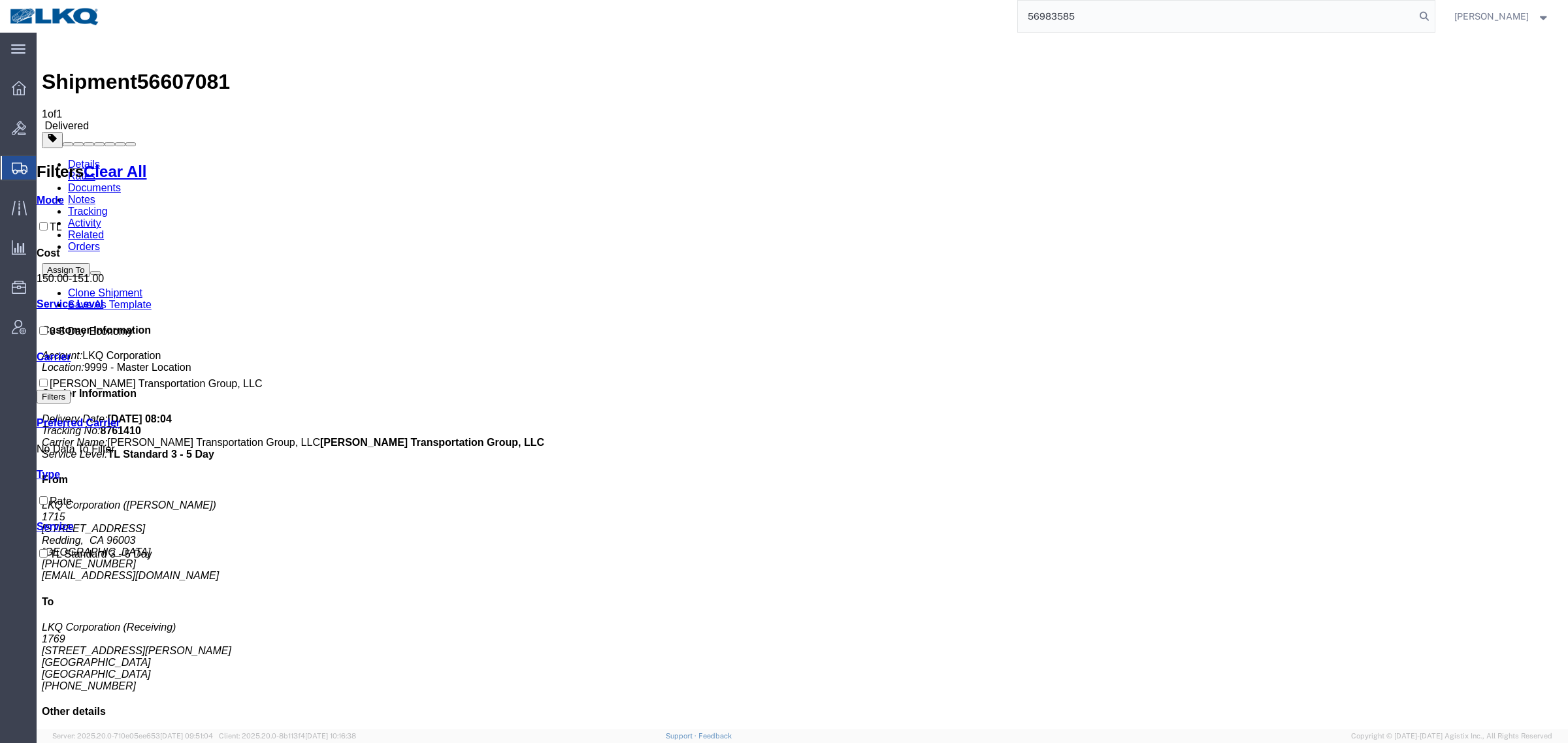
type input "56983585"
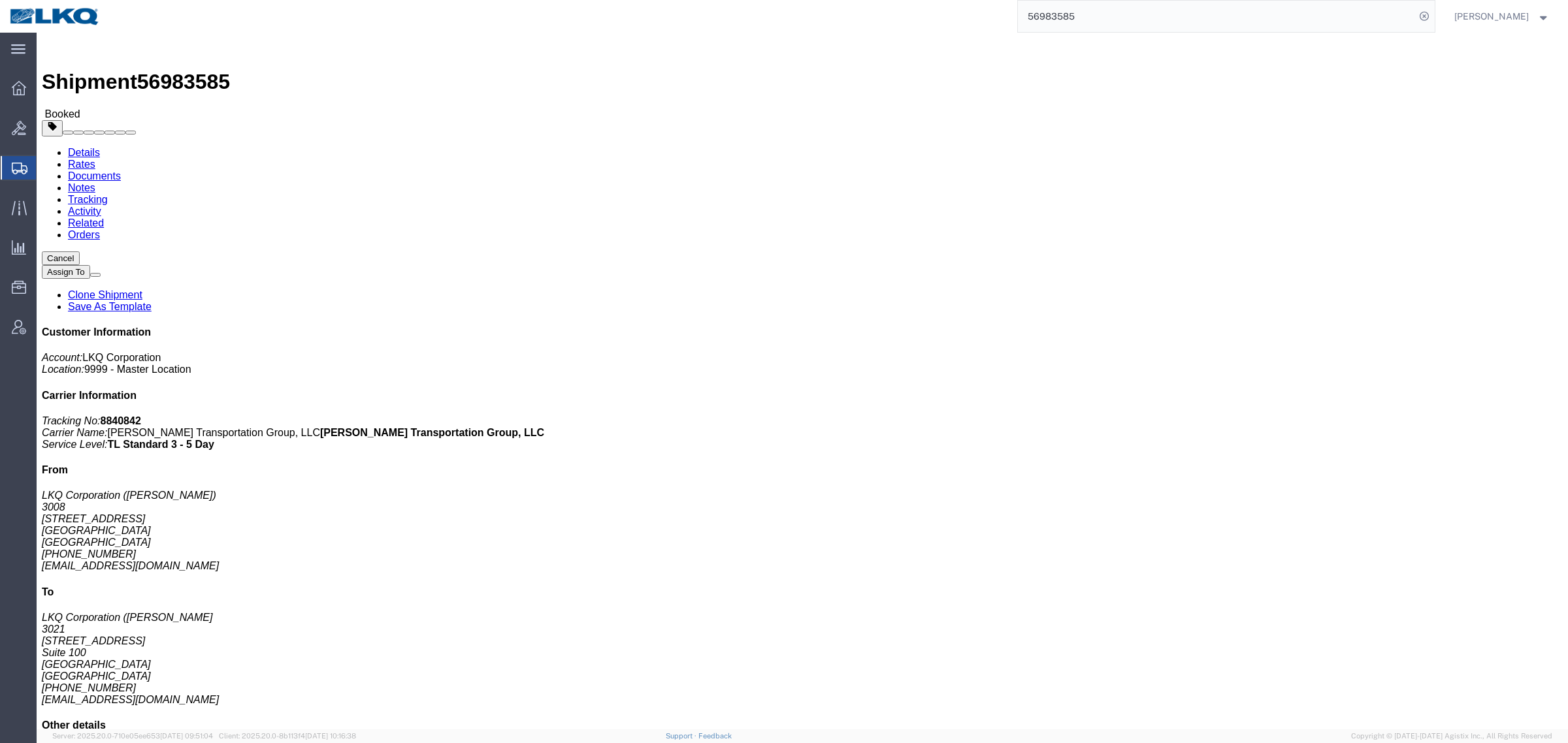
click link "Rates"
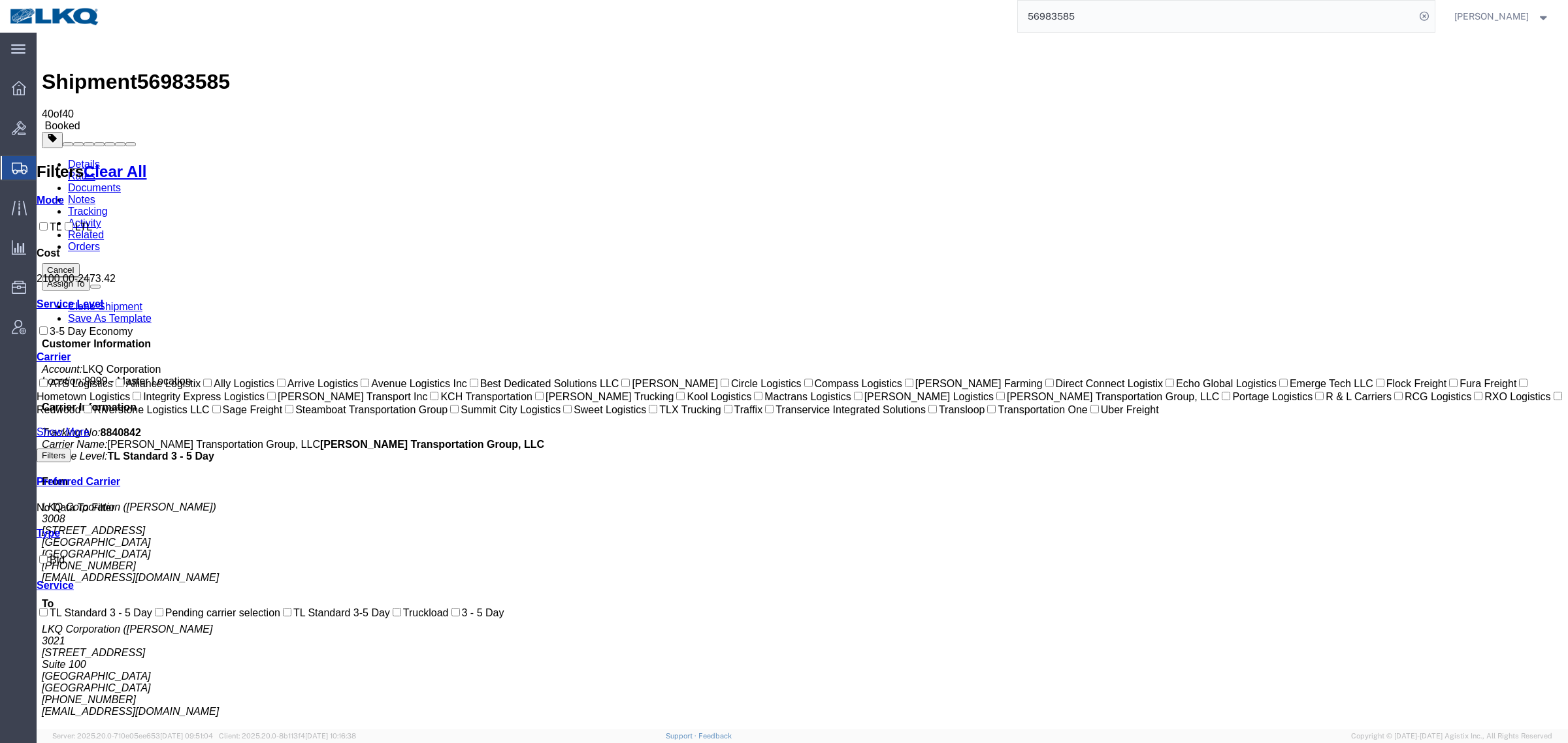
click at [859, 159] on ul "Details Rates Documents Notes Tracking Activity Related Orders" at bounding box center [802, 205] width 1521 height 94
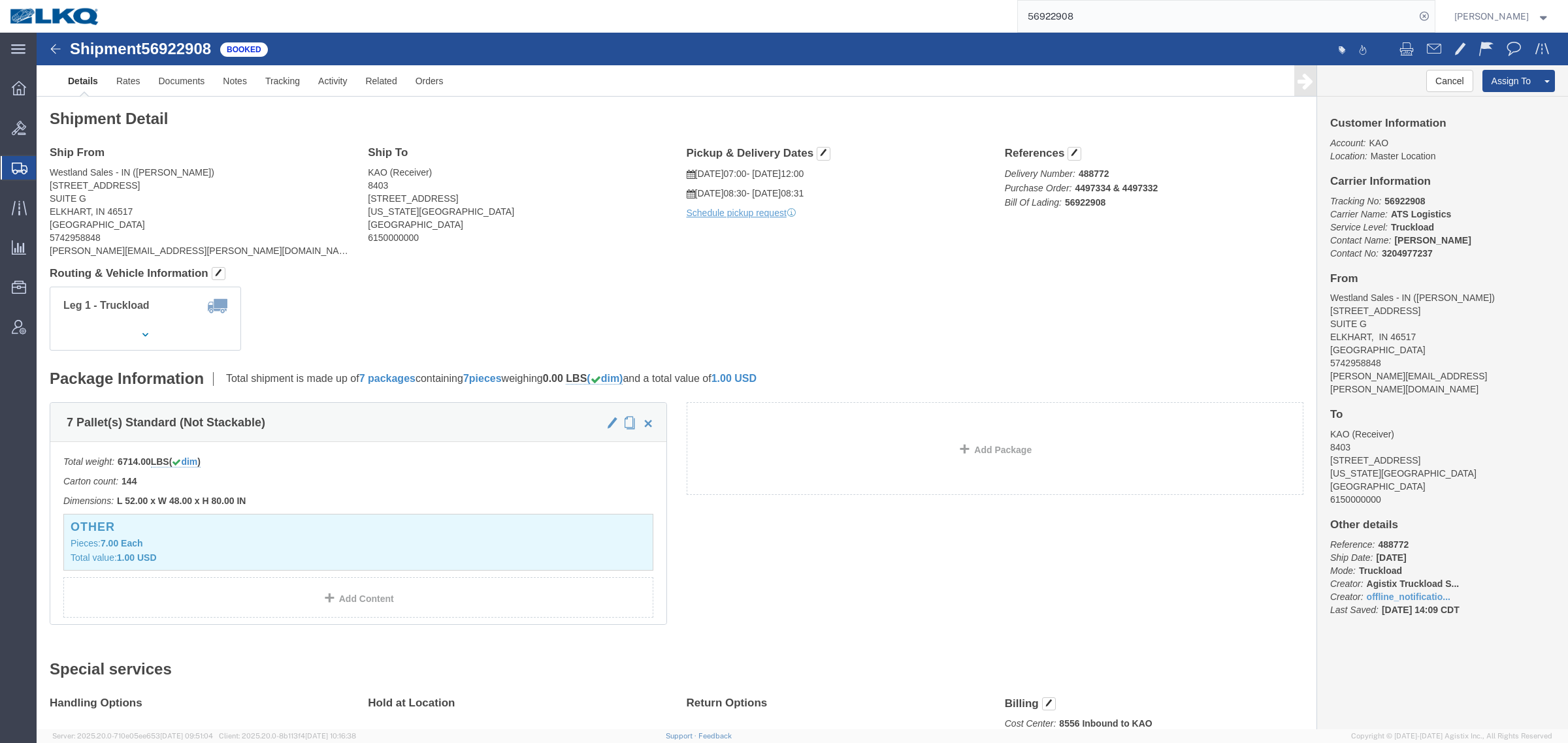
click div "Leg 1 - Truckload Vehicle 1: Standard Dry Van (53 Feet) Number of trucks: 1"
click div "Shipment Detail Ship From Westland Sales - IN ([PERSON_NAME]) [STREET_ADDRESS] …"
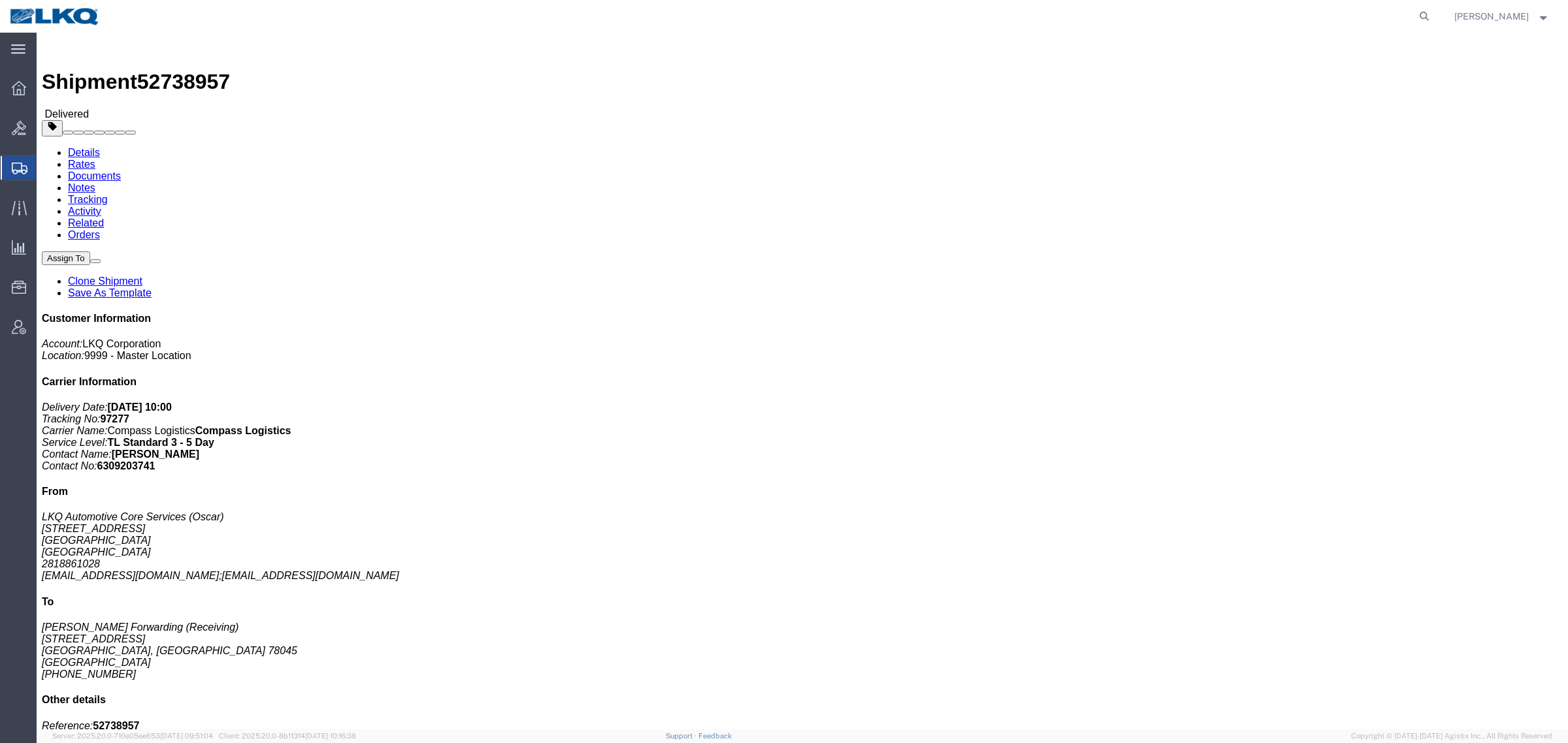
click h4 "Routing & Vehicle Information"
click address "[PERSON_NAME] Forwarding (Receiving) [STREET_ADDRESS] [GEOGRAPHIC_DATA] [GEOGRA…"
click div "24 Pallet(s) Standard (Stackable) Total weight: 43500.00 LBS ( dim ) Carton cou…"
click div "Shipment Detail Ship From LKQ Automotive Core Services (Oscar) [STREET_ADDRESS]…"
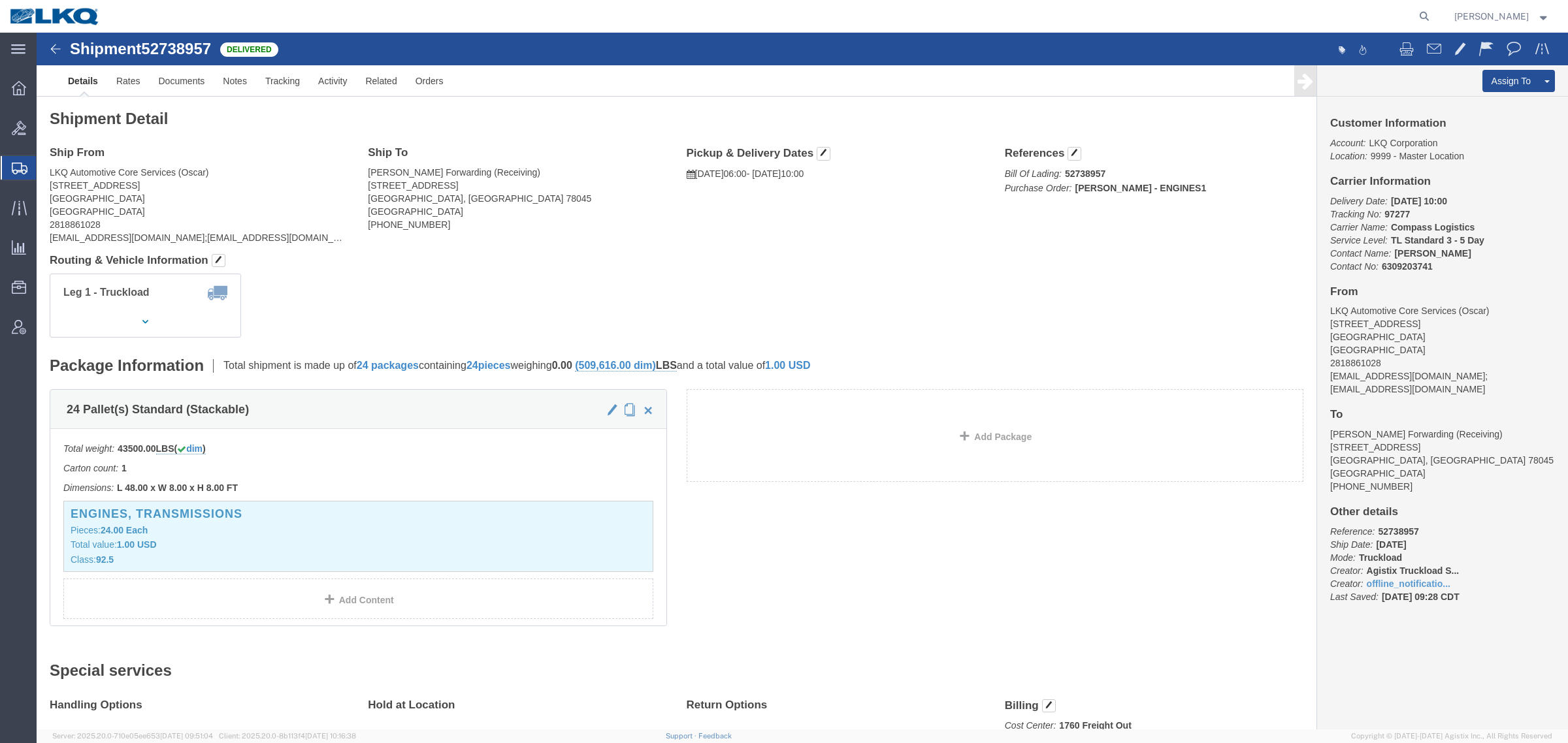
click div "Leg 1 - Truckload Number of trucks: 1"
click address "LKQ Automotive Core Services (Oscar) [STREET_ADDRESS] 2818861028 [EMAIL_ADDRESS…"
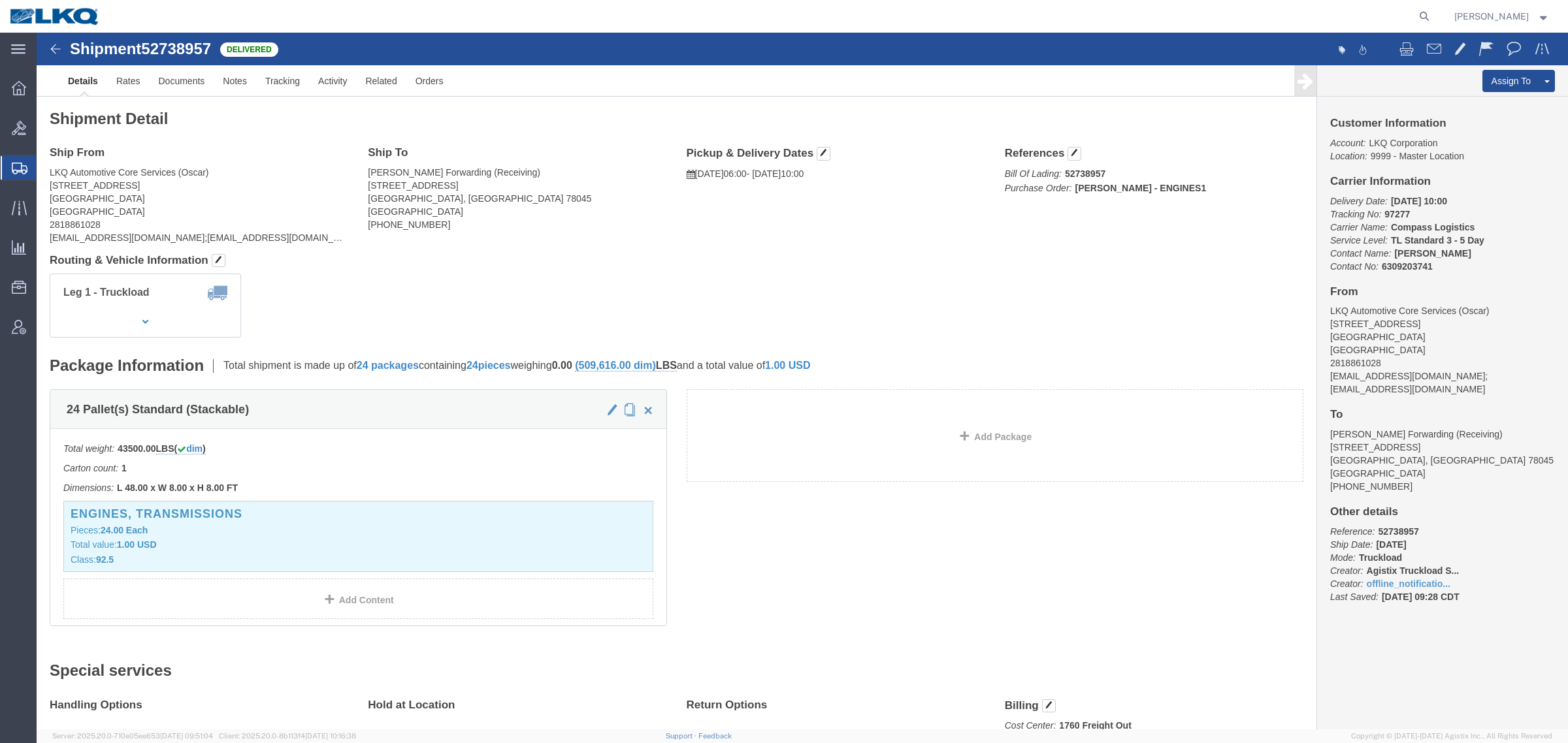
click address "LKQ Automotive Core Services (Oscar) [STREET_ADDRESS] 2818861028 [EMAIL_ADDRESS…"
click at [0, 0] on span "Location Appointment" at bounding box center [0, 0] width 0 height 0
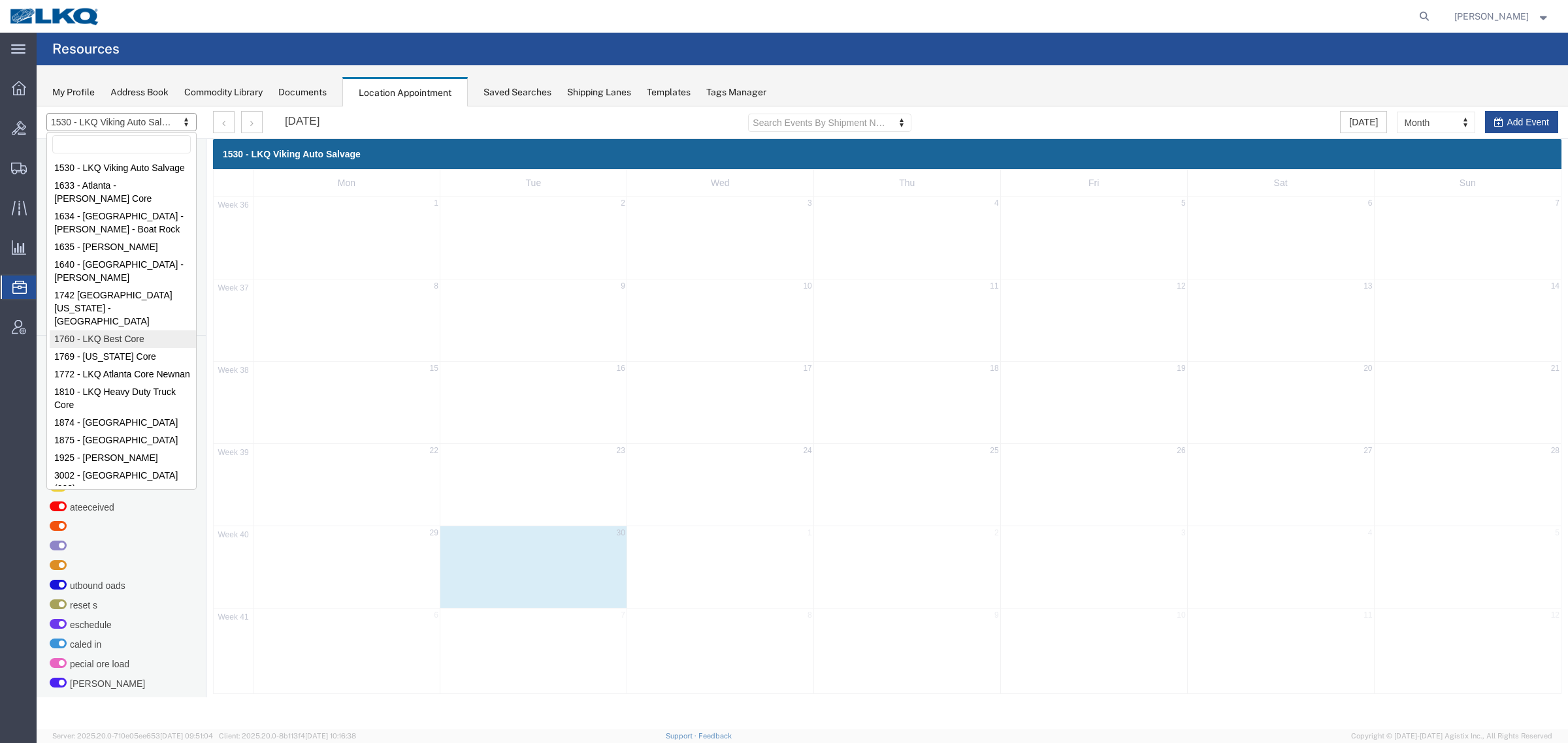
select select "27634"
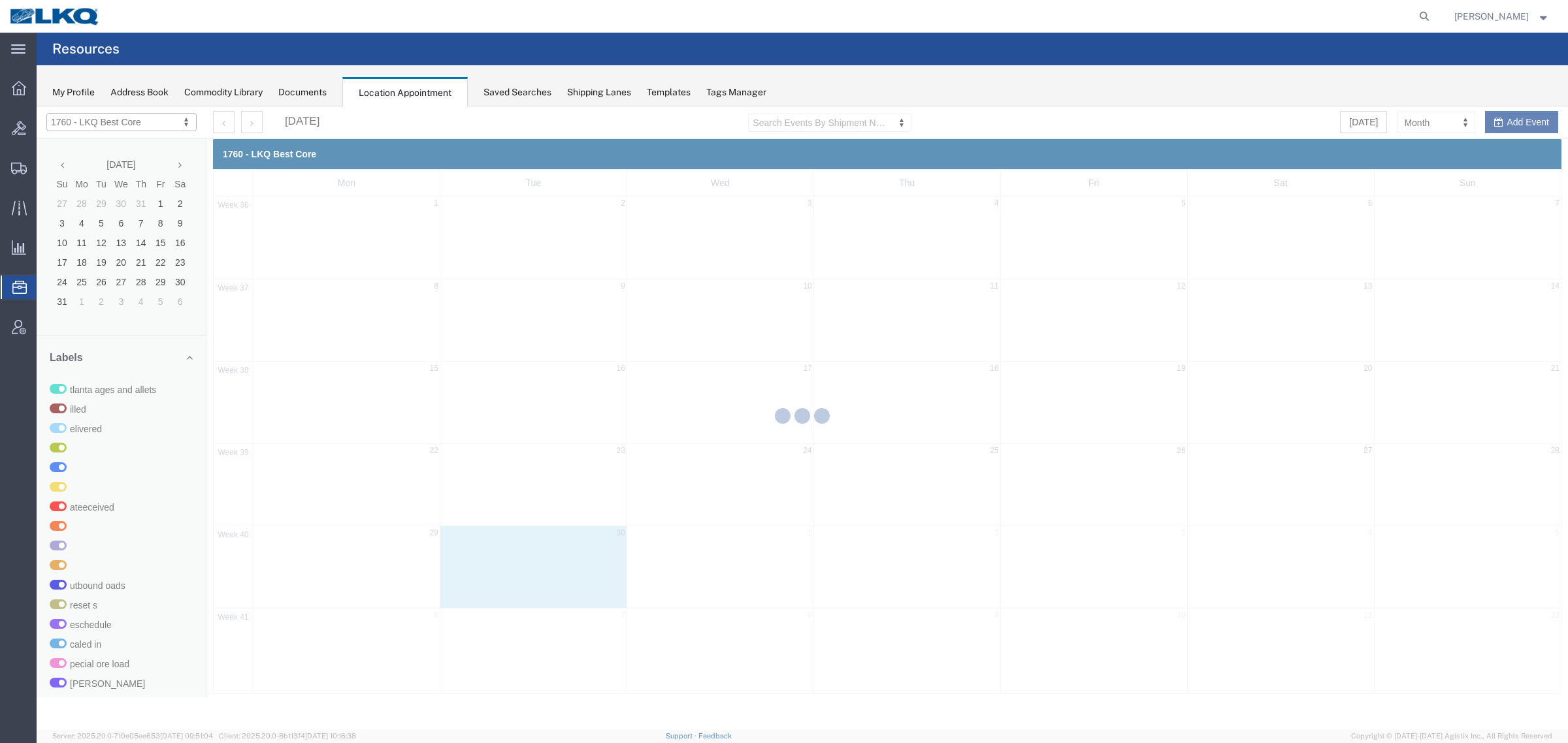
click at [1416, 121] on div at bounding box center [802, 418] width 1531 height 623
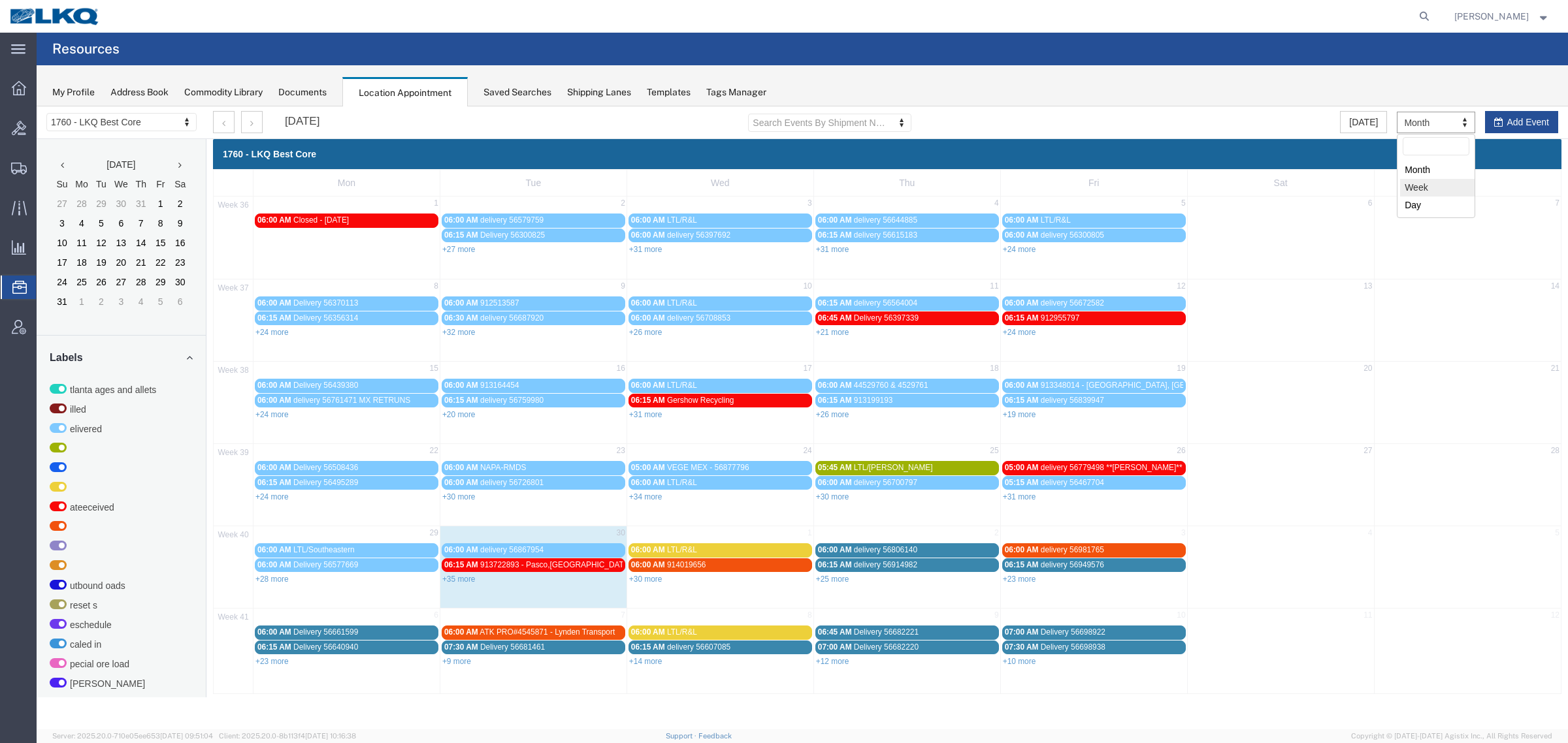
drag, startPoint x: 1412, startPoint y: 186, endPoint x: 581, endPoint y: 199, distance: 831.1
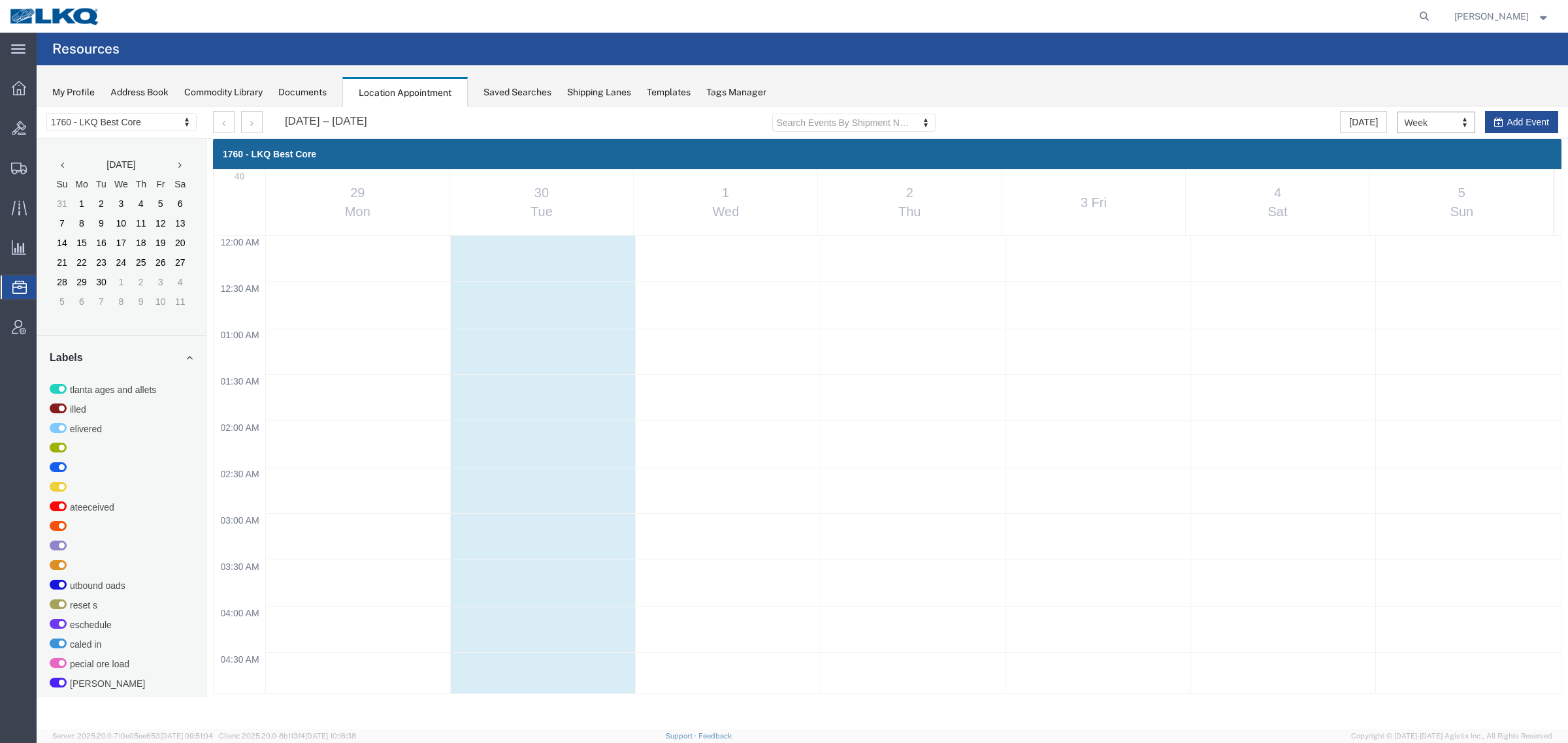
scroll to position [559, 0]
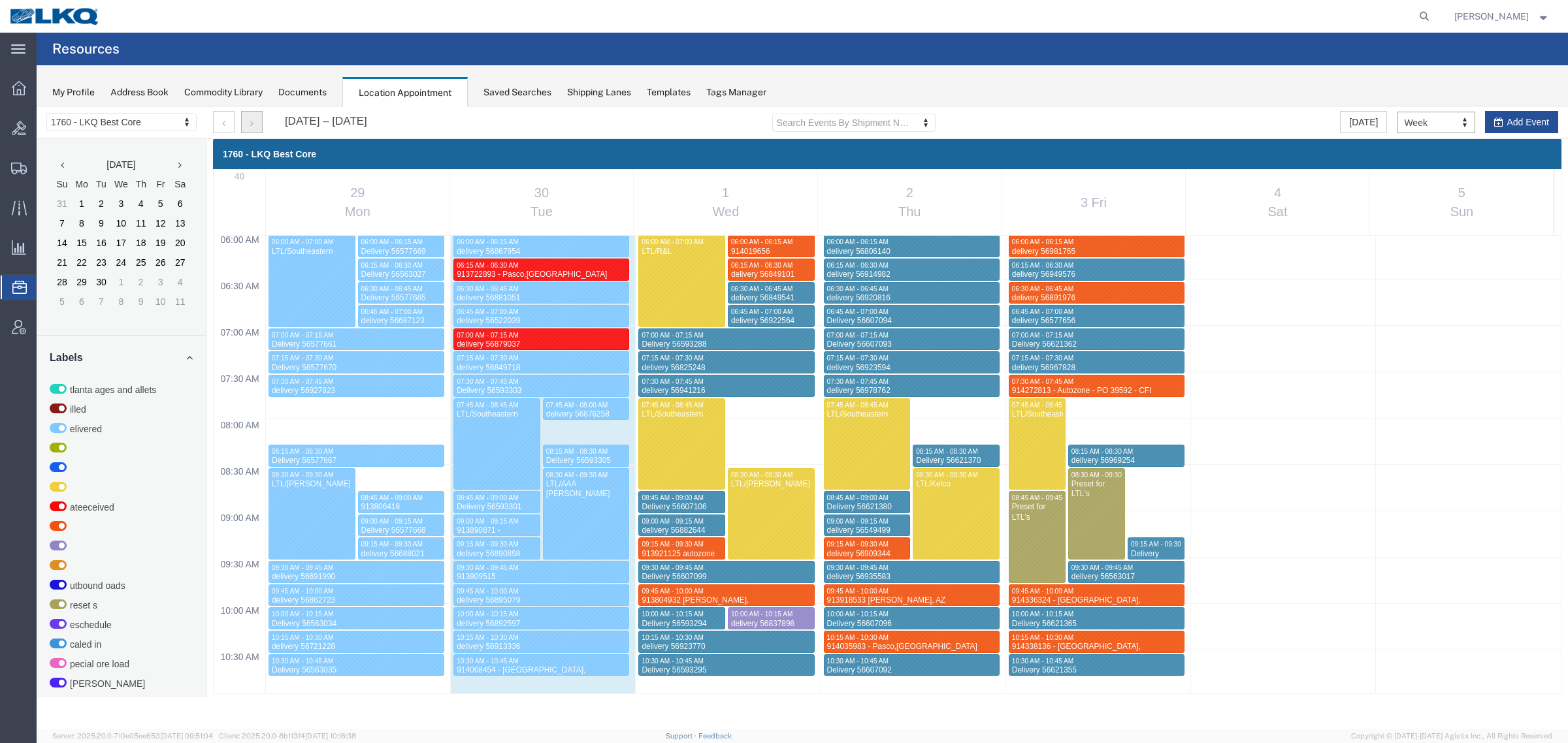
click at [243, 125] on button "button" at bounding box center [252, 122] width 22 height 22
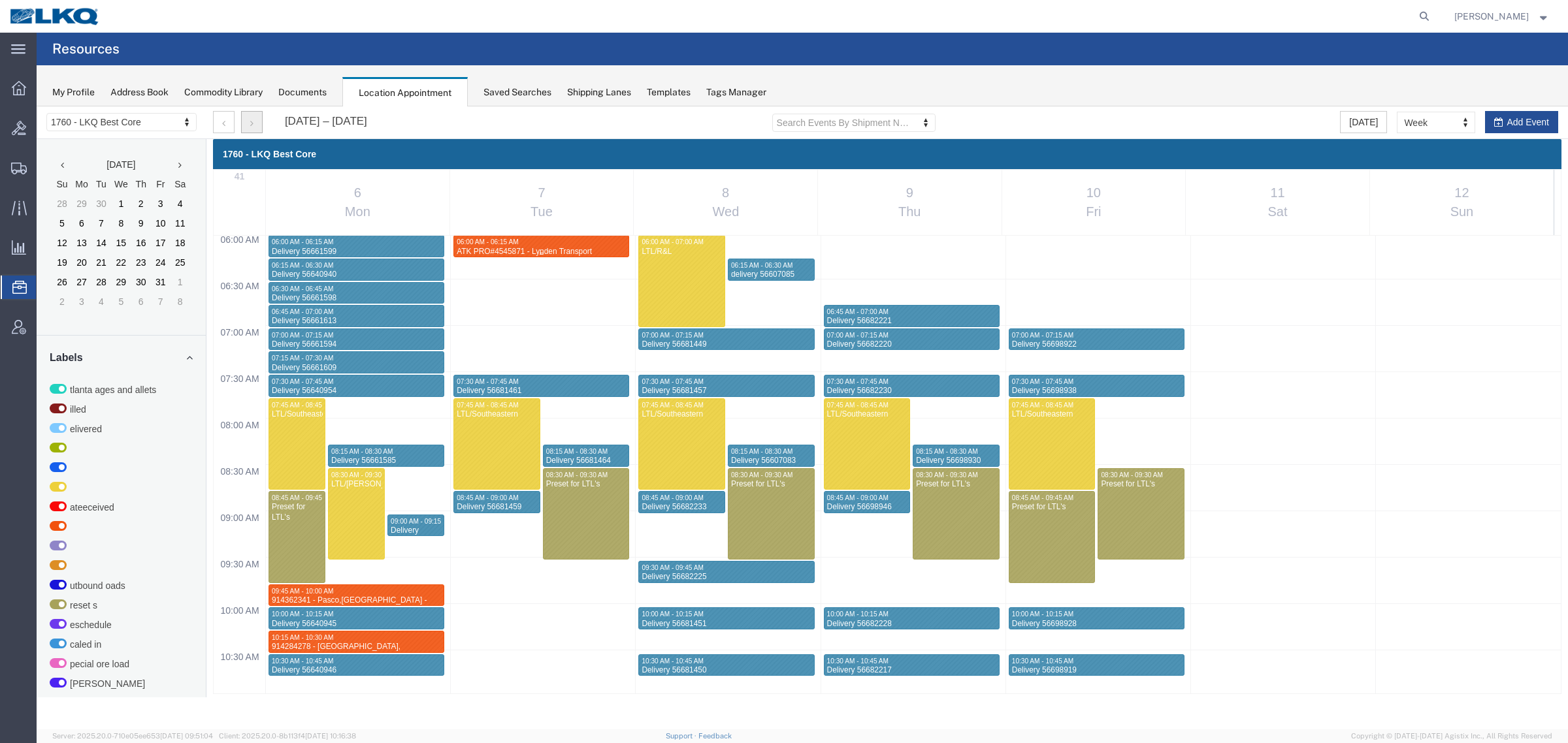
click at [556, 249] on div "ATK PRO#4545871 - Lynden Transport" at bounding box center [541, 252] width 170 height 9
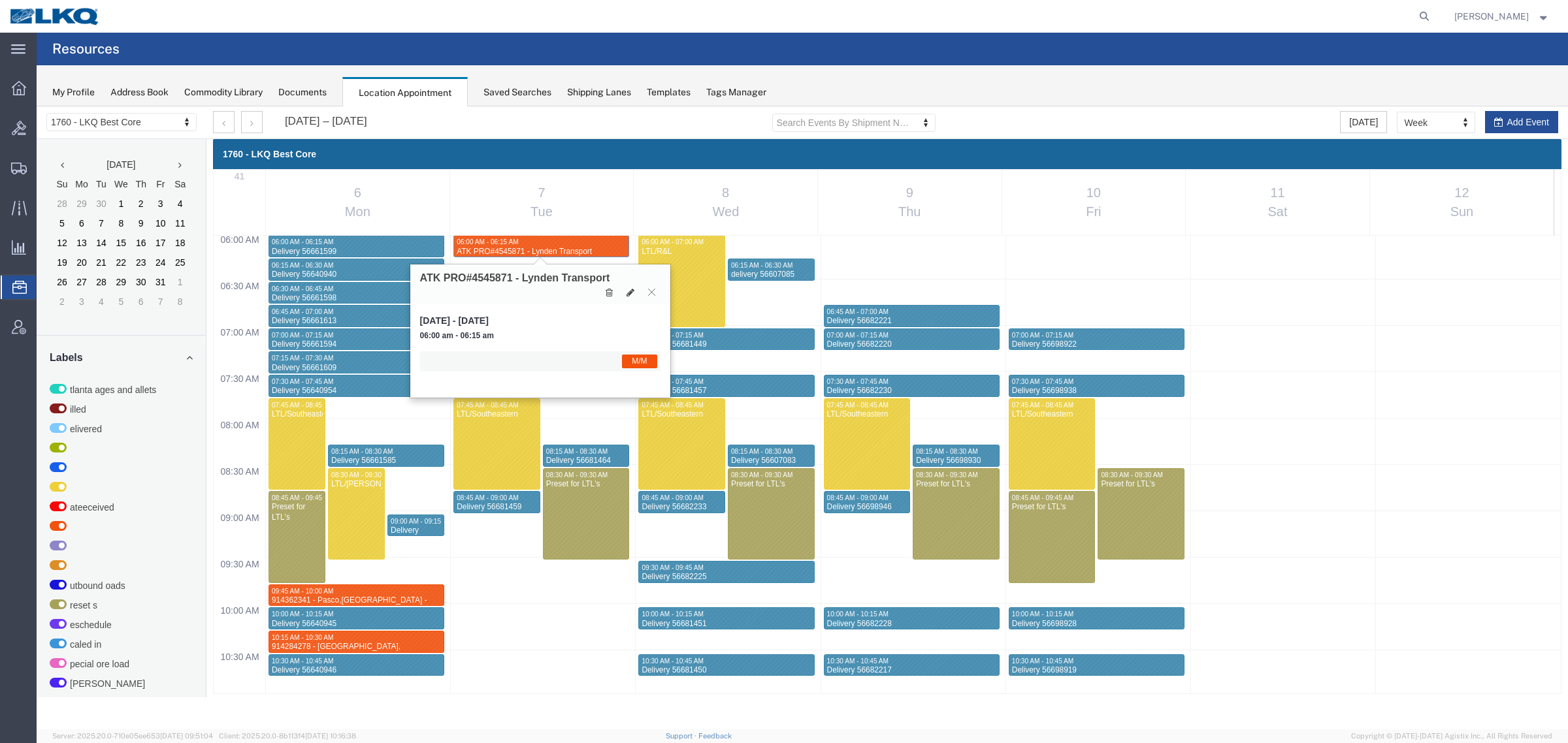
click at [629, 285] on div at bounding box center [630, 292] width 60 height 14
click at [628, 291] on icon at bounding box center [631, 292] width 8 height 9
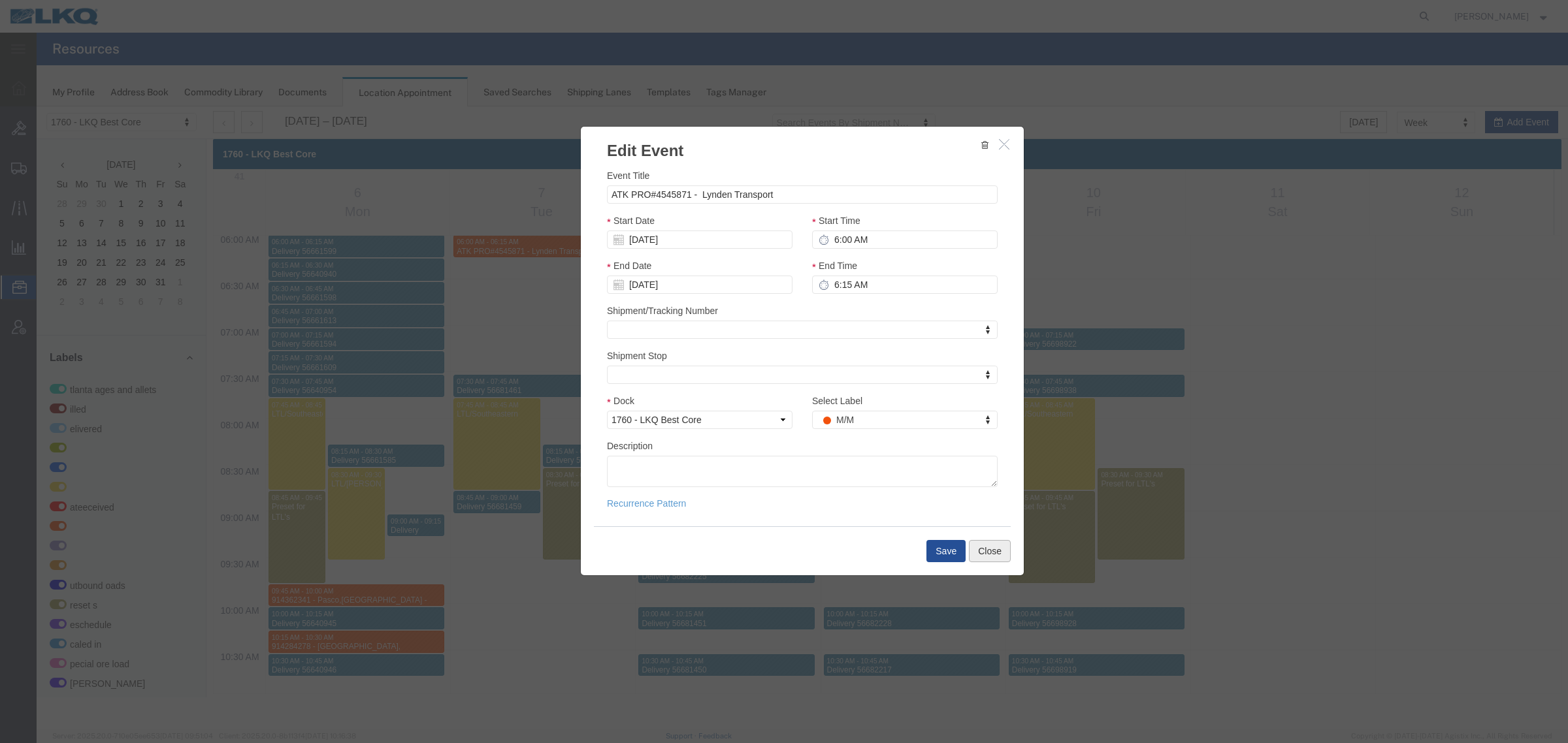
click at [981, 550] on button "Close" at bounding box center [989, 551] width 42 height 22
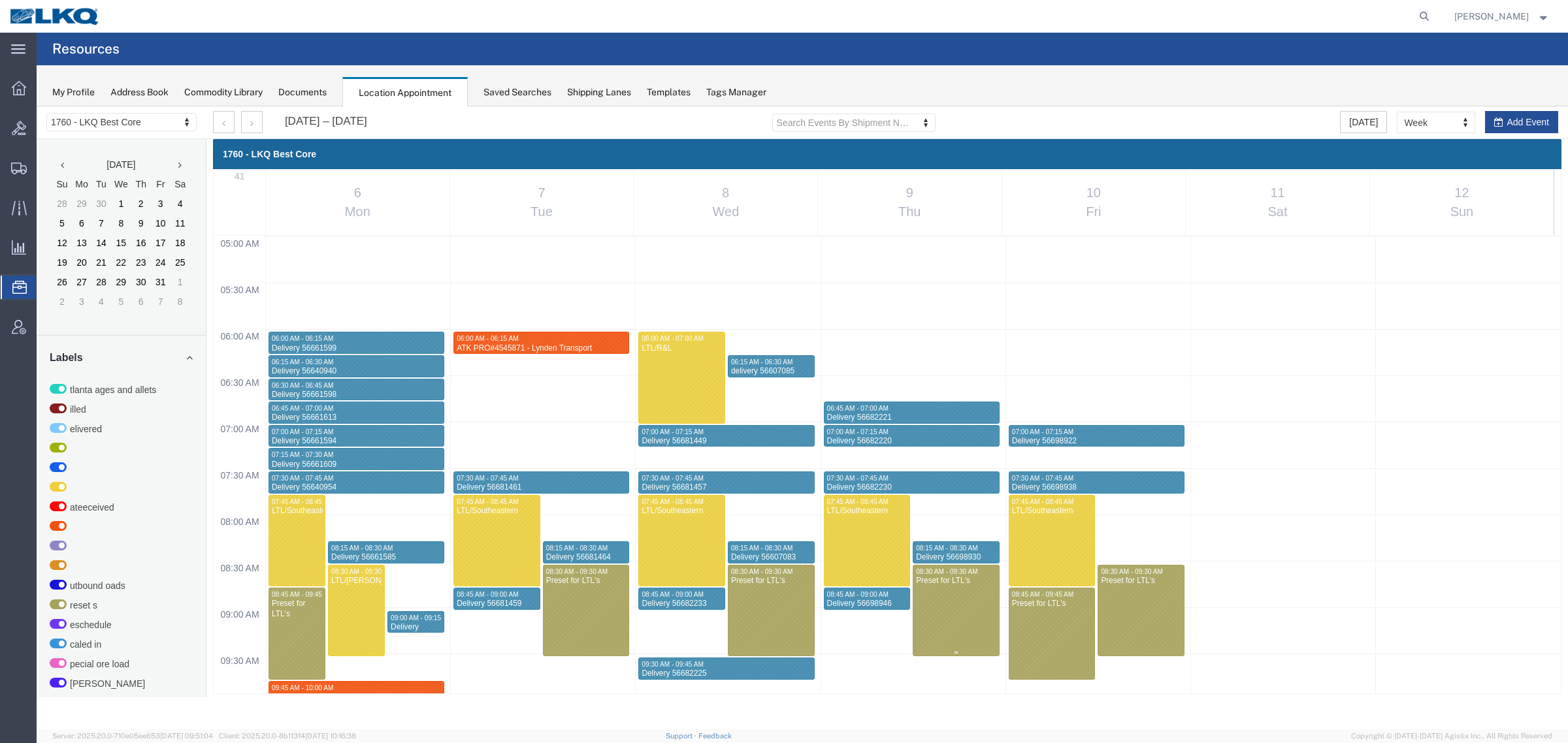
scroll to position [489, 0]
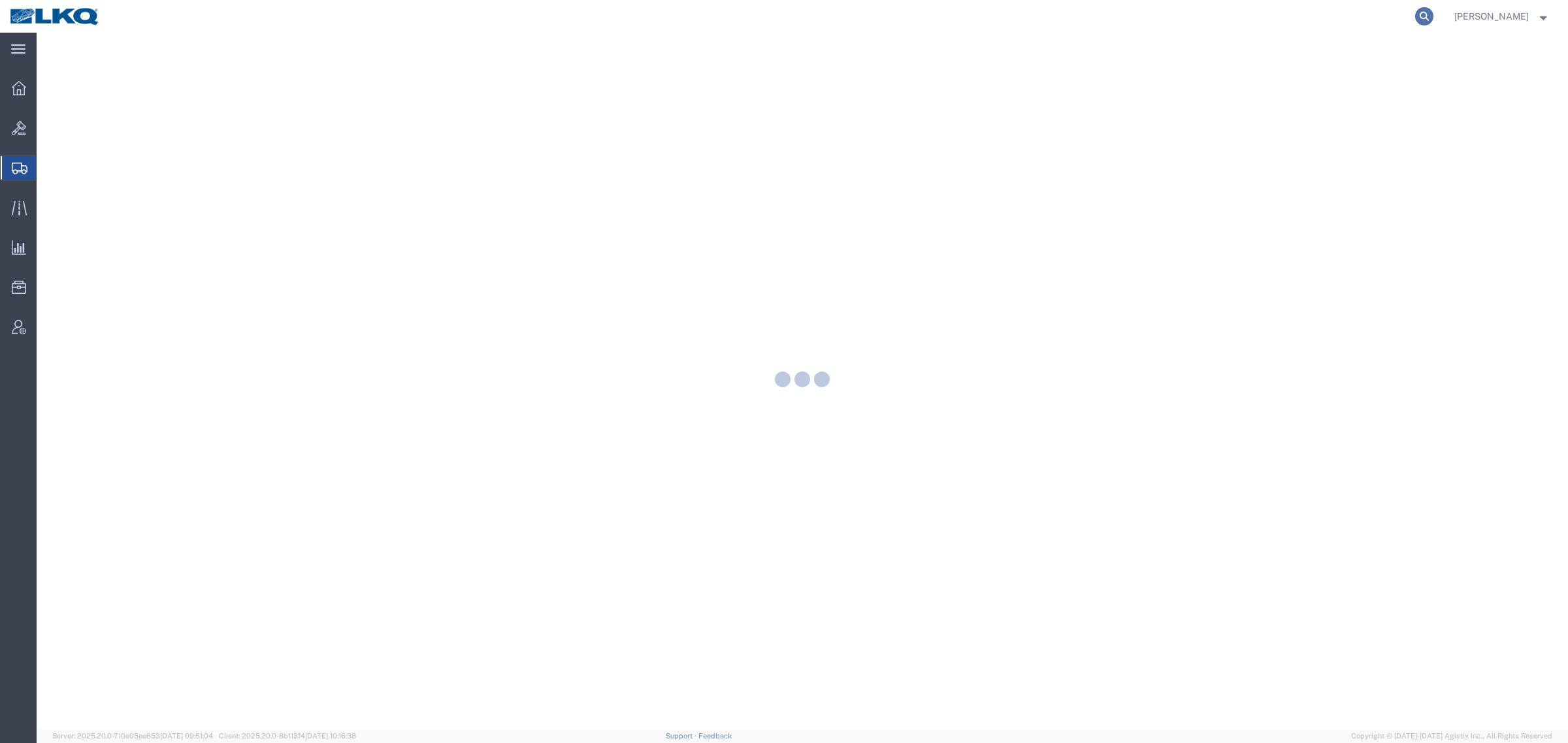
click at [1433, 16] on icon at bounding box center [1424, 16] width 18 height 18
paste input "56935283"
type input "56935283"
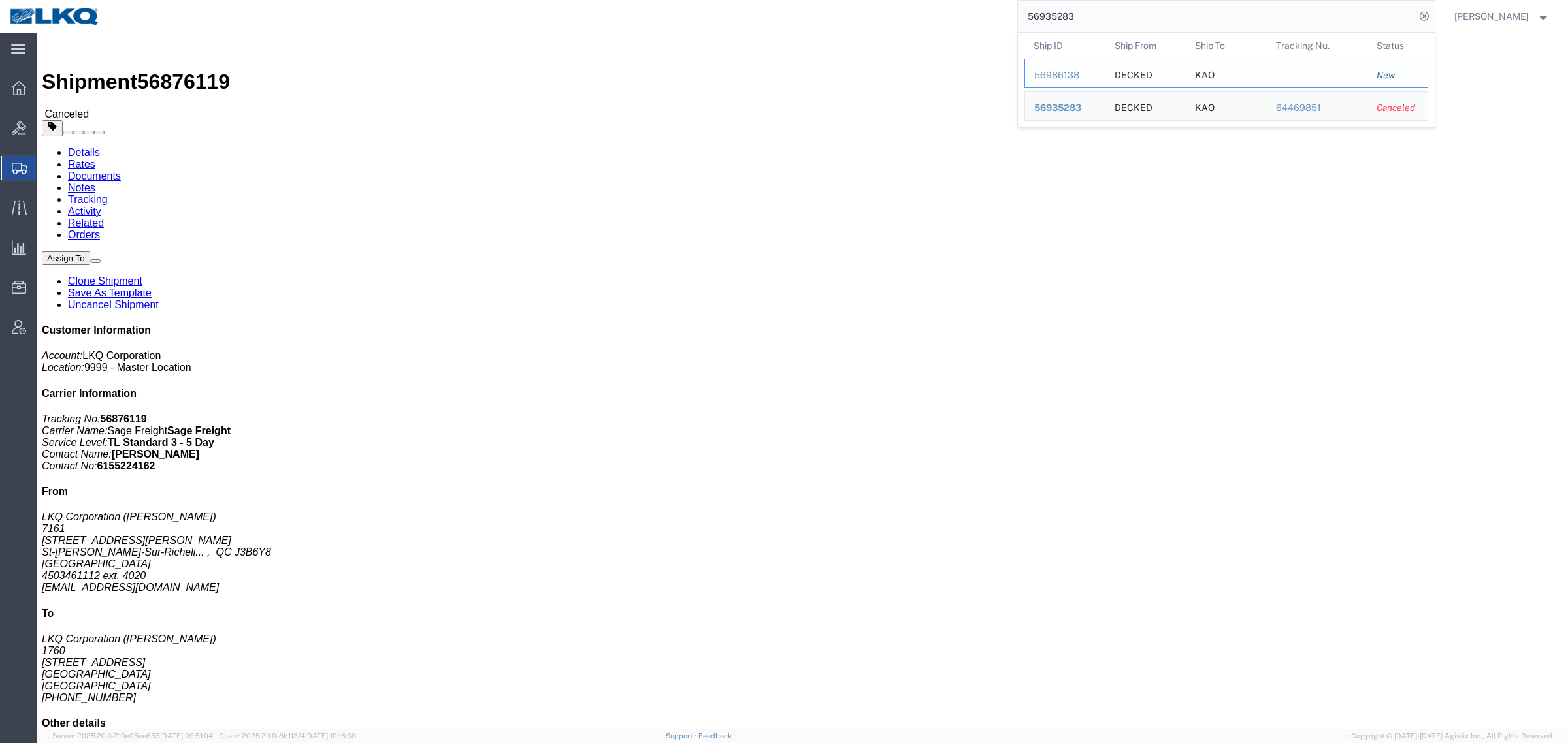
click at [1069, 80] on div "56986138" at bounding box center [1065, 75] width 62 height 14
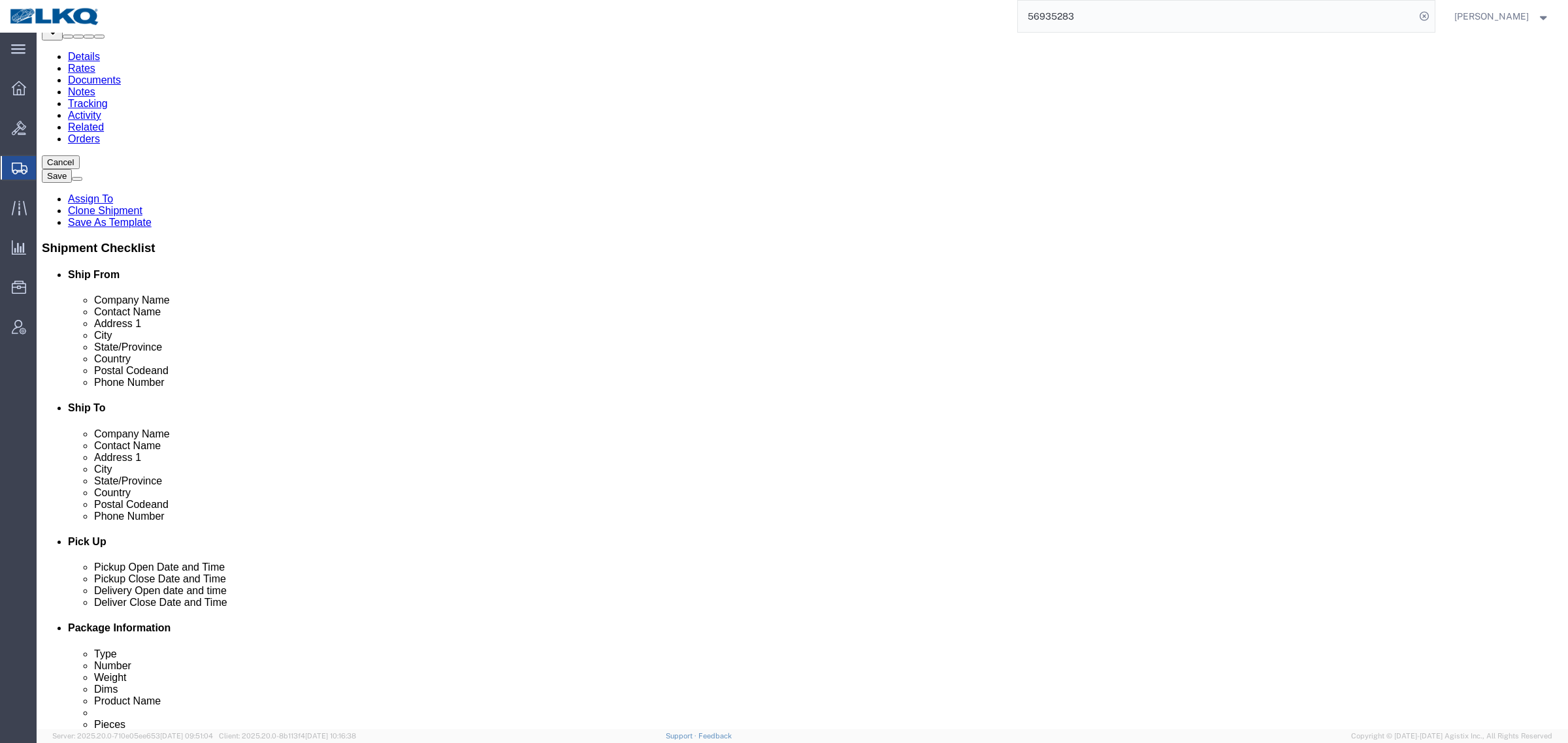
scroll to position [327, 0]
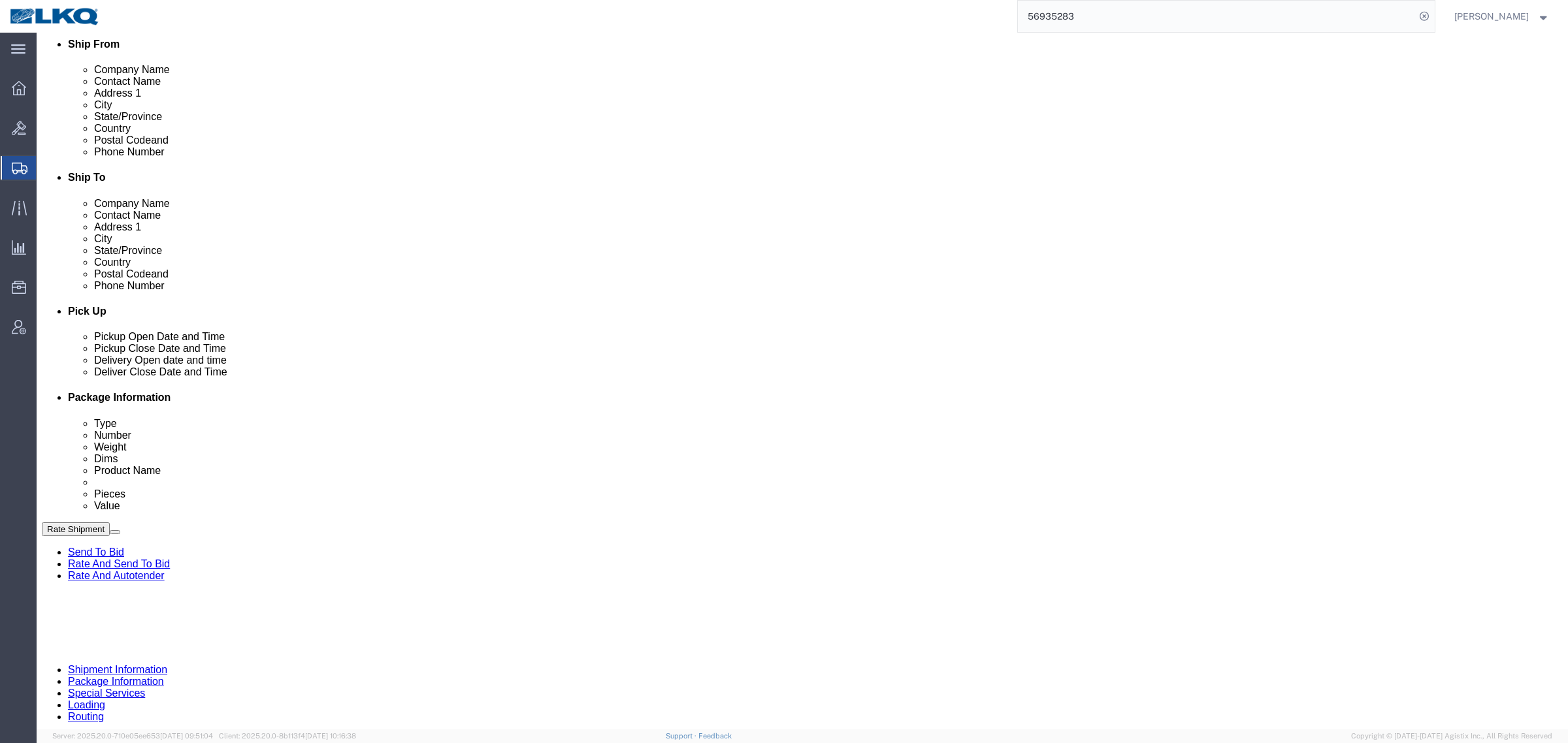
select select
select select "30533"
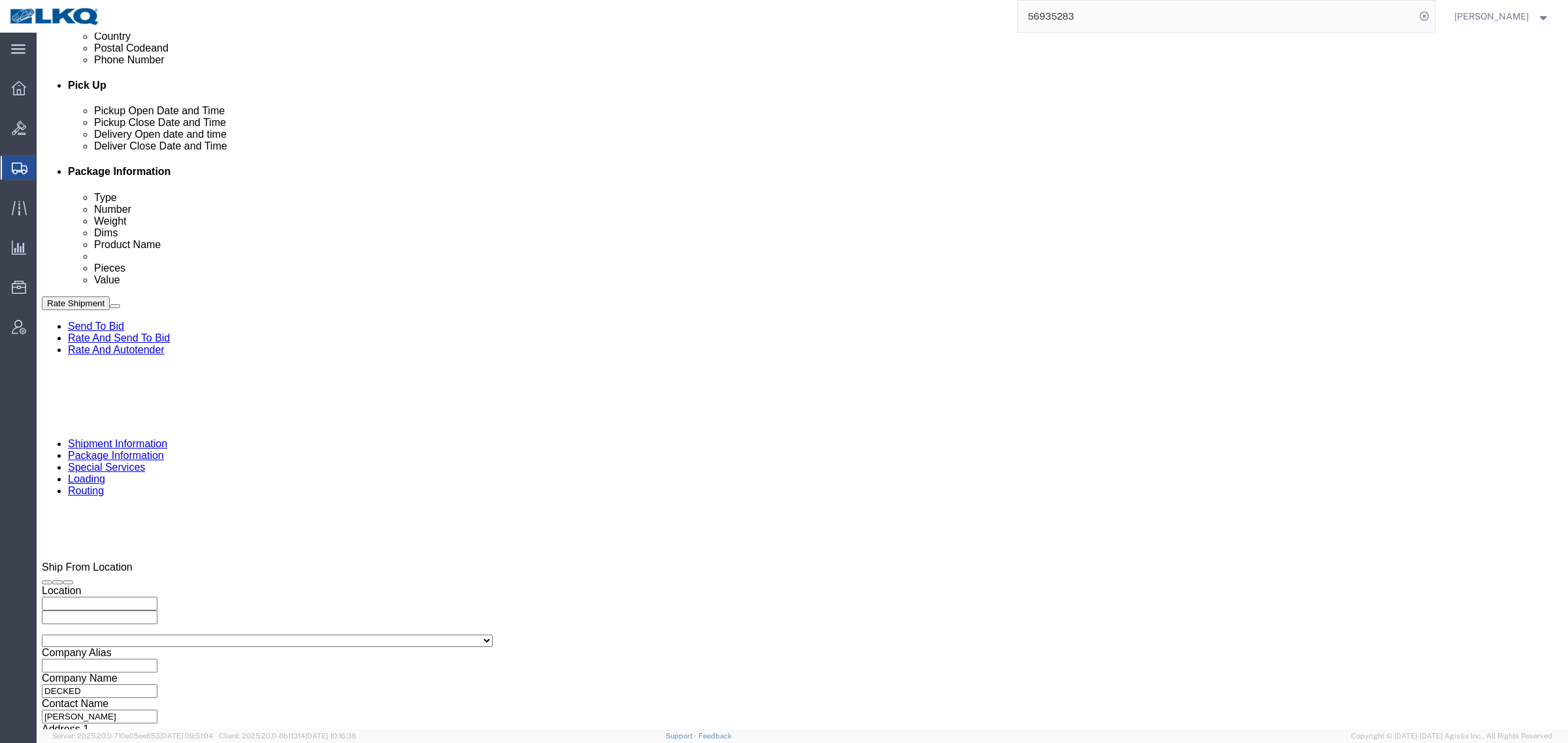
scroll to position [571, 0]
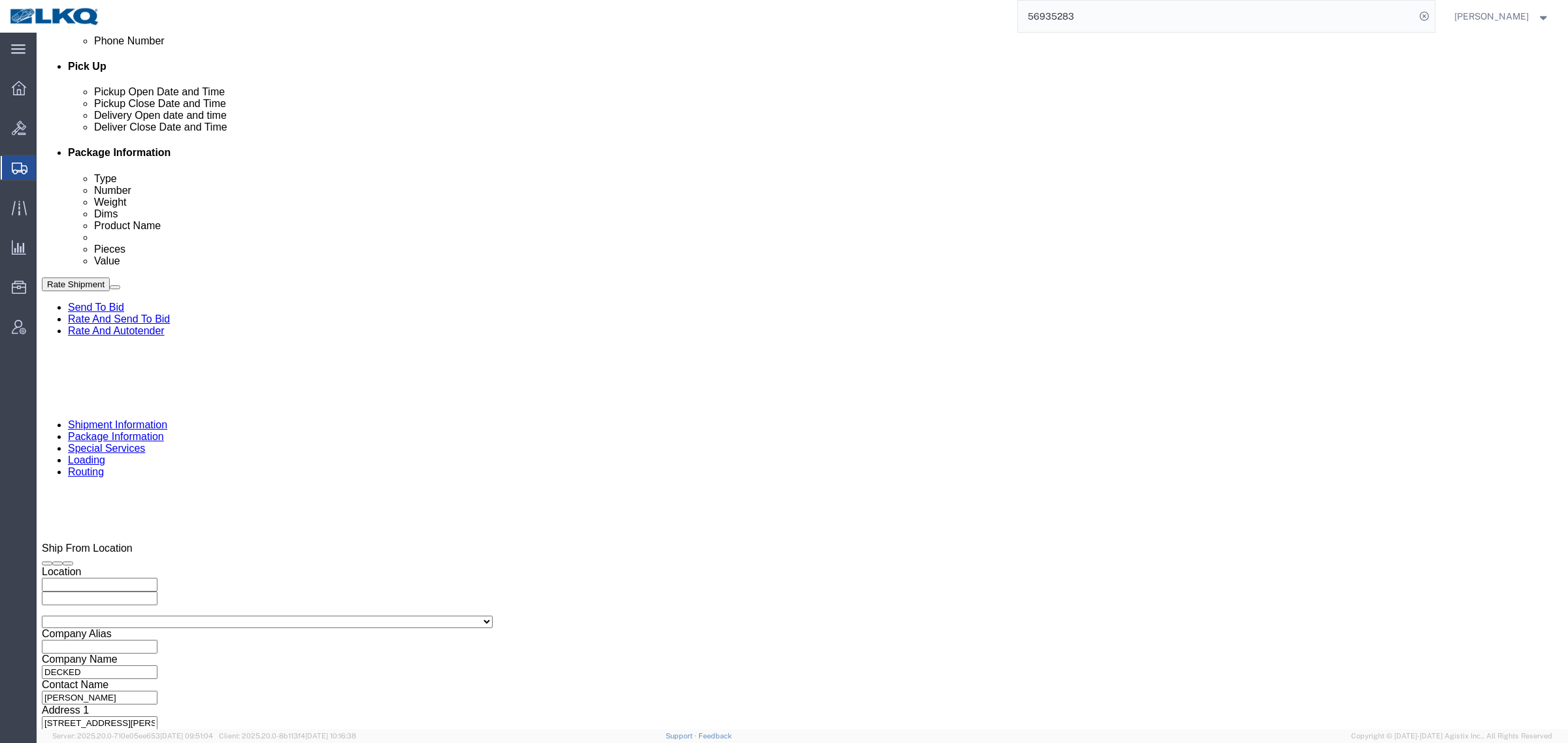
click div "Ship From Location Location My Profile Location 1100 - LKQ [GEOGRAPHIC_DATA] 11…"
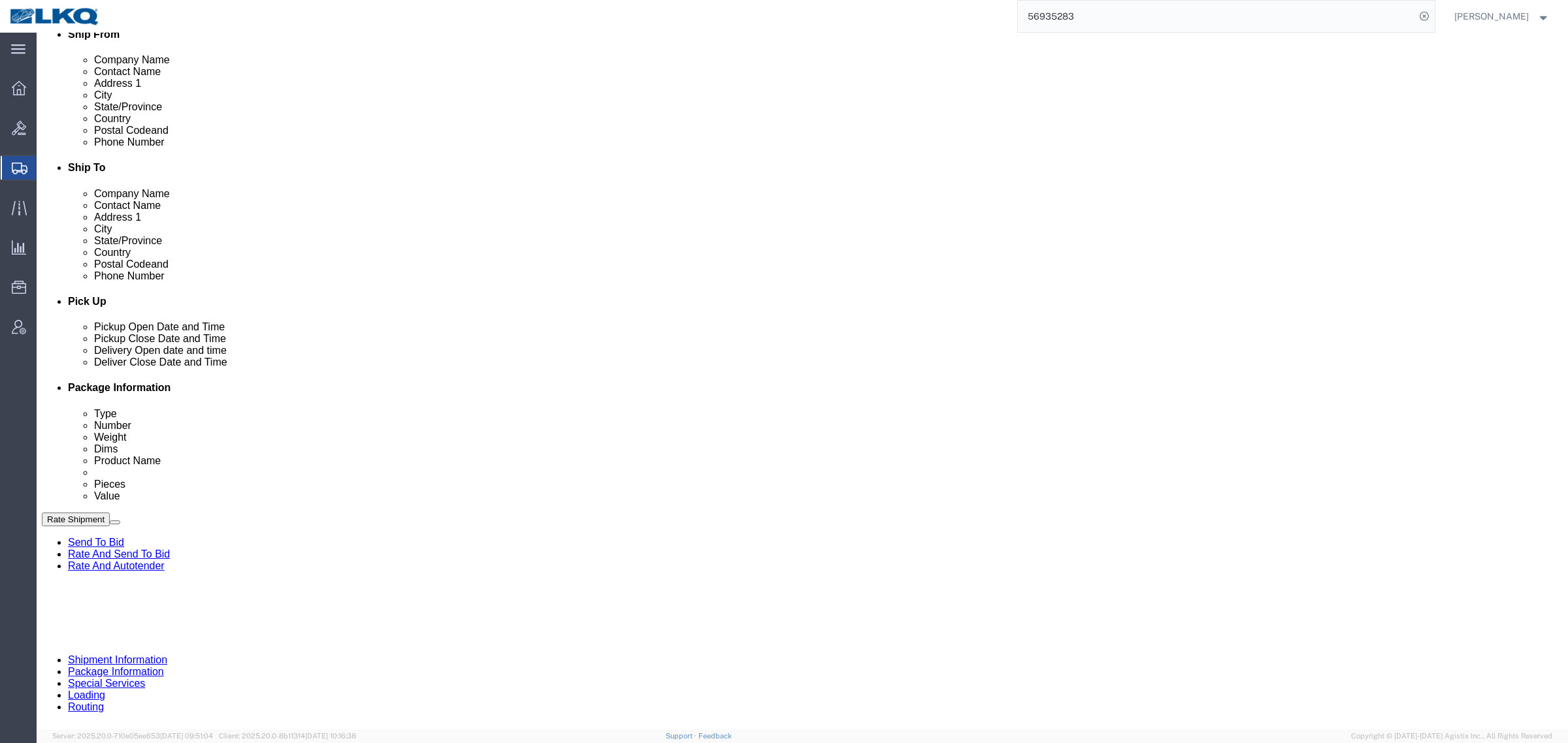
scroll to position [327, 0]
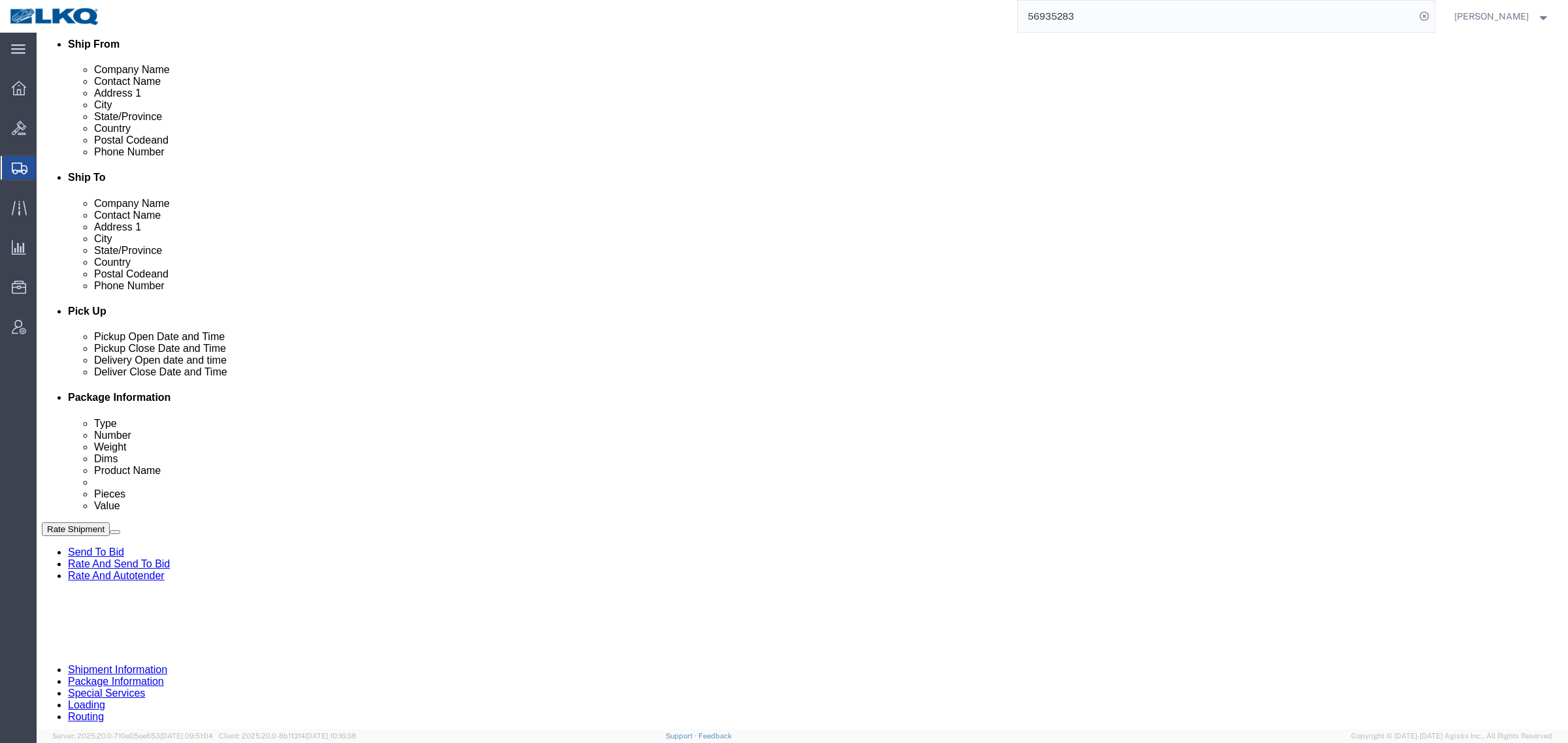
click button "Save"
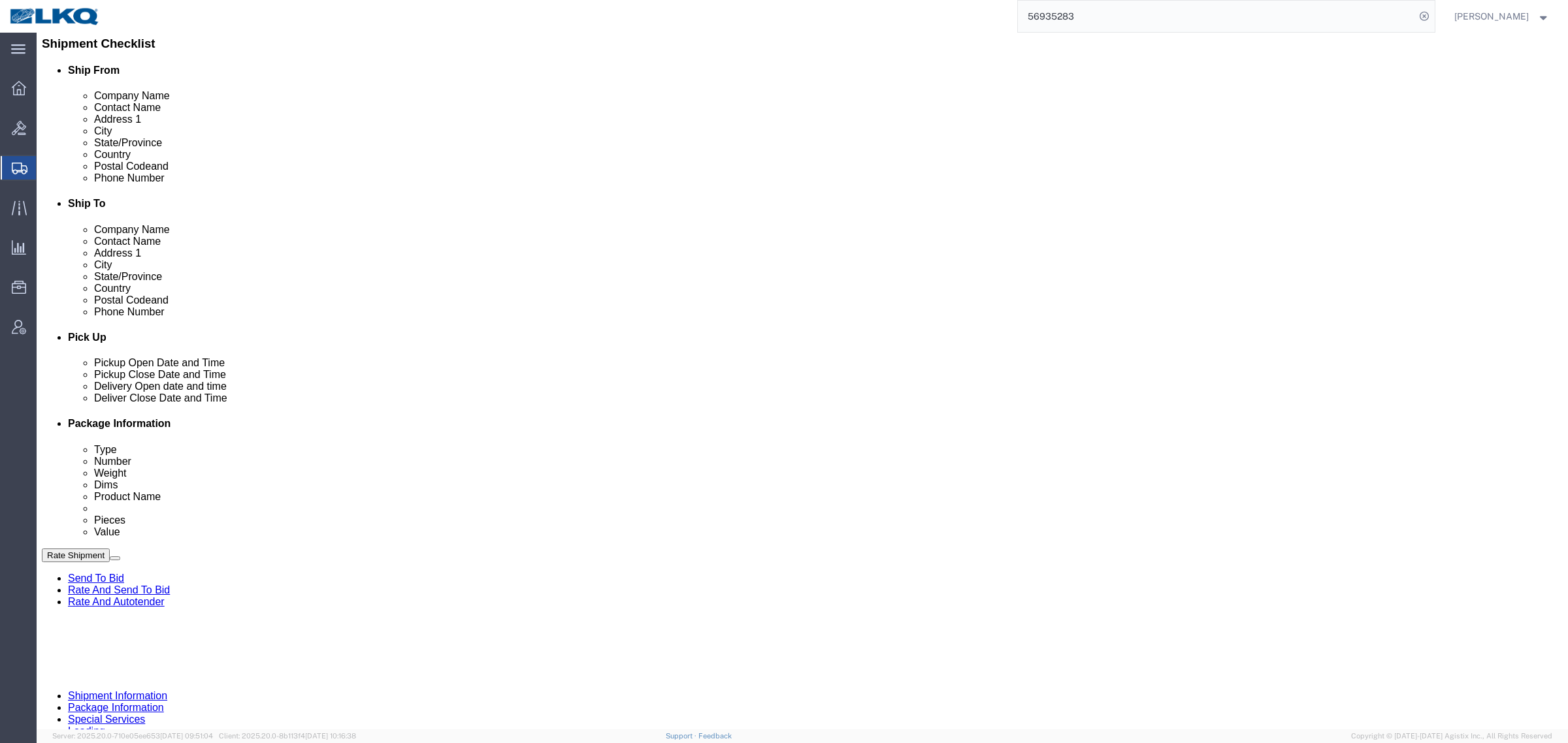
scroll to position [327, 0]
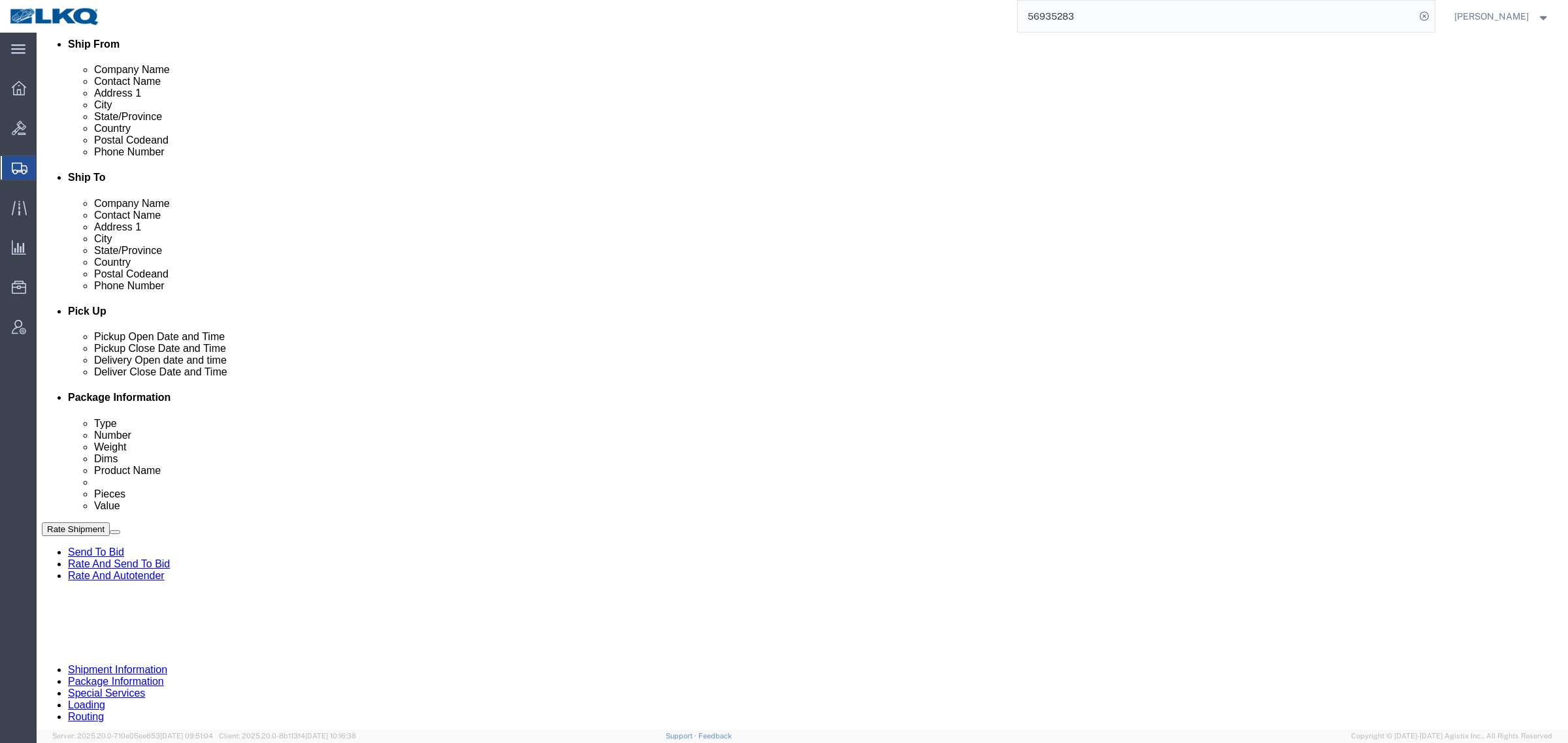
drag, startPoint x: 859, startPoint y: 515, endPoint x: 1436, endPoint y: 460, distance: 579.6
click div "Delivery by Date Delivery Start Date Delivery Start Time Deliver Open Date and …"
drag, startPoint x: 555, startPoint y: 493, endPoint x: 640, endPoint y: 484, distance: 85.5
click div "Pickup Date: Pickup Start Date Pickup Start Time Pickup Open Date and Time [DAT…"
click div "Route Details (Approximate route mileage 636.89 miles) Add Stop"
